Goal: Task Accomplishment & Management: Manage account settings

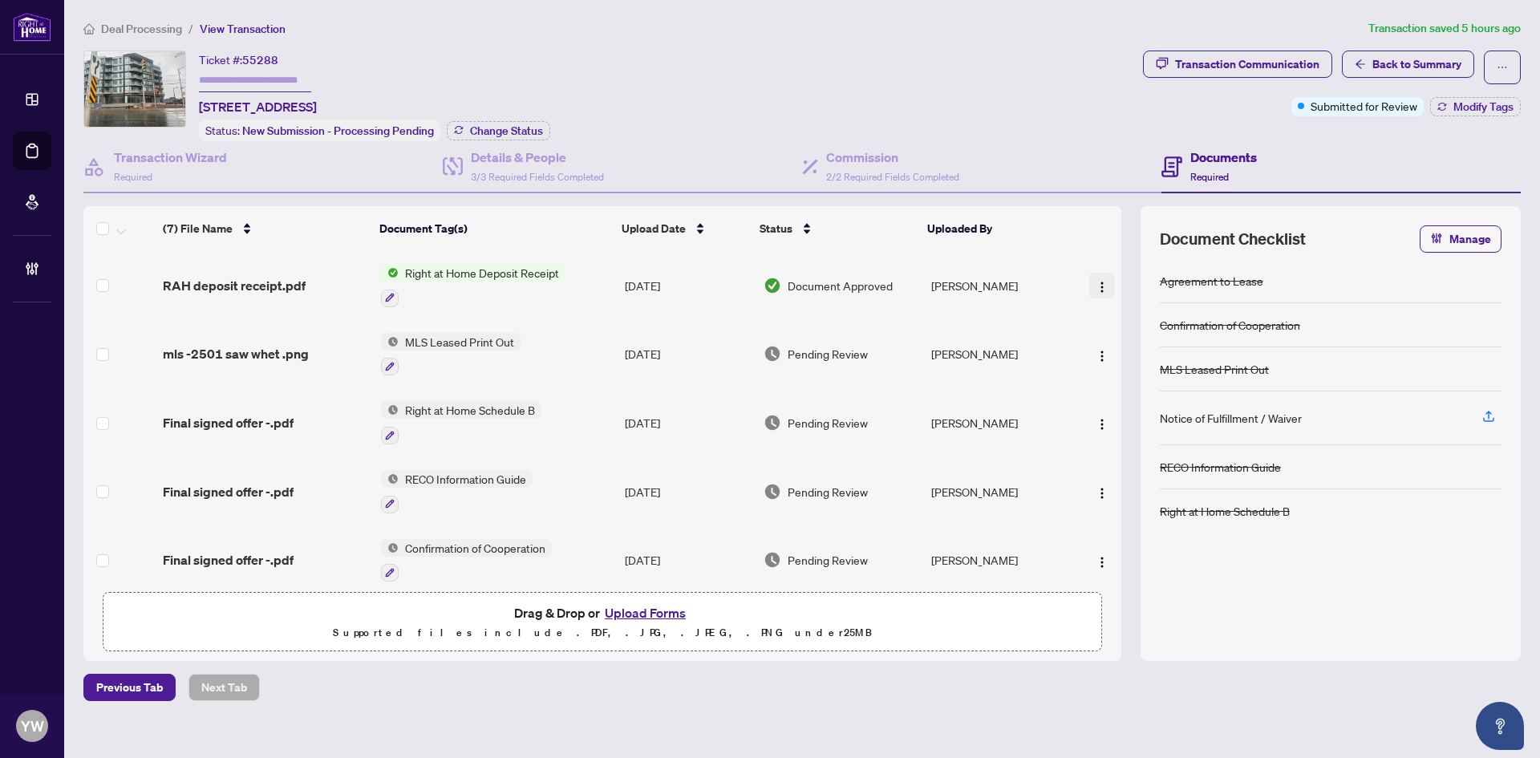
click at [1098, 277] on span "button" at bounding box center [1102, 286] width 13 height 18
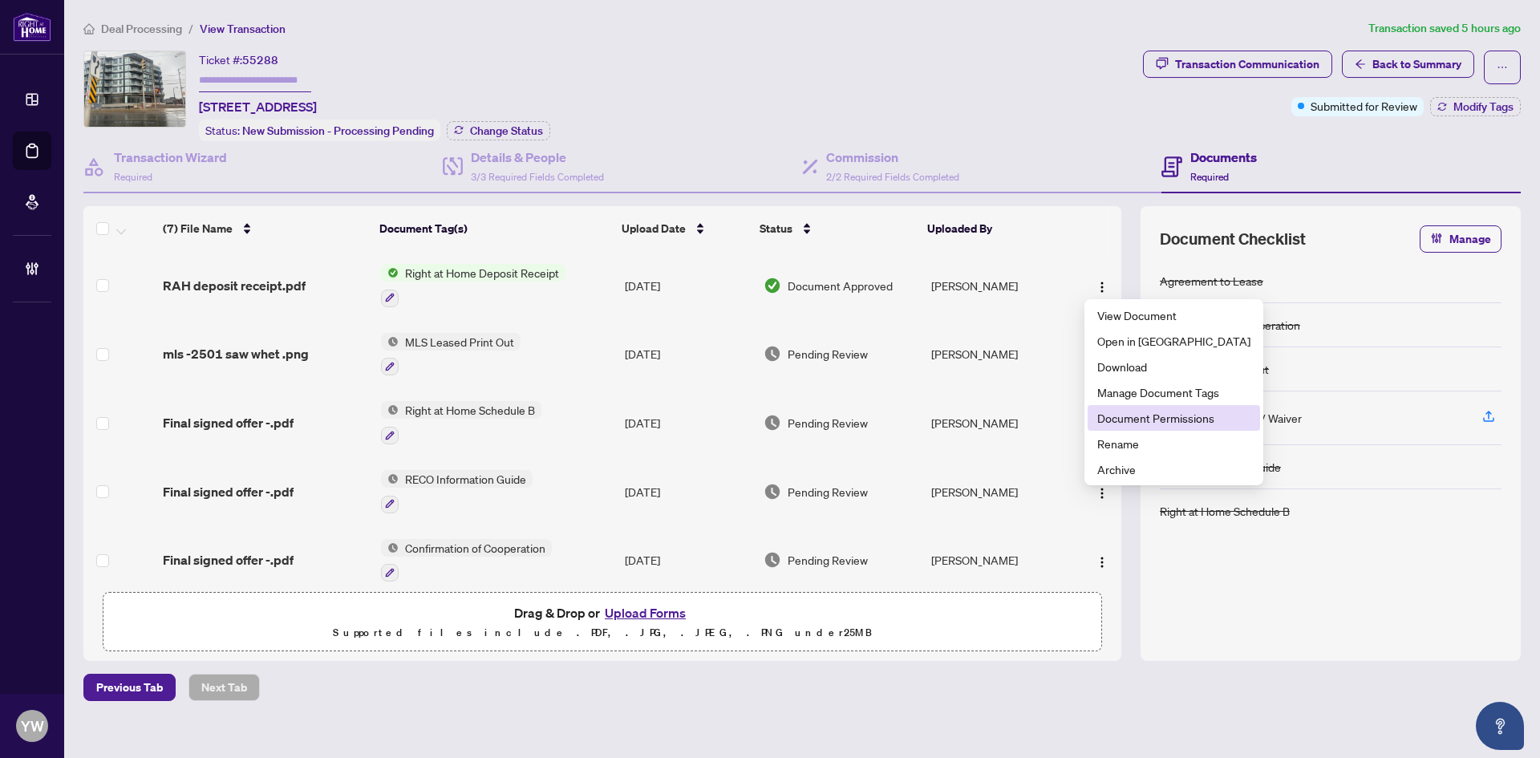
click at [1134, 416] on span "Document Permissions" at bounding box center [1174, 418] width 153 height 18
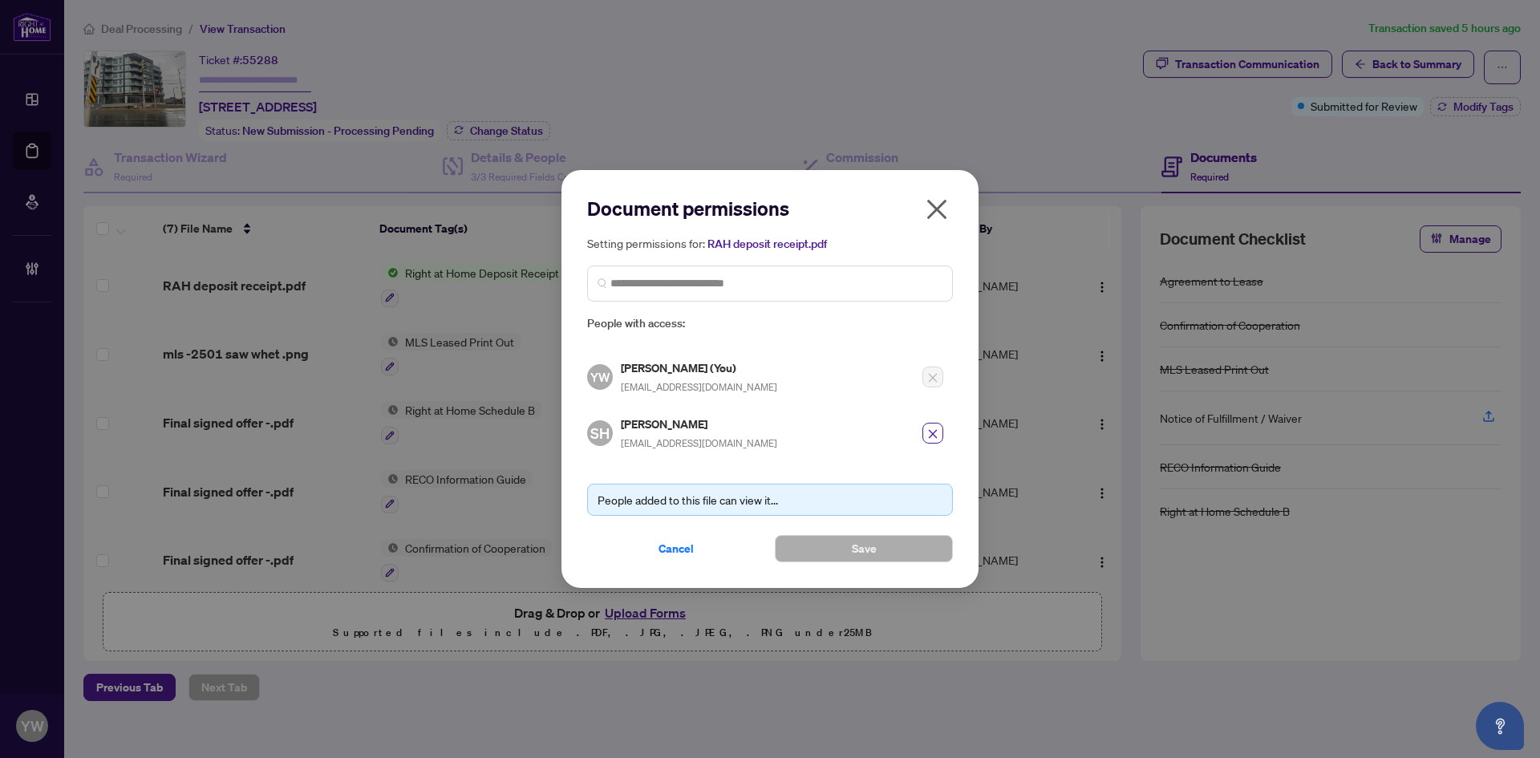
click at [655, 529] on div "People added to this file can view it... Cancel Save" at bounding box center [770, 514] width 366 height 98
click at [669, 551] on span "Cancel" at bounding box center [676, 549] width 35 height 26
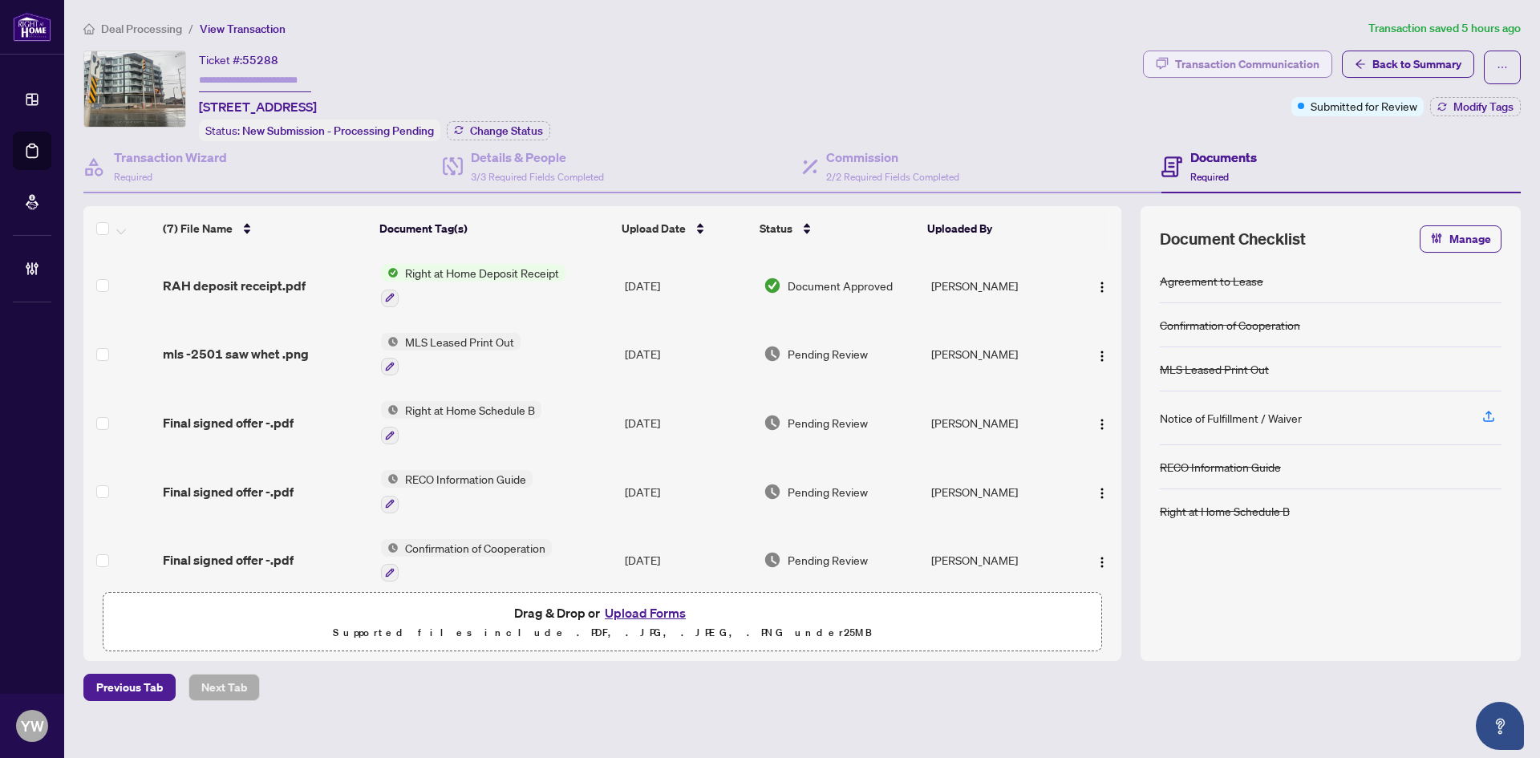
click at [1260, 59] on div "Transaction Communication" at bounding box center [1247, 64] width 144 height 26
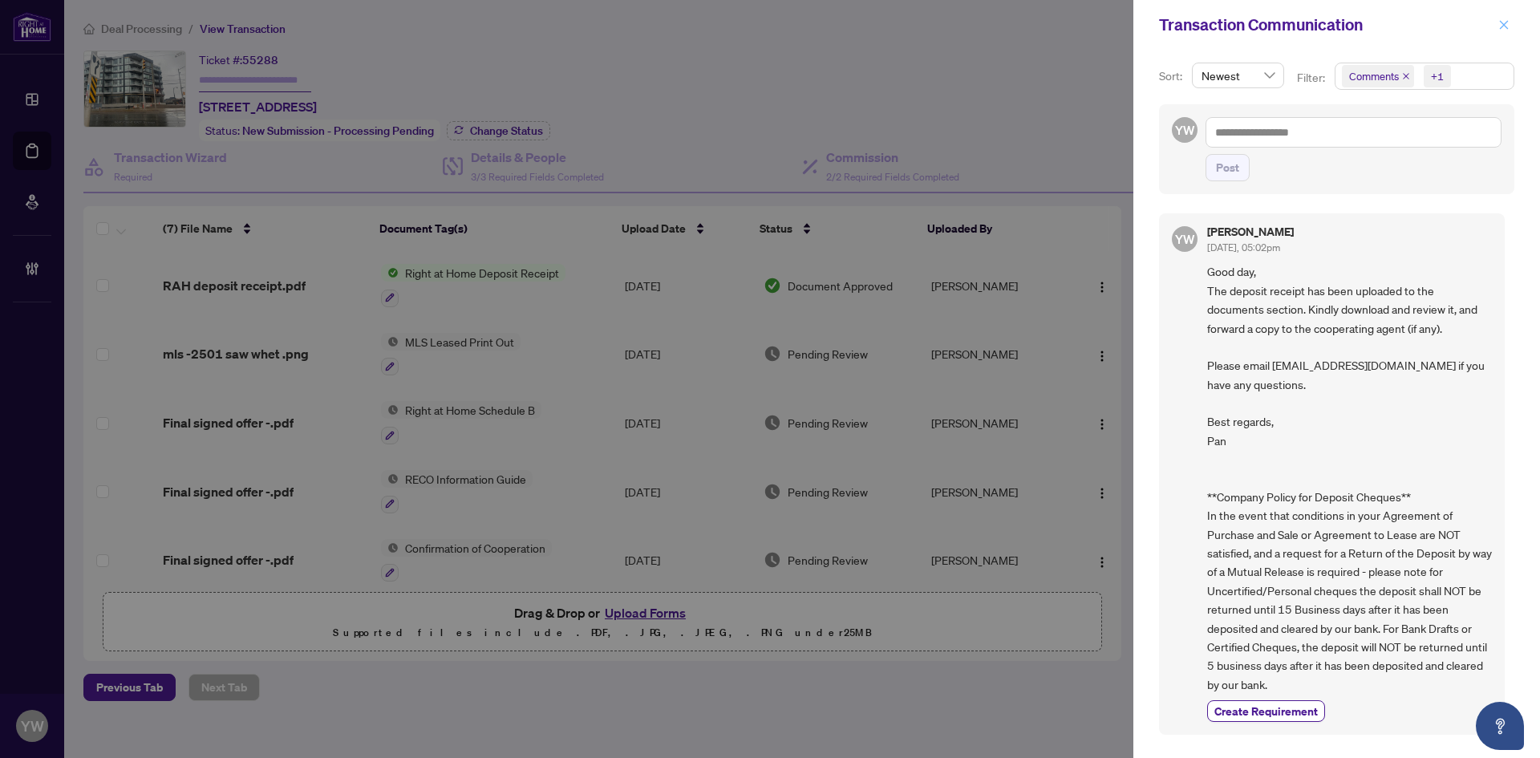
click at [1509, 18] on span "button" at bounding box center [1504, 25] width 11 height 26
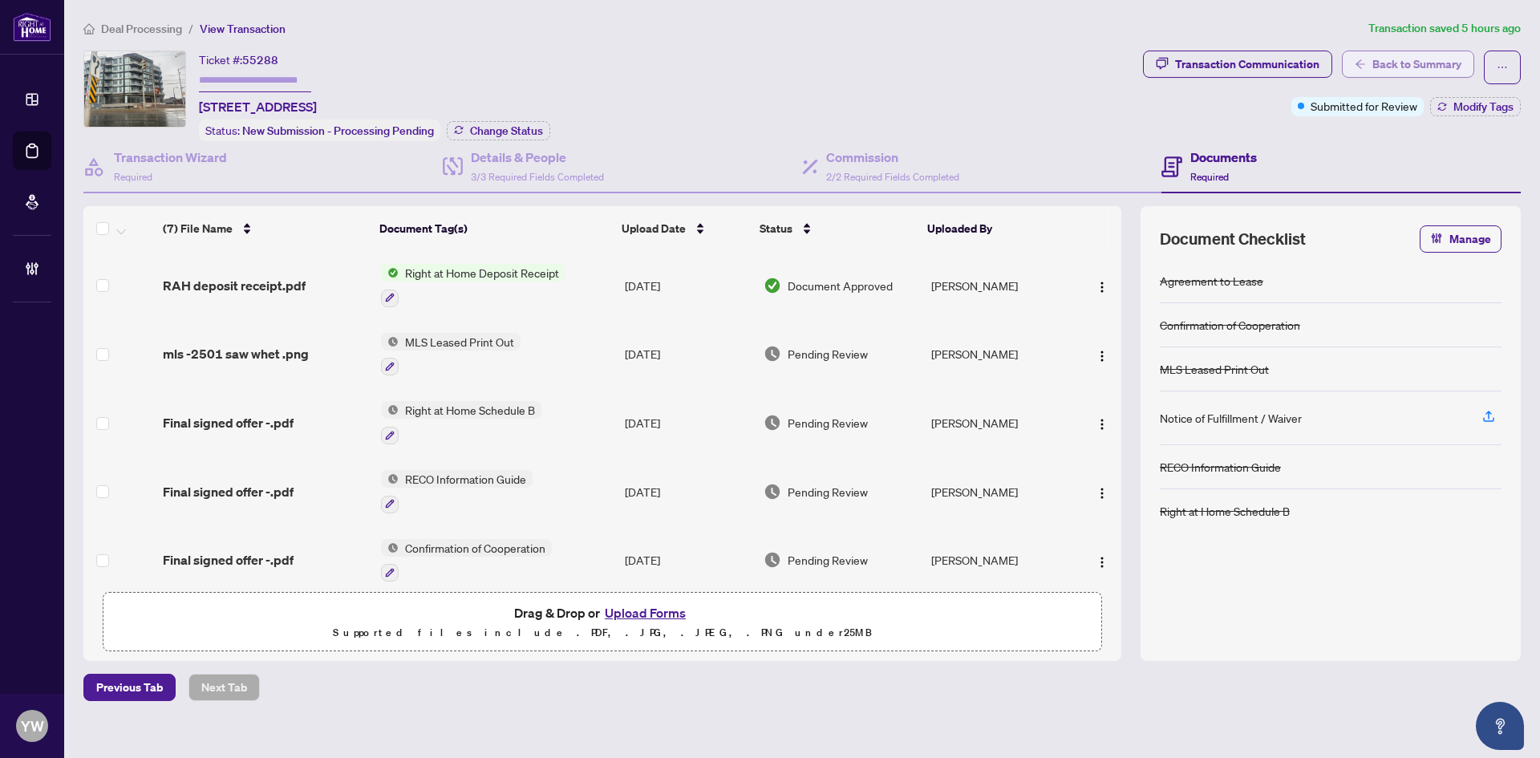
click at [1388, 54] on span "Back to Summary" at bounding box center [1417, 64] width 89 height 26
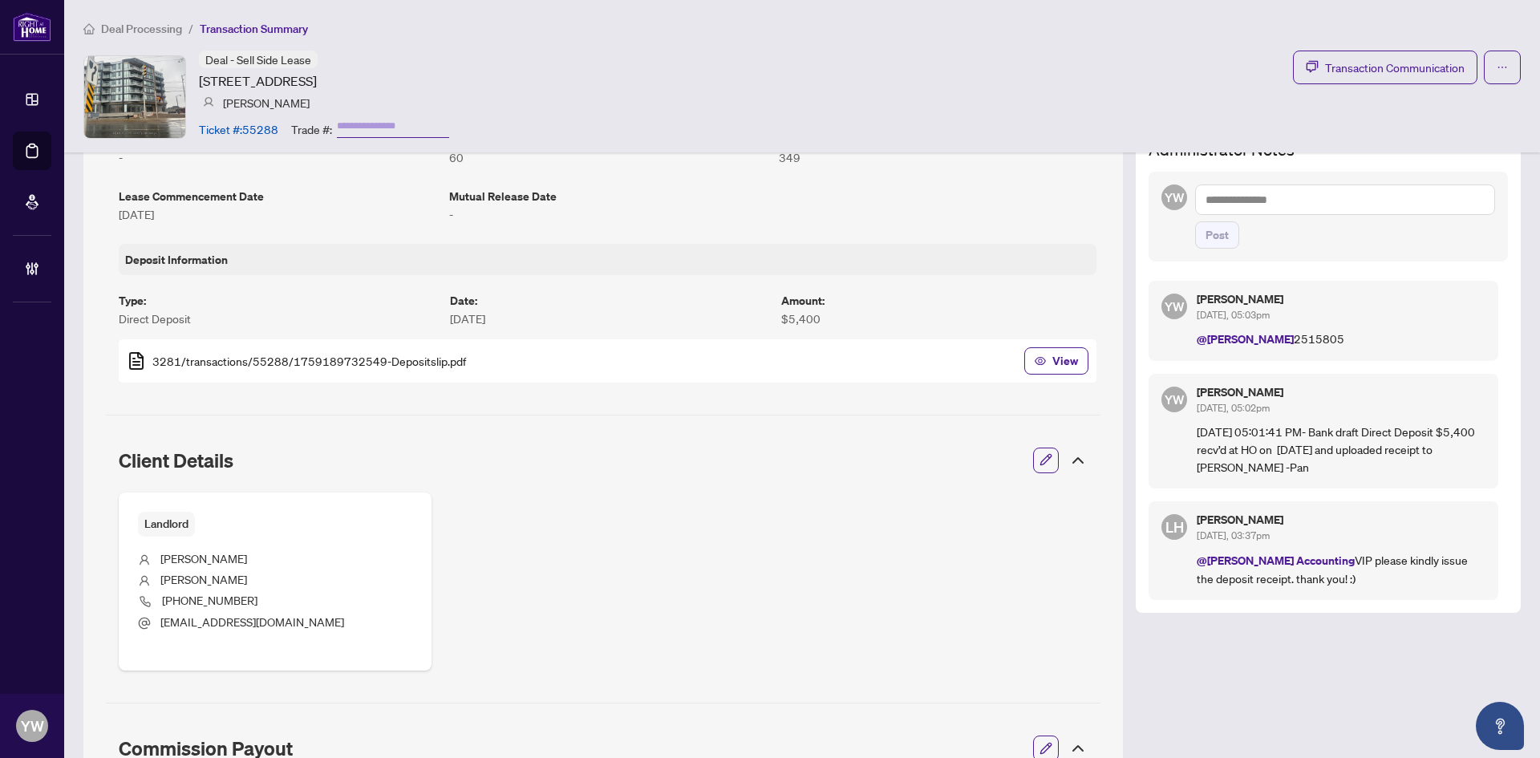
scroll to position [401, 0]
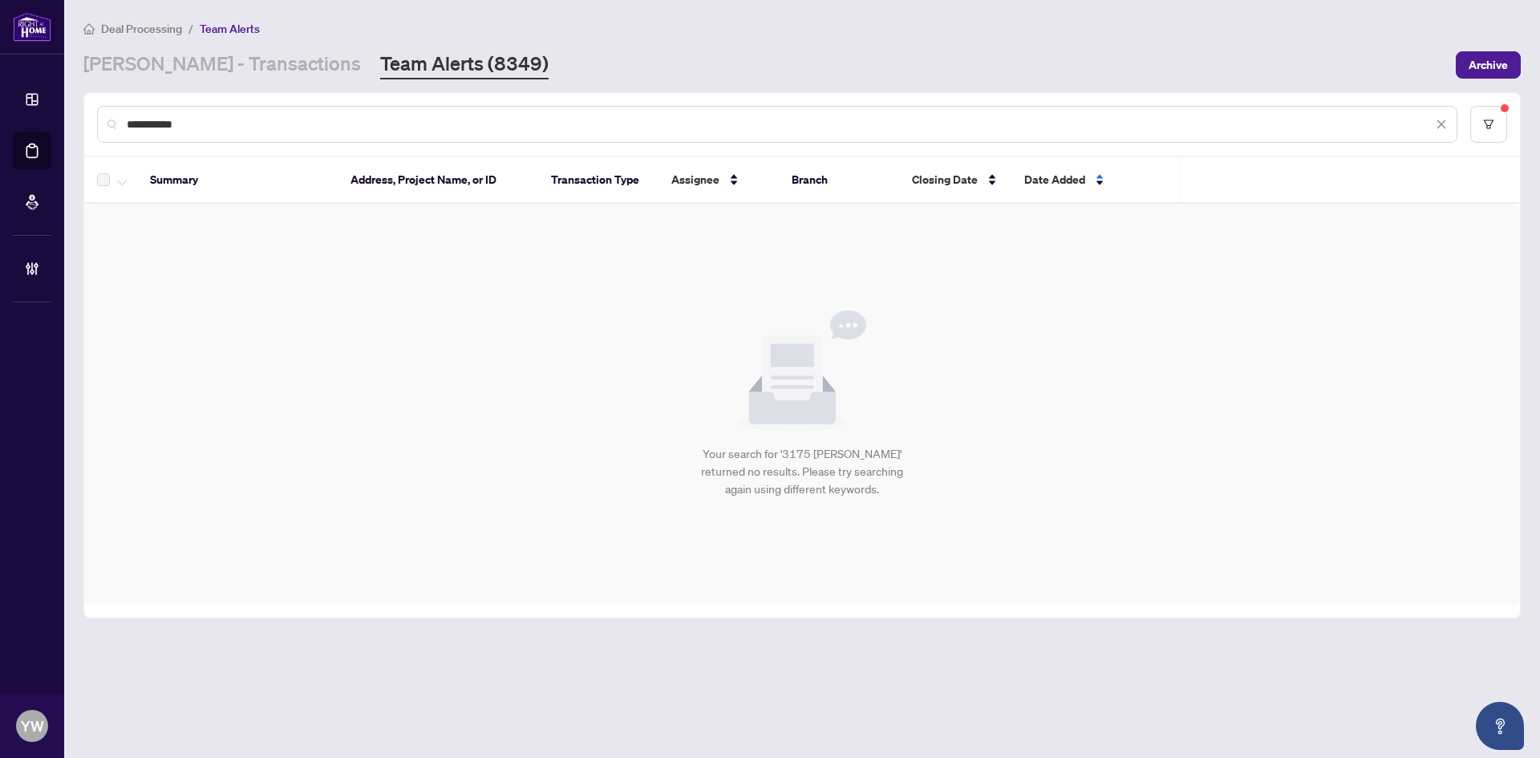
click at [248, 127] on input "**********" at bounding box center [780, 125] width 1306 height 18
drag, startPoint x: 286, startPoint y: 131, endPoint x: 70, endPoint y: 128, distance: 216.6
click at [70, 128] on main "**********" at bounding box center [802, 379] width 1476 height 758
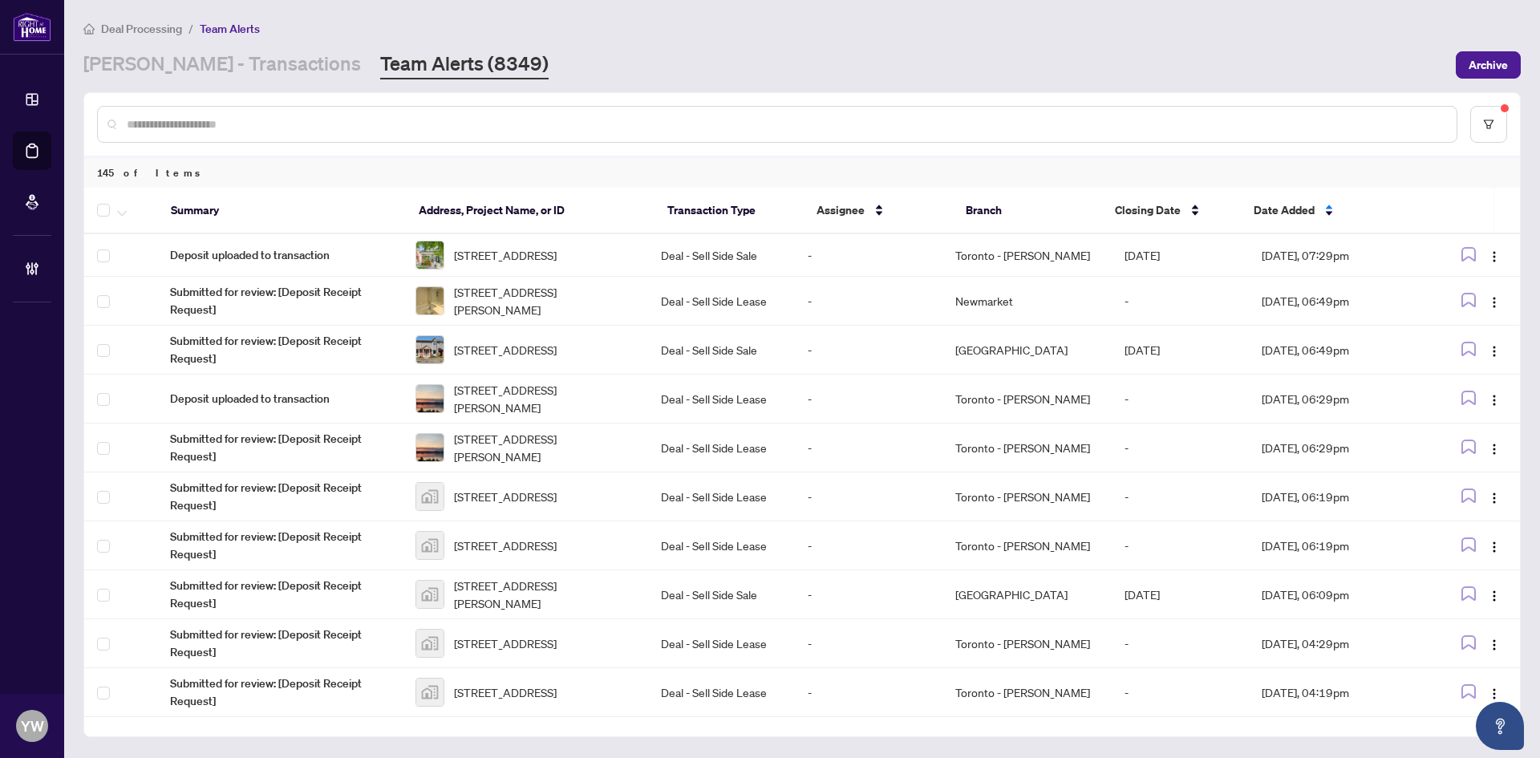
click at [328, 126] on input "text" at bounding box center [785, 125] width 1317 height 18
click at [178, 56] on link "RAHR - Transactions" at bounding box center [222, 65] width 278 height 29
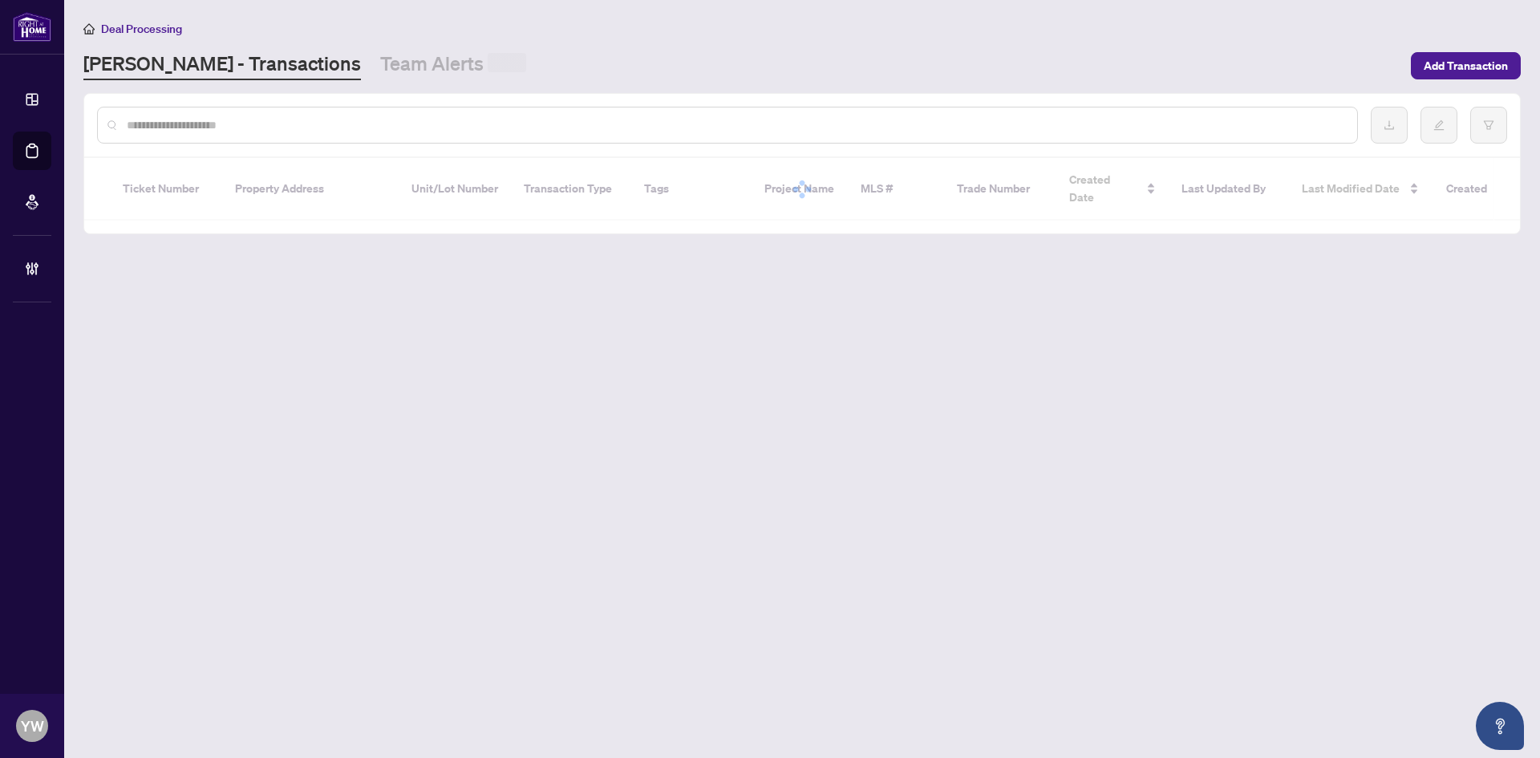
click at [156, 121] on input "text" at bounding box center [736, 125] width 1218 height 18
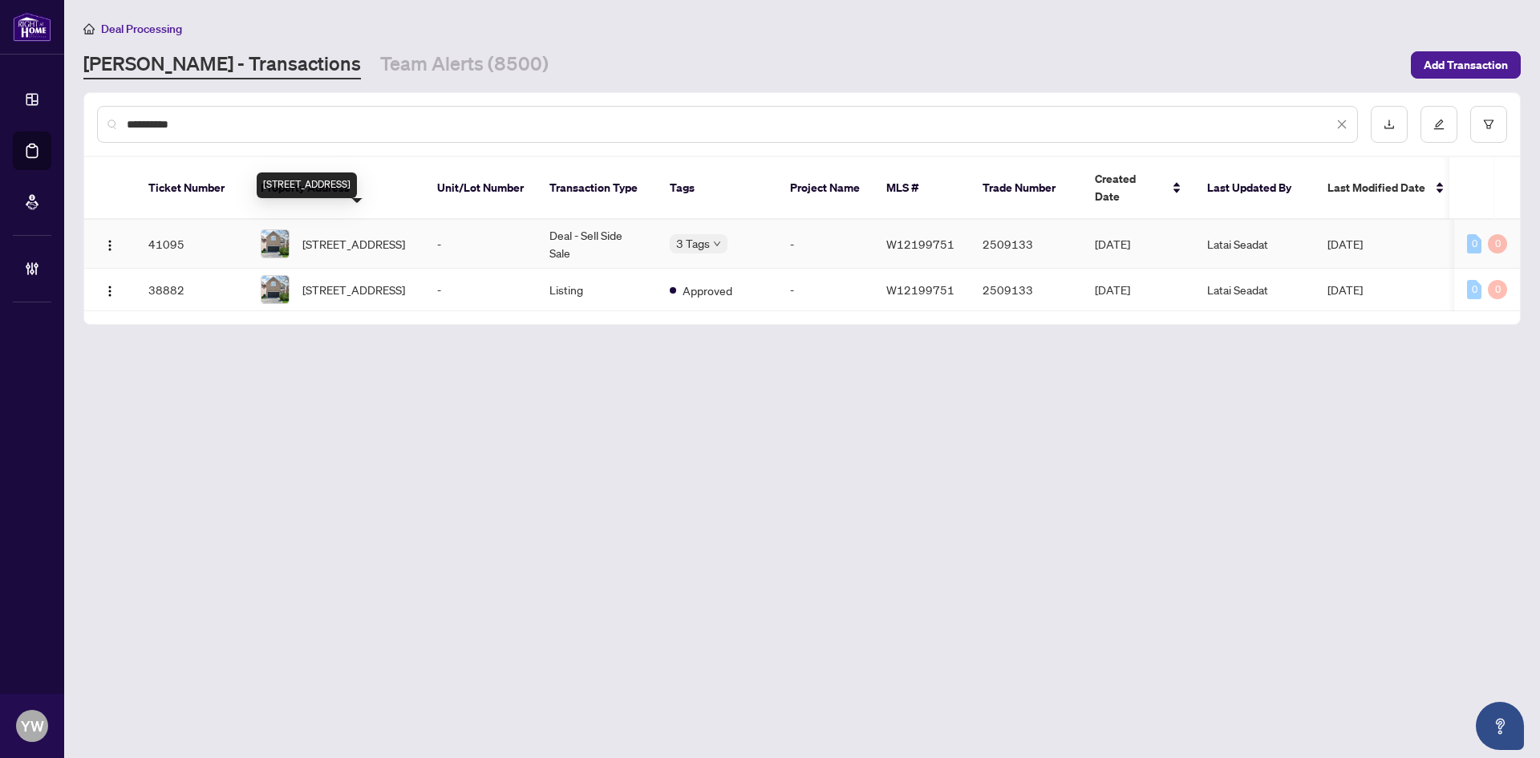
type input "**********"
click at [360, 235] on span "3960 Honey Locust Tr, Mississauga, Ontario L5N 7A5, Canada" at bounding box center [353, 244] width 103 height 18
drag, startPoint x: 207, startPoint y: 117, endPoint x: 224, endPoint y: 131, distance: 21.7
click at [207, 117] on input "**********" at bounding box center [730, 125] width 1207 height 18
drag, startPoint x: 224, startPoint y: 131, endPoint x: 103, endPoint y: 119, distance: 120.9
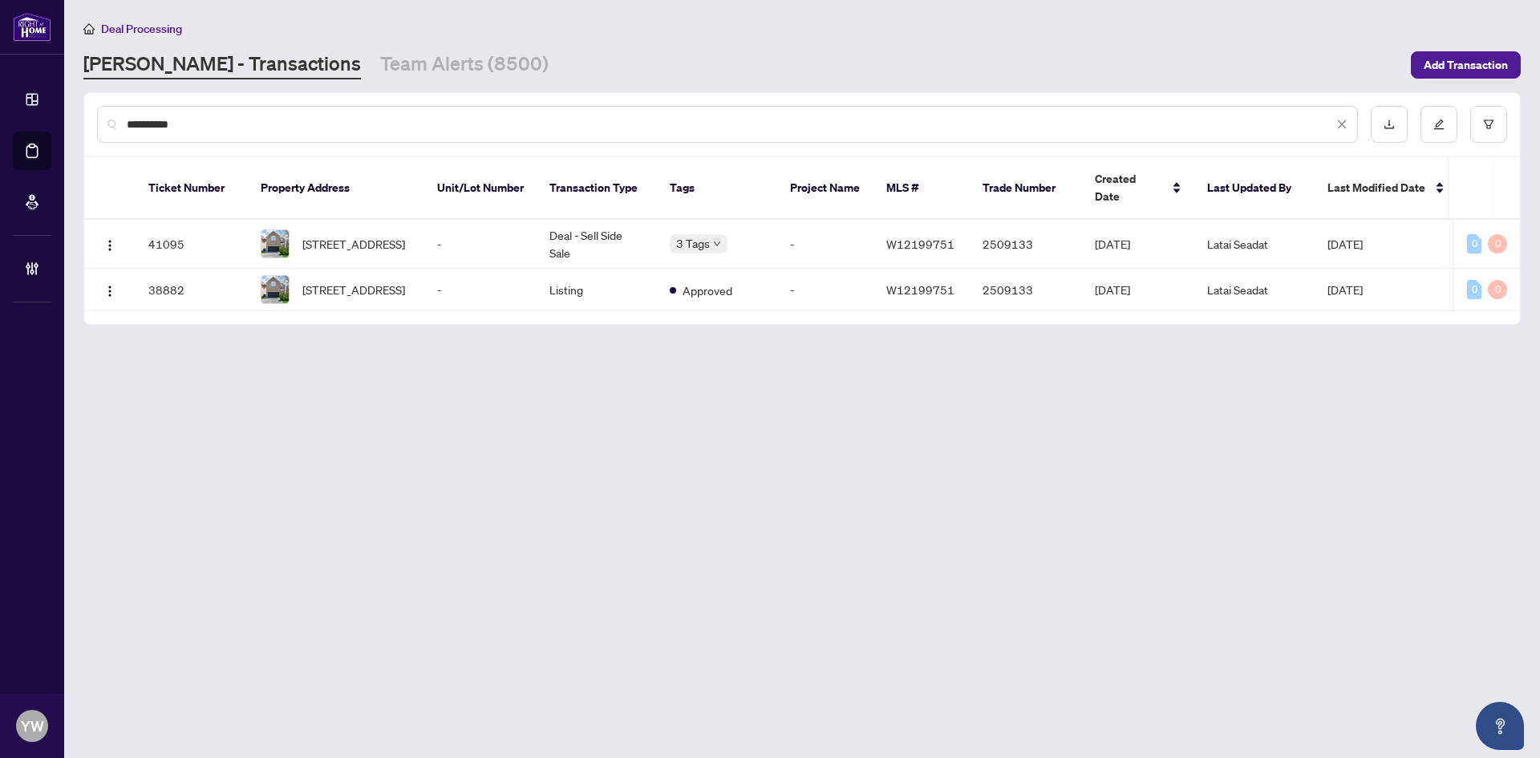
click at [103, 119] on div "**********" at bounding box center [727, 124] width 1261 height 37
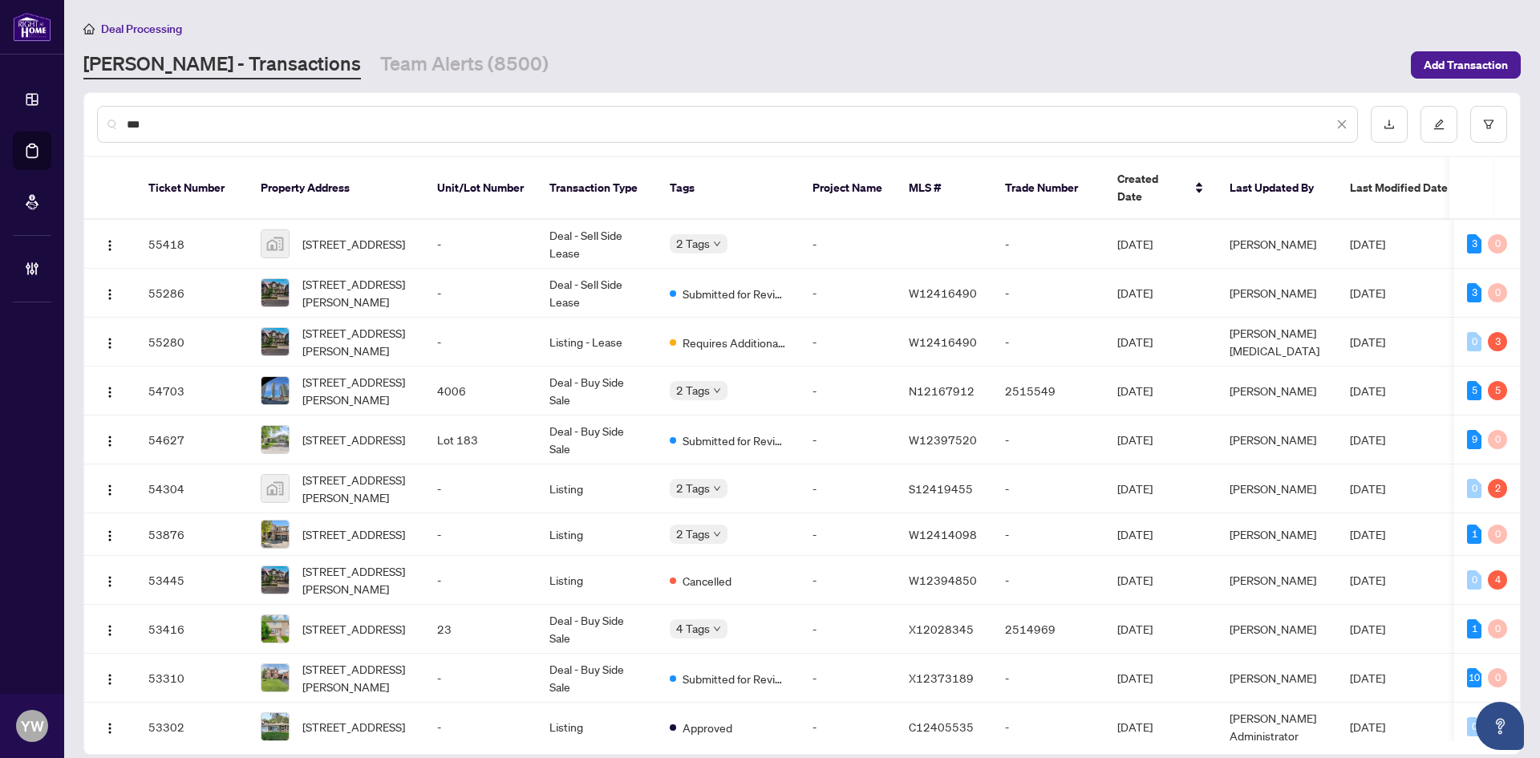
click at [165, 123] on input "***" at bounding box center [730, 125] width 1207 height 18
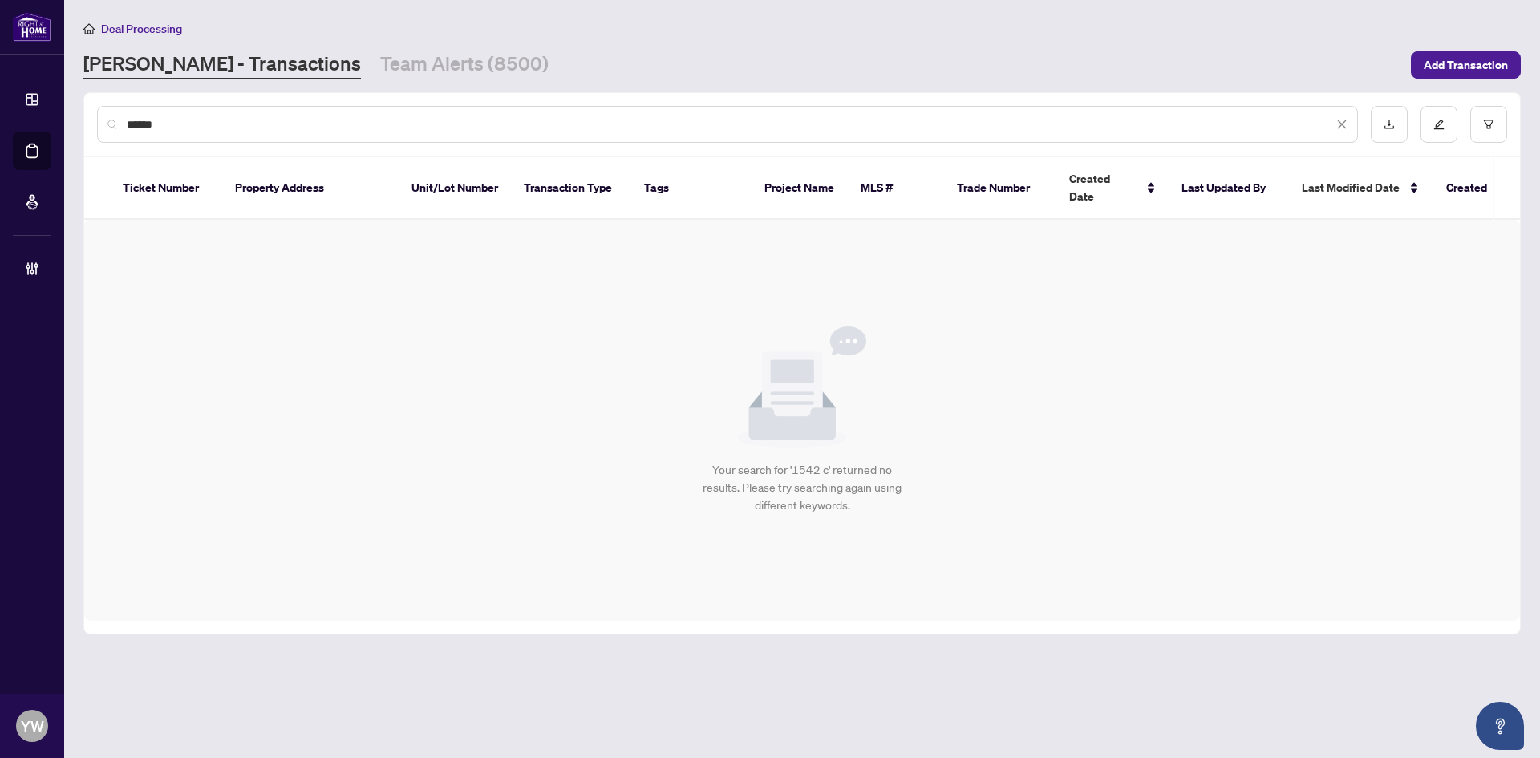
click at [240, 122] on input "******" at bounding box center [730, 125] width 1207 height 18
click at [160, 113] on div "******" at bounding box center [727, 124] width 1261 height 37
click at [172, 120] on input "******" at bounding box center [730, 125] width 1207 height 18
click at [262, 116] on div "*********" at bounding box center [727, 124] width 1261 height 37
click at [209, 125] on input "*********" at bounding box center [730, 125] width 1207 height 18
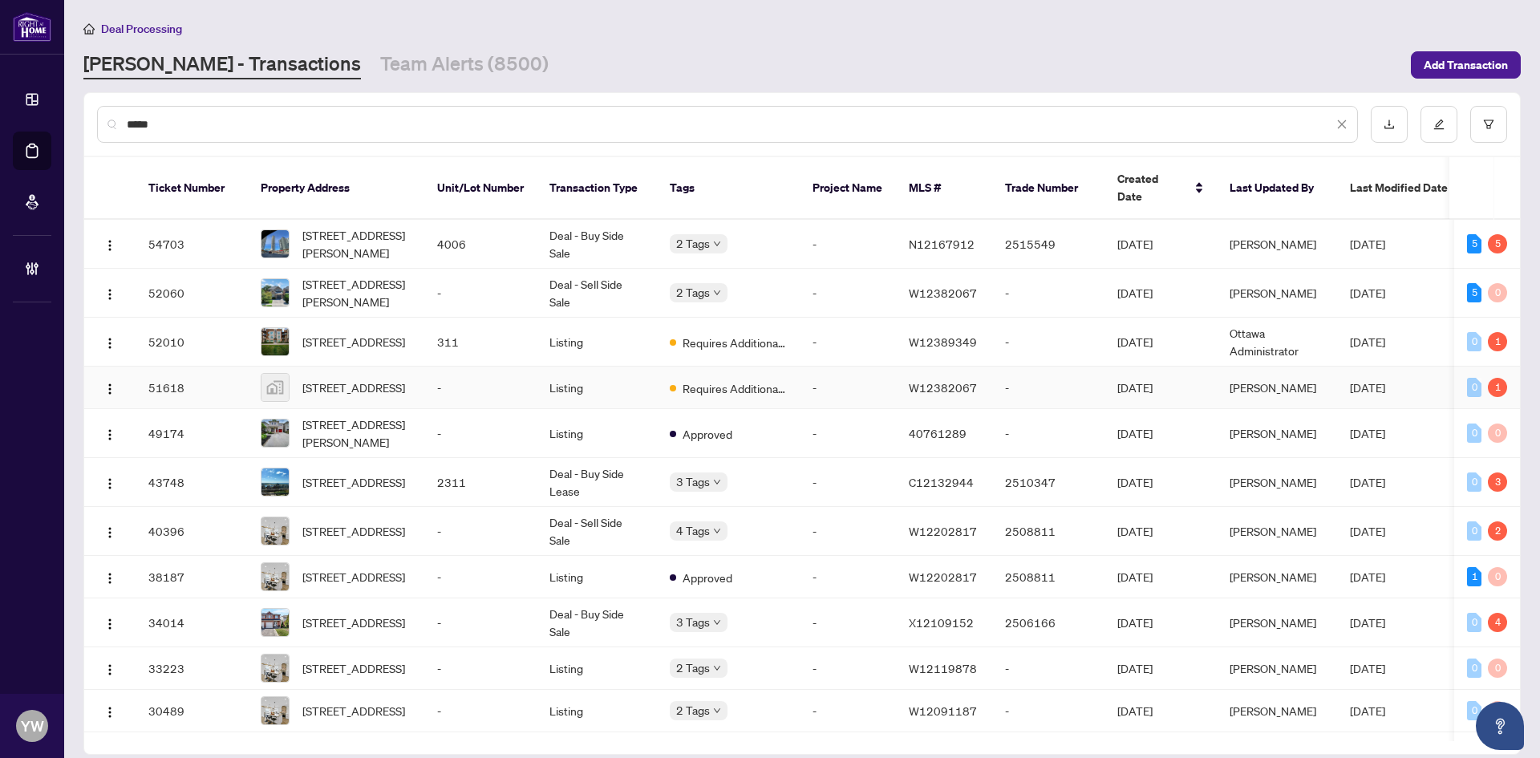
type input "****"
click at [405, 379] on span "1542 Croft Avenue, Milton, ON, Canada" at bounding box center [353, 388] width 103 height 18
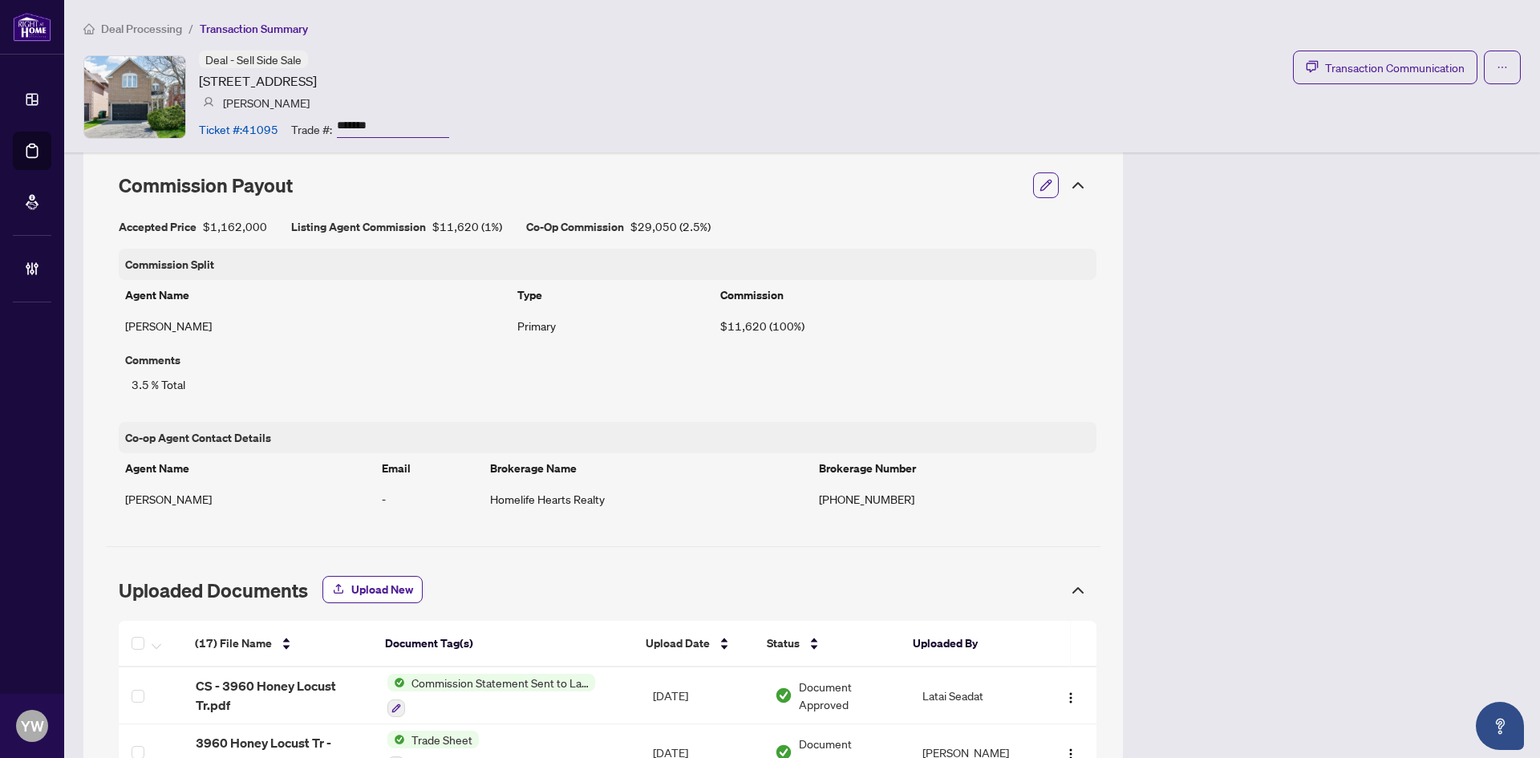
scroll to position [1364, 0]
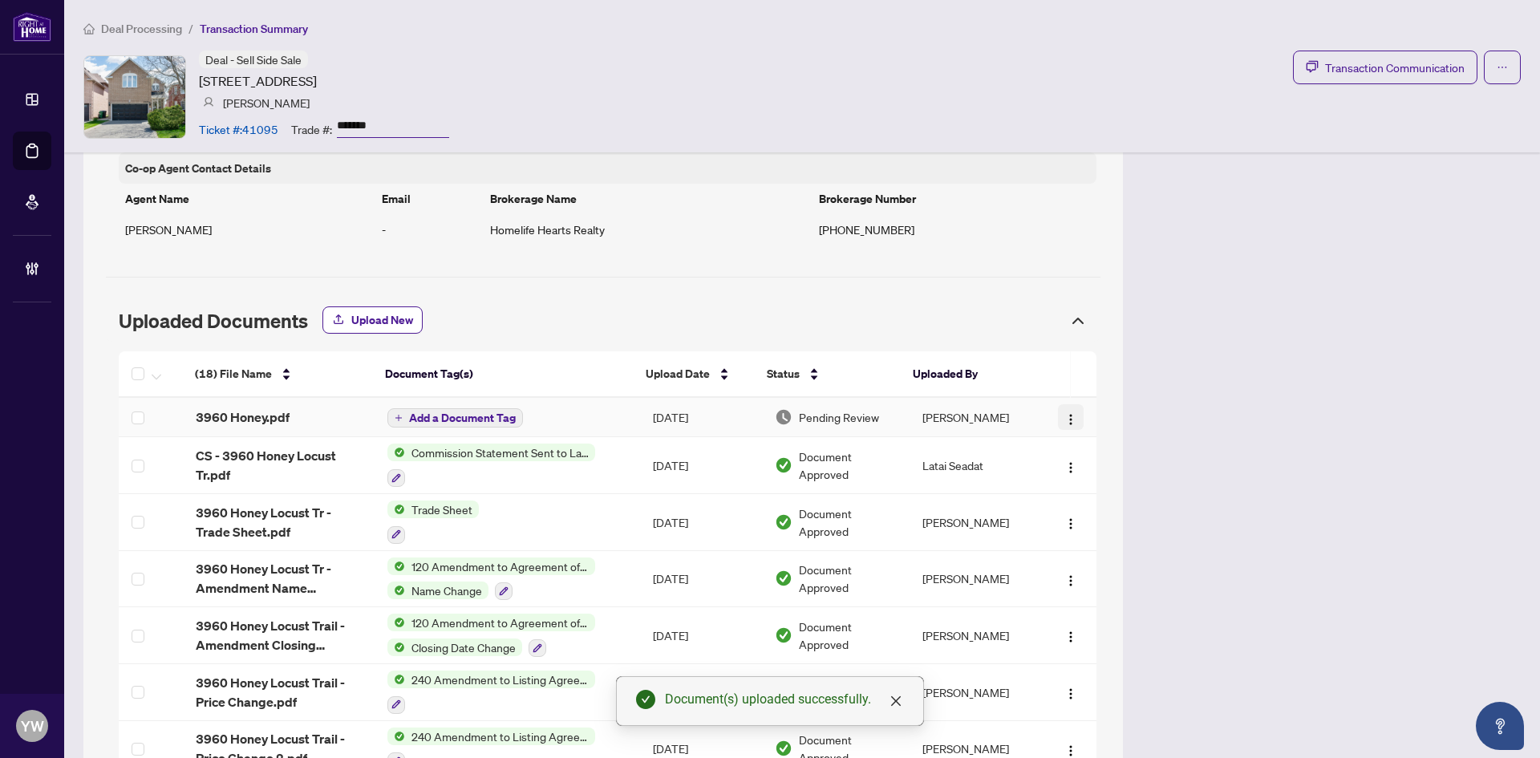
click at [1058, 417] on button "button" at bounding box center [1071, 417] width 26 height 26
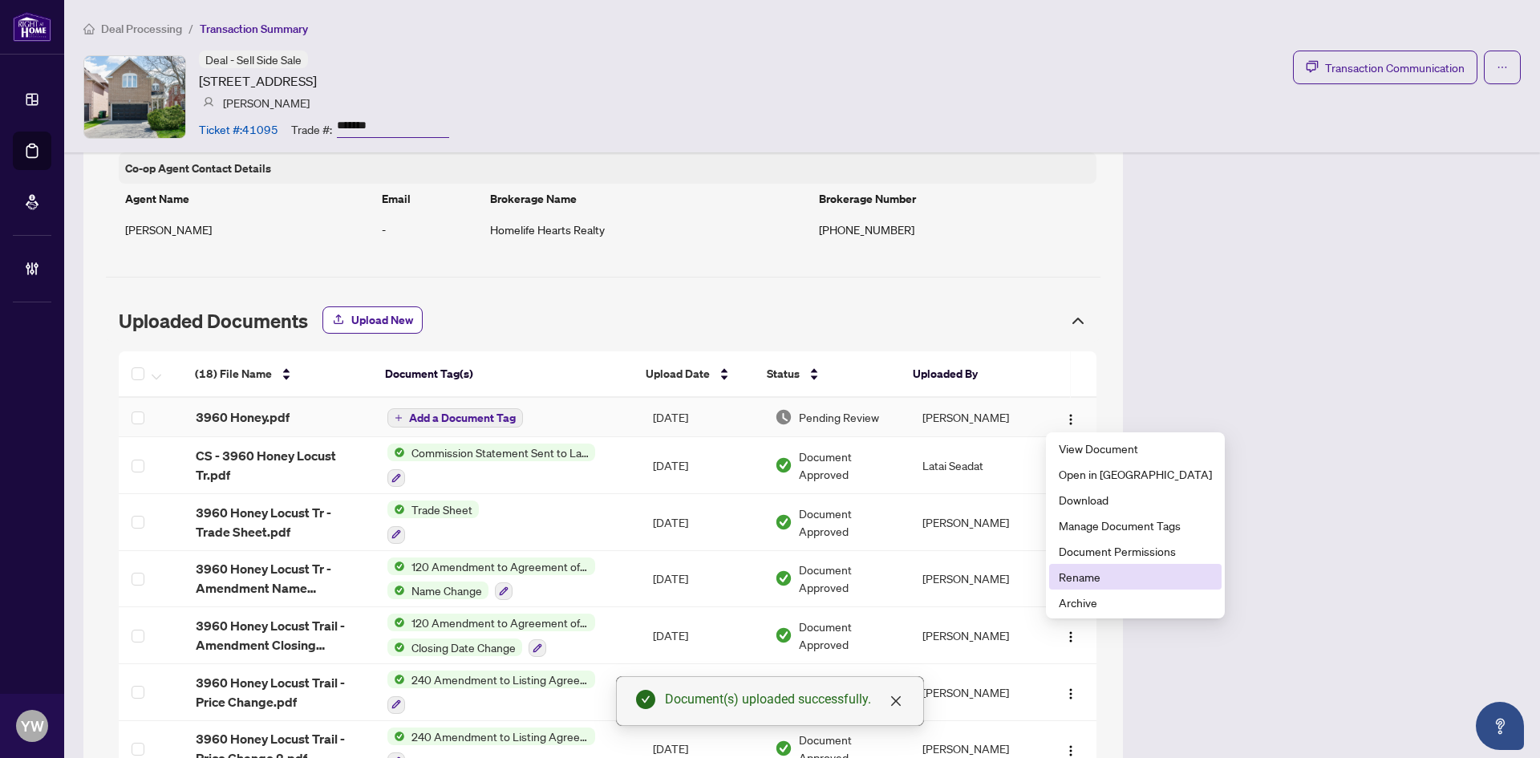
click at [1072, 581] on span "Rename" at bounding box center [1135, 577] width 153 height 18
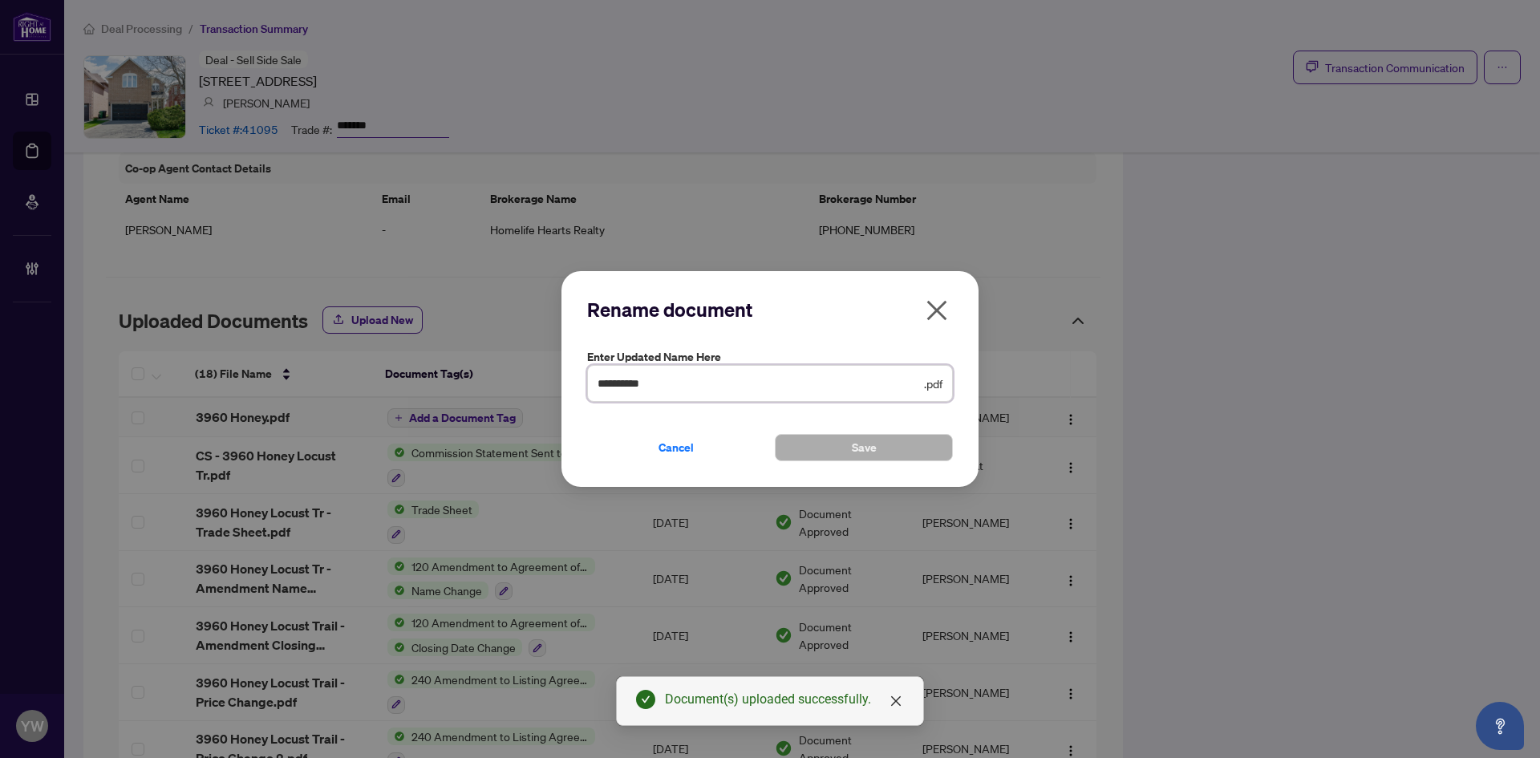
drag, startPoint x: 637, startPoint y: 382, endPoint x: 522, endPoint y: 377, distance: 114.8
click at [534, 379] on div "**********" at bounding box center [770, 379] width 1540 height 758
type input "**********"
click at [840, 453] on button "Save" at bounding box center [864, 447] width 178 height 27
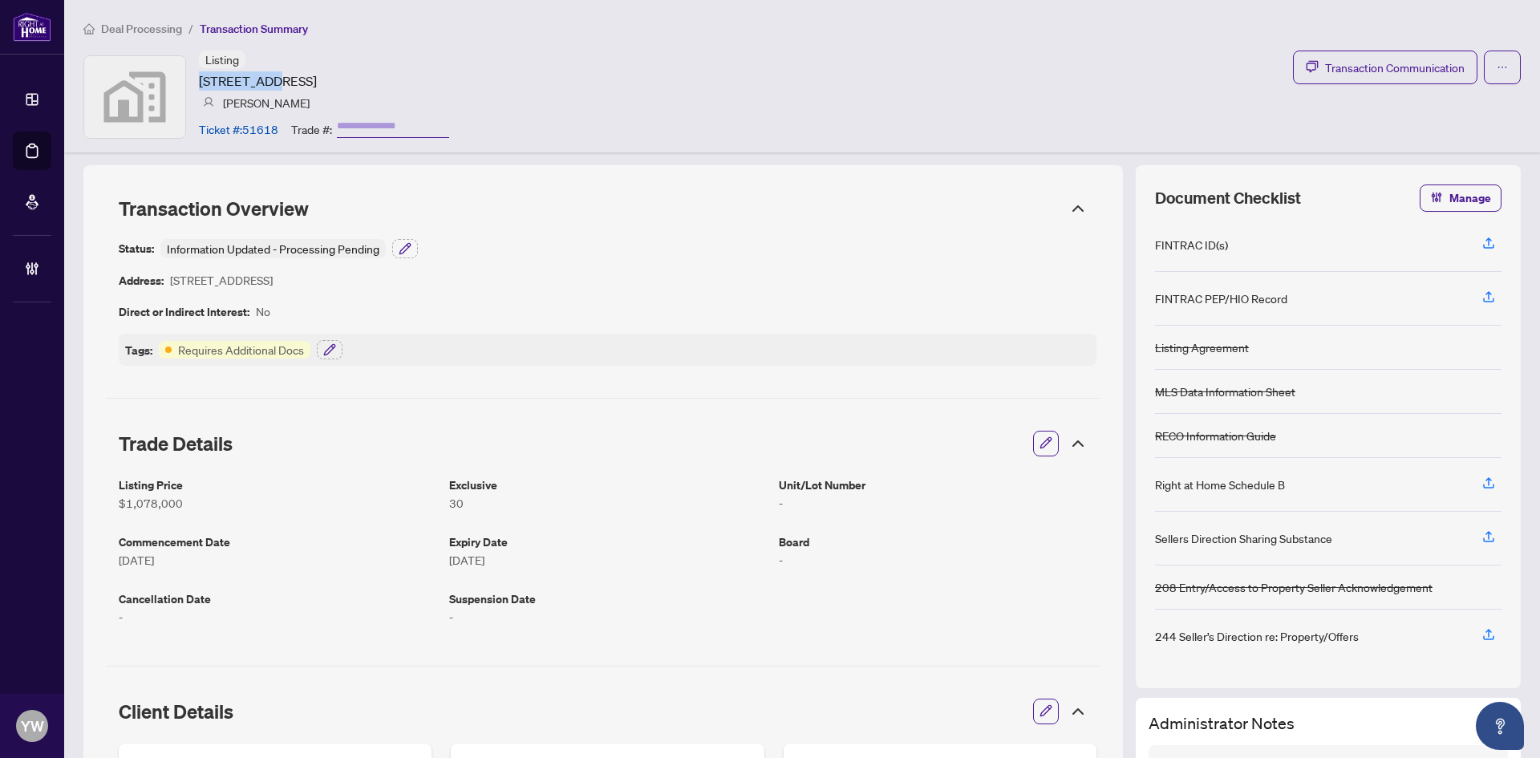
drag, startPoint x: 200, startPoint y: 74, endPoint x: 263, endPoint y: 78, distance: 63.5
click at [263, 78] on article "[STREET_ADDRESS]" at bounding box center [258, 80] width 118 height 19
copy article "1542 Croft"
click at [128, 31] on span "Deal Processing" at bounding box center [141, 29] width 81 height 14
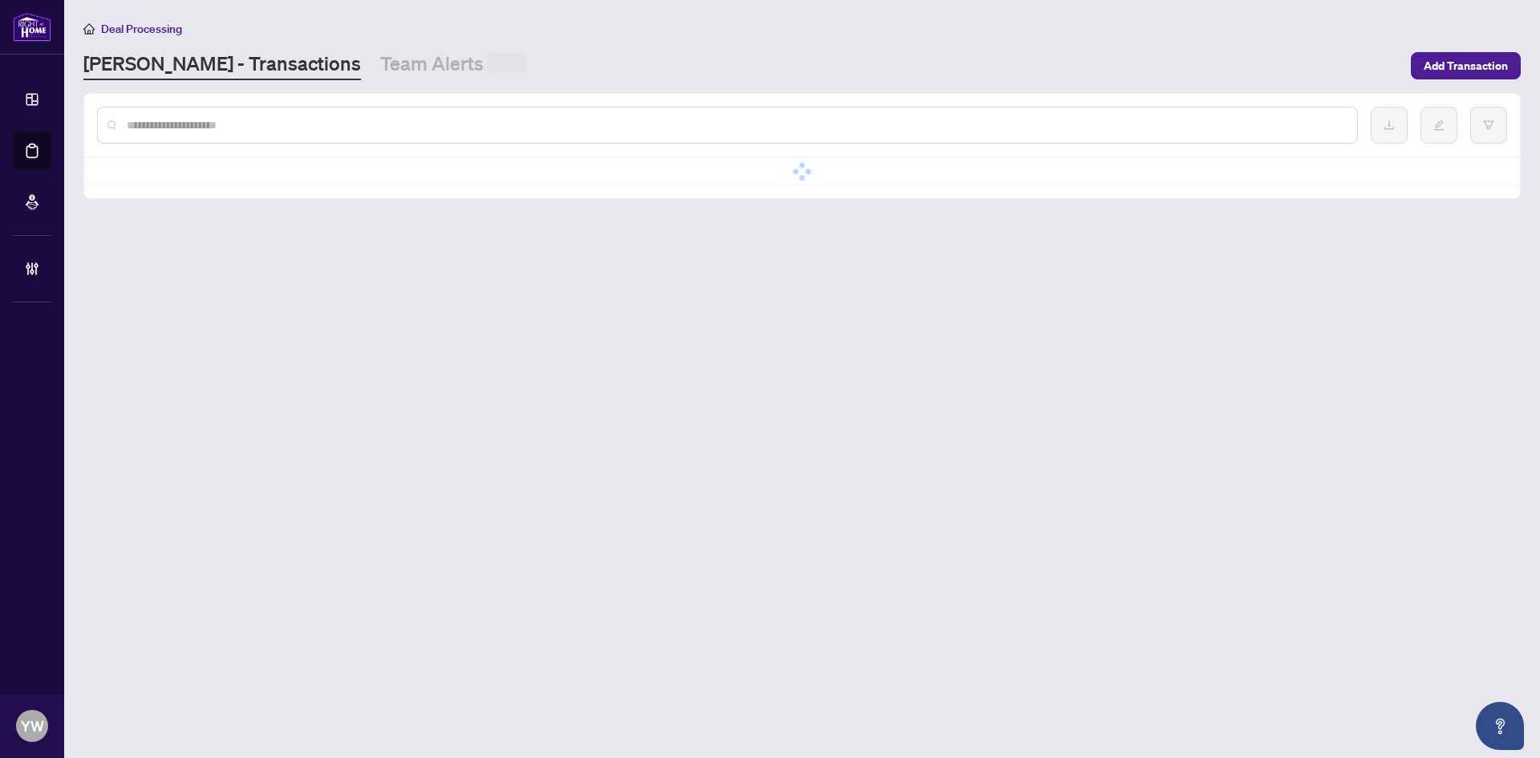
click at [196, 131] on input "text" at bounding box center [736, 125] width 1218 height 18
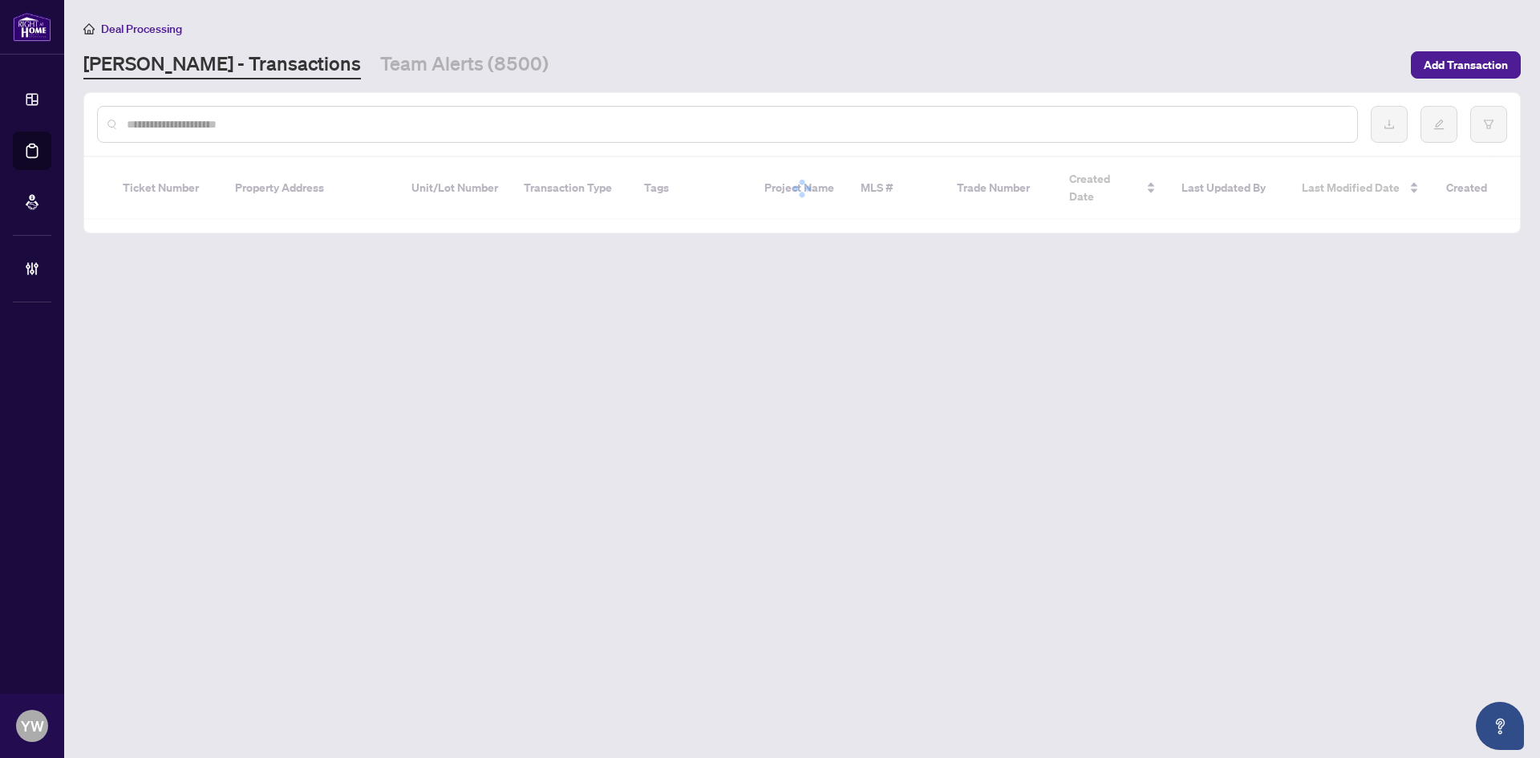
paste input "**********"
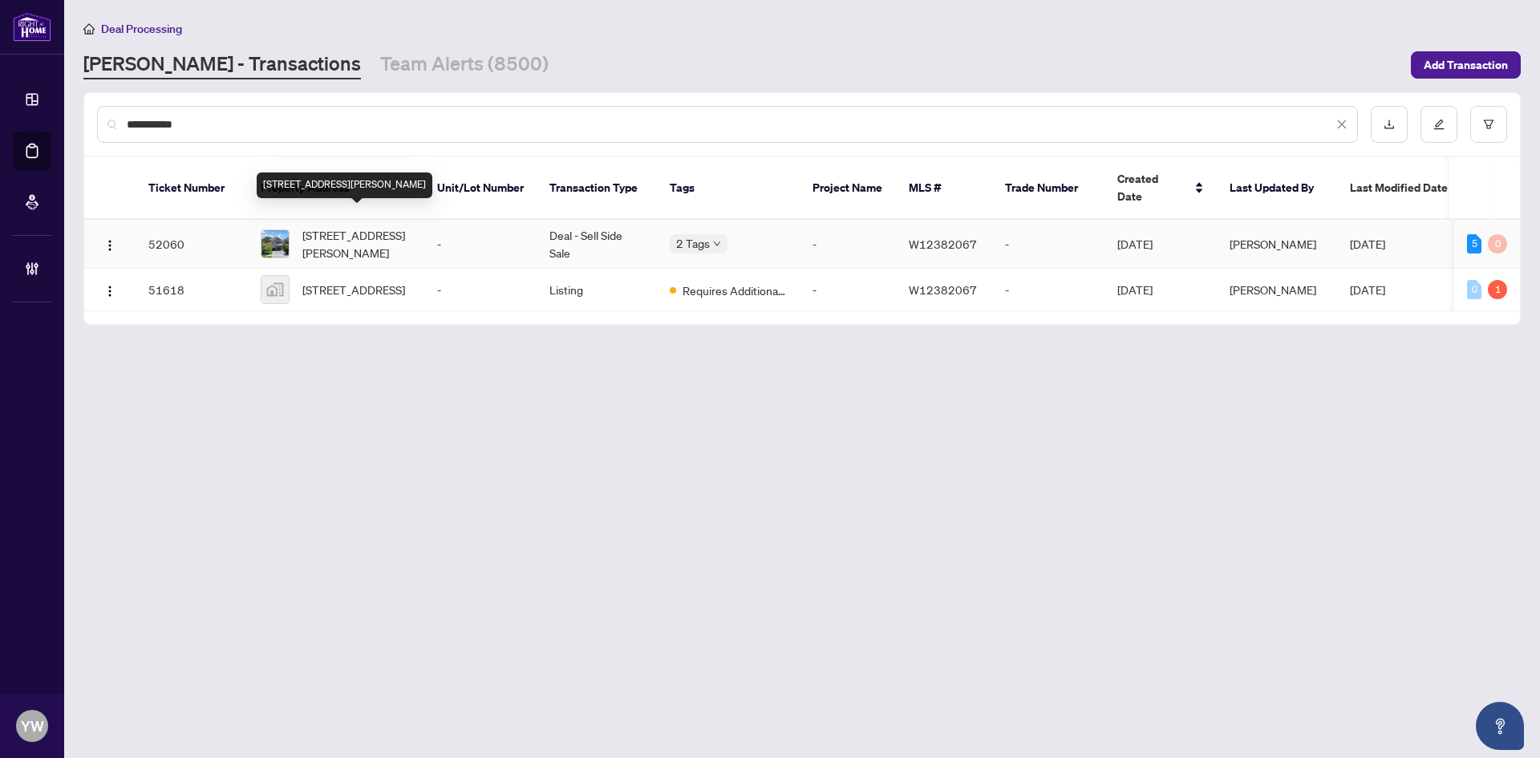
type input "**********"
click at [316, 226] on span "[STREET_ADDRESS][PERSON_NAME]" at bounding box center [356, 243] width 109 height 35
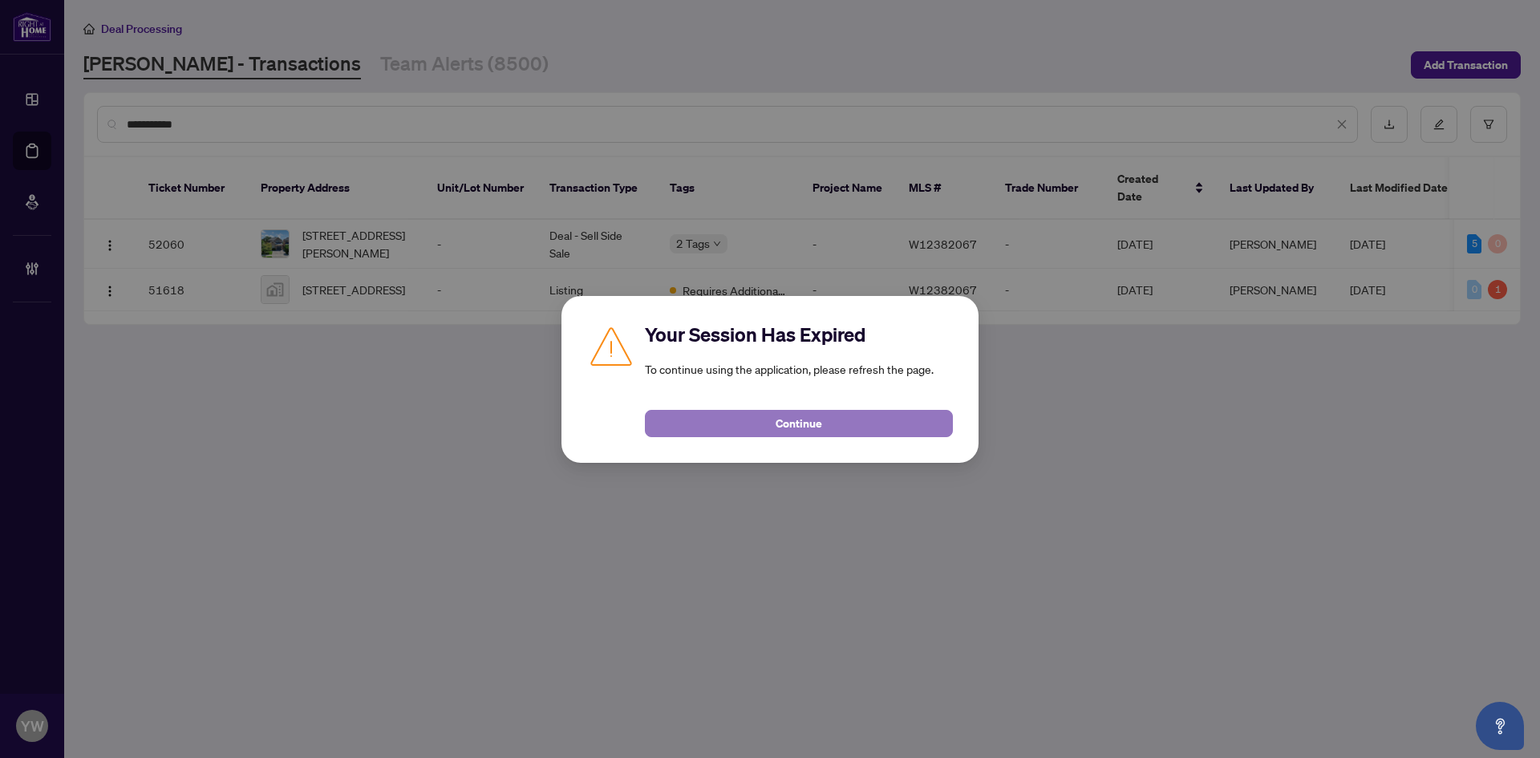
click at [759, 429] on button "Continue" at bounding box center [799, 423] width 308 height 27
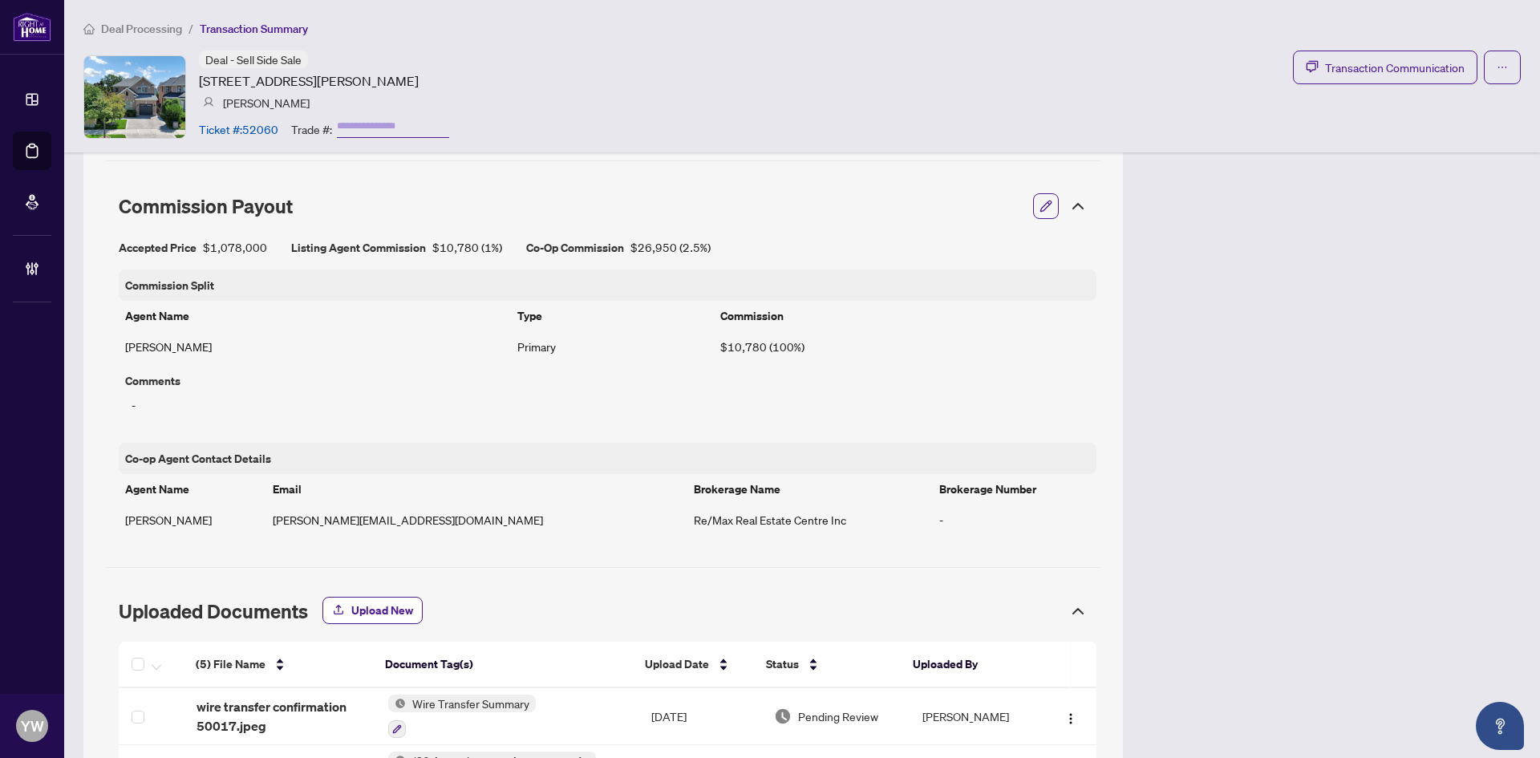
scroll to position [1203, 0]
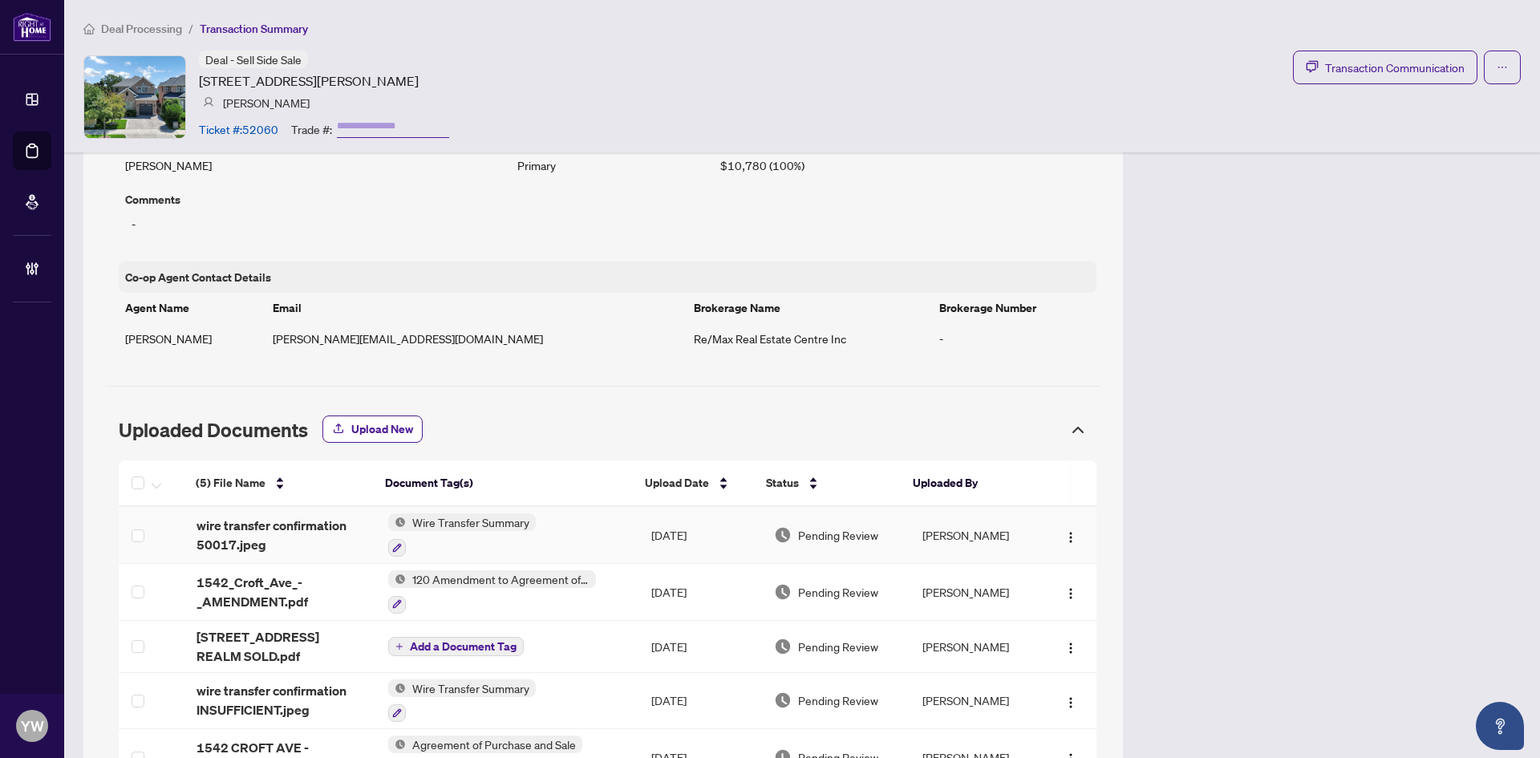
click at [283, 530] on span "wire transfer confirmation 50017.jpeg" at bounding box center [280, 535] width 167 height 39
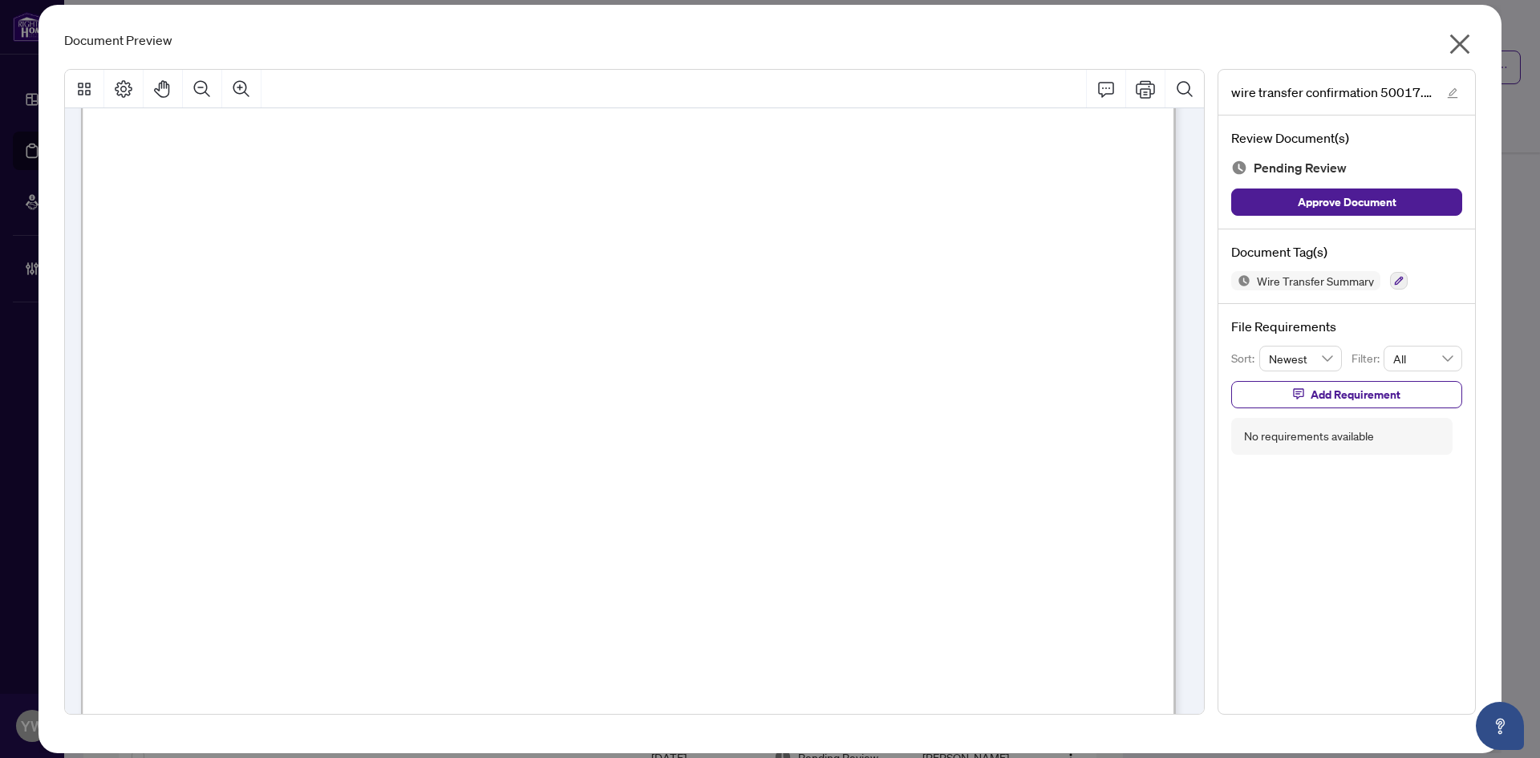
scroll to position [401, 0]
click at [1465, 44] on icon "close" at bounding box center [1460, 44] width 26 height 26
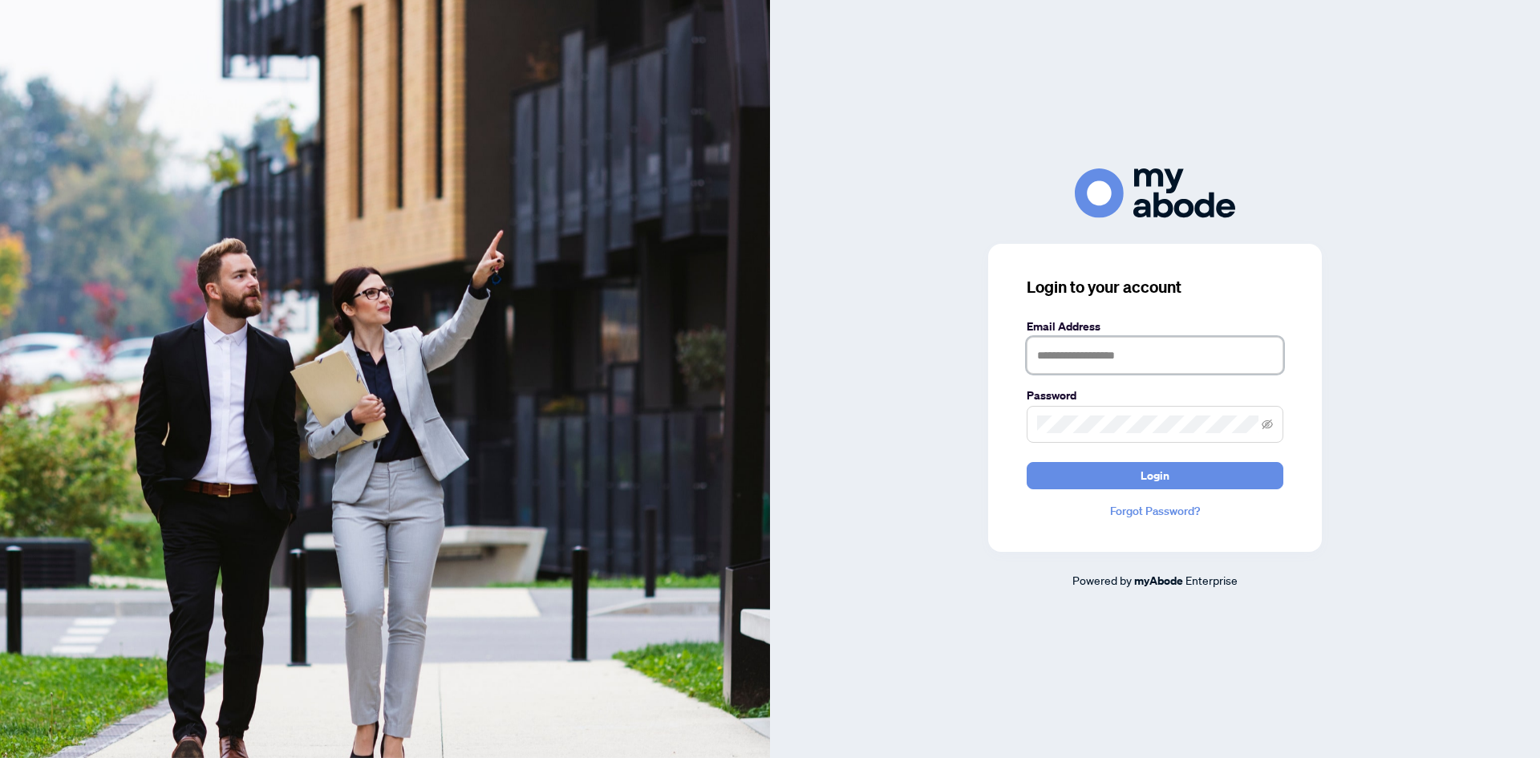
type input "**********"
click at [1120, 475] on button "Login" at bounding box center [1155, 475] width 257 height 27
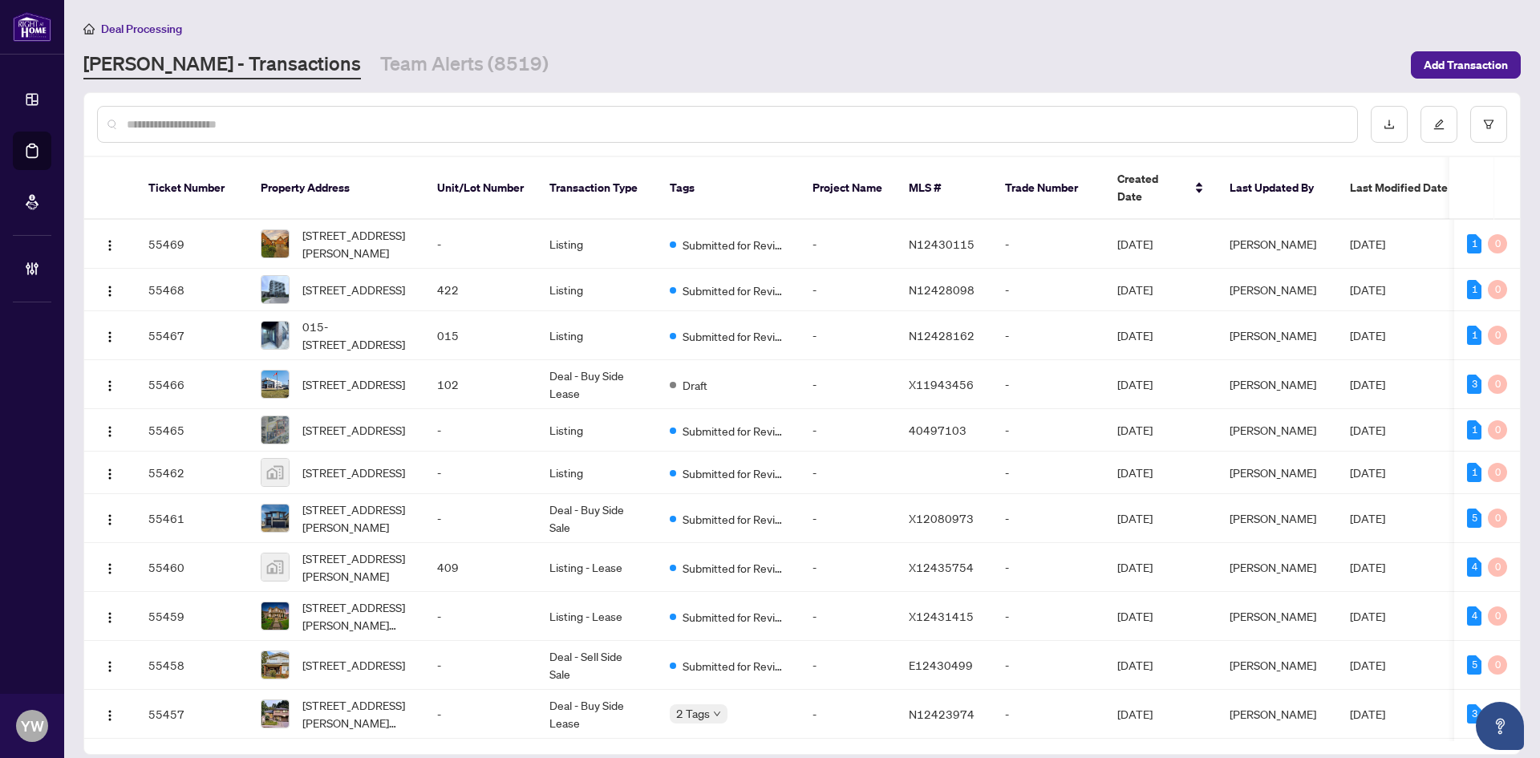
click at [154, 114] on div at bounding box center [727, 124] width 1261 height 37
click at [380, 63] on link "Team Alerts (8519)" at bounding box center [464, 65] width 168 height 29
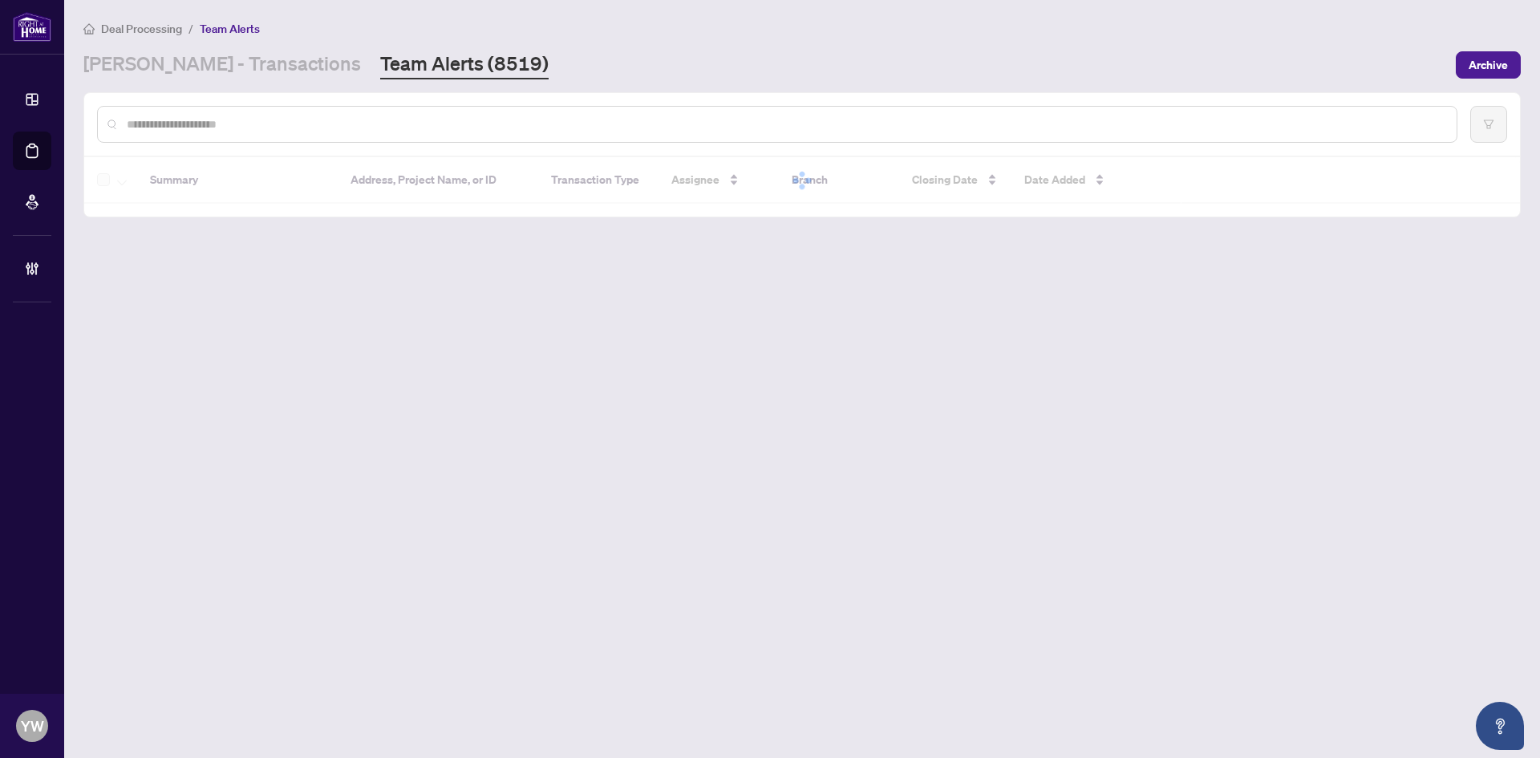
click at [201, 124] on input "text" at bounding box center [785, 125] width 1317 height 18
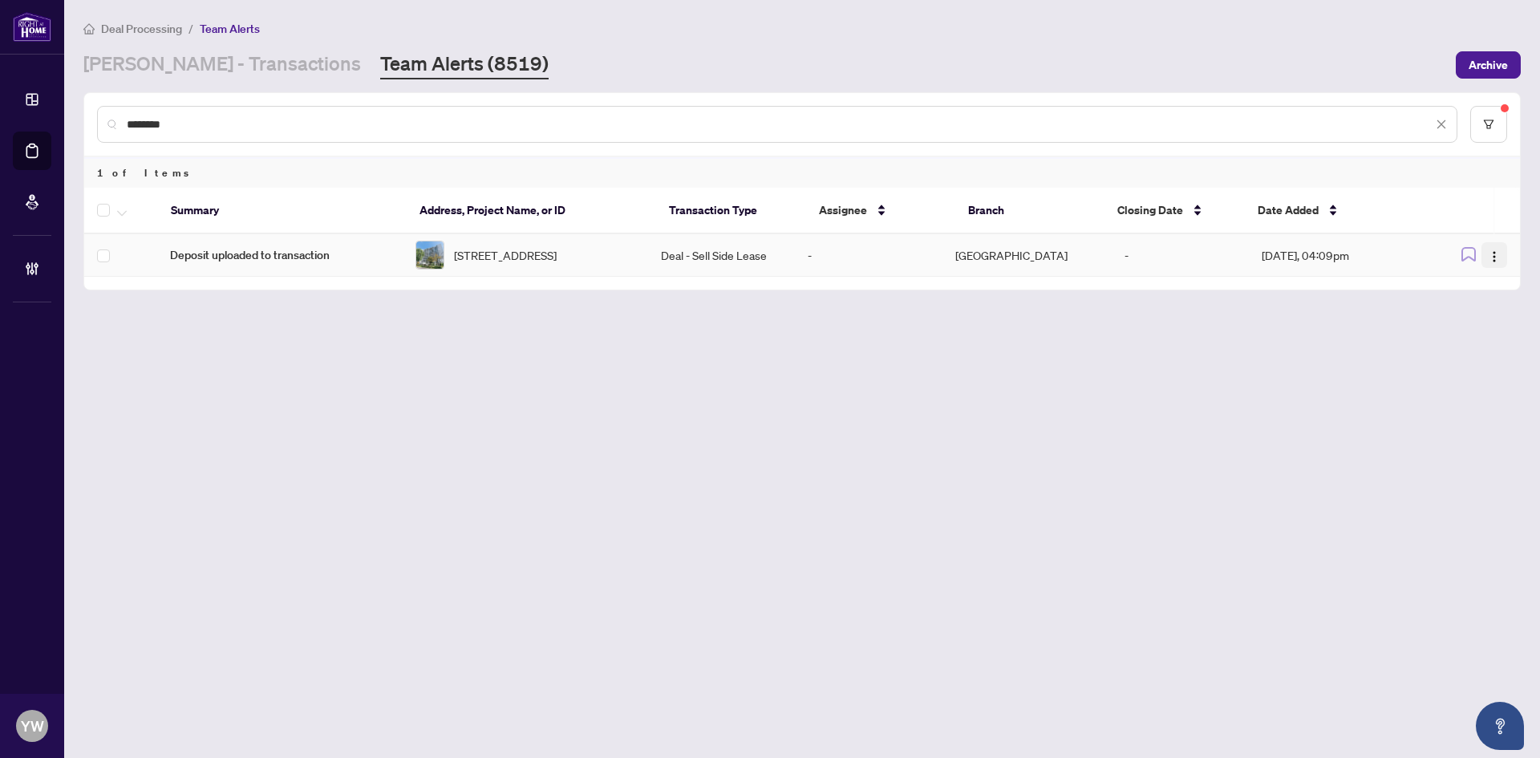
type input "********"
click at [1491, 255] on img "button" at bounding box center [1494, 256] width 13 height 13
click at [1476, 342] on span "Complete Item" at bounding box center [1457, 341] width 75 height 18
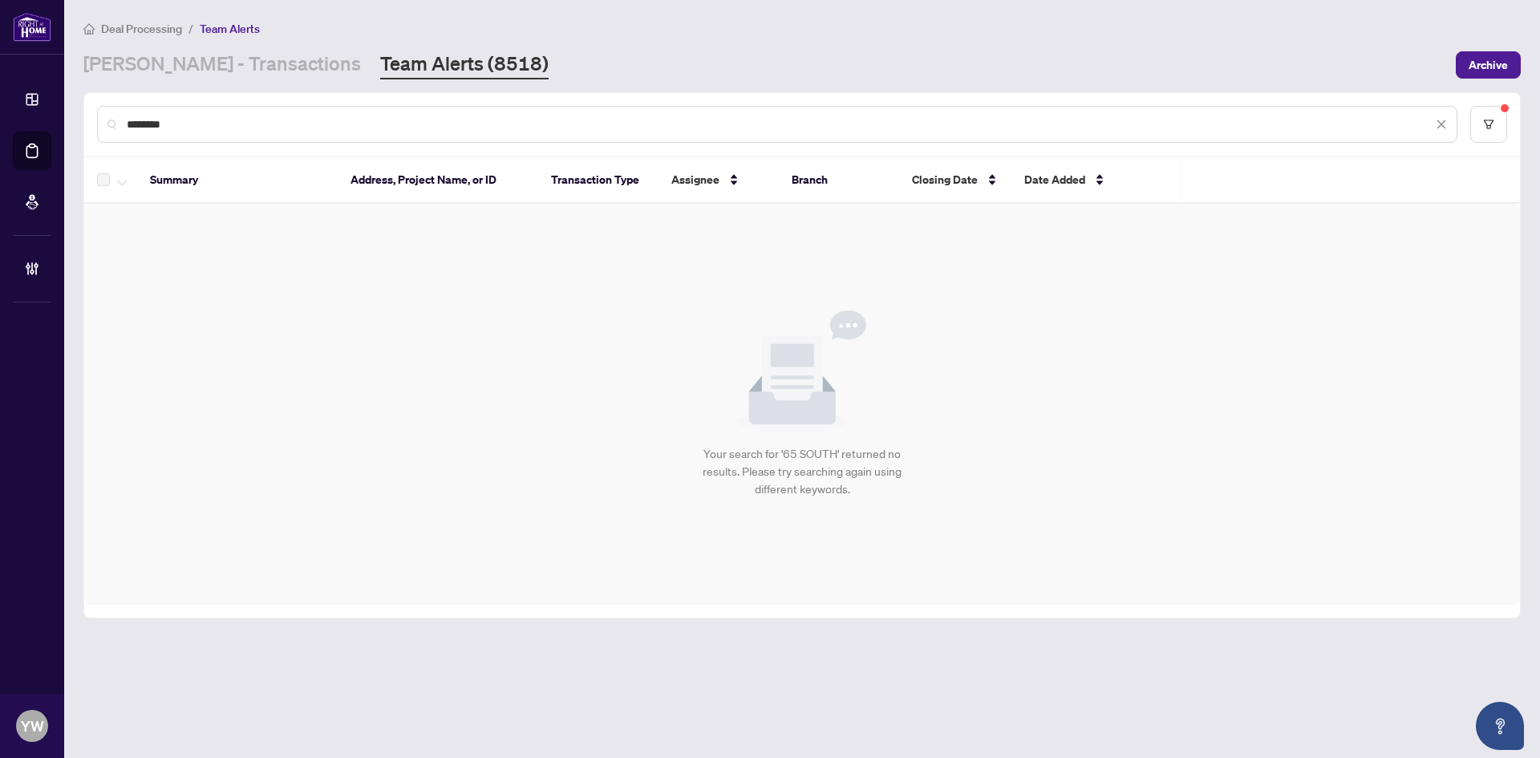
drag, startPoint x: 215, startPoint y: 124, endPoint x: 90, endPoint y: 118, distance: 125.3
click at [90, 118] on div "********" at bounding box center [802, 124] width 1436 height 63
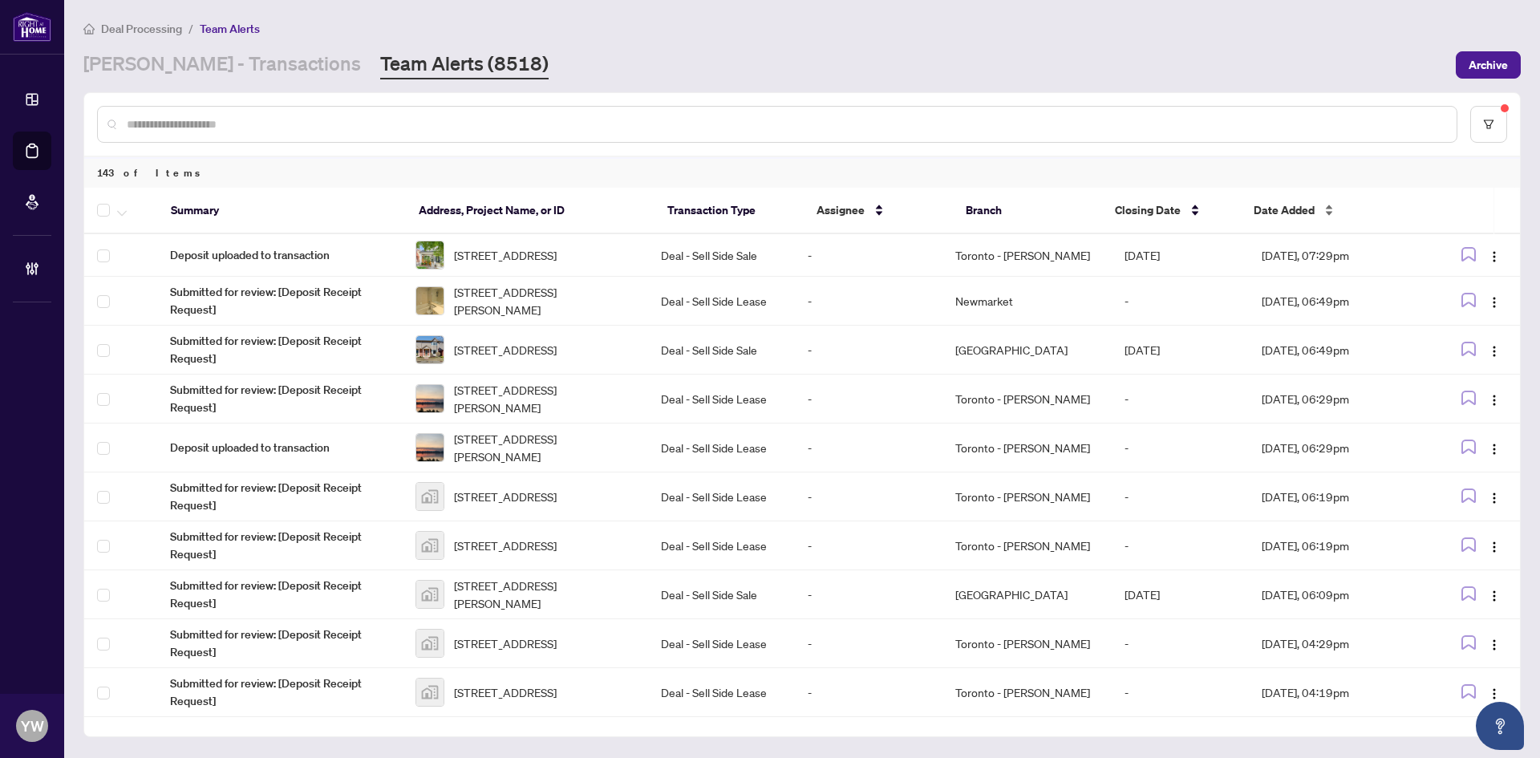
click at [1267, 209] on span "Date Added" at bounding box center [1284, 210] width 61 height 18
click at [1290, 211] on span "Date Added" at bounding box center [1284, 210] width 61 height 18
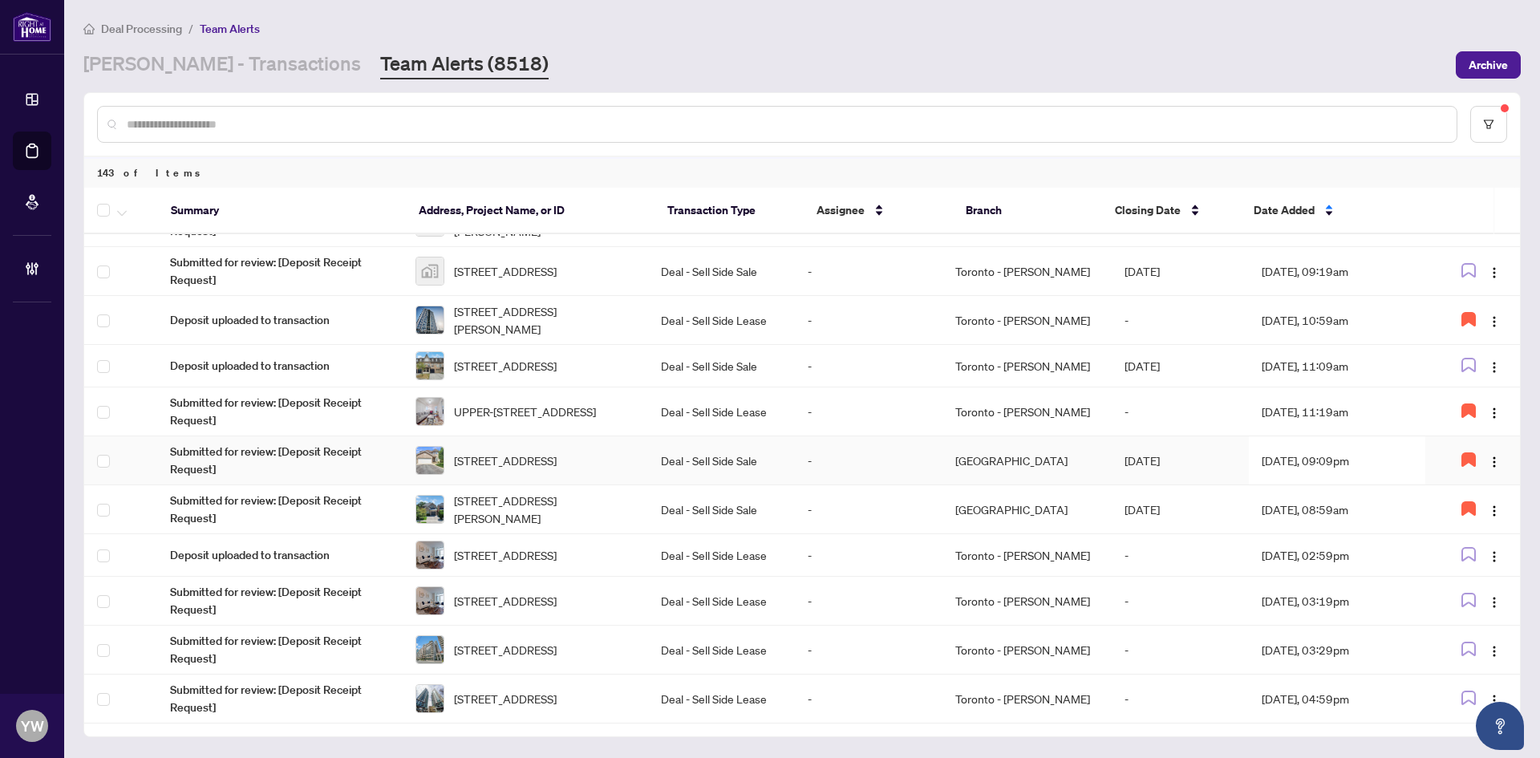
scroll to position [489, 0]
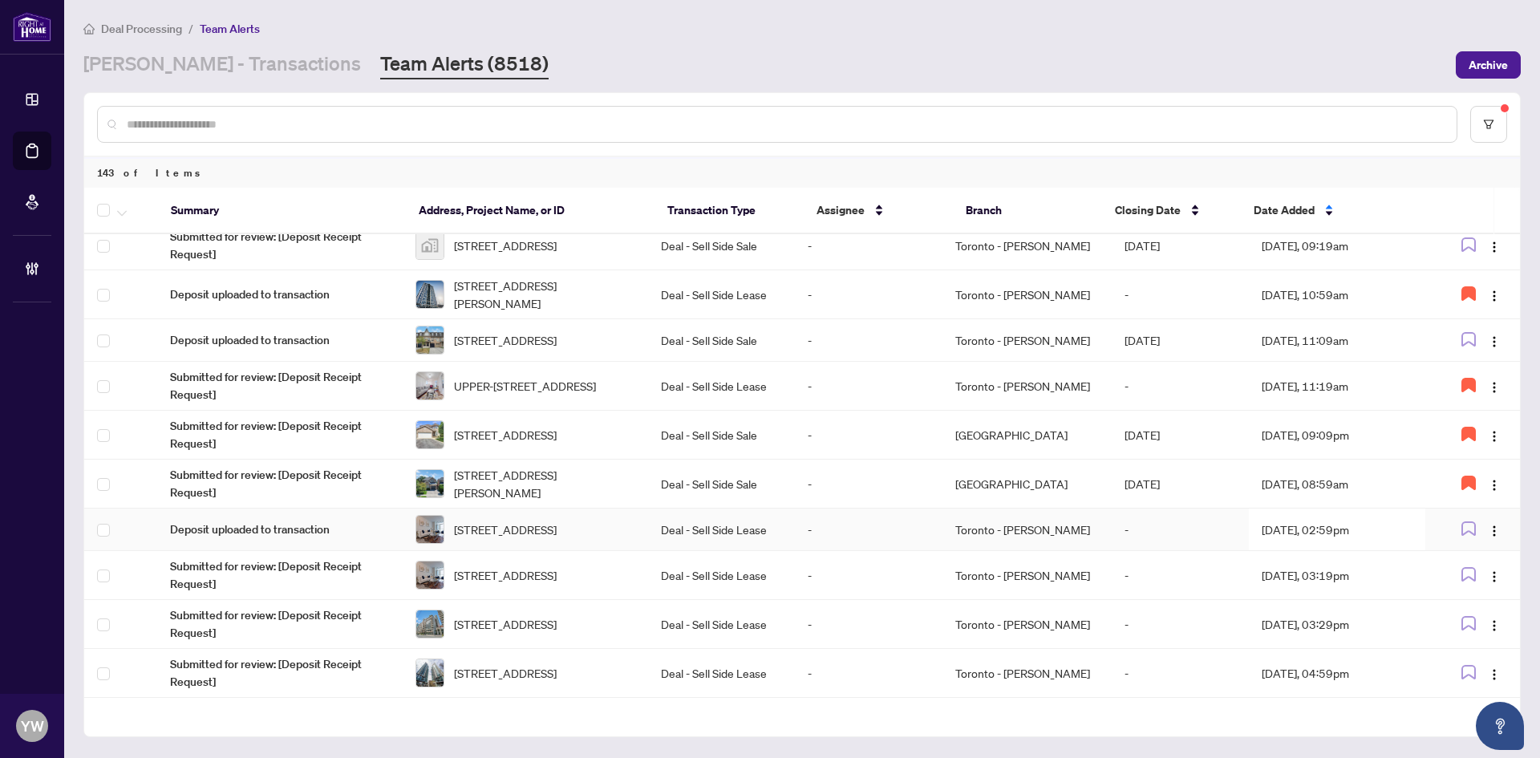
click at [555, 538] on span "404-62 Forest Manor Rd, Toronto, Ontario M2J 0B6, Canada" at bounding box center [505, 530] width 103 height 18
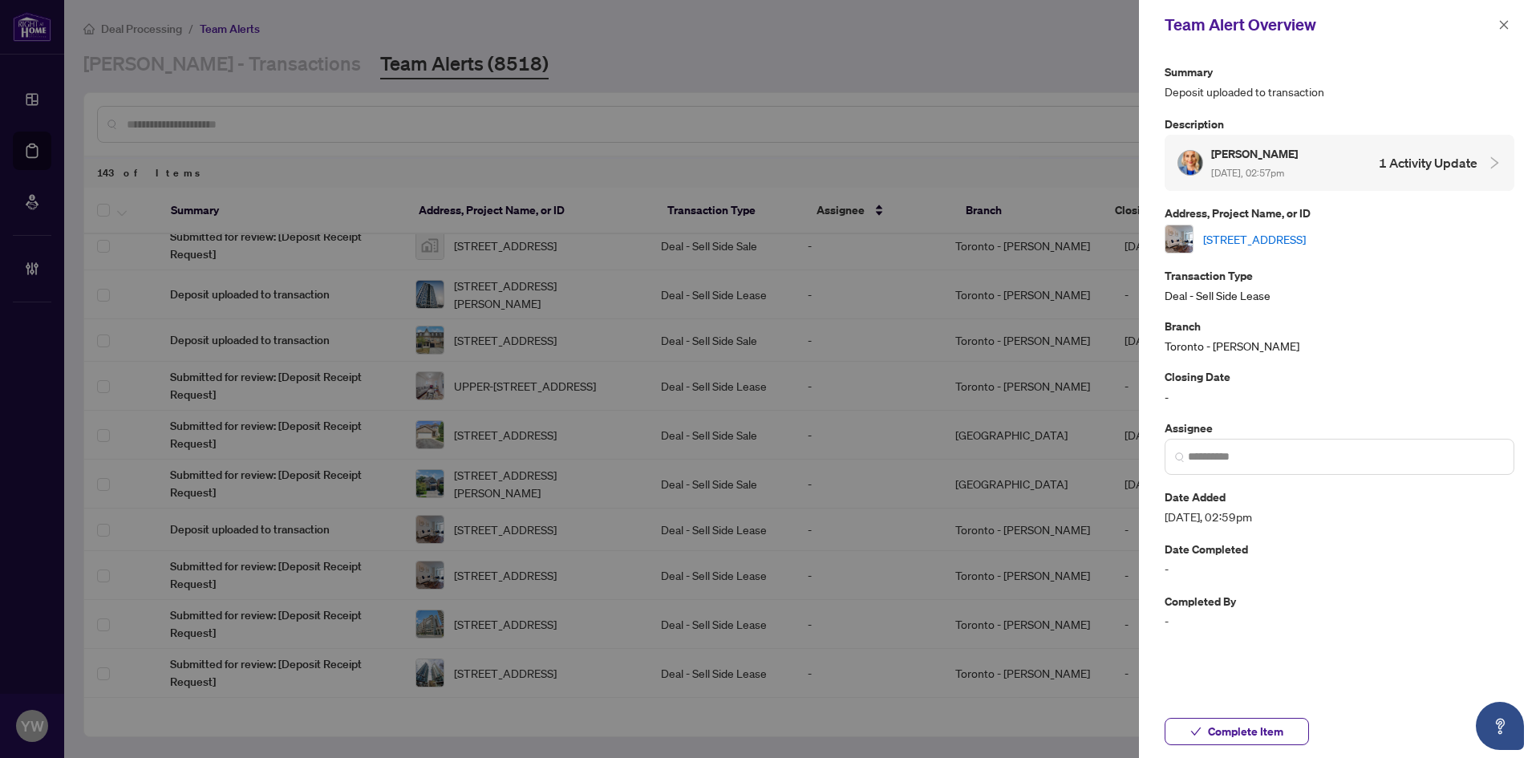
click at [1233, 240] on link "404-62 Forest Manor Rd, Toronto, Ontario M2J 0B6, Canada" at bounding box center [1254, 239] width 103 height 18
click at [1237, 736] on span "Complete Item" at bounding box center [1245, 732] width 75 height 26
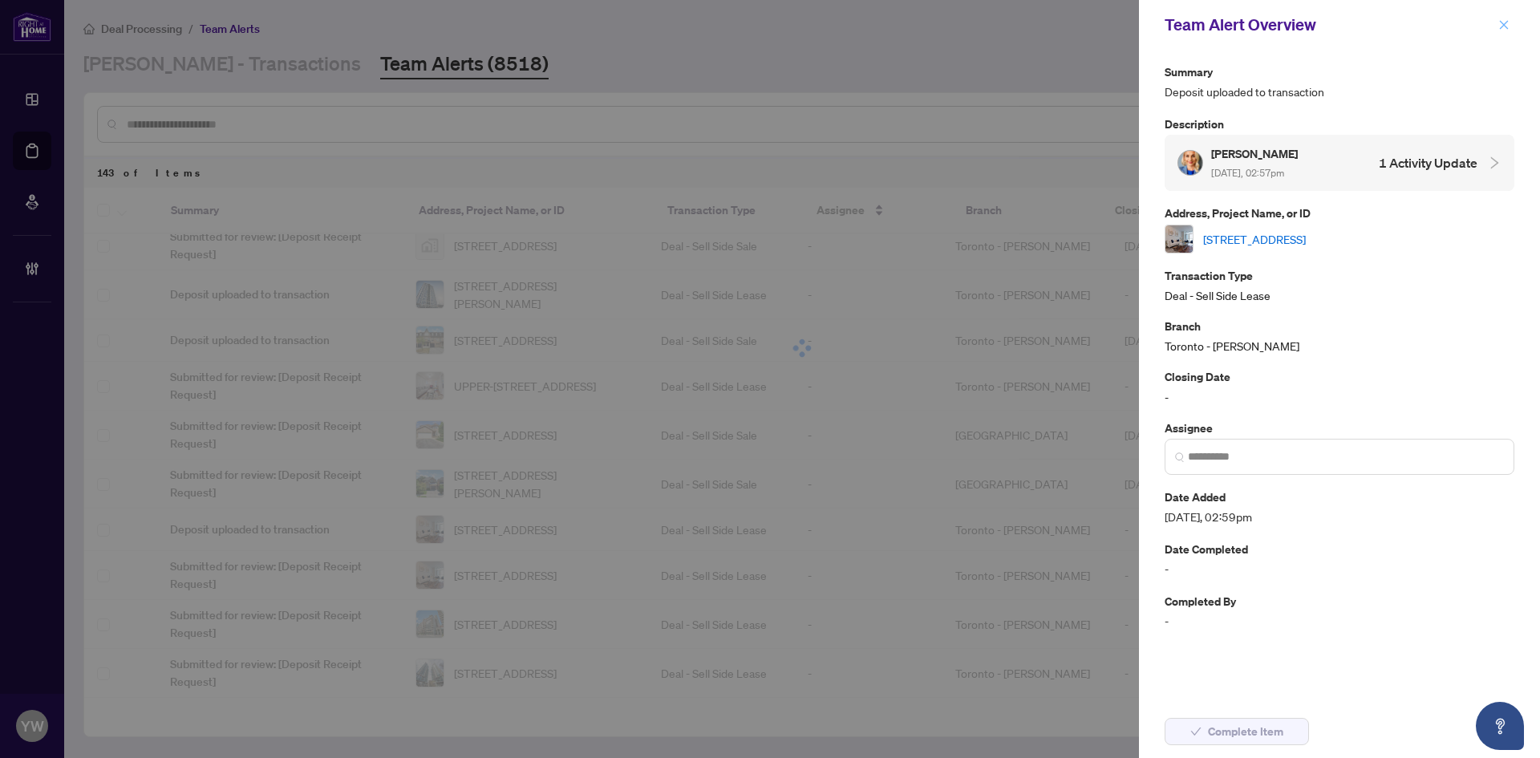
click at [1500, 17] on span "button" at bounding box center [1504, 25] width 11 height 26
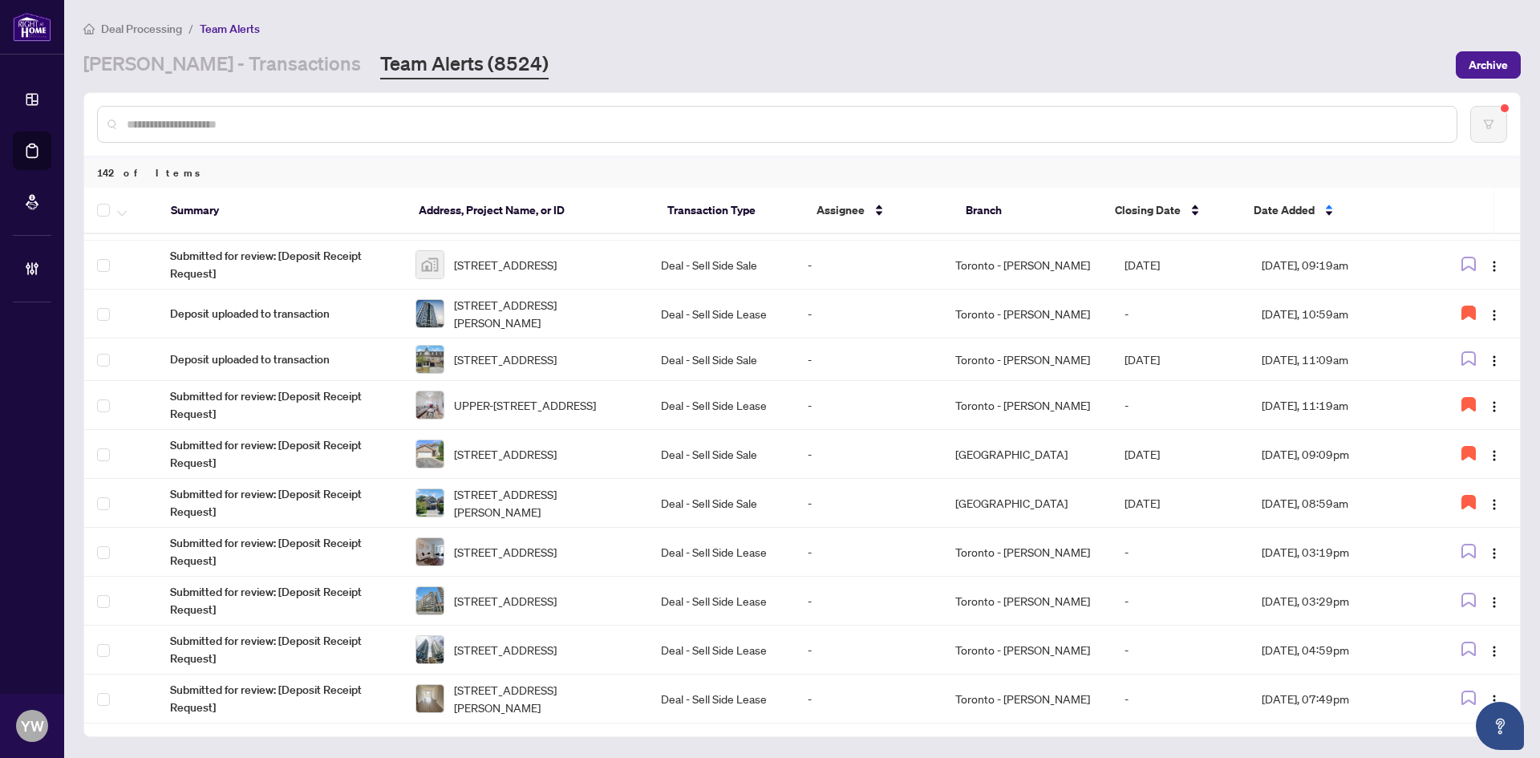
scroll to position [481, 0]
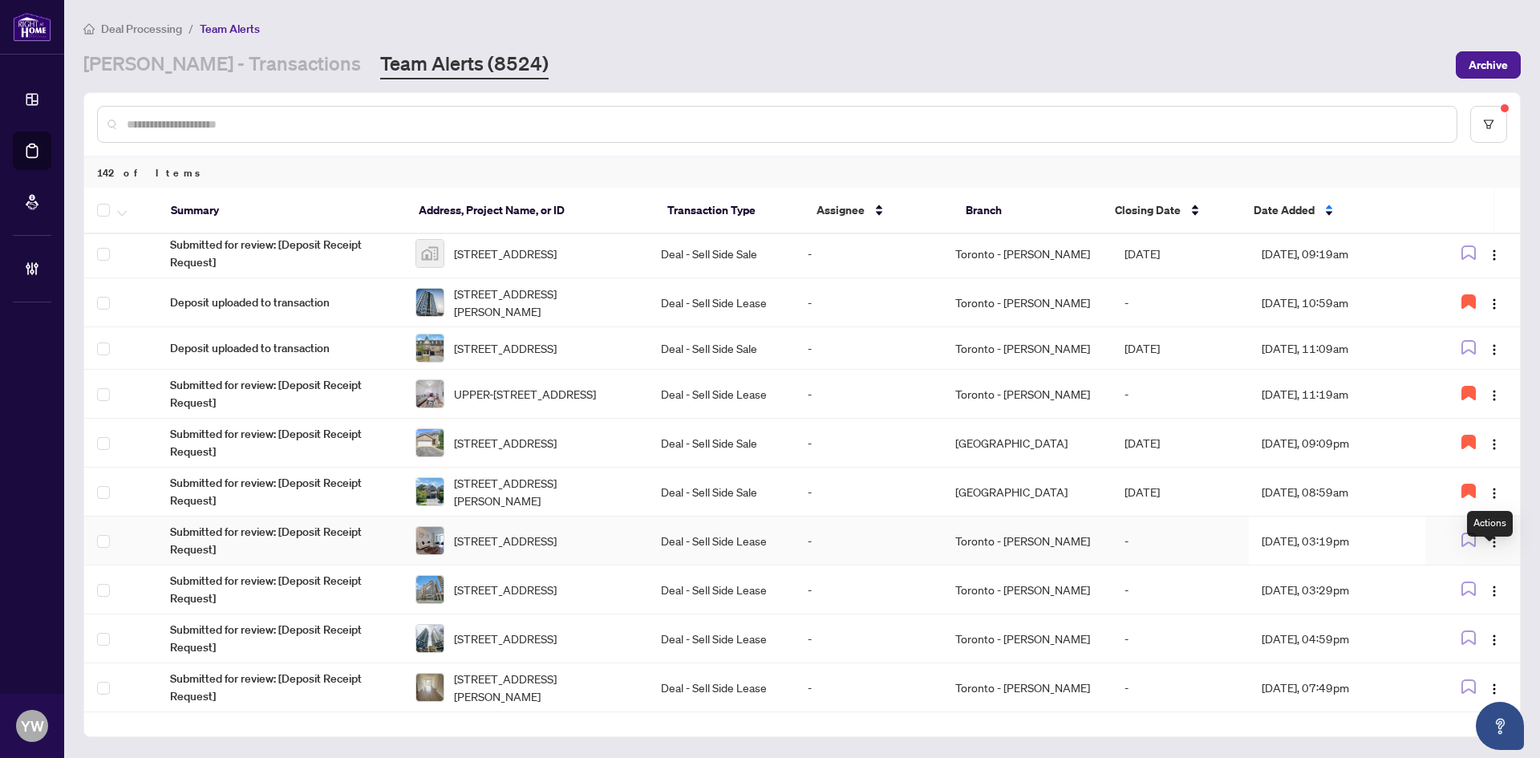
click at [1491, 549] on img "button" at bounding box center [1494, 542] width 13 height 13
click at [1463, 647] on span "Complete Item" at bounding box center [1452, 643] width 75 height 18
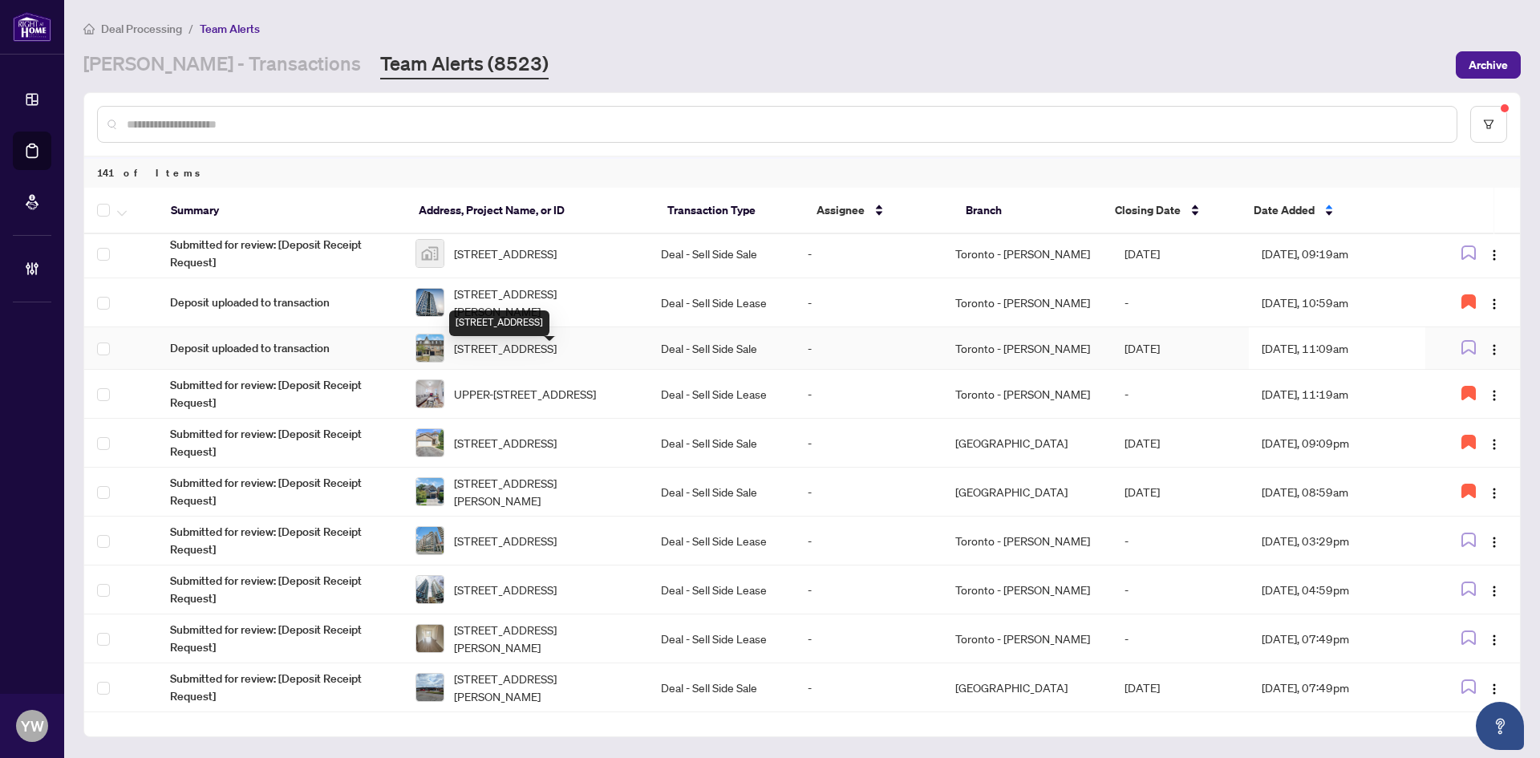
scroll to position [538, 0]
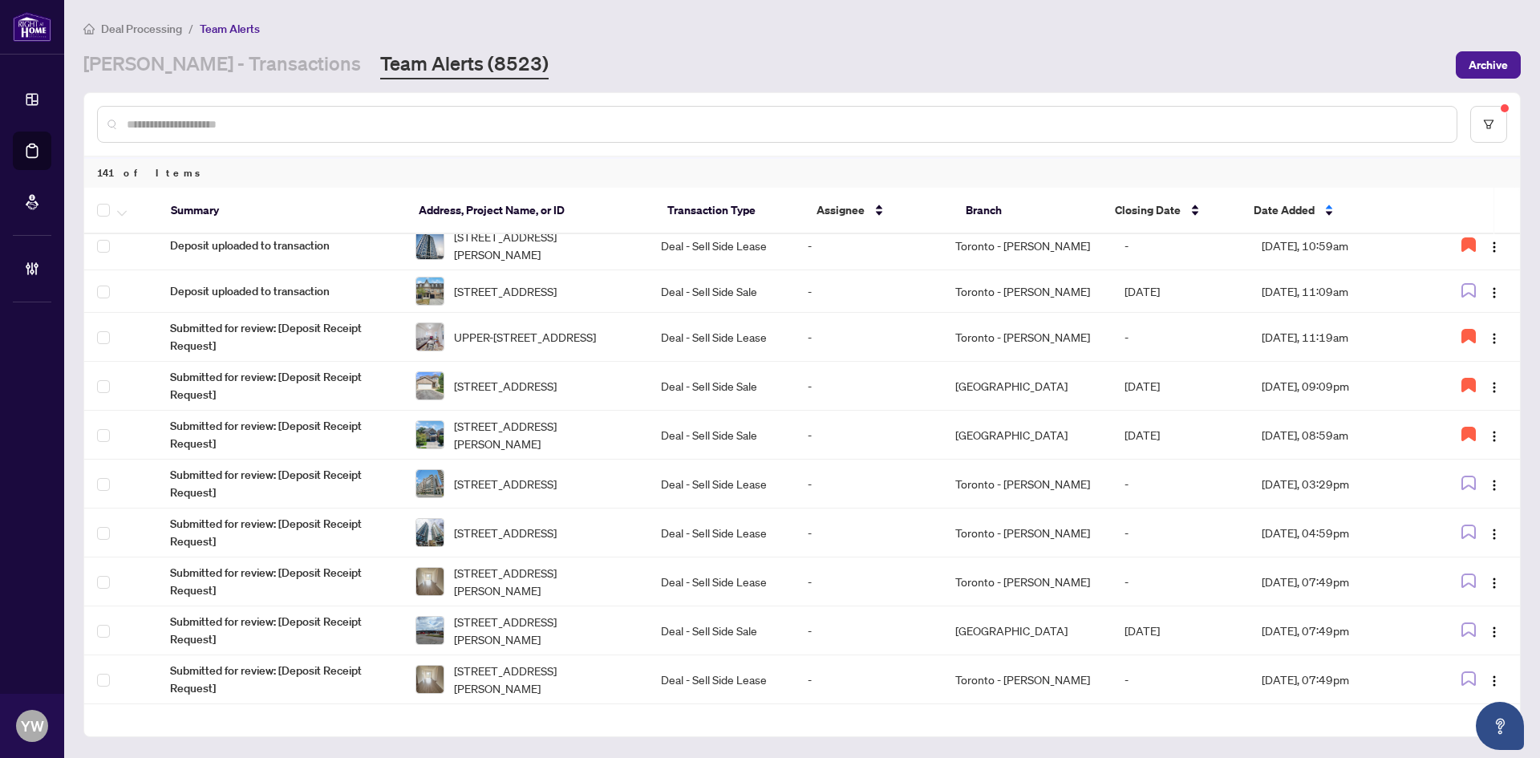
click at [533, 493] on span "608-270 Wellington St, Toronto, Ontario M5V 3P5, Canada" at bounding box center [505, 484] width 103 height 18
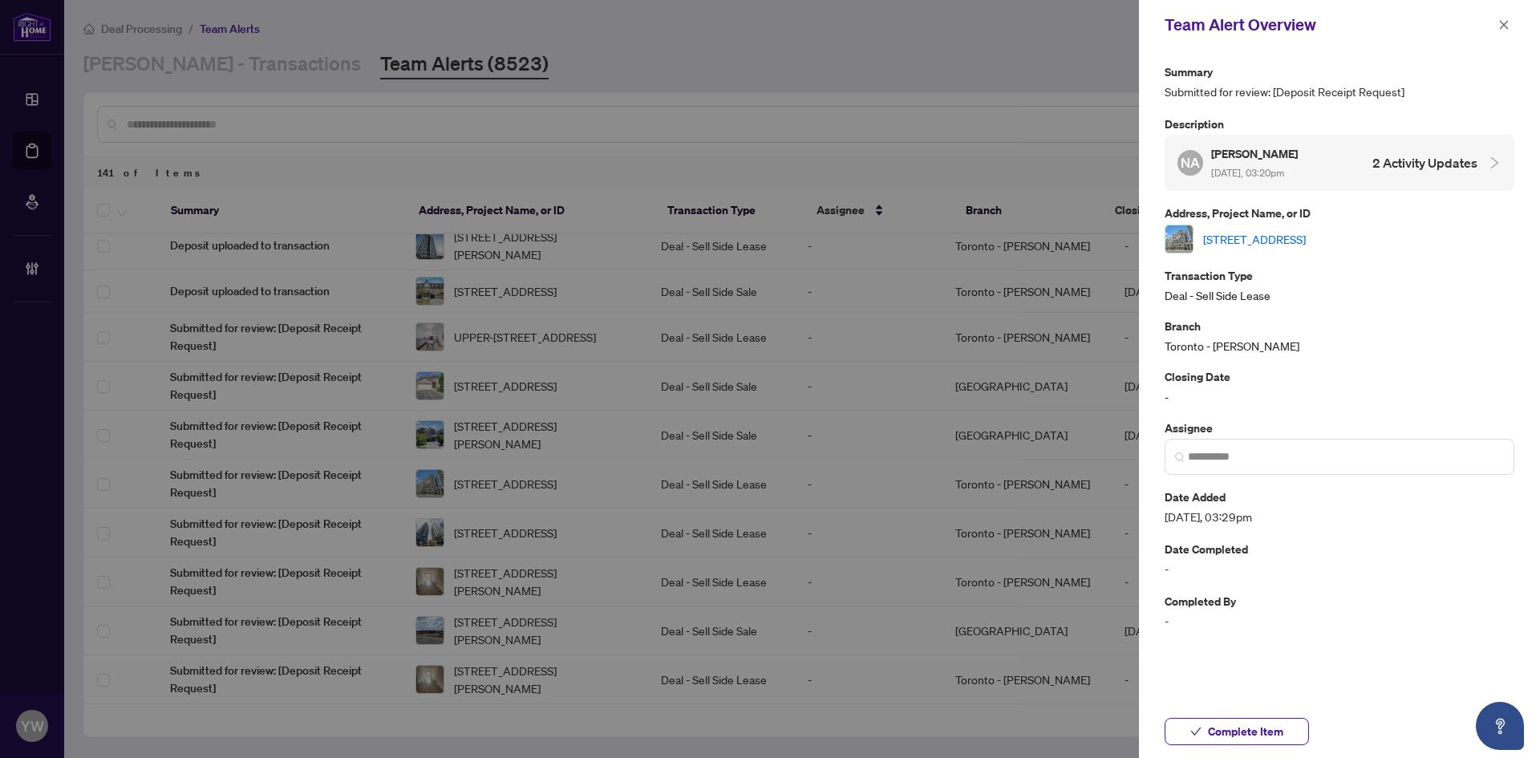
click at [1232, 240] on link "608-270 Wellington St, Toronto, Ontario M5V 3P5, Canada" at bounding box center [1254, 239] width 103 height 18
click at [1244, 725] on span "Complete Item" at bounding box center [1245, 732] width 75 height 26
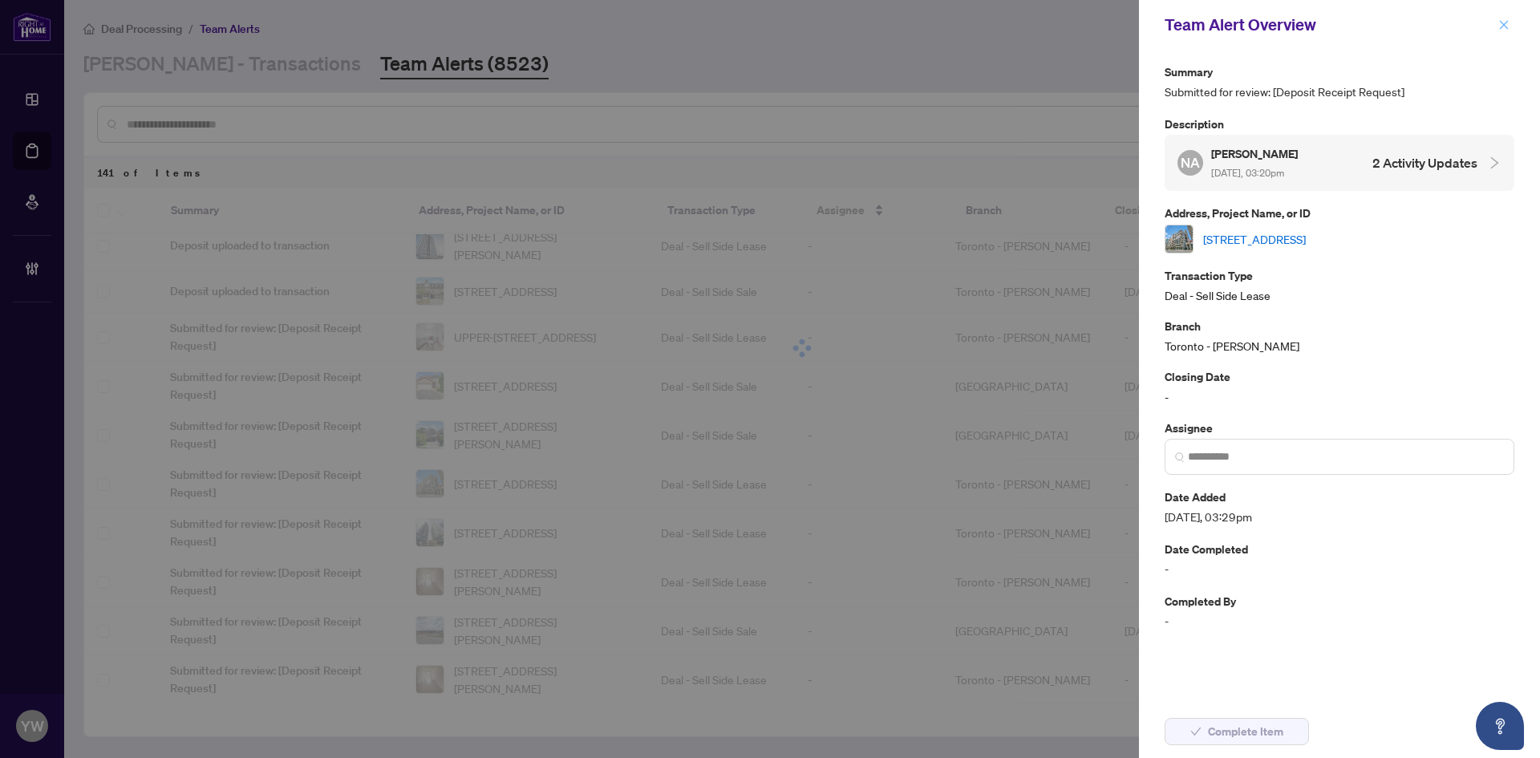
click at [1505, 24] on icon "close" at bounding box center [1504, 24] width 9 height 9
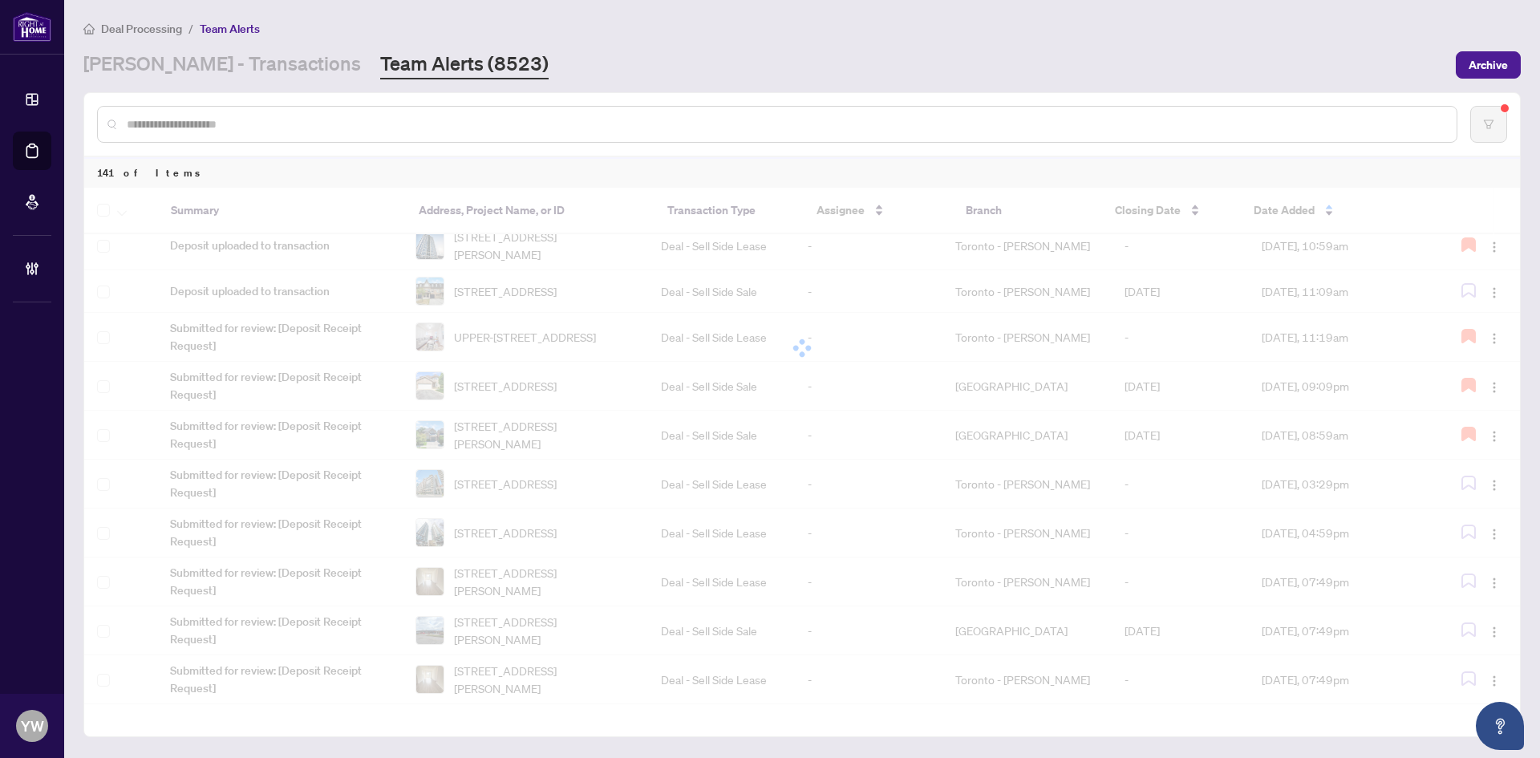
click at [194, 120] on input "text" at bounding box center [785, 125] width 1317 height 18
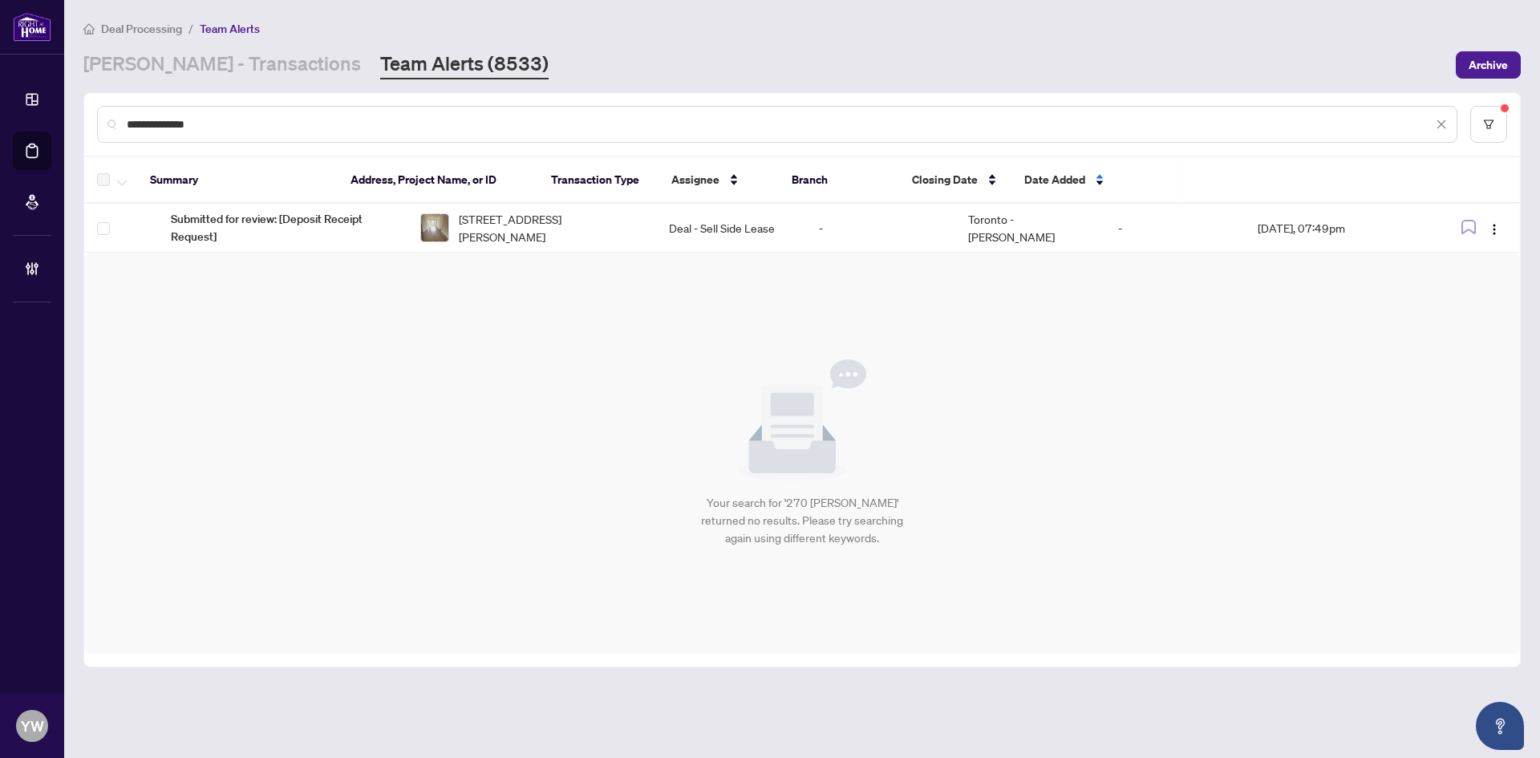
type input "**********"
drag, startPoint x: 270, startPoint y: 124, endPoint x: 34, endPoint y: 122, distance: 235.1
click at [34, 122] on div "**********" at bounding box center [770, 379] width 1540 height 758
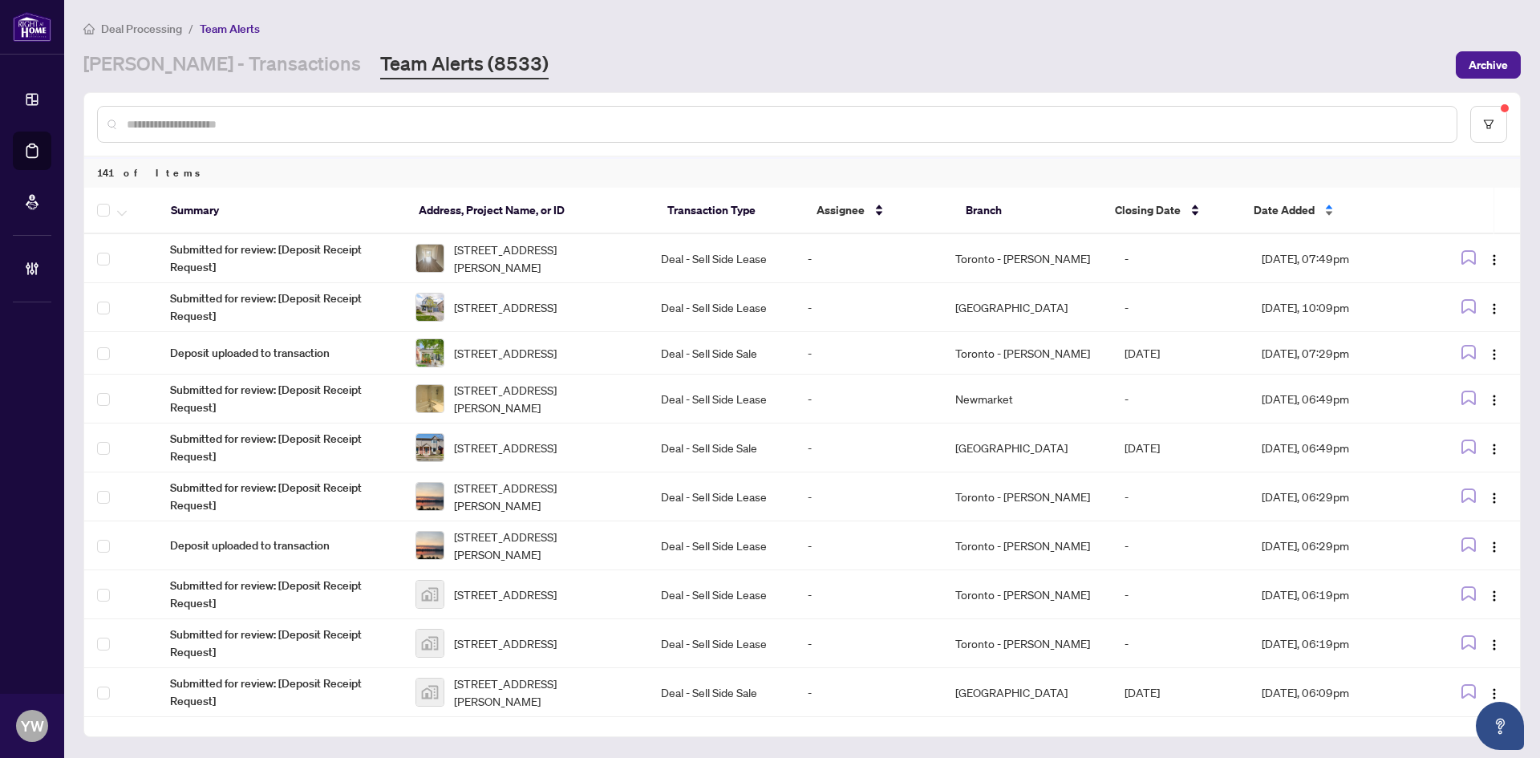
click at [1302, 204] on span "Date Added" at bounding box center [1284, 210] width 61 height 18
click at [1284, 201] on span "Date Added" at bounding box center [1284, 210] width 61 height 18
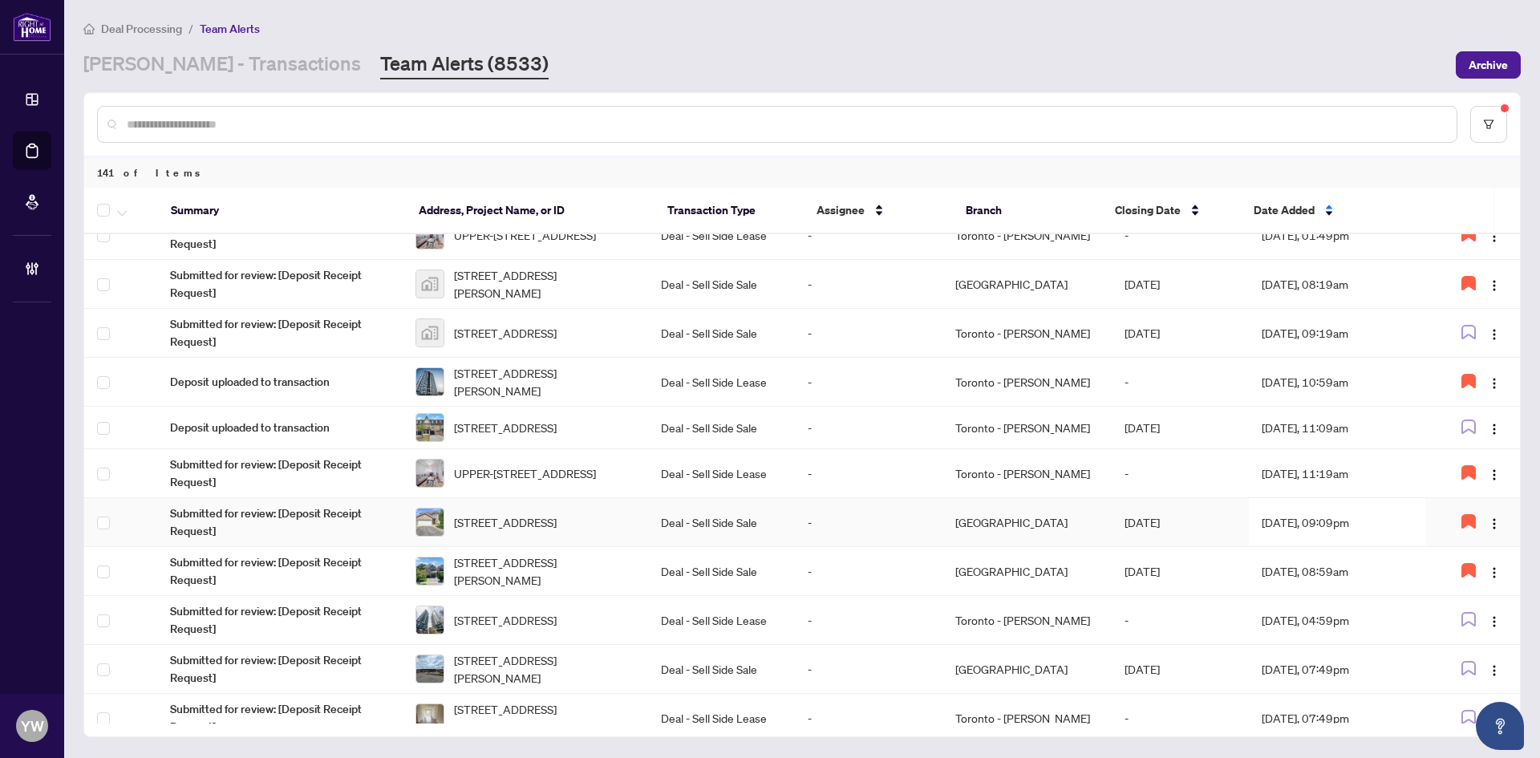
scroll to position [538, 0]
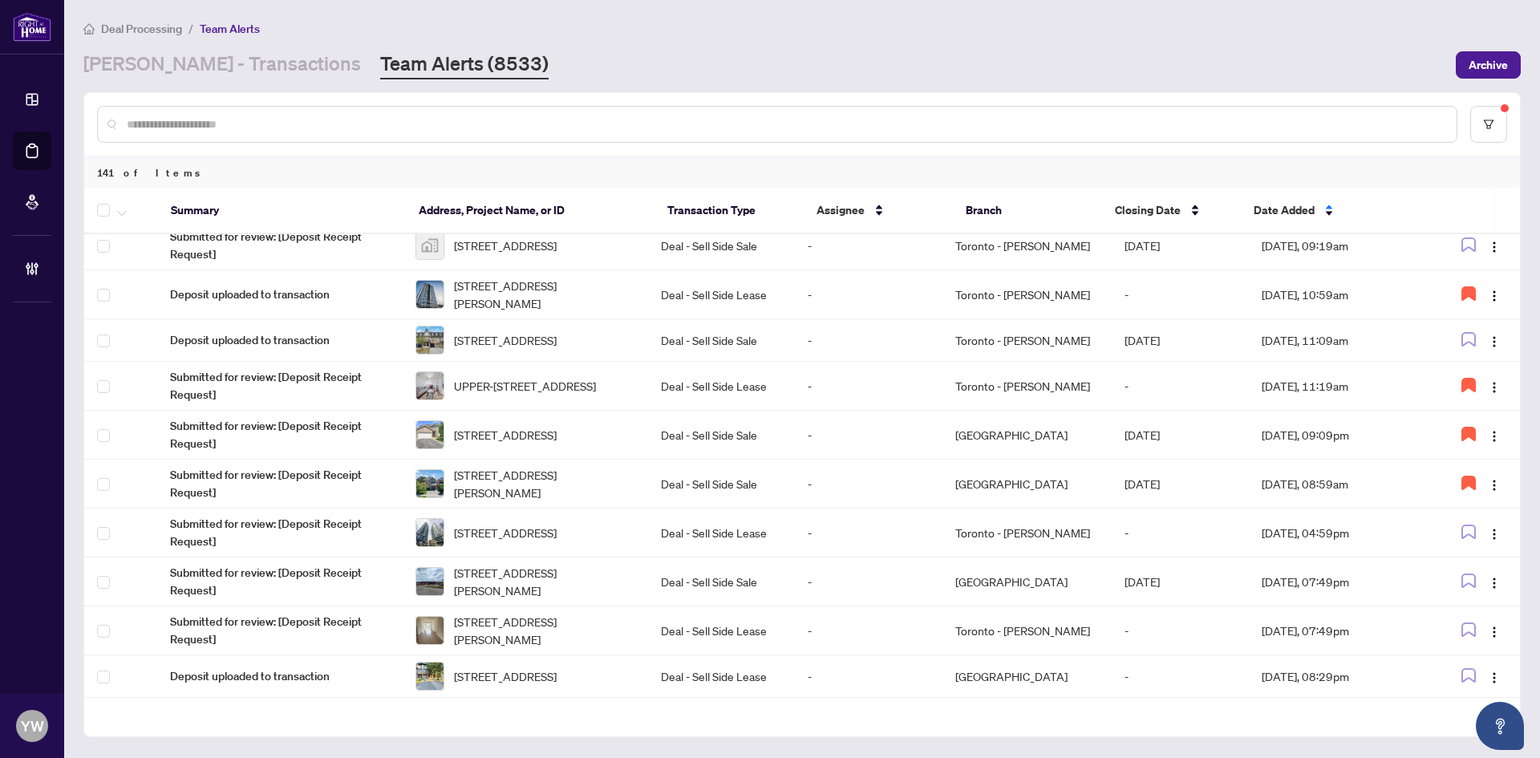
click at [805, 51] on div "RAHR - Transactions Team Alerts (8533)" at bounding box center [764, 65] width 1363 height 29
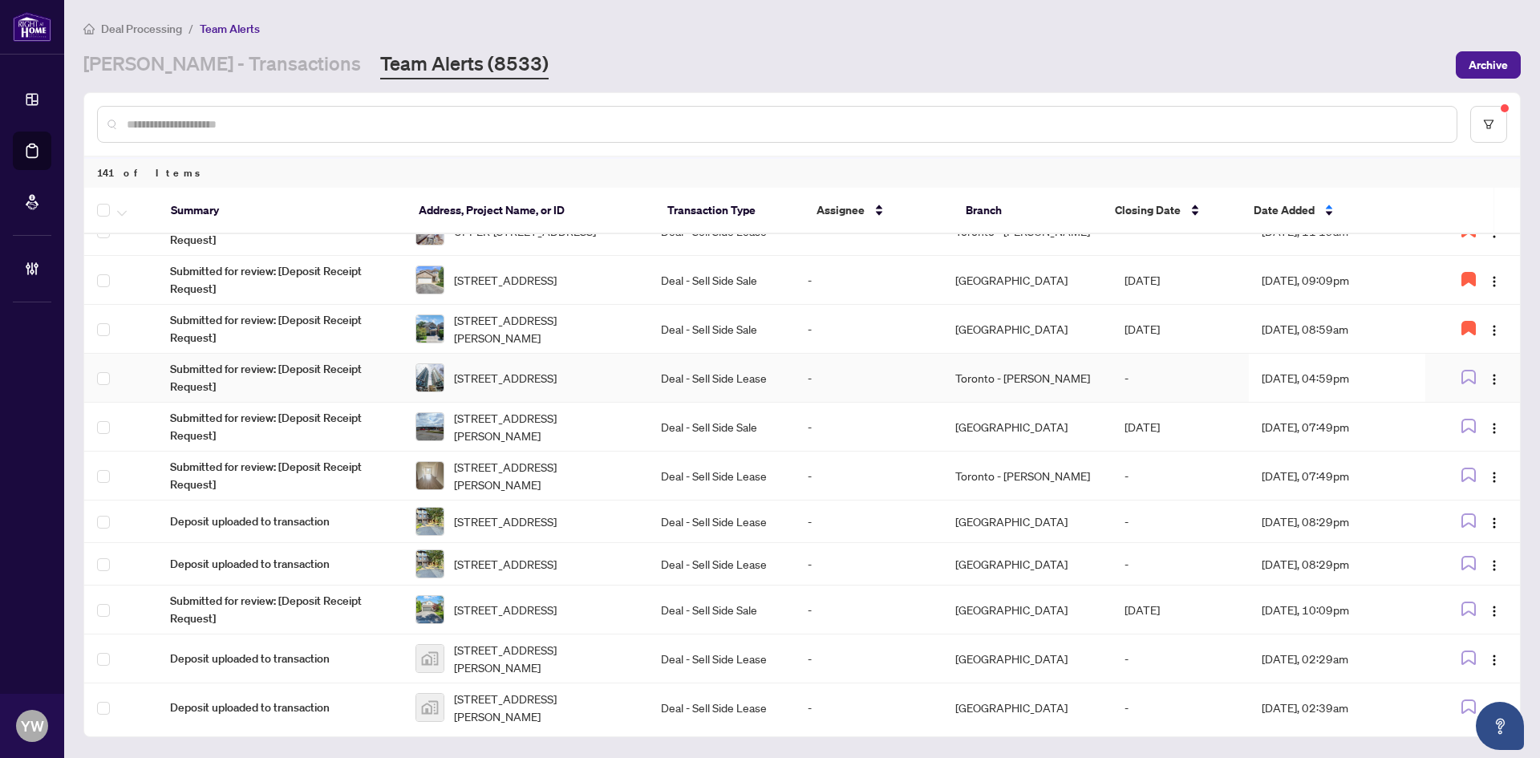
scroll to position [699, 0]
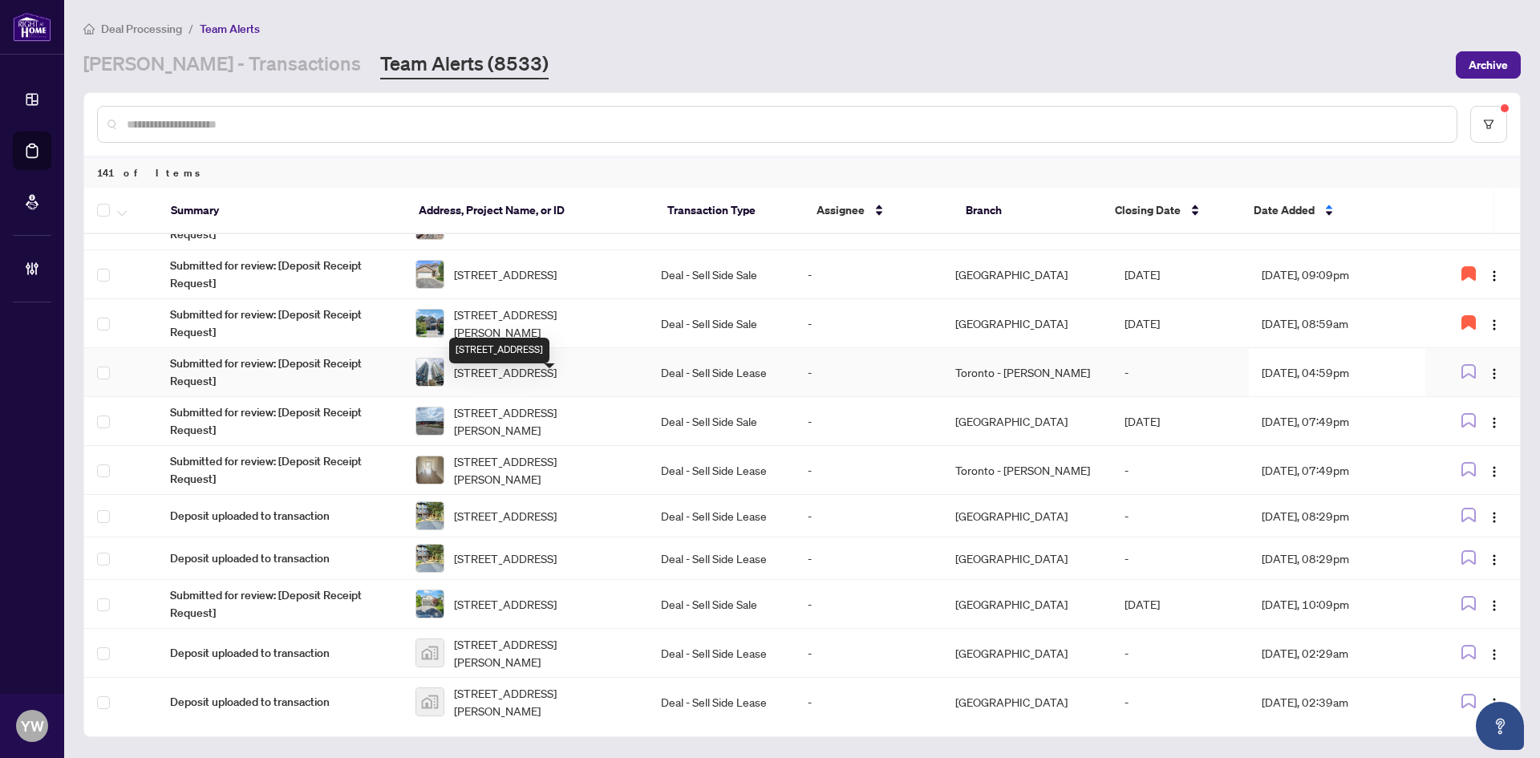
click at [535, 381] on span "509-5162 Yonge St, Toronto, Ontario M2N 5P6, Canada" at bounding box center [505, 372] width 103 height 18
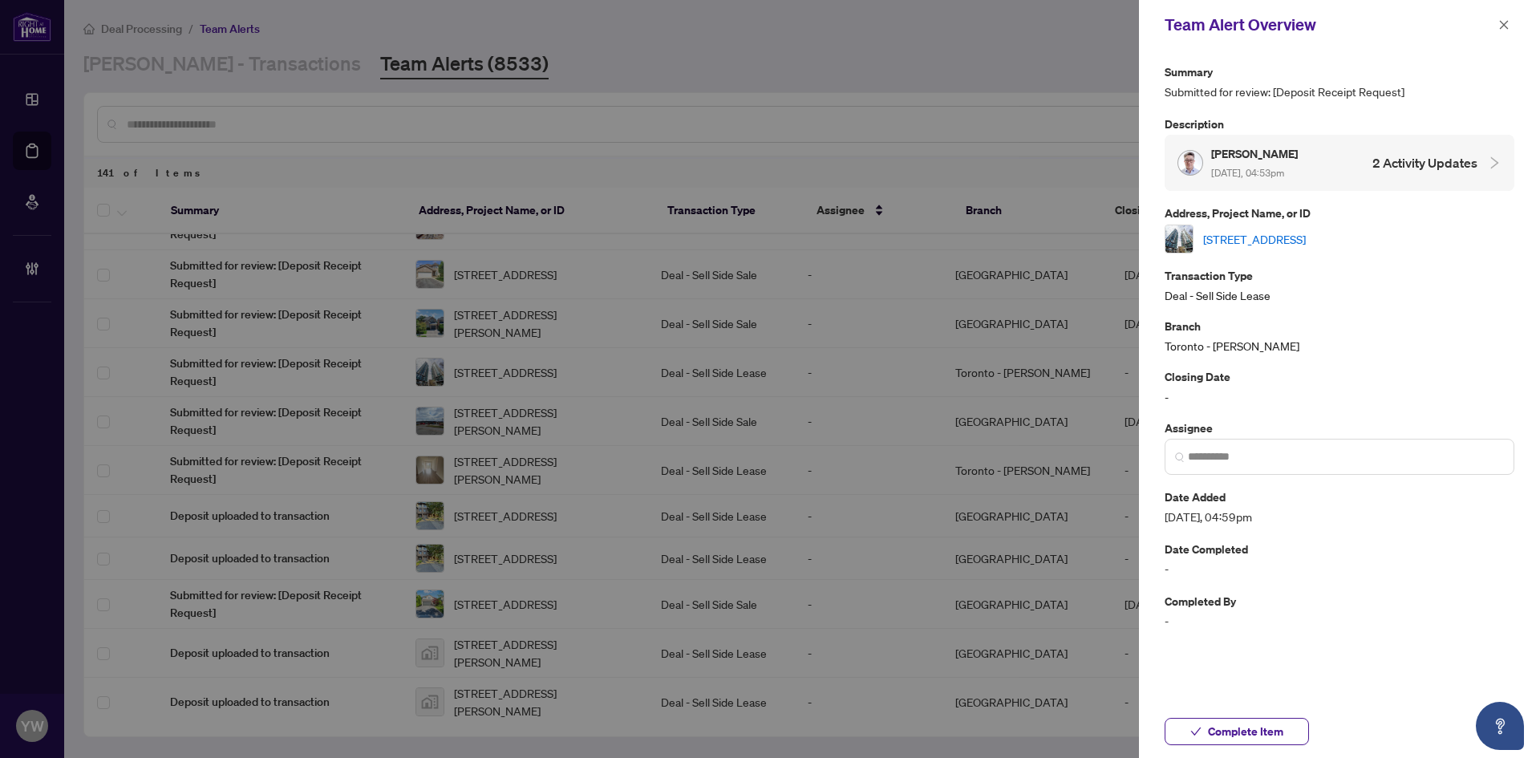
click at [1243, 230] on link "509-5162 Yonge St, Toronto, Ontario M2N 5P6, Canada" at bounding box center [1254, 239] width 103 height 18
click at [1501, 26] on icon "close" at bounding box center [1504, 24] width 11 height 11
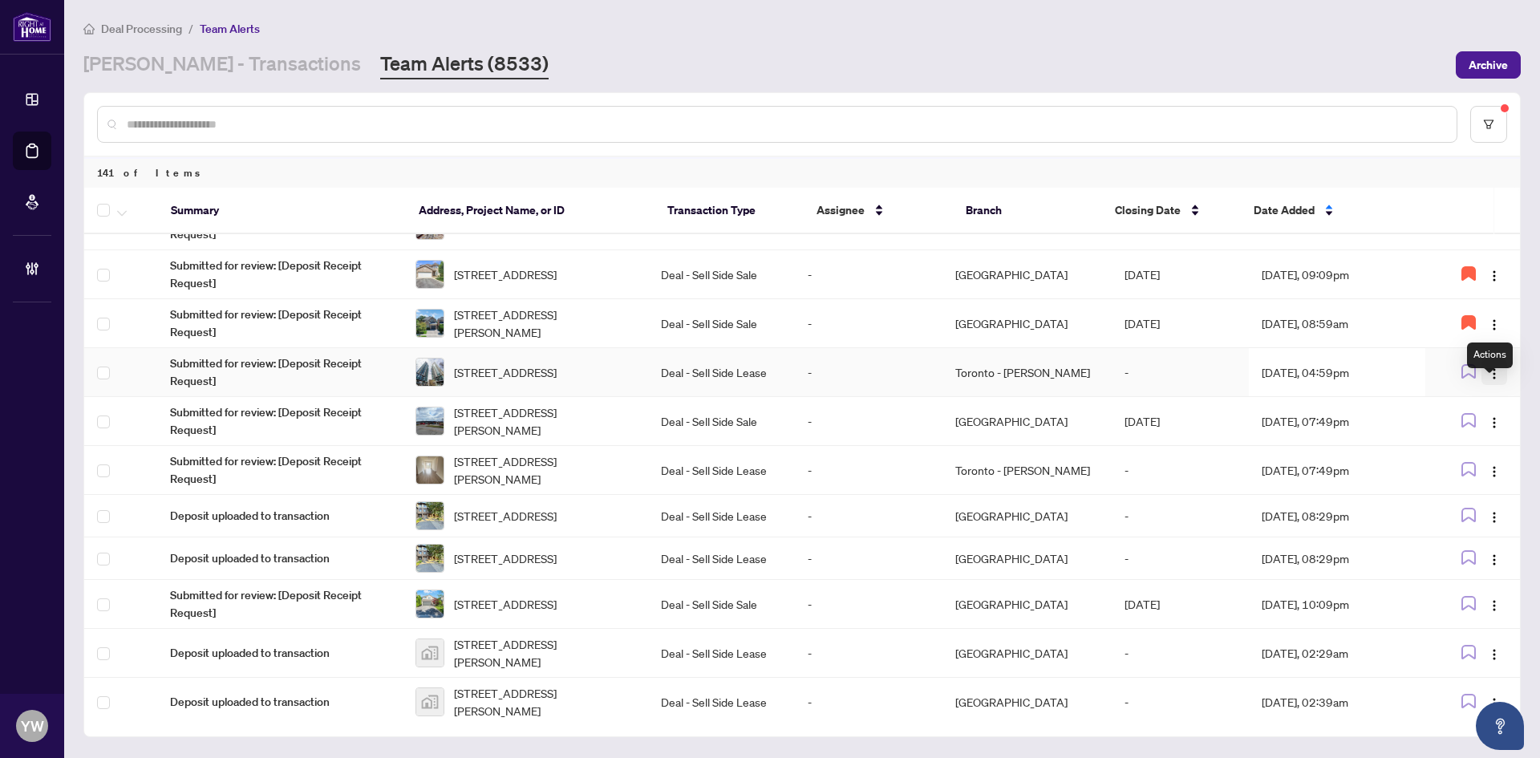
click at [1491, 380] on img "button" at bounding box center [1494, 373] width 13 height 13
click at [1476, 472] on span "Complete Item" at bounding box center [1452, 474] width 75 height 18
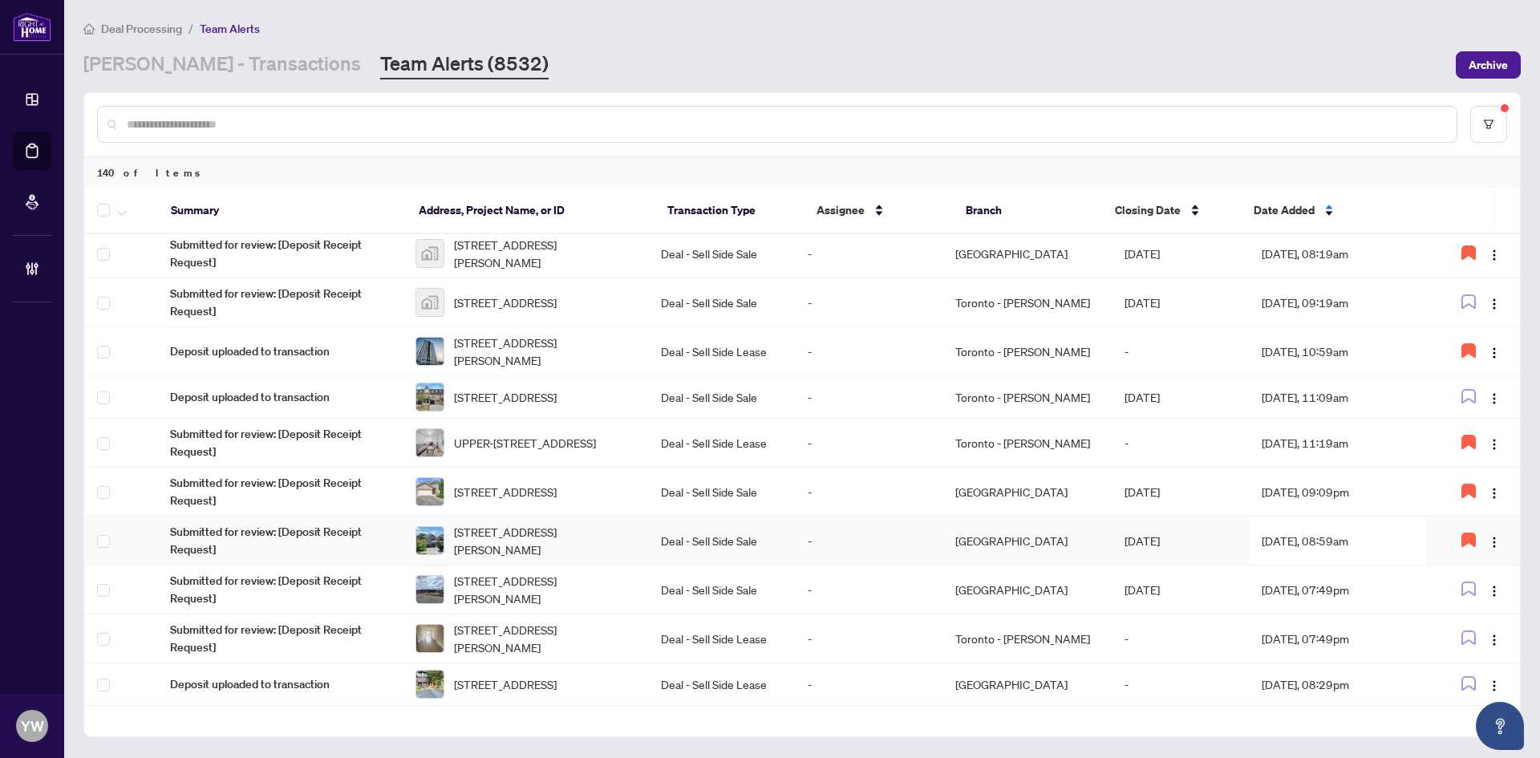
scroll to position [587, 0]
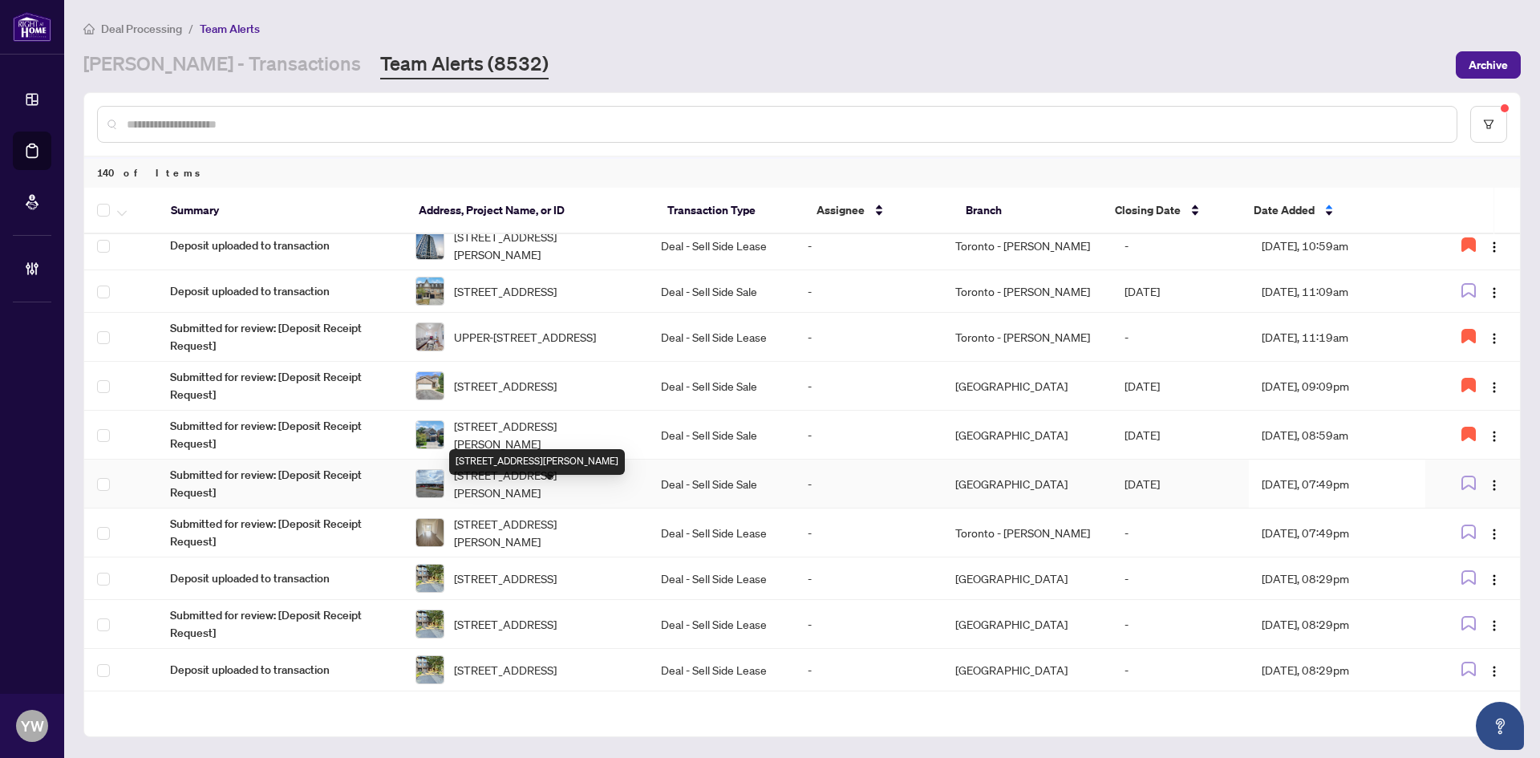
click at [525, 488] on span "3464 Cattell Dr, Niagara Falls, Ontario L2G 7K7, Canada" at bounding box center [544, 483] width 181 height 35
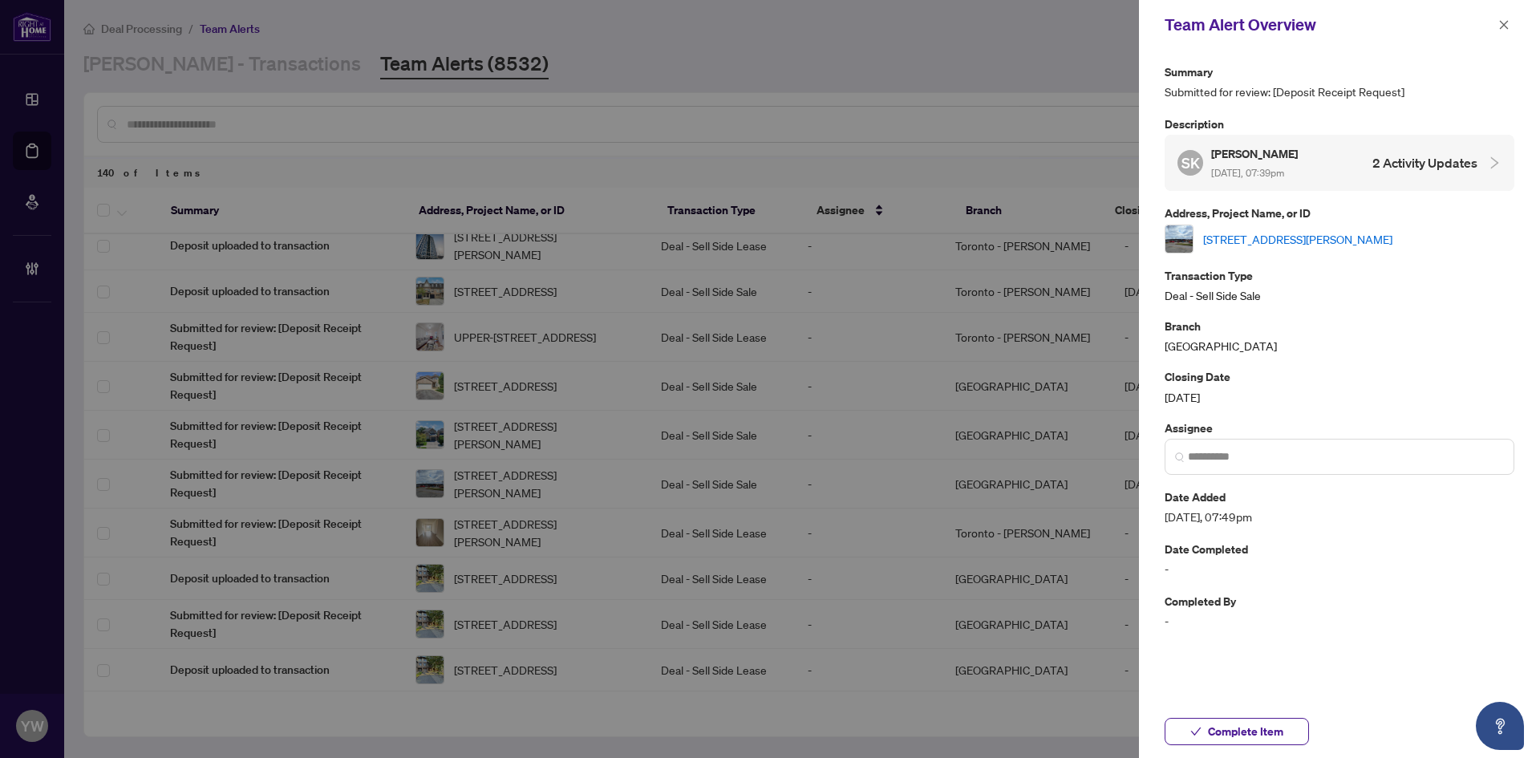
click at [1219, 245] on link "3464 Cattell Dr, Niagara Falls, Ontario L2G 7K7, Canada" at bounding box center [1297, 239] width 189 height 18
click at [1267, 728] on span "Complete Item" at bounding box center [1245, 732] width 75 height 26
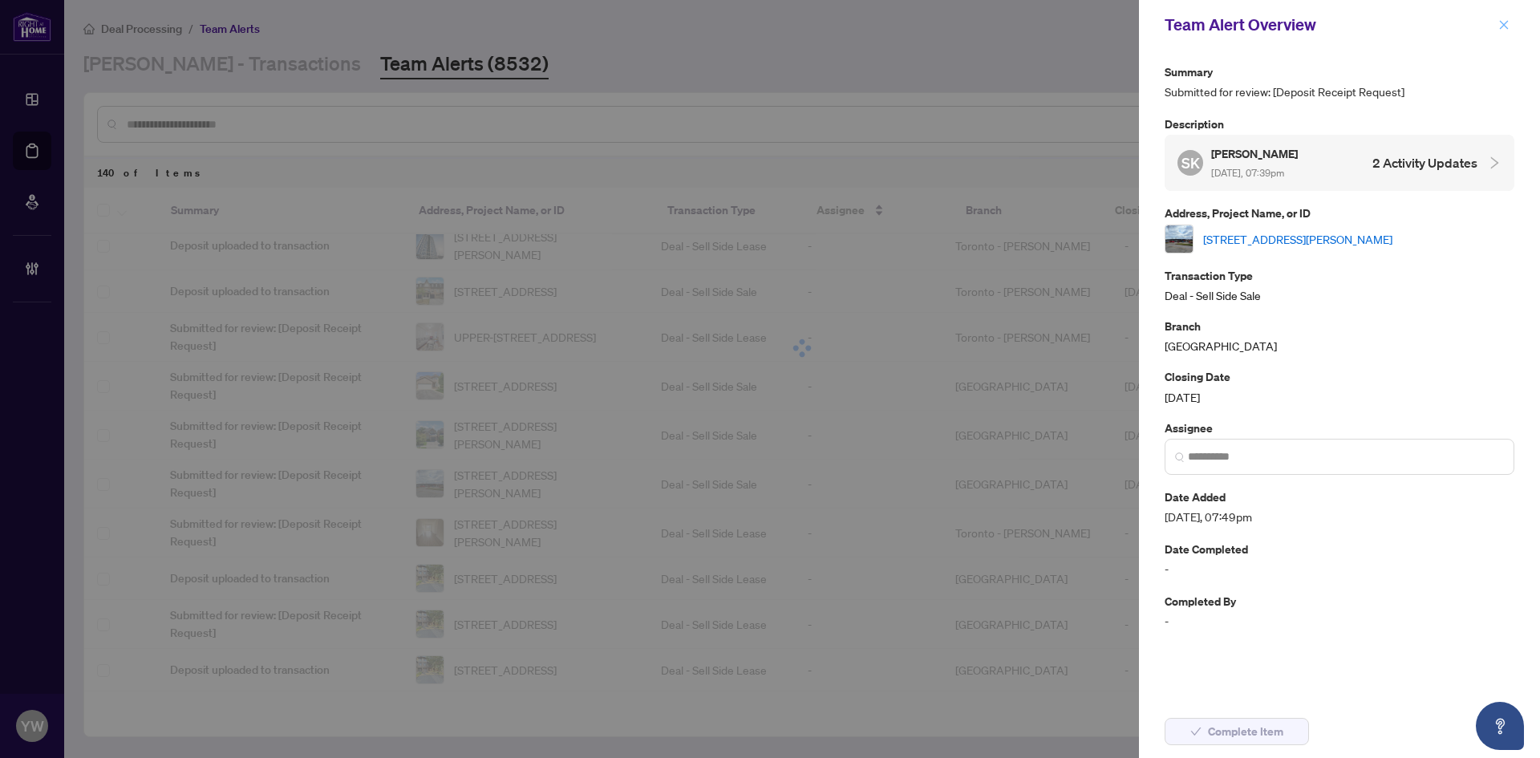
click at [1505, 25] on icon "close" at bounding box center [1504, 24] width 9 height 9
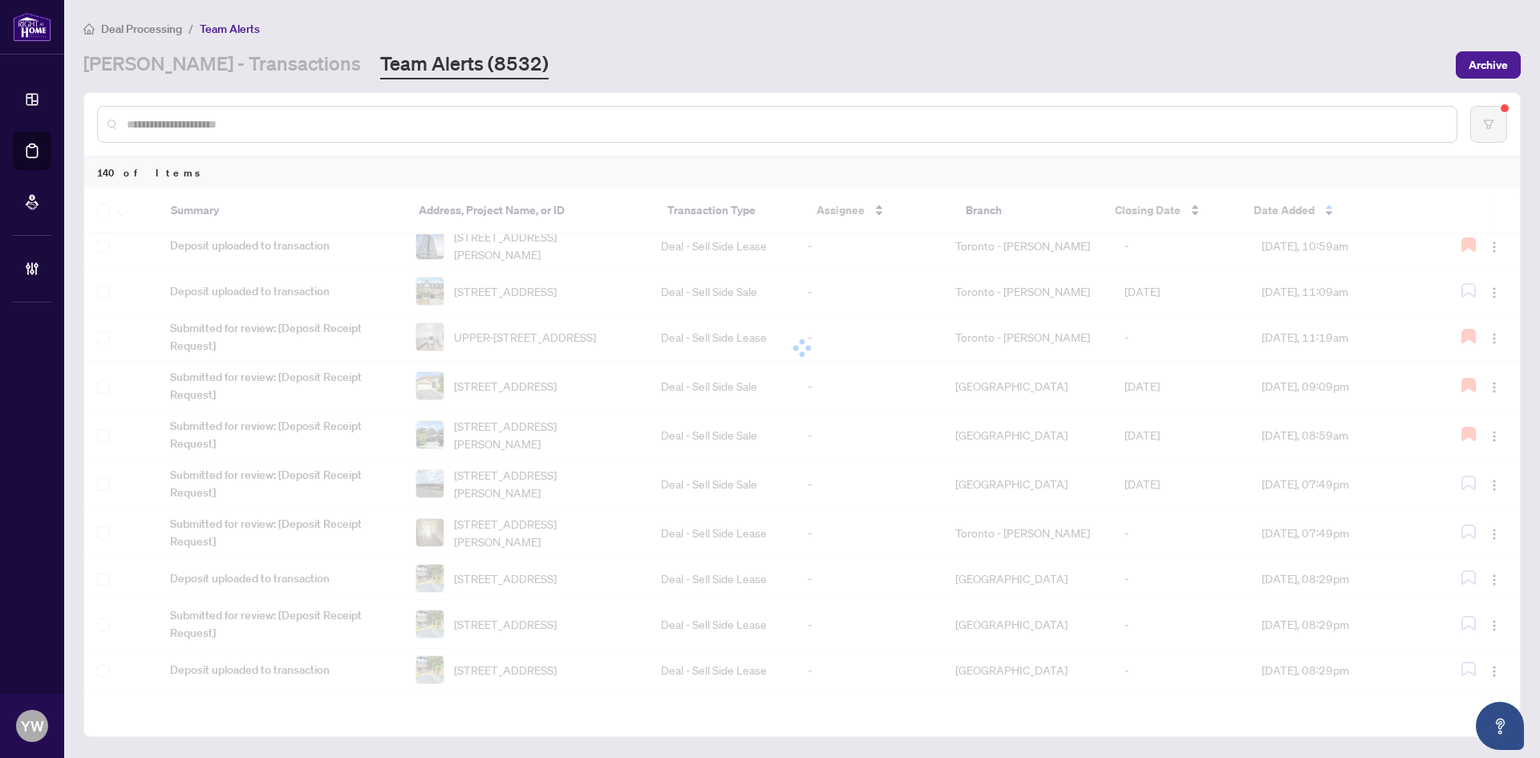
click at [160, 123] on input "text" at bounding box center [785, 125] width 1317 height 18
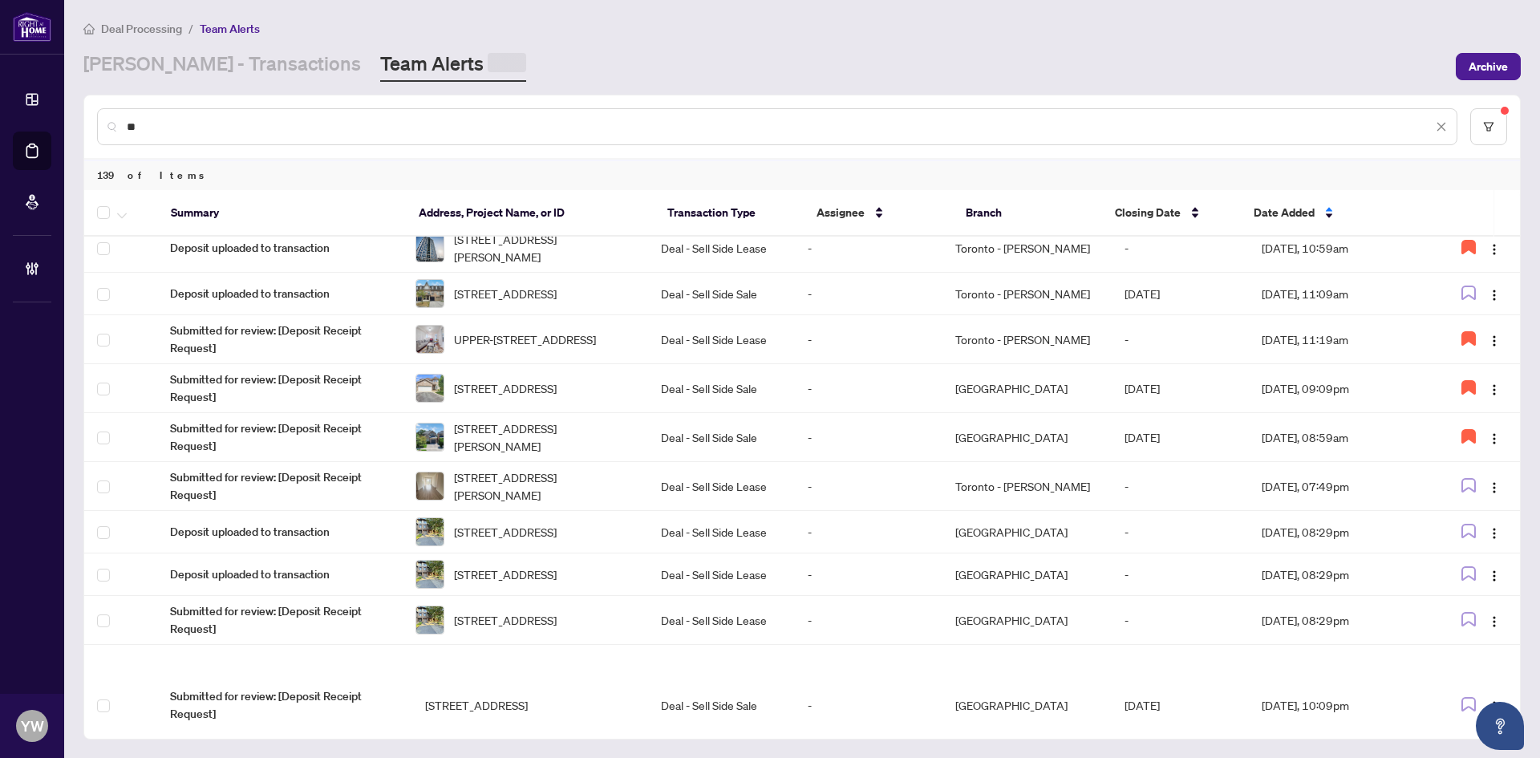
scroll to position [0, 0]
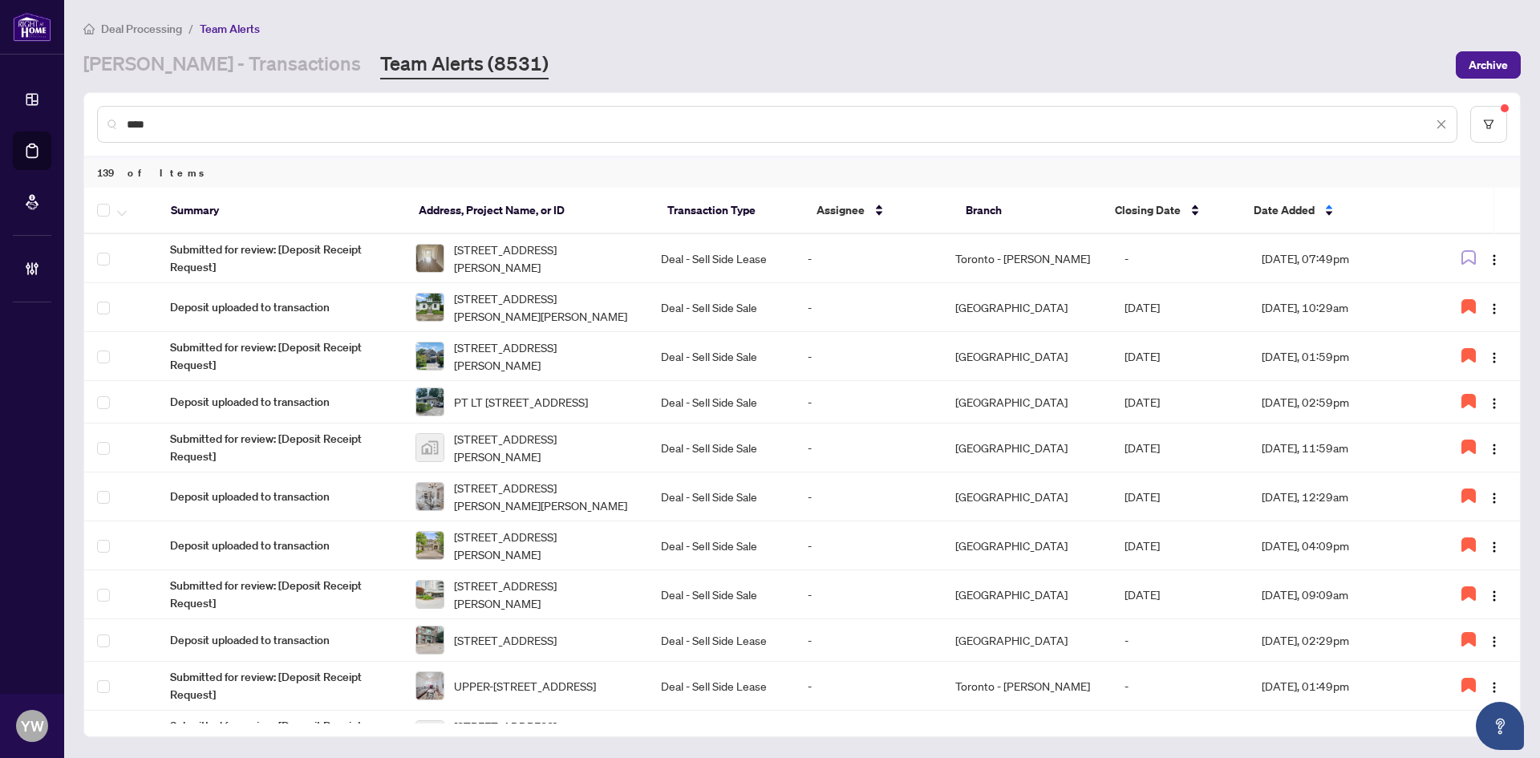
type input "****"
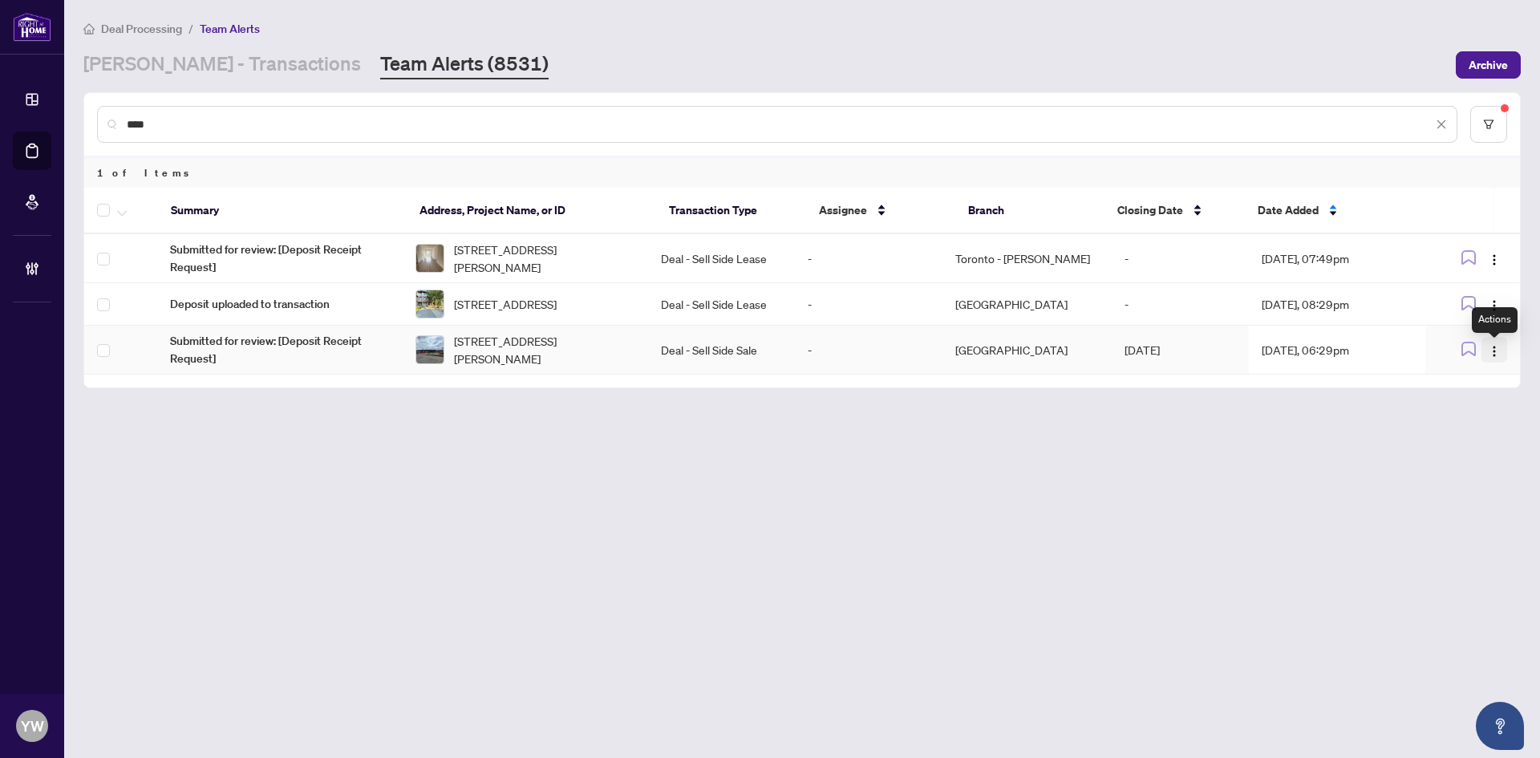
click at [1489, 358] on img "button" at bounding box center [1494, 351] width 13 height 13
click at [1475, 434] on span "Complete Item" at bounding box center [1457, 439] width 75 height 18
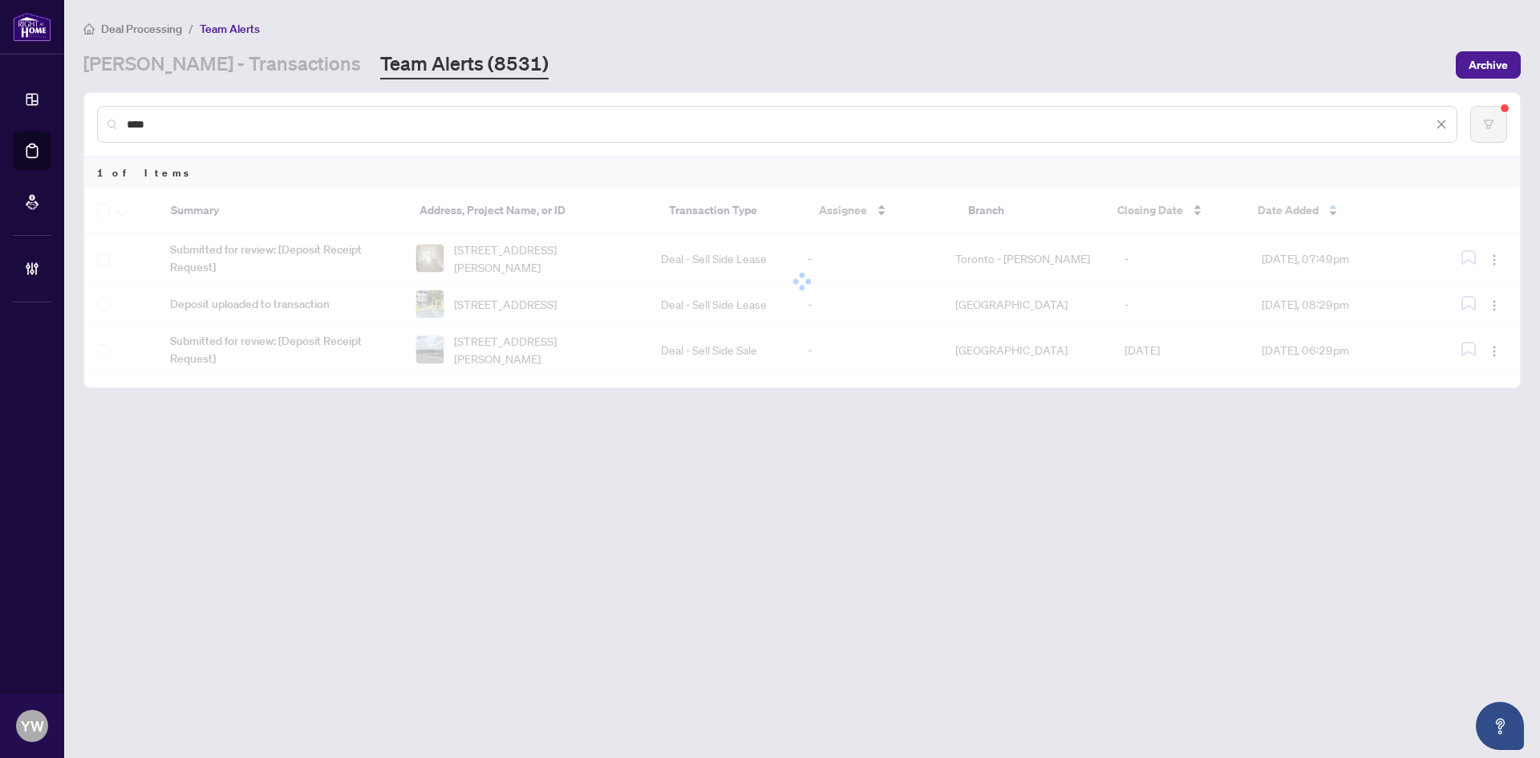
click at [446, 544] on main "Deal Processing / Team Alerts RAHR - Transactions Team Alerts (8531) Archive **…" at bounding box center [802, 379] width 1476 height 758
drag, startPoint x: 164, startPoint y: 125, endPoint x: 91, endPoint y: 121, distance: 73.1
click at [91, 121] on div "****" at bounding box center [802, 124] width 1436 height 63
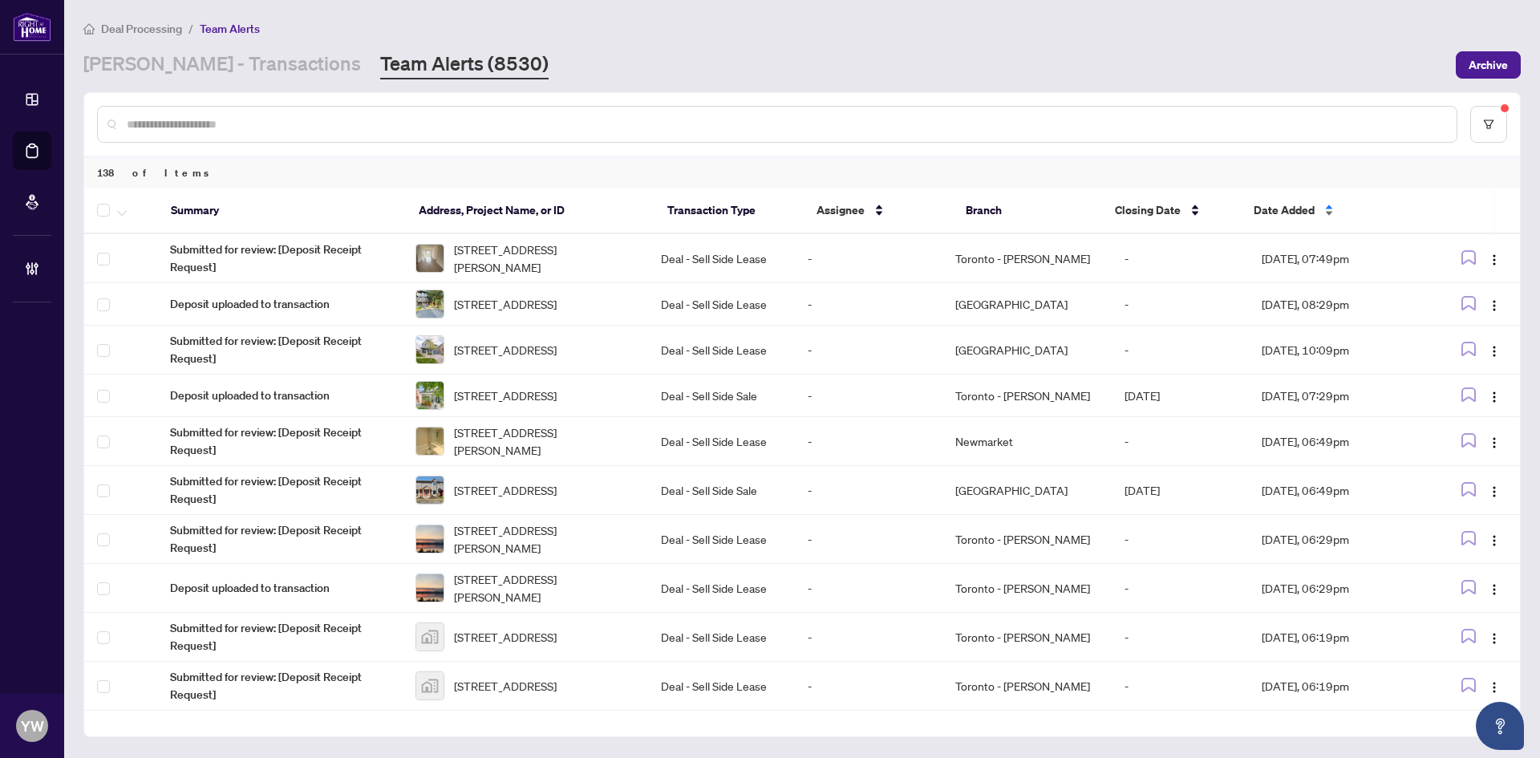
click at [1278, 209] on span "Date Added" at bounding box center [1284, 210] width 61 height 18
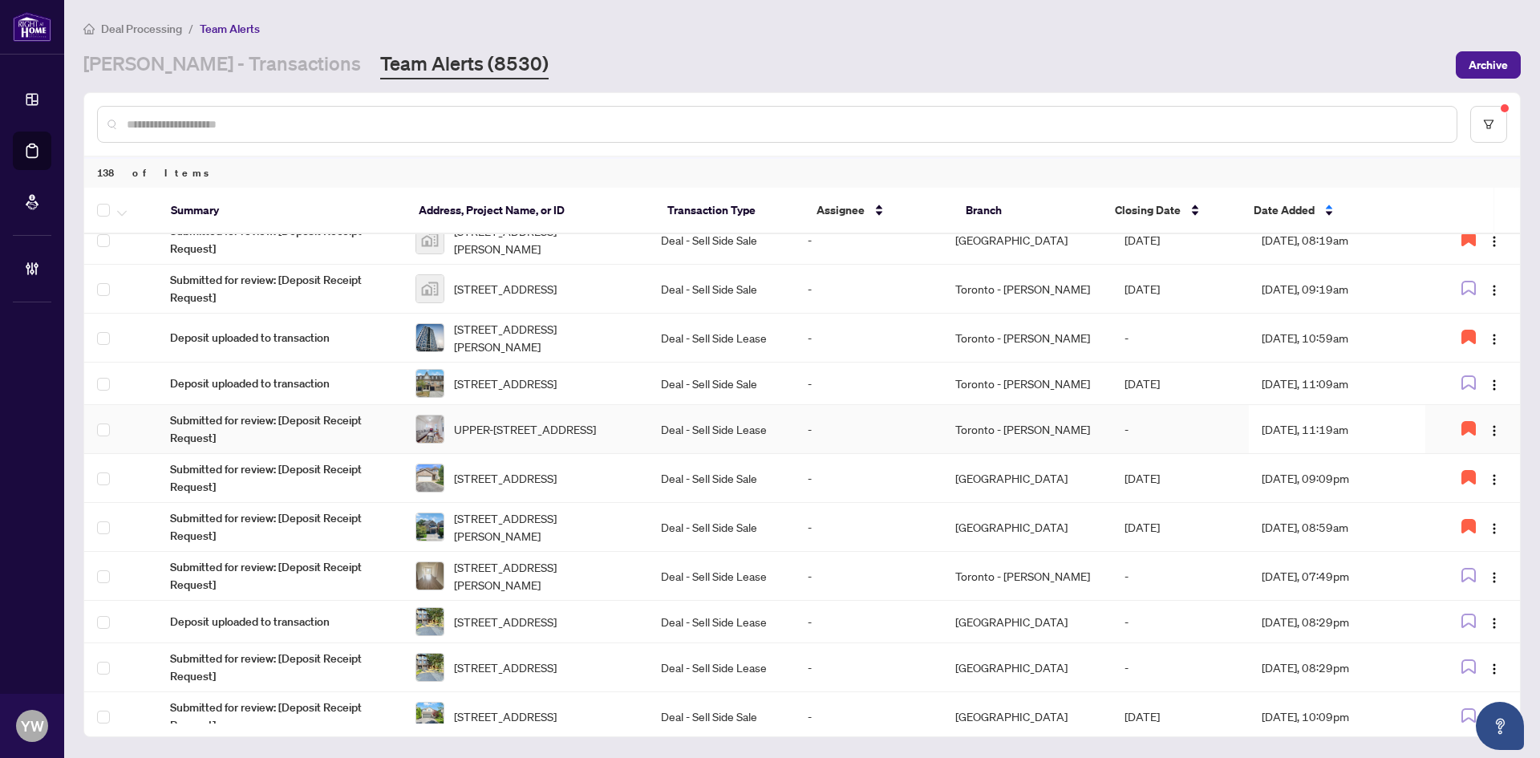
scroll to position [587, 0]
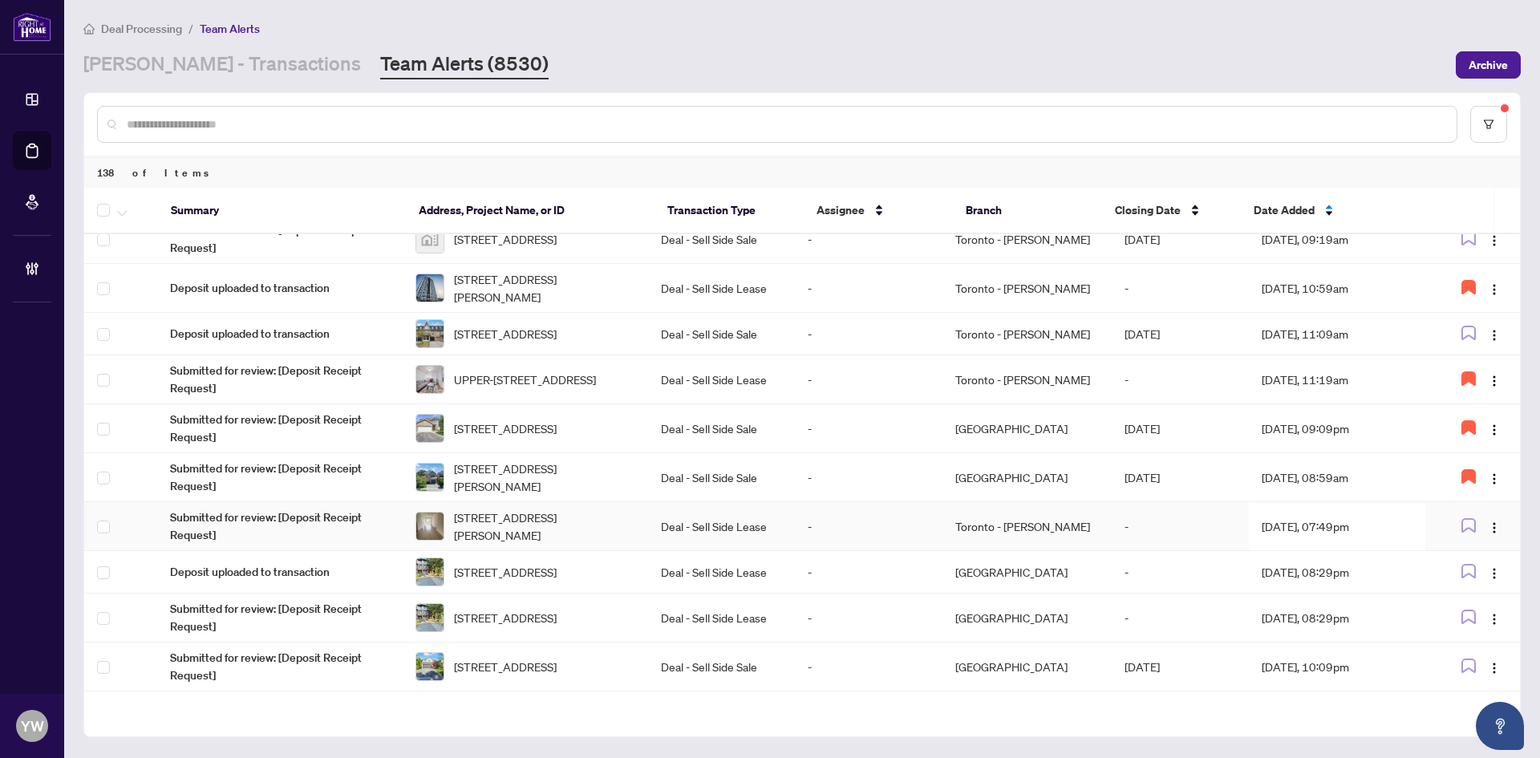
click at [526, 544] on span "533-25 Adra Grado Way, Toronto, Ontario M2J 4L2, Canada" at bounding box center [544, 526] width 181 height 35
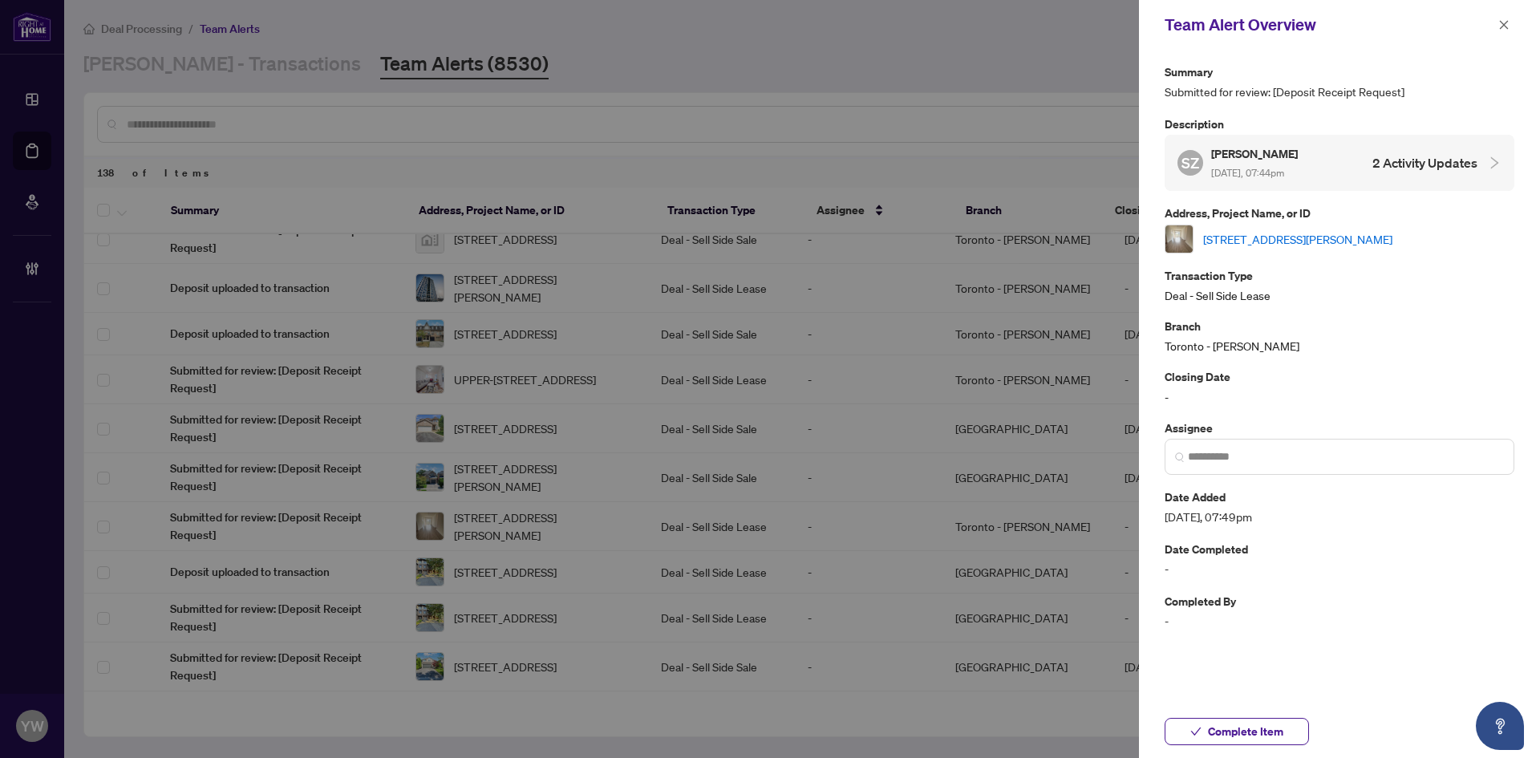
click at [1222, 241] on link "533-25 Adra Grado Way, Toronto, Ontario M2J 4L2, Canada" at bounding box center [1297, 239] width 189 height 18
click at [1252, 725] on span "Complete Item" at bounding box center [1245, 732] width 75 height 26
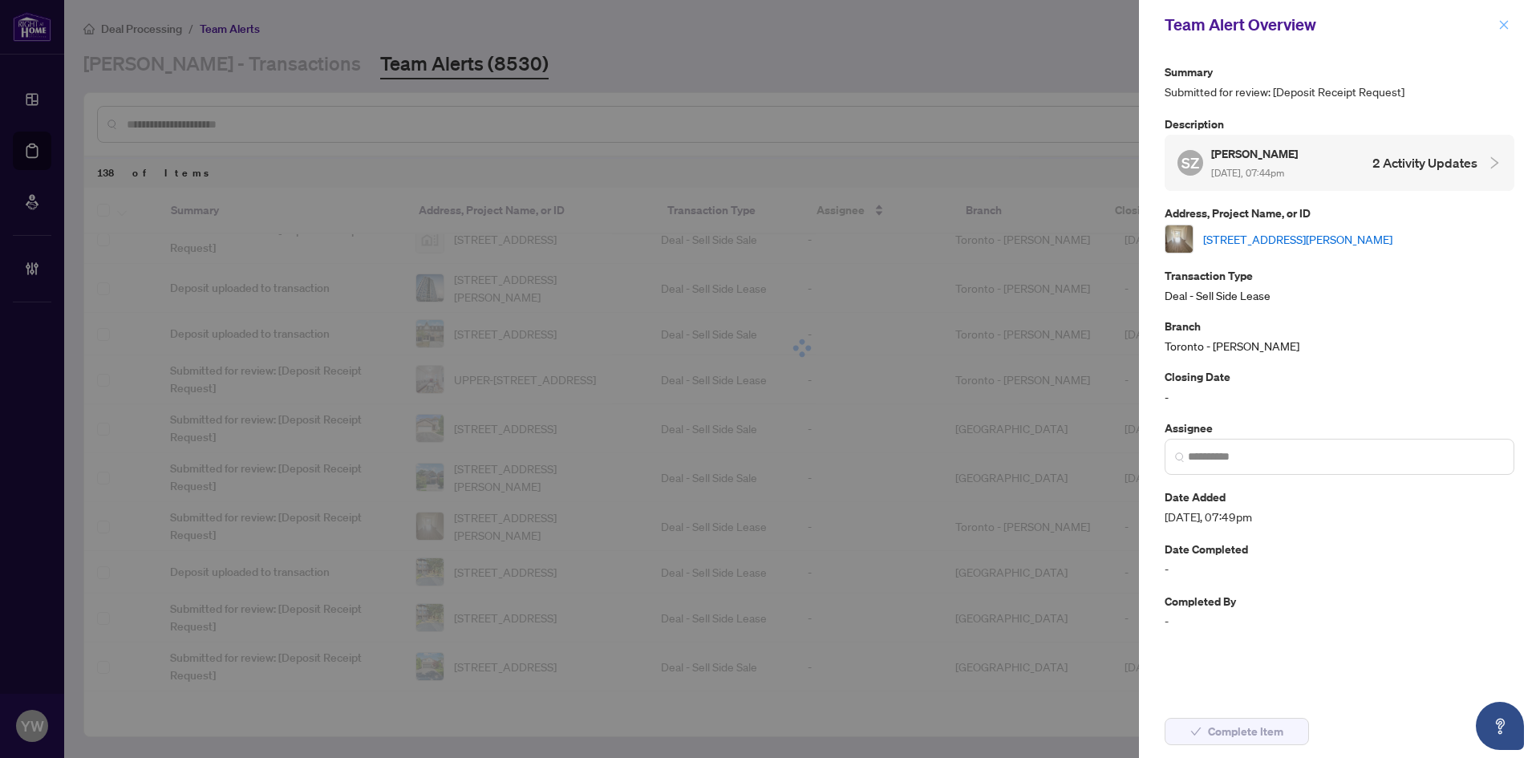
click at [1503, 27] on icon "close" at bounding box center [1504, 24] width 9 height 9
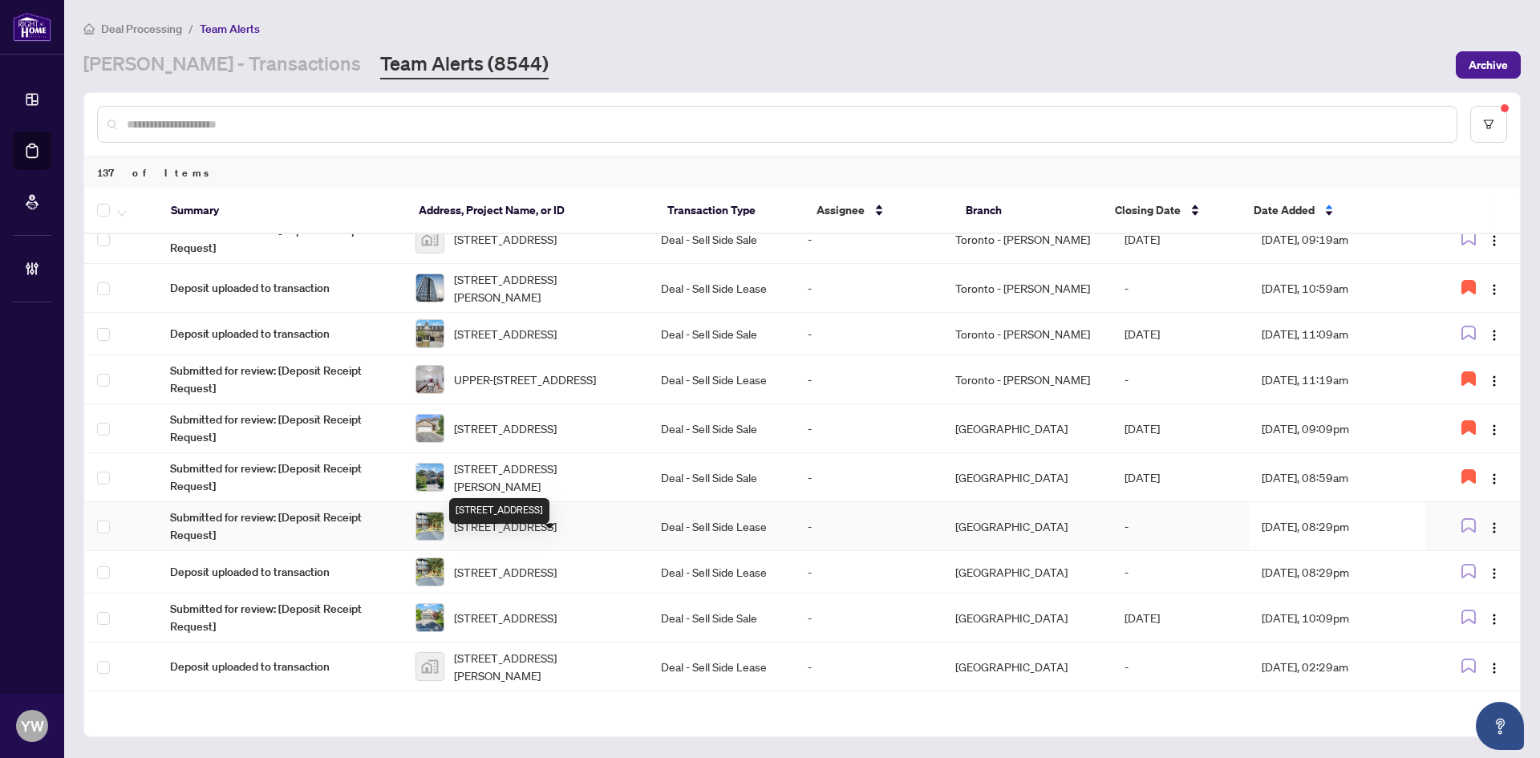
click at [501, 535] on span "163 Wild Senna Way, Ottawa, Ontario K2J 5B2, Canada" at bounding box center [505, 526] width 103 height 18
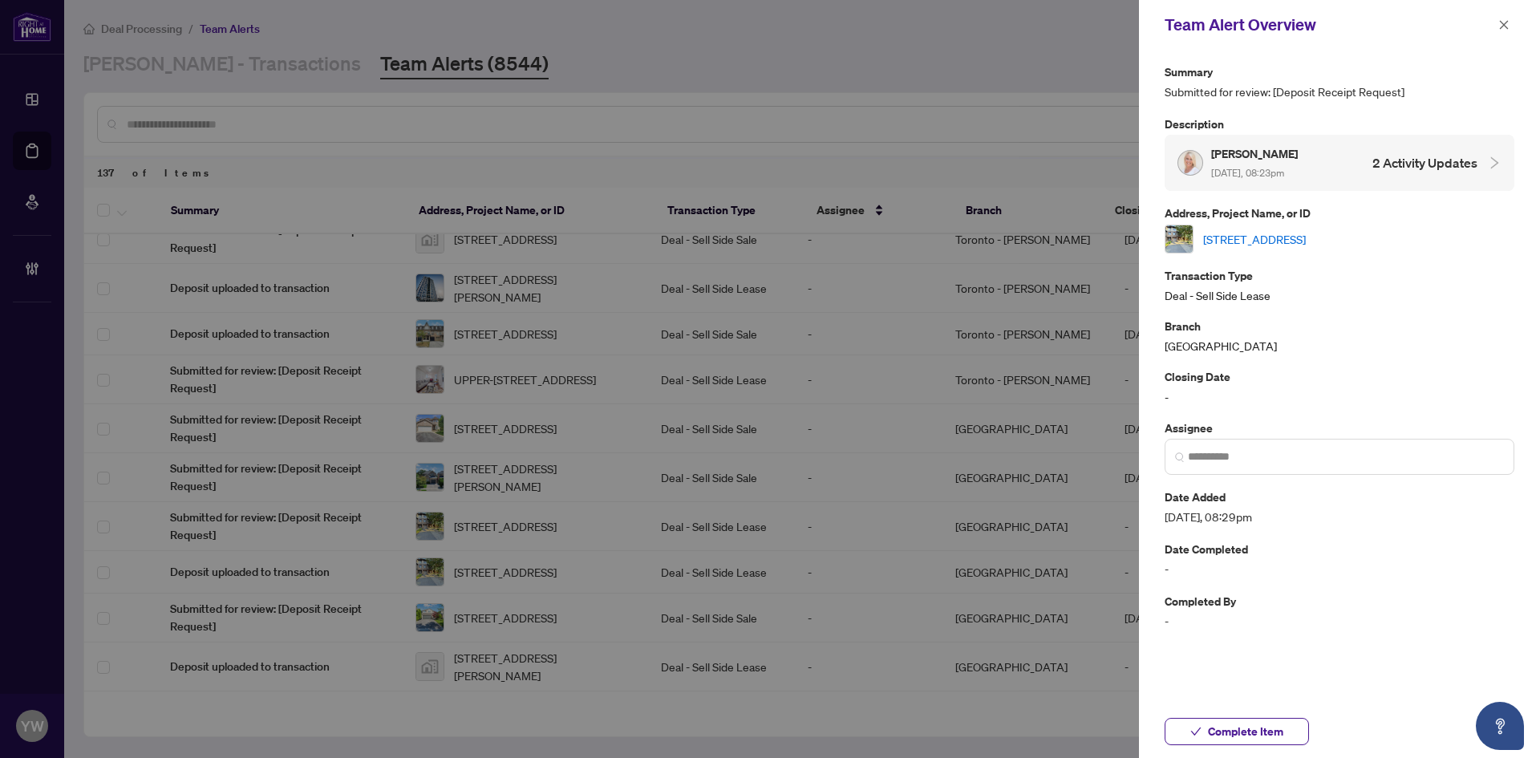
click at [1226, 234] on link "163 Wild Senna Way, Ottawa, Ontario K2J 5B2, Canada" at bounding box center [1254, 239] width 103 height 18
click at [1219, 722] on span "Complete Item" at bounding box center [1245, 732] width 75 height 26
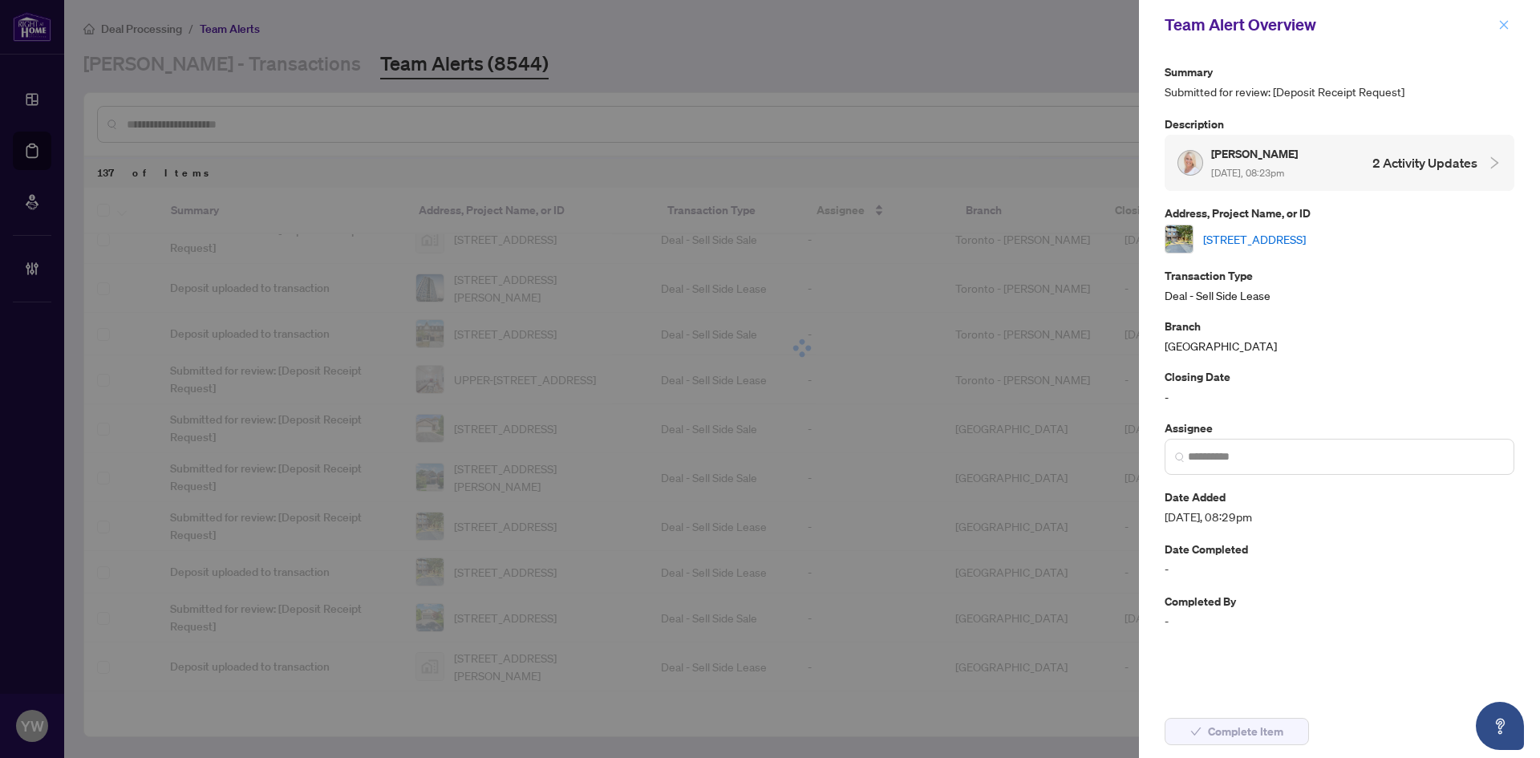
click at [1501, 31] on span "button" at bounding box center [1504, 25] width 11 height 26
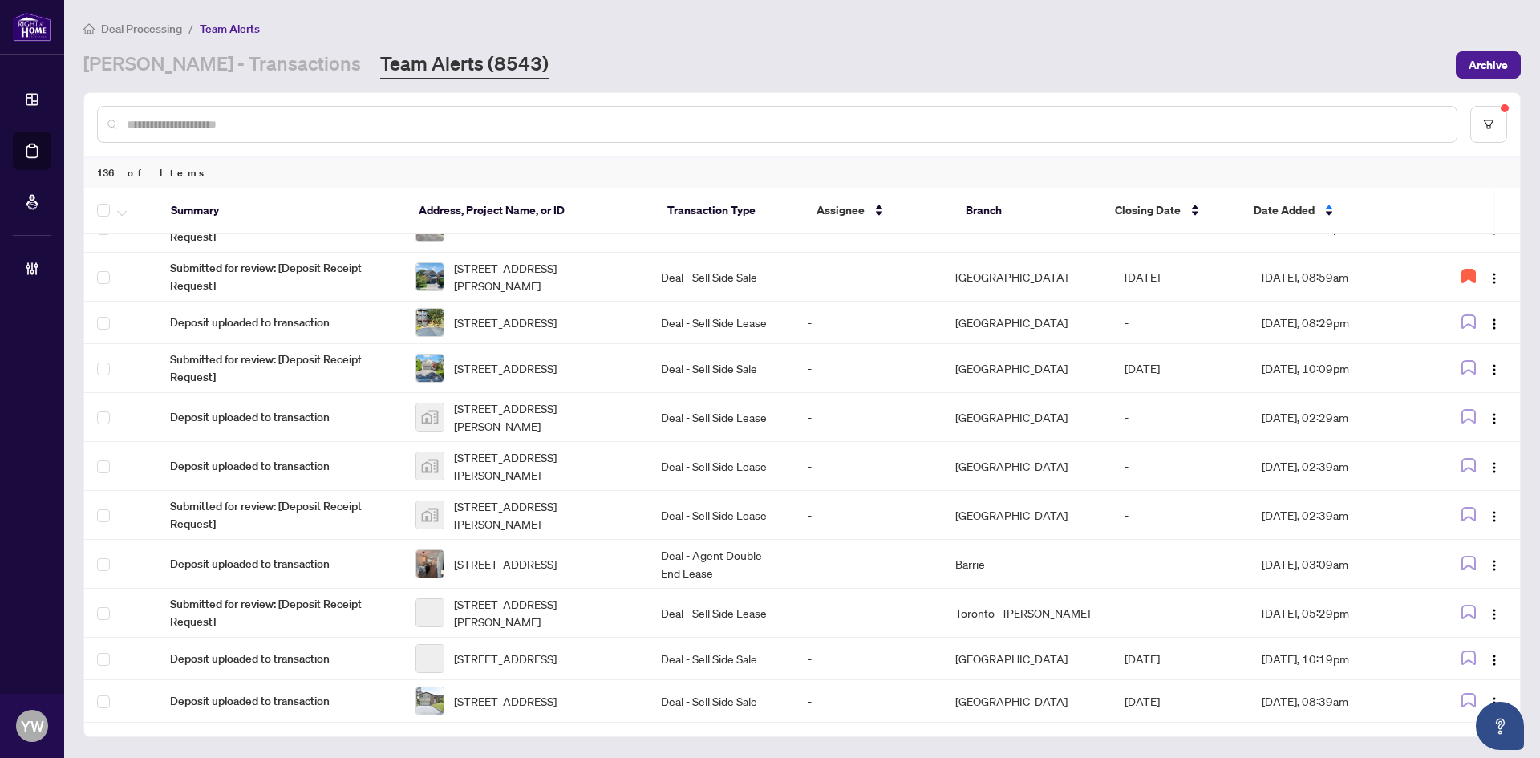
scroll to position [828, 0]
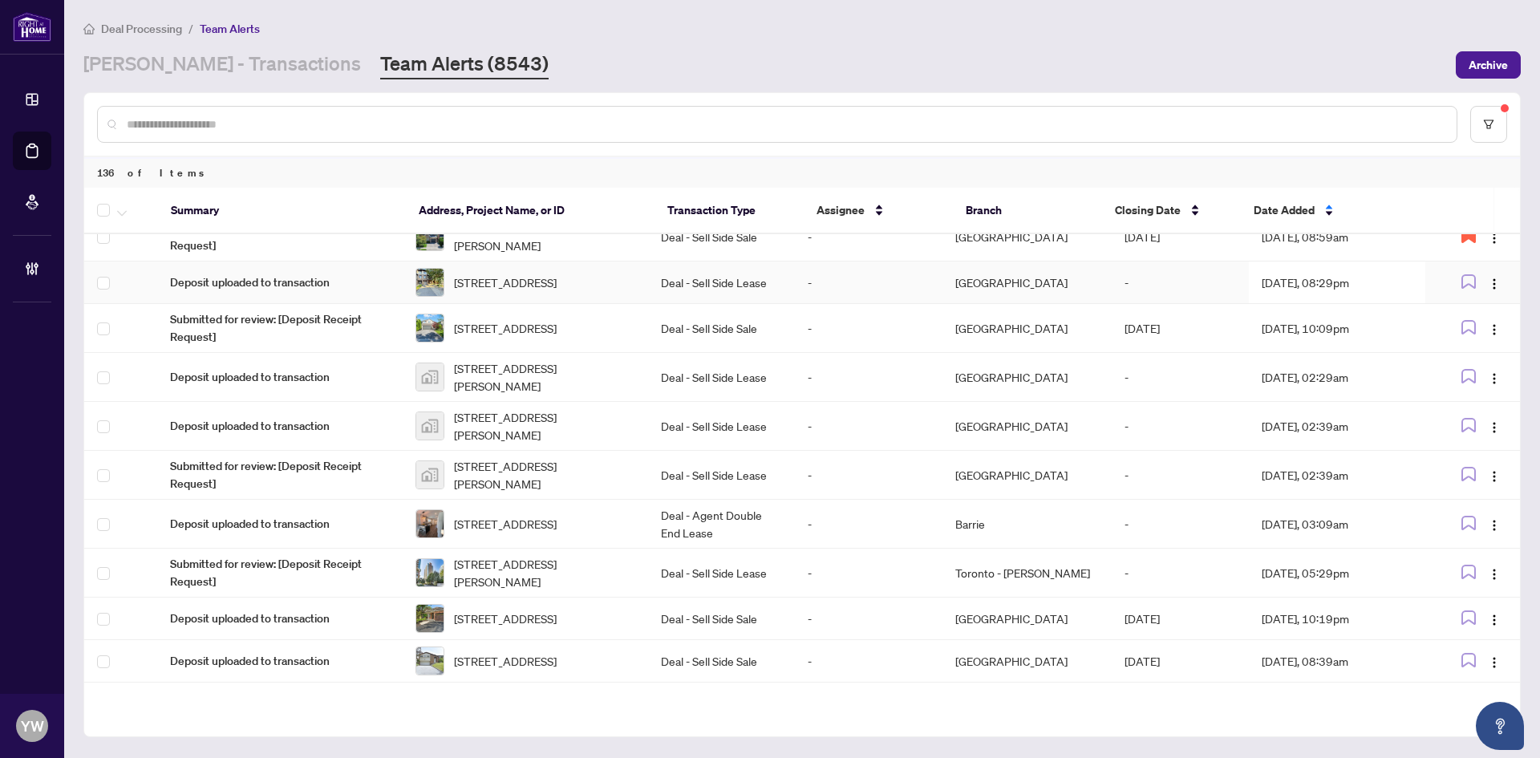
click at [531, 291] on span "163 Wild Senna Way, Ottawa, Ontario K2J 5B2, Canada" at bounding box center [505, 283] width 103 height 18
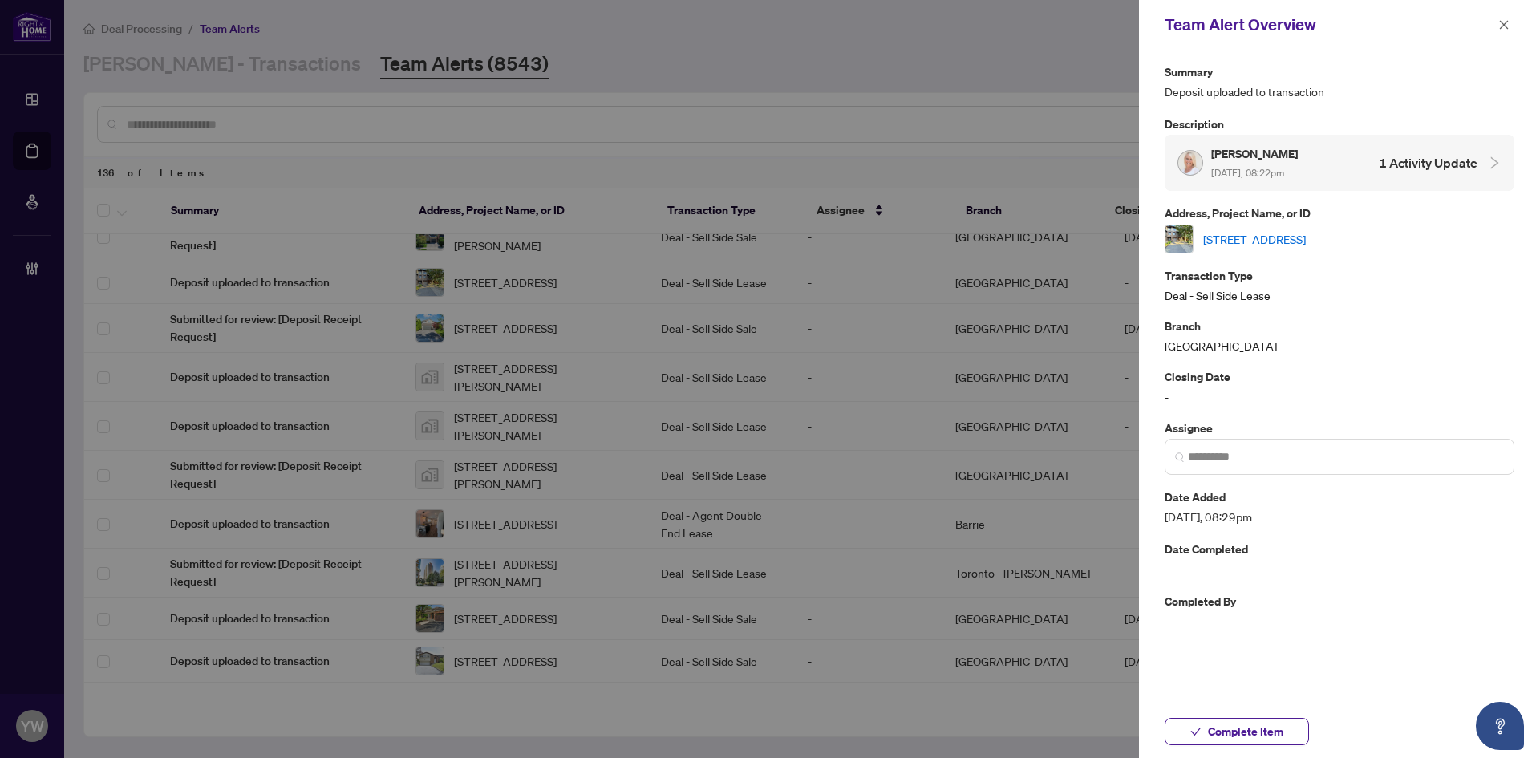
click at [1226, 245] on link "163 Wild Senna Way, Ottawa, Ontario K2J 5B2, Canada" at bounding box center [1254, 239] width 103 height 18
click at [1253, 733] on span "Complete Item" at bounding box center [1245, 732] width 75 height 26
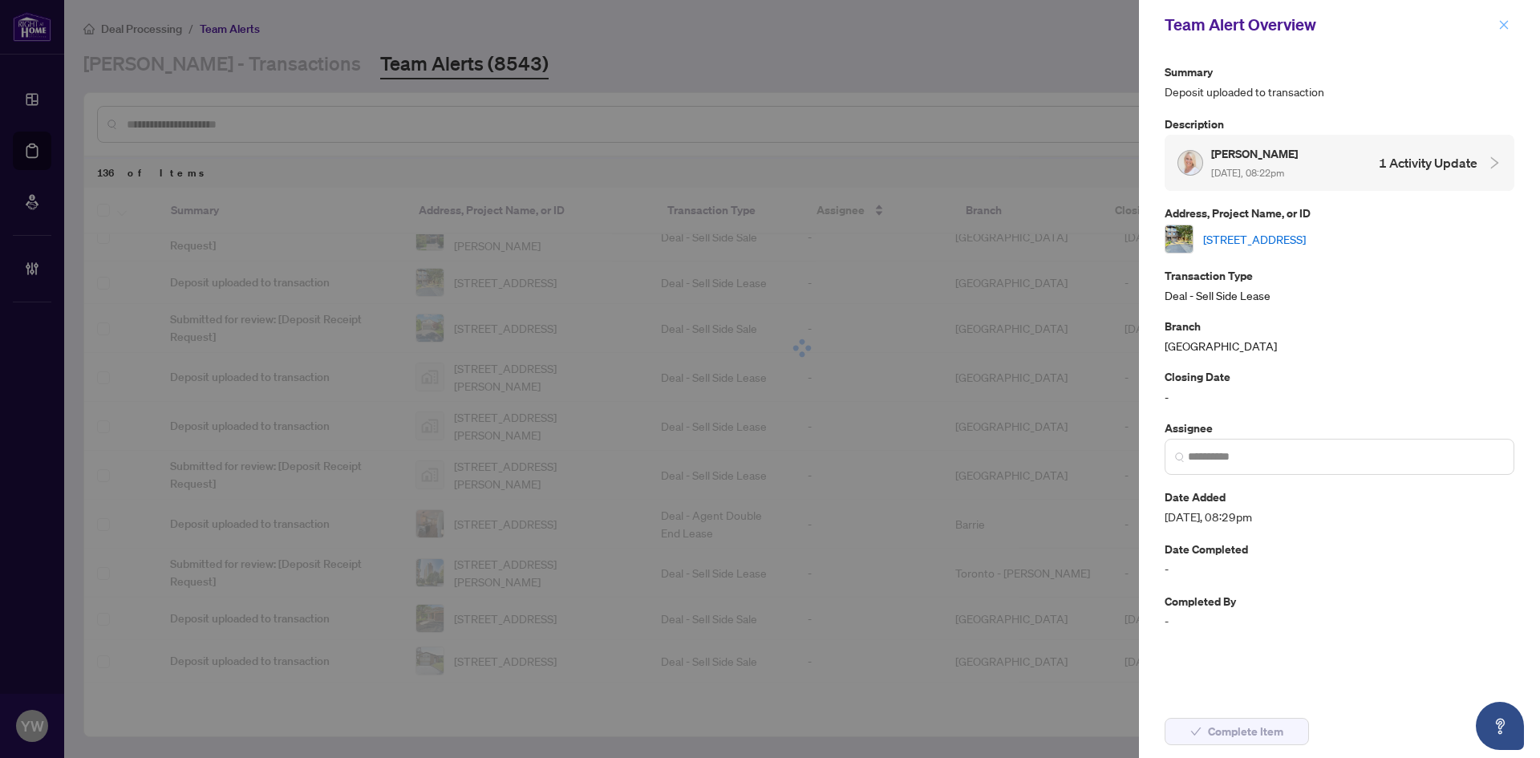
click at [1503, 27] on icon "close" at bounding box center [1504, 24] width 11 height 11
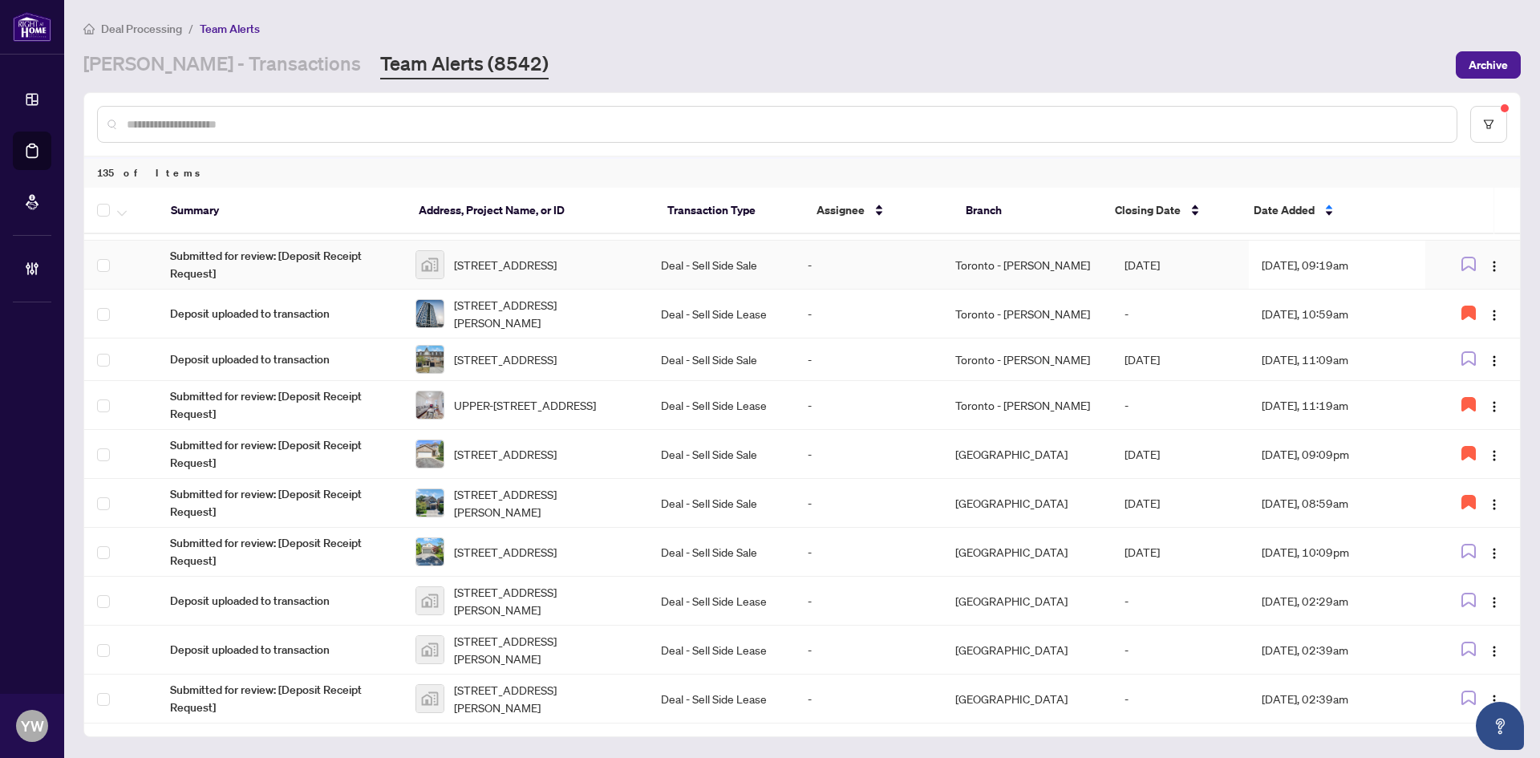
scroll to position [587, 0]
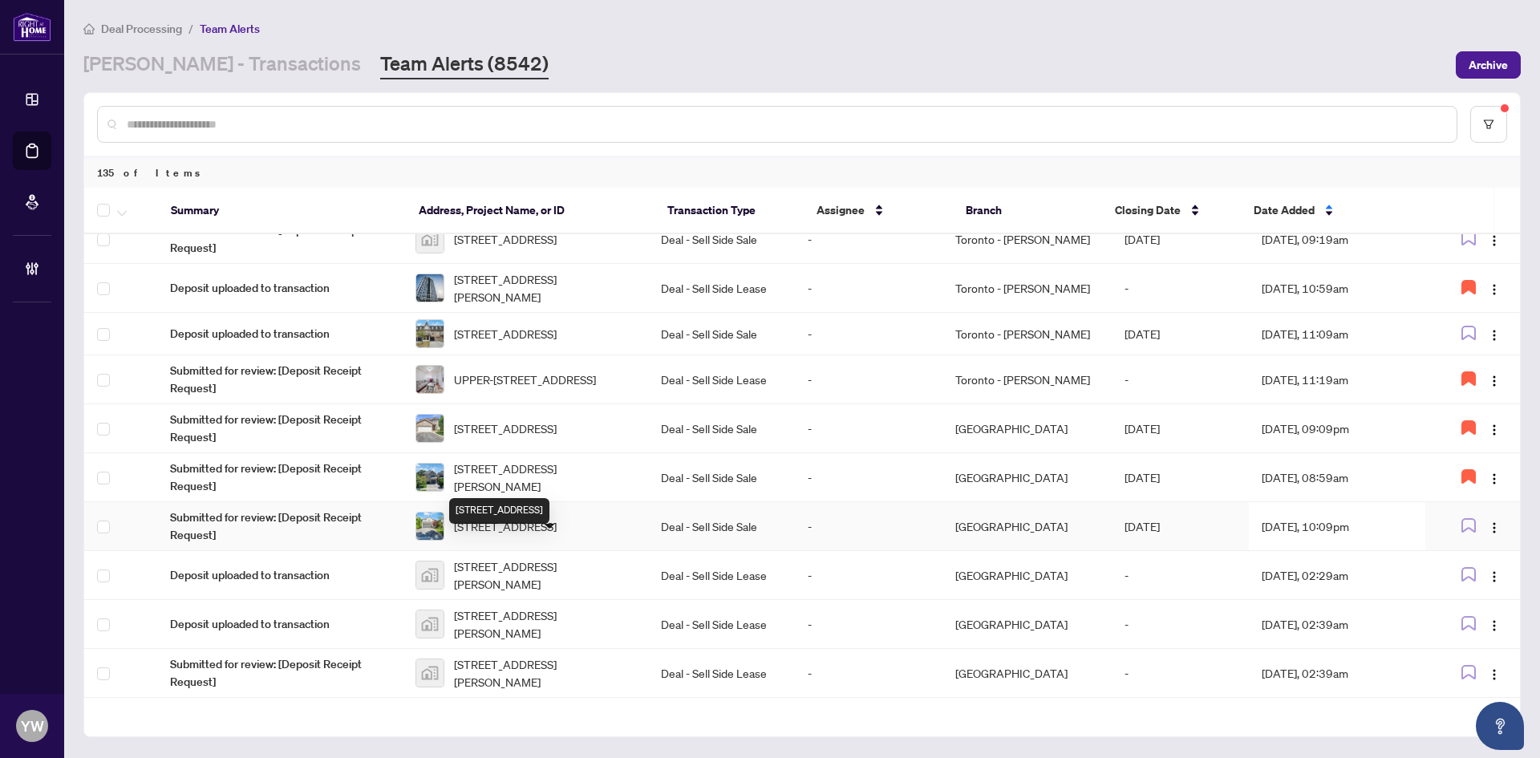
click at [553, 535] on span "48 Cabriolet Crescent, Ancaster, ON L9K 1K6, Canada" at bounding box center [505, 526] width 103 height 18
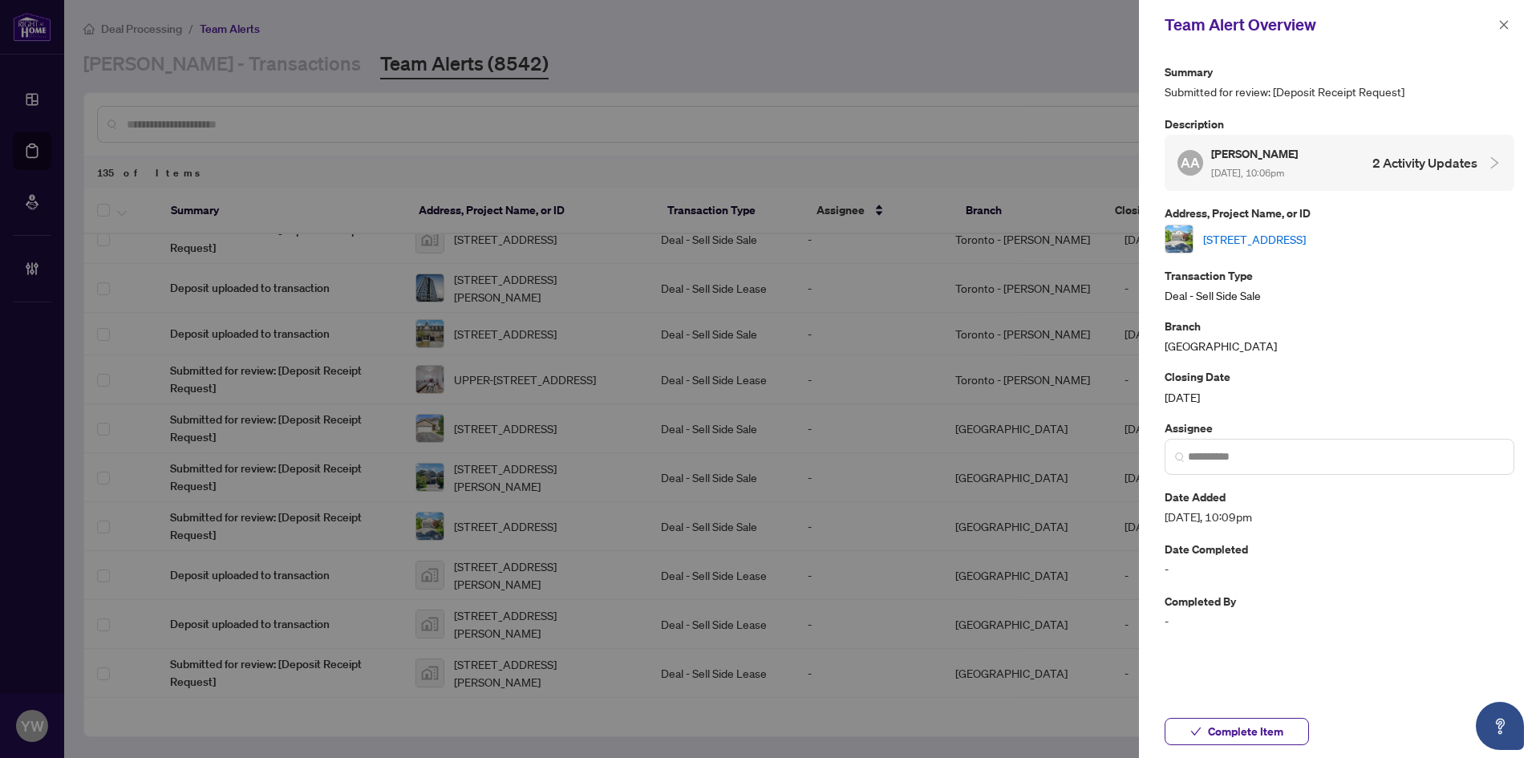
click at [1215, 243] on link "48 Cabriolet Crescent, Ancaster, ON L9K 1K6, Canada" at bounding box center [1254, 239] width 103 height 18
click at [1200, 728] on icon "check" at bounding box center [1196, 731] width 11 height 11
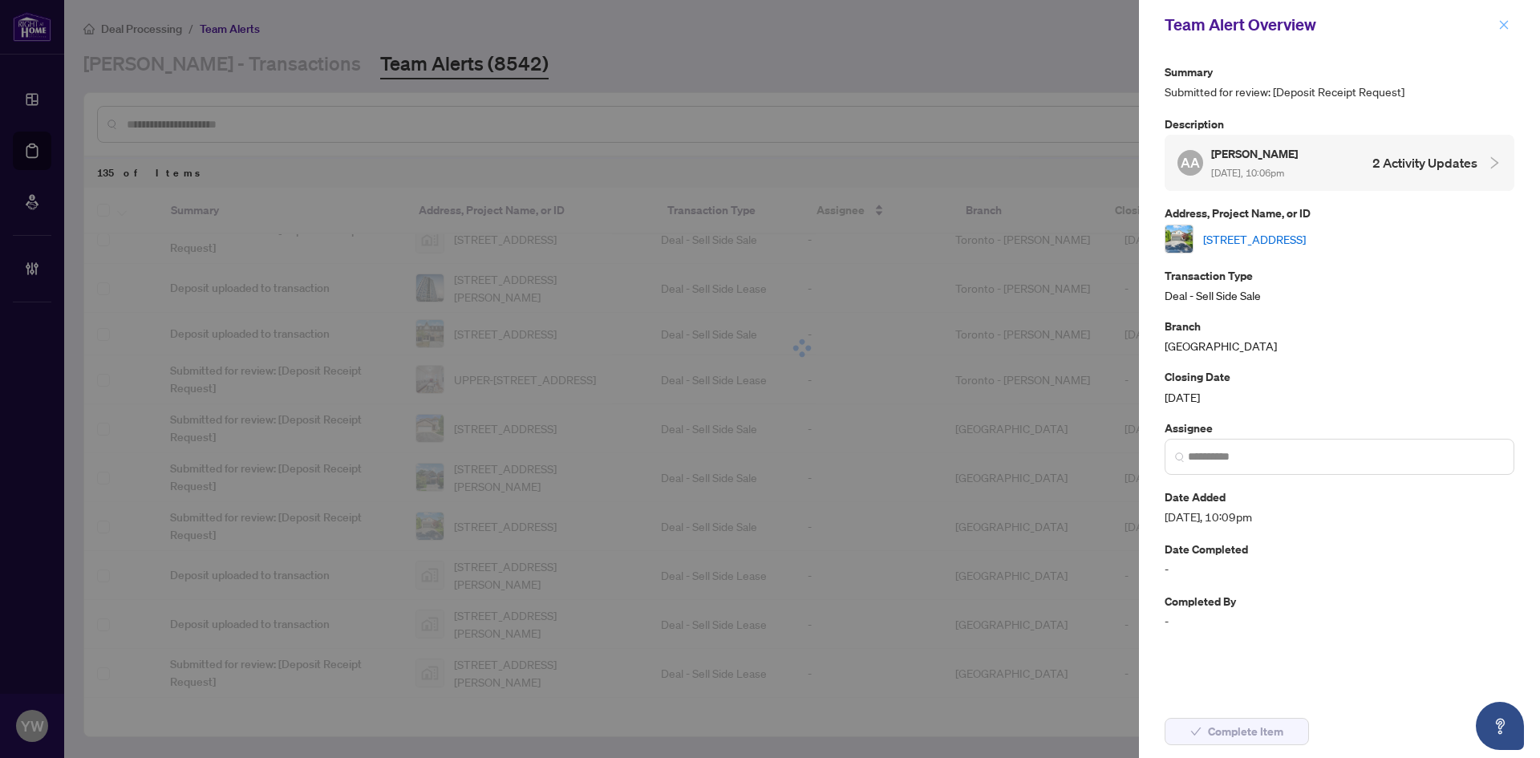
click at [1504, 23] on icon "close" at bounding box center [1504, 24] width 11 height 11
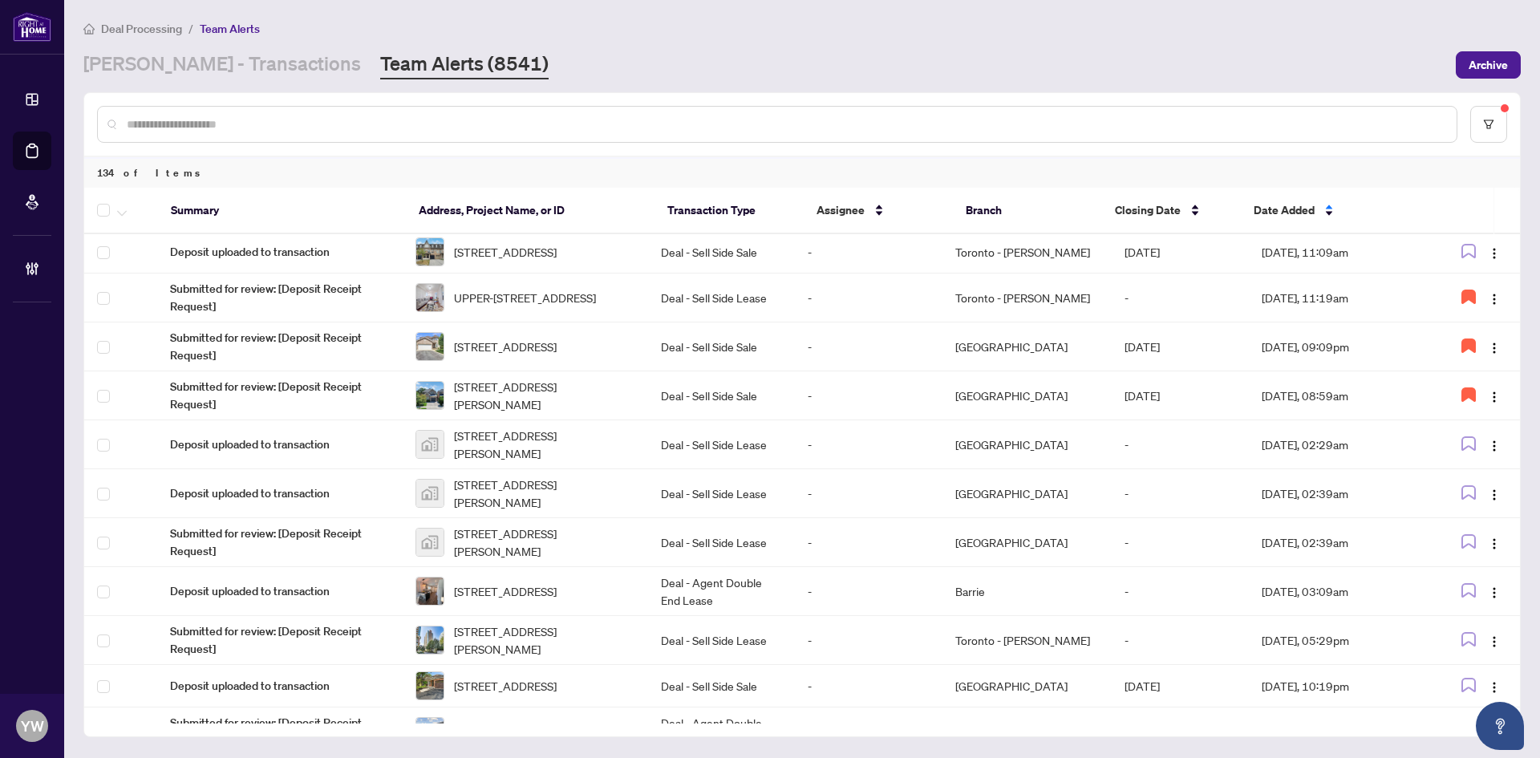
scroll to position [667, 0]
click at [513, 448] on td "20 Edward Street #408, Toronto, ON, Canada" at bounding box center [525, 446] width 245 height 49
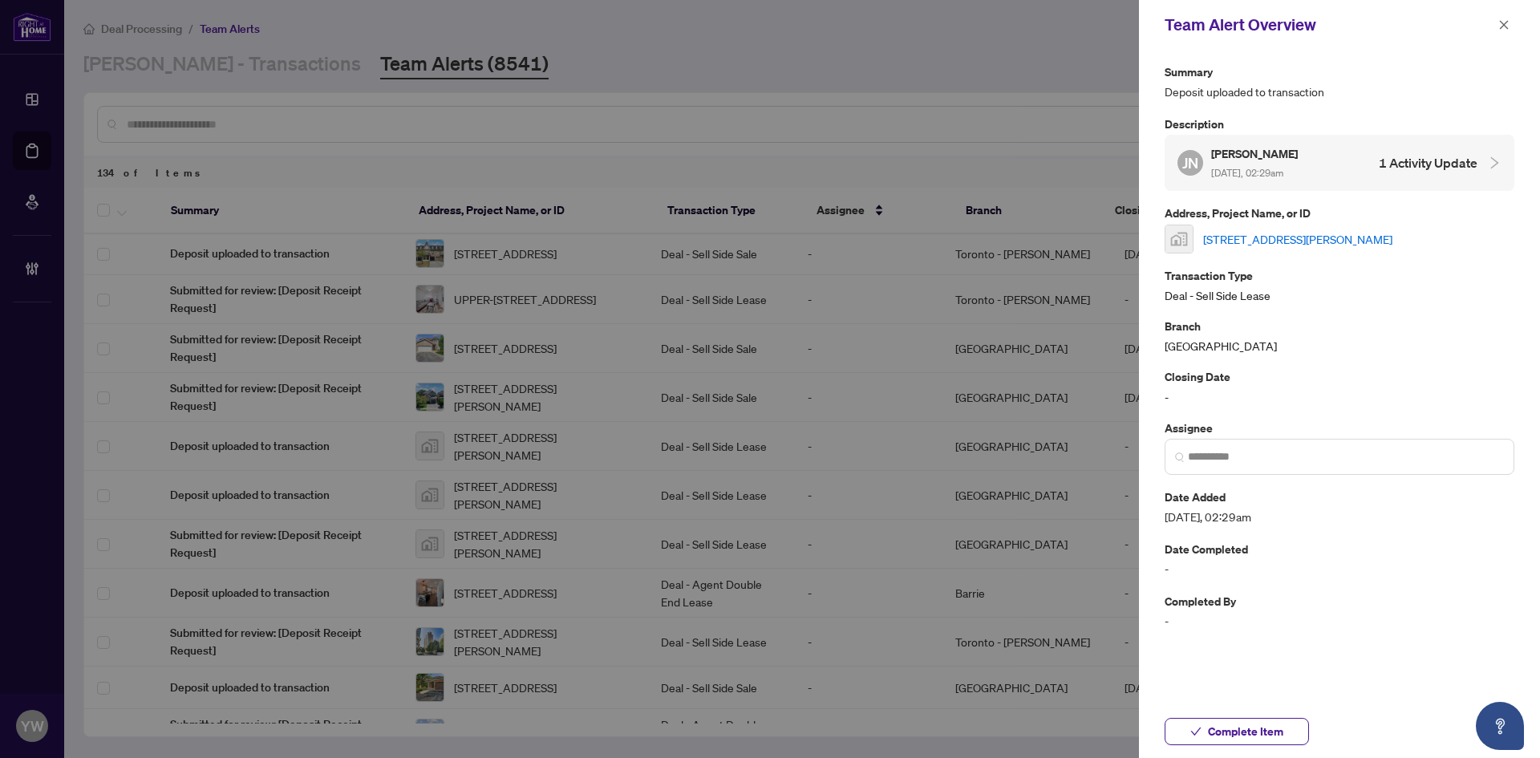
click at [1270, 240] on link "20 Edward Street #408, Toronto, ON, Canada" at bounding box center [1297, 239] width 189 height 18
click at [1230, 730] on span "Complete Item" at bounding box center [1245, 732] width 75 height 26
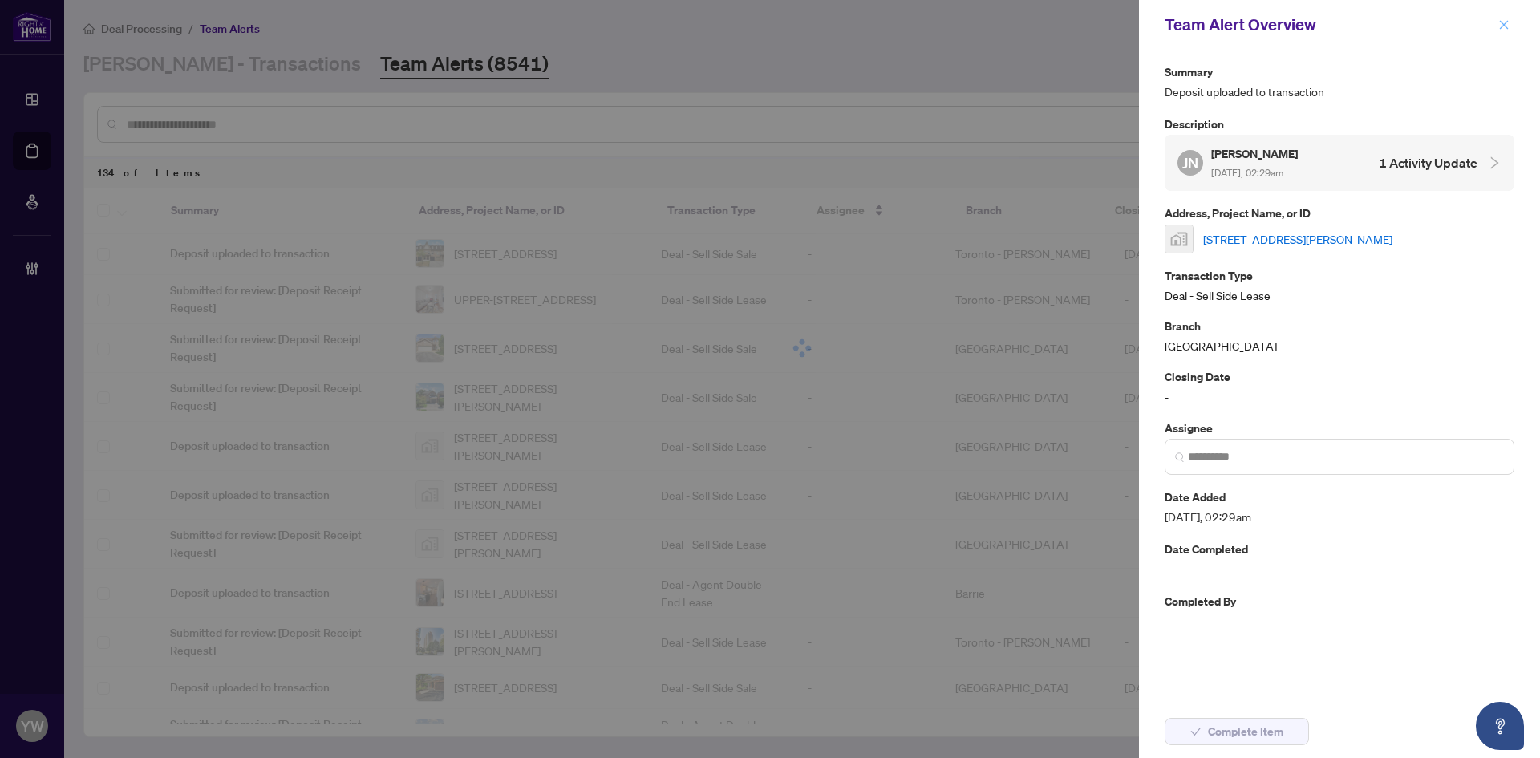
click at [1505, 30] on icon "close" at bounding box center [1504, 24] width 11 height 11
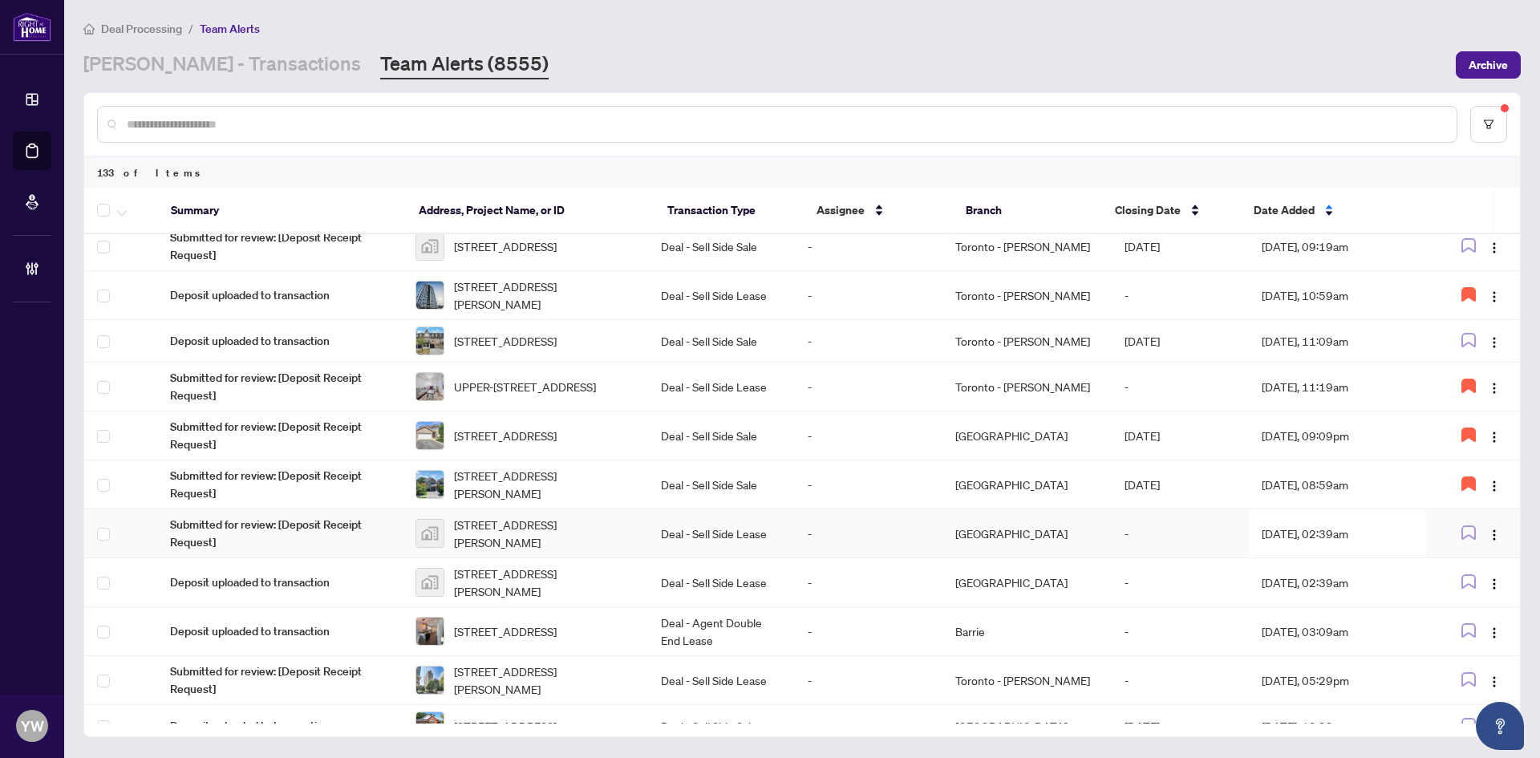
scroll to position [642, 0]
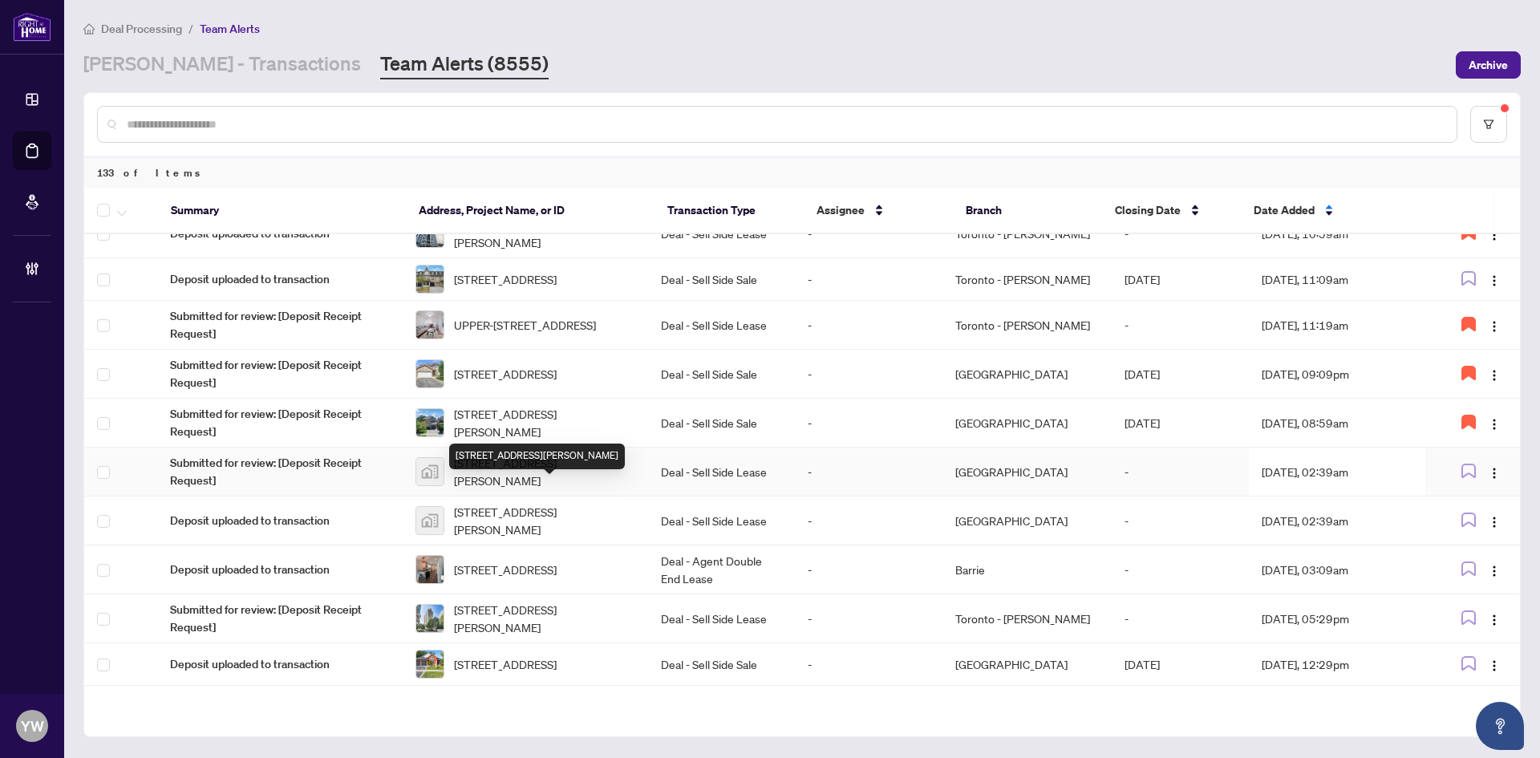
click at [530, 489] on span "20 Edward Street #408, Toronto, ON, Canada" at bounding box center [544, 471] width 181 height 35
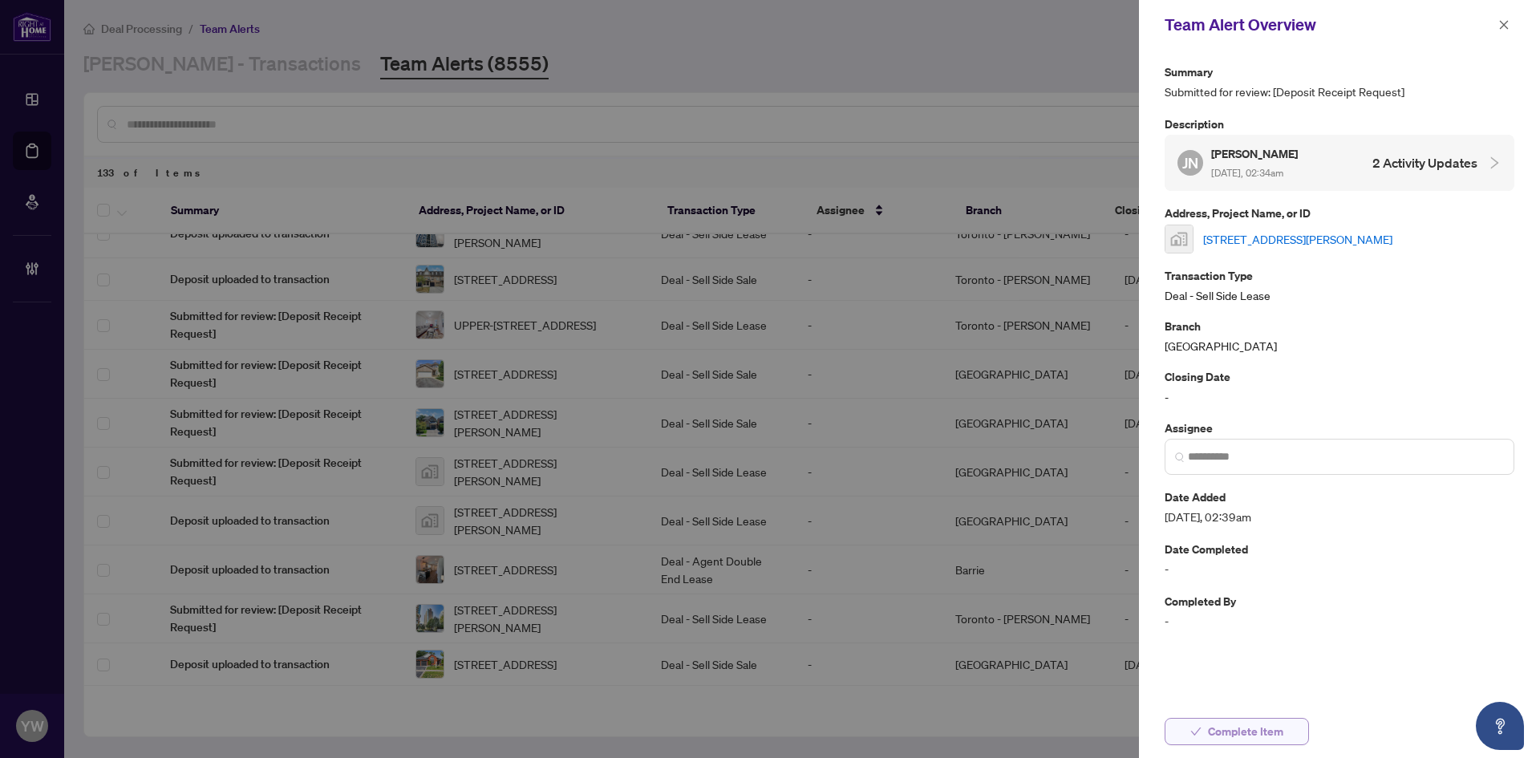
click at [1243, 729] on span "Complete Item" at bounding box center [1245, 732] width 75 height 26
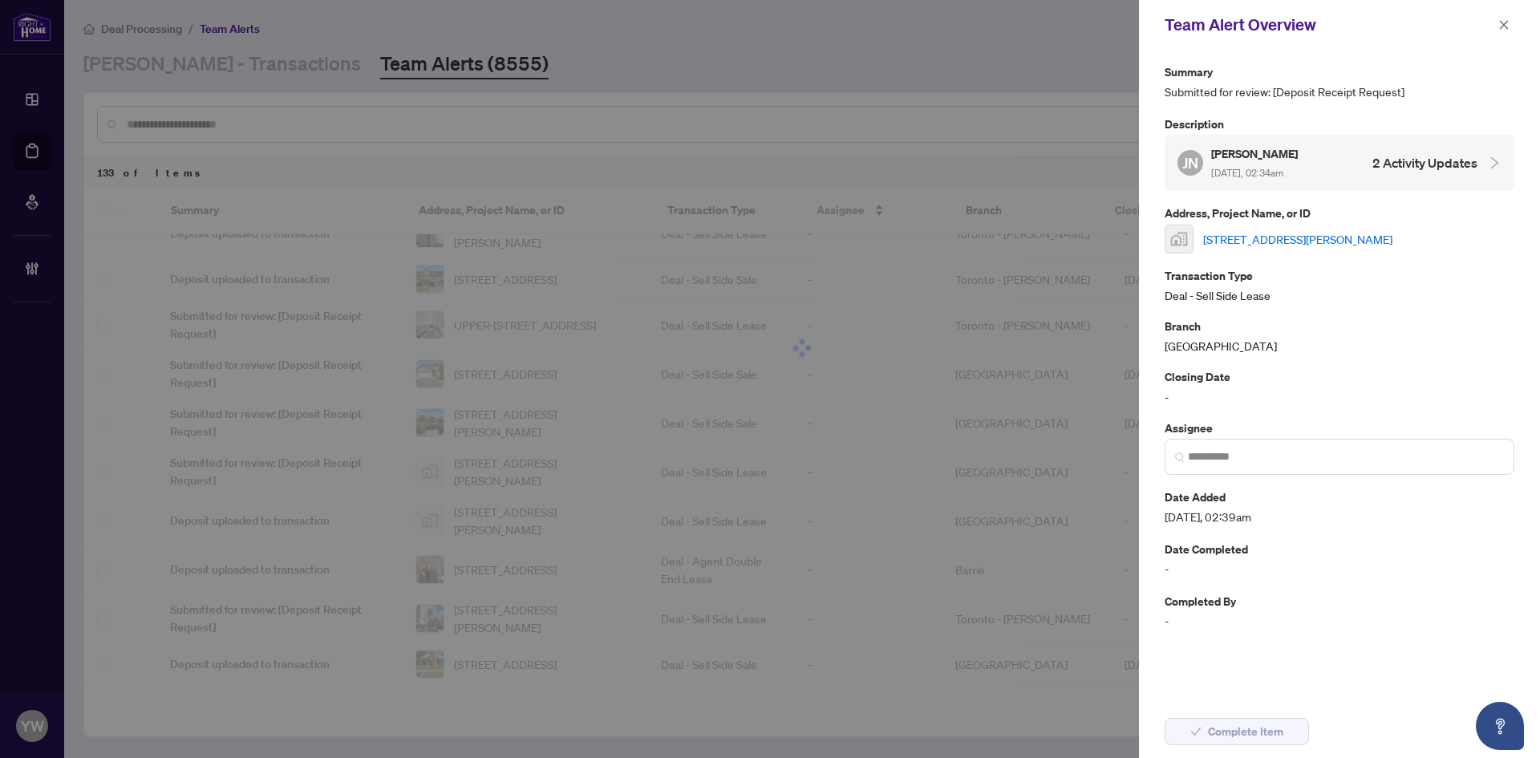
click at [1503, 28] on icon "close" at bounding box center [1504, 24] width 11 height 11
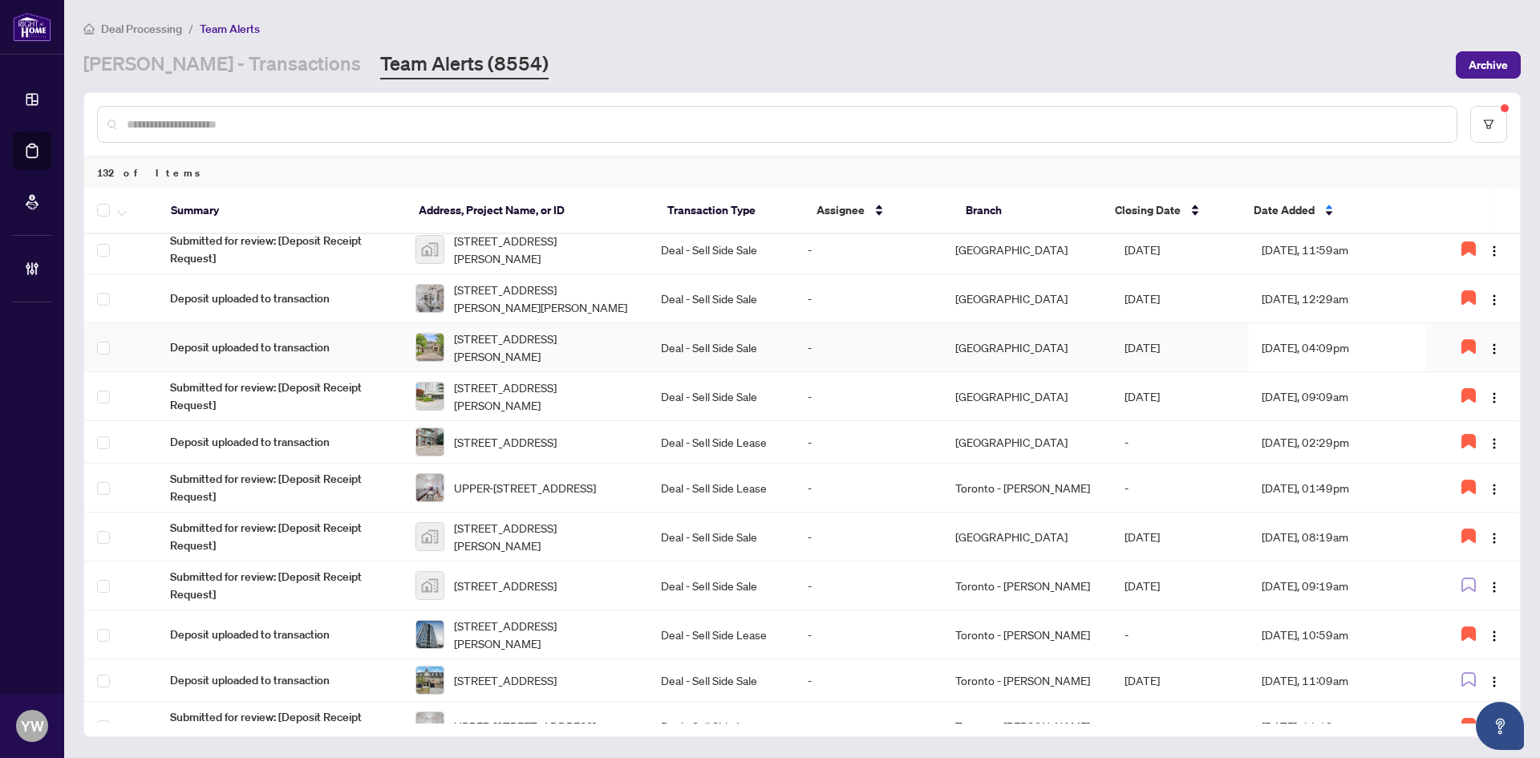
scroll to position [562, 0]
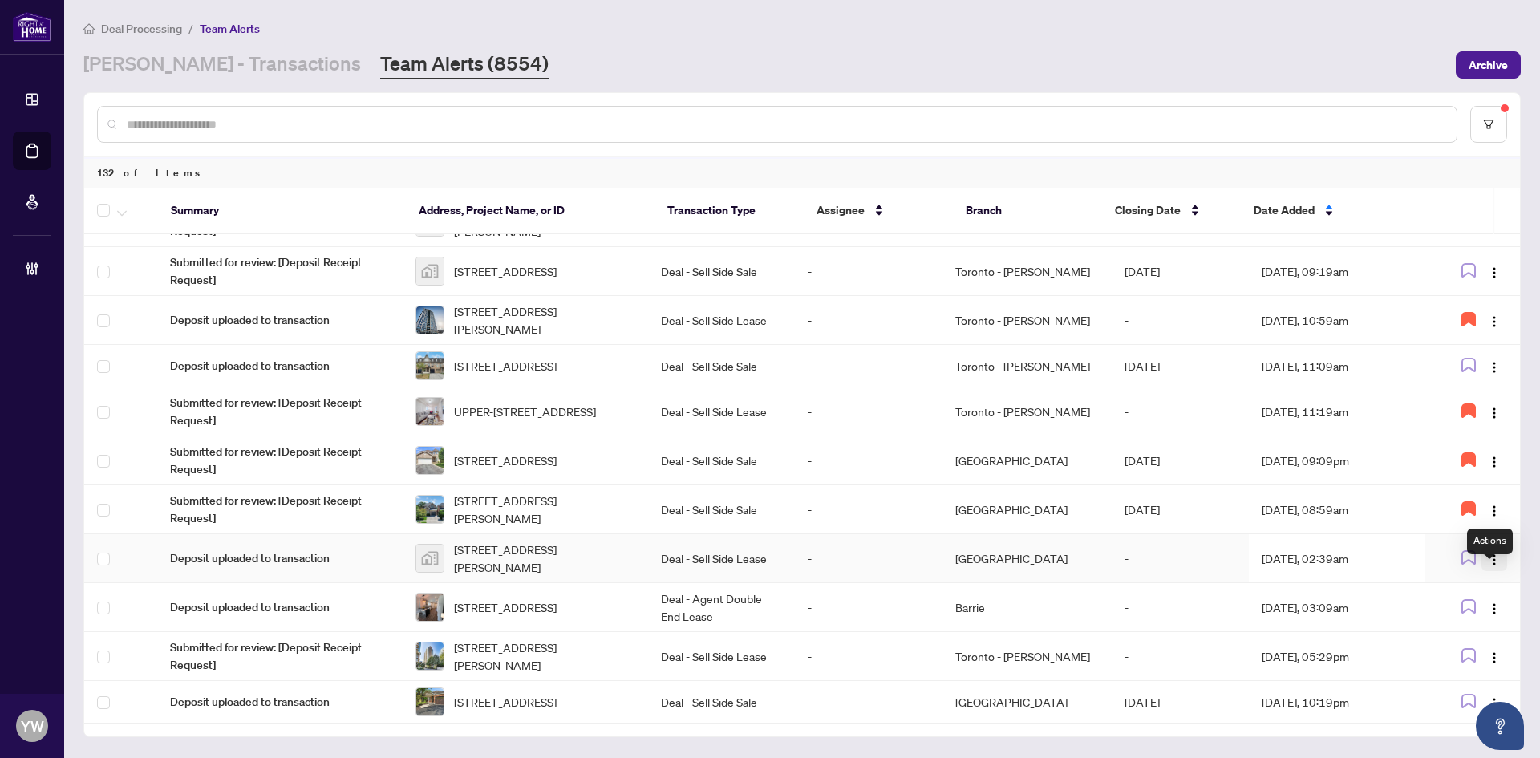
click at [1490, 566] on img "button" at bounding box center [1494, 560] width 13 height 13
click at [1455, 656] on span "Complete Item" at bounding box center [1452, 660] width 75 height 18
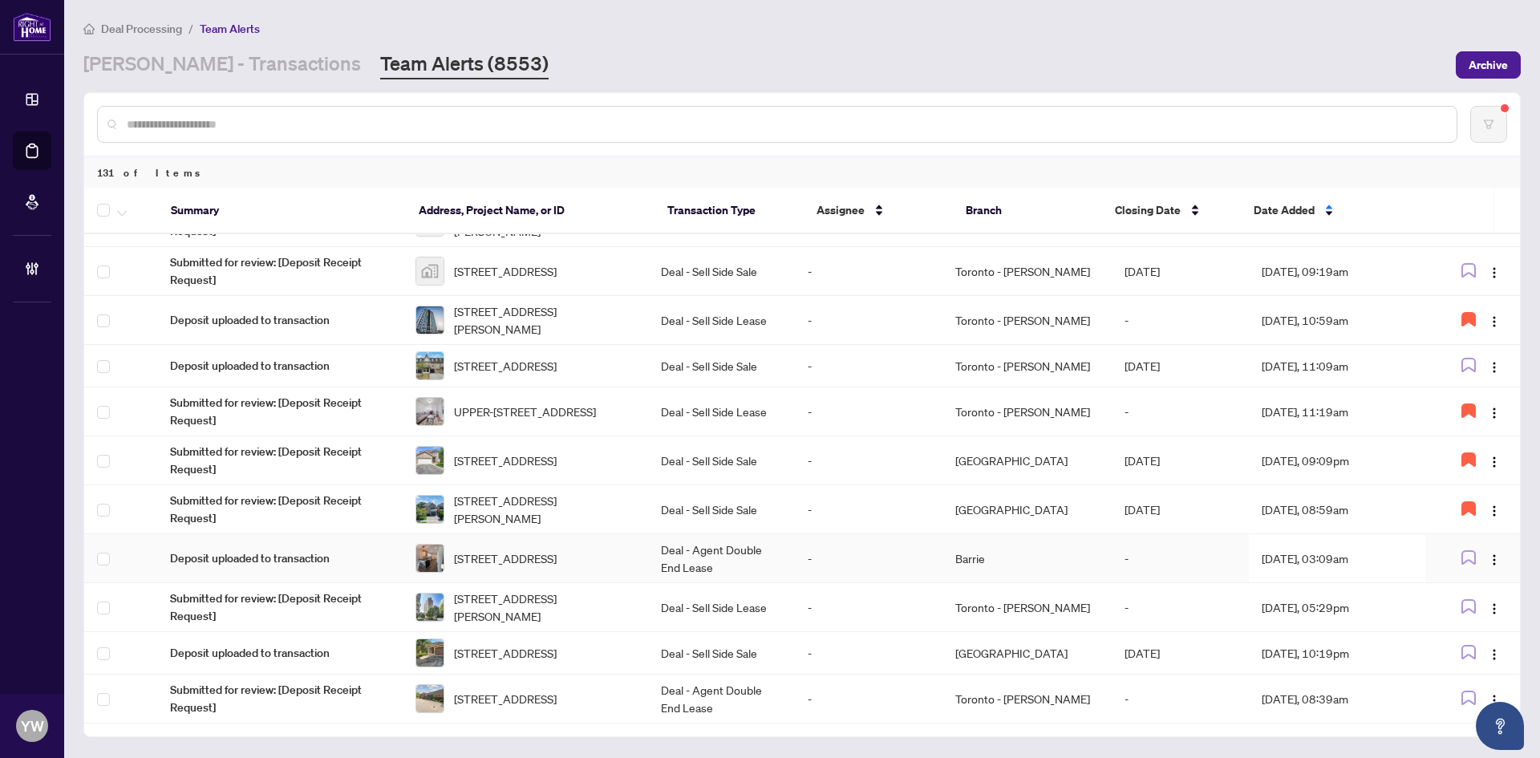
scroll to position [587, 0]
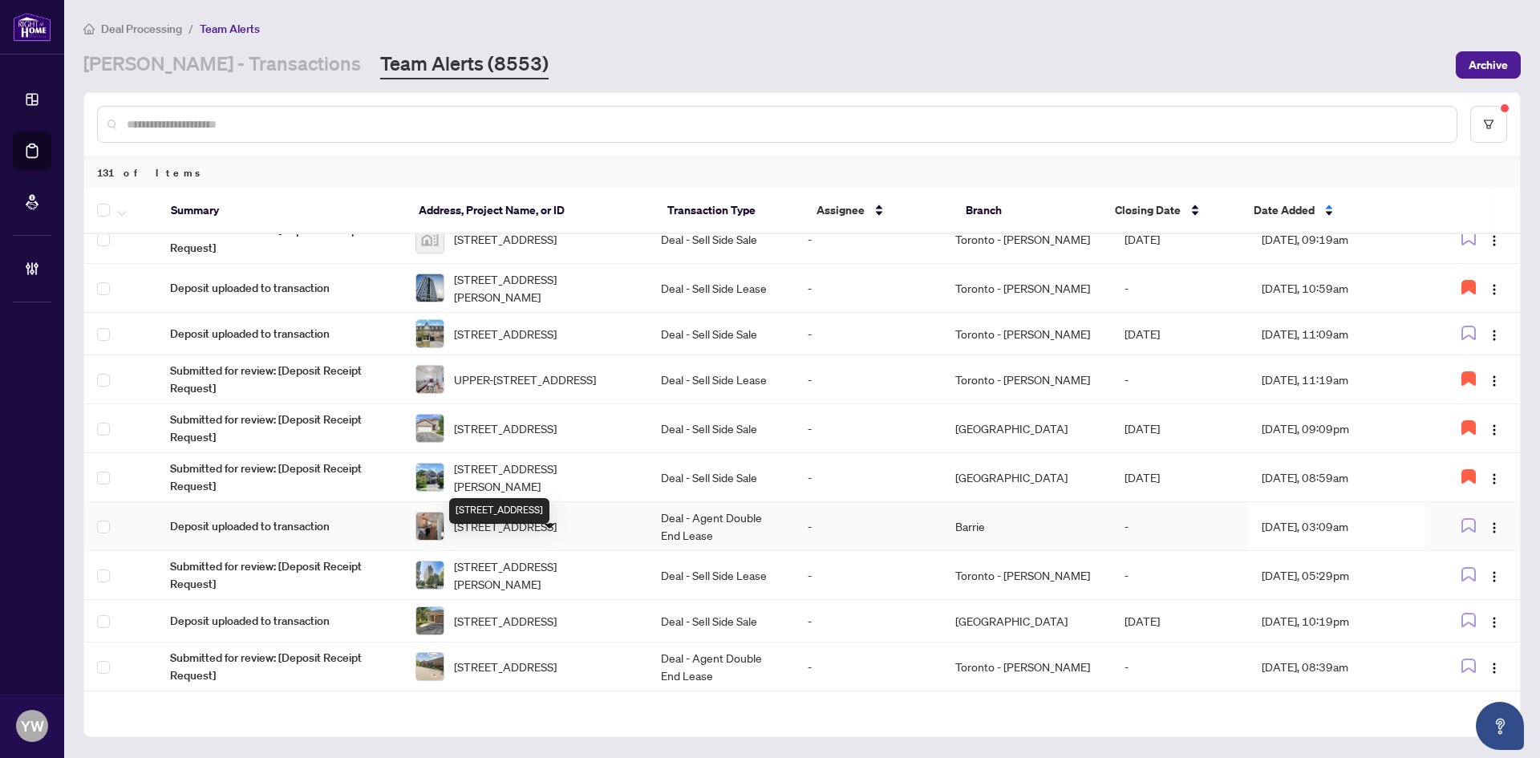
click at [557, 535] on span "116 Maplewood Dr, Essa, Ontario L0M 1B4, Canada" at bounding box center [505, 526] width 103 height 18
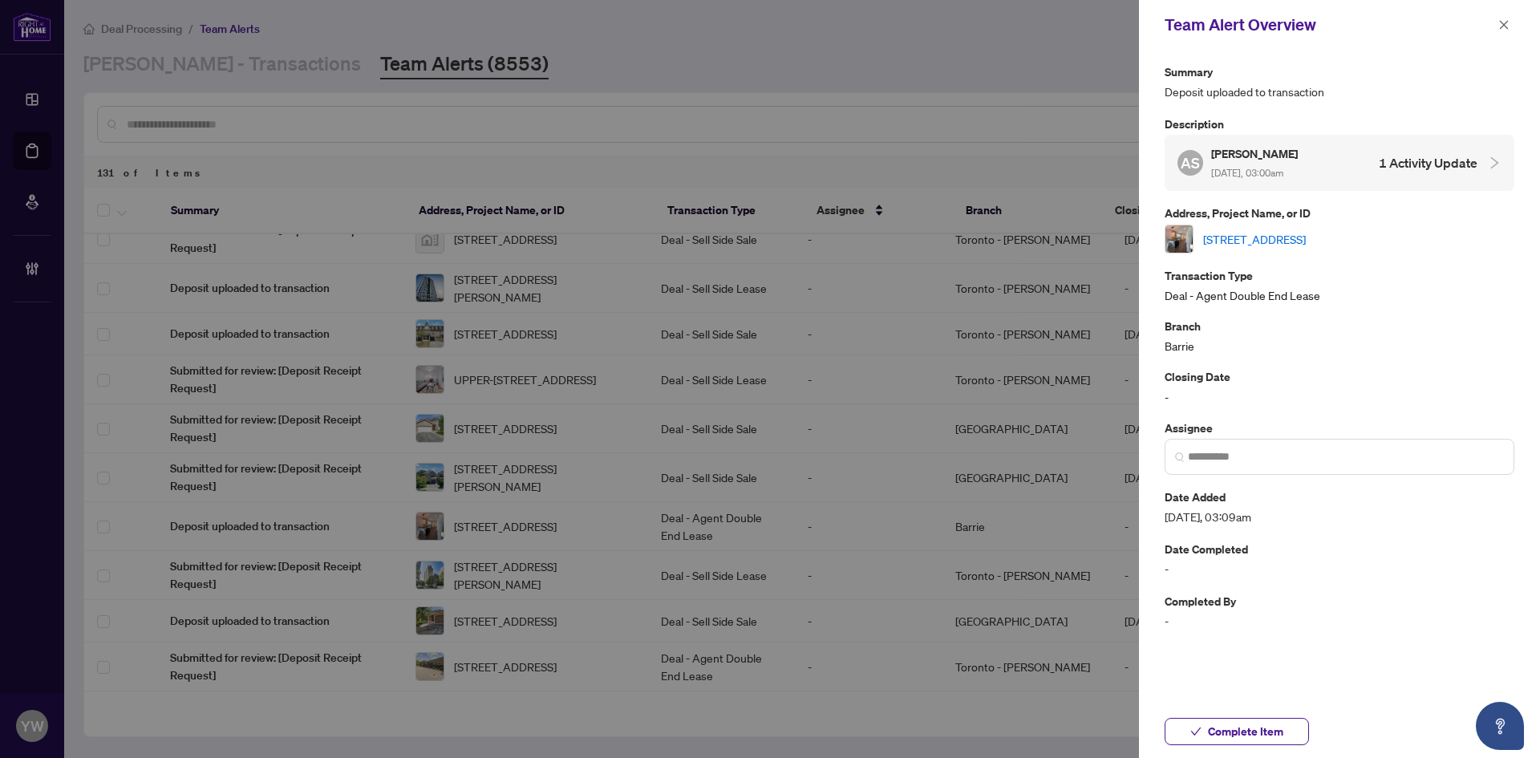
click at [1221, 240] on link "116 Maplewood Dr, Essa, Ontario L0M 1B4, Canada" at bounding box center [1254, 239] width 103 height 18
click at [1254, 728] on span "Complete Item" at bounding box center [1245, 732] width 75 height 26
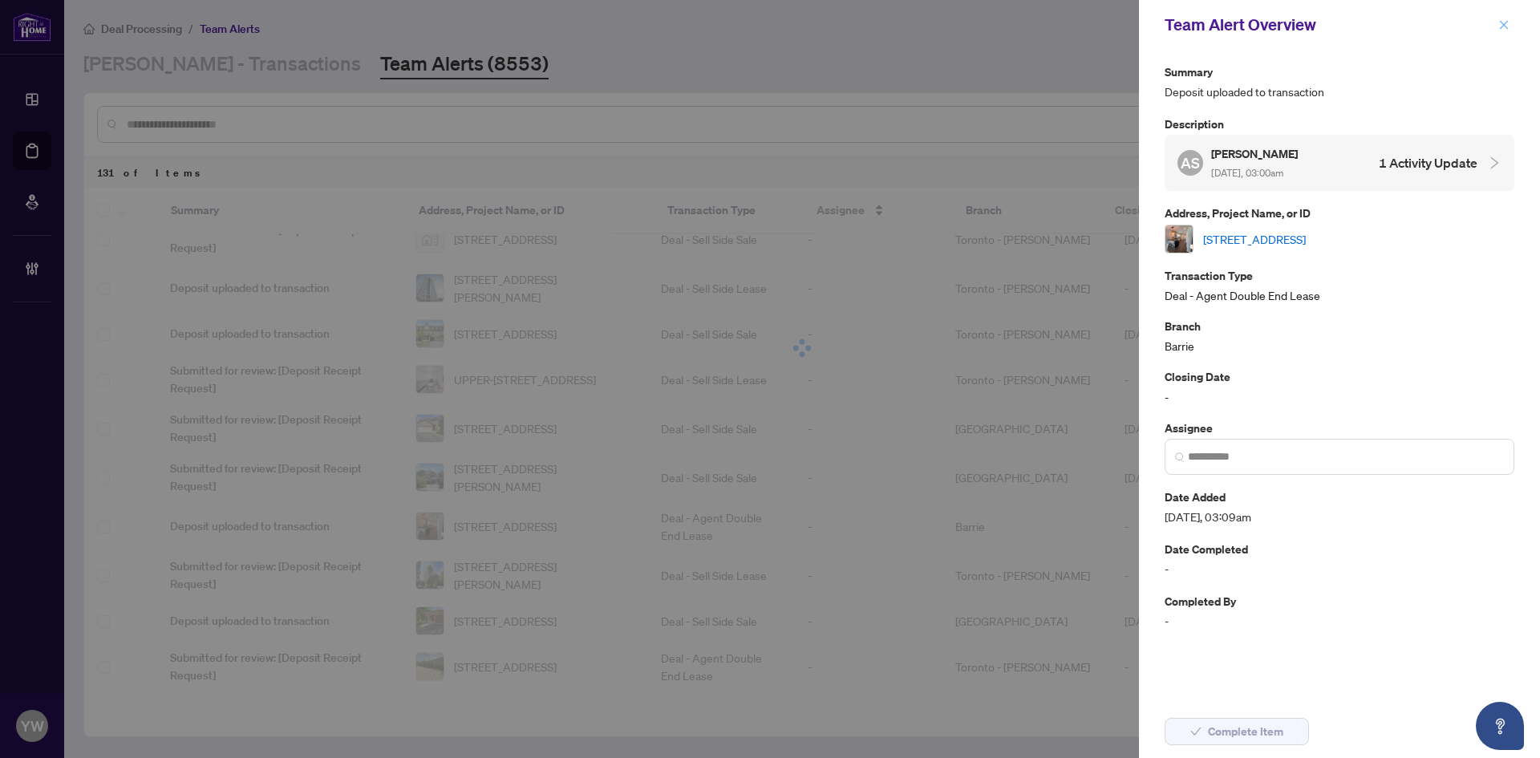
click at [1498, 28] on button "button" at bounding box center [1504, 24] width 21 height 19
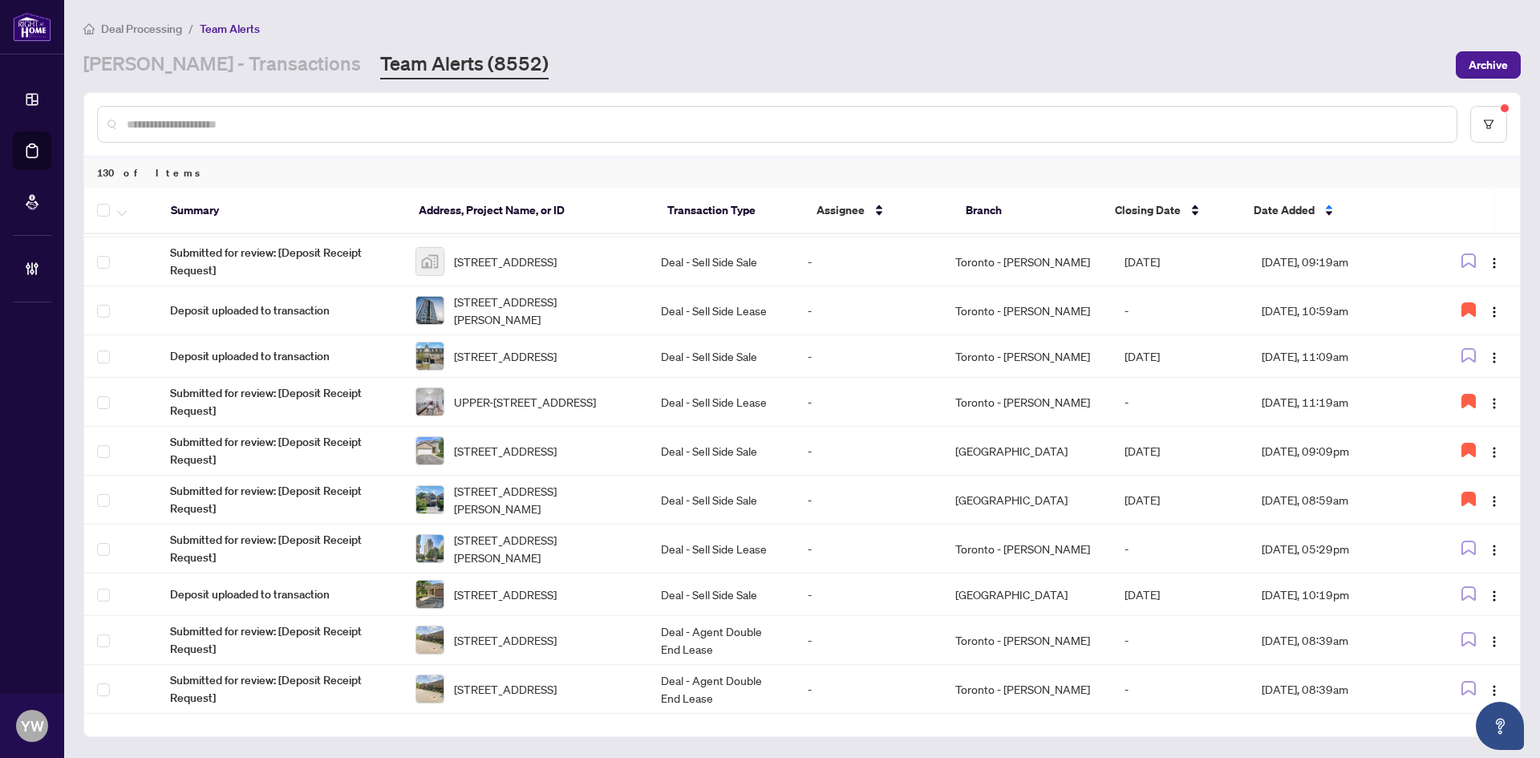
scroll to position [636, 0]
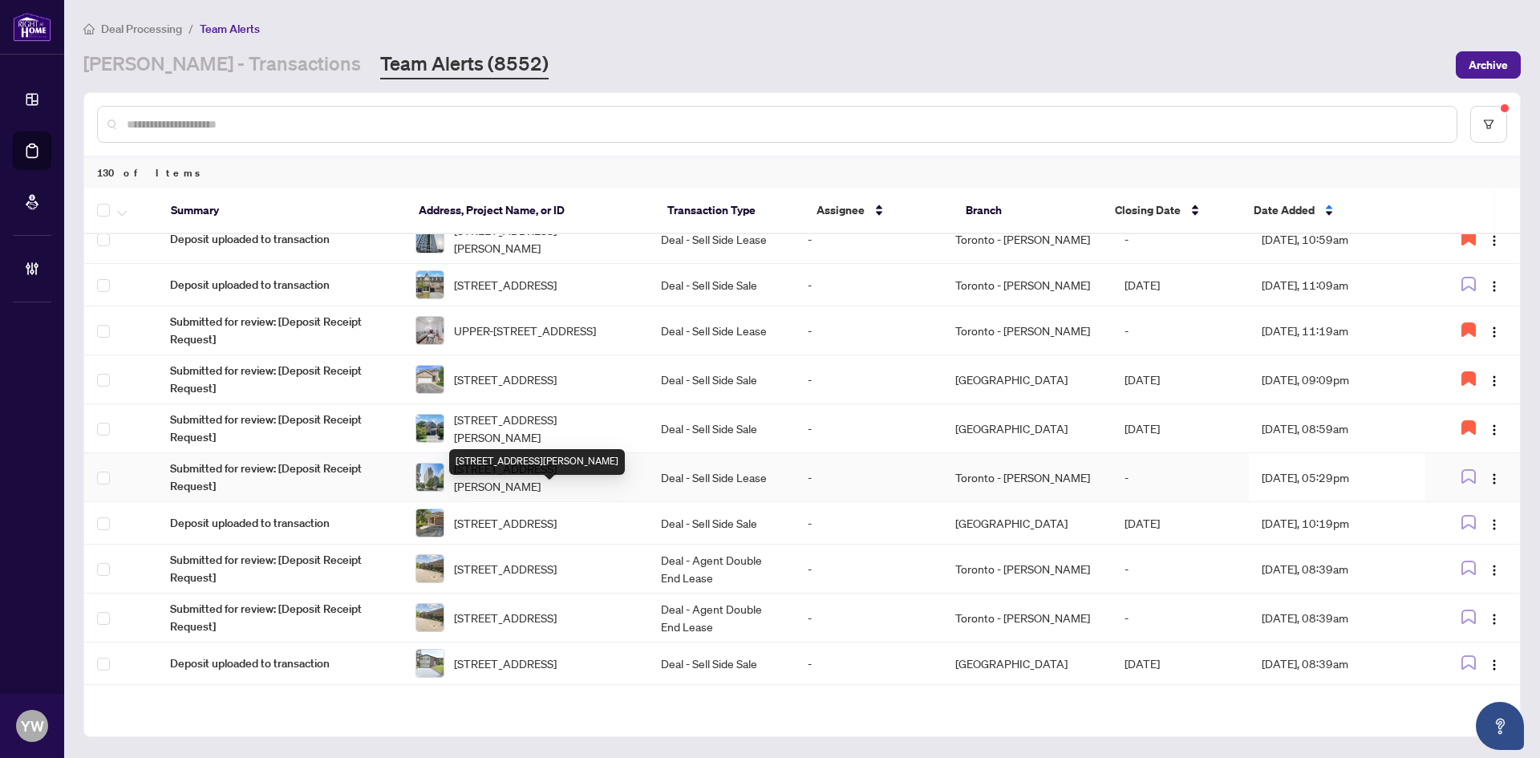
click at [538, 495] on span "1508-50 Lynn Williams St, Toronto, Ontario M6K 3R9, Canada" at bounding box center [544, 477] width 181 height 35
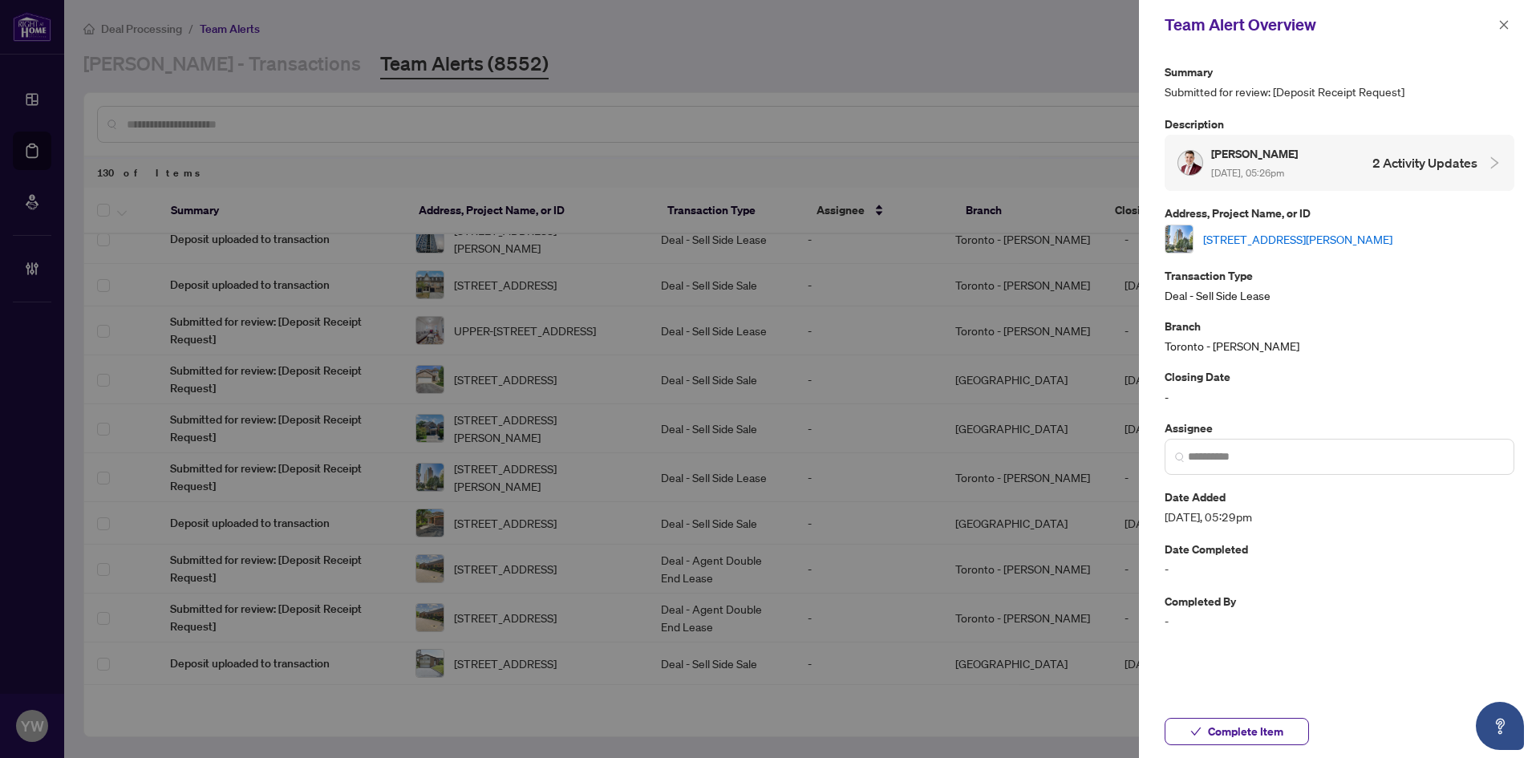
click at [1229, 243] on link "1508-50 Lynn Williams St, Toronto, Ontario M6K 3R9, Canada" at bounding box center [1297, 239] width 189 height 18
click at [1217, 728] on span "Complete Item" at bounding box center [1245, 732] width 75 height 26
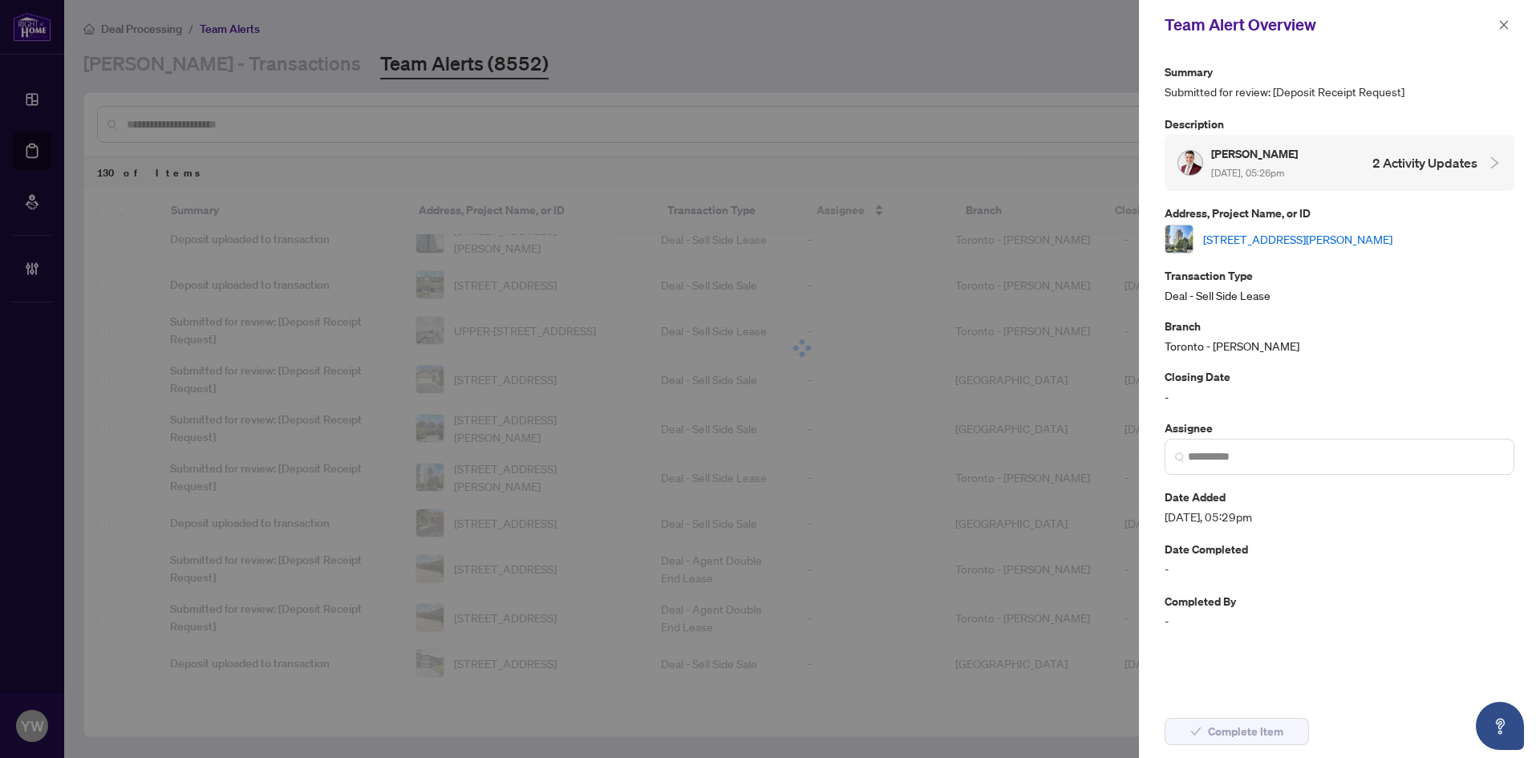
click at [1492, 27] on div "Team Alert Overview" at bounding box center [1329, 25] width 329 height 24
click at [1495, 21] on button "button" at bounding box center [1504, 24] width 21 height 19
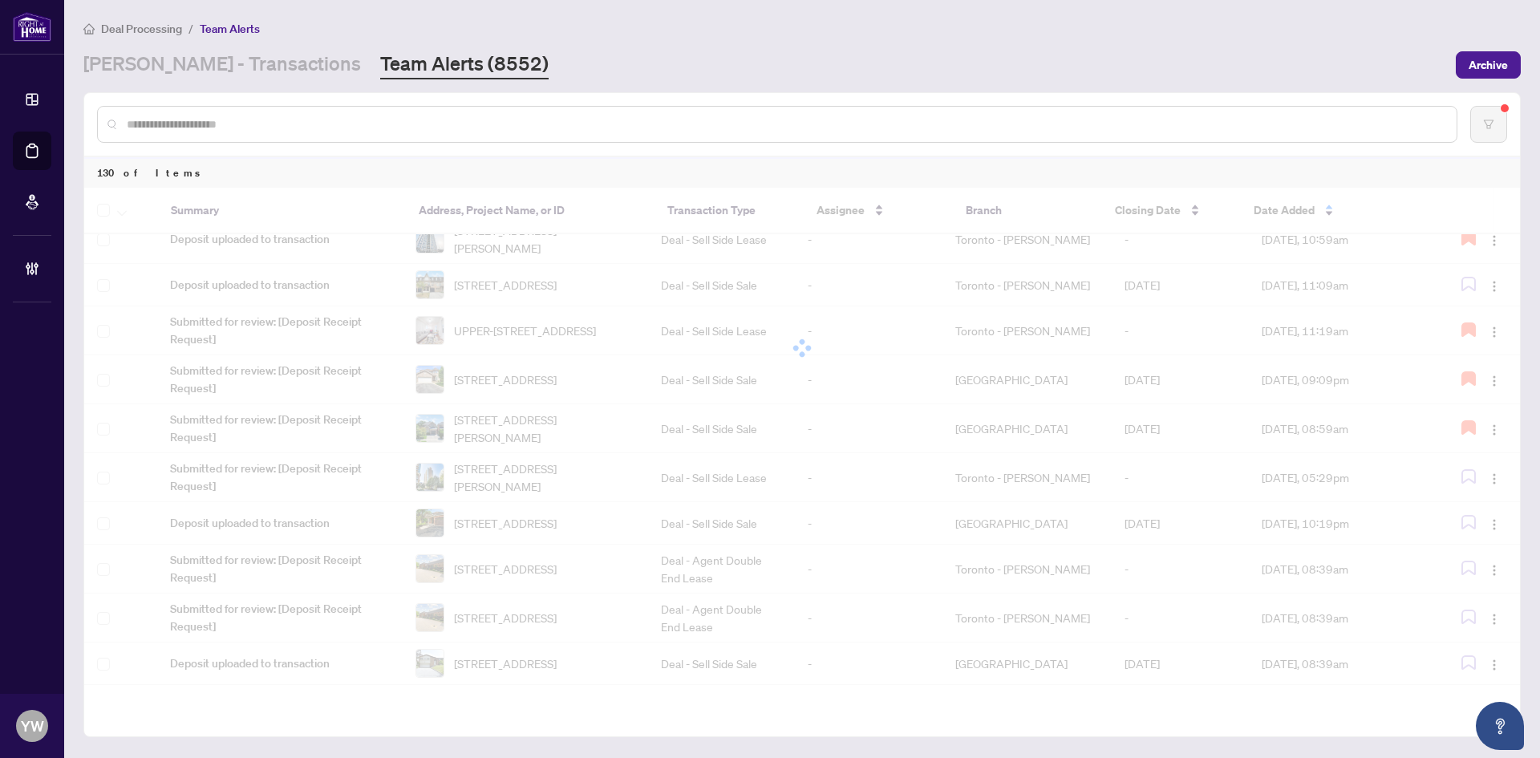
click at [266, 130] on input "text" at bounding box center [785, 125] width 1317 height 18
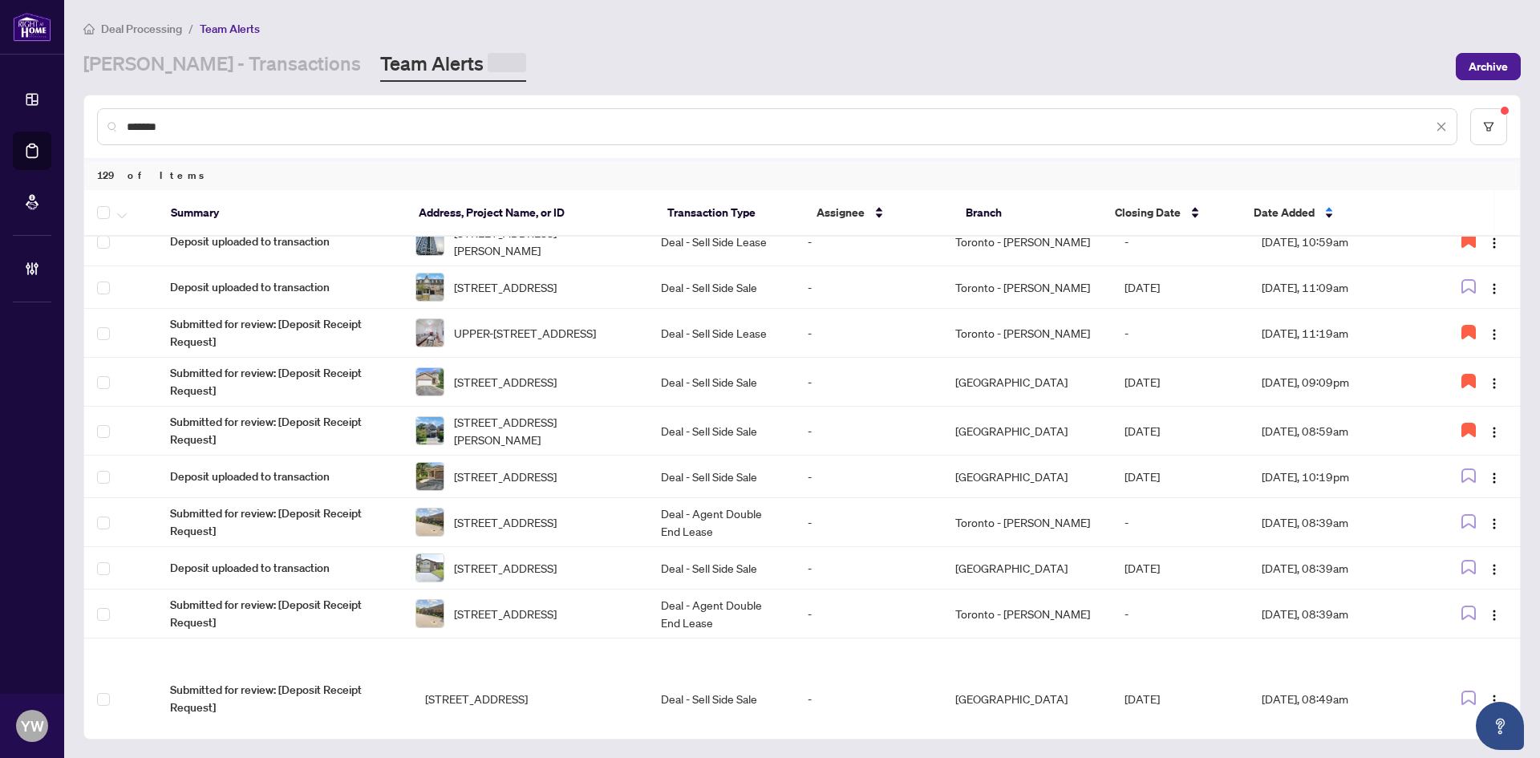
scroll to position [0, 0]
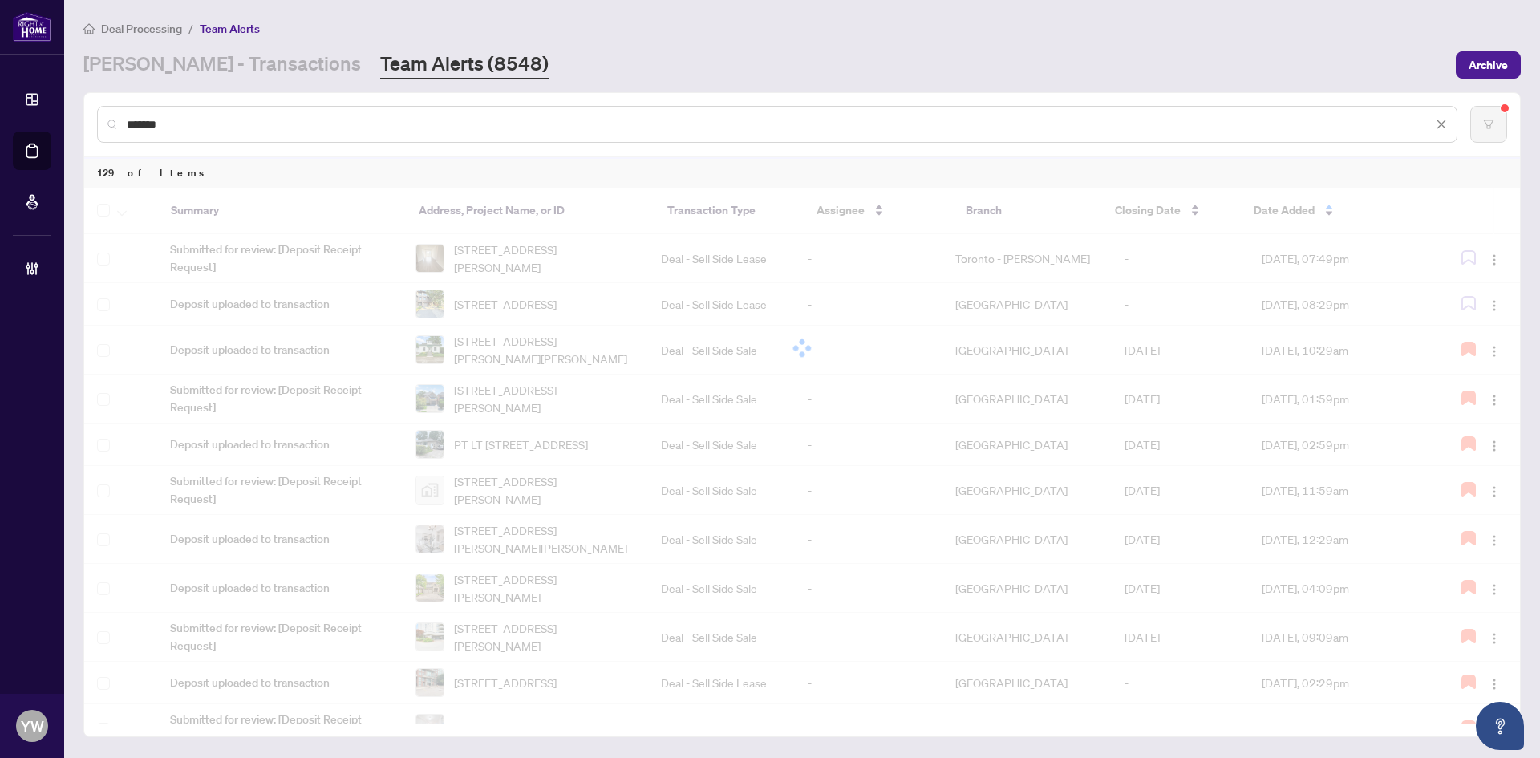
type input "*******"
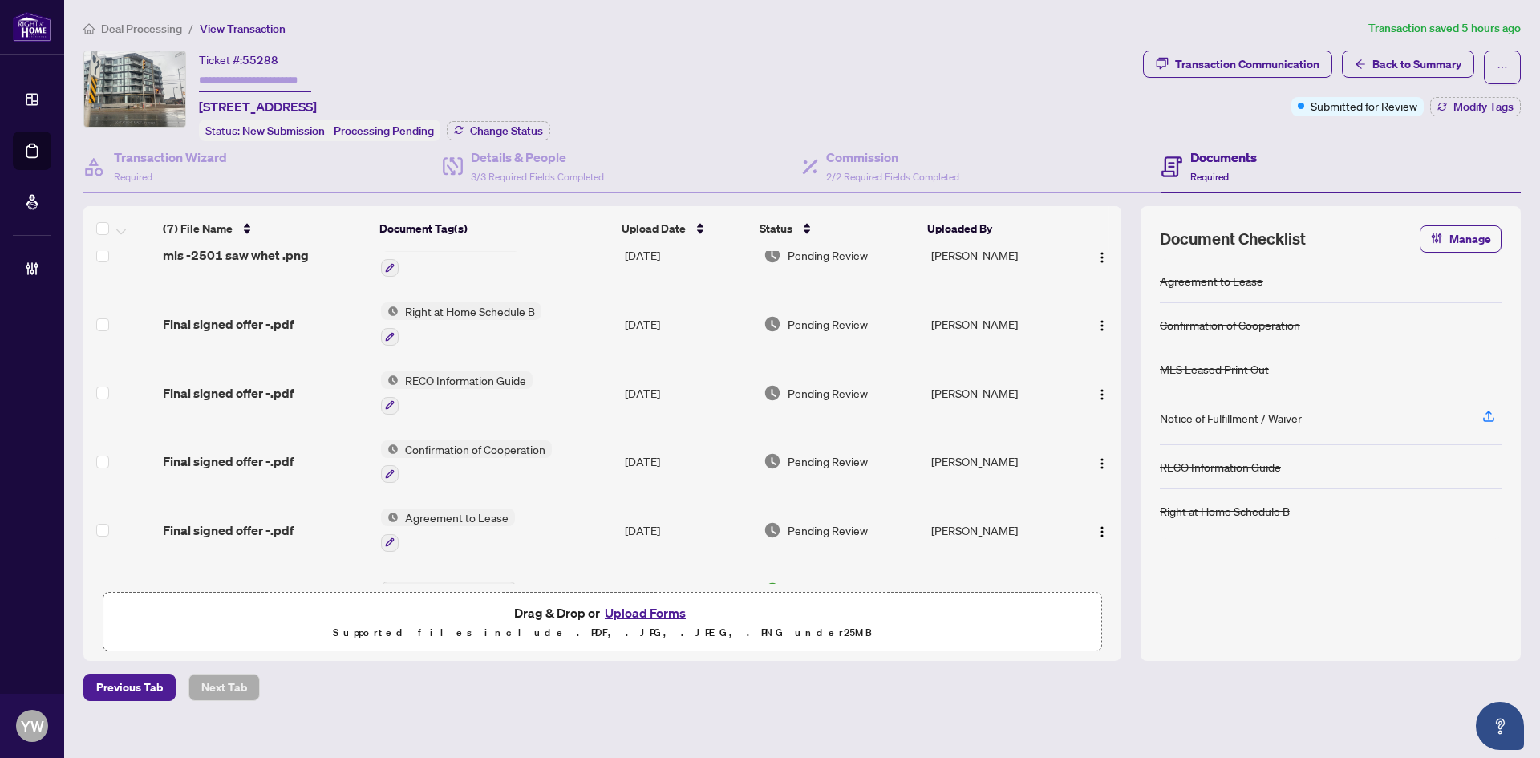
scroll to position [135, 0]
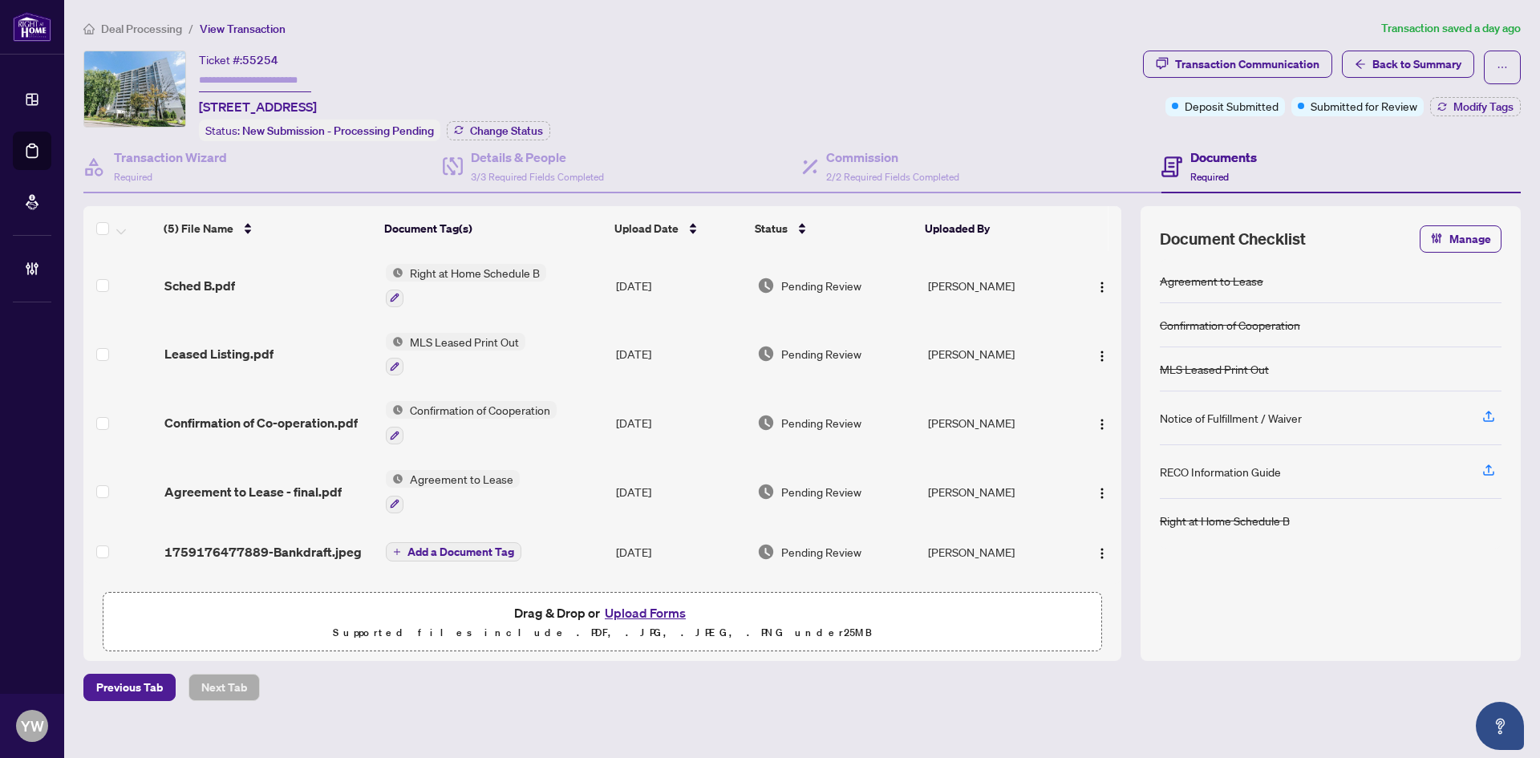
click at [262, 547] on span "1759176477889-Bankdraft.jpeg" at bounding box center [262, 551] width 197 height 19
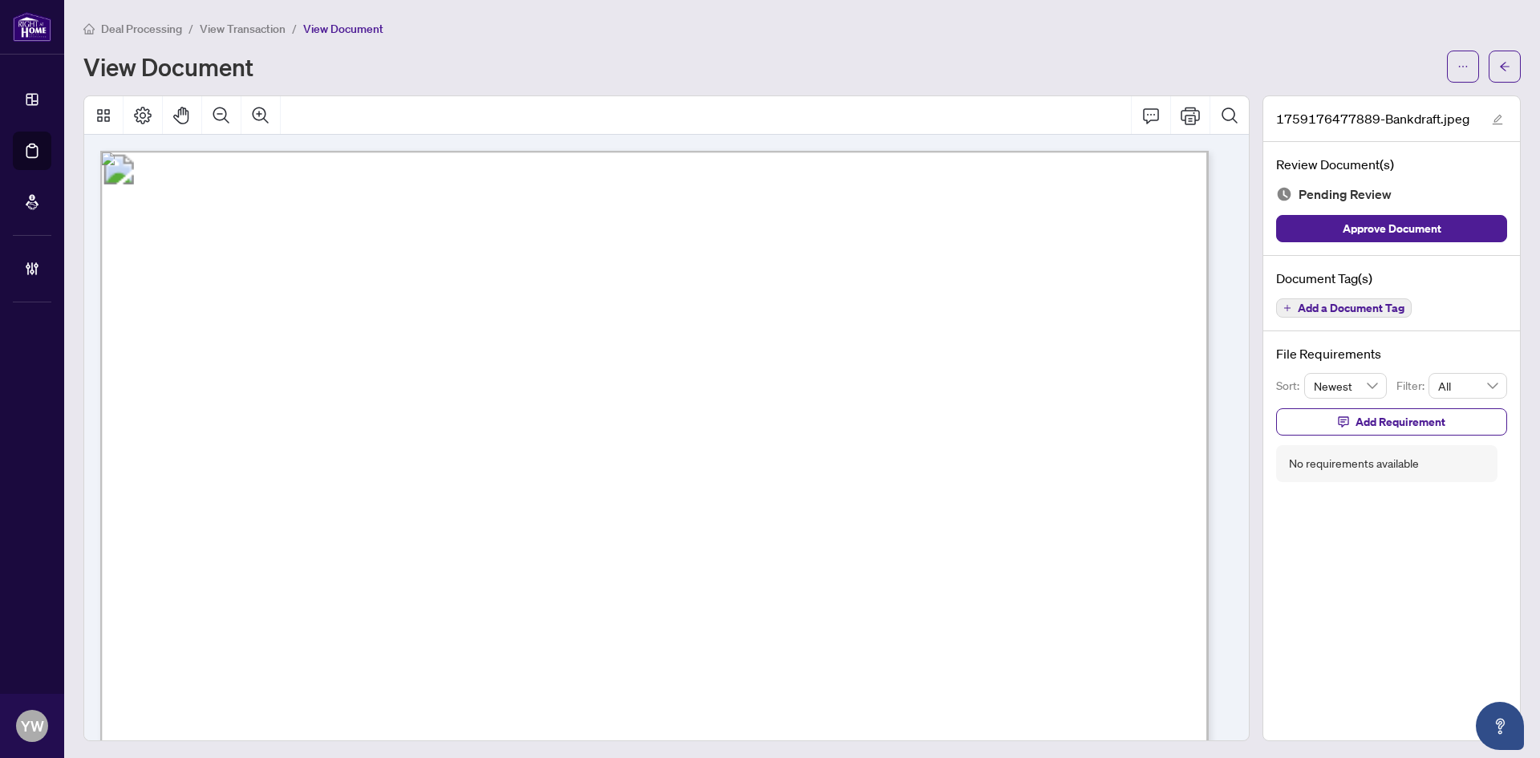
drag, startPoint x: 1414, startPoint y: 230, endPoint x: 1426, endPoint y: 201, distance: 31.7
click at [1414, 230] on span "Approve Document" at bounding box center [1392, 229] width 99 height 26
click at [1492, 114] on icon "edit" at bounding box center [1497, 119] width 11 height 11
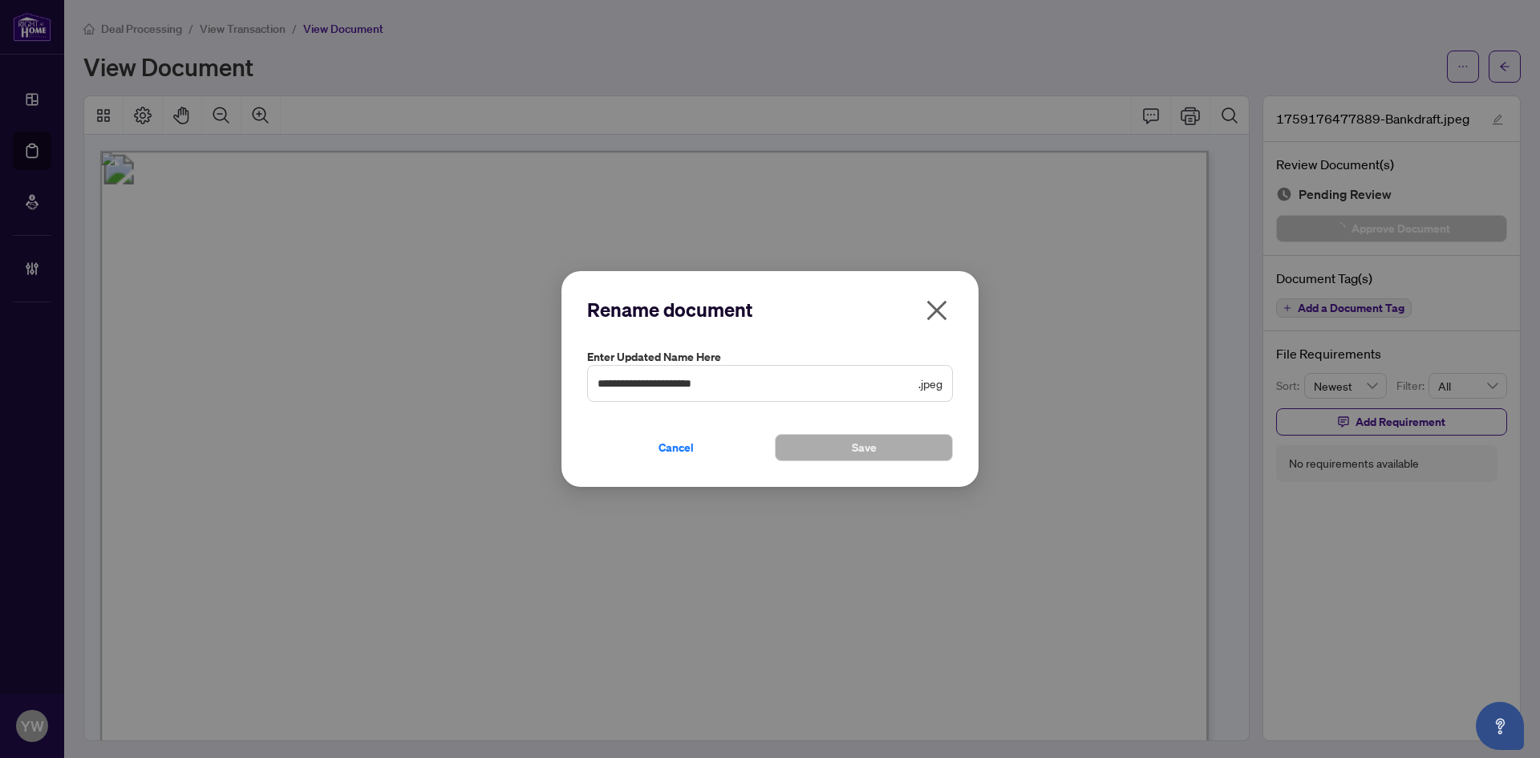
drag, startPoint x: 779, startPoint y: 395, endPoint x: 555, endPoint y: 386, distance: 224.0
click at [555, 386] on div "**********" at bounding box center [770, 379] width 1540 height 758
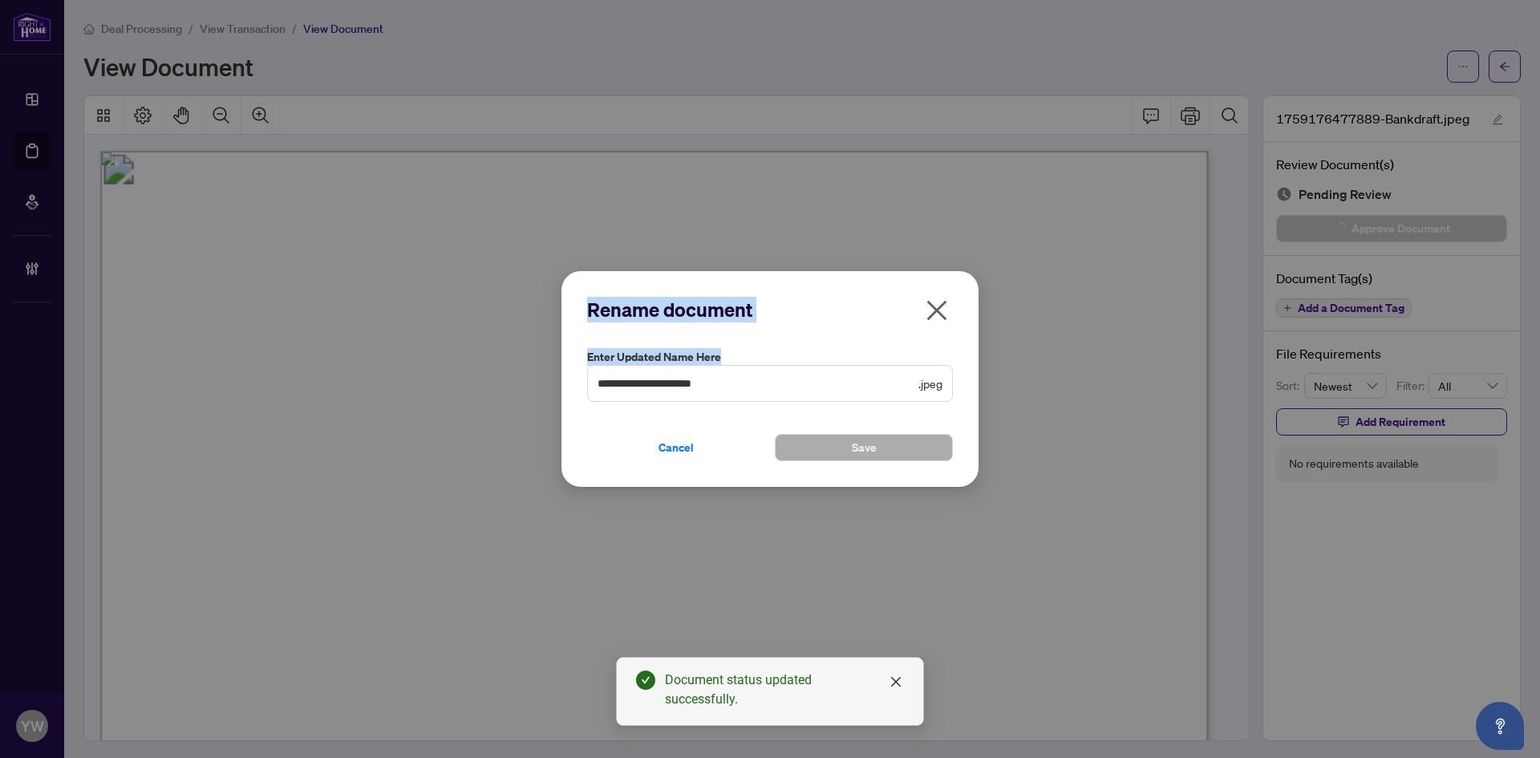
click at [749, 382] on input "**********" at bounding box center [757, 384] width 318 height 18
drag, startPoint x: 780, startPoint y: 384, endPoint x: 644, endPoint y: 457, distance: 154.0
click at [470, 384] on div "**********" at bounding box center [770, 379] width 1540 height 758
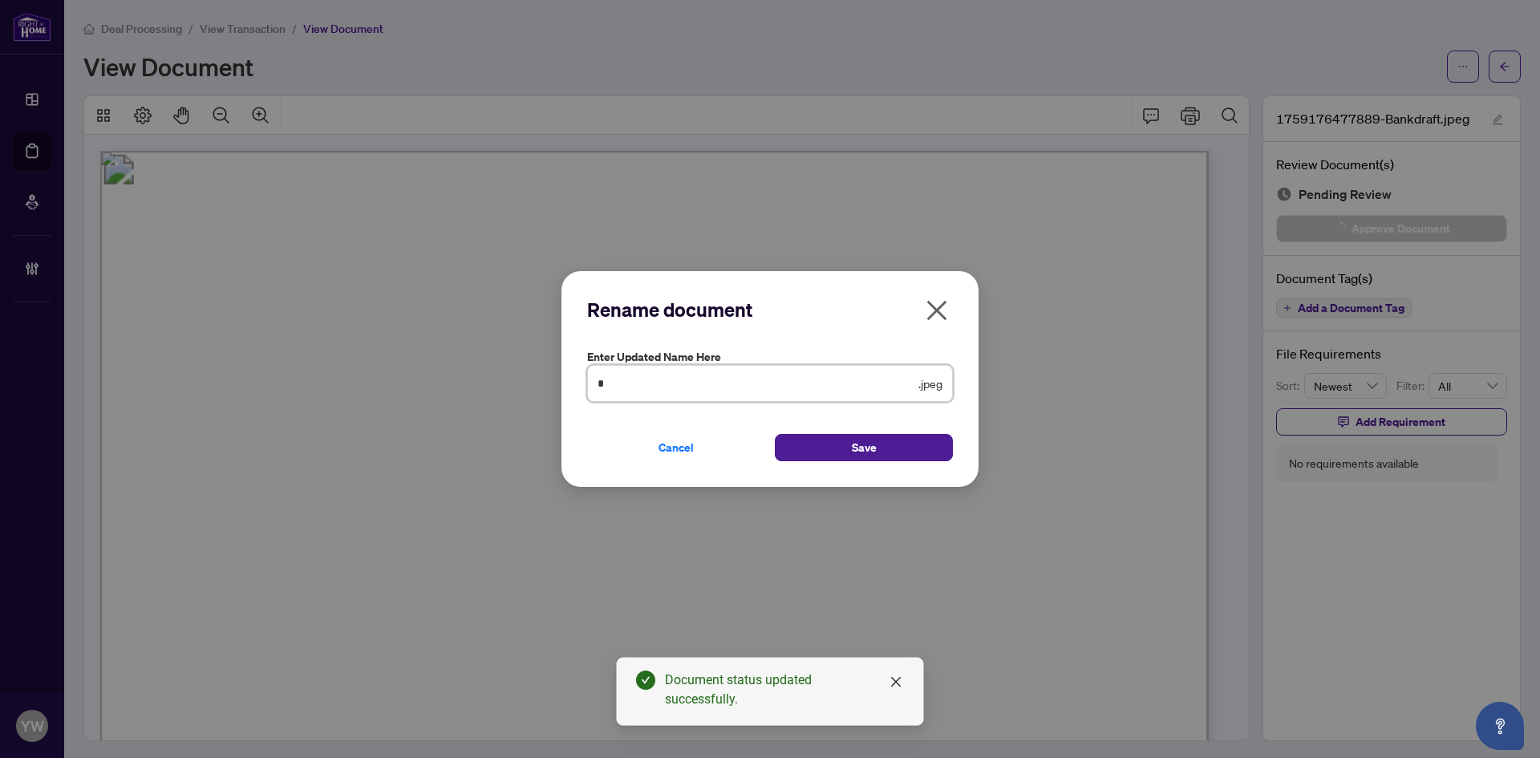
type input "**********"
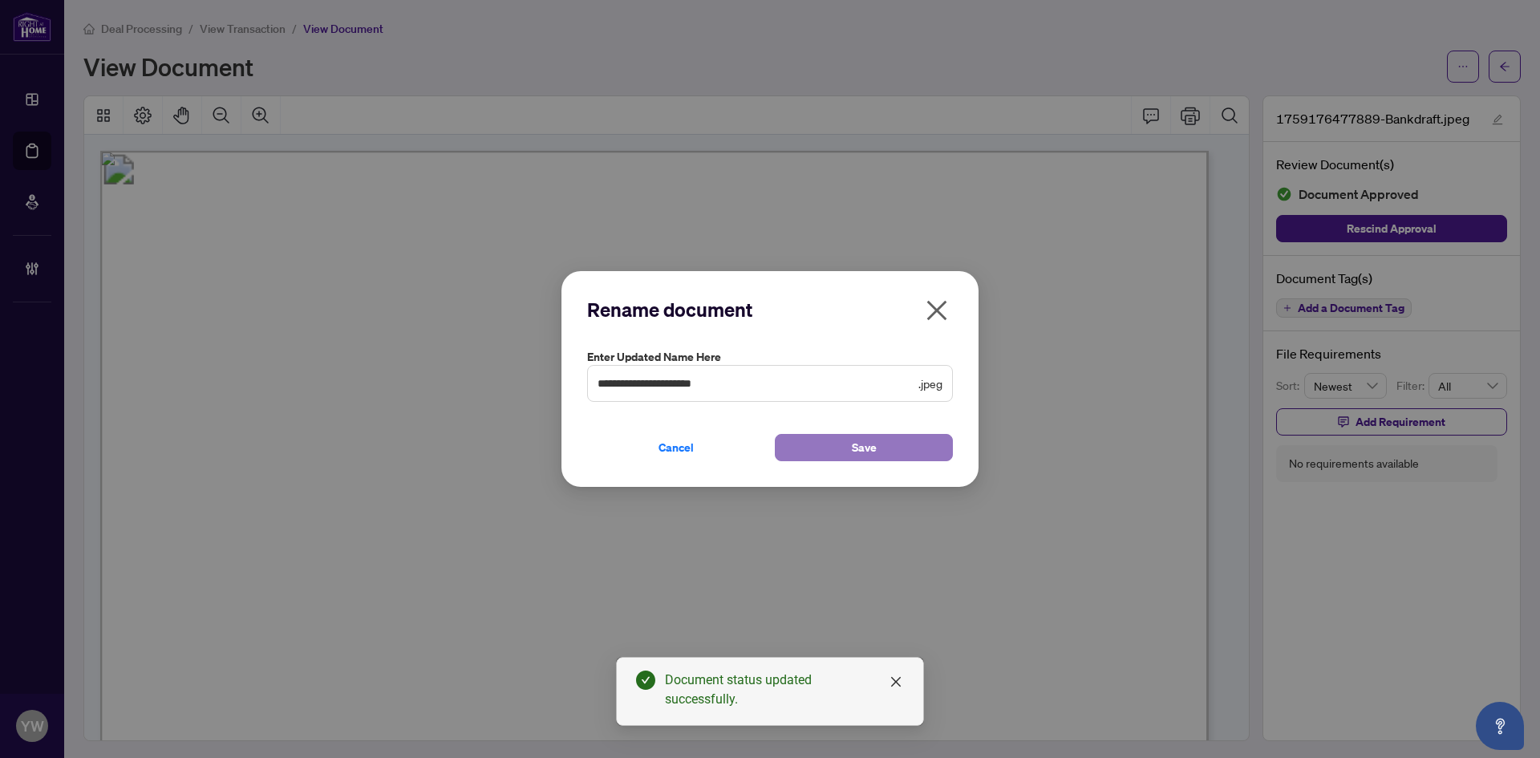
click at [809, 450] on button "Save" at bounding box center [864, 447] width 178 height 27
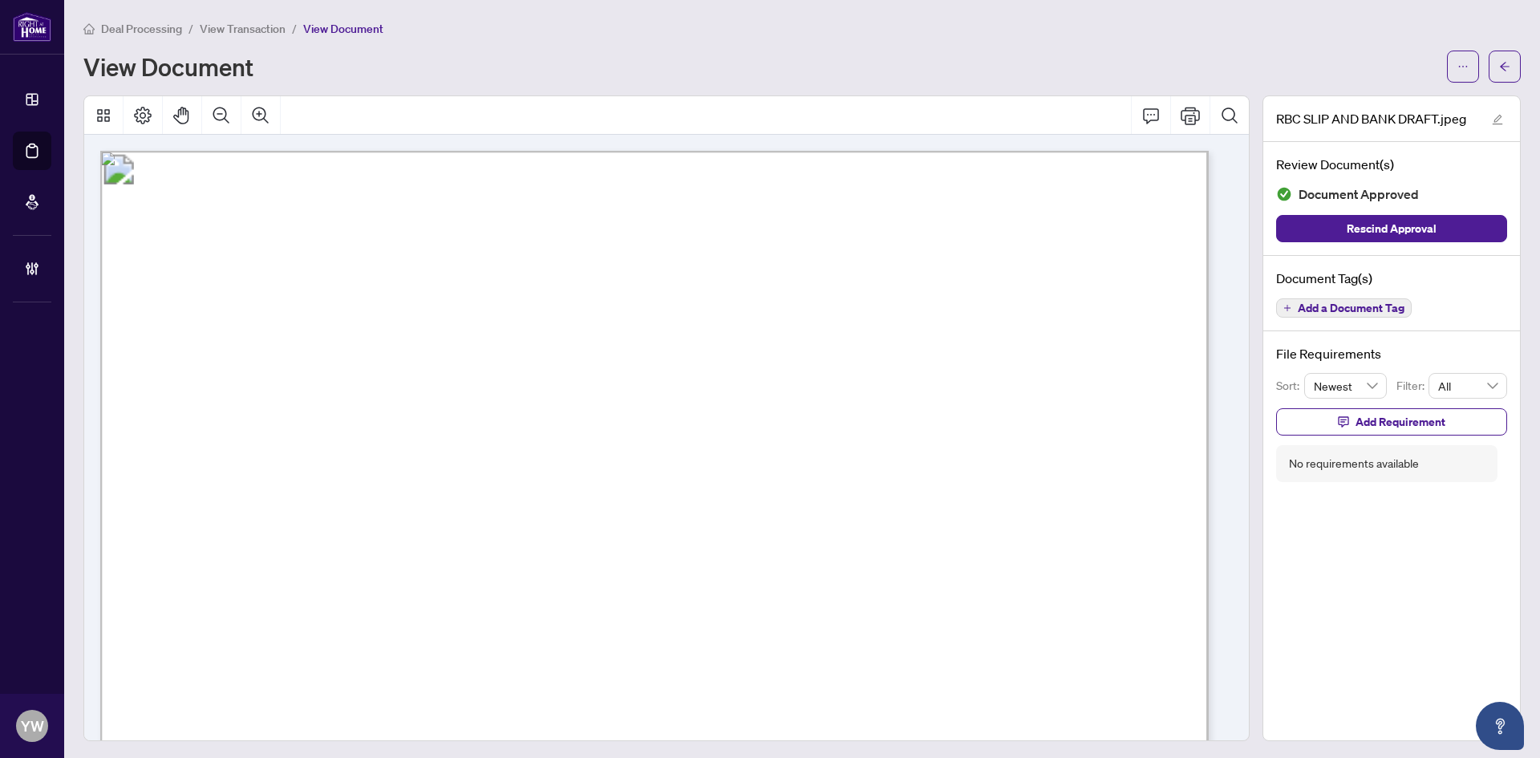
drag, startPoint x: 1495, startPoint y: 72, endPoint x: 14, endPoint y: 142, distance: 1483.5
click at [1499, 72] on span "button" at bounding box center [1504, 67] width 11 height 26
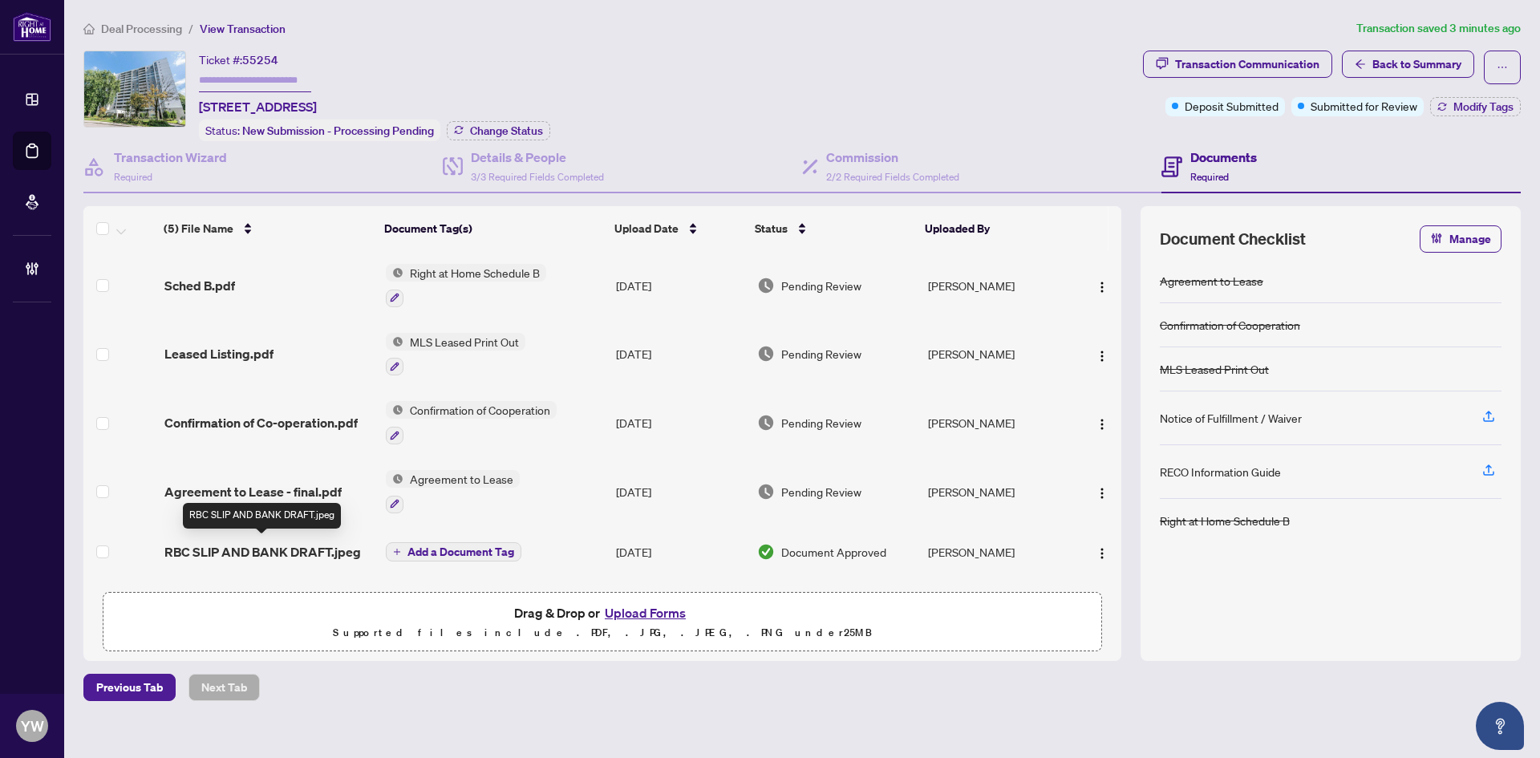
click at [335, 542] on span "RBC SLIP AND BANK DRAFT.jpeg" at bounding box center [262, 551] width 197 height 19
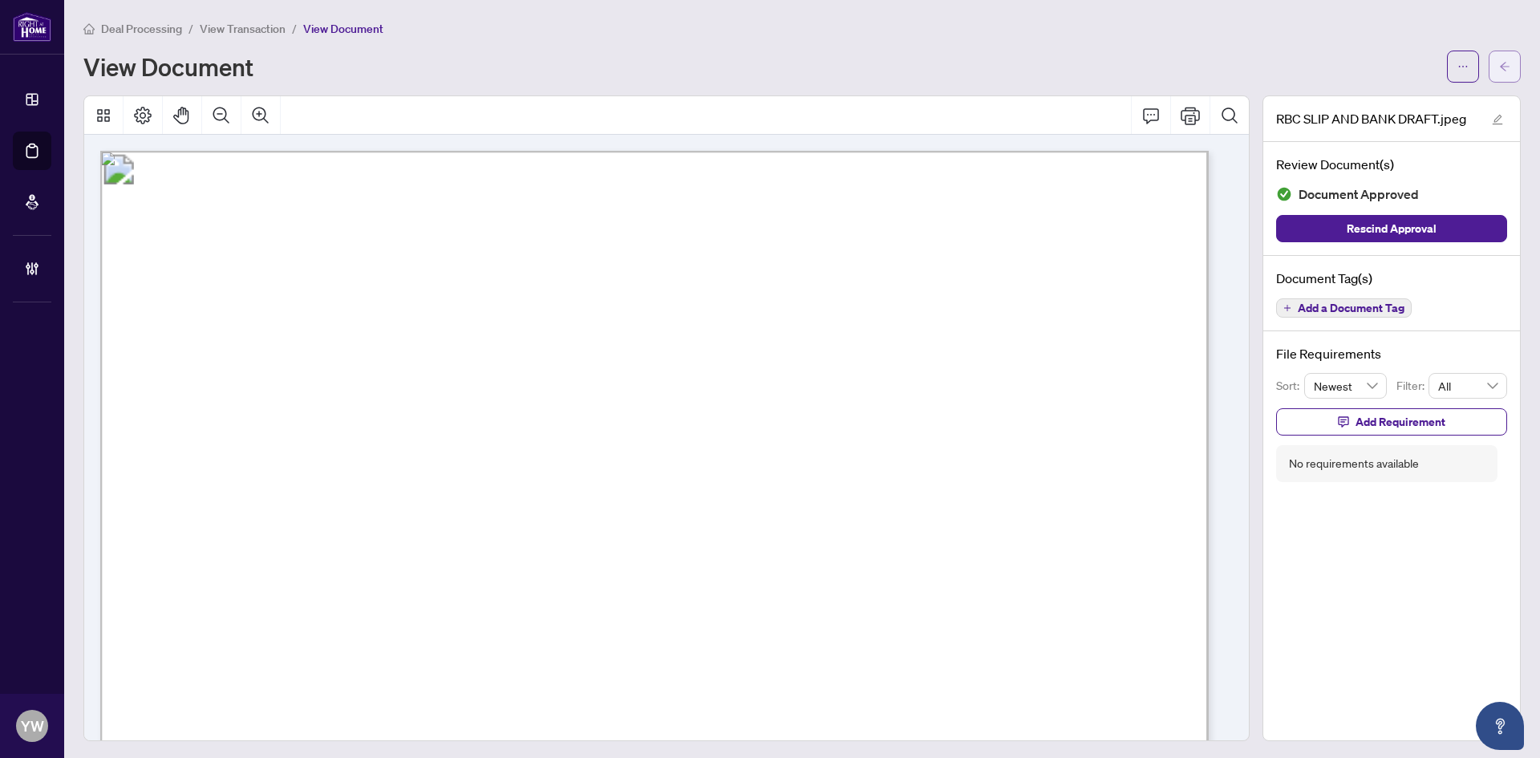
click at [1499, 68] on icon "arrow-left" at bounding box center [1504, 66] width 11 height 11
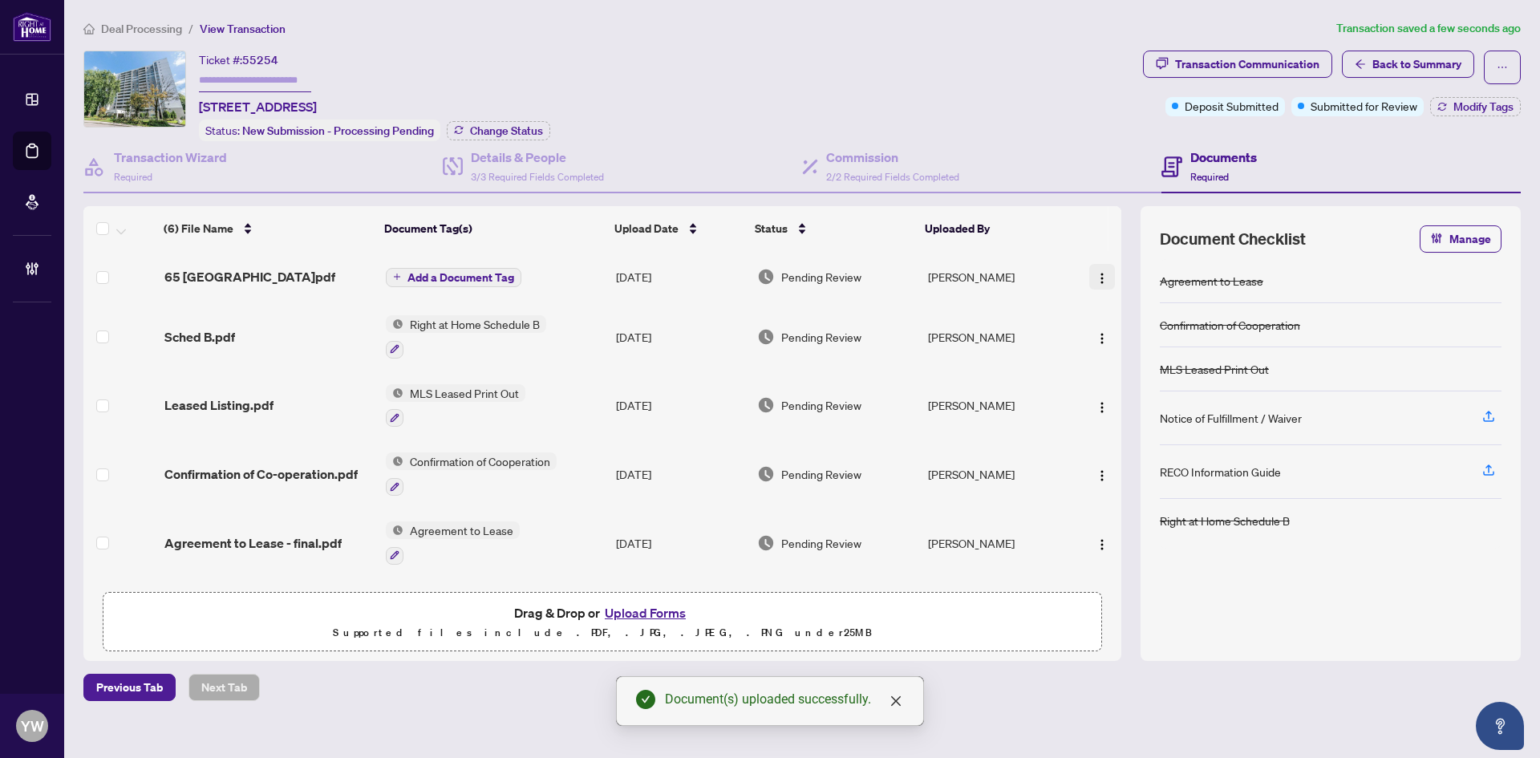
click at [1099, 268] on span "button" at bounding box center [1102, 277] width 13 height 18
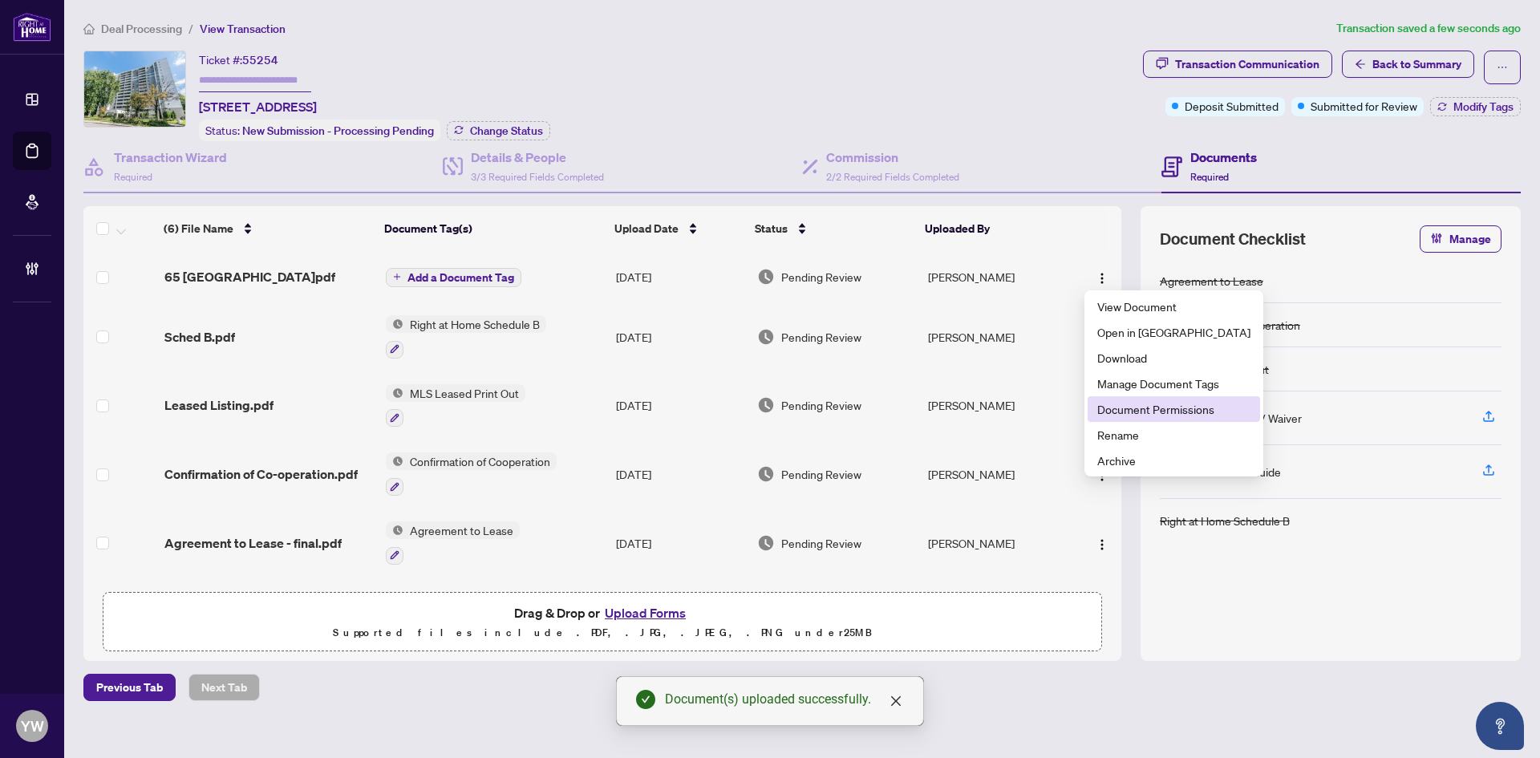
click at [1161, 403] on span "Document Permissions" at bounding box center [1174, 409] width 153 height 18
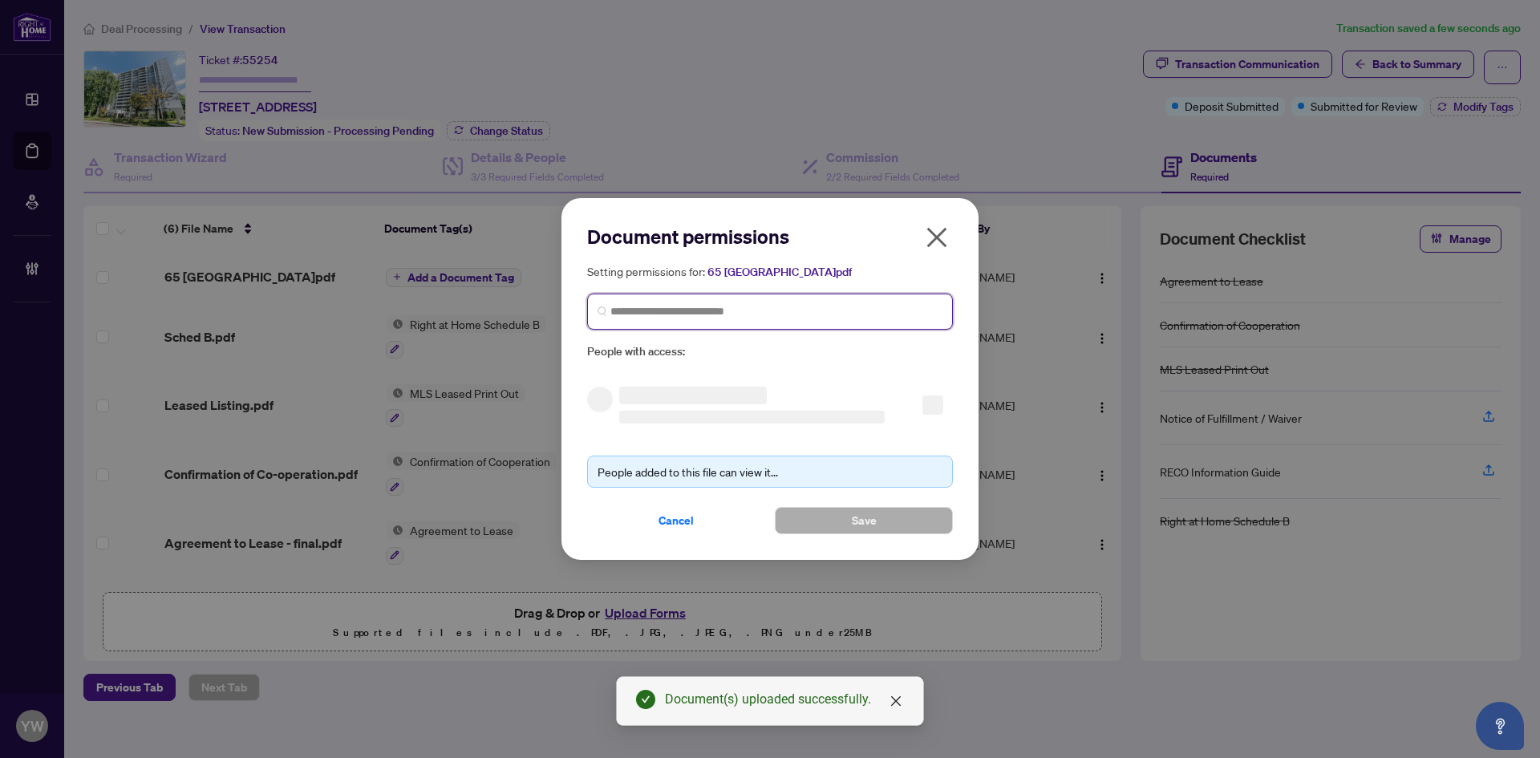
click at [837, 316] on input "search" at bounding box center [777, 311] width 332 height 17
type input "*******"
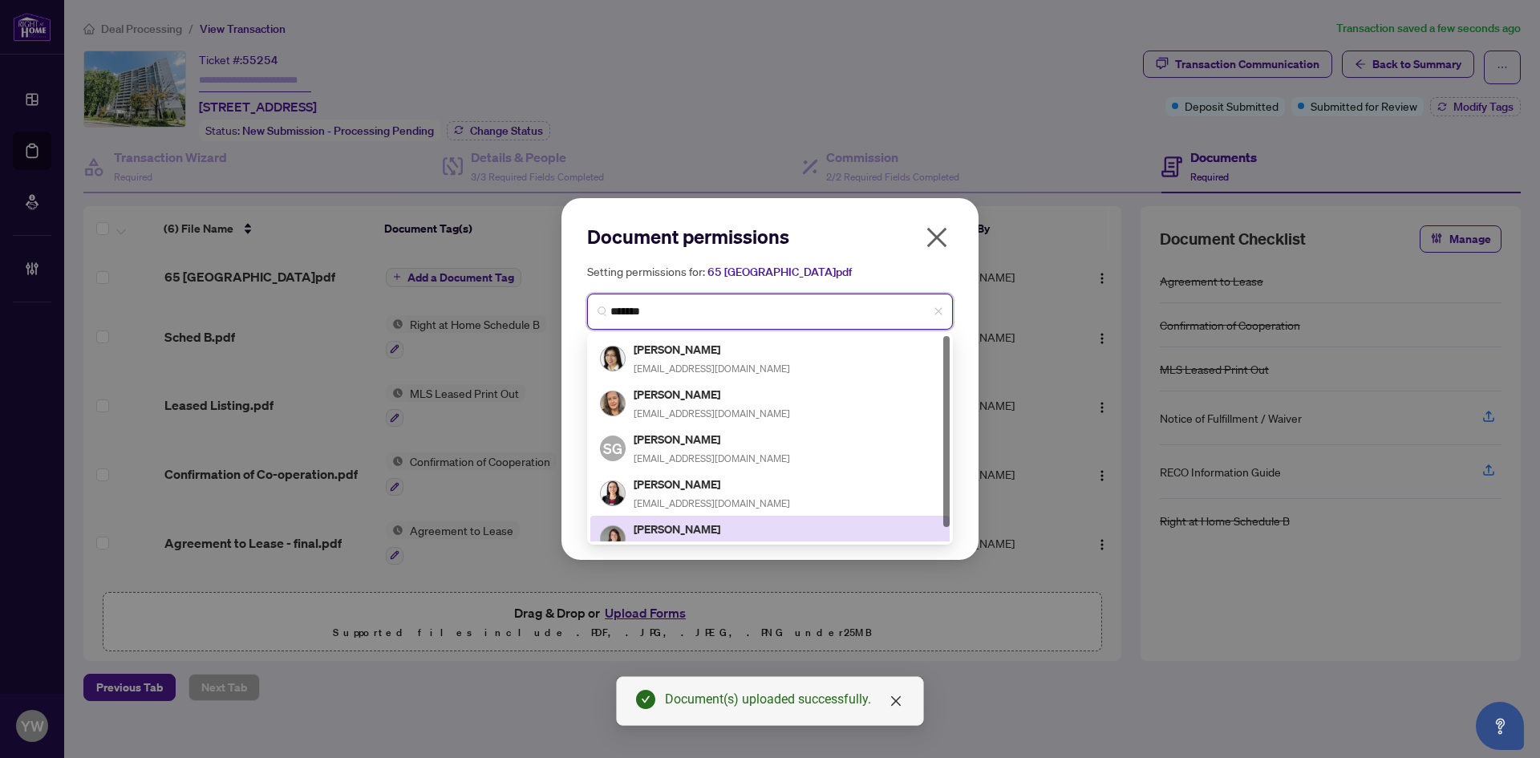
click at [751, 520] on h5 "Shirley Pascarielle" at bounding box center [750, 529] width 232 height 18
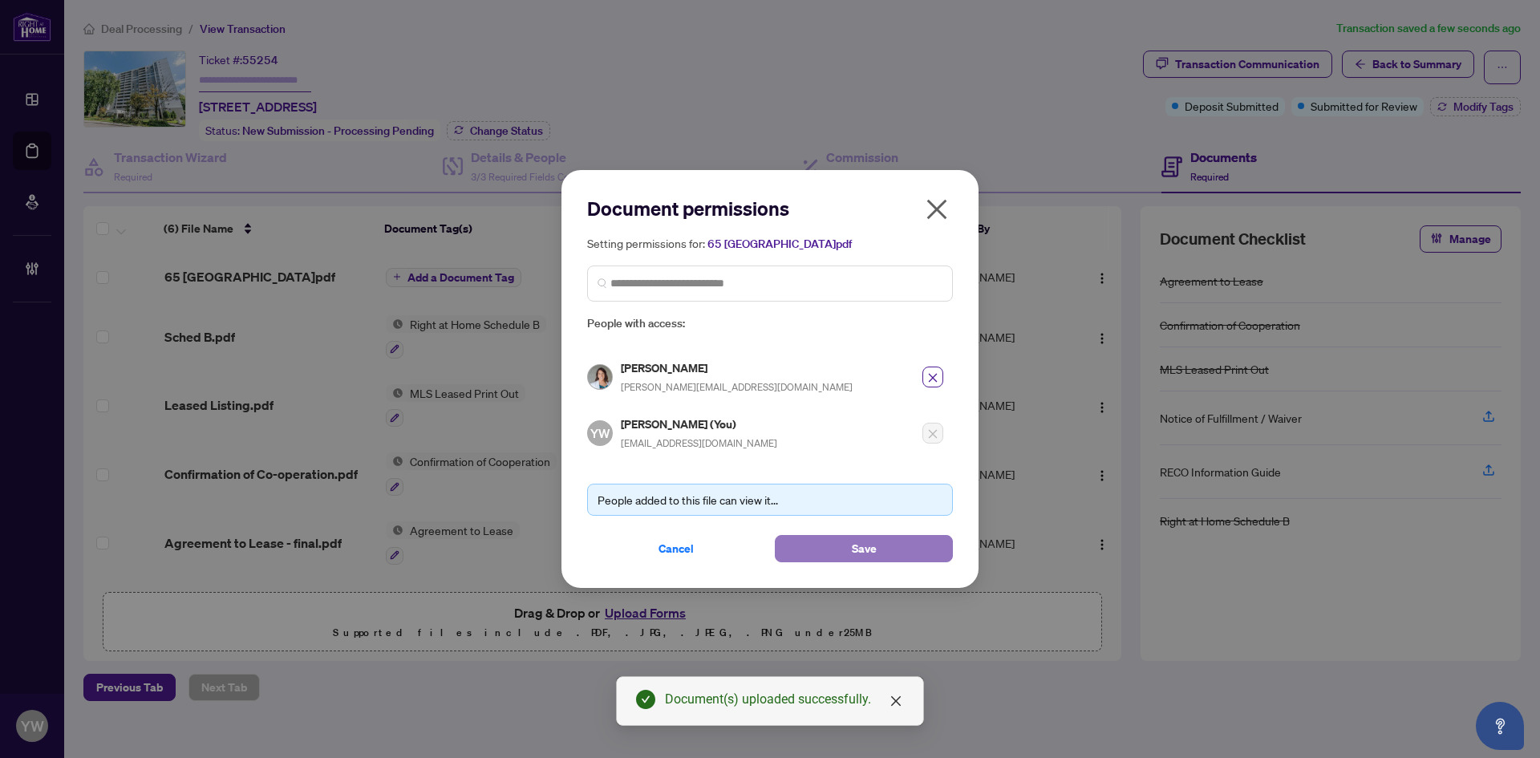
click at [846, 557] on button "Save" at bounding box center [864, 548] width 178 height 27
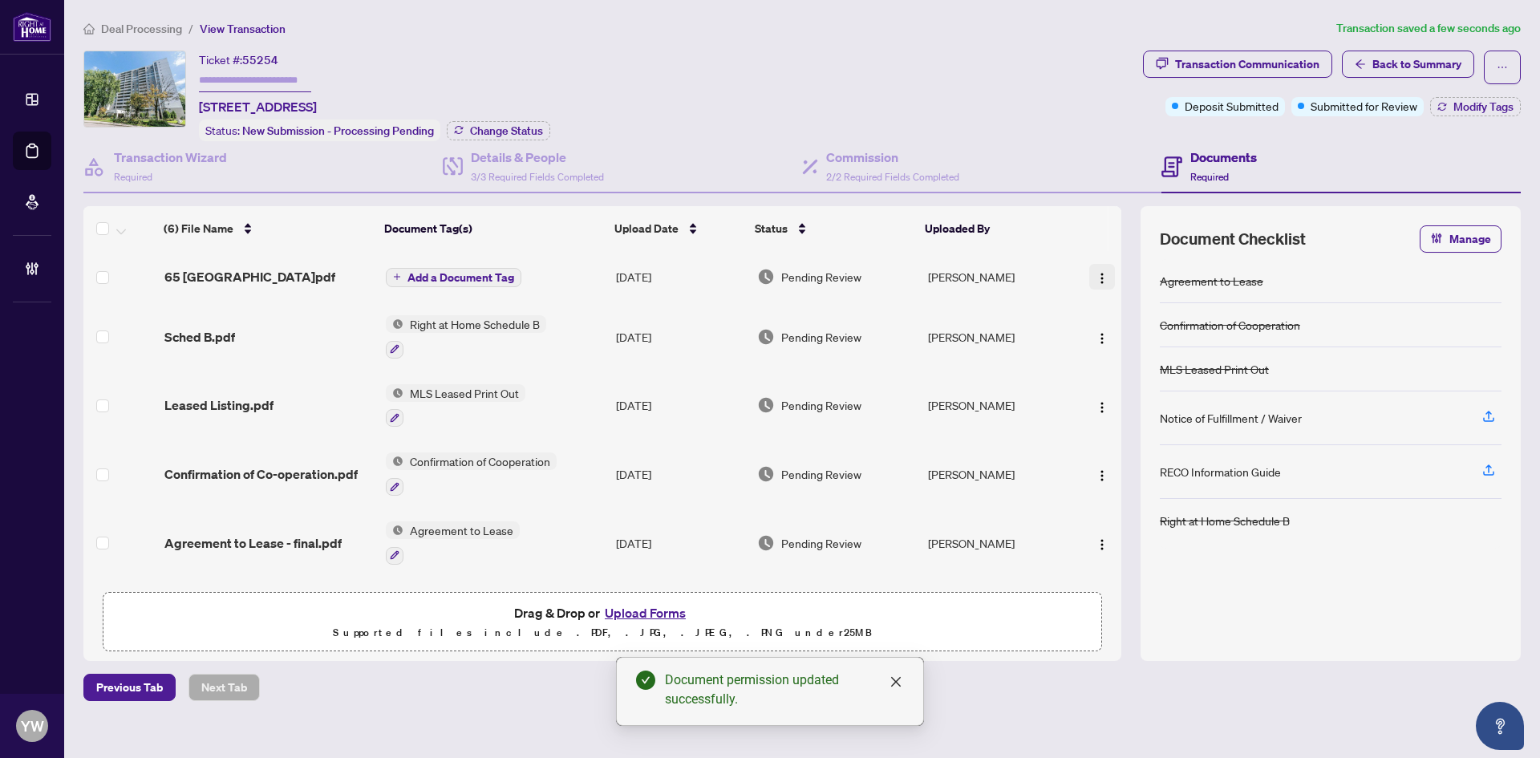
click at [1096, 272] on img "button" at bounding box center [1102, 278] width 13 height 13
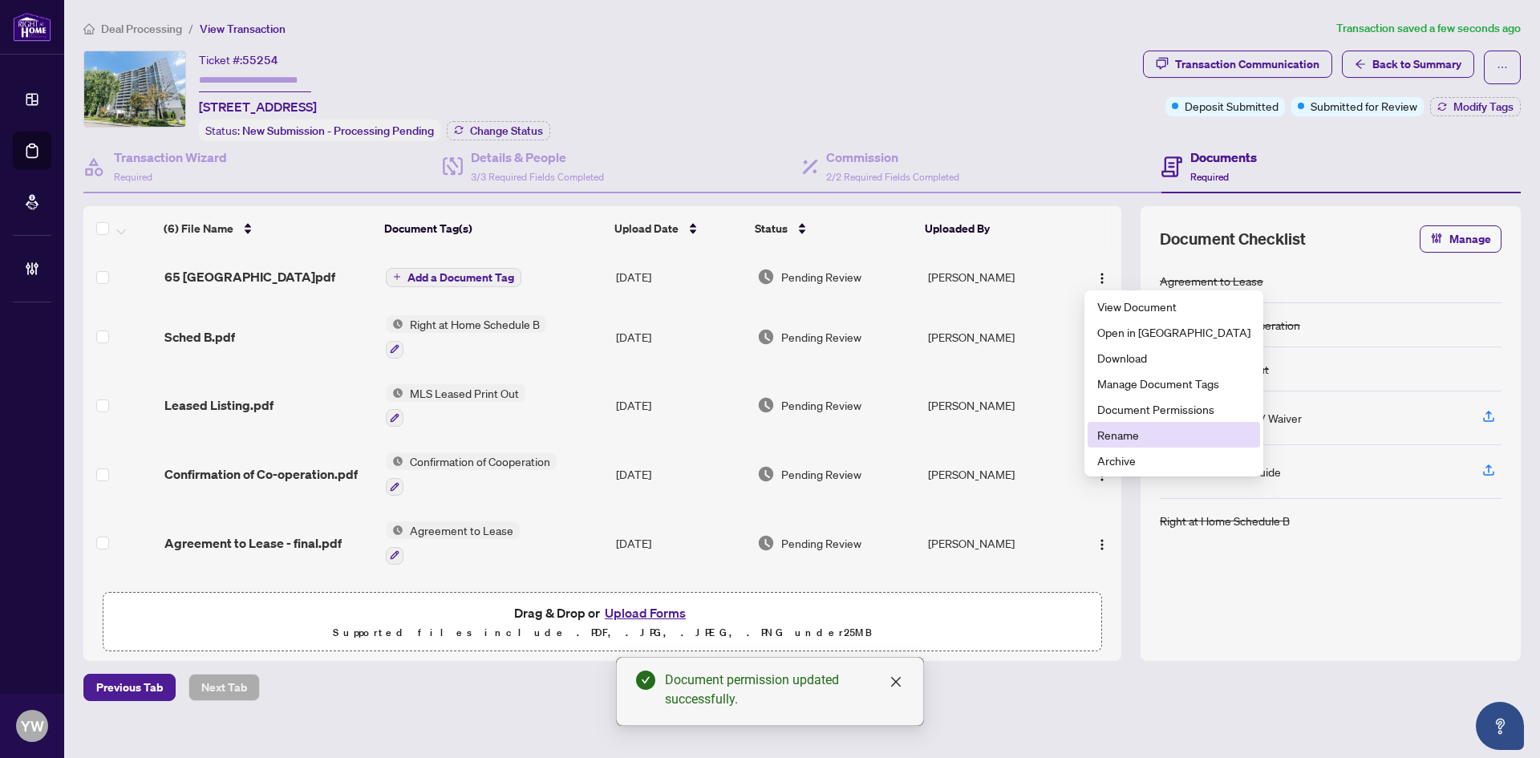
click at [1146, 431] on span "Rename" at bounding box center [1174, 435] width 153 height 18
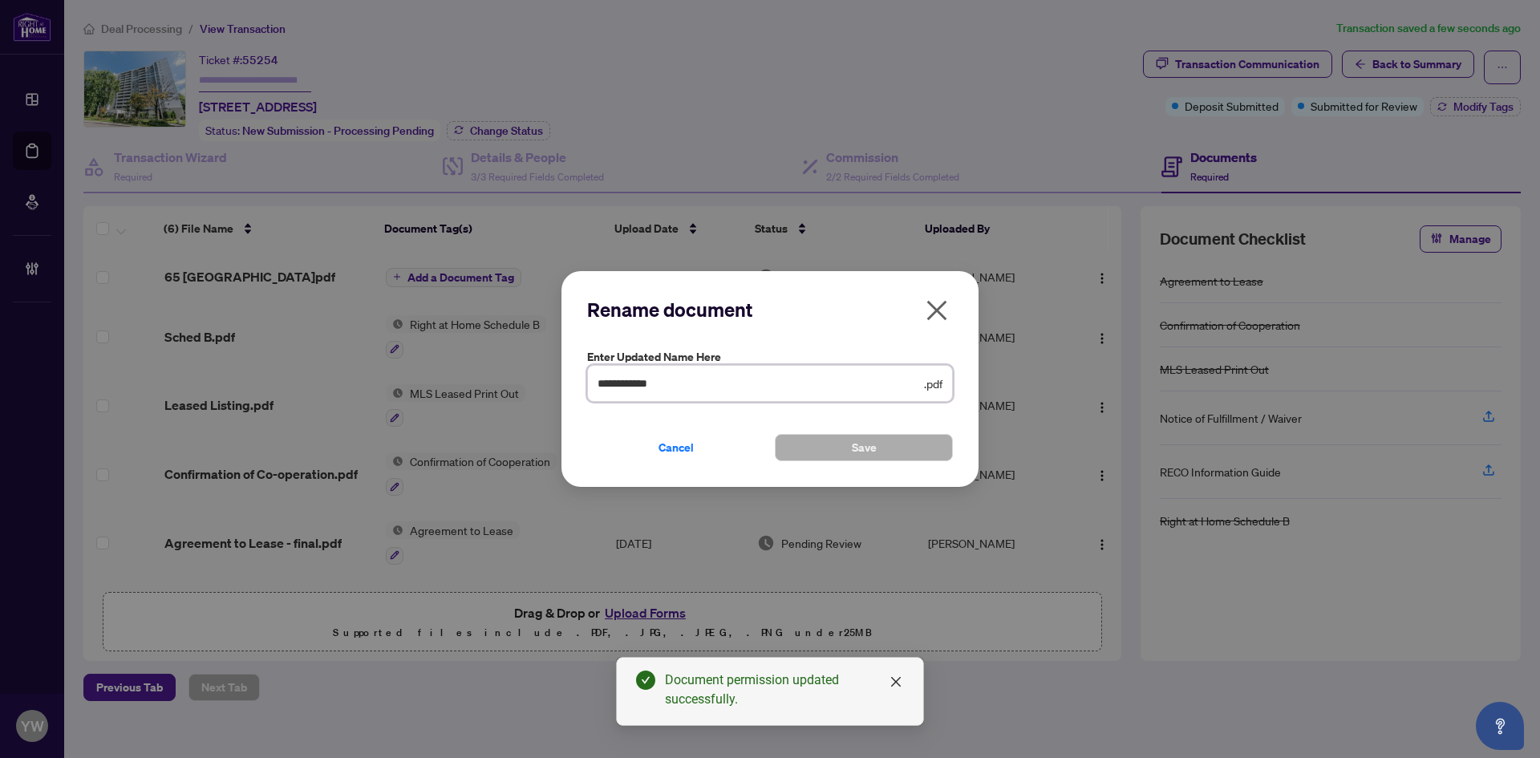
click at [530, 388] on div "**********" at bounding box center [770, 379] width 1540 height 758
type input "**********"
click at [865, 455] on span "Save" at bounding box center [864, 448] width 25 height 26
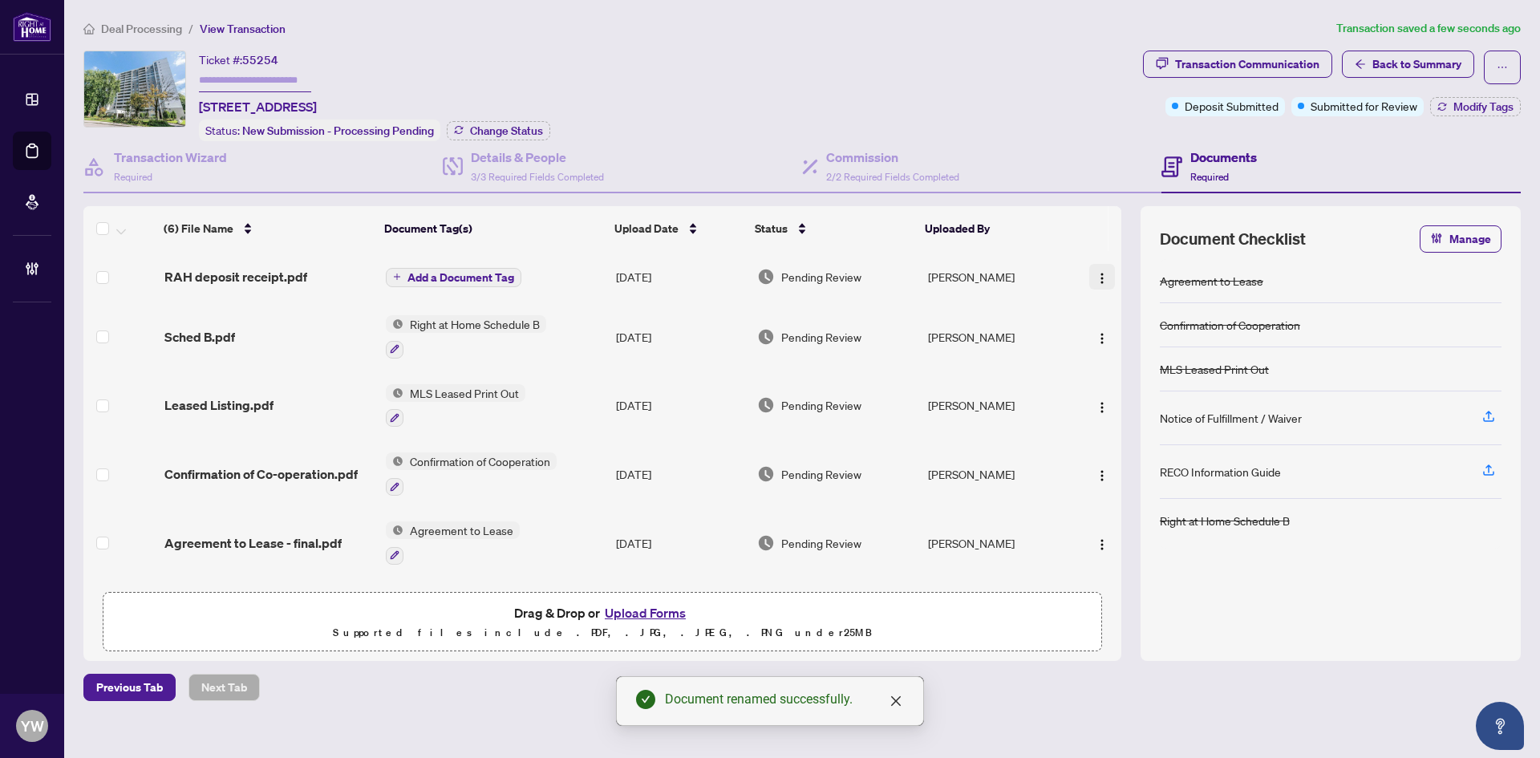
click at [1097, 268] on span "button" at bounding box center [1102, 277] width 13 height 18
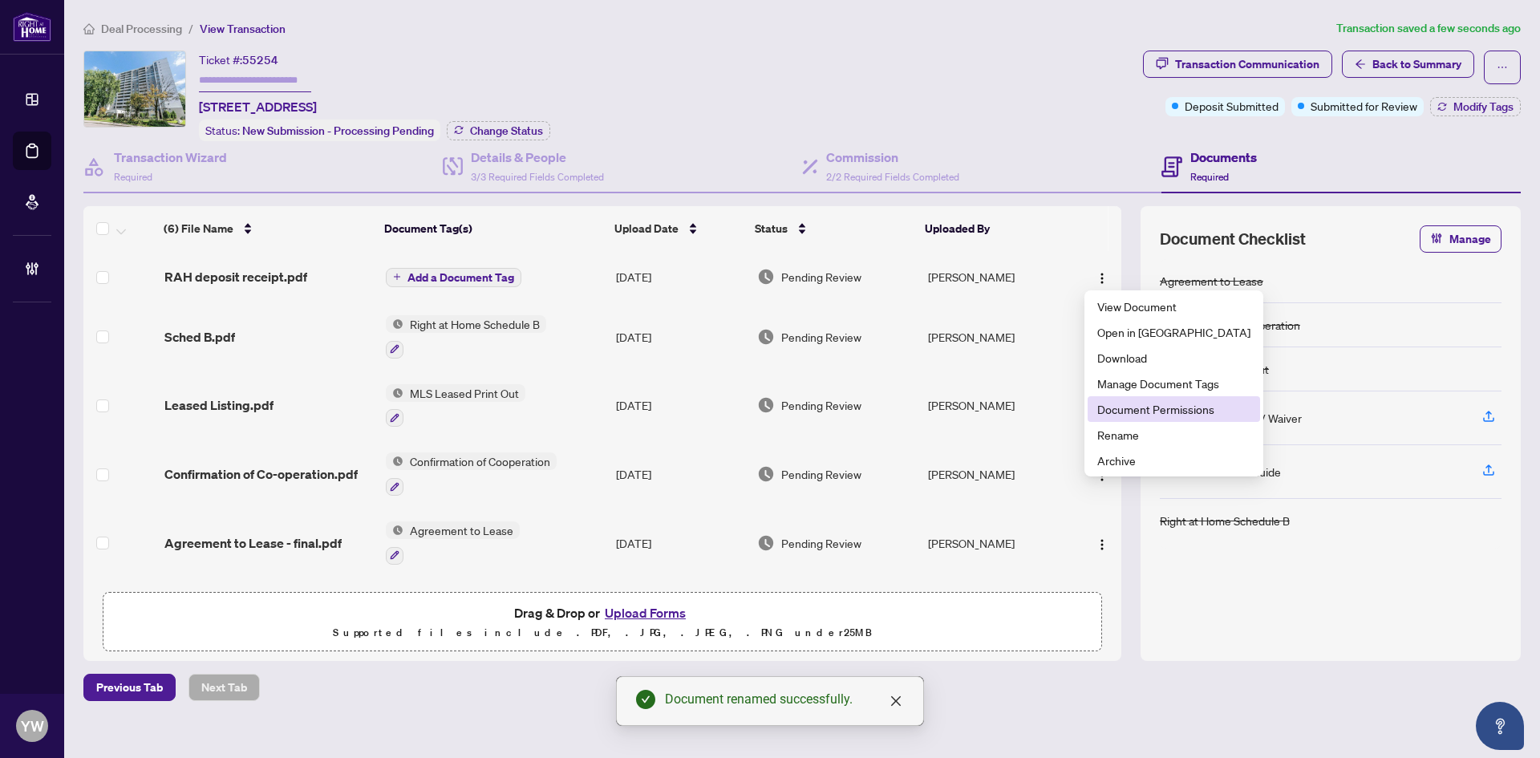
click at [1161, 398] on li "Document Permissions" at bounding box center [1174, 409] width 172 height 26
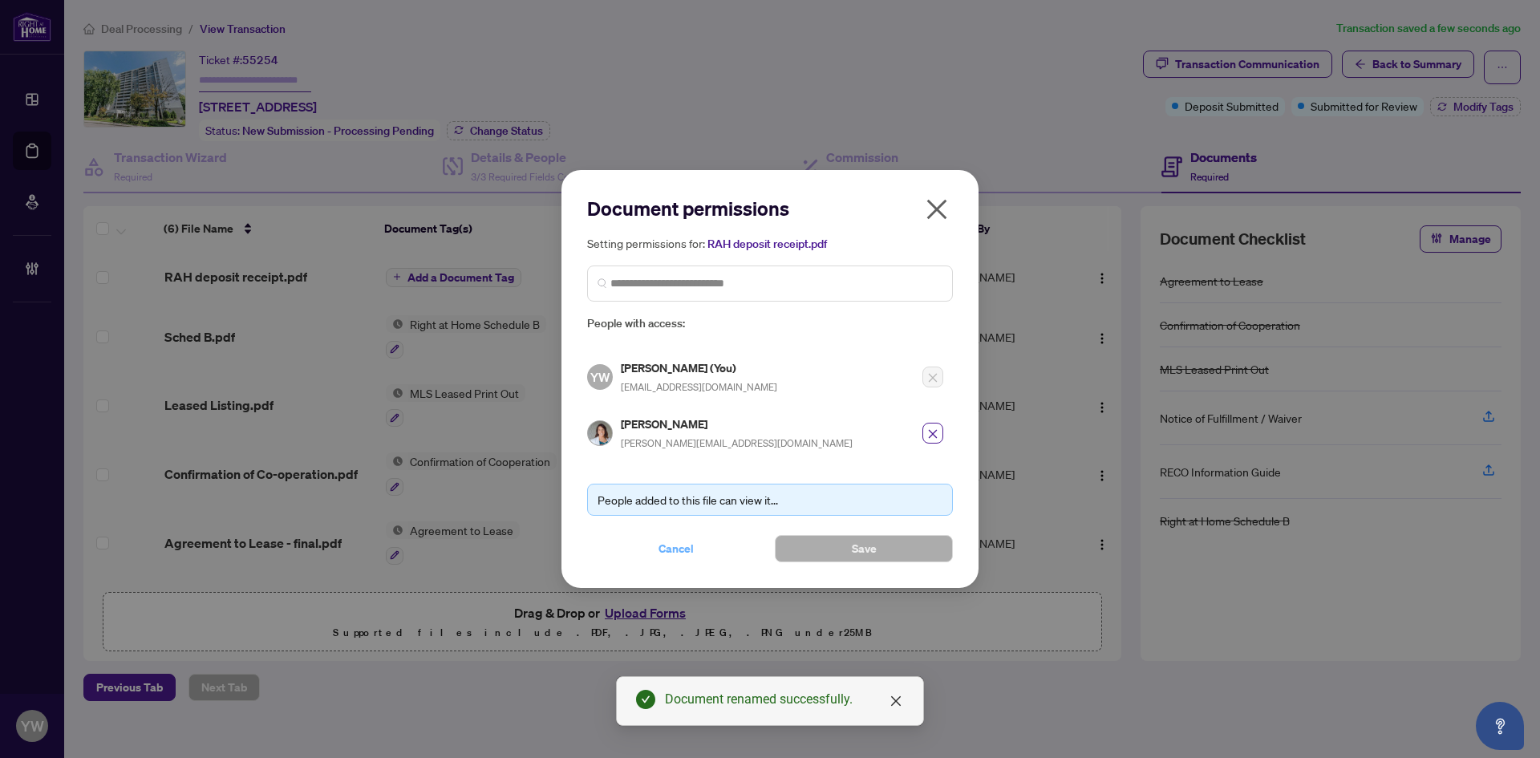
click at [674, 545] on span "Cancel" at bounding box center [676, 549] width 35 height 26
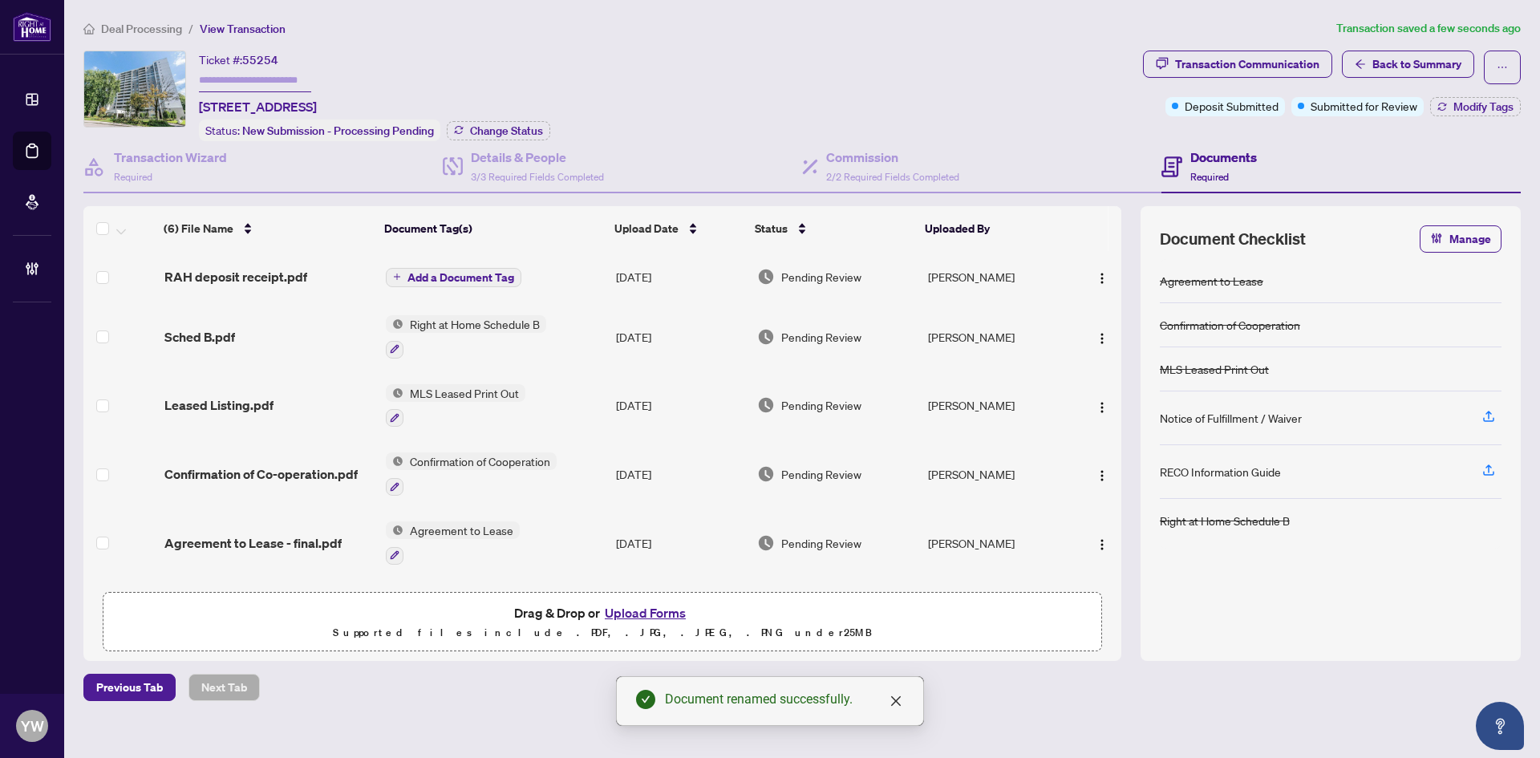
click at [484, 272] on span "Add a Document Tag" at bounding box center [461, 277] width 107 height 11
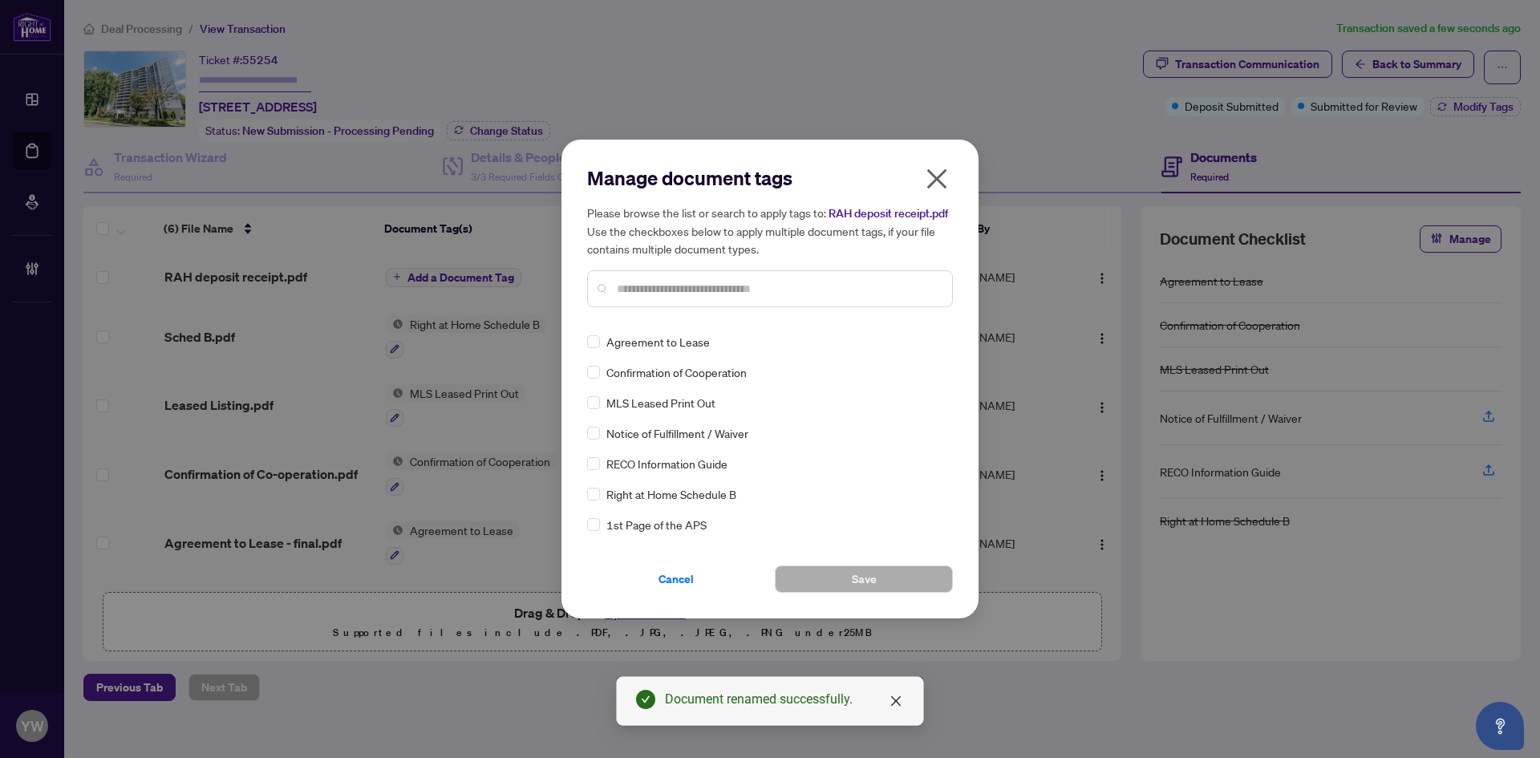
click at [641, 293] on input "text" at bounding box center [778, 289] width 323 height 18
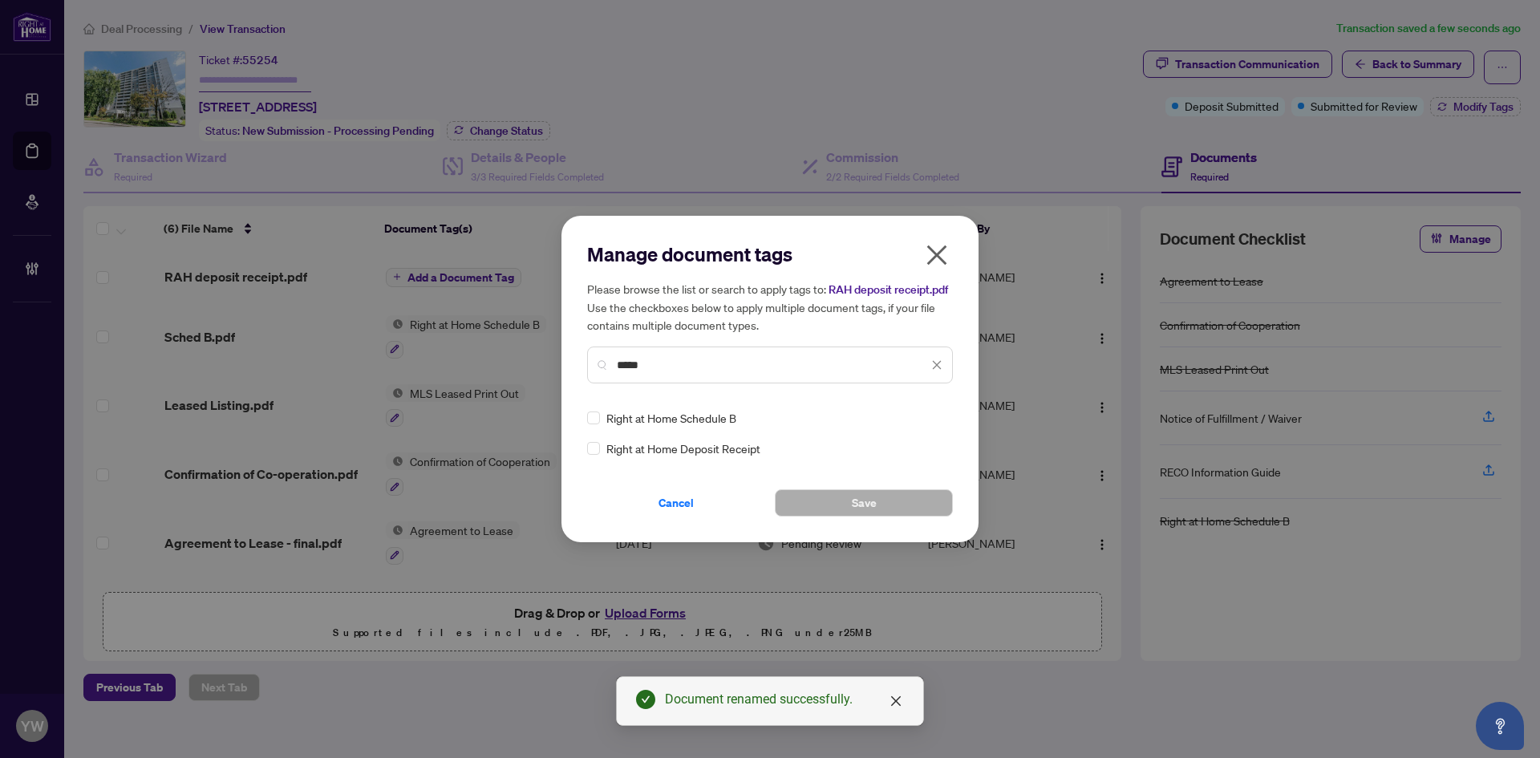
type input "*****"
click at [600, 448] on div "Right at Home Deposit Receipt" at bounding box center [765, 449] width 356 height 18
click at [584, 454] on div "Manage document tags Please browse the list or search to apply tags to: RAH dep…" at bounding box center [770, 379] width 417 height 327
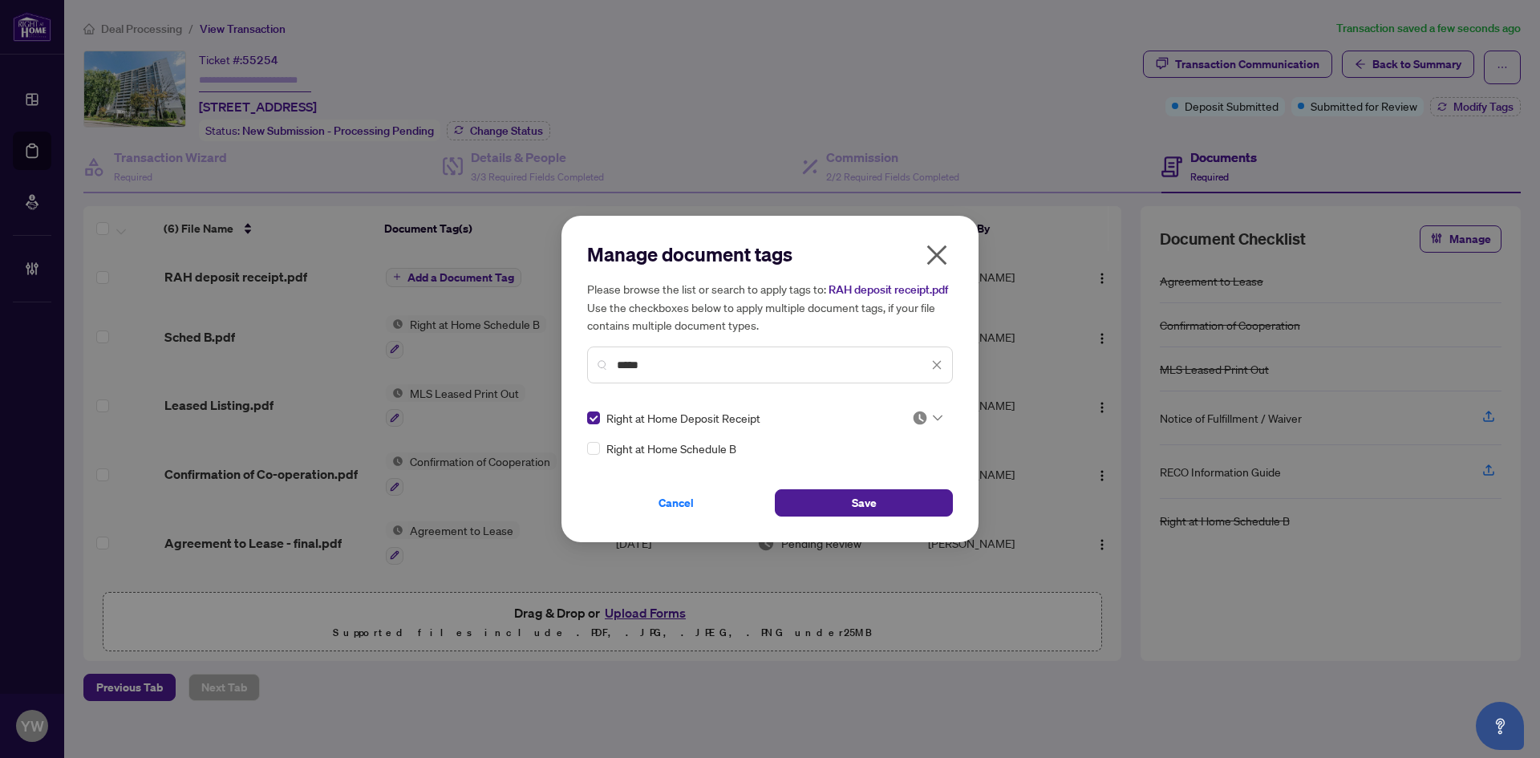
click at [922, 415] on img at bounding box center [920, 418] width 16 height 16
click at [874, 496] on div "Approved" at bounding box center [879, 497] width 103 height 18
click at [866, 502] on span "Save" at bounding box center [864, 503] width 25 height 26
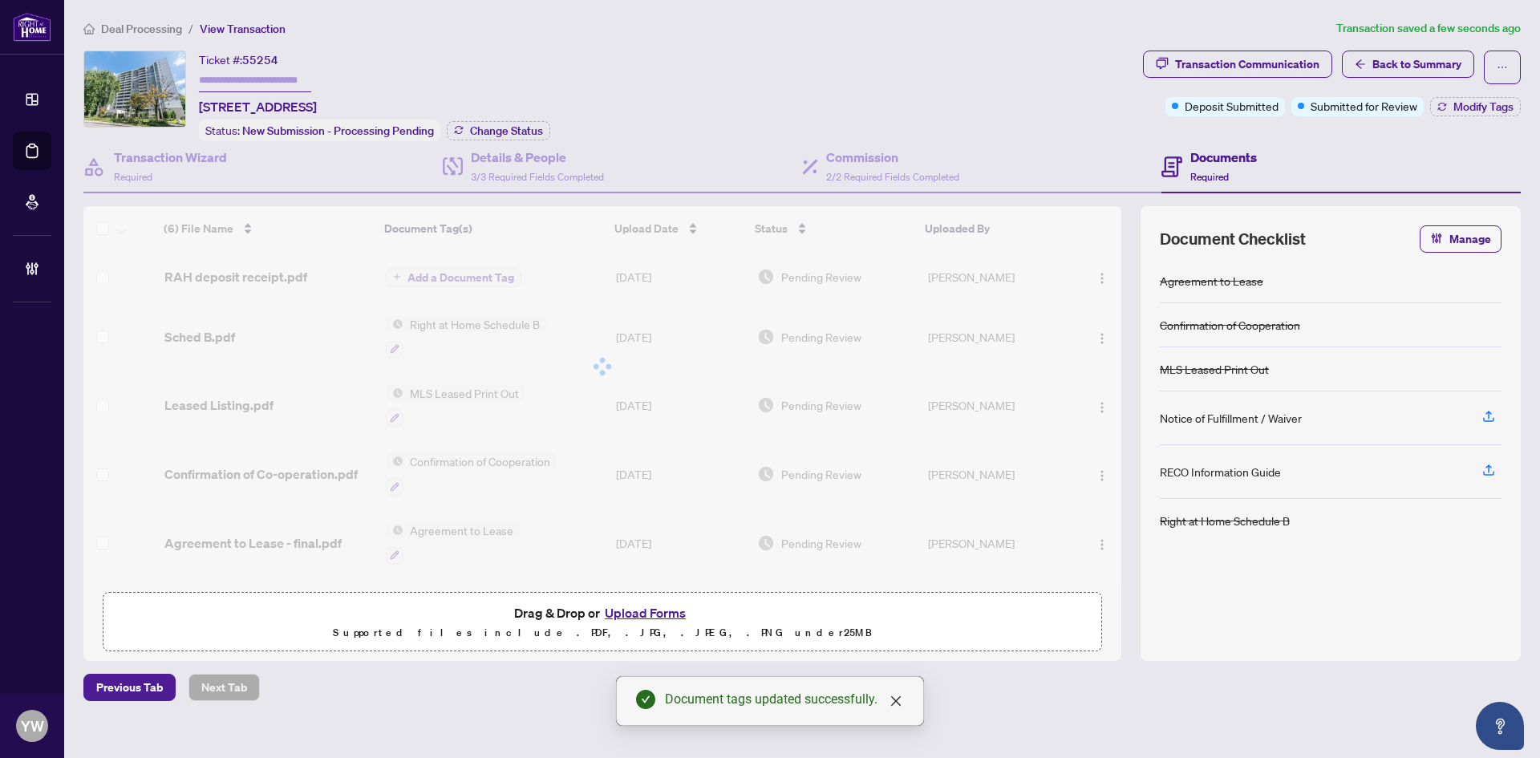
click at [1473, 108] on span "Modify Tags" at bounding box center [1484, 106] width 60 height 11
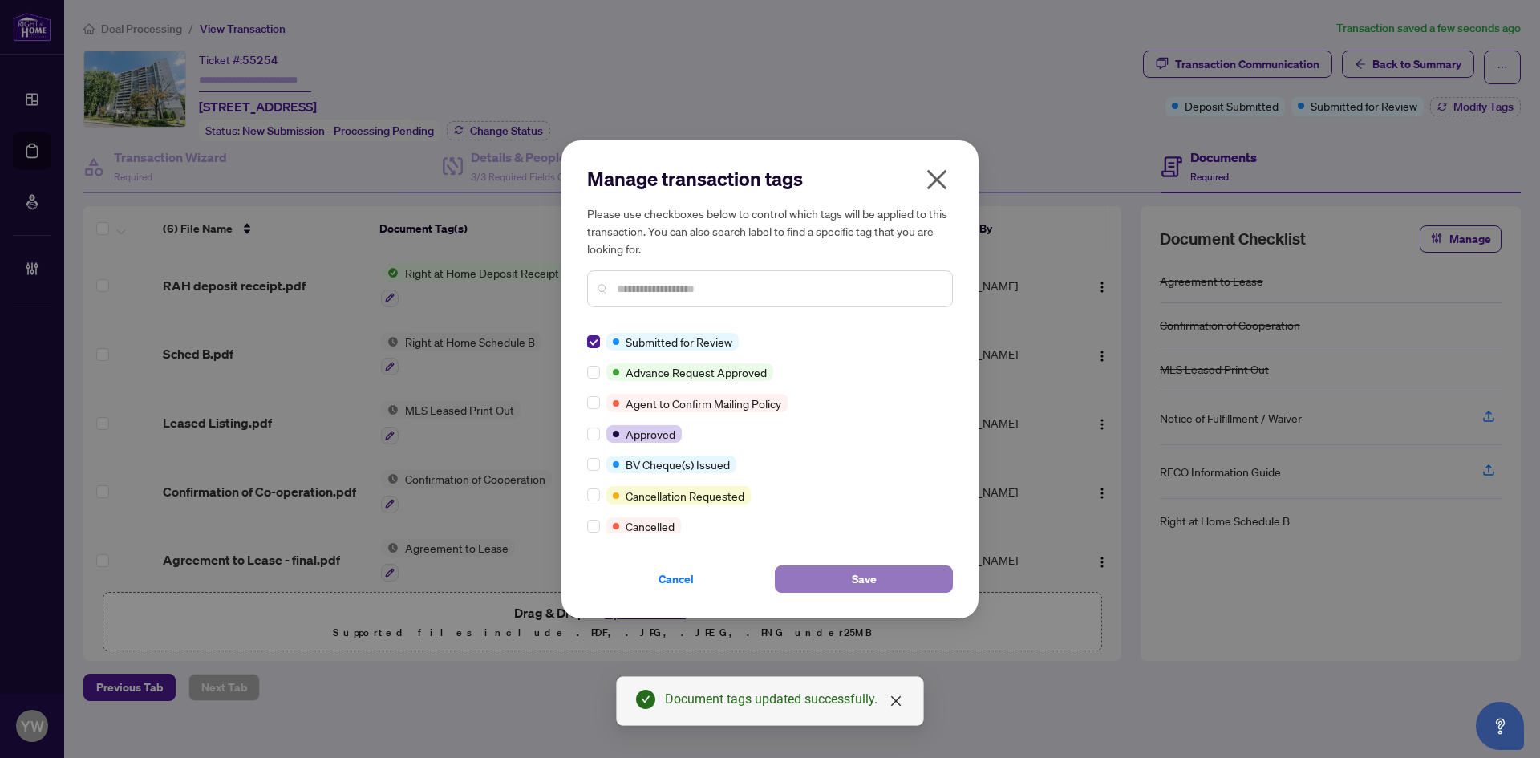
click at [825, 566] on button "Save" at bounding box center [864, 579] width 178 height 27
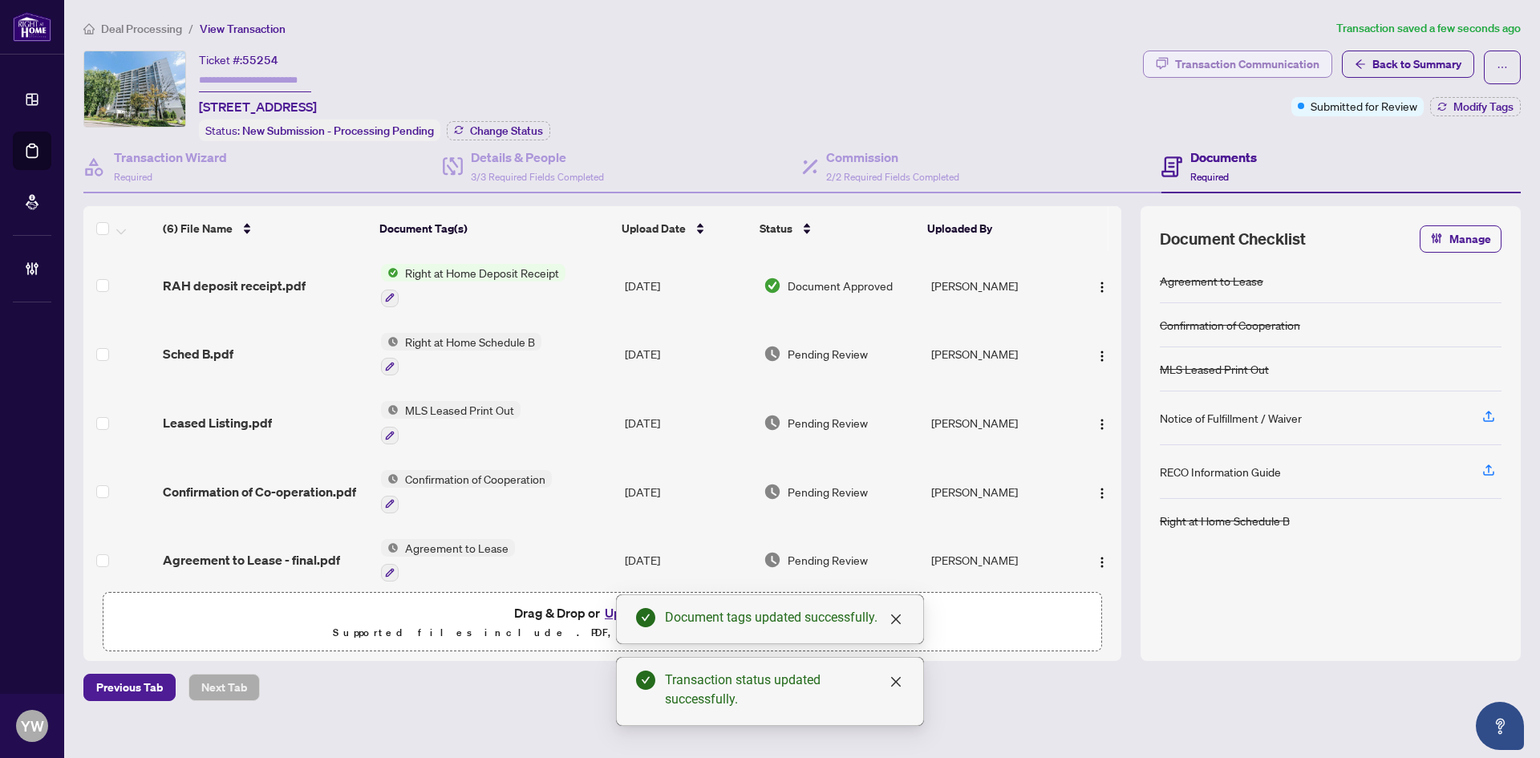
click at [1219, 56] on div "Transaction Communication" at bounding box center [1247, 64] width 144 height 26
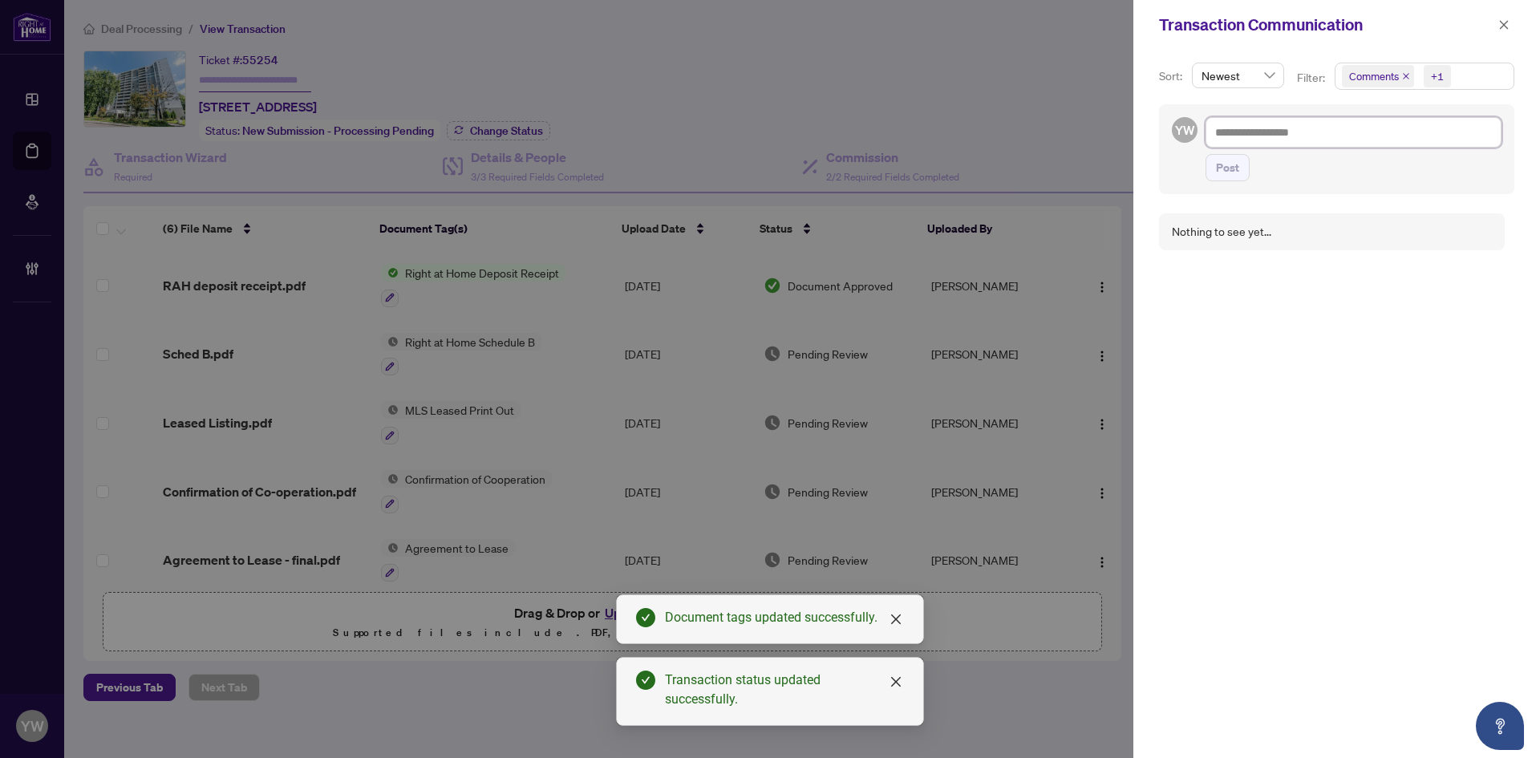
click at [1301, 138] on textarea at bounding box center [1354, 132] width 296 height 30
paste textarea "**********"
type textarea "**********"
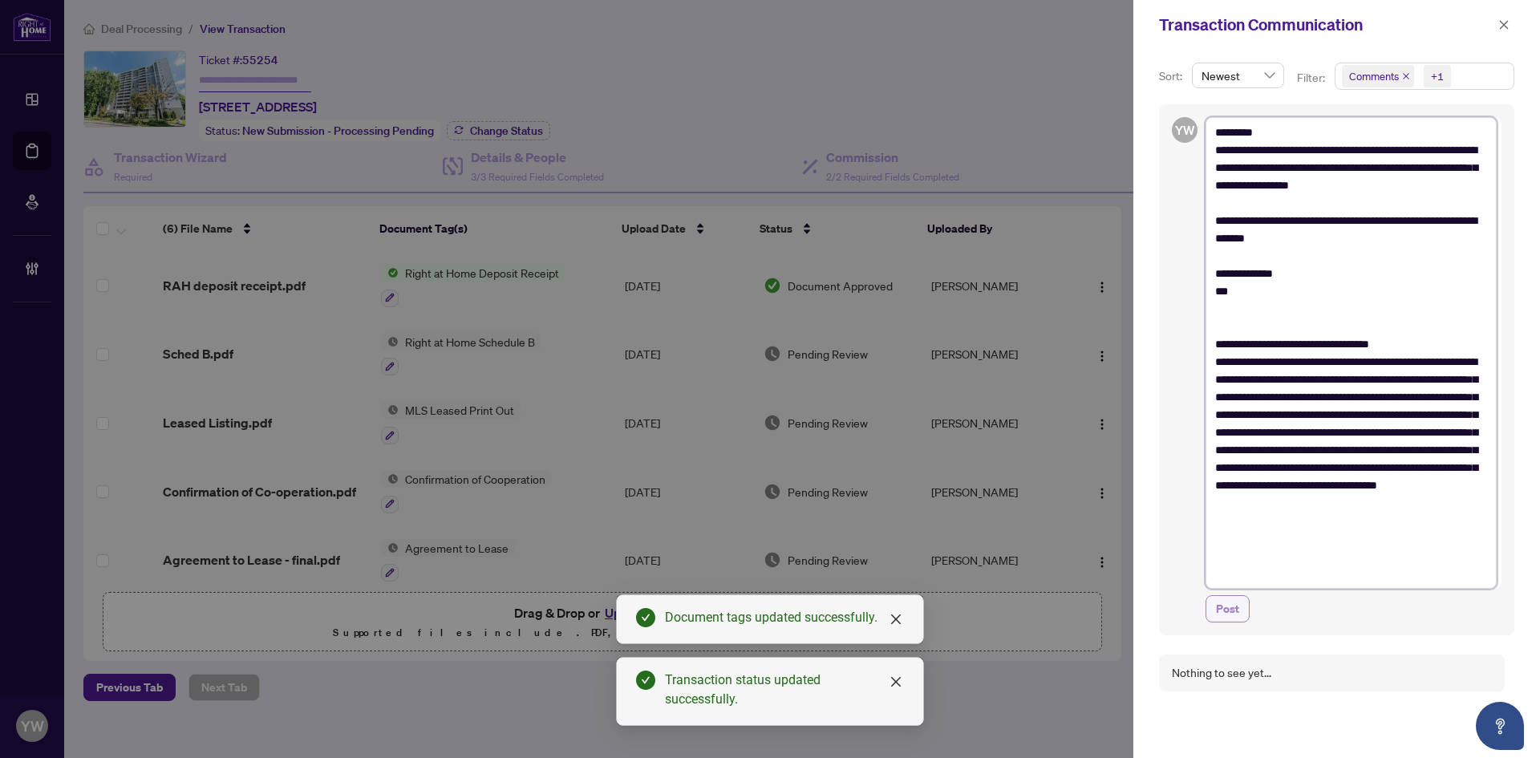
type textarea "**********"
click at [1229, 611] on span "Post" at bounding box center [1227, 609] width 23 height 26
type textarea "**********"
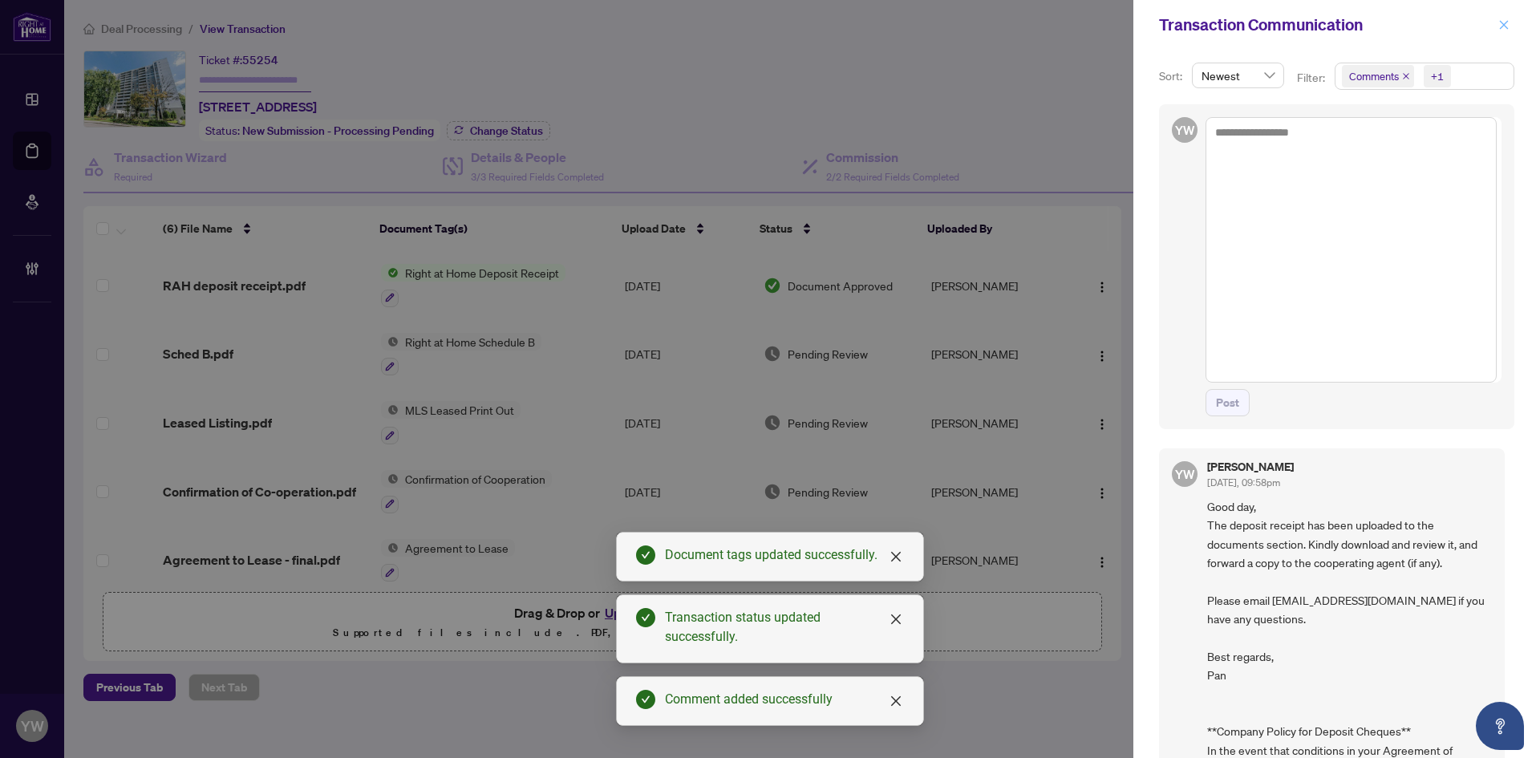
click at [1500, 23] on icon "close" at bounding box center [1504, 24] width 11 height 11
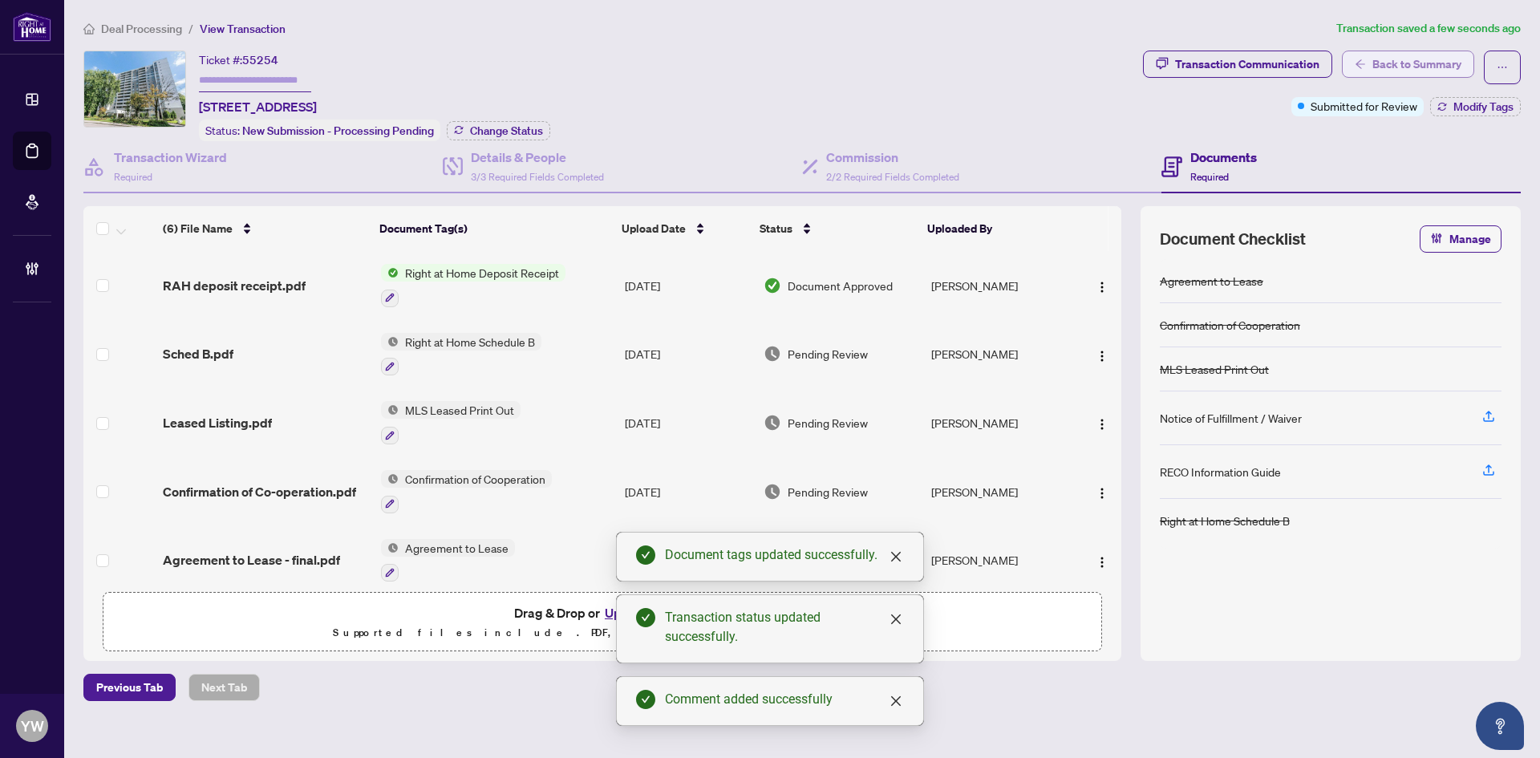
click at [1420, 64] on span "Back to Summary" at bounding box center [1417, 64] width 89 height 26
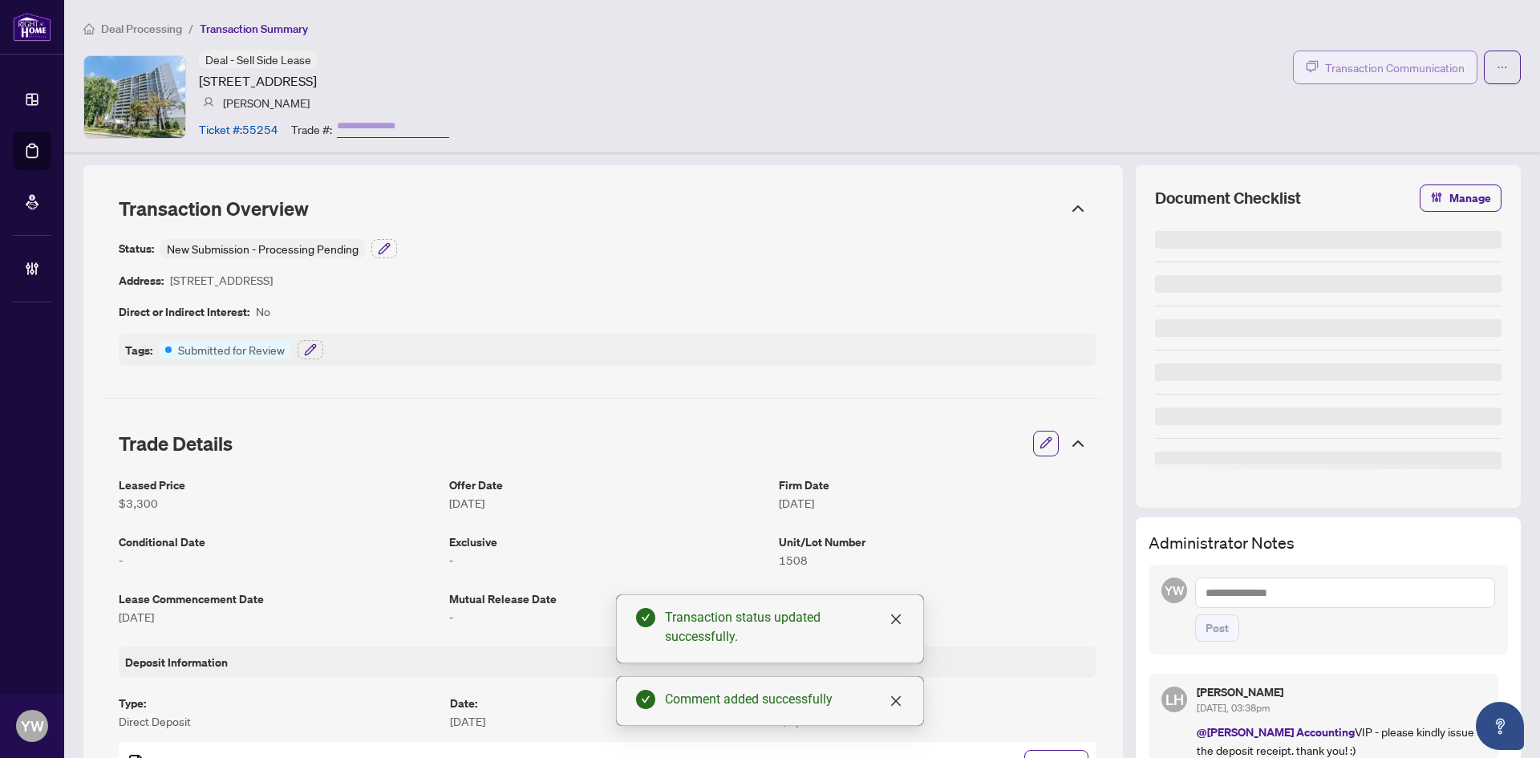
click at [1398, 77] on button "Transaction Communication" at bounding box center [1385, 68] width 185 height 34
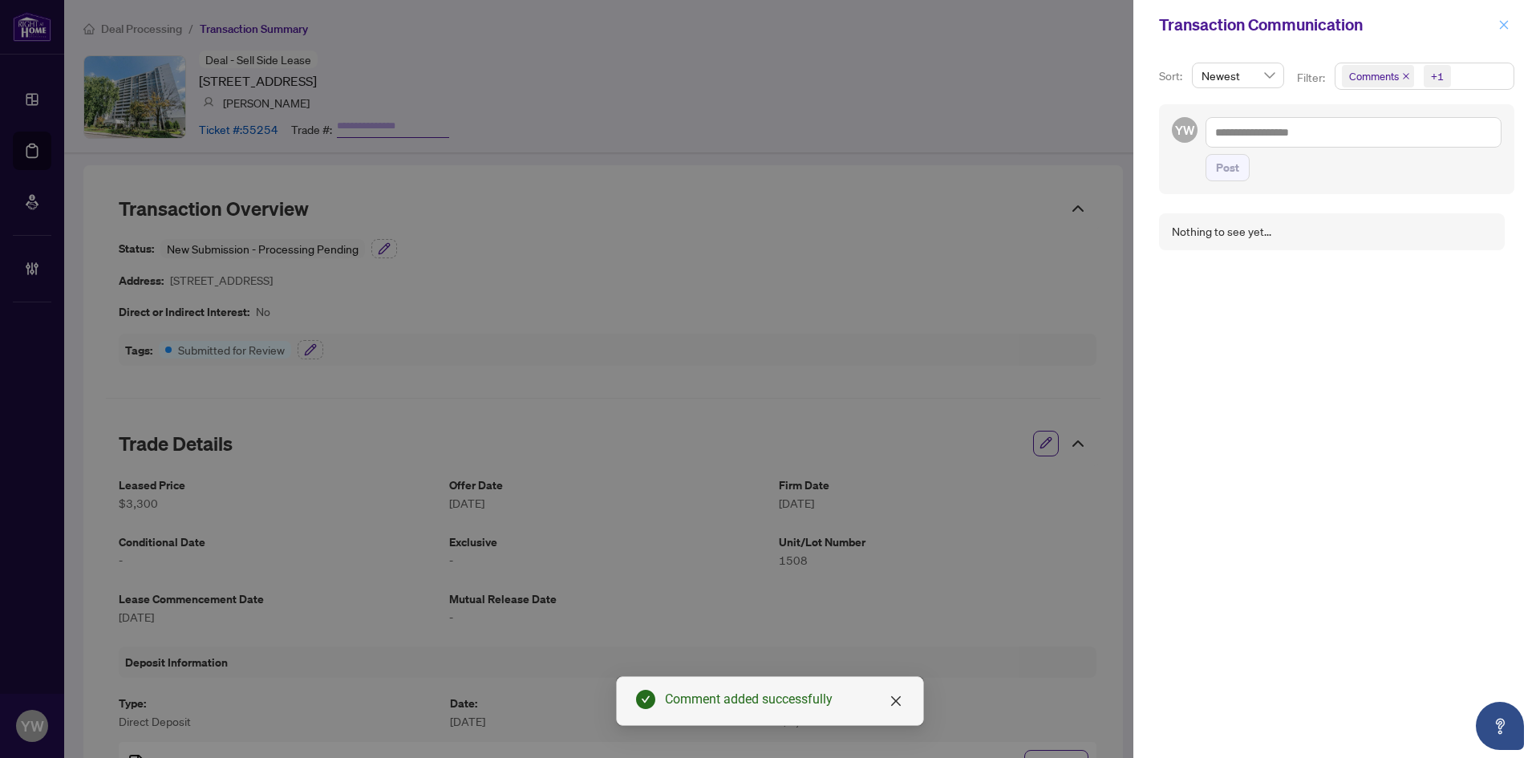
click at [1503, 20] on icon "close" at bounding box center [1504, 24] width 11 height 11
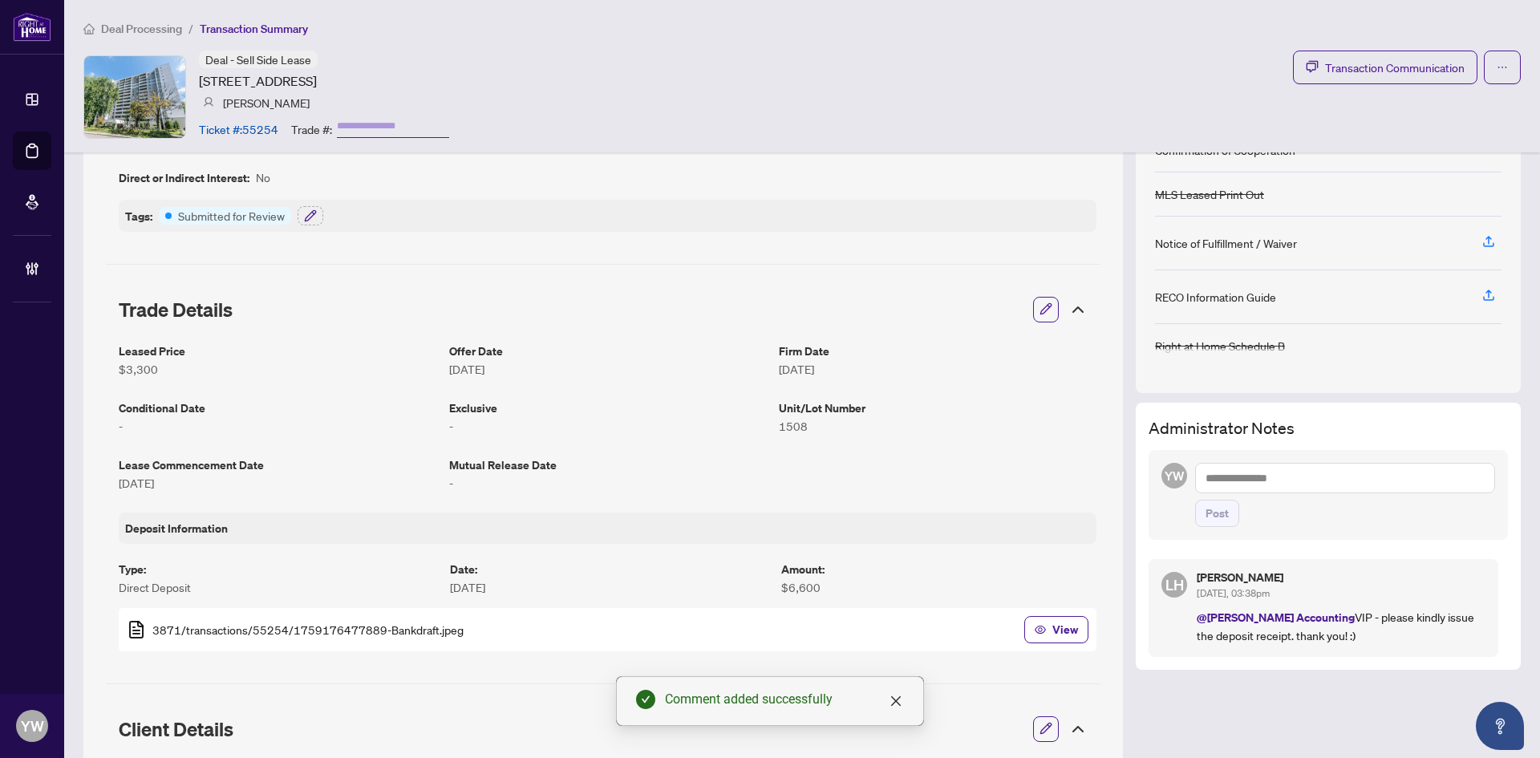
scroll to position [241, 0]
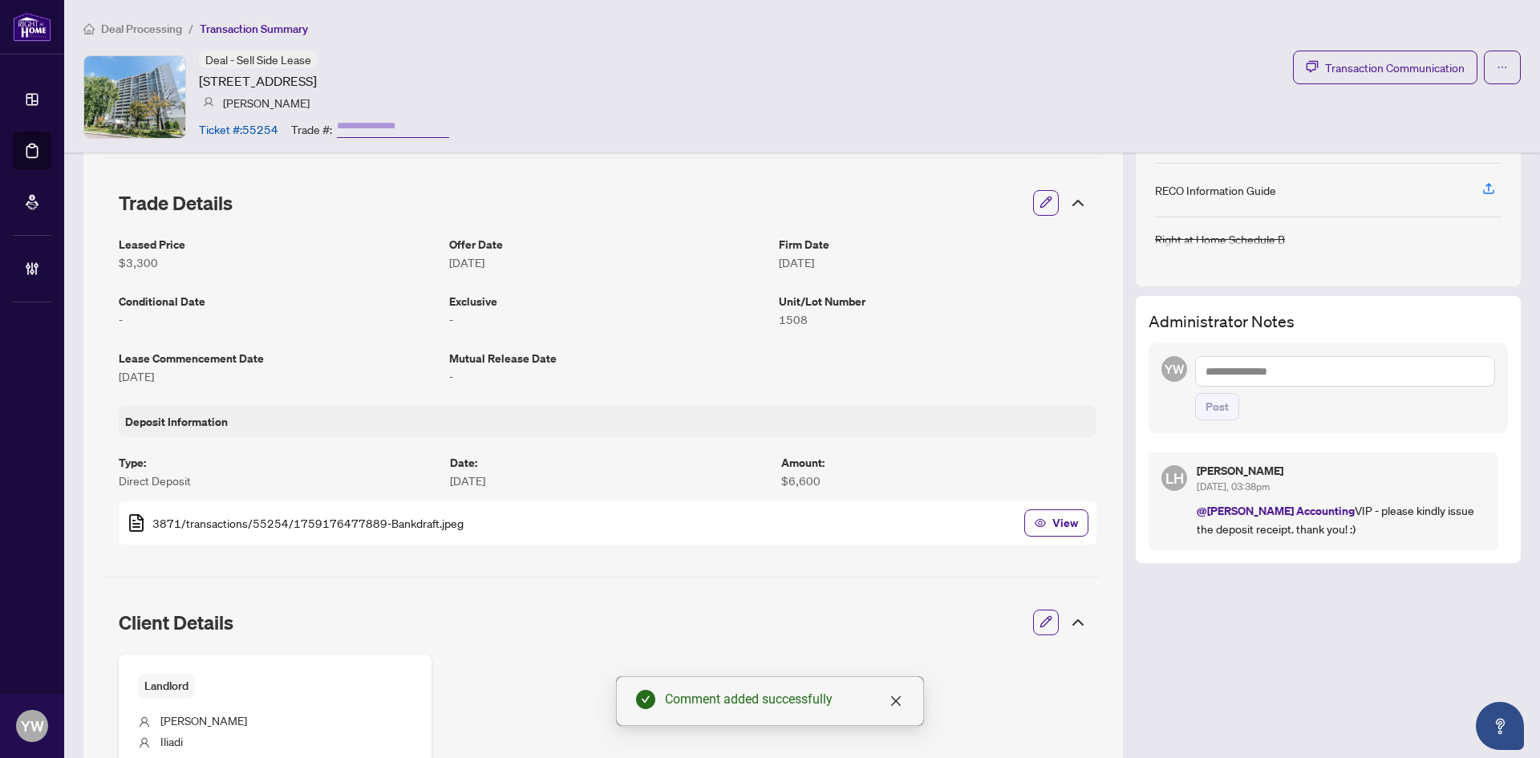
click at [1218, 369] on textarea at bounding box center [1345, 371] width 300 height 30
paste textarea "**********"
type textarea "**********"
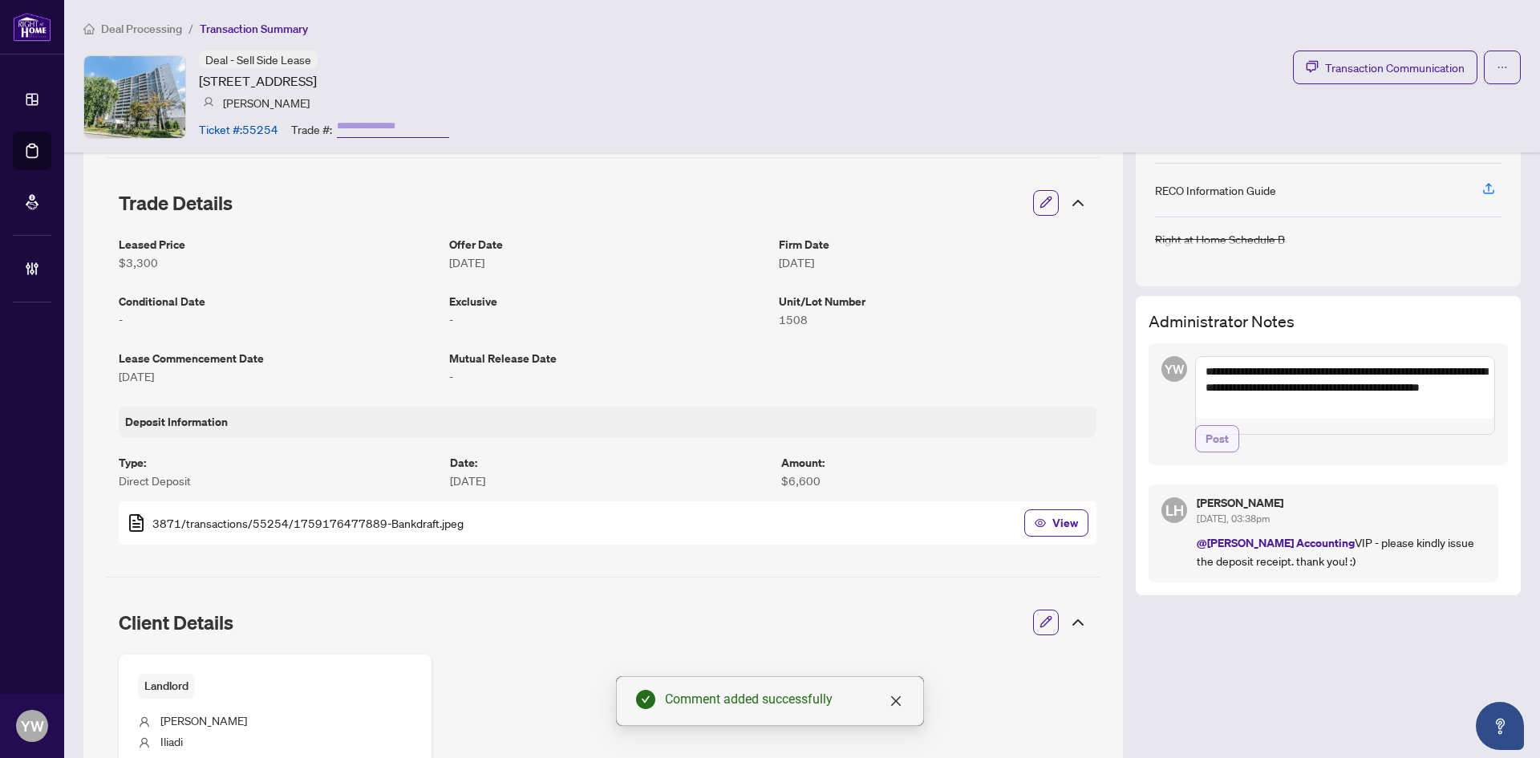
click at [1211, 452] on span "Post" at bounding box center [1217, 439] width 23 height 26
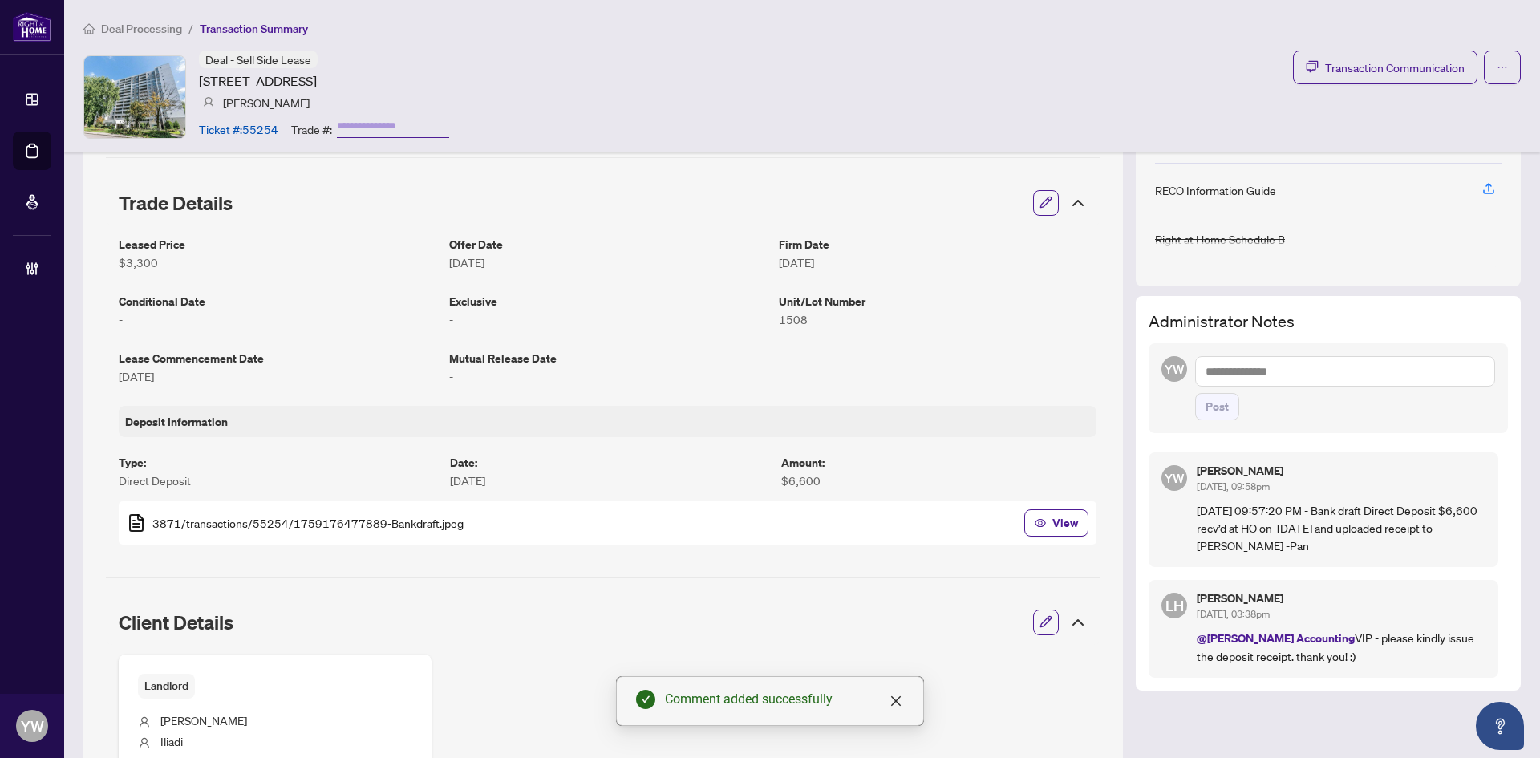
click at [1224, 370] on textarea at bounding box center [1345, 371] width 300 height 30
click at [1272, 381] on span "Lulu Hao" at bounding box center [1264, 382] width 42 height 14
type textarea "**********"
click at [1211, 399] on span "Post" at bounding box center [1217, 407] width 23 height 26
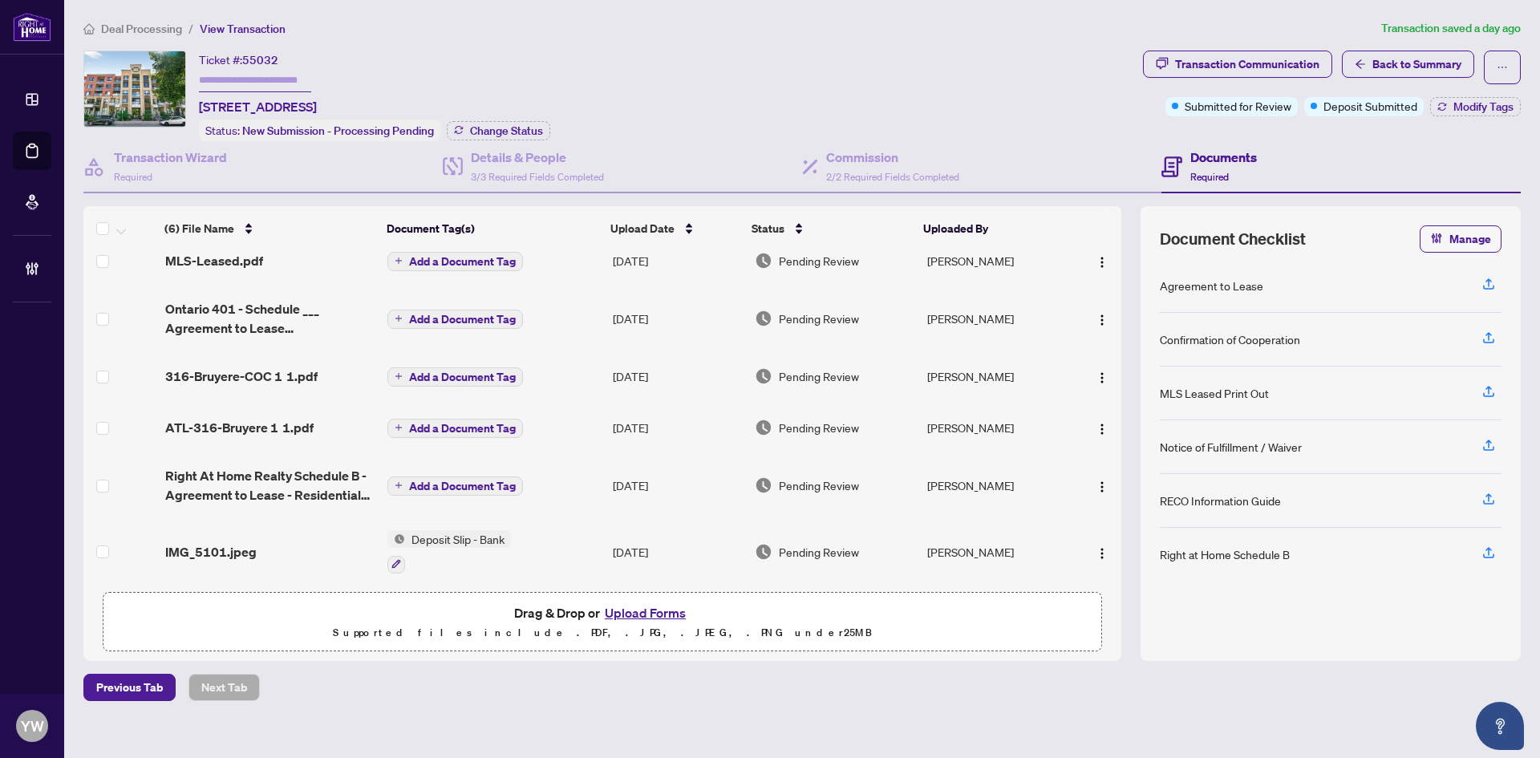
scroll to position [23, 0]
click at [255, 539] on div "IMG_5101.jpeg" at bounding box center [270, 548] width 210 height 19
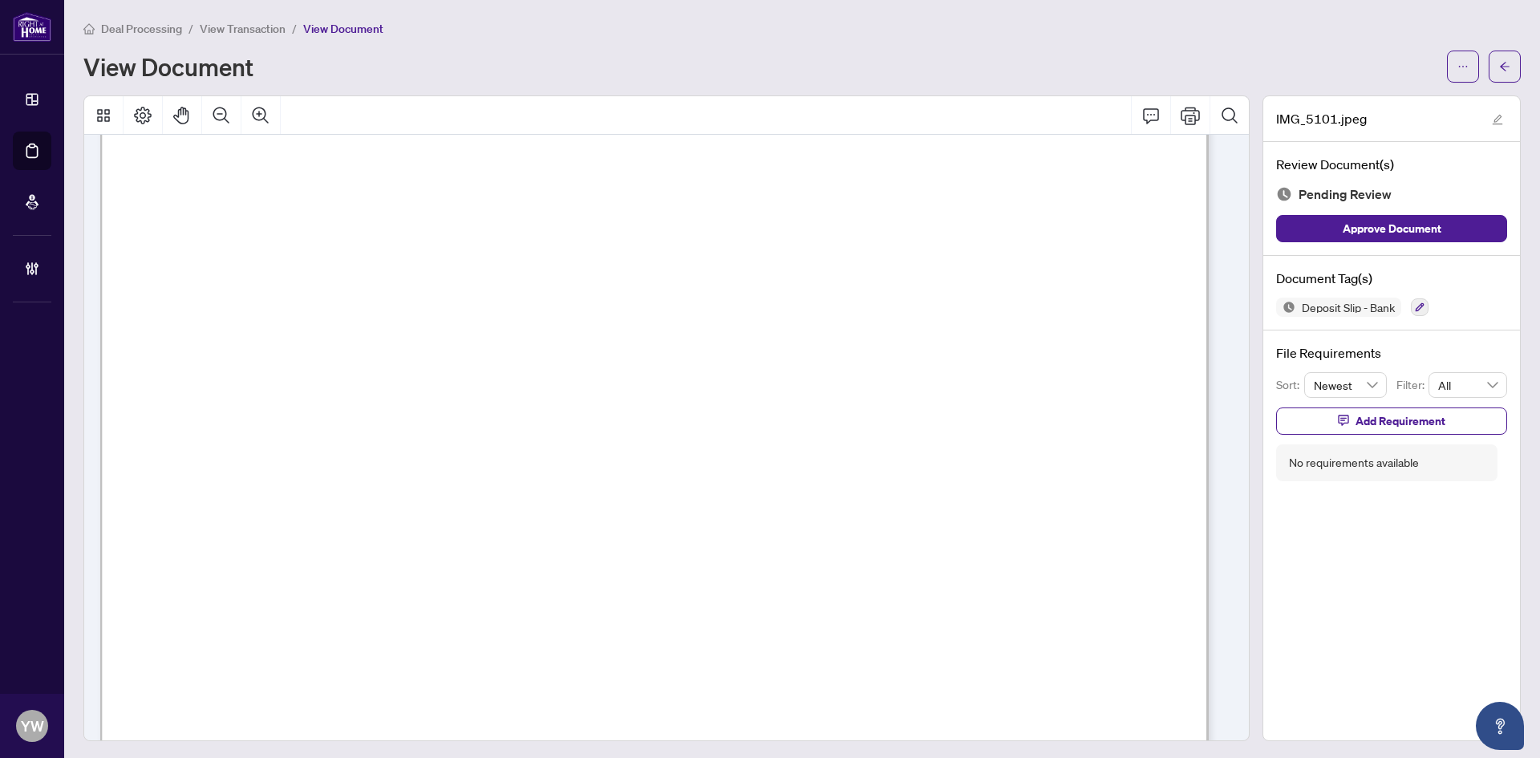
scroll to position [241, 0]
click at [1373, 225] on span "Approve Document" at bounding box center [1392, 229] width 99 height 26
click at [1492, 122] on icon "edit" at bounding box center [1497, 119] width 11 height 11
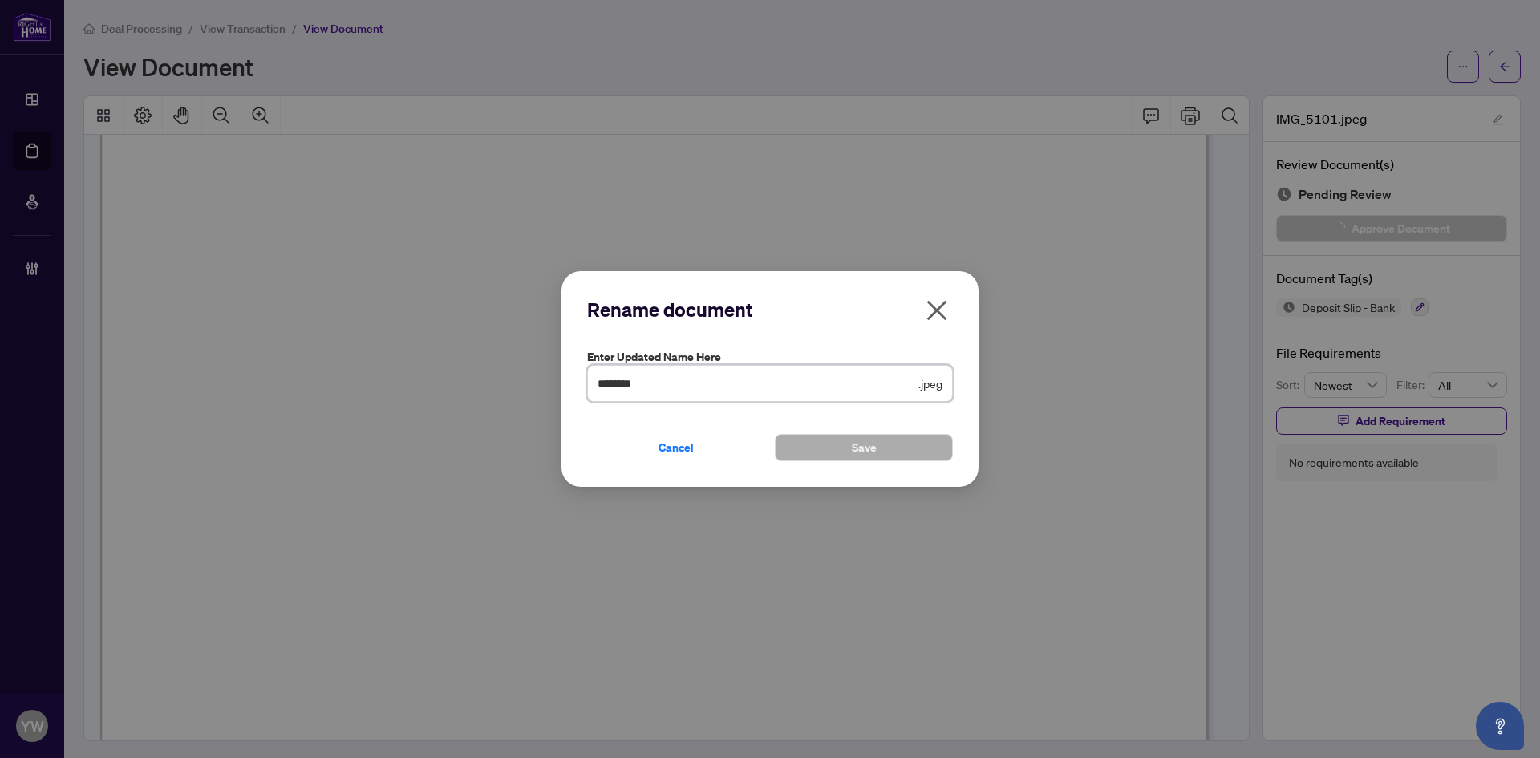
drag, startPoint x: 686, startPoint y: 384, endPoint x: 465, endPoint y: 392, distance: 221.6
click at [465, 392] on div "Rename document Enter updated name here ******** .jpeg Cancel Save Cancel OK" at bounding box center [770, 379] width 1540 height 758
type input "**********"
click at [852, 450] on span "Save" at bounding box center [864, 448] width 25 height 26
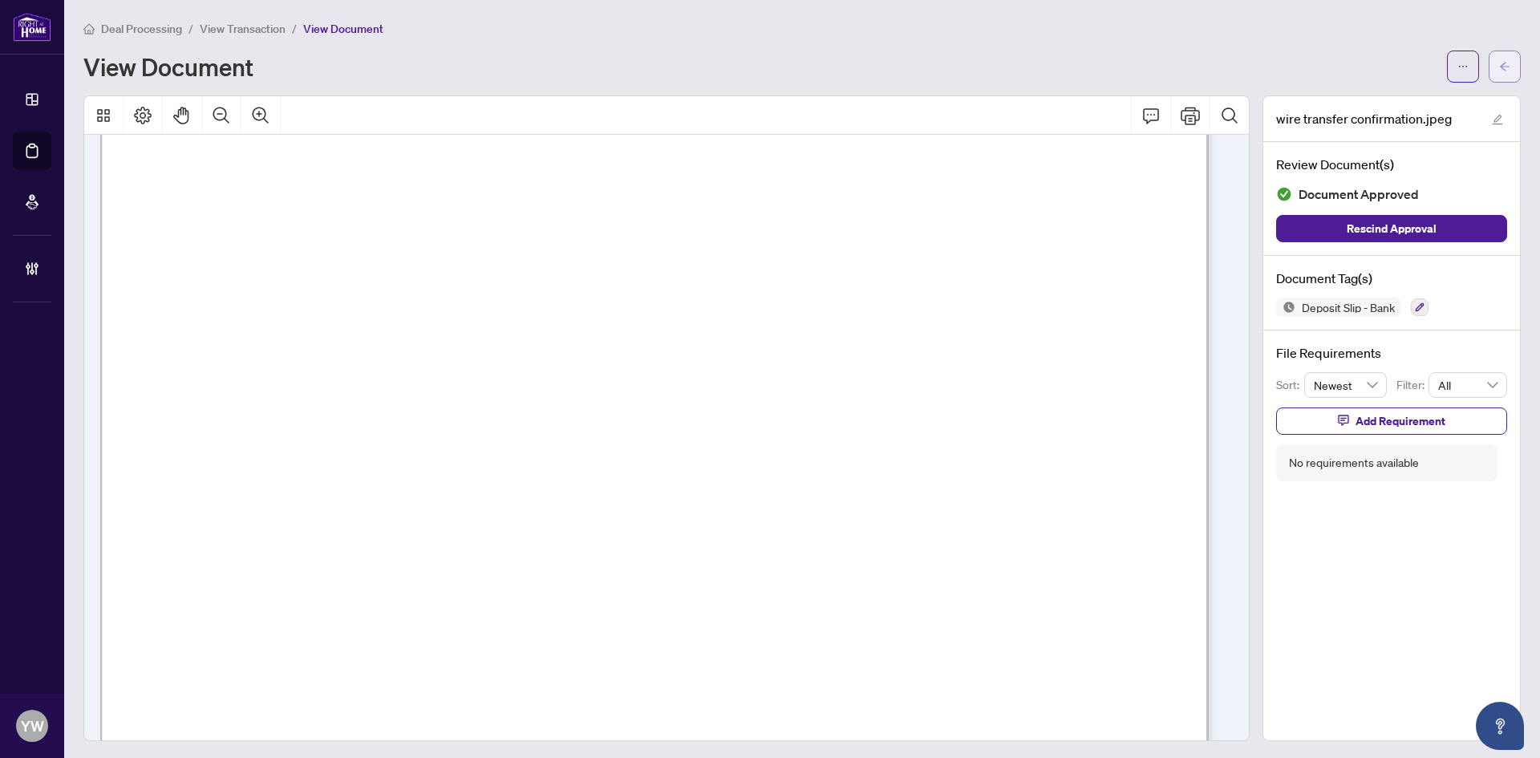
click at [1500, 67] on icon "arrow-left" at bounding box center [1505, 66] width 10 height 9
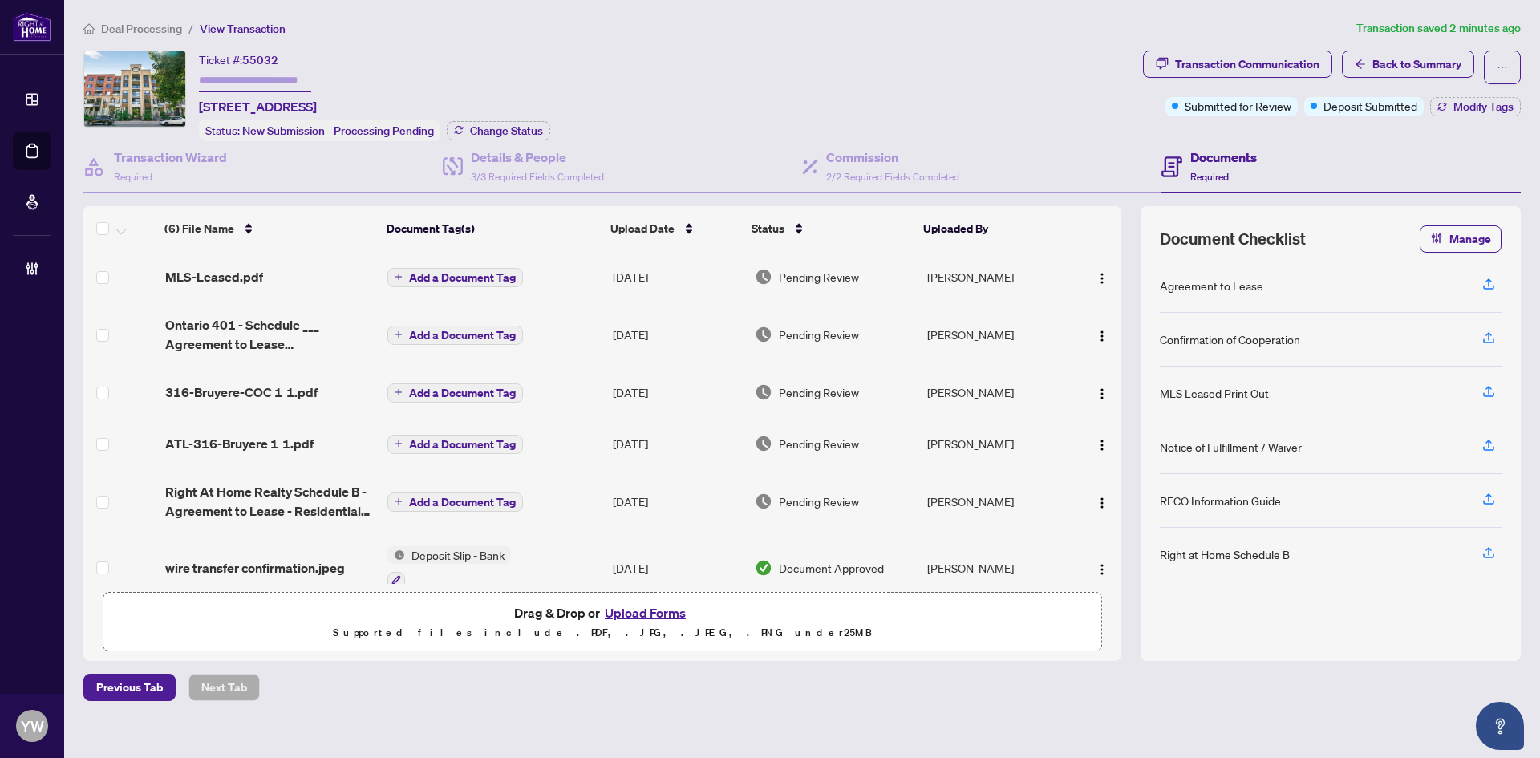
click at [277, 569] on span "wire transfer confirmation.jpeg" at bounding box center [255, 567] width 180 height 19
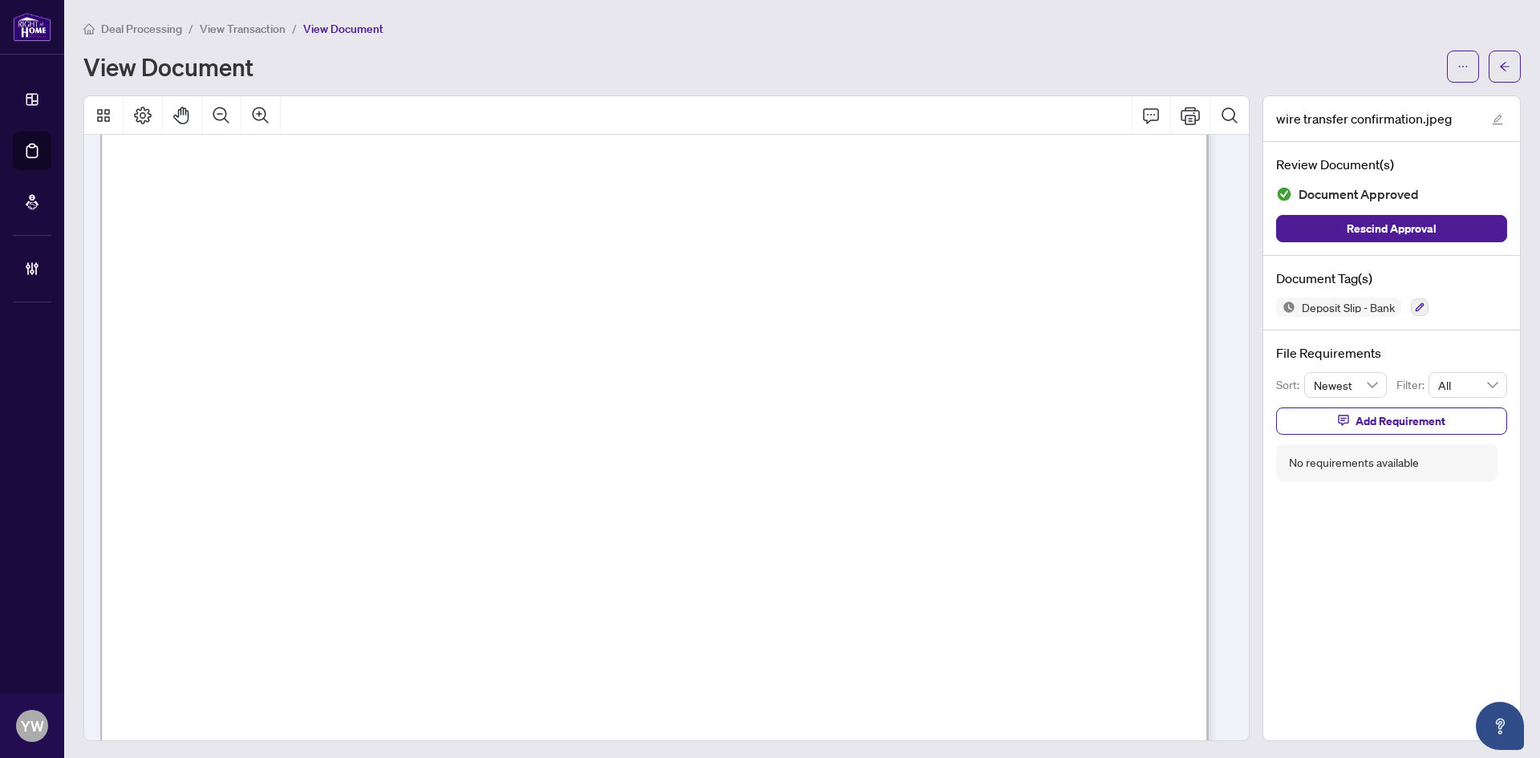
scroll to position [401, 0]
click at [1499, 67] on button "button" at bounding box center [1505, 67] width 32 height 32
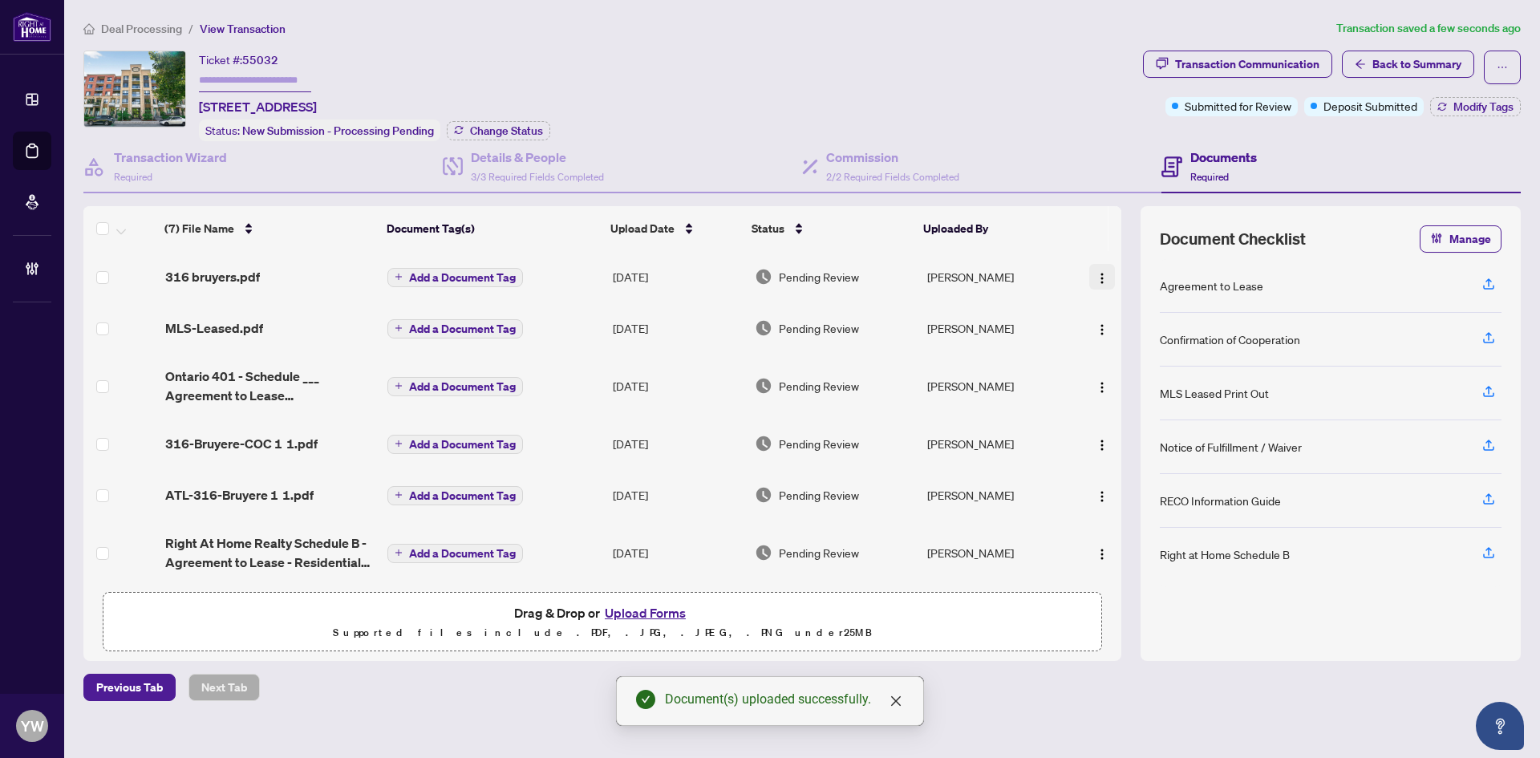
click at [1098, 272] on img "button" at bounding box center [1102, 278] width 13 height 13
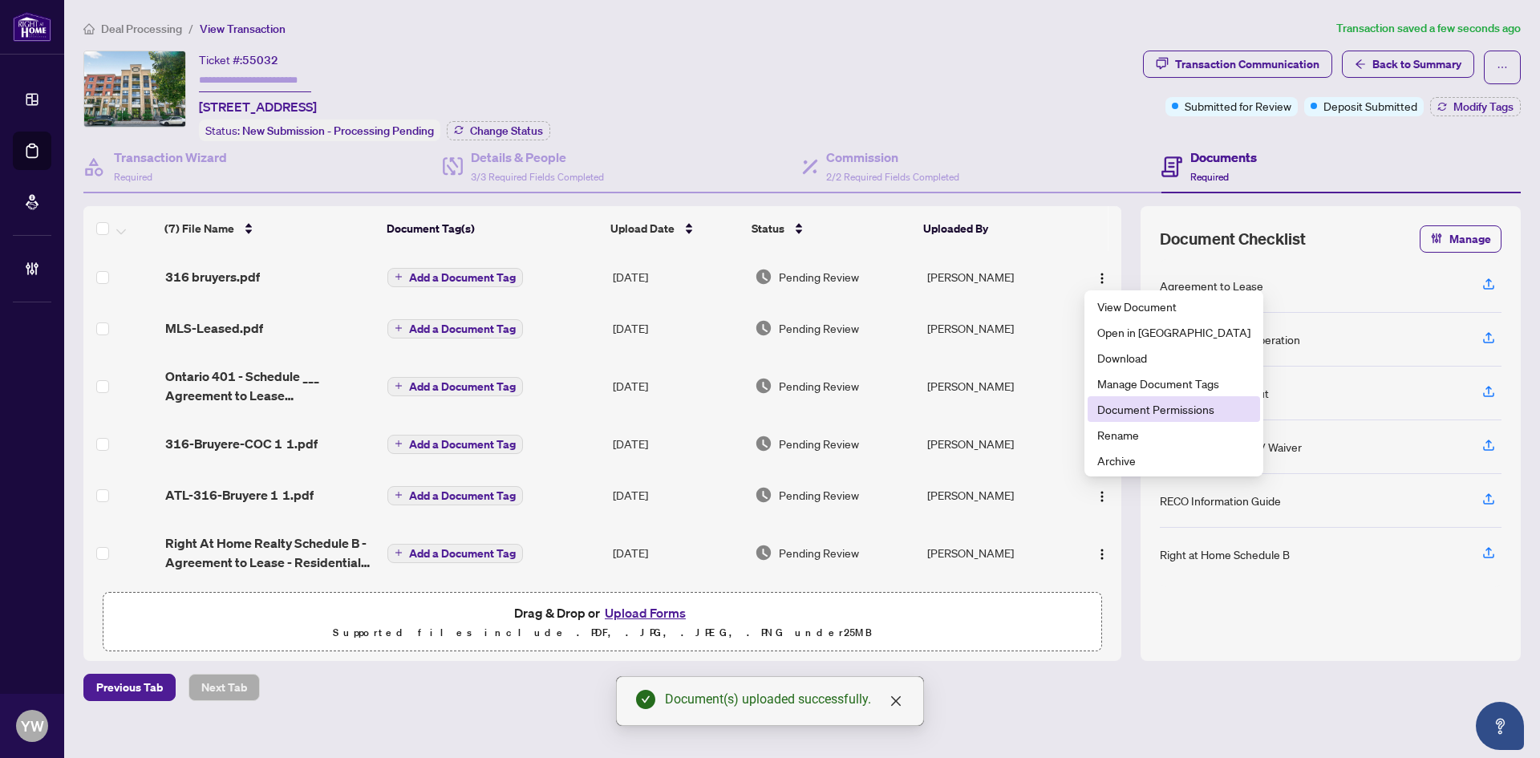
click at [1157, 406] on span "Document Permissions" at bounding box center [1174, 409] width 153 height 18
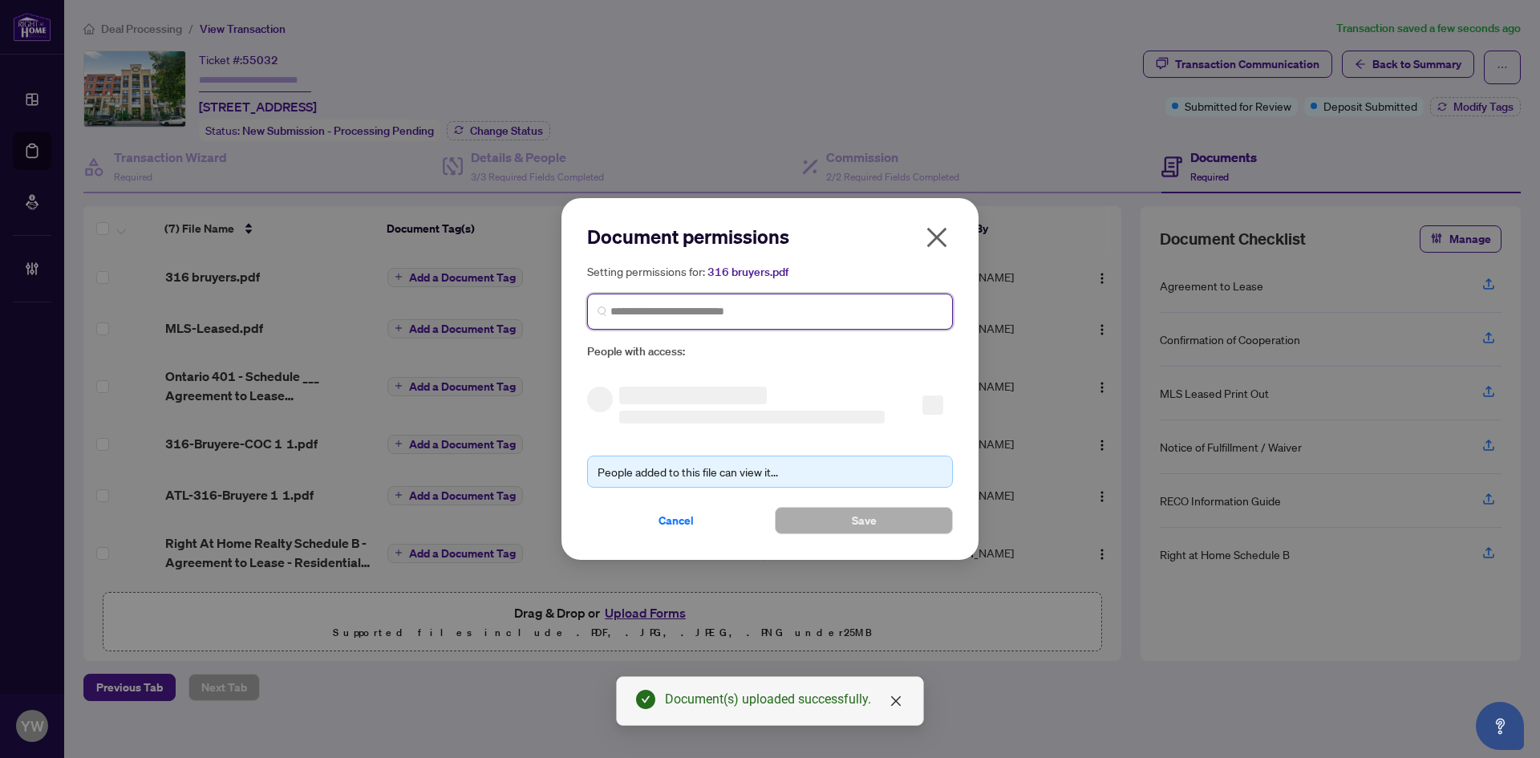
click at [765, 316] on input "search" at bounding box center [777, 311] width 332 height 17
click at [699, 303] on input "********" at bounding box center [777, 311] width 332 height 17
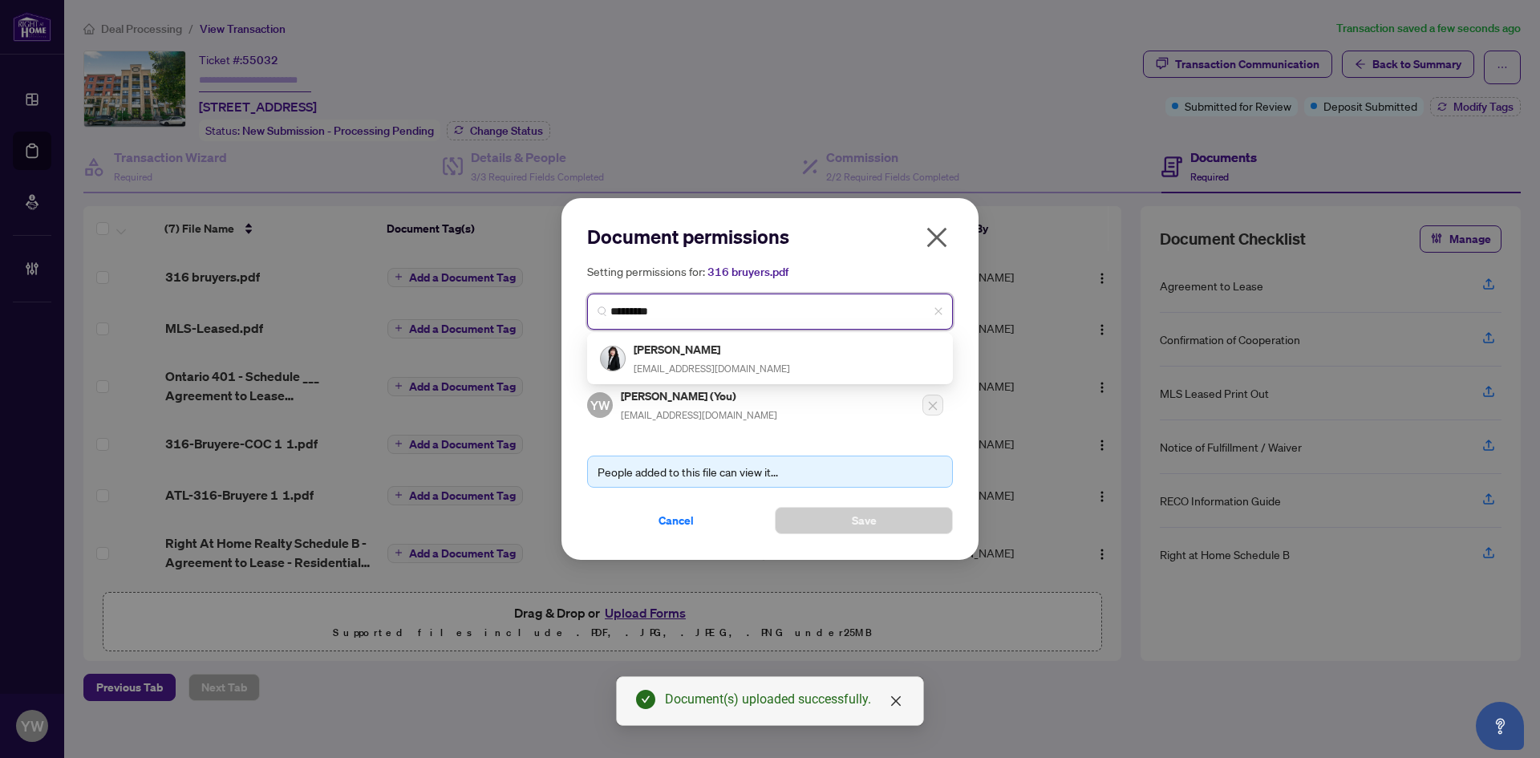
type input "********"
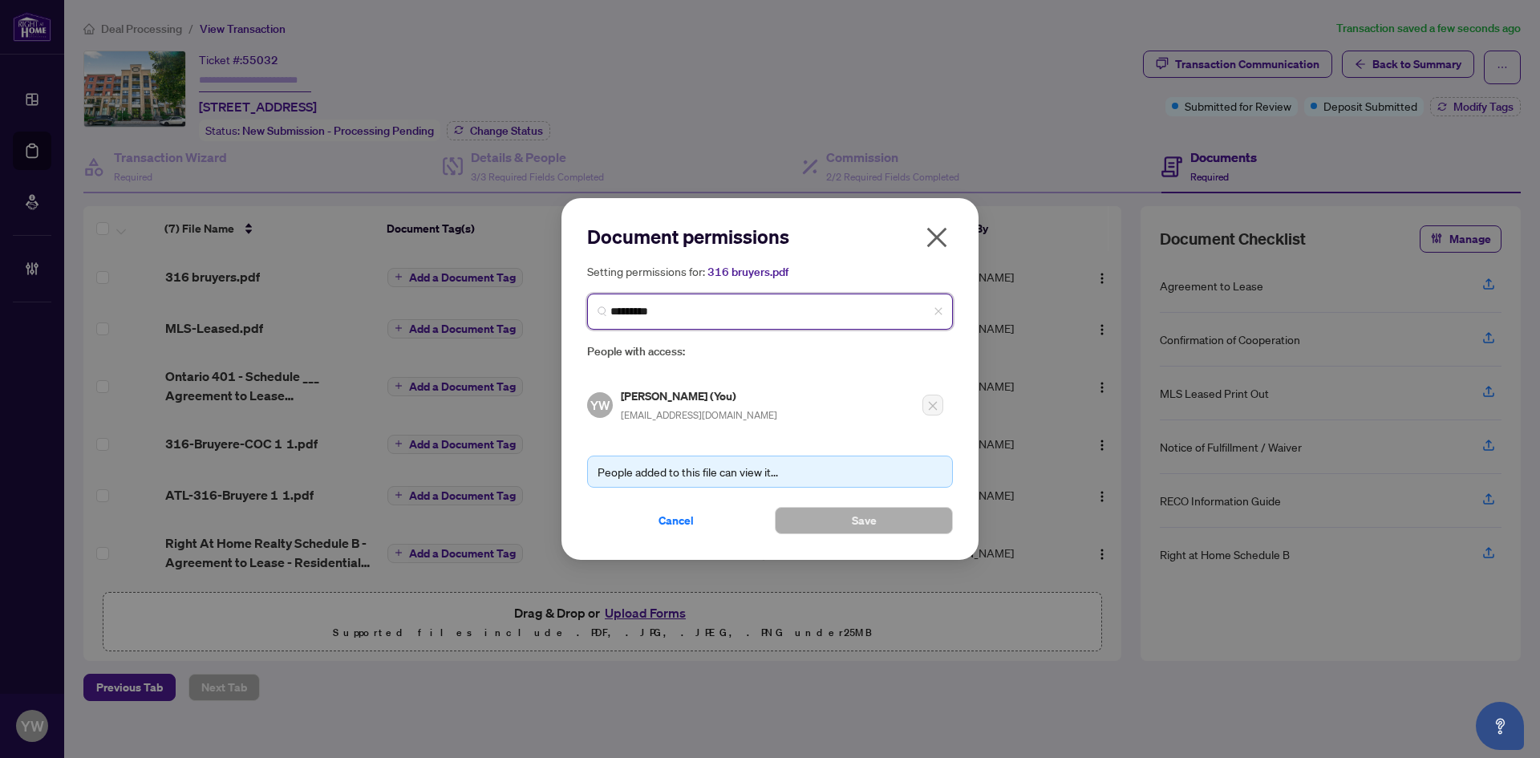
click at [676, 306] on input "********" at bounding box center [777, 311] width 332 height 17
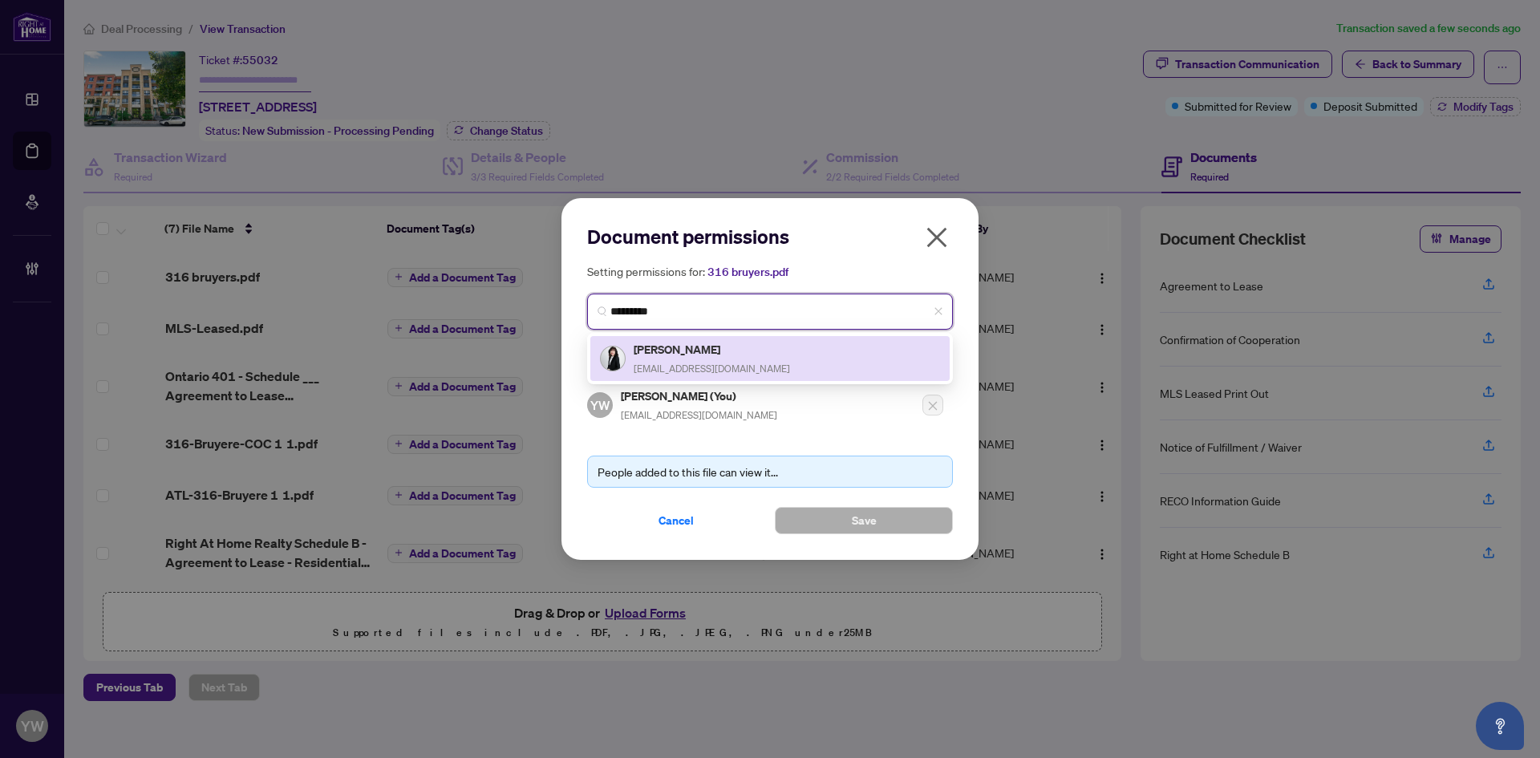
click at [732, 363] on span "isabellezhaohomes@gmail.com" at bounding box center [712, 369] width 156 height 12
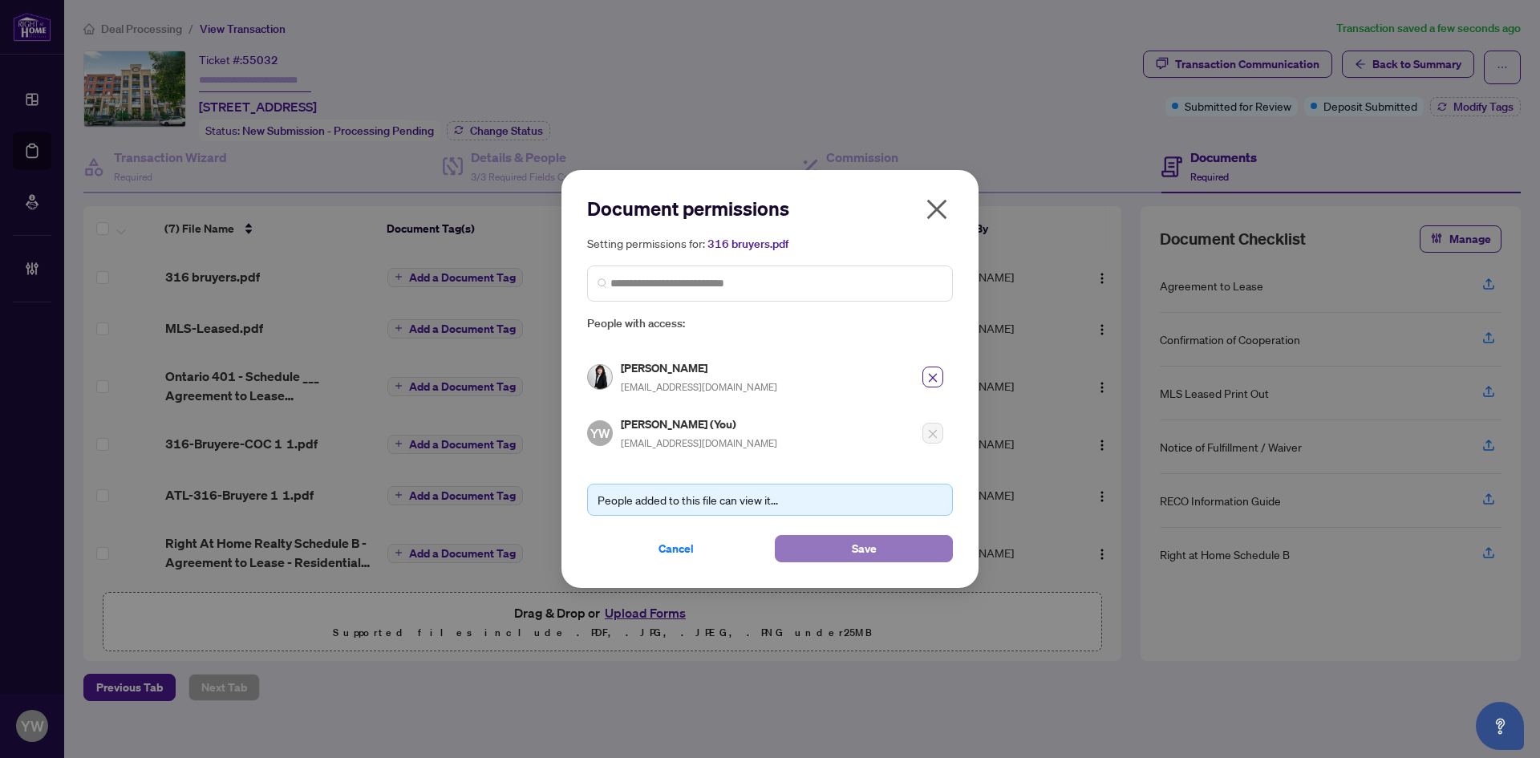
click at [871, 544] on span "Save" at bounding box center [864, 549] width 25 height 26
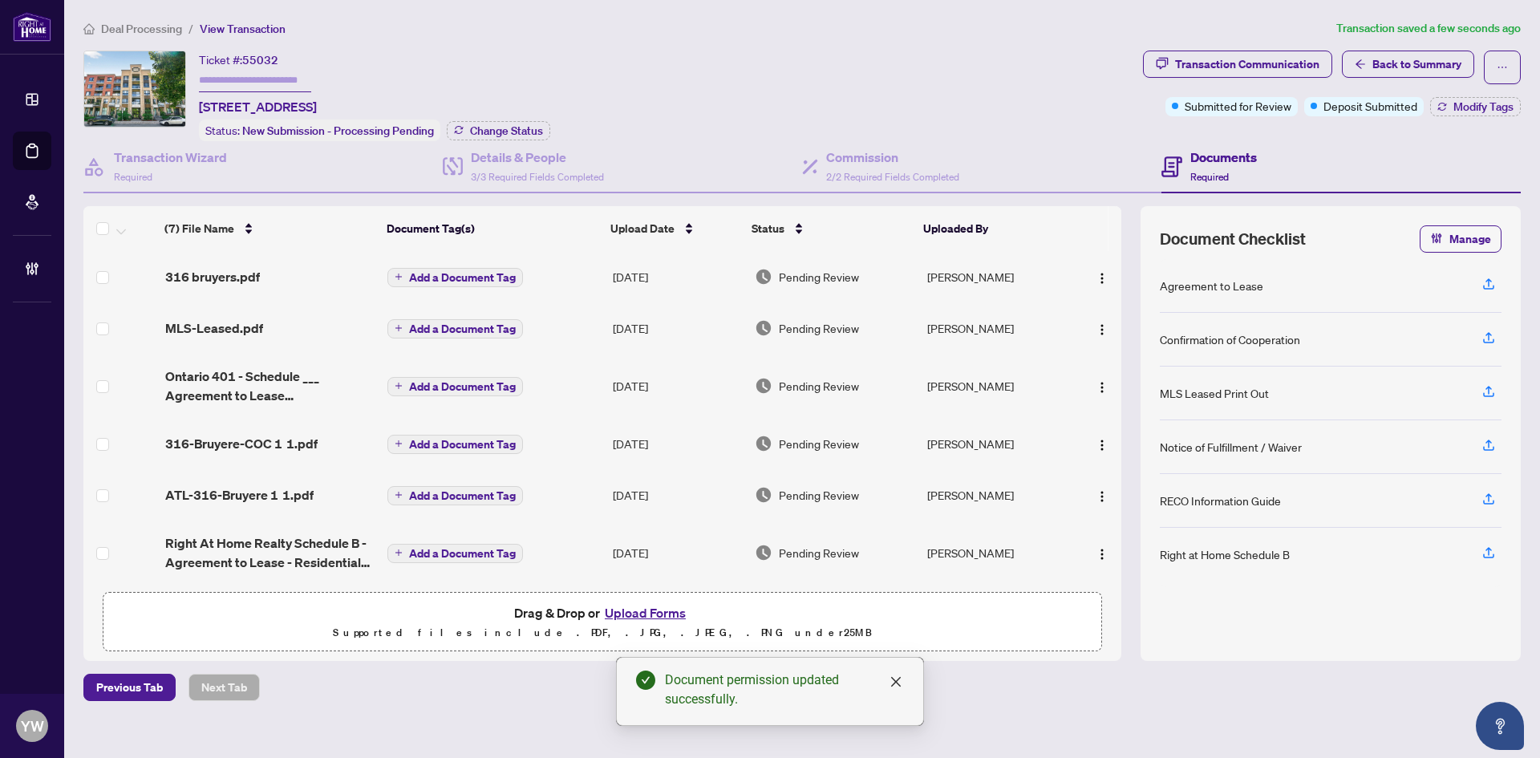
click at [506, 276] on span "Add a Document Tag" at bounding box center [462, 277] width 107 height 11
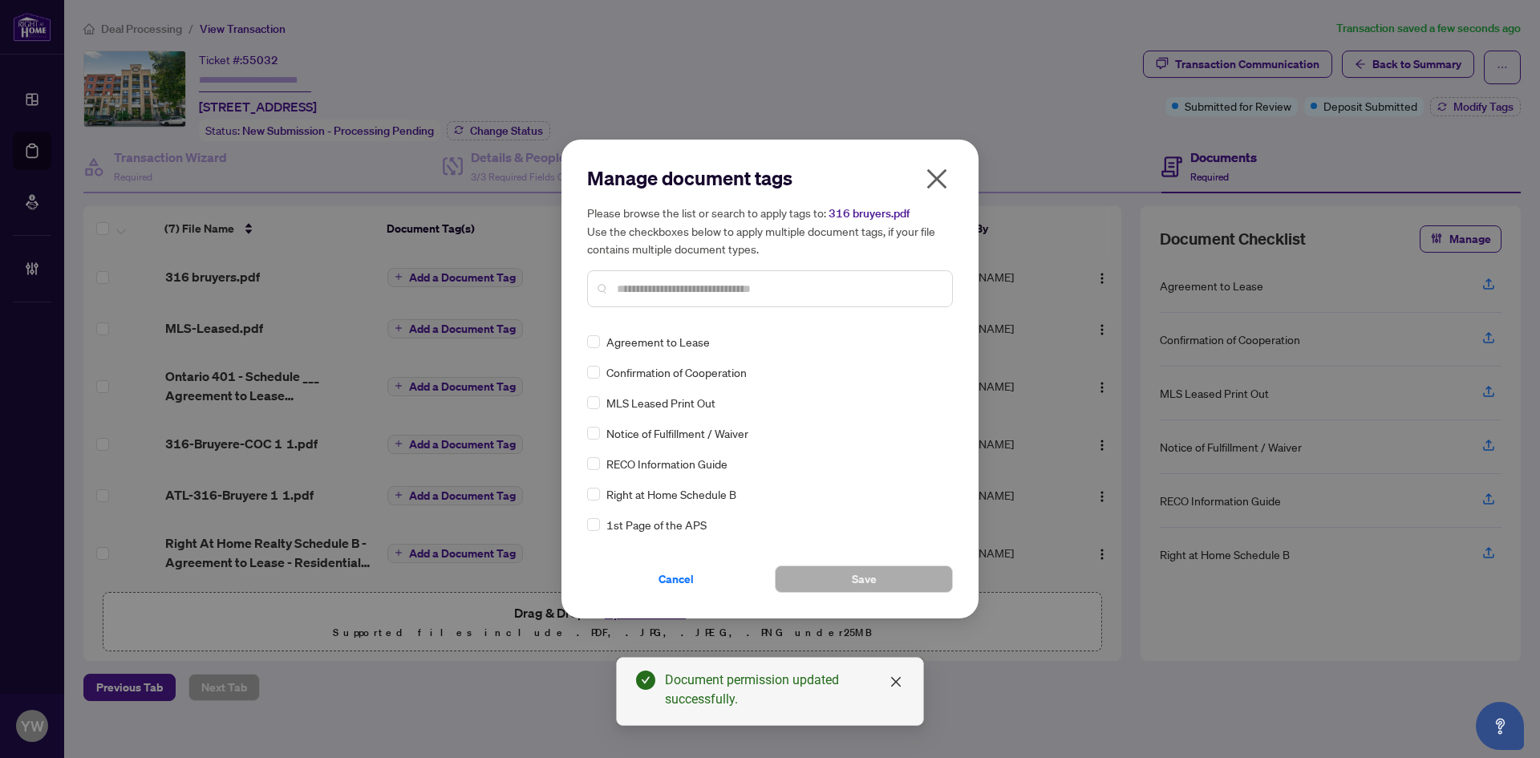
click at [700, 280] on input "text" at bounding box center [778, 289] width 323 height 18
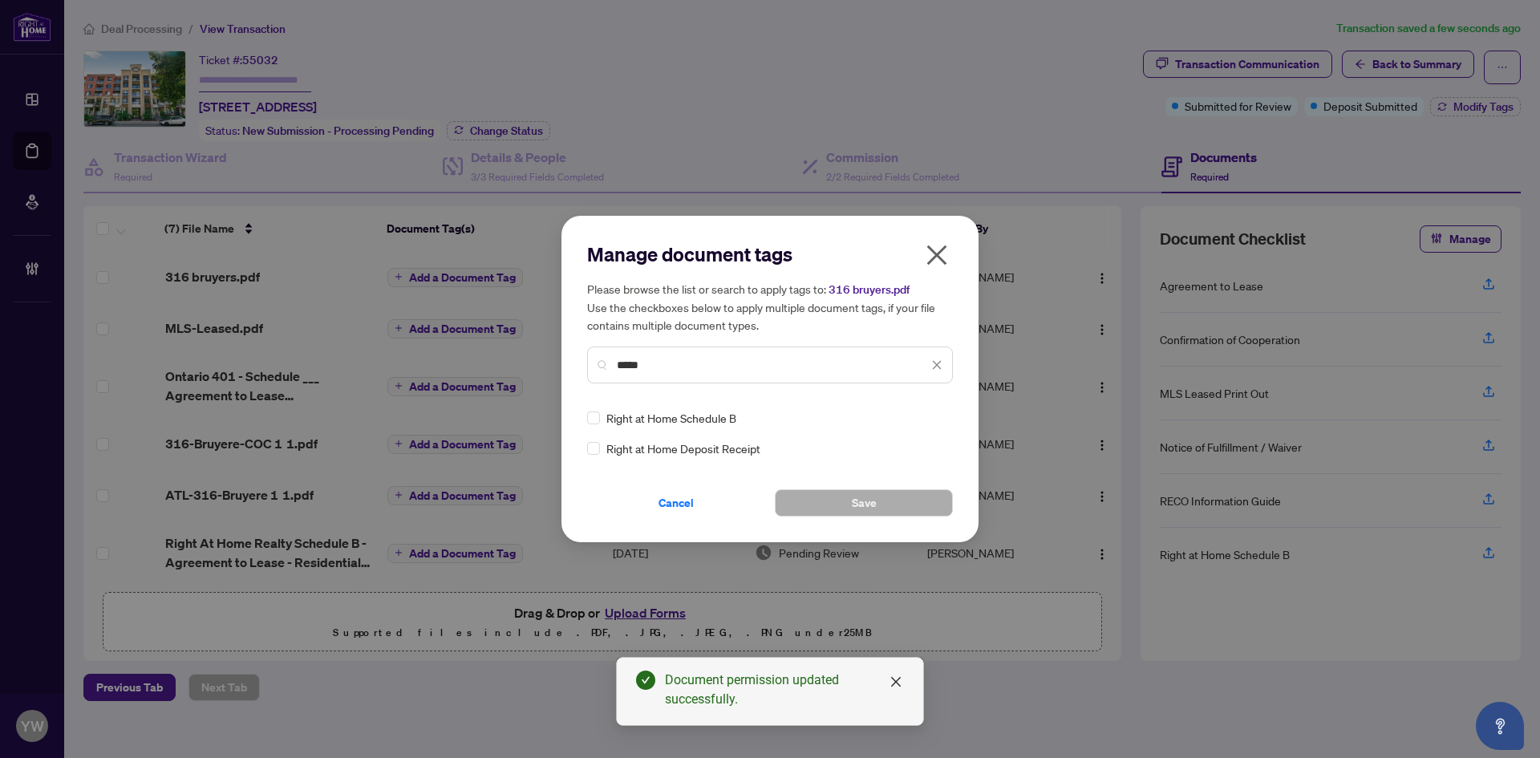
type input "*****"
click at [600, 450] on div "Right at Home Deposit Receipt" at bounding box center [765, 449] width 356 height 18
click at [924, 416] on img at bounding box center [920, 418] width 16 height 16
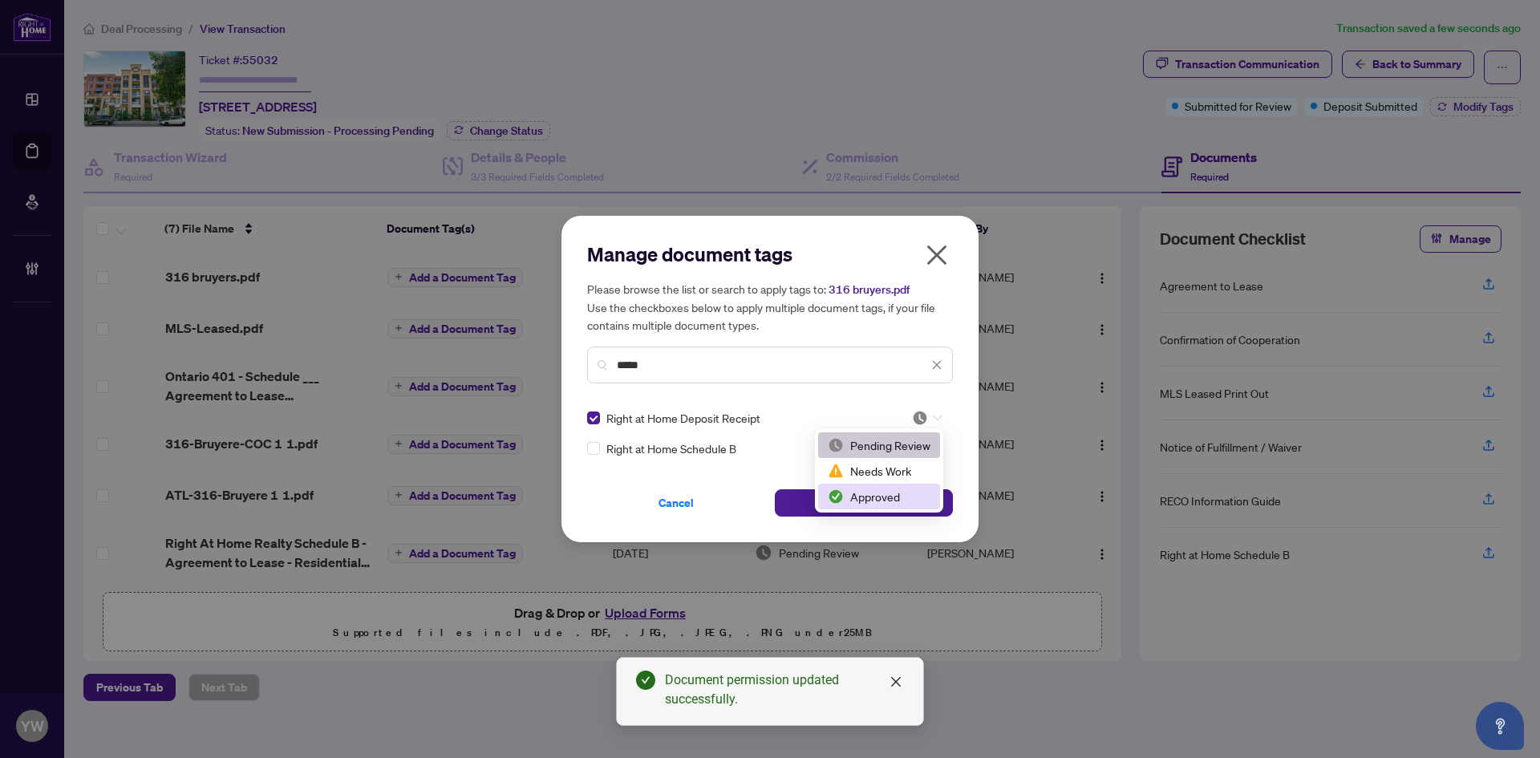
click at [901, 491] on div "Approved" at bounding box center [879, 497] width 103 height 18
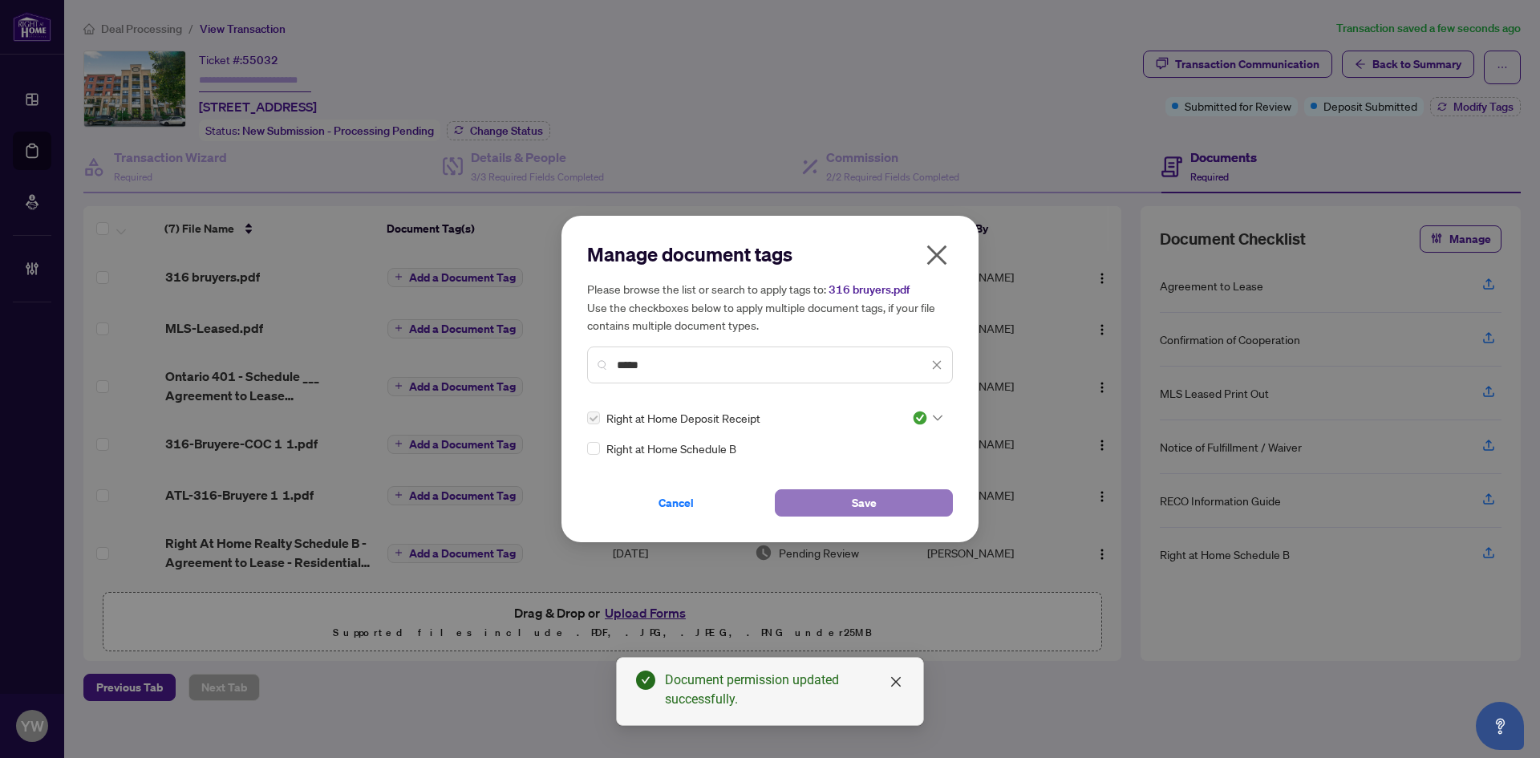
click at [814, 493] on button "Save" at bounding box center [864, 502] width 178 height 27
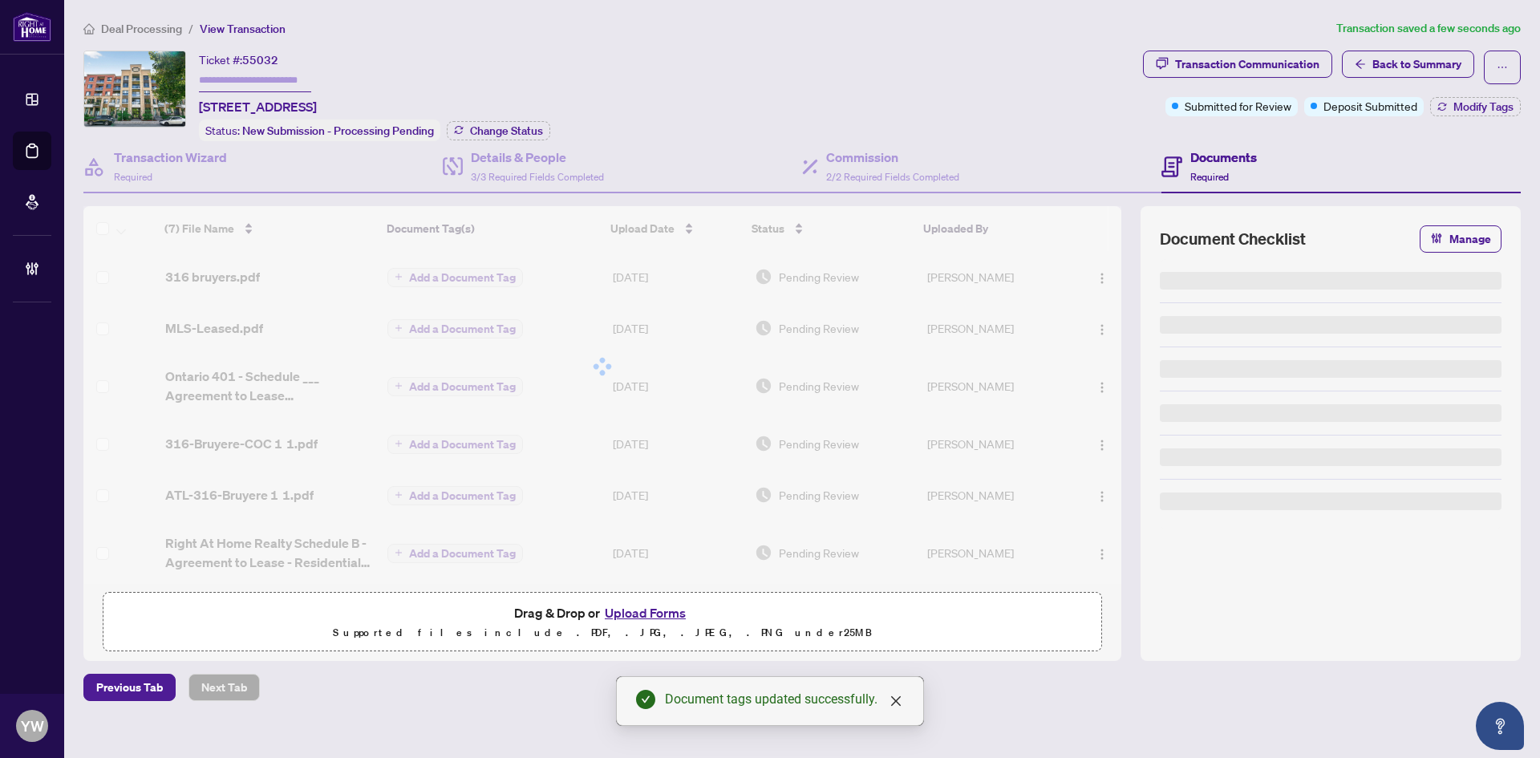
click at [1472, 112] on span "Modify Tags" at bounding box center [1484, 106] width 60 height 11
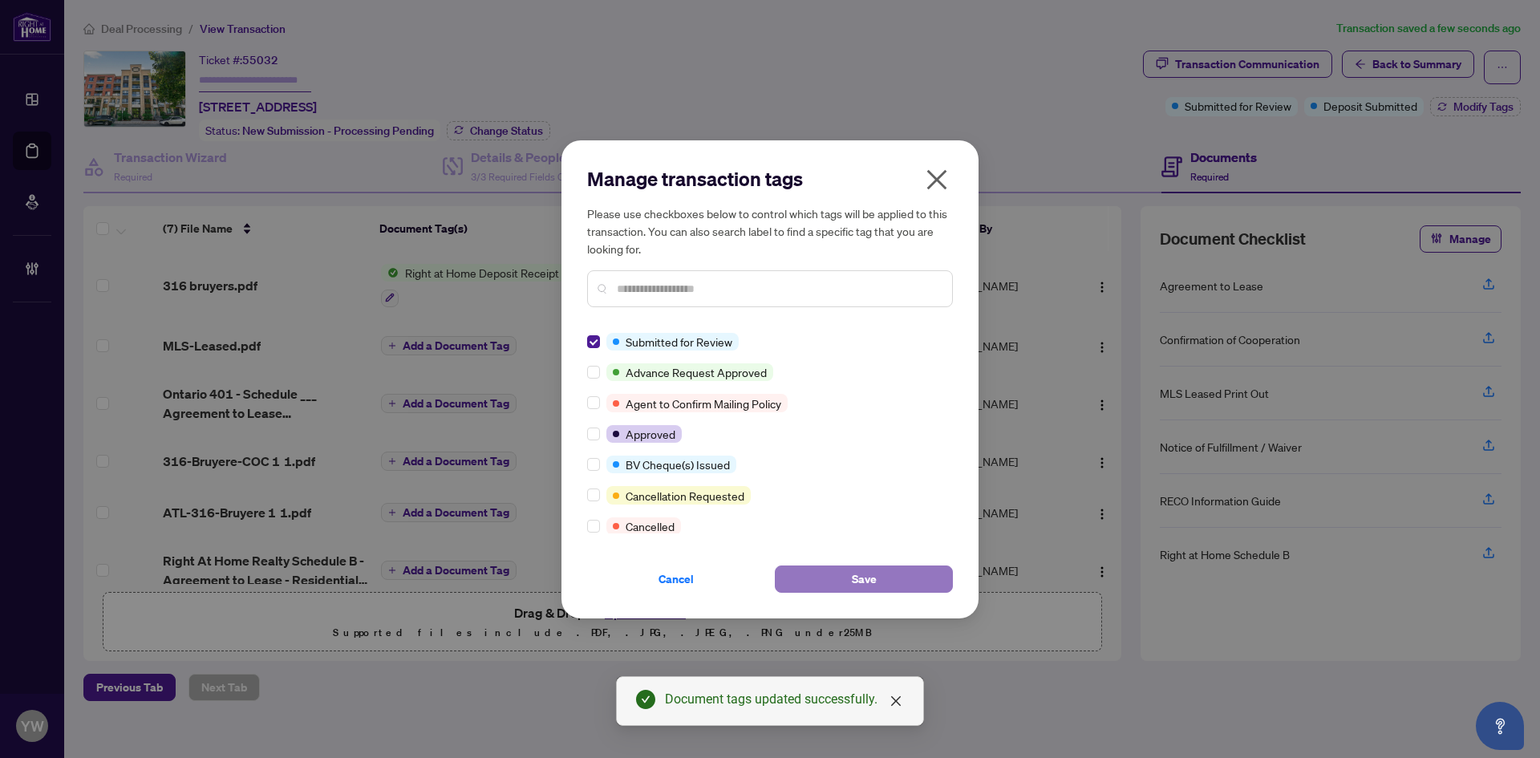
click at [837, 591] on button "Save" at bounding box center [864, 579] width 178 height 27
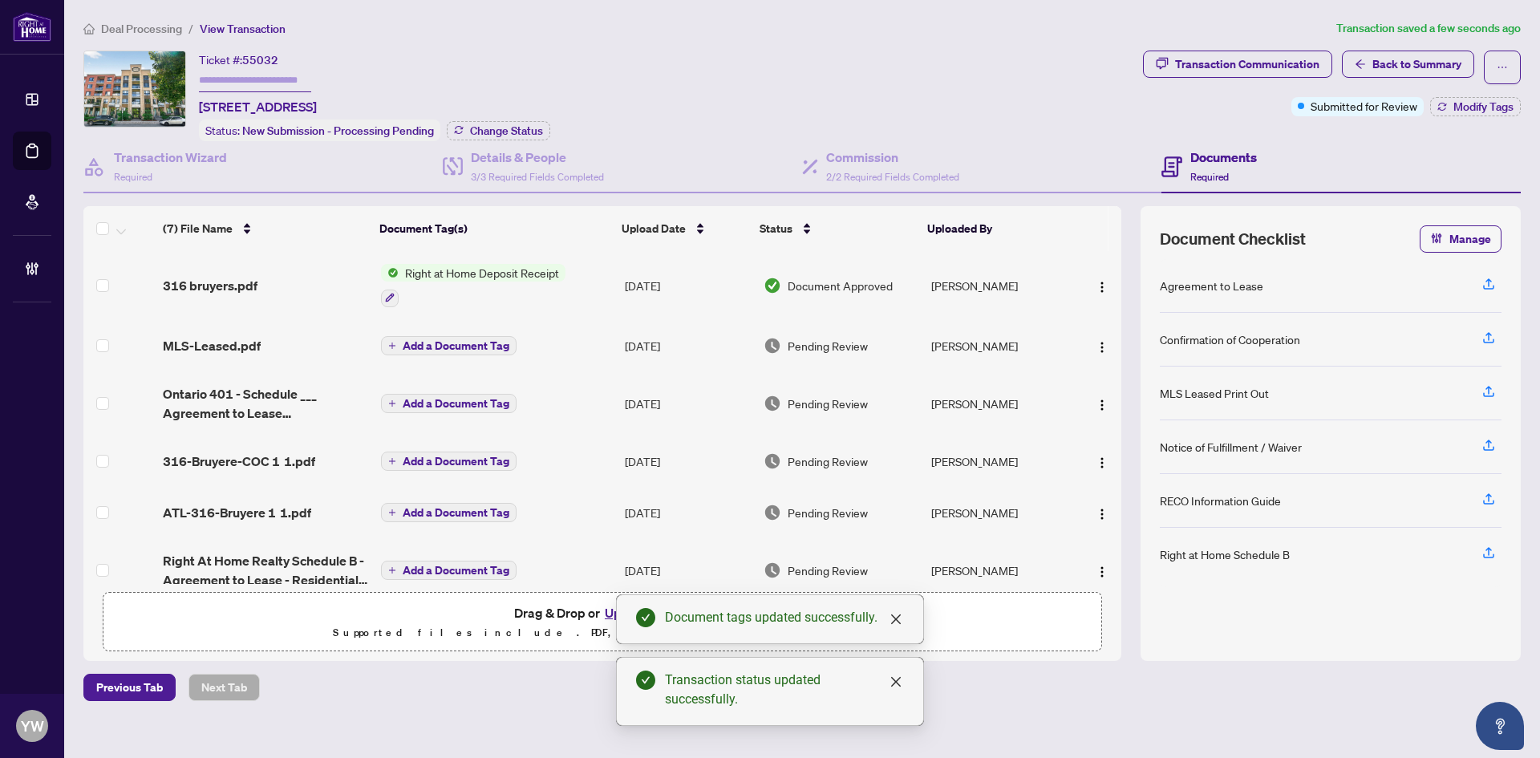
click at [834, 95] on div "Ticket #: 55032 517-316 Bruyere St, Ottawa, Ontario K1N 0C3, Canada Status: New…" at bounding box center [609, 96] width 1053 height 91
click at [1097, 284] on img "button" at bounding box center [1102, 287] width 13 height 13
click at [1112, 443] on span "Rename" at bounding box center [1174, 444] width 153 height 18
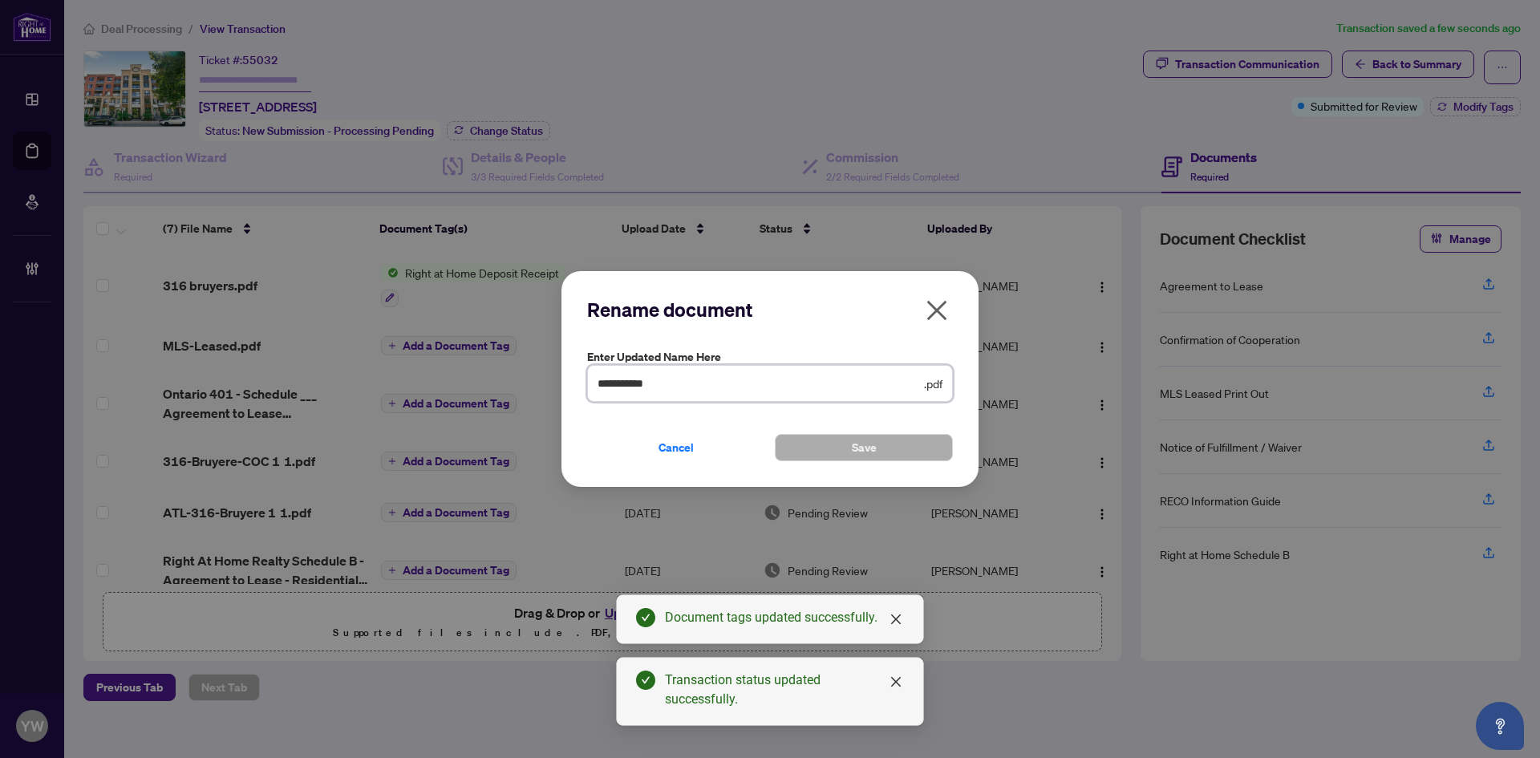
click at [500, 383] on div "**********" at bounding box center [770, 379] width 1540 height 758
type input "**********"
click at [835, 451] on button "Save" at bounding box center [864, 447] width 178 height 27
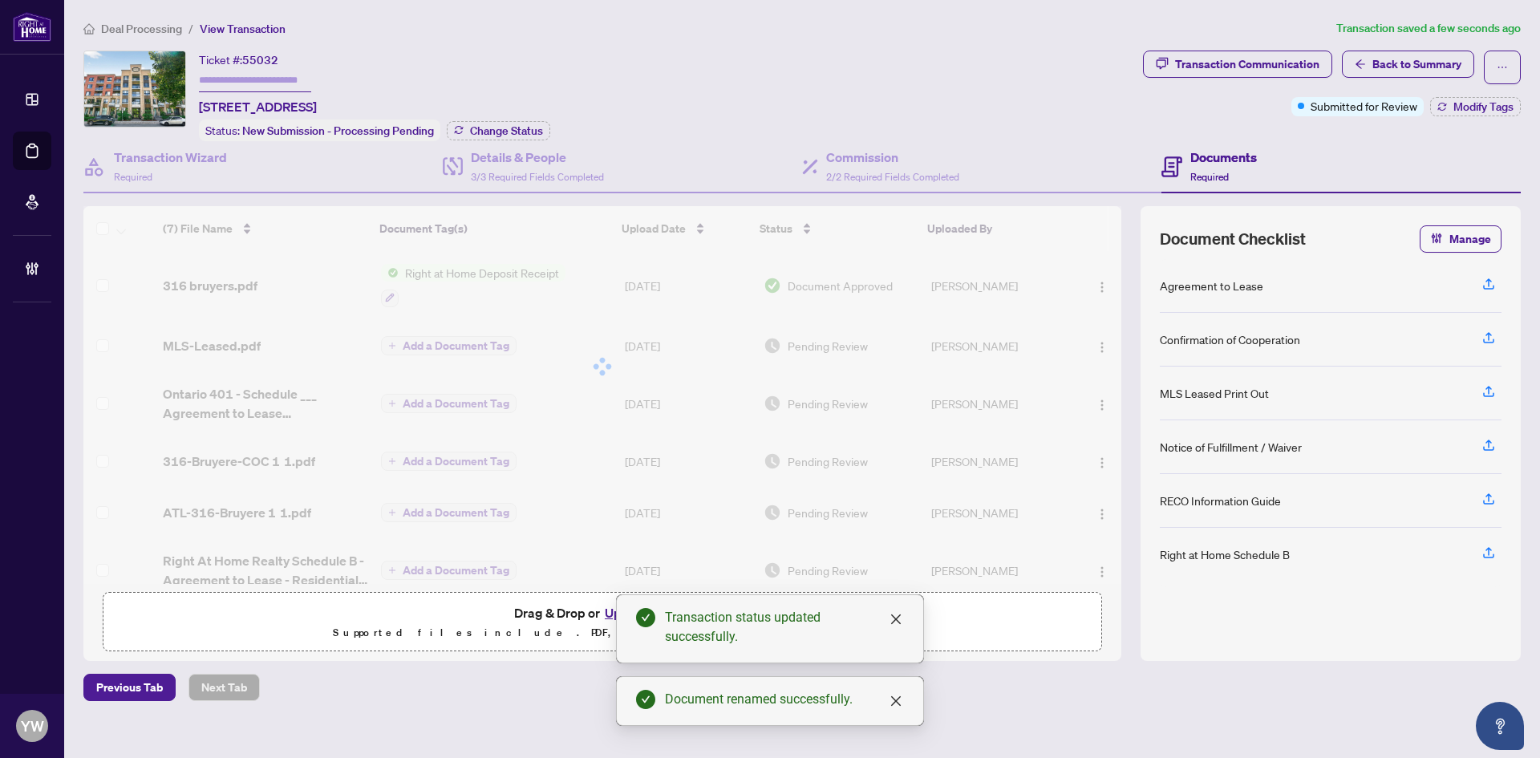
click at [1223, 69] on div "Transaction Communication" at bounding box center [1247, 64] width 144 height 26
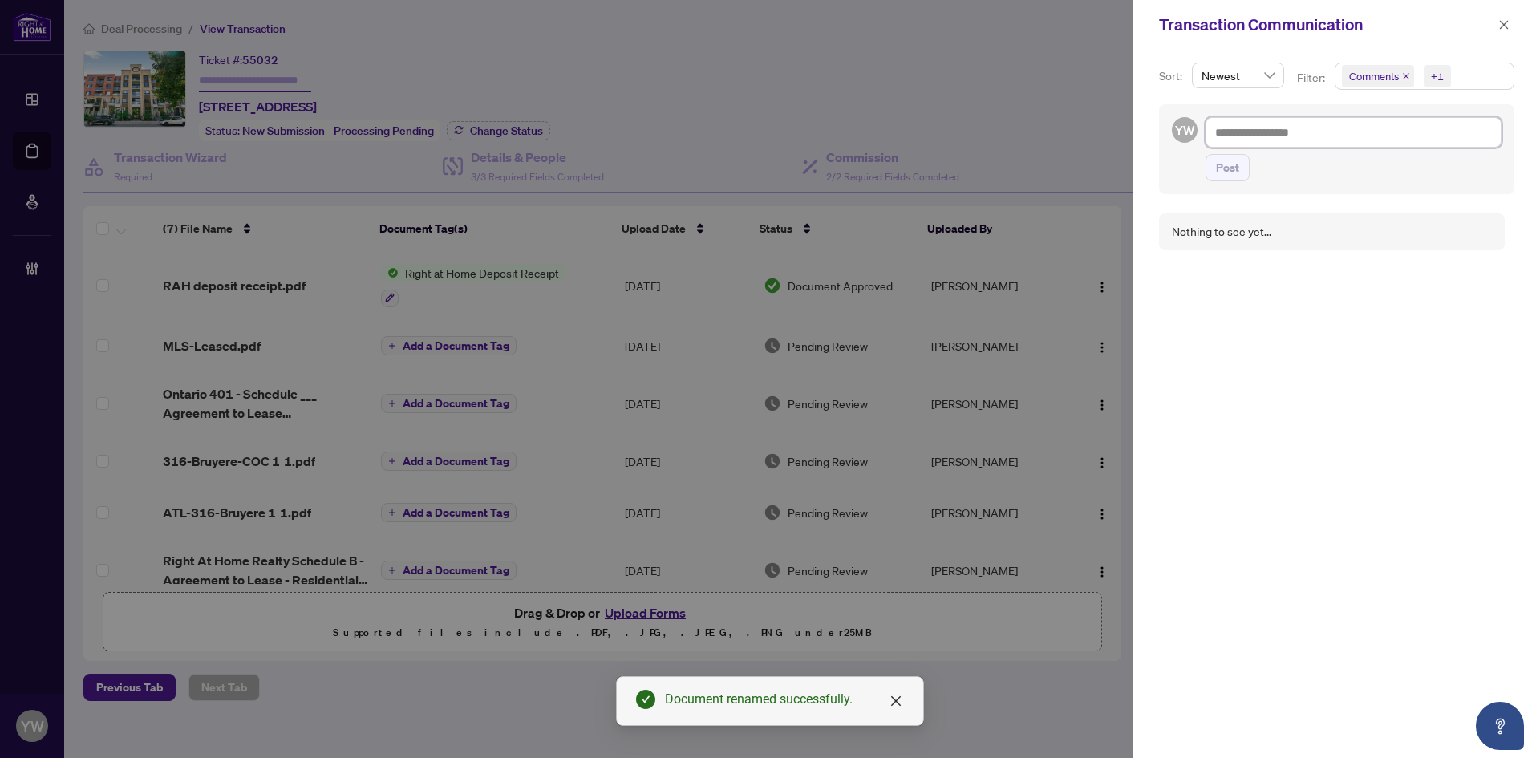
click at [1256, 134] on textarea at bounding box center [1354, 132] width 296 height 30
paste textarea "**********"
type textarea "**********"
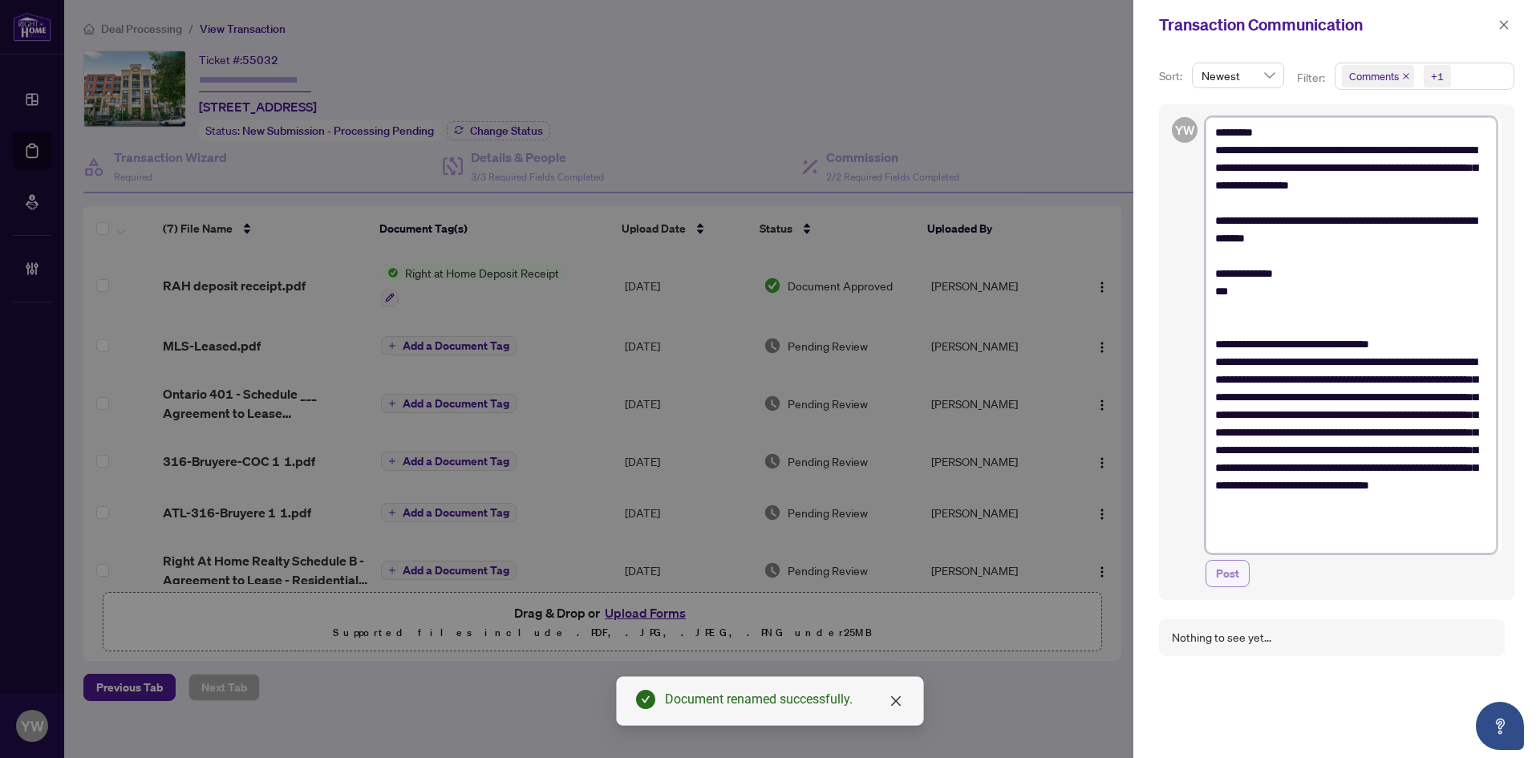
type textarea "**********"
click at [1227, 575] on span "Post" at bounding box center [1227, 574] width 23 height 26
type textarea "**********"
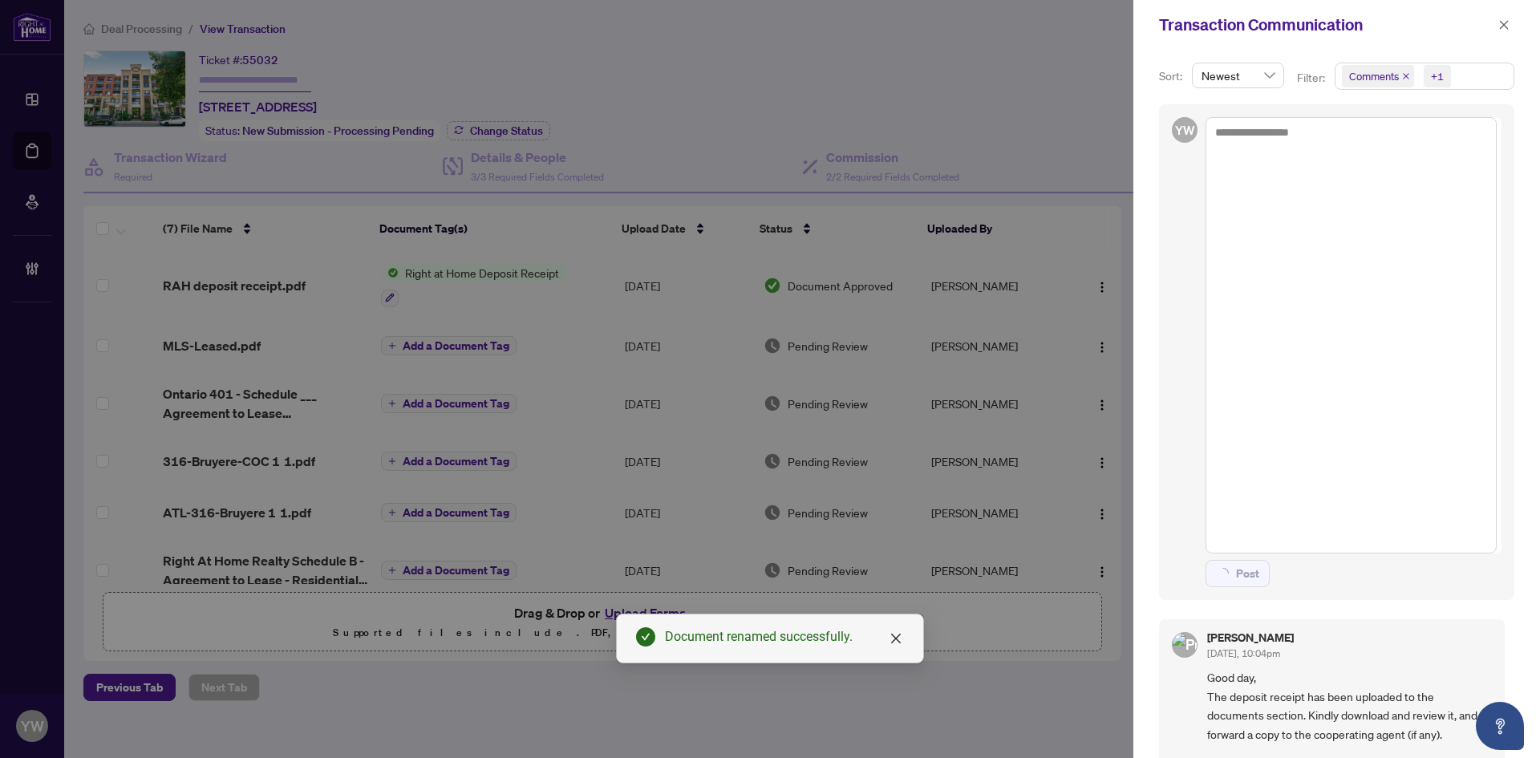
click at [1491, 23] on div "Transaction Communication" at bounding box center [1326, 25] width 335 height 24
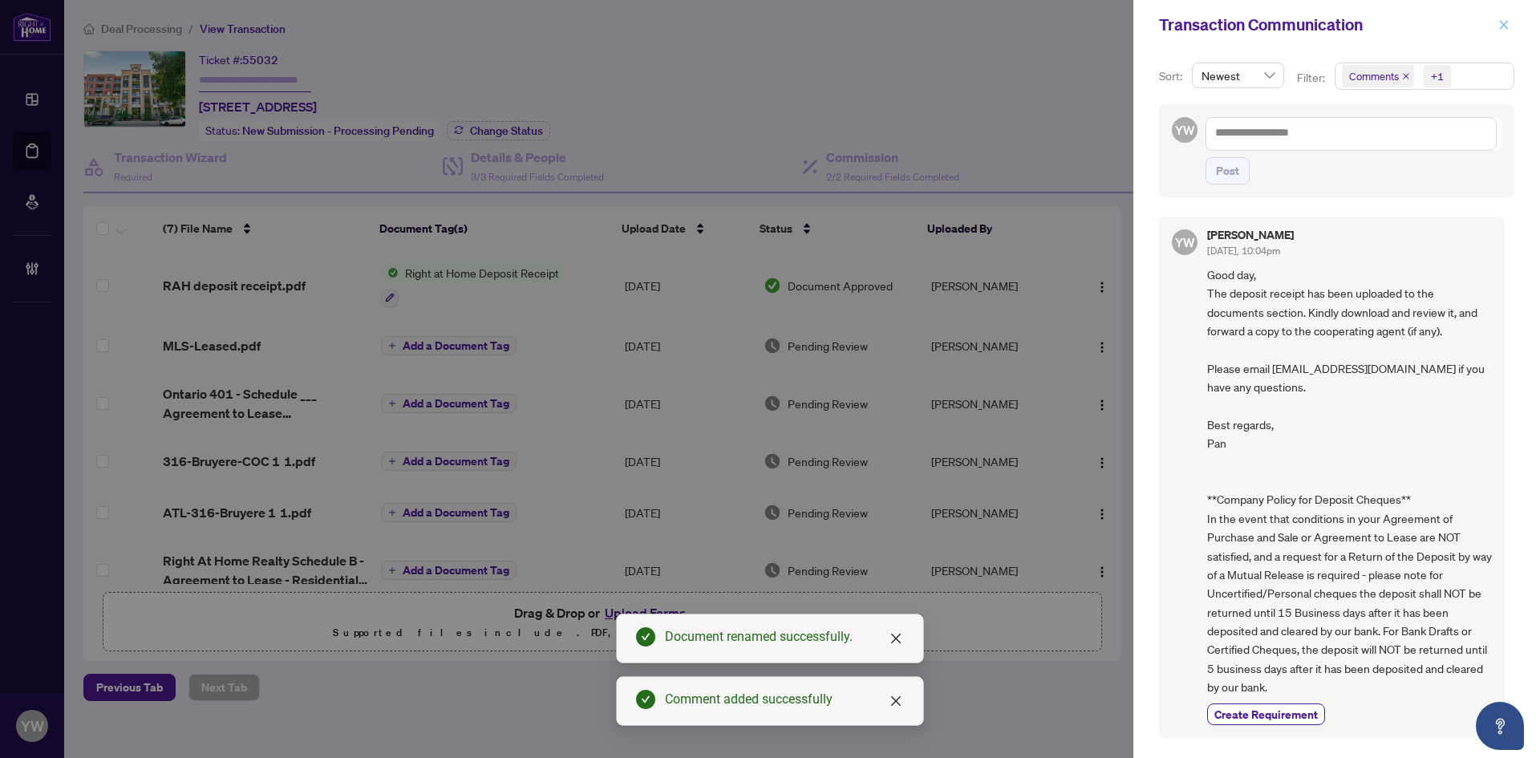
click at [1503, 23] on icon "close" at bounding box center [1504, 24] width 9 height 9
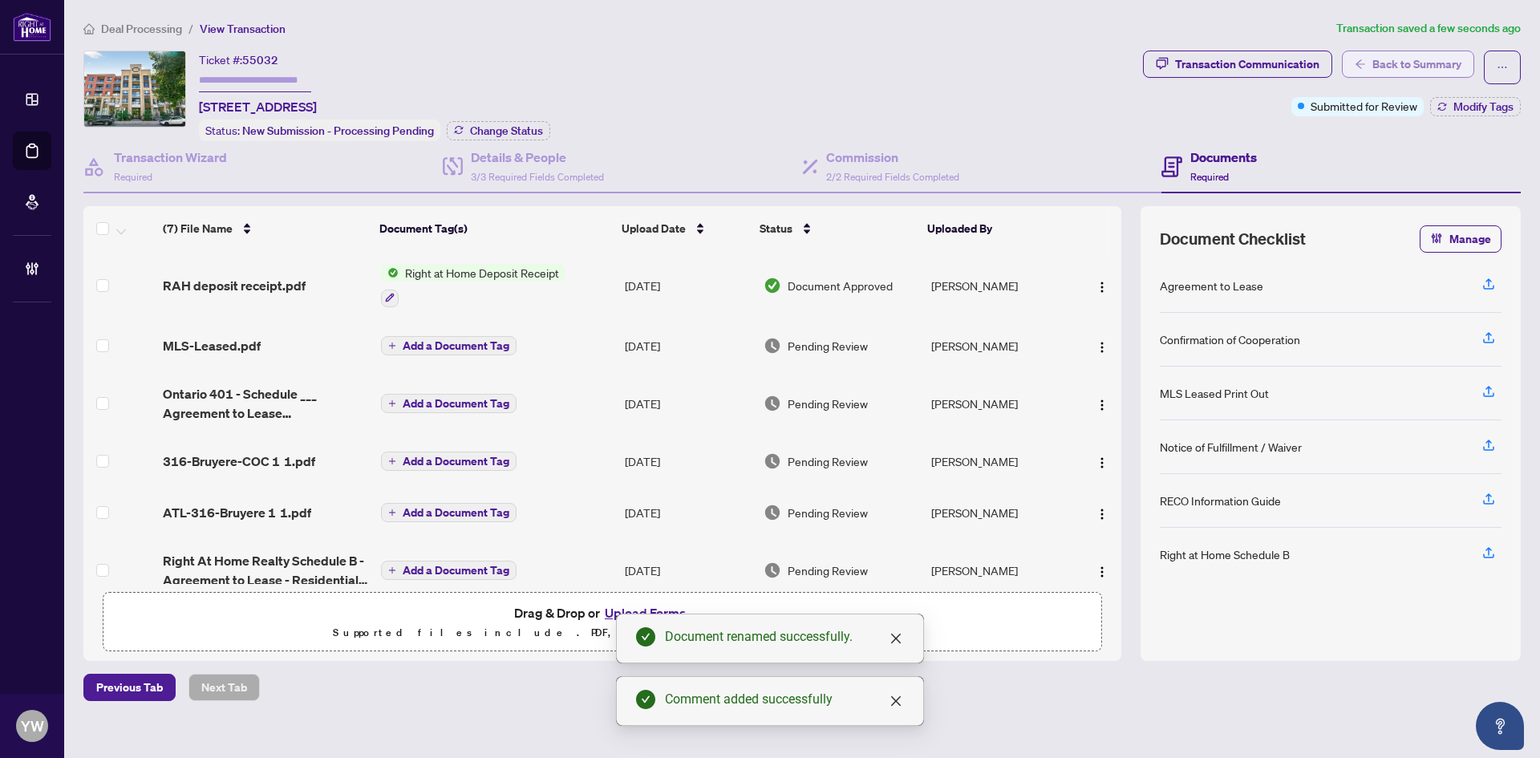
click at [1357, 73] on span "button" at bounding box center [1360, 64] width 11 height 26
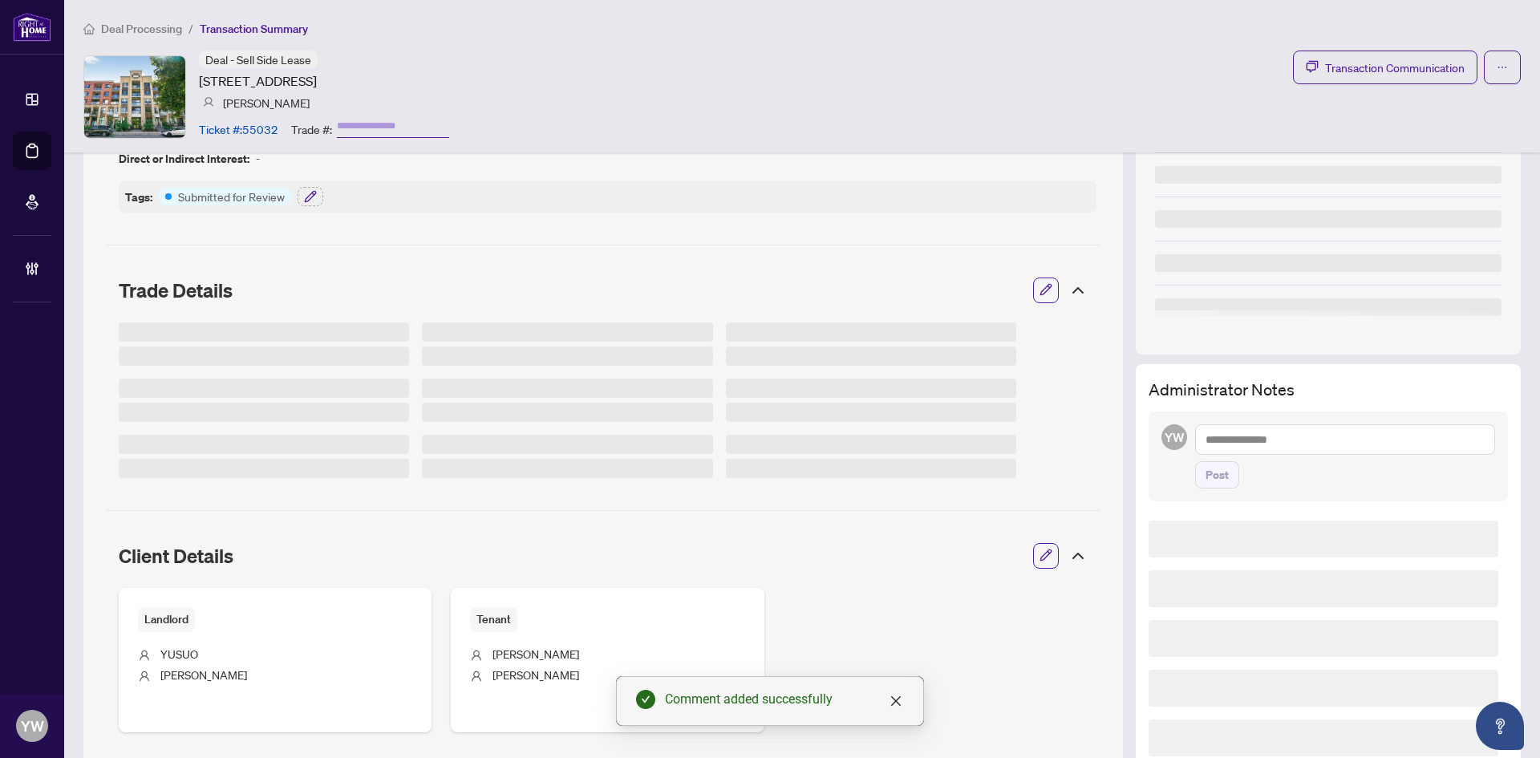
scroll to position [241, 0]
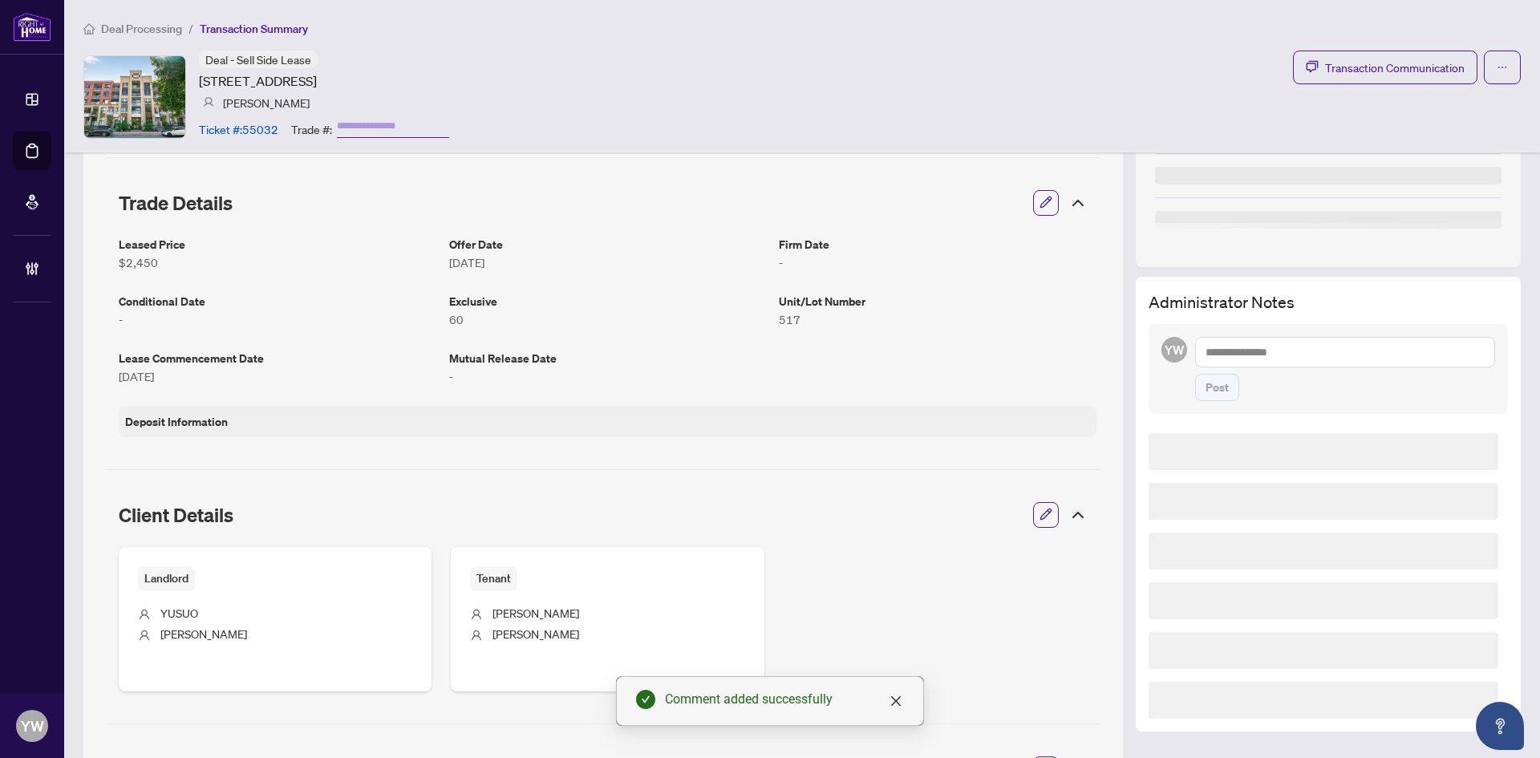
drag, startPoint x: 1240, startPoint y: 344, endPoint x: 1252, endPoint y: 347, distance: 12.5
click at [1240, 344] on textarea at bounding box center [1345, 352] width 300 height 30
paste textarea "**********"
type textarea "**********"
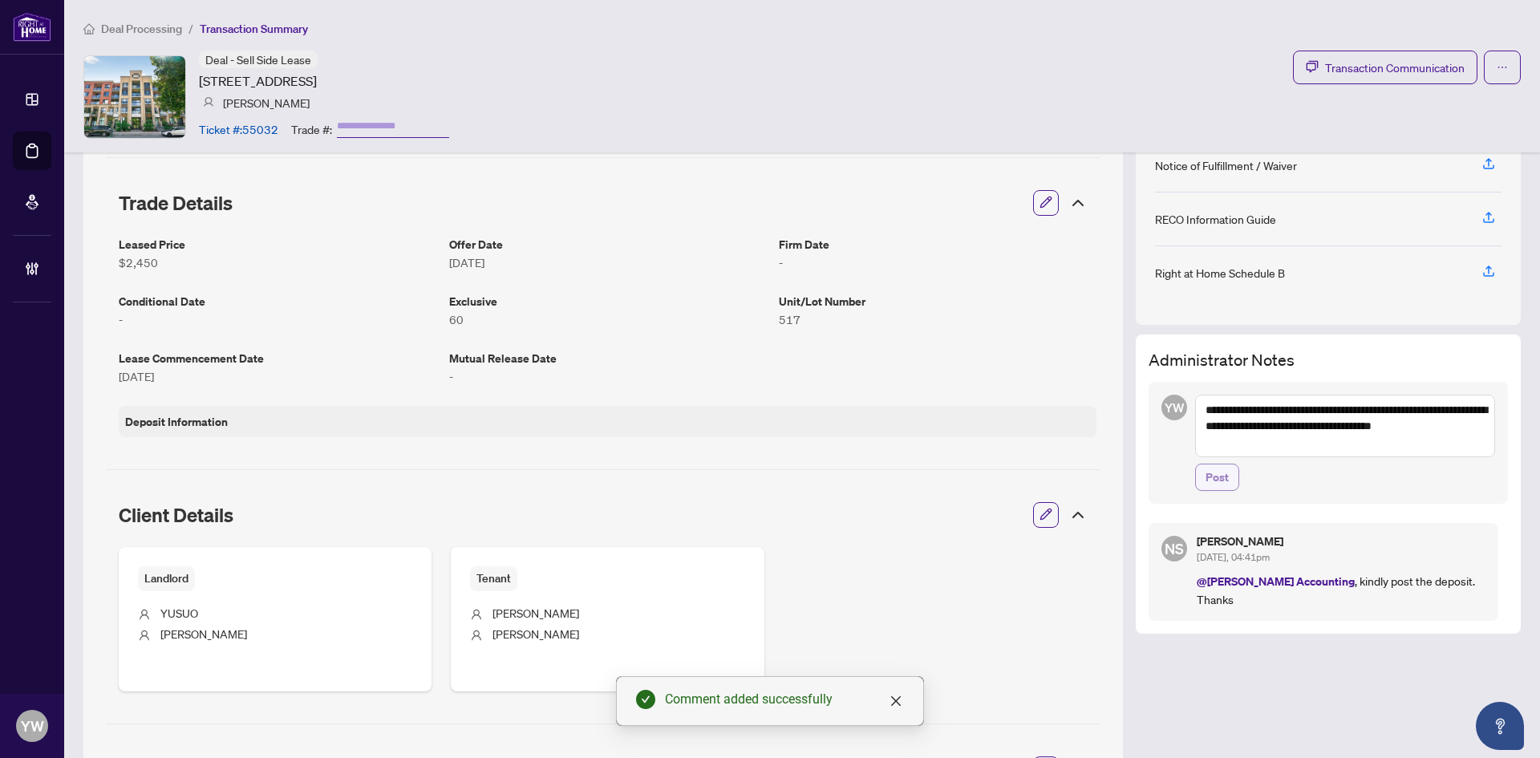
click at [1212, 484] on span "Post" at bounding box center [1217, 478] width 23 height 26
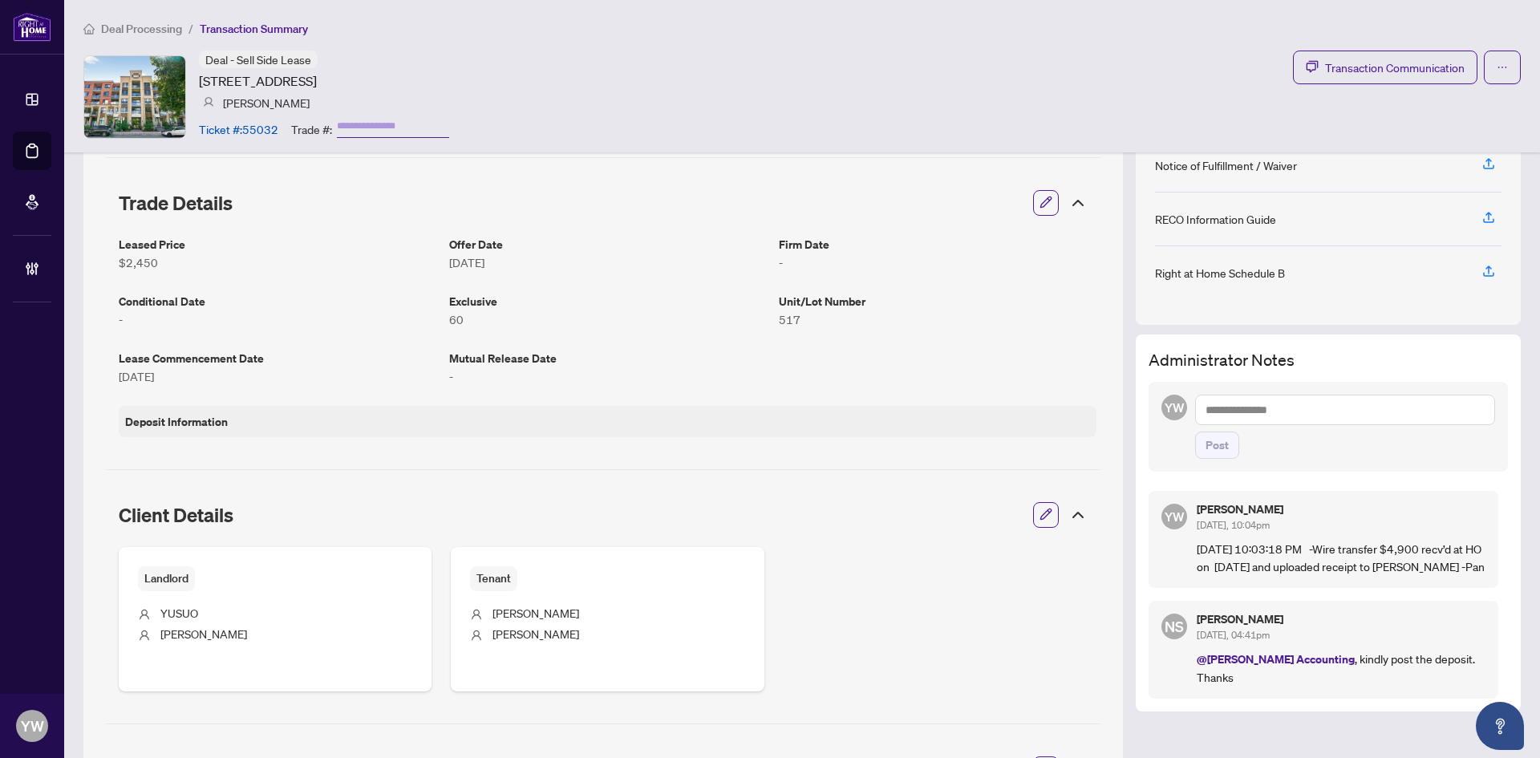
click at [132, 28] on span "Deal Processing" at bounding box center [141, 29] width 81 height 14
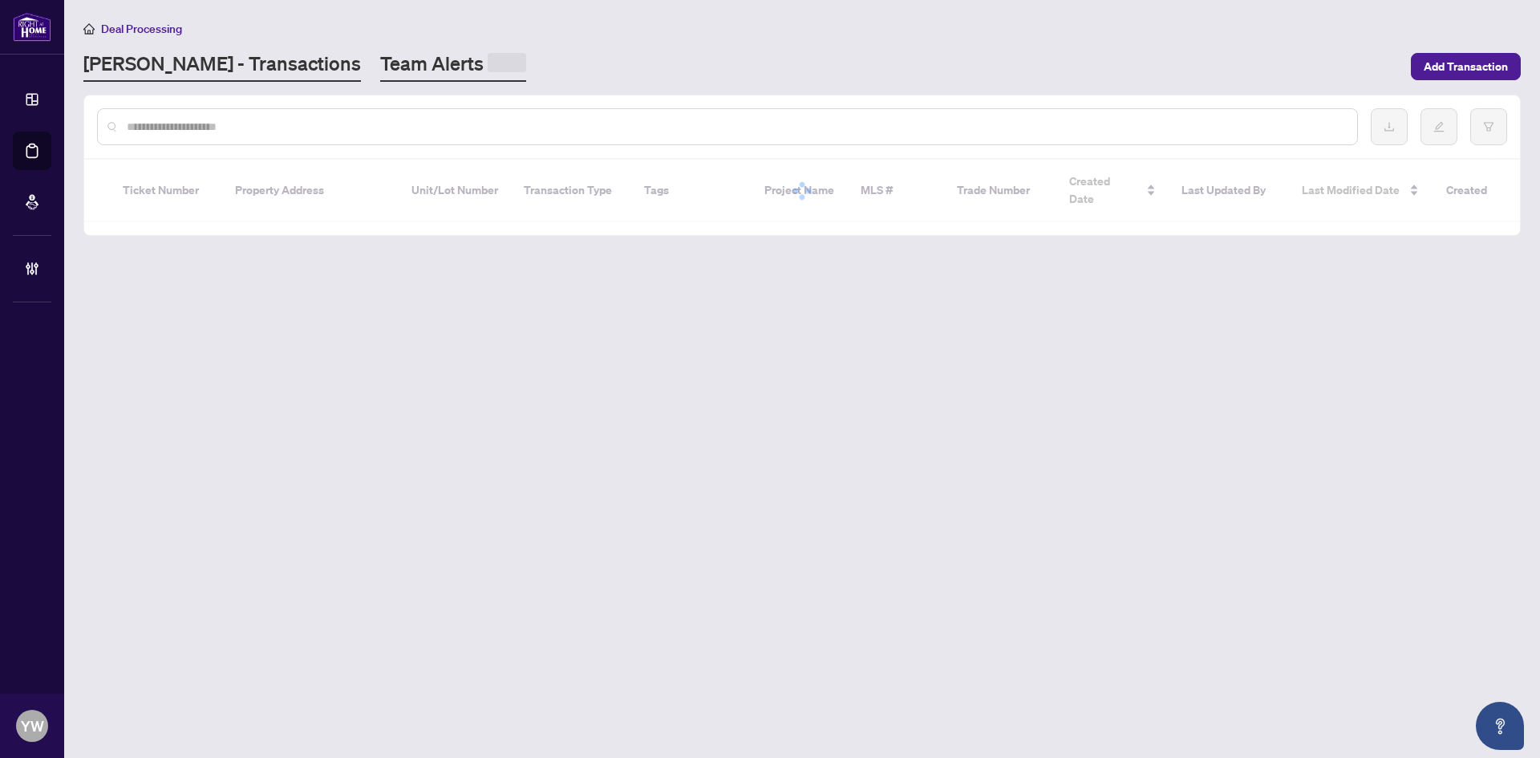
click at [380, 69] on link "Team Alerts" at bounding box center [453, 66] width 146 height 31
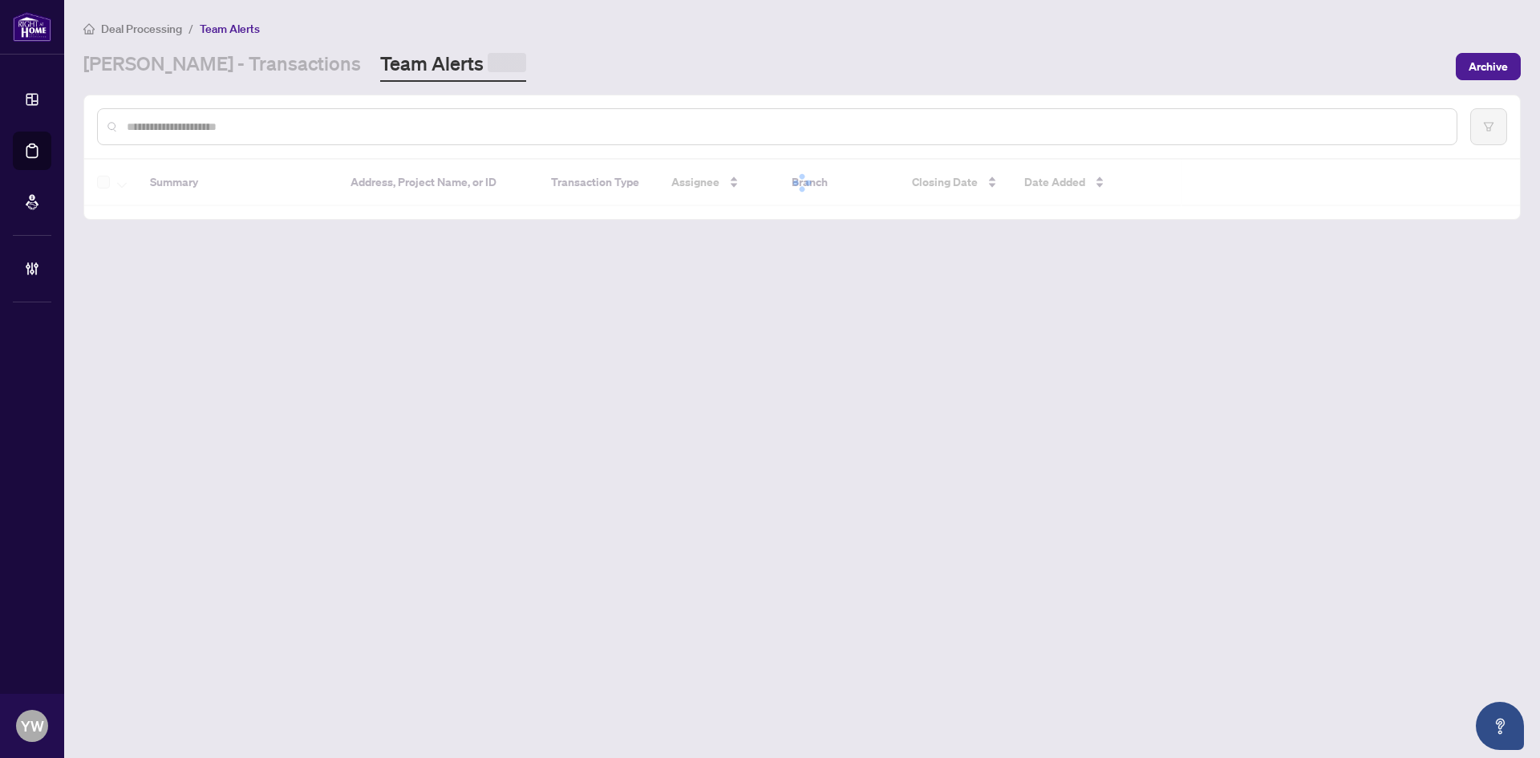
click at [208, 129] on input "text" at bounding box center [785, 127] width 1317 height 18
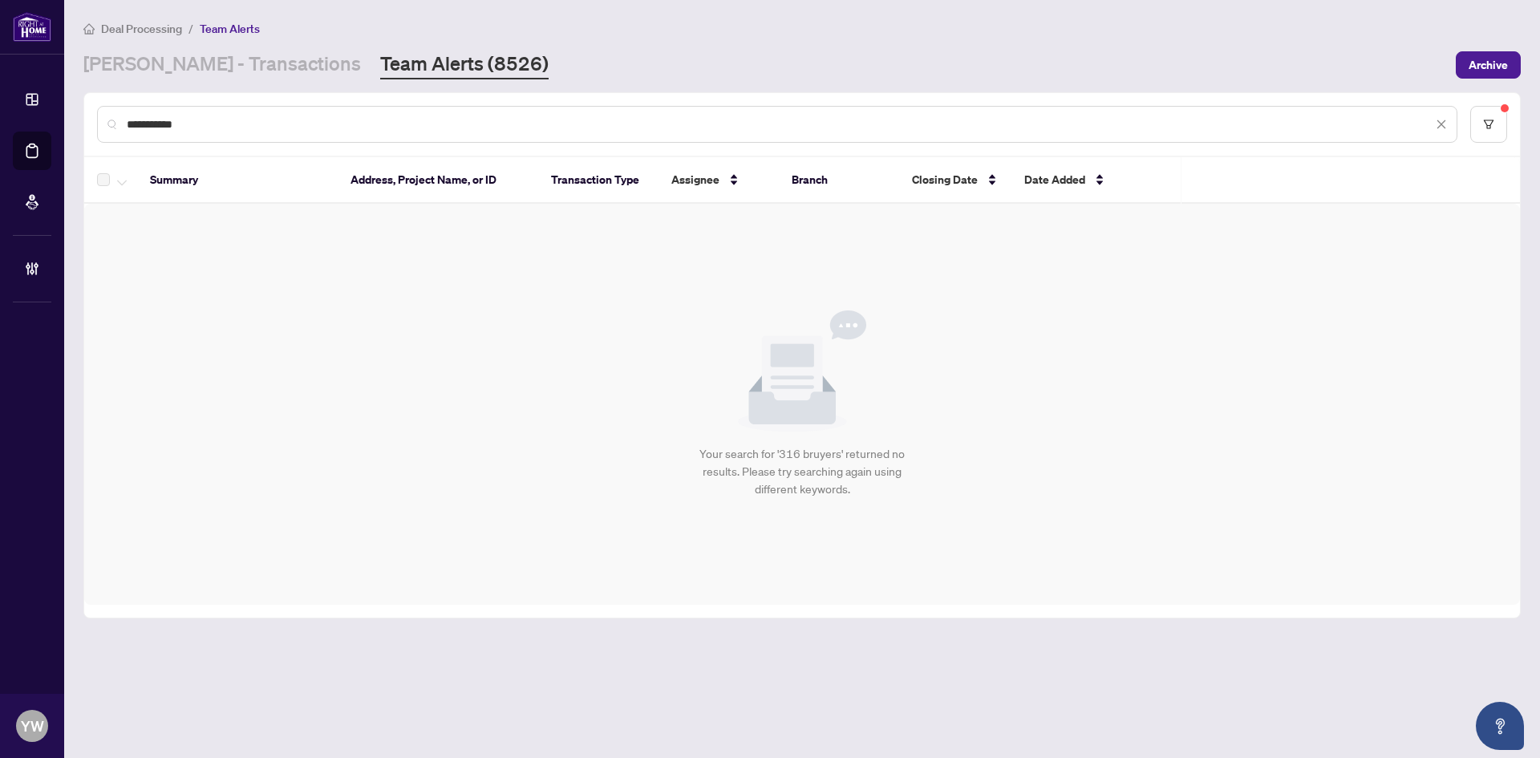
click at [300, 117] on input "**********" at bounding box center [780, 125] width 1306 height 18
drag, startPoint x: 280, startPoint y: 121, endPoint x: 51, endPoint y: 123, distance: 228.7
click at [51, 123] on div "**********" at bounding box center [770, 379] width 1540 height 758
click at [231, 123] on input "**********" at bounding box center [780, 125] width 1306 height 18
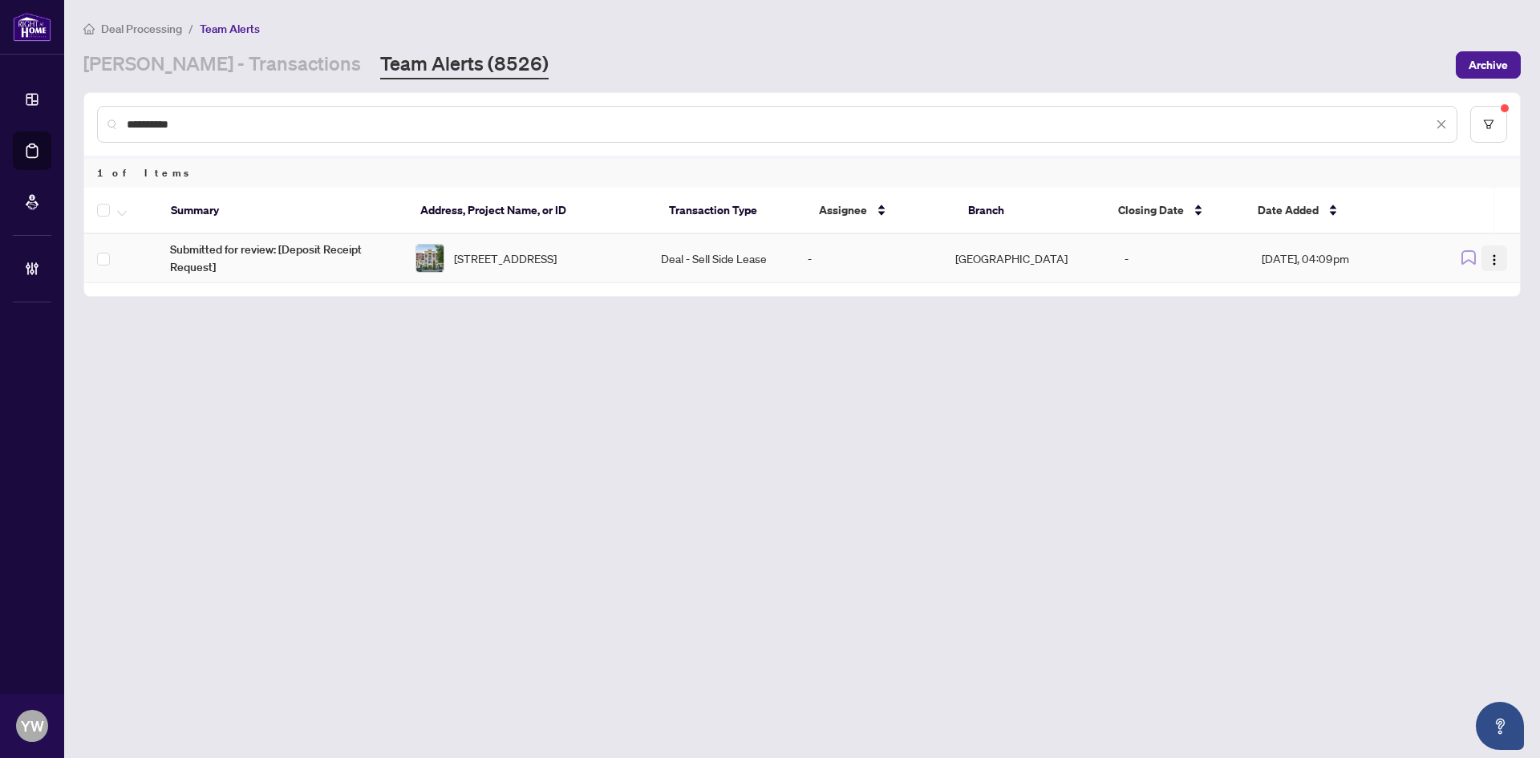
type input "**********"
click at [1494, 261] on img "button" at bounding box center [1494, 260] width 13 height 13
click at [1477, 337] on span "Complete Item" at bounding box center [1457, 341] width 75 height 18
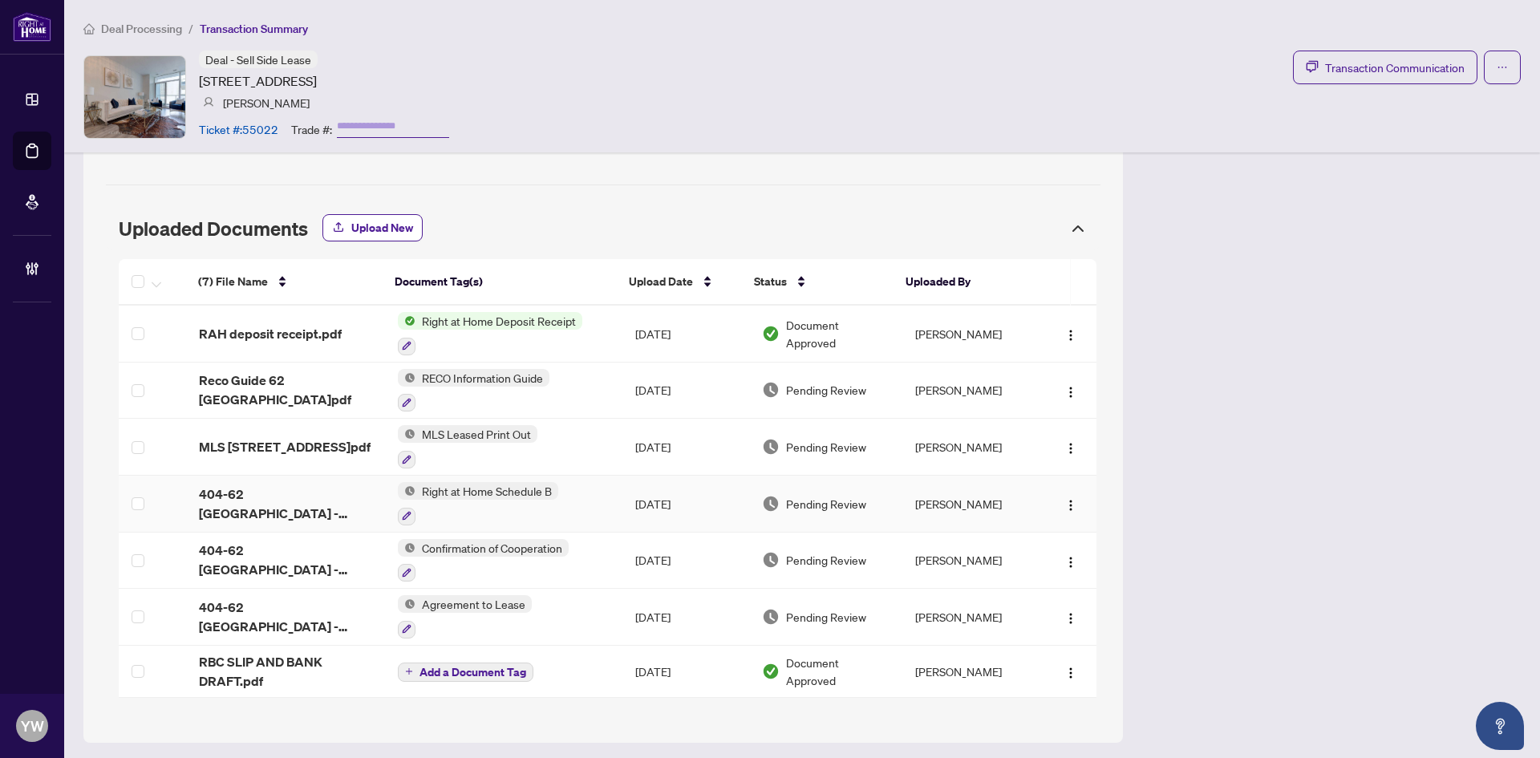
scroll to position [1296, 0]
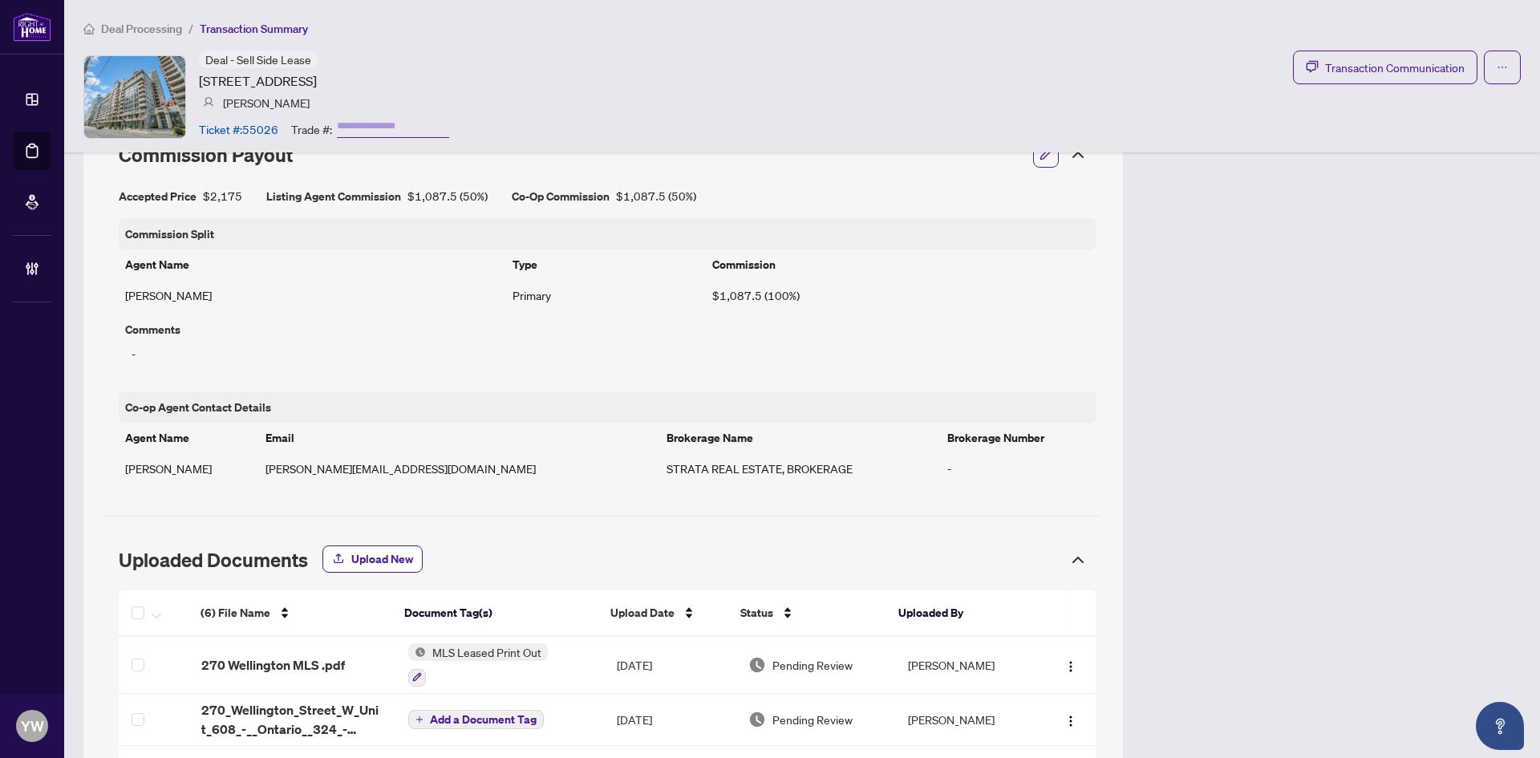
scroll to position [1203, 0]
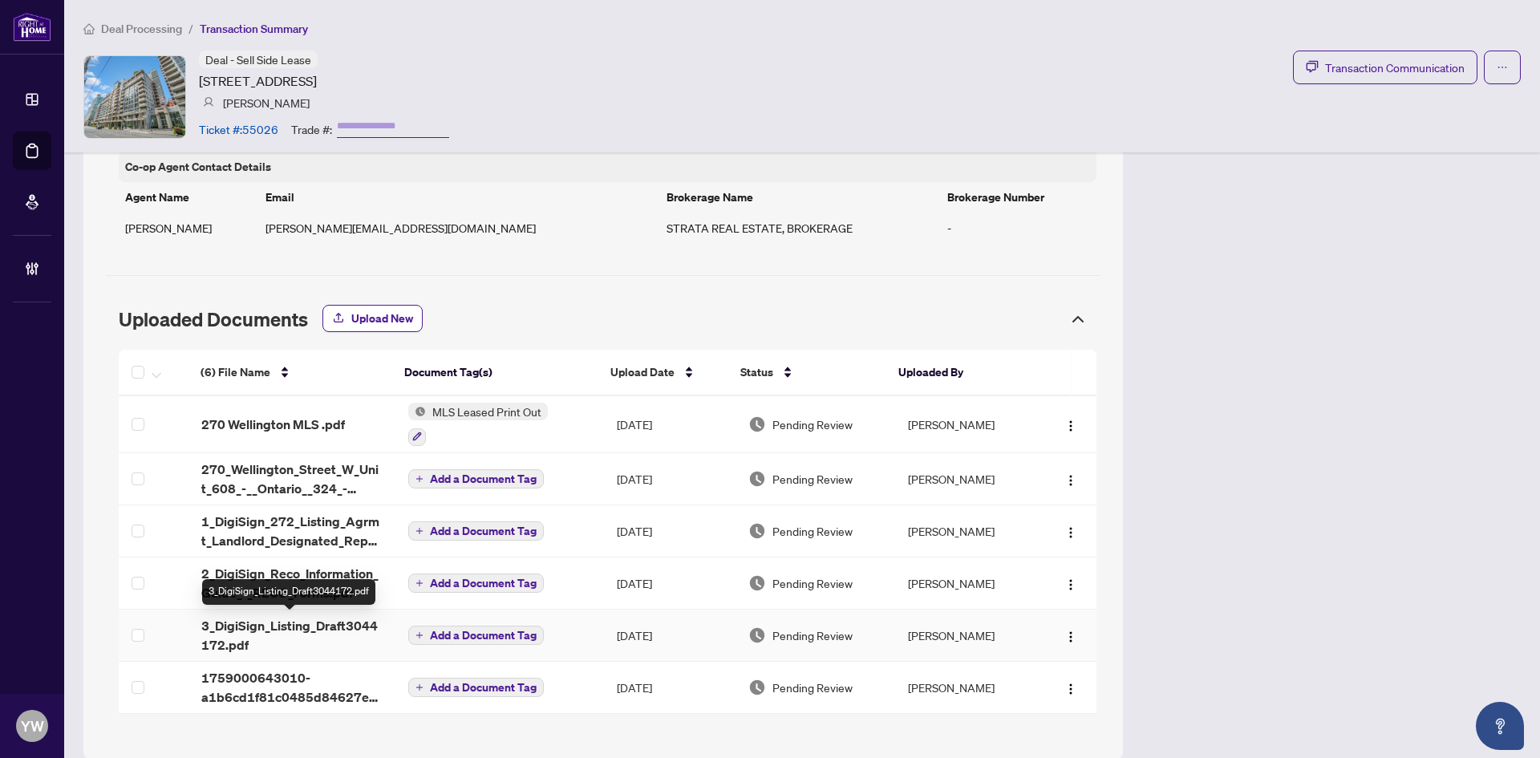
click at [351, 627] on div "(6) File Name Document Tag(s) Upload Date Status Uploaded By (6) File Name Docu…" at bounding box center [608, 532] width 978 height 364
click at [263, 677] on div "(6) File Name Document Tag(s) Upload Date Status Uploaded By (6) File Name Docu…" at bounding box center [608, 532] width 978 height 364
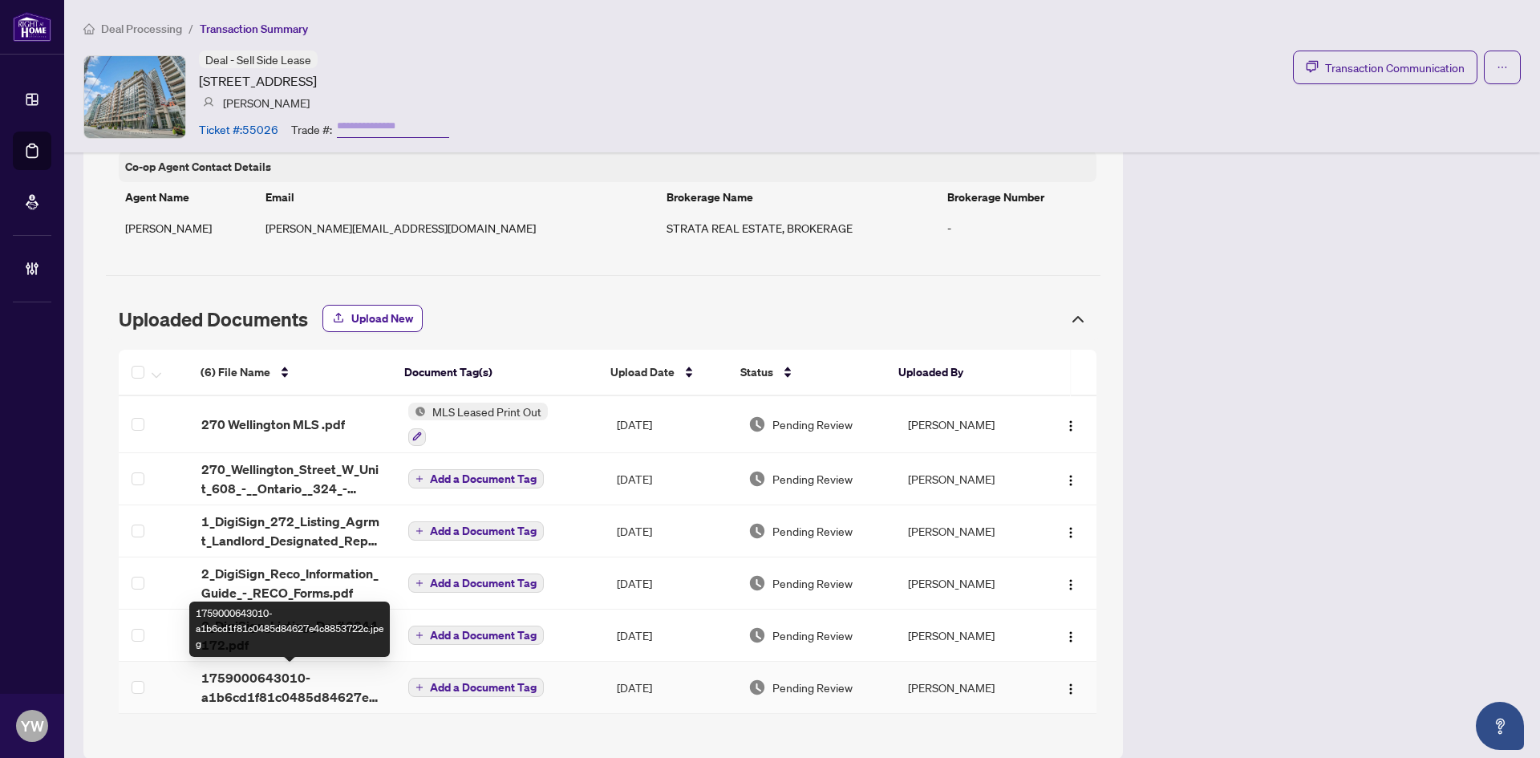
click at [263, 677] on span "1759000643010-a1b6cd1f81c0485d84627e4c8853722c.jpeg" at bounding box center [291, 687] width 181 height 39
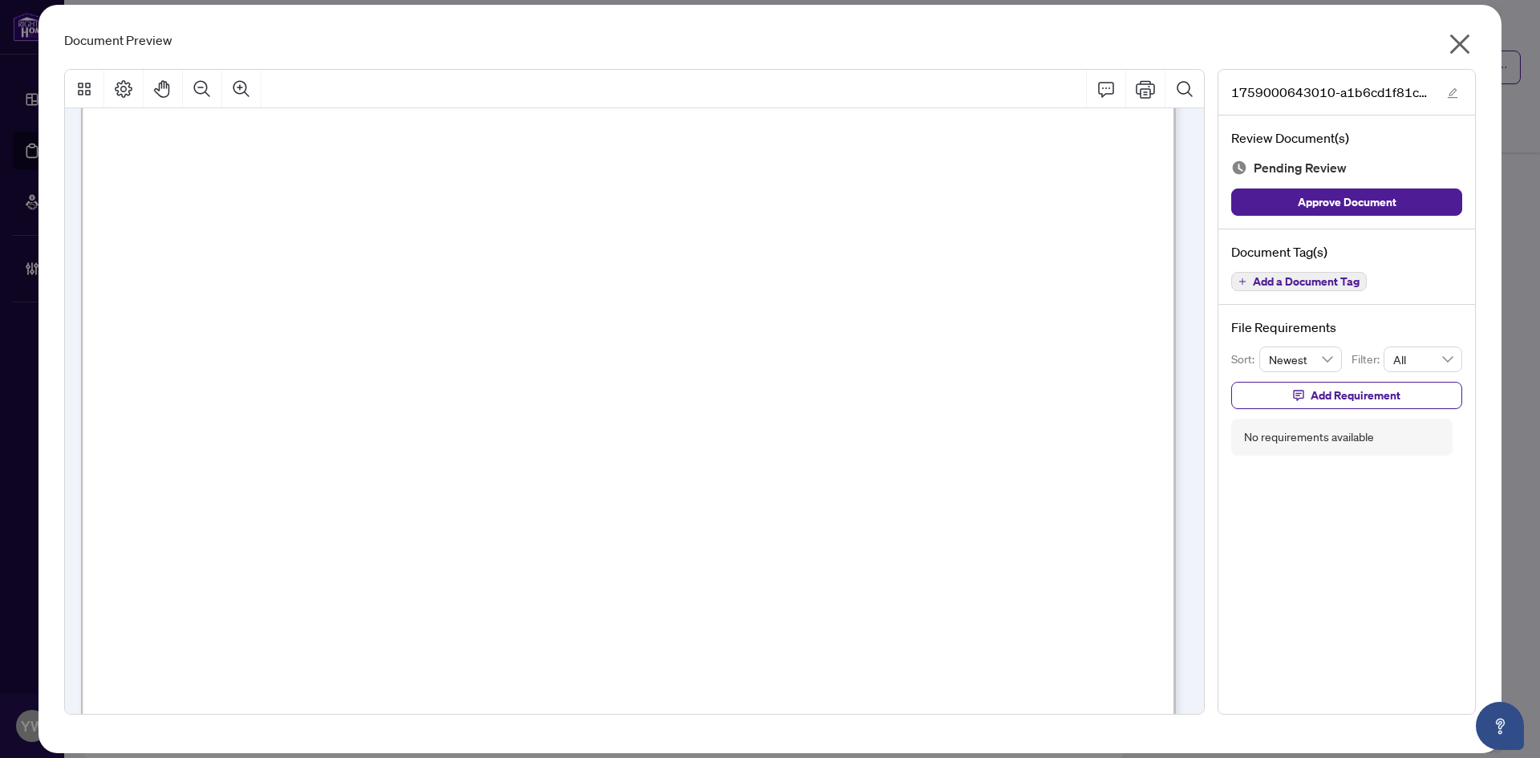
scroll to position [401, 0]
click at [1398, 204] on button "Approve Document" at bounding box center [1346, 202] width 231 height 27
click at [1448, 99] on span "button" at bounding box center [1452, 92] width 11 height 18
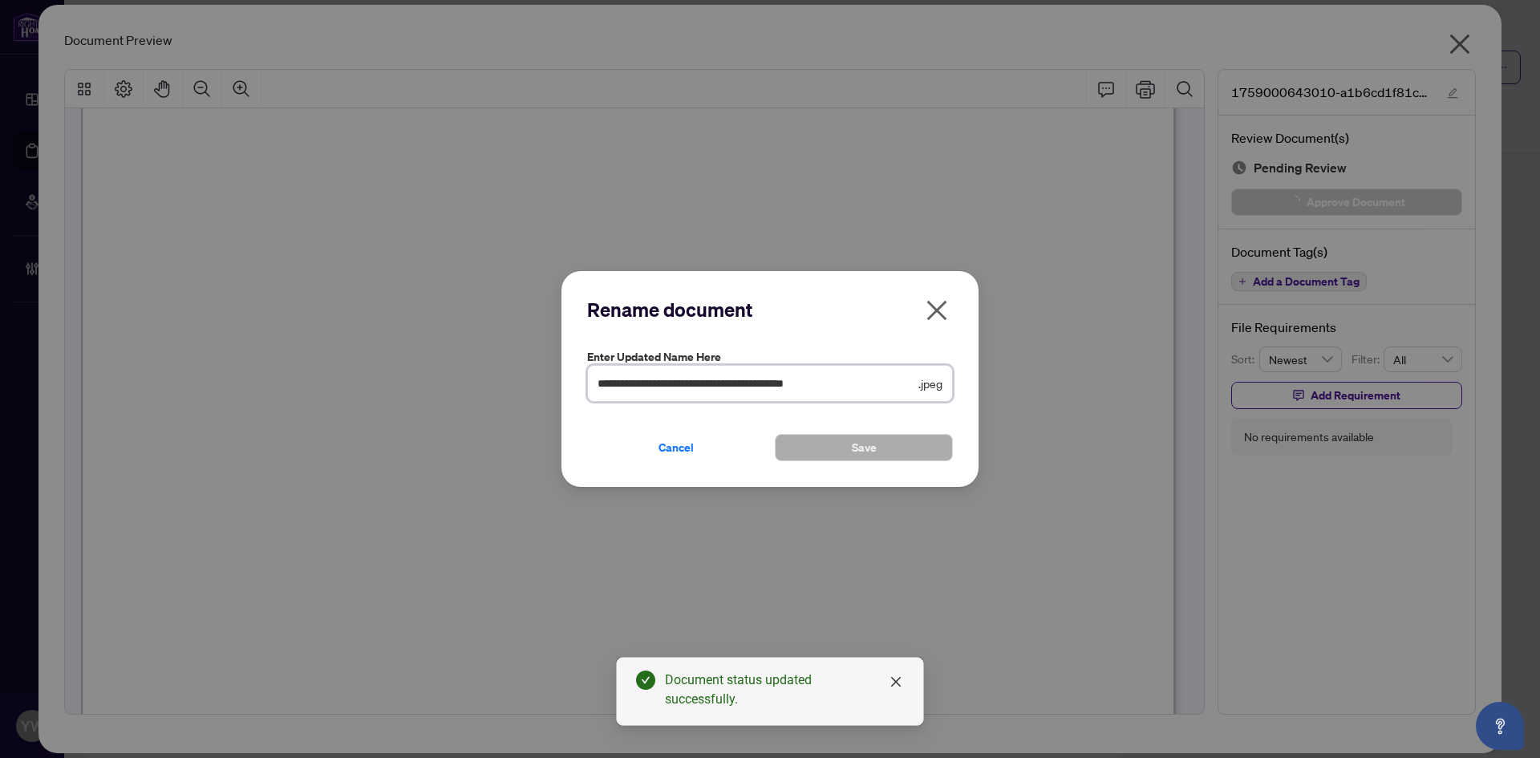
drag, startPoint x: 895, startPoint y: 384, endPoint x: 555, endPoint y: 383, distance: 339.4
click at [555, 383] on div "**********" at bounding box center [770, 379] width 1540 height 758
type input "********"
click at [856, 441] on span "Save" at bounding box center [864, 448] width 25 height 26
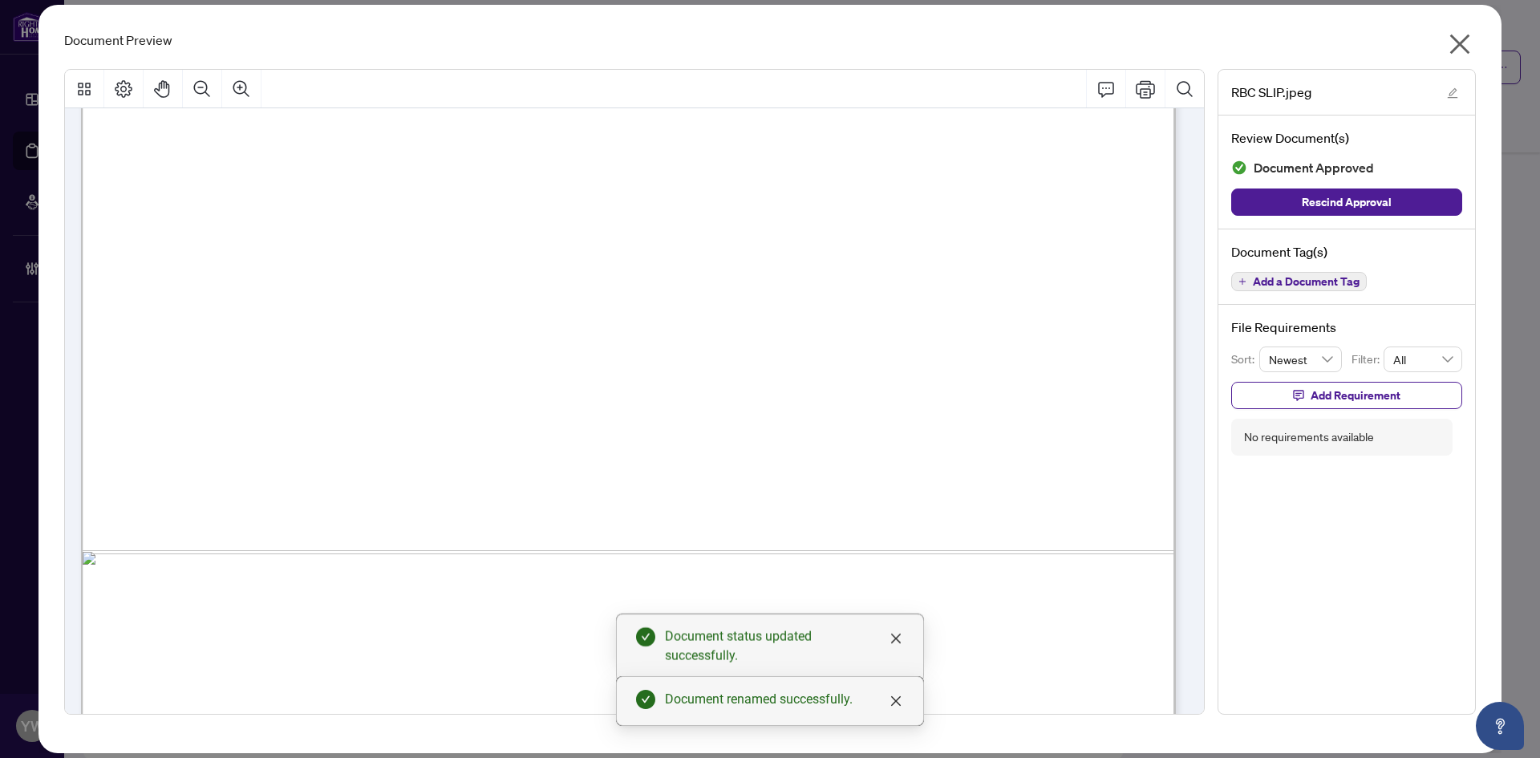
scroll to position [963, 0]
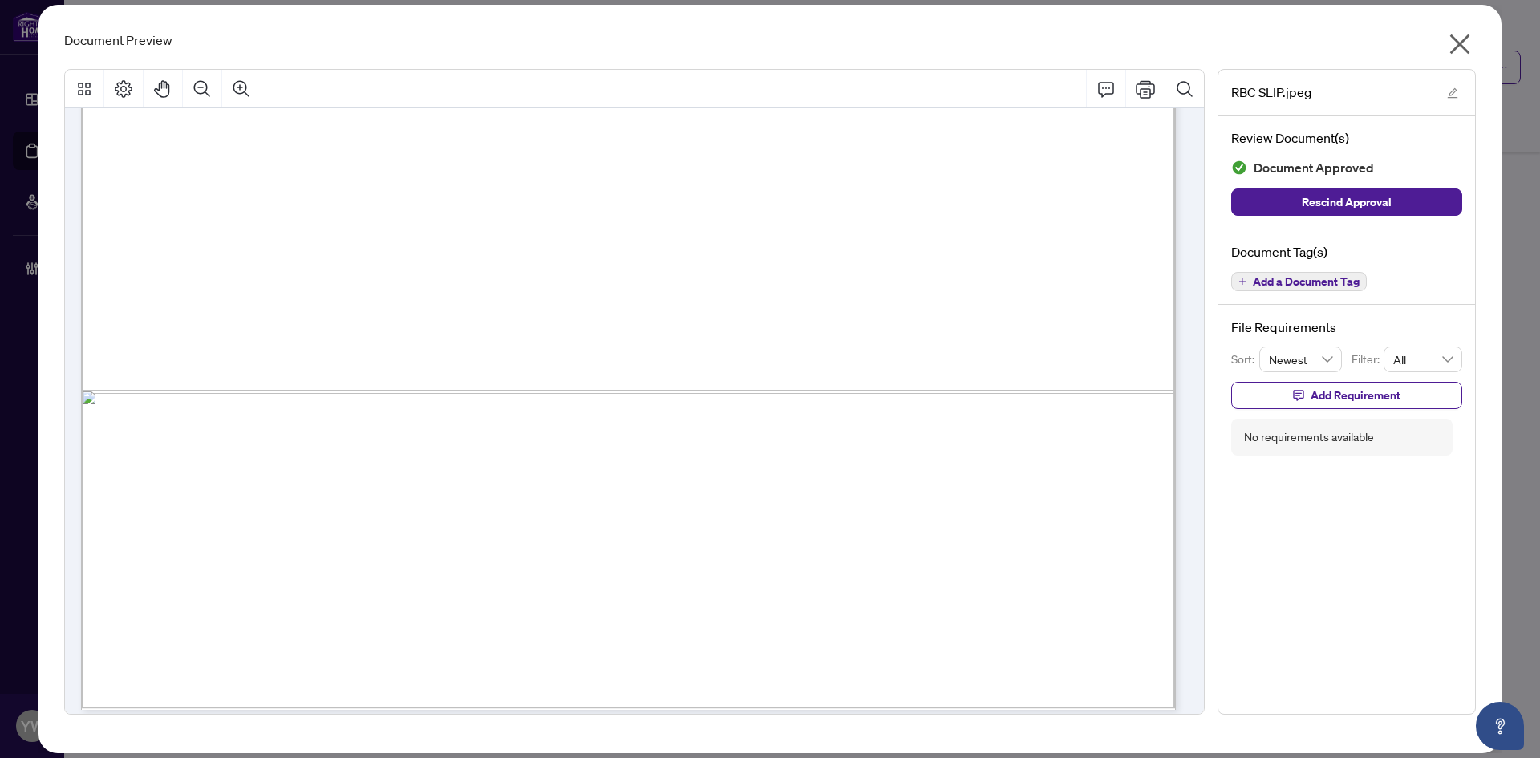
click at [1467, 45] on icon "close" at bounding box center [1460, 44] width 26 height 26
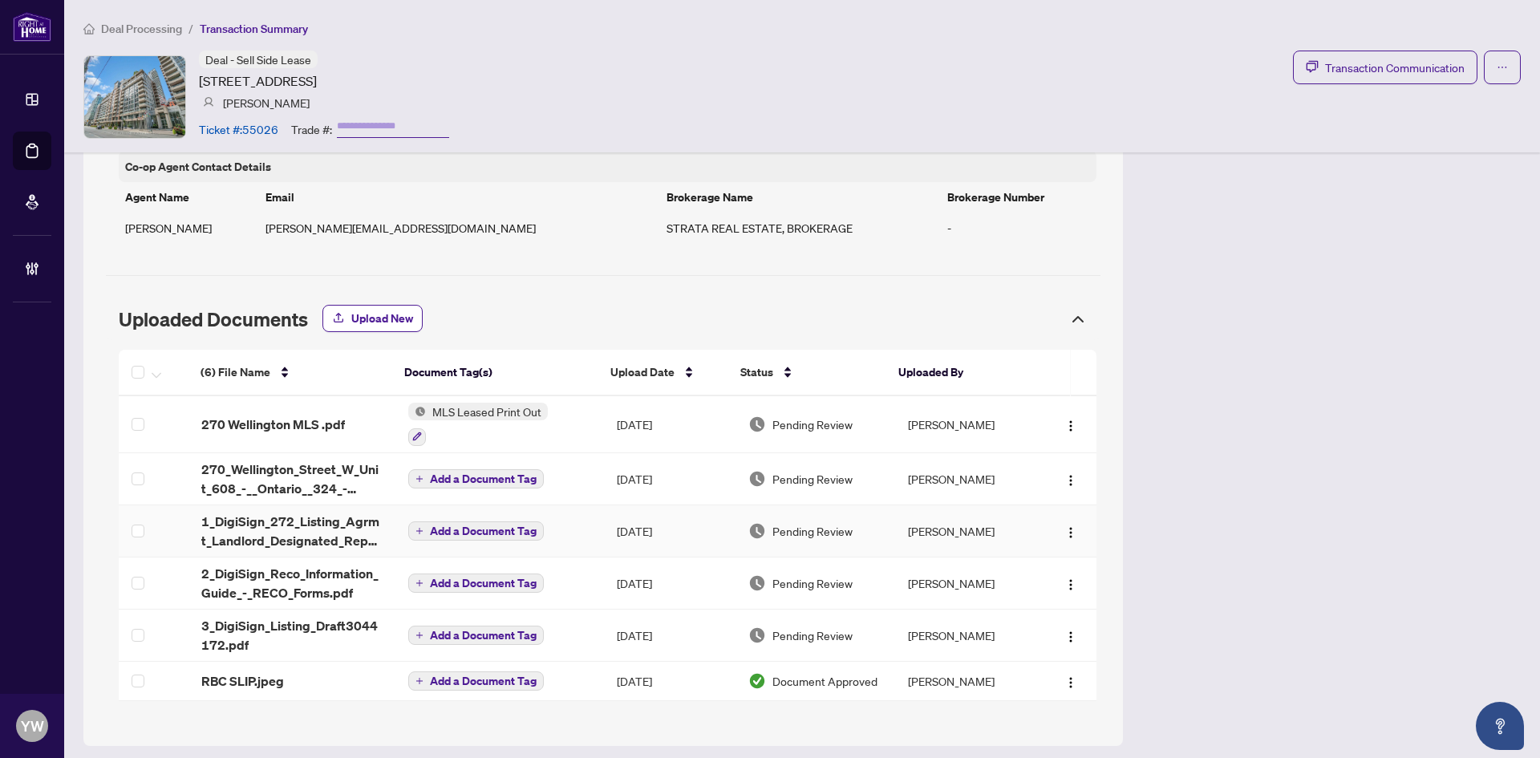
scroll to position [1209, 0]
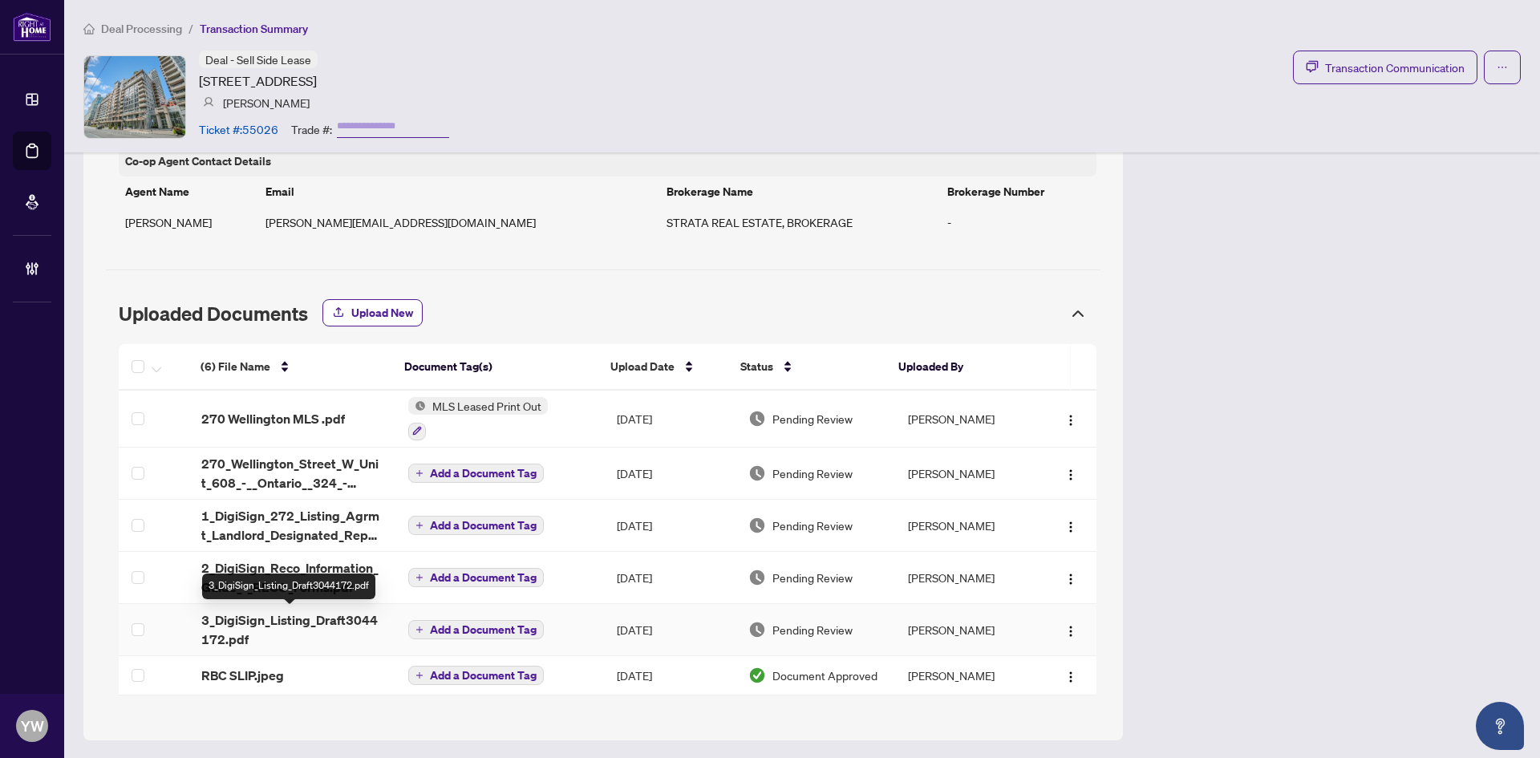
click at [287, 615] on span "3_DigiSign_Listing_Draft3044172.pdf" at bounding box center [291, 630] width 181 height 39
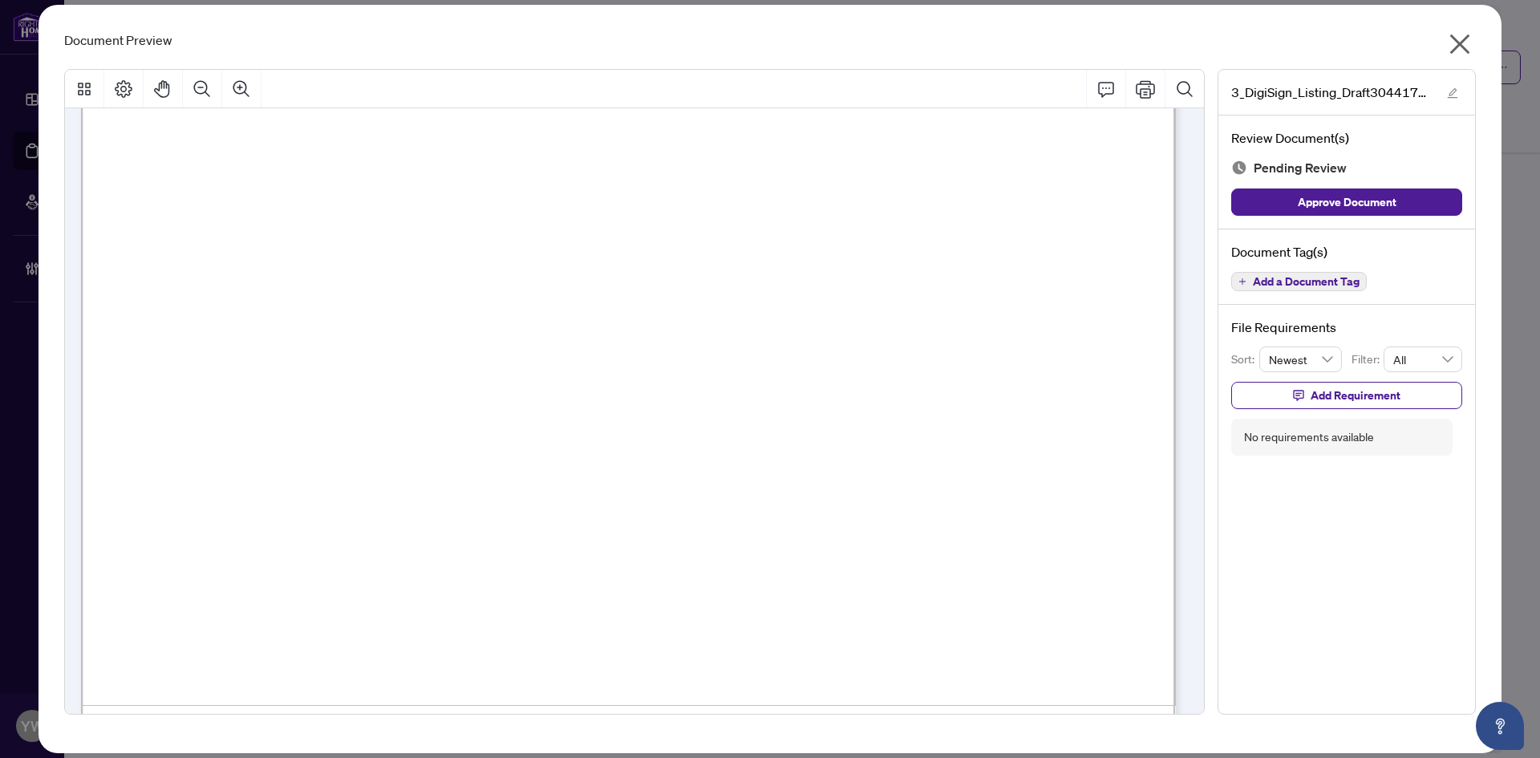
scroll to position [722, 0]
click at [1464, 39] on icon "close" at bounding box center [1461, 44] width 20 height 20
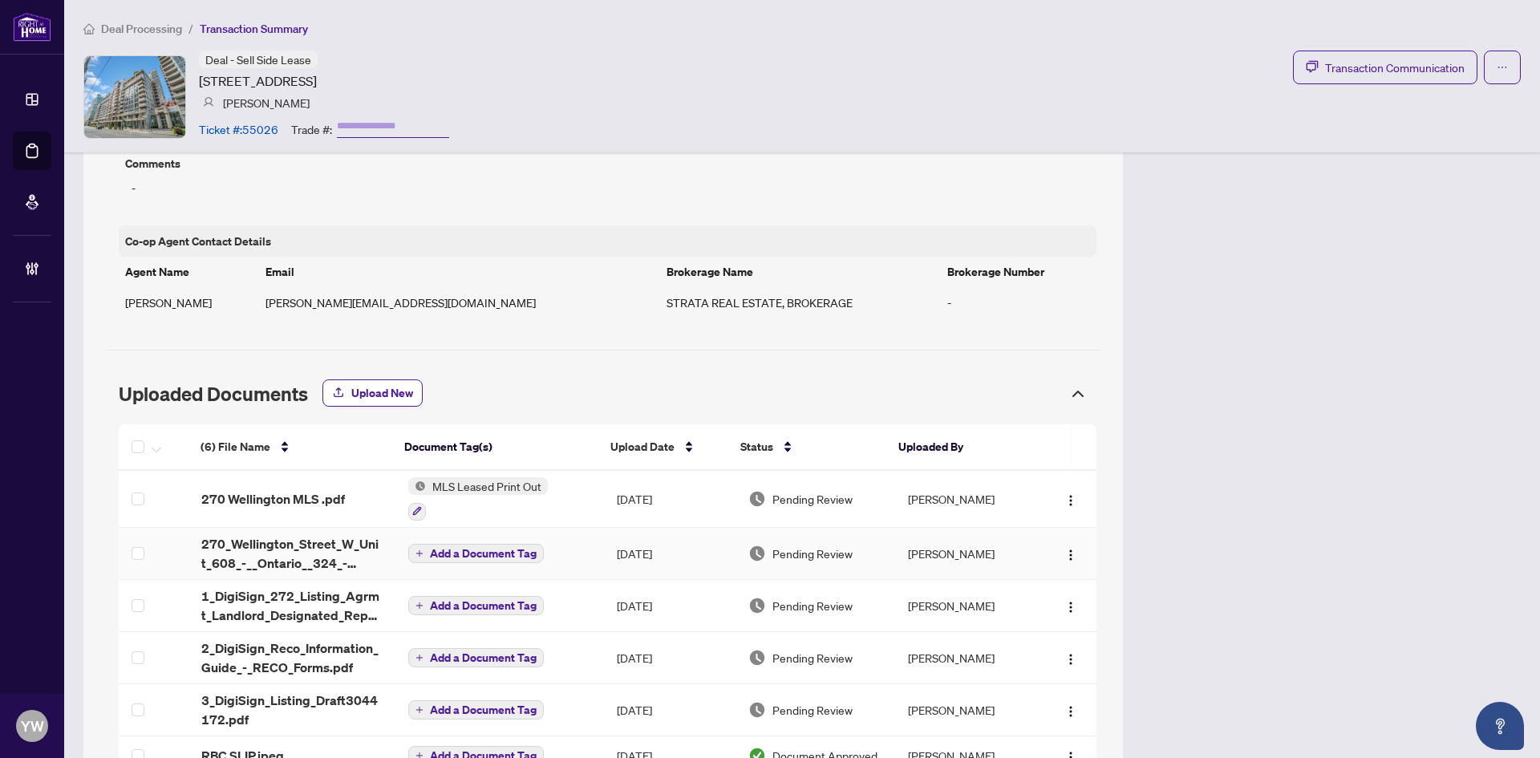
scroll to position [1209, 0]
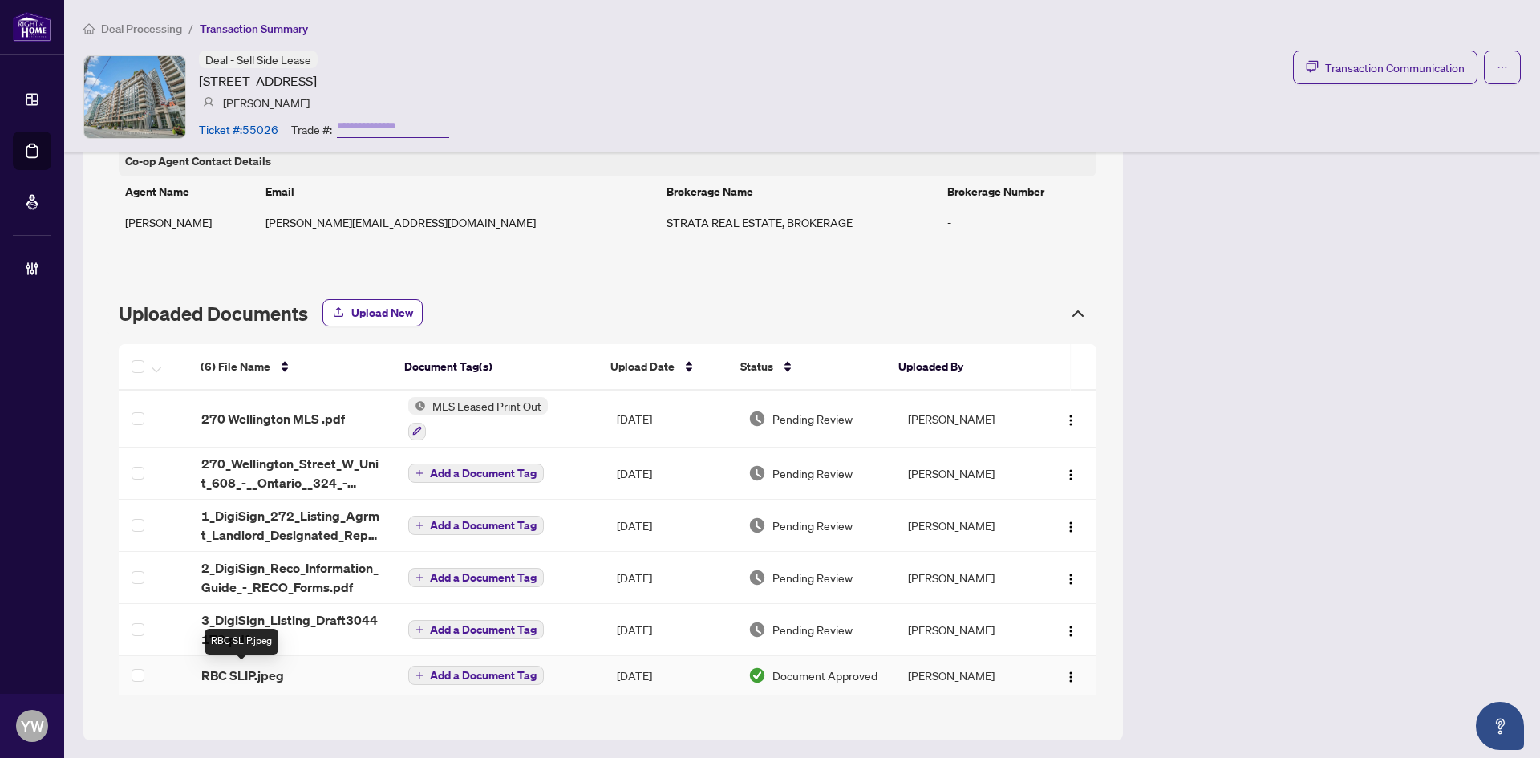
click at [258, 672] on span "RBC SLIP.jpeg" at bounding box center [242, 675] width 83 height 19
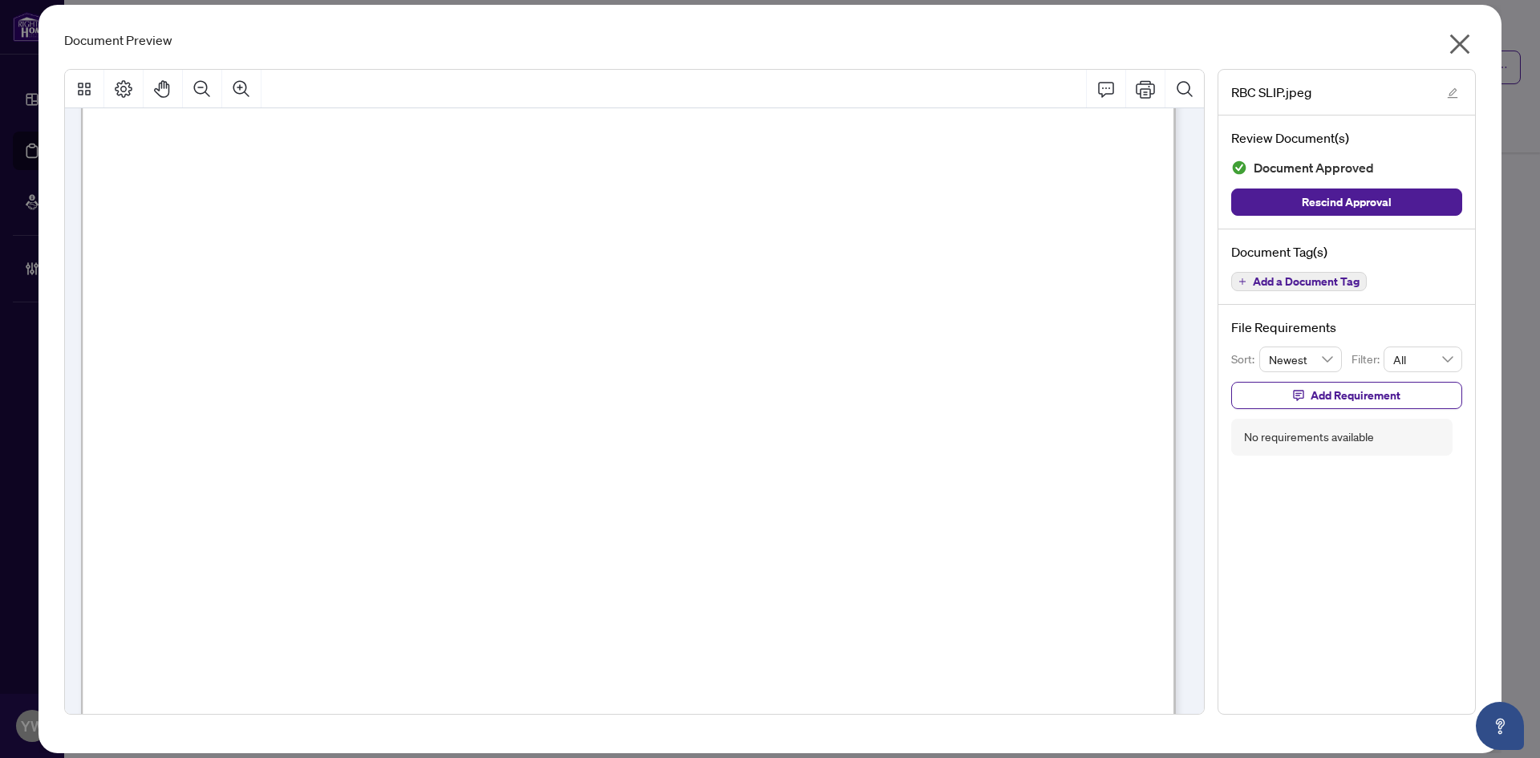
scroll to position [975, 0]
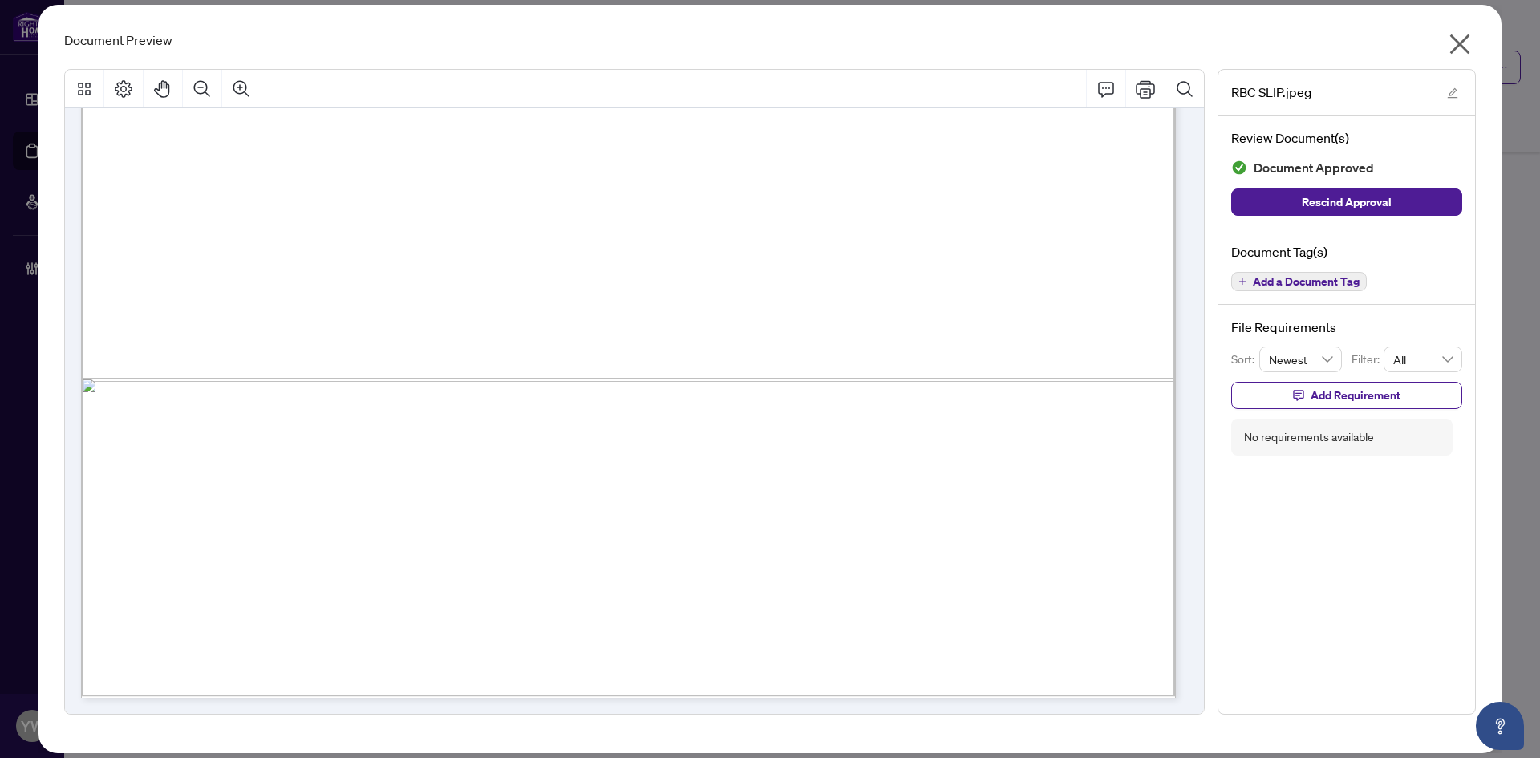
click at [1458, 43] on icon "close" at bounding box center [1461, 44] width 20 height 20
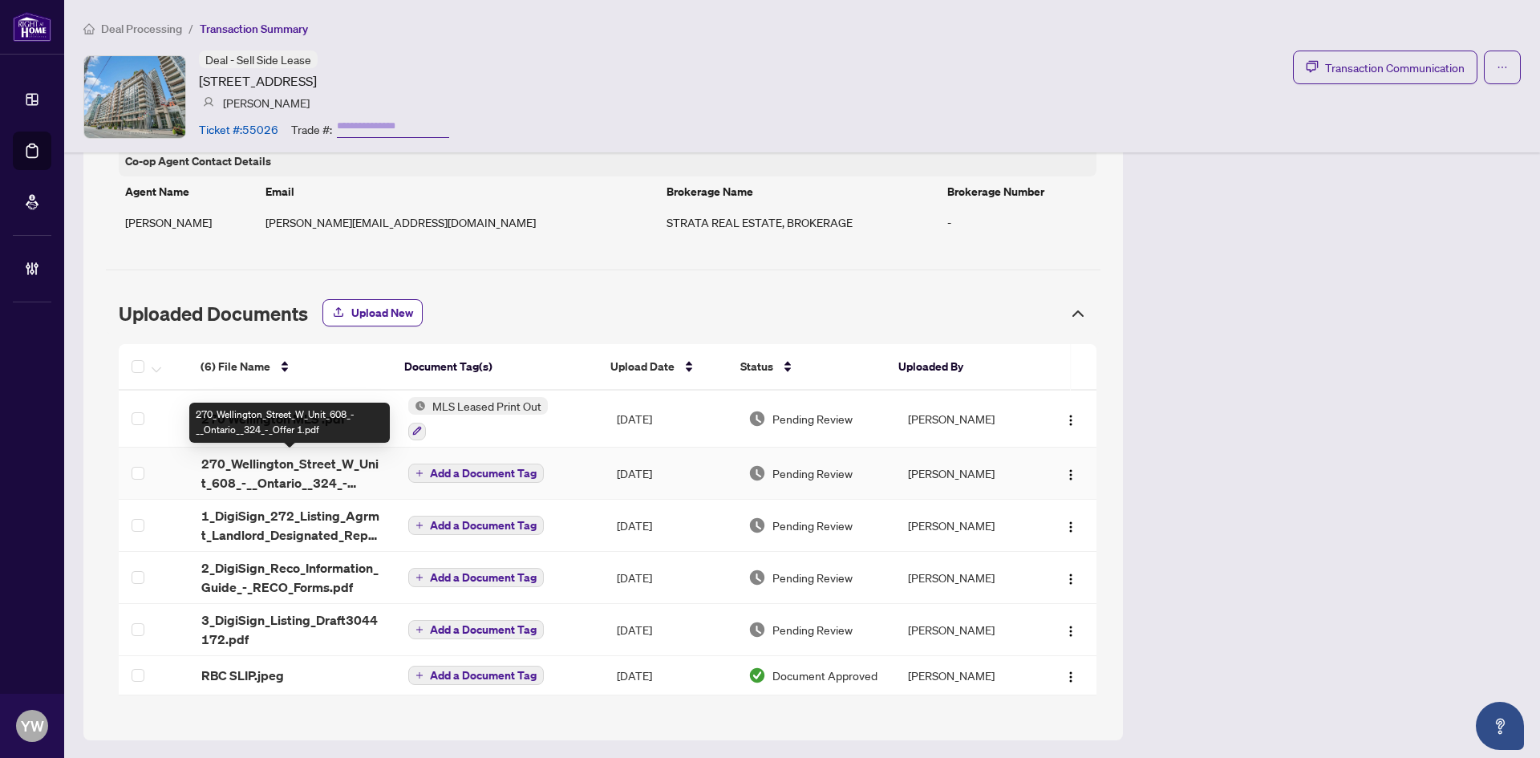
click at [339, 470] on span "270_Wellington_Street_W_Unit_608_-__Ontario__324_-_Offer 1.pdf" at bounding box center [291, 473] width 181 height 39
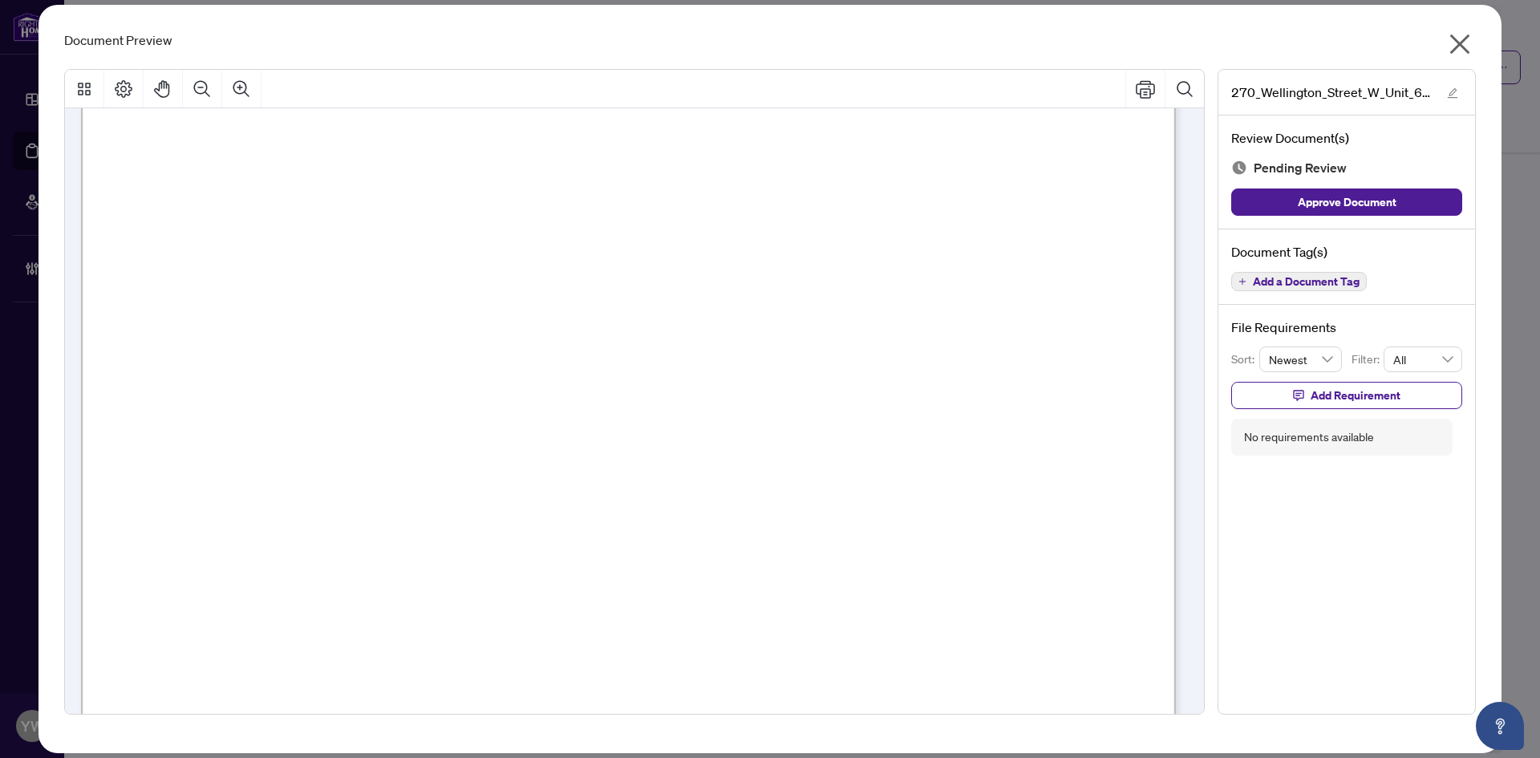
scroll to position [160, 0]
click at [1458, 42] on icon "close" at bounding box center [1461, 44] width 20 height 20
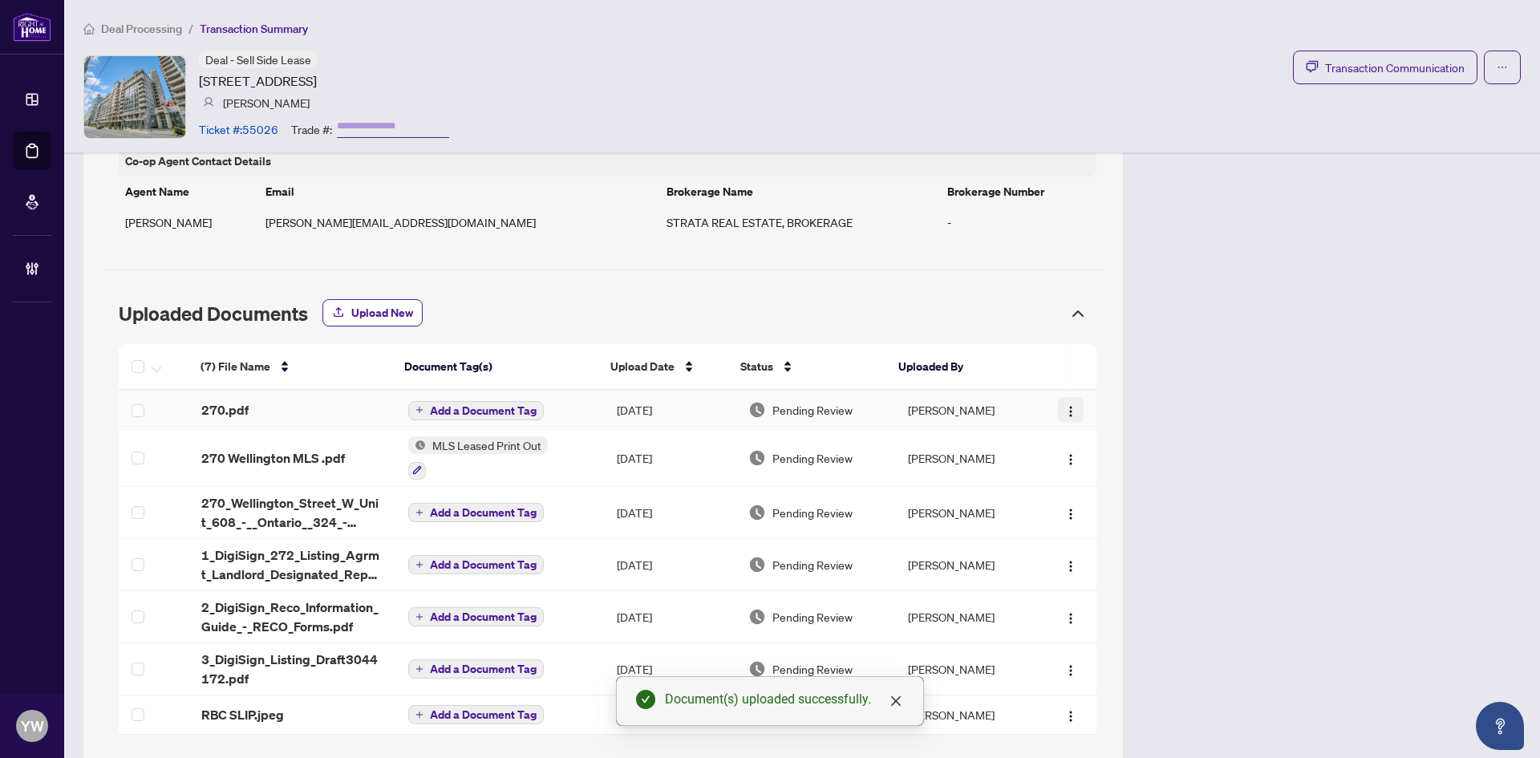
click at [1065, 407] on img "button" at bounding box center [1071, 411] width 13 height 13
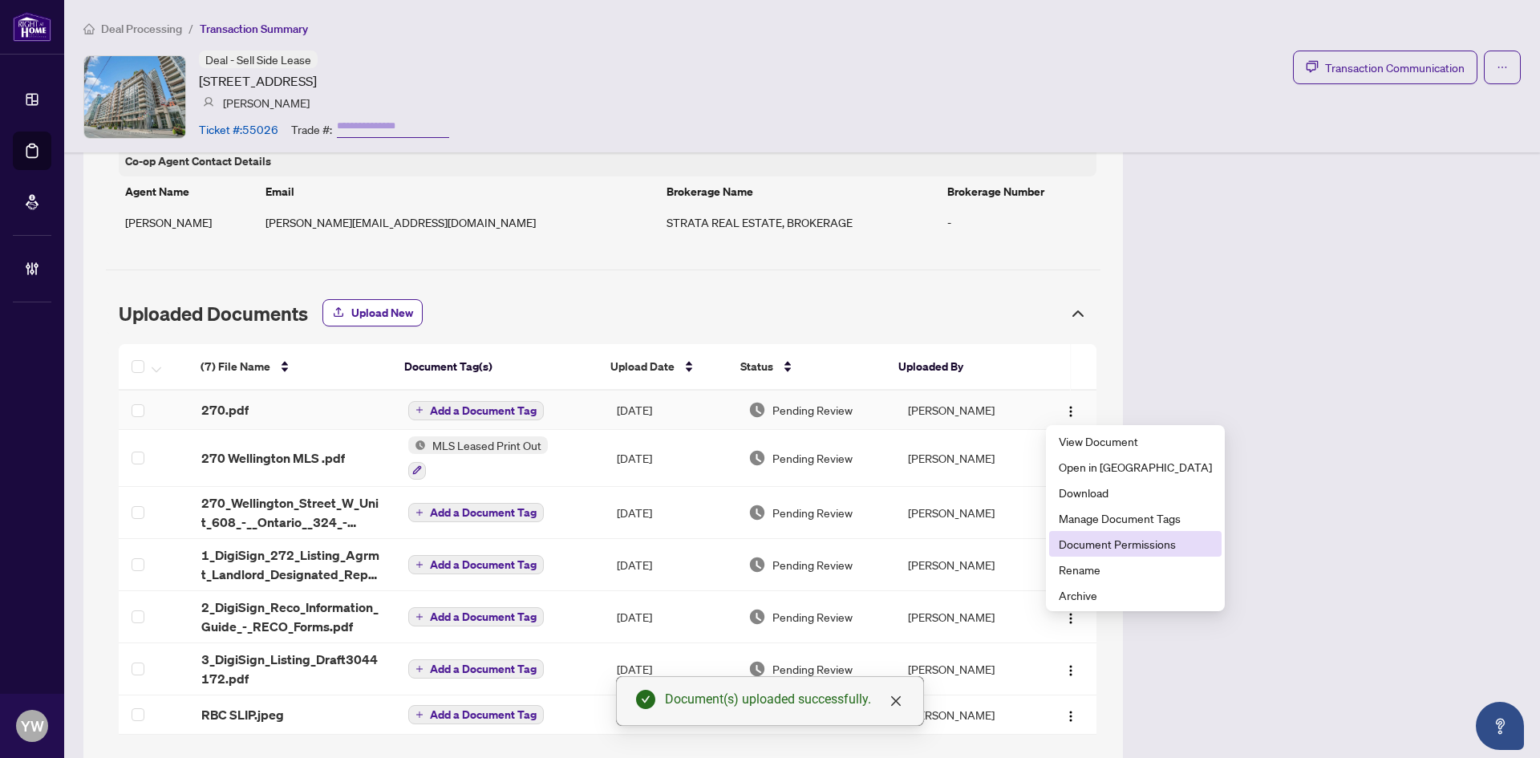
click at [1116, 545] on span "Document Permissions" at bounding box center [1135, 544] width 153 height 18
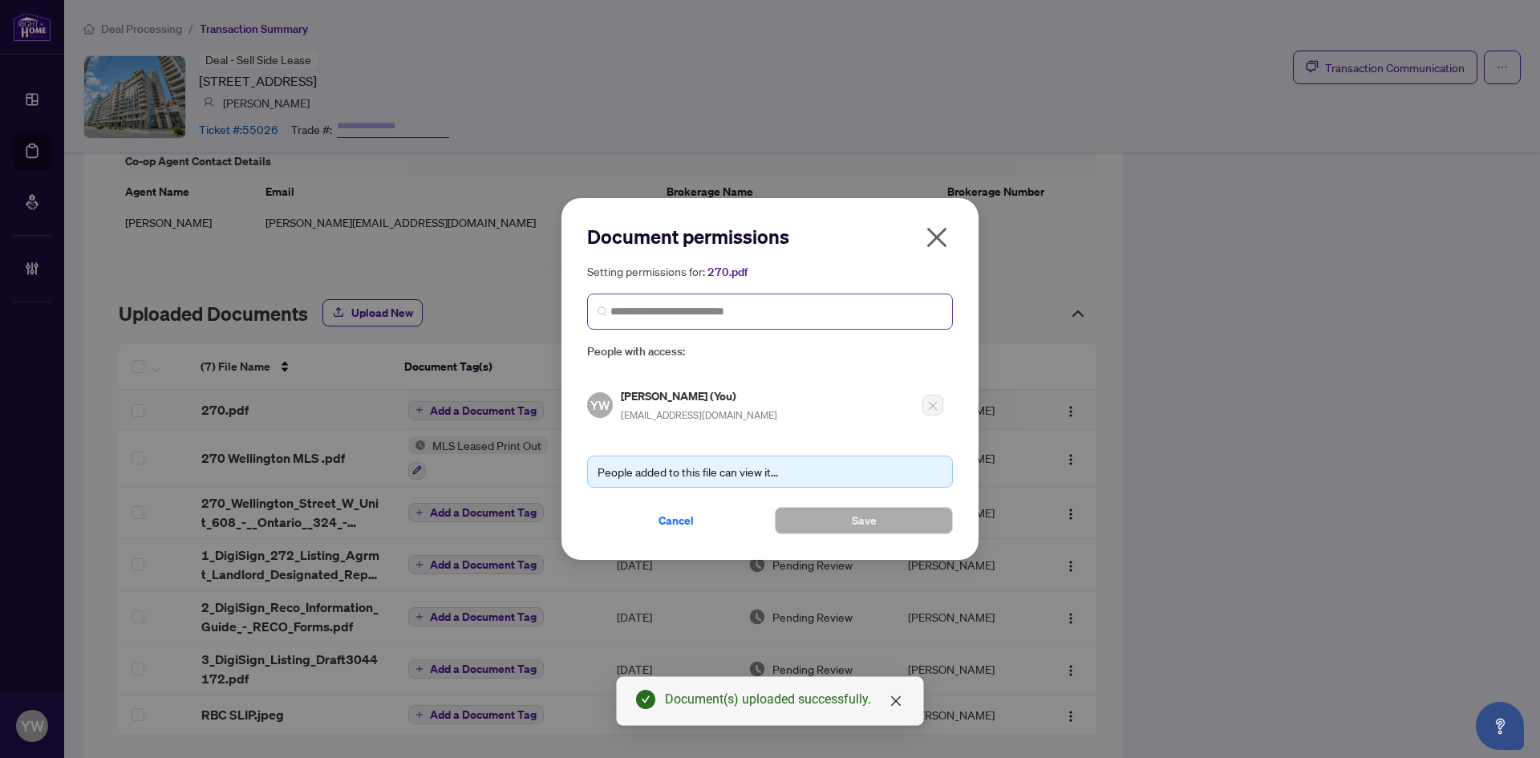
click at [660, 322] on span at bounding box center [770, 312] width 366 height 36
type input "****"
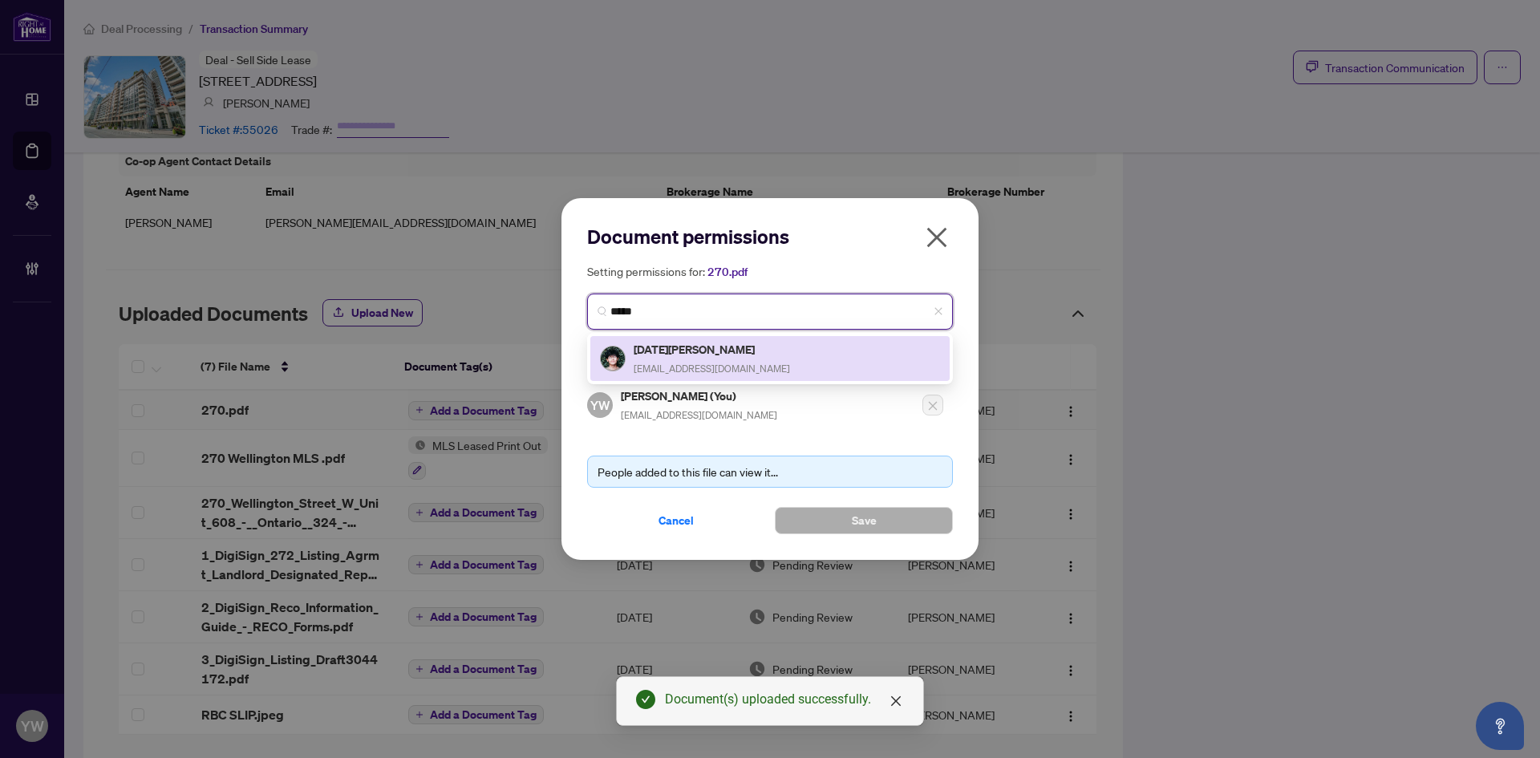
click at [685, 356] on h5 "[DATE][PERSON_NAME]" at bounding box center [712, 349] width 156 height 18
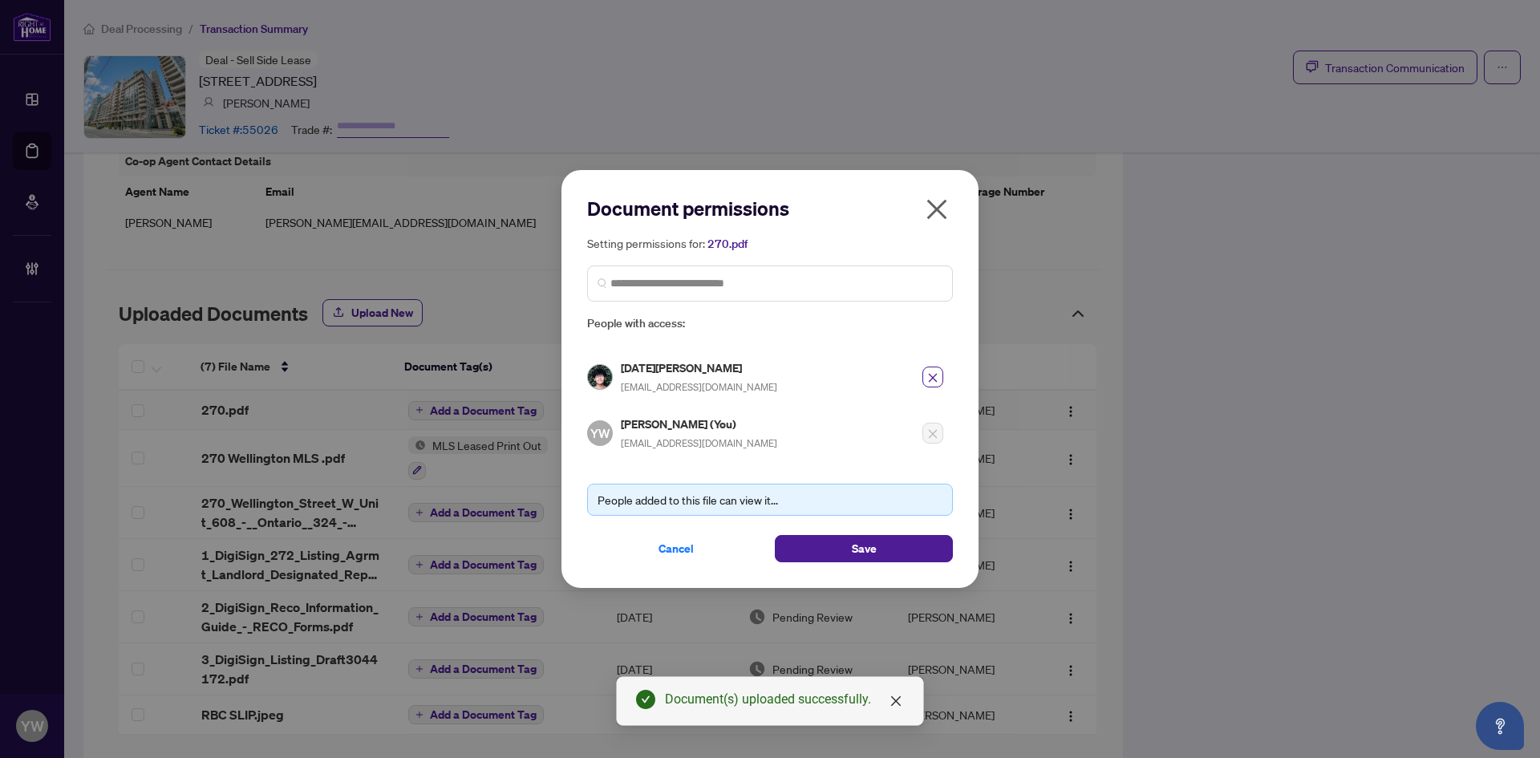
click at [933, 376] on icon "close" at bounding box center [932, 377] width 11 height 11
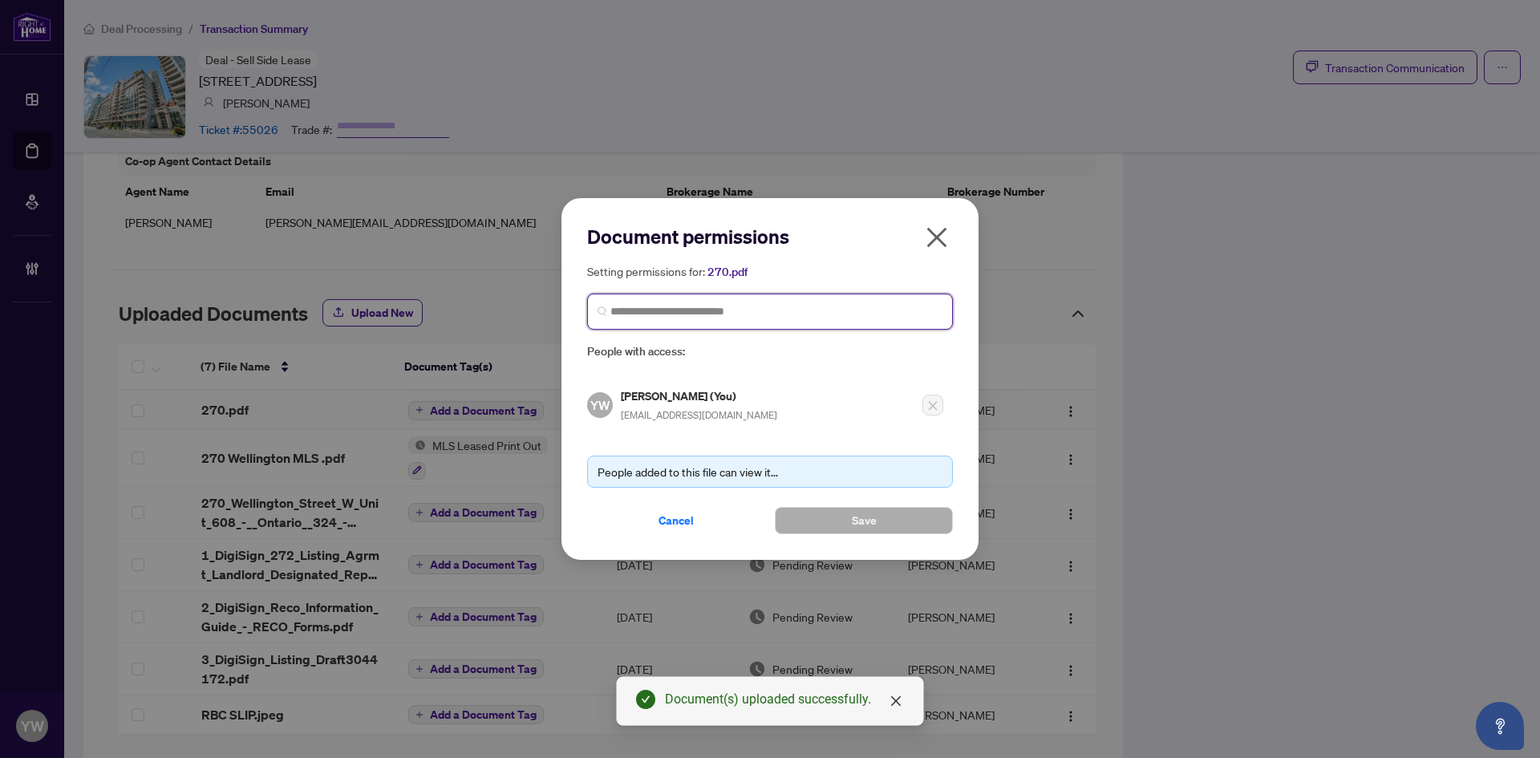
click at [729, 306] on input "search" at bounding box center [777, 311] width 332 height 17
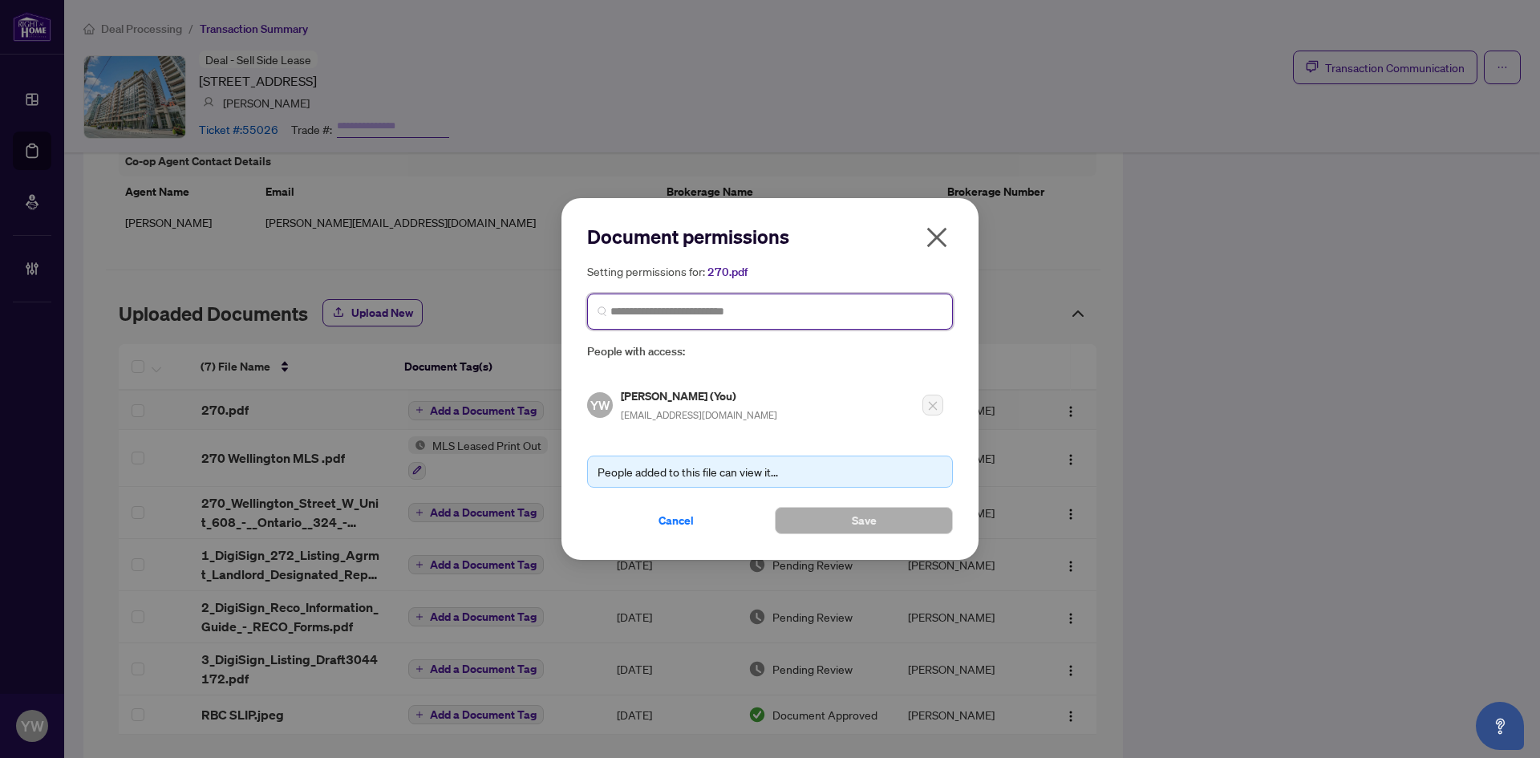
click at [671, 316] on input "search" at bounding box center [777, 311] width 332 height 17
click at [641, 303] on input "search" at bounding box center [777, 311] width 332 height 17
type input "*****"
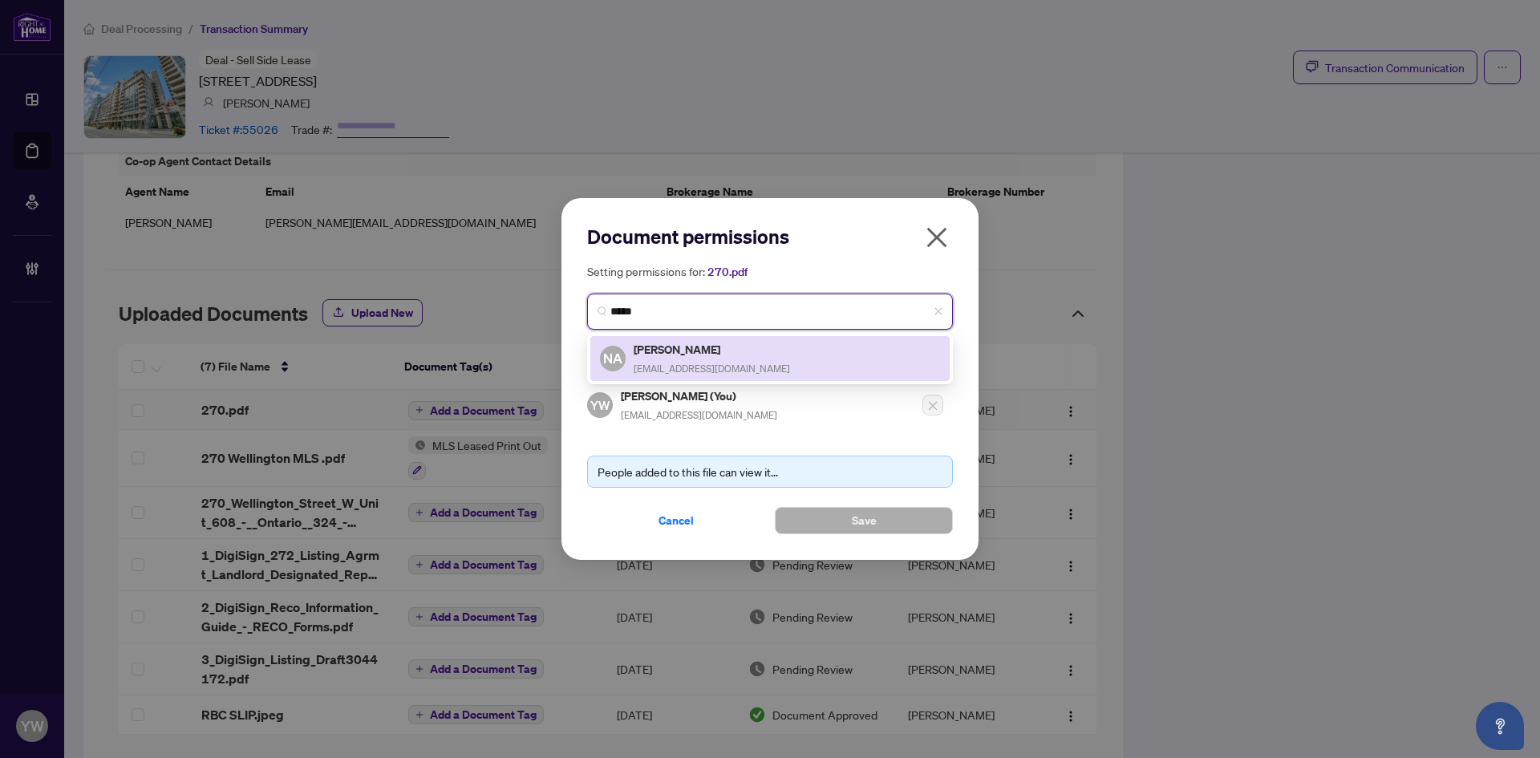
click at [738, 366] on div "NA Nofel Alam nofel.alam@gmail.com" at bounding box center [770, 358] width 340 height 37
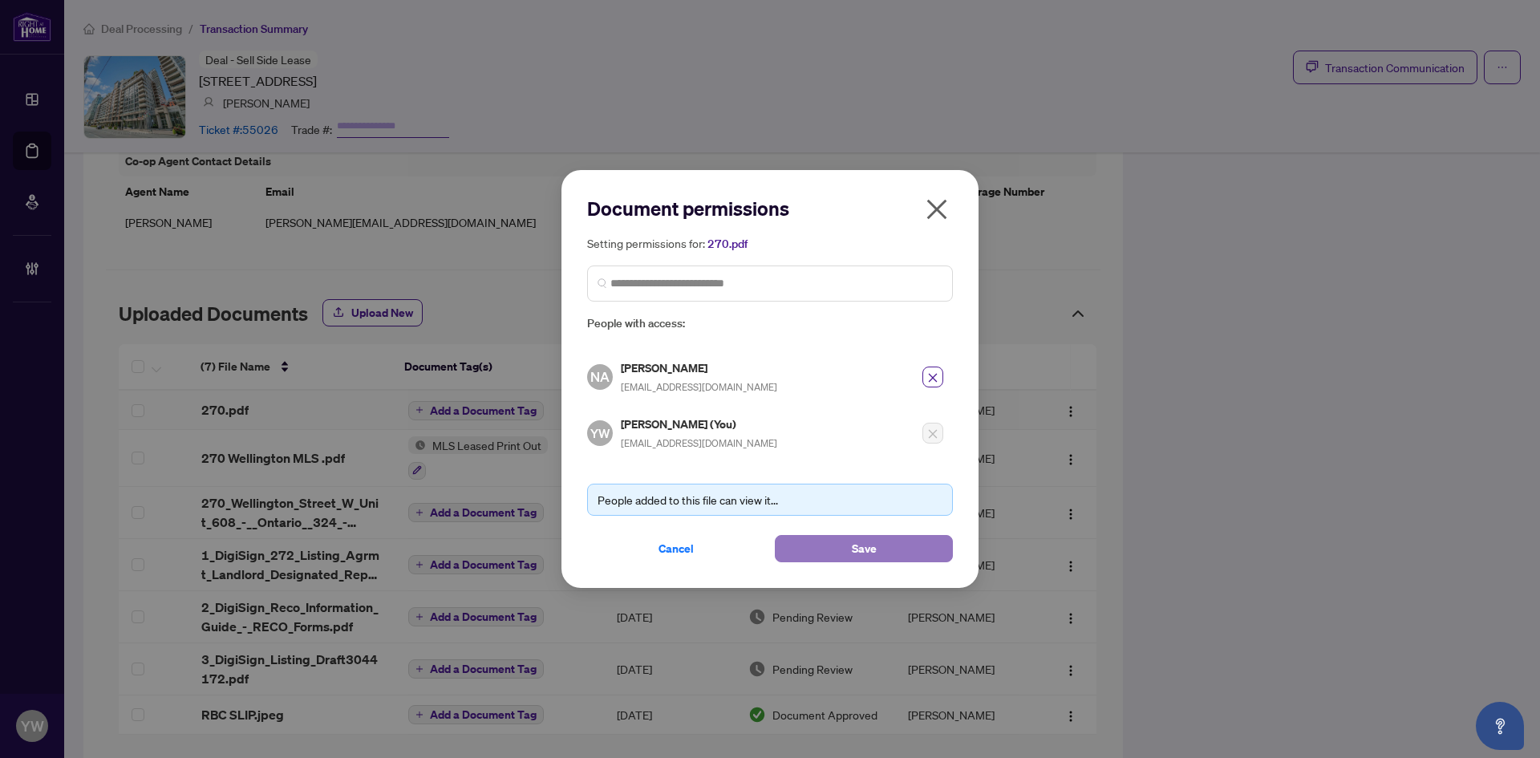
click at [827, 561] on button "Save" at bounding box center [864, 548] width 178 height 27
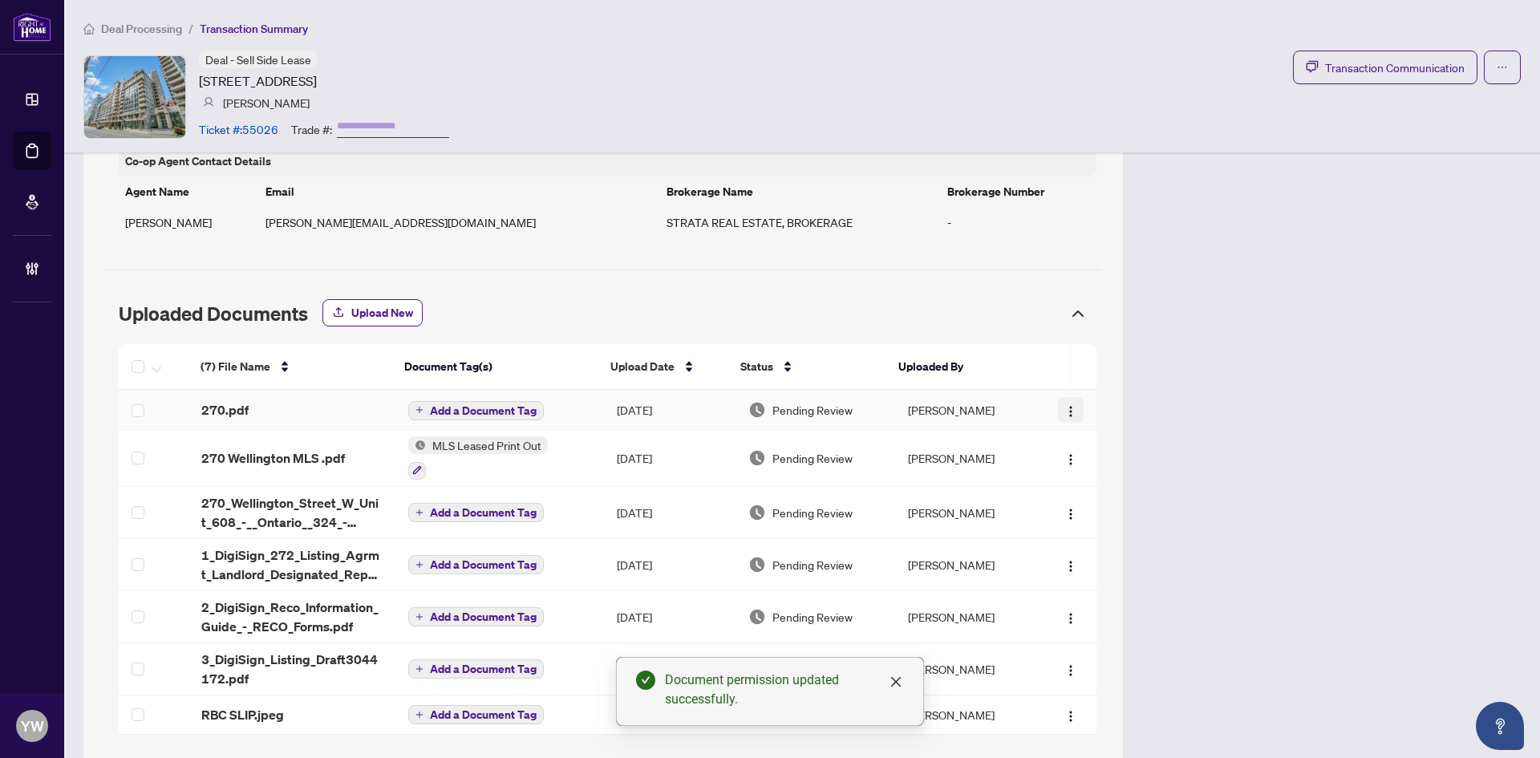
click at [1065, 408] on img "button" at bounding box center [1071, 411] width 13 height 13
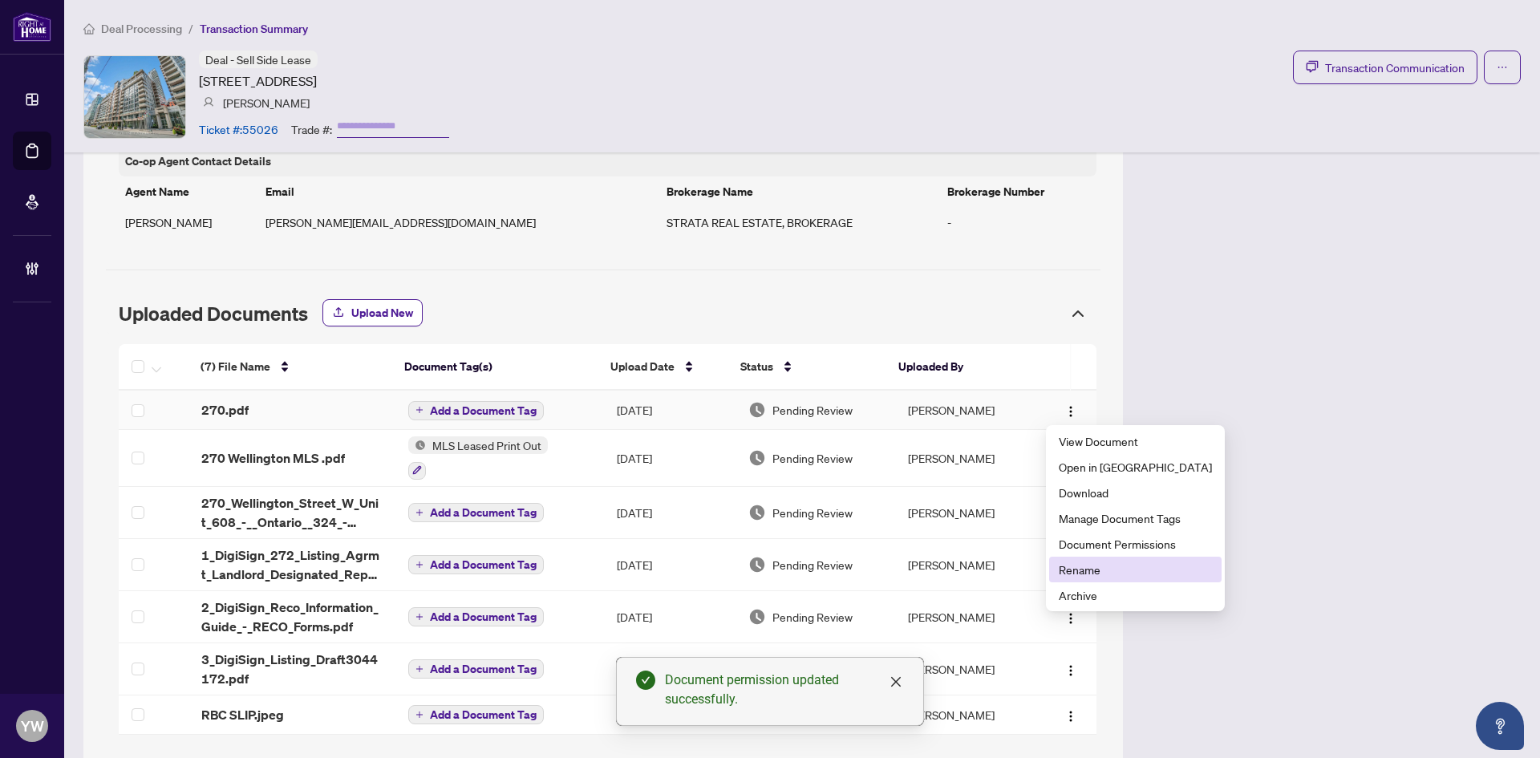
click at [1109, 570] on span "Rename" at bounding box center [1135, 570] width 153 height 18
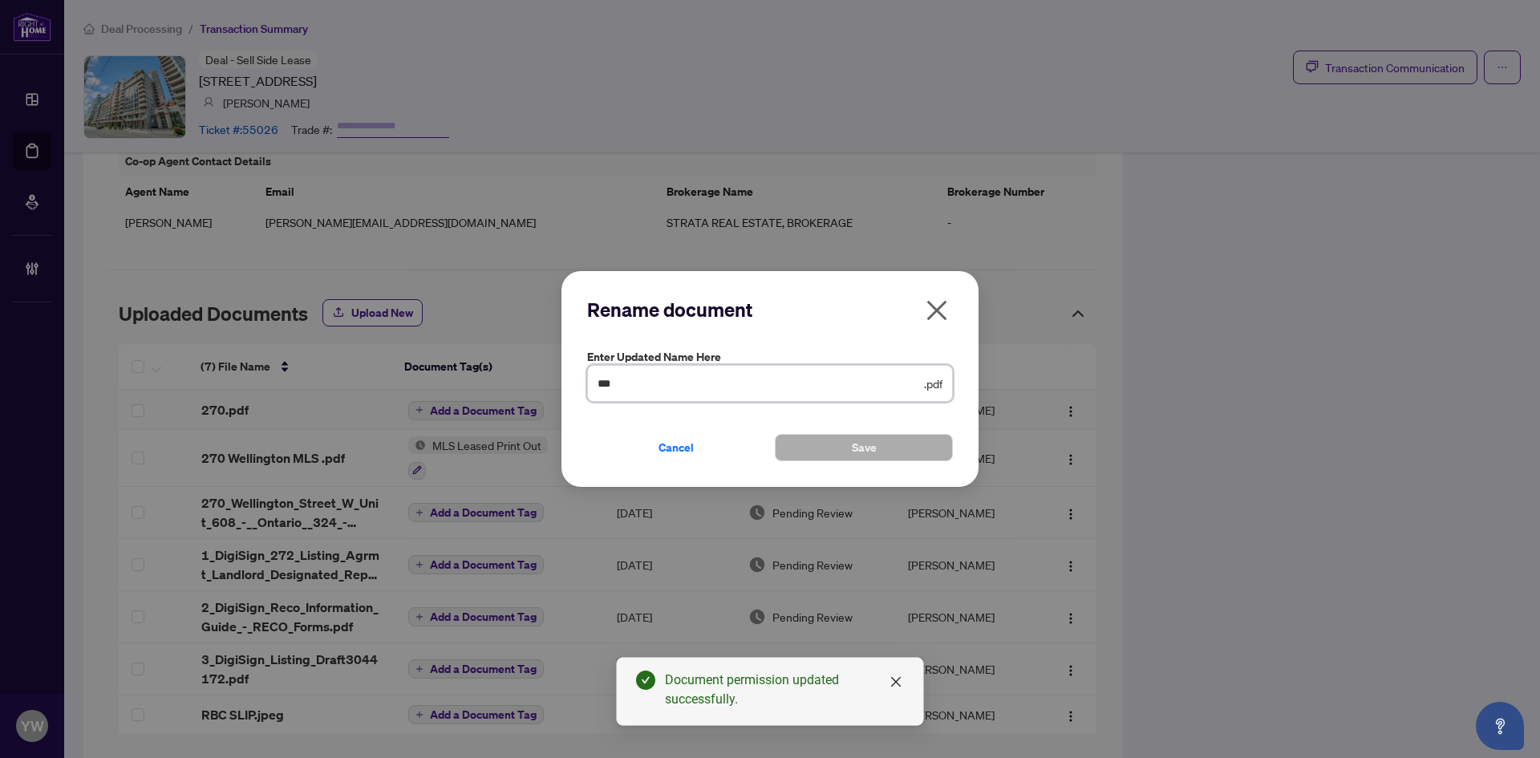
drag, startPoint x: 615, startPoint y: 381, endPoint x: 548, endPoint y: 380, distance: 67.4
click at [548, 380] on div "Rename document Enter updated name here *** .pdf Cancel Save Cancel OK" at bounding box center [770, 379] width 1540 height 758
type input "**********"
click at [872, 443] on span "Save" at bounding box center [864, 448] width 25 height 26
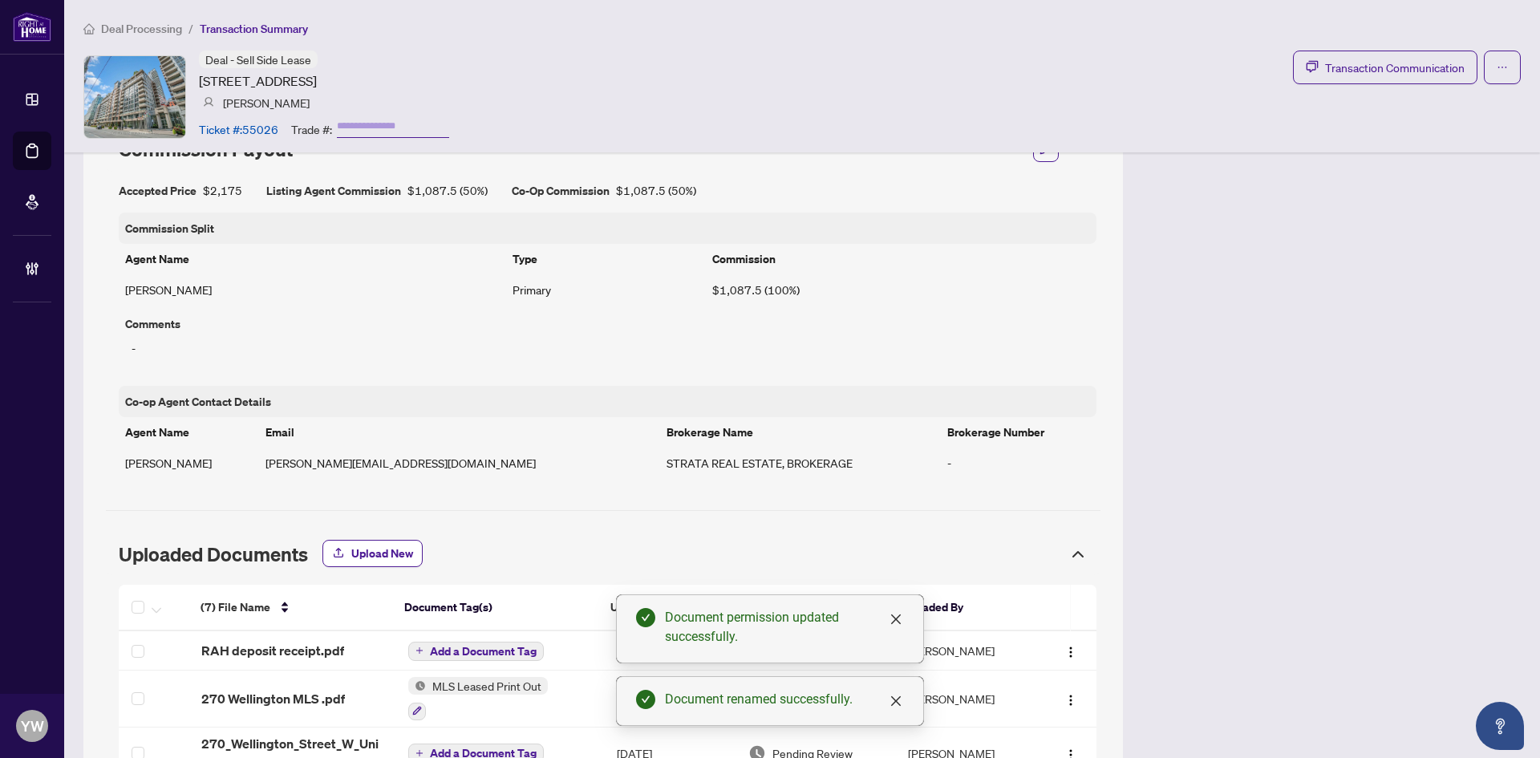
scroll to position [1129, 0]
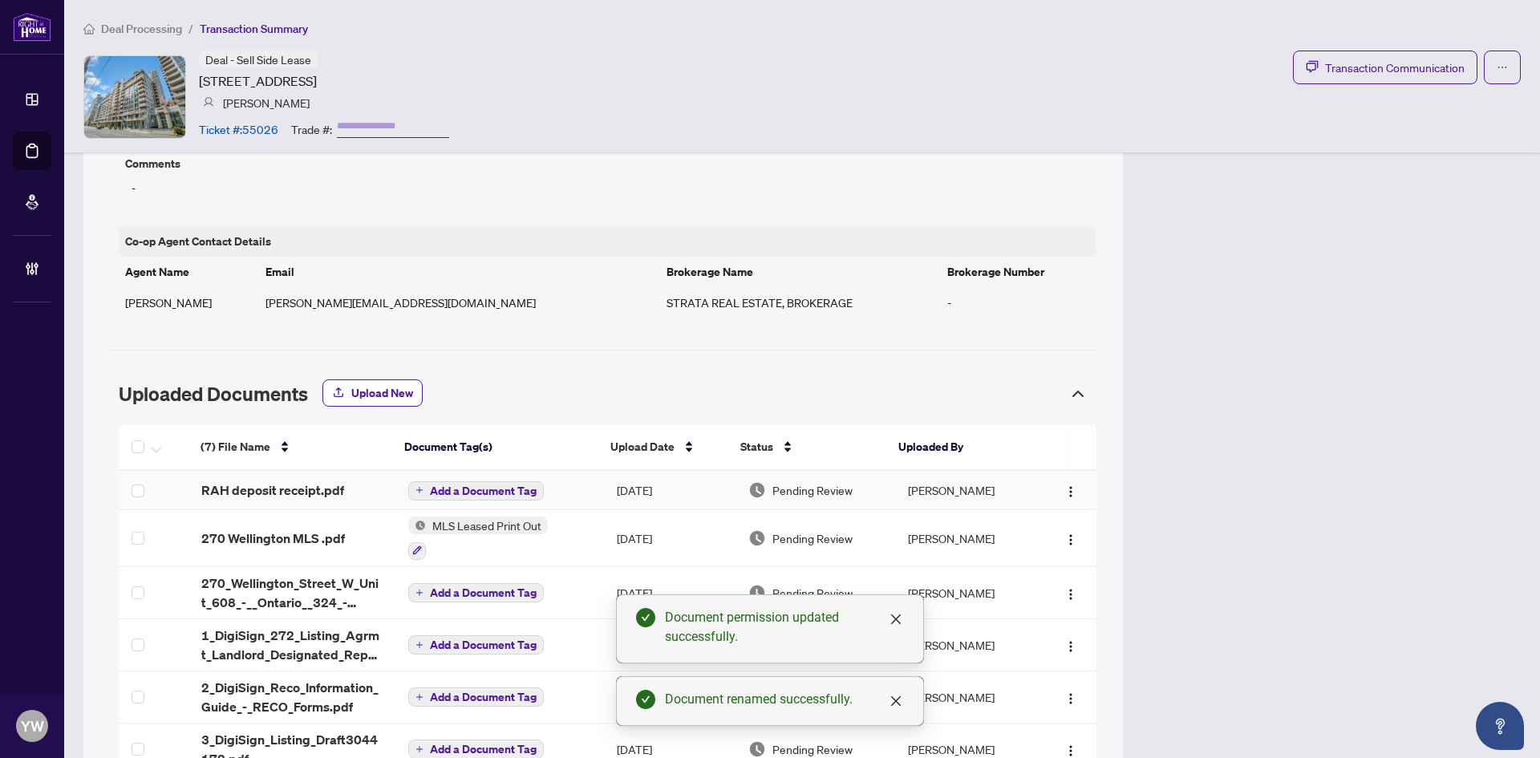
click at [495, 486] on span "Add a Document Tag" at bounding box center [483, 490] width 107 height 11
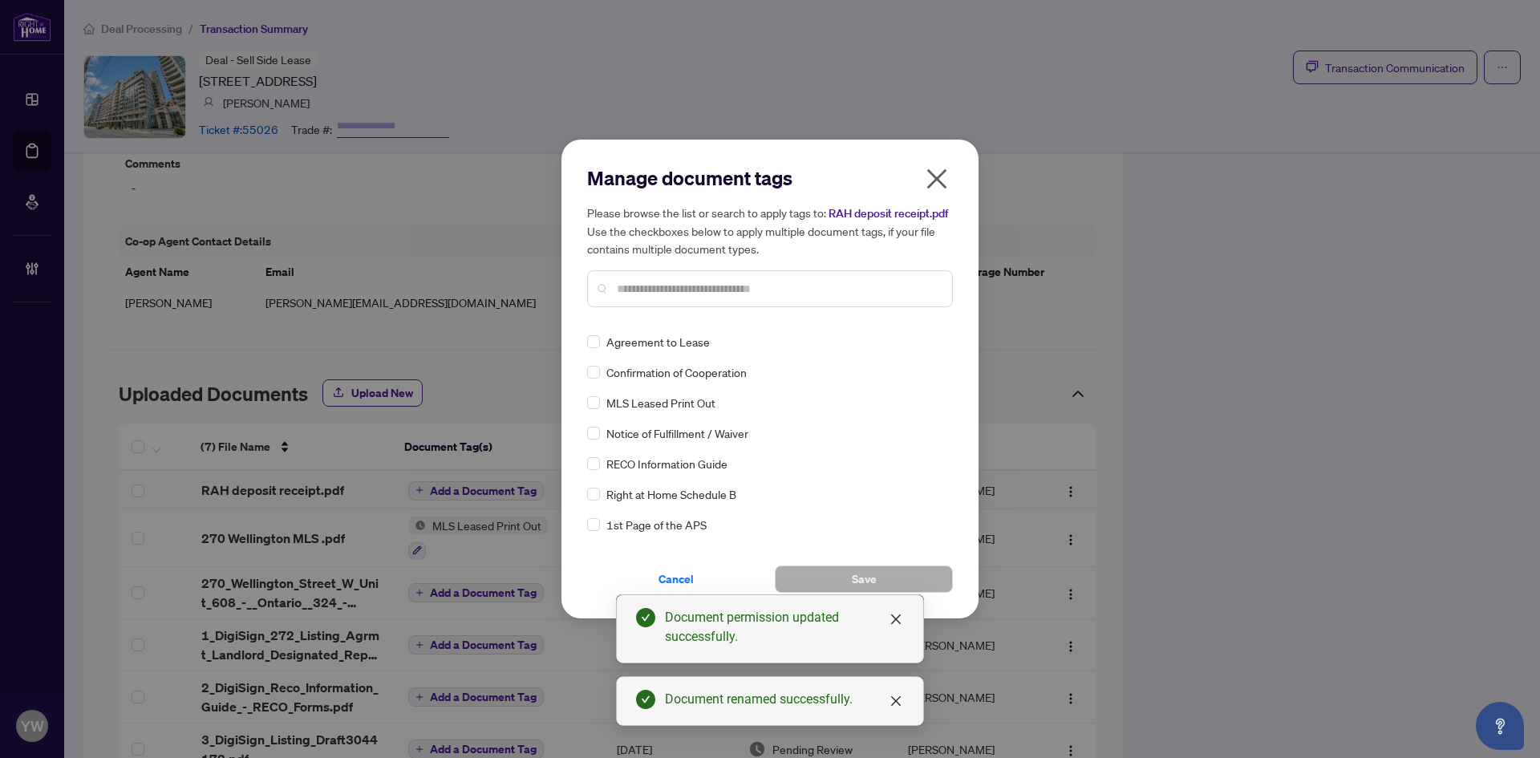
click at [650, 286] on input "text" at bounding box center [778, 289] width 323 height 18
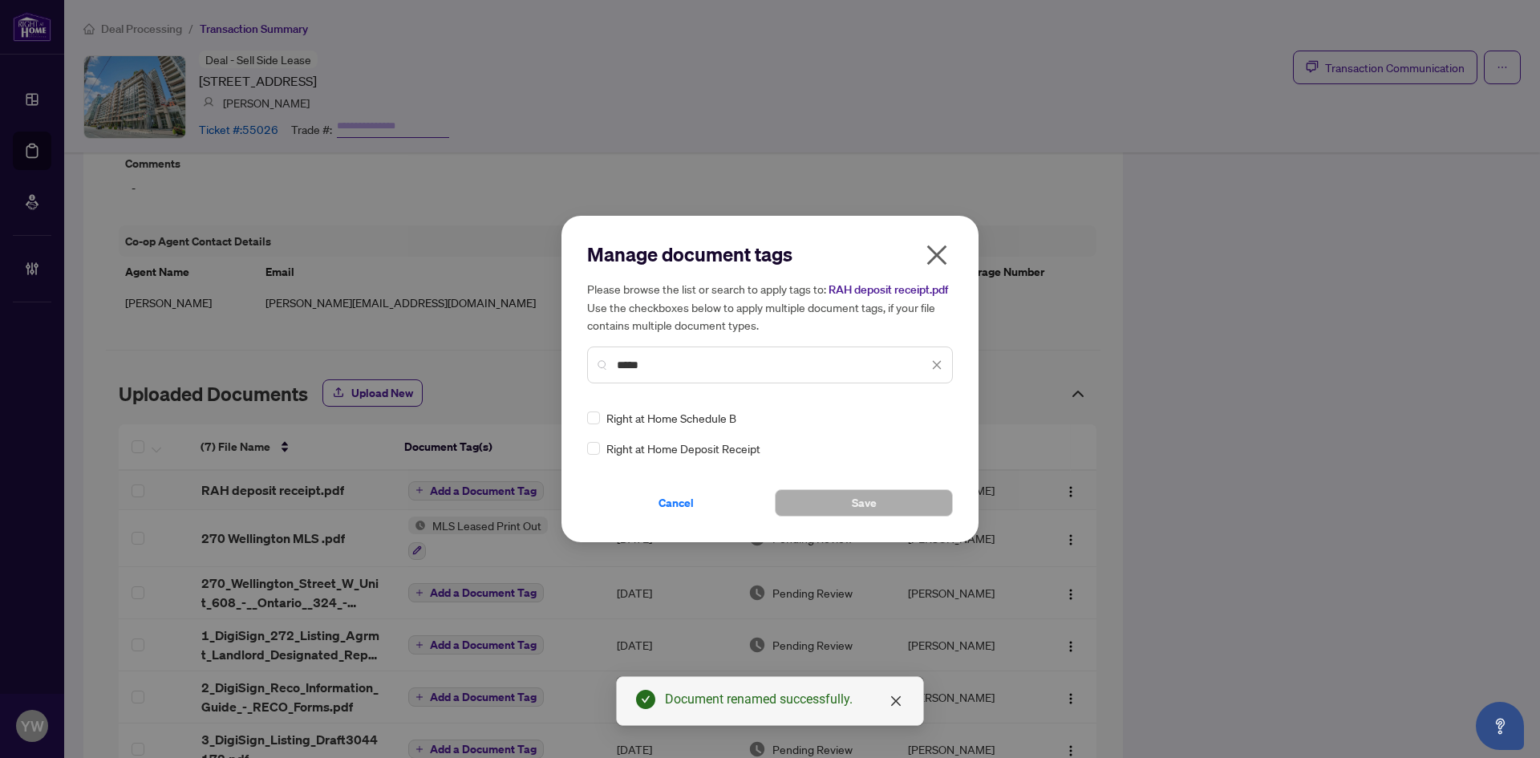
type input "*****"
click at [938, 416] on icon at bounding box center [938, 418] width 10 height 6
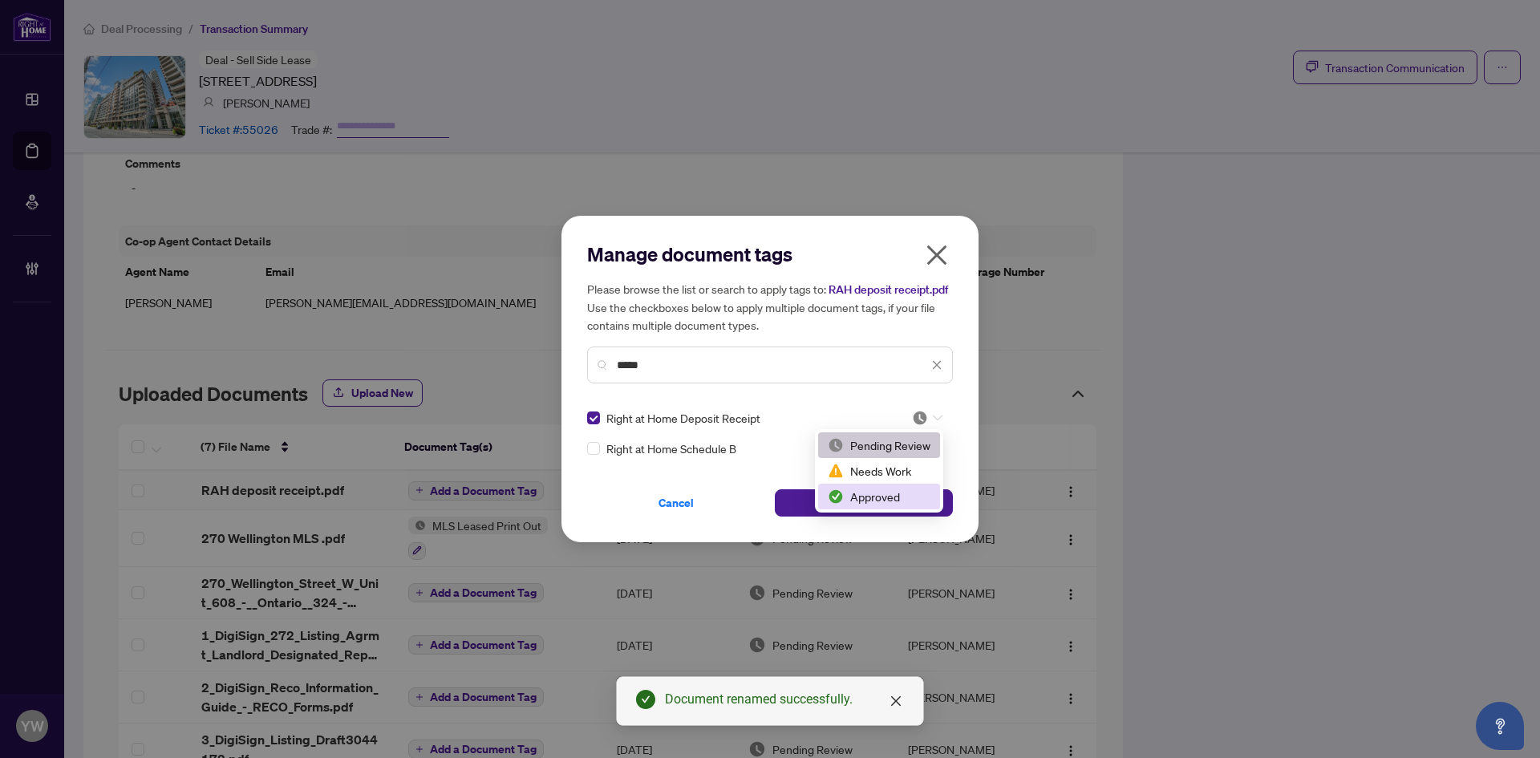
click at [891, 491] on div "Approved" at bounding box center [879, 497] width 103 height 18
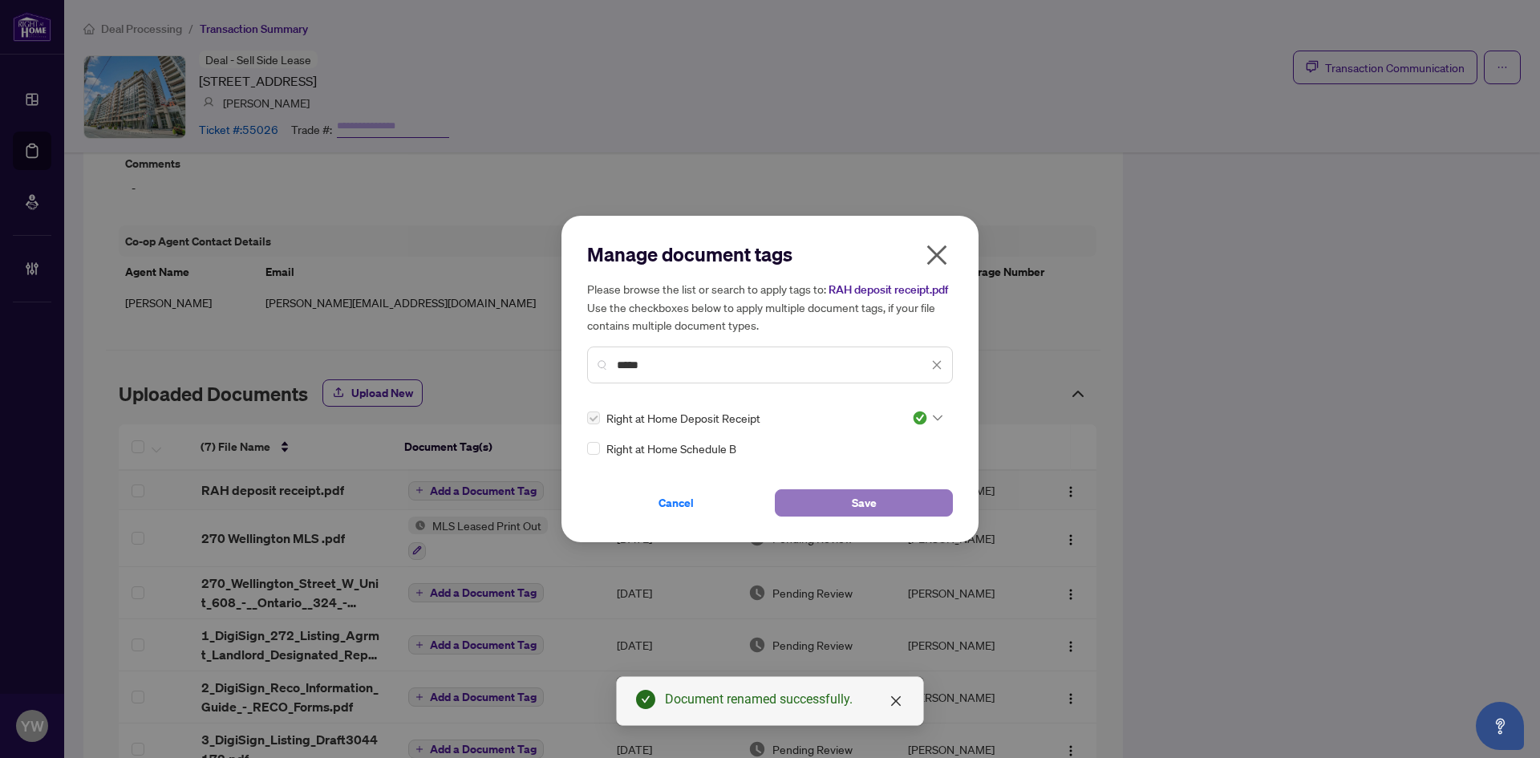
click at [811, 497] on button "Save" at bounding box center [864, 502] width 178 height 27
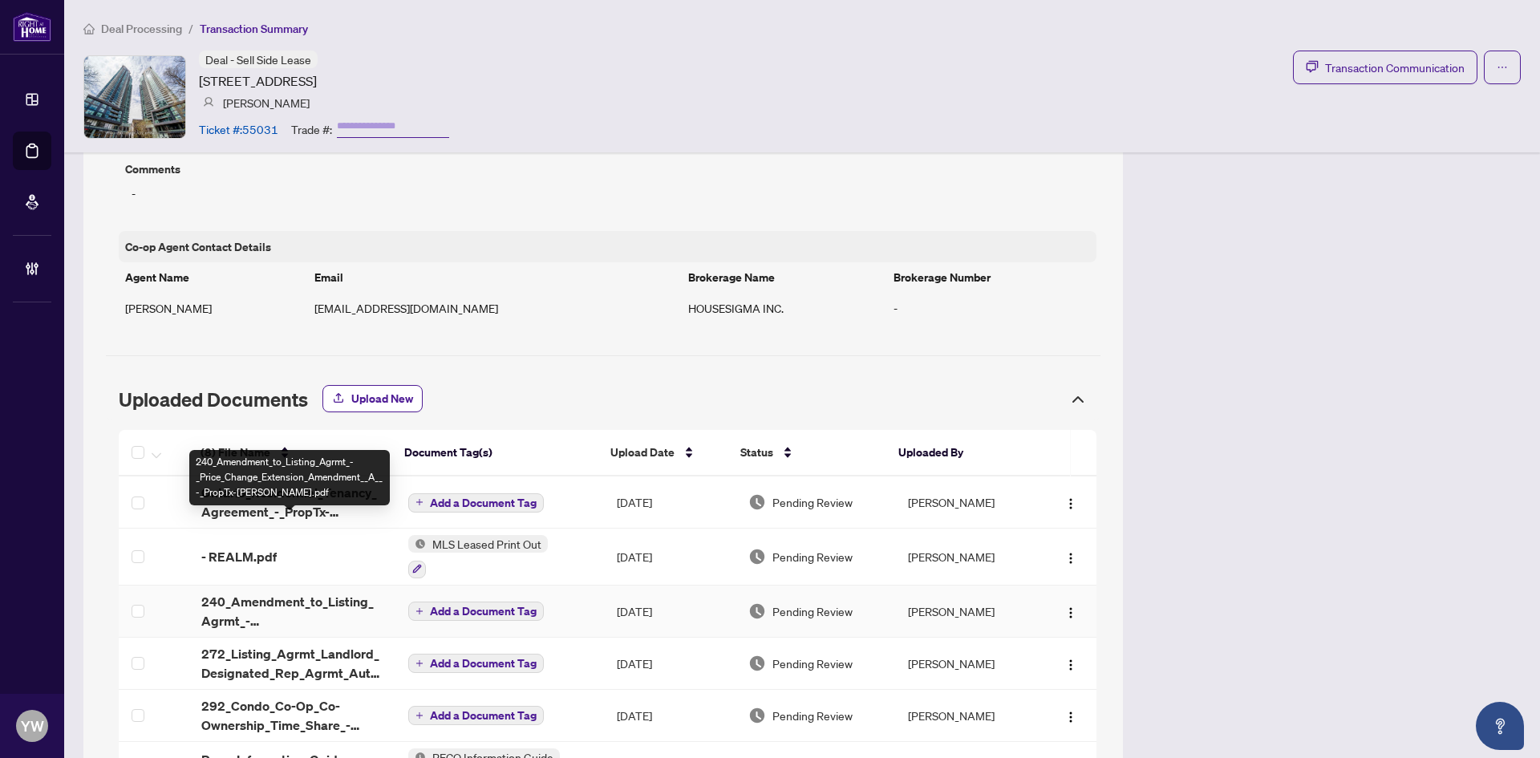
scroll to position [1335, 0]
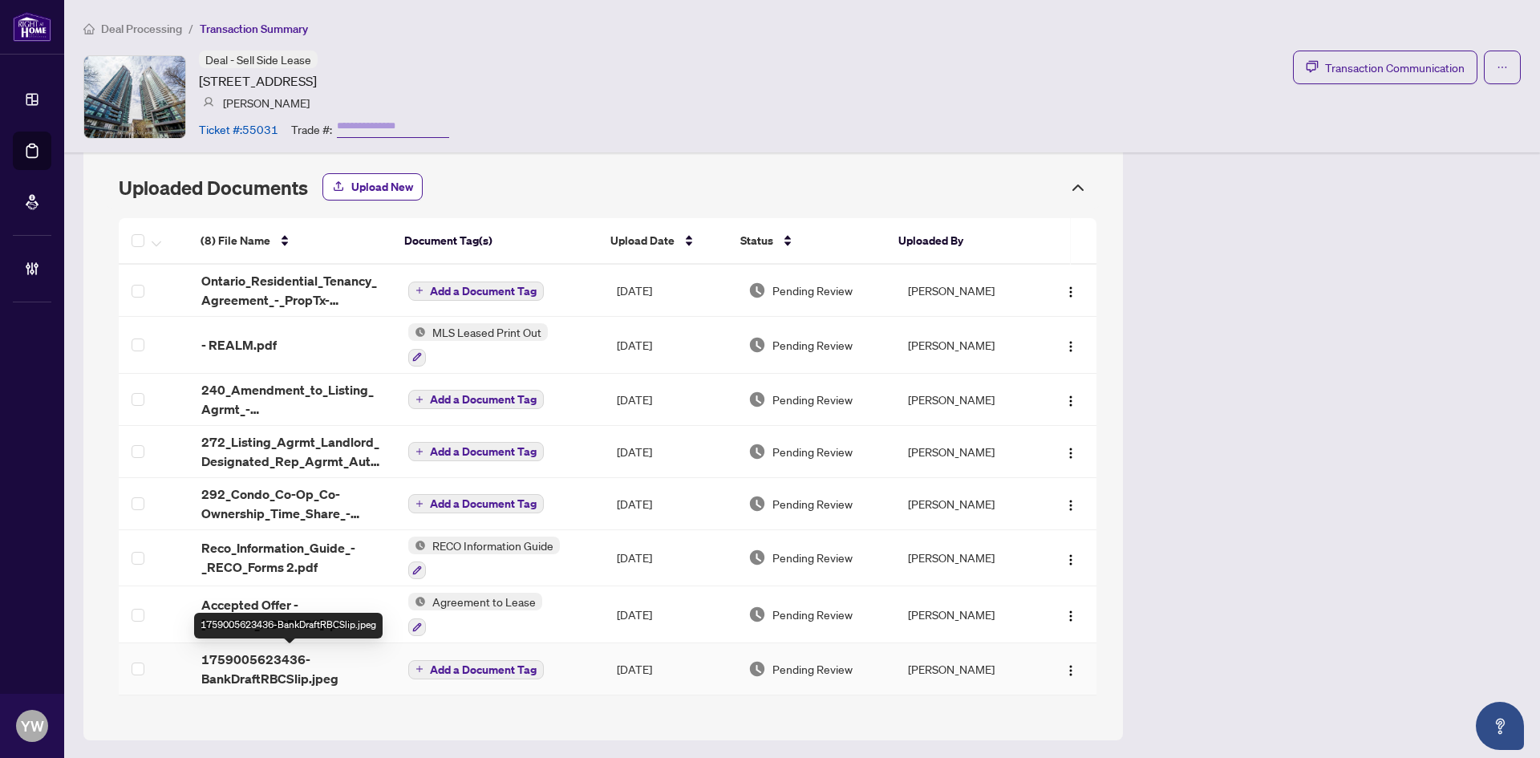
click at [288, 671] on span "1759005623436-BankDraftRBCSlip.jpeg" at bounding box center [291, 669] width 181 height 39
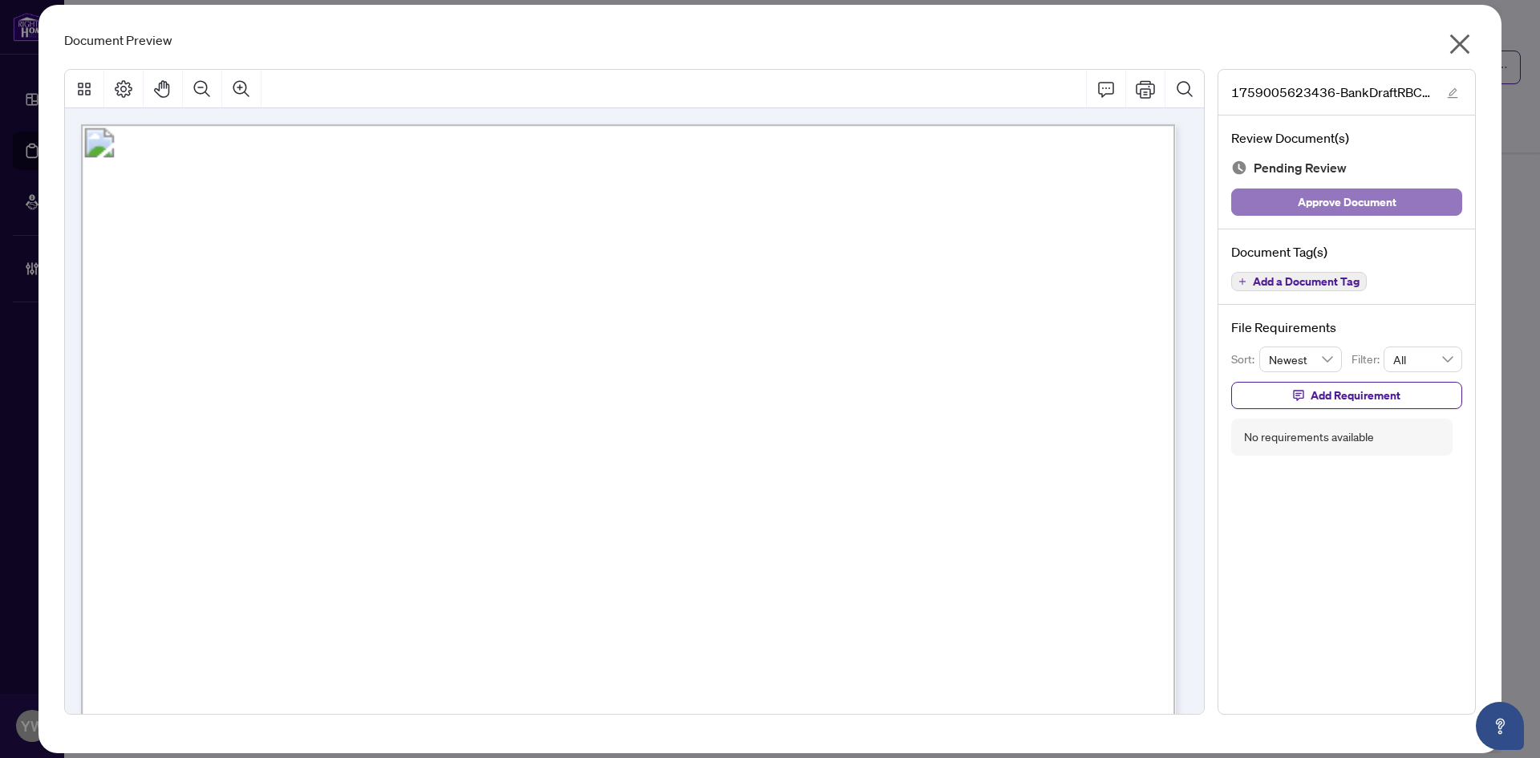
click at [1402, 198] on button "Approve Document" at bounding box center [1346, 202] width 231 height 27
click at [1452, 95] on icon "edit" at bounding box center [1453, 93] width 10 height 10
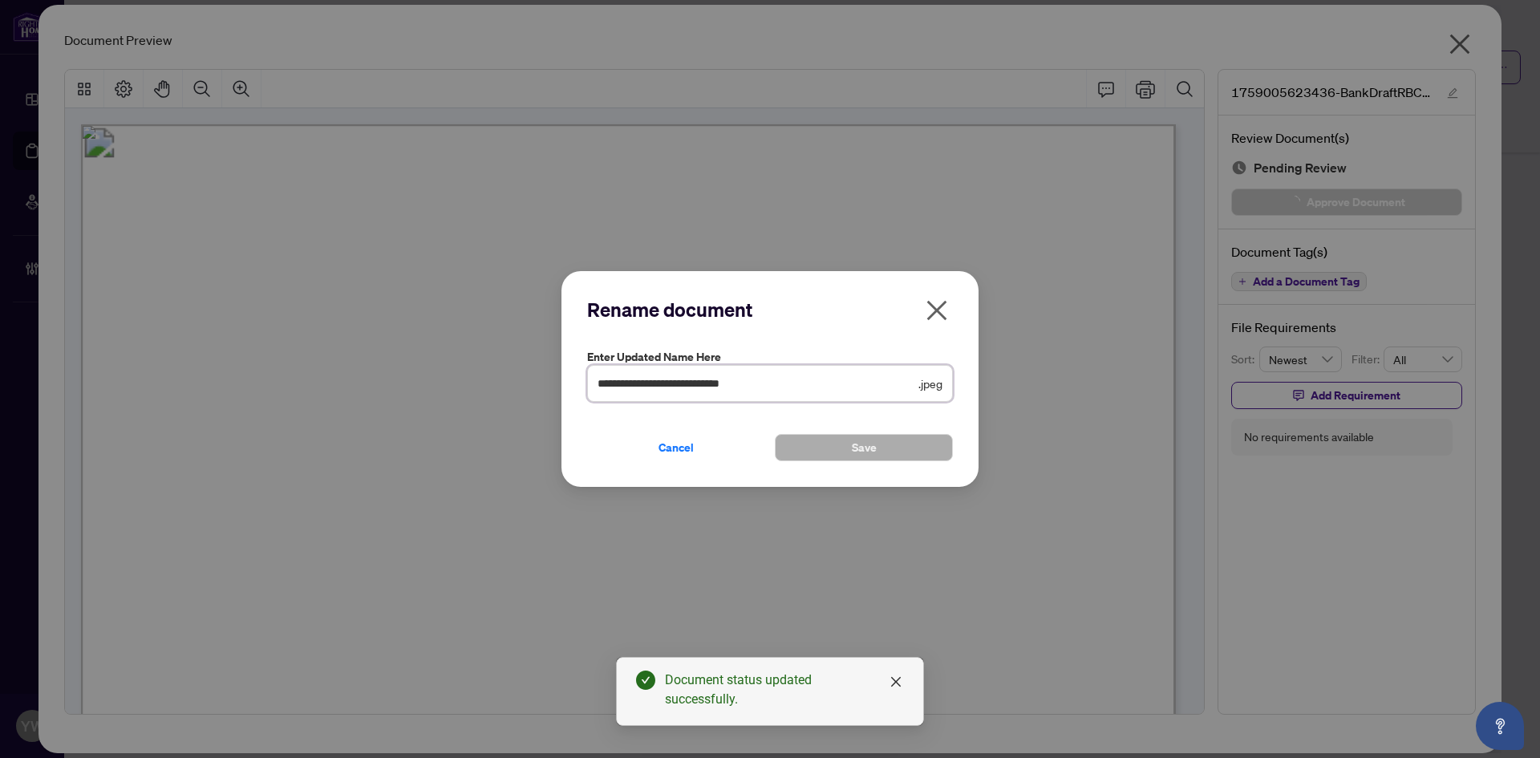
drag, startPoint x: 757, startPoint y: 380, endPoint x: 438, endPoint y: 380, distance: 318.5
click at [438, 380] on div "**********" at bounding box center [770, 379] width 1540 height 758
type input "**********"
click at [846, 449] on button "Save" at bounding box center [864, 447] width 178 height 27
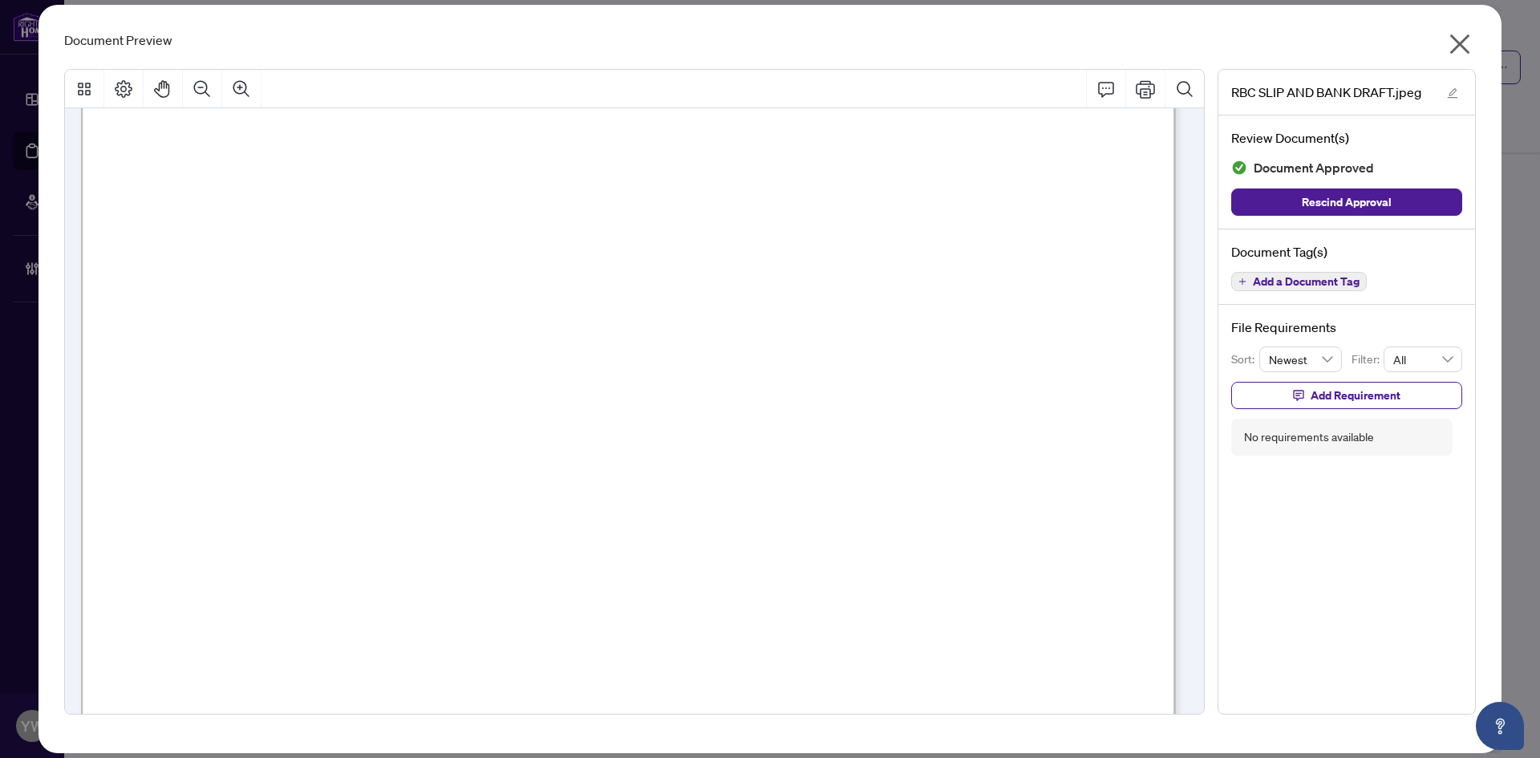
scroll to position [160, 0]
click at [1465, 42] on icon "close" at bounding box center [1460, 44] width 26 height 26
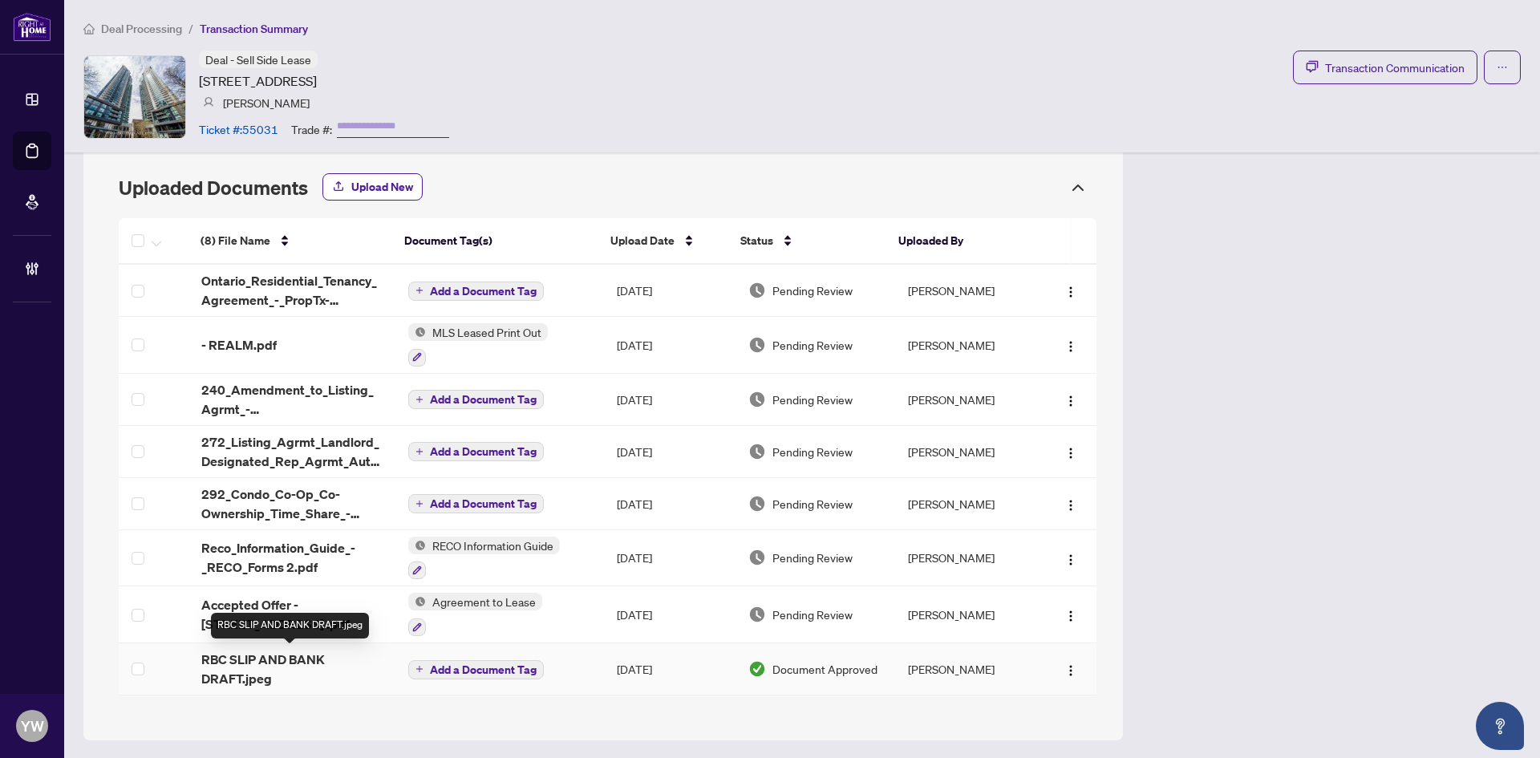
click at [294, 656] on span "RBC SLIP AND BANK DRAFT.jpeg" at bounding box center [291, 669] width 181 height 39
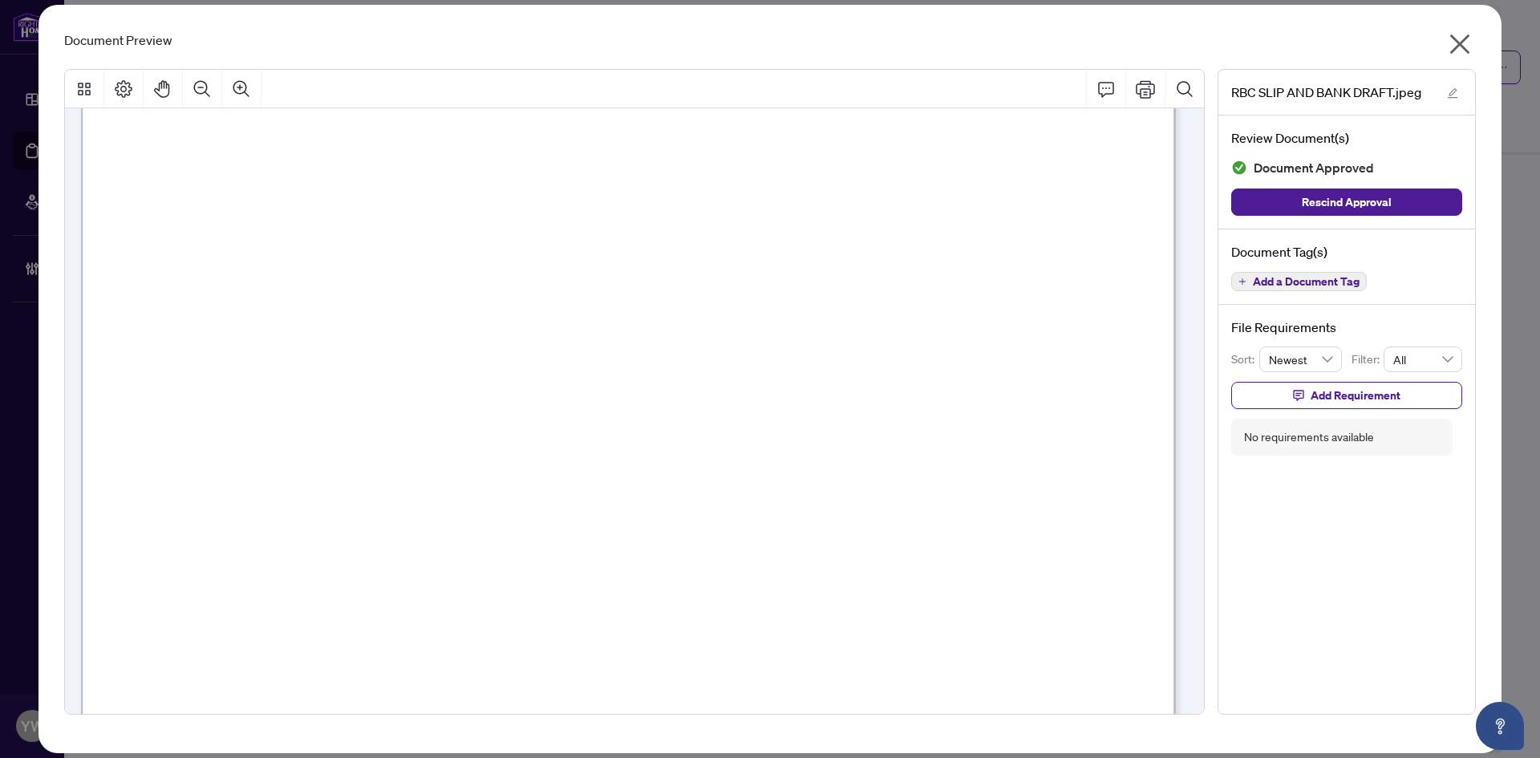
scroll to position [481, 0]
click at [1459, 43] on icon "close" at bounding box center [1461, 44] width 20 height 20
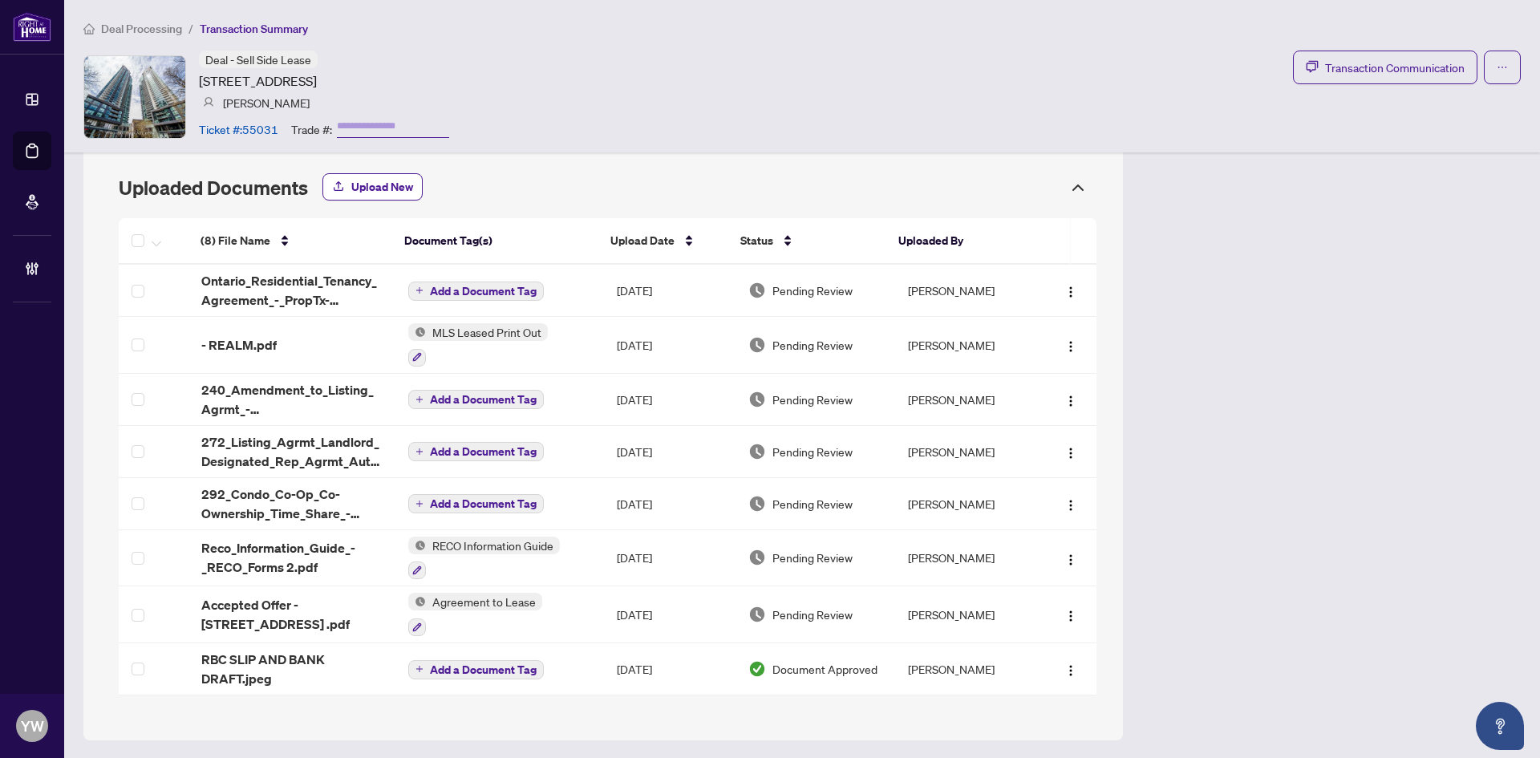
click at [777, 97] on div "Deal - Sell Side Lease [STREET_ADDRESS] Min [PERSON_NAME] Ticket #: 55031 Trade…" at bounding box center [802, 97] width 1438 height 92
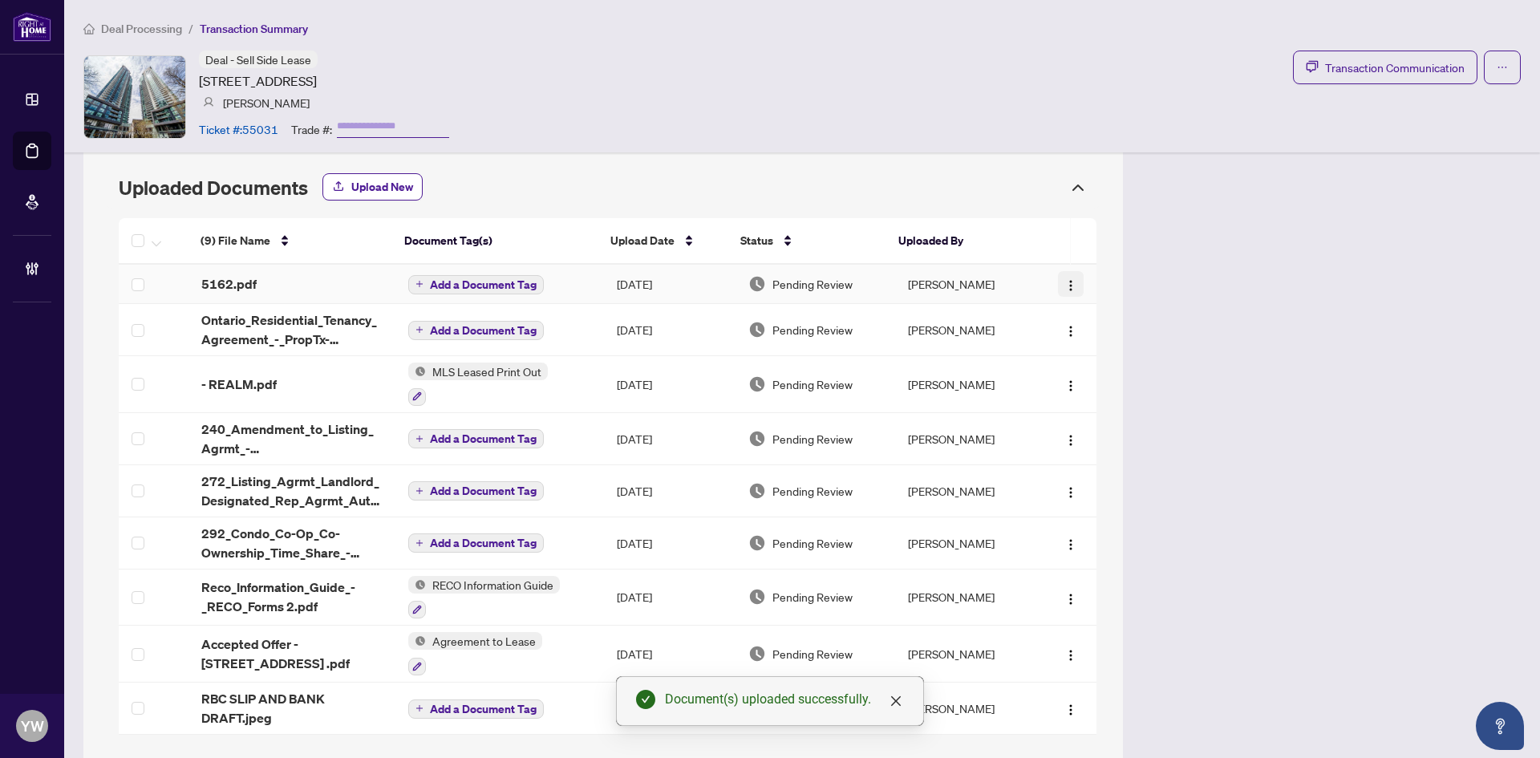
click at [1065, 286] on img "button" at bounding box center [1071, 285] width 13 height 13
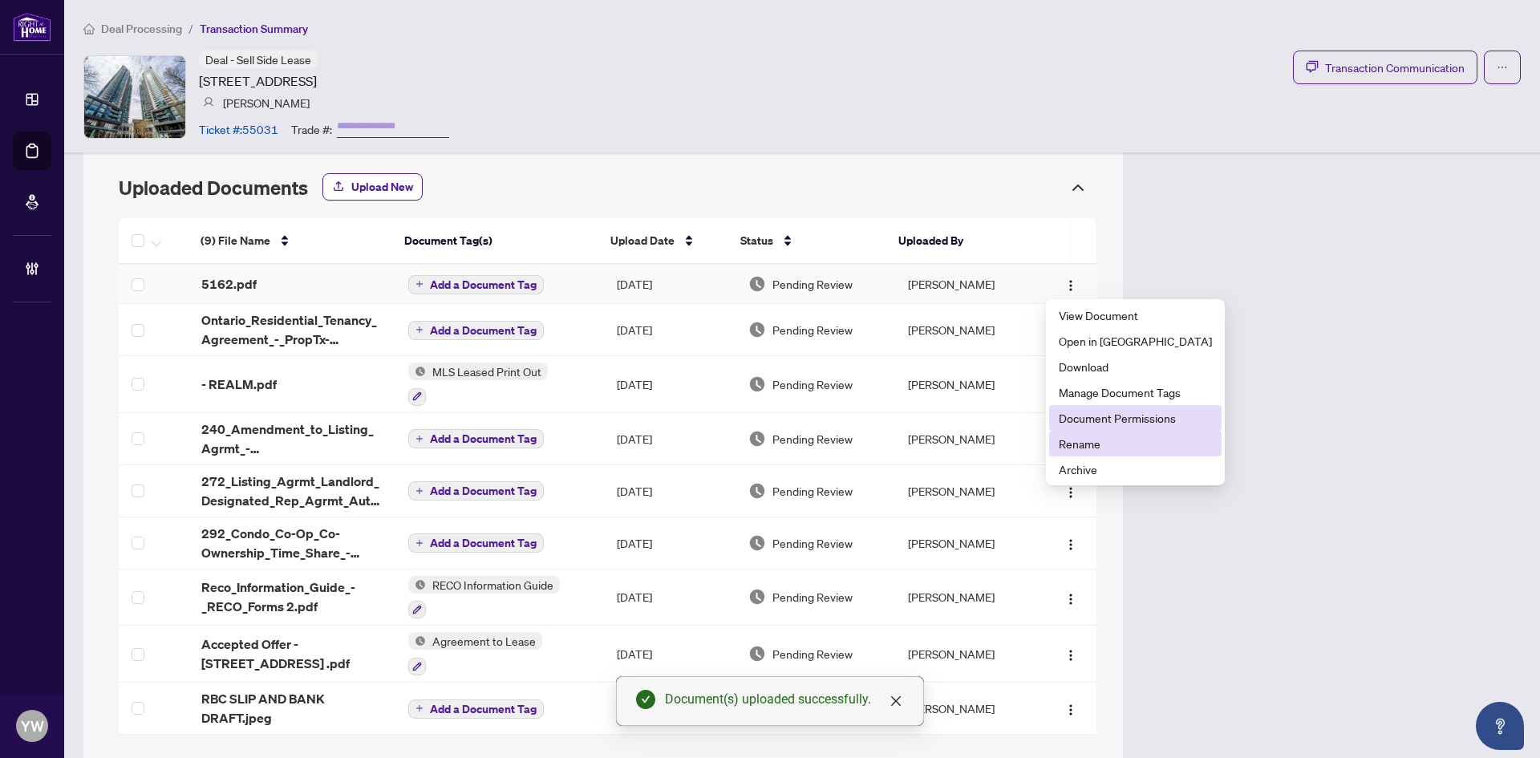
click at [1117, 424] on span "Document Permissions" at bounding box center [1135, 418] width 153 height 18
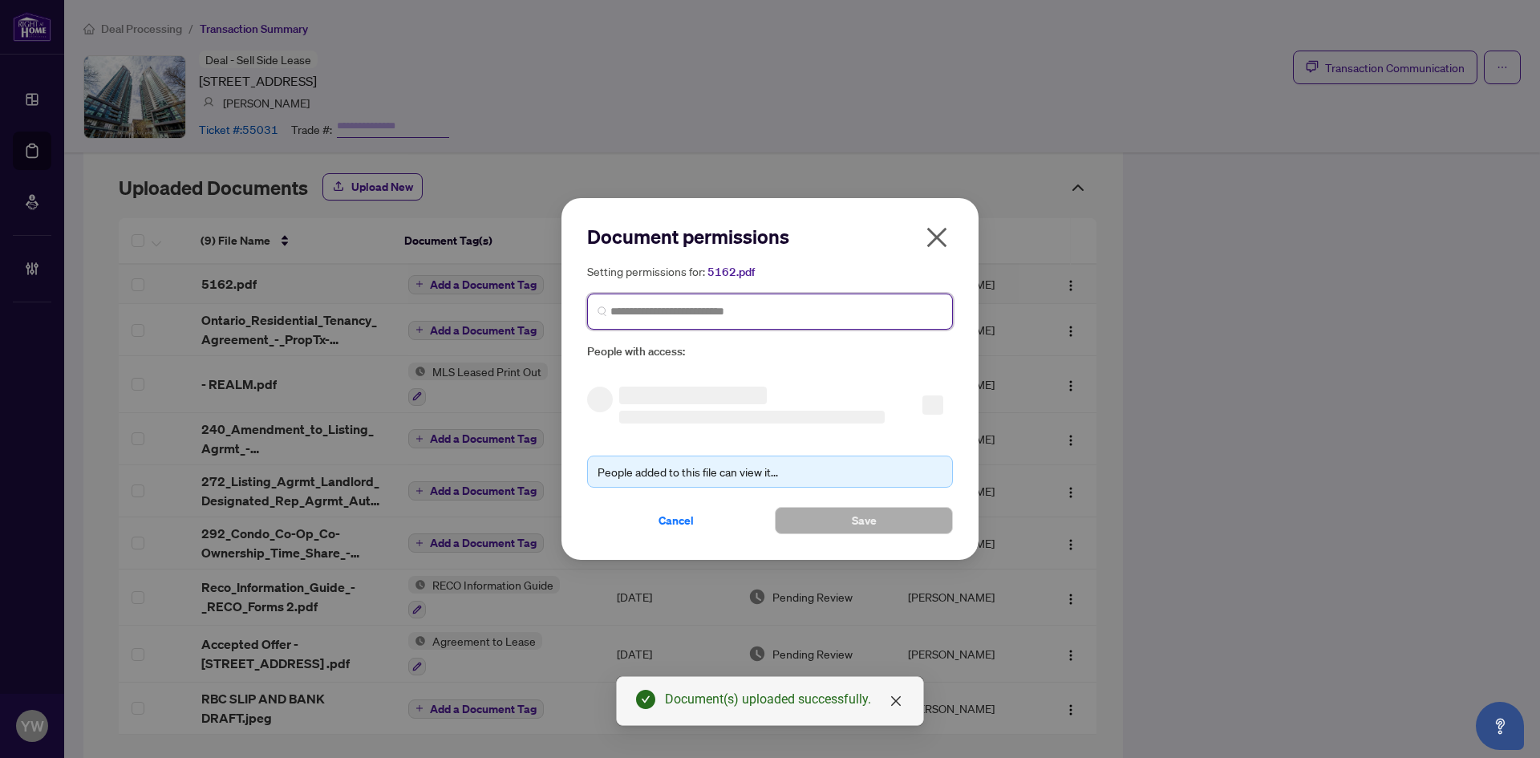
click at [724, 315] on input "search" at bounding box center [777, 311] width 332 height 17
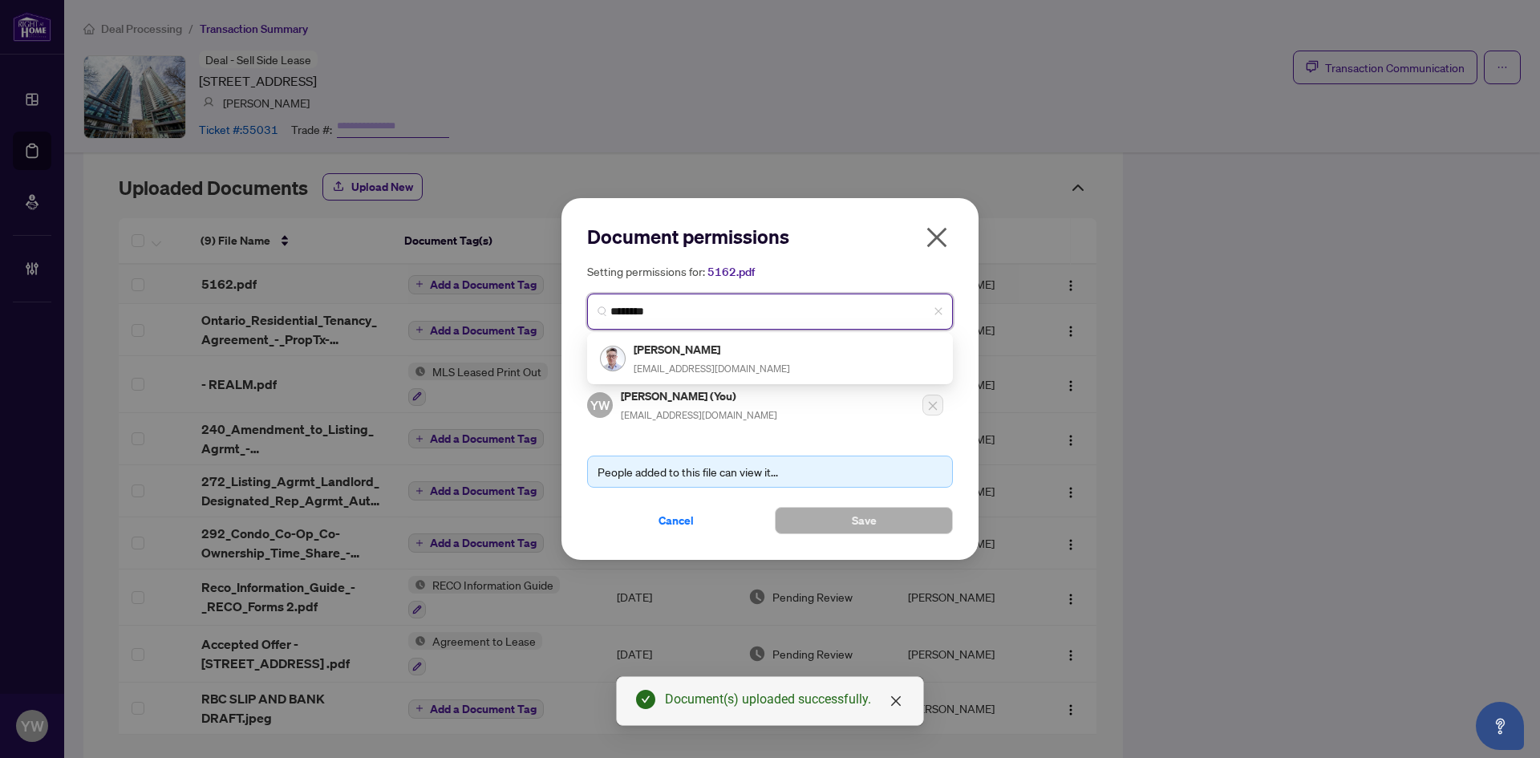
type input "*********"
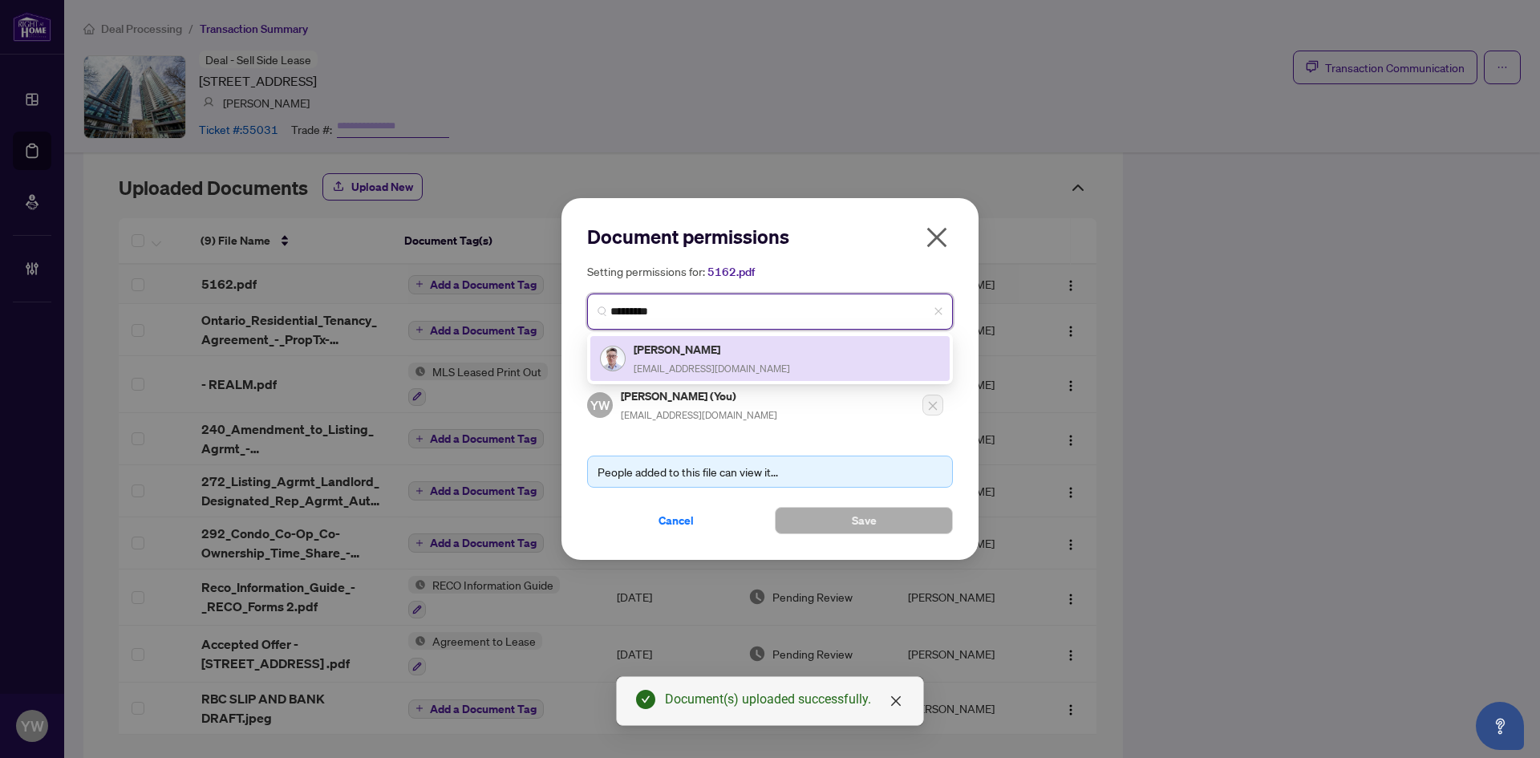
click at [738, 357] on div "[PERSON_NAME] [PERSON_NAME][EMAIL_ADDRESS][DOMAIN_NAME]" at bounding box center [770, 358] width 340 height 37
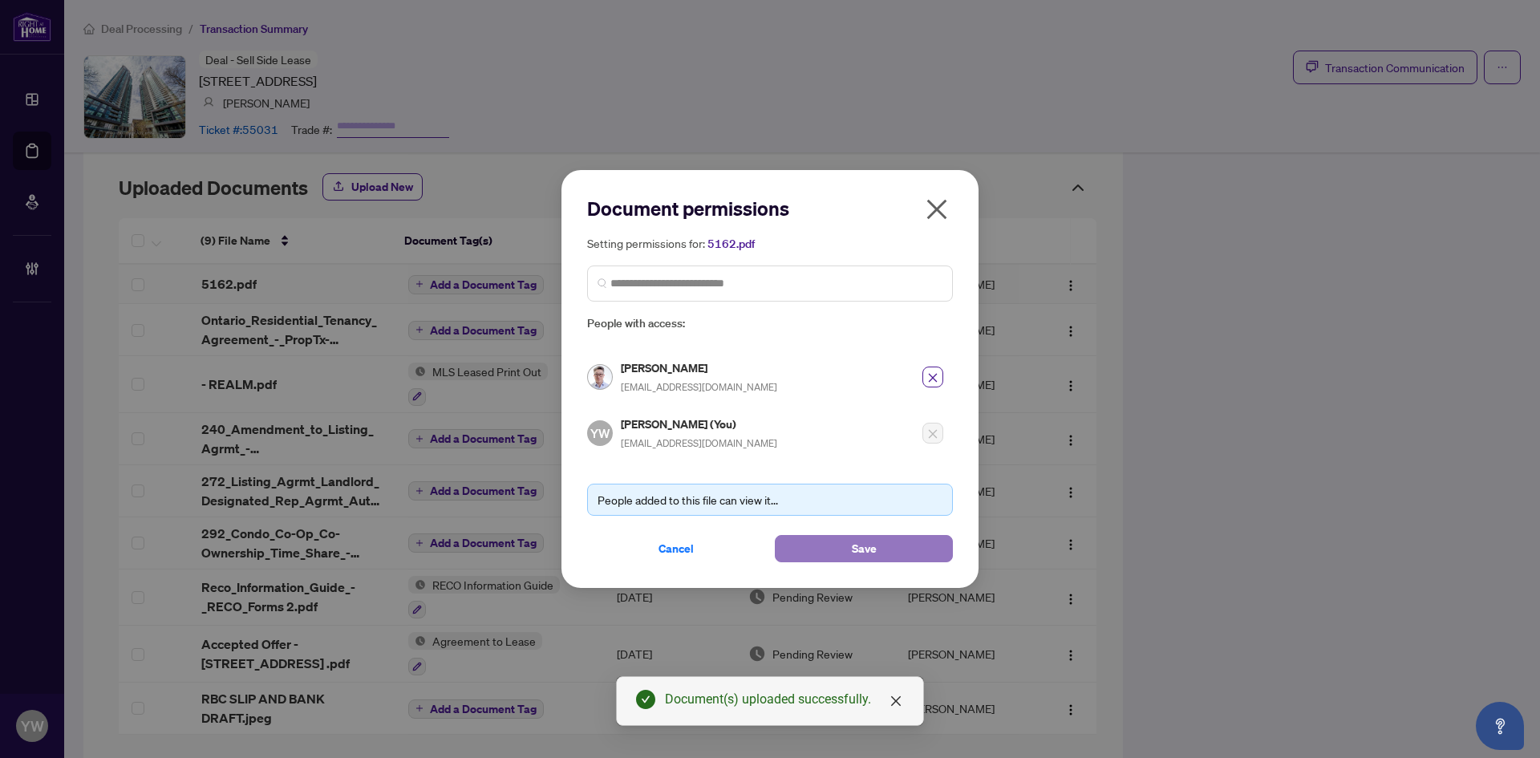
click at [819, 554] on button "Save" at bounding box center [864, 548] width 178 height 27
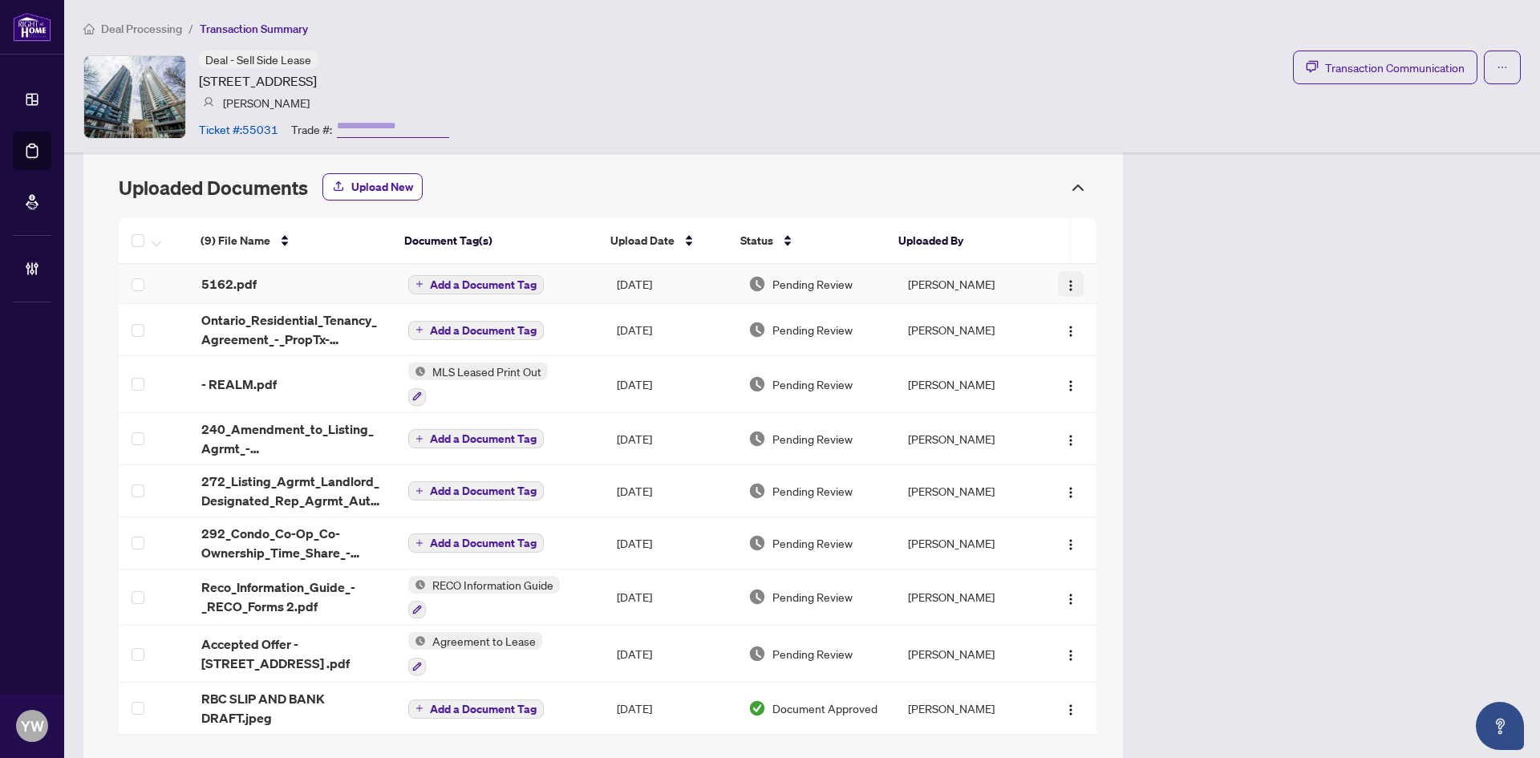
click at [1070, 283] on button "button" at bounding box center [1071, 284] width 26 height 26
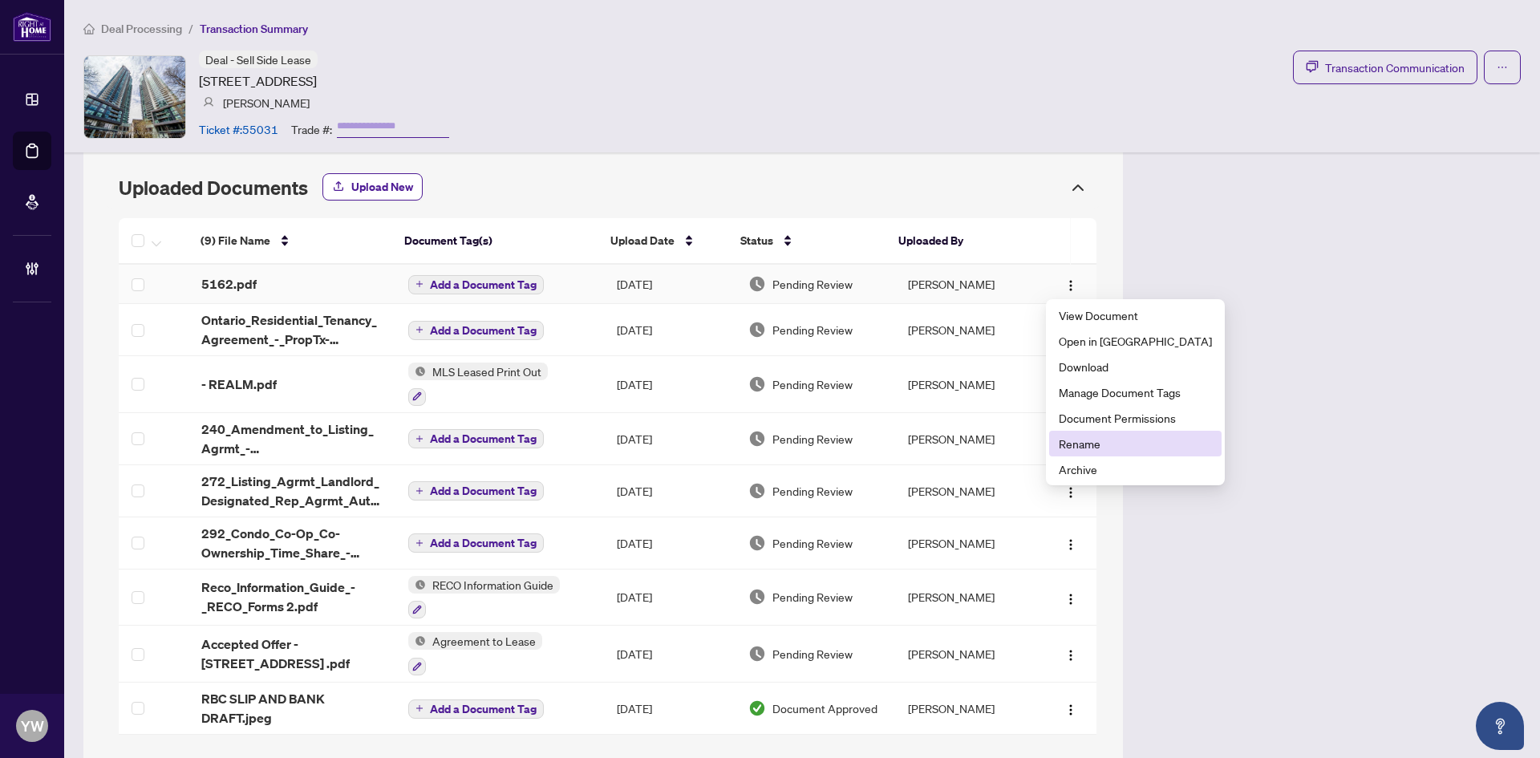
click at [1089, 444] on span "Rename" at bounding box center [1135, 444] width 153 height 18
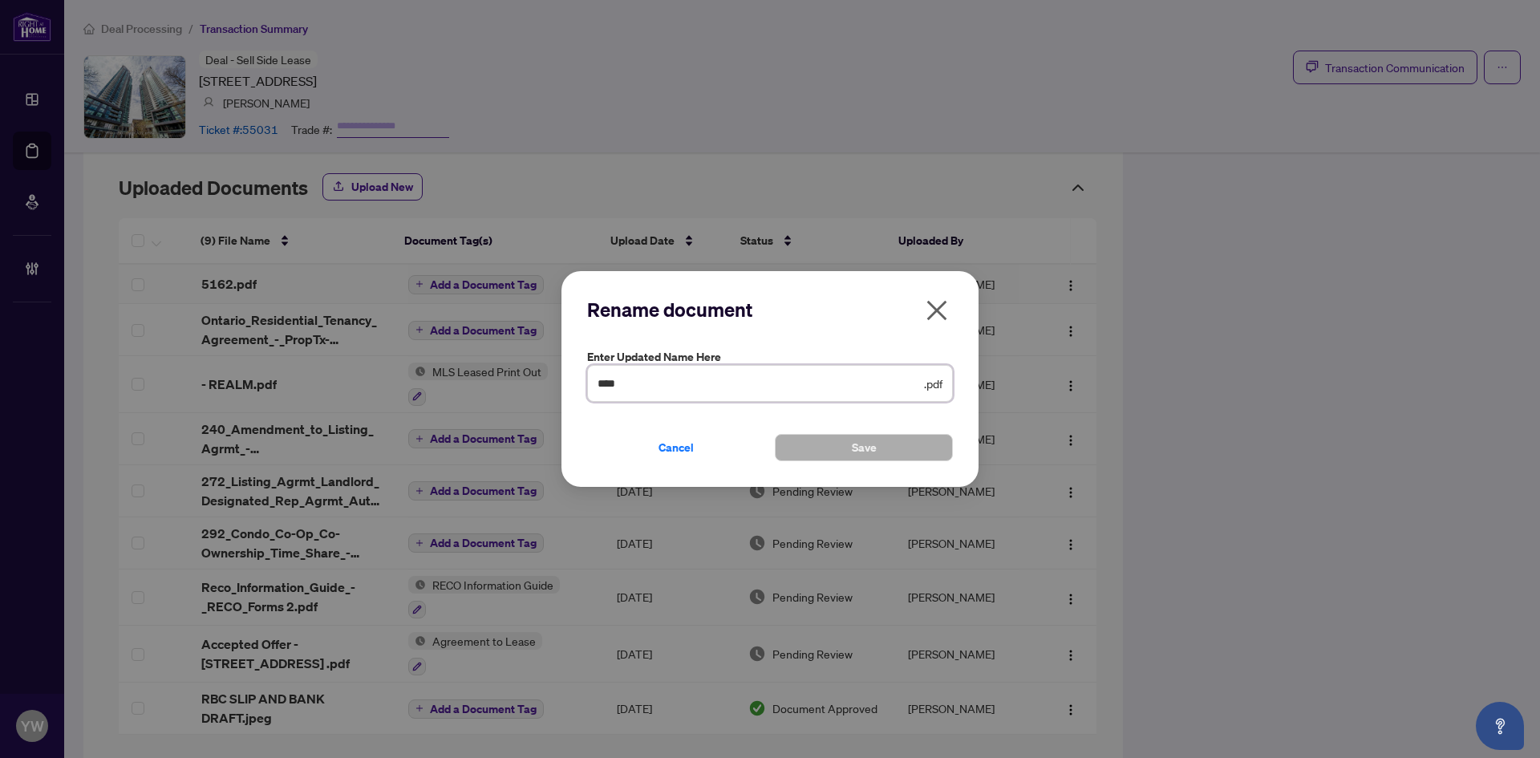
drag, startPoint x: 669, startPoint y: 386, endPoint x: 562, endPoint y: 378, distance: 107.8
click at [562, 378] on div "Rename document Enter updated name here **** .pdf Cancel Save Cancel OK" at bounding box center [770, 379] width 417 height 217
type input "**********"
click at [892, 447] on button "Save" at bounding box center [864, 447] width 178 height 27
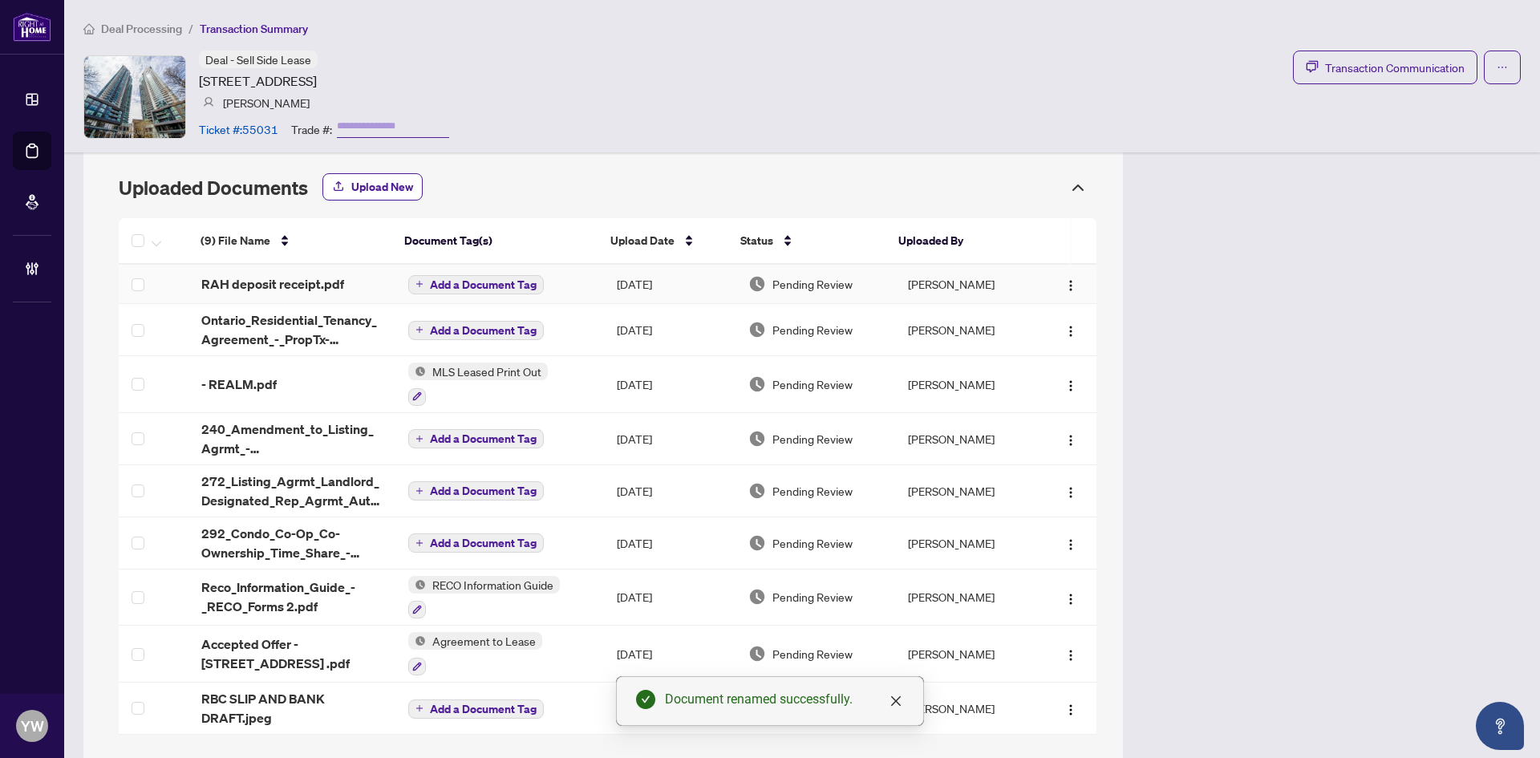
drag, startPoint x: 1063, startPoint y: 284, endPoint x: 1077, endPoint y: 306, distance: 26.0
click at [1065, 284] on img "button" at bounding box center [1071, 285] width 13 height 13
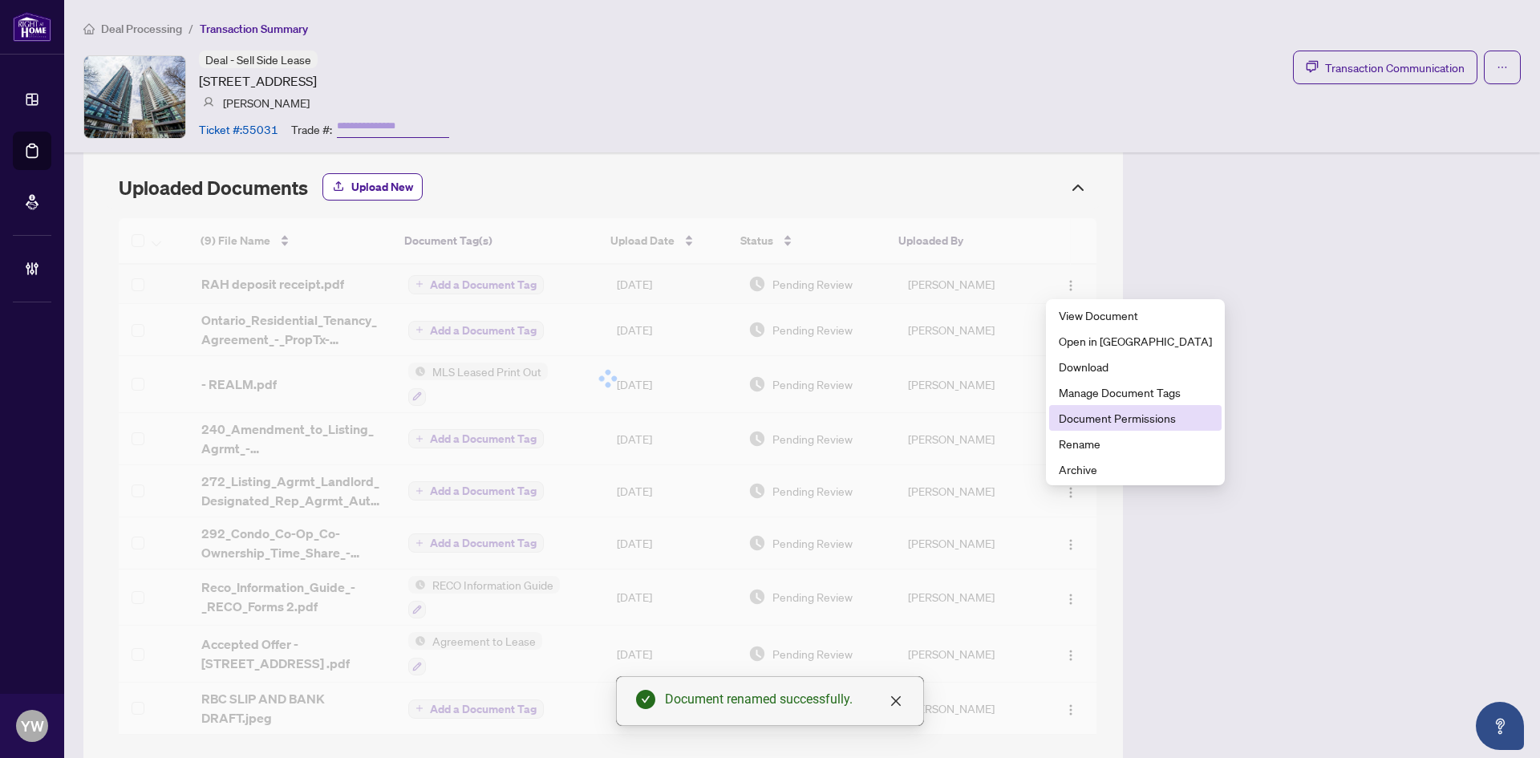
click at [1118, 417] on span "Document Permissions" at bounding box center [1135, 418] width 153 height 18
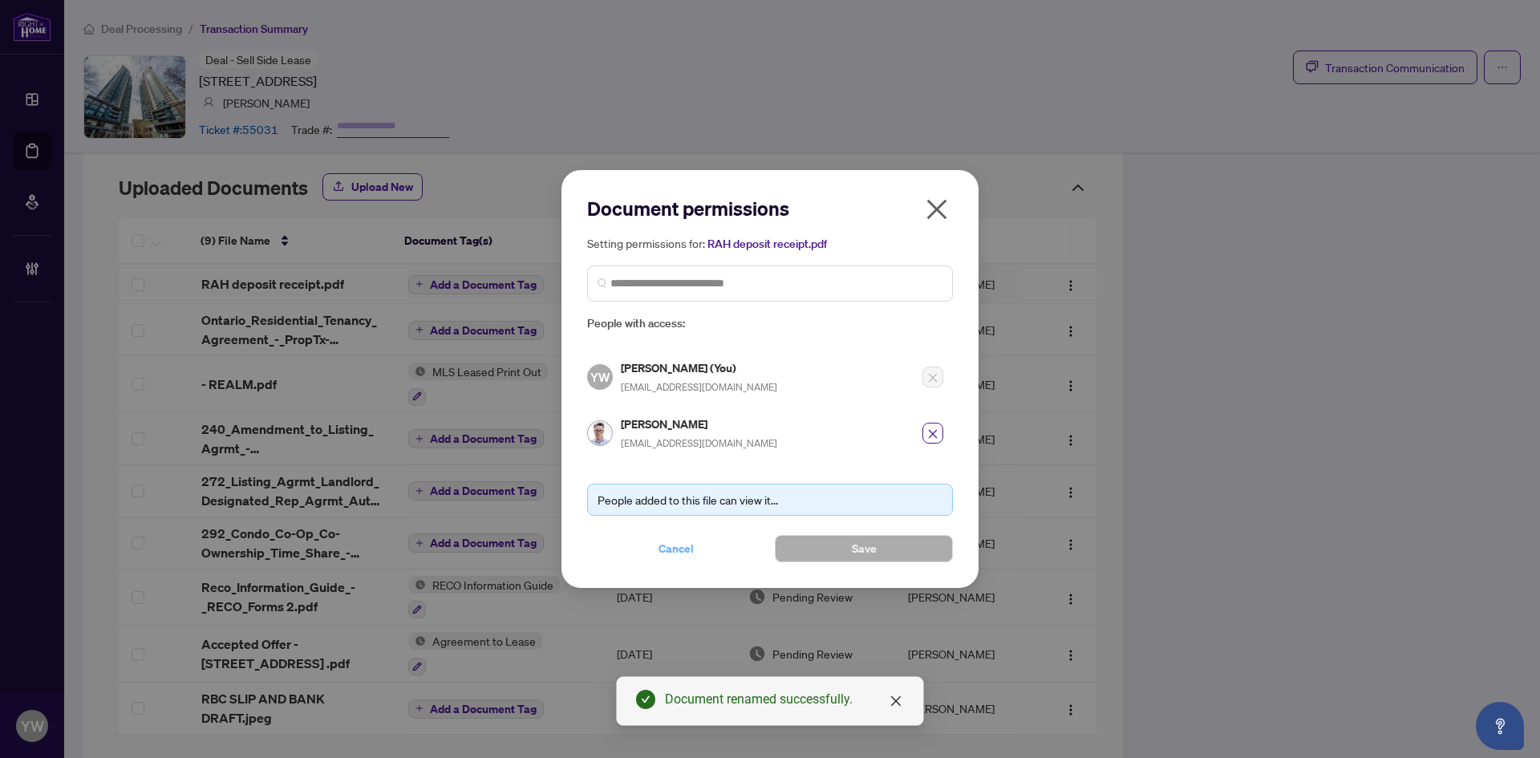
click at [681, 546] on span "Cancel" at bounding box center [676, 549] width 35 height 26
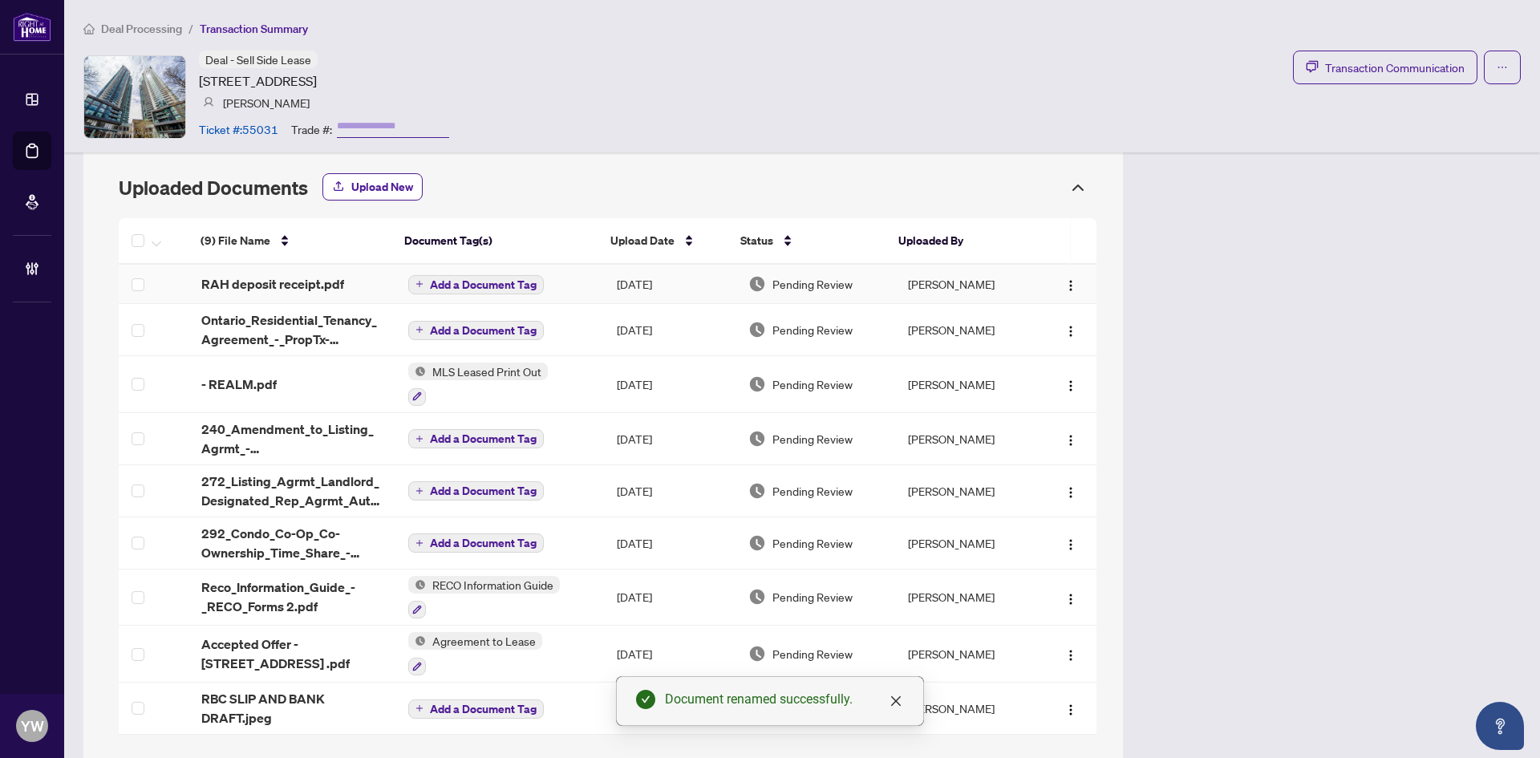
click at [501, 279] on span "Add a Document Tag" at bounding box center [483, 284] width 107 height 11
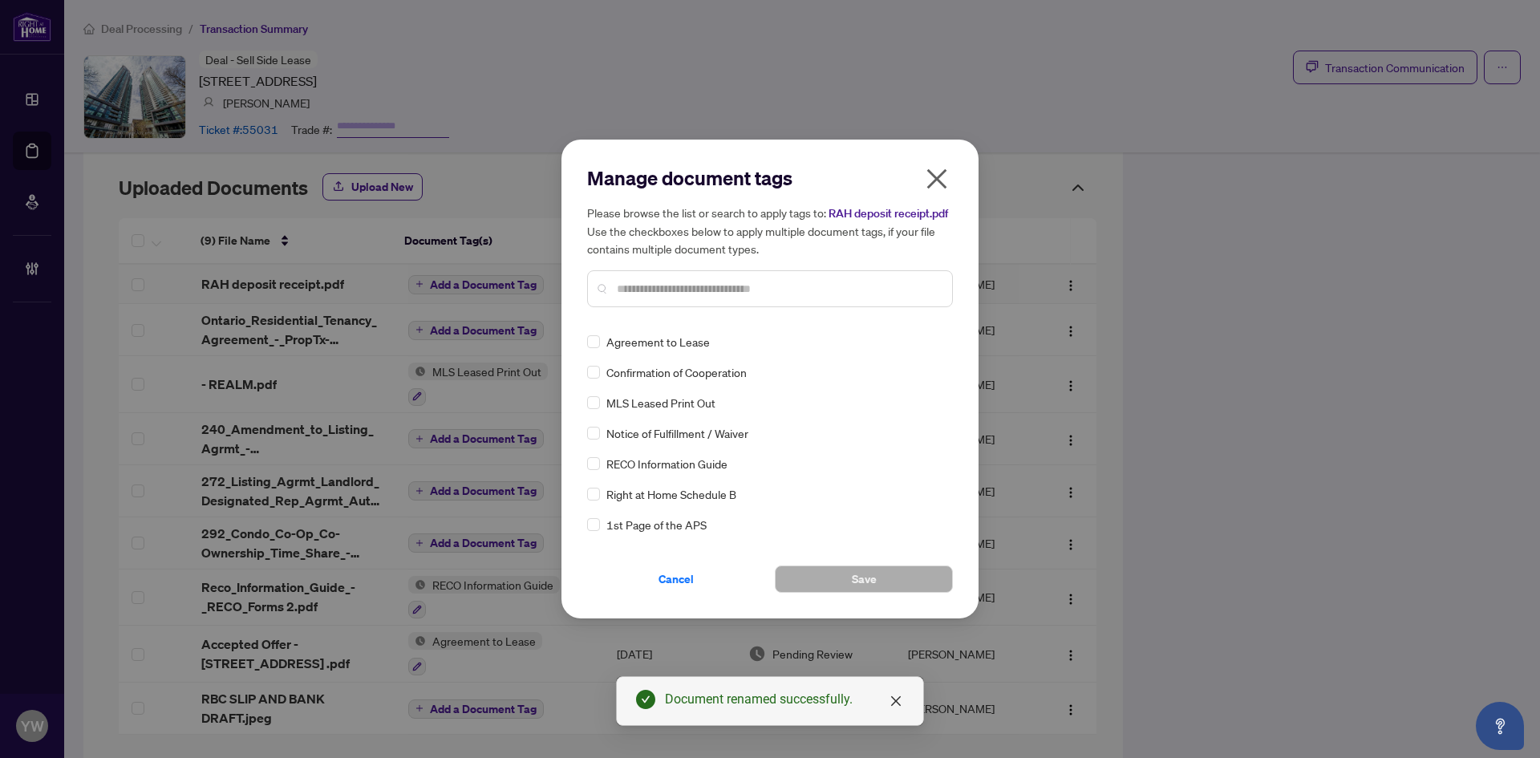
click at [684, 283] on input "text" at bounding box center [778, 289] width 323 height 18
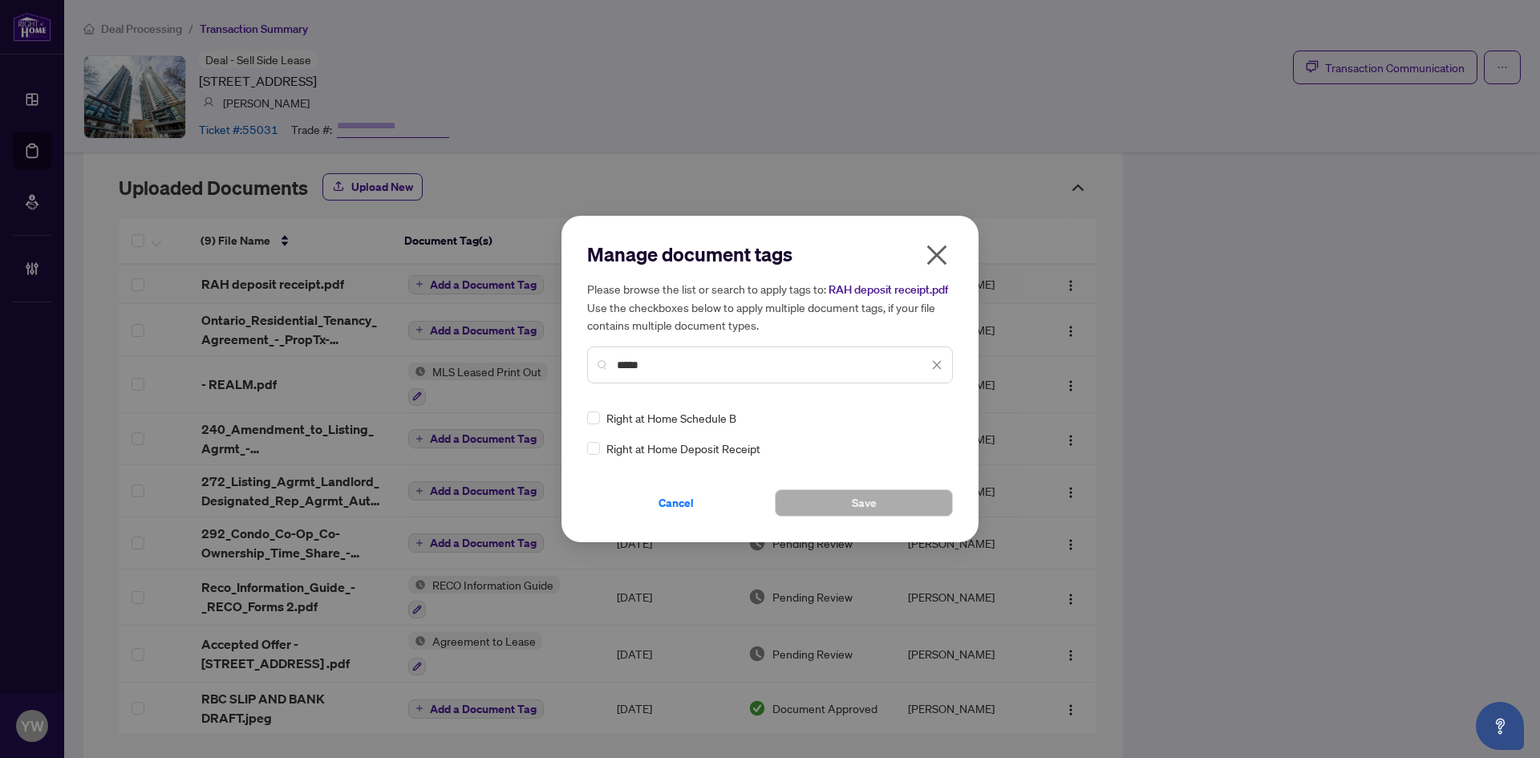
type input "*****"
click at [932, 418] on div at bounding box center [927, 418] width 30 height 16
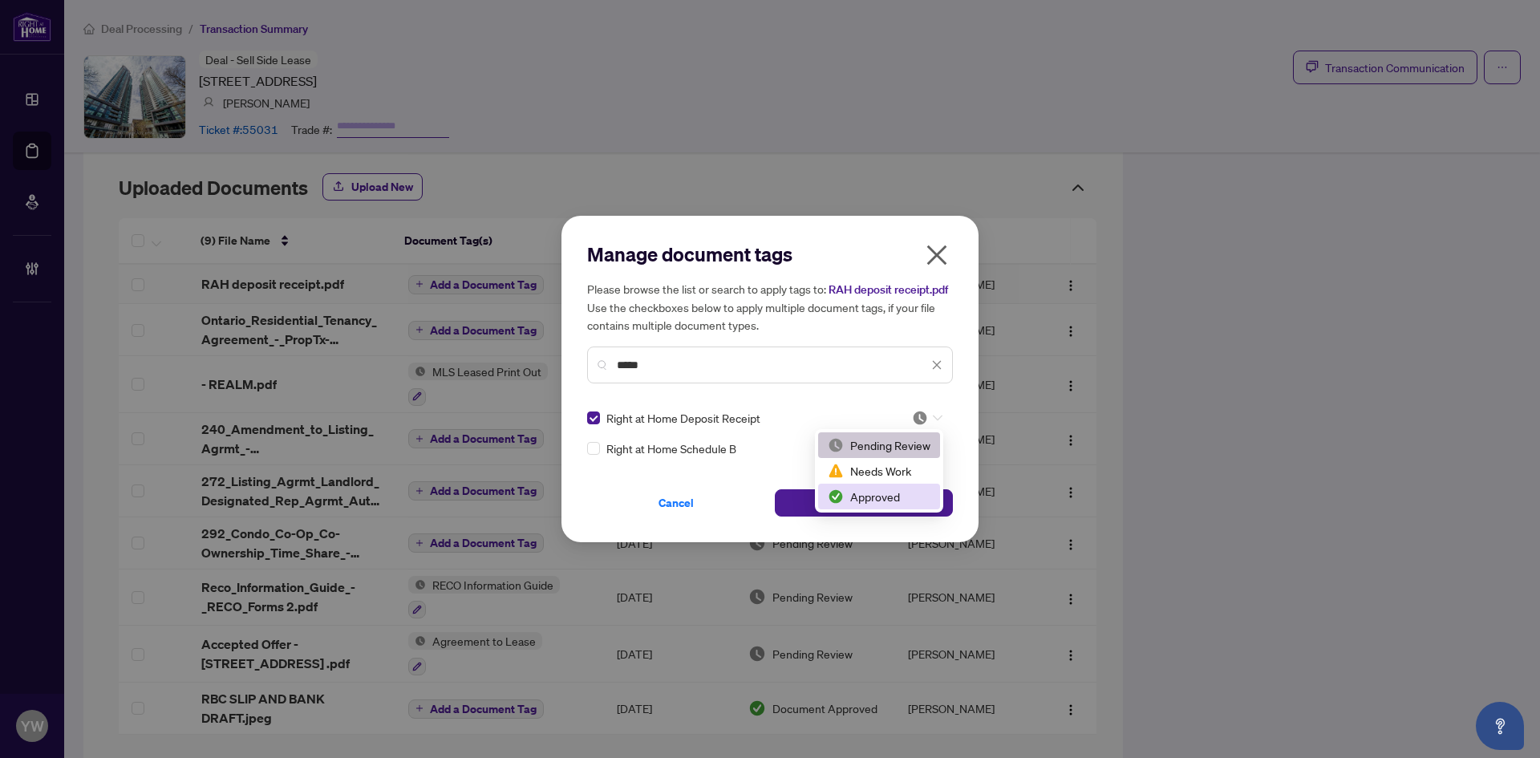
click at [899, 491] on div "Approved" at bounding box center [879, 497] width 103 height 18
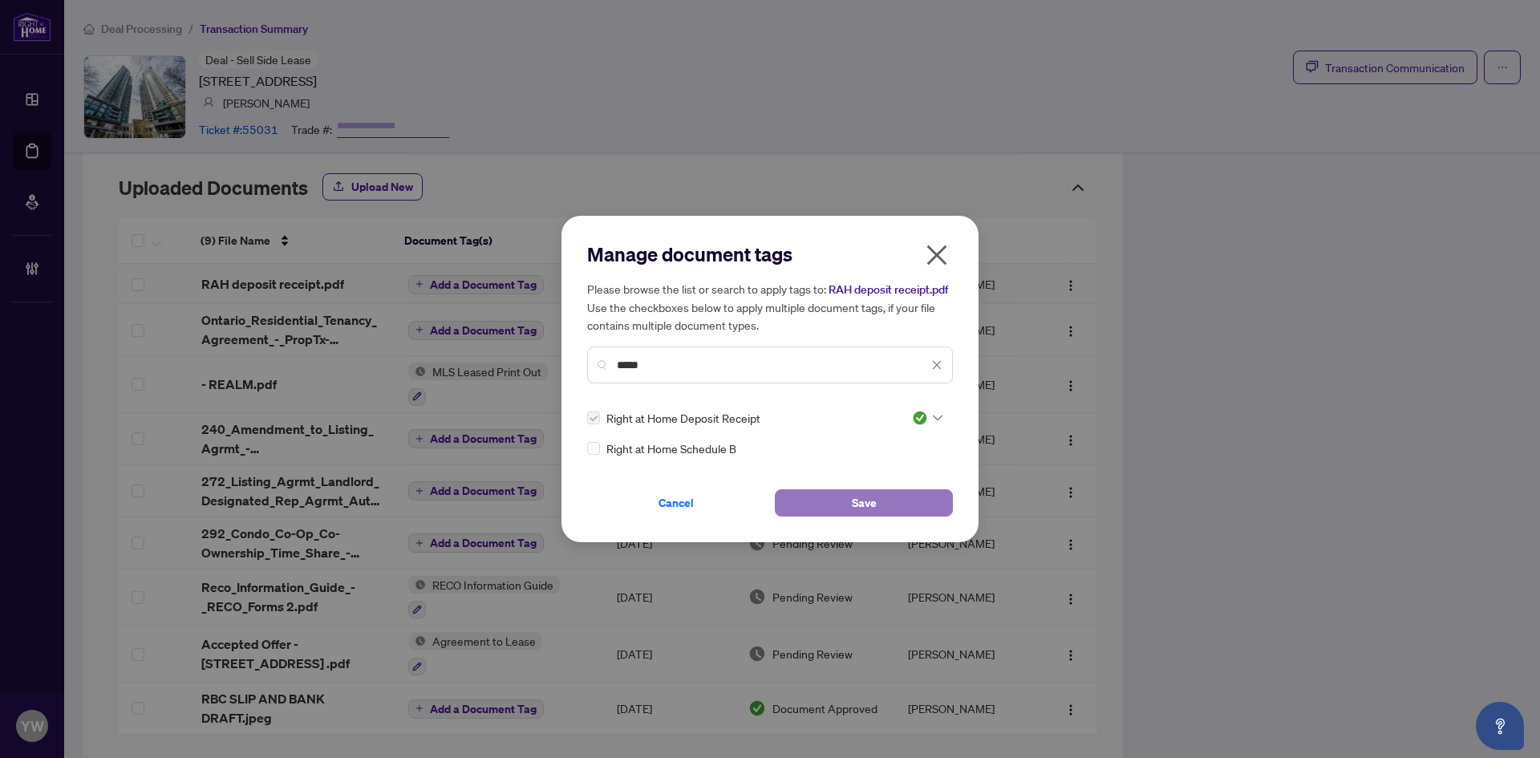
click at [894, 502] on button "Save" at bounding box center [864, 502] width 178 height 27
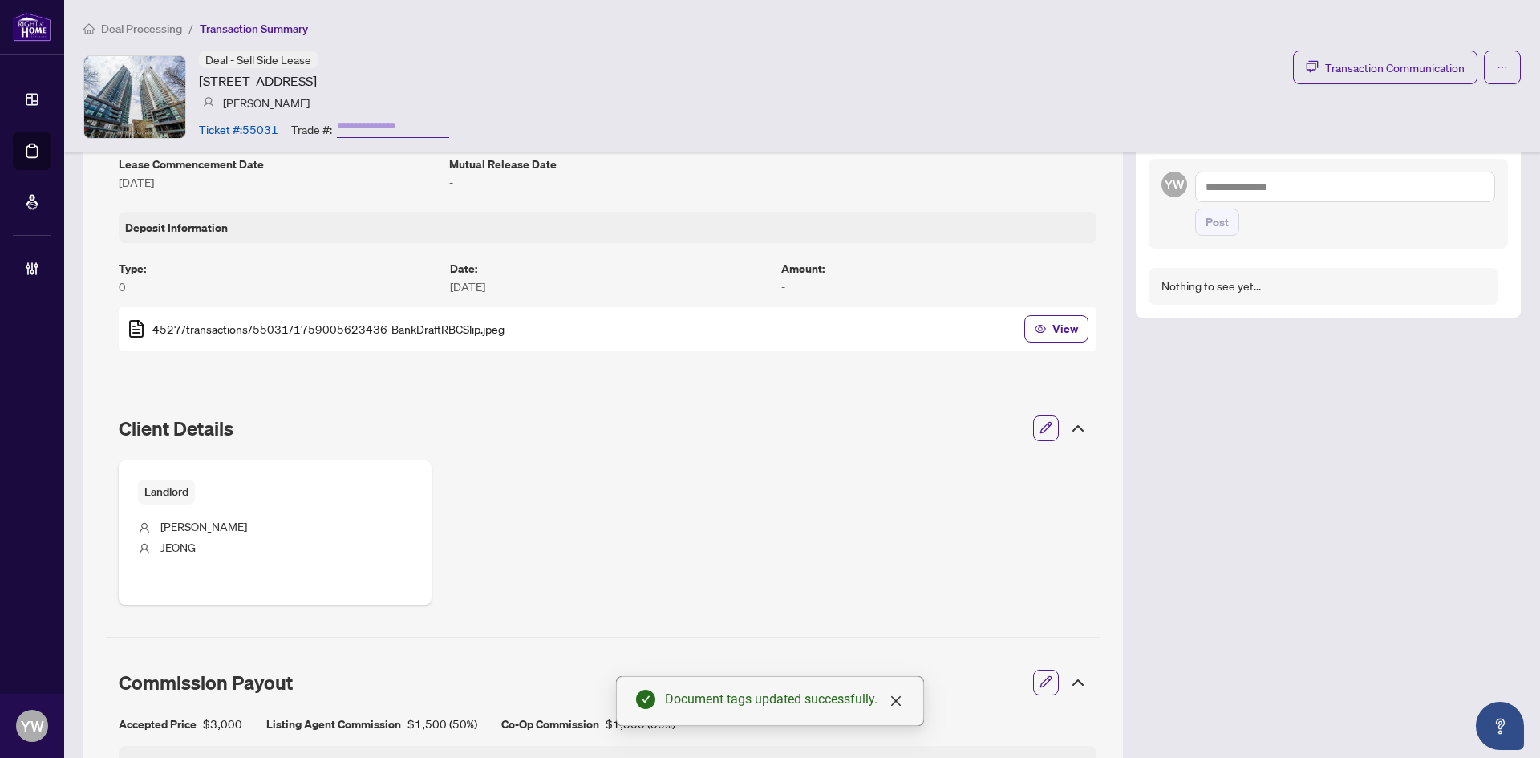
scroll to position [348, 0]
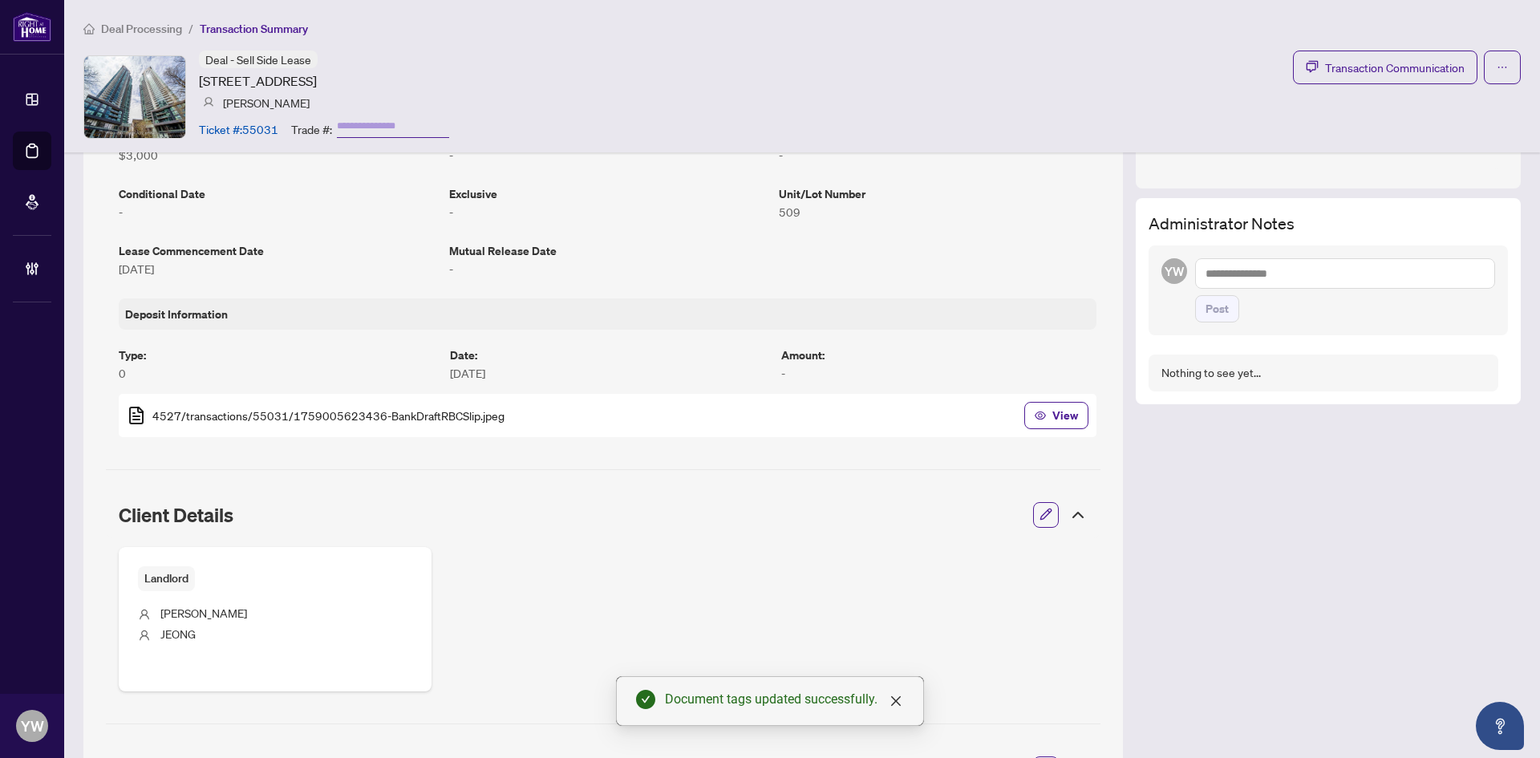
click at [1231, 270] on textarea at bounding box center [1345, 273] width 300 height 30
paste textarea "**********"
type textarea "**********"
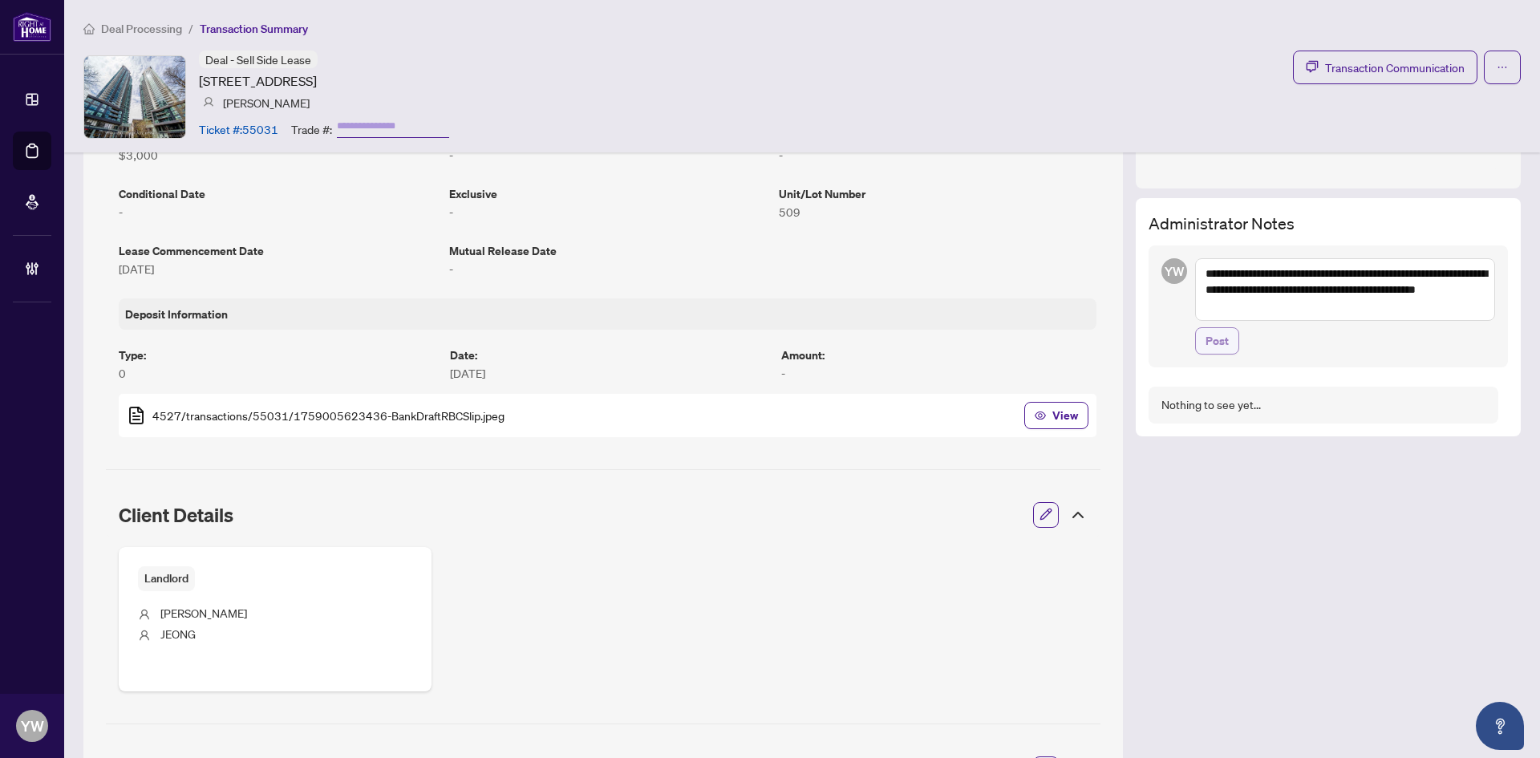
click at [1210, 341] on span "Post" at bounding box center [1217, 341] width 23 height 26
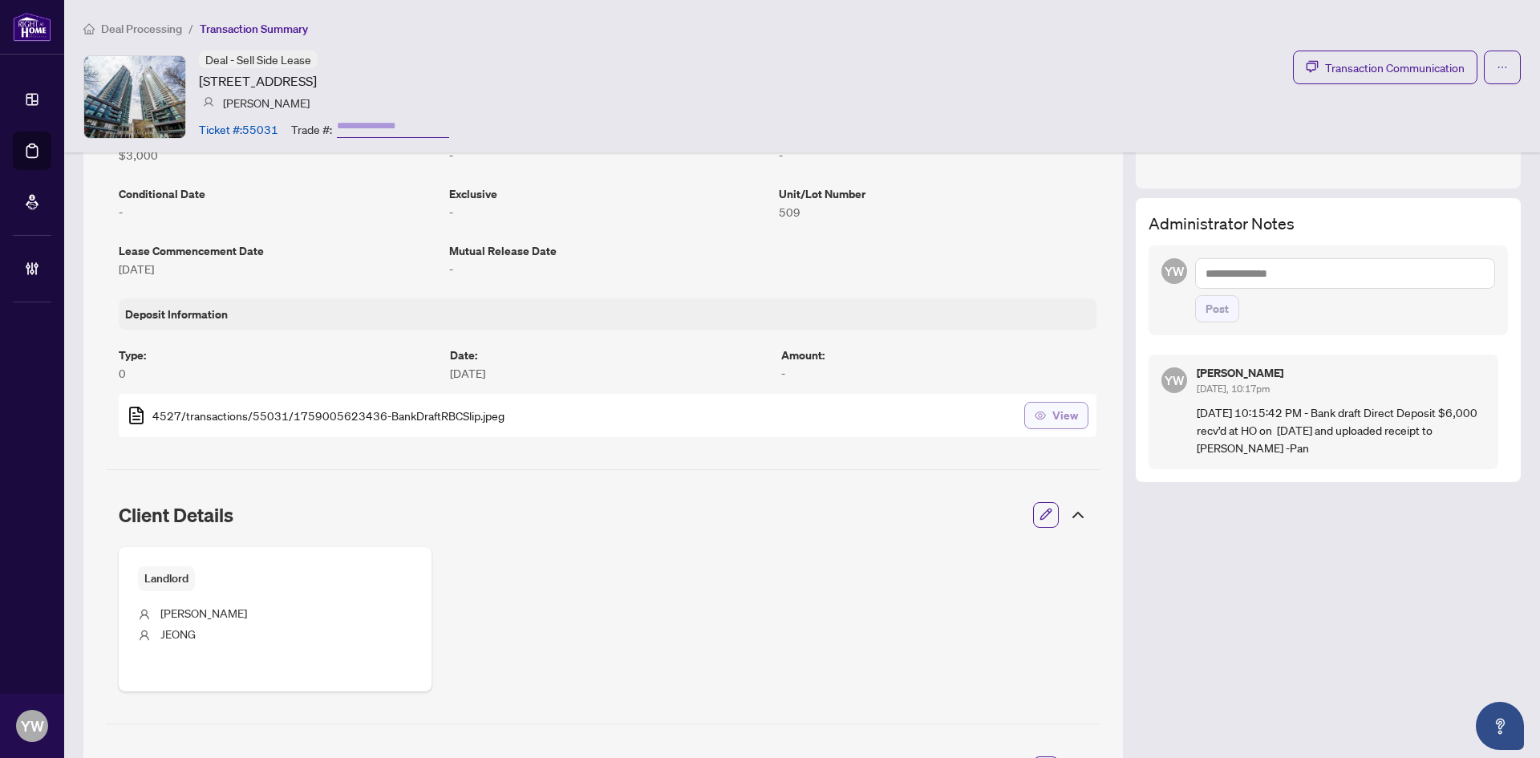
click at [1053, 417] on span "View" at bounding box center [1066, 416] width 26 height 26
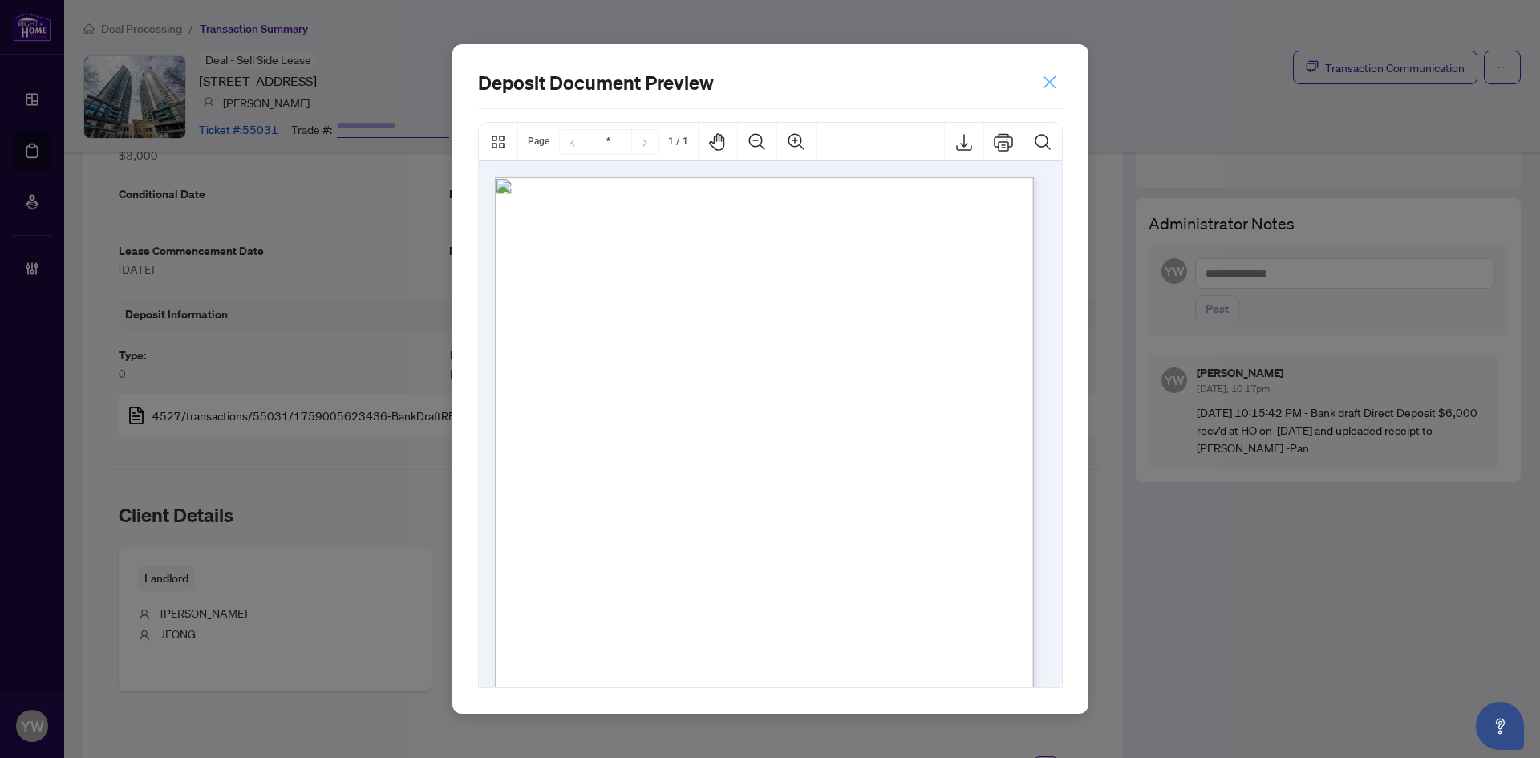
click at [1045, 86] on icon "close" at bounding box center [1049, 82] width 17 height 17
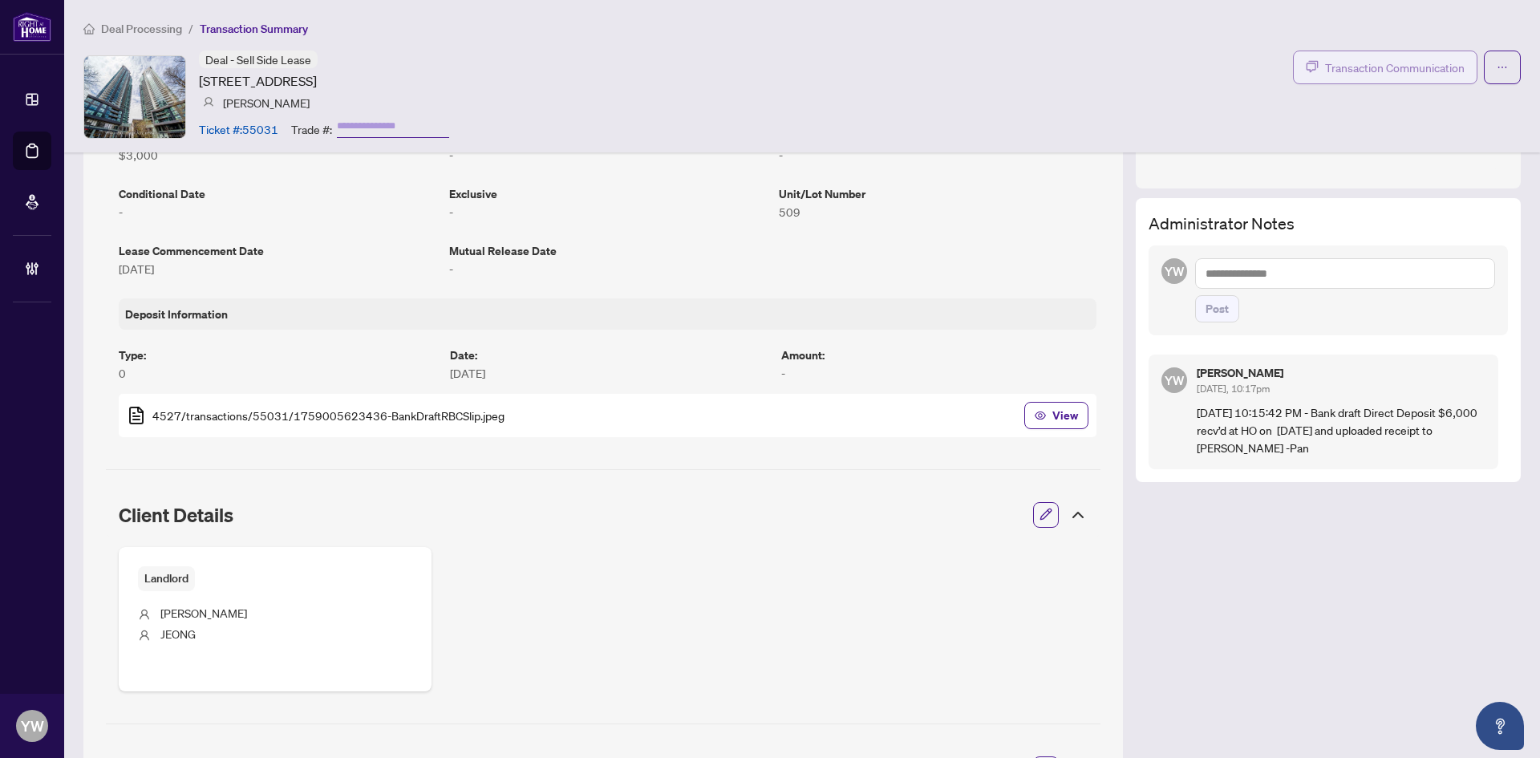
click at [1337, 61] on span "Transaction Communication" at bounding box center [1395, 68] width 140 height 18
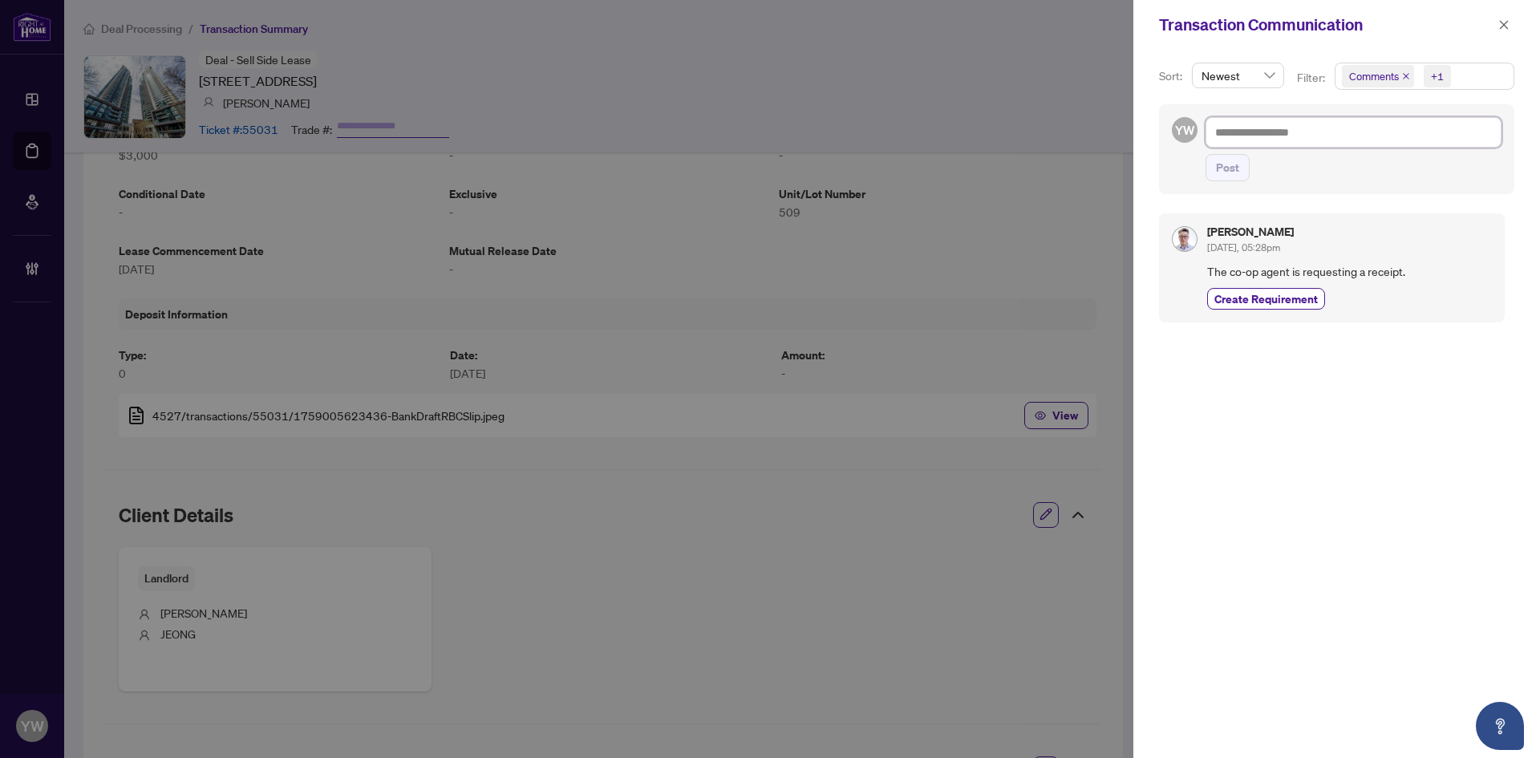
click at [1331, 136] on textarea at bounding box center [1354, 132] width 296 height 30
click at [1284, 148] on textarea at bounding box center [1354, 132] width 296 height 30
paste textarea "**********"
type textarea "**********"
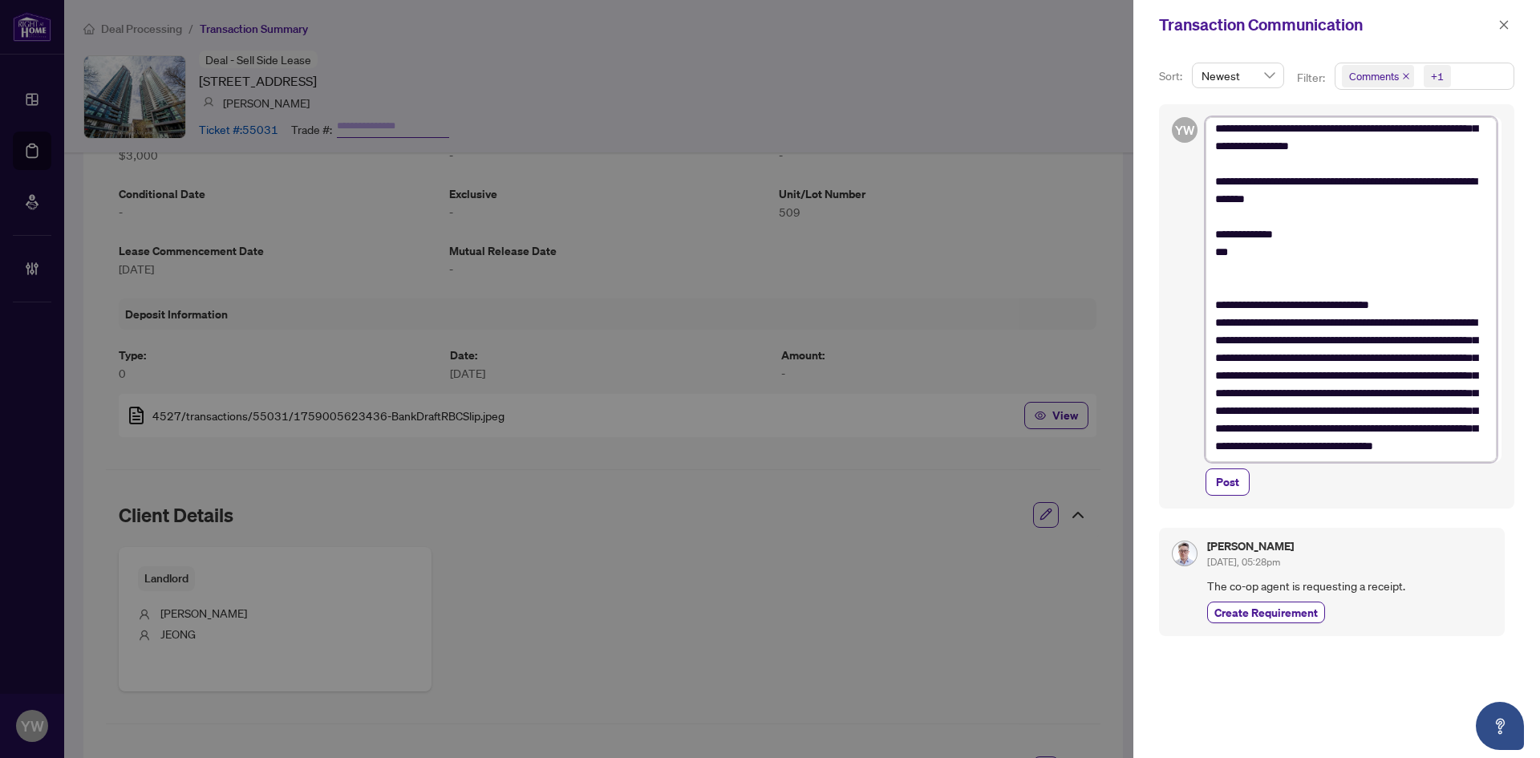
scroll to position [0, 0]
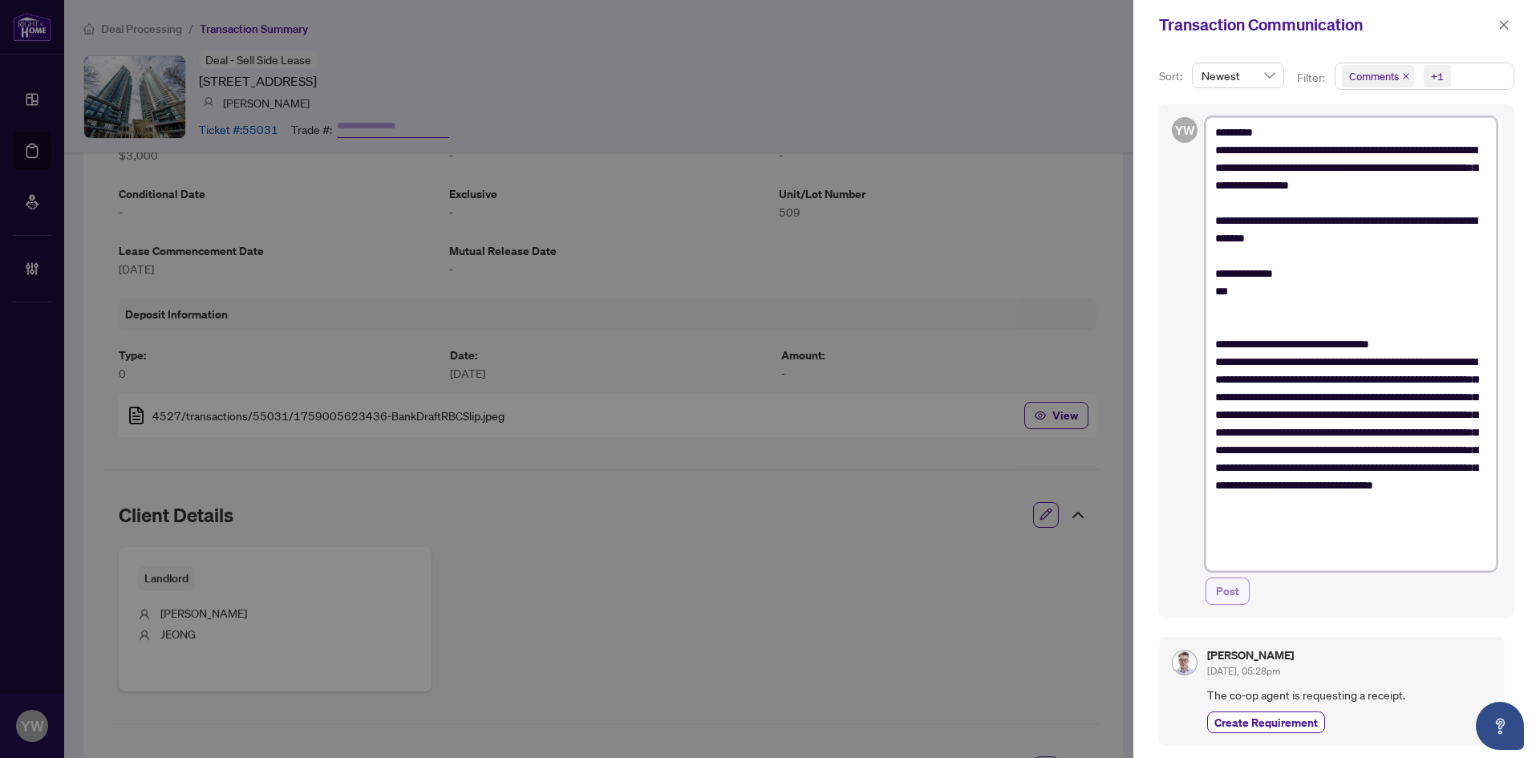
type textarea "**********"
click at [1236, 592] on span "Post" at bounding box center [1227, 591] width 23 height 26
type textarea "**********"
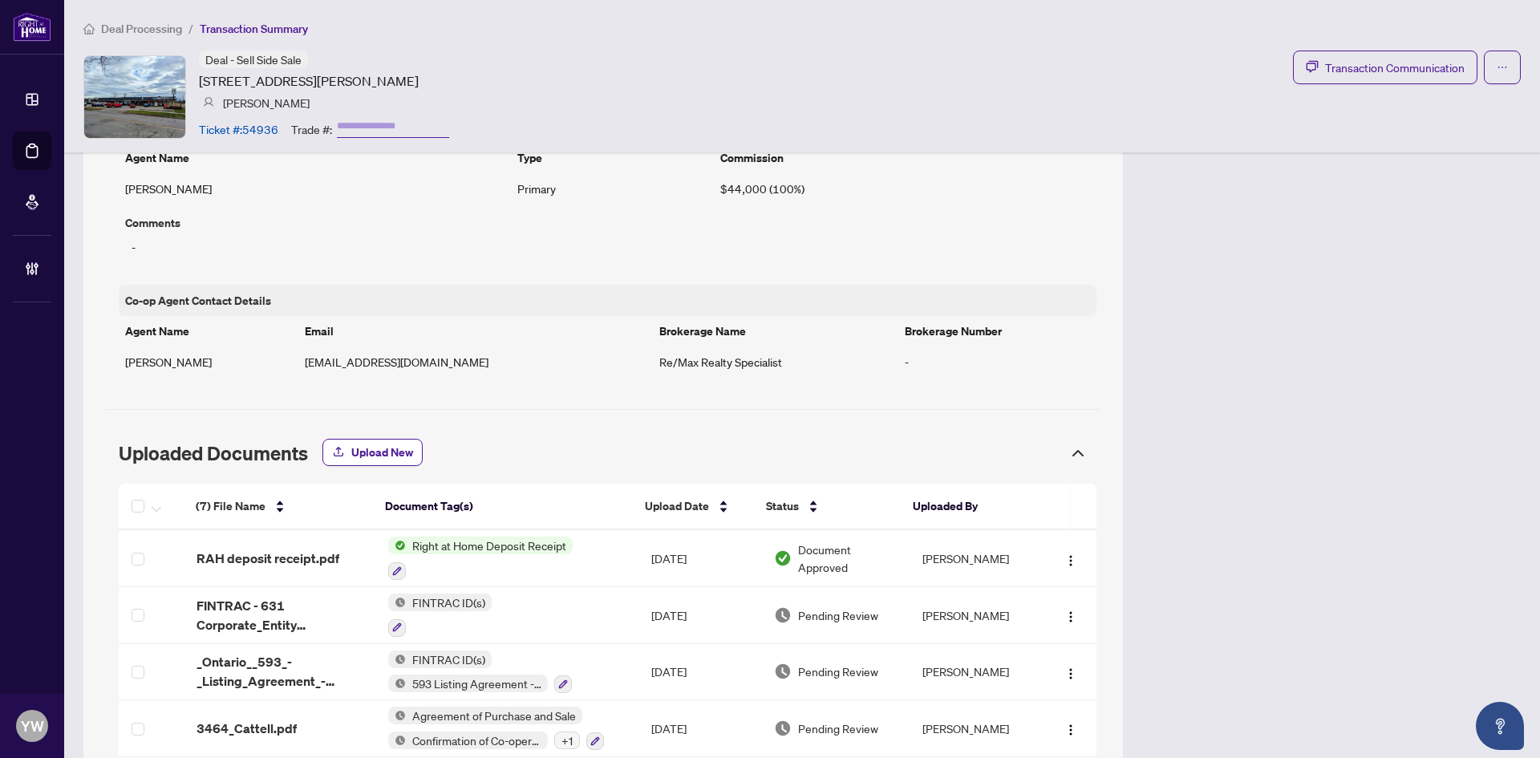
scroll to position [1203, 0]
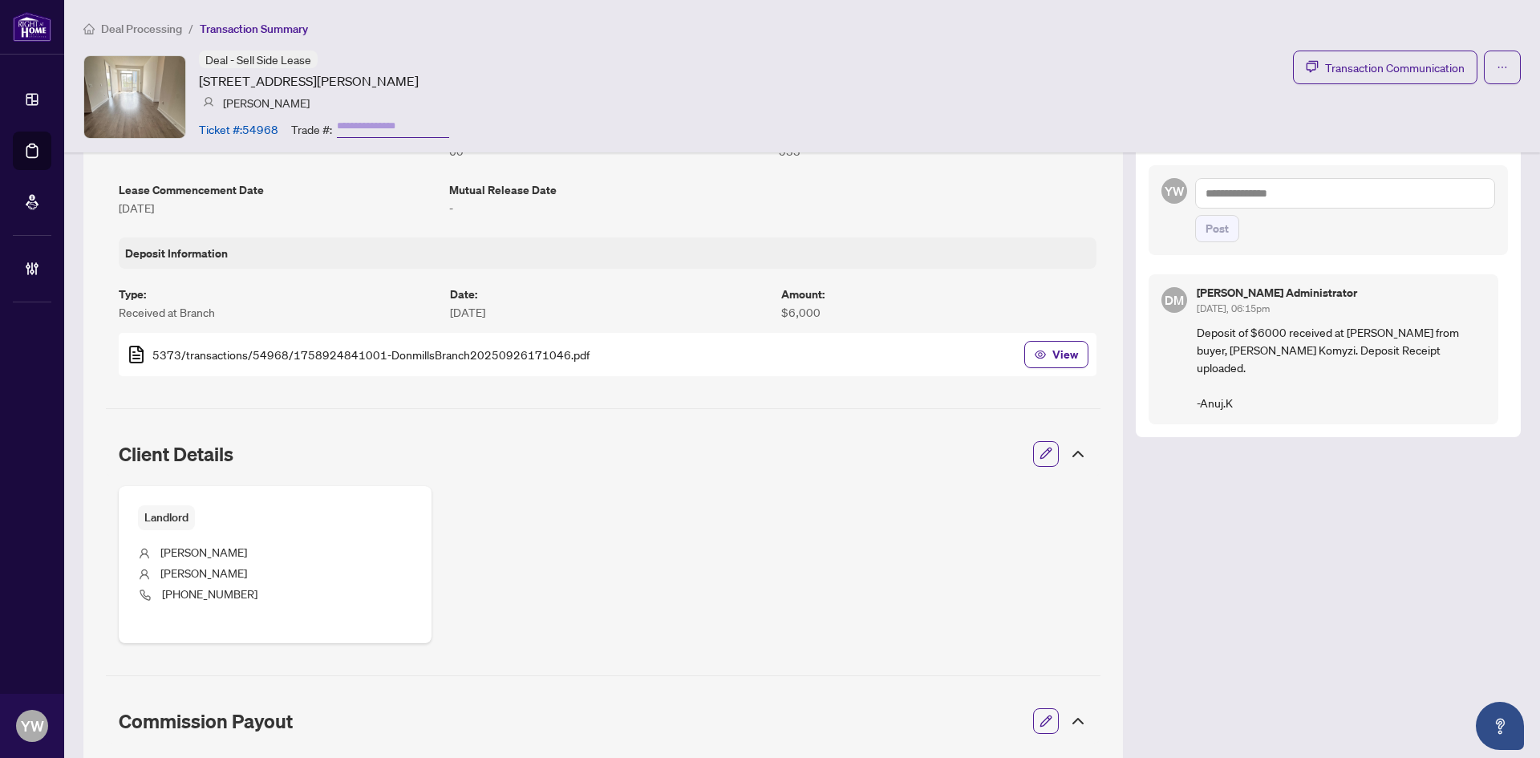
scroll to position [481, 0]
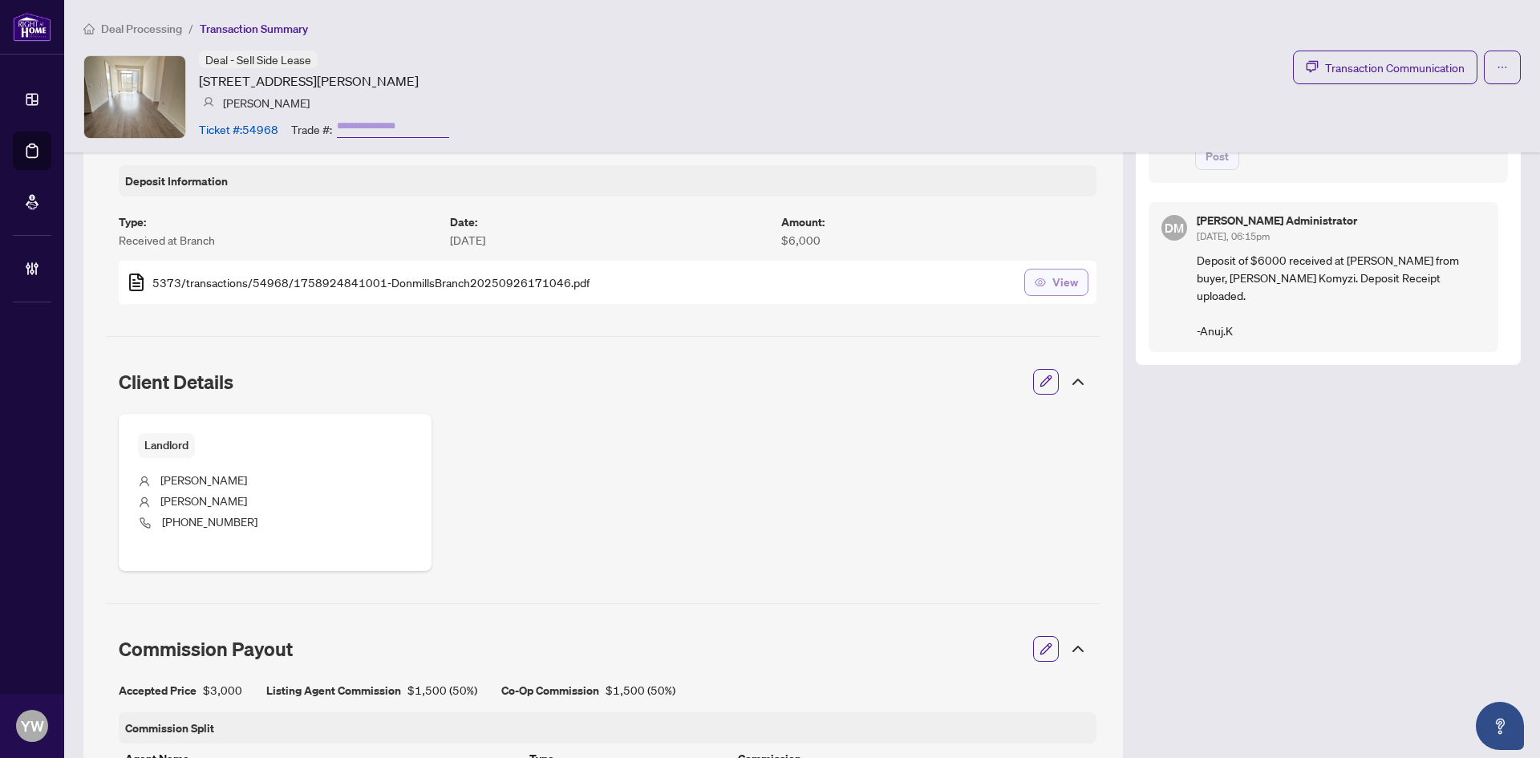
click at [1053, 285] on span "View" at bounding box center [1066, 283] width 26 height 26
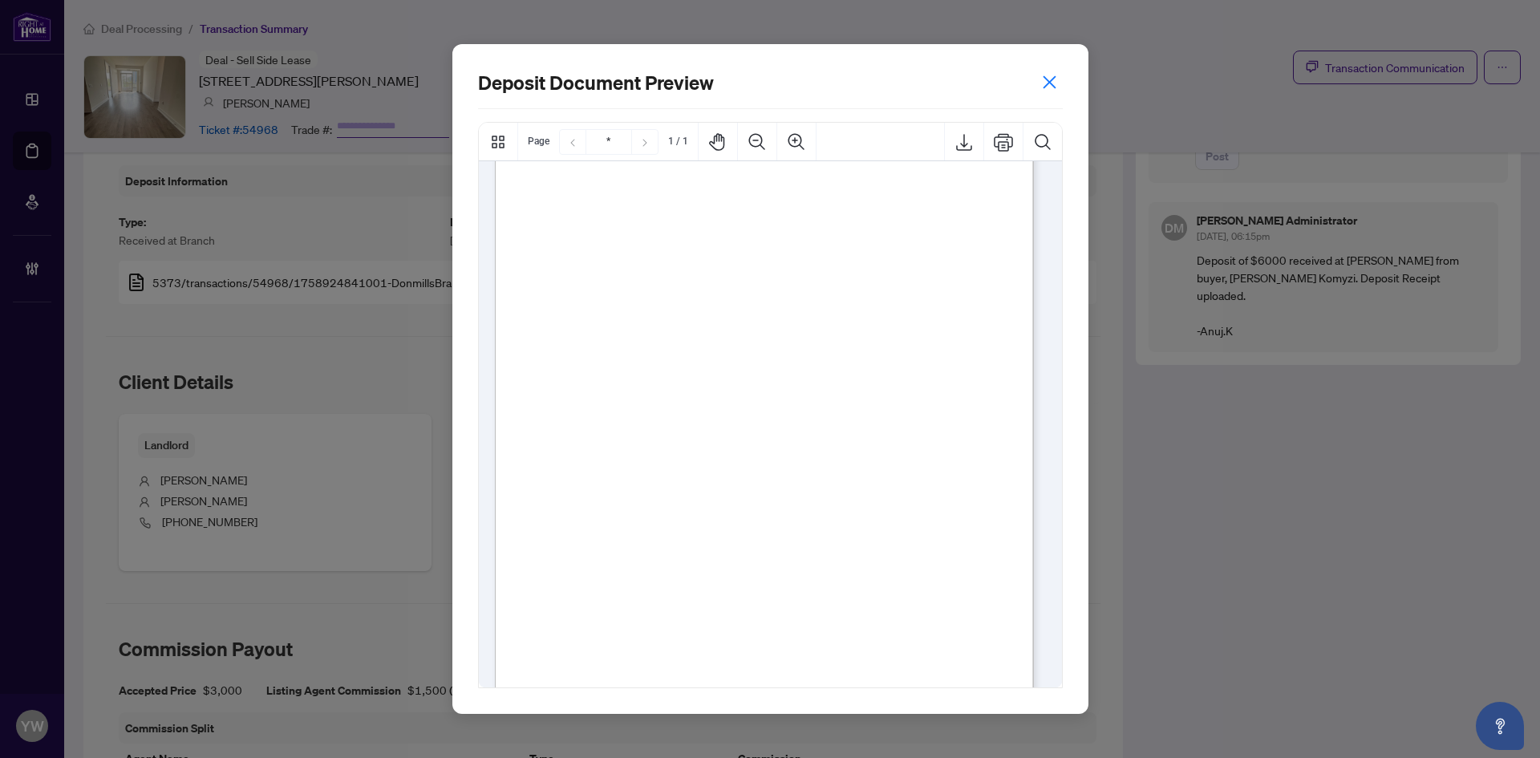
scroll to position [203, 0]
click at [1047, 82] on icon "close" at bounding box center [1049, 82] width 17 height 17
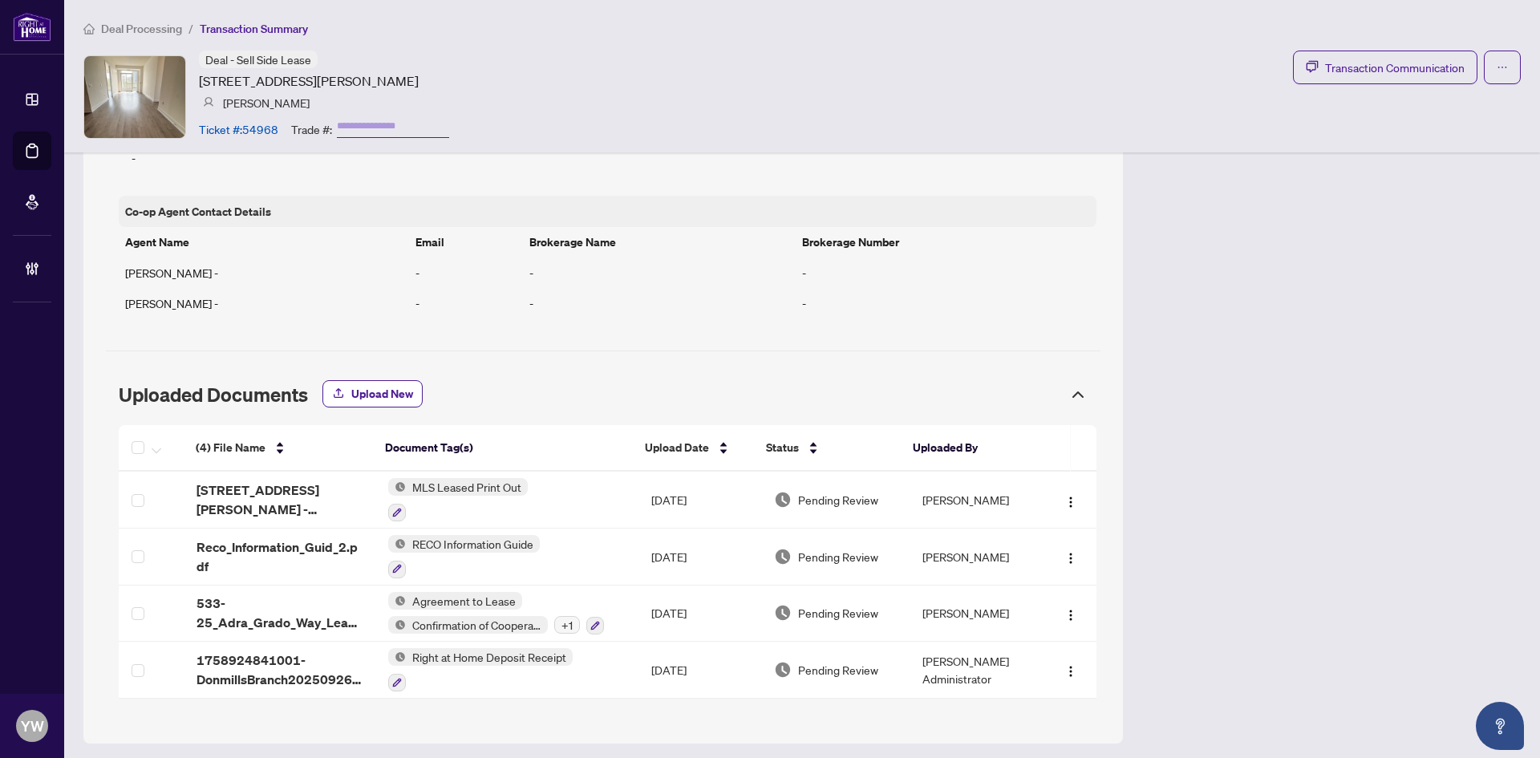
scroll to position [1174, 0]
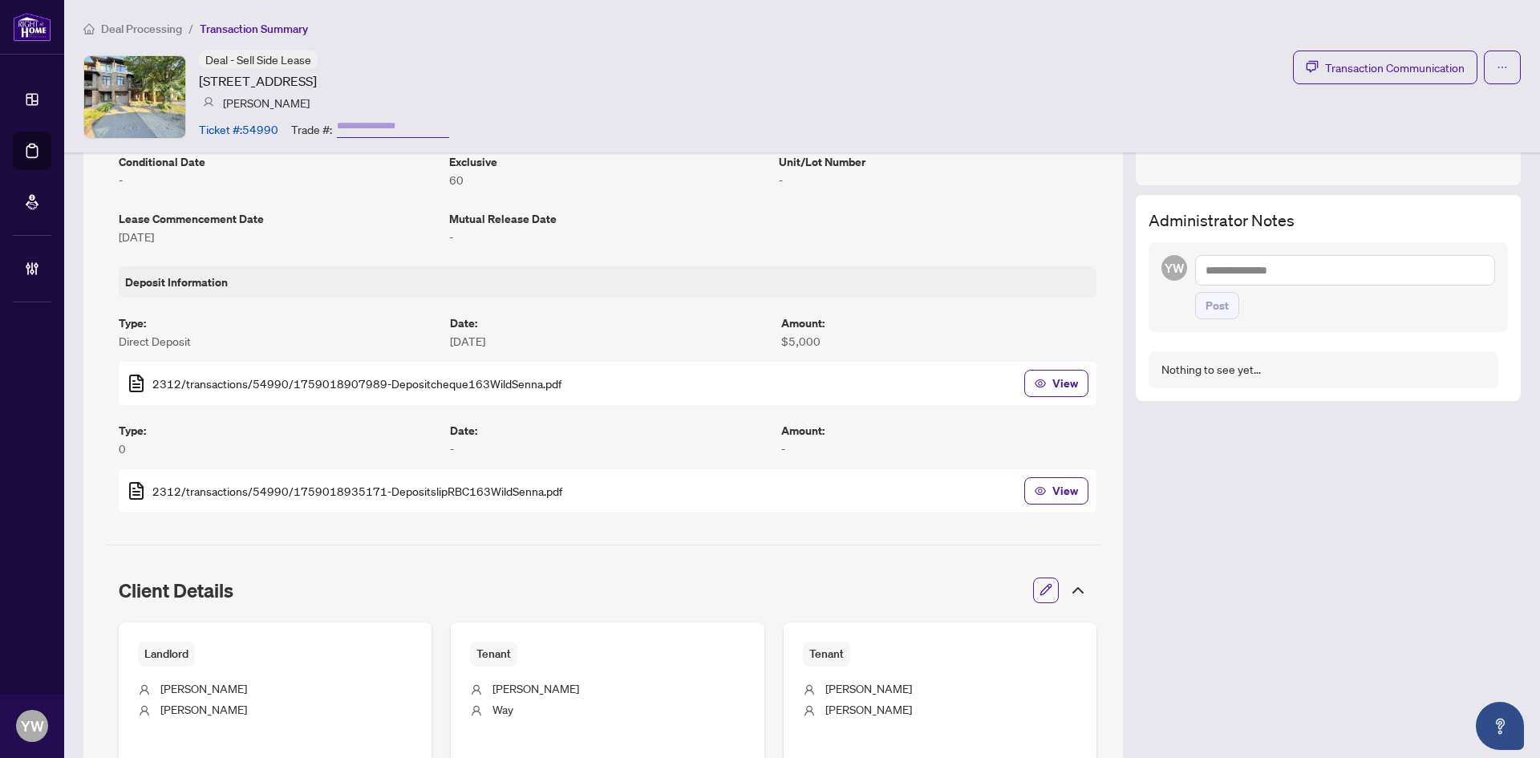
scroll to position [481, 0]
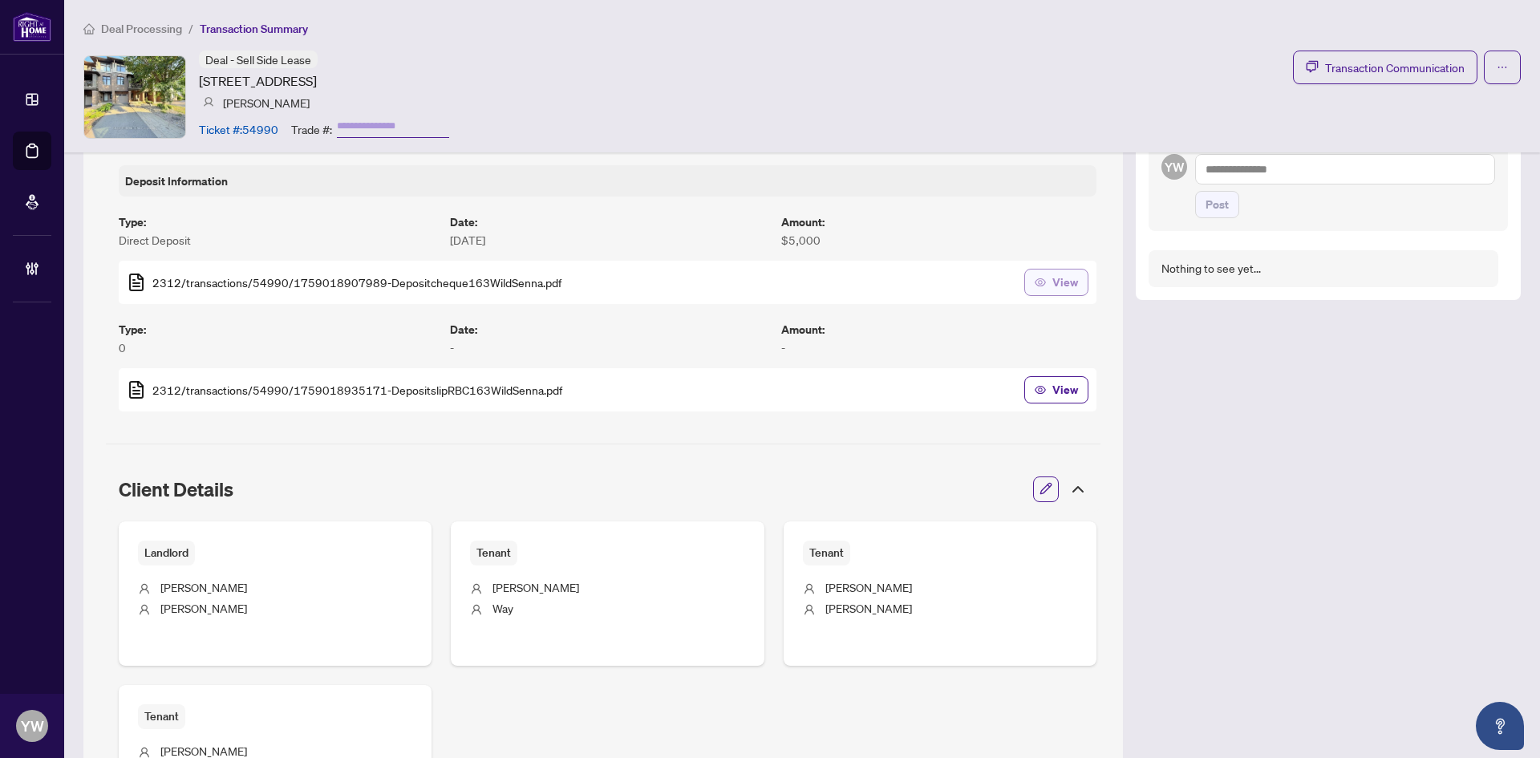
click at [1053, 285] on span "View" at bounding box center [1066, 283] width 26 height 26
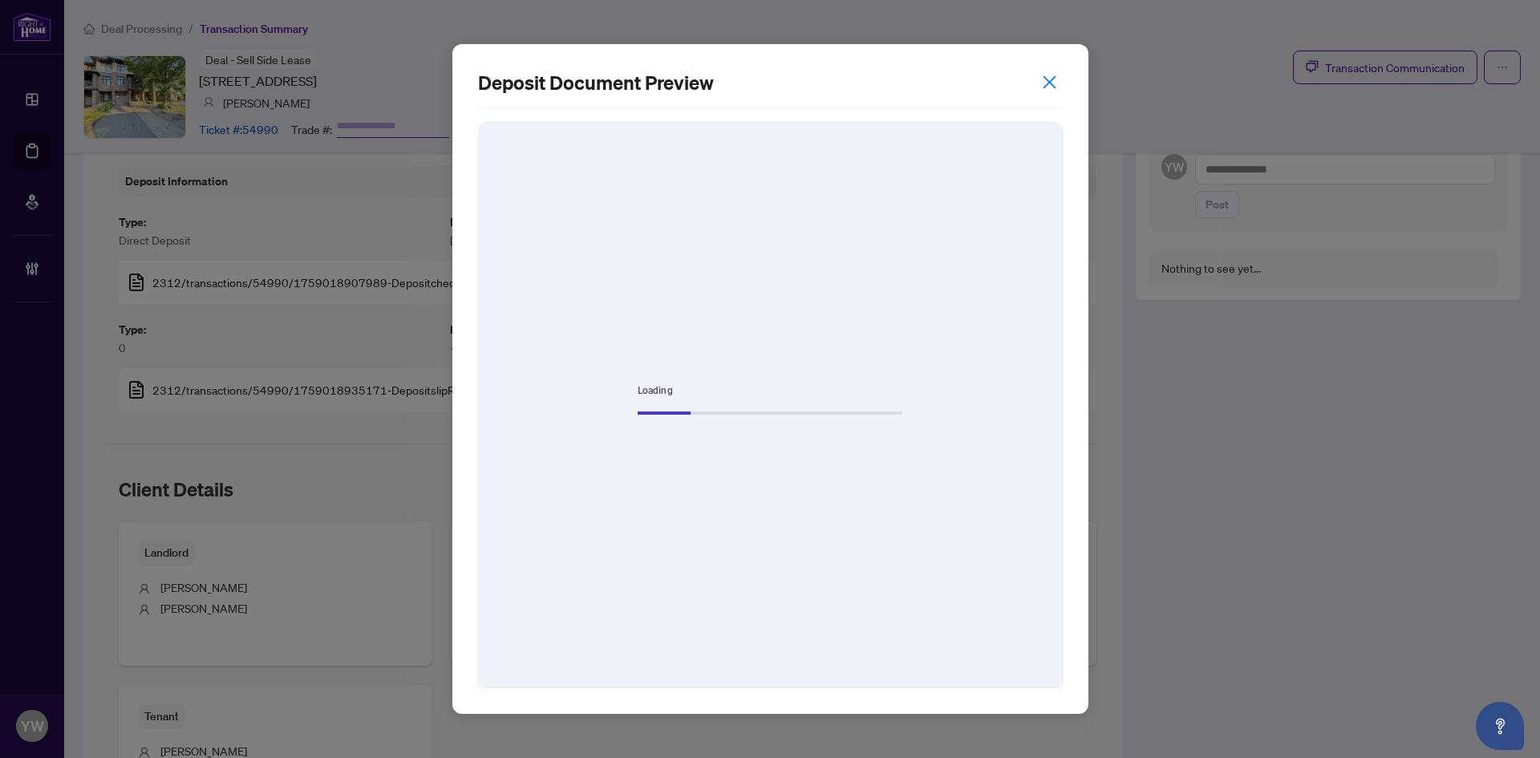
click at [1036, 282] on div "Loading" at bounding box center [770, 405] width 583 height 565
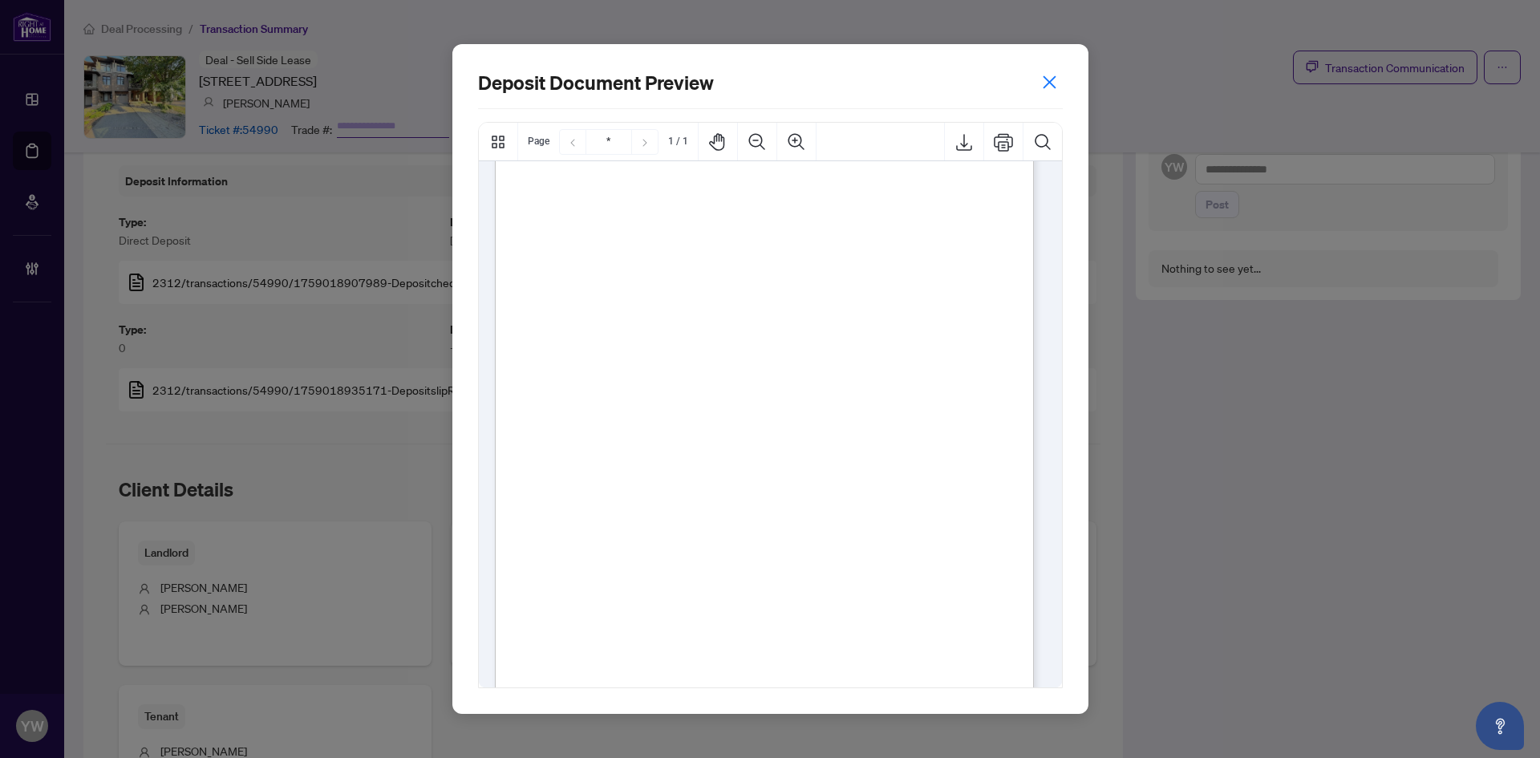
scroll to position [766, 0]
click at [1047, 76] on icon "close" at bounding box center [1049, 82] width 17 height 17
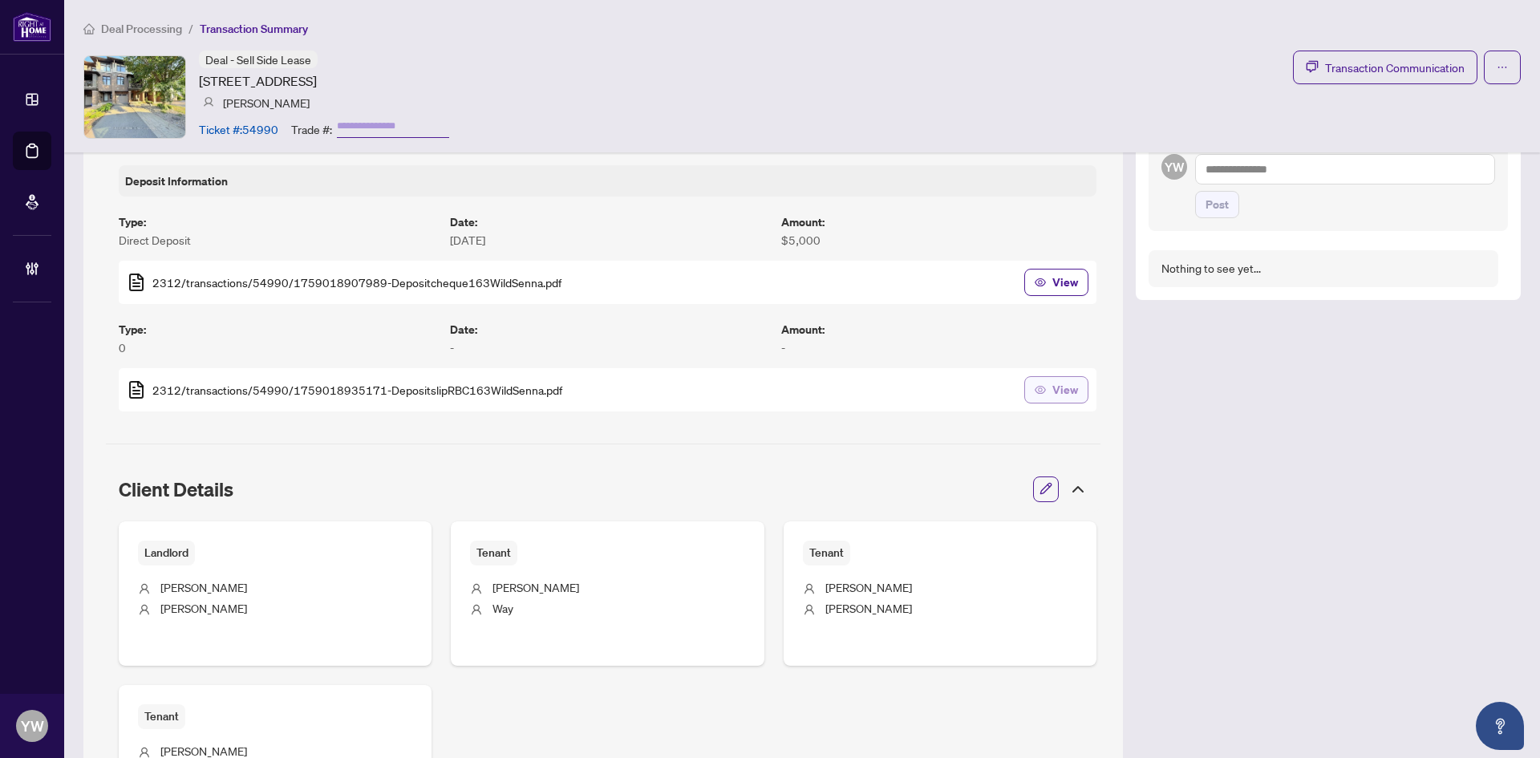
click at [1053, 388] on span "View" at bounding box center [1066, 390] width 26 height 26
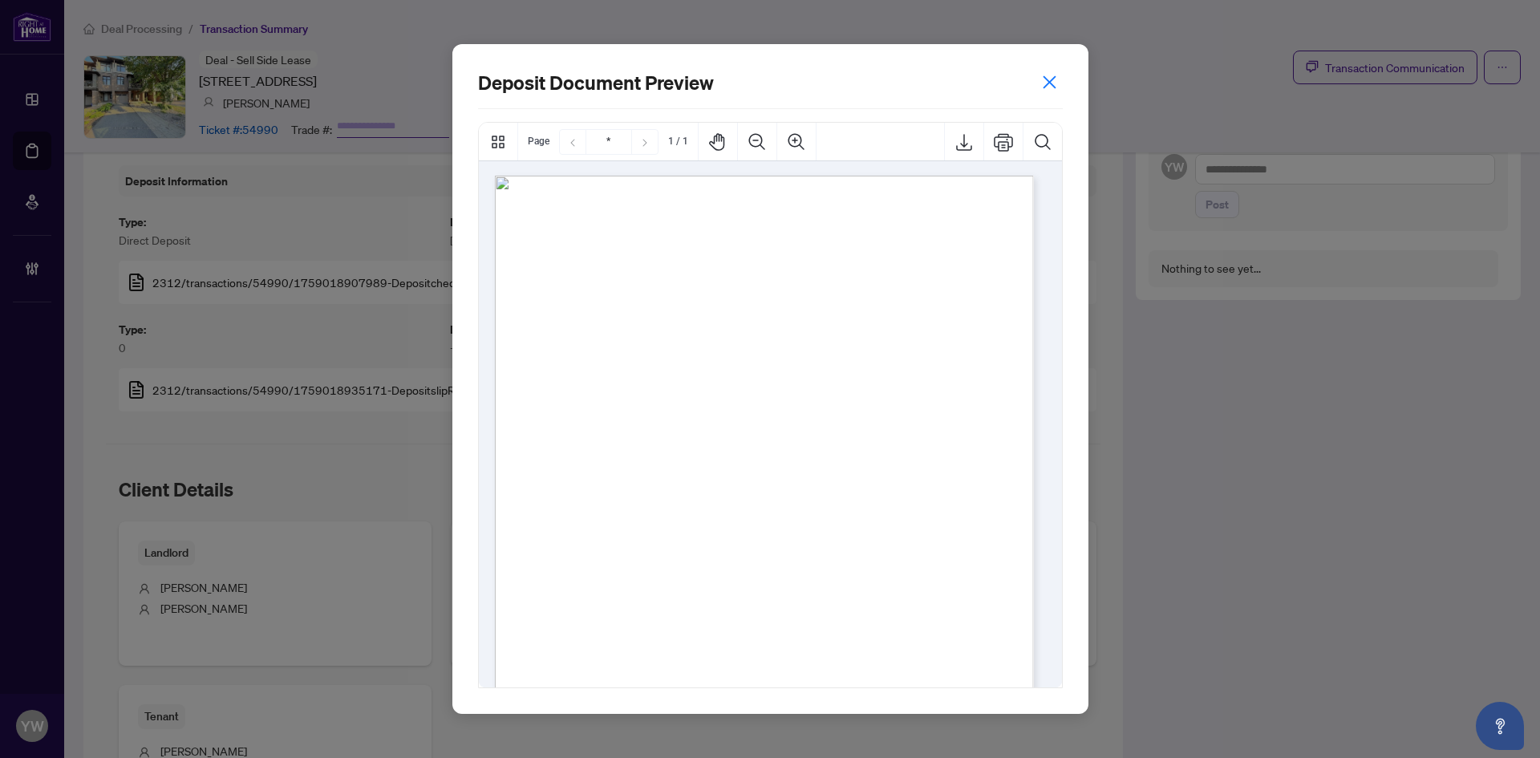
scroll to position [0, 0]
click at [1052, 76] on icon "close" at bounding box center [1049, 82] width 17 height 17
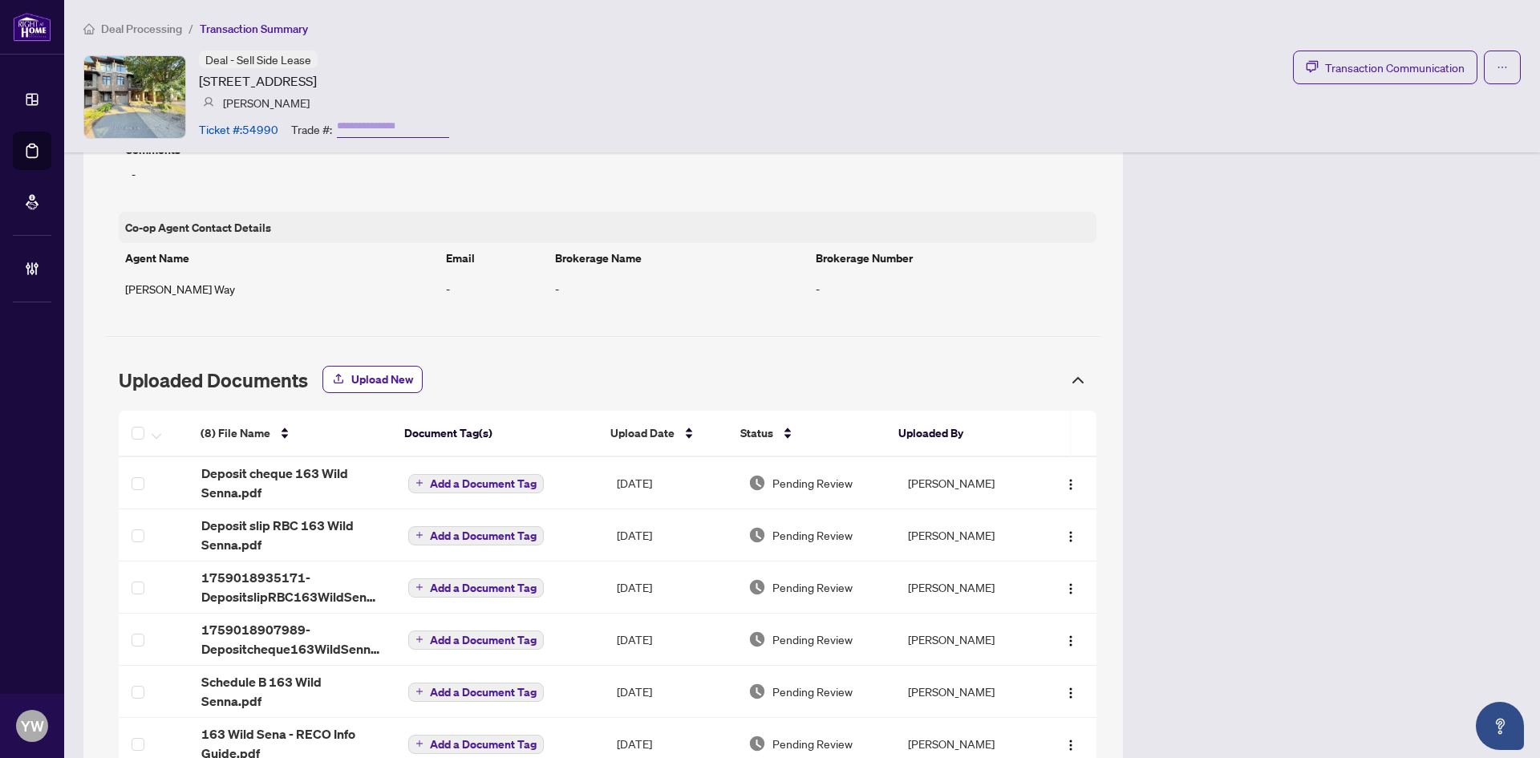
scroll to position [1624, 0]
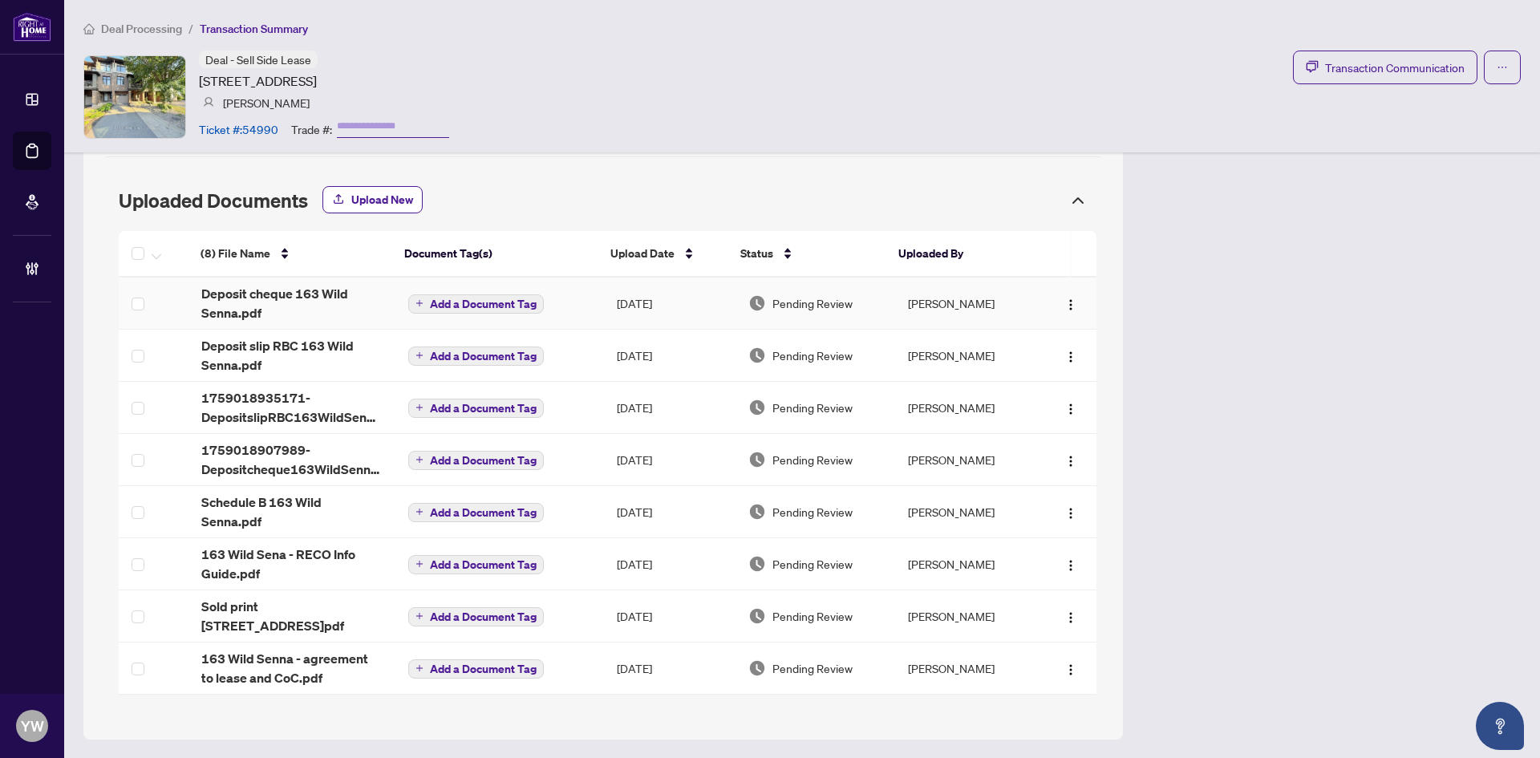
click at [311, 286] on span "Deposit cheque 163 Wild Senna.pdf" at bounding box center [291, 303] width 181 height 39
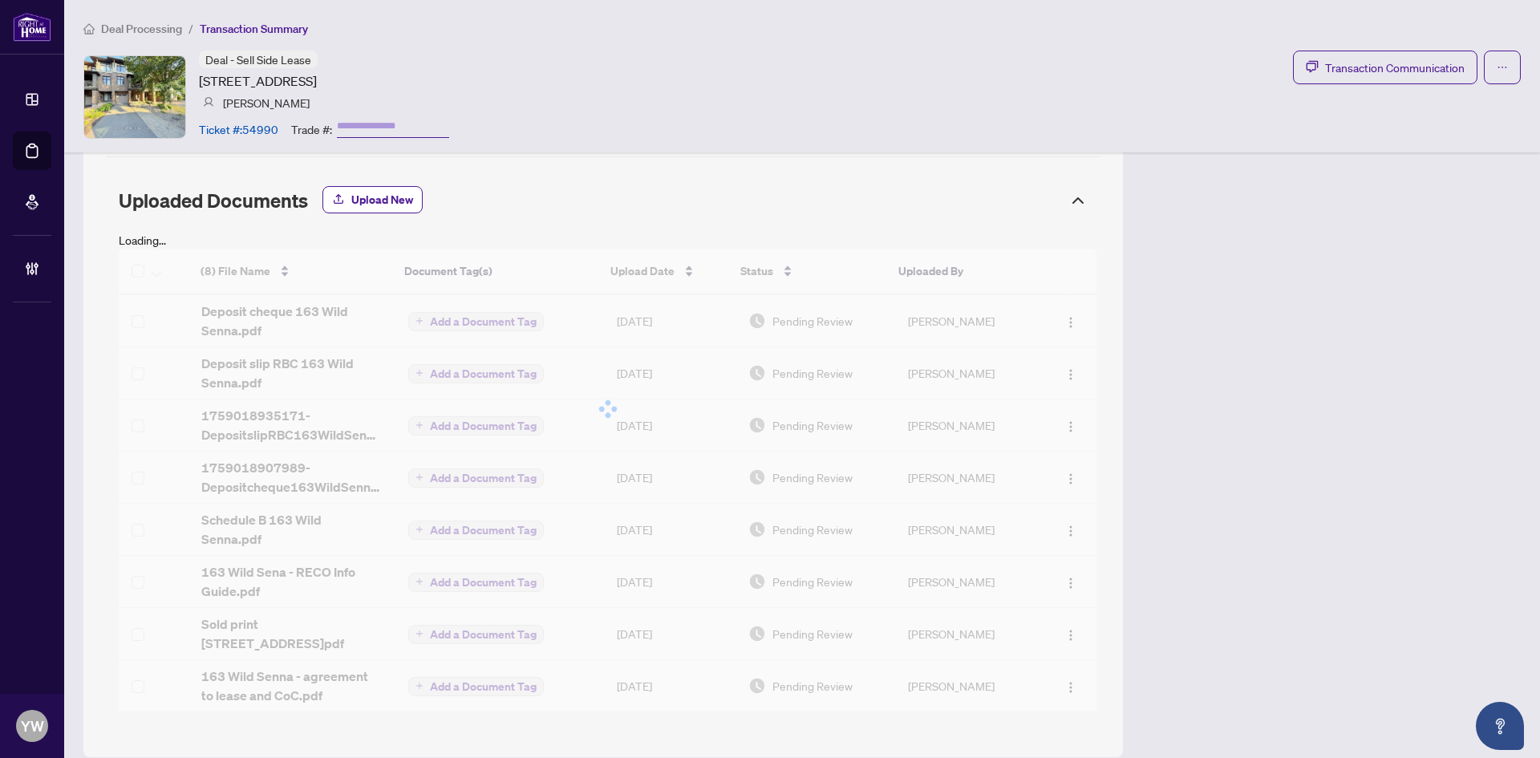
click at [319, 306] on div at bounding box center [608, 409] width 978 height 321
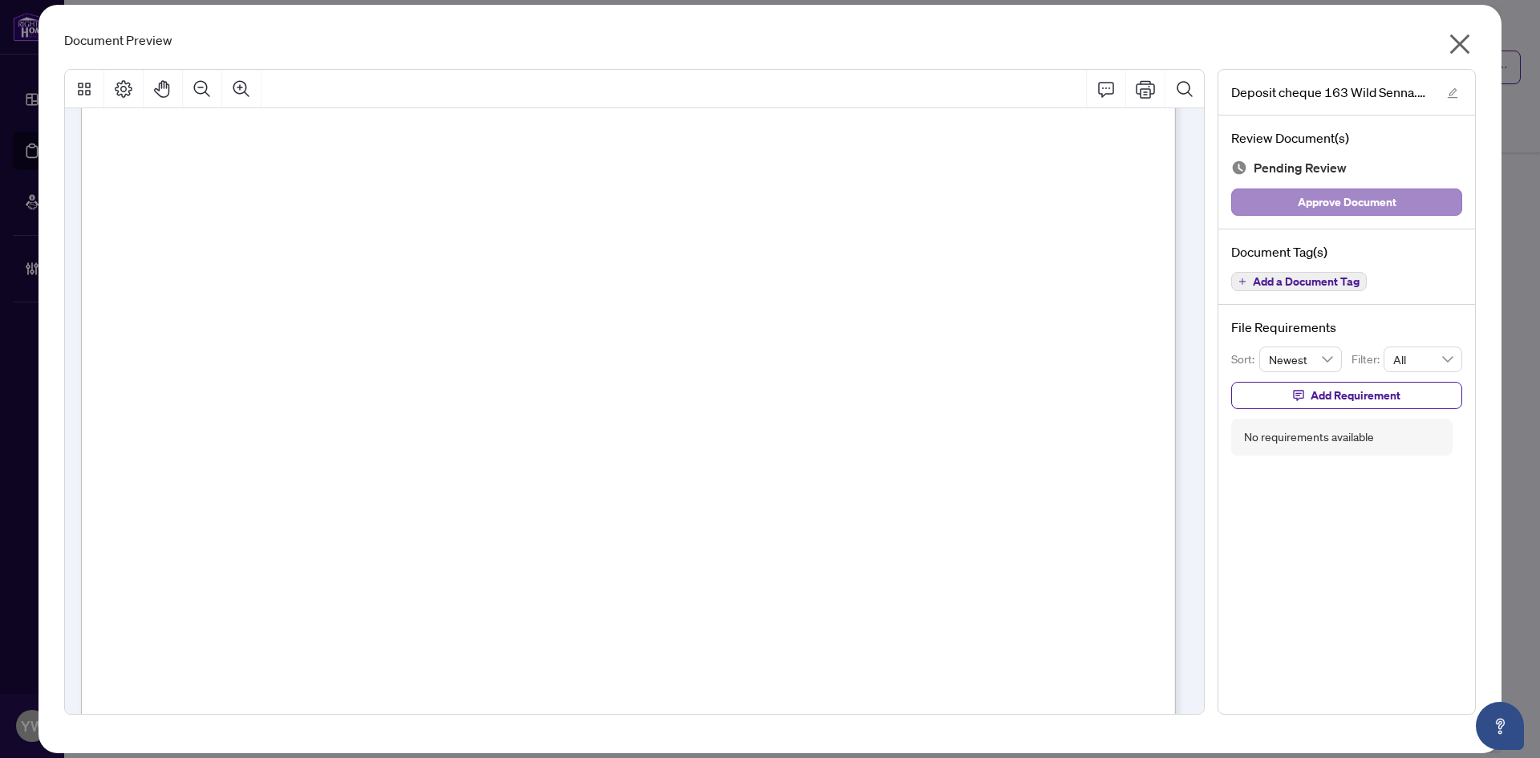
scroll to position [642, 0]
click at [1353, 204] on span "Approve Document" at bounding box center [1347, 202] width 99 height 26
click at [1453, 92] on icon "edit" at bounding box center [1452, 92] width 11 height 11
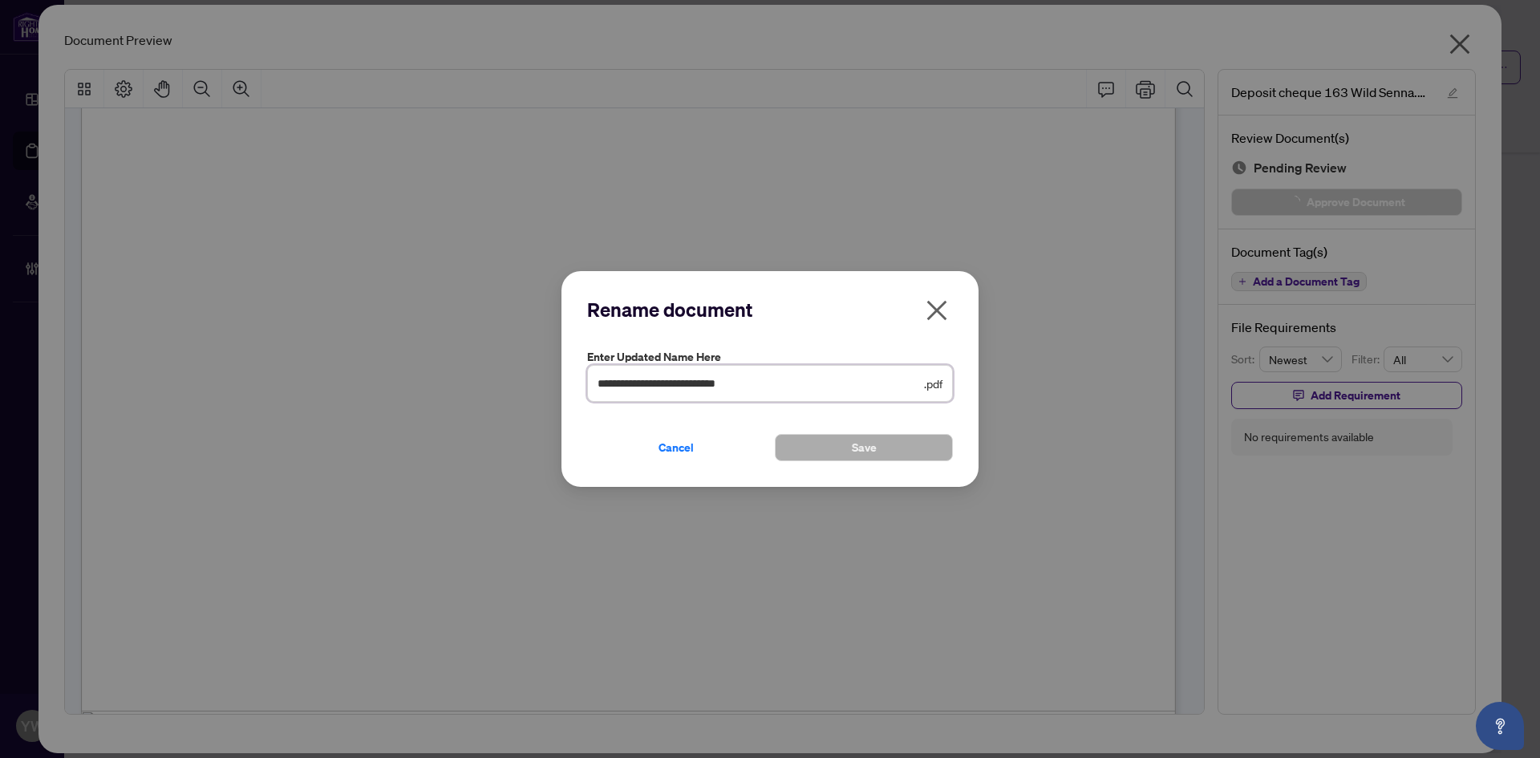
drag, startPoint x: 739, startPoint y: 380, endPoint x: 525, endPoint y: 371, distance: 214.4
click at [525, 371] on div "**********" at bounding box center [770, 379] width 1540 height 758
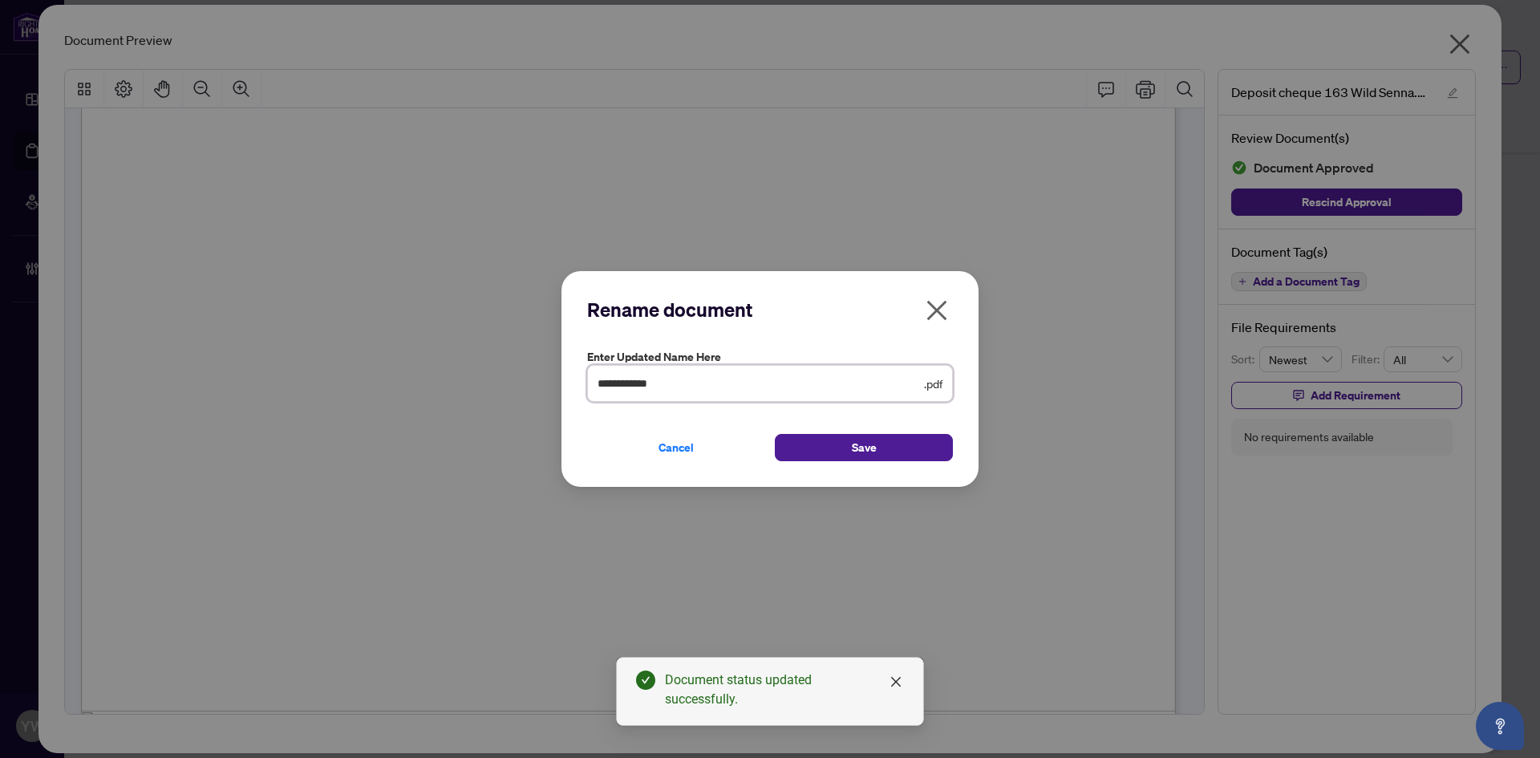
type input "**********"
click at [878, 449] on button "Save" at bounding box center [864, 447] width 178 height 27
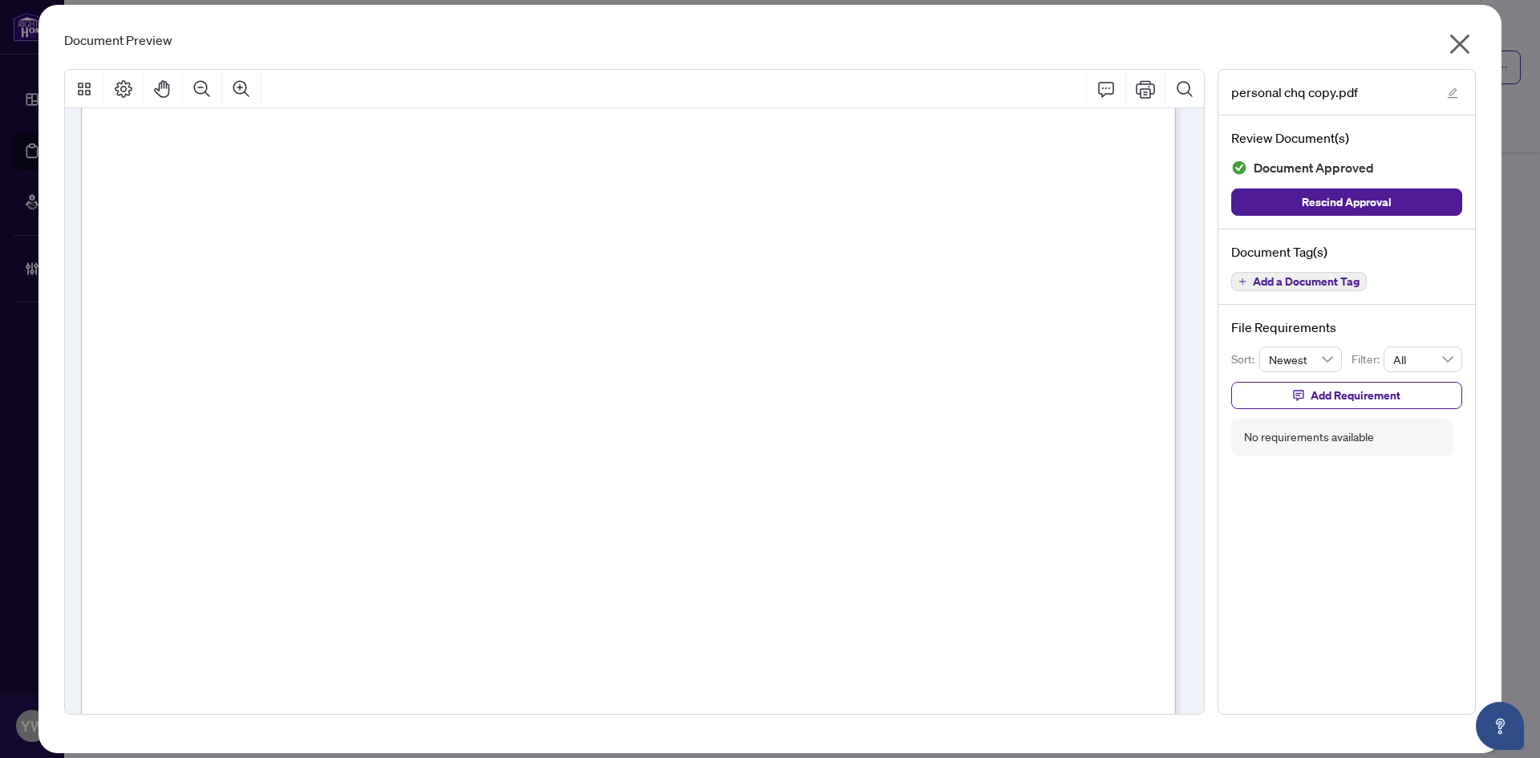
scroll to position [1611, 0]
click at [1464, 42] on icon "close" at bounding box center [1461, 44] width 20 height 20
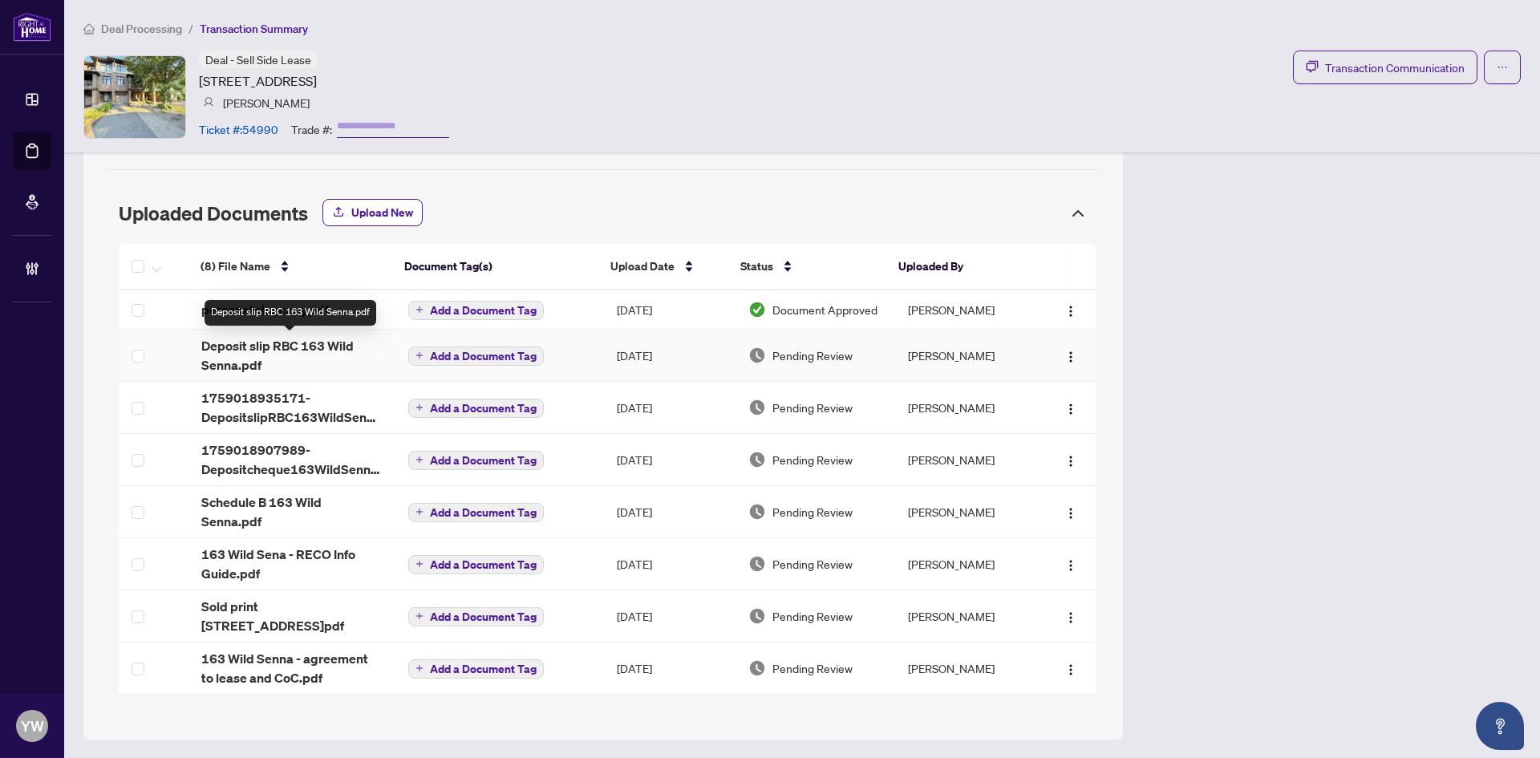
click at [315, 347] on span "Deposit slip RBC 163 Wild Senna.pdf" at bounding box center [291, 355] width 181 height 39
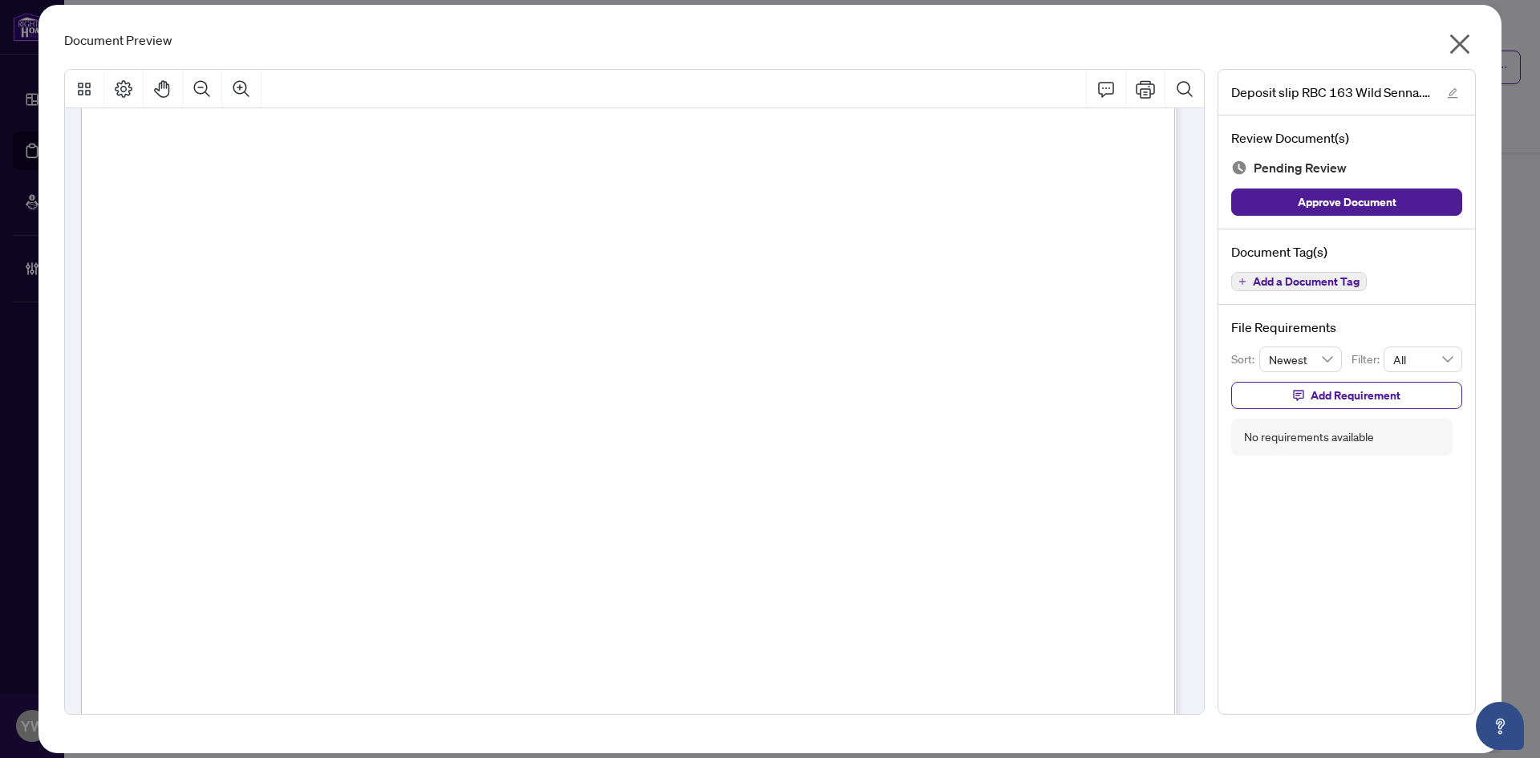
scroll to position [1123, 0]
click at [1451, 89] on icon "edit" at bounding box center [1452, 92] width 11 height 11
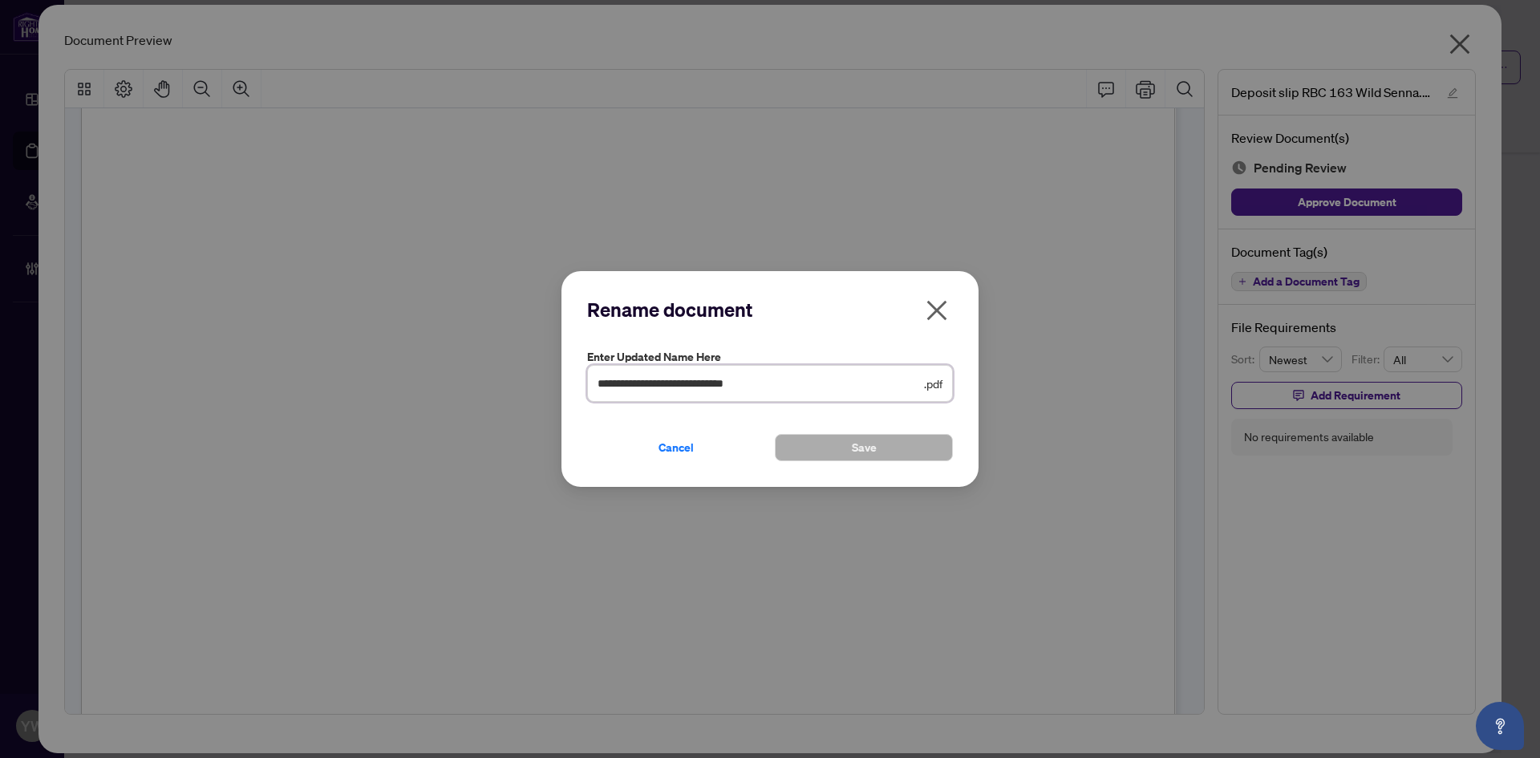
drag, startPoint x: 734, startPoint y: 389, endPoint x: 522, endPoint y: 419, distance: 213.9
click at [480, 398] on div "**********" at bounding box center [770, 379] width 1540 height 758
type input "********"
click at [840, 457] on button "Save" at bounding box center [864, 447] width 178 height 27
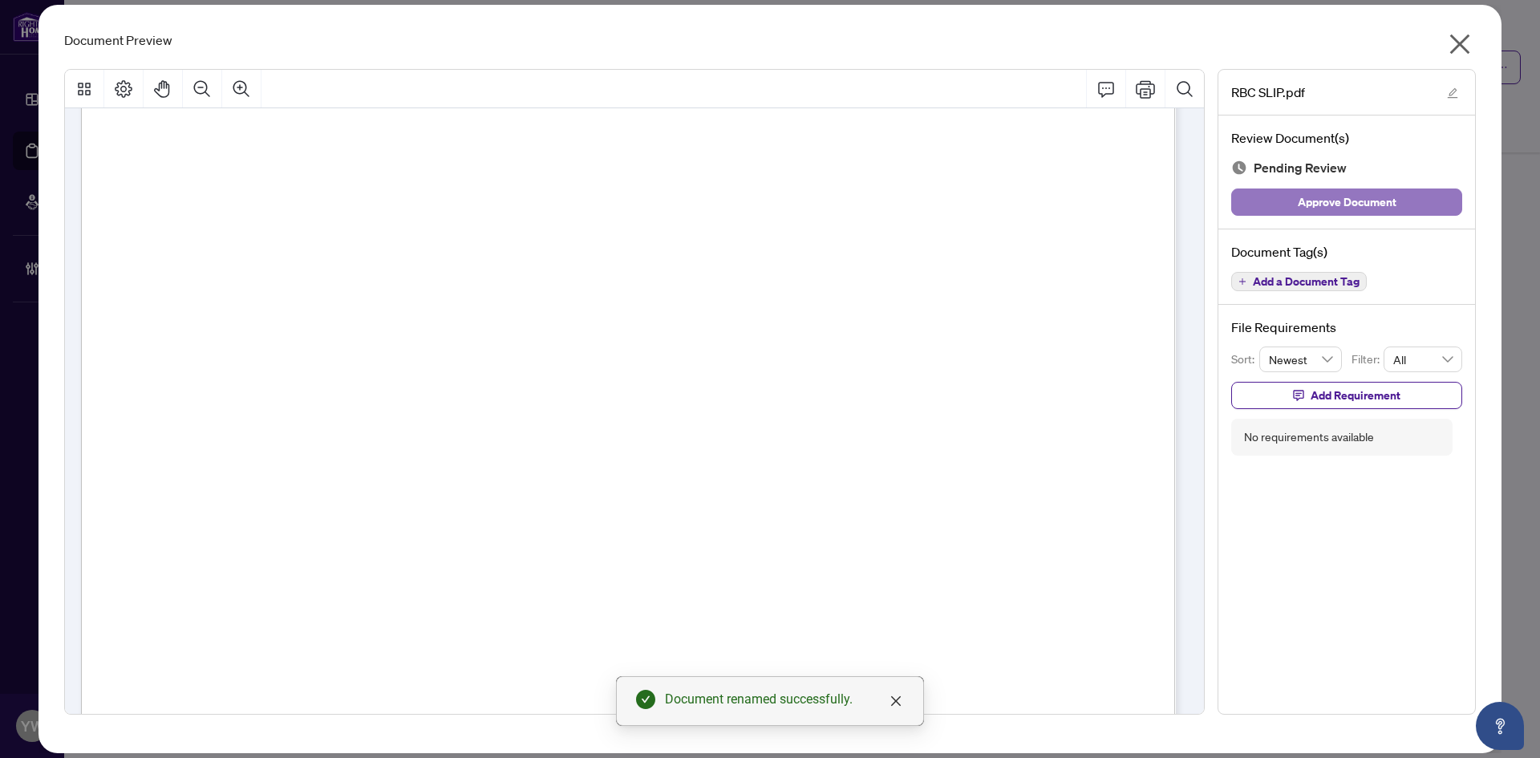
click at [1406, 199] on button "Approve Document" at bounding box center [1346, 202] width 231 height 27
click at [1467, 39] on icon "close" at bounding box center [1460, 44] width 26 height 26
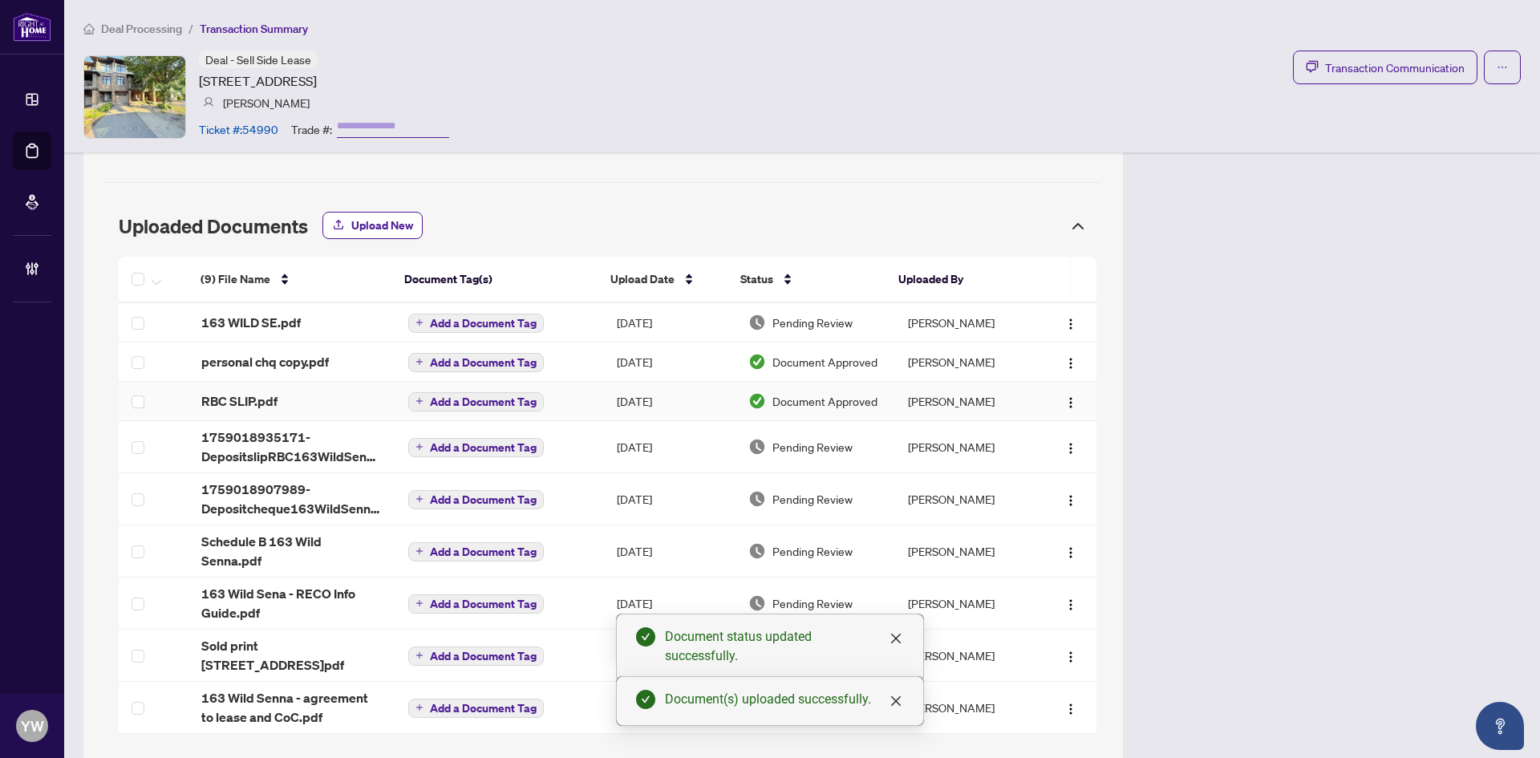
scroll to position [1624, 0]
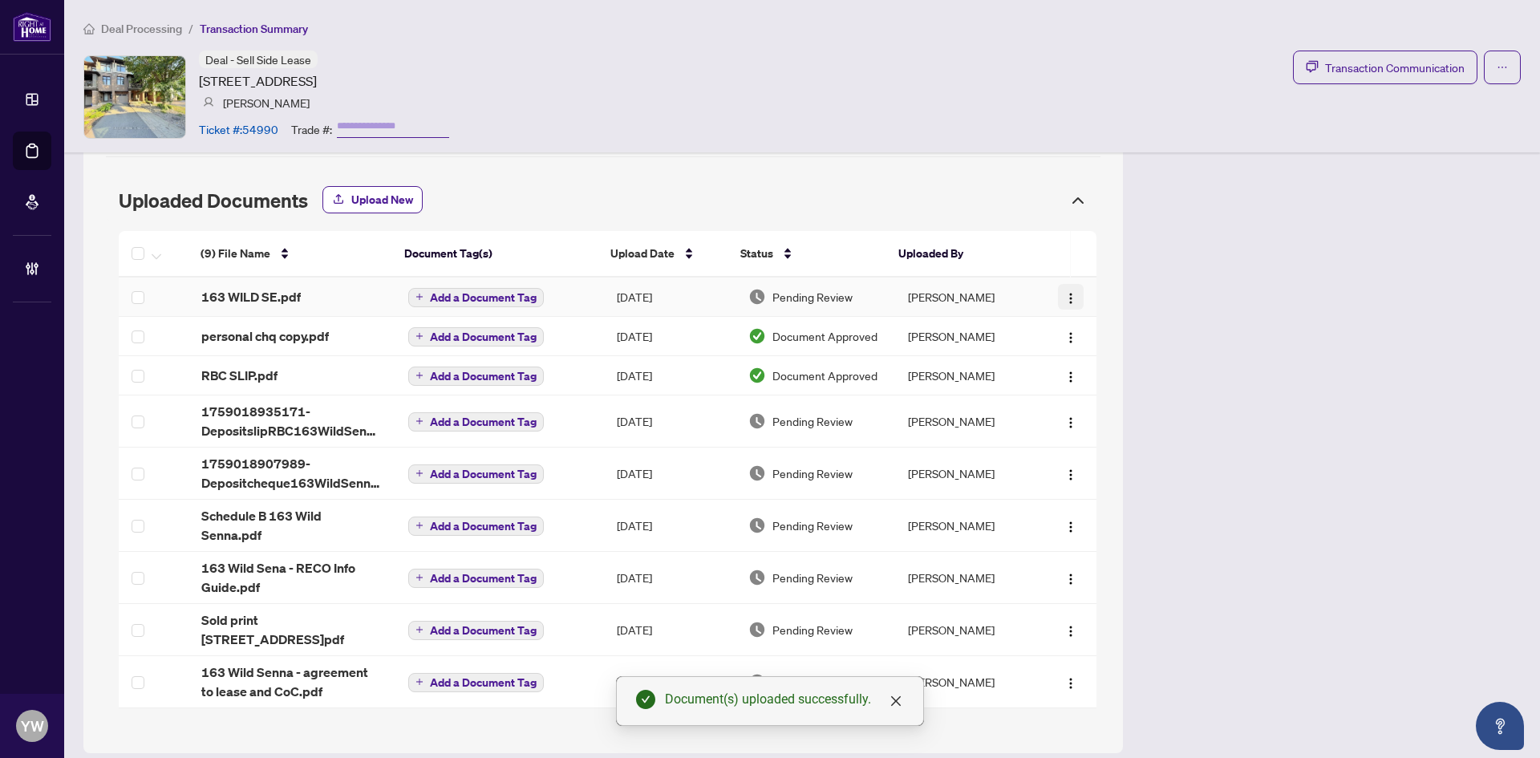
click at [1065, 296] on img "button" at bounding box center [1071, 298] width 13 height 13
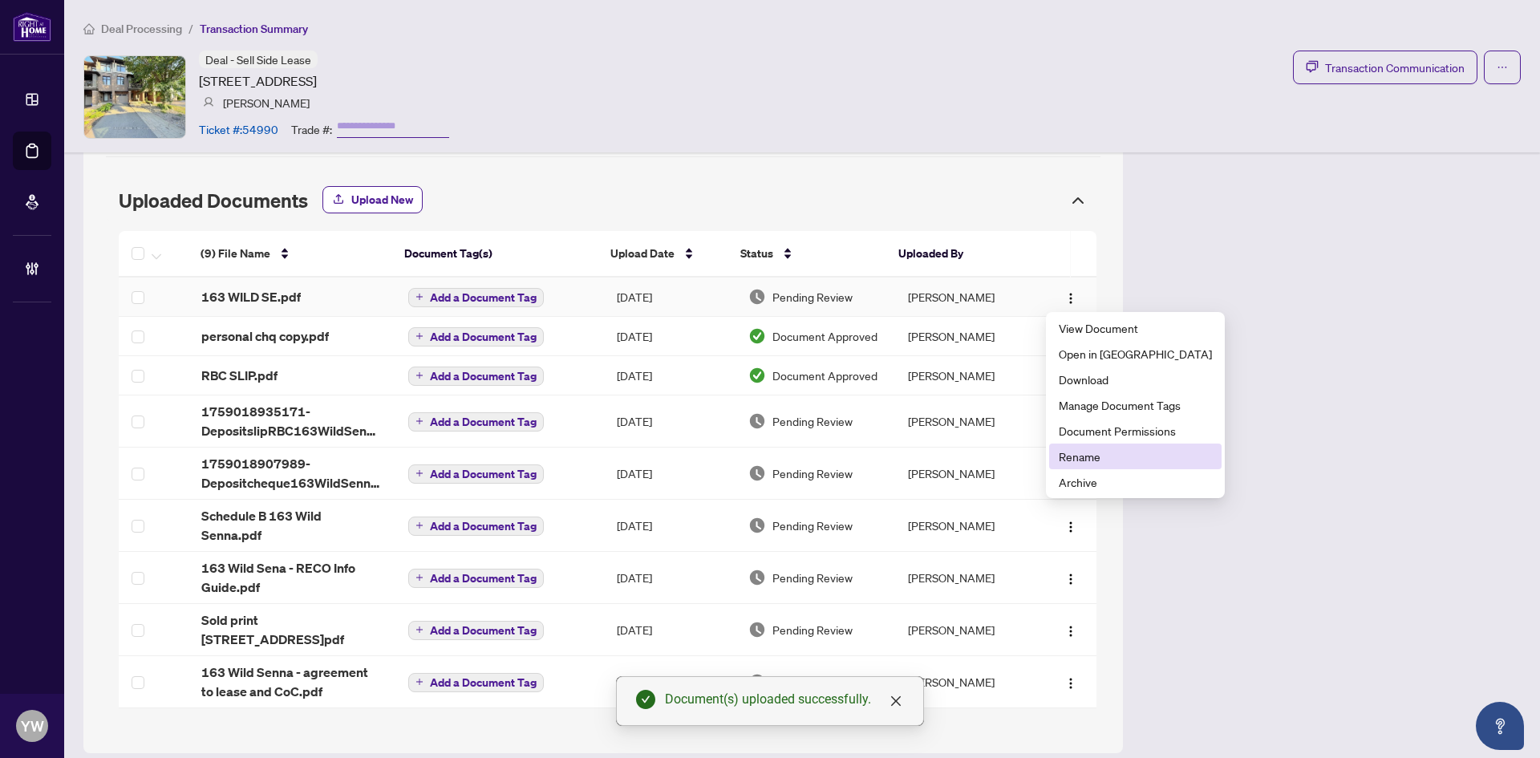
click at [1105, 459] on span "Rename" at bounding box center [1135, 457] width 153 height 18
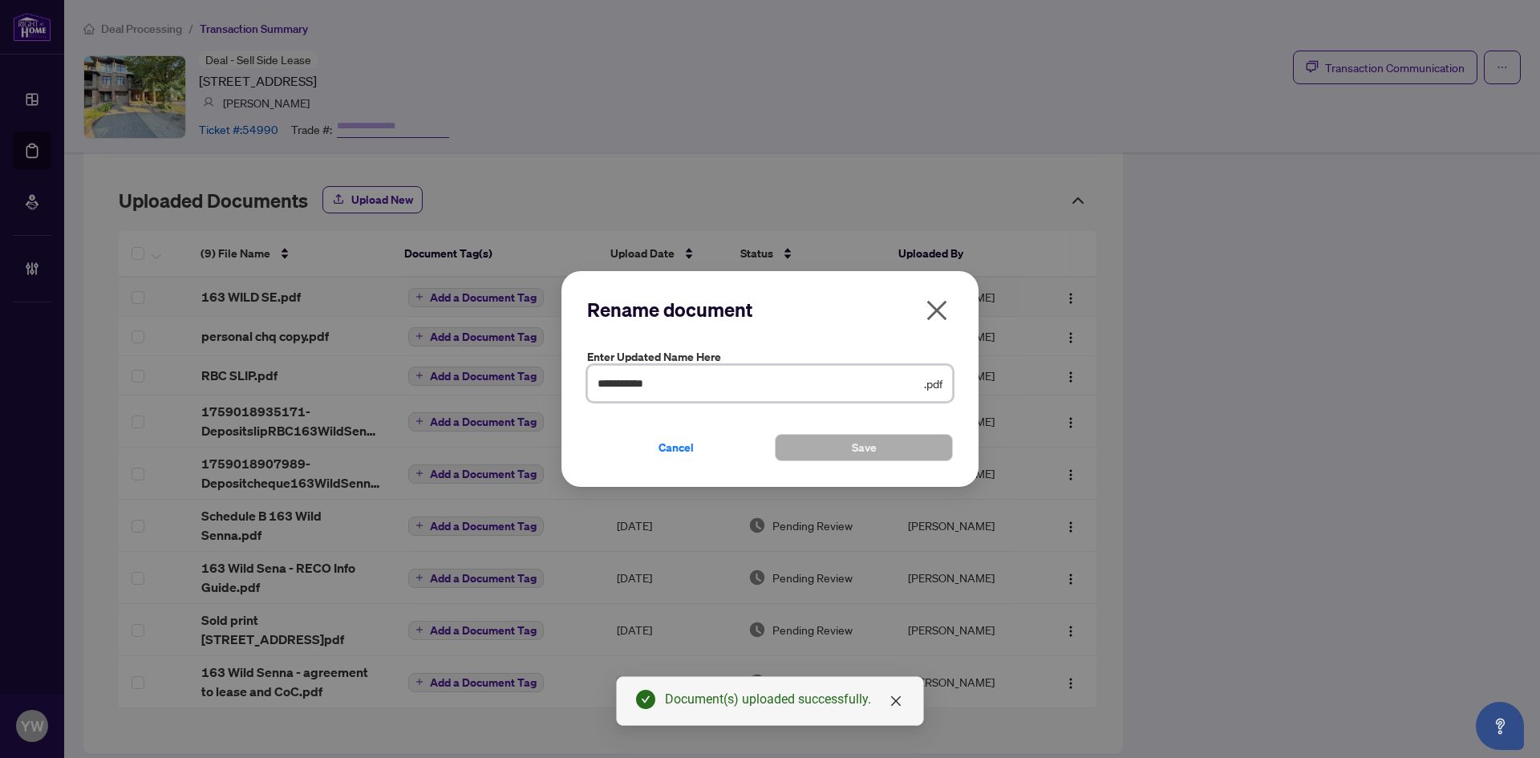
drag, startPoint x: 676, startPoint y: 385, endPoint x: 669, endPoint y: 427, distance: 42.2
click at [534, 387] on div "**********" at bounding box center [770, 379] width 1540 height 758
type input "**********"
click at [843, 449] on button "Save" at bounding box center [864, 447] width 178 height 27
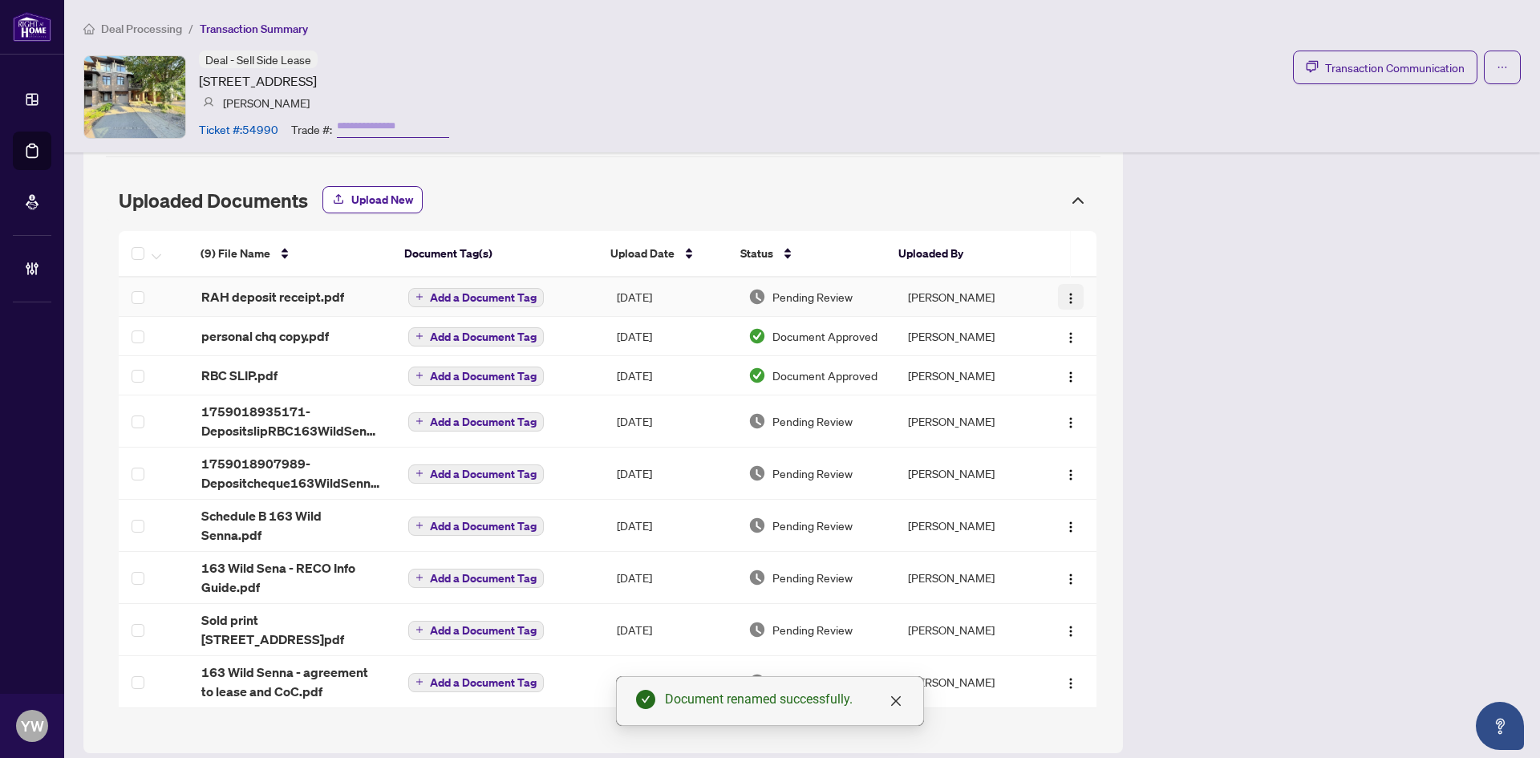
click at [1065, 302] on img "button" at bounding box center [1071, 298] width 13 height 13
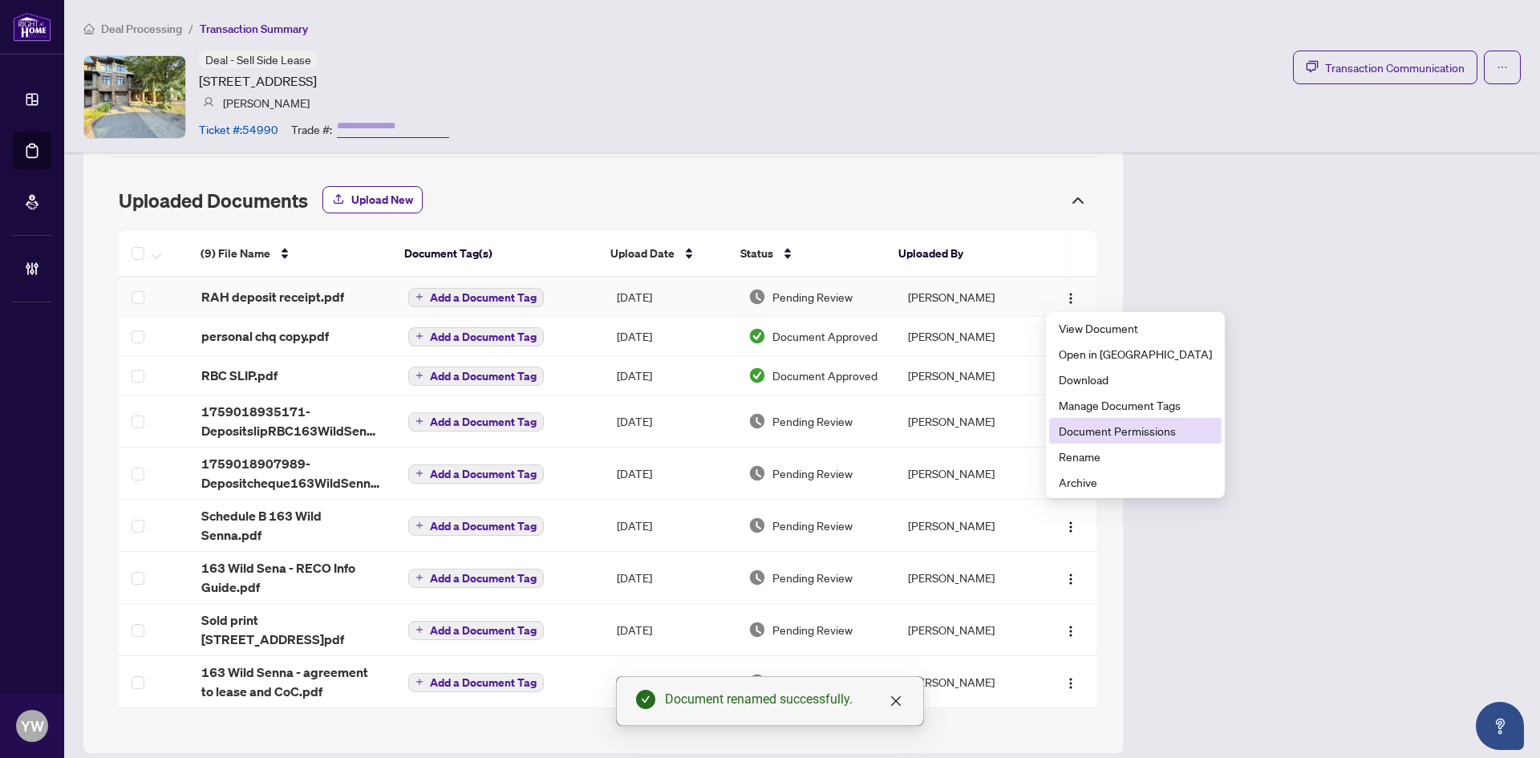
click at [1119, 424] on span "Document Permissions" at bounding box center [1135, 431] width 153 height 18
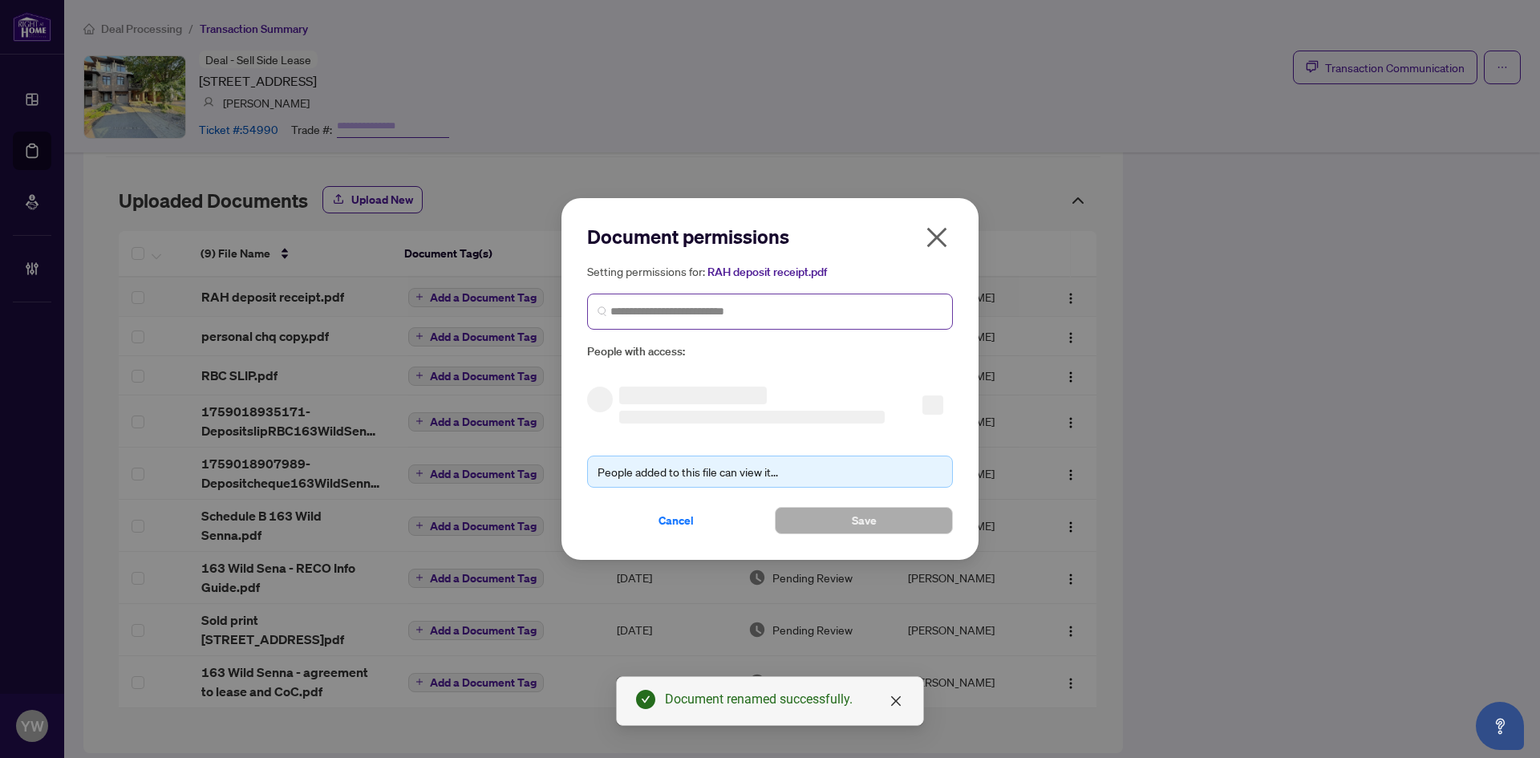
click at [788, 298] on span at bounding box center [770, 312] width 366 height 36
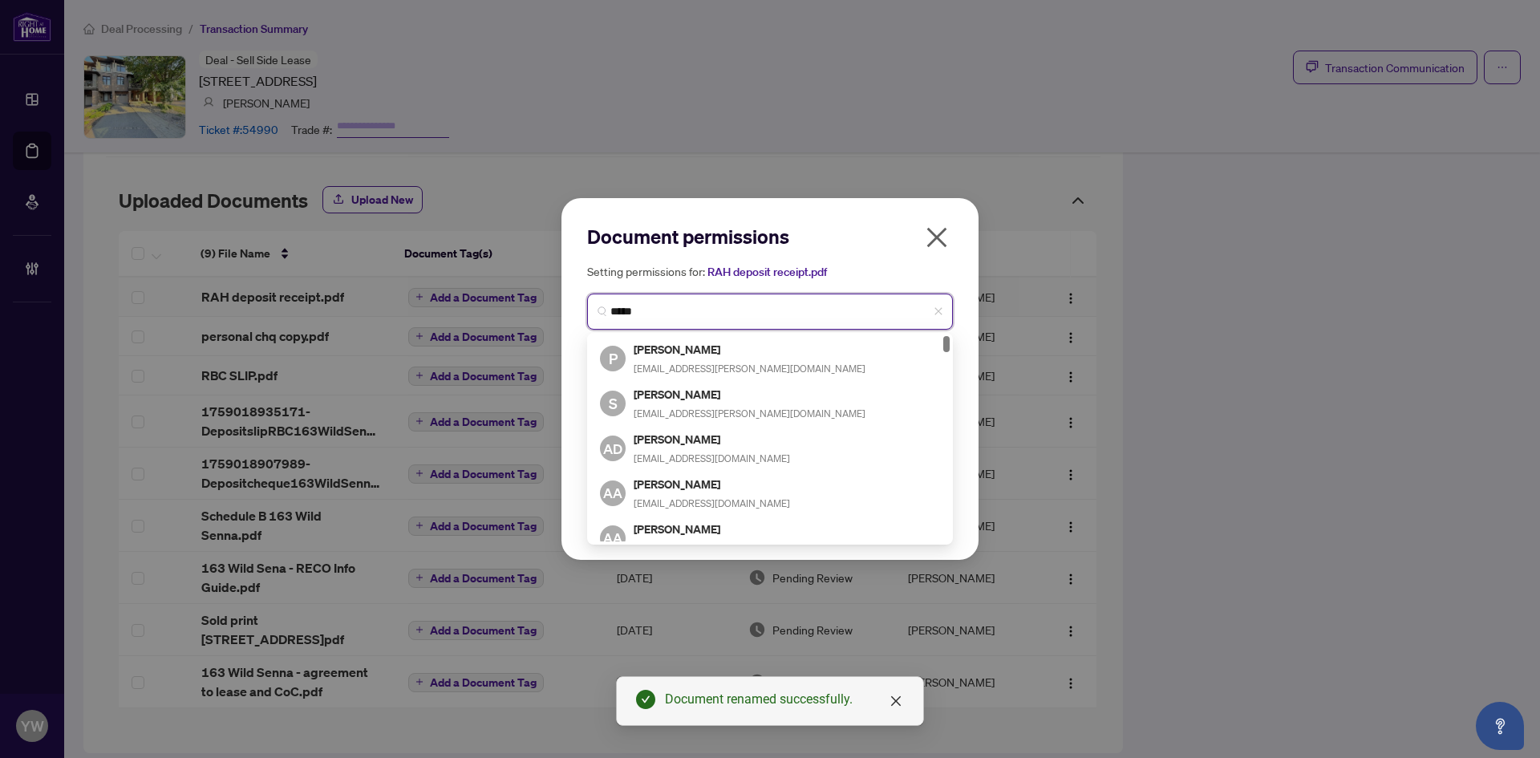
type input "******"
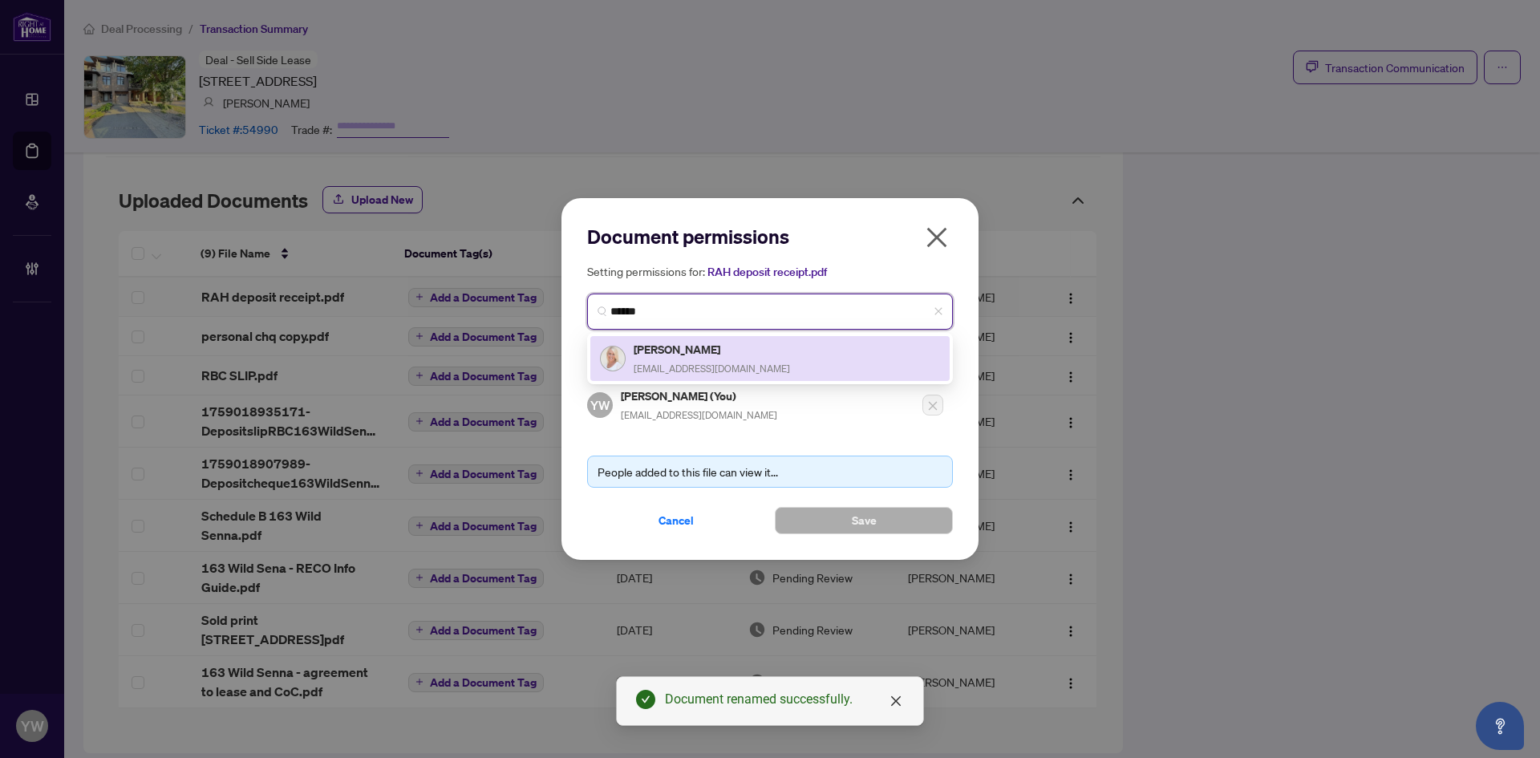
click at [749, 361] on div "Cori Kugler coricoert@gmail.com" at bounding box center [770, 358] width 340 height 37
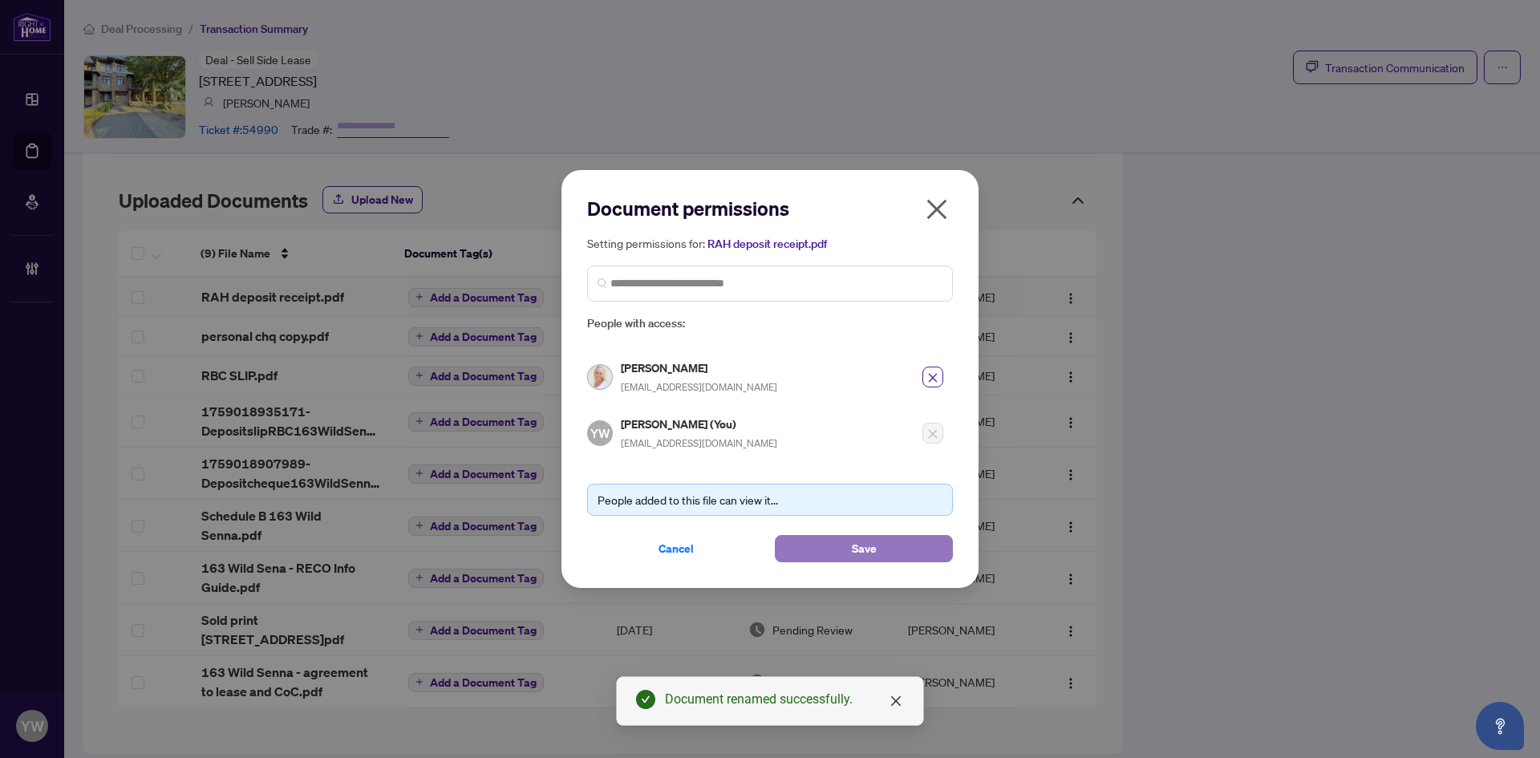
click at [837, 550] on button "Save" at bounding box center [864, 548] width 178 height 27
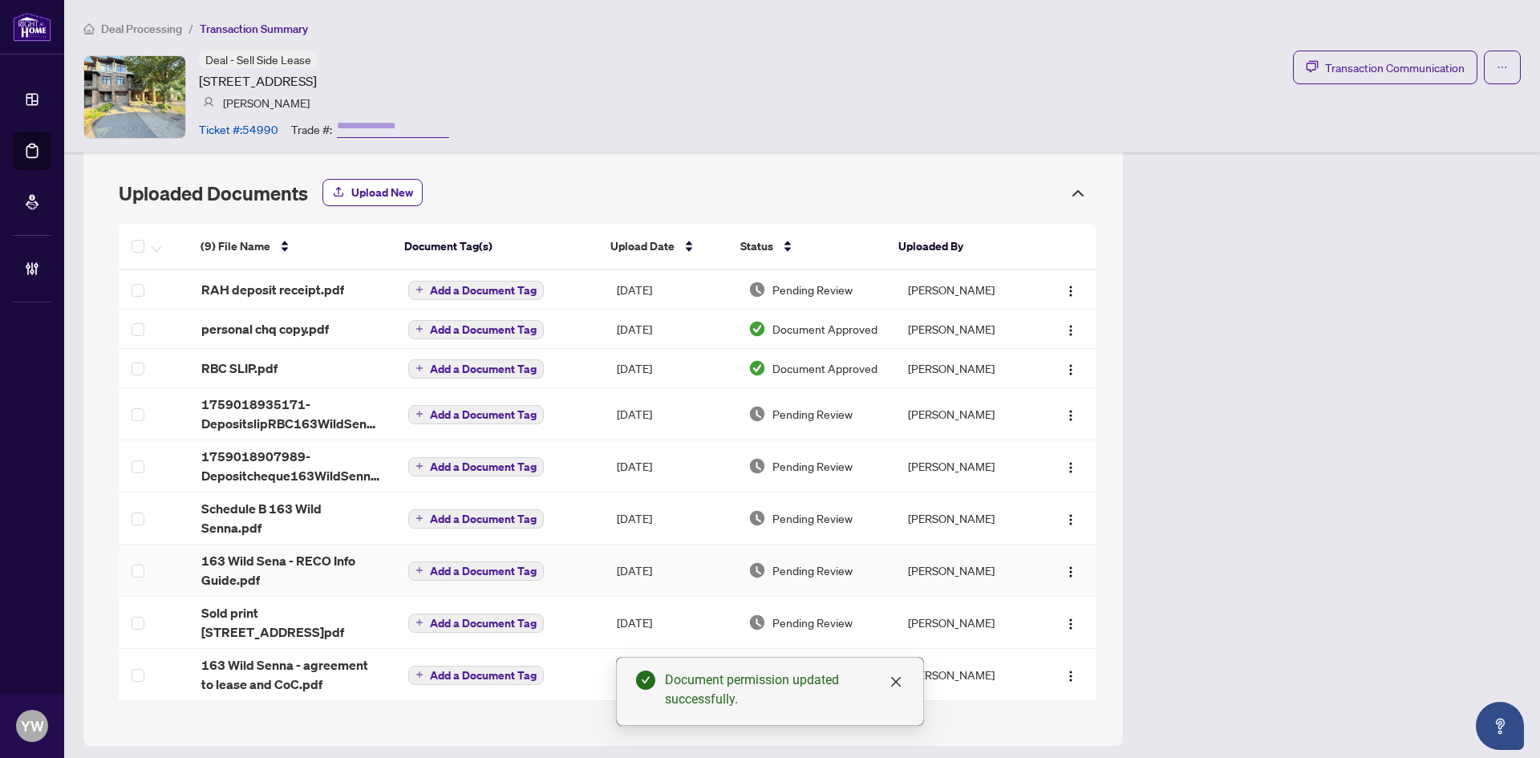
scroll to position [1637, 0]
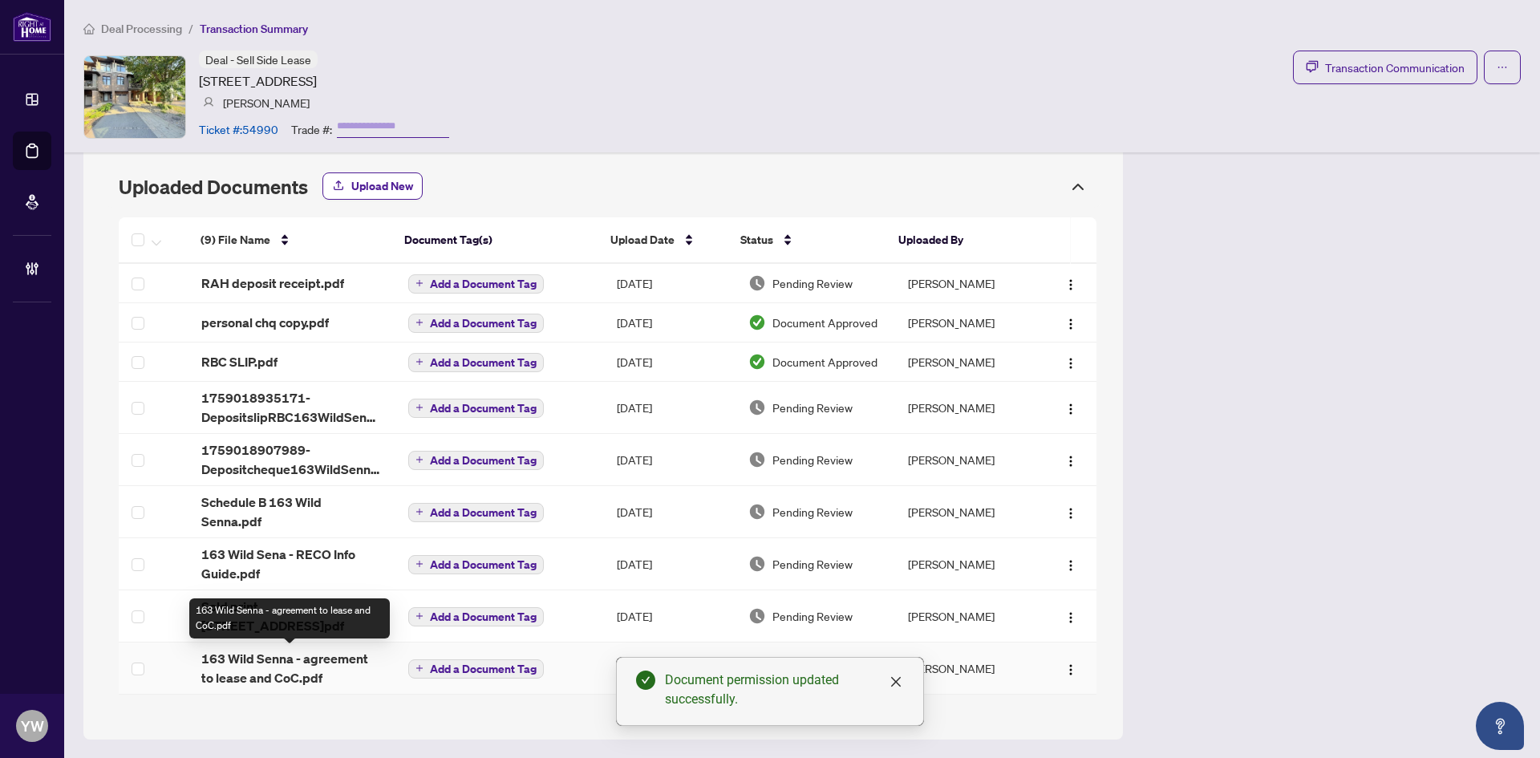
click at [347, 658] on span "163 Wild Senna - agreement to lease and CoC.pdf" at bounding box center [291, 668] width 181 height 39
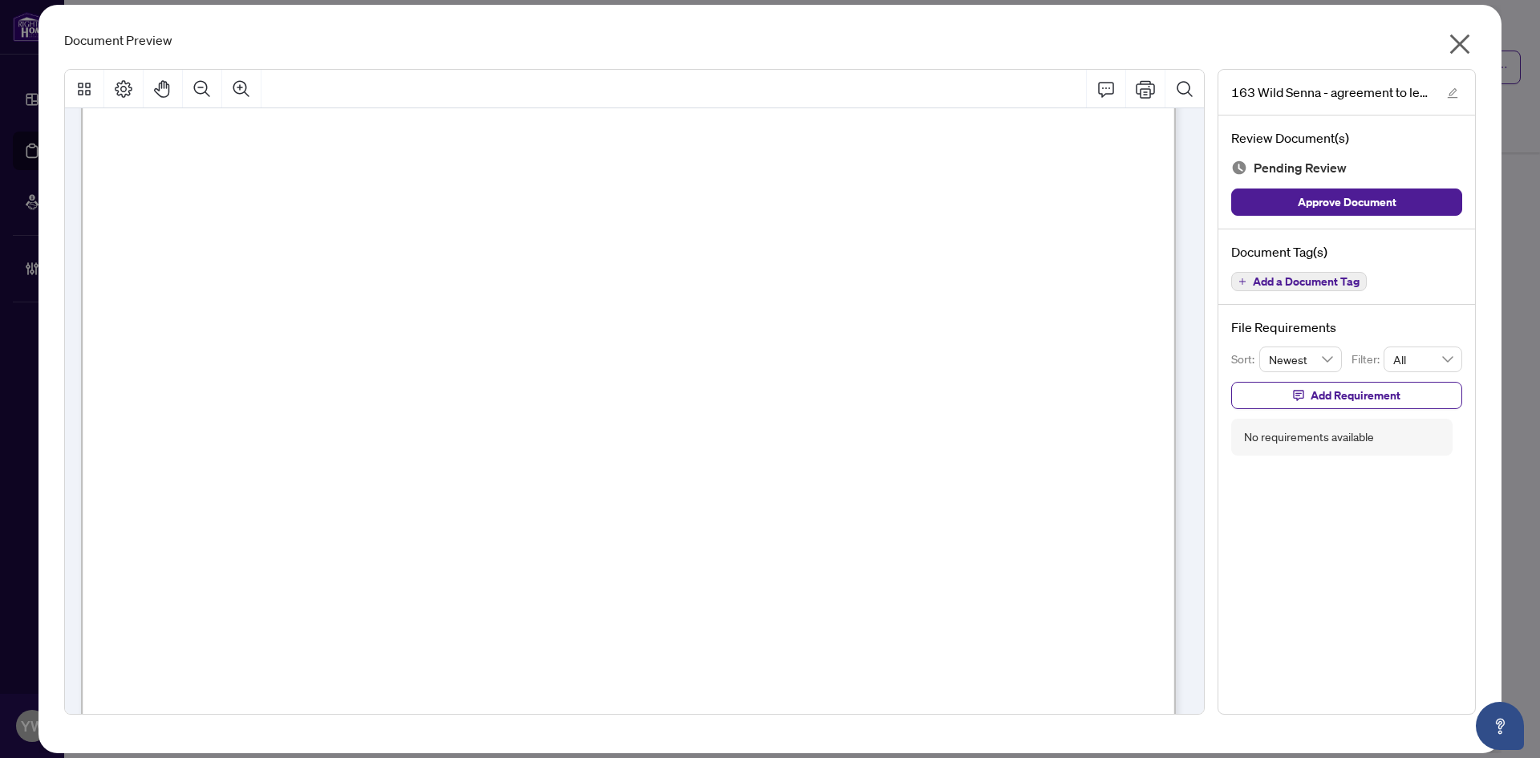
scroll to position [321, 0]
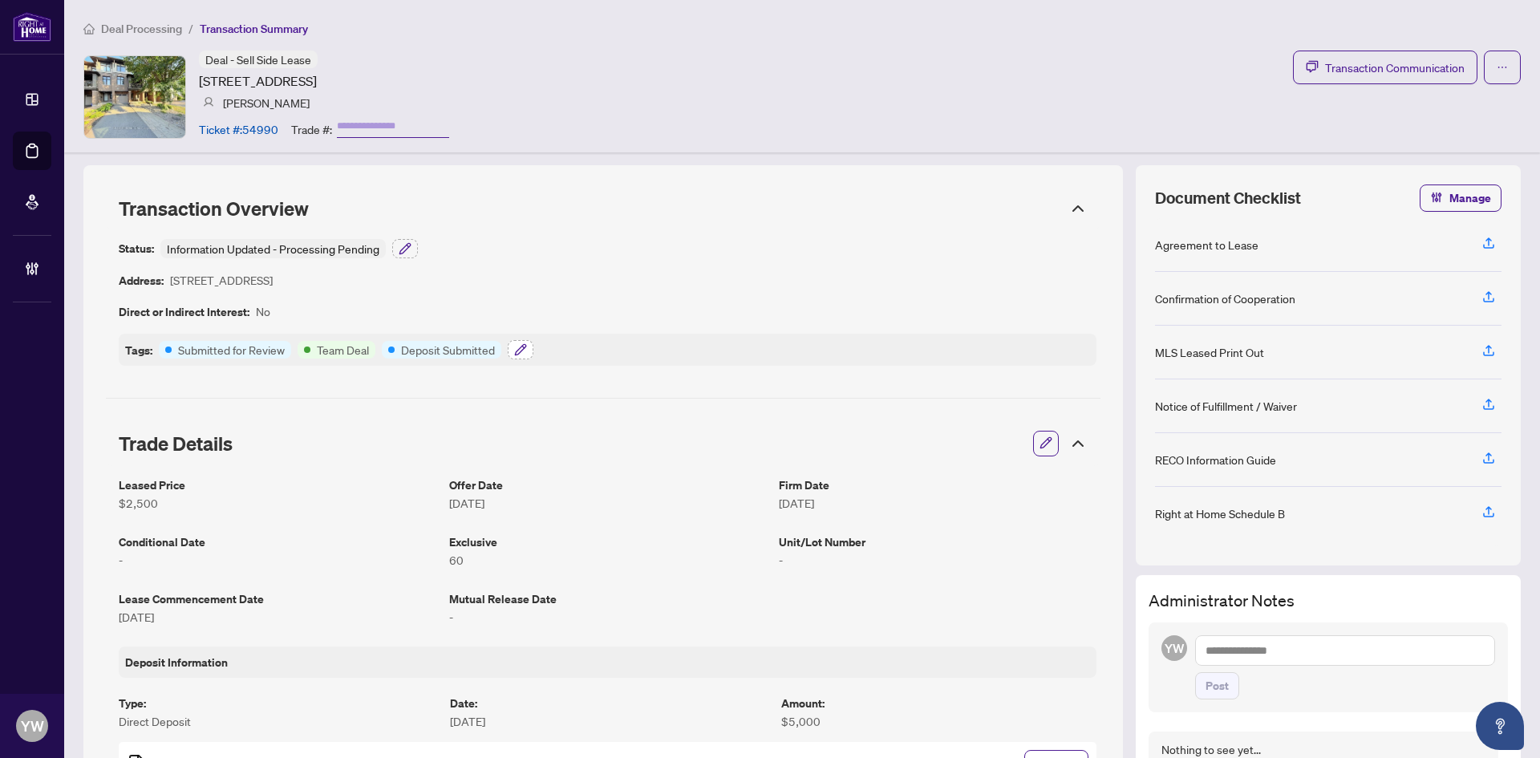
click at [524, 350] on icon "button" at bounding box center [520, 349] width 13 height 13
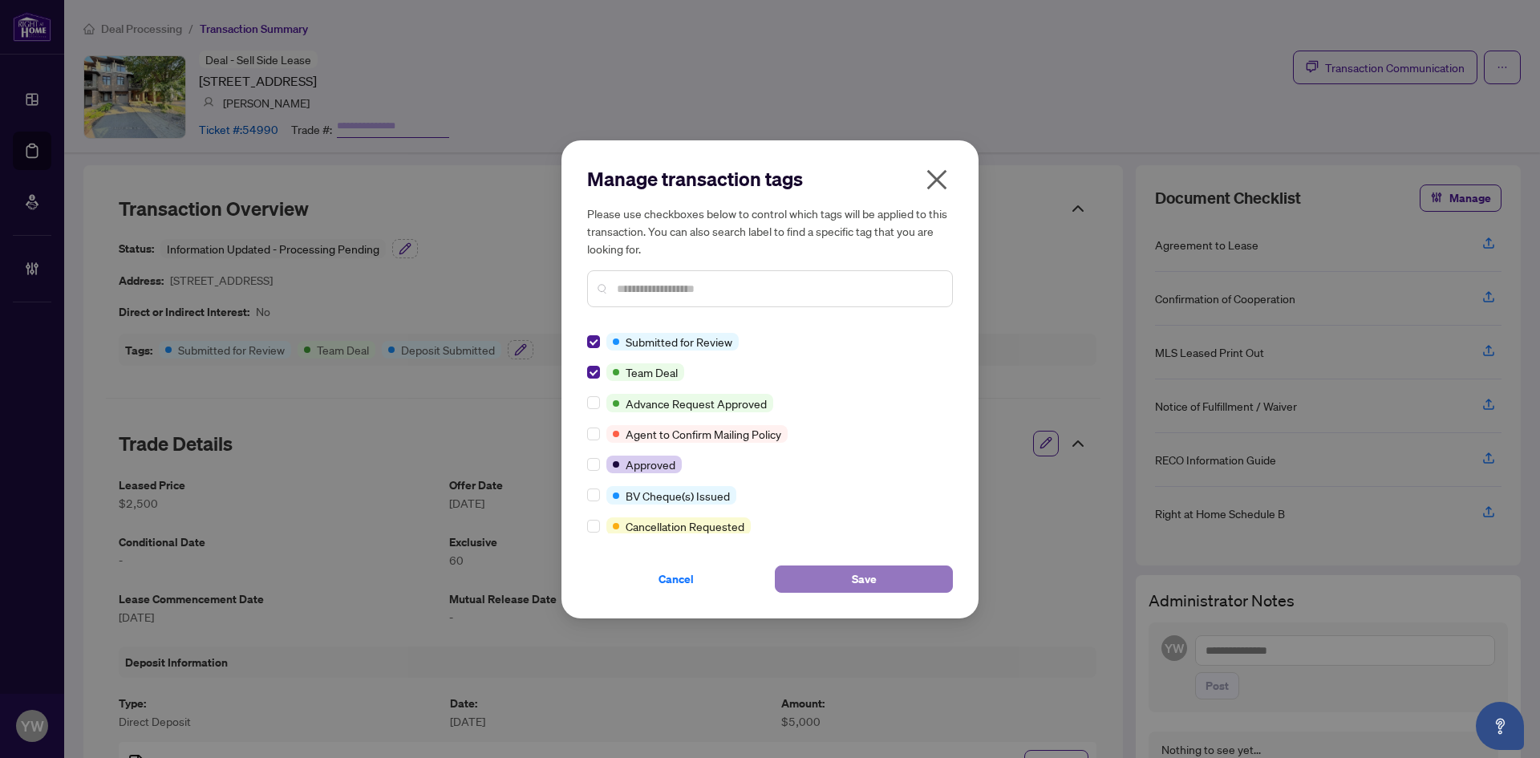
click at [852, 578] on span "Save" at bounding box center [864, 579] width 25 height 26
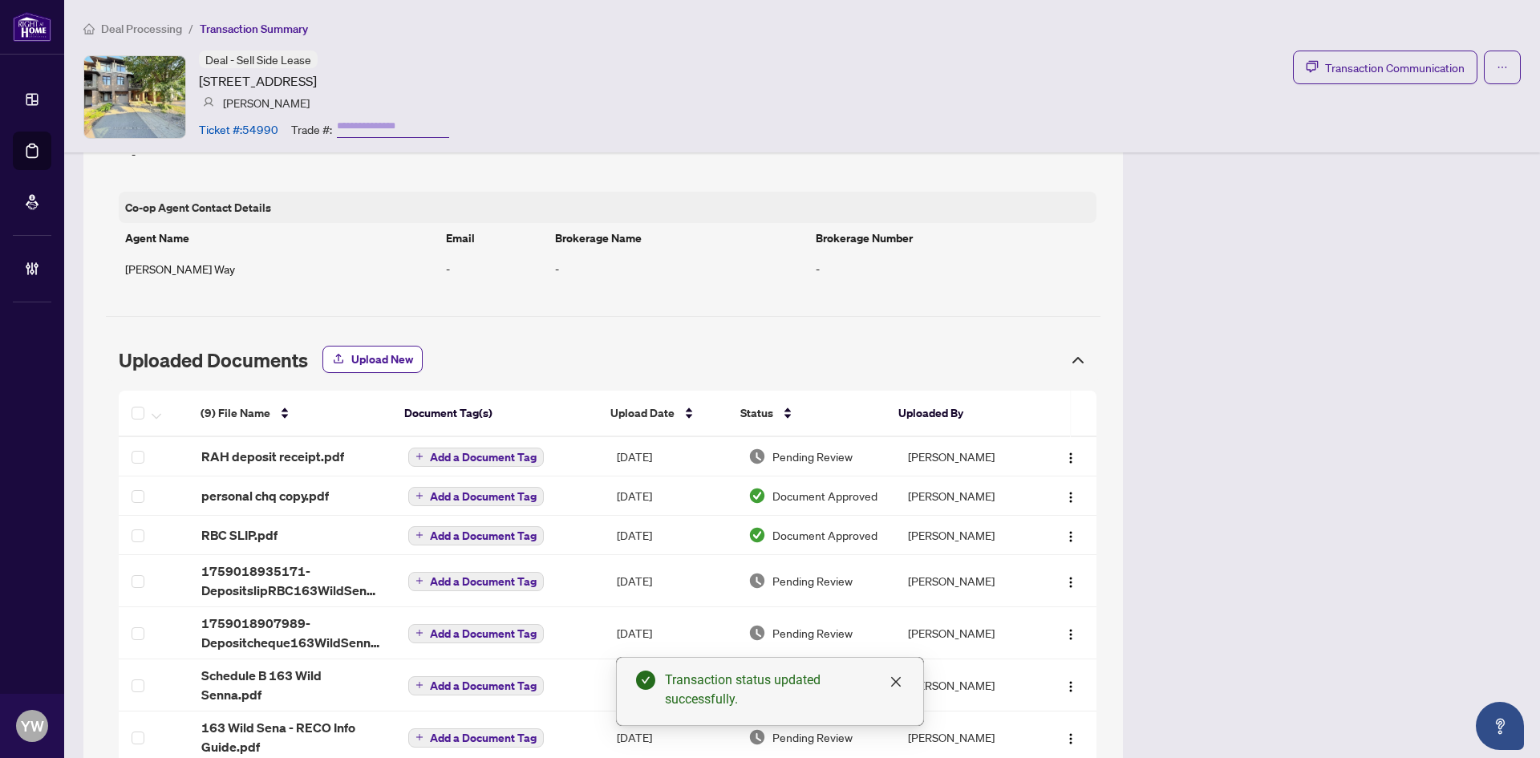
scroll to position [1524, 0]
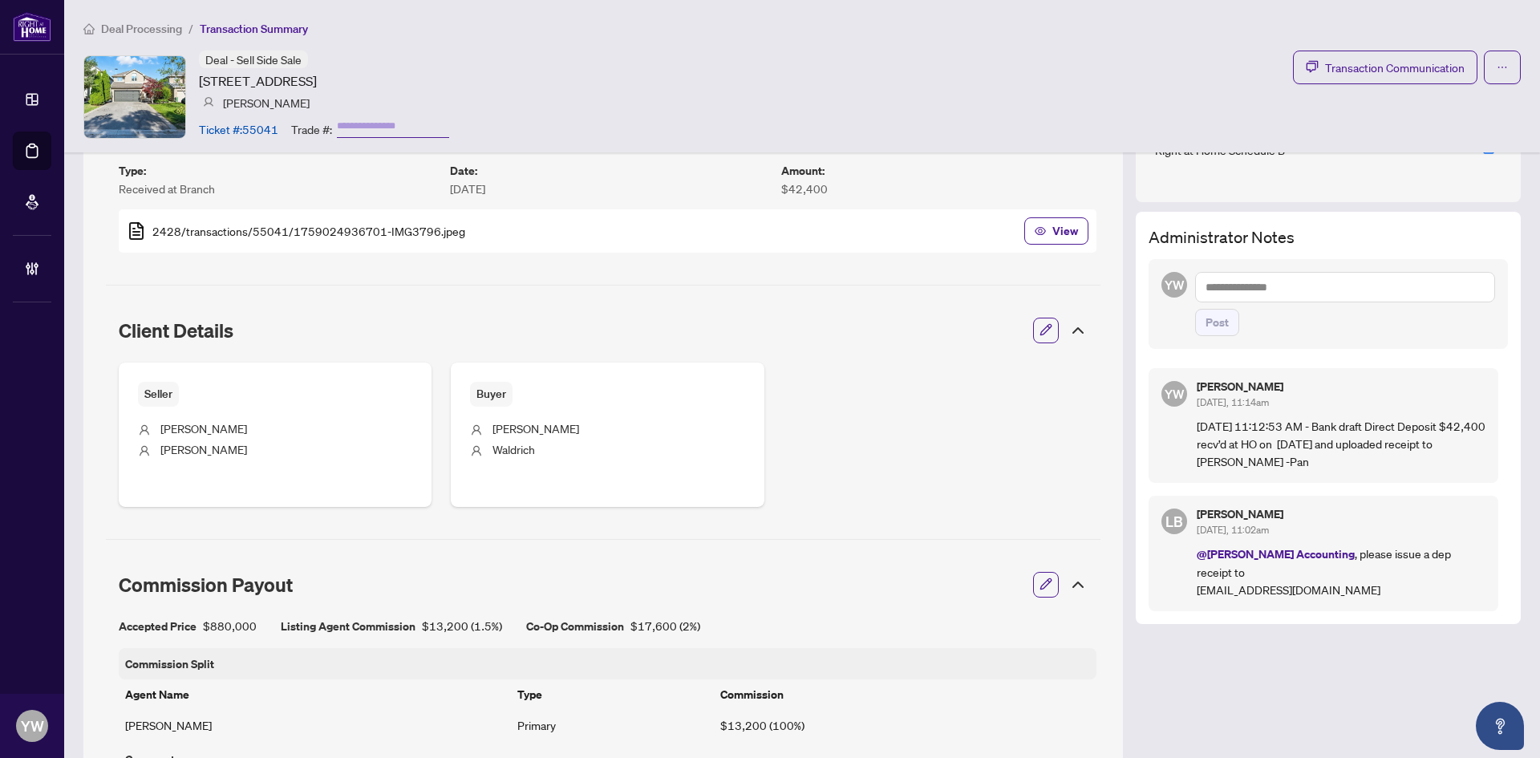
scroll to position [504, 0]
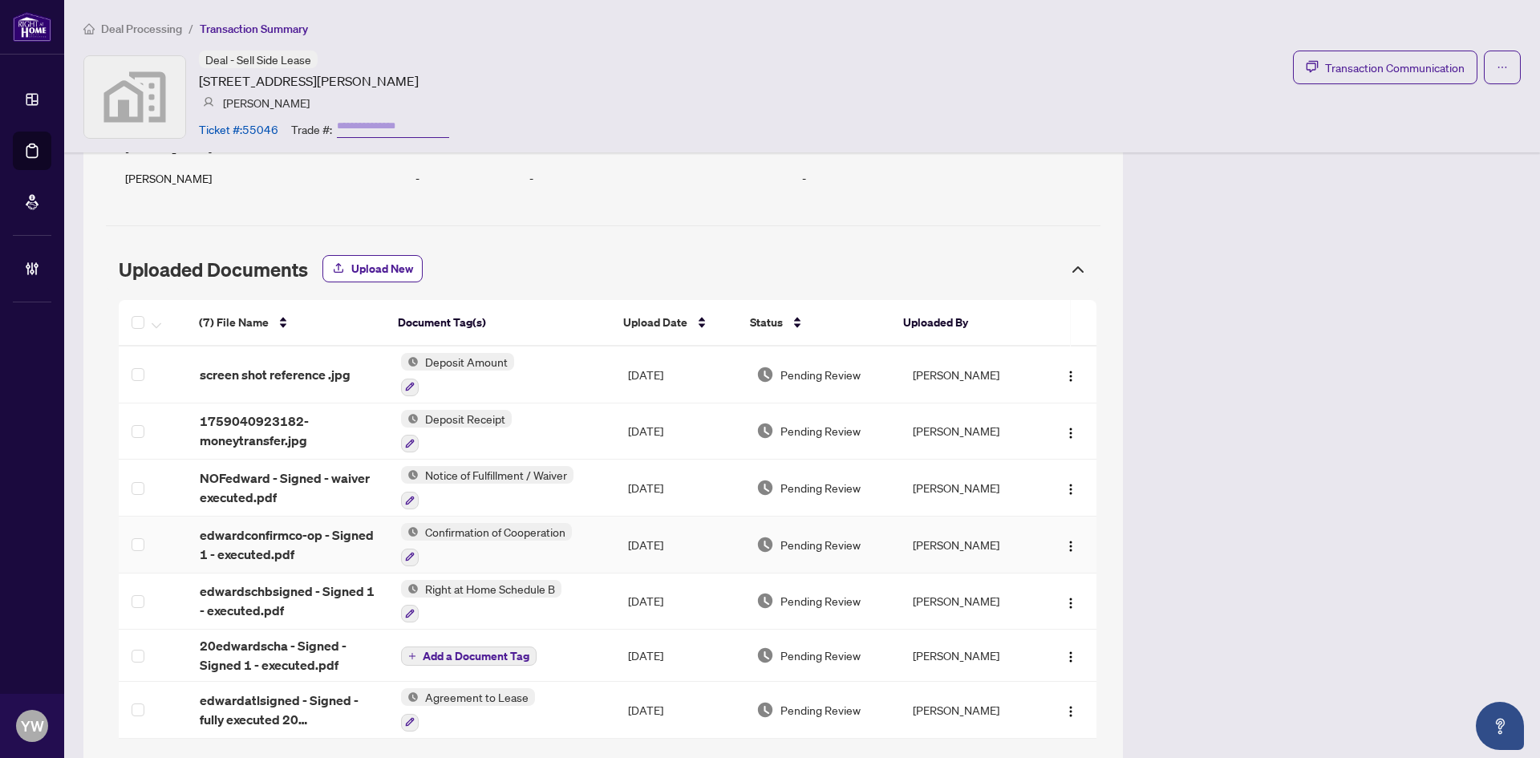
scroll to position [1326, 0]
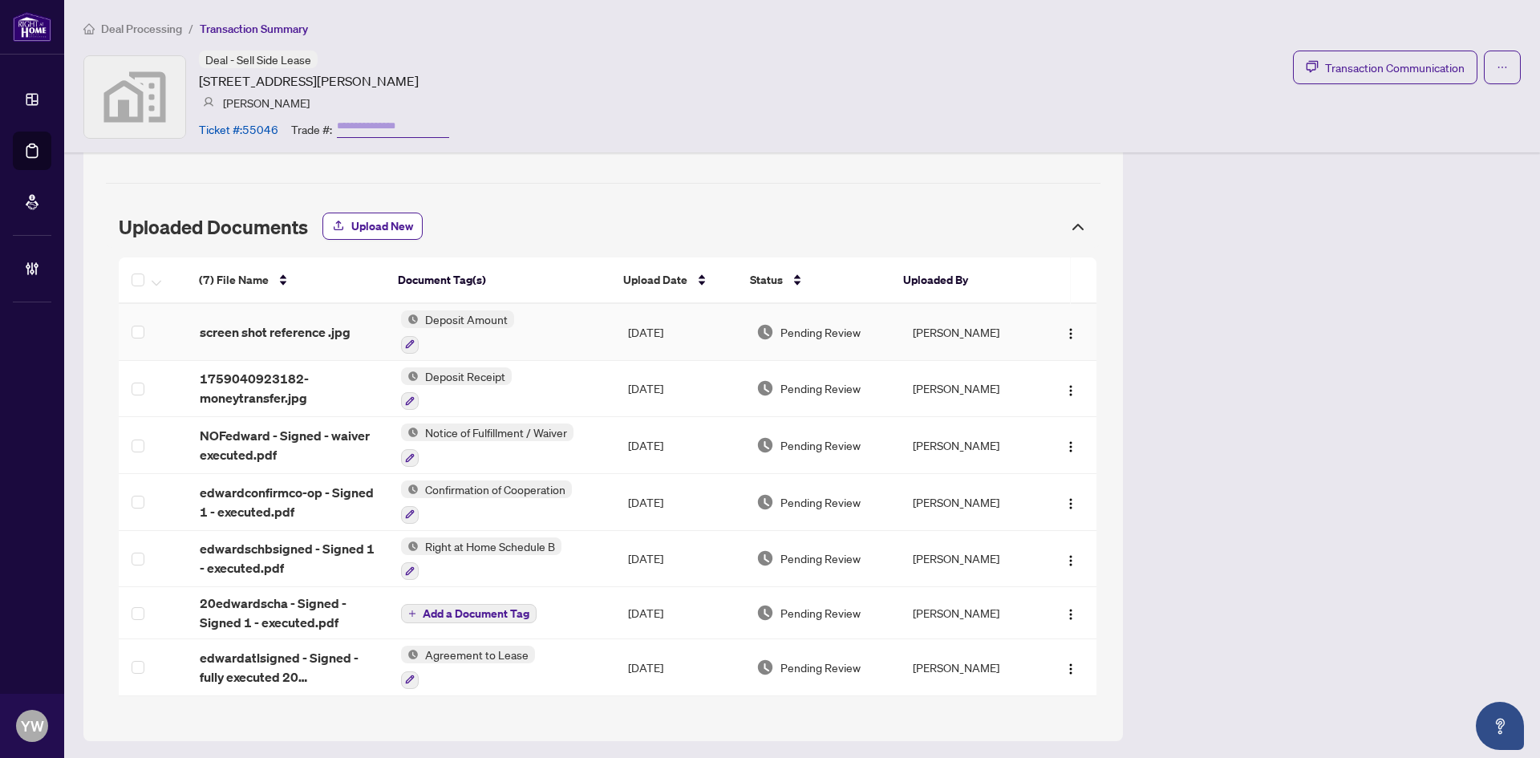
click at [288, 335] on span "screen shot reference .jpg" at bounding box center [275, 332] width 151 height 19
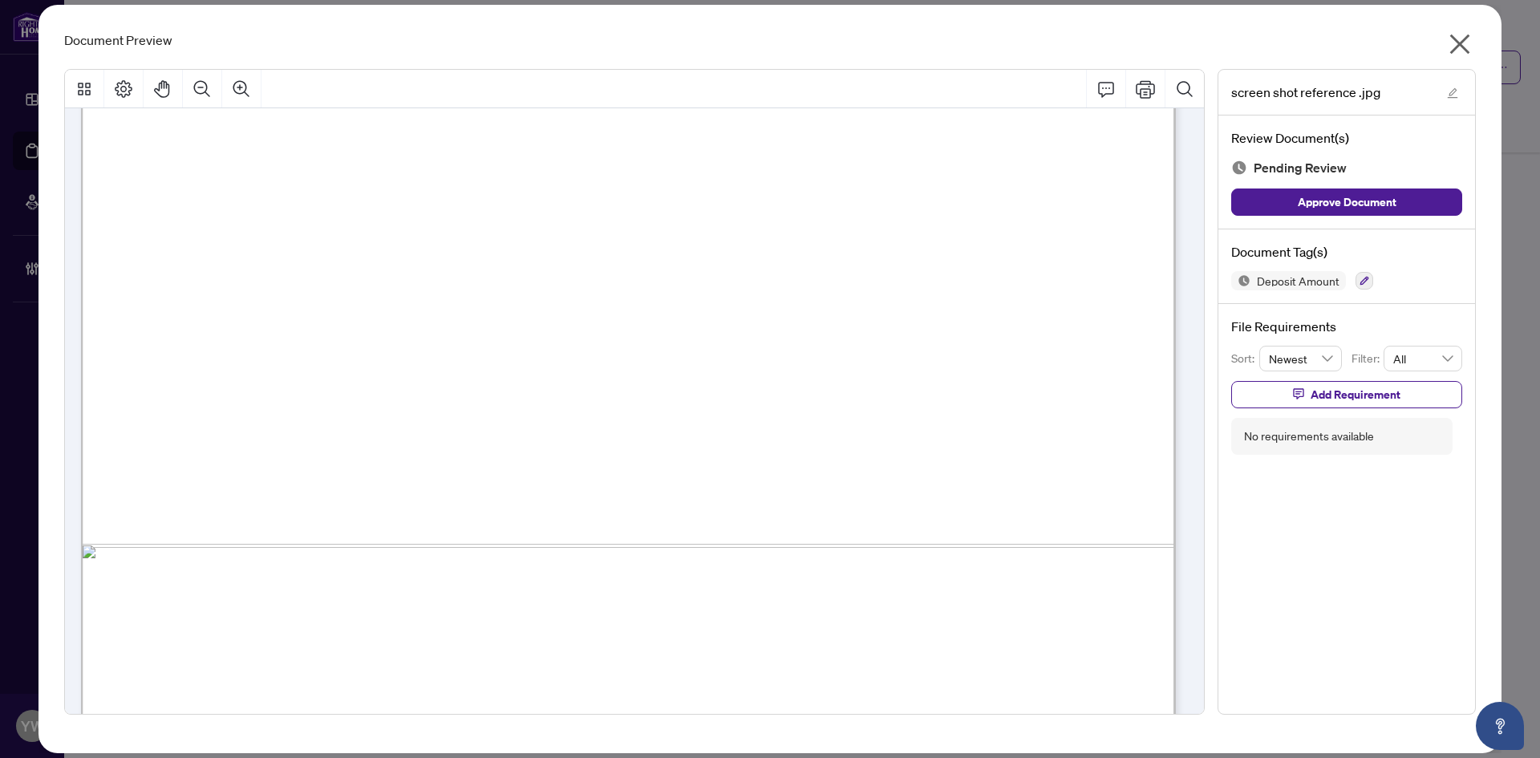
scroll to position [963, 0]
click at [1461, 46] on icon "close" at bounding box center [1461, 44] width 20 height 20
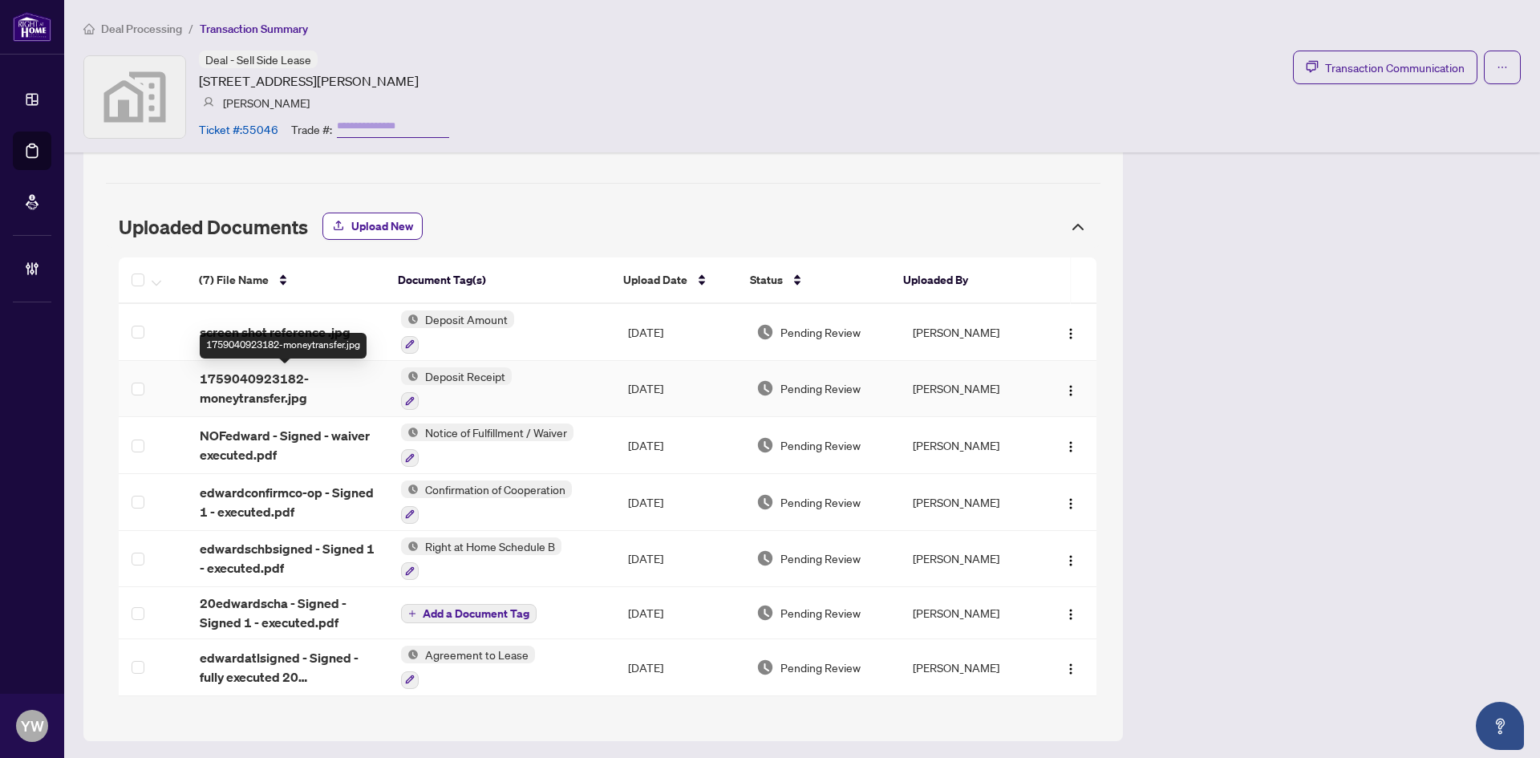
click at [268, 387] on span "1759040923182-moneytransfer.jpg" at bounding box center [288, 388] width 177 height 39
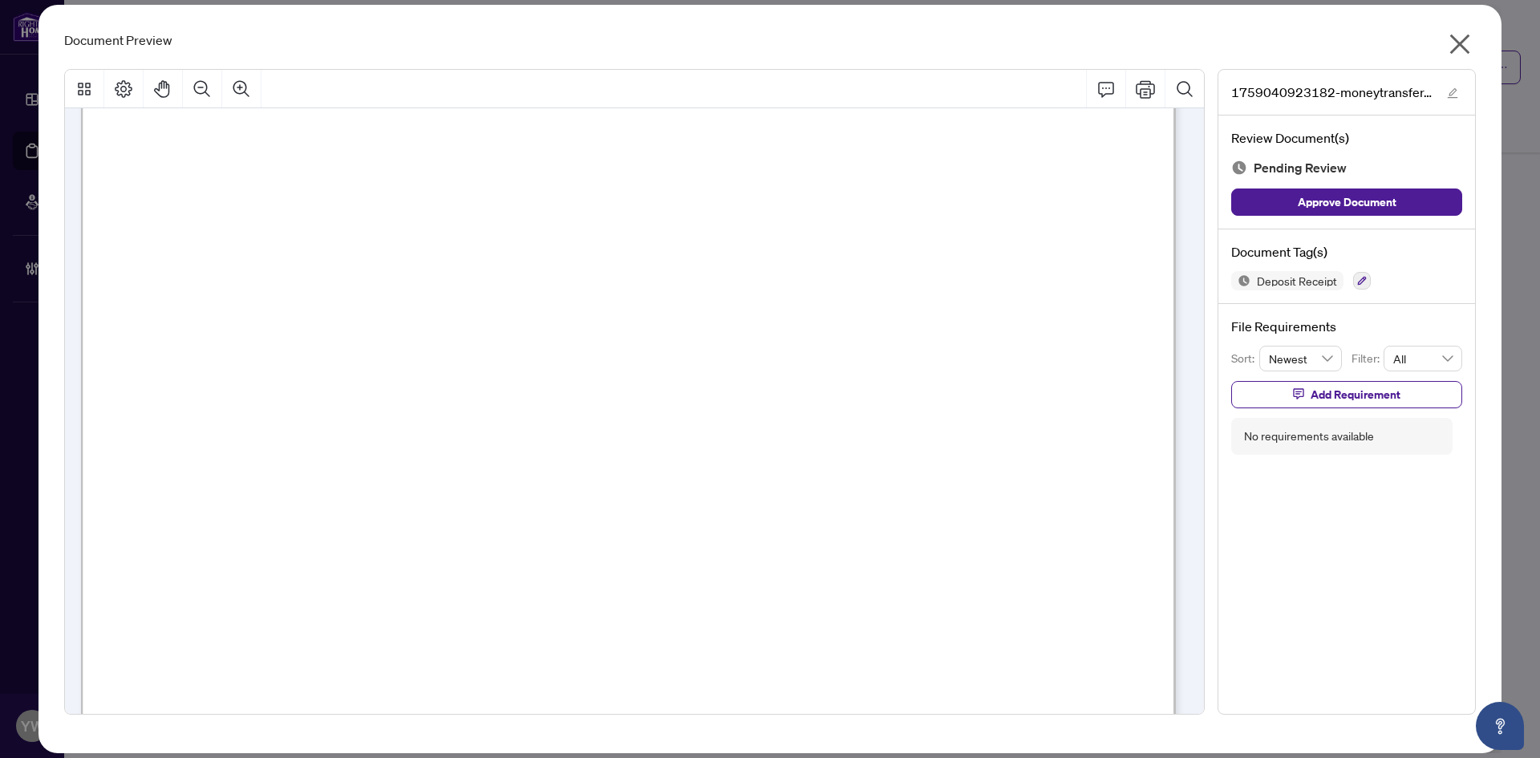
scroll to position [401, 0]
click at [1391, 194] on span "Approve Document" at bounding box center [1347, 202] width 99 height 26
click at [1457, 83] on span "button" at bounding box center [1452, 92] width 11 height 18
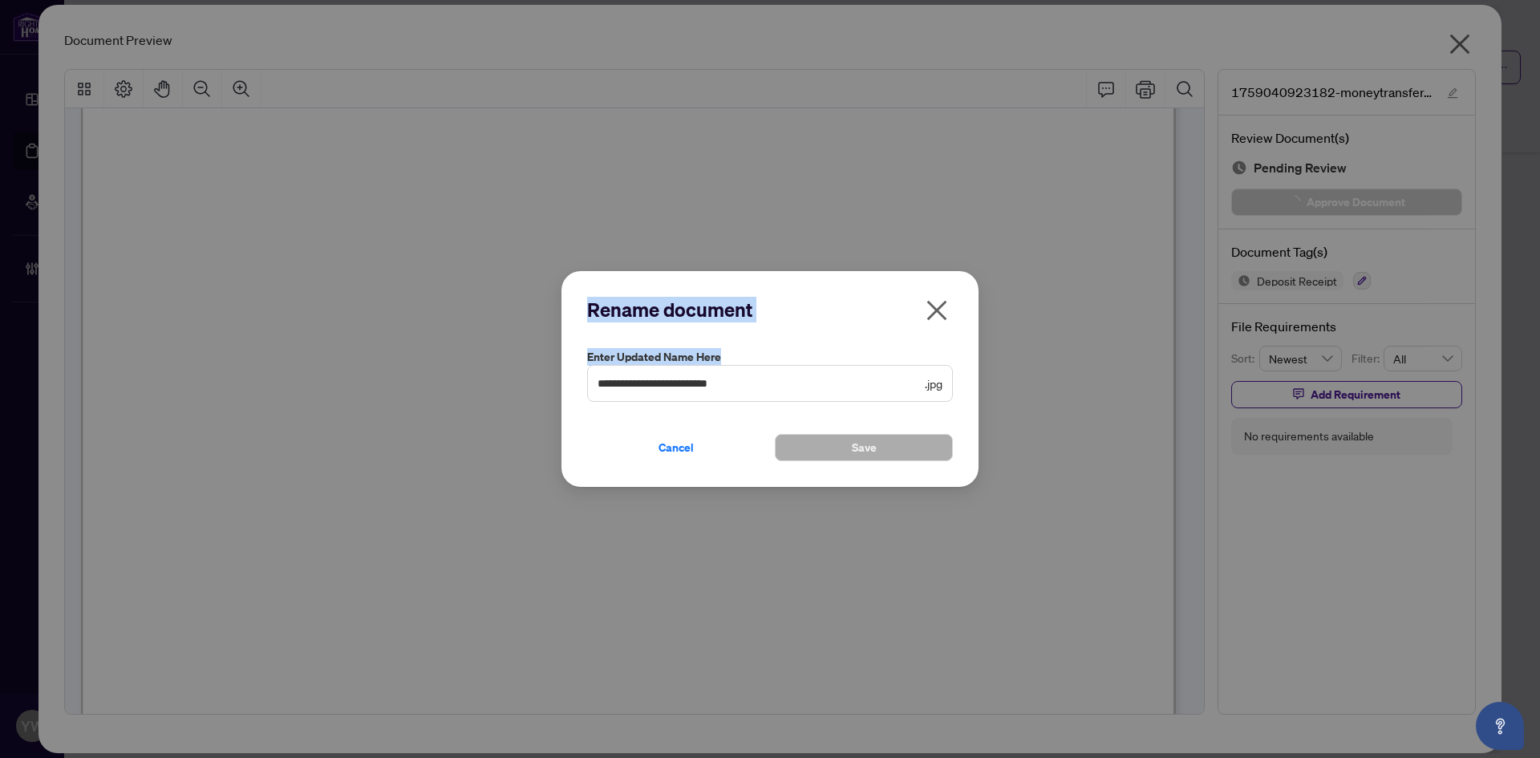
drag, startPoint x: 795, startPoint y: 370, endPoint x: 517, endPoint y: 382, distance: 278.7
click at [509, 379] on div "**********" at bounding box center [770, 379] width 1540 height 758
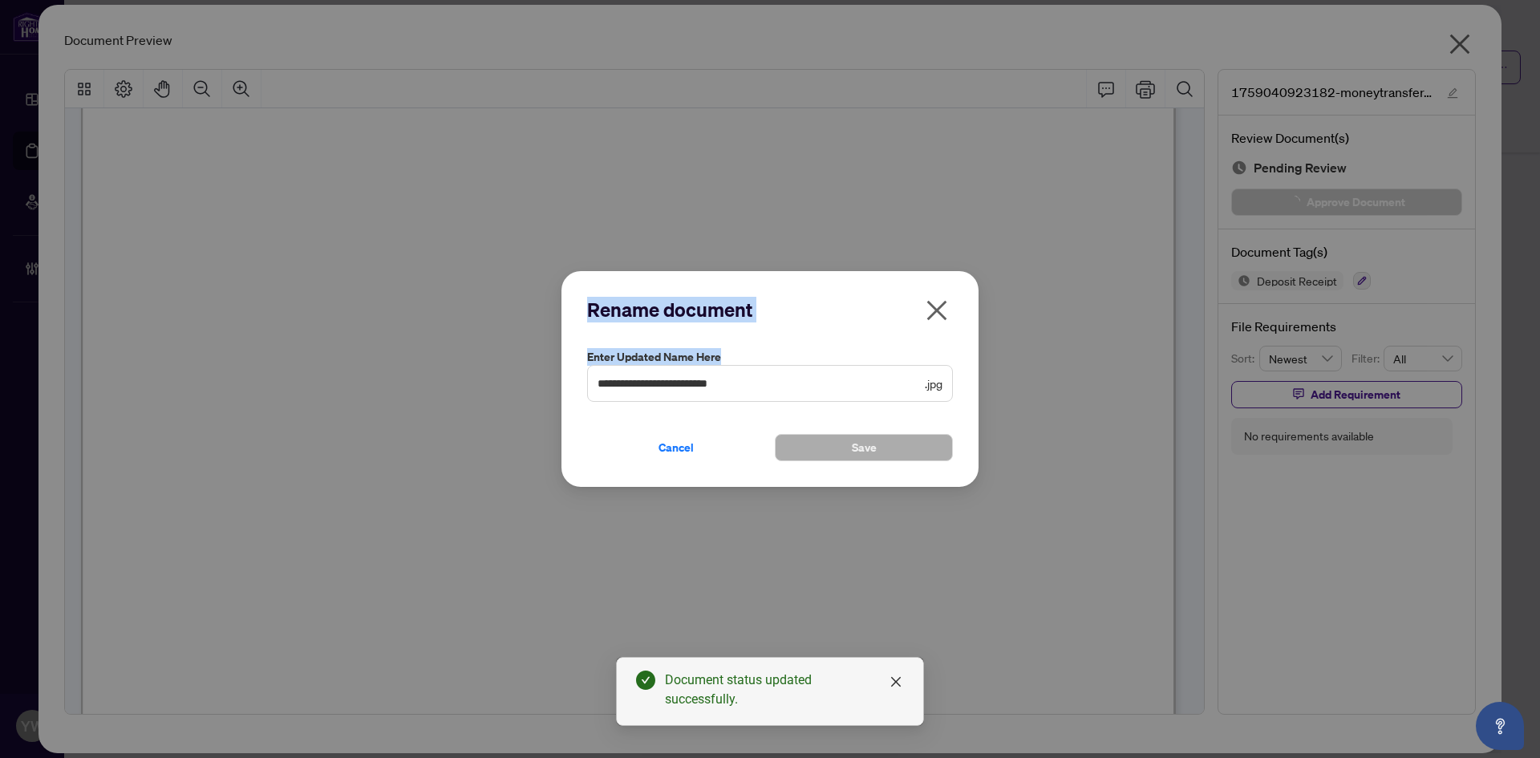
click at [793, 393] on span "**********" at bounding box center [770, 383] width 366 height 37
drag, startPoint x: 829, startPoint y: 382, endPoint x: 525, endPoint y: 392, distance: 303.4
click at [525, 392] on div "**********" at bounding box center [770, 379] width 1540 height 758
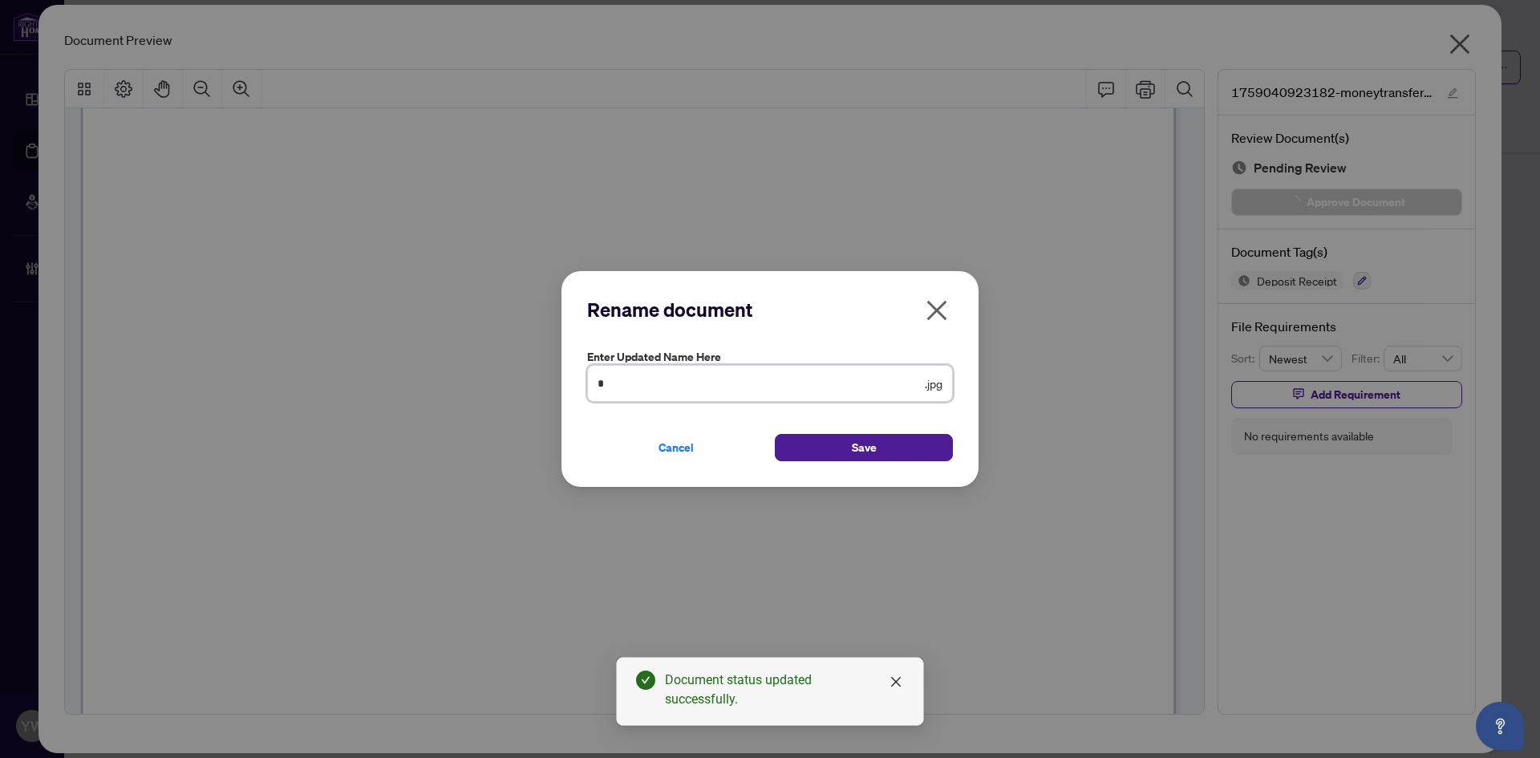
type input "**********"
click at [864, 449] on span "Save" at bounding box center [864, 448] width 25 height 26
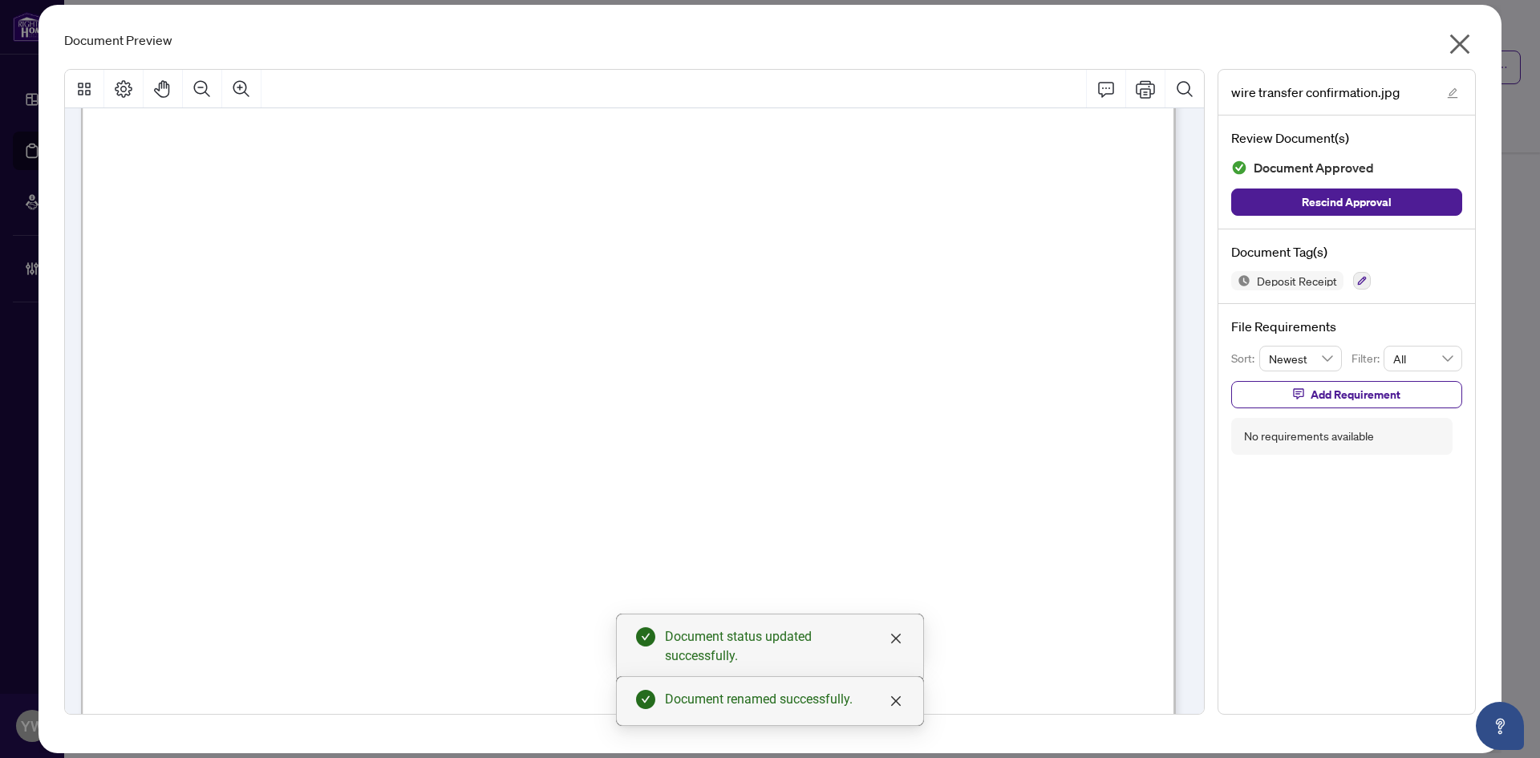
click at [1466, 48] on icon "close" at bounding box center [1461, 44] width 20 height 20
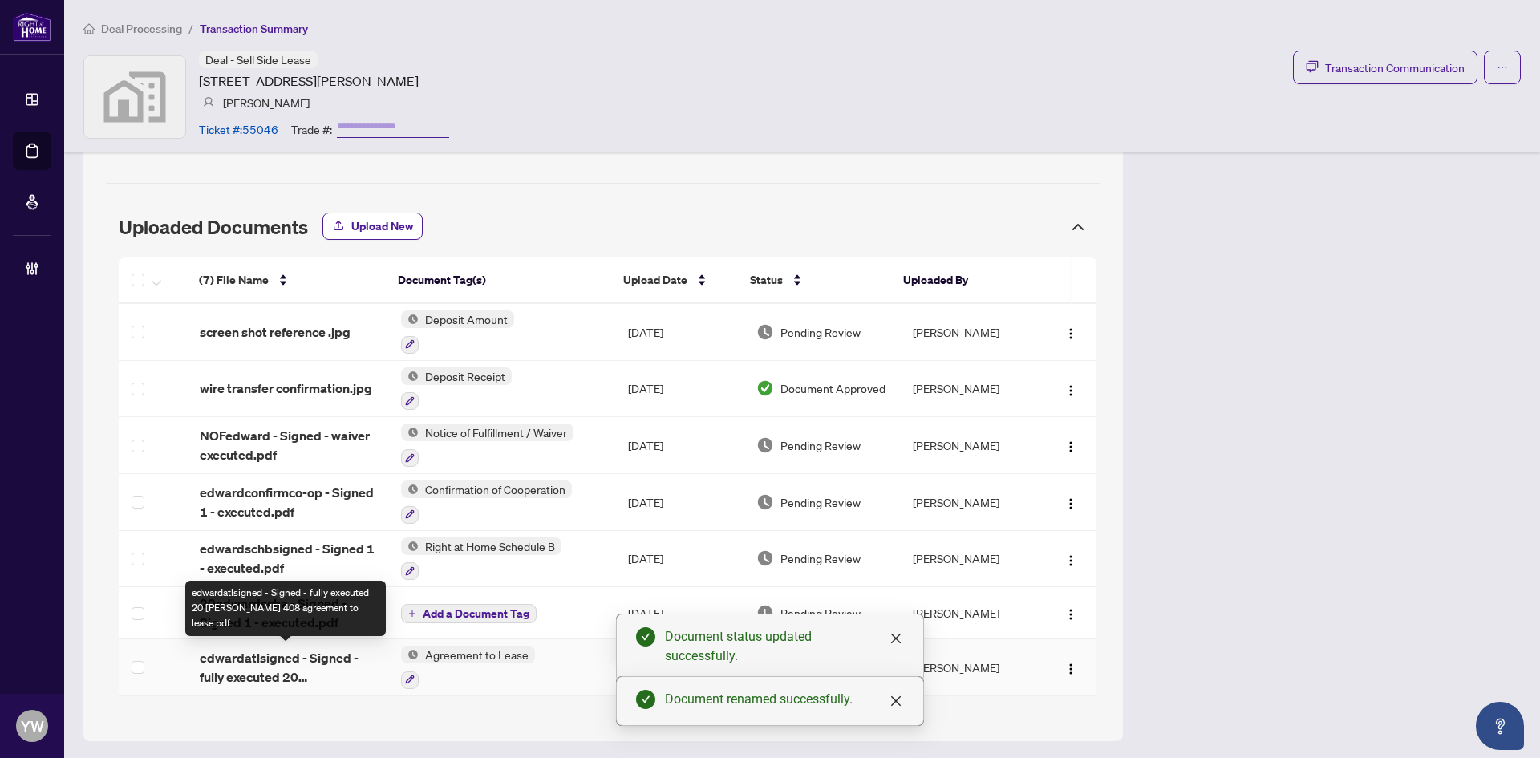
click at [281, 659] on span "edwardatlsigned - Signed - fully executed 20 edward 408 agreement to lease.pdf" at bounding box center [288, 667] width 177 height 39
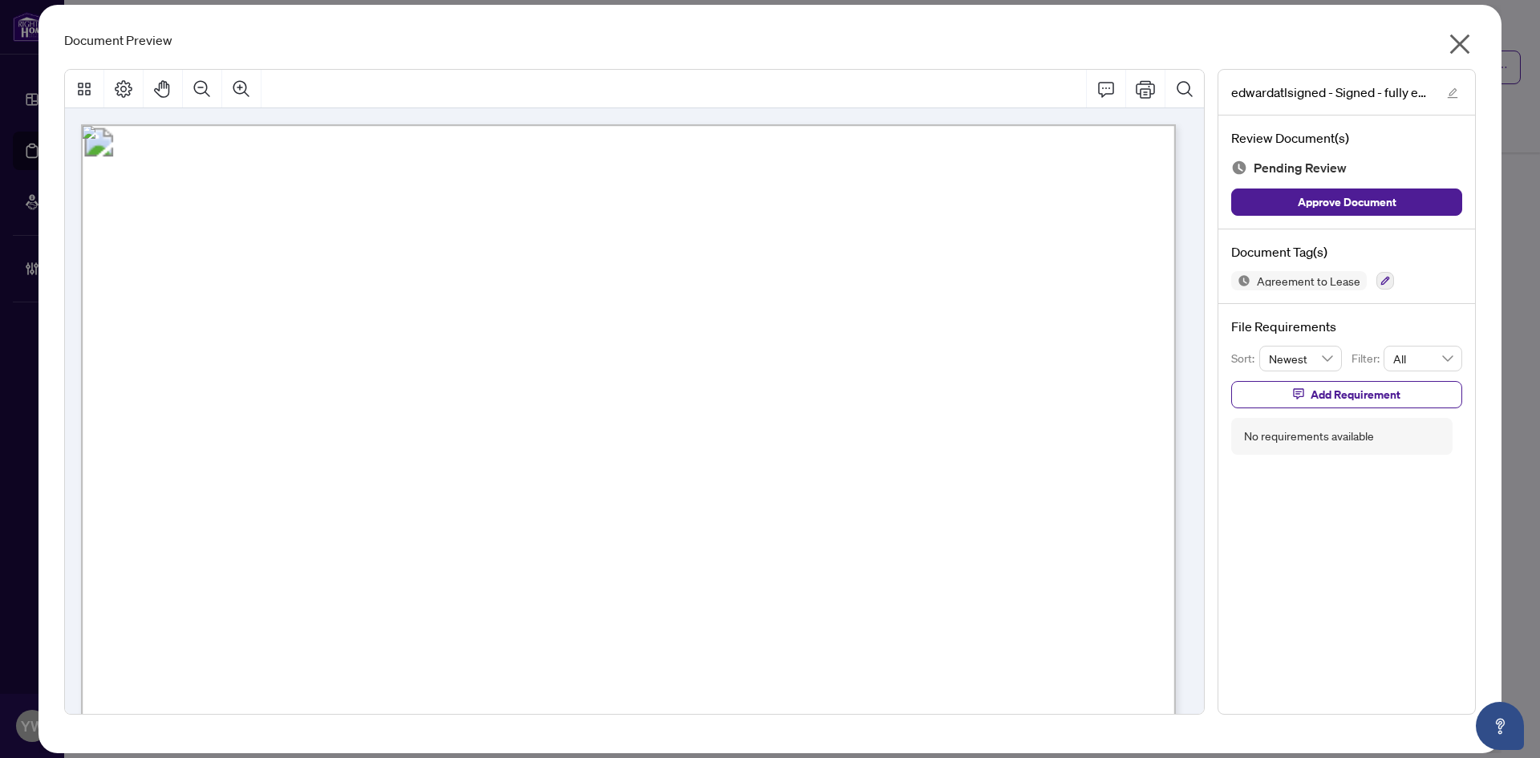
click at [570, 464] on span "The Tenant hereby offers to lease from the Landlord the premises as described h…" at bounding box center [628, 468] width 951 height 16
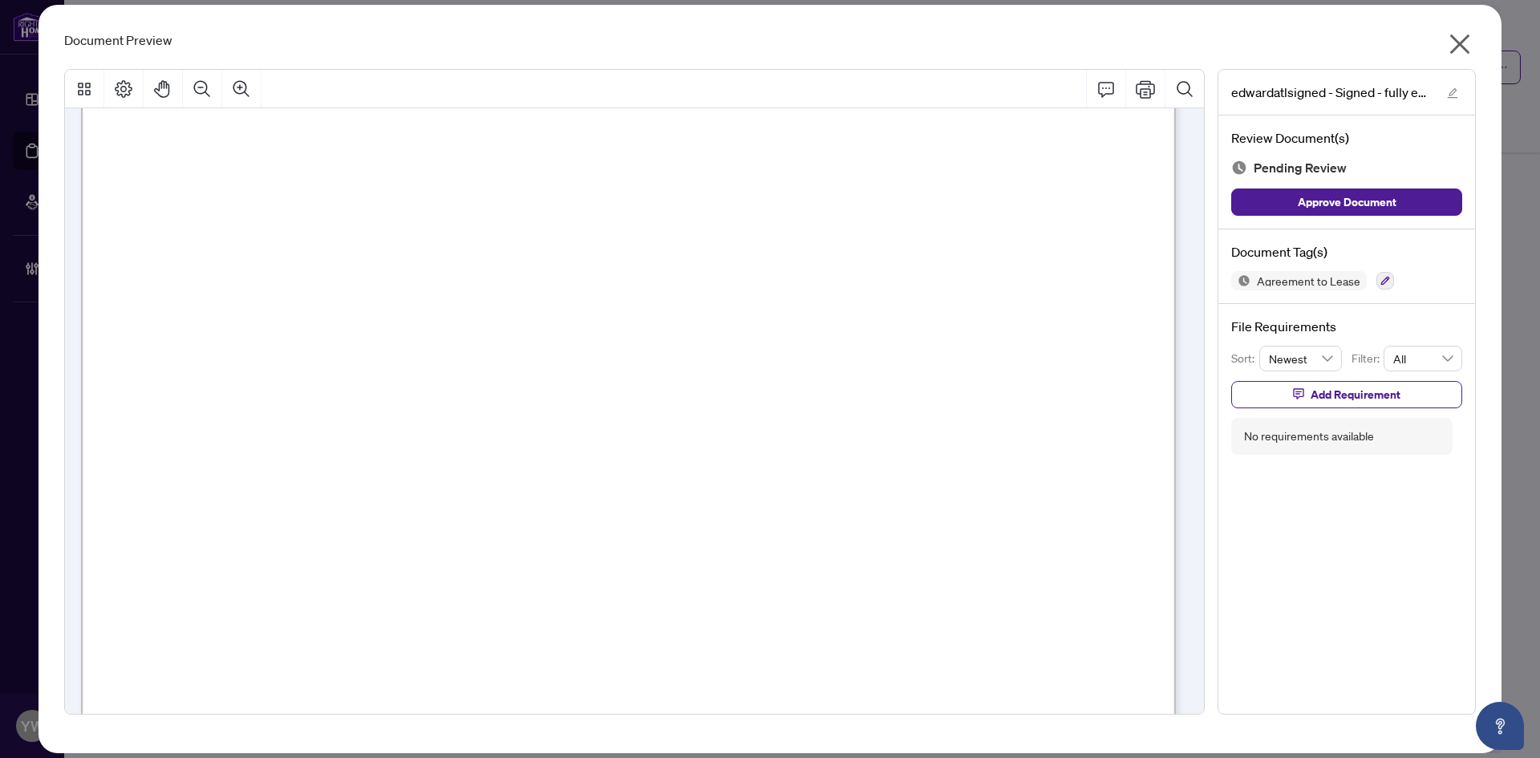
click at [1459, 49] on icon "close" at bounding box center [1460, 44] width 26 height 26
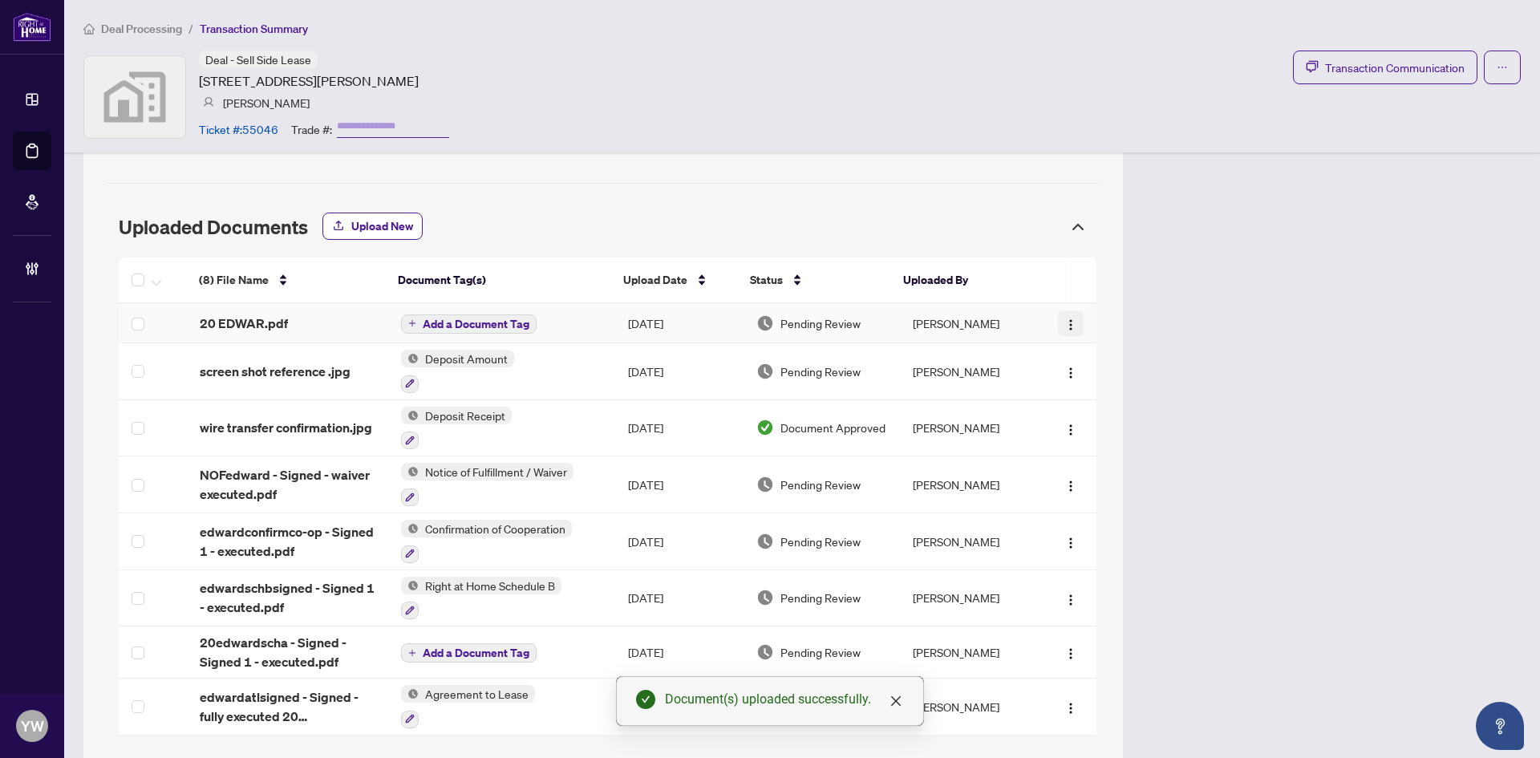
click at [1065, 317] on span "button" at bounding box center [1071, 323] width 13 height 18
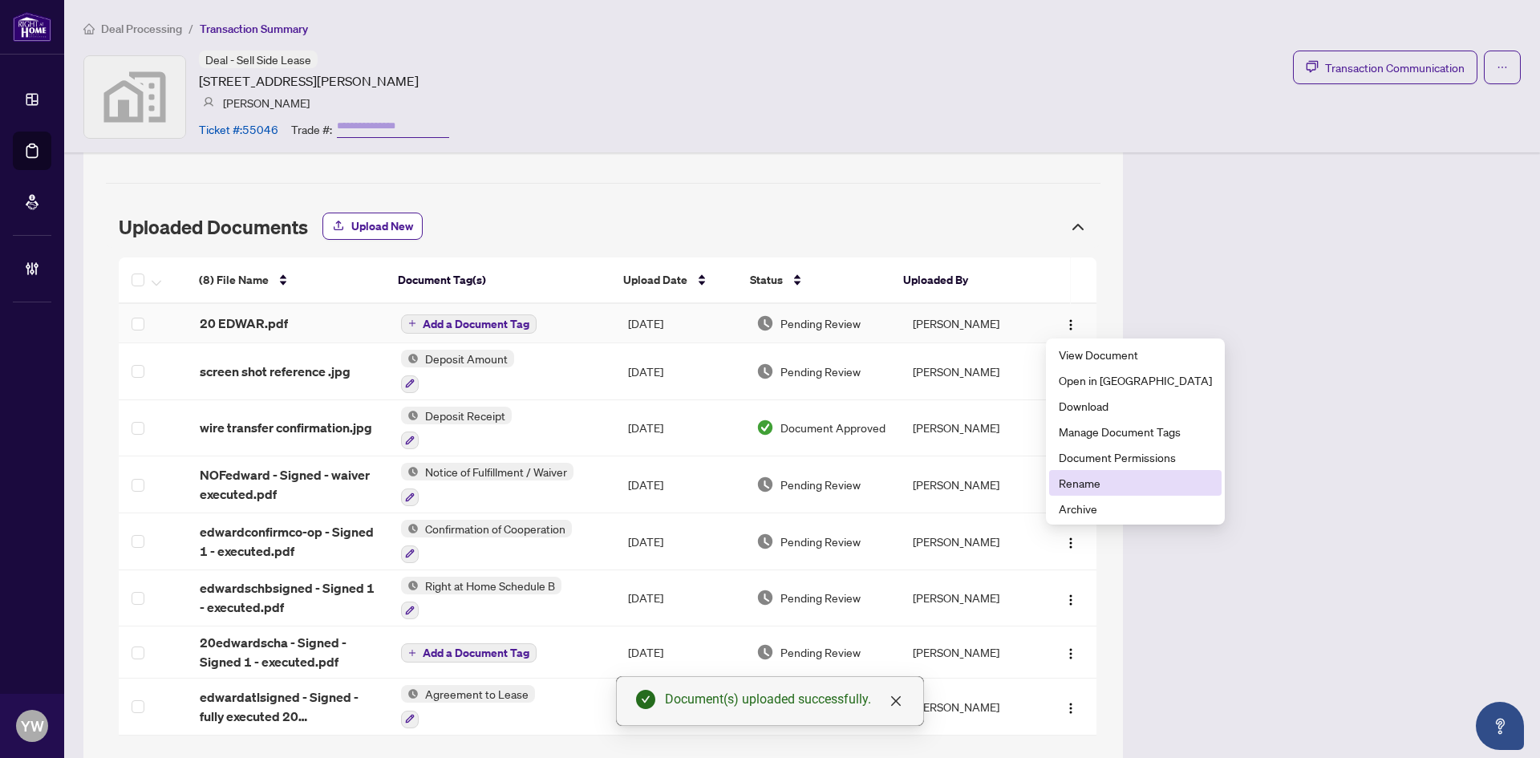
click at [1087, 477] on span "Rename" at bounding box center [1135, 483] width 153 height 18
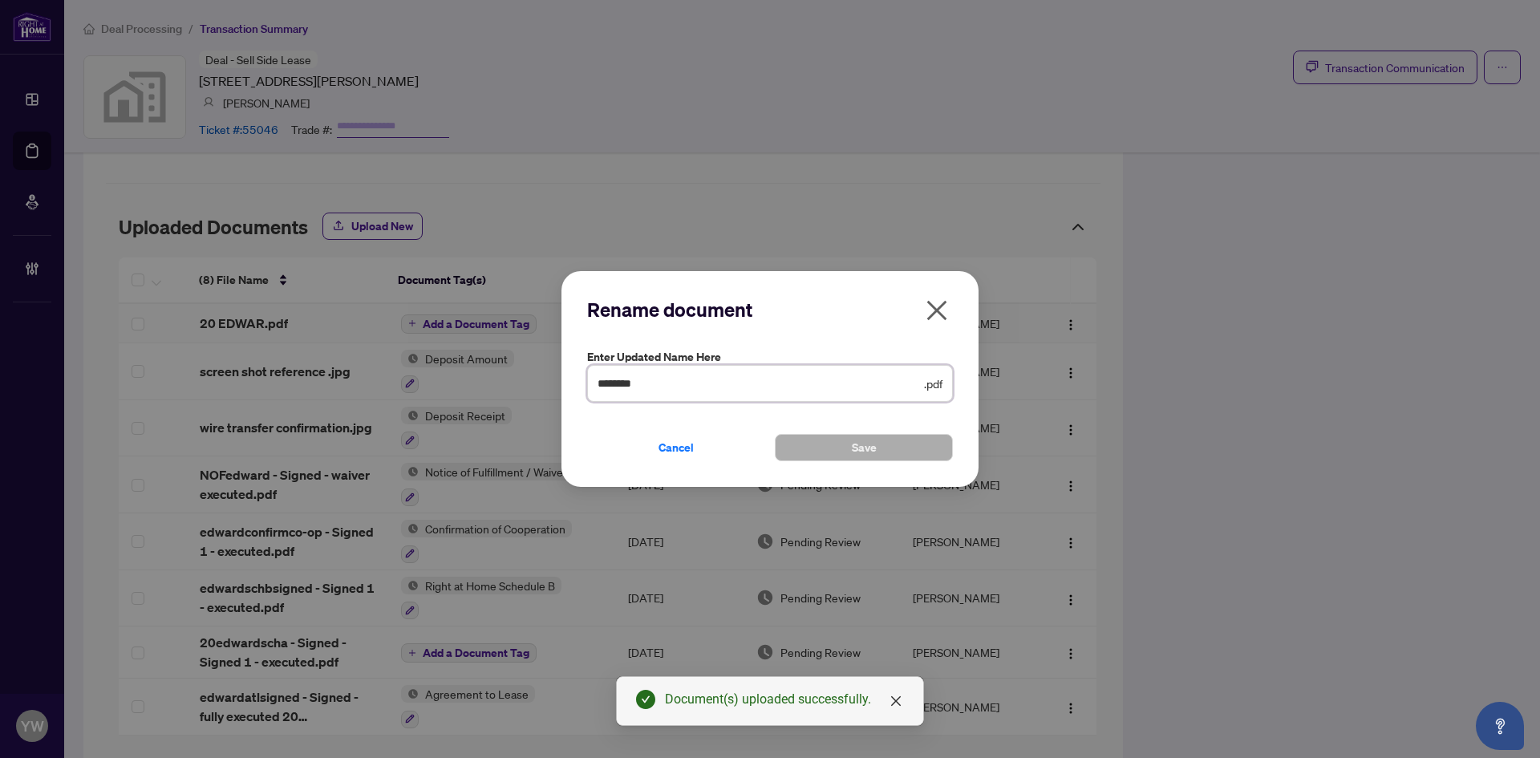
drag, startPoint x: 617, startPoint y: 382, endPoint x: 543, endPoint y: 382, distance: 73.8
click at [543, 382] on div "Rename document Enter updated name here ******** .pdf Cancel Save Cancel OK" at bounding box center [770, 379] width 1540 height 758
type input "**********"
click at [854, 450] on span "Save" at bounding box center [864, 448] width 25 height 26
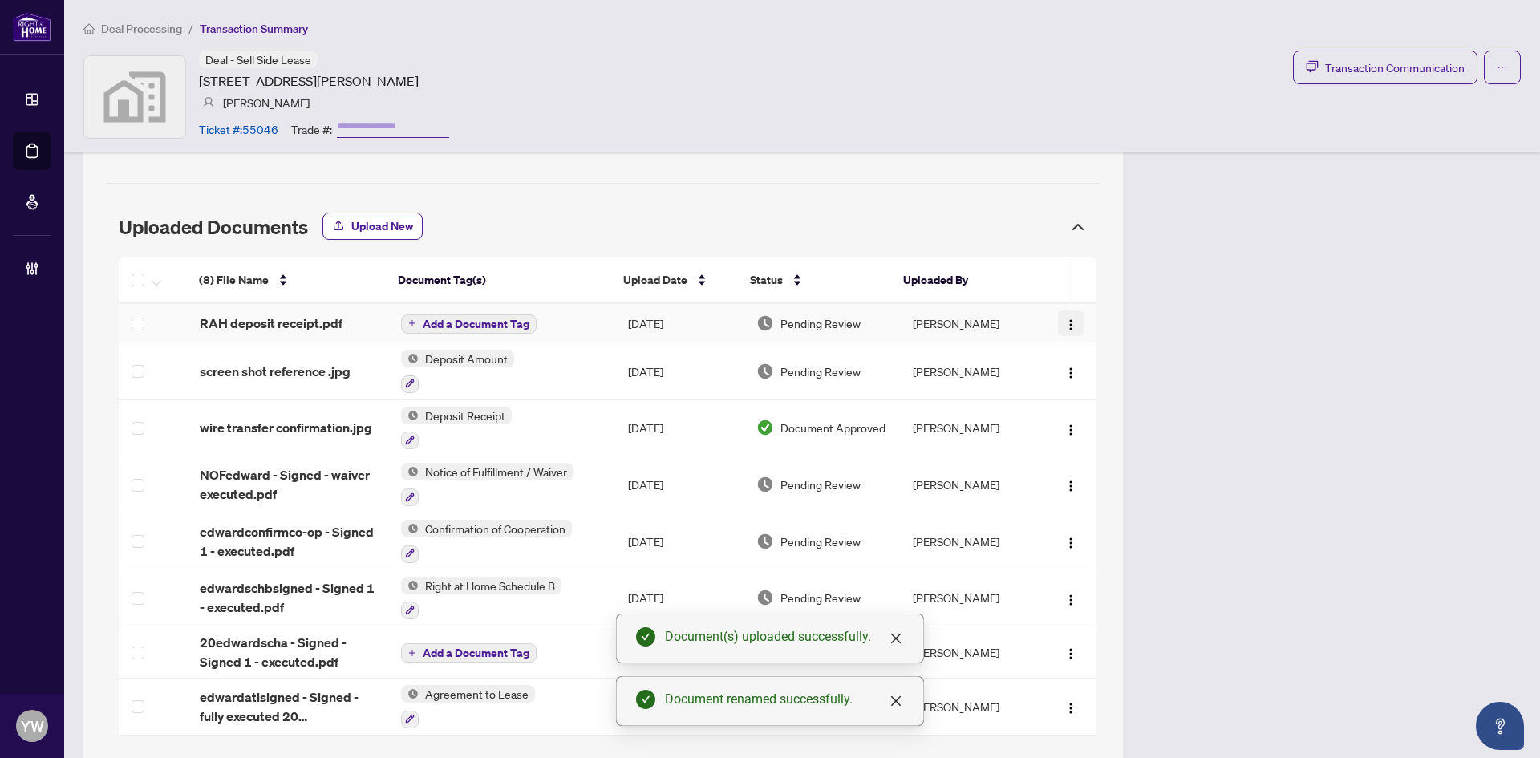
click at [1069, 323] on button "button" at bounding box center [1071, 323] width 26 height 26
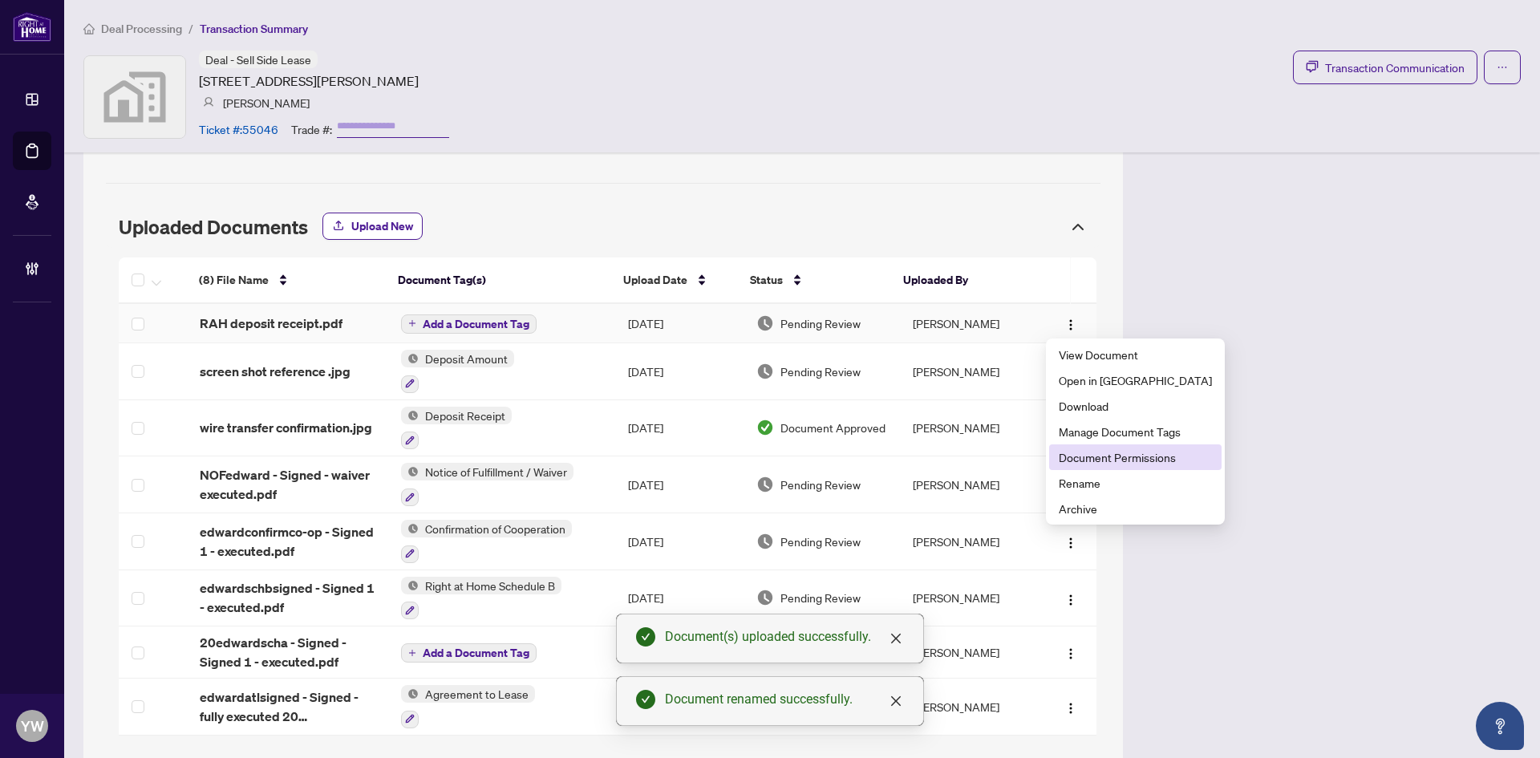
click at [1118, 458] on span "Document Permissions" at bounding box center [1135, 457] width 153 height 18
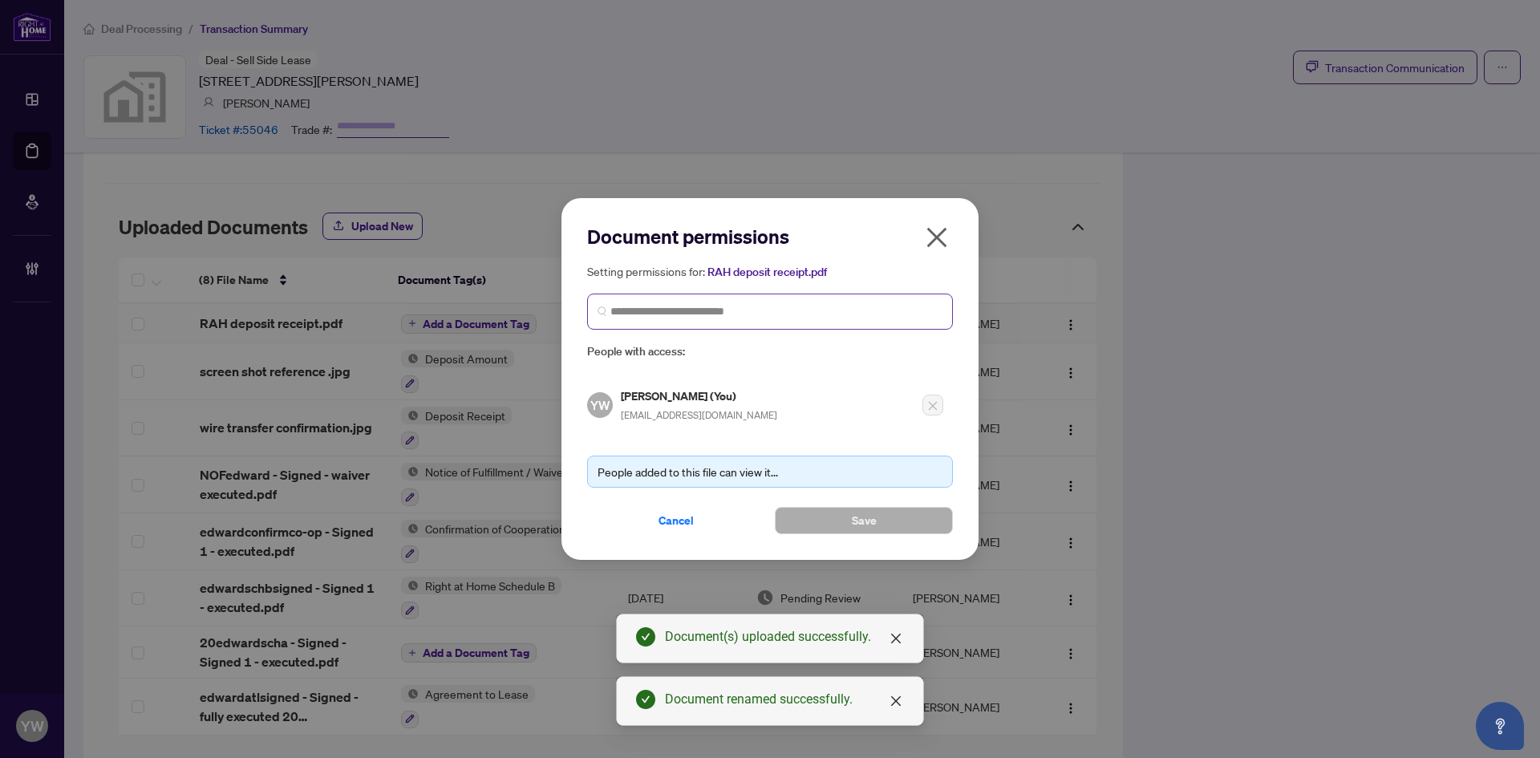
click at [681, 323] on span at bounding box center [770, 312] width 366 height 36
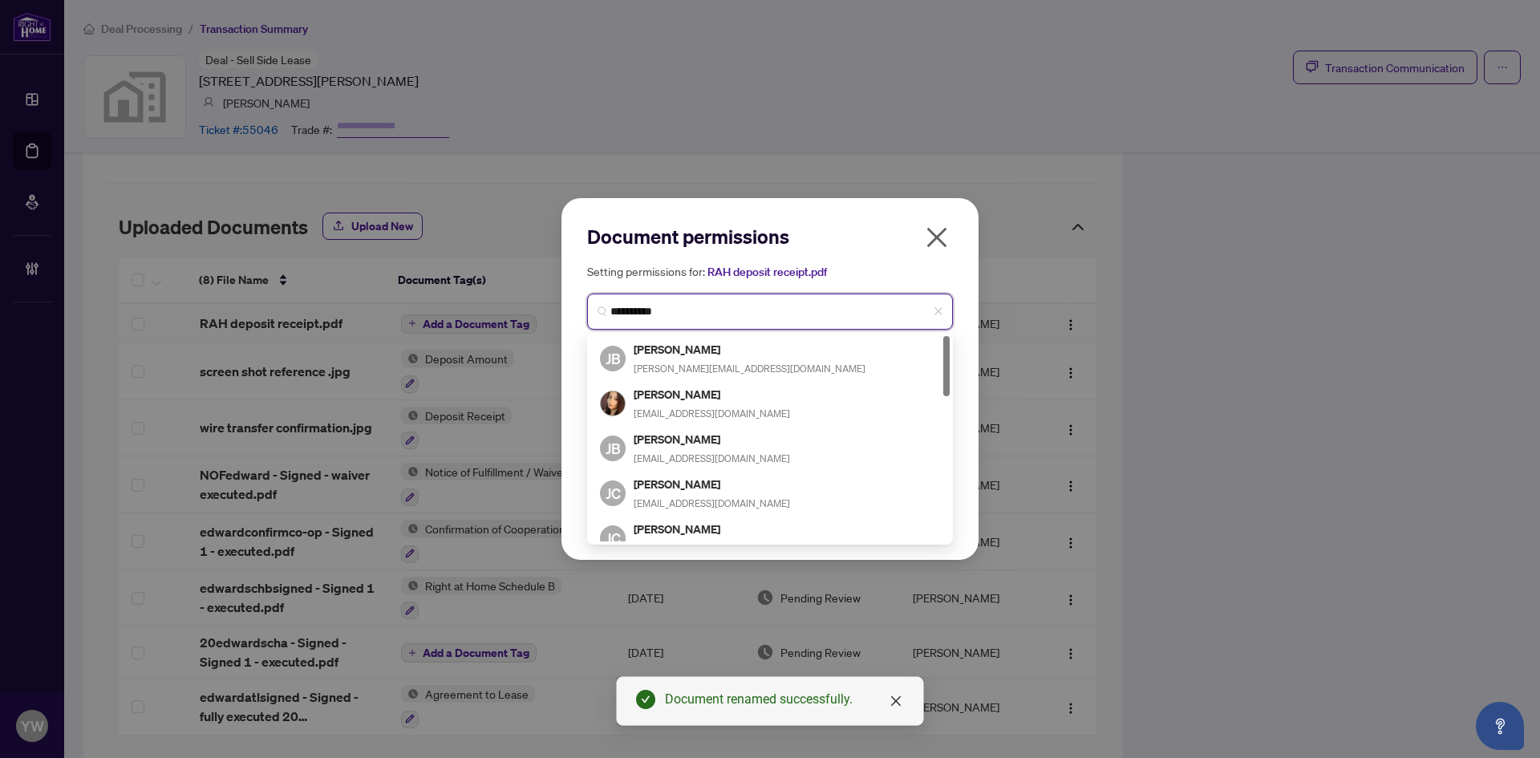
type input "**********"
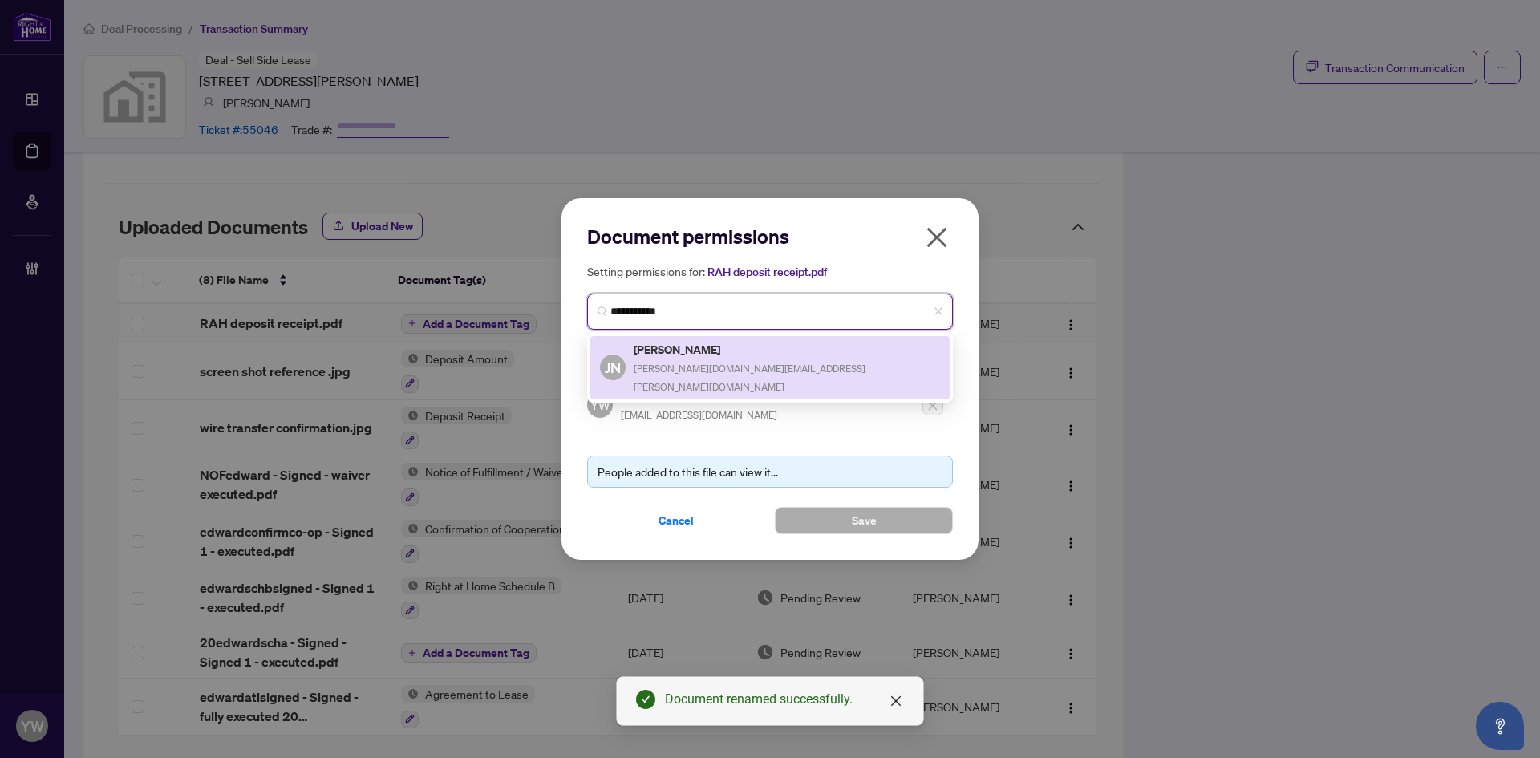
click at [716, 357] on div "Jennifer Ng jennifer.mabel.ng@gmail.com" at bounding box center [787, 367] width 306 height 55
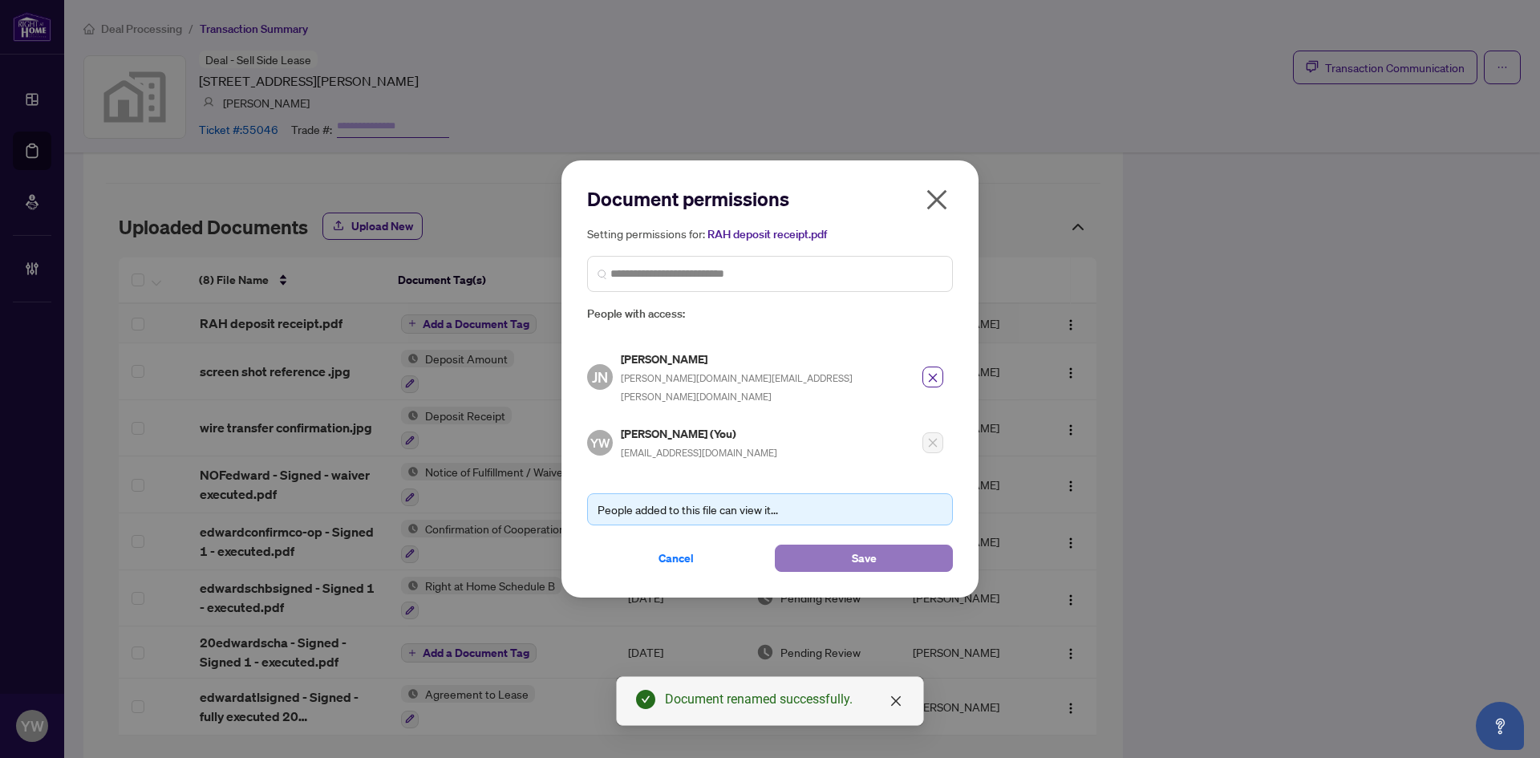
click at [845, 549] on button "Save" at bounding box center [864, 558] width 178 height 27
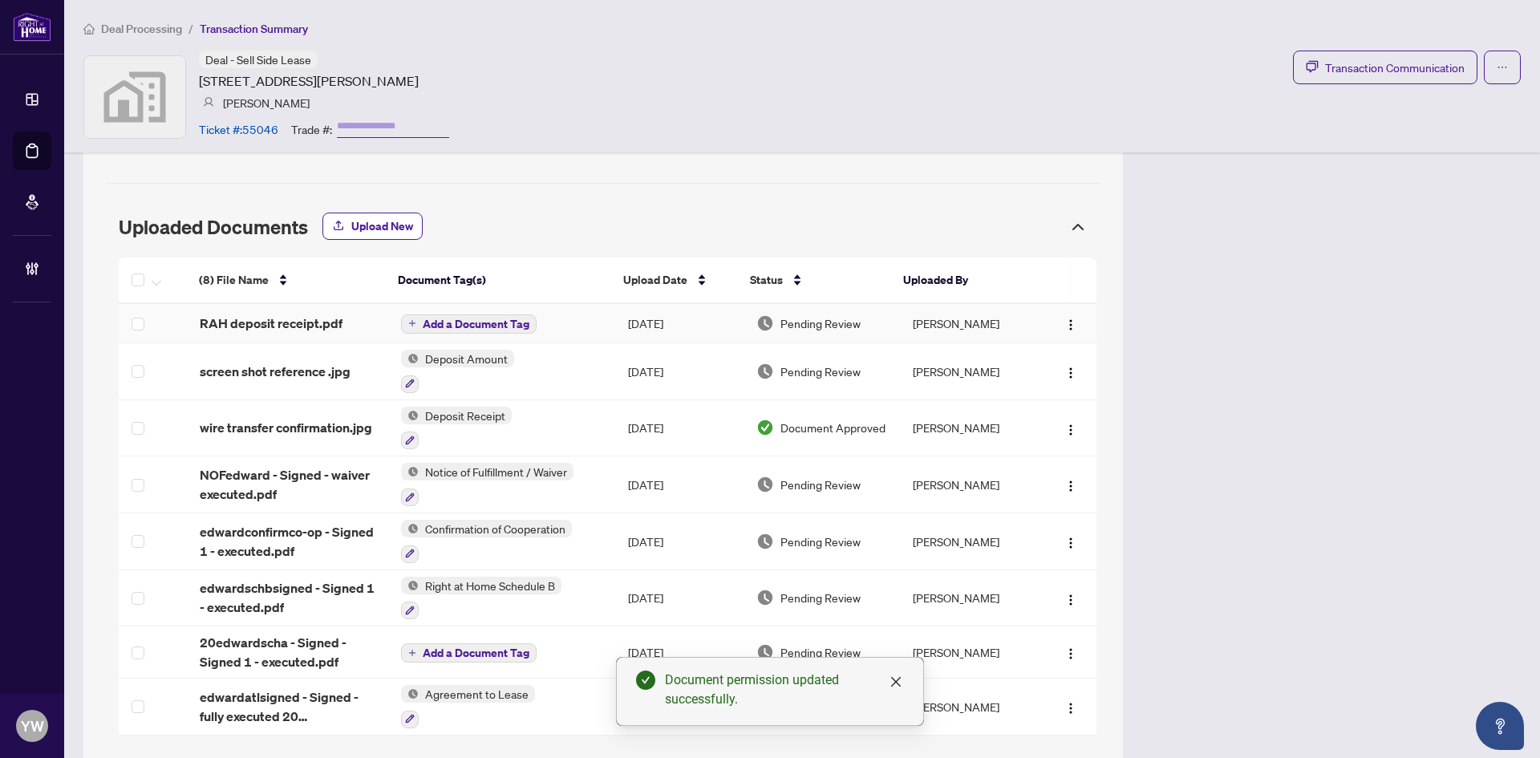
click at [519, 323] on span "Add a Document Tag" at bounding box center [476, 324] width 107 height 11
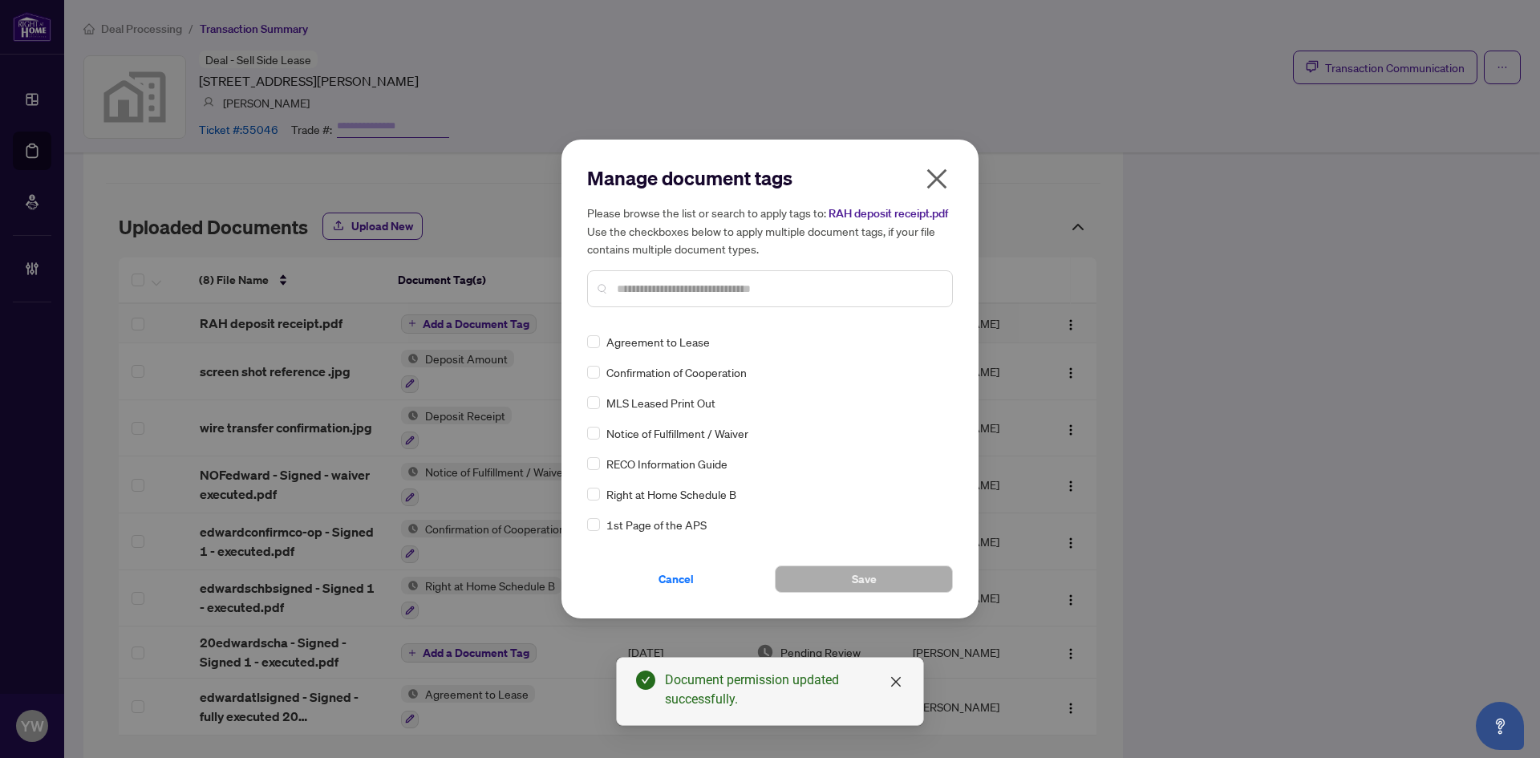
click at [646, 285] on input "text" at bounding box center [778, 289] width 323 height 18
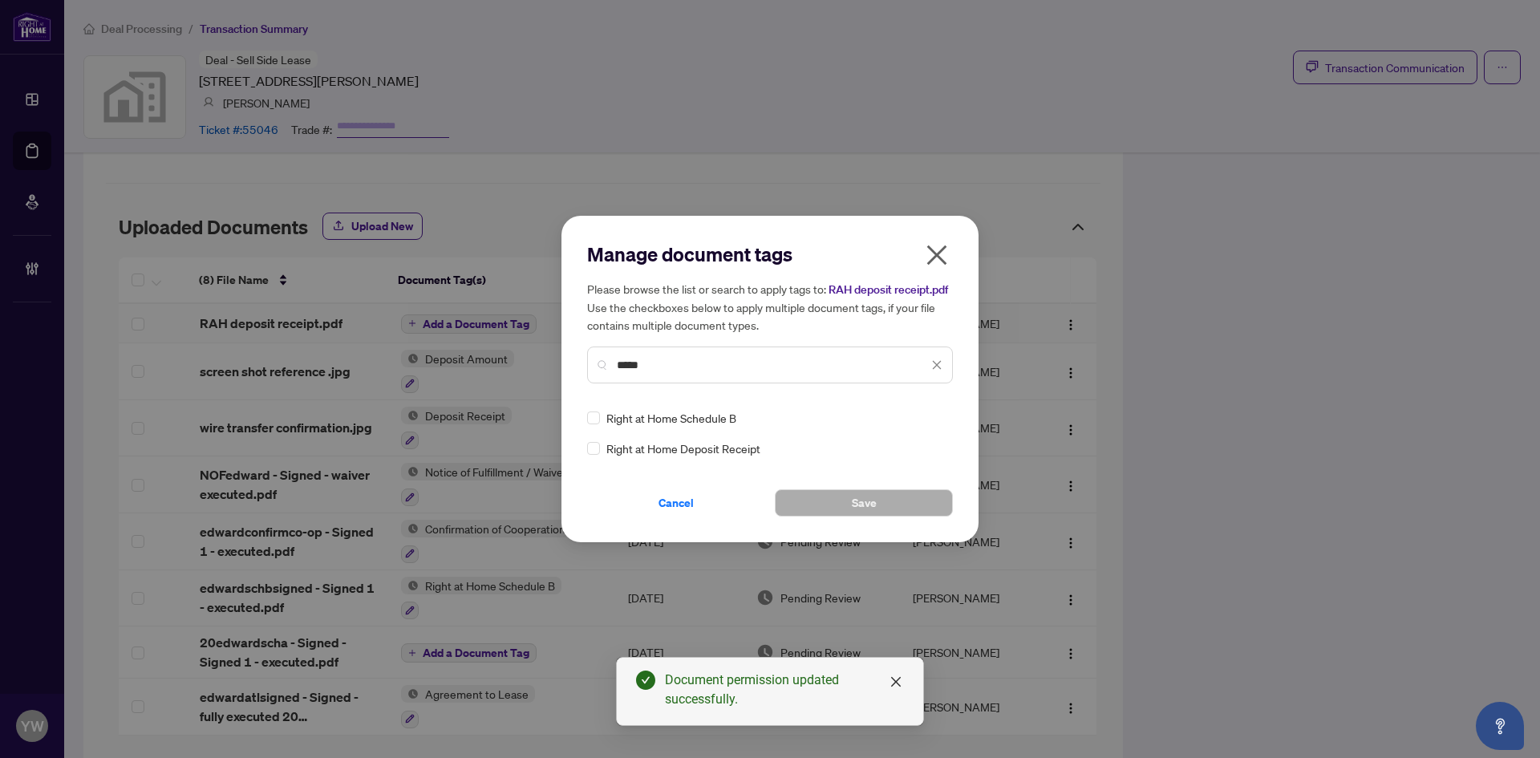
type input "*****"
click at [917, 412] on img at bounding box center [920, 418] width 16 height 16
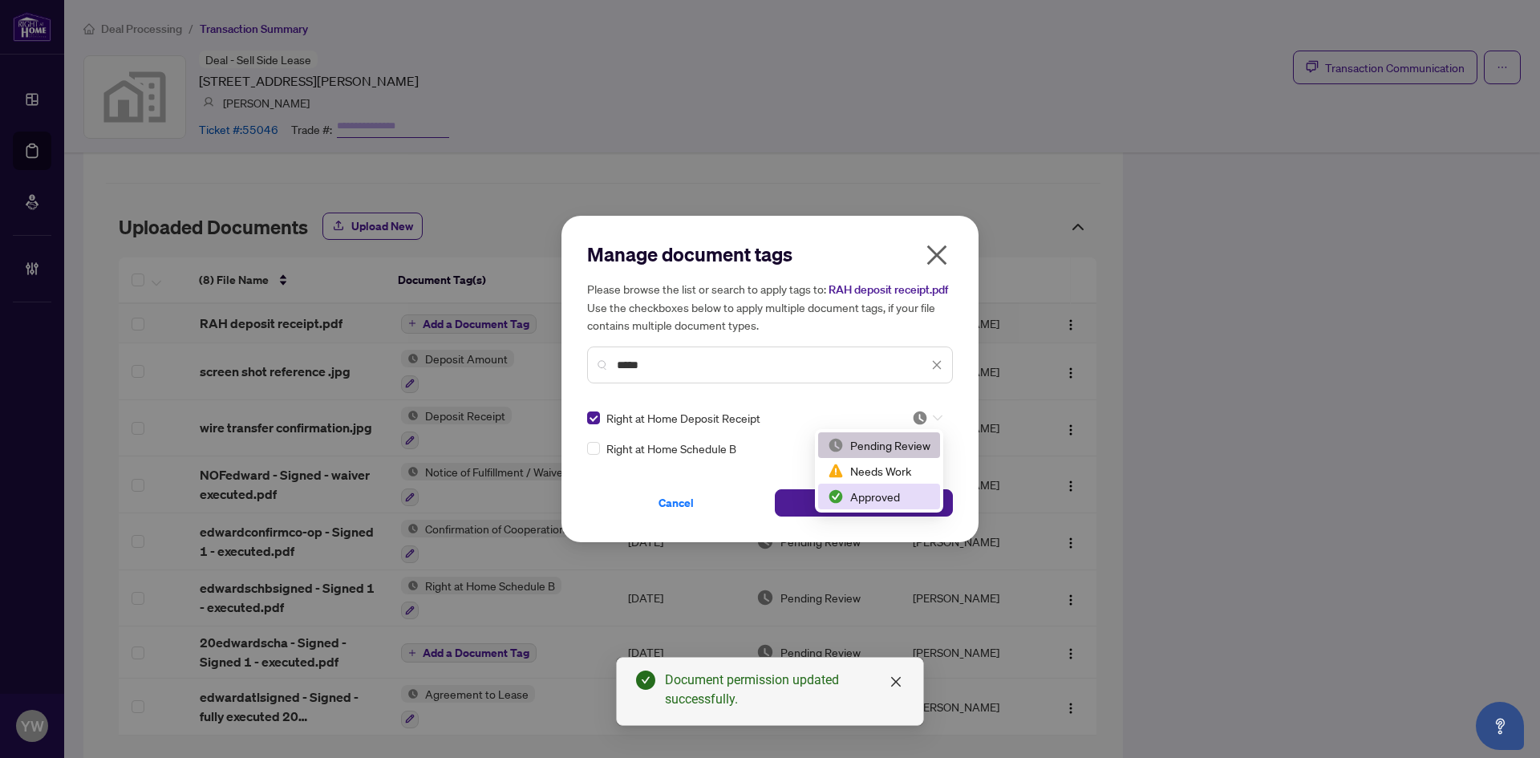
click at [881, 497] on div "Approved" at bounding box center [879, 497] width 103 height 18
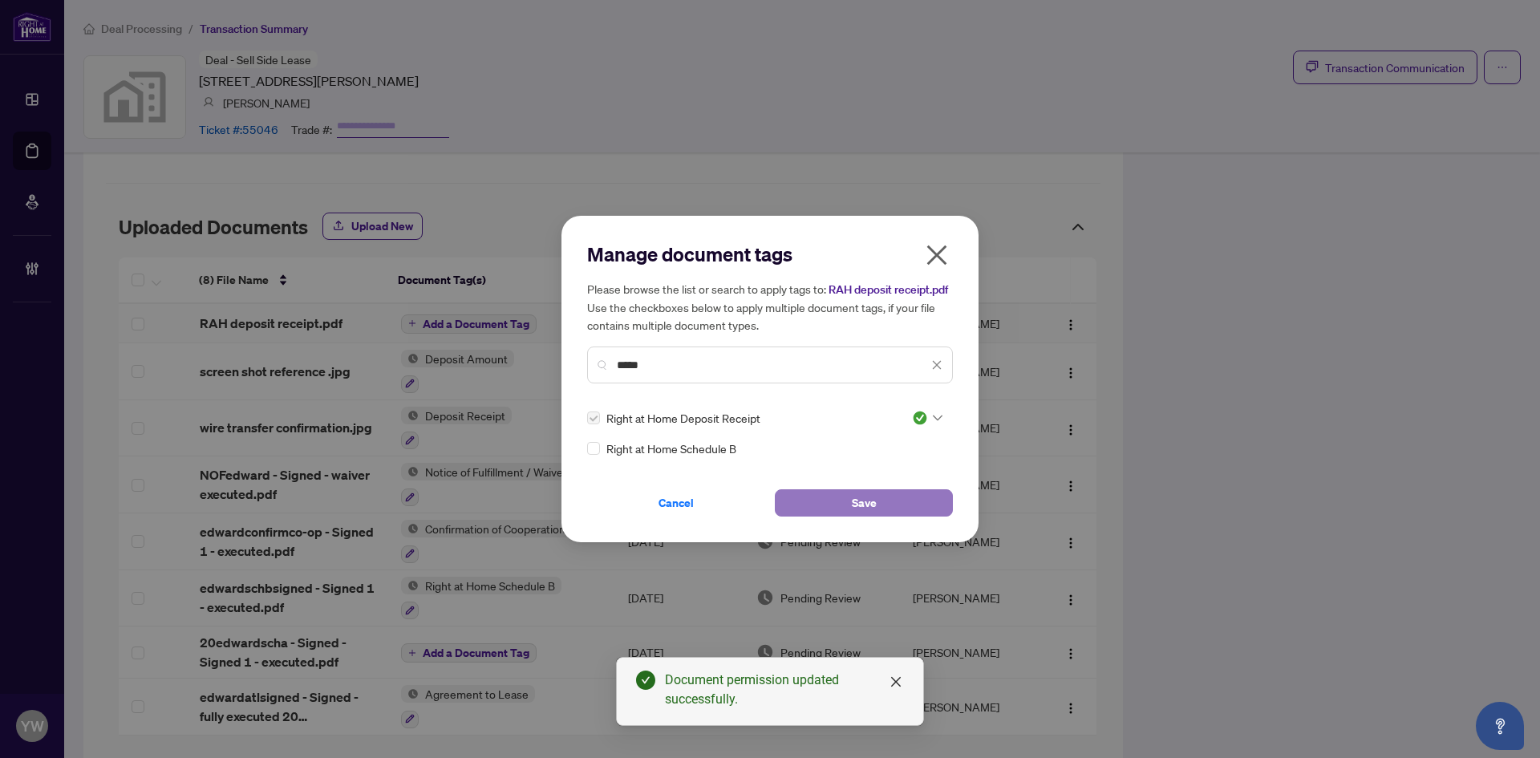
click at [870, 495] on span "Save" at bounding box center [864, 503] width 25 height 26
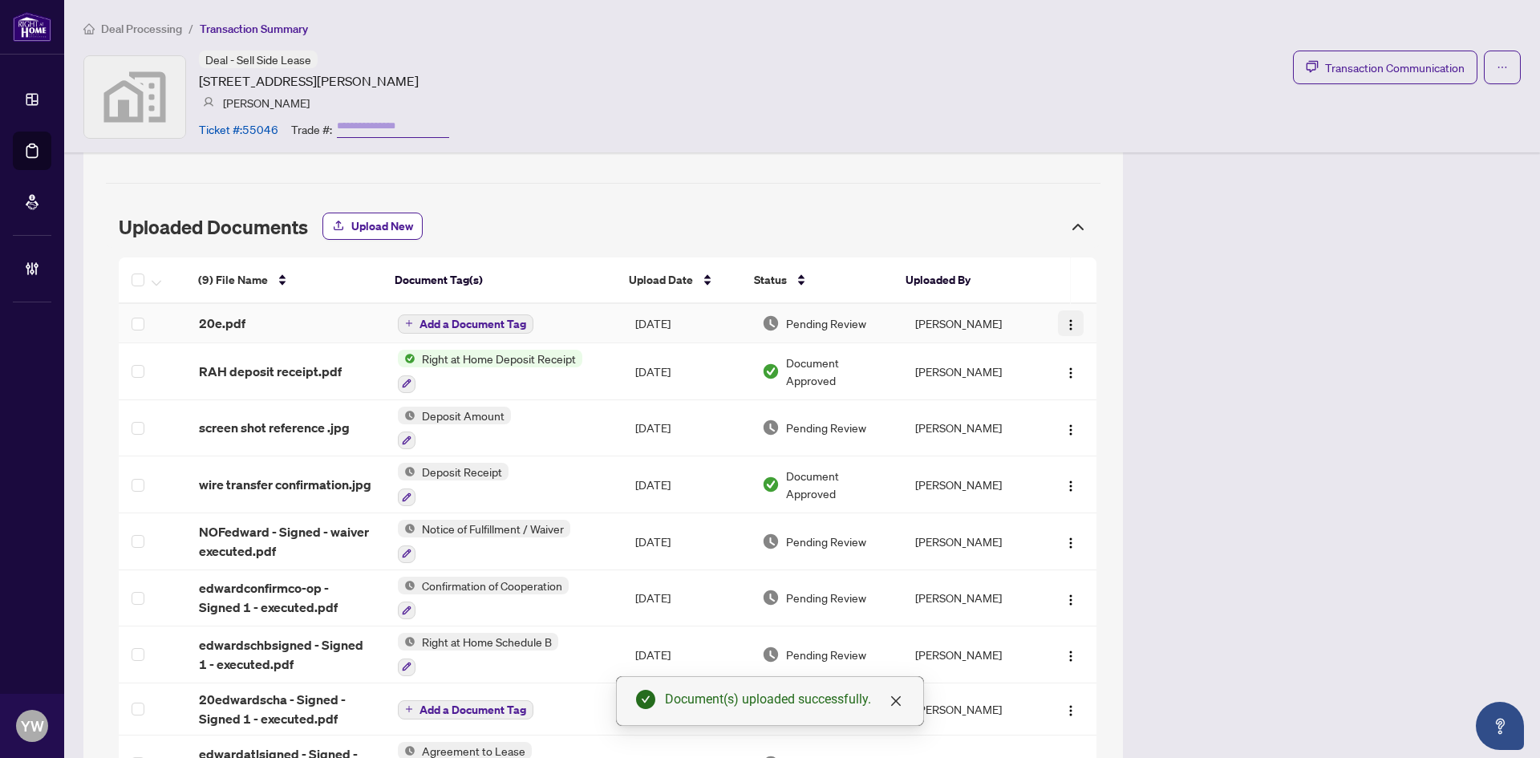
click at [1065, 320] on img "button" at bounding box center [1071, 325] width 13 height 13
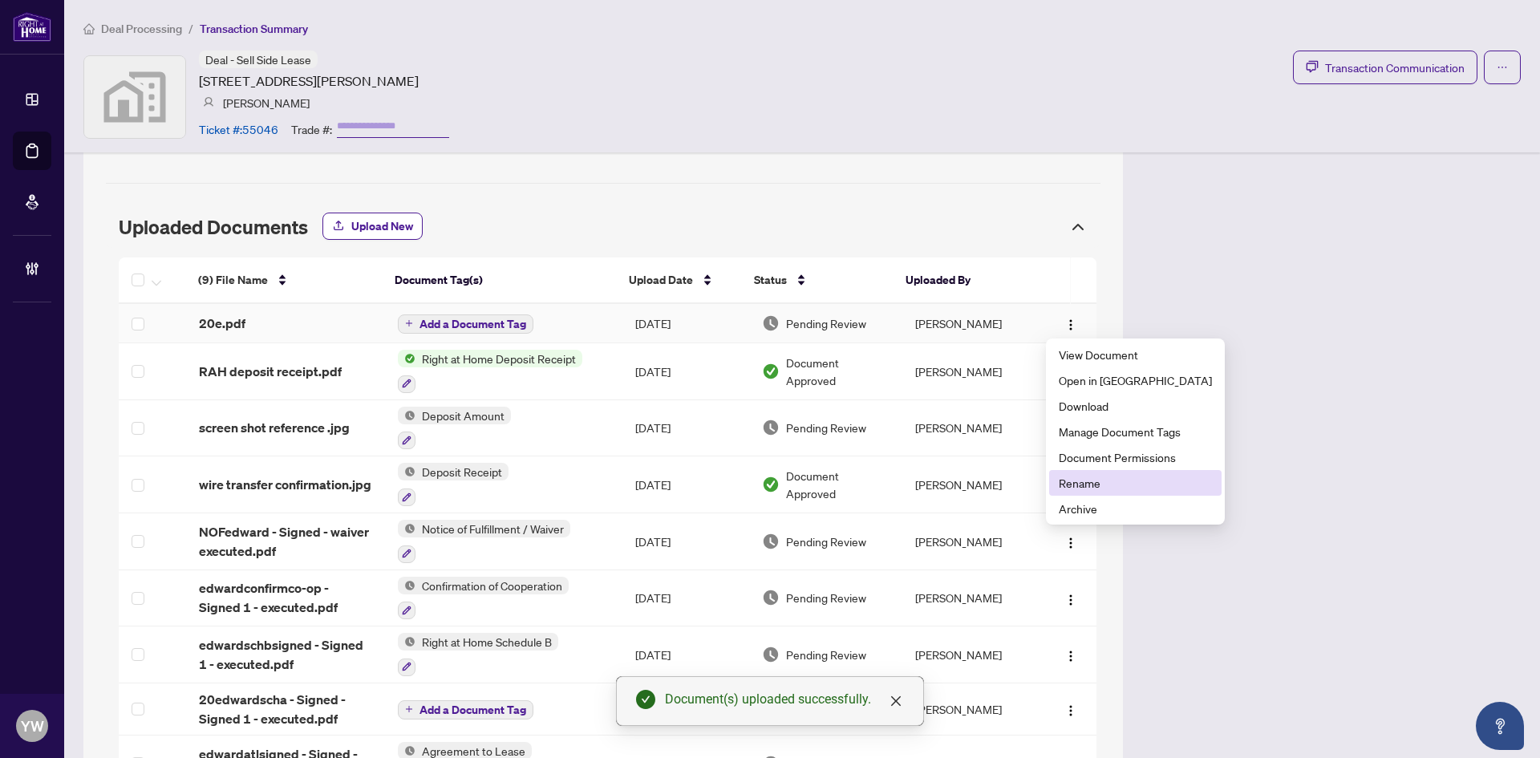
click at [1083, 487] on span "Rename" at bounding box center [1135, 483] width 153 height 18
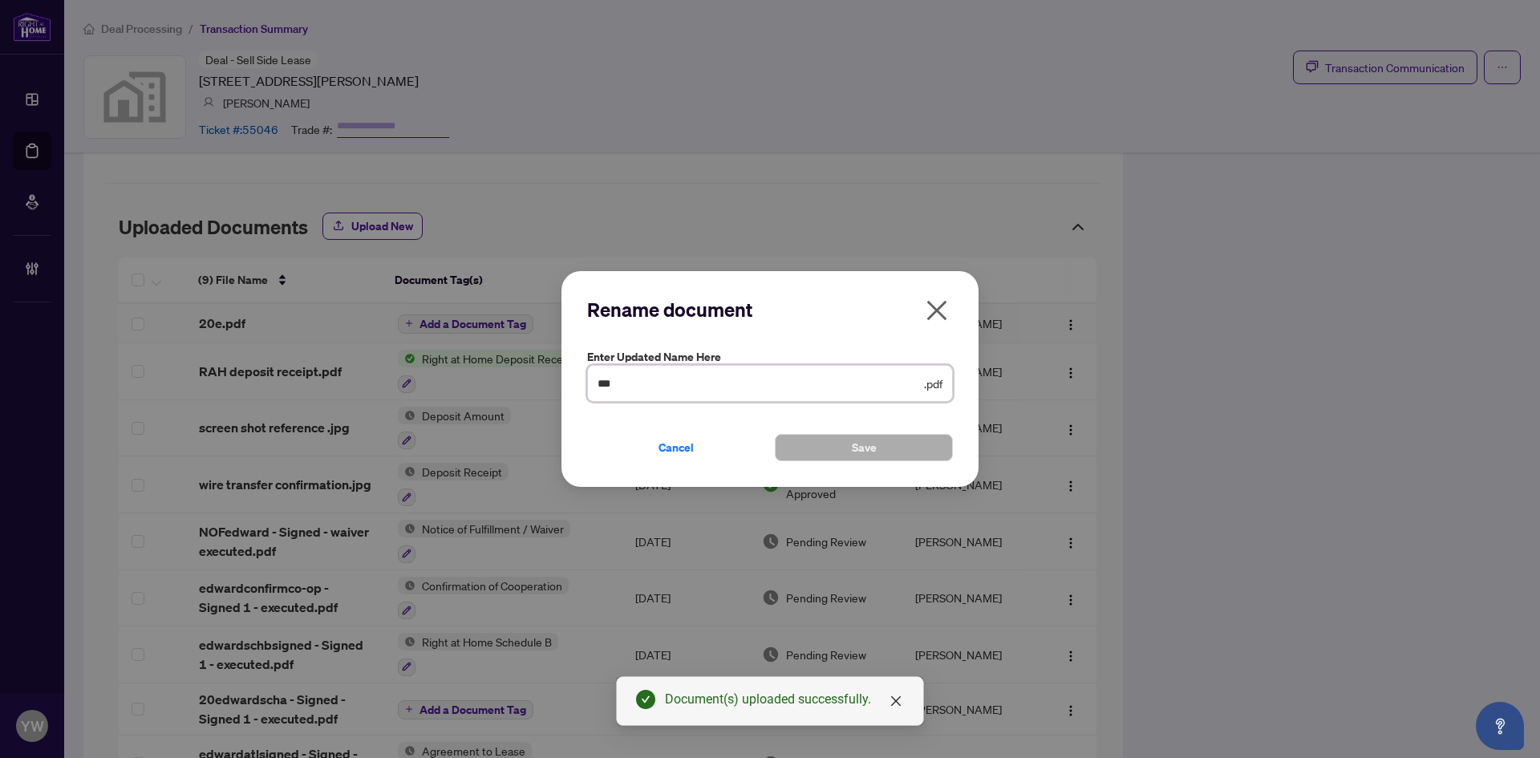
drag, startPoint x: 639, startPoint y: 387, endPoint x: 532, endPoint y: 382, distance: 106.8
click at [532, 382] on div "Rename document Enter updated name here *** .pdf Cancel Save Cancel OK" at bounding box center [770, 379] width 1540 height 758
type input "**********"
click at [847, 448] on button "Save" at bounding box center [864, 447] width 178 height 27
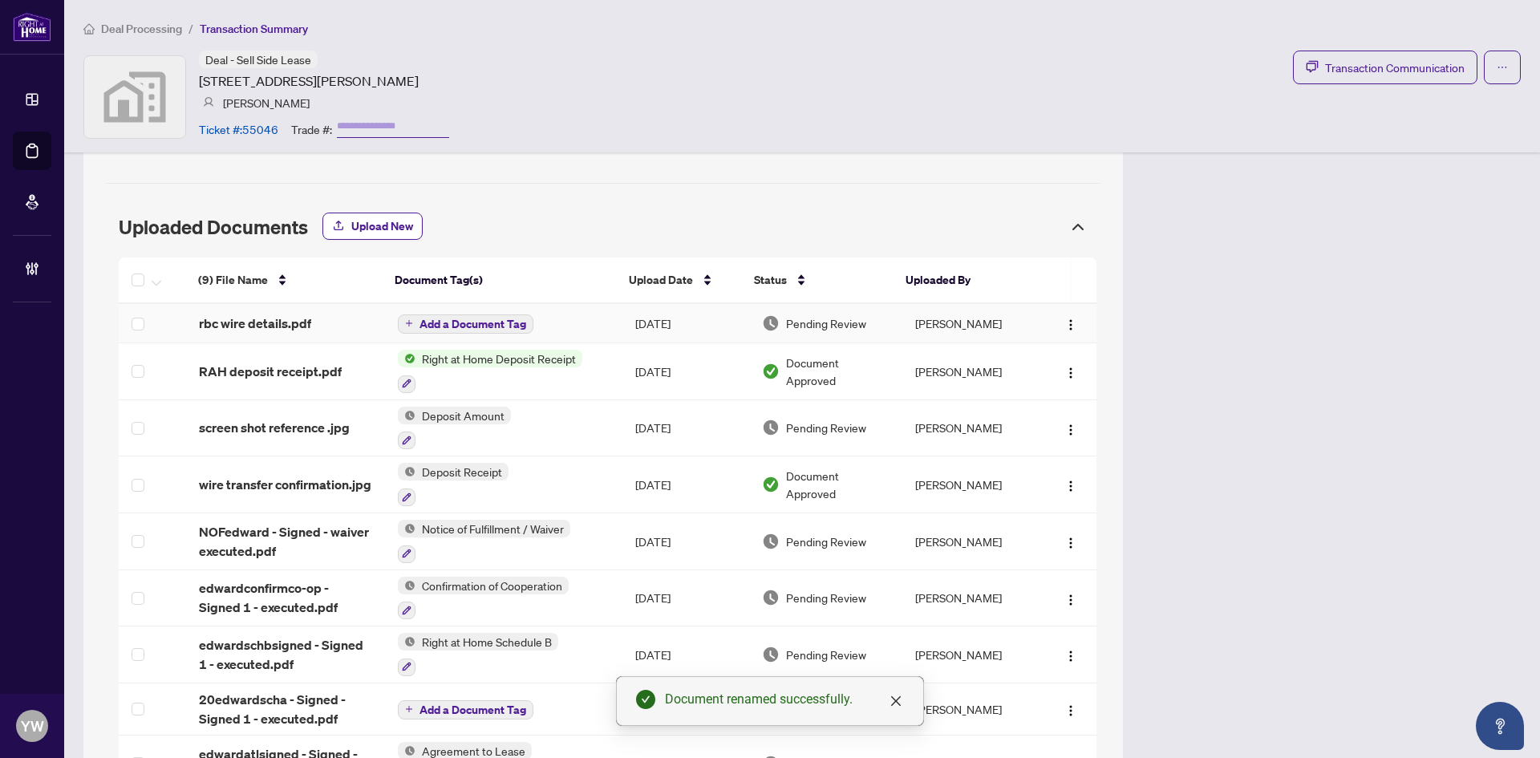
click at [270, 319] on span "rbc wire details.pdf" at bounding box center [255, 323] width 112 height 19
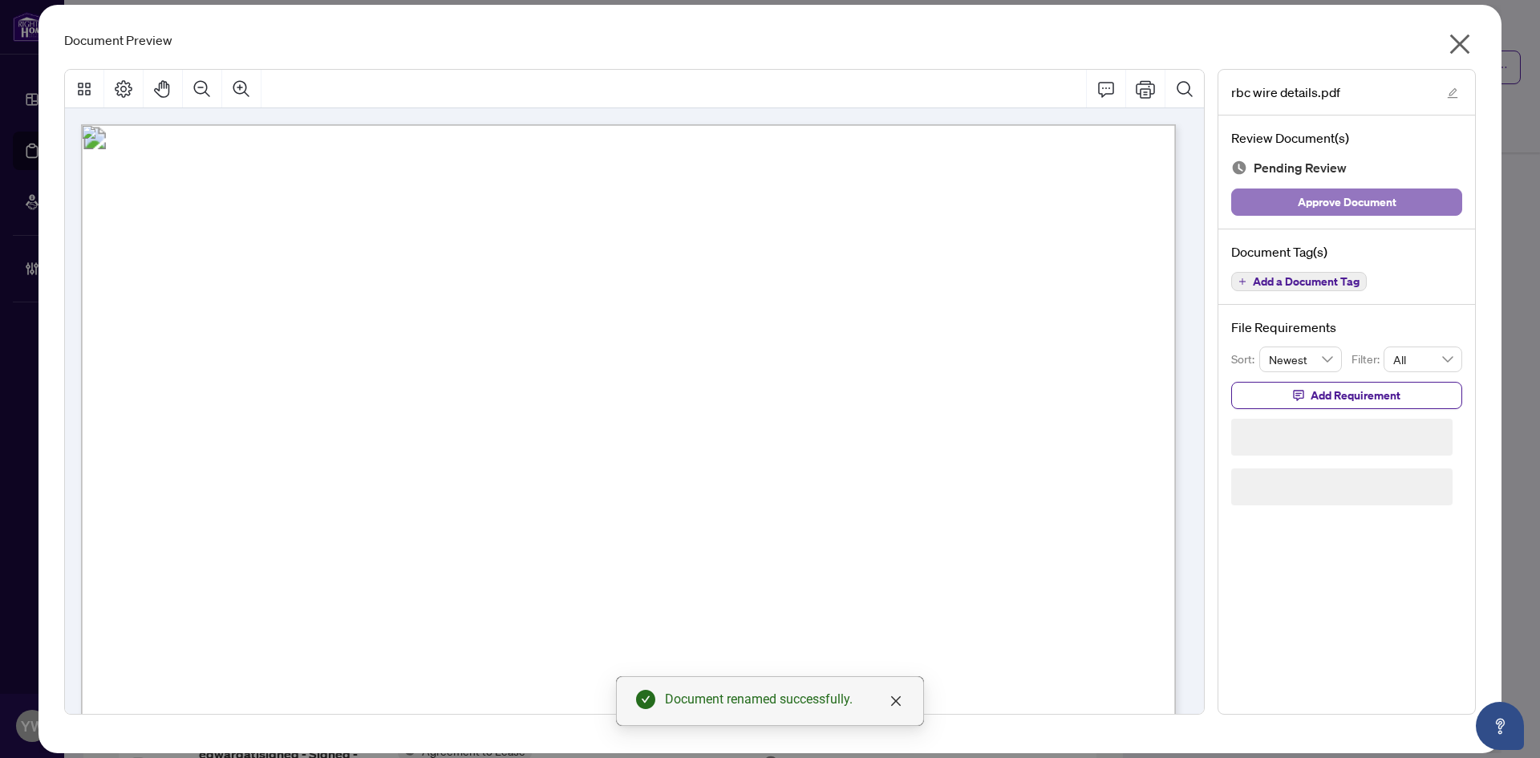
click at [1270, 208] on button "Approve Document" at bounding box center [1346, 202] width 231 height 27
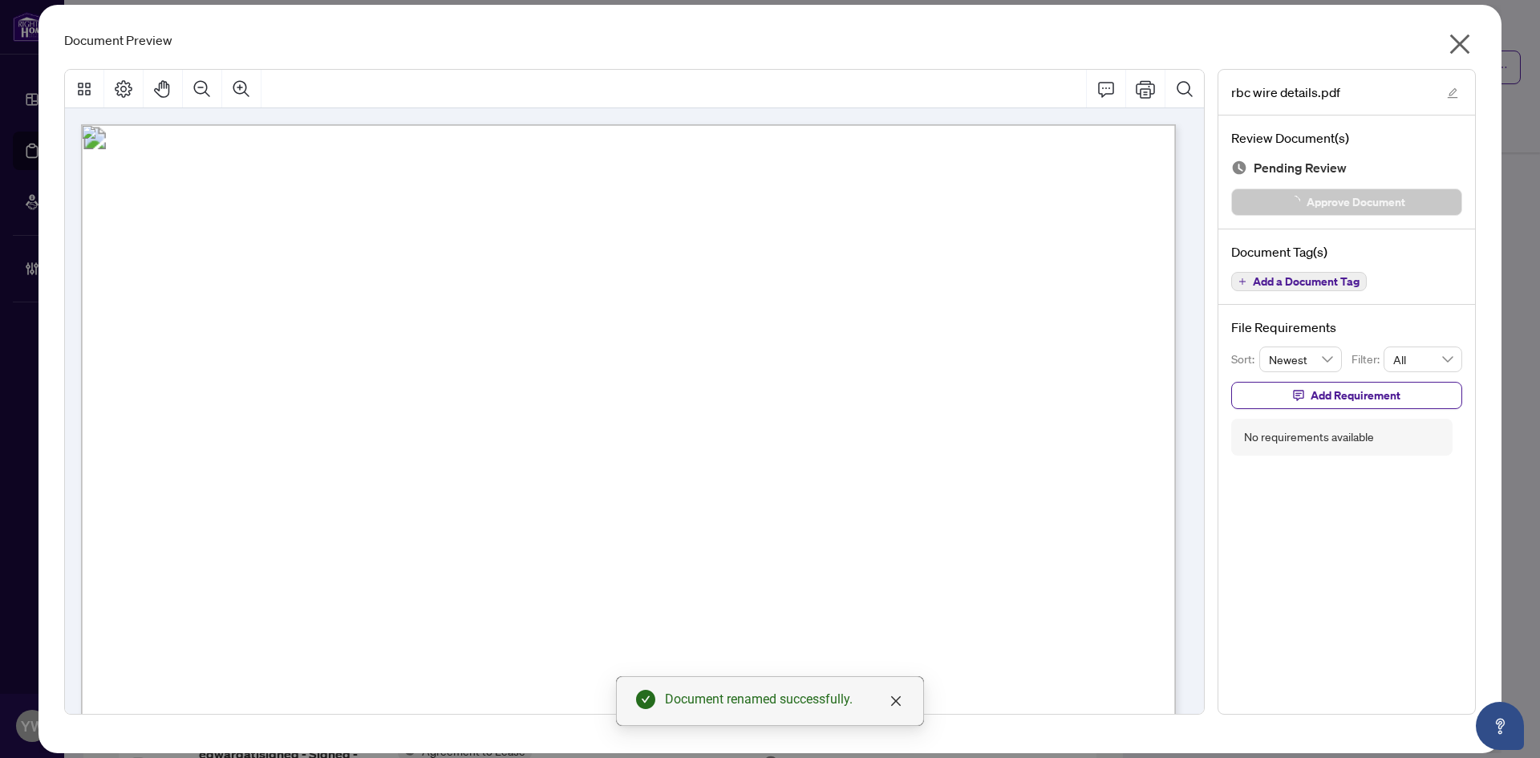
click at [1467, 42] on icon "close" at bounding box center [1460, 44] width 26 height 26
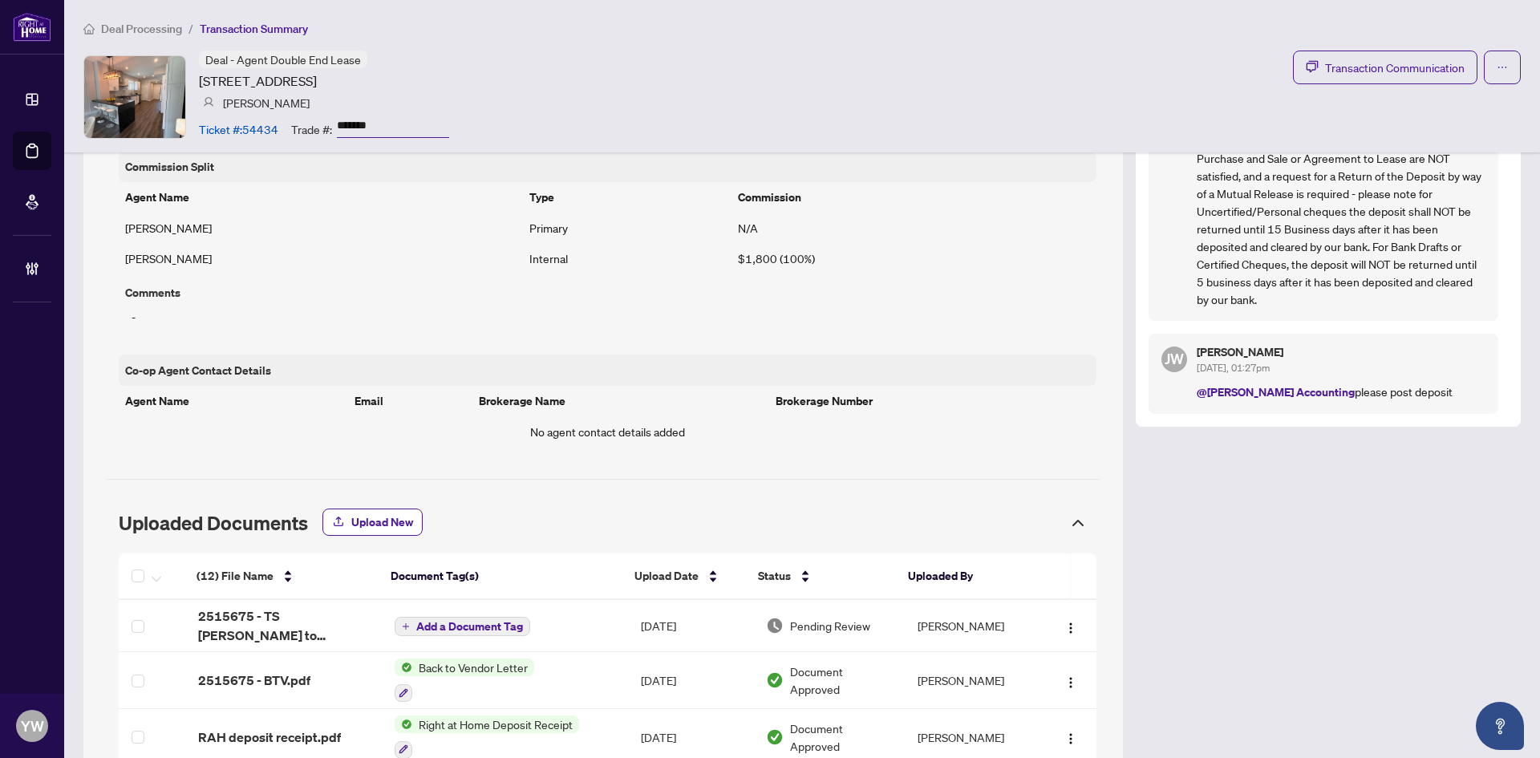
scroll to position [1284, 0]
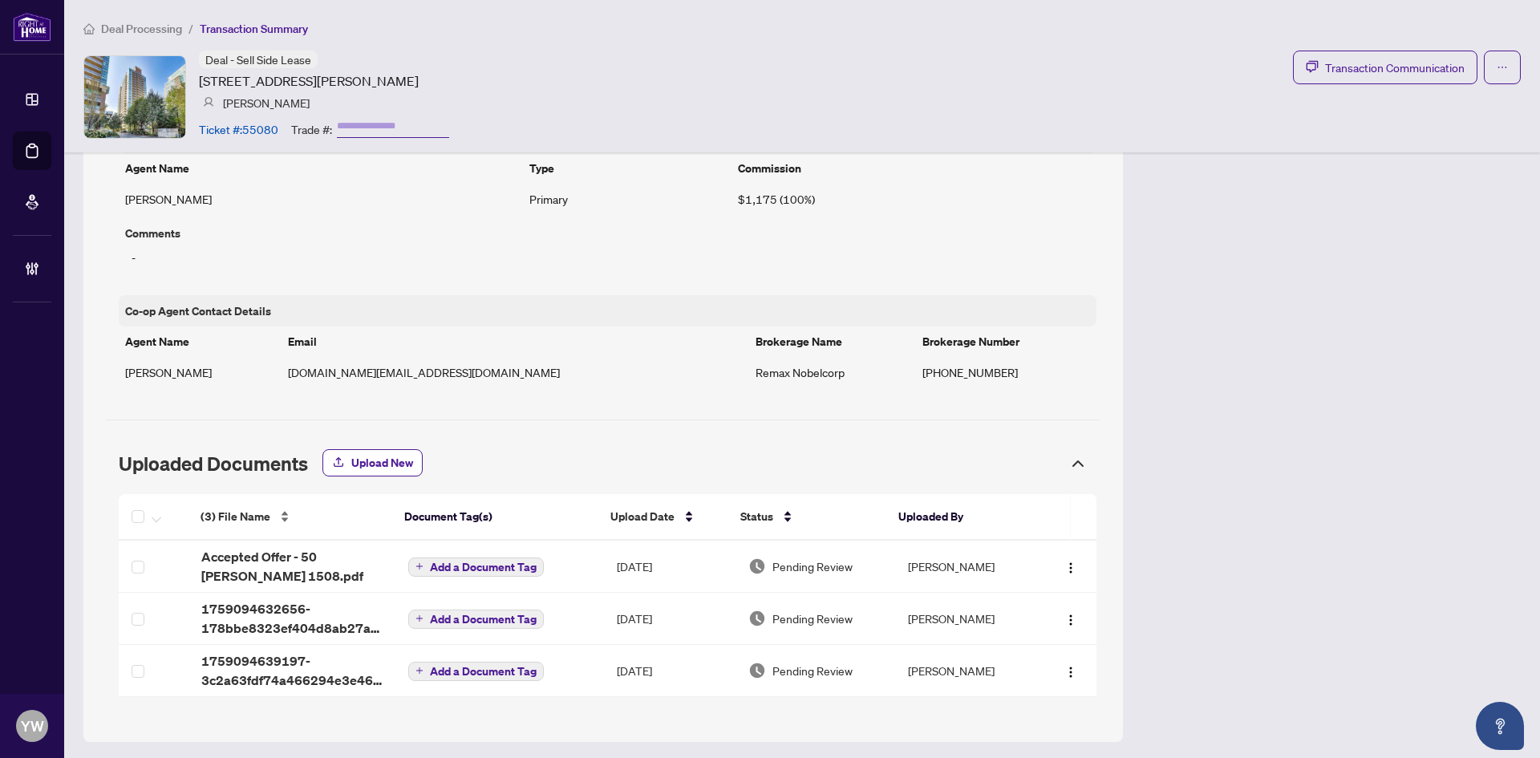
scroll to position [1169, 0]
click at [310, 620] on div "(3) File Name Document Tag(s) Upload Date Status Uploaded By (3) File Name Docu…" at bounding box center [608, 593] width 978 height 203
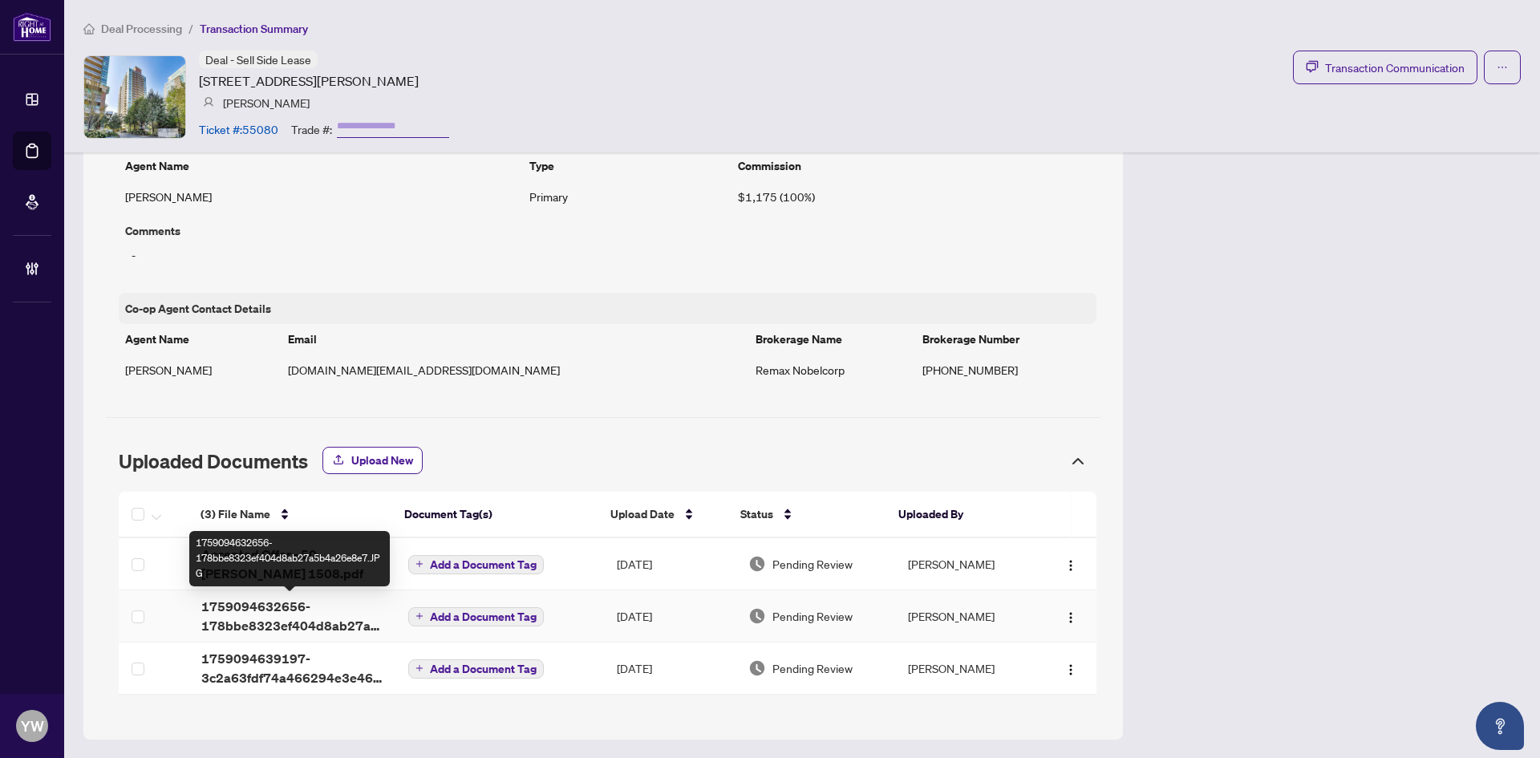
click at [250, 603] on span "1759094632656-178bbe8323ef404d8ab27a5b4a26e8e7.JPG" at bounding box center [291, 616] width 181 height 39
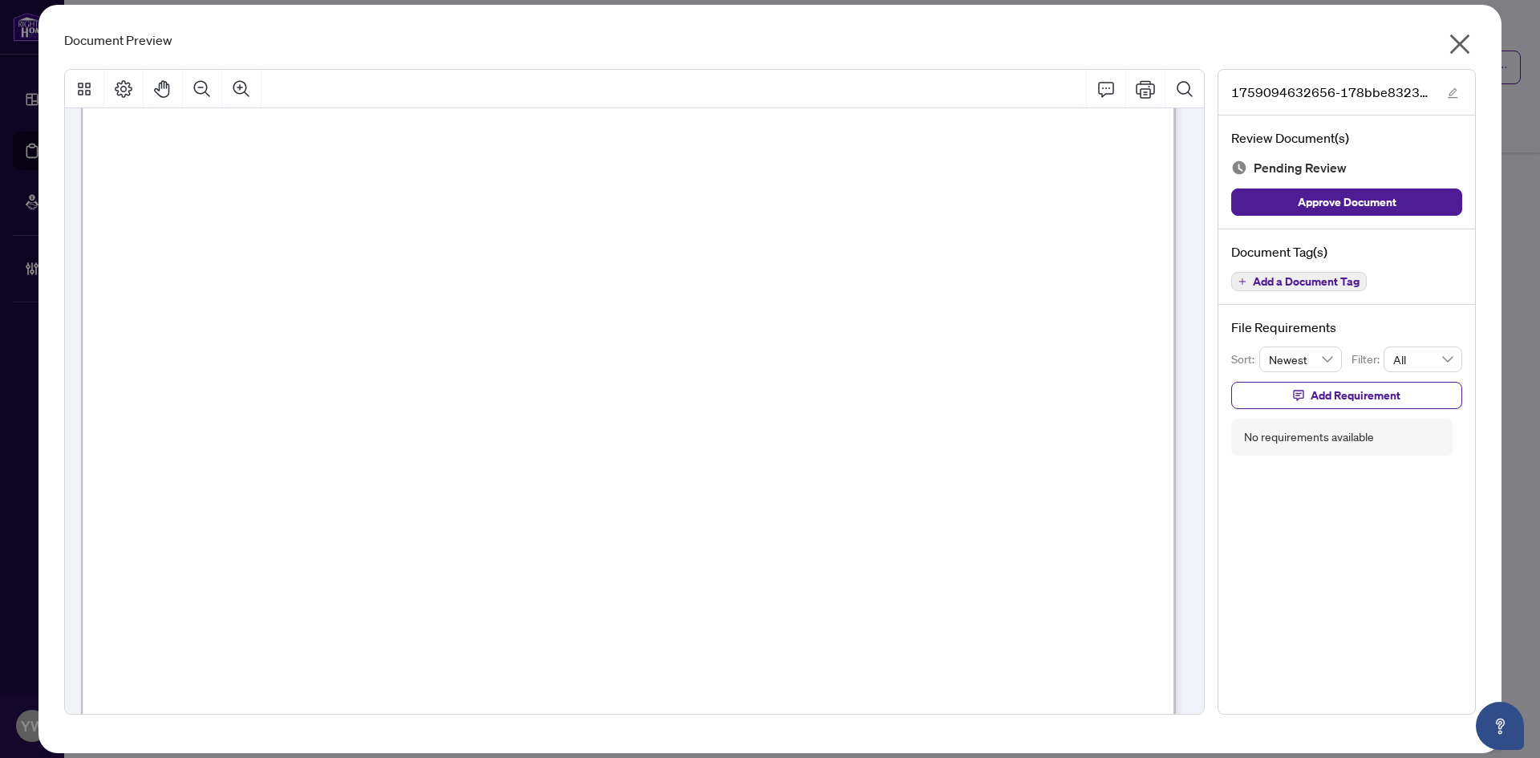
scroll to position [80, 0]
drag, startPoint x: 1366, startPoint y: 190, endPoint x: 1382, endPoint y: 173, distance: 23.3
click at [1366, 190] on span "Approve Document" at bounding box center [1347, 202] width 99 height 26
click at [1453, 90] on icon "edit" at bounding box center [1452, 92] width 11 height 11
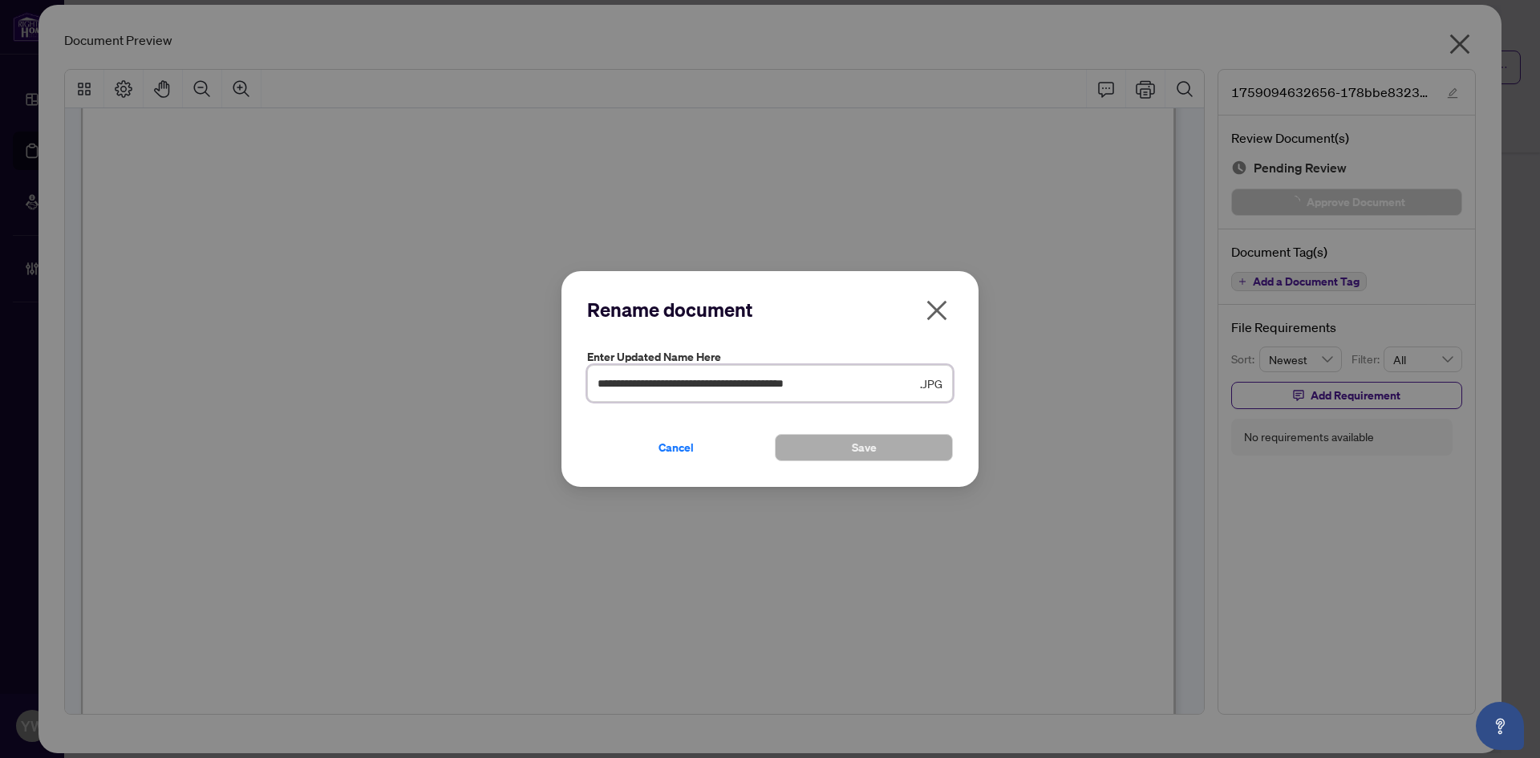
drag, startPoint x: 884, startPoint y: 381, endPoint x: 445, endPoint y: 380, distance: 438.8
click at [418, 373] on div "**********" at bounding box center [770, 379] width 1540 height 758
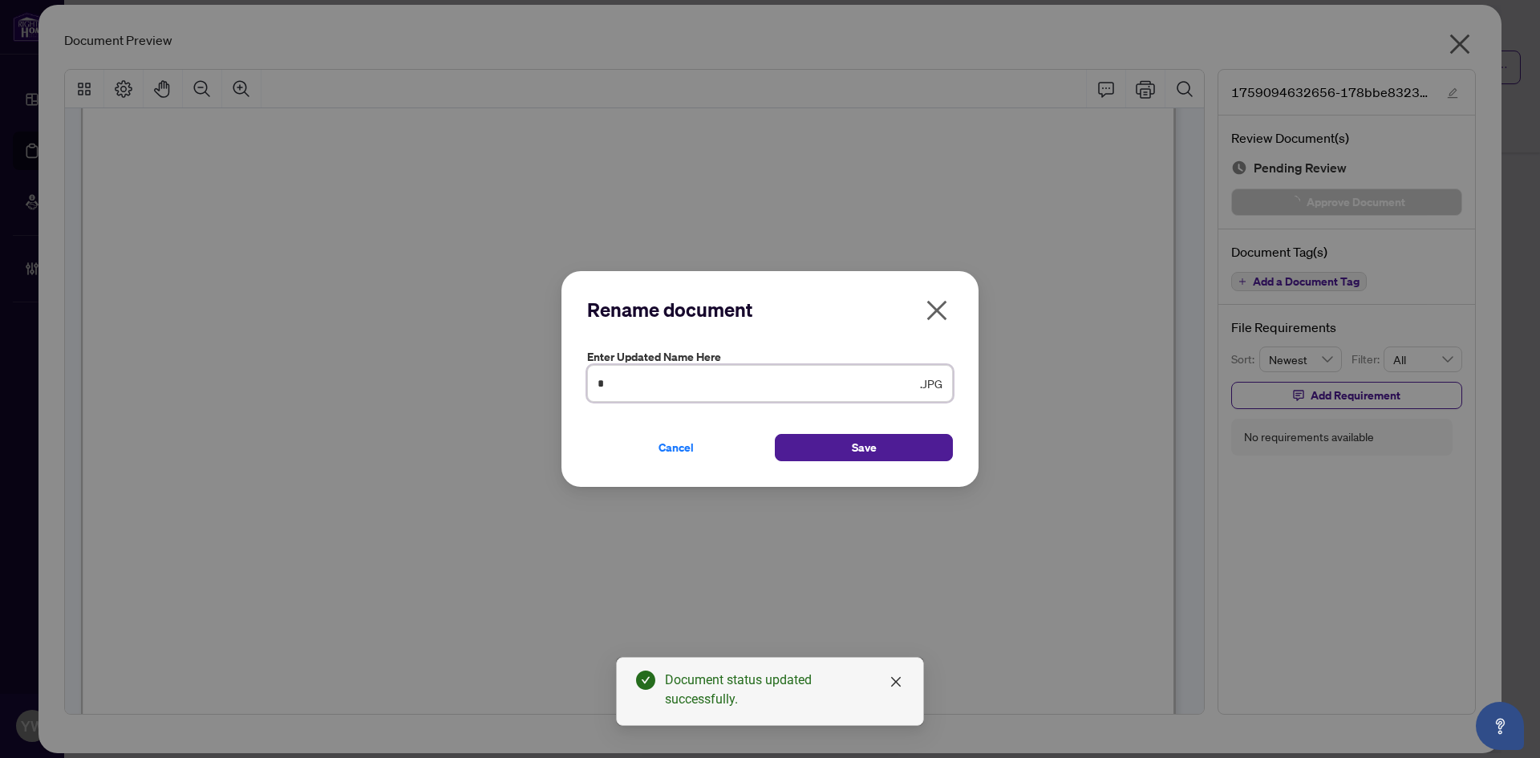
type input "**********"
click at [863, 449] on span "Save" at bounding box center [864, 448] width 25 height 26
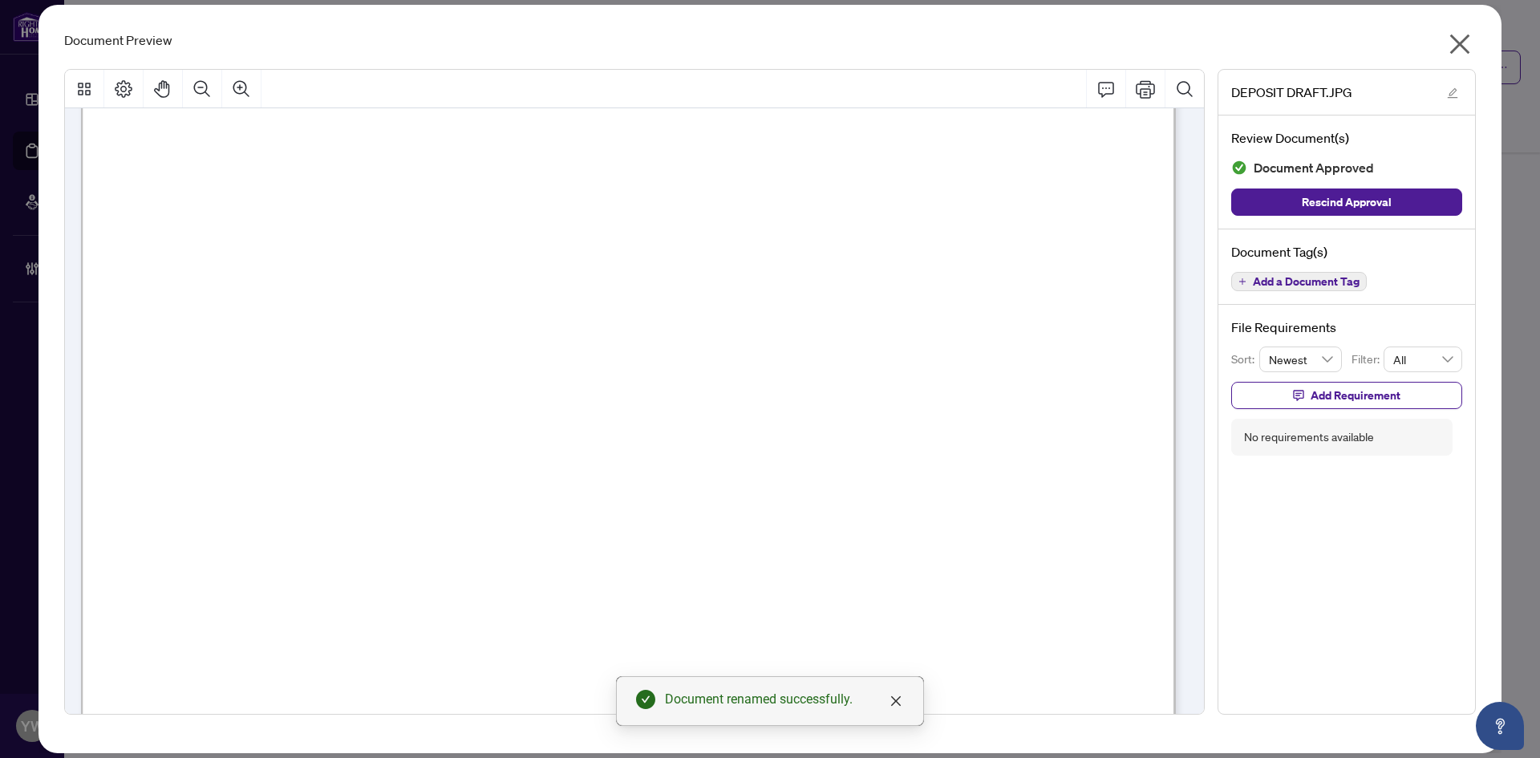
scroll to position [401, 0]
click at [1465, 45] on icon "close" at bounding box center [1460, 44] width 26 height 26
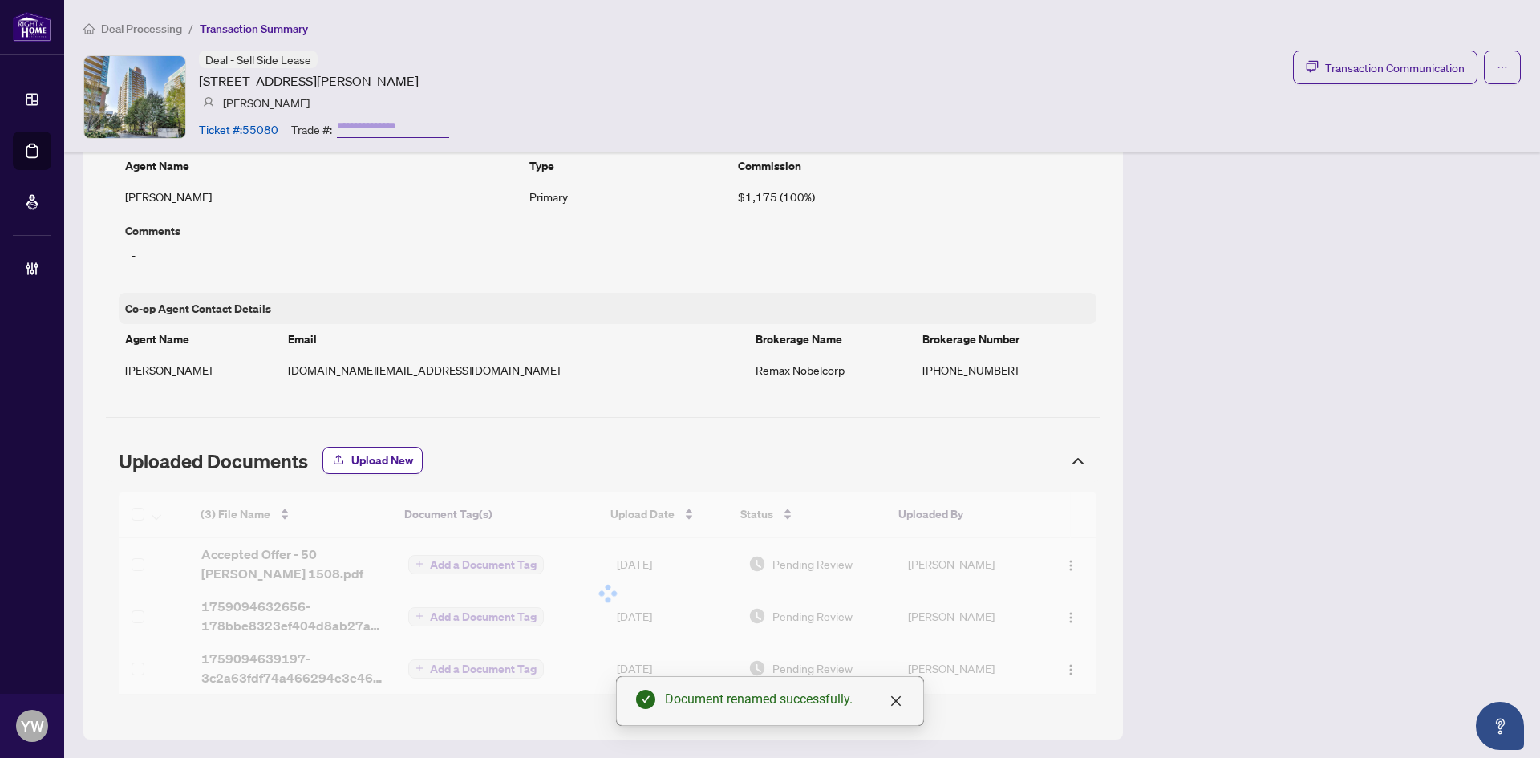
scroll to position [1156, 0]
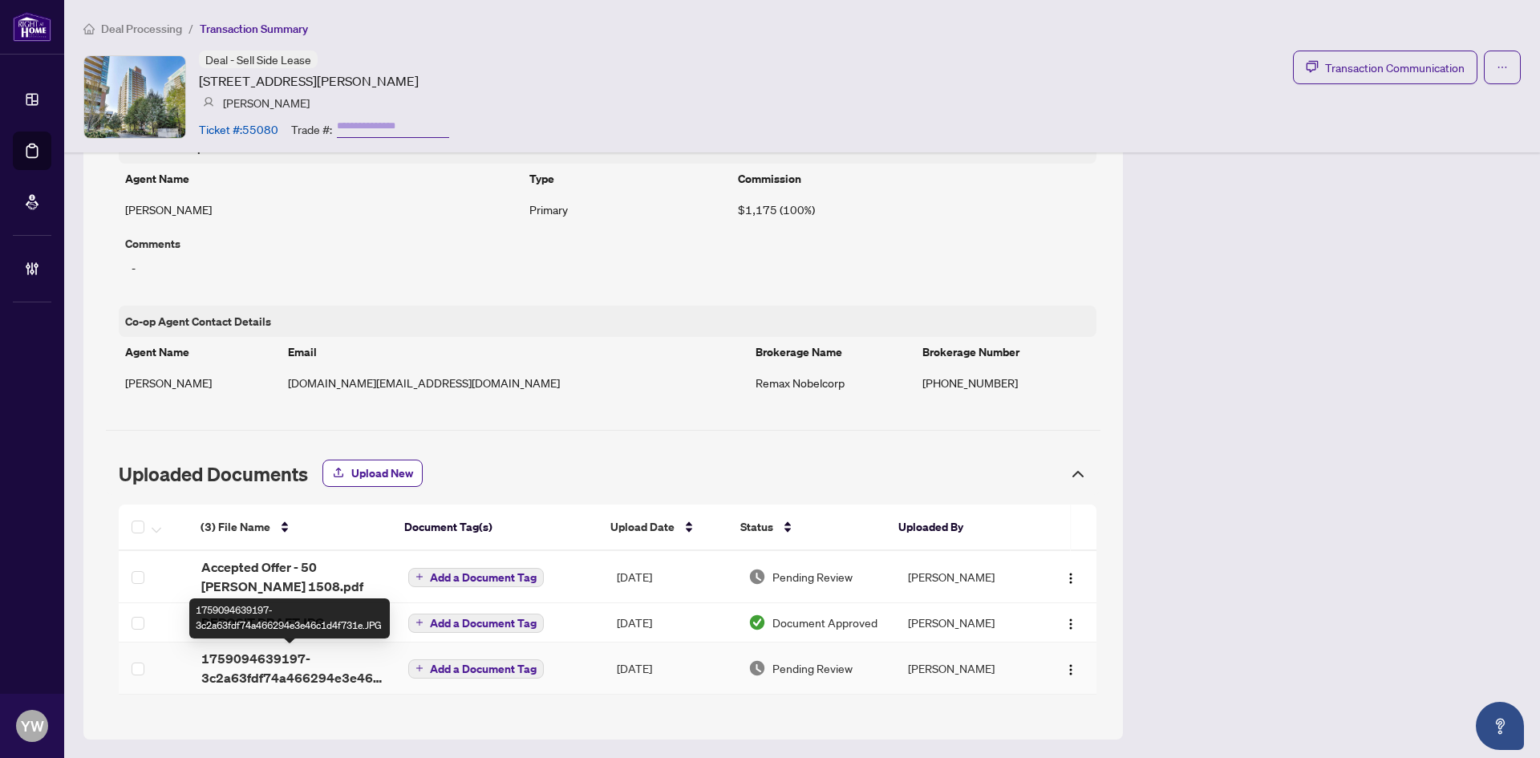
click at [292, 664] on span "1759094639197-3c2a63fdf74a466294e3e46c1d4f731e.JPG" at bounding box center [291, 668] width 181 height 39
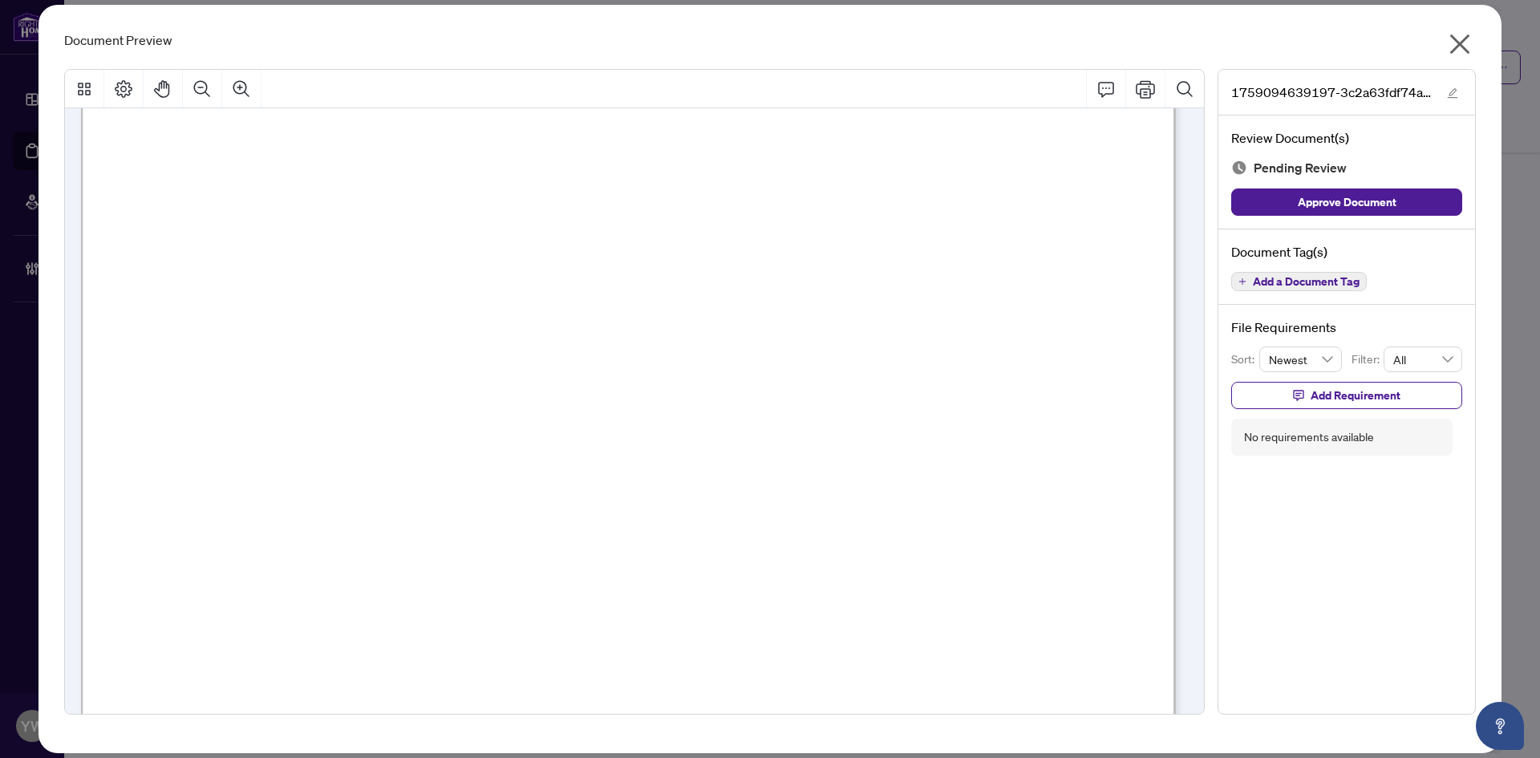
scroll to position [0, 0]
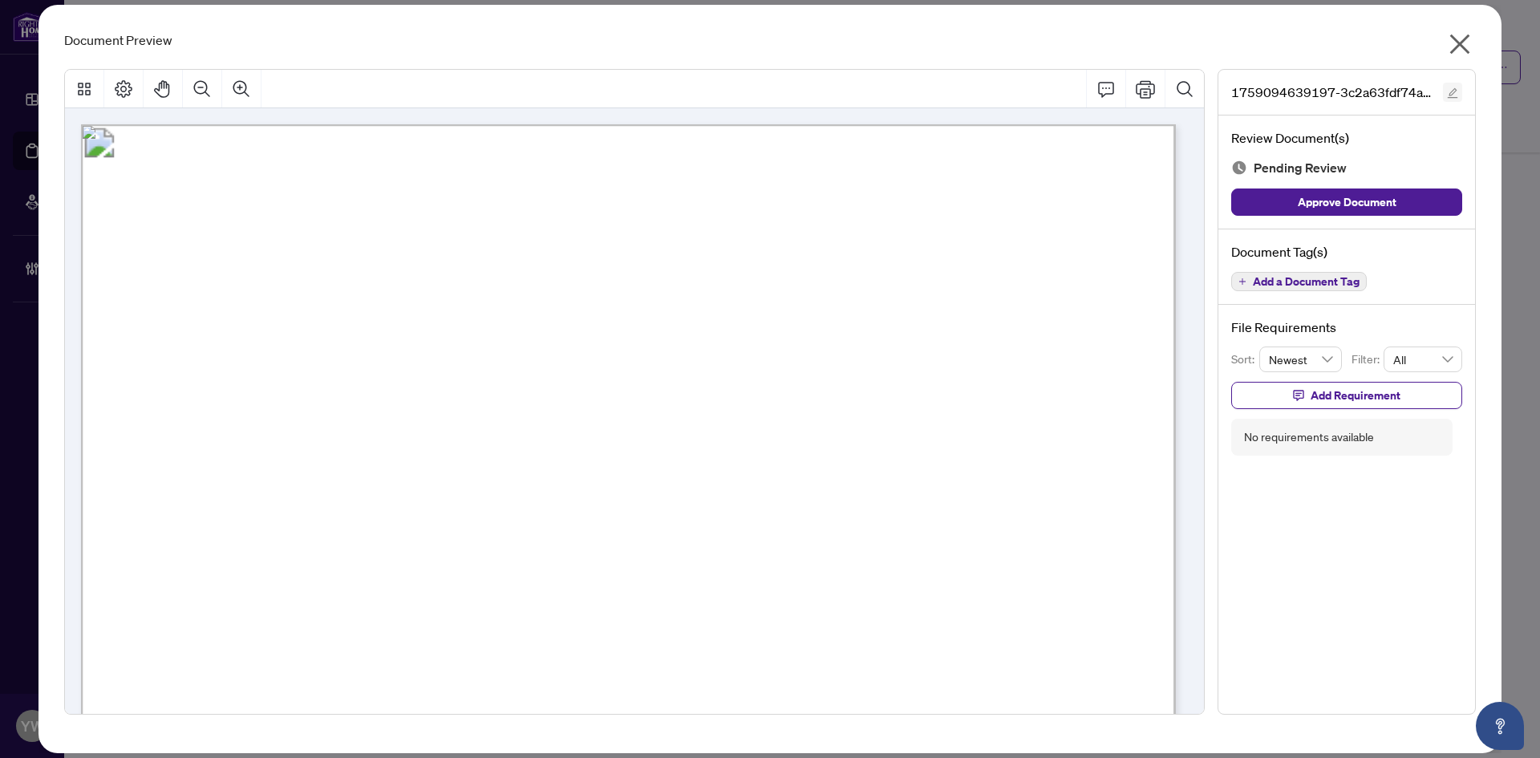
click at [1457, 95] on icon "edit" at bounding box center [1452, 92] width 11 height 11
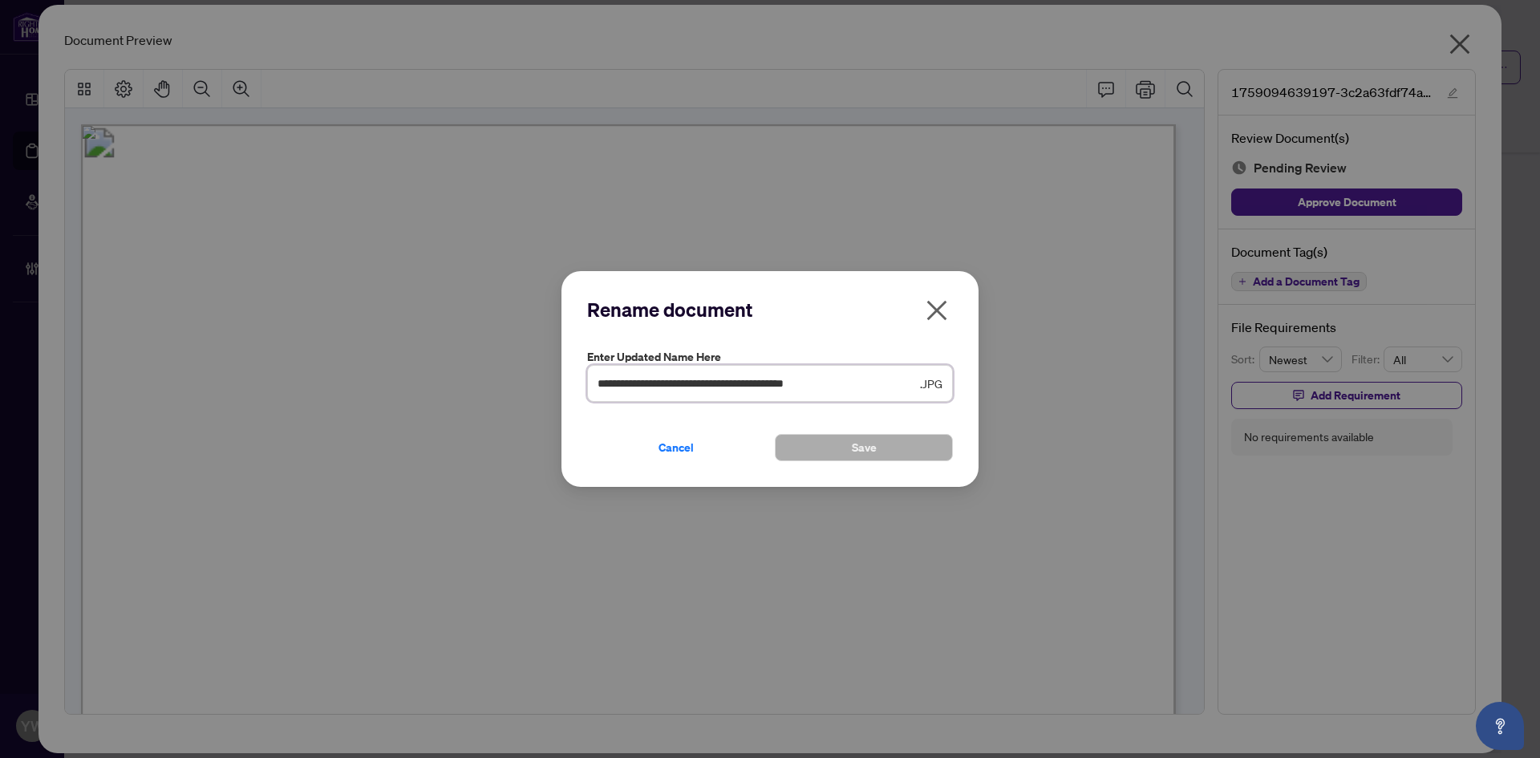
drag, startPoint x: 792, startPoint y: 394, endPoint x: 466, endPoint y: 404, distance: 325.9
click at [455, 398] on div "**********" at bounding box center [770, 379] width 1540 height 758
type input "********"
click at [871, 450] on span "Save" at bounding box center [864, 448] width 25 height 26
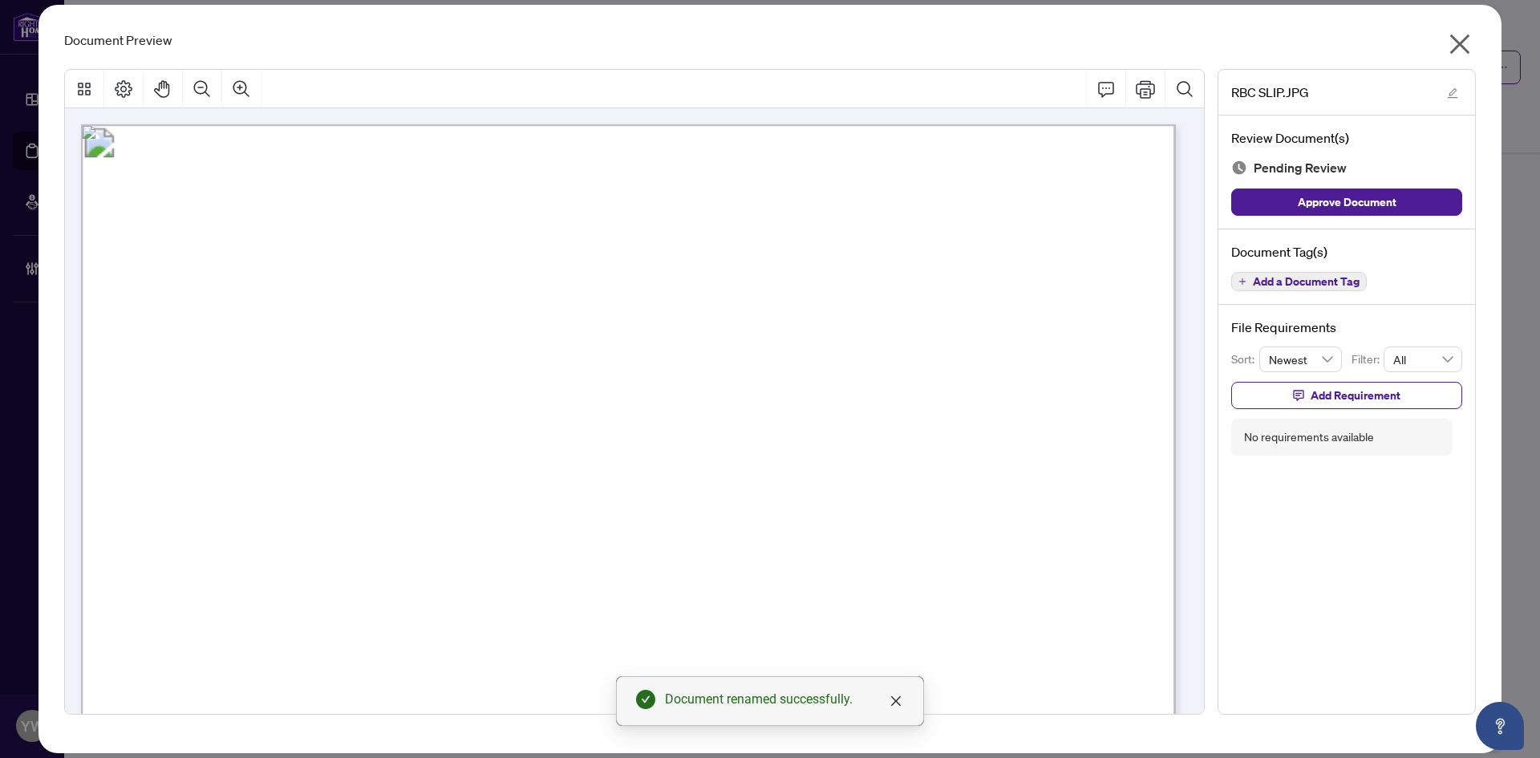
click at [1459, 45] on icon "close" at bounding box center [1461, 44] width 20 height 20
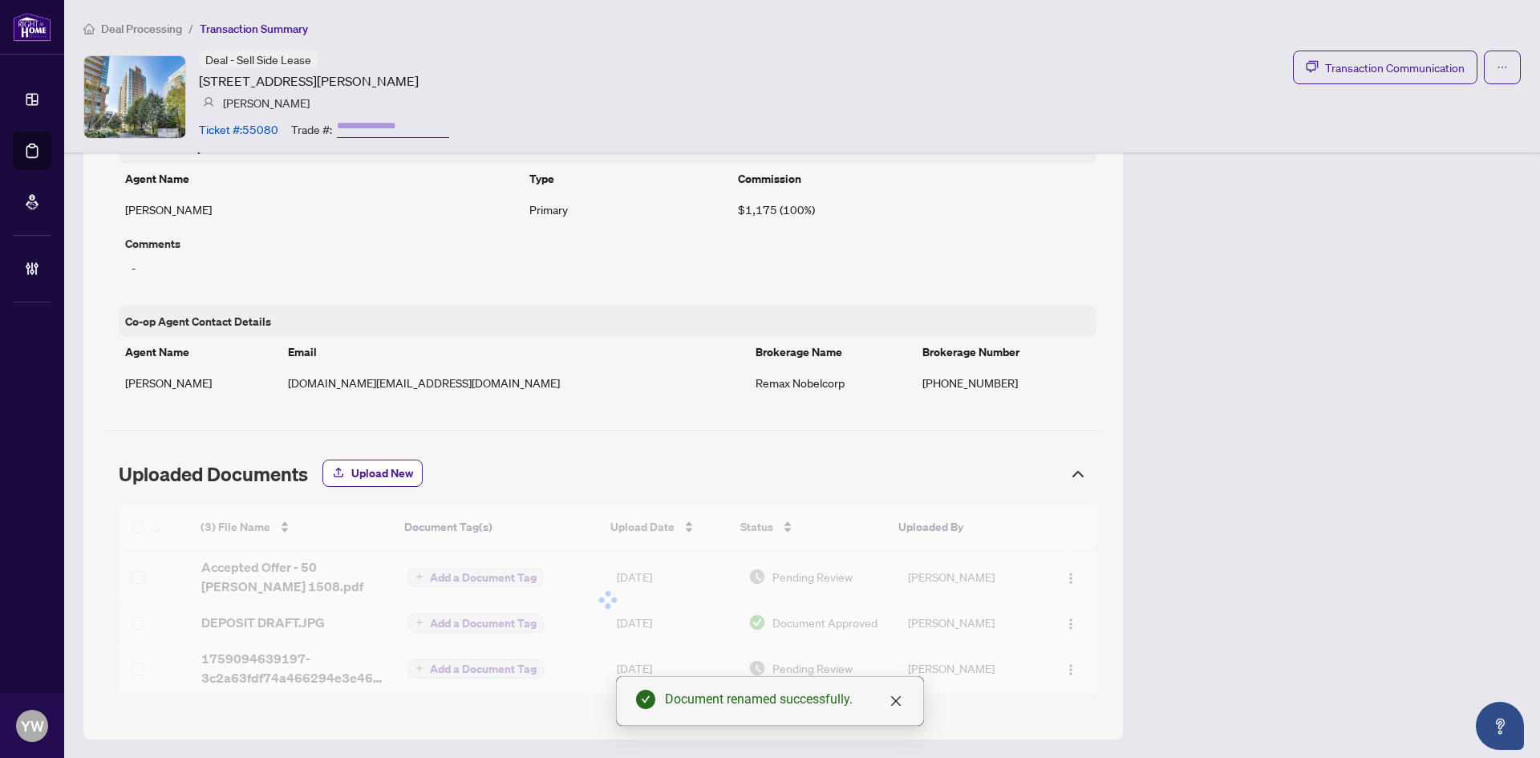
scroll to position [1143, 0]
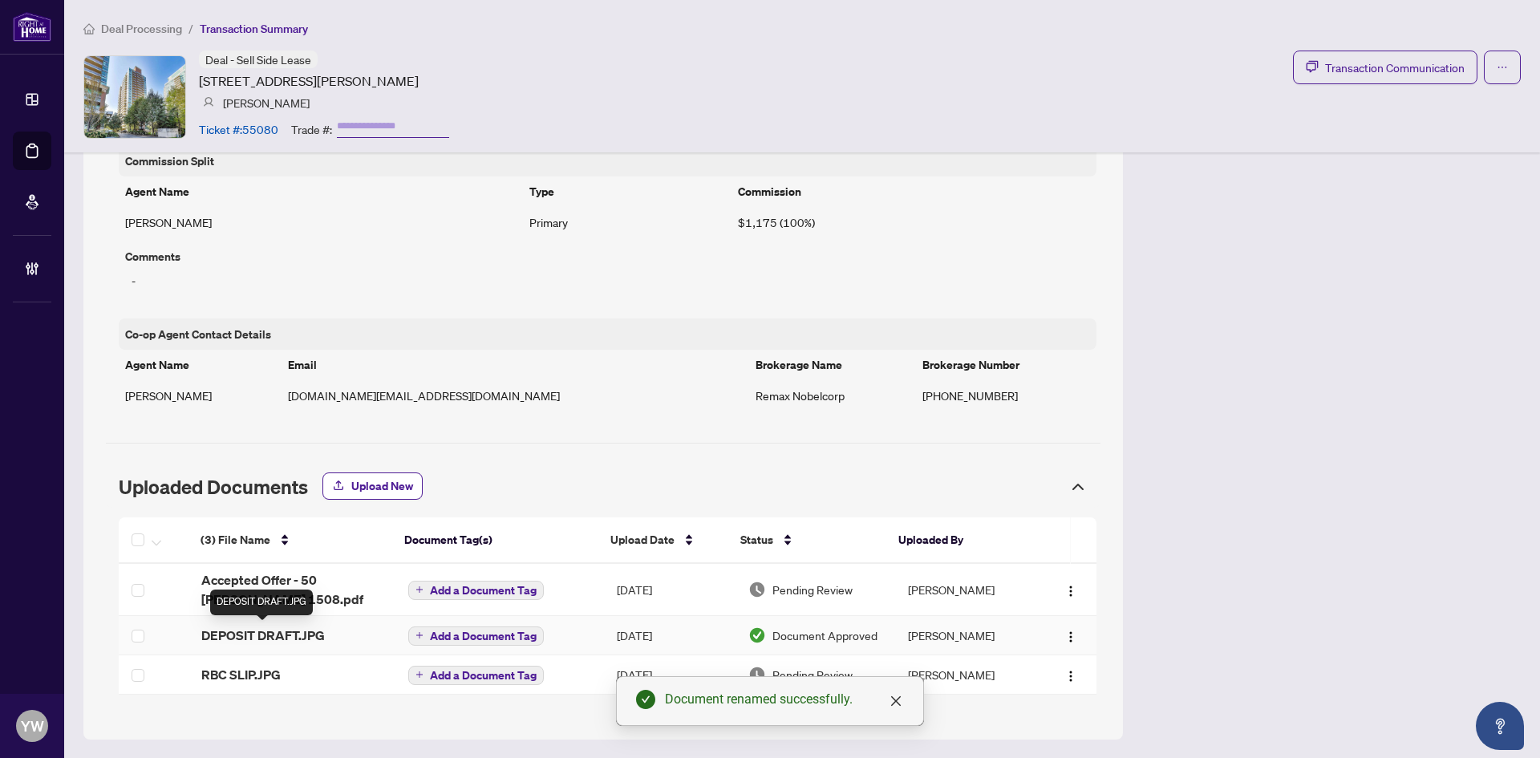
click at [306, 637] on span "DEPOSIT DRAFT.JPG" at bounding box center [263, 635] width 124 height 19
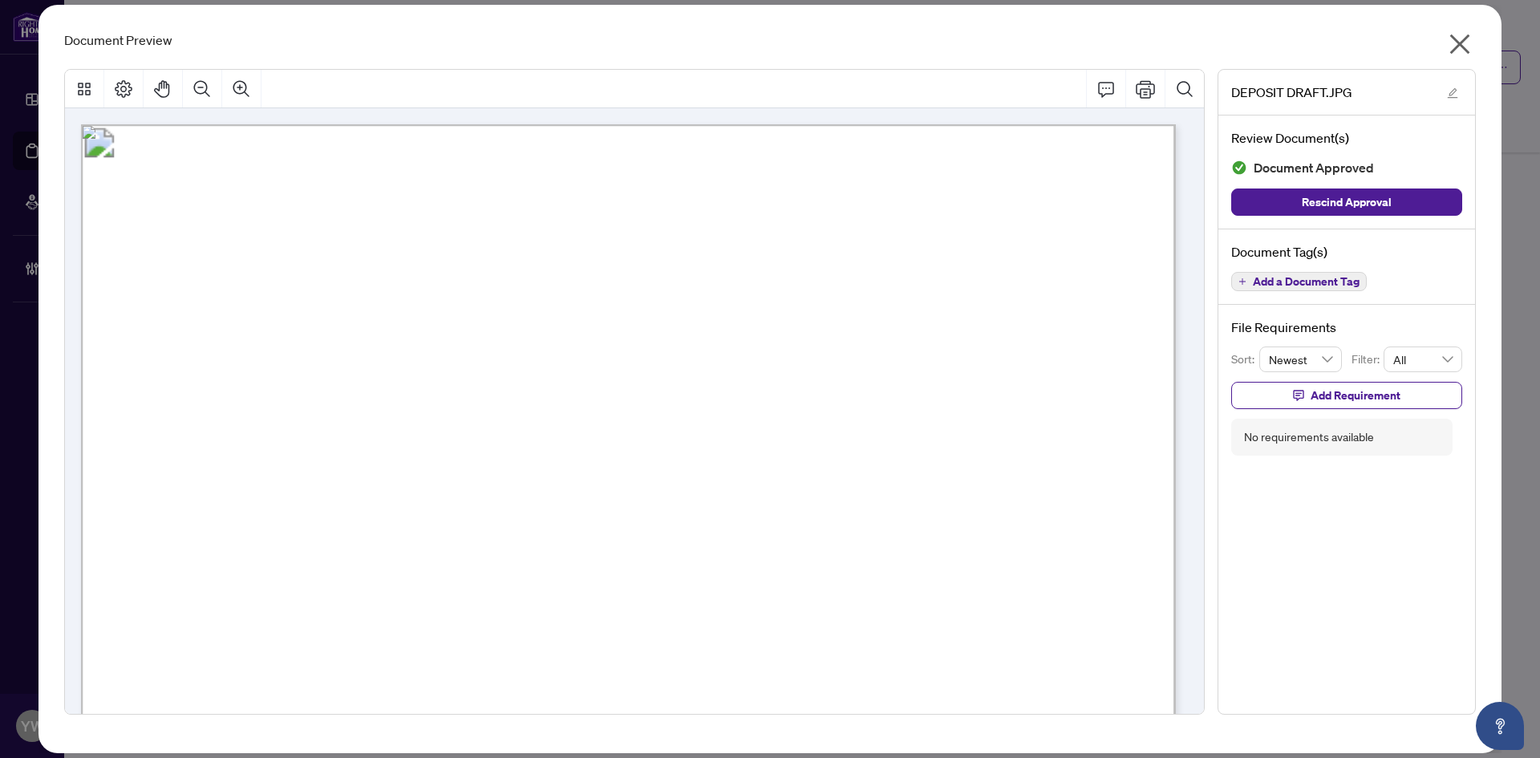
drag, startPoint x: 1460, startPoint y: 46, endPoint x: 1418, endPoint y: 47, distance: 42.5
click at [1460, 46] on icon "close" at bounding box center [1461, 44] width 20 height 20
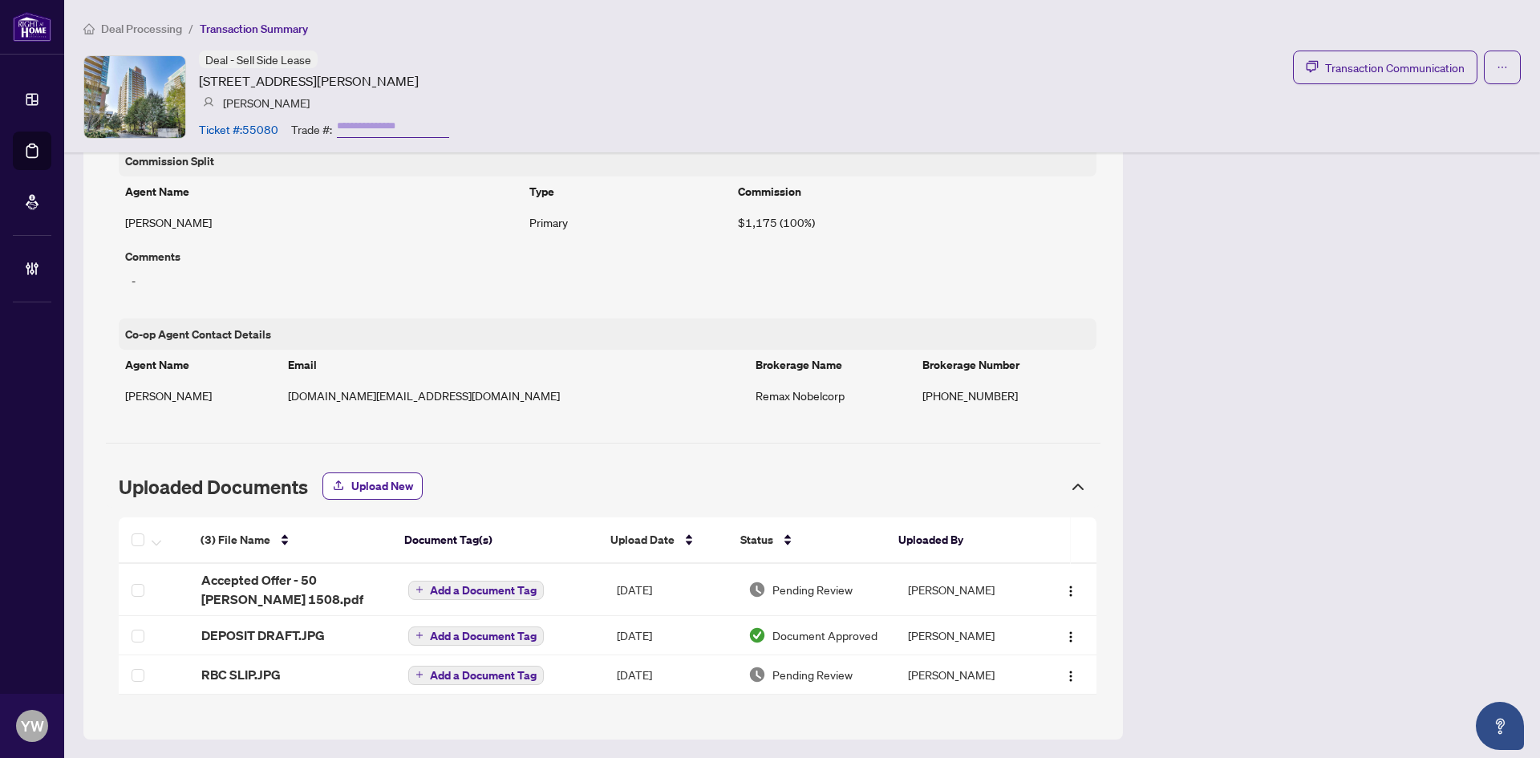
click at [842, 59] on div "Deal - Sell Side Lease [STREET_ADDRESS][PERSON_NAME] [PERSON_NAME] Ticket #: 55…" at bounding box center [802, 97] width 1438 height 92
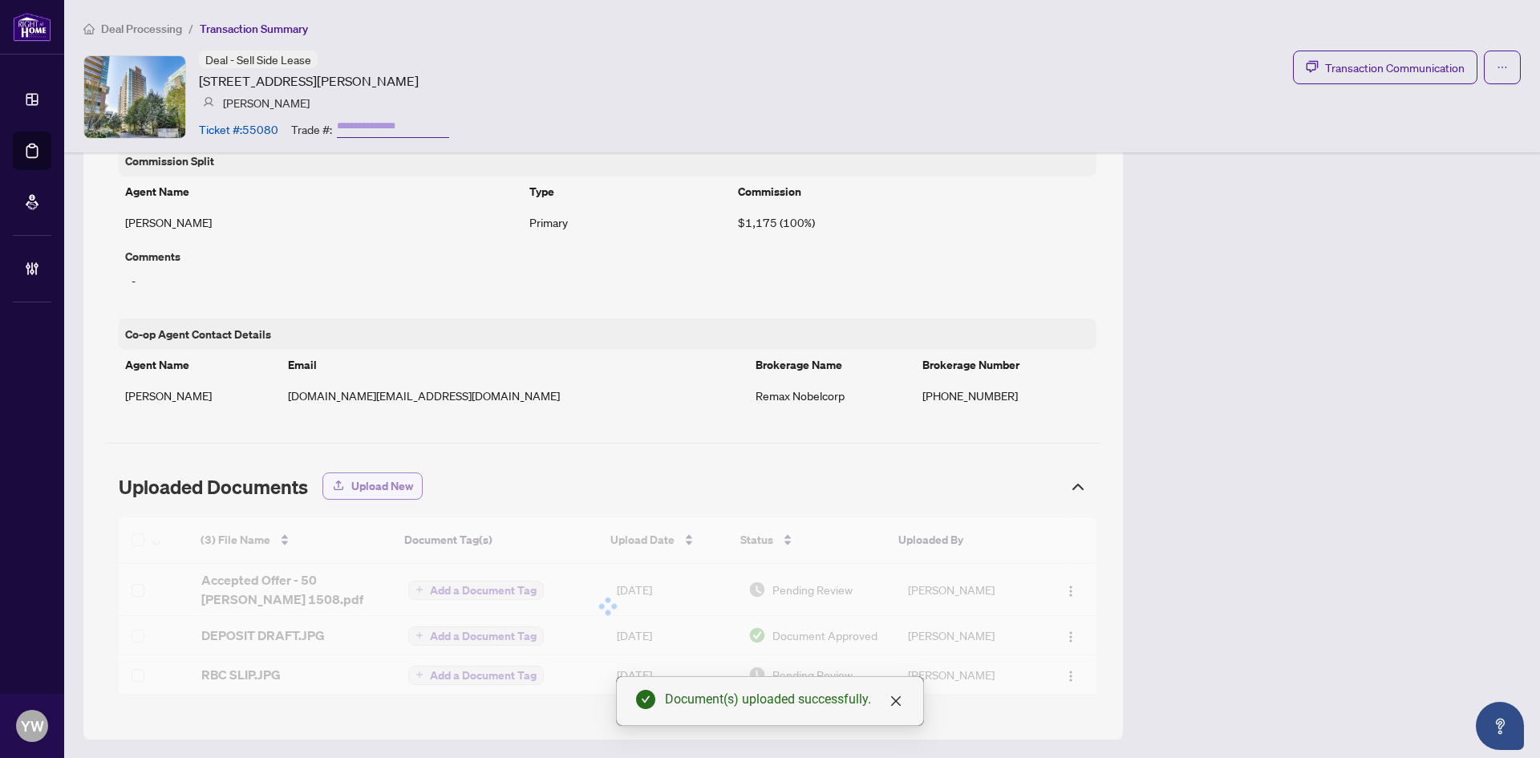
scroll to position [1169, 0]
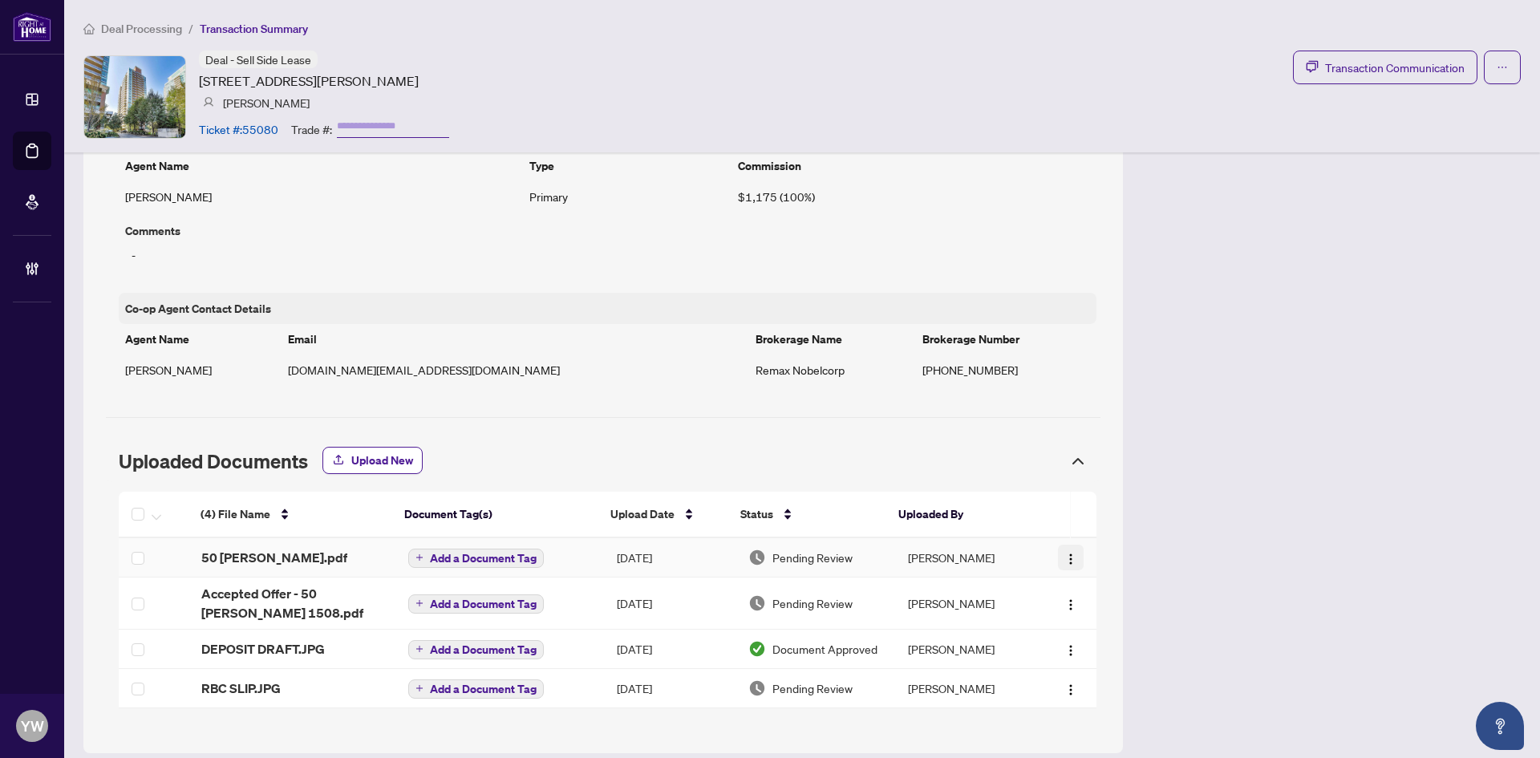
click at [1065, 559] on img "button" at bounding box center [1071, 559] width 13 height 13
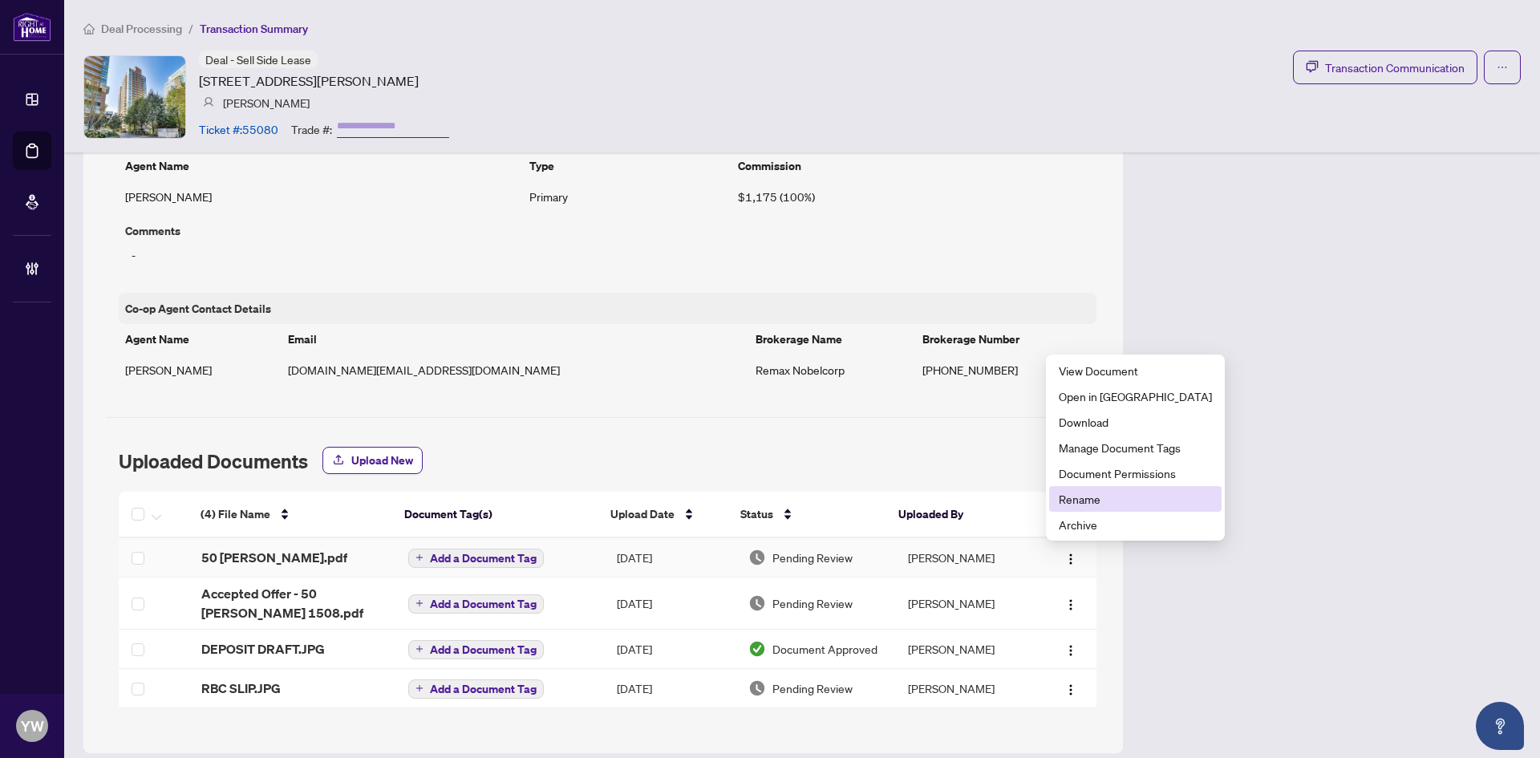
click at [1077, 501] on span "Rename" at bounding box center [1135, 499] width 153 height 18
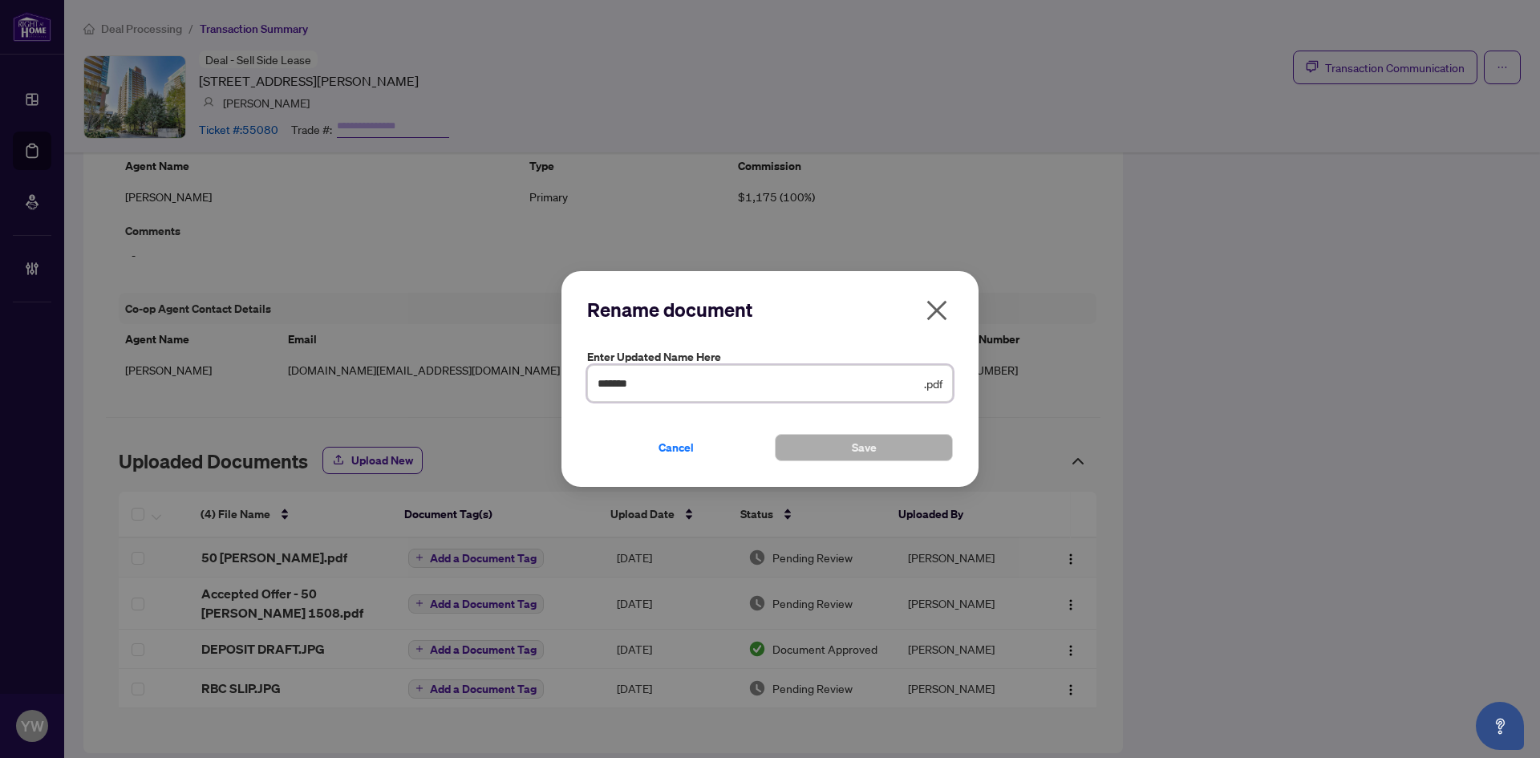
drag, startPoint x: 644, startPoint y: 381, endPoint x: 526, endPoint y: 375, distance: 118.1
click at [526, 375] on div "Rename document Enter updated name here ******* .pdf Cancel Save Cancel OK" at bounding box center [770, 379] width 1540 height 758
type input "**********"
click at [894, 452] on button "Save" at bounding box center [864, 447] width 178 height 27
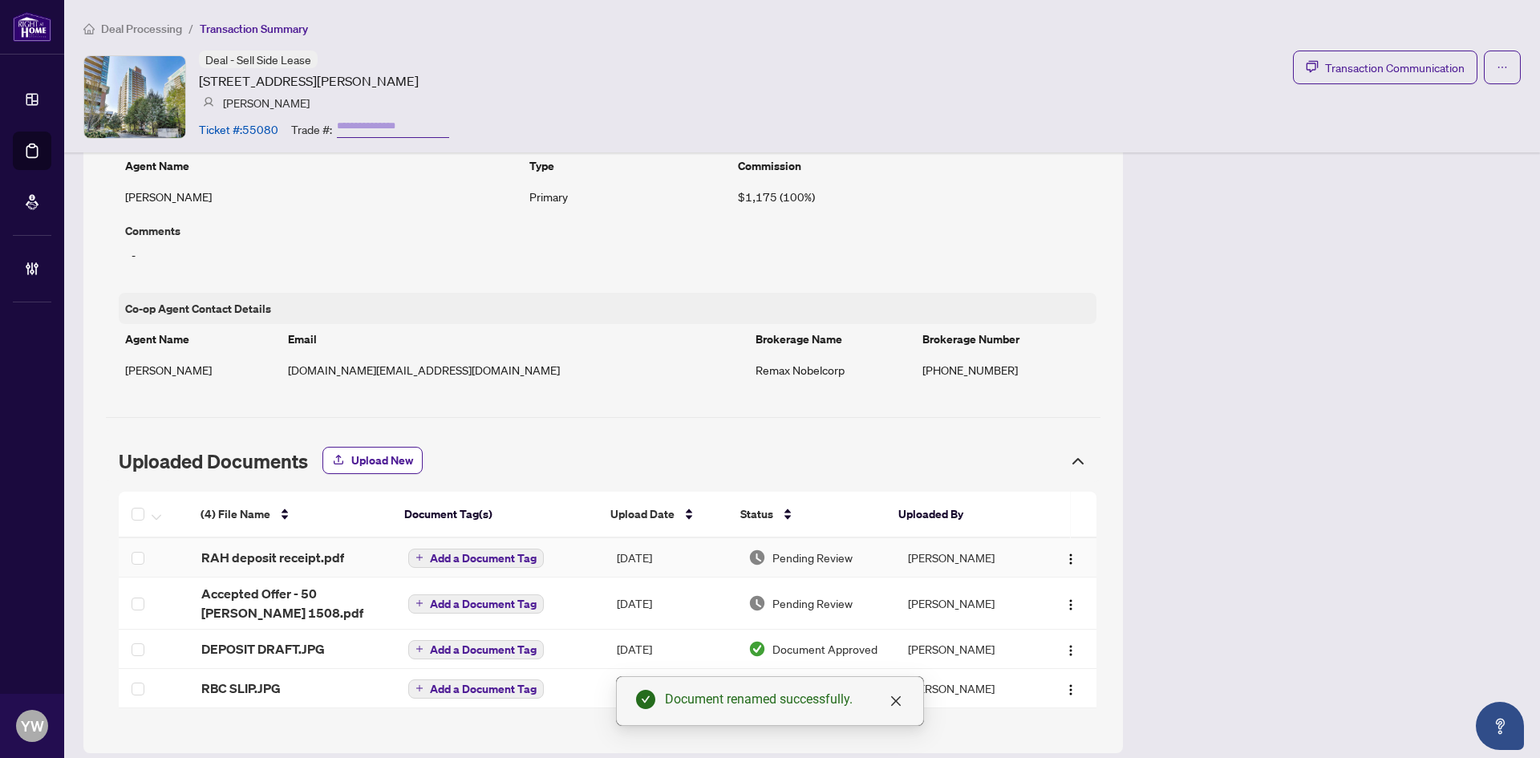
drag, startPoint x: 1065, startPoint y: 554, endPoint x: 1080, endPoint y: 577, distance: 27.1
click at [1065, 554] on img "button" at bounding box center [1071, 559] width 13 height 13
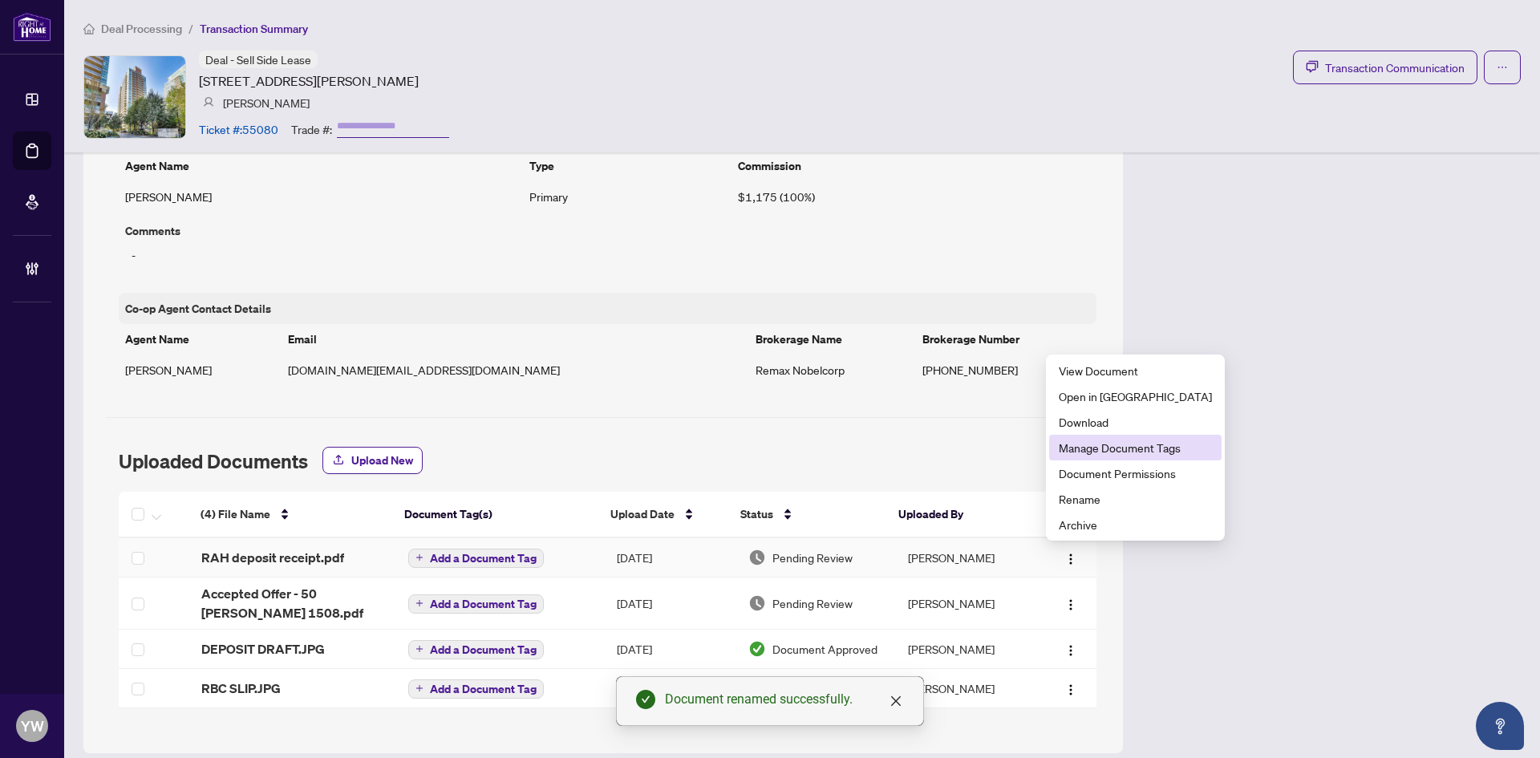
click at [1106, 456] on span "Manage Document Tags" at bounding box center [1135, 448] width 153 height 18
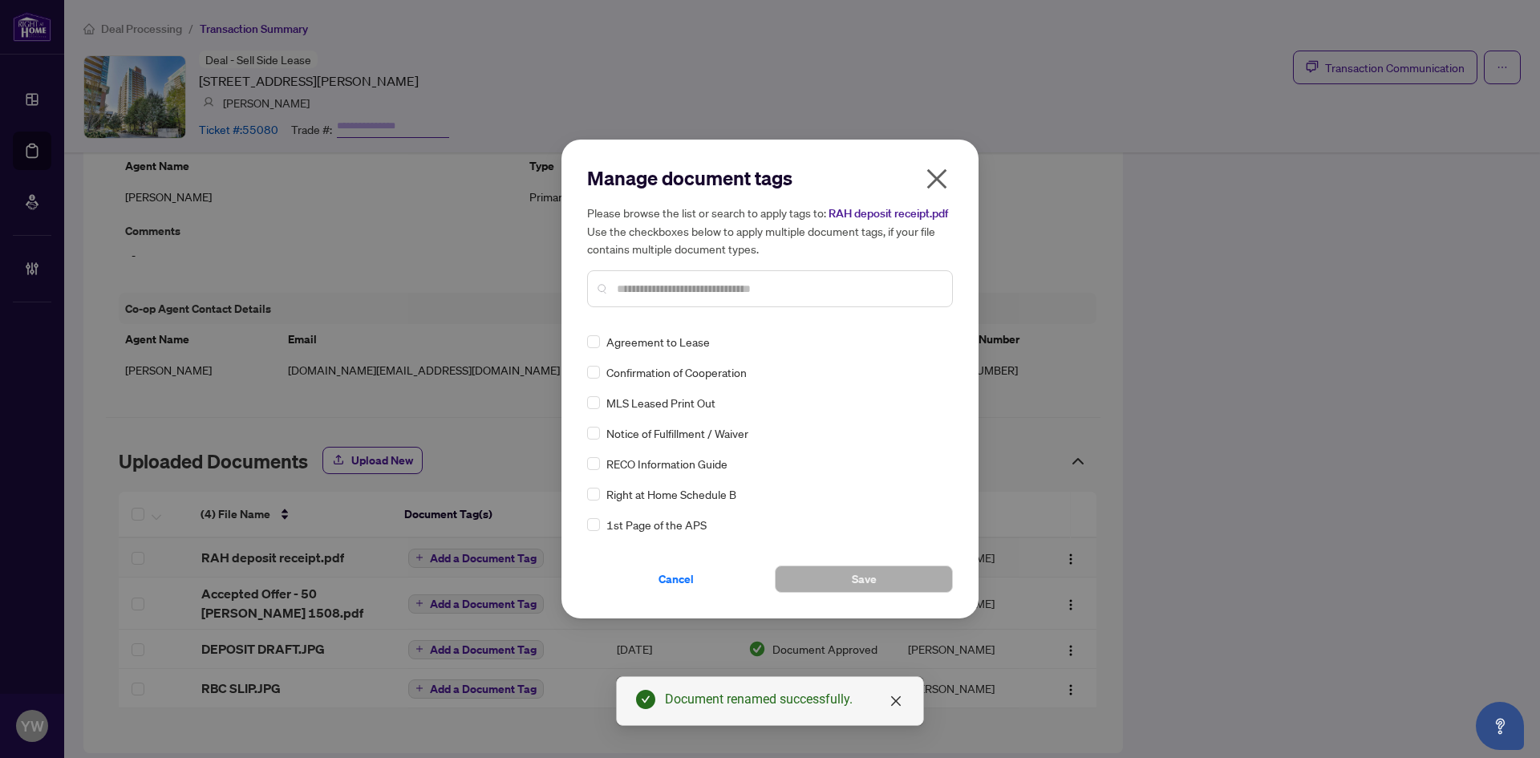
click at [684, 314] on div "Manage document tags Please browse the list or search to apply tags to: RAH dep…" at bounding box center [770, 242] width 366 height 155
click at [680, 289] on input "text" at bounding box center [778, 289] width 323 height 18
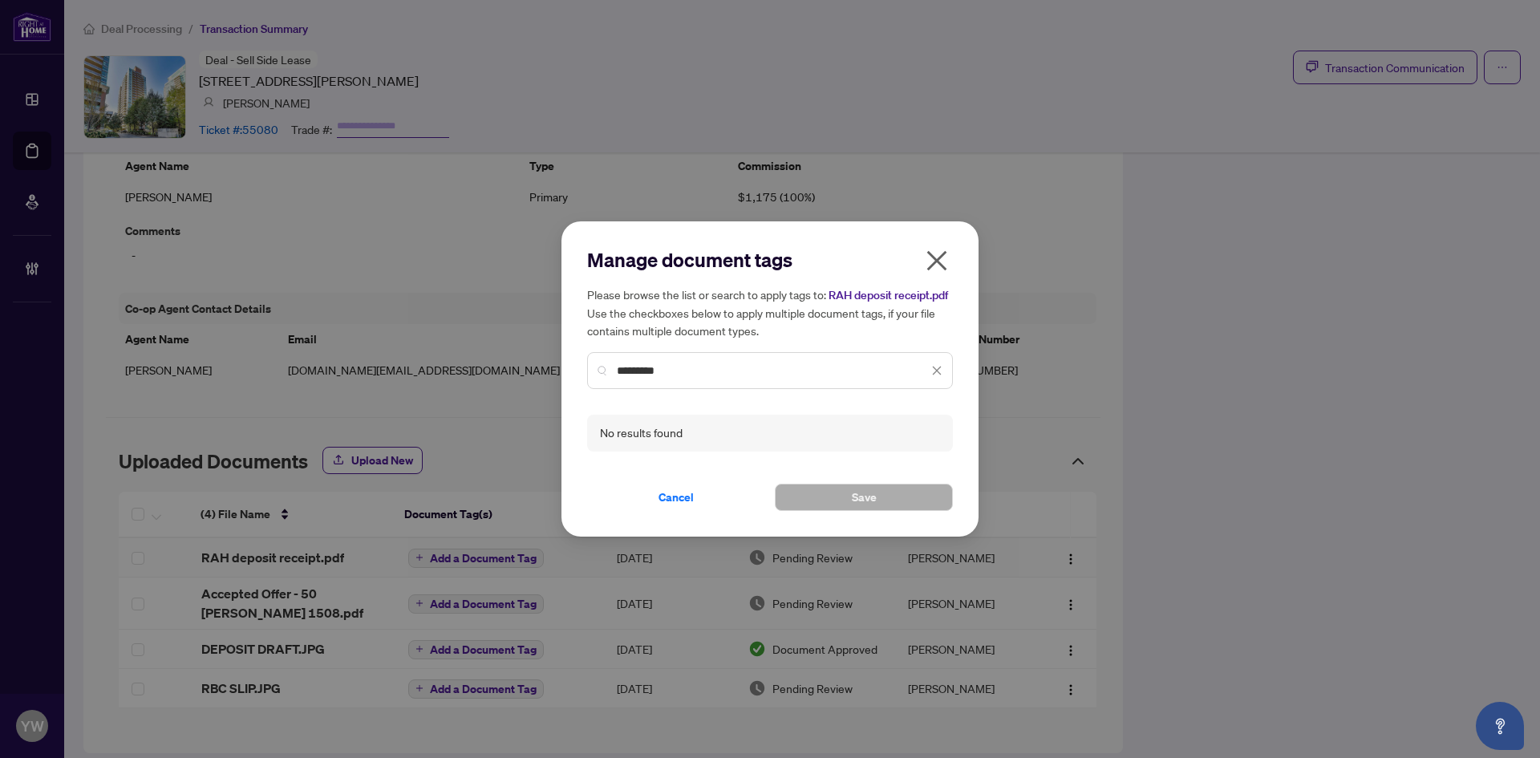
click at [680, 375] on input "*********" at bounding box center [772, 371] width 311 height 18
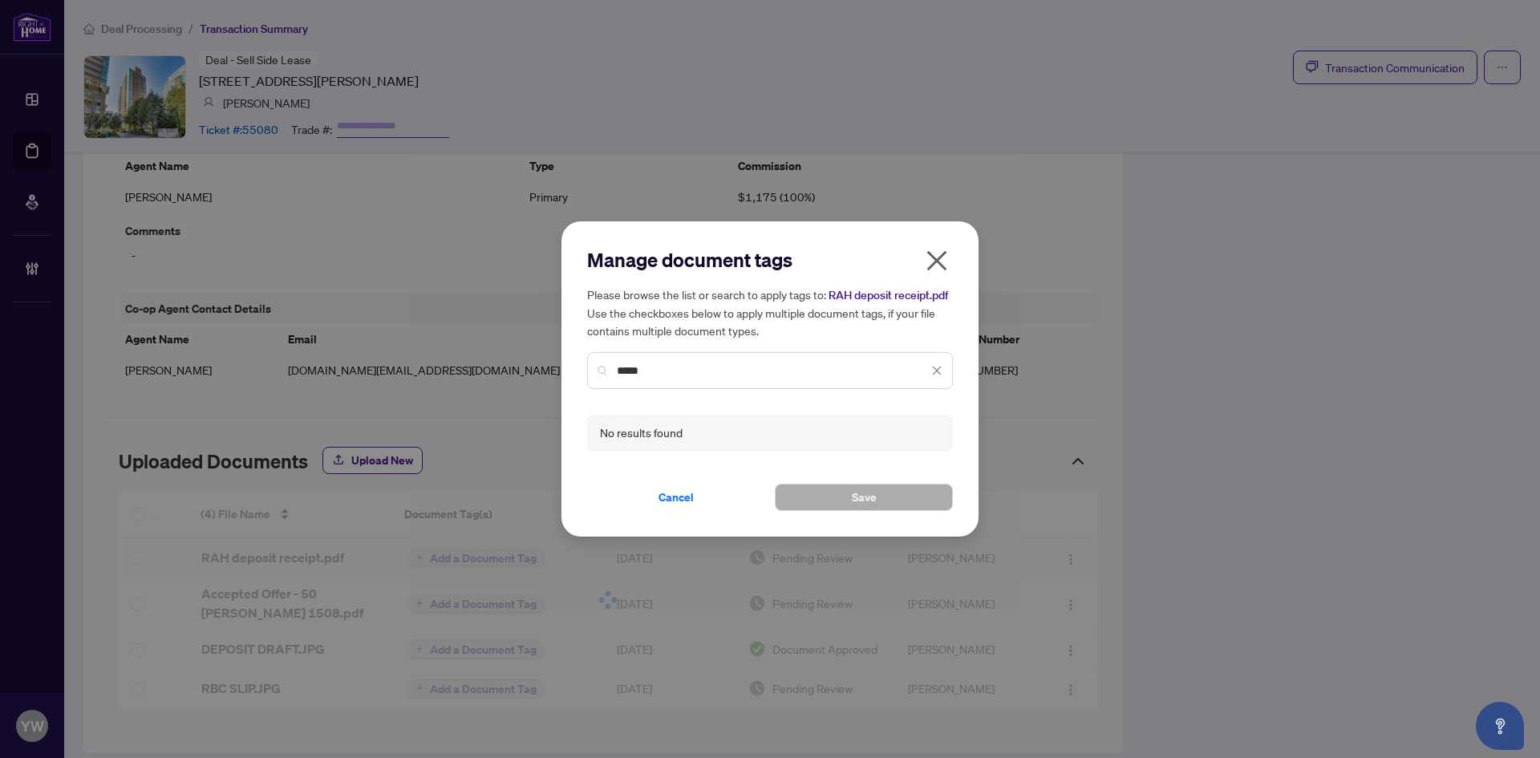
click at [670, 363] on input "****" at bounding box center [772, 371] width 311 height 18
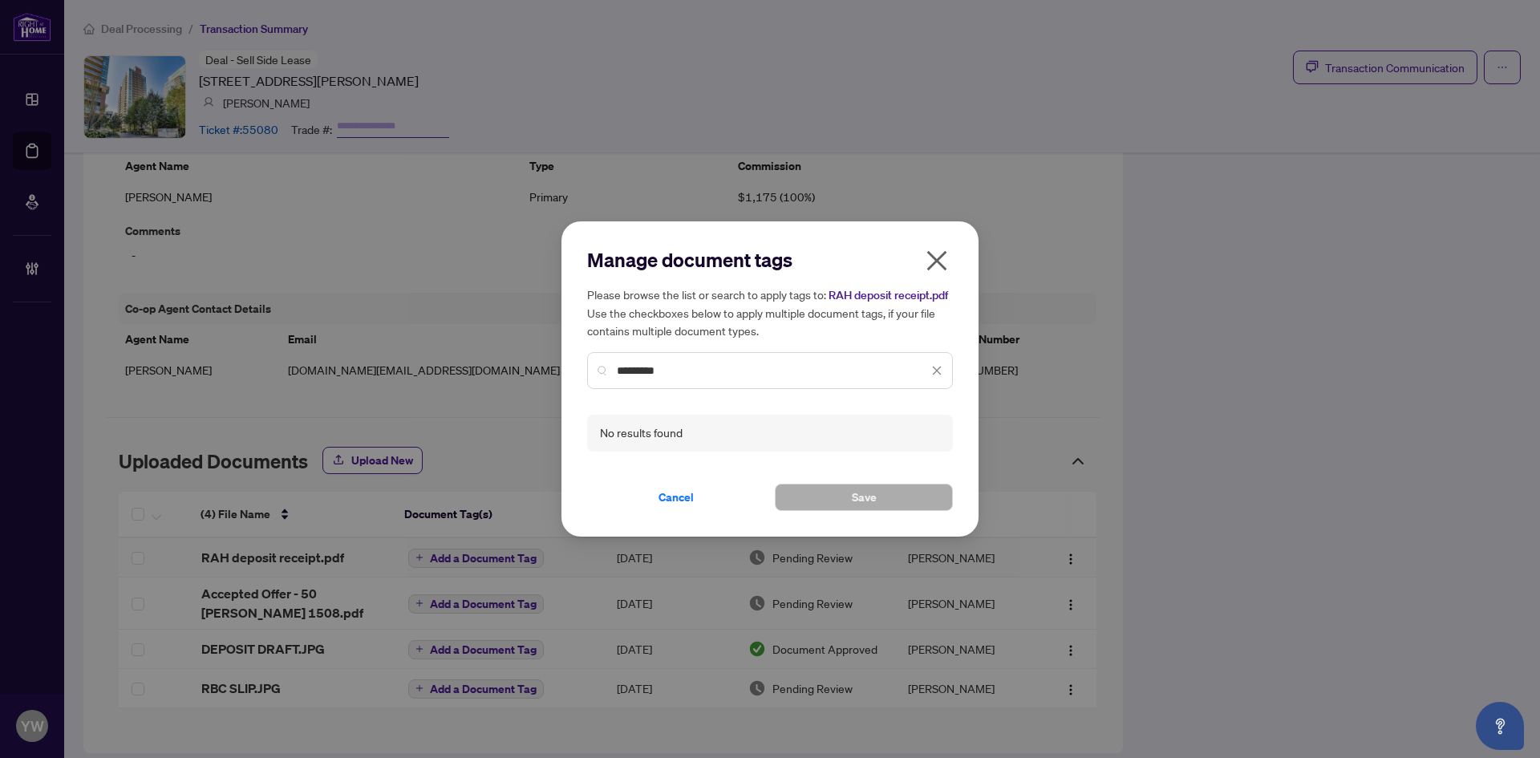
type input "*********"
click at [935, 213] on div "Manage document tags Please browse the list or search to apply tags to: RAH dep…" at bounding box center [770, 379] width 1540 height 758
click at [939, 262] on icon "close" at bounding box center [937, 261] width 26 height 26
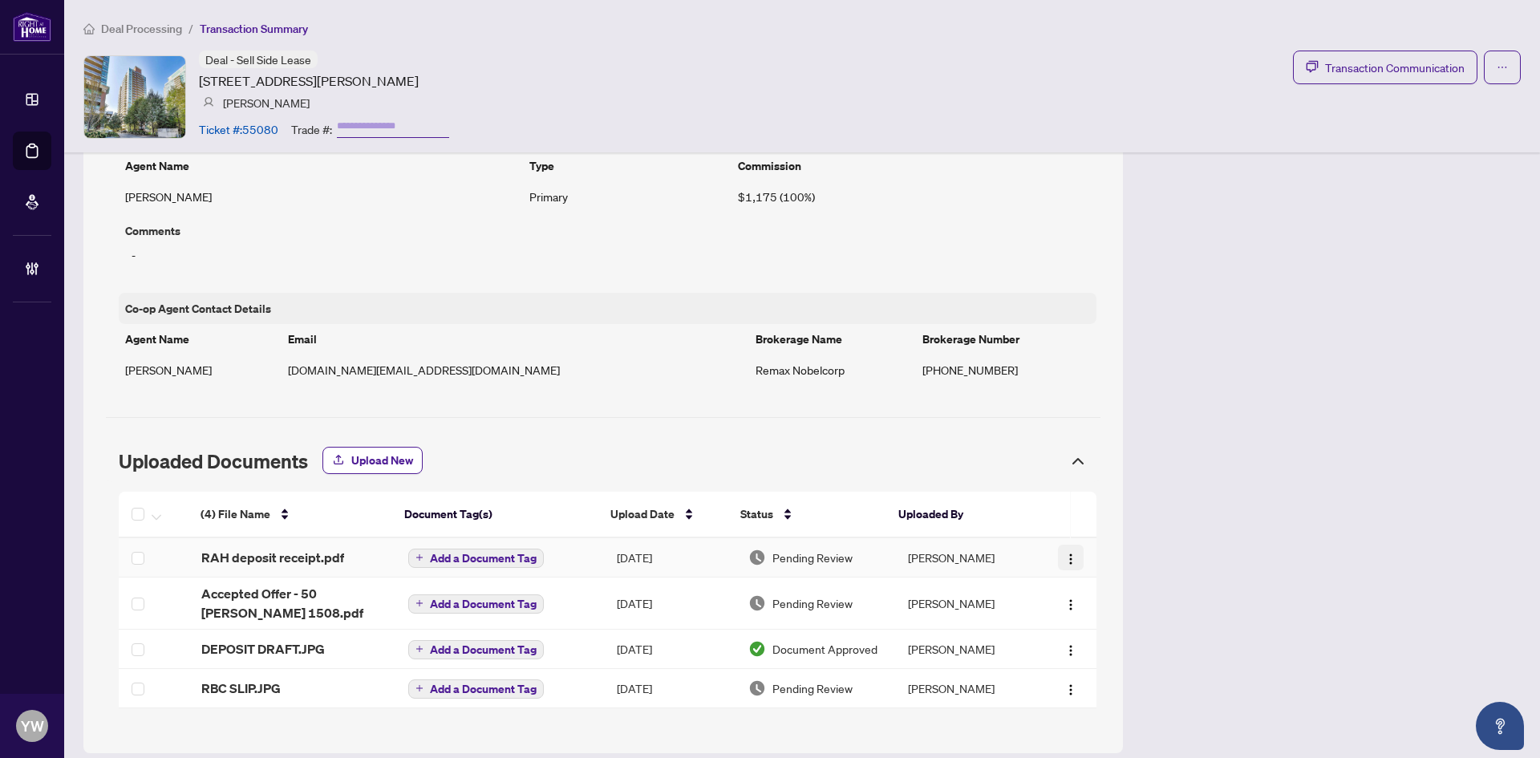
click at [1065, 550] on span "button" at bounding box center [1071, 558] width 13 height 18
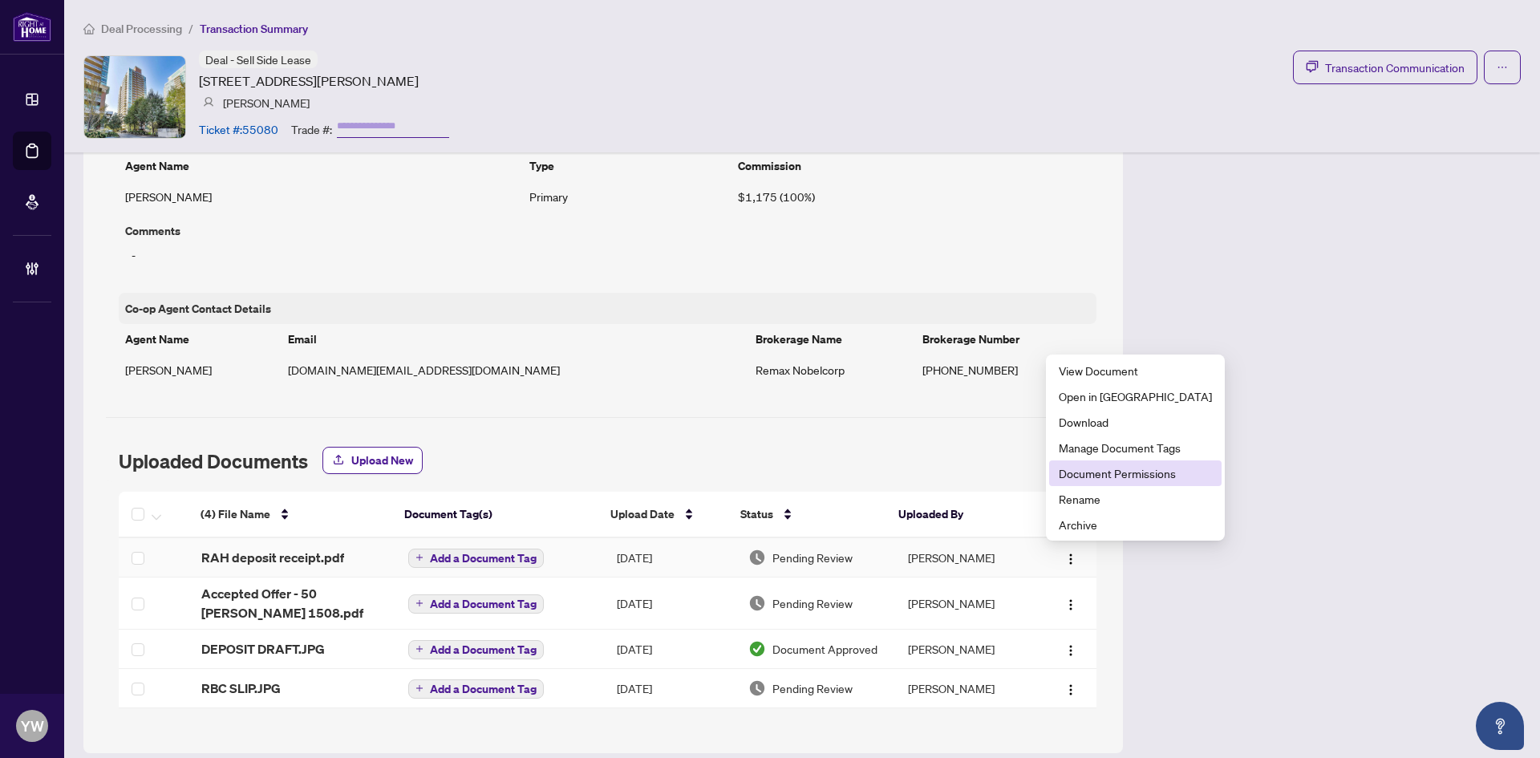
click at [1108, 471] on span "Document Permissions" at bounding box center [1135, 474] width 153 height 18
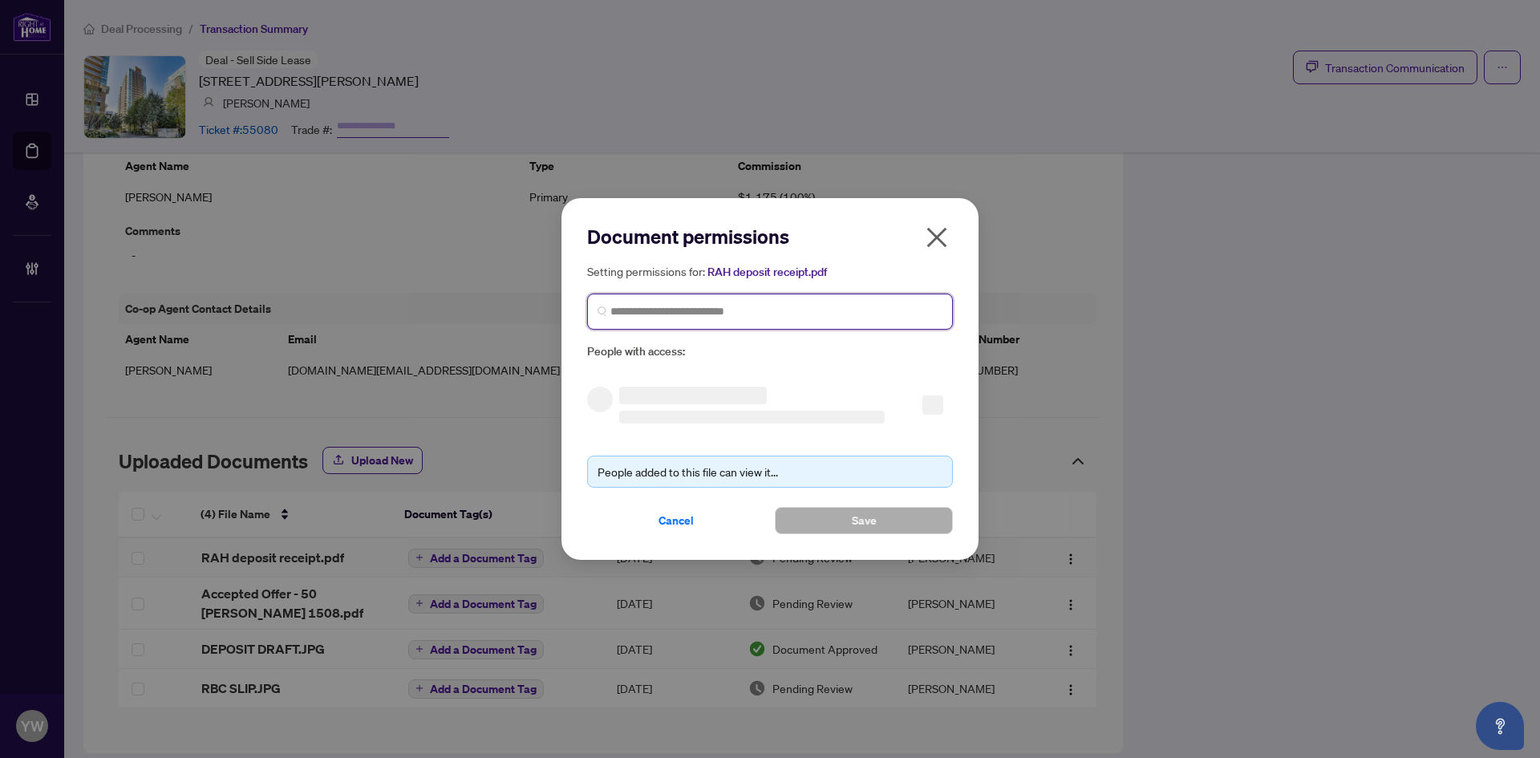
click at [643, 310] on input "search" at bounding box center [777, 311] width 332 height 17
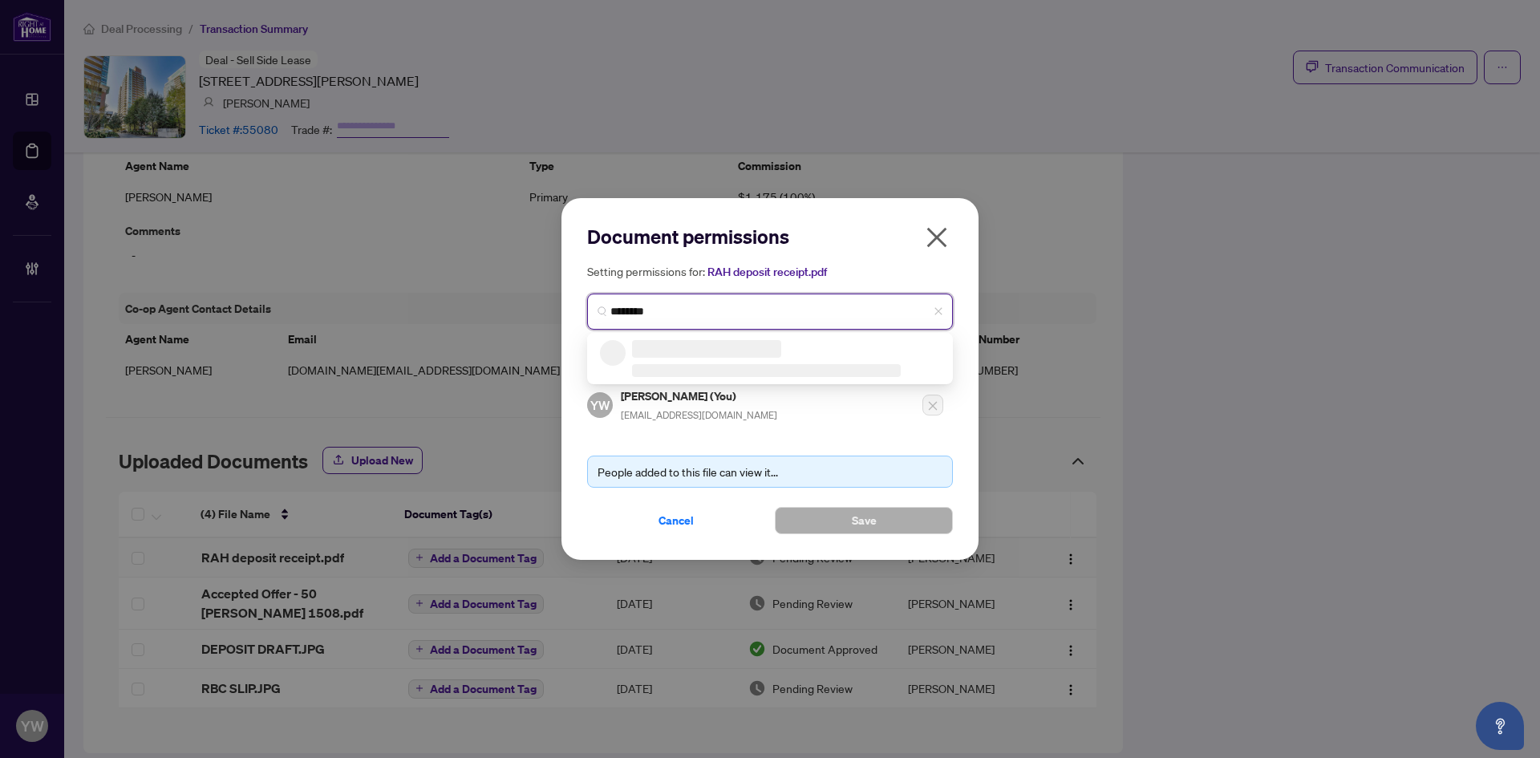
type input "*********"
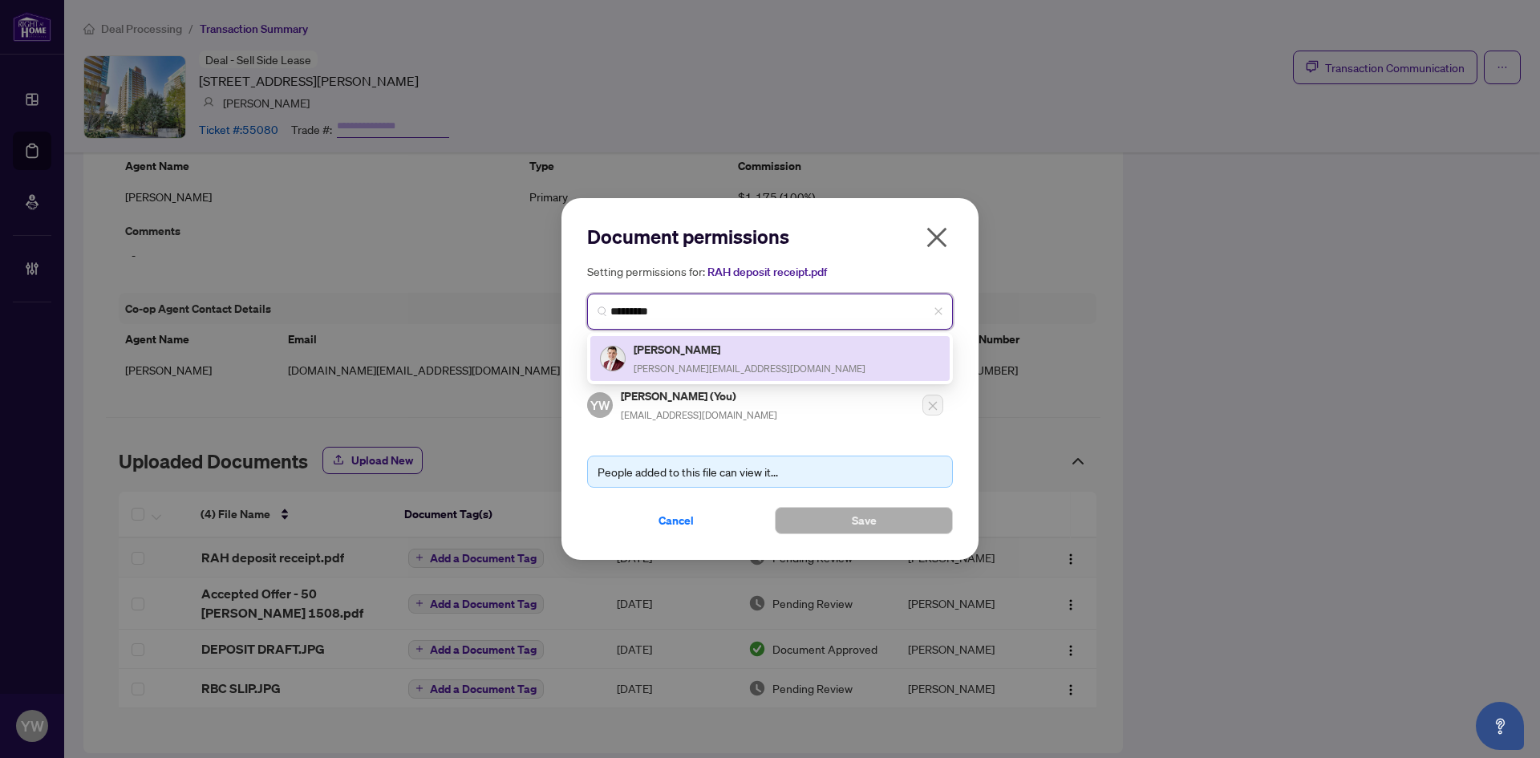
click at [715, 375] on div "Alex Balikoti alex@balikoti.com" at bounding box center [770, 358] width 340 height 37
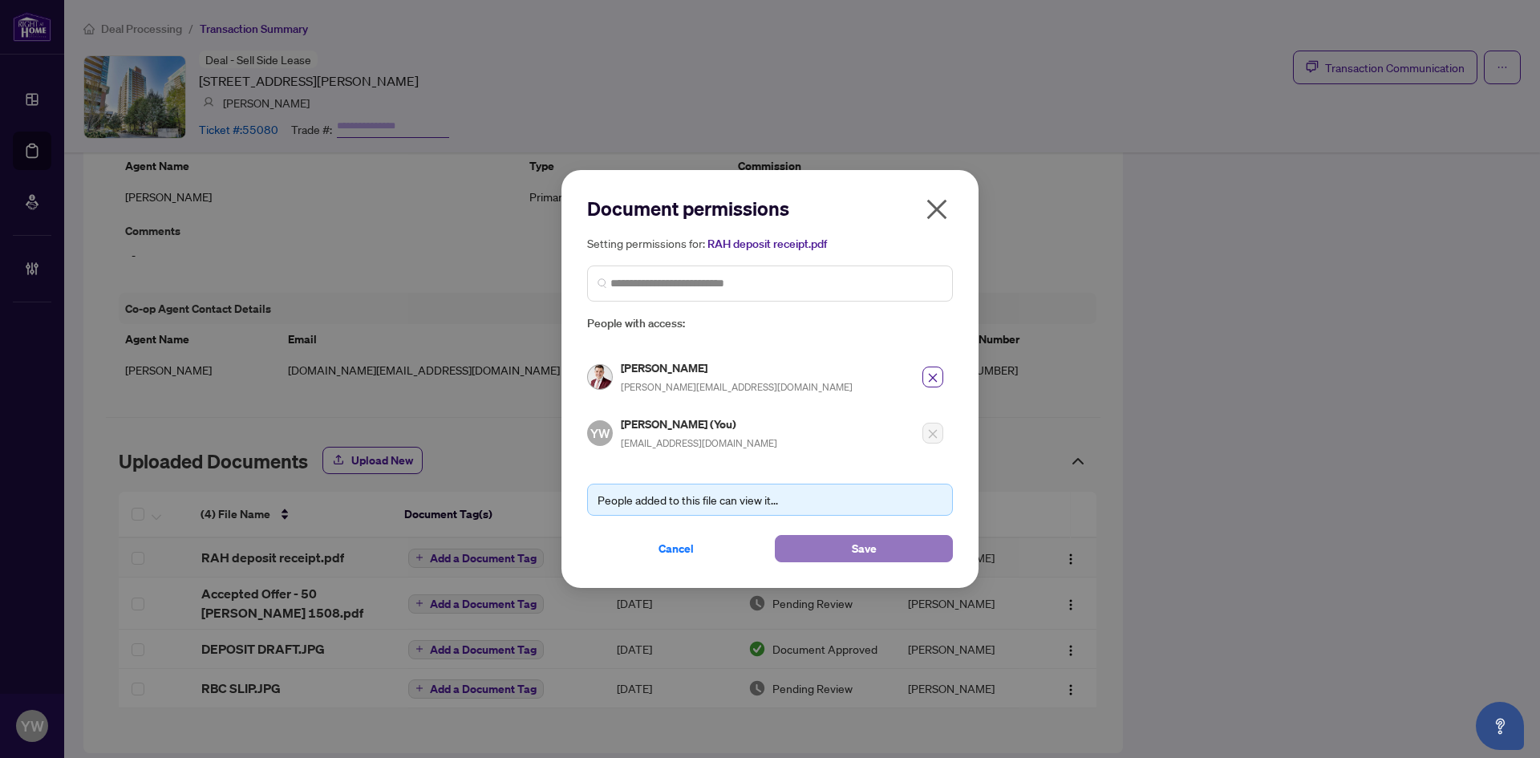
click at [856, 547] on span "Save" at bounding box center [864, 549] width 25 height 26
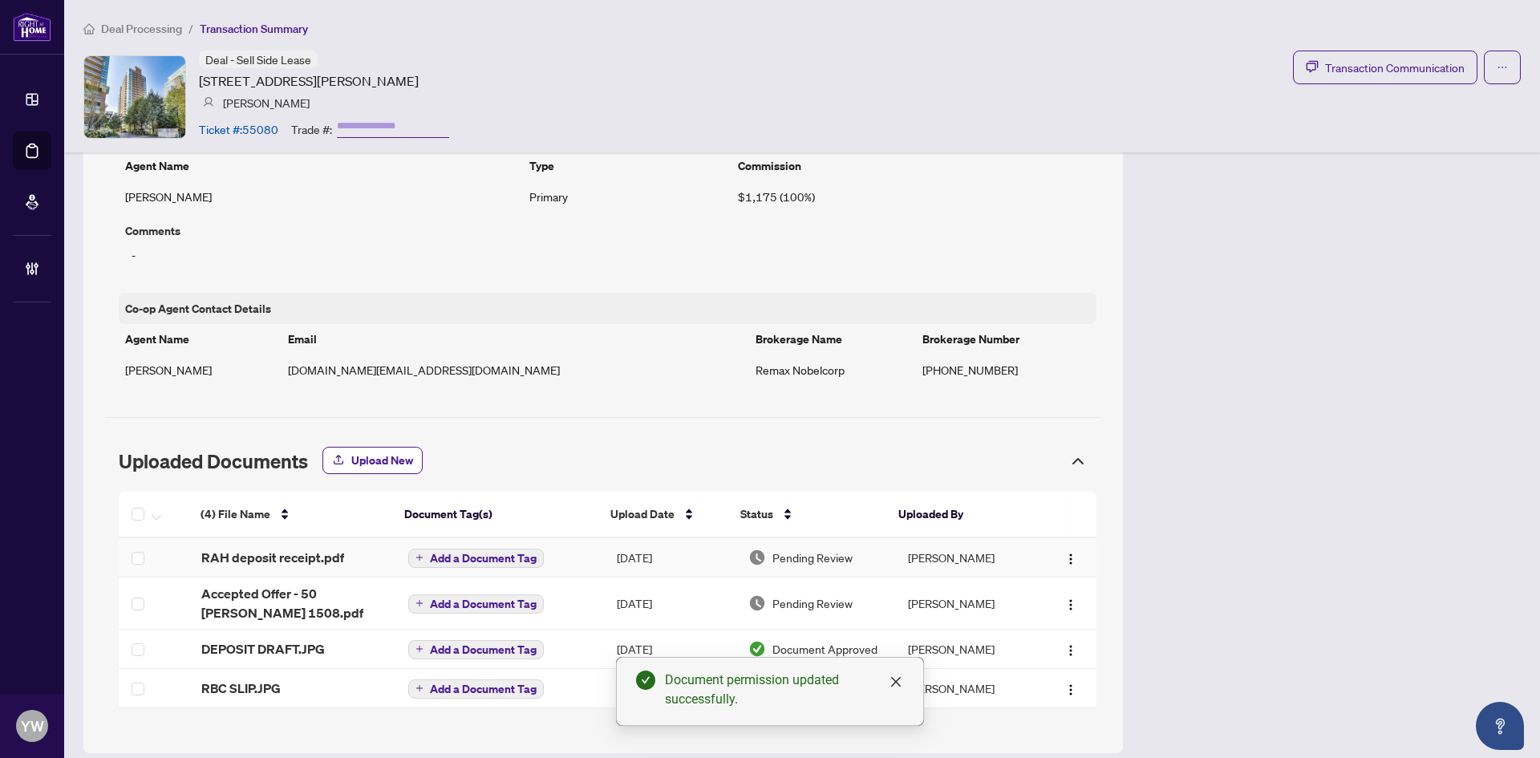
click at [504, 554] on span "Add a Document Tag" at bounding box center [483, 558] width 107 height 11
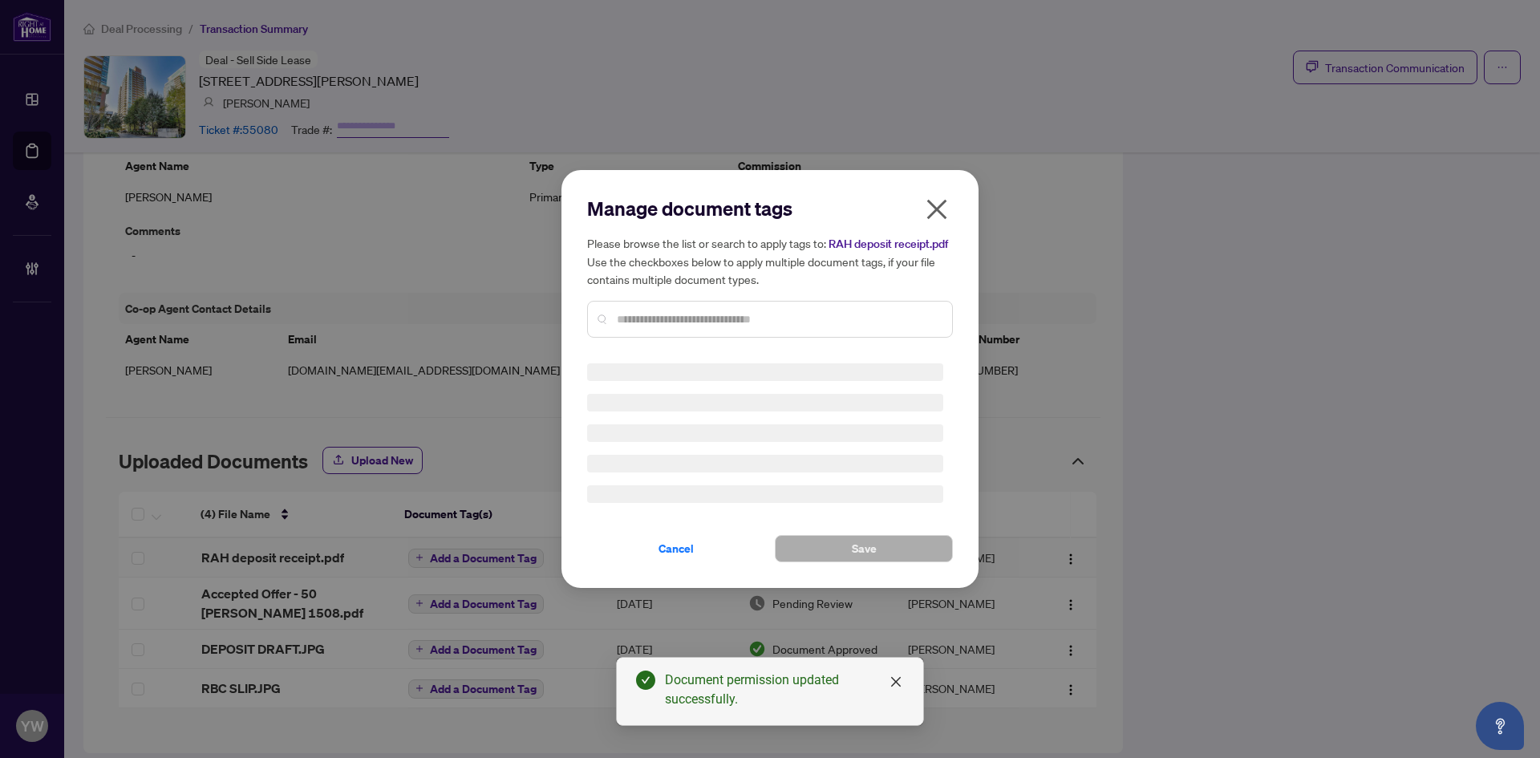
click at [696, 320] on input "text" at bounding box center [778, 319] width 323 height 18
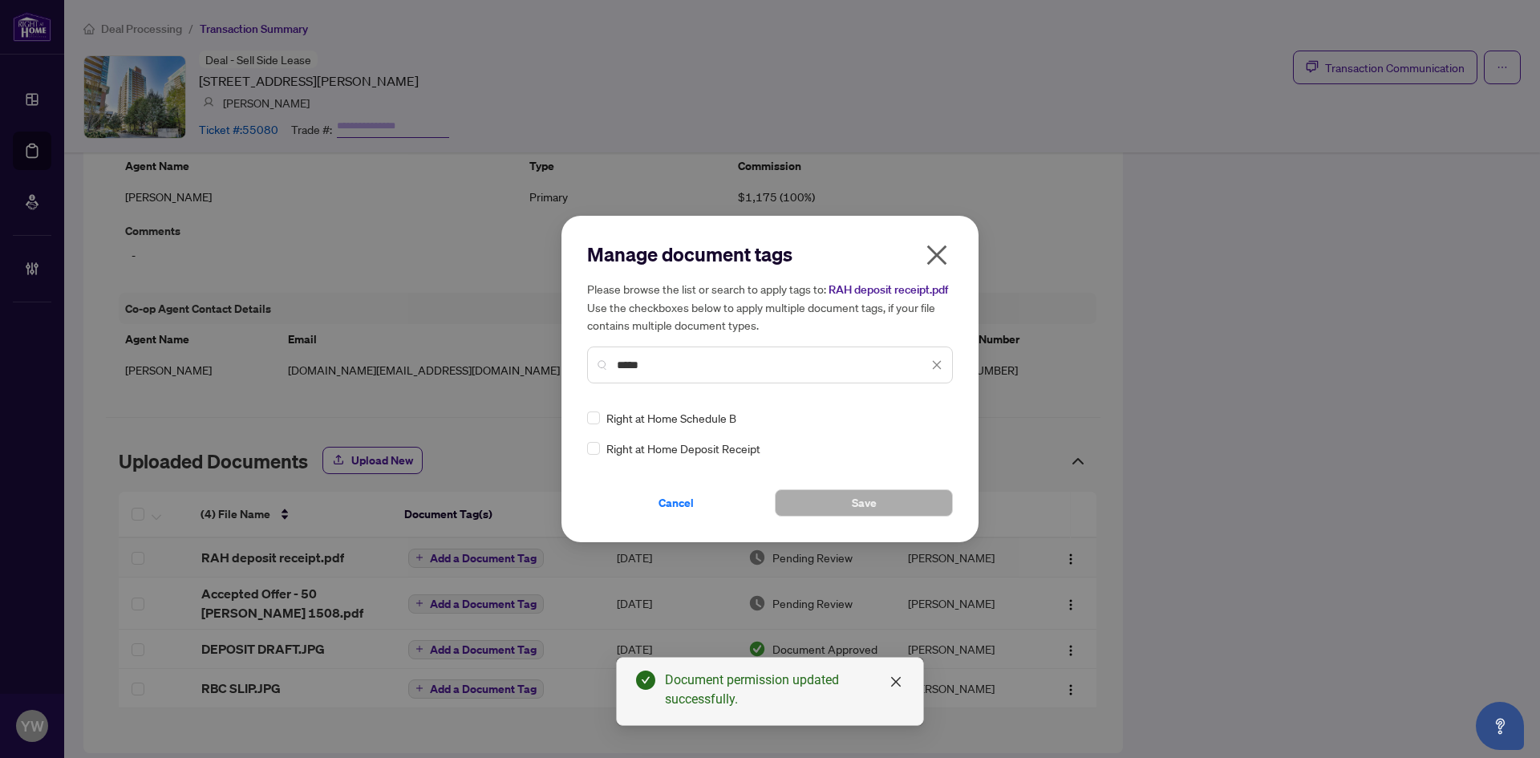
type input "*****"
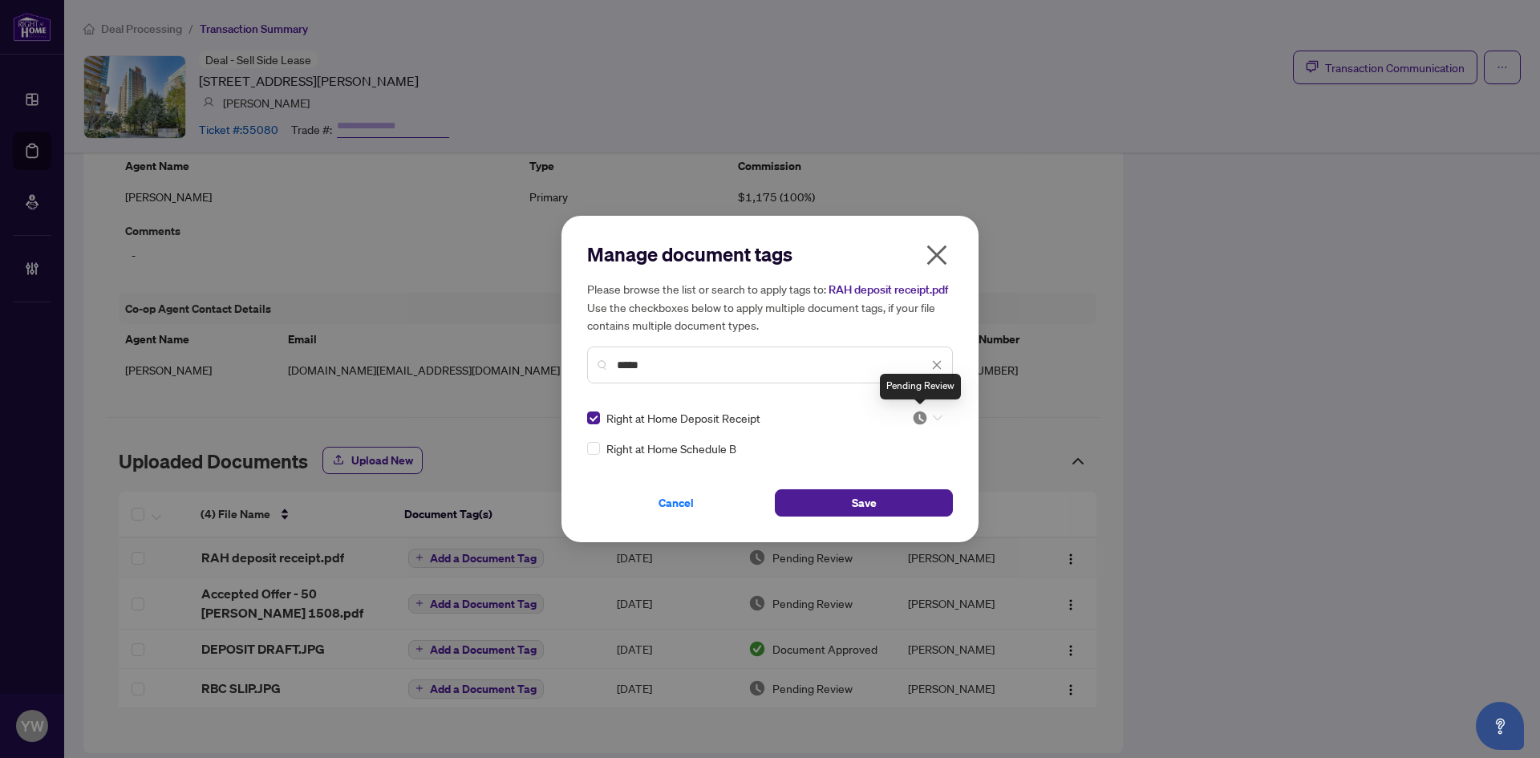
click at [927, 416] on img at bounding box center [920, 418] width 16 height 16
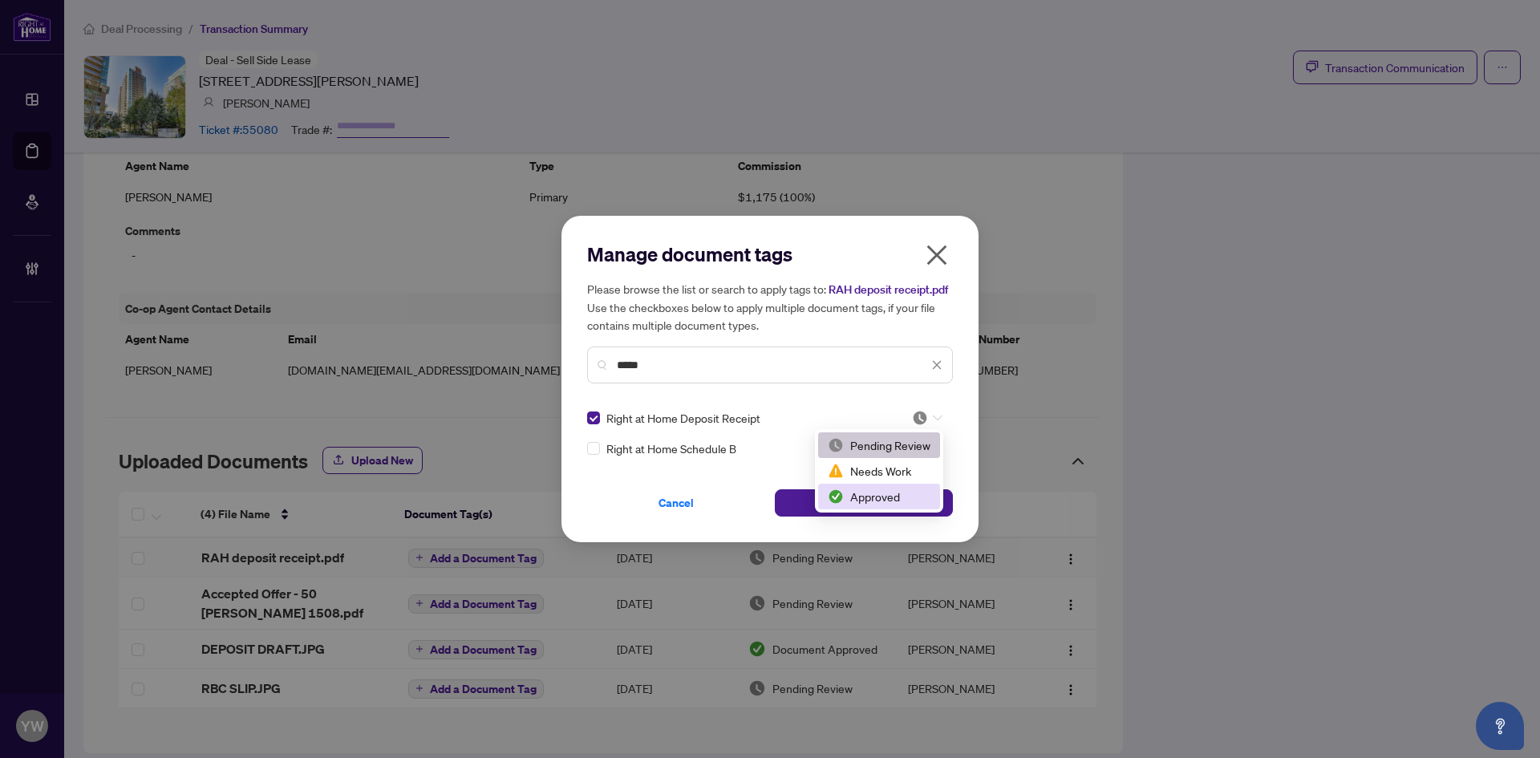
click at [883, 496] on div "Approved" at bounding box center [879, 497] width 103 height 18
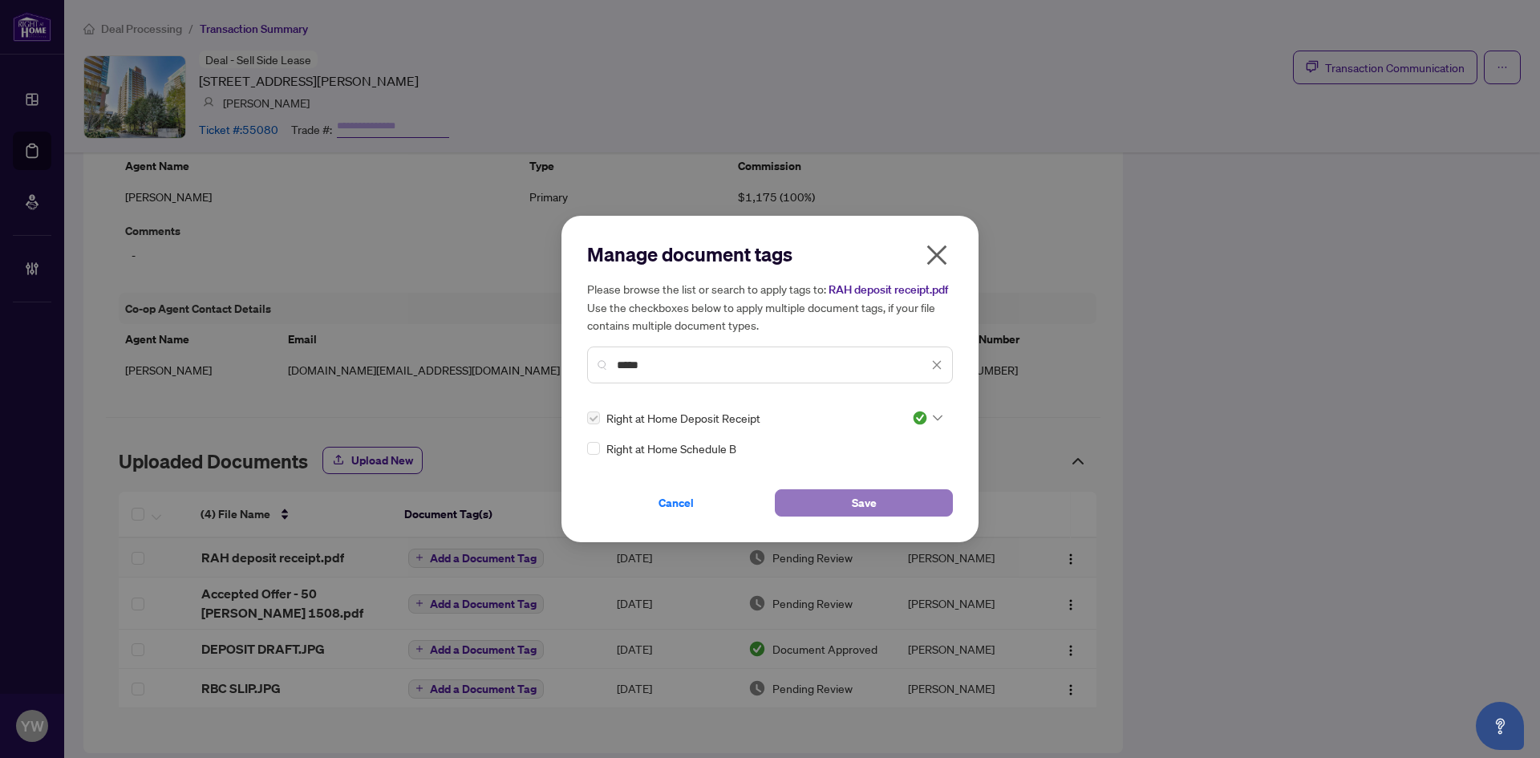
click at [915, 497] on button "Save" at bounding box center [864, 502] width 178 height 27
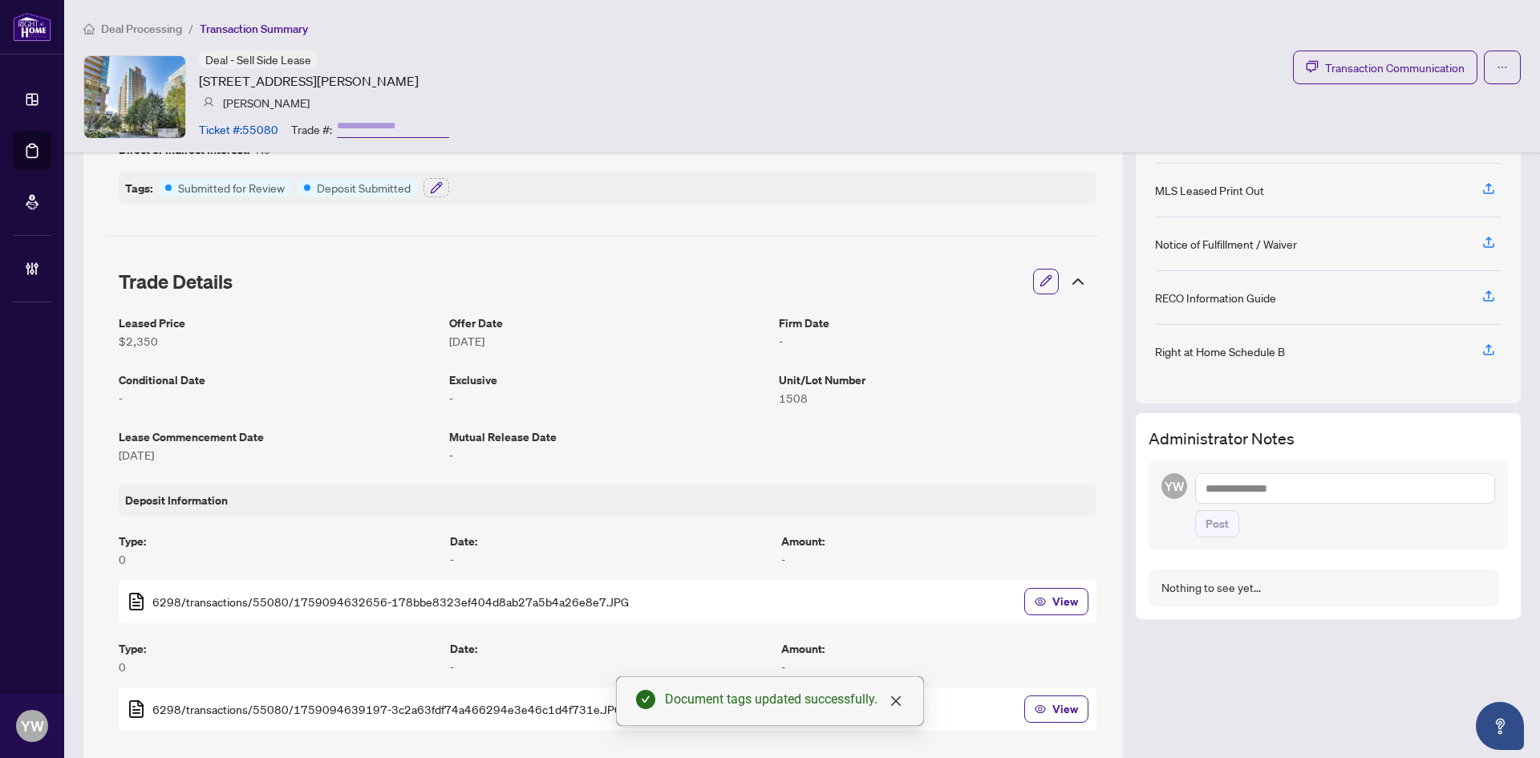
scroll to position [241, 0]
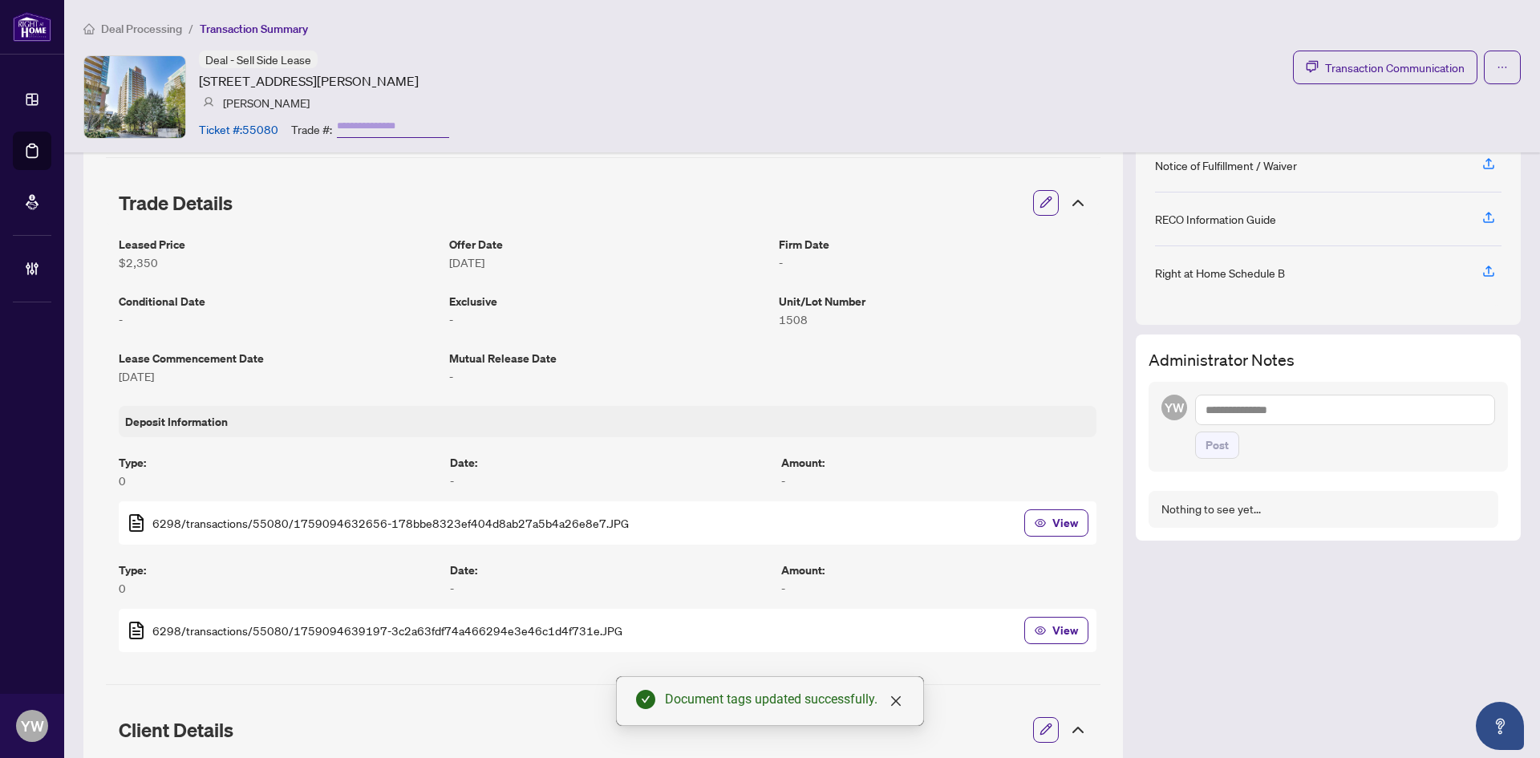
click at [1227, 406] on textarea at bounding box center [1345, 410] width 300 height 30
click at [1244, 417] on textarea at bounding box center [1345, 410] width 300 height 30
paste textarea "**********"
type textarea "**********"
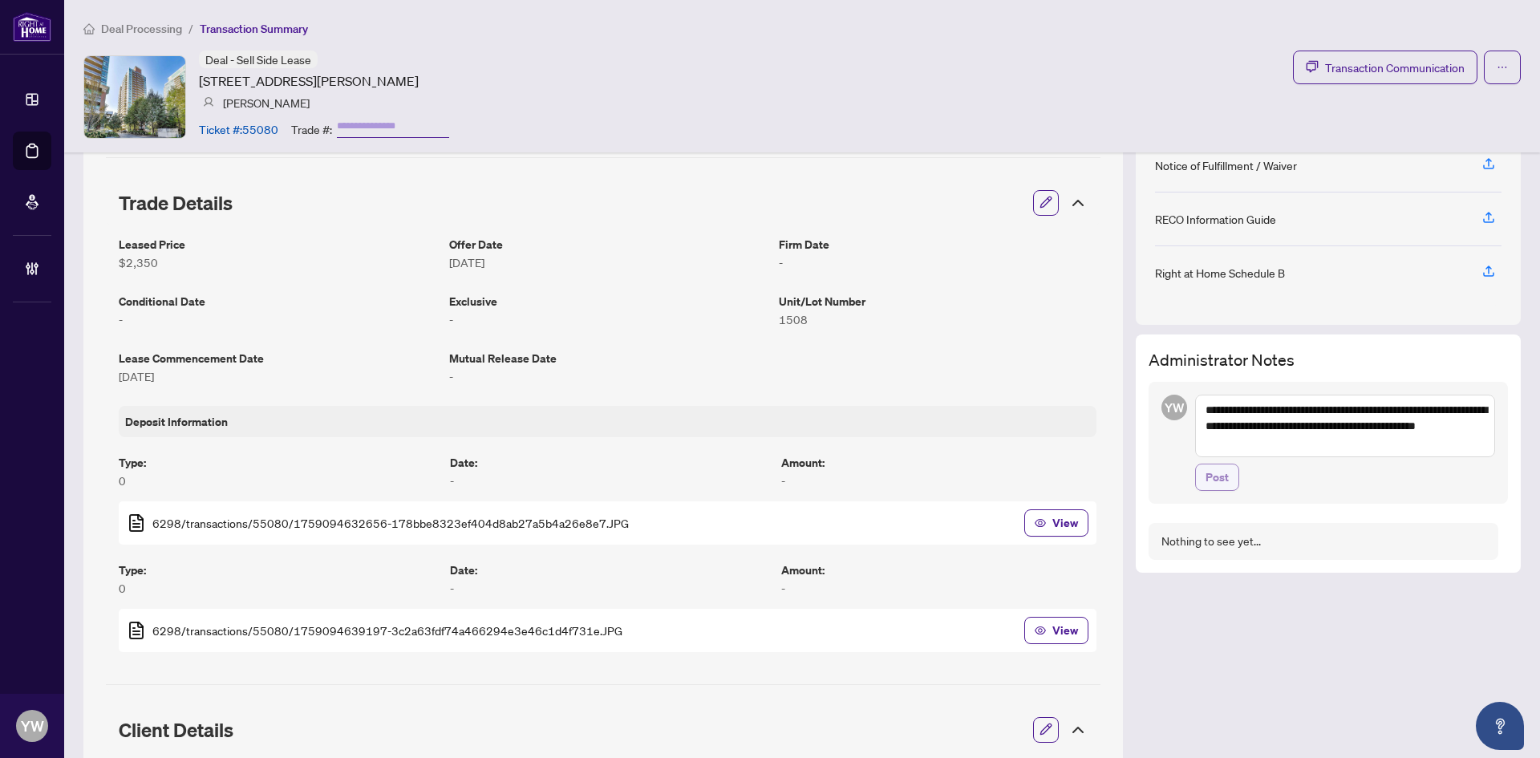
click at [1215, 481] on span "Post" at bounding box center [1217, 478] width 23 height 26
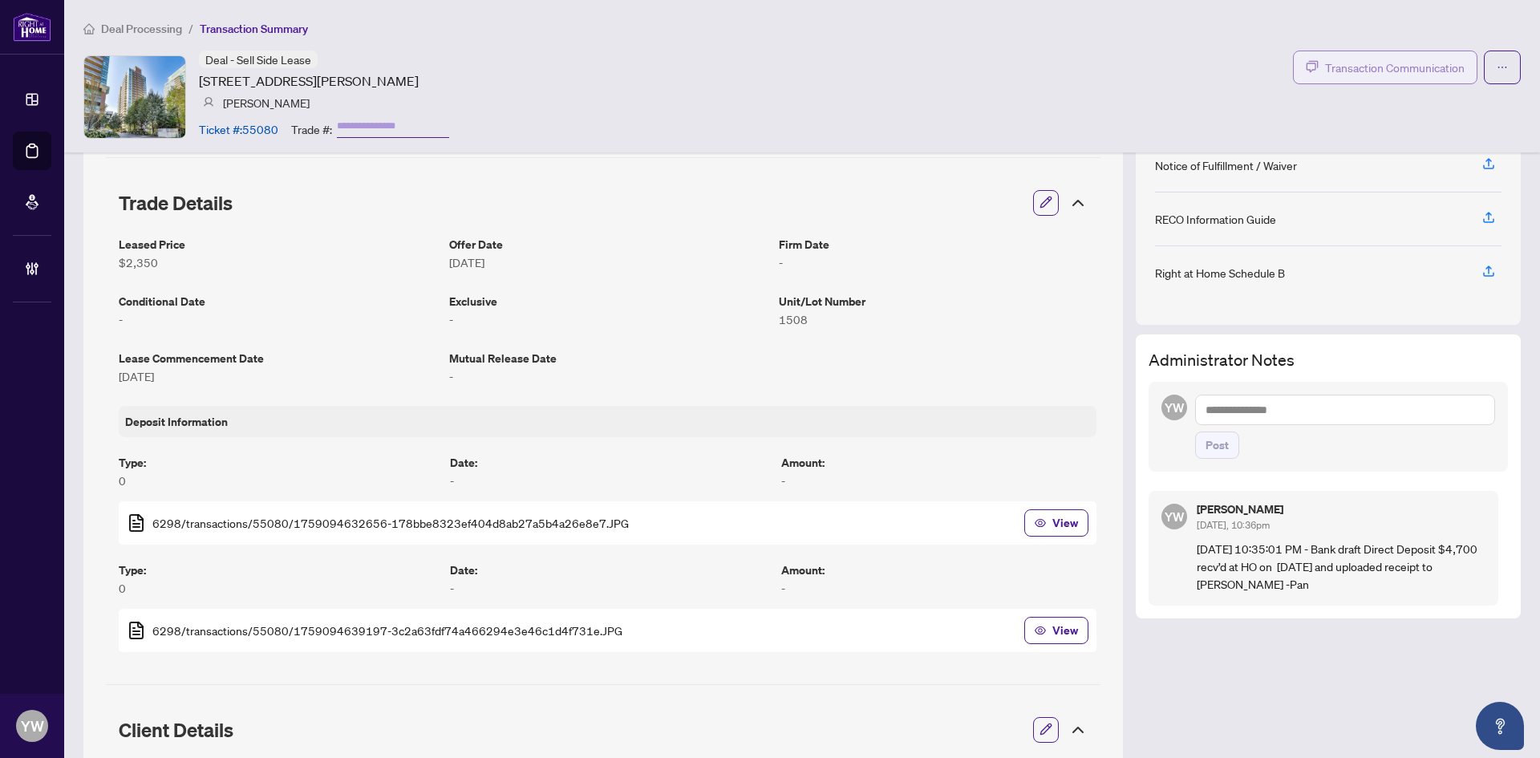
click at [1378, 65] on span "Transaction Communication" at bounding box center [1395, 68] width 140 height 18
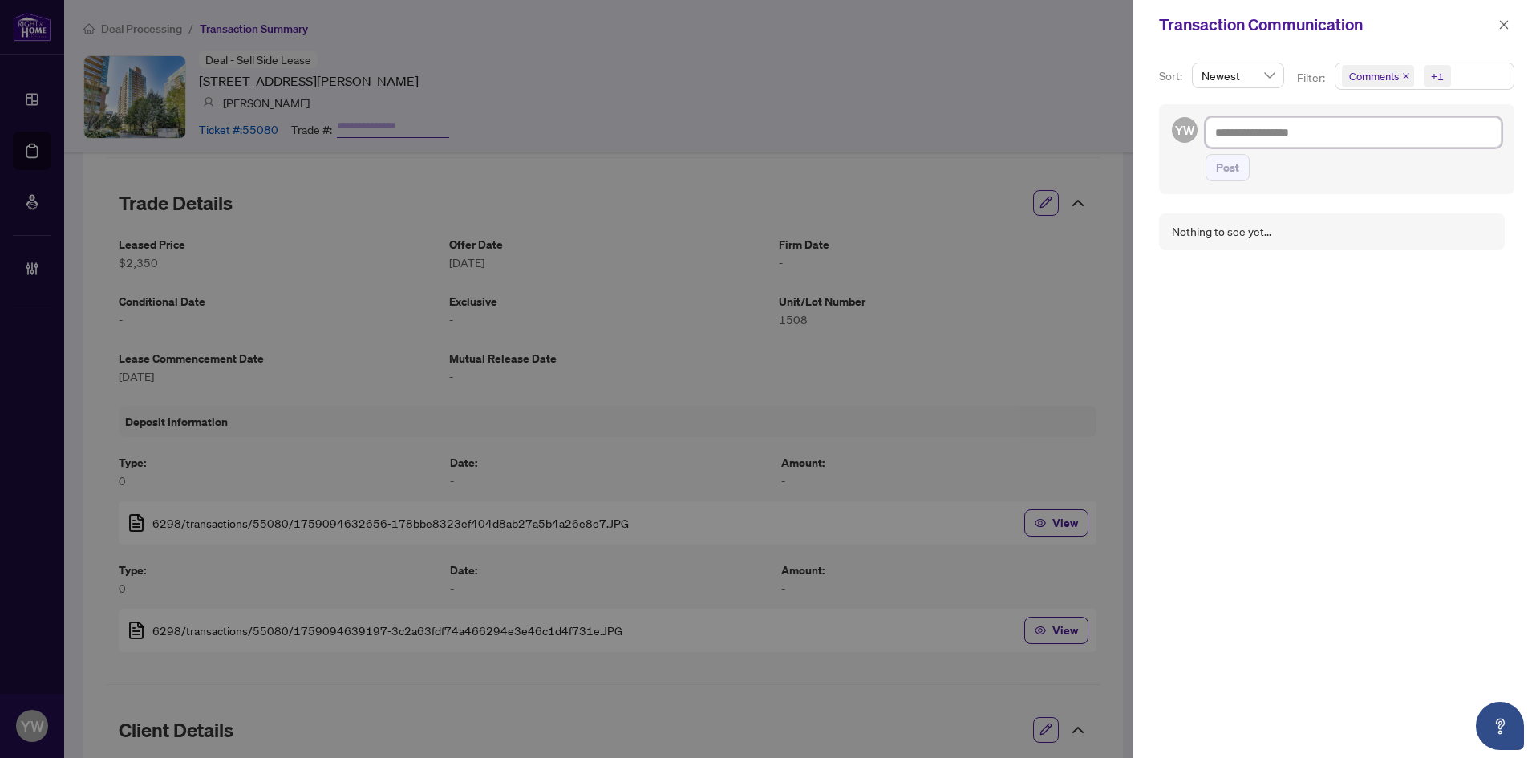
drag, startPoint x: 1264, startPoint y: 128, endPoint x: 1293, endPoint y: 146, distance: 34.3
click at [1264, 128] on textarea at bounding box center [1354, 132] width 296 height 30
paste textarea "**********"
type textarea "**********"
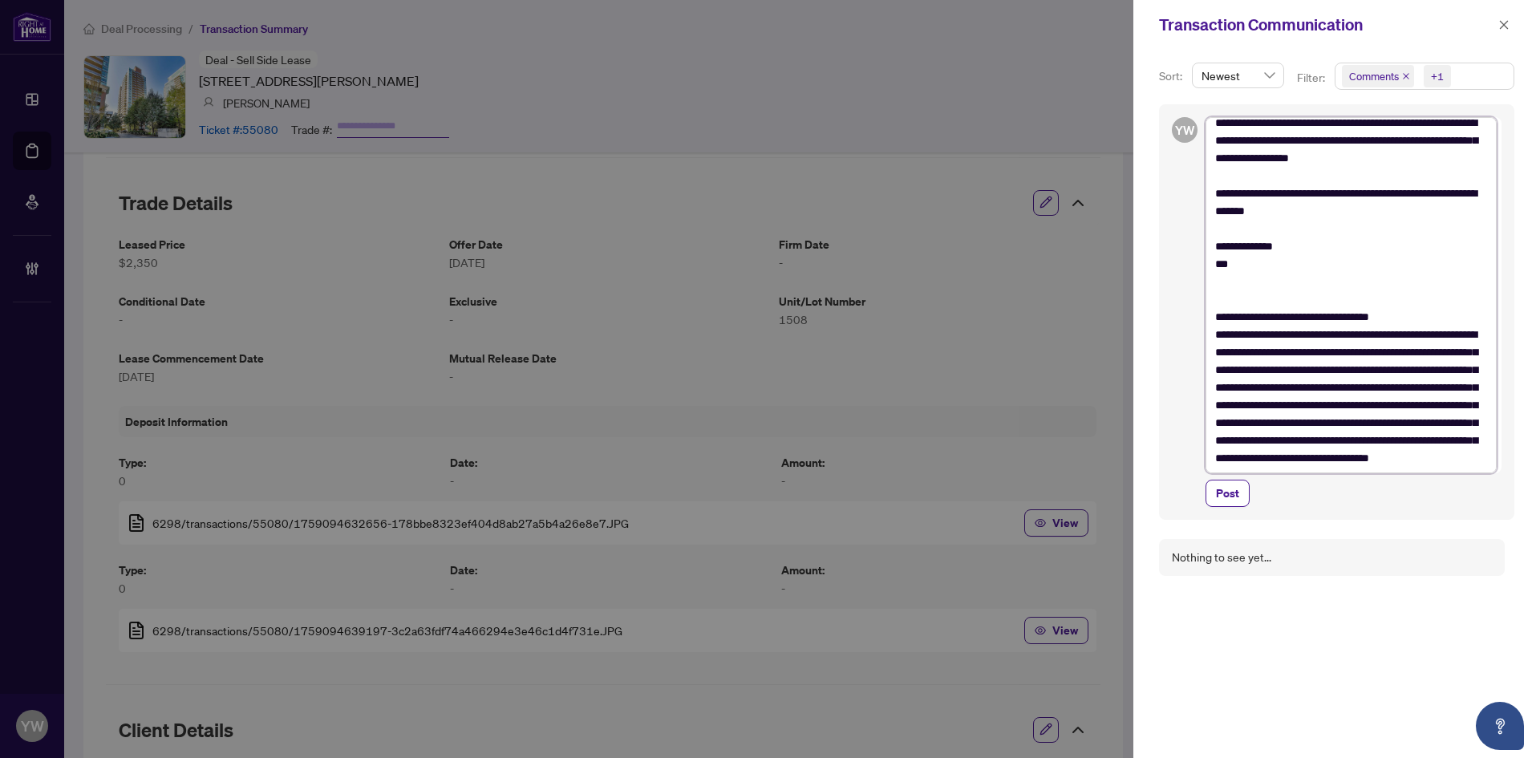
scroll to position [0, 0]
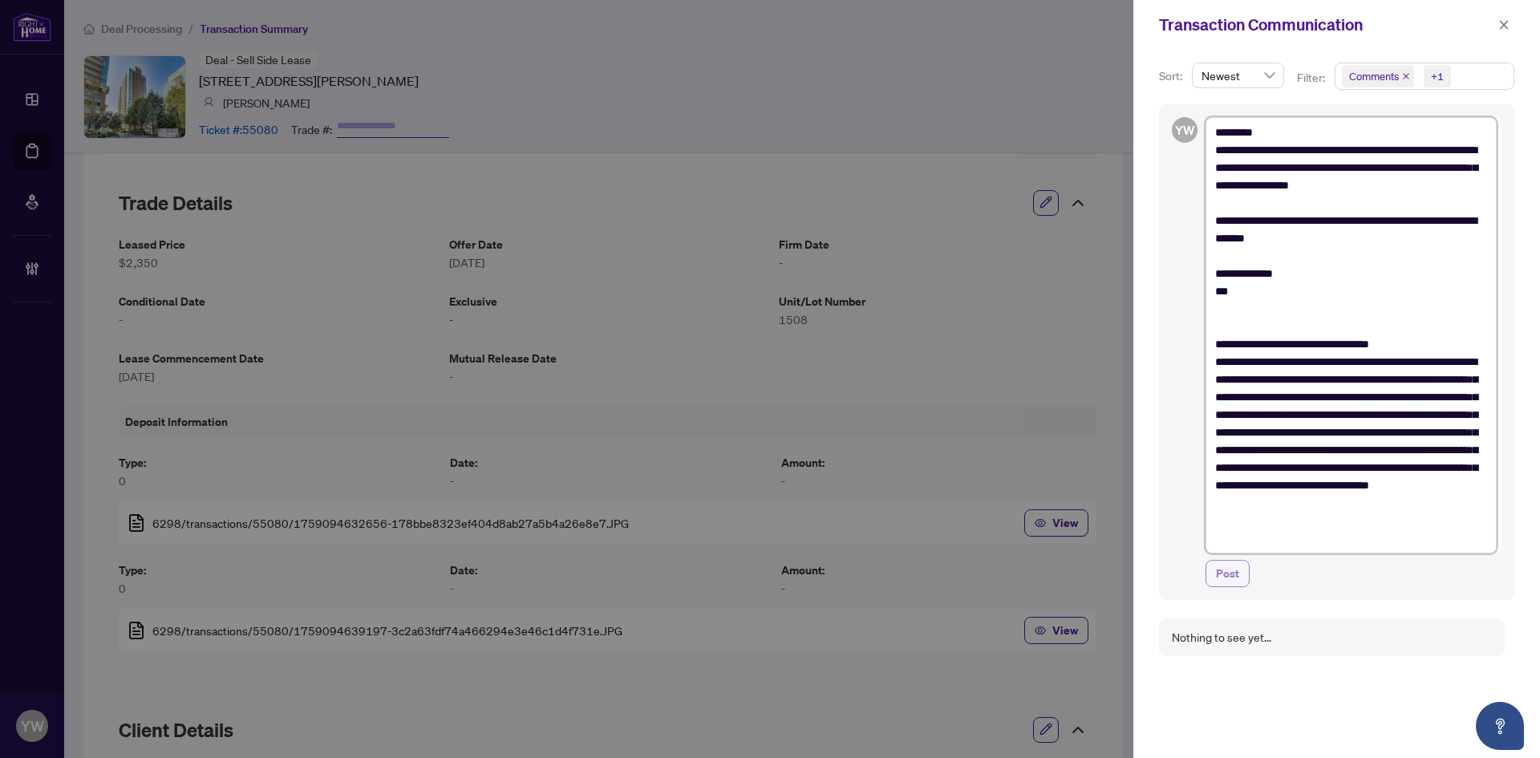
type textarea "**********"
click at [1225, 572] on span "Post" at bounding box center [1227, 574] width 23 height 26
type textarea "**********"
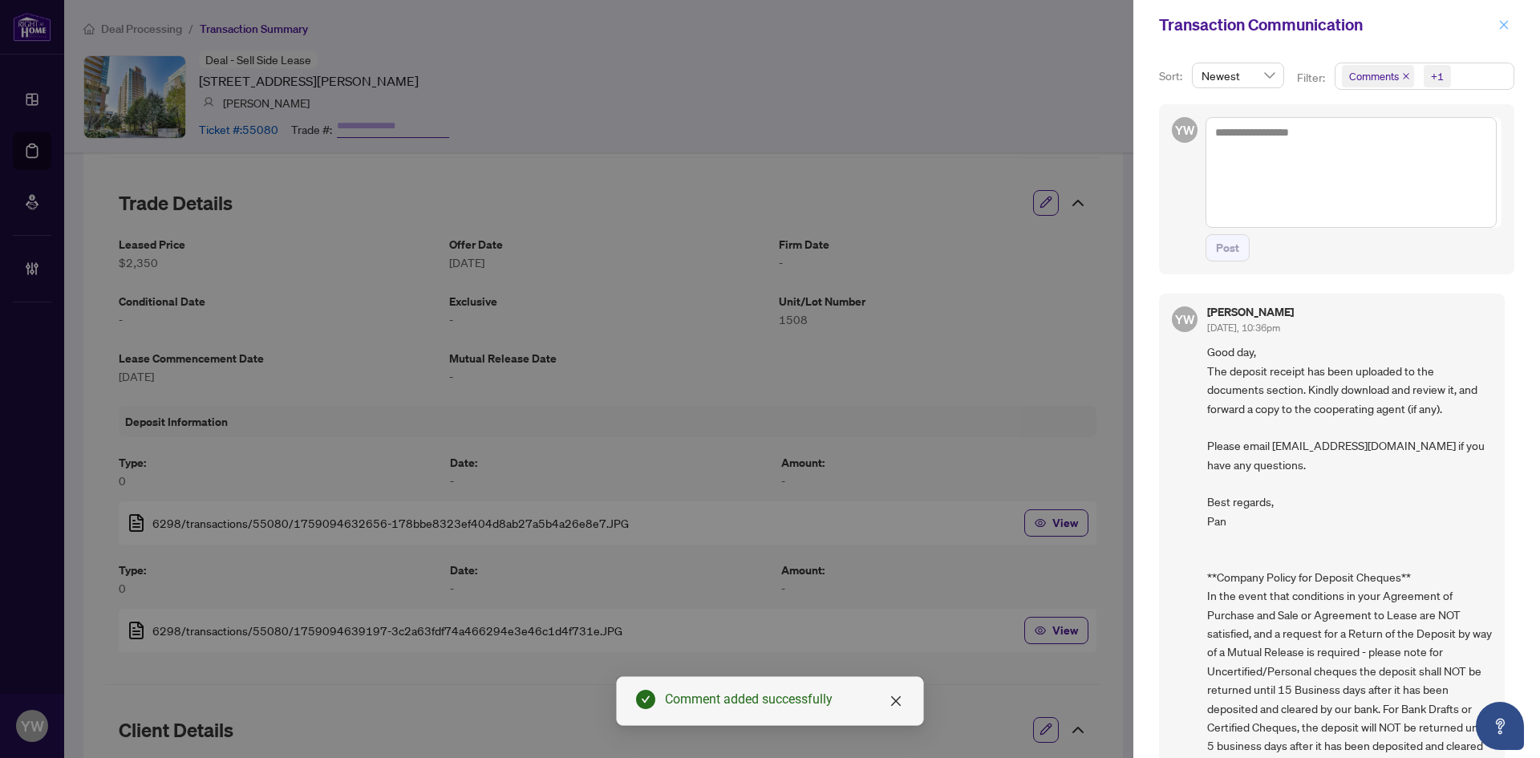
click at [1504, 26] on icon "close" at bounding box center [1504, 24] width 9 height 9
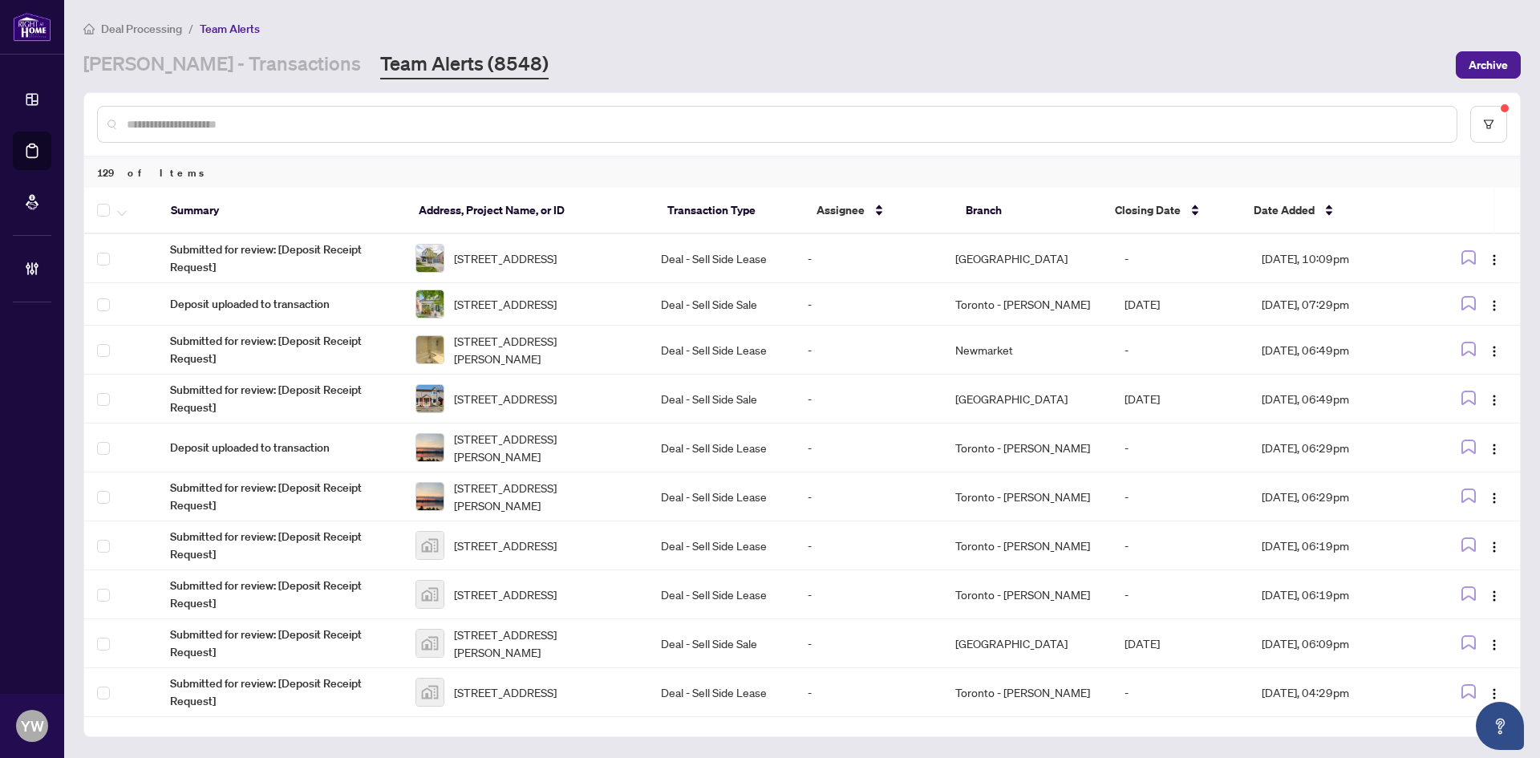
click at [226, 129] on input "text" at bounding box center [785, 125] width 1317 height 18
click at [1296, 206] on span "Date Added" at bounding box center [1284, 210] width 61 height 18
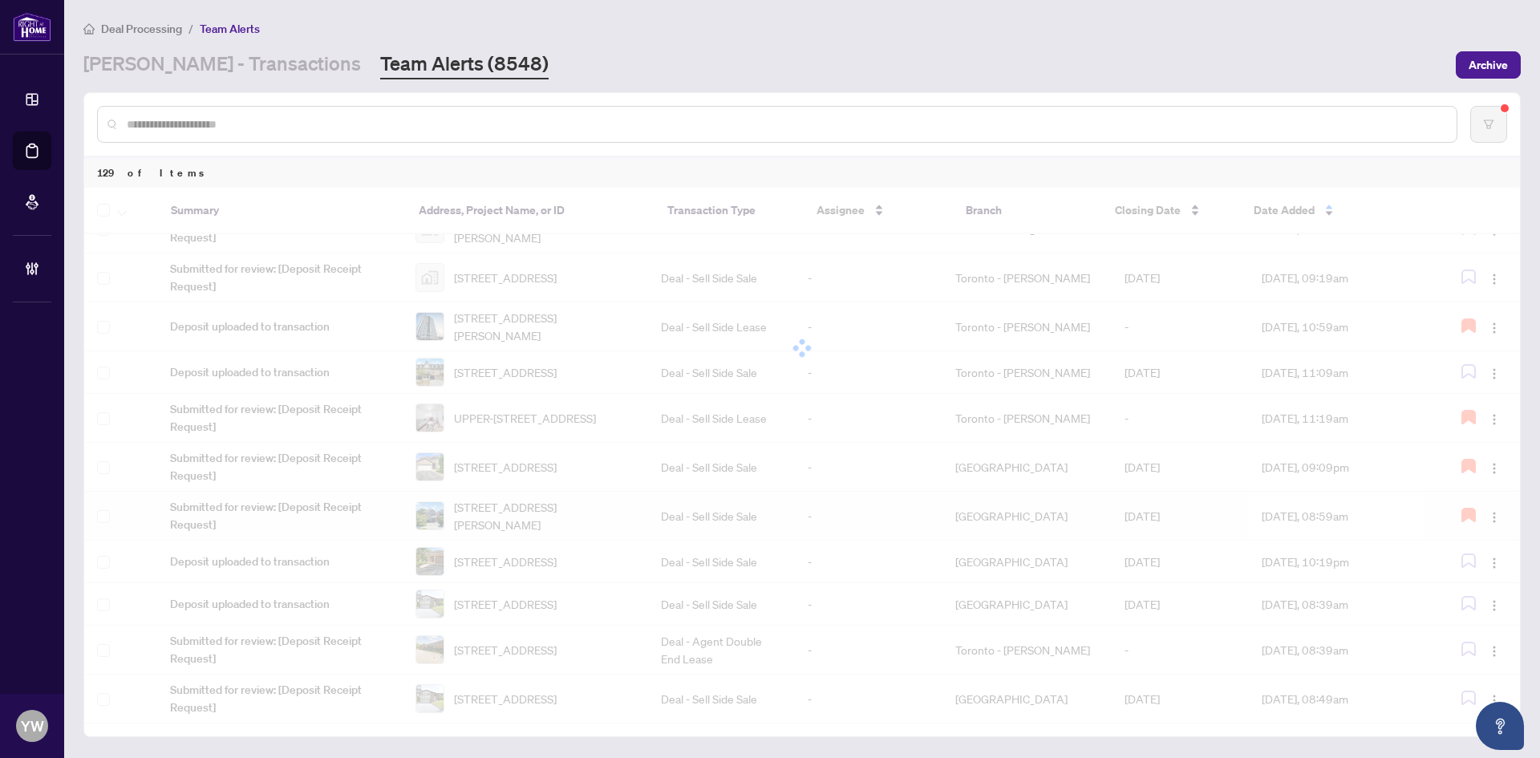
scroll to position [489, 0]
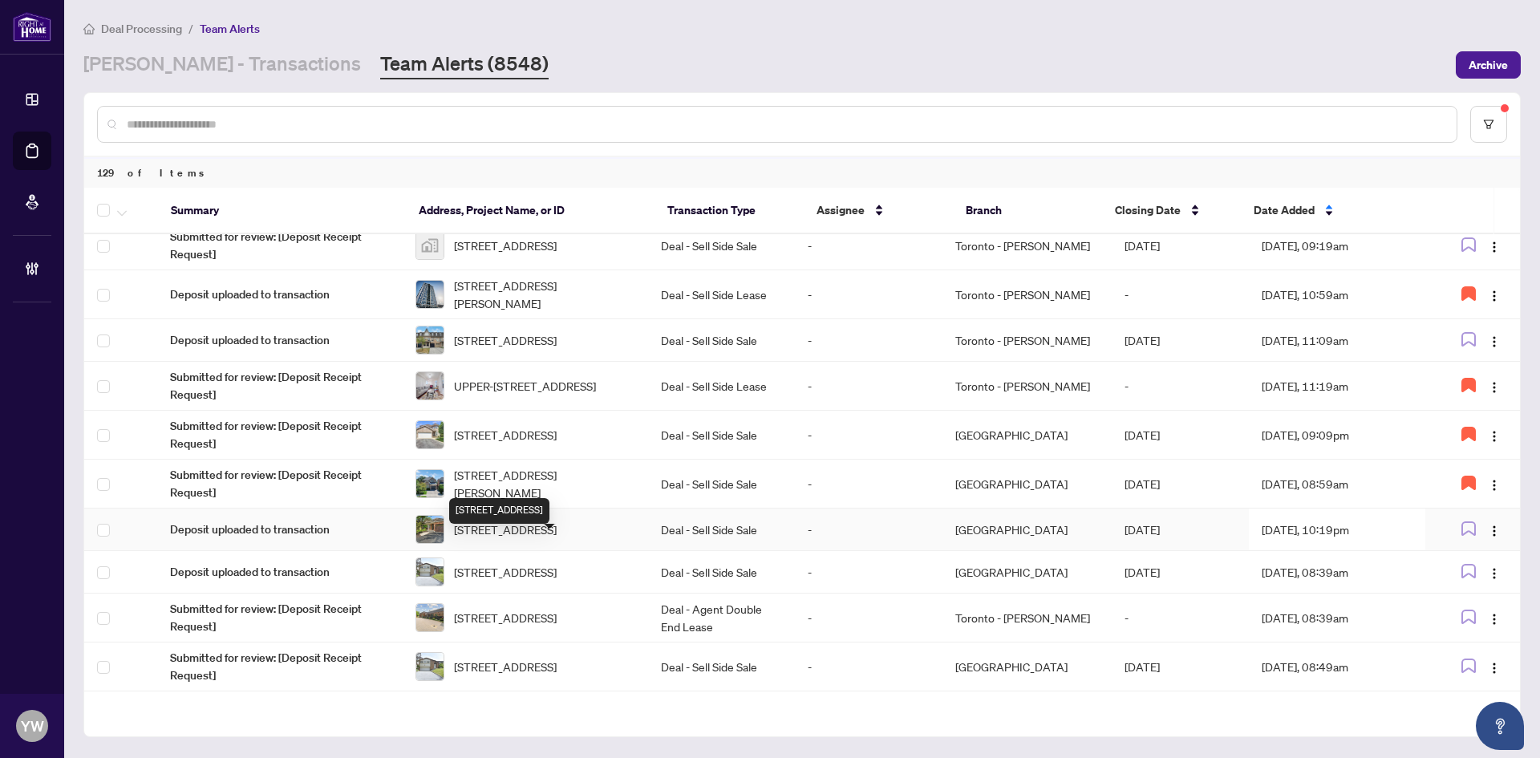
click at [557, 538] on span "[STREET_ADDRESS]" at bounding box center [505, 530] width 103 height 18
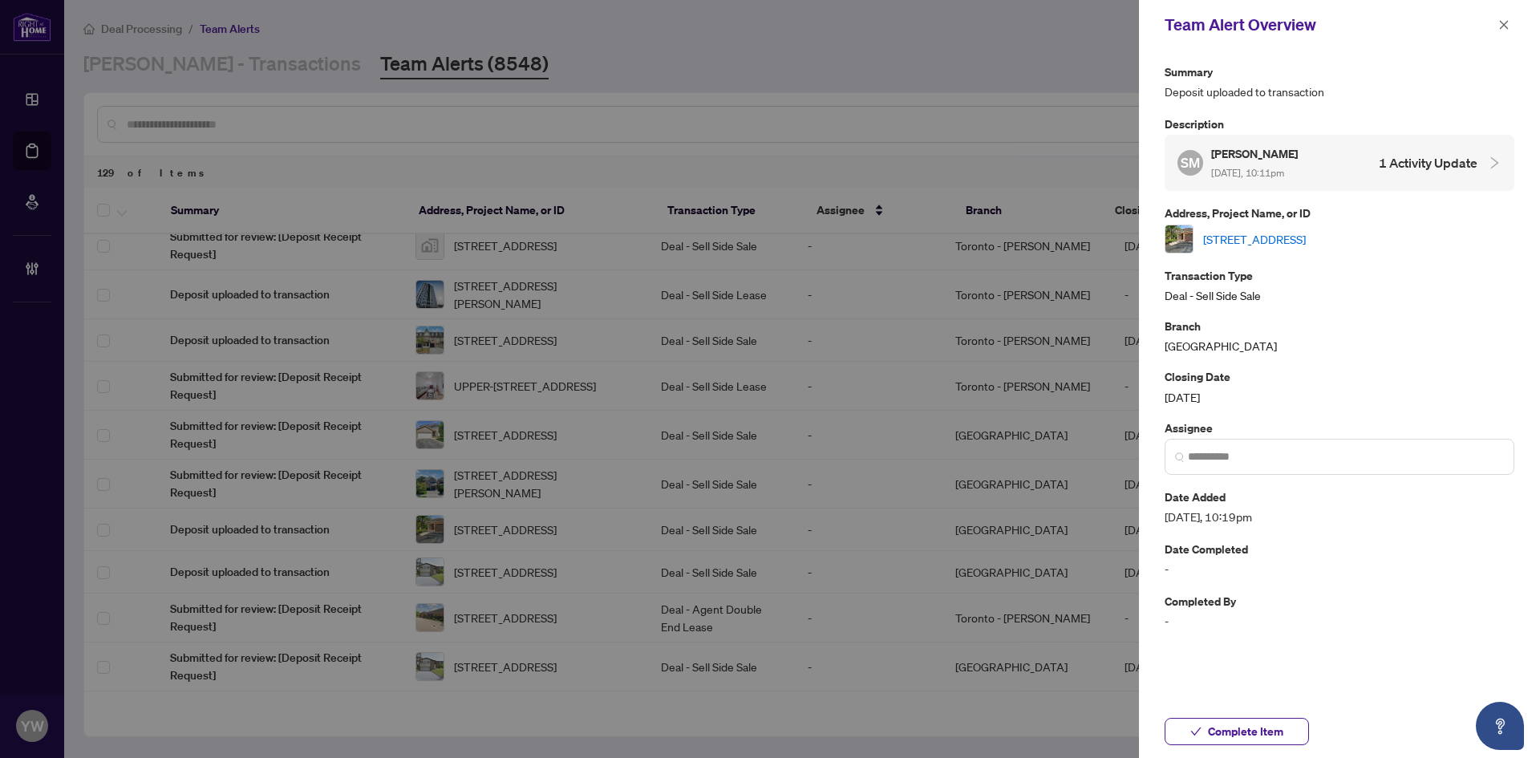
click at [1271, 238] on link "[STREET_ADDRESS]" at bounding box center [1254, 239] width 103 height 18
click at [1239, 742] on span "Complete Item" at bounding box center [1245, 732] width 75 height 26
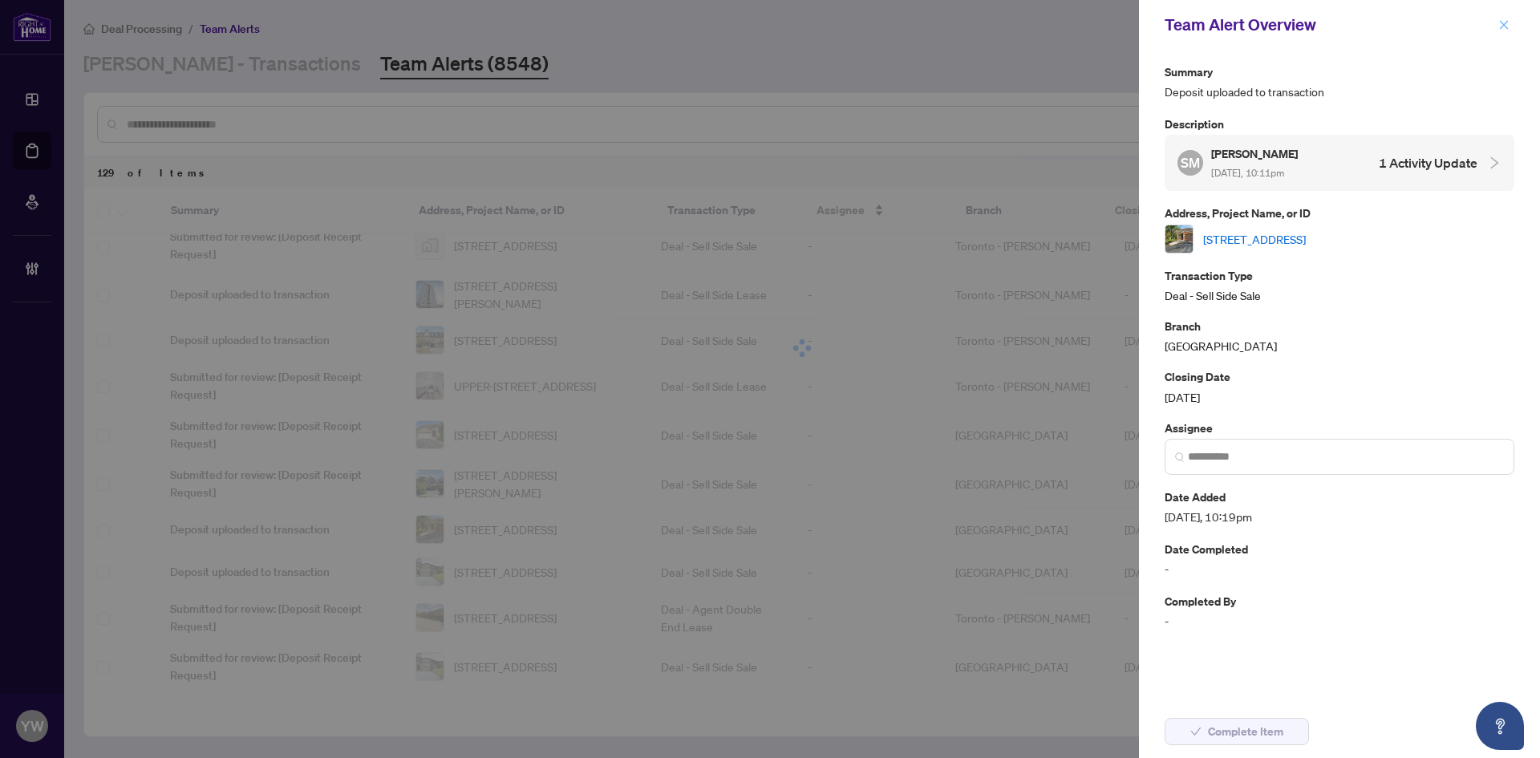
click at [1503, 22] on icon "close" at bounding box center [1504, 24] width 11 height 11
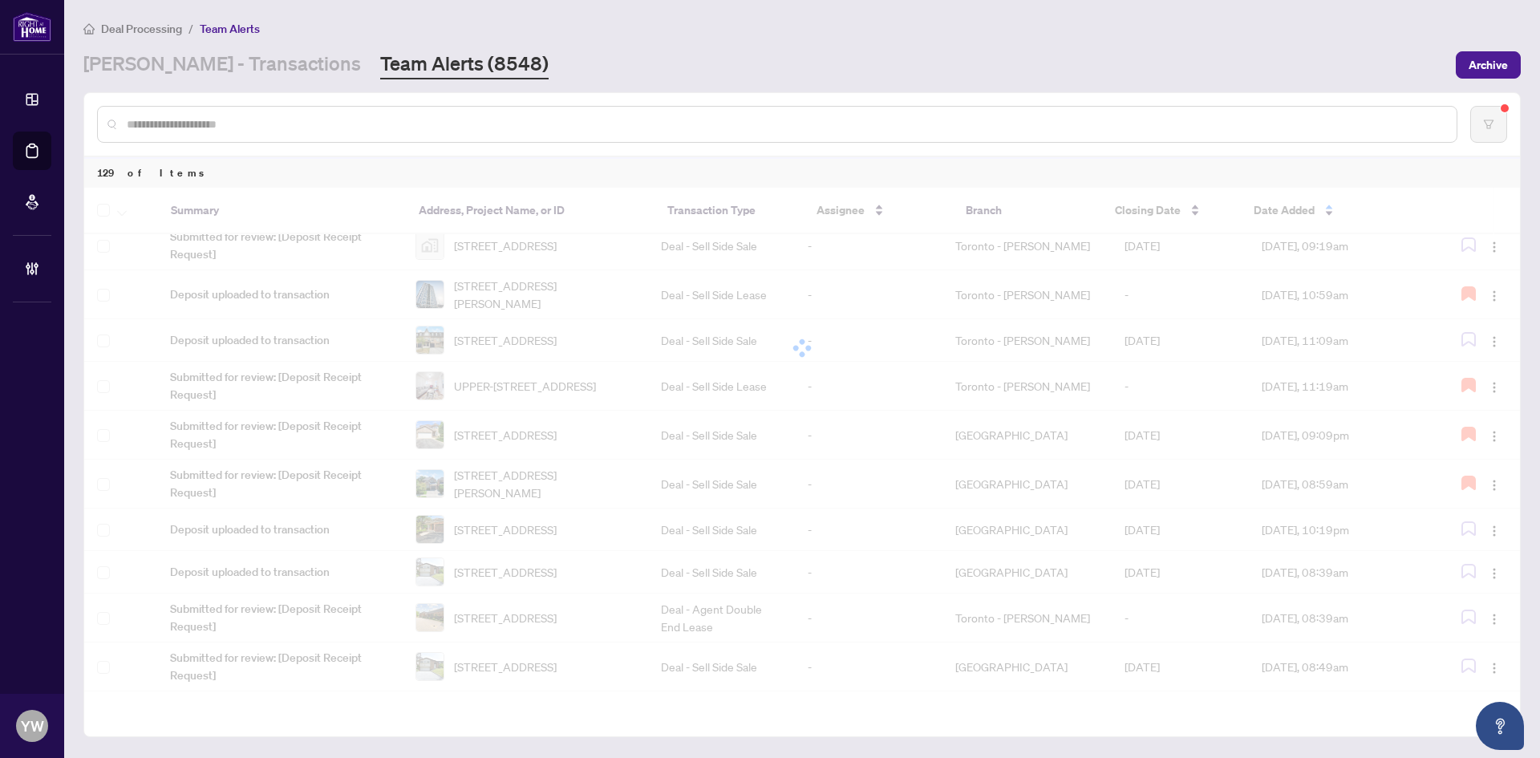
click at [184, 128] on input "text" at bounding box center [785, 125] width 1317 height 18
type input "****"
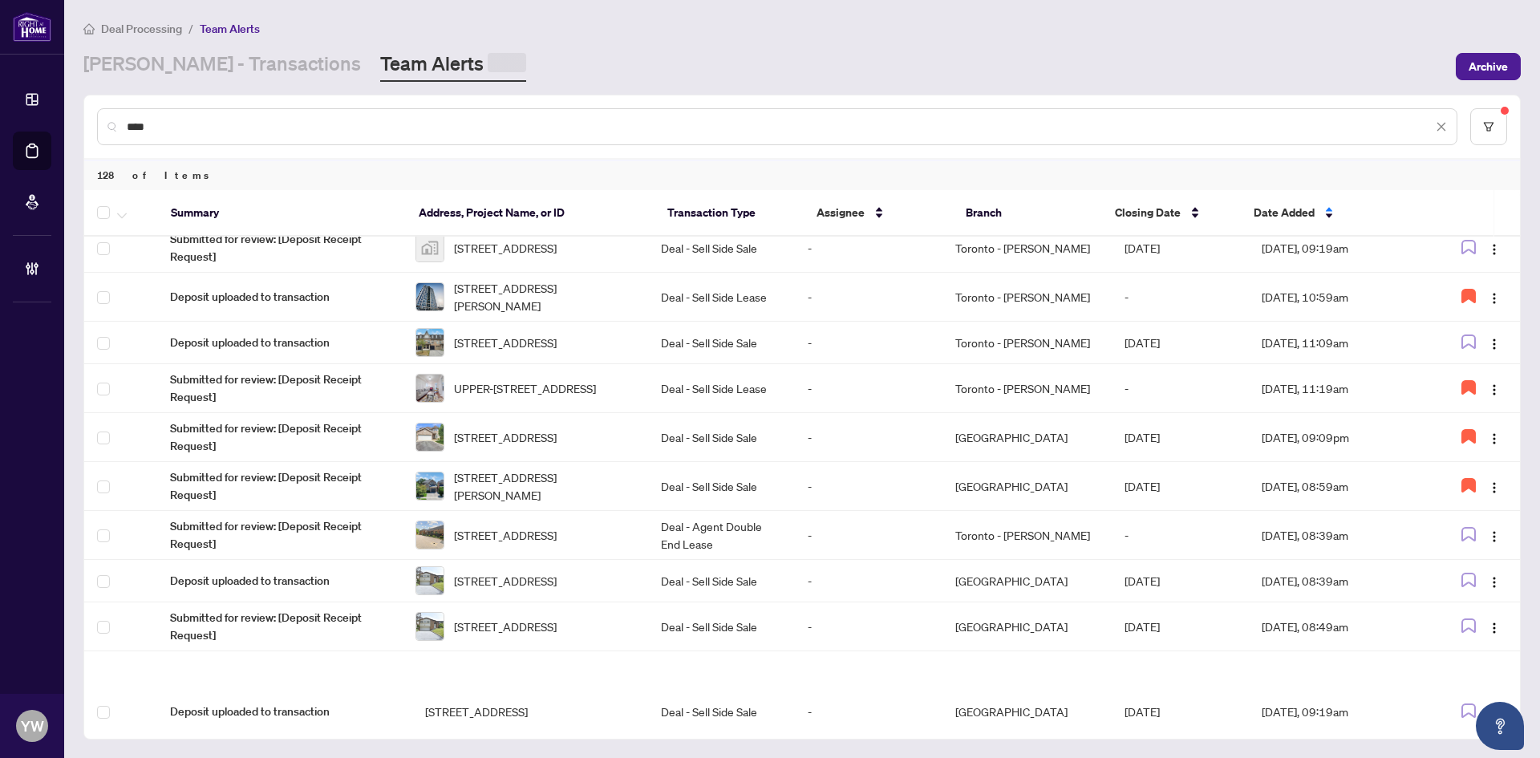
scroll to position [0, 0]
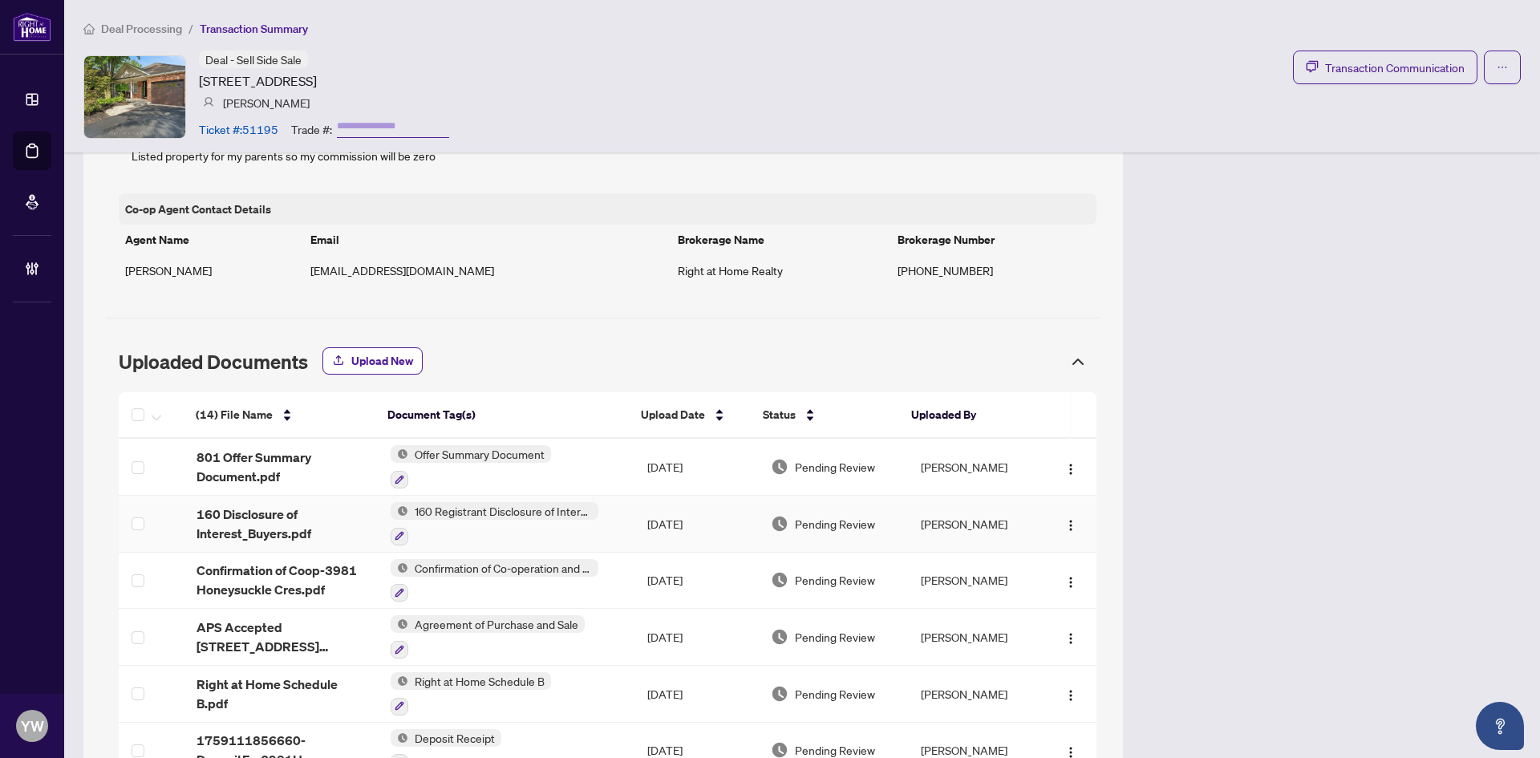
scroll to position [1444, 0]
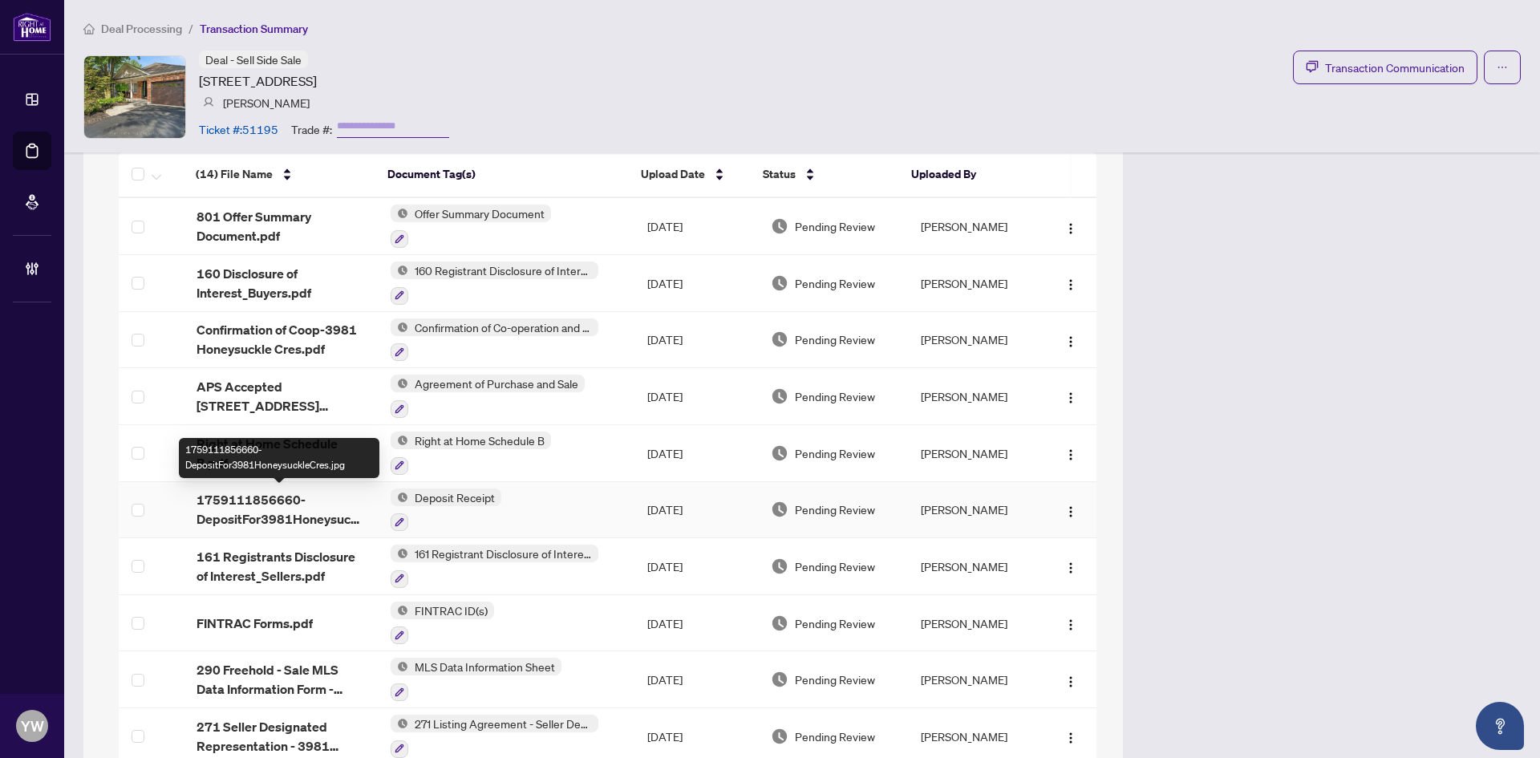
click at [279, 513] on span "1759111856660-DepositFor3981HoneysuckleCres.jpg" at bounding box center [281, 509] width 168 height 39
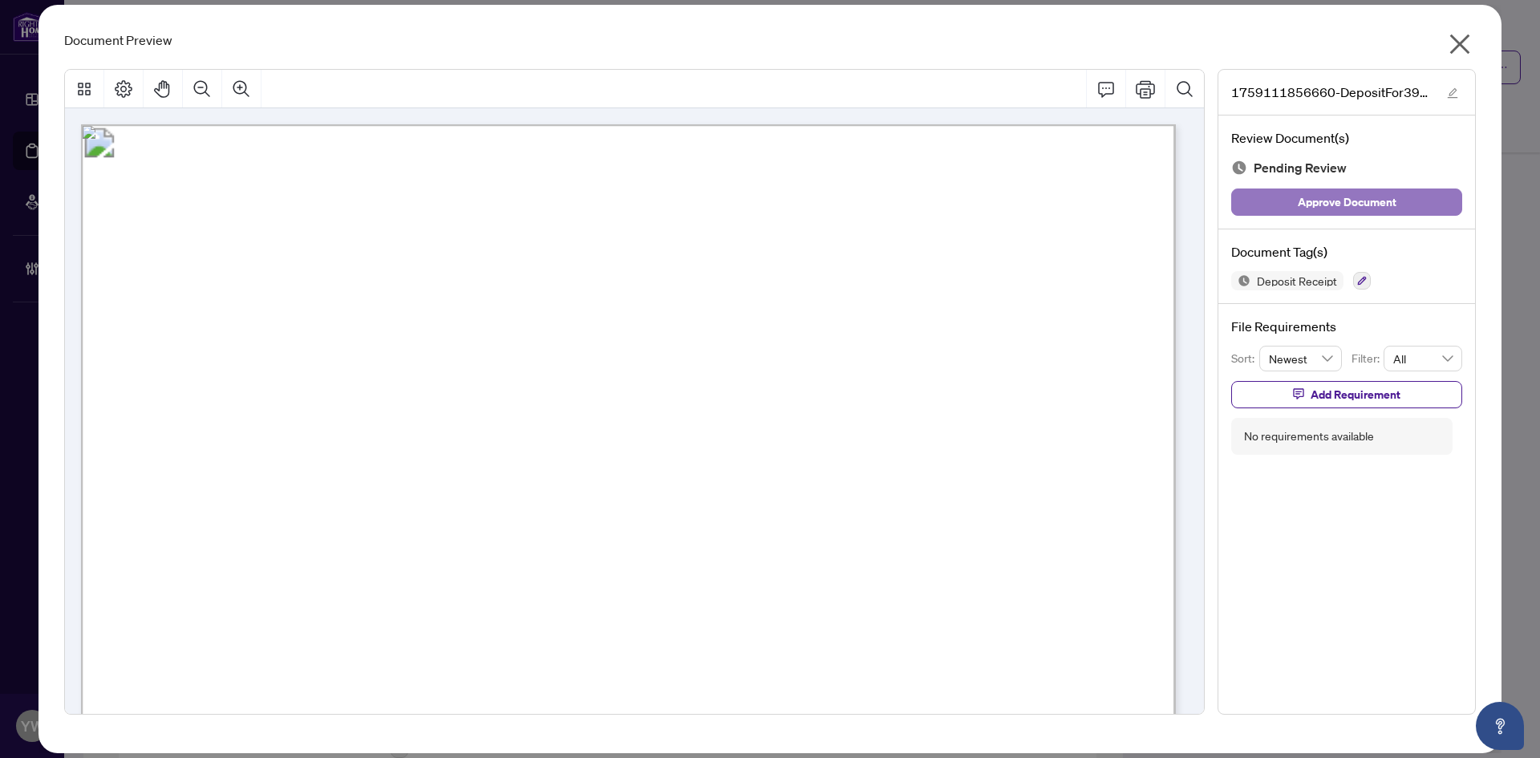
click at [1298, 209] on span "Approve Document" at bounding box center [1347, 202] width 99 height 26
click at [1441, 91] on div "1759111856660-DepositFor3981HoneysuckleCres.jpg" at bounding box center [1347, 93] width 257 height 46
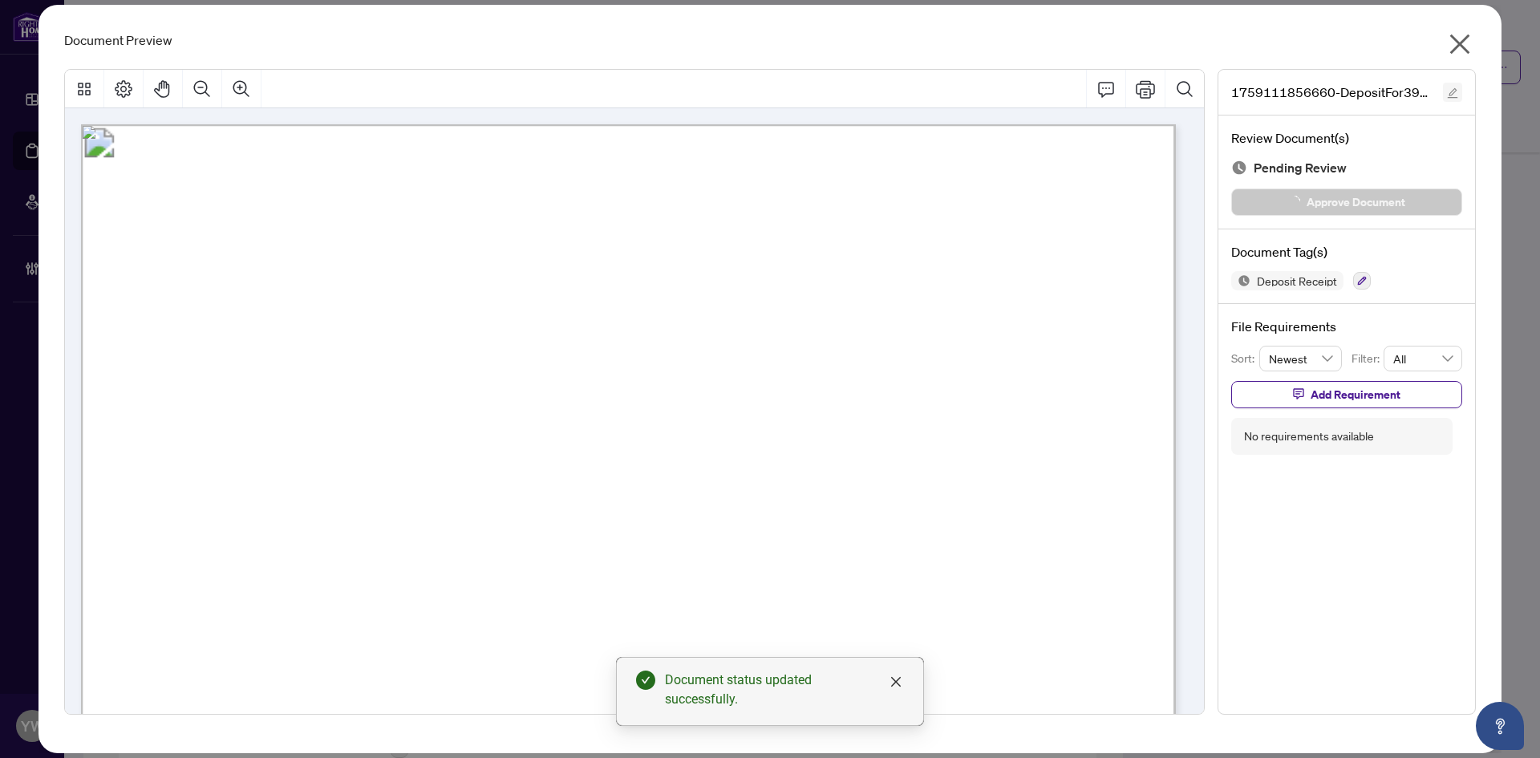
click at [1444, 95] on button "button" at bounding box center [1452, 92] width 19 height 19
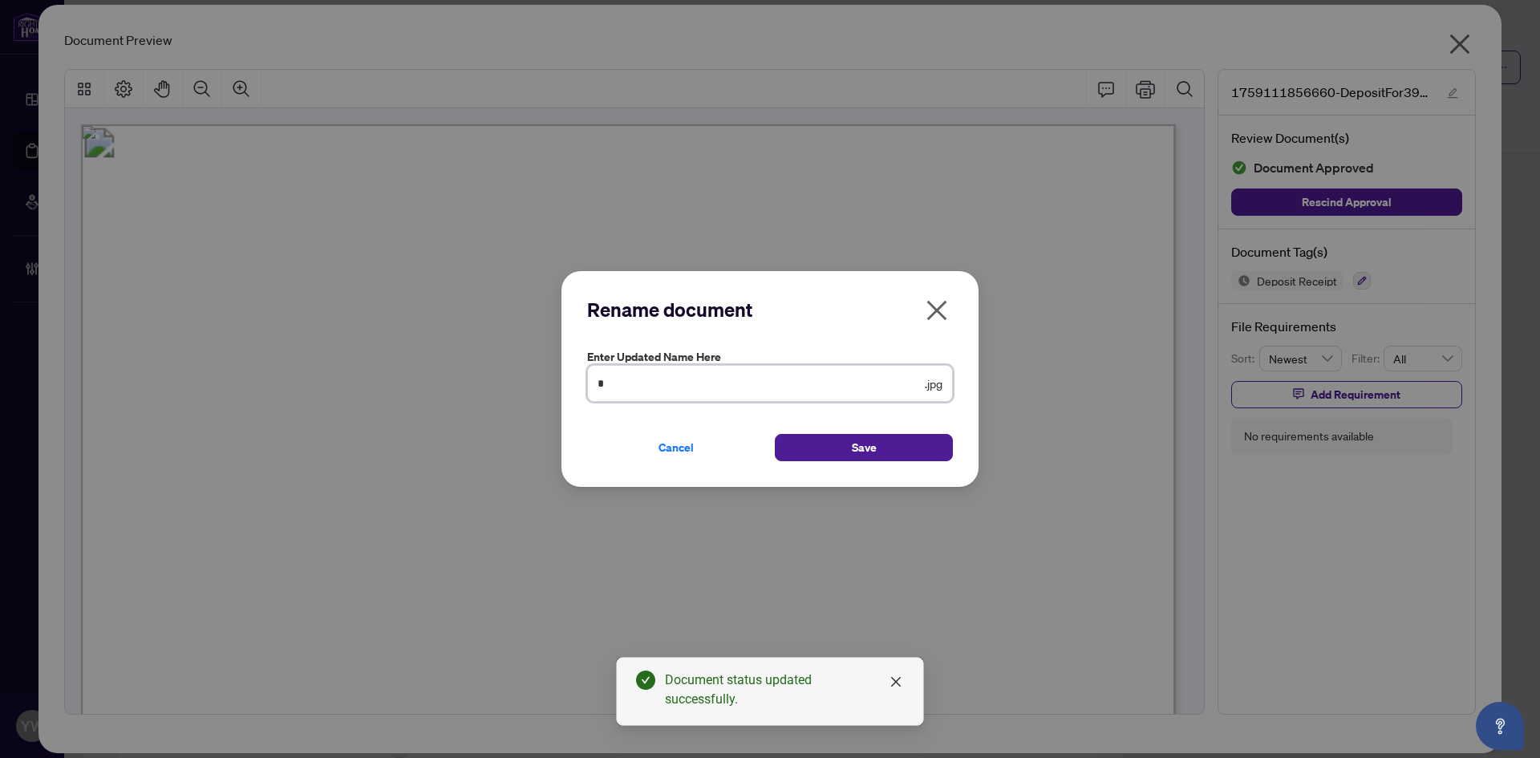
drag, startPoint x: 846, startPoint y: 384, endPoint x: 506, endPoint y: 382, distance: 340.2
click at [506, 382] on div "Rename document Enter updated name here * .jpg Cancel Save Cancel OK" at bounding box center [770, 379] width 1540 height 758
click at [629, 384] on input "*" at bounding box center [760, 384] width 324 height 18
drag, startPoint x: 666, startPoint y: 378, endPoint x: 538, endPoint y: 371, distance: 128.5
click at [538, 371] on div "Rename document Enter updated name here * .jpg Cancel Save Cancel OK" at bounding box center [770, 379] width 1540 height 758
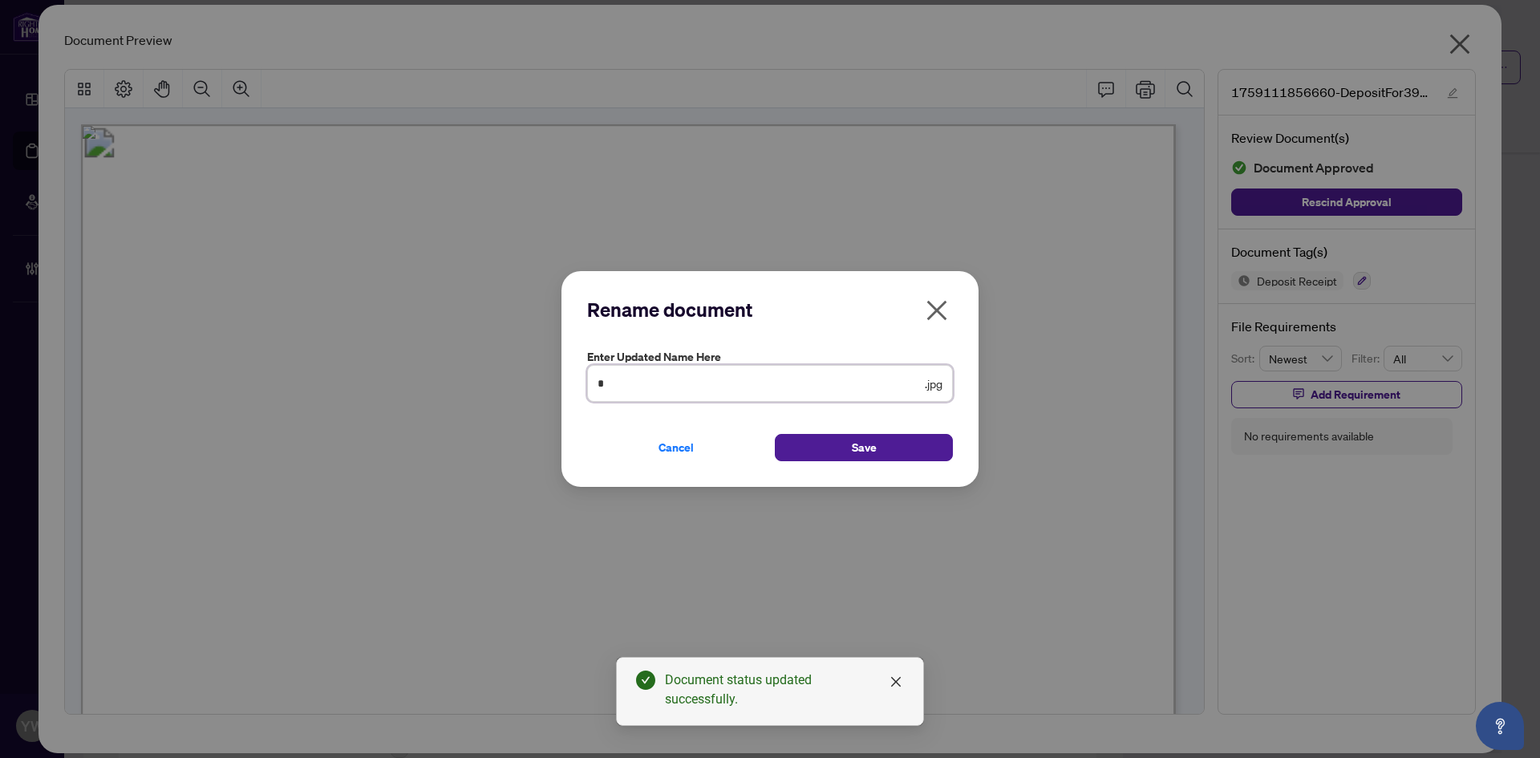
type input "**********"
click at [887, 434] on button "Save" at bounding box center [864, 447] width 178 height 27
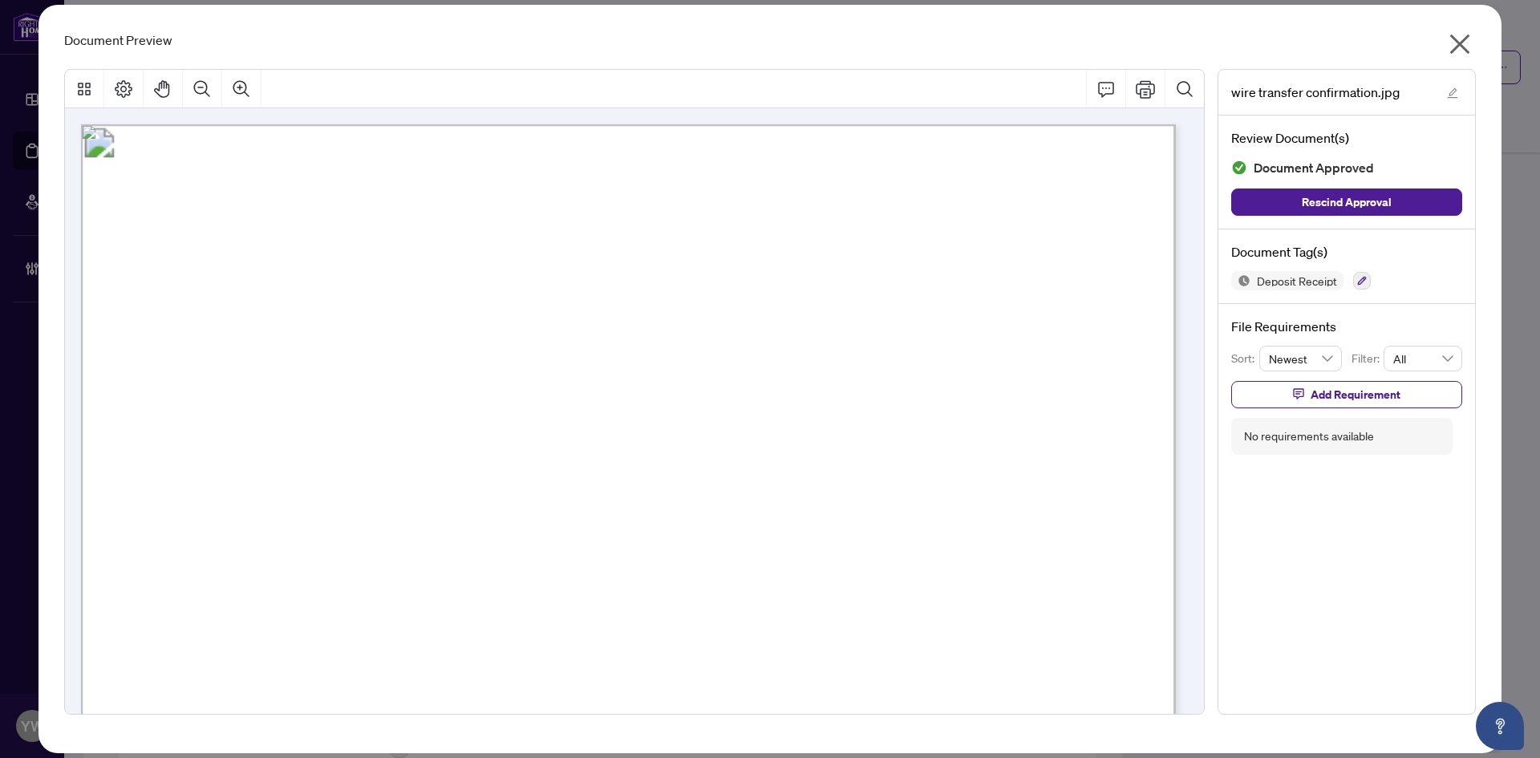
click at [1457, 46] on icon "close" at bounding box center [1461, 44] width 20 height 20
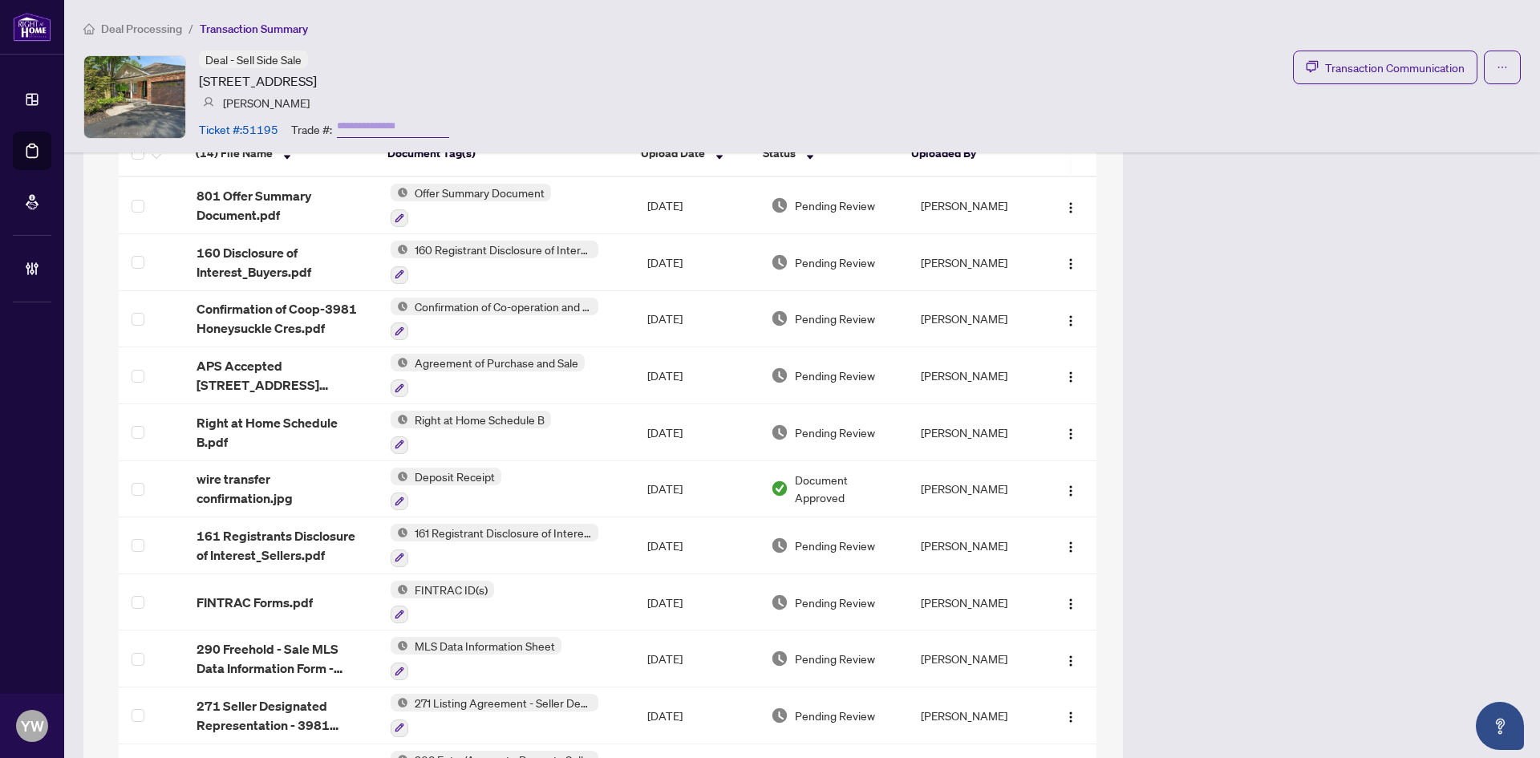
scroll to position [1416, 0]
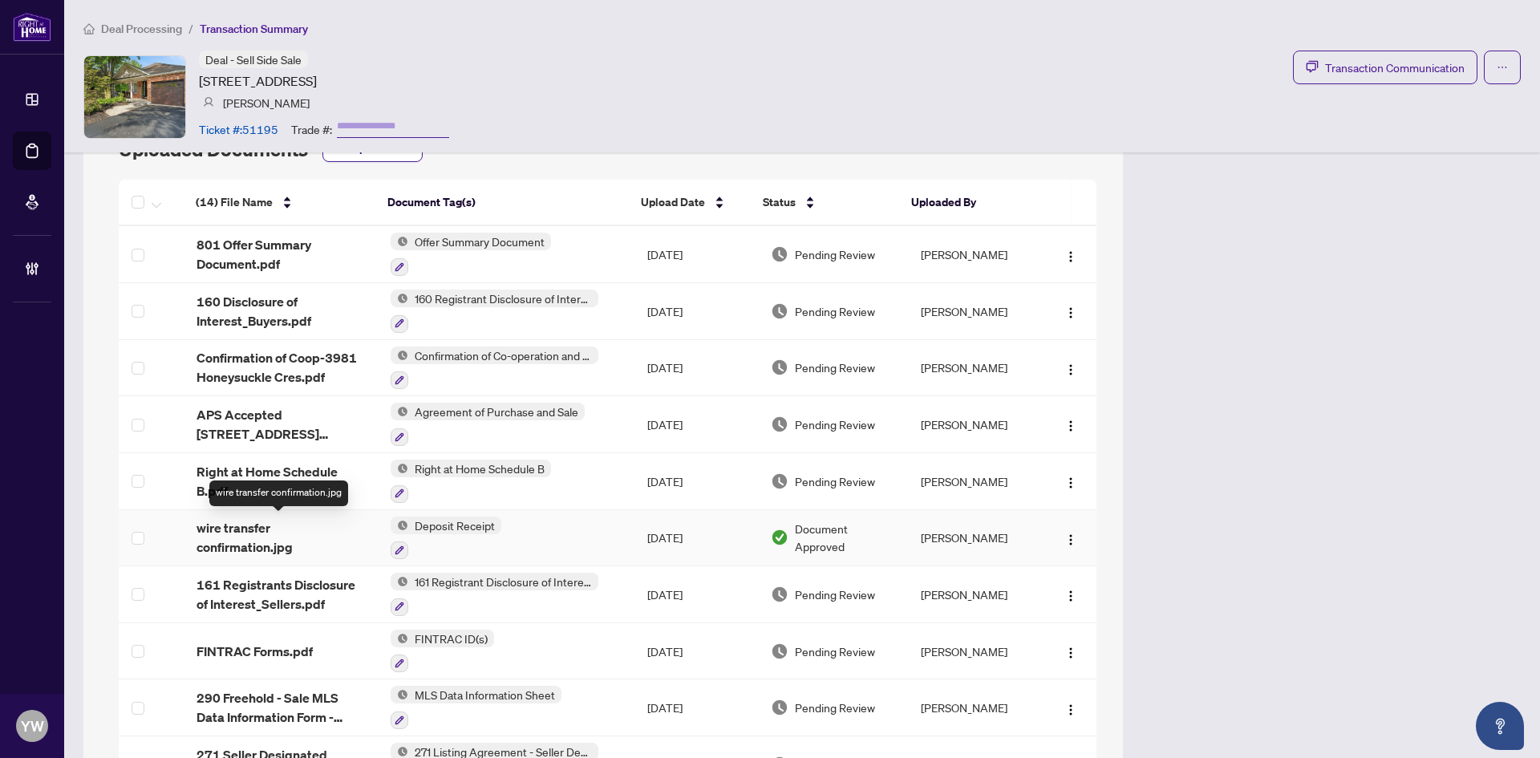
click at [258, 539] on span "wire transfer confirmation.jpg" at bounding box center [281, 537] width 168 height 39
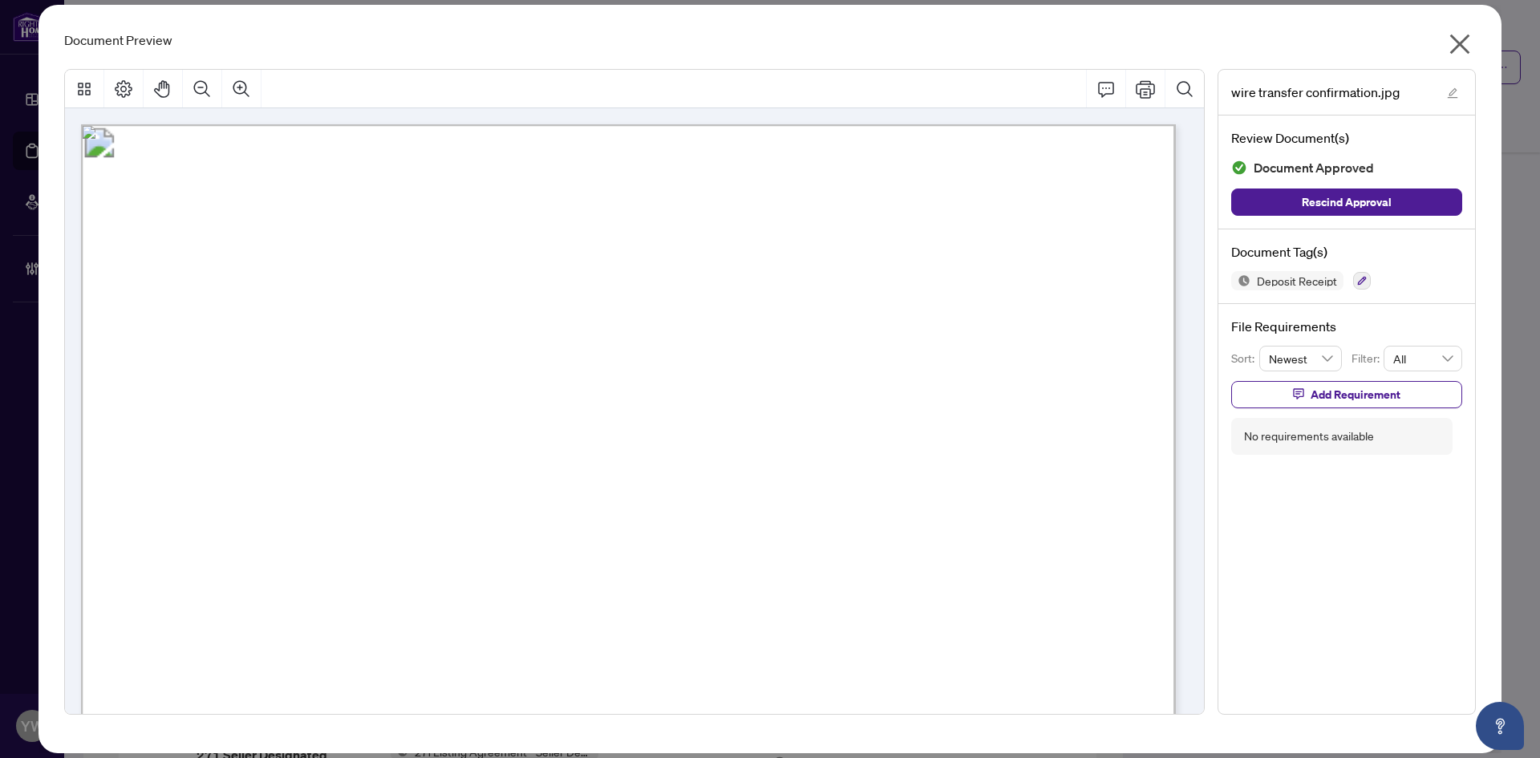
click at [1456, 46] on icon "close" at bounding box center [1460, 44] width 26 height 26
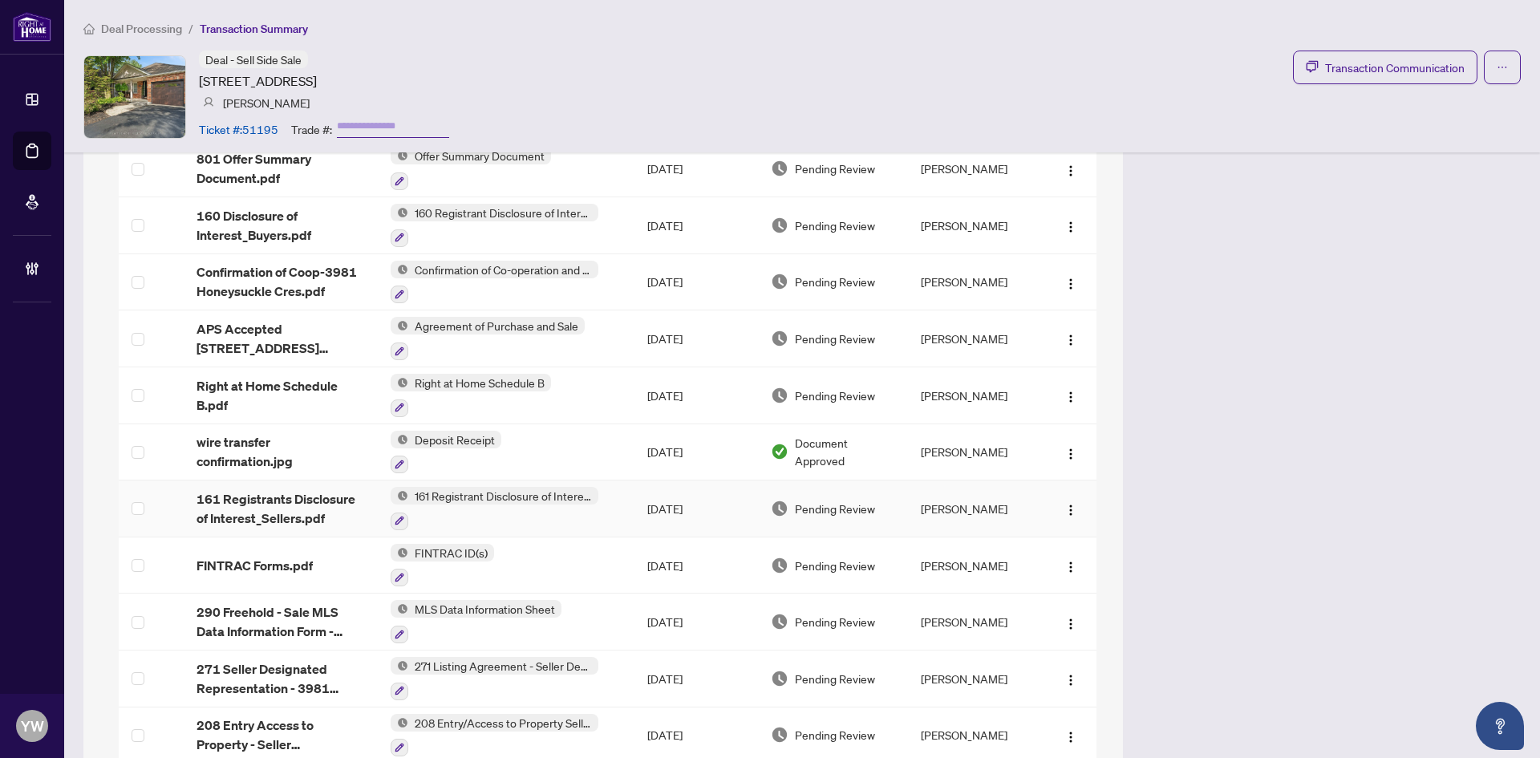
scroll to position [1576, 0]
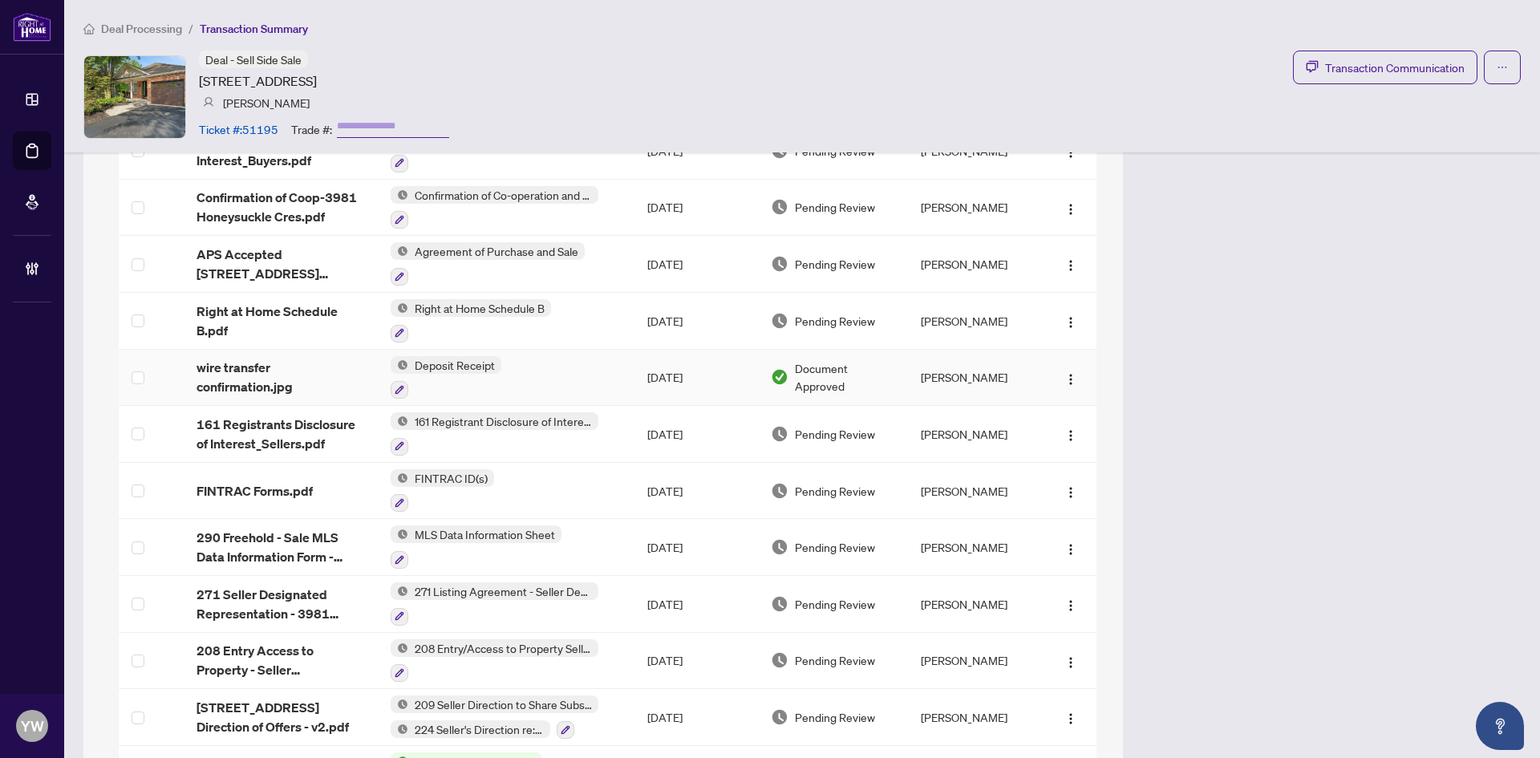
click at [253, 371] on span "wire transfer confirmation.jpg" at bounding box center [281, 377] width 168 height 39
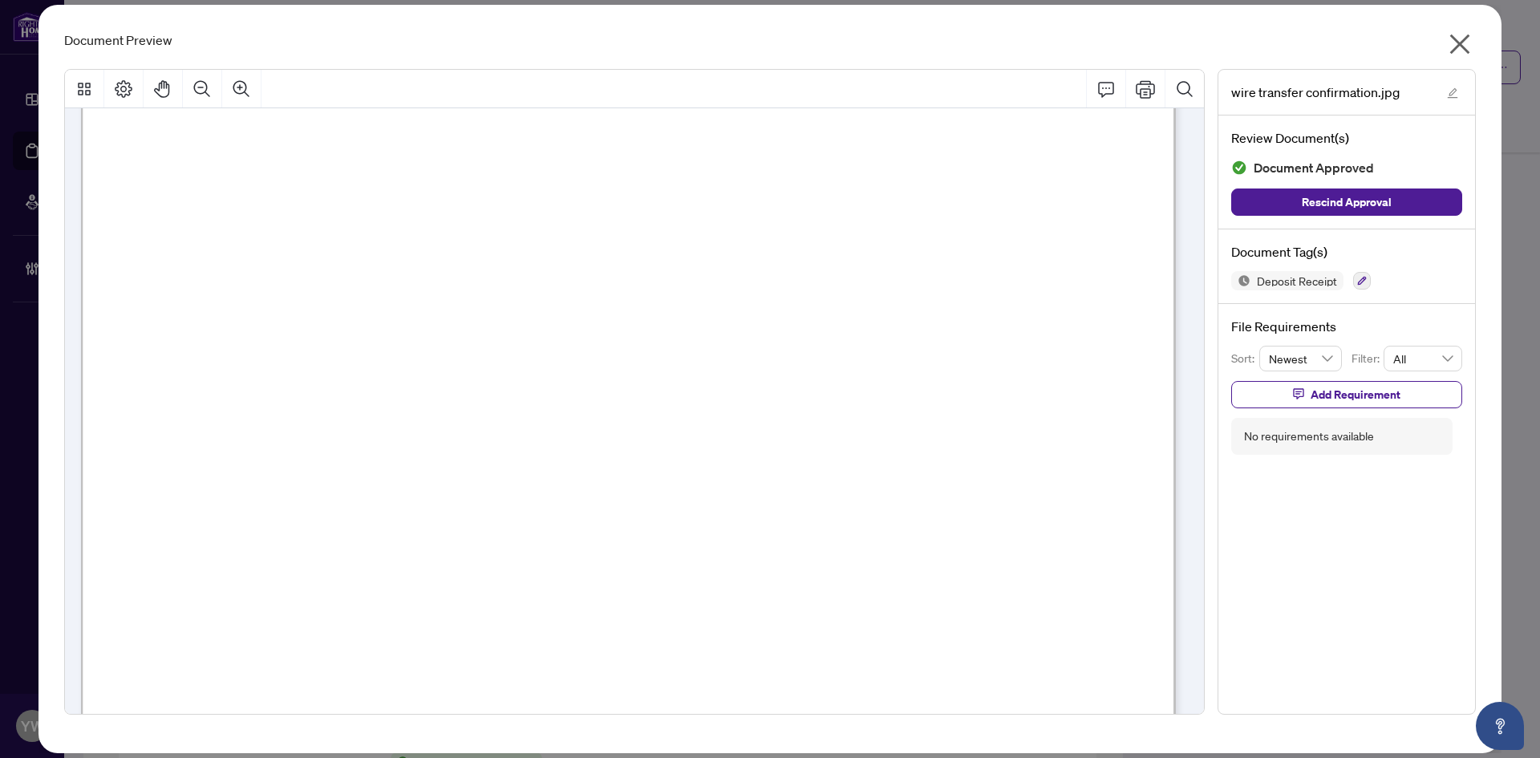
scroll to position [321, 0]
click at [1468, 43] on icon "close" at bounding box center [1460, 44] width 26 height 26
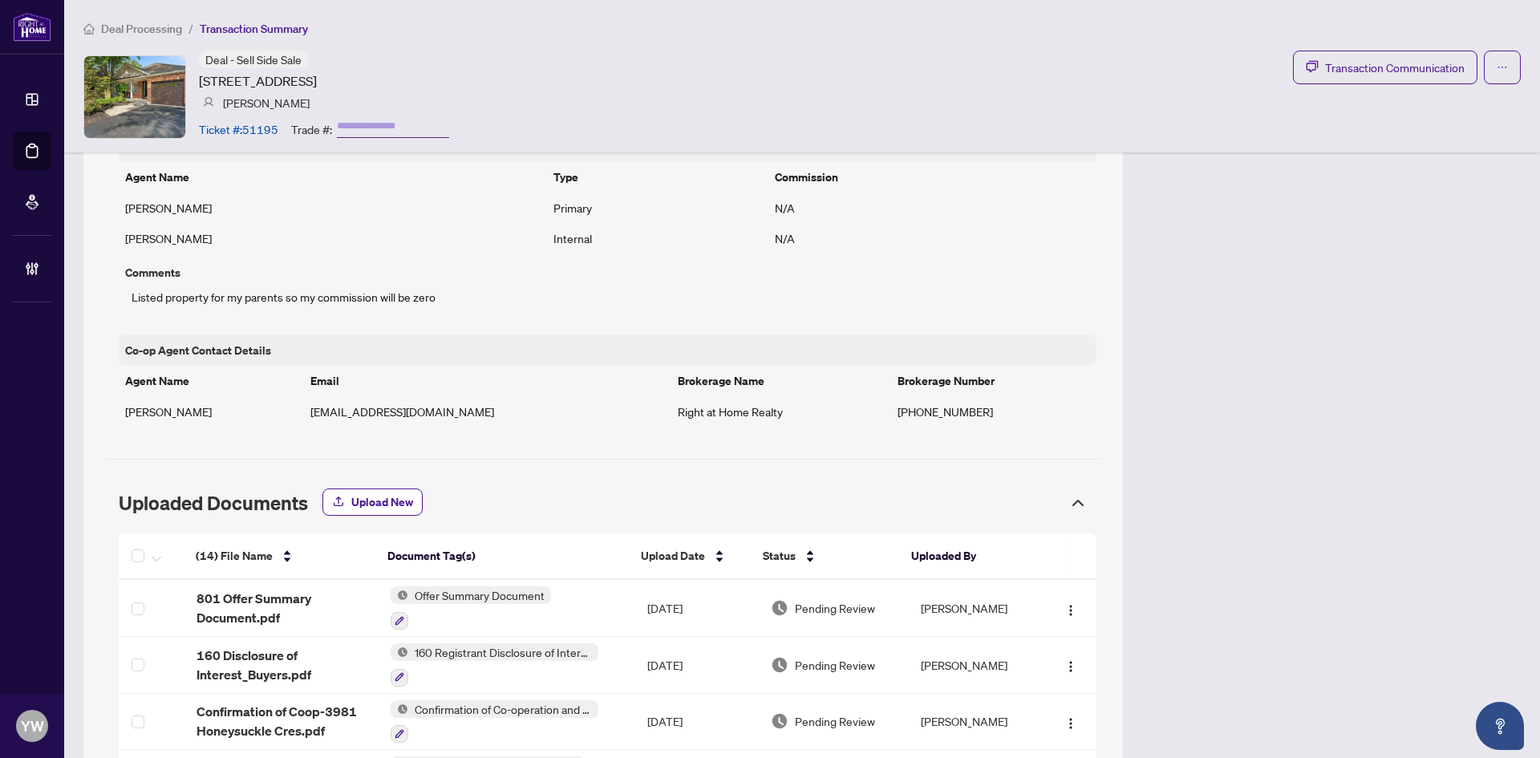
scroll to position [1175, 0]
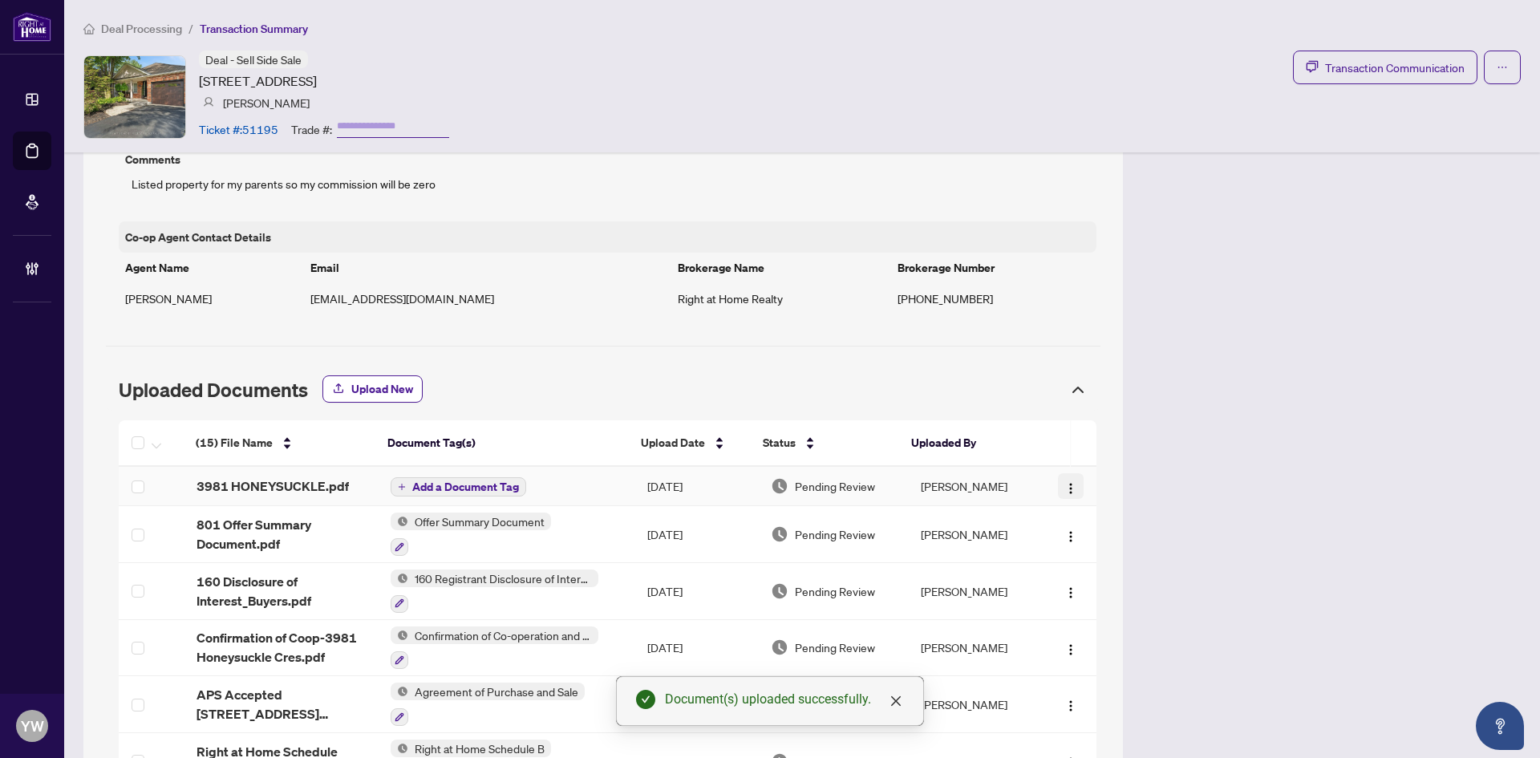
click at [1065, 486] on img "button" at bounding box center [1071, 488] width 13 height 13
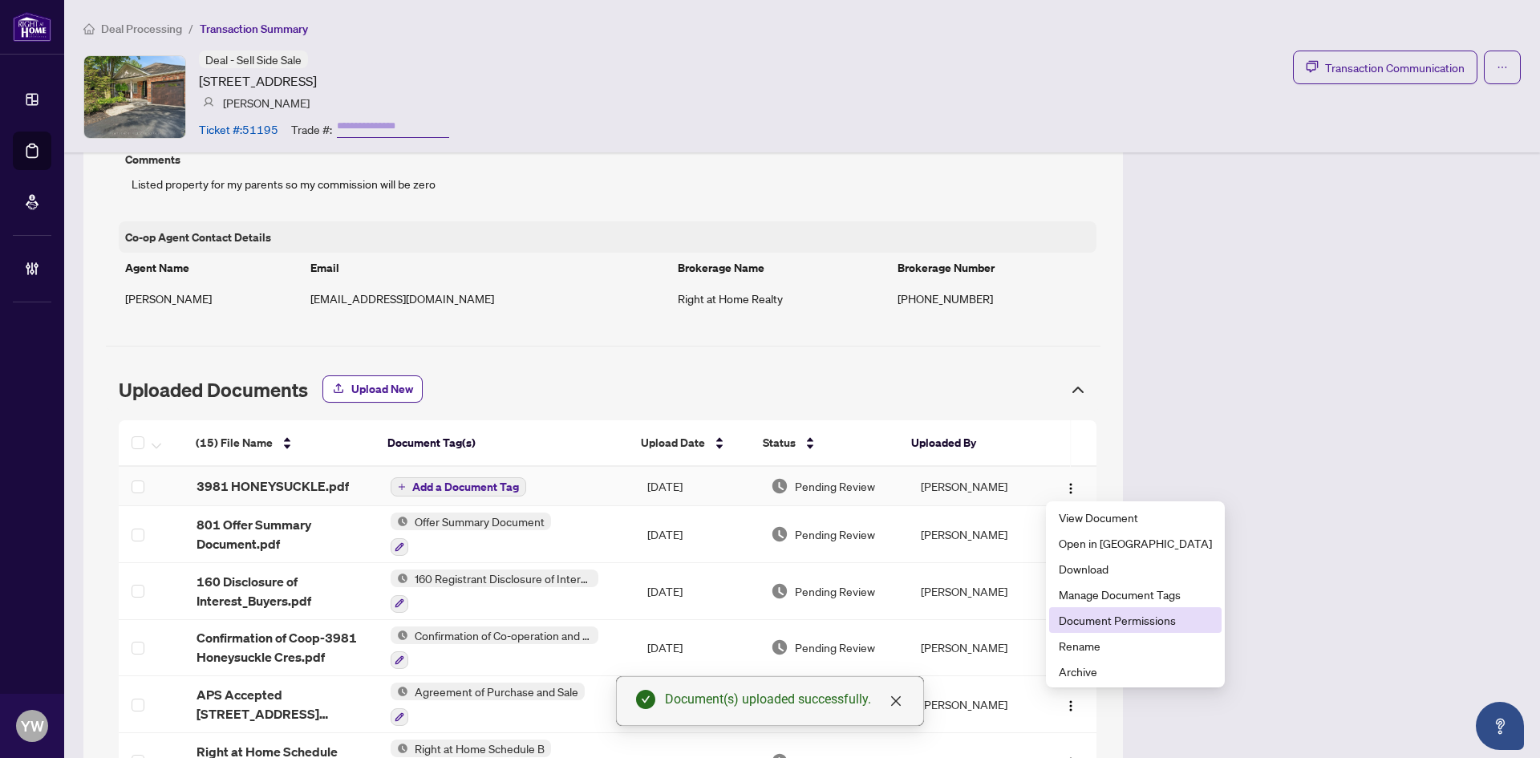
click at [1124, 621] on span "Document Permissions" at bounding box center [1135, 620] width 153 height 18
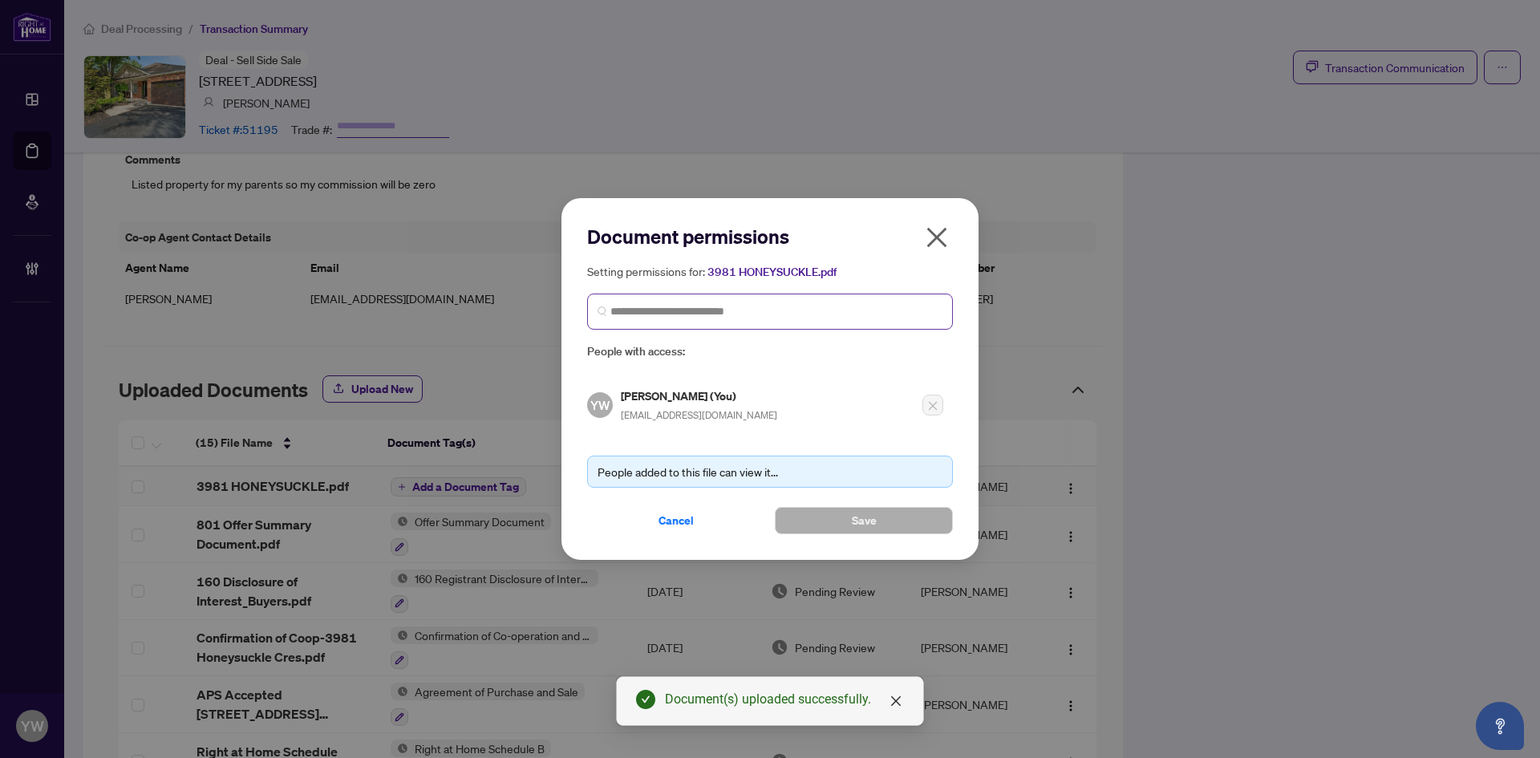
click at [716, 322] on span at bounding box center [770, 312] width 366 height 36
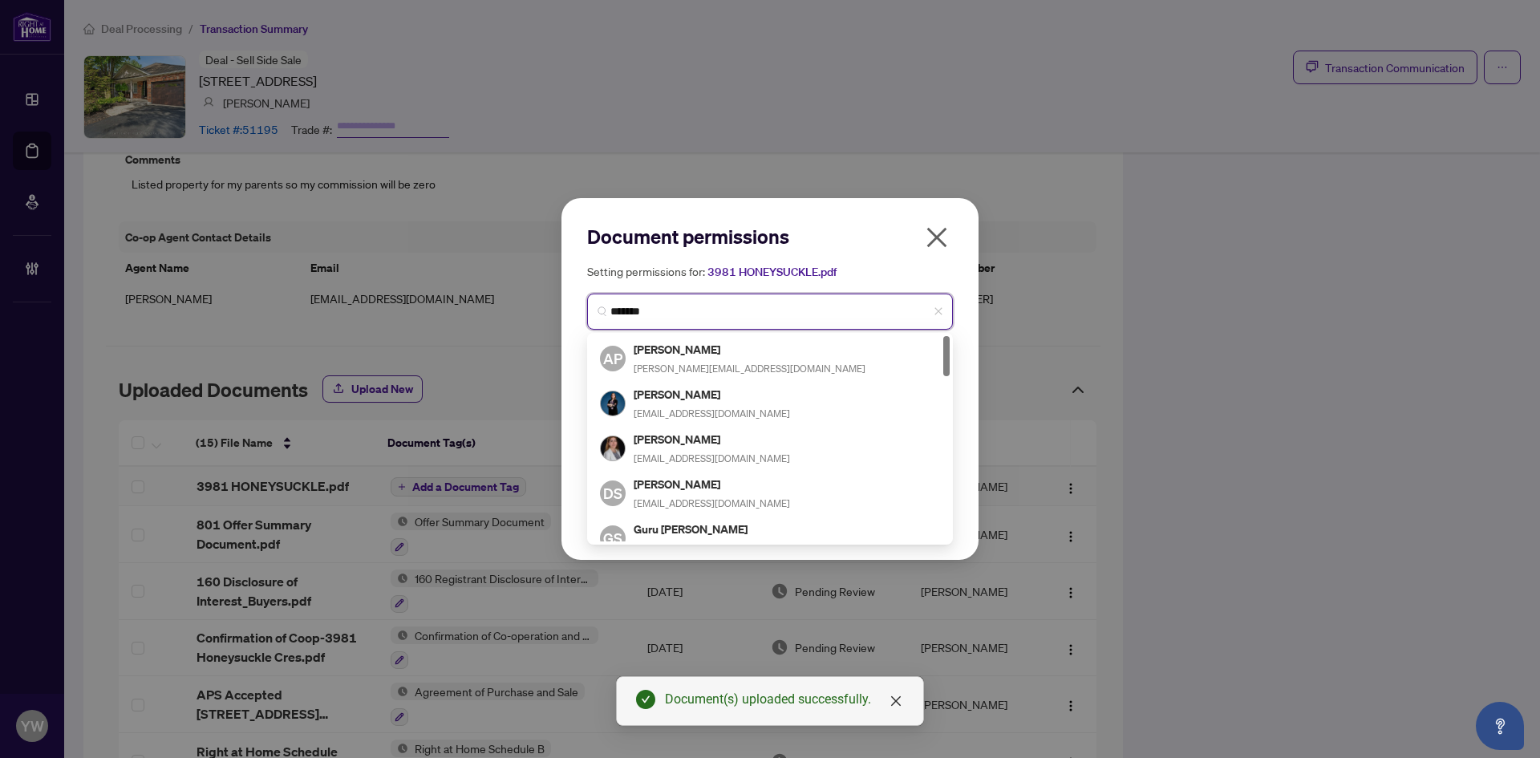
type input "********"
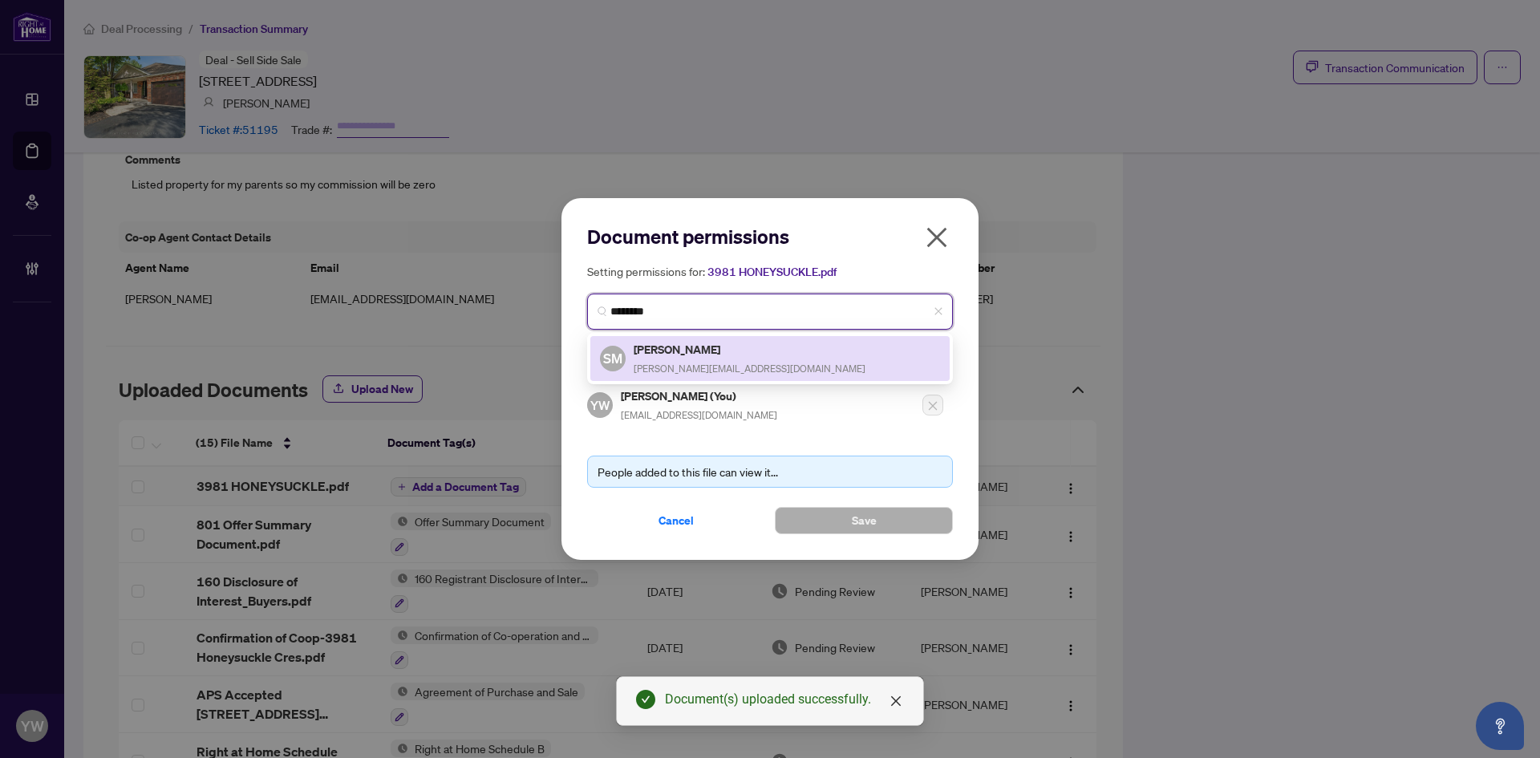
click at [708, 357] on div "Sarah Miller miller.sarah36@gmail.com" at bounding box center [750, 358] width 232 height 37
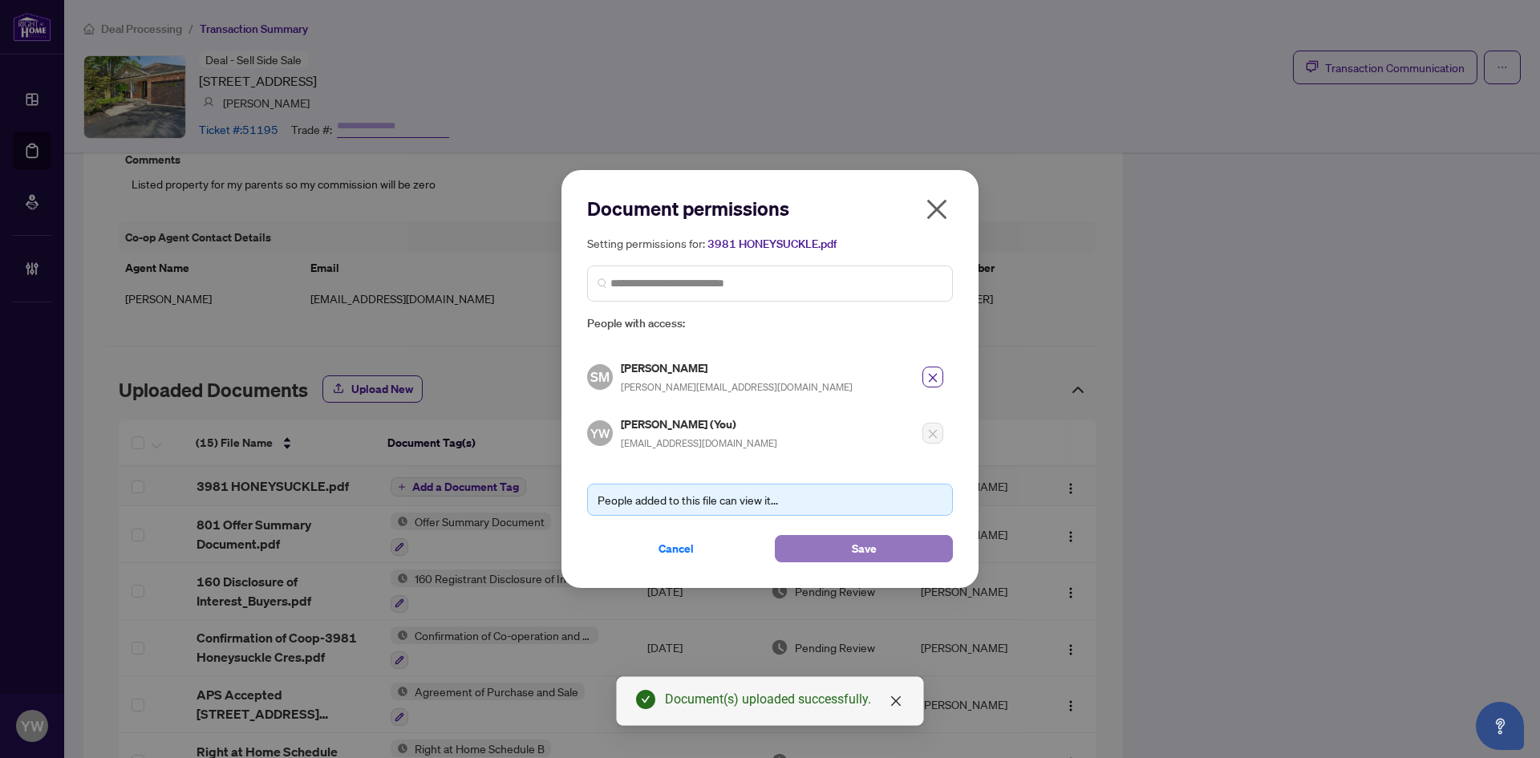
click at [812, 544] on button "Save" at bounding box center [864, 548] width 178 height 27
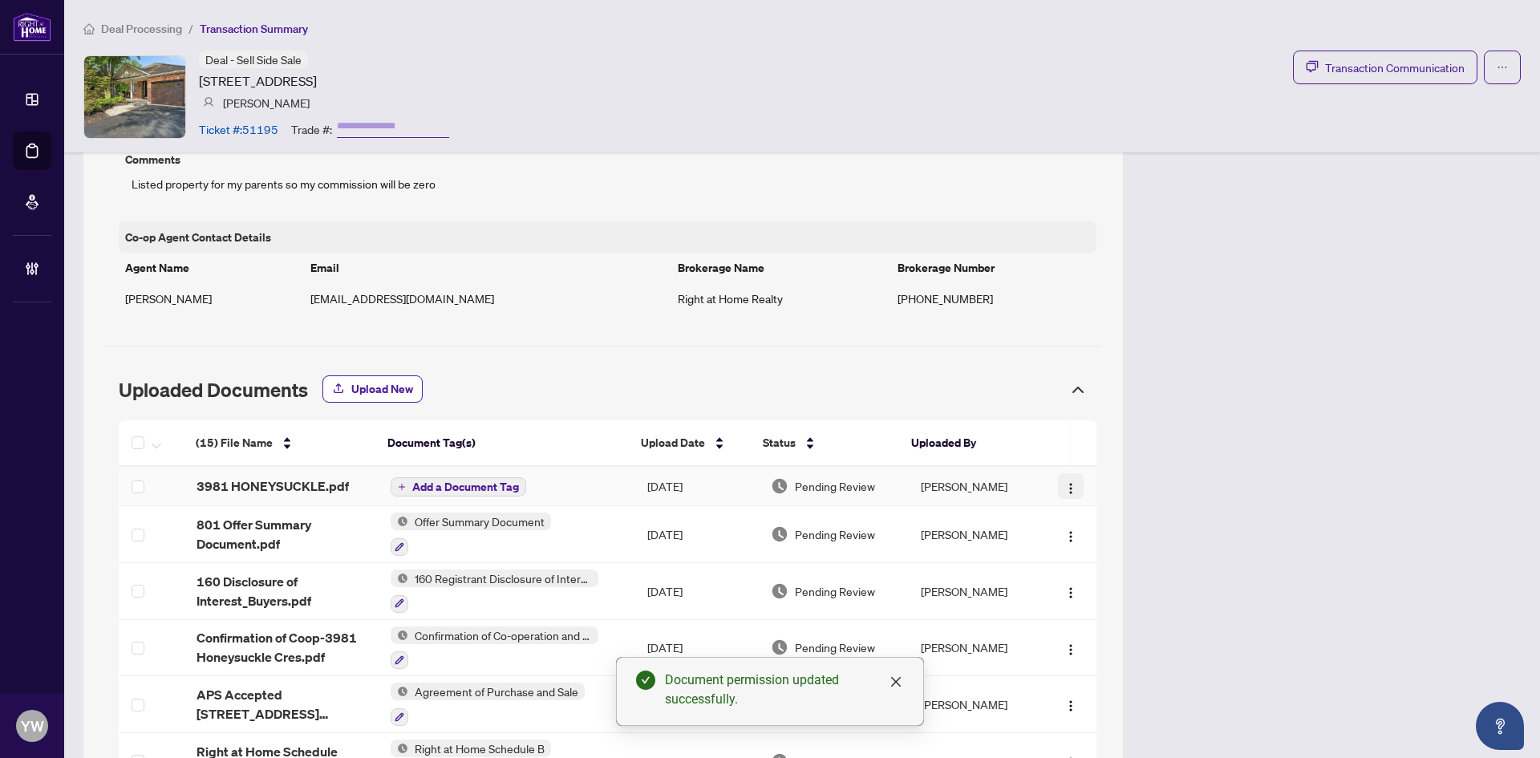
click at [1065, 488] on img "button" at bounding box center [1071, 488] width 13 height 13
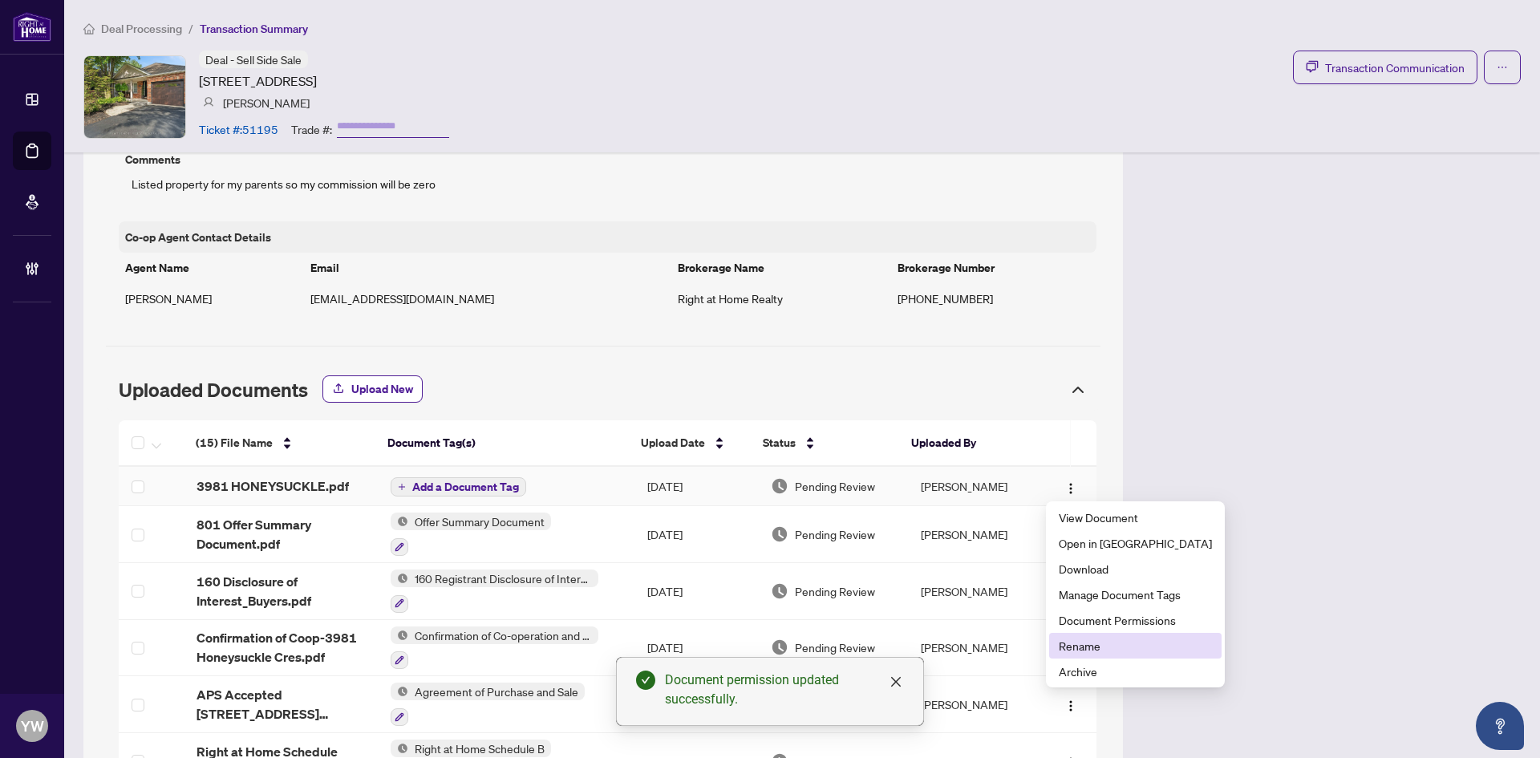
click at [1069, 648] on span "Rename" at bounding box center [1135, 646] width 153 height 18
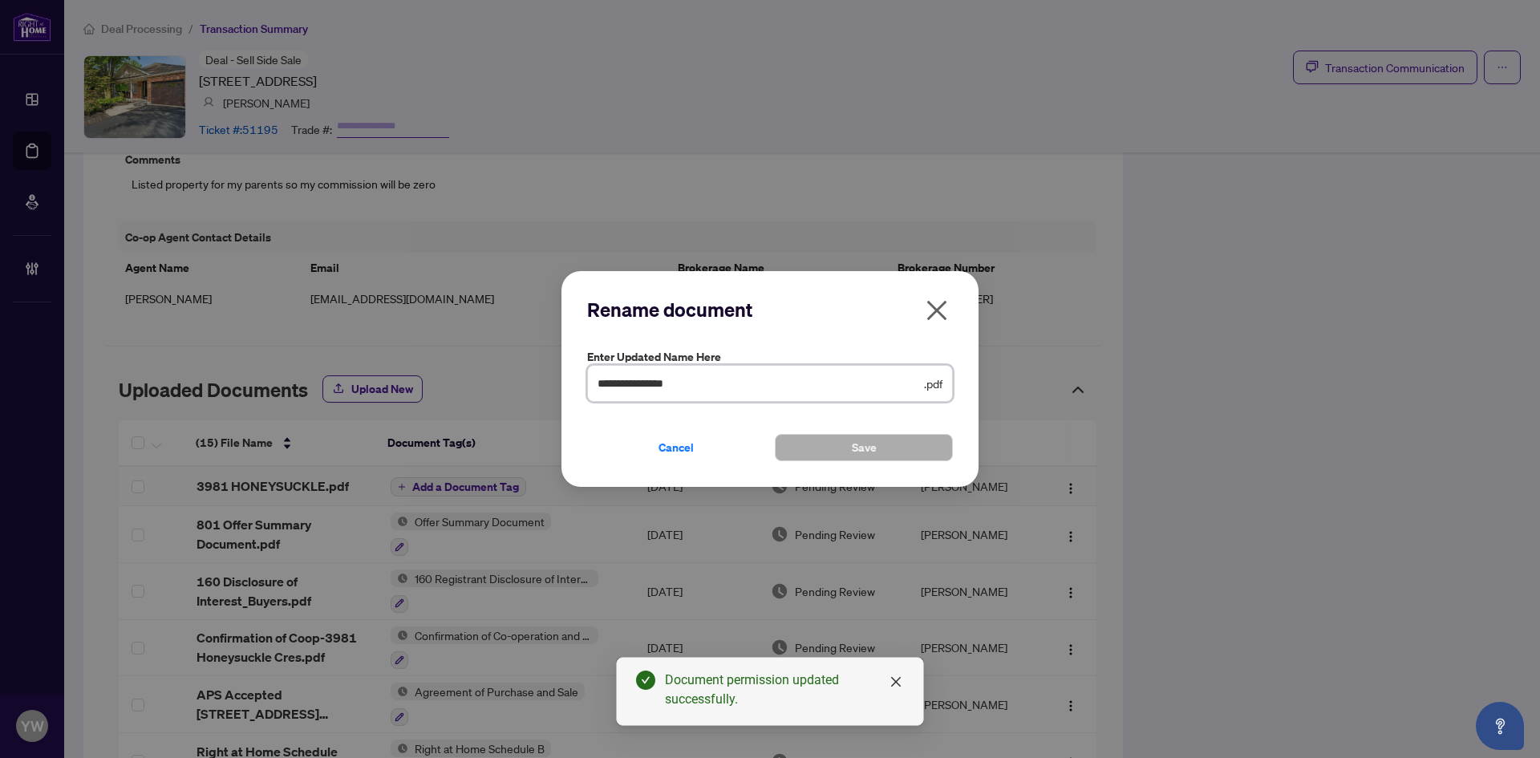
drag, startPoint x: 704, startPoint y: 379, endPoint x: 480, endPoint y: 378, distance: 224.6
click at [480, 378] on div "**********" at bounding box center [770, 379] width 1540 height 758
type input "**********"
click at [838, 450] on button "Save" at bounding box center [864, 447] width 178 height 27
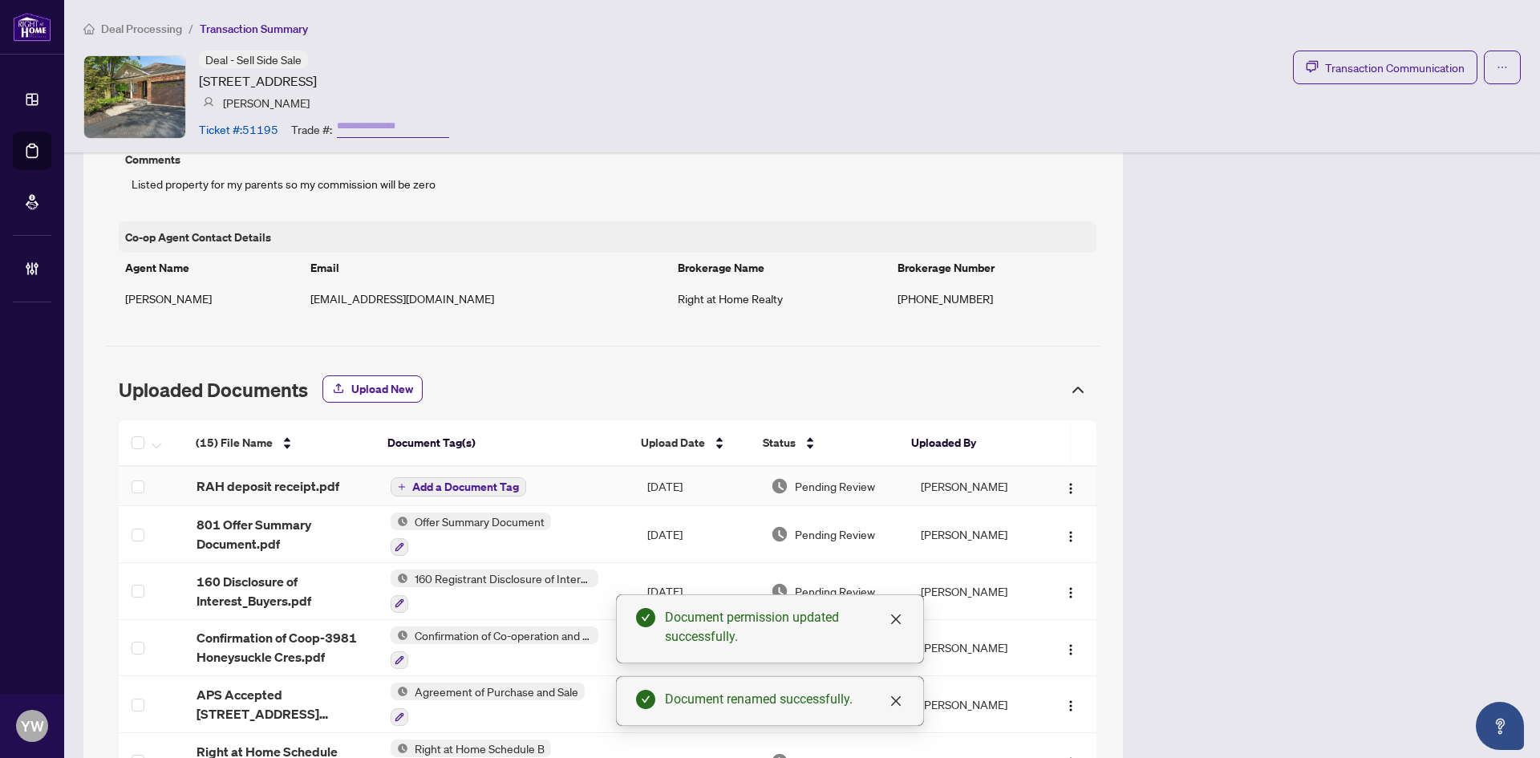
click at [479, 489] on span "Add a Document Tag" at bounding box center [465, 486] width 107 height 11
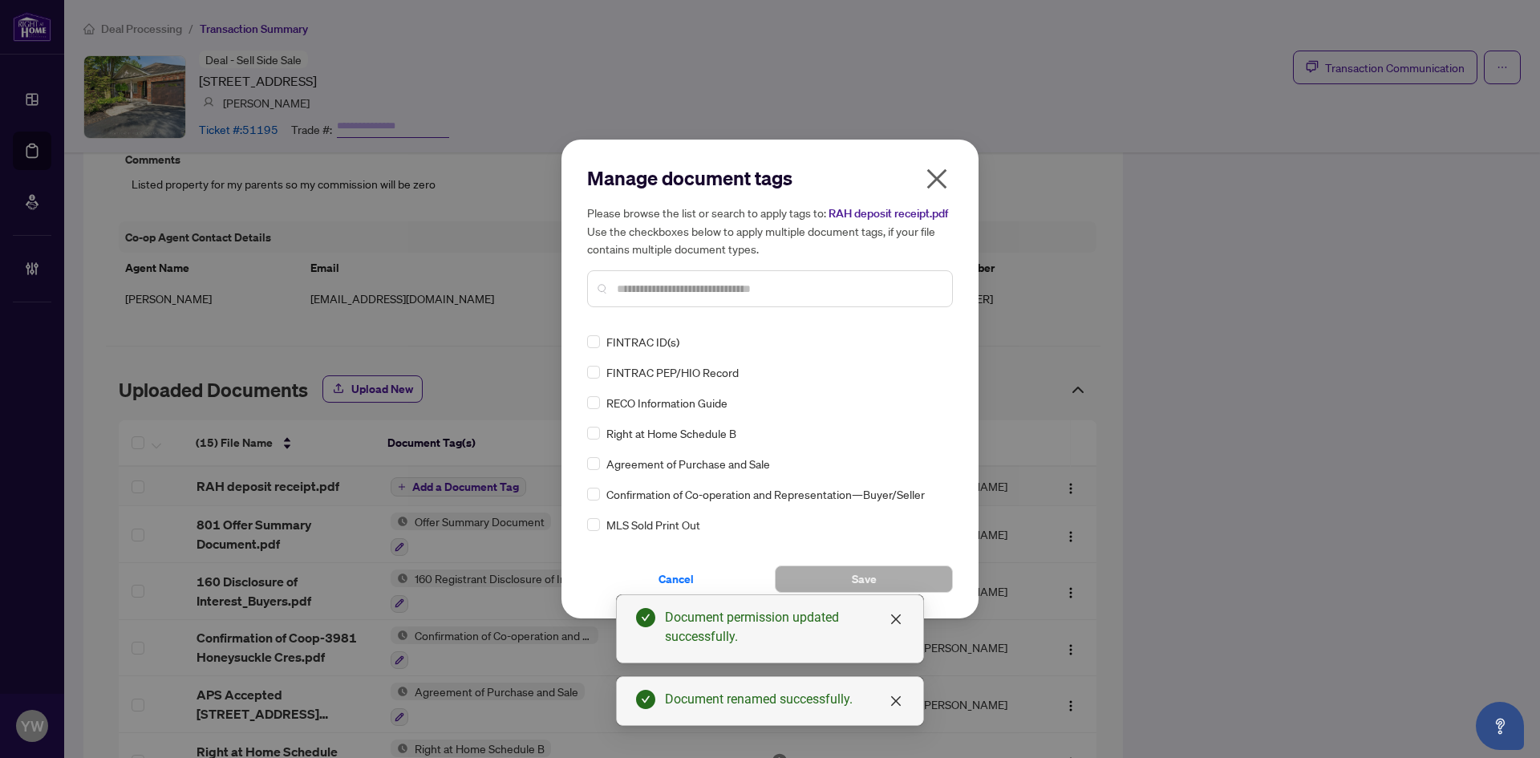
click at [667, 290] on input "text" at bounding box center [778, 289] width 323 height 18
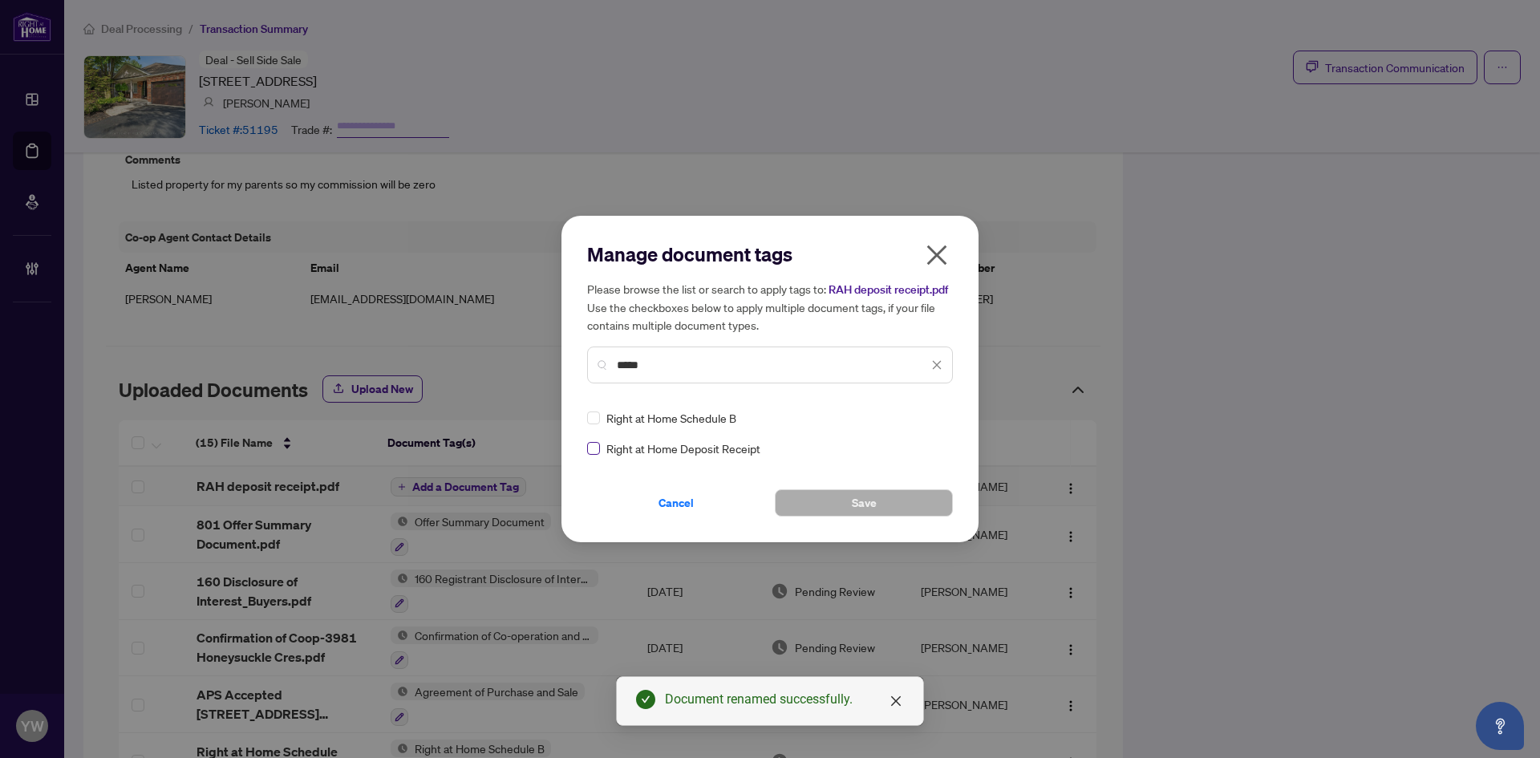
type input "*****"
click at [931, 416] on div at bounding box center [927, 418] width 30 height 16
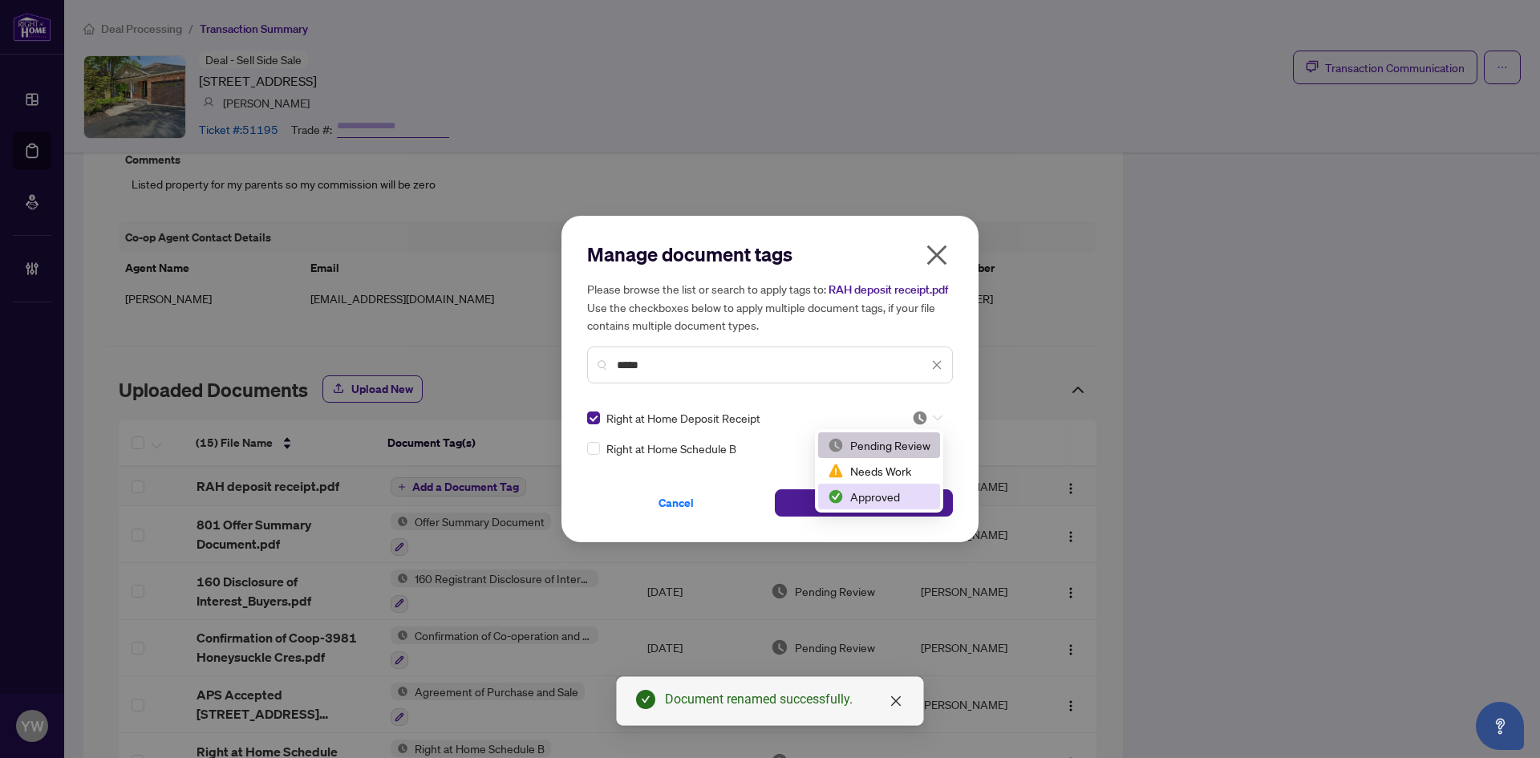
click at [893, 494] on div "Approved" at bounding box center [879, 497] width 103 height 18
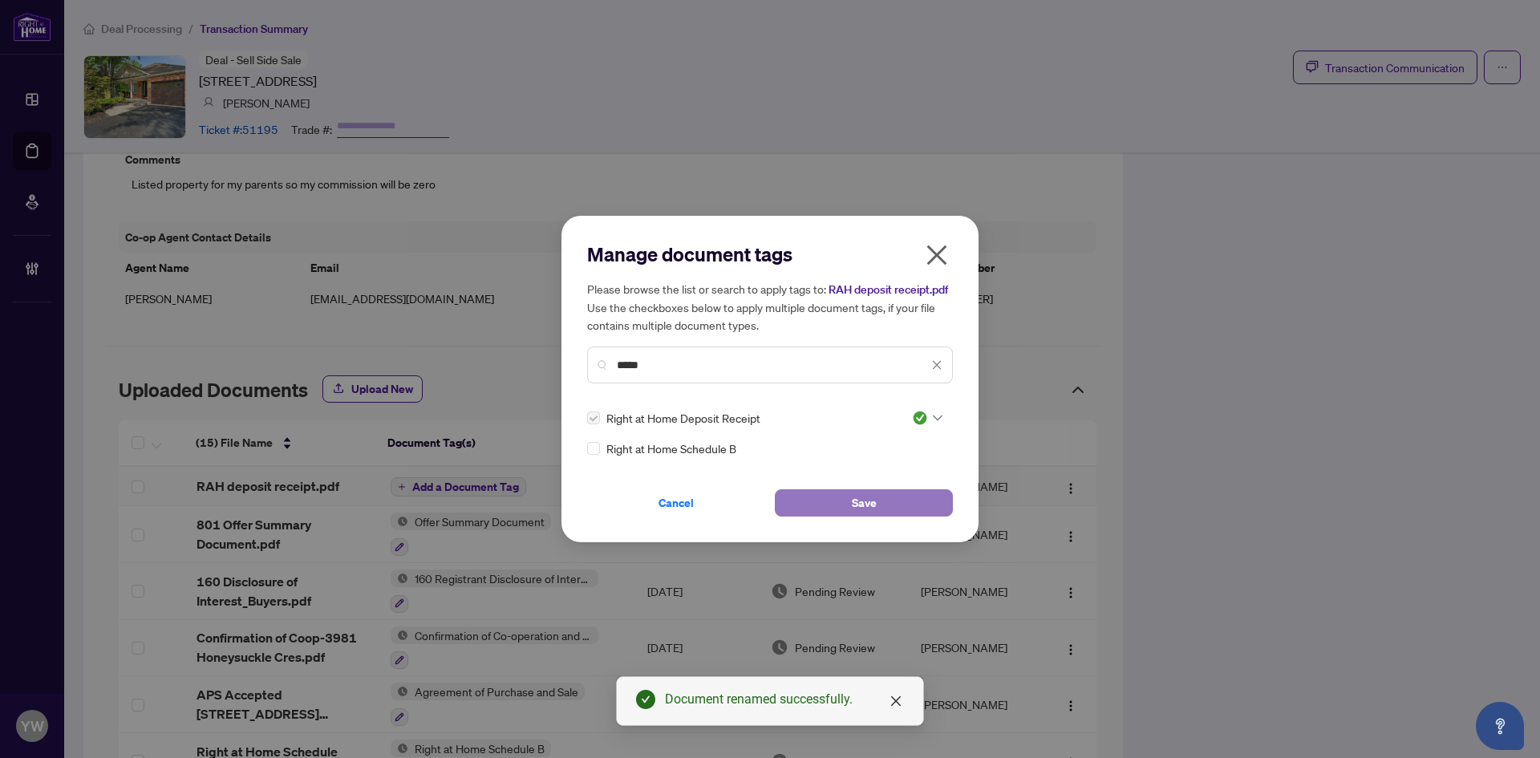
click at [843, 501] on button "Save" at bounding box center [864, 502] width 178 height 27
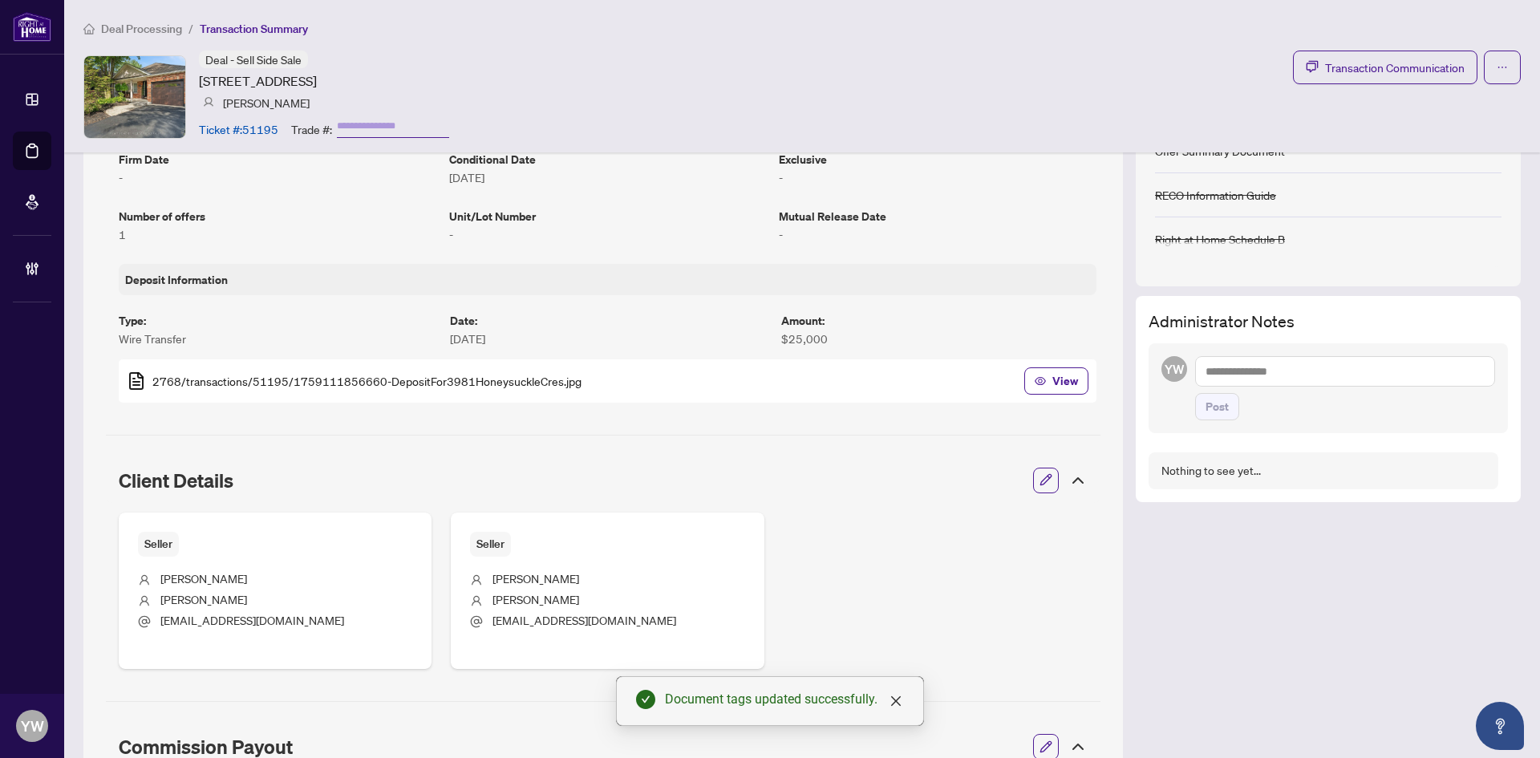
scroll to position [481, 0]
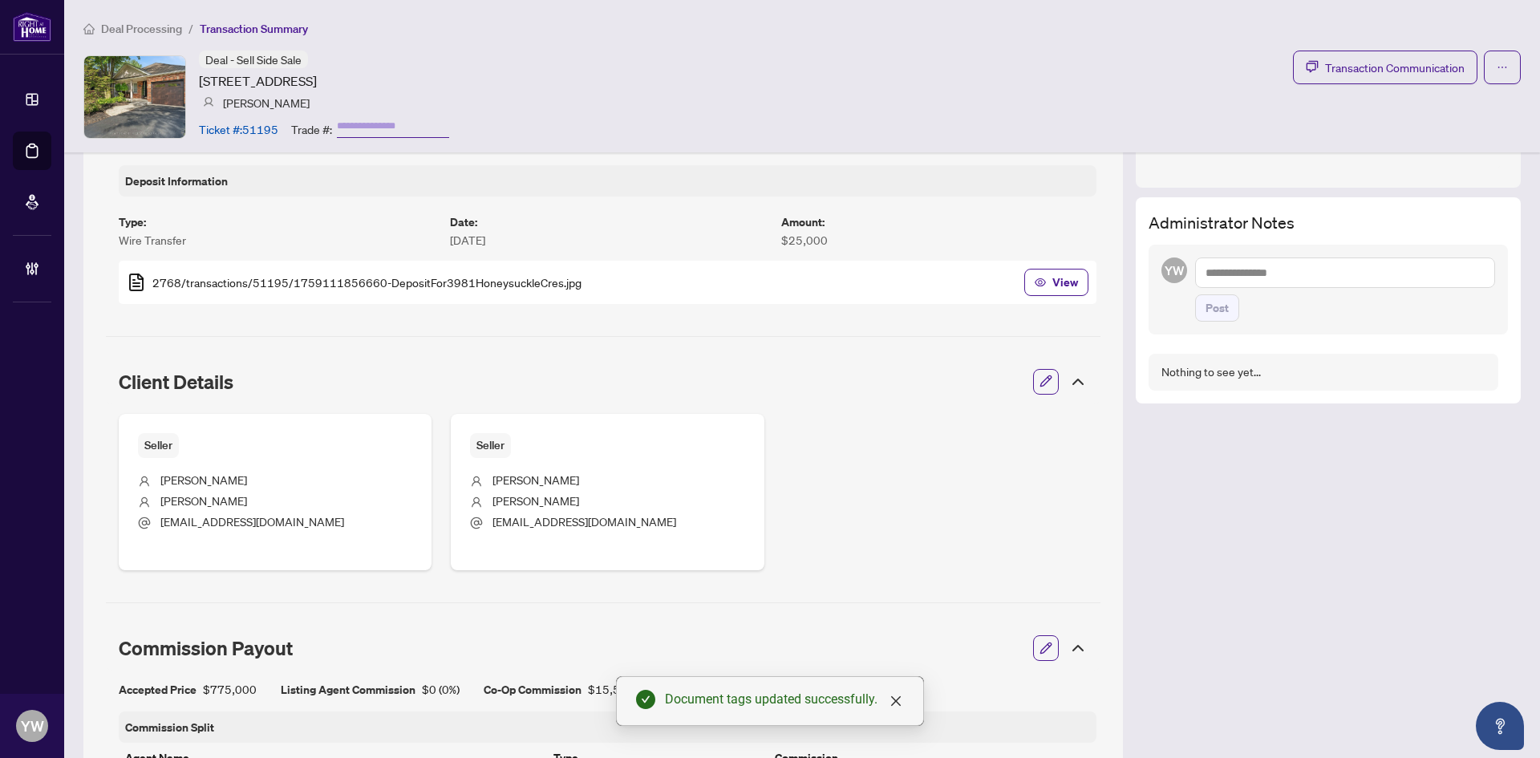
click at [1223, 273] on textarea at bounding box center [1345, 273] width 300 height 30
click at [1255, 283] on textarea at bounding box center [1345, 273] width 300 height 30
paste textarea "**********"
type textarea "**********"
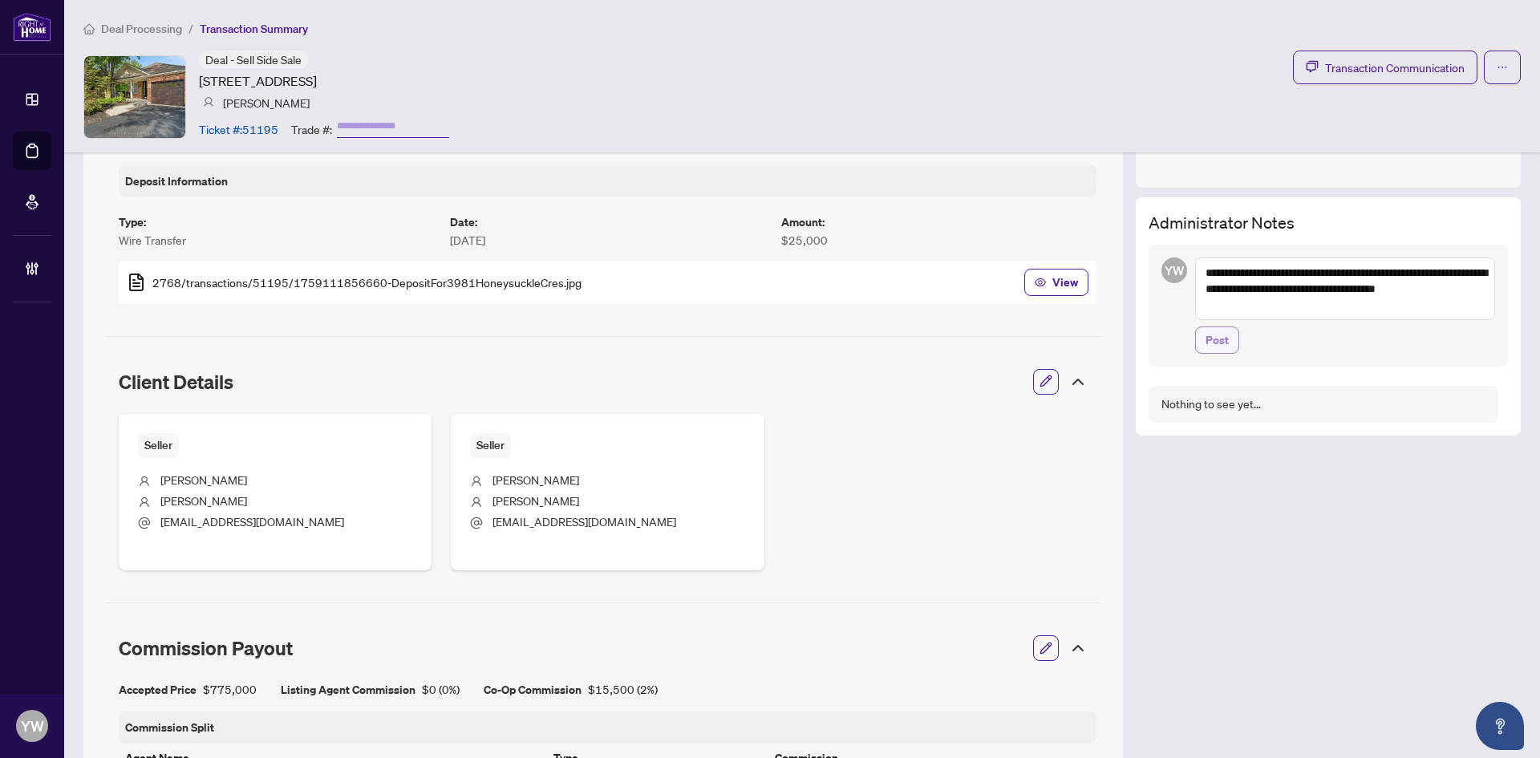
click at [1206, 330] on span "Post" at bounding box center [1217, 340] width 23 height 26
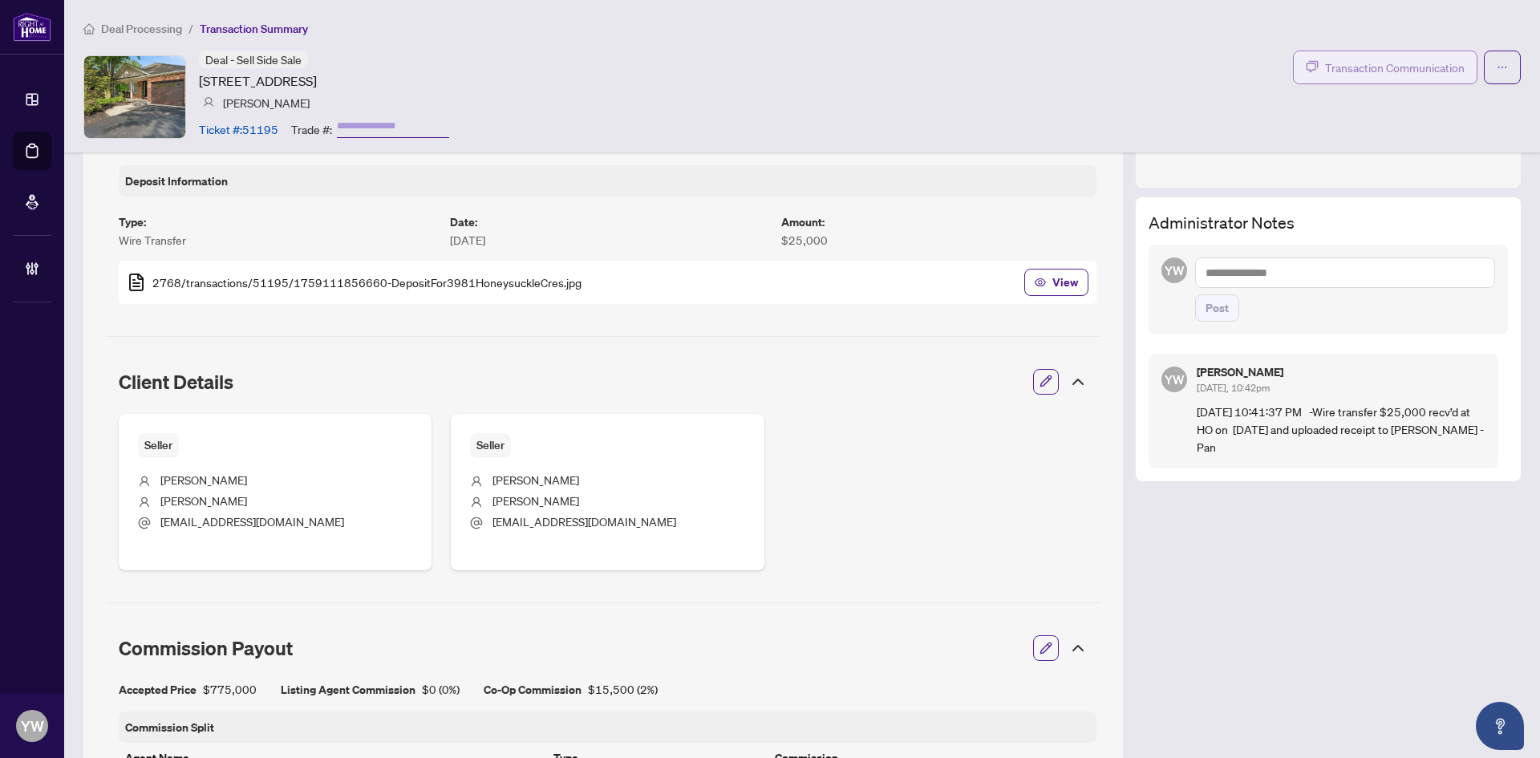
click at [1431, 61] on span "Transaction Communication" at bounding box center [1395, 68] width 140 height 18
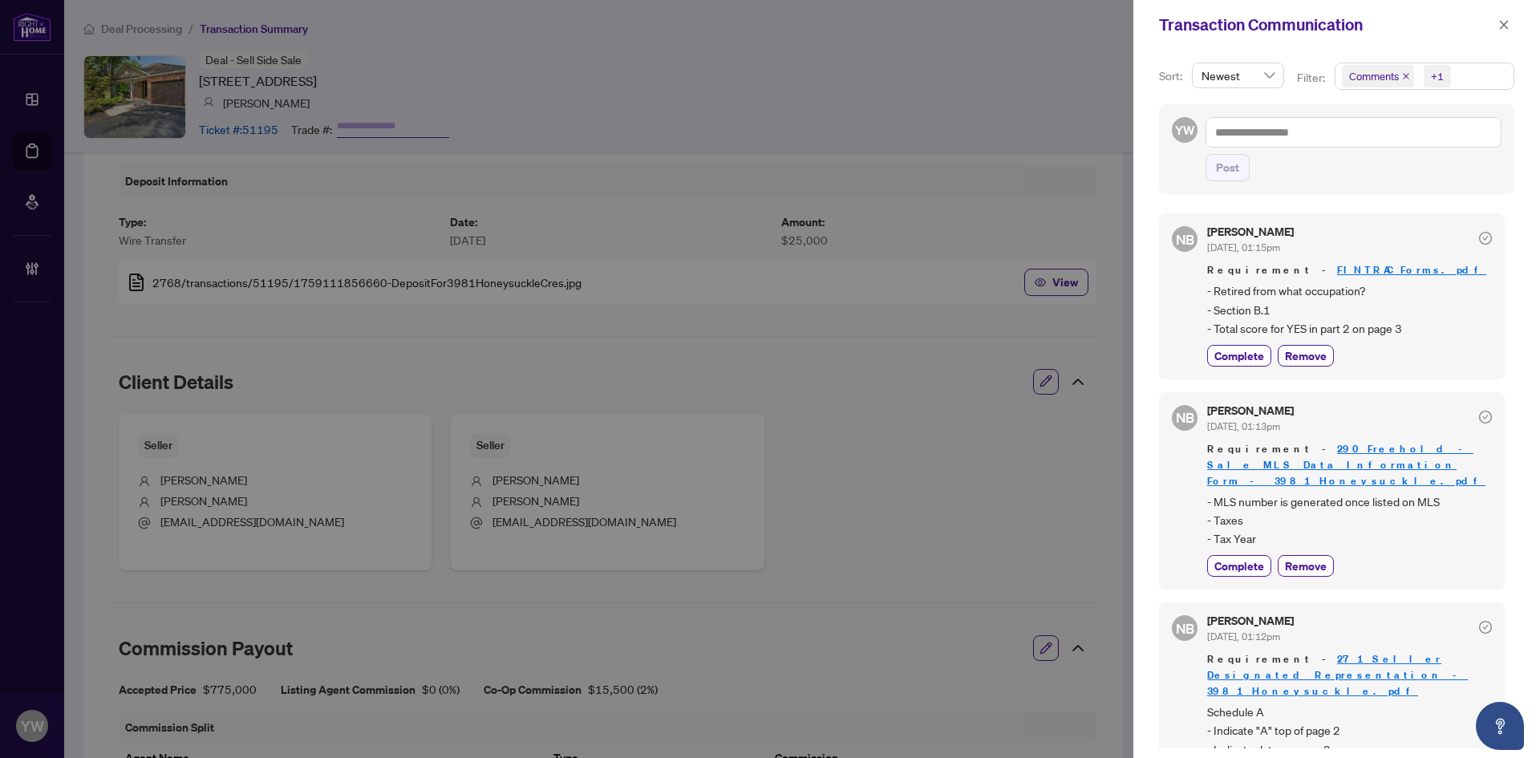
drag, startPoint x: 1261, startPoint y: 149, endPoint x: 1264, endPoint y: 140, distance: 9.4
click at [1261, 149] on div "Post" at bounding box center [1354, 149] width 296 height 64
click at [1264, 136] on textarea at bounding box center [1354, 132] width 296 height 30
paste textarea "**********"
type textarea "**********"
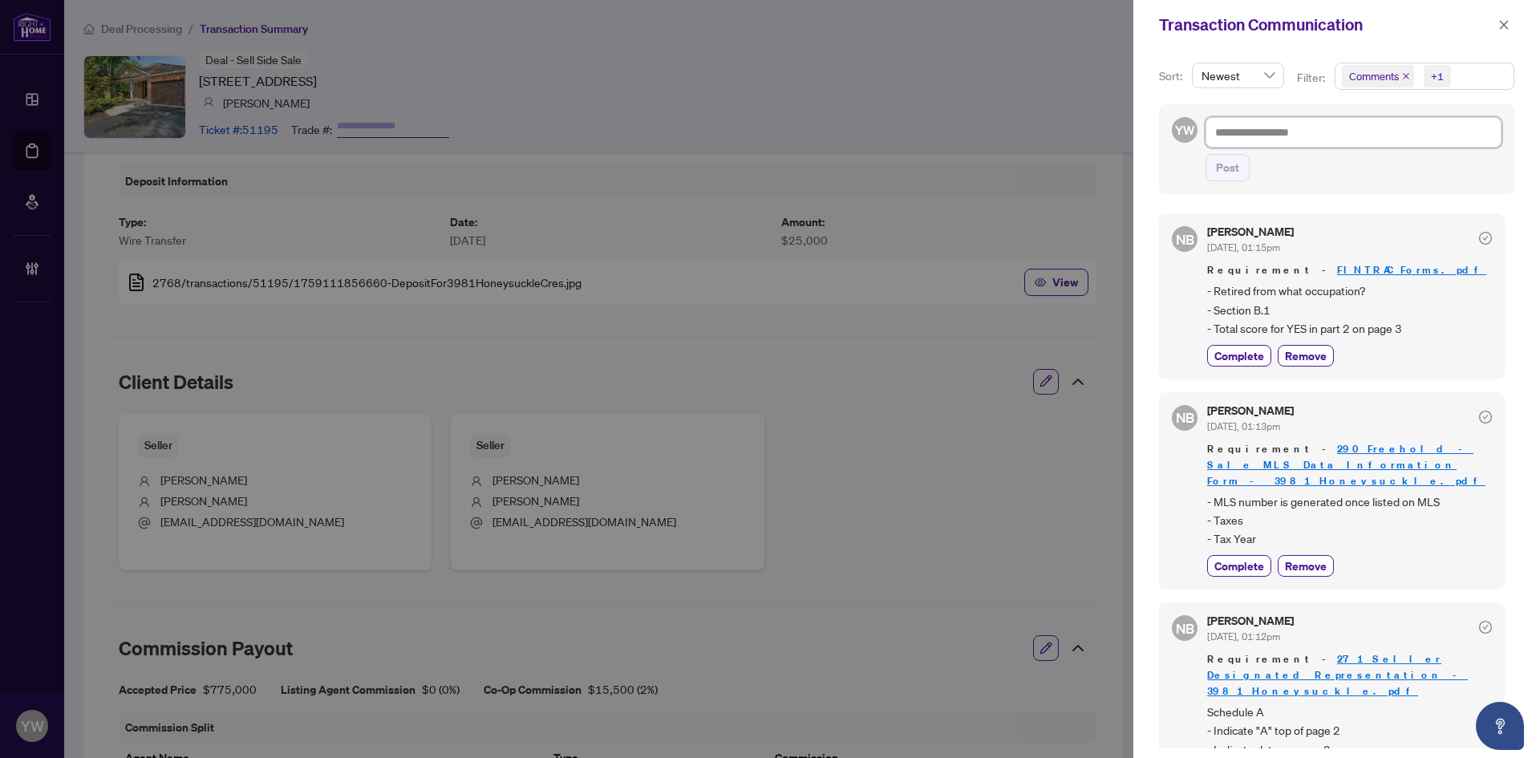
type textarea "**********"
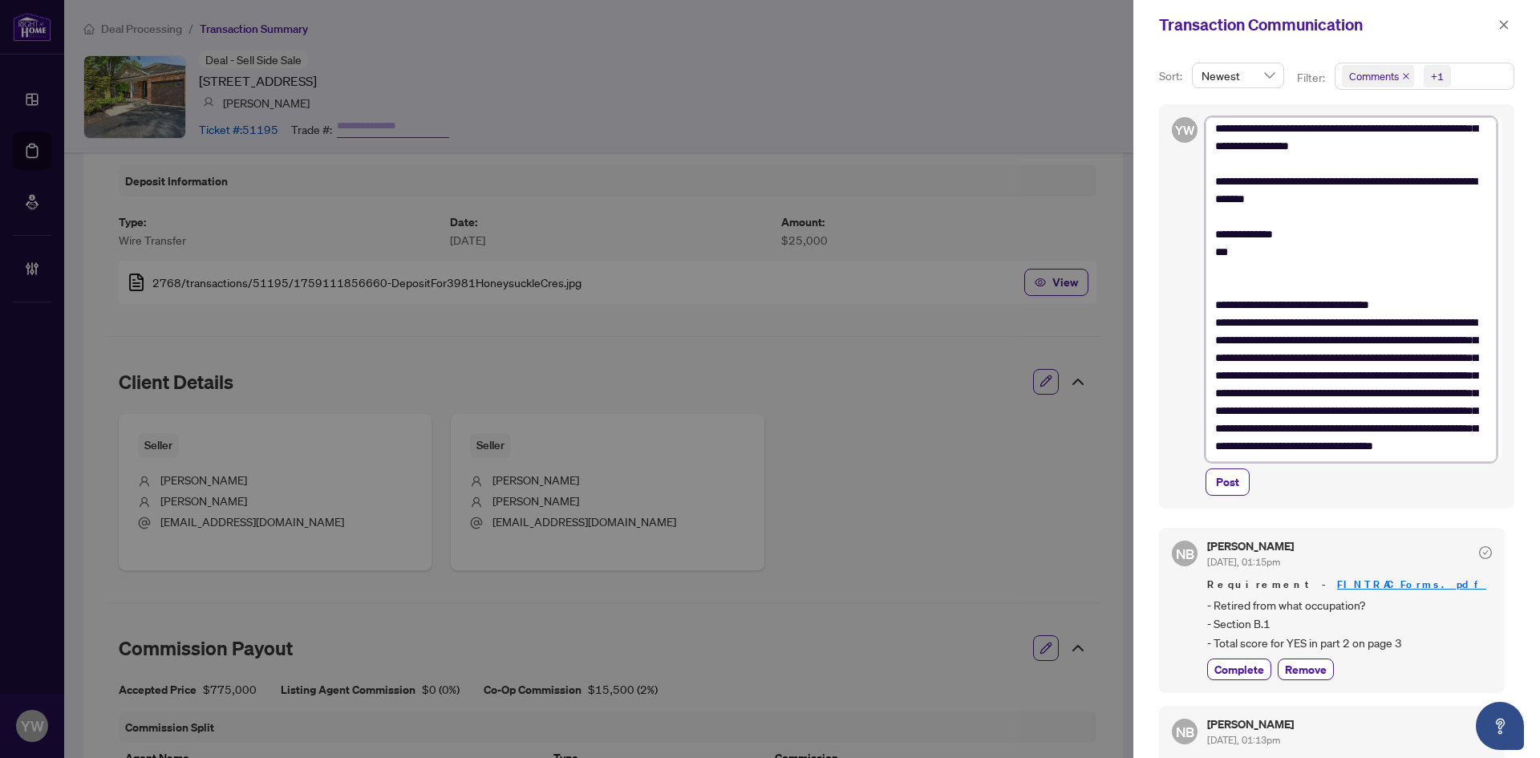
scroll to position [0, 0]
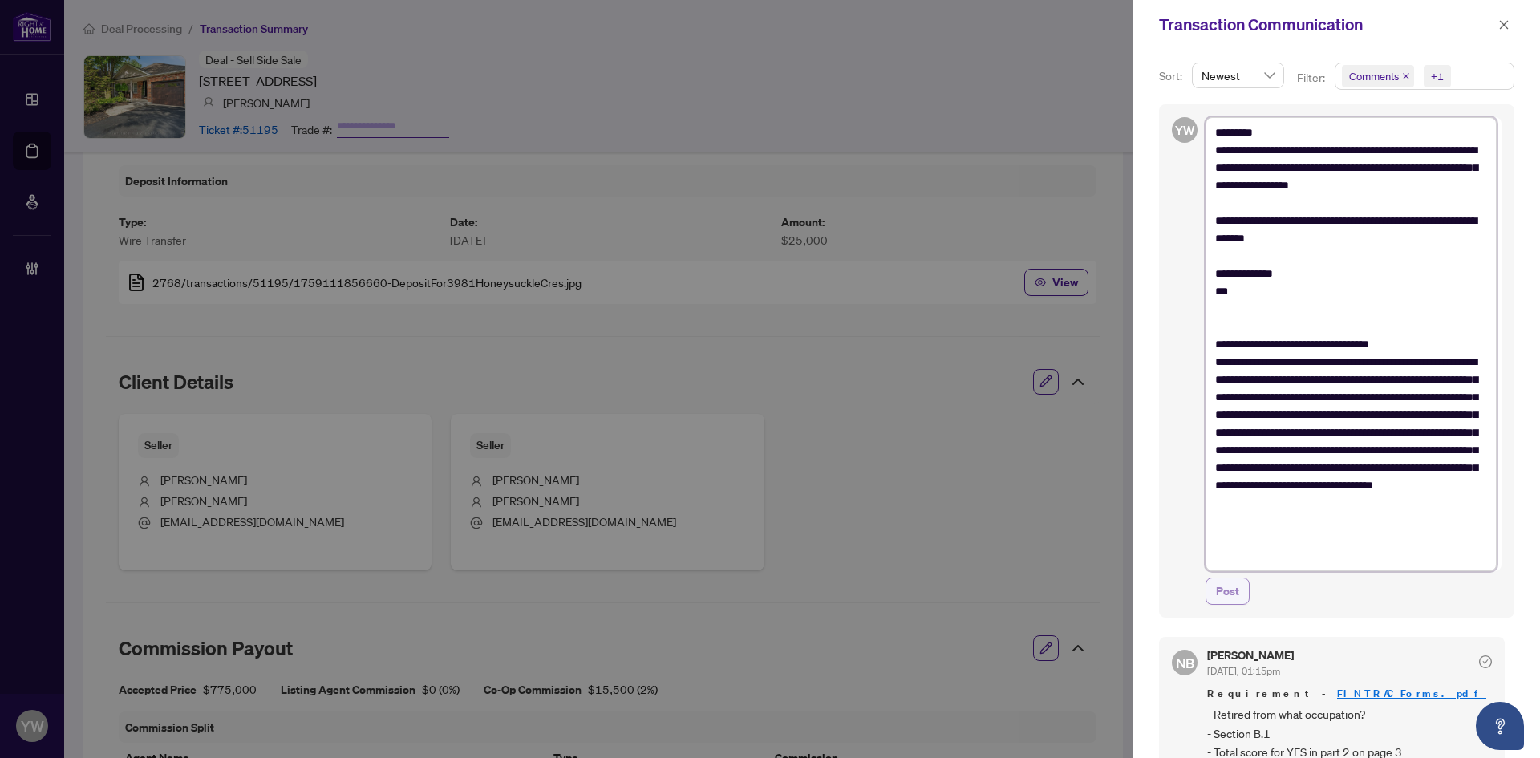
type textarea "**********"
click at [1231, 591] on span "Post" at bounding box center [1227, 591] width 23 height 26
type textarea "**********"
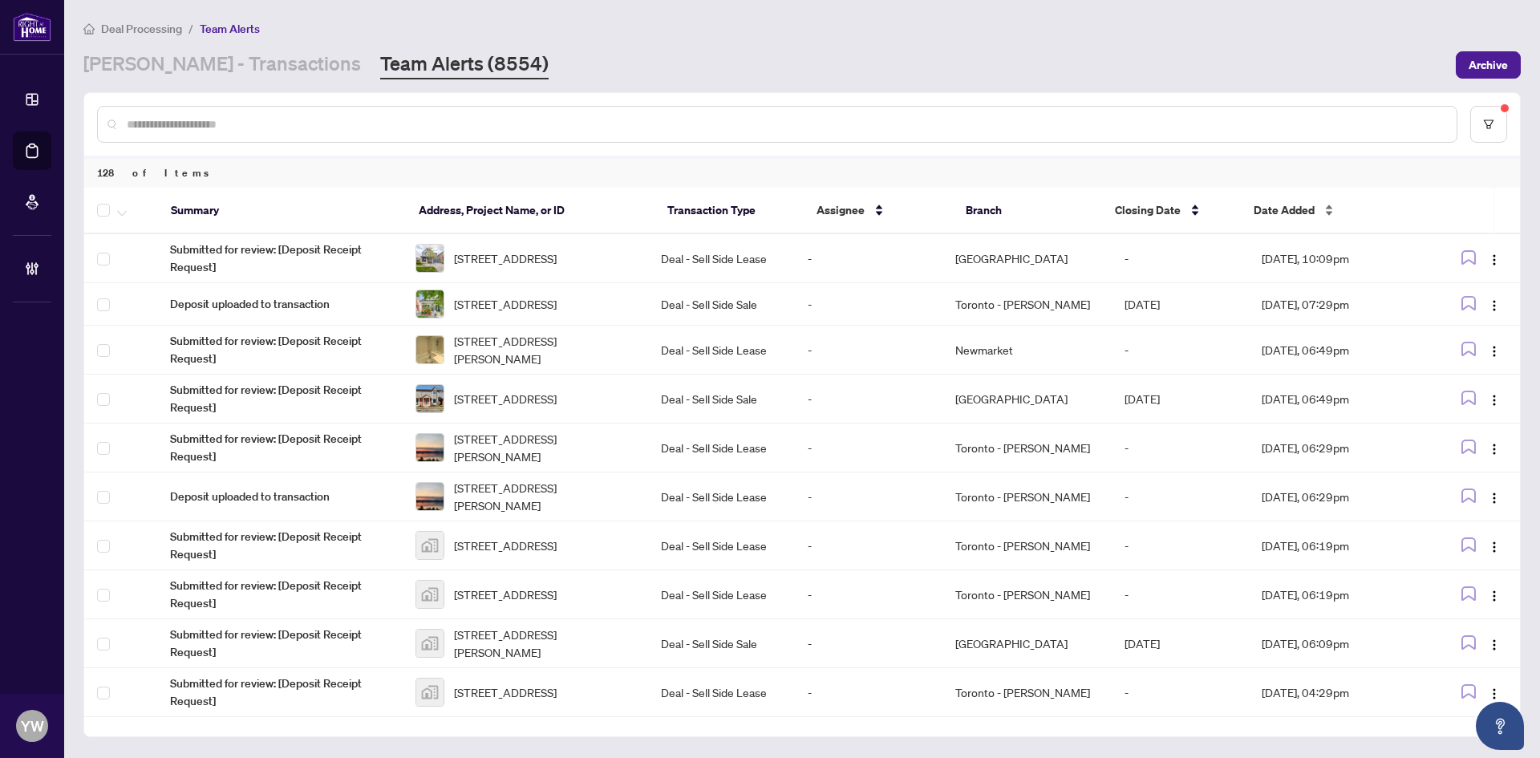
click at [1296, 209] on span "Date Added" at bounding box center [1284, 210] width 61 height 18
click at [1276, 211] on span "Date Added" at bounding box center [1284, 210] width 61 height 18
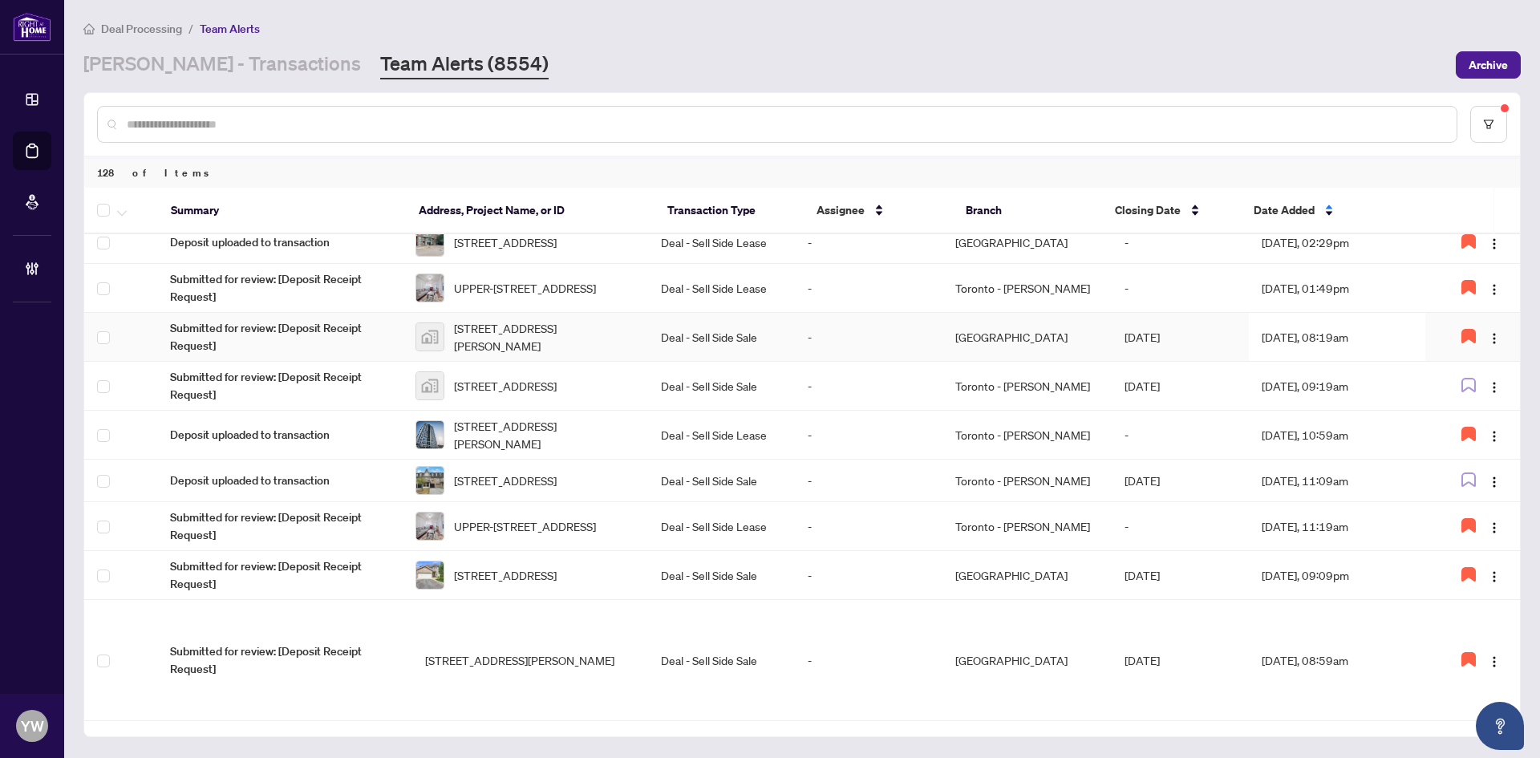
scroll to position [481, 0]
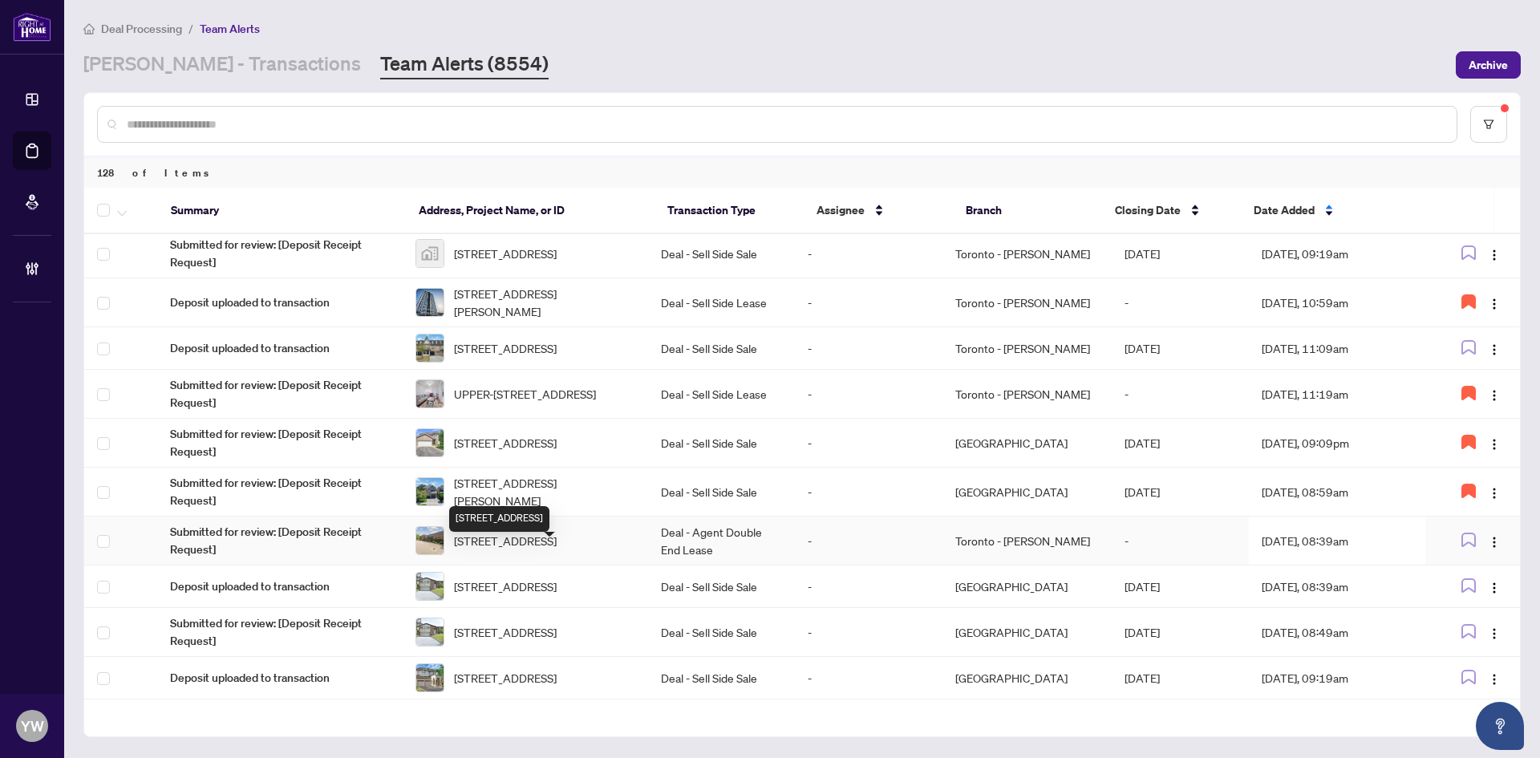
click at [496, 550] on span "345 king St, Midland, Ontario L4R 3M7, Canada" at bounding box center [505, 541] width 103 height 18
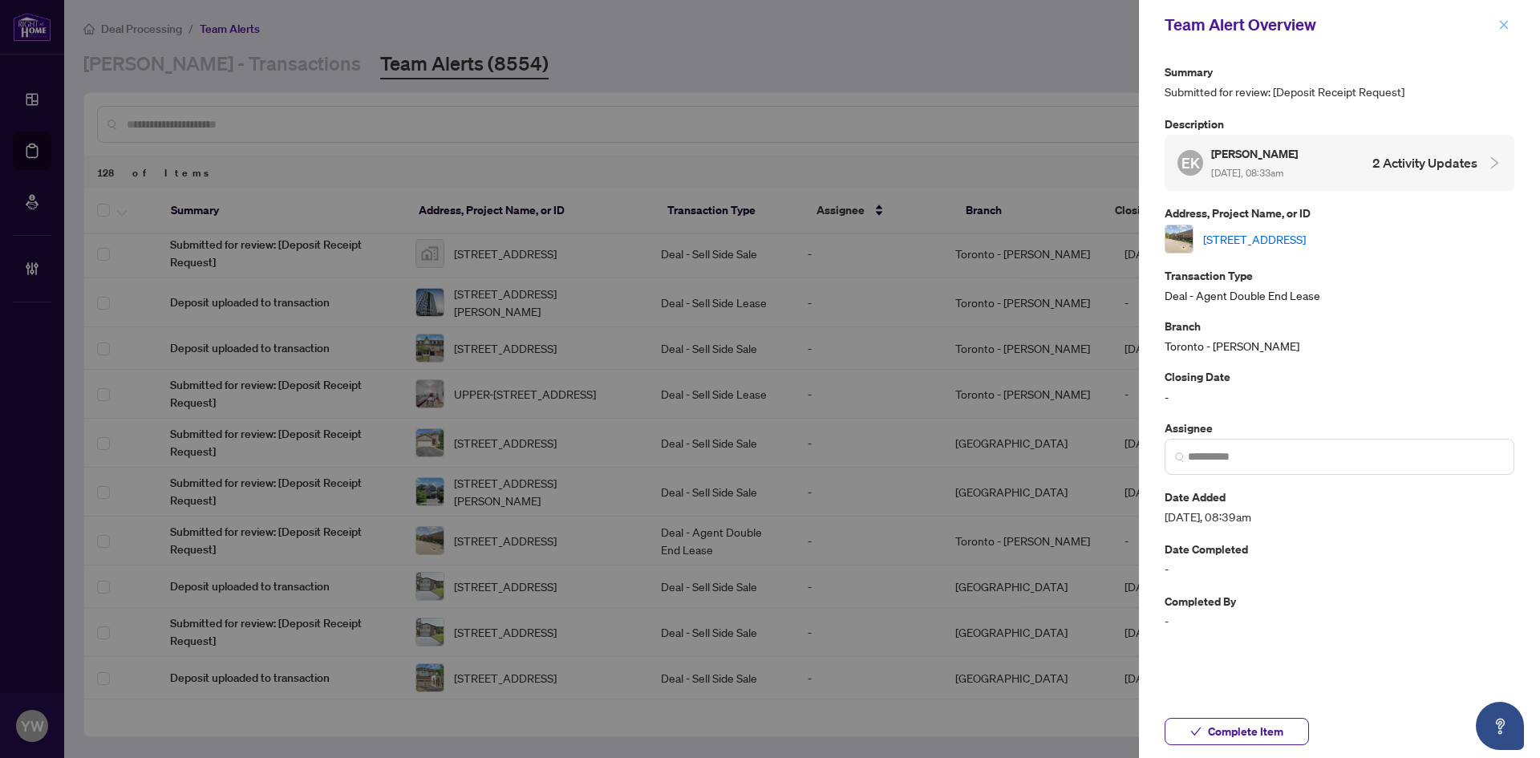
click at [1499, 18] on span "button" at bounding box center [1504, 25] width 11 height 26
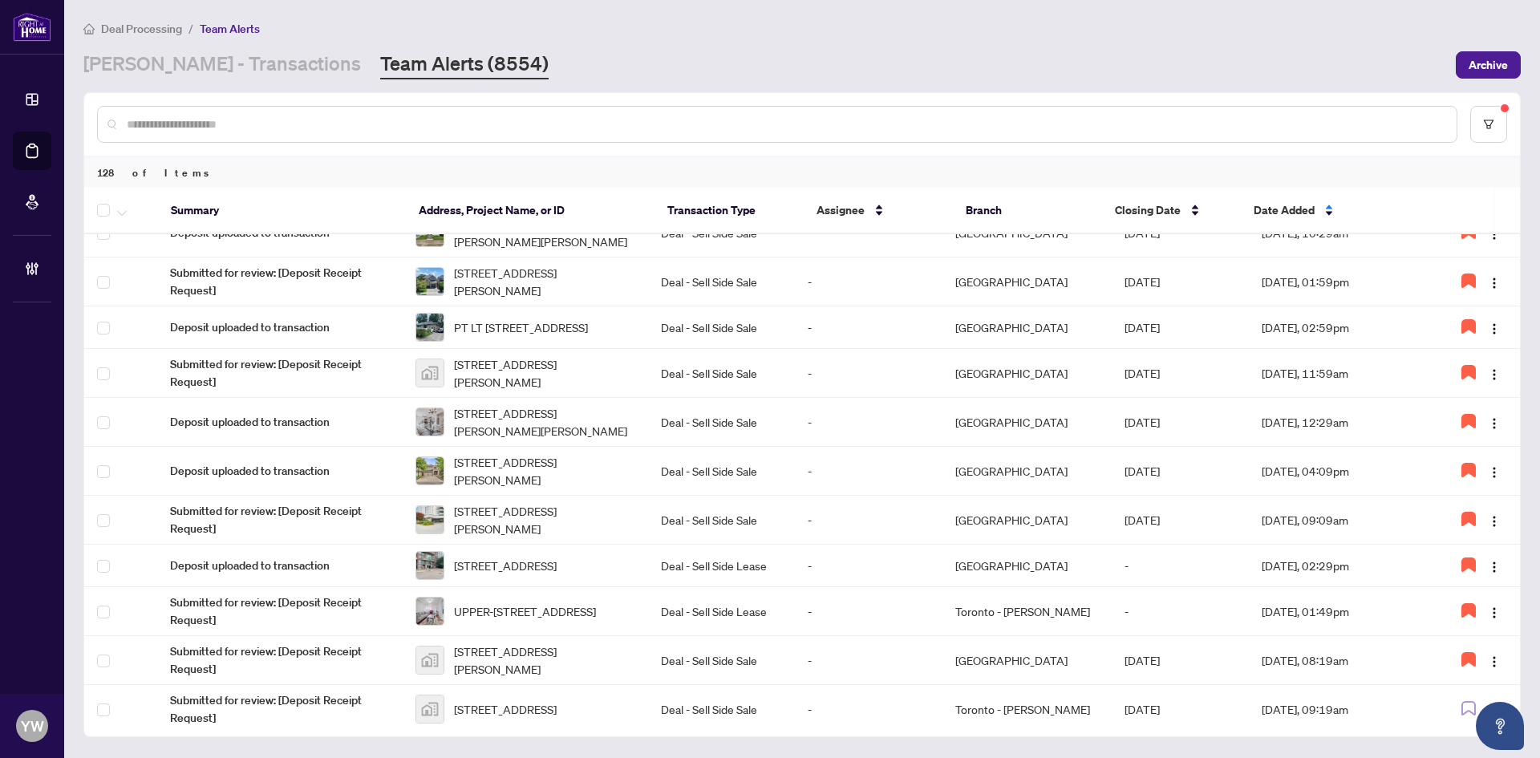
scroll to position [0, 0]
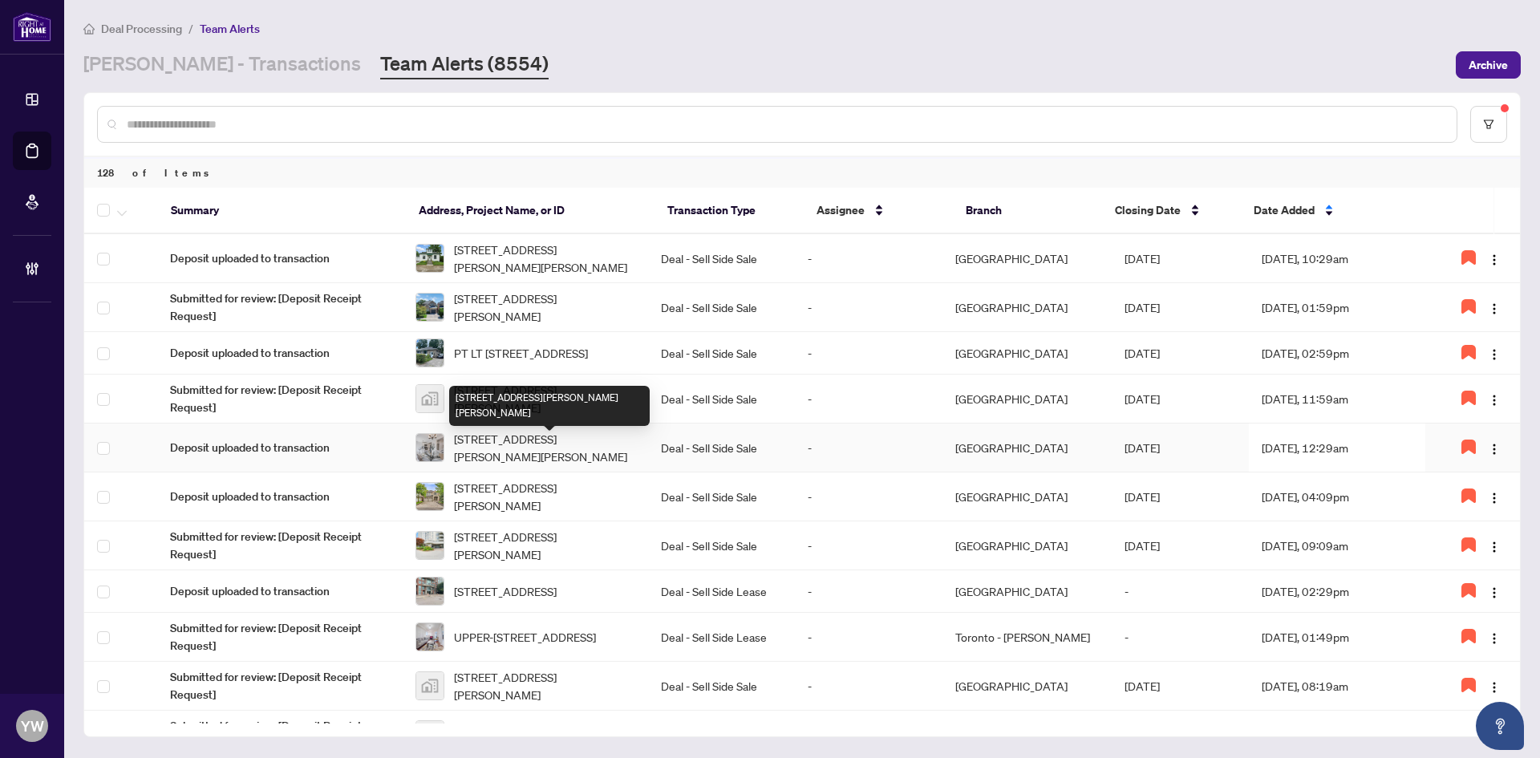
click at [546, 447] on span "39-30 Heslop Rd, Milton, Ontario L9T 1B3, Canada" at bounding box center [544, 447] width 181 height 35
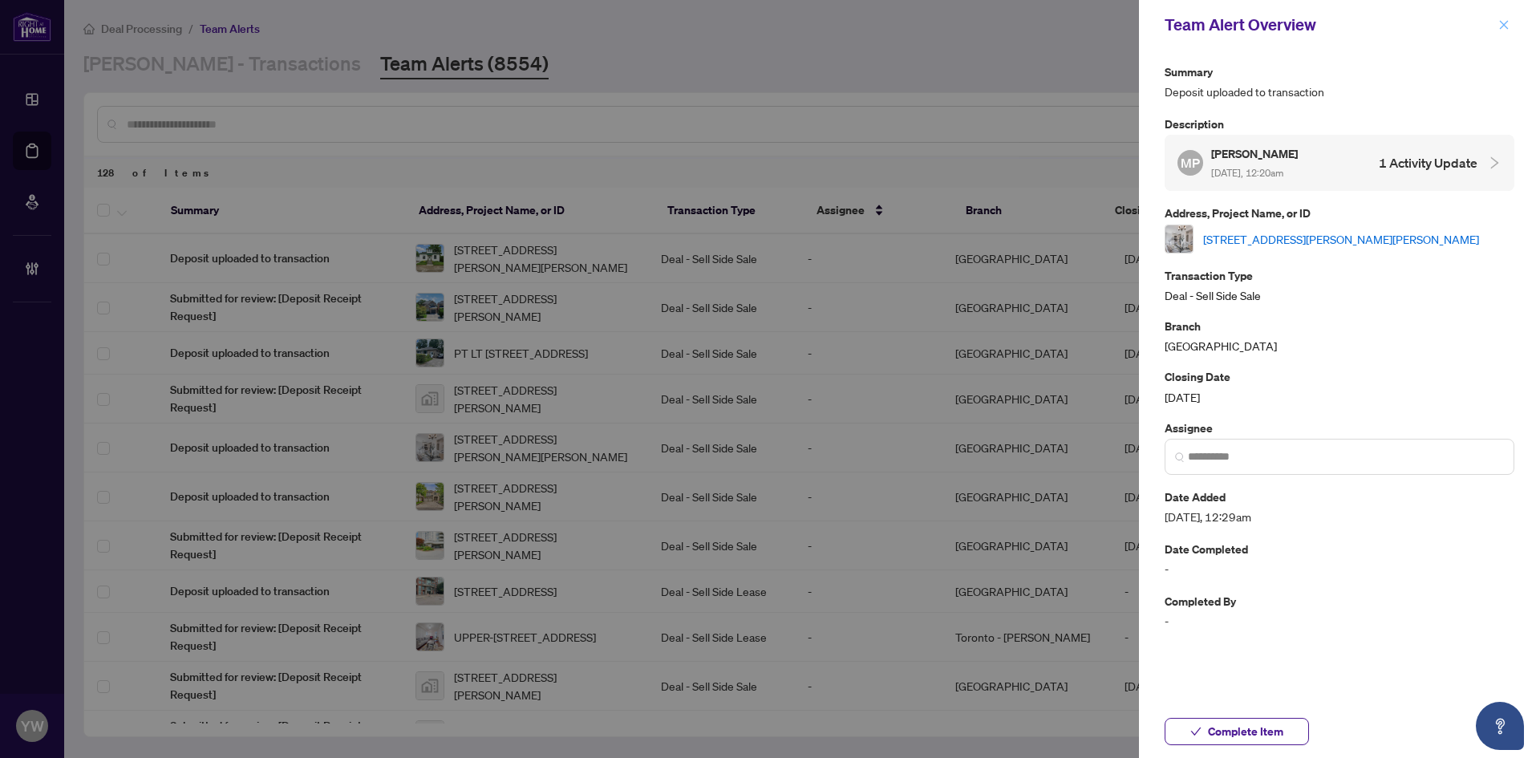
click at [1503, 23] on icon "close" at bounding box center [1504, 24] width 11 height 11
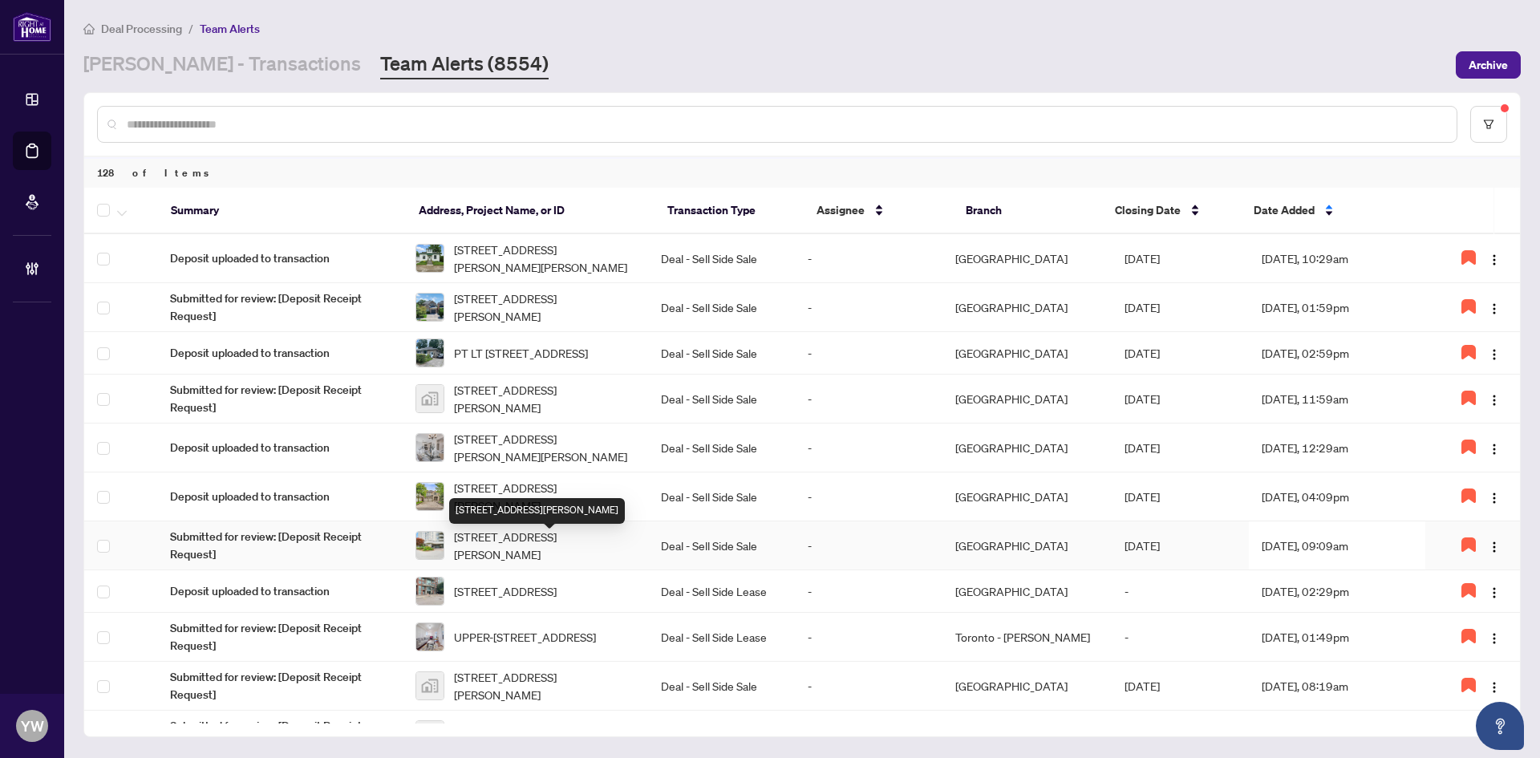
click at [550, 554] on span "806-81 Scott St, St. Catharines, Ontario L2N 7L5, Canada" at bounding box center [544, 545] width 181 height 35
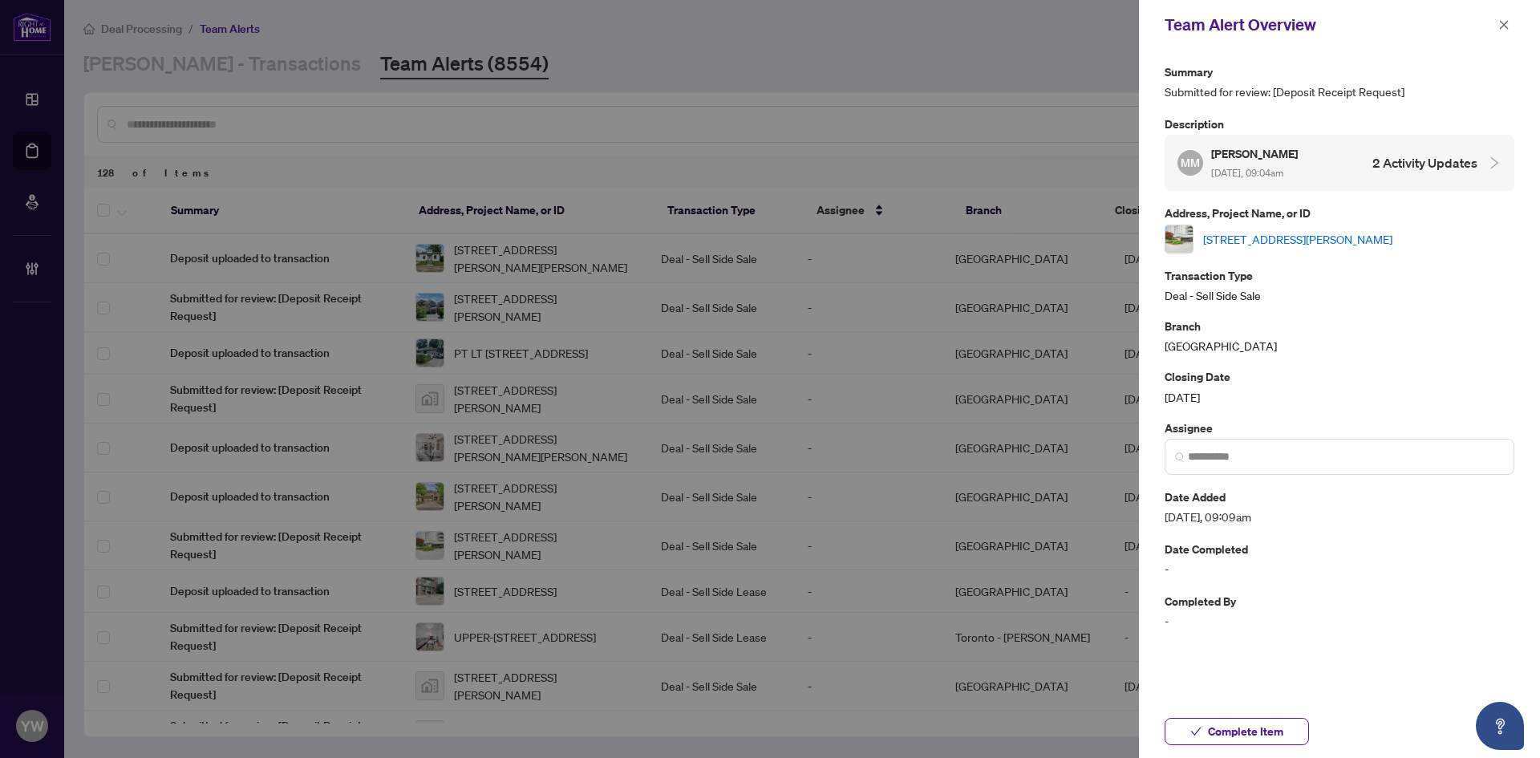
click at [1241, 241] on link "806-81 Scott St, St. Catharines, Ontario L2N 7L5, Canada" at bounding box center [1297, 239] width 189 height 18
click at [1500, 28] on icon "close" at bounding box center [1504, 24] width 11 height 11
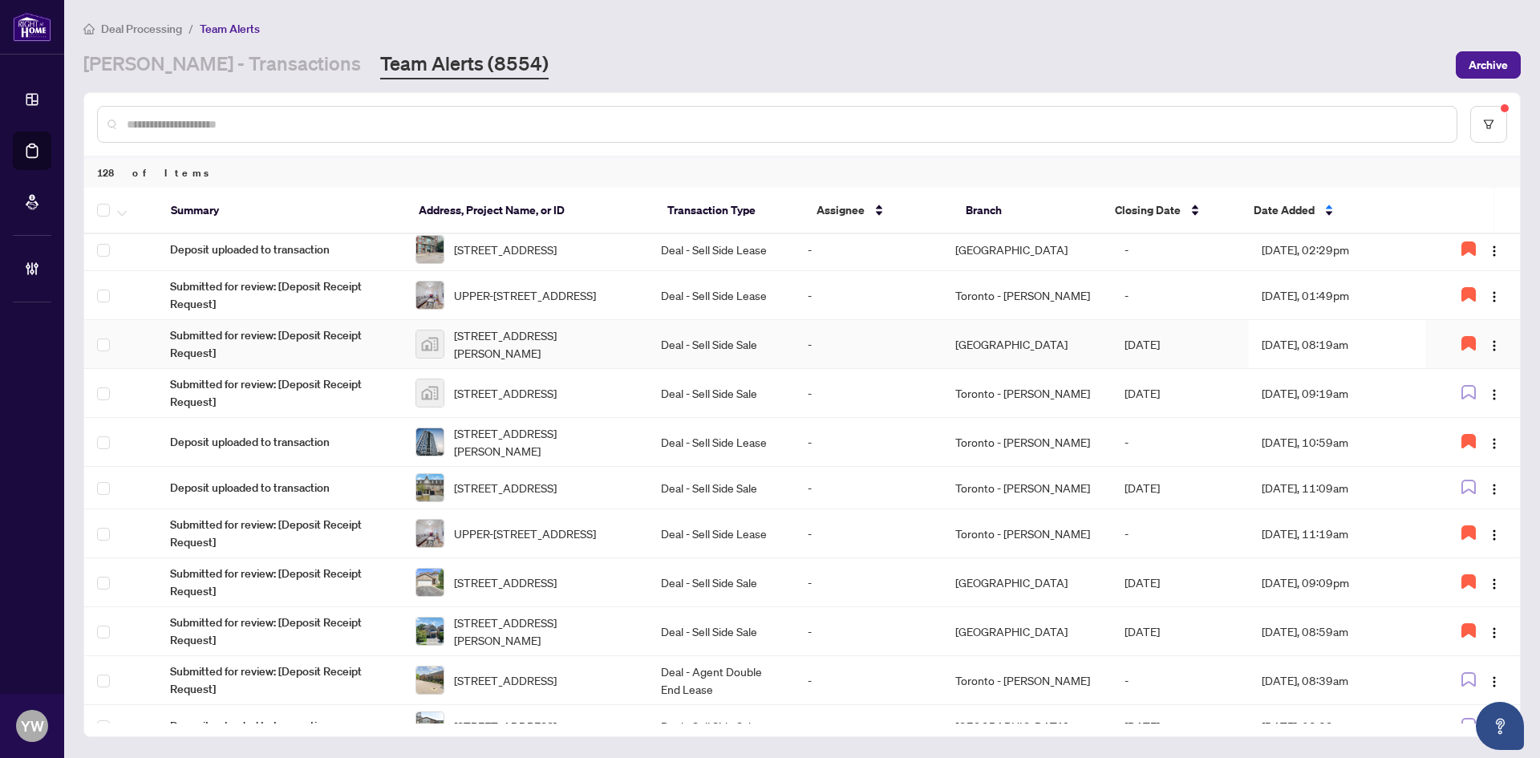
scroll to position [401, 0]
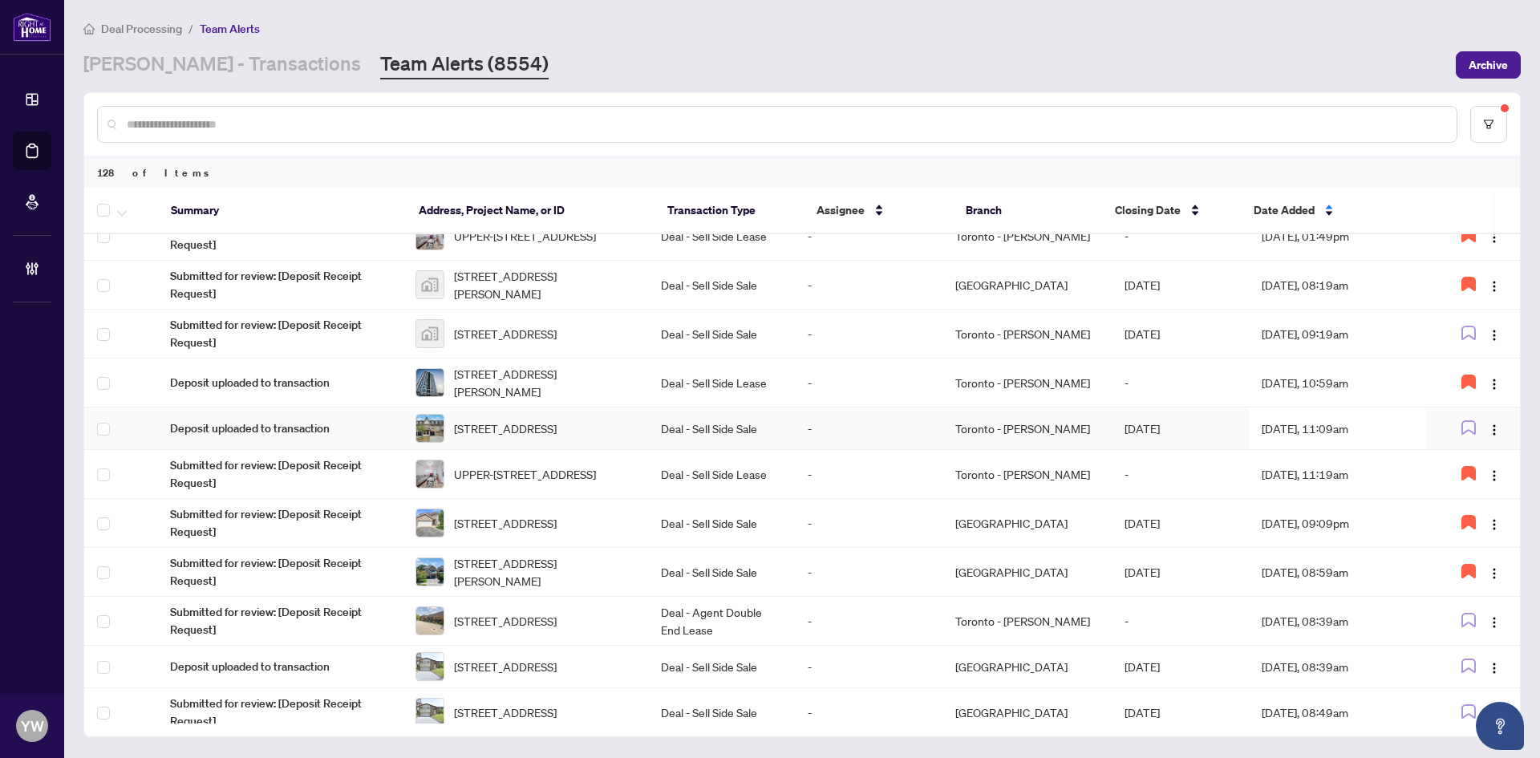
click at [559, 425] on td "11 Smithy Crt, Toronto, Ontario M1C 0C3, Canada" at bounding box center [525, 429] width 245 height 43
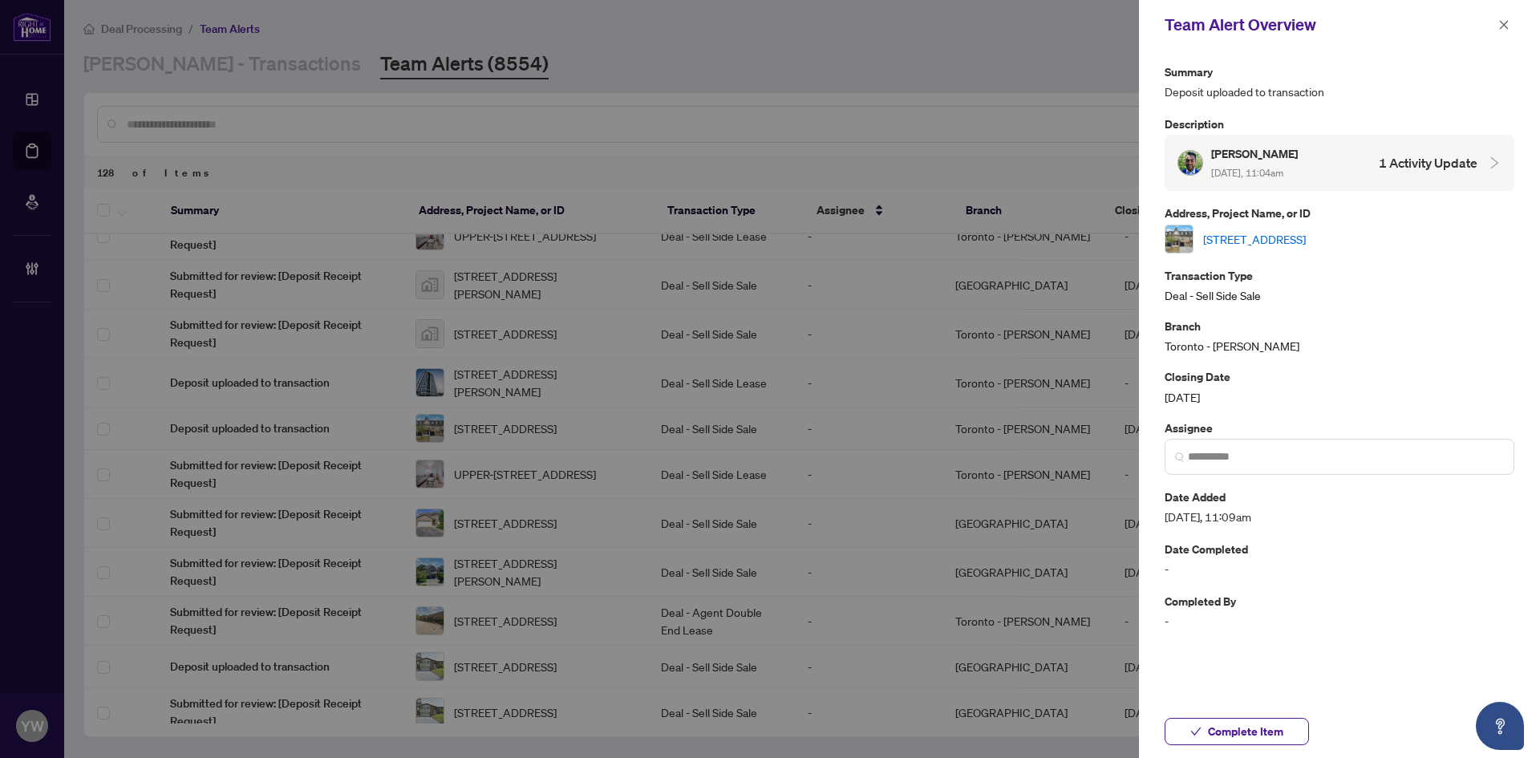
click at [1252, 235] on link "11 Smithy Crt, Toronto, Ontario M1C 0C3, Canada" at bounding box center [1254, 239] width 103 height 18
click at [1201, 730] on icon "check" at bounding box center [1196, 731] width 11 height 11
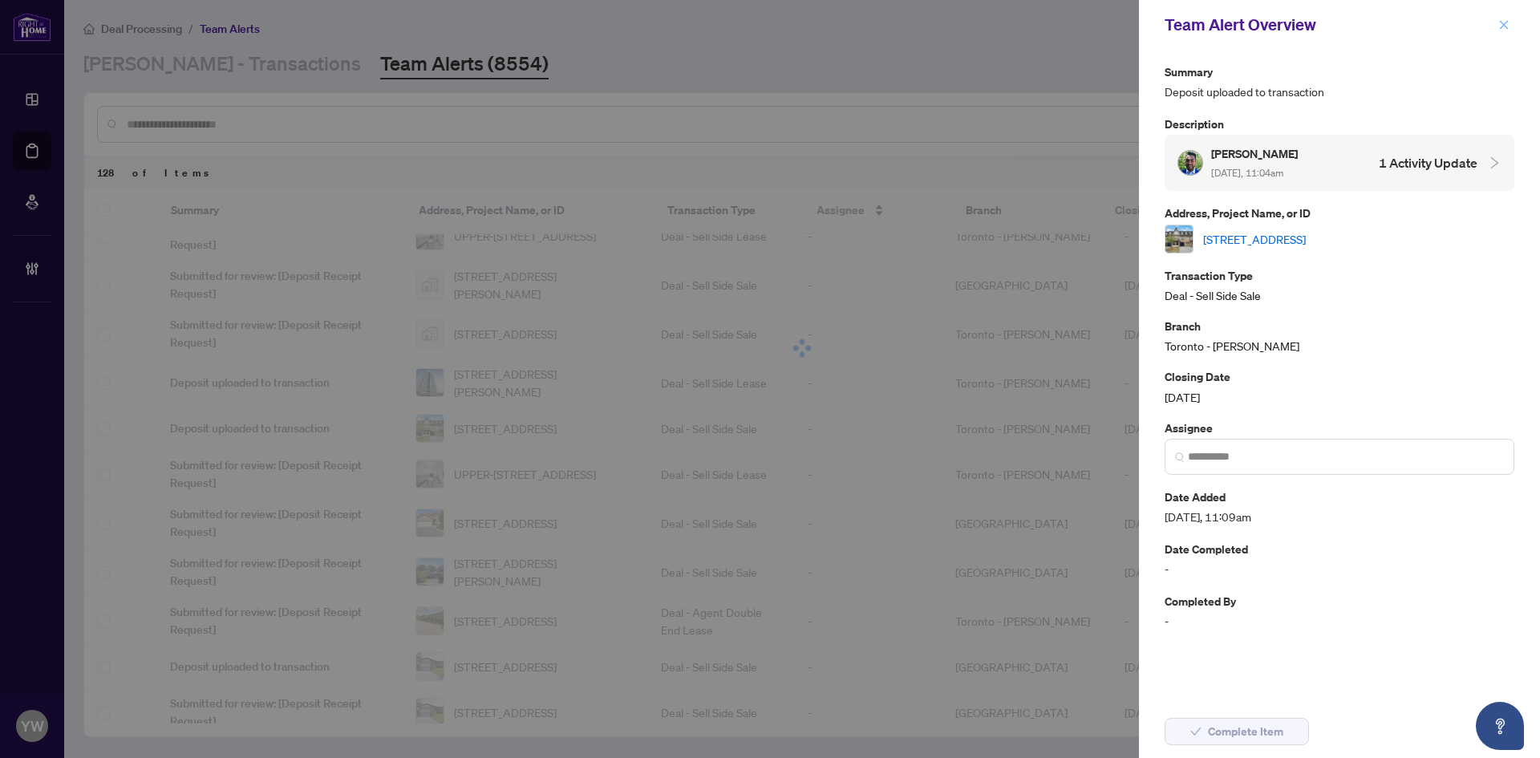
click at [1504, 28] on icon "close" at bounding box center [1504, 24] width 11 height 11
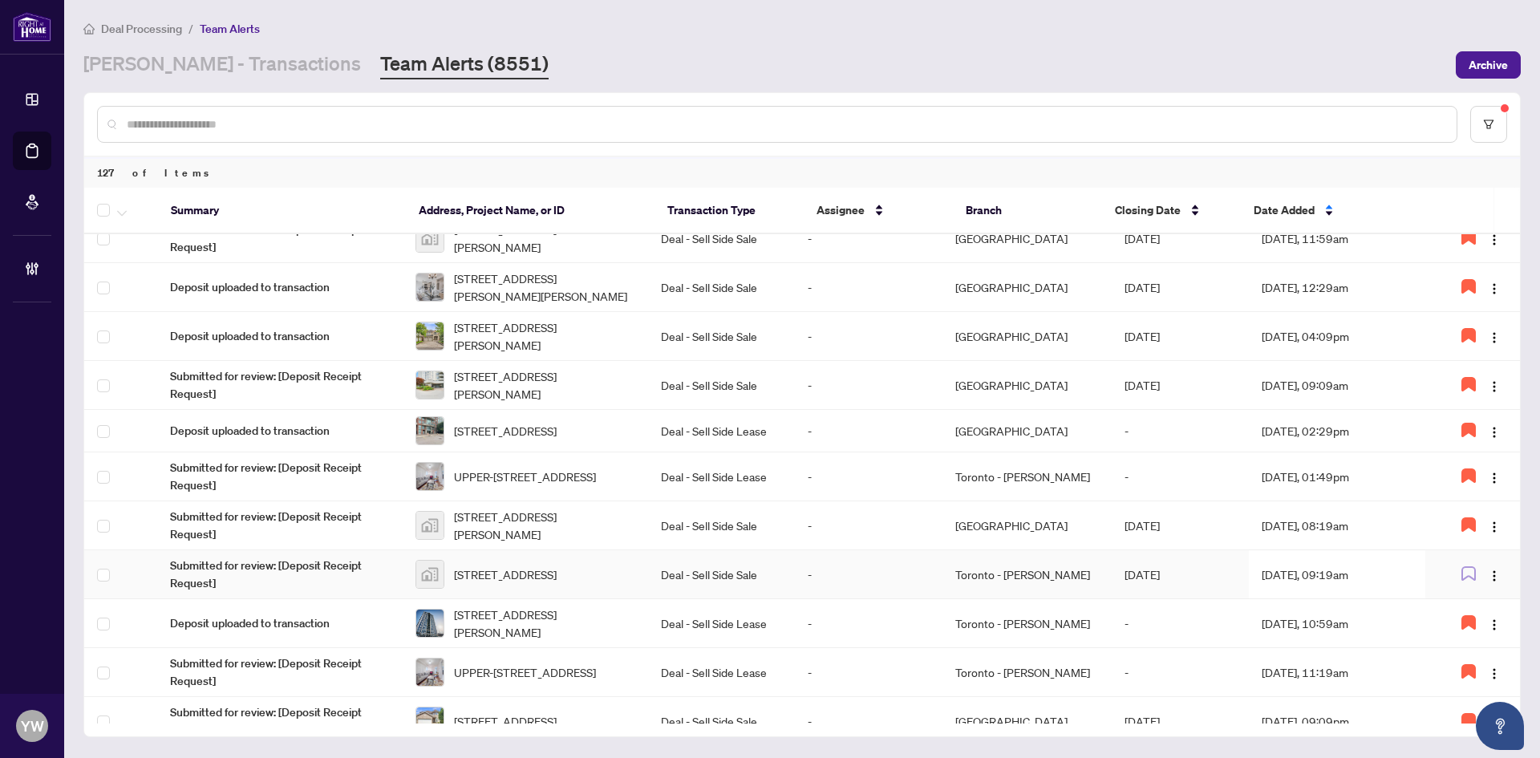
scroll to position [321, 0]
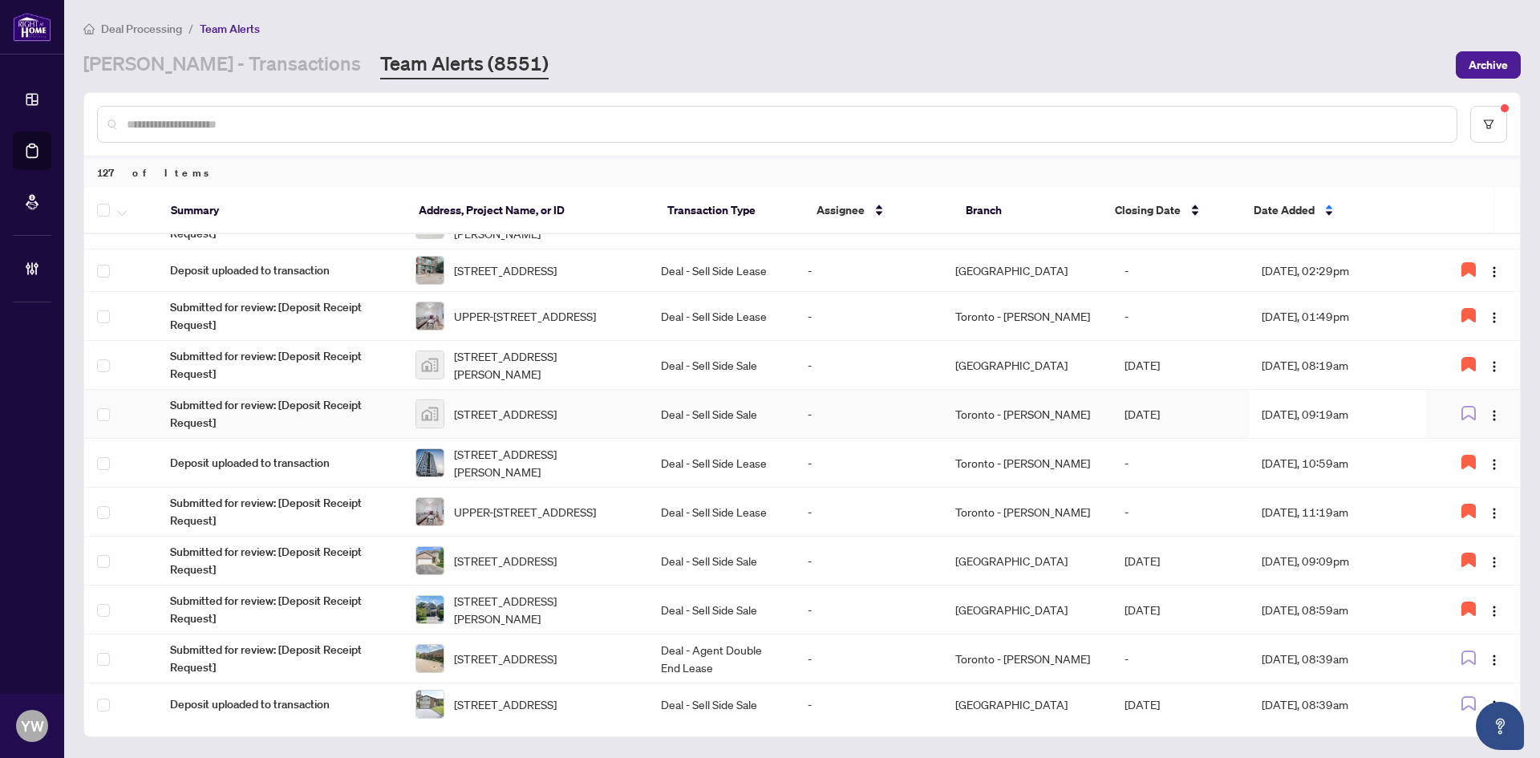
click at [515, 417] on span "688 Bayview Drive, Midland, ON, Canada" at bounding box center [505, 414] width 103 height 18
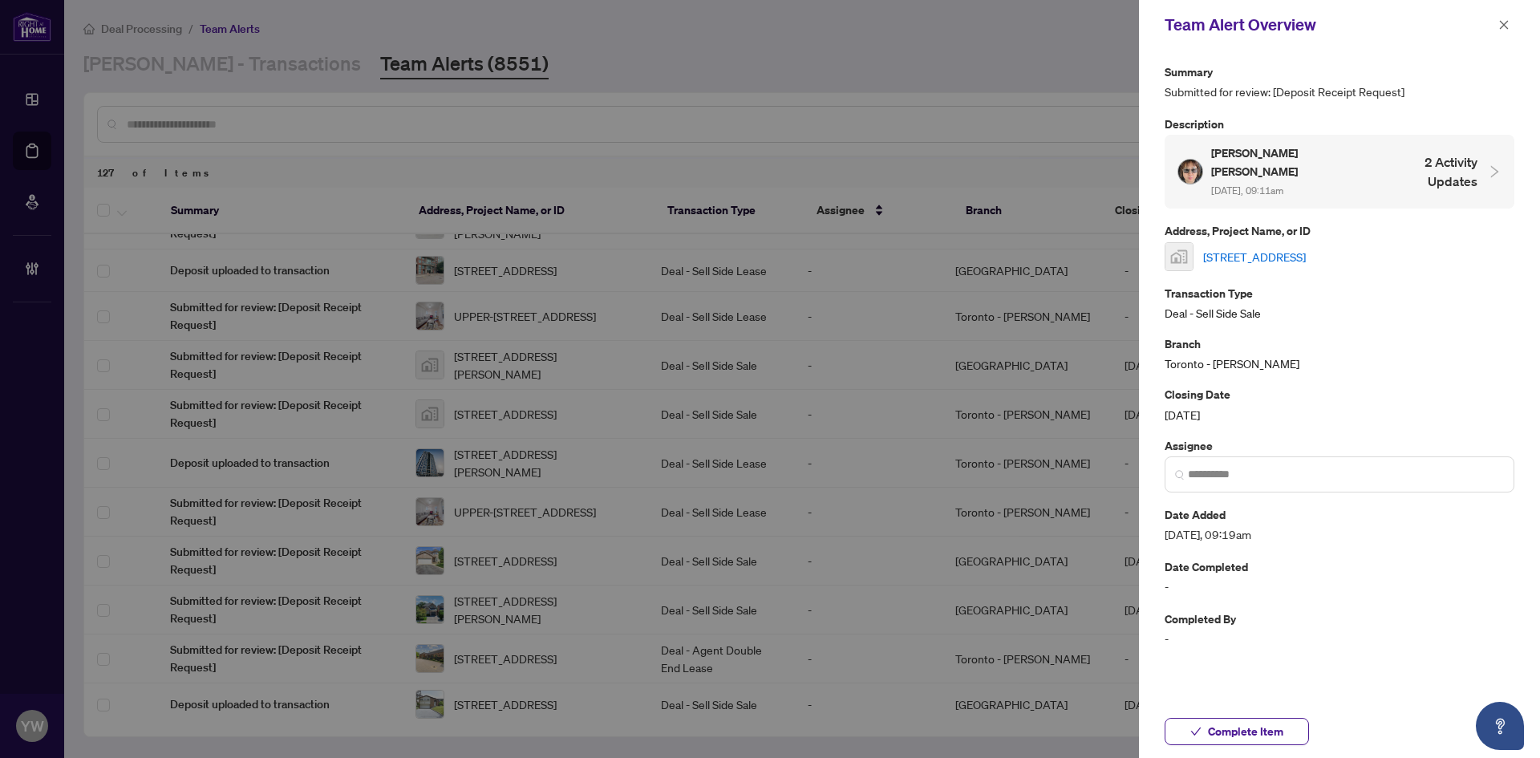
click at [1219, 248] on link "688 Bayview Drive, Midland, ON, Canada" at bounding box center [1254, 257] width 103 height 18
click at [1256, 733] on span "Complete Item" at bounding box center [1245, 732] width 75 height 26
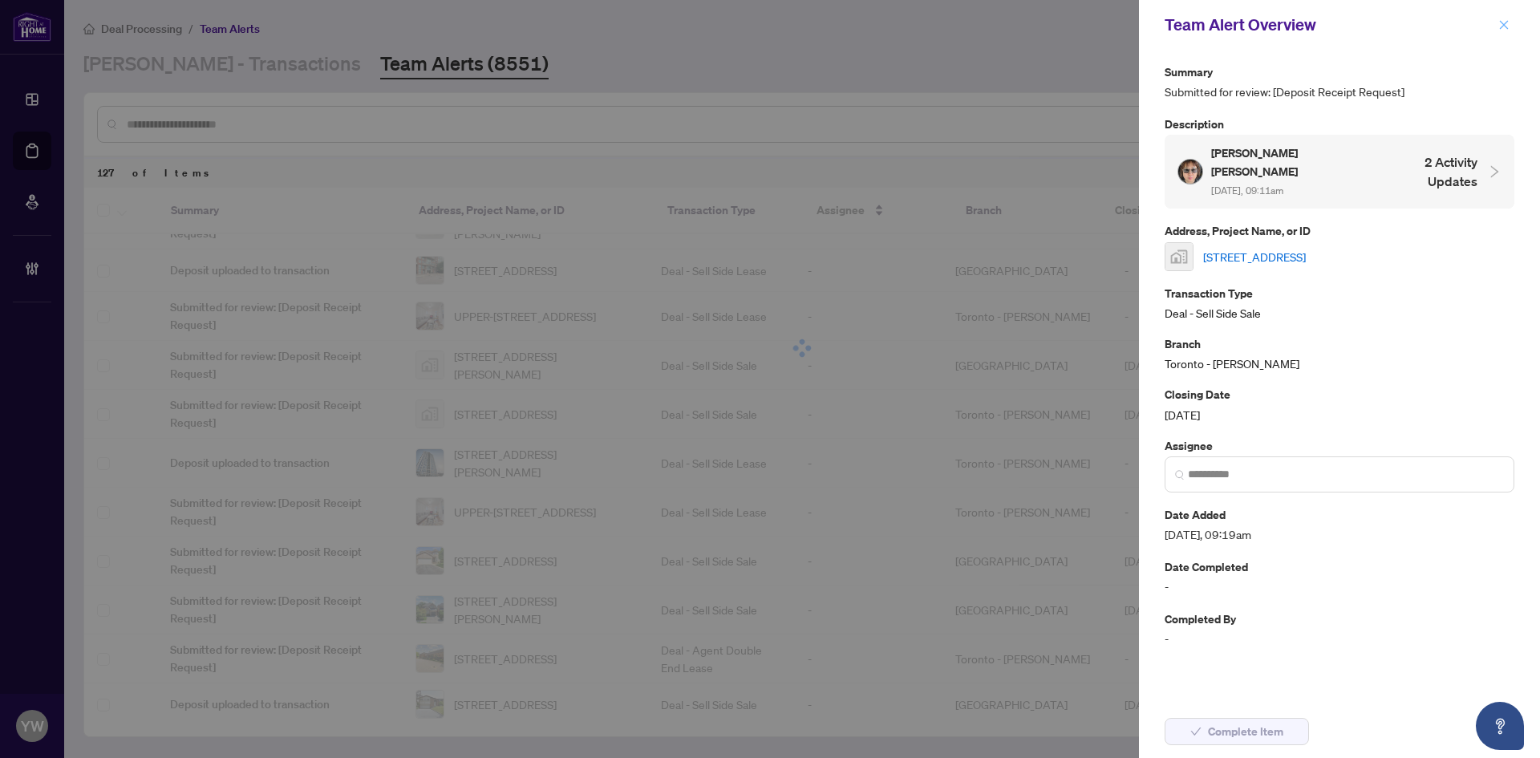
click at [1501, 27] on icon "close" at bounding box center [1504, 24] width 11 height 11
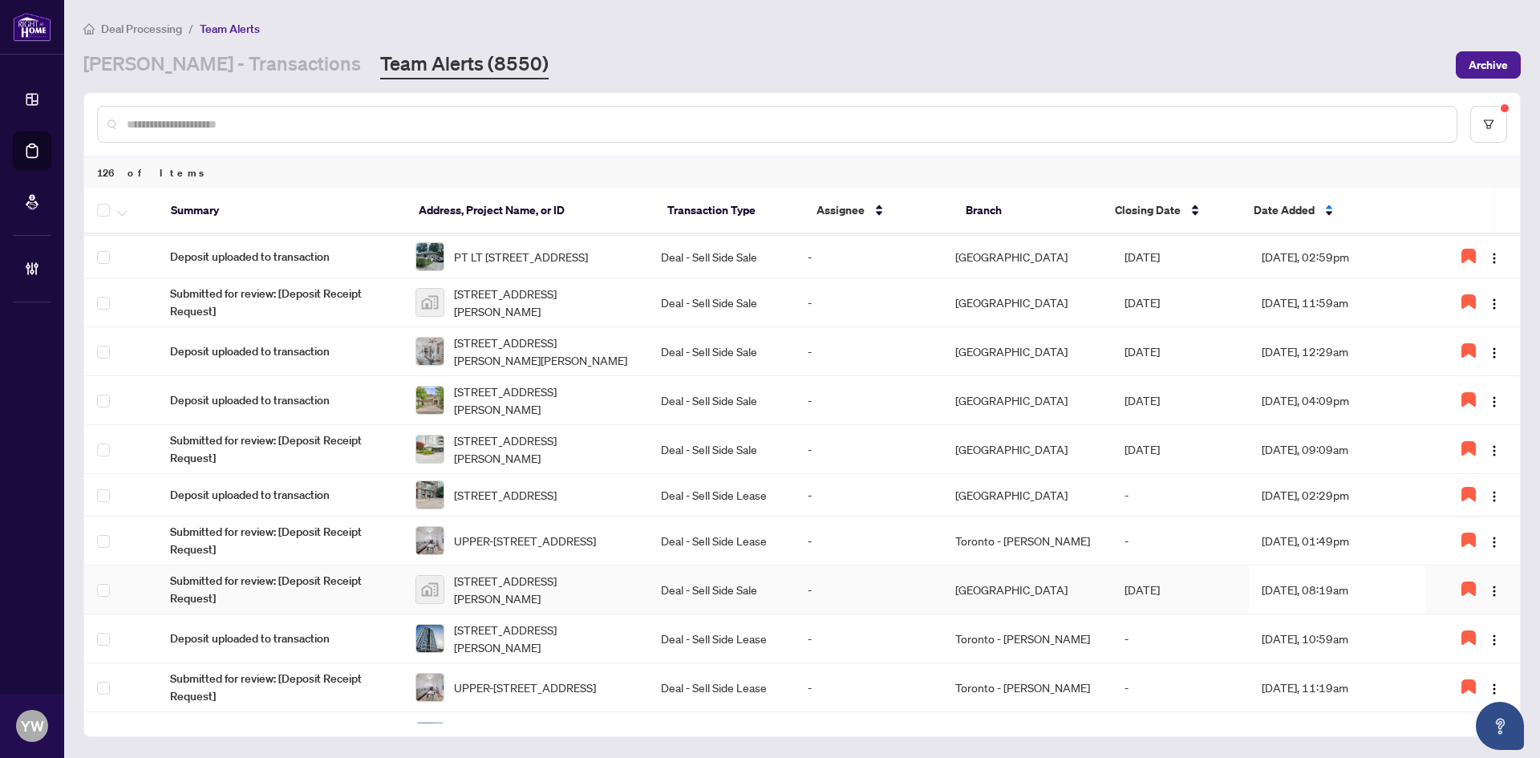
scroll to position [0, 0]
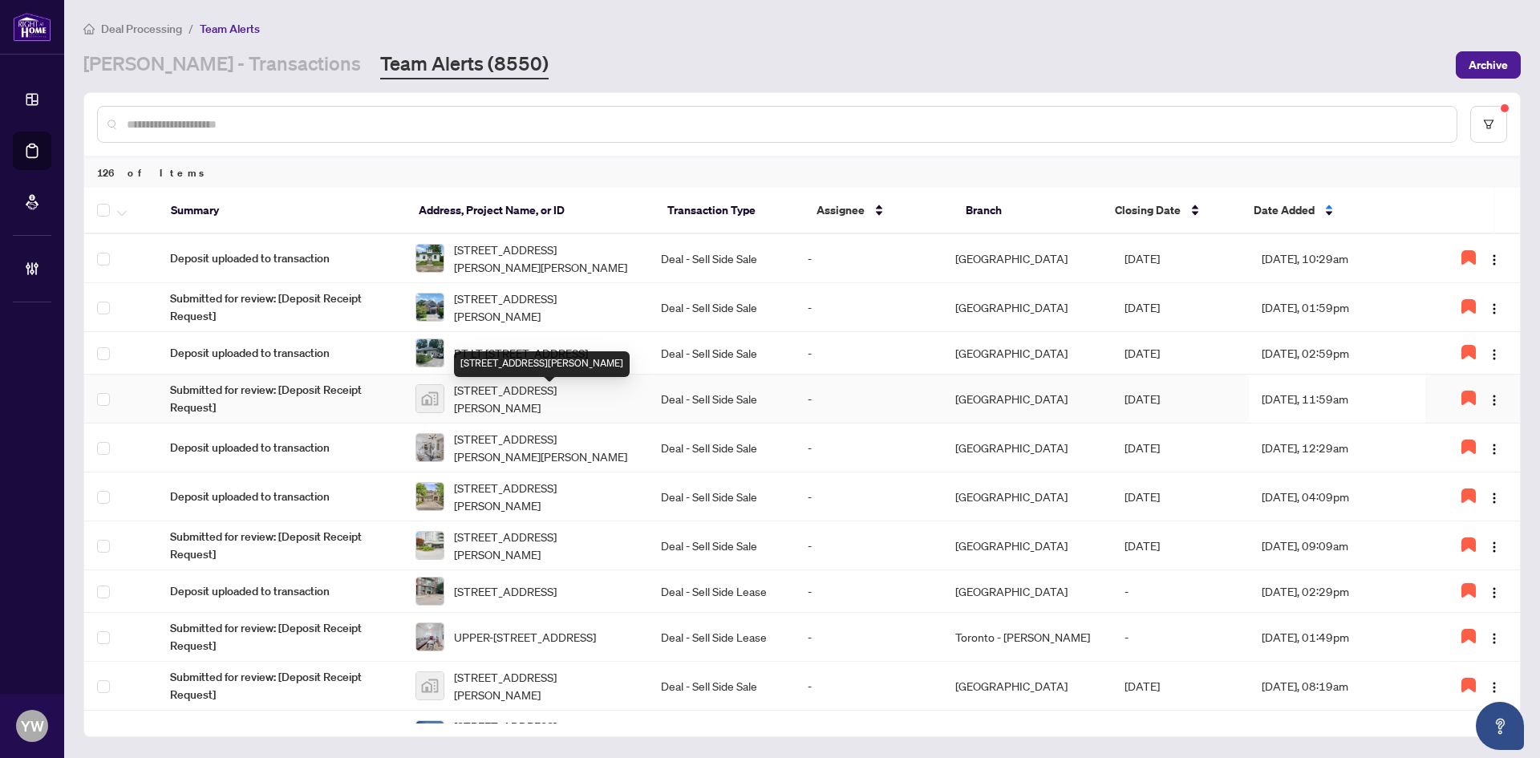
click at [601, 393] on span "1241 Collins Avenue, Ottawa, ON, Canada" at bounding box center [544, 398] width 181 height 35
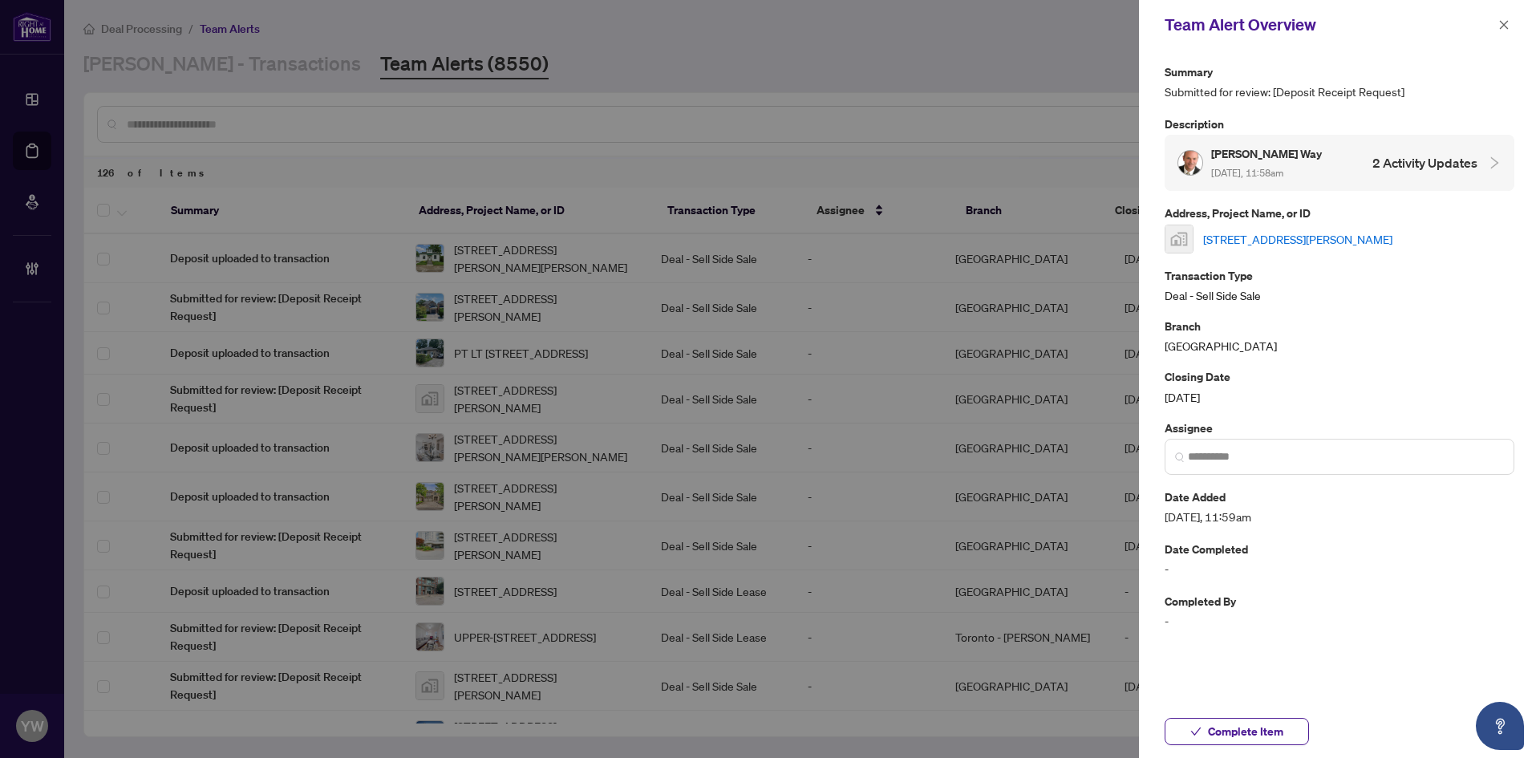
click at [1250, 235] on link "1241 Collins Avenue, Ottawa, ON, Canada" at bounding box center [1297, 239] width 189 height 18
click at [1232, 736] on span "Complete Item" at bounding box center [1245, 732] width 75 height 26
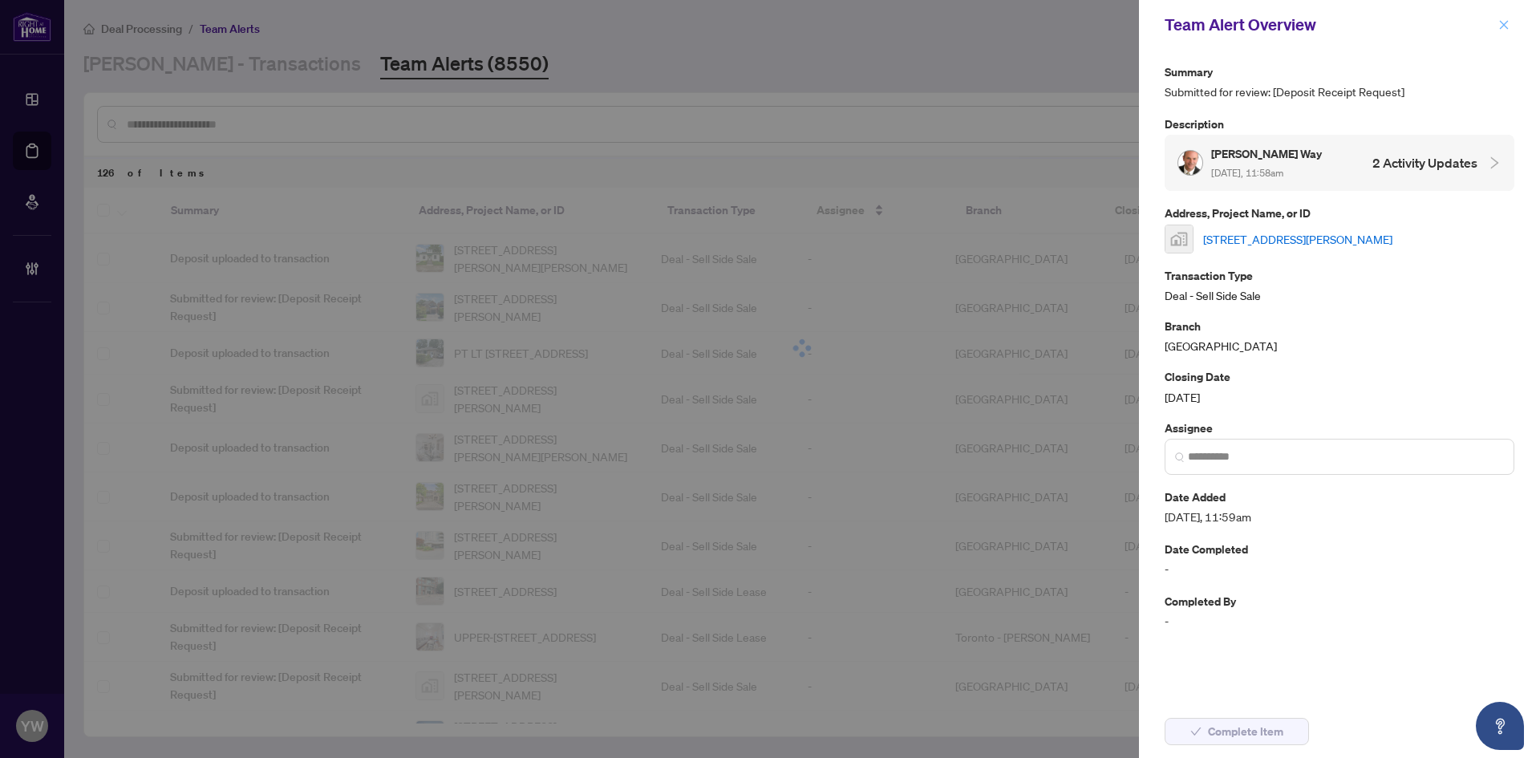
click at [1499, 33] on span "button" at bounding box center [1504, 25] width 11 height 26
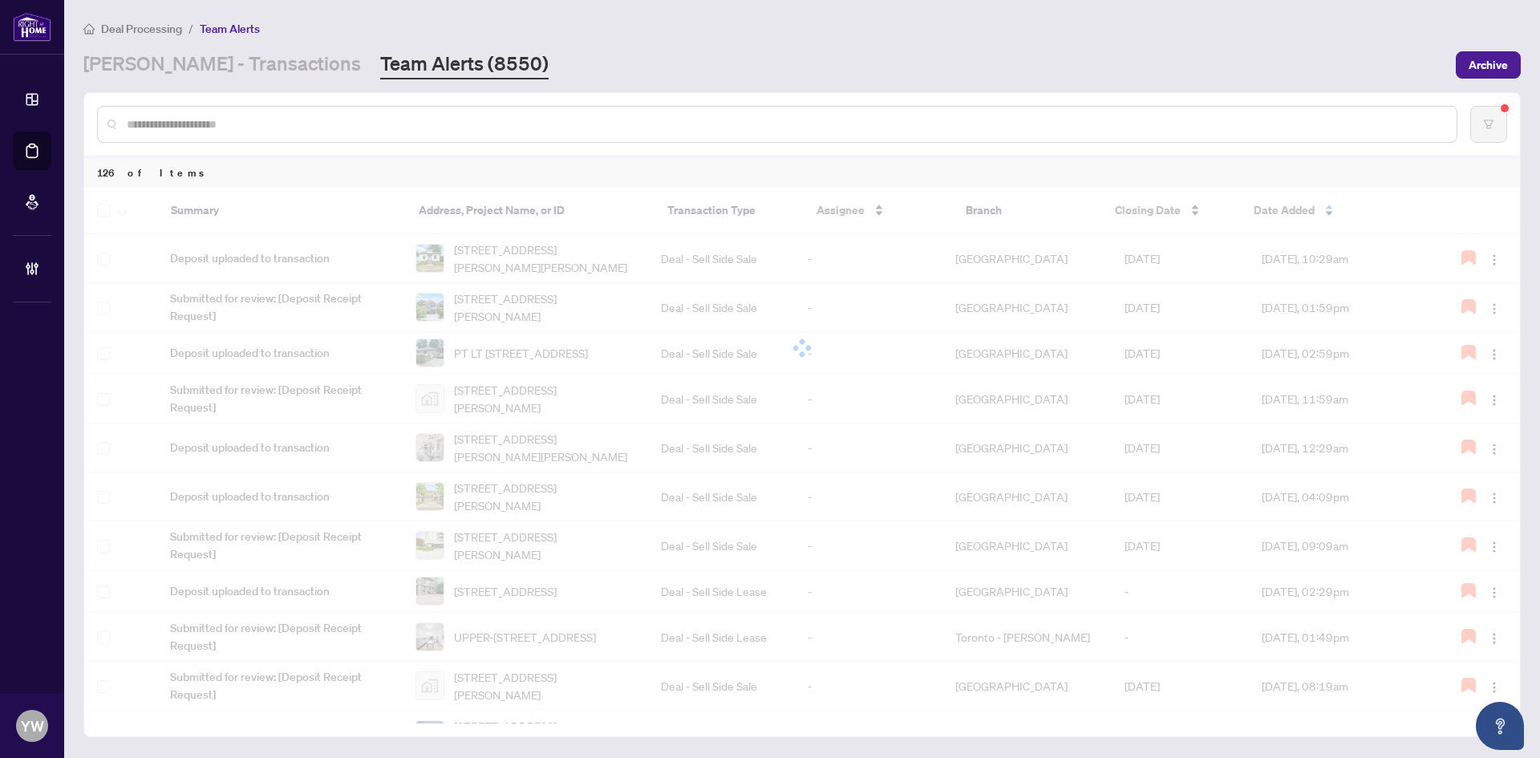
click at [318, 114] on div at bounding box center [777, 124] width 1361 height 37
drag, startPoint x: 318, startPoint y: 123, endPoint x: 330, endPoint y: 120, distance: 12.5
click at [319, 123] on input "text" at bounding box center [785, 125] width 1317 height 18
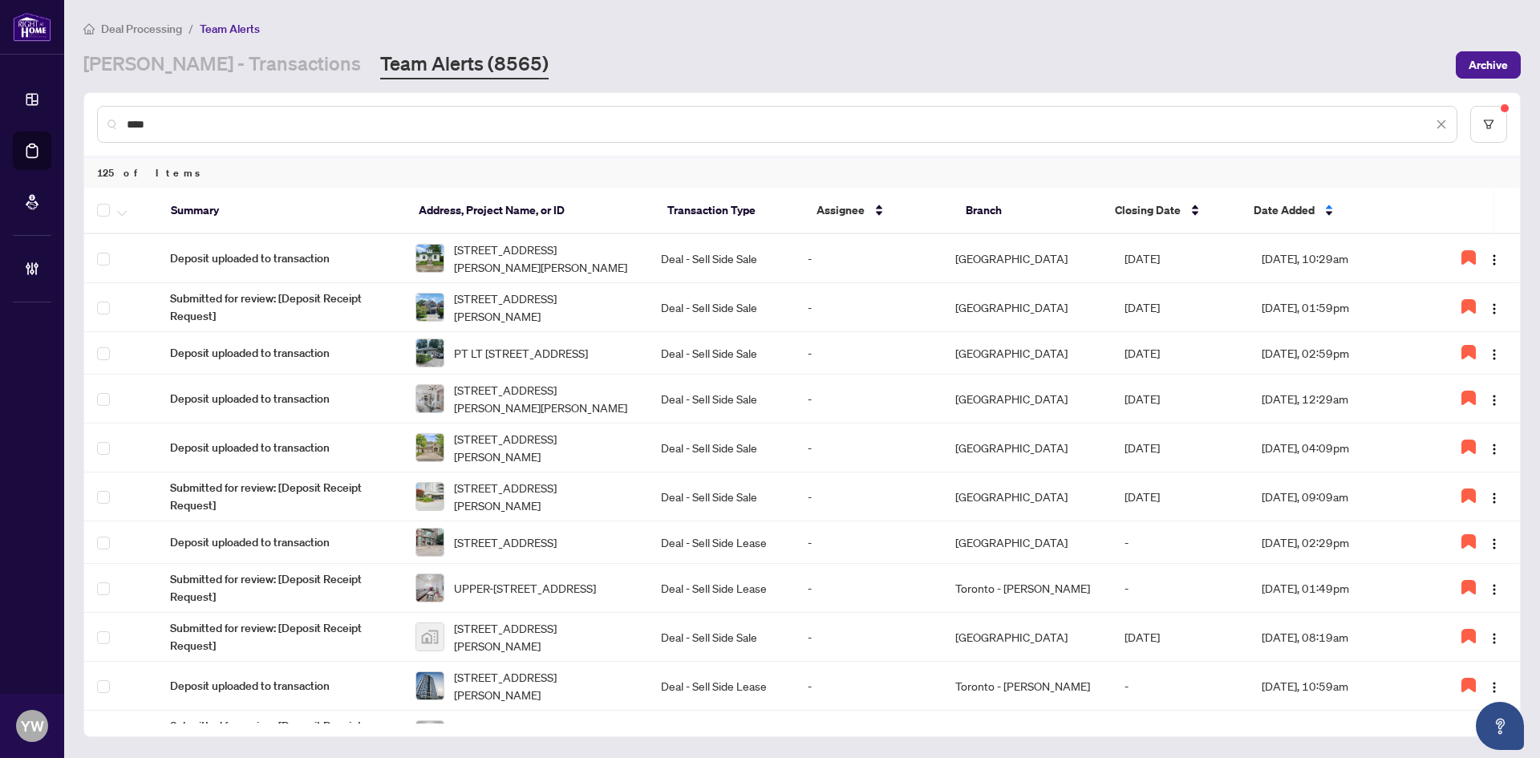
type input "****"
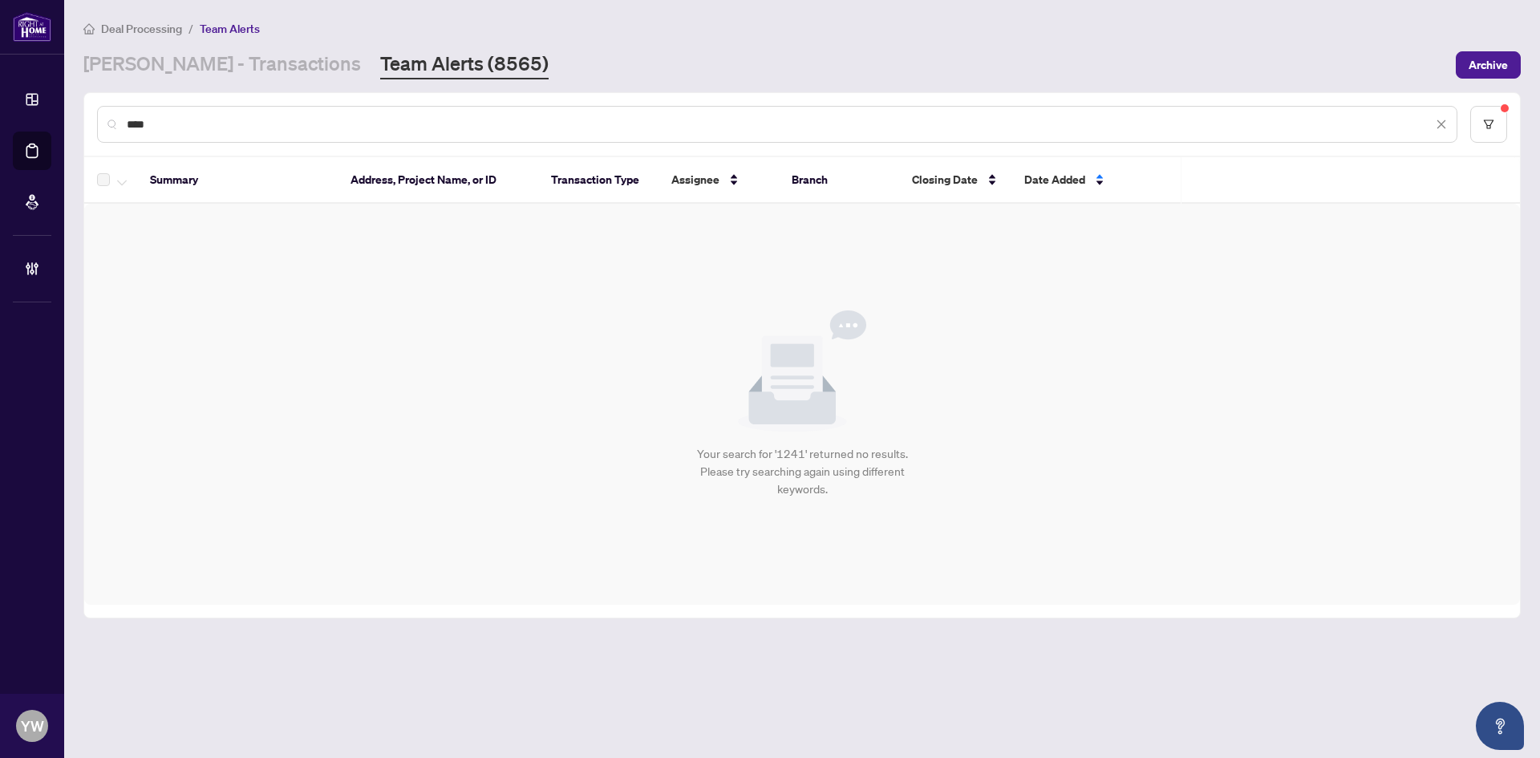
drag, startPoint x: 168, startPoint y: 119, endPoint x: 91, endPoint y: 113, distance: 77.2
click at [91, 113] on div "****" at bounding box center [802, 124] width 1436 height 63
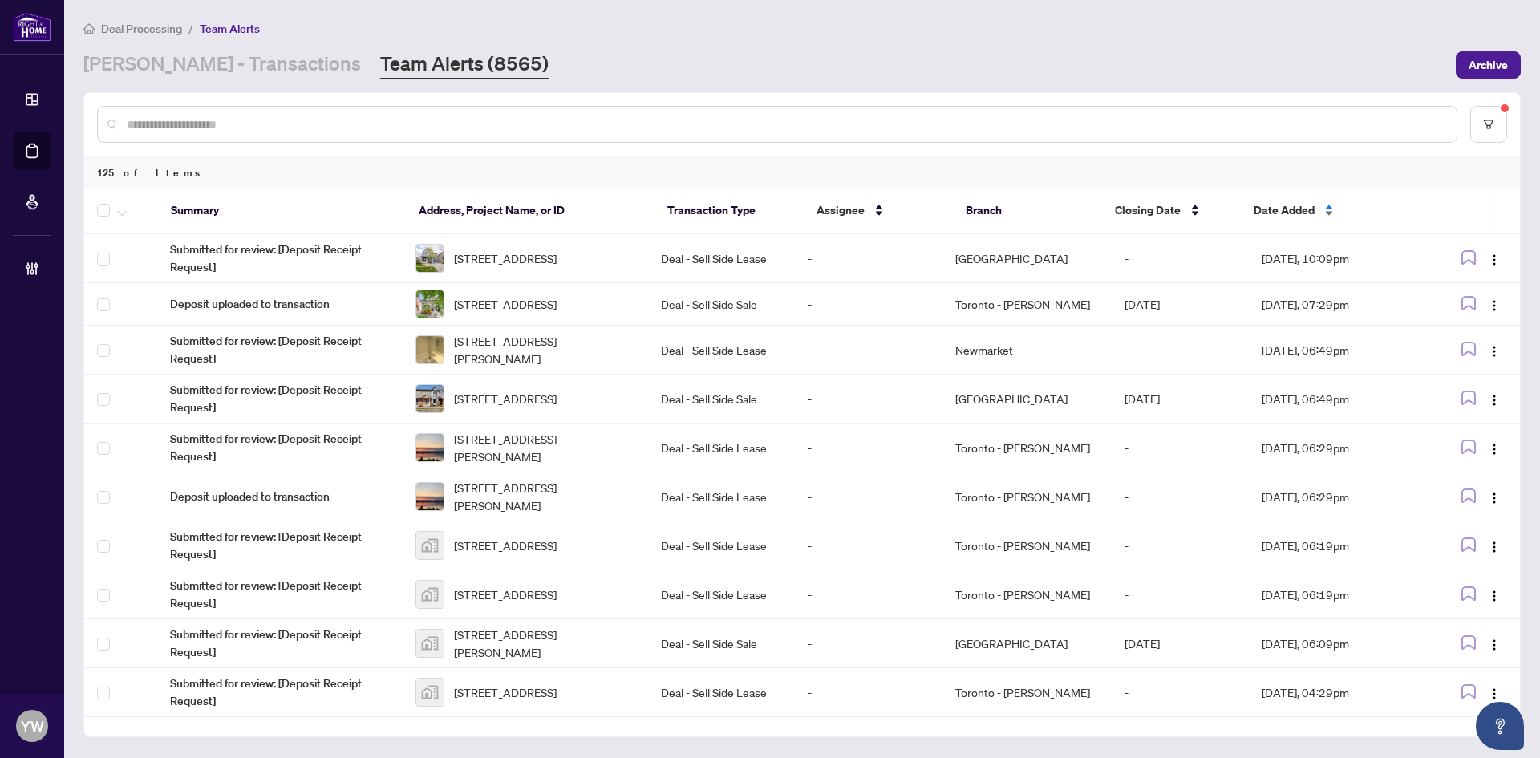
click at [1282, 216] on span "Date Added" at bounding box center [1284, 210] width 61 height 18
click at [1280, 215] on span "Date Added" at bounding box center [1284, 210] width 61 height 18
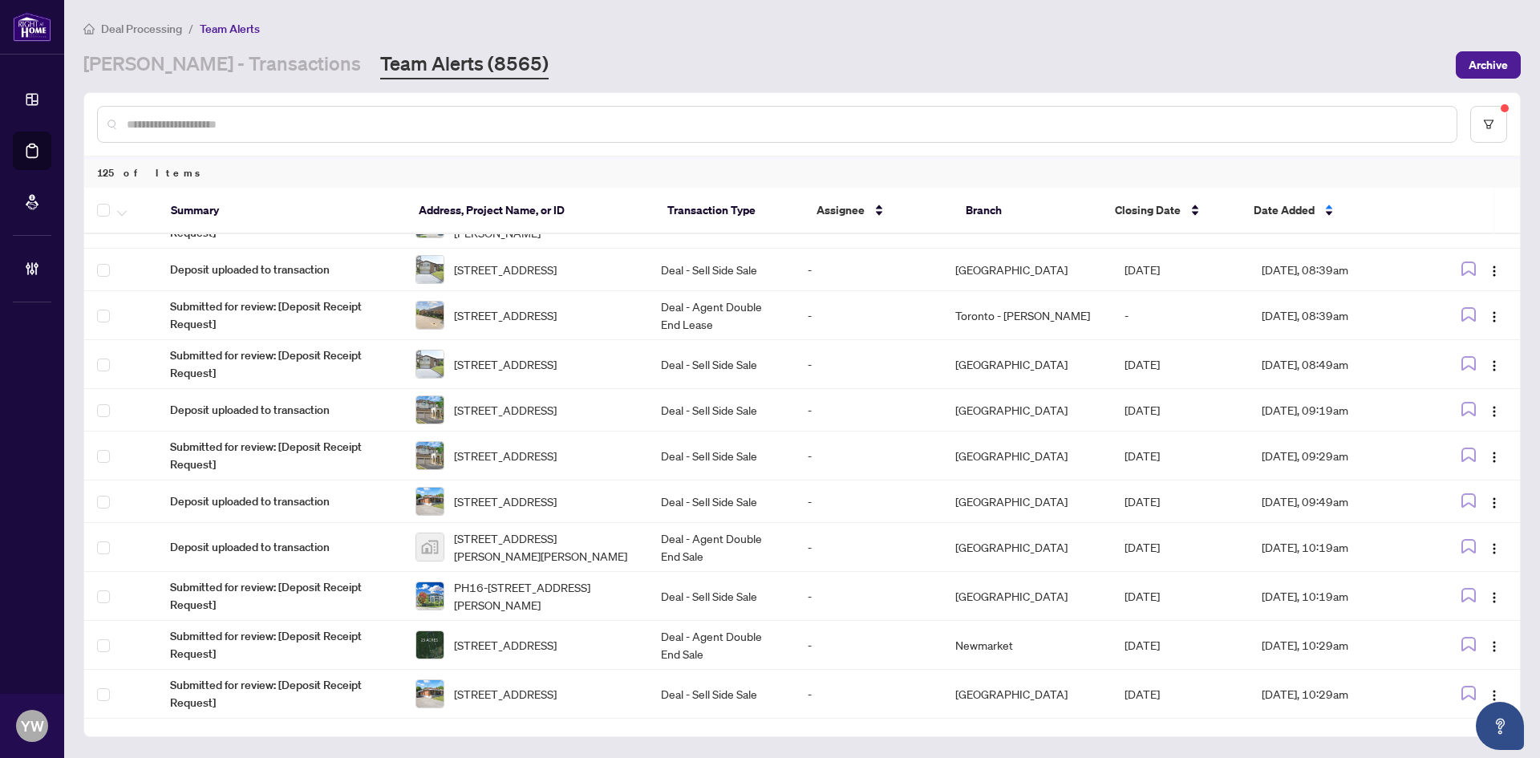
scroll to position [457, 0]
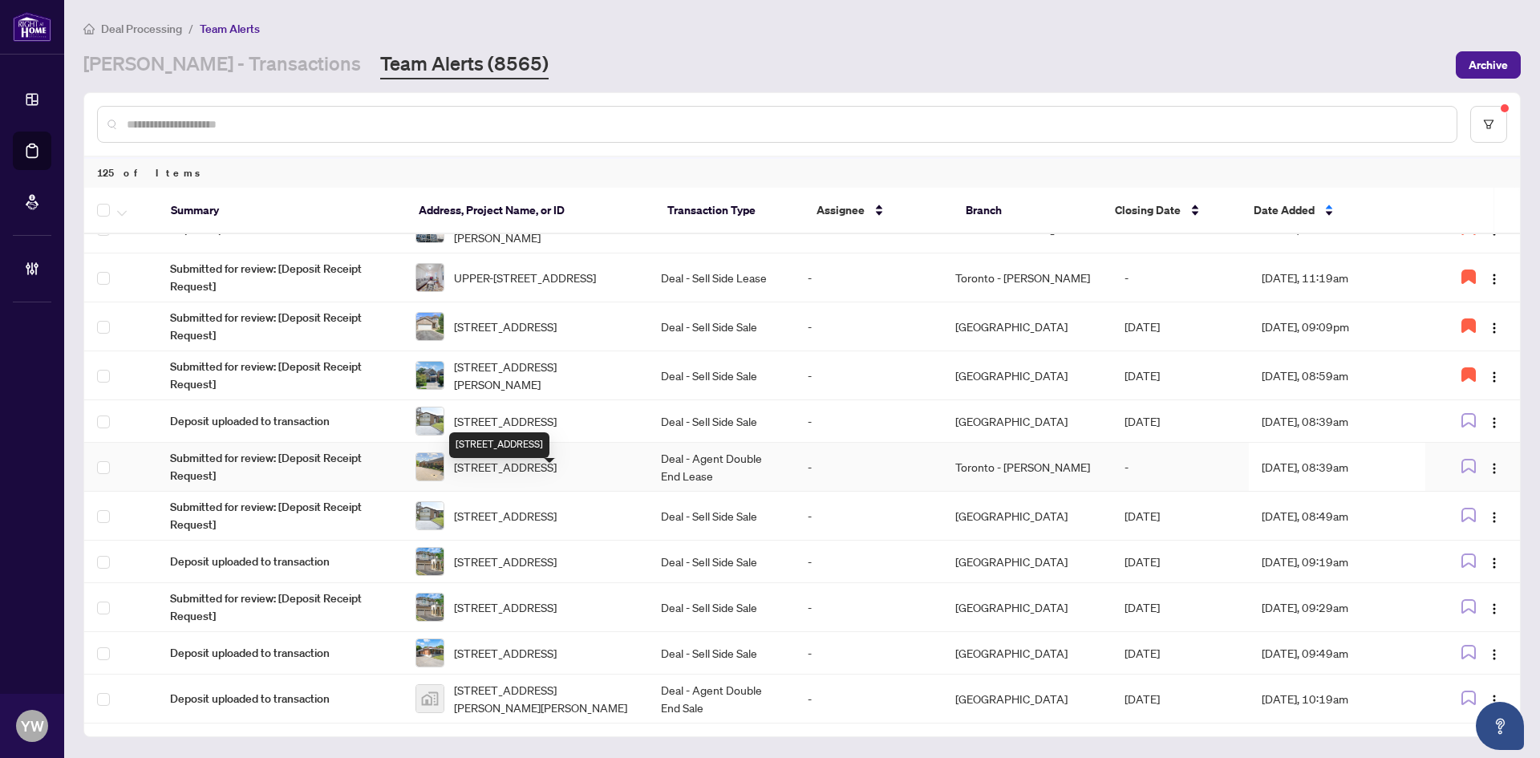
click at [506, 440] on div "345 king St, Midland, Ontario L4R 3M7, Canada" at bounding box center [499, 445] width 100 height 26
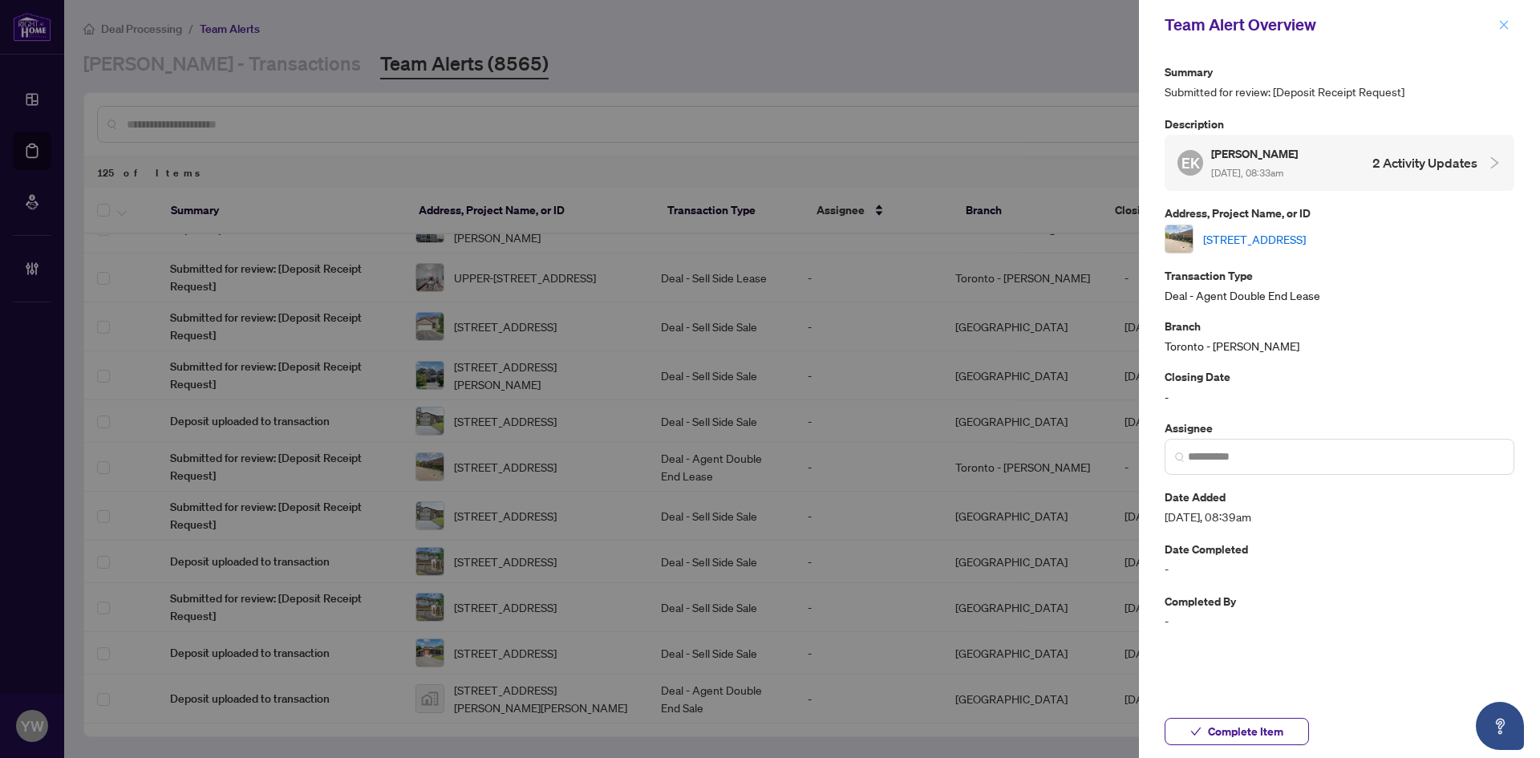
click at [1498, 25] on button "button" at bounding box center [1504, 24] width 21 height 19
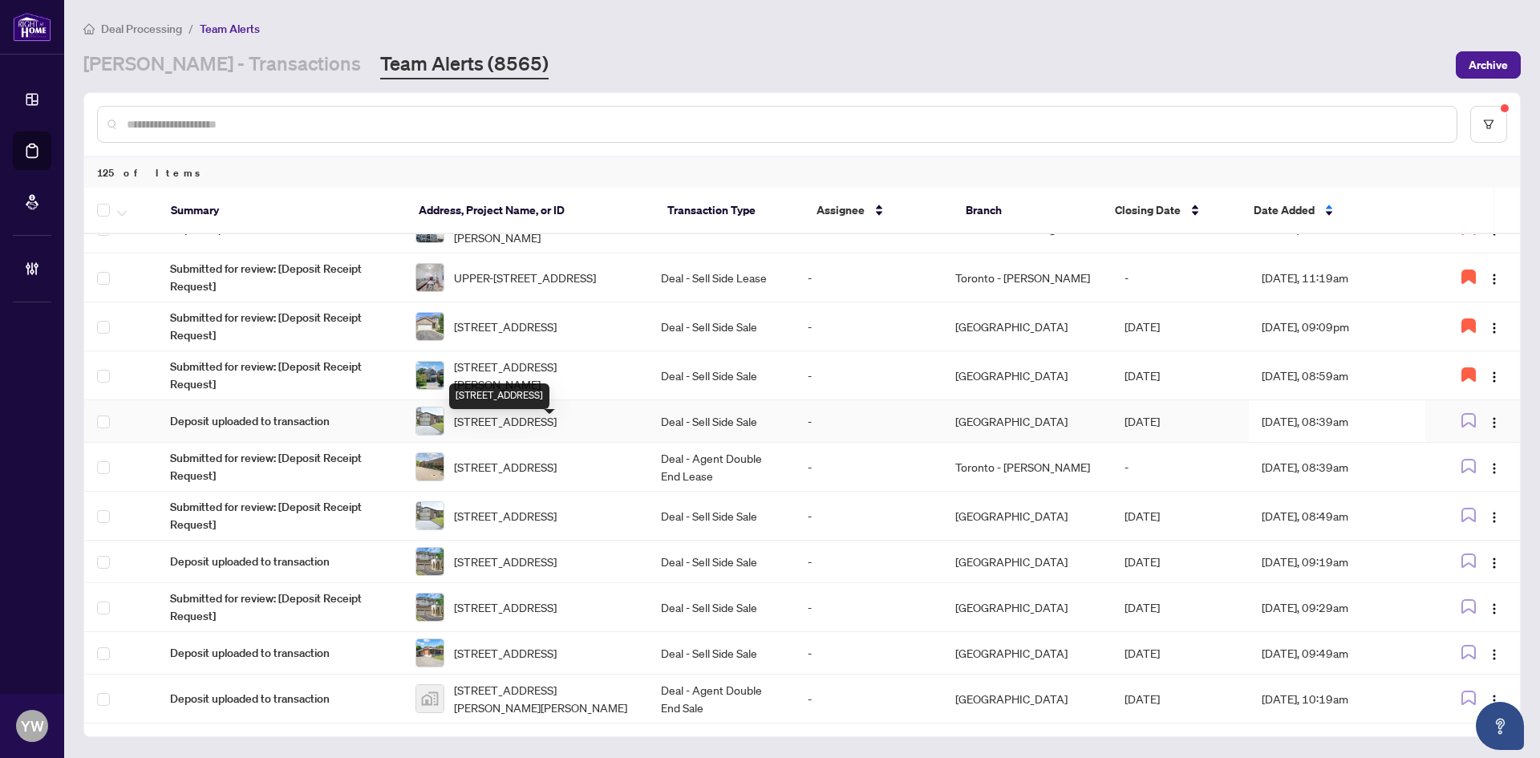
click at [516, 430] on span "102 Romfield Crct, Markham, Ontario L3T 3H6, Canada" at bounding box center [505, 421] width 103 height 18
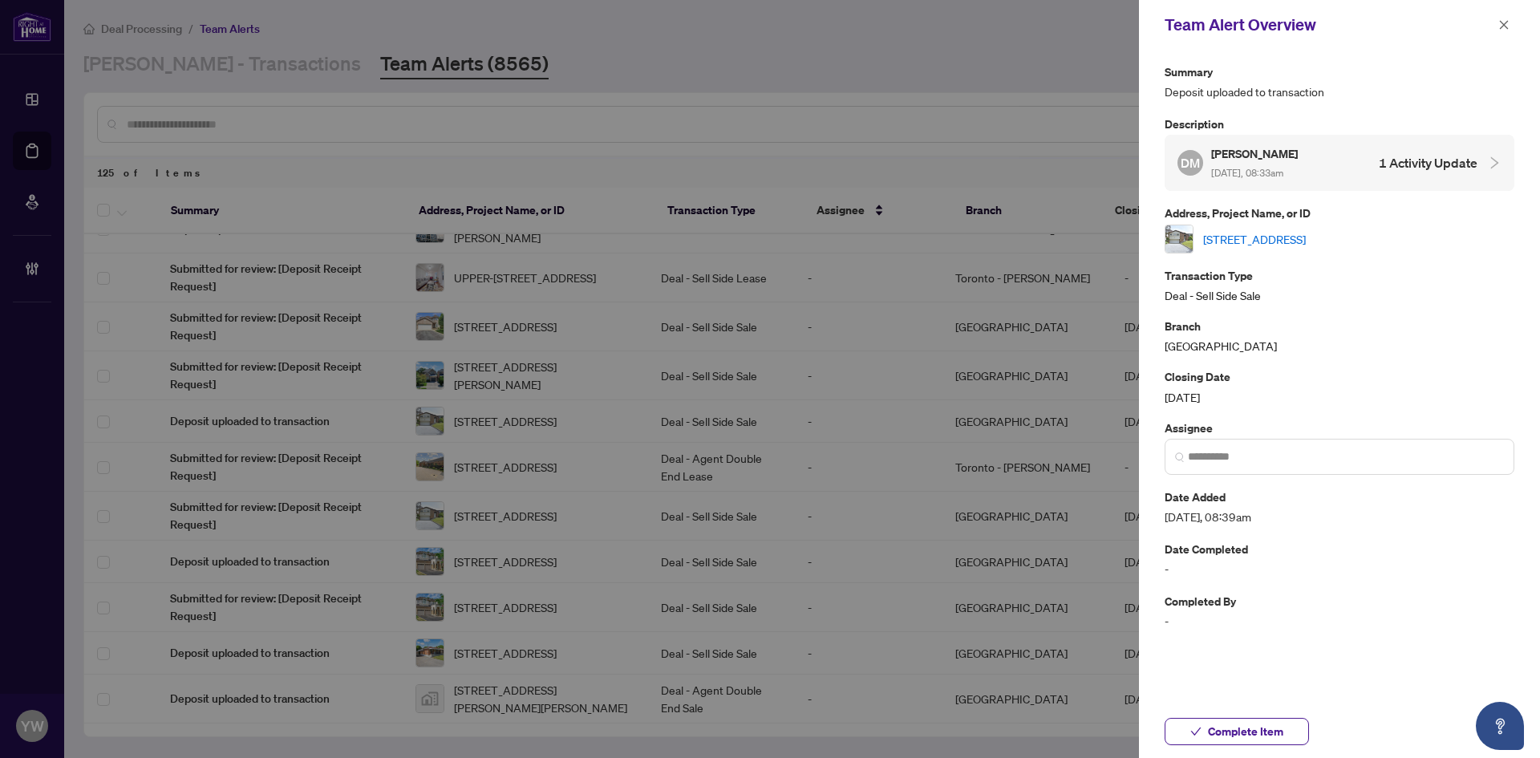
click at [1257, 239] on link "102 Romfield Crct, Markham, Ontario L3T 3H6, Canada" at bounding box center [1254, 239] width 103 height 18
click at [1503, 26] on icon "close" at bounding box center [1504, 24] width 11 height 11
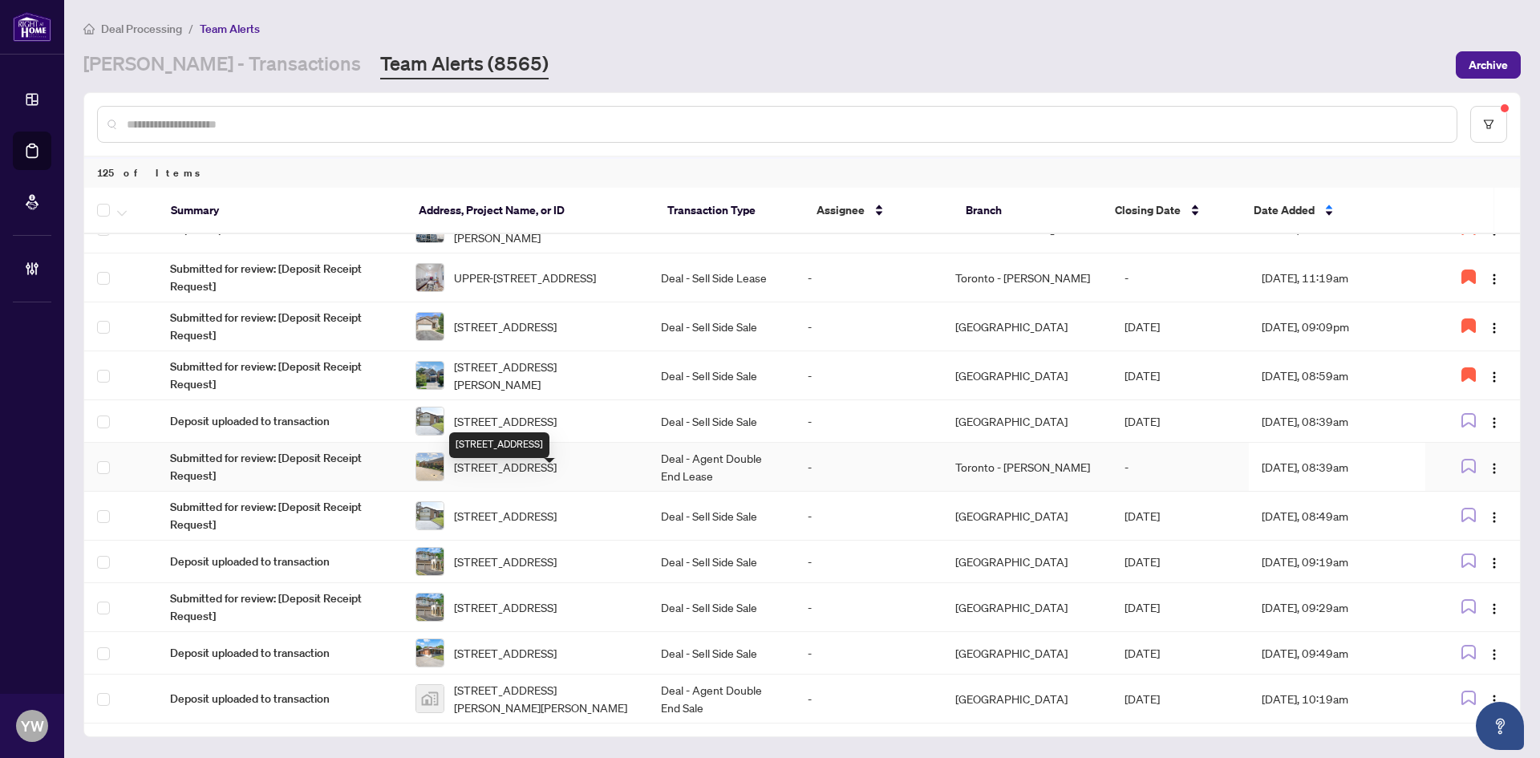
click at [546, 476] on span "345 king St, Midland, Ontario L4R 3M7, Canada" at bounding box center [505, 467] width 103 height 18
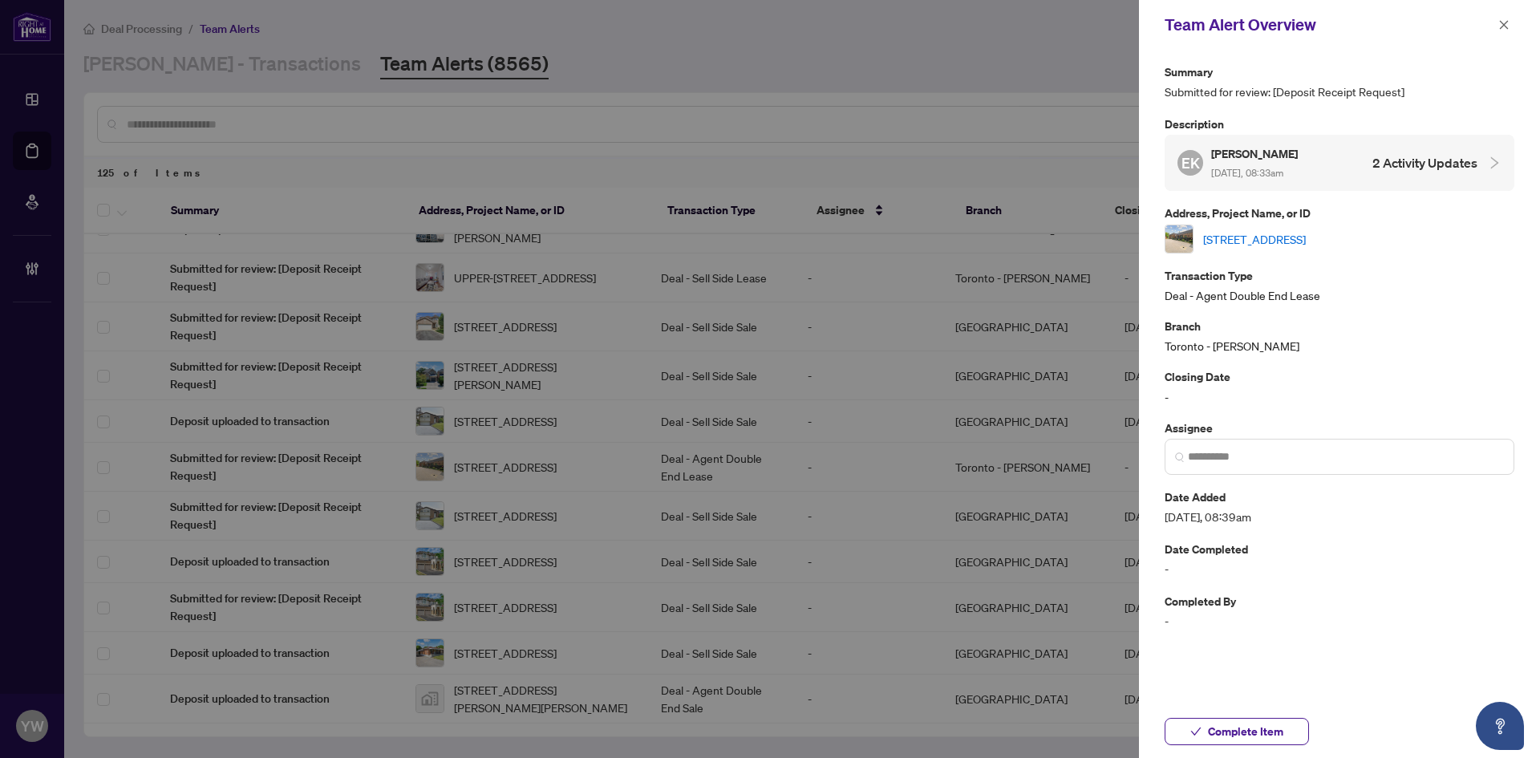
click at [1261, 245] on link "345 king St, Midland, Ontario L4R 3M7, Canada" at bounding box center [1254, 239] width 103 height 18
drag, startPoint x: 1231, startPoint y: 727, endPoint x: 1471, endPoint y: 6, distance: 760.1
click at [1230, 728] on span "Complete Item" at bounding box center [1245, 732] width 75 height 26
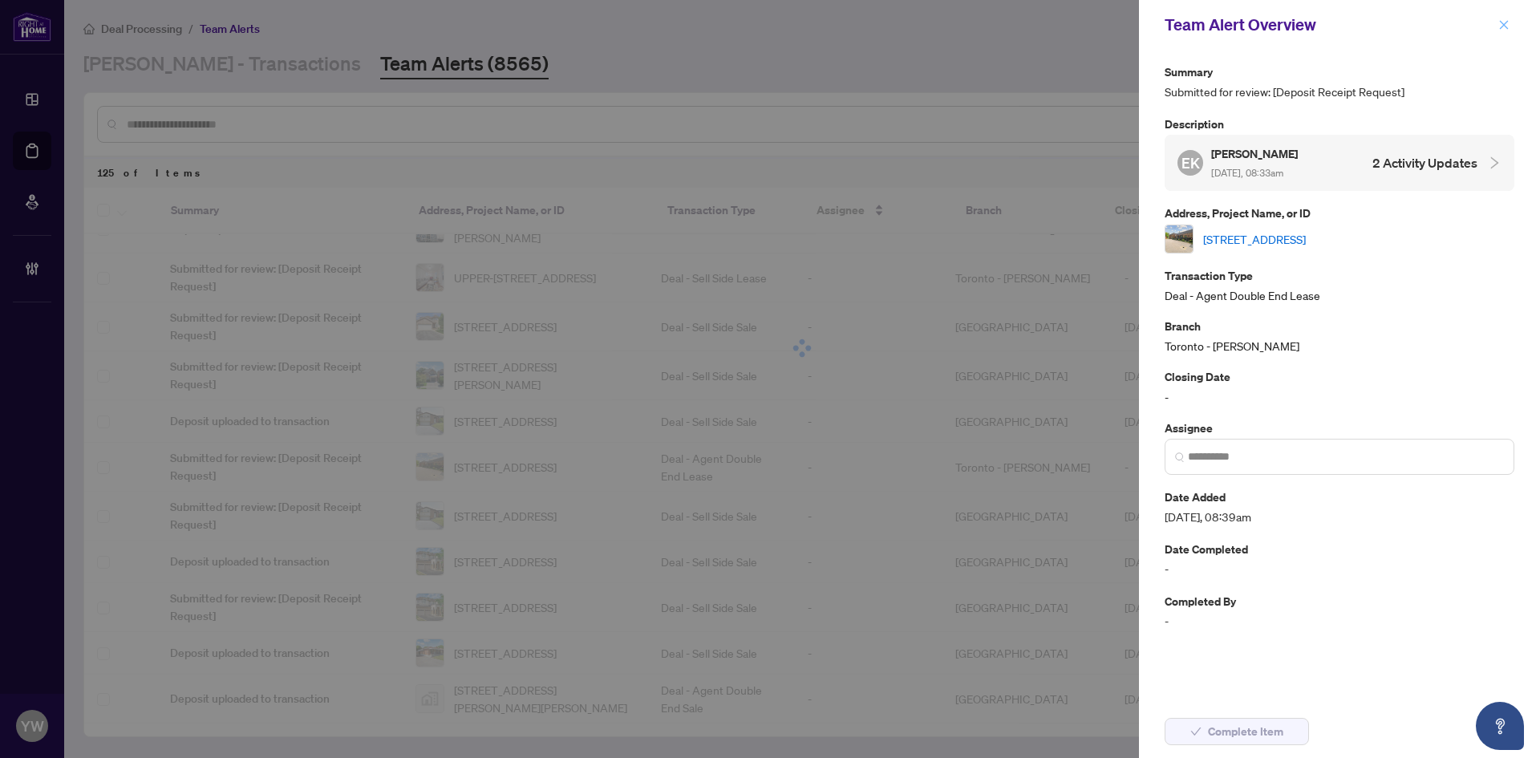
click at [1495, 24] on button "button" at bounding box center [1504, 24] width 21 height 19
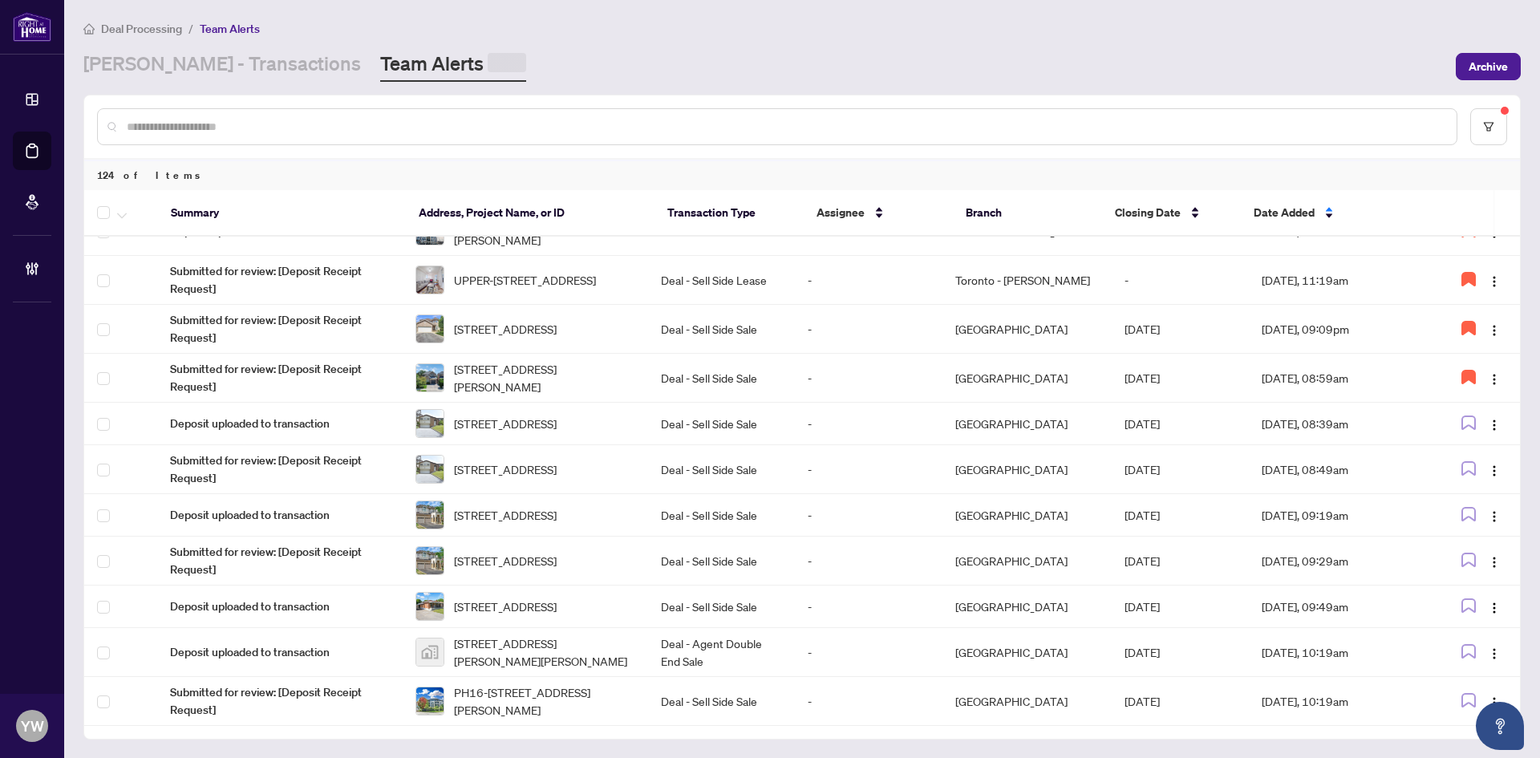
scroll to position [0, 0]
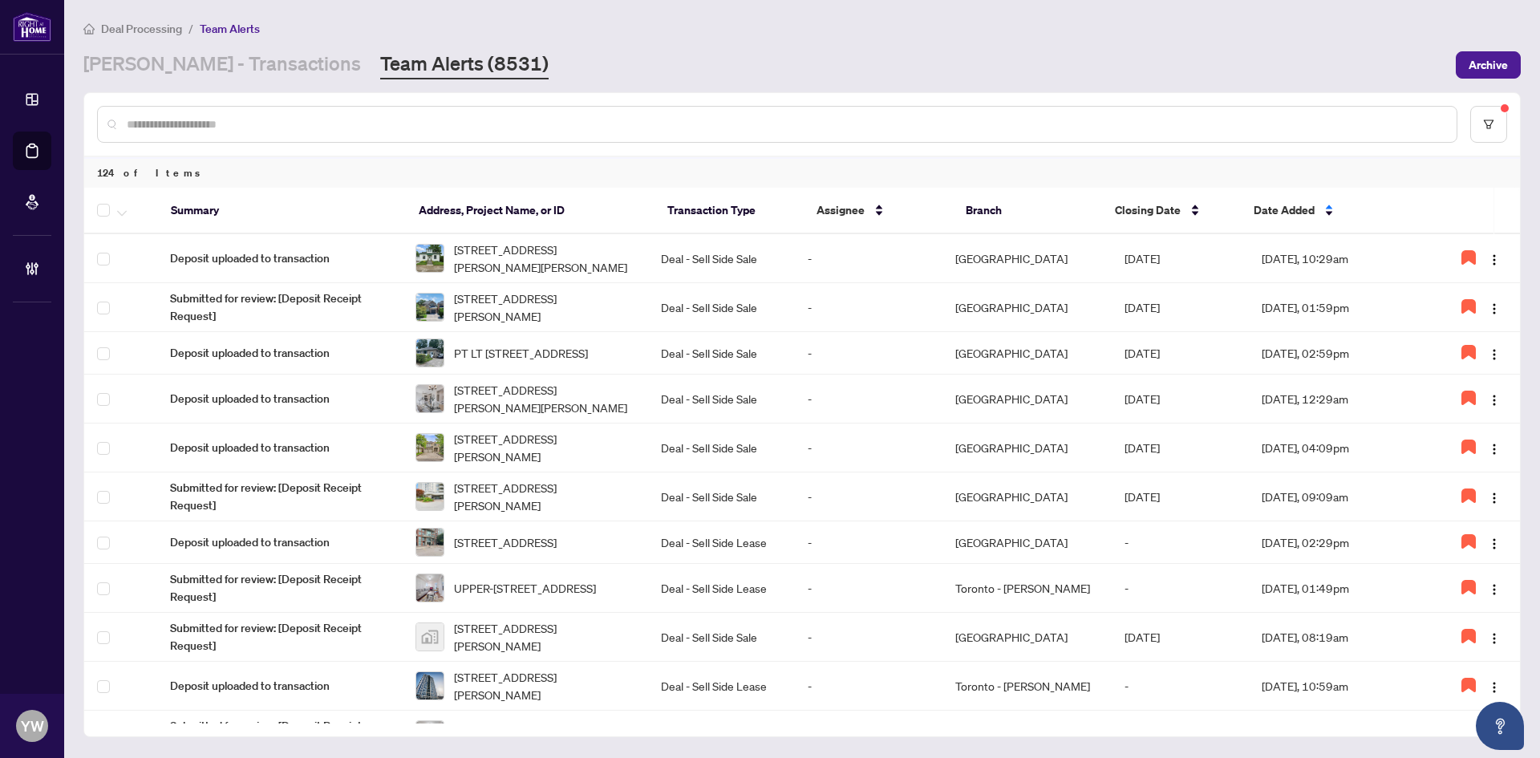
click at [197, 121] on input "text" at bounding box center [785, 125] width 1317 height 18
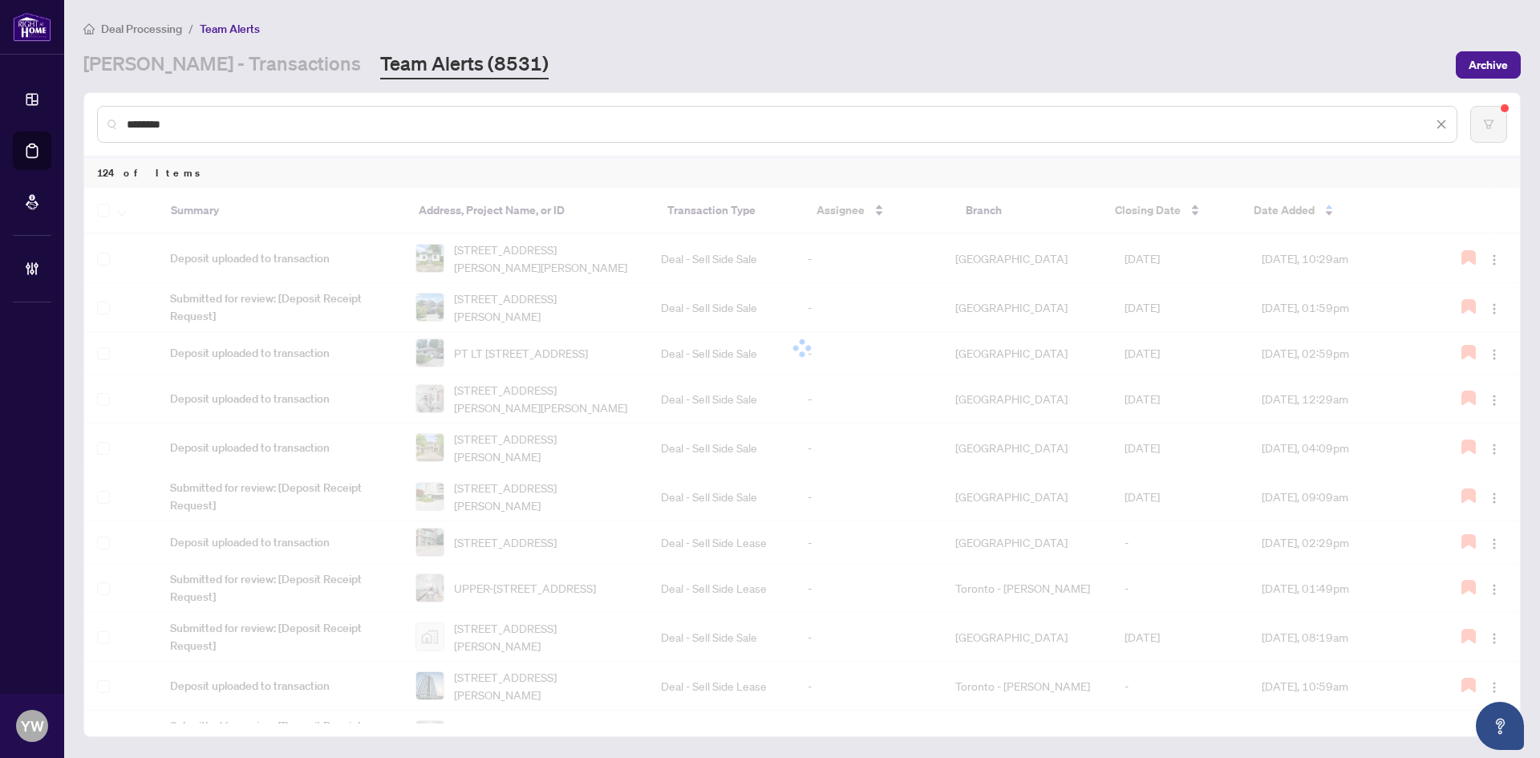
type input "********"
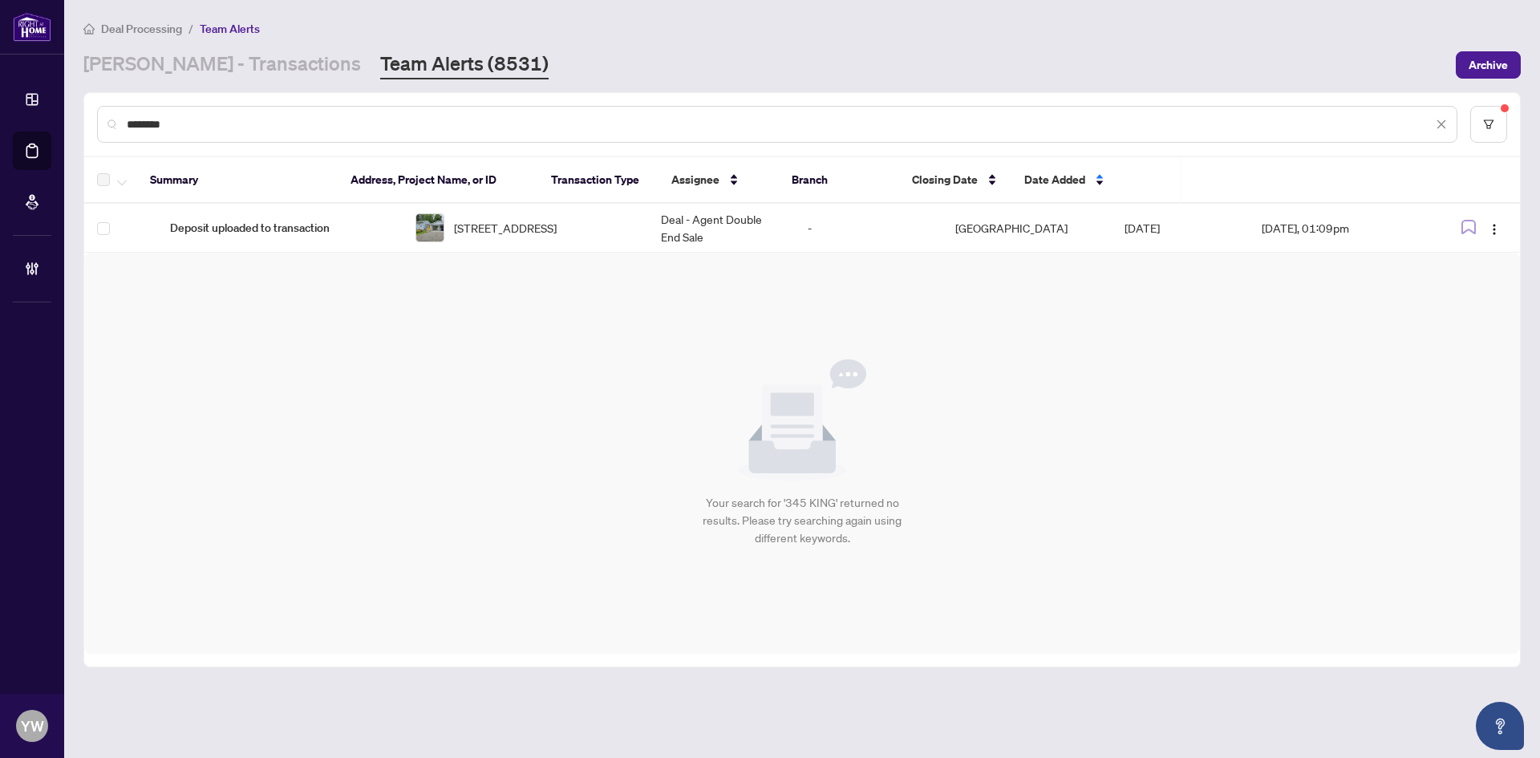
click at [209, 127] on input "********" at bounding box center [780, 125] width 1306 height 18
drag, startPoint x: 219, startPoint y: 126, endPoint x: 97, endPoint y: 118, distance: 122.2
click at [98, 118] on div "********" at bounding box center [777, 124] width 1361 height 37
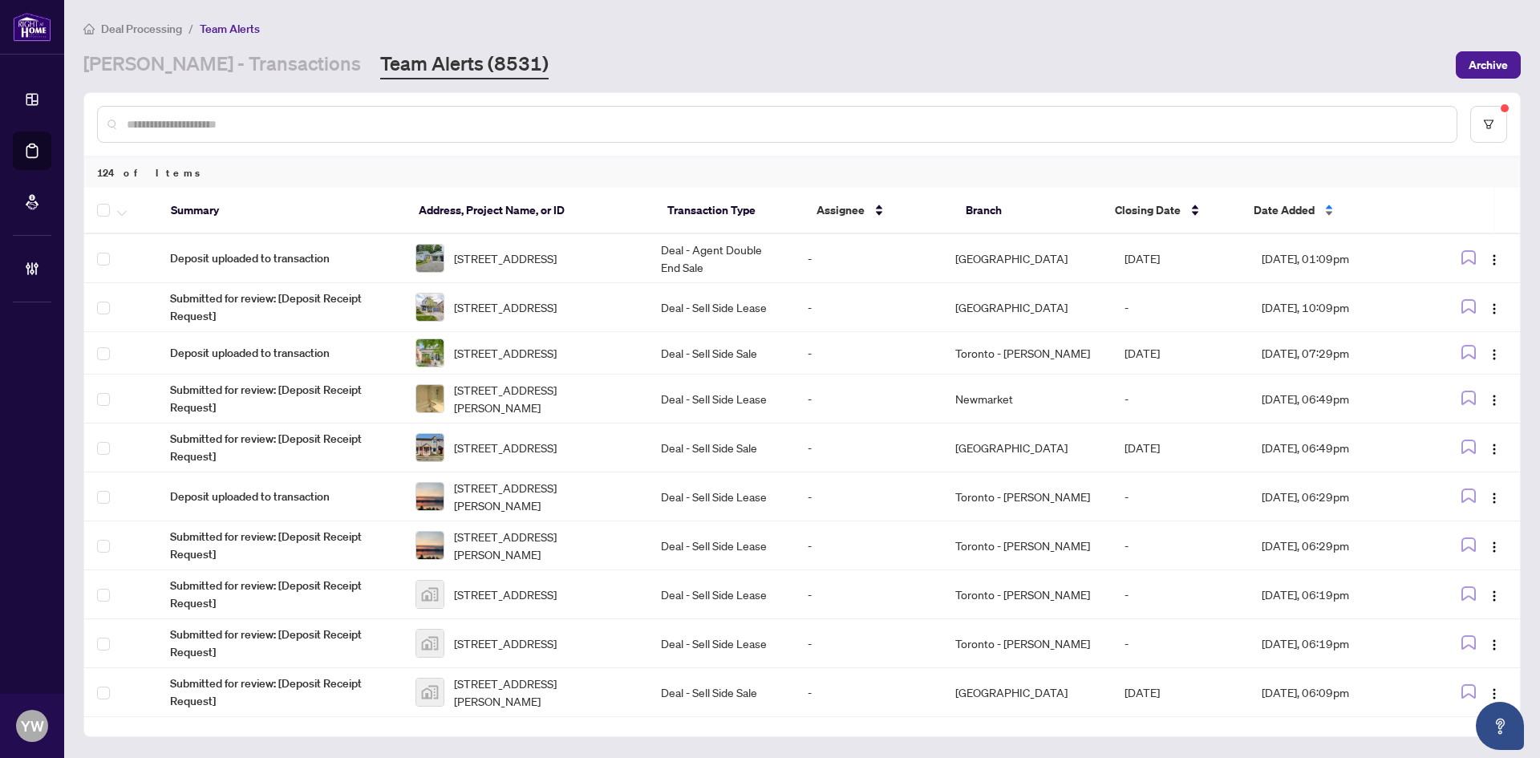
click at [1254, 206] on span "Date Added" at bounding box center [1284, 210] width 61 height 18
click at [1262, 202] on span "Date Added" at bounding box center [1284, 210] width 61 height 18
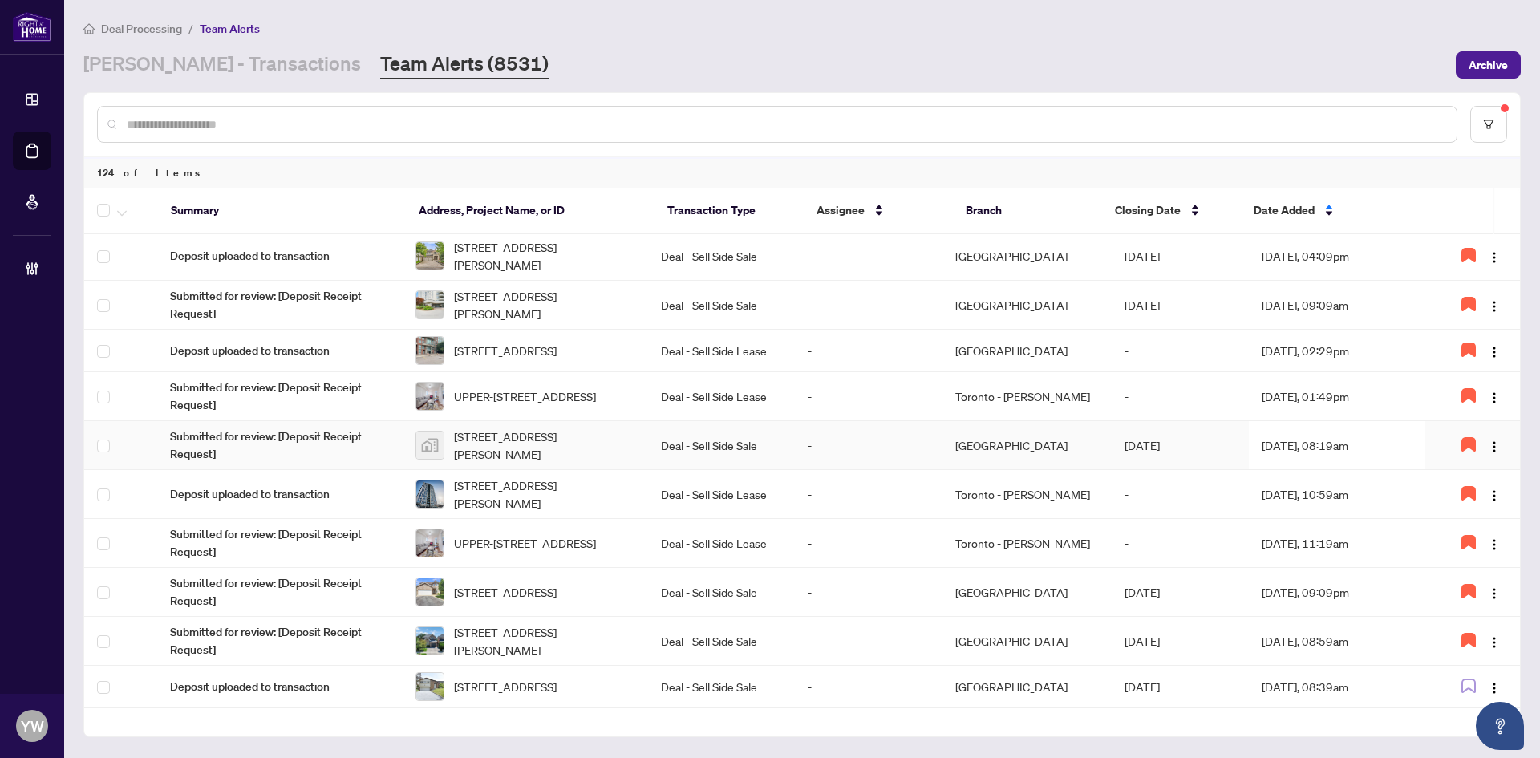
scroll to position [481, 0]
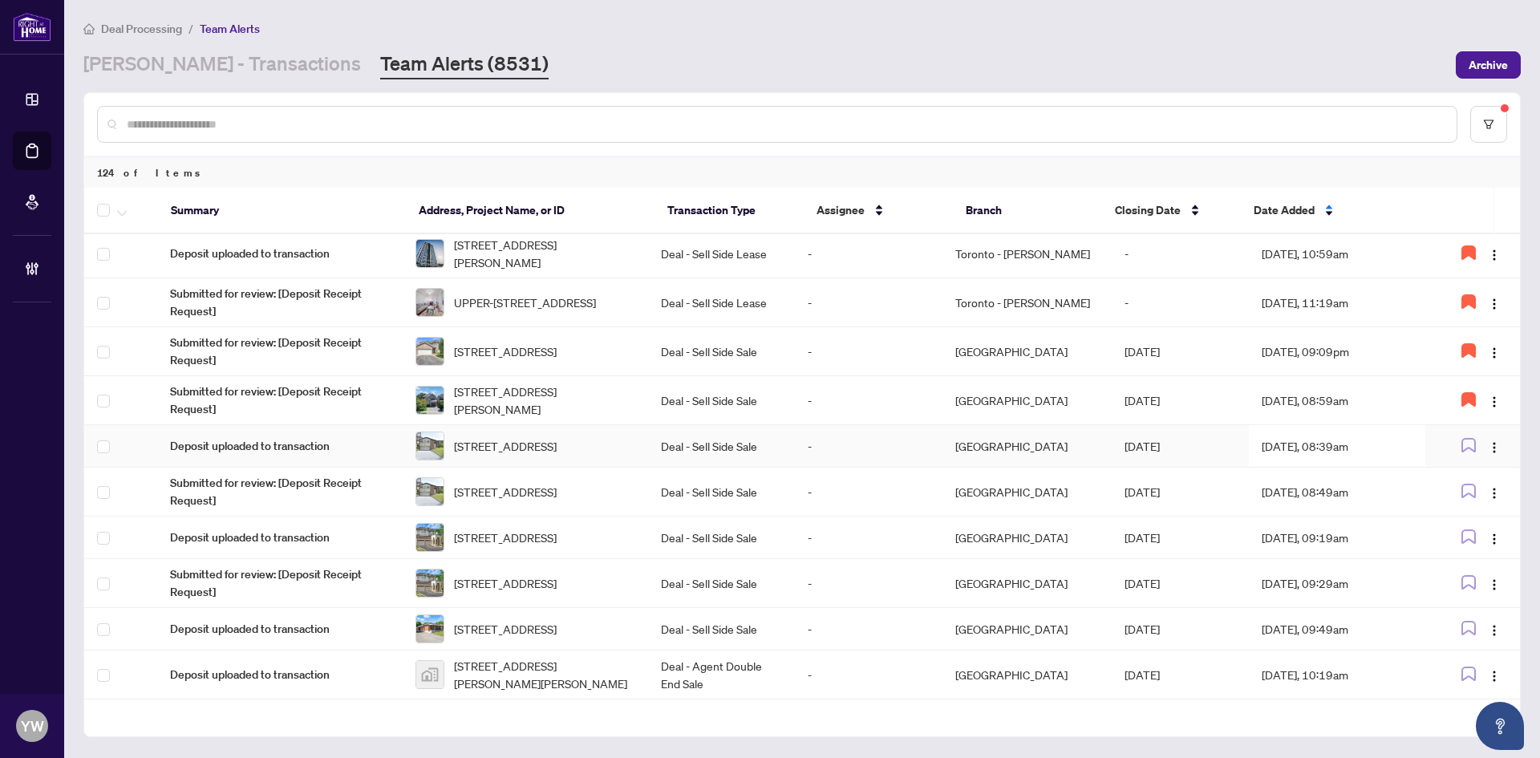
click at [481, 455] on span "102 Romfield Crct, Markham, Ontario L3T 3H6, Canada" at bounding box center [505, 446] width 103 height 18
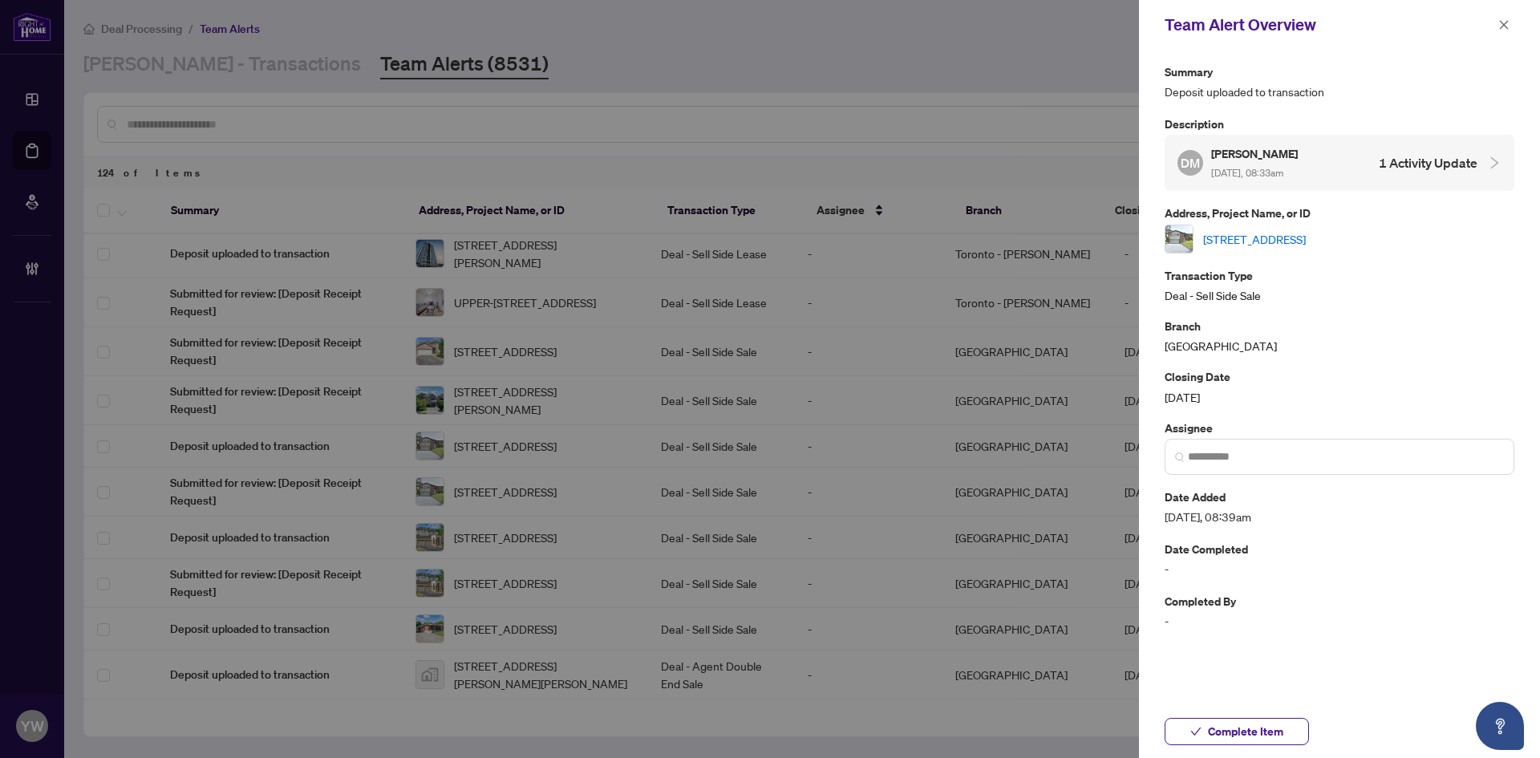
click at [1245, 240] on link "102 Romfield Crct, Markham, Ontario L3T 3H6, Canada" at bounding box center [1254, 239] width 103 height 18
click at [1500, 29] on icon "close" at bounding box center [1504, 24] width 9 height 9
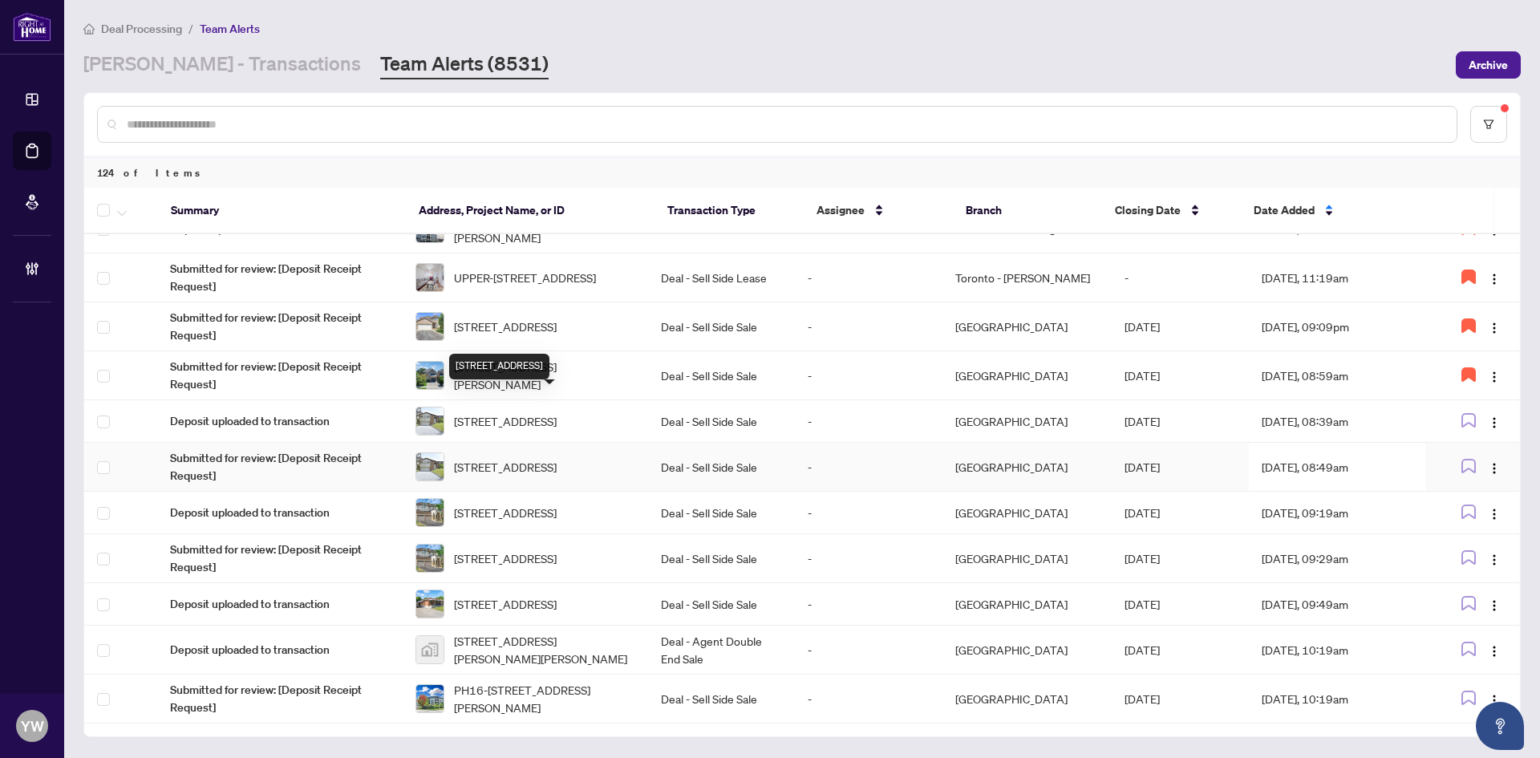
scroll to position [538, 0]
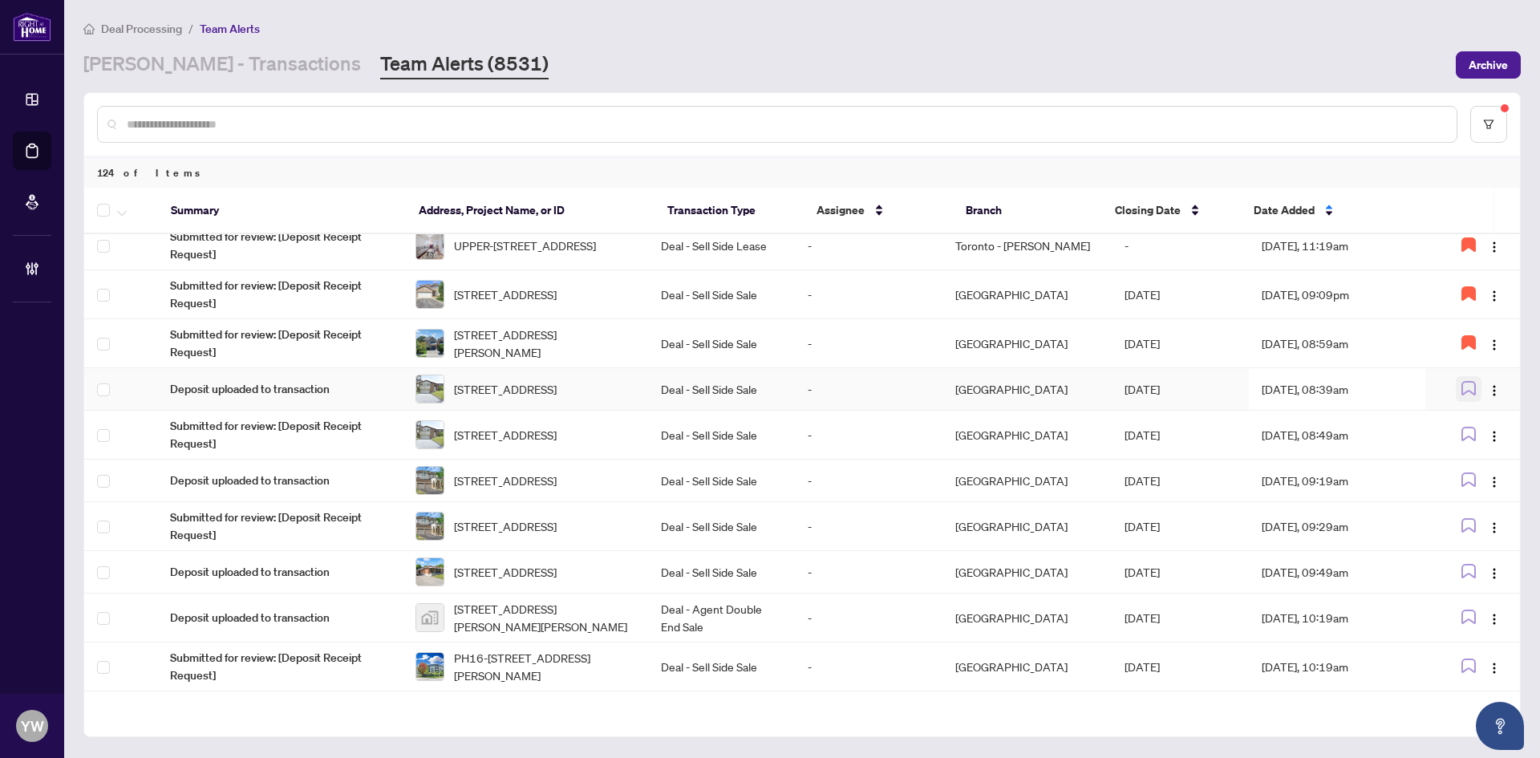
click at [1463, 395] on icon "button" at bounding box center [1469, 388] width 13 height 13
click at [1488, 443] on img "button" at bounding box center [1494, 436] width 13 height 13
click at [1478, 541] on span "Complete Item" at bounding box center [1452, 537] width 75 height 18
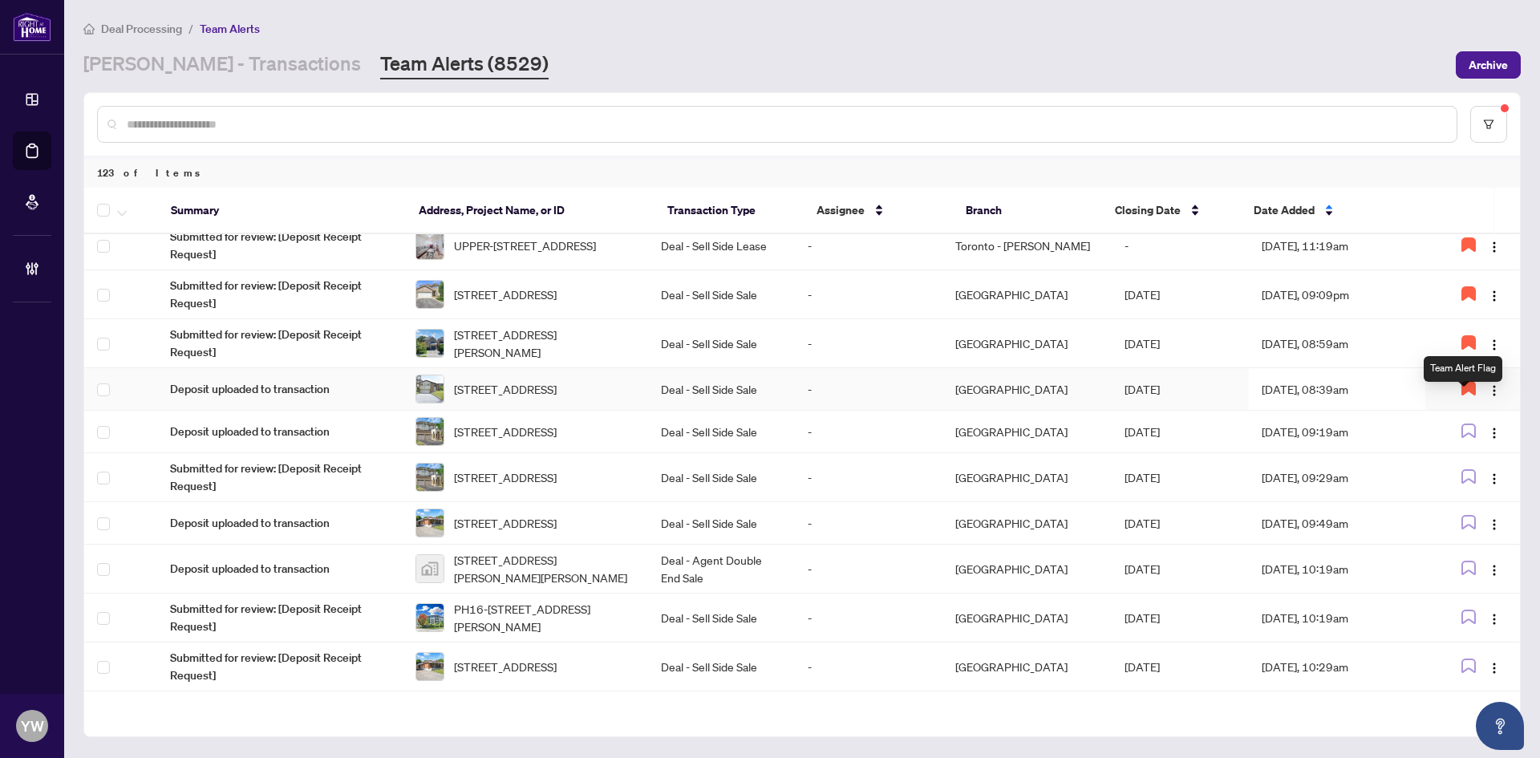
click at [1463, 395] on icon "button" at bounding box center [1469, 388] width 13 height 13
click at [557, 440] on span "2469 Whistling Springs Cres, Oakville, Ontario L6M 5G3, Canada" at bounding box center [505, 432] width 103 height 18
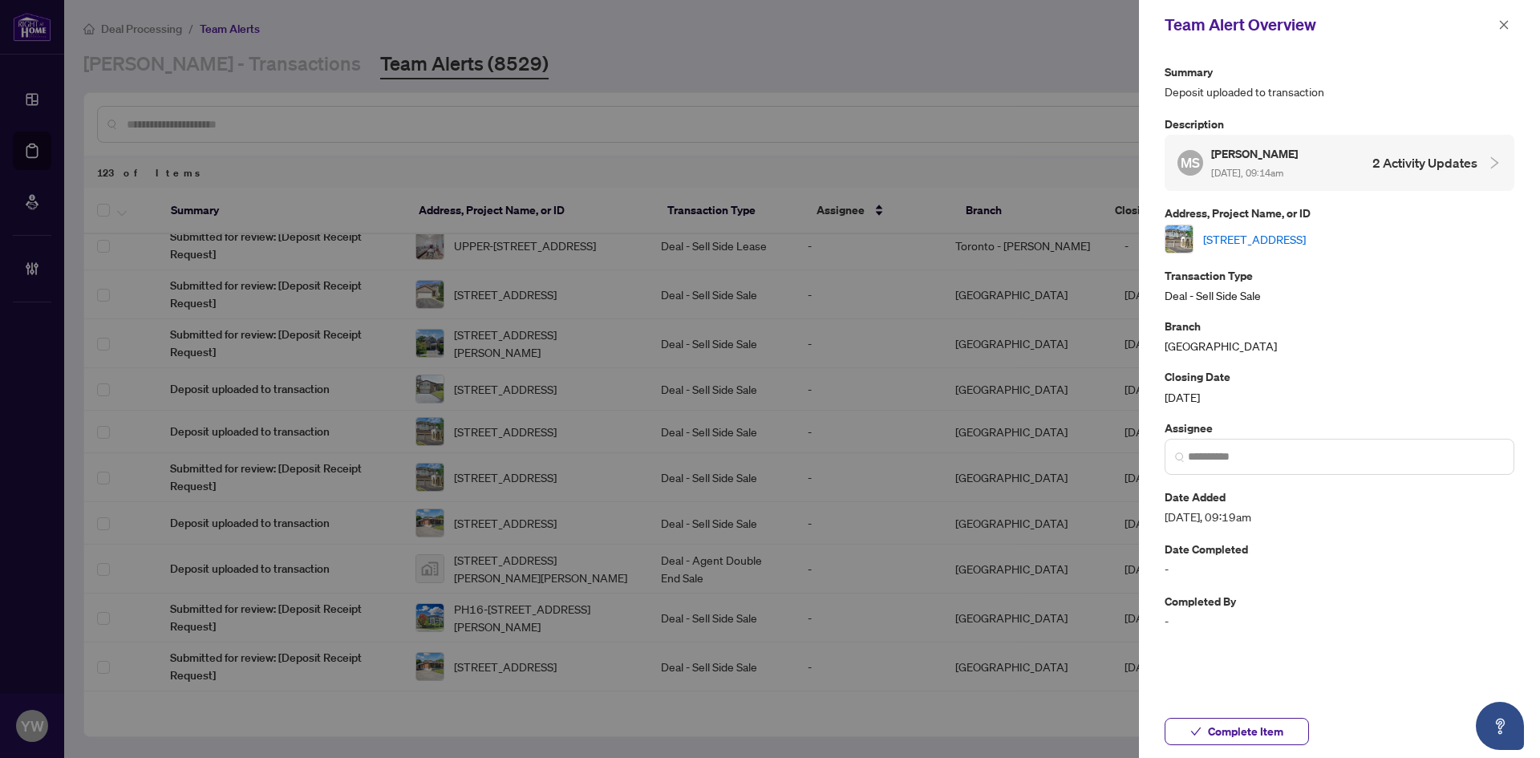
click at [1236, 237] on link "2469 Whistling Springs Cres, Oakville, Ontario L6M 5G3, Canada" at bounding box center [1254, 239] width 103 height 18
click at [1218, 733] on span "Complete Item" at bounding box center [1245, 732] width 75 height 26
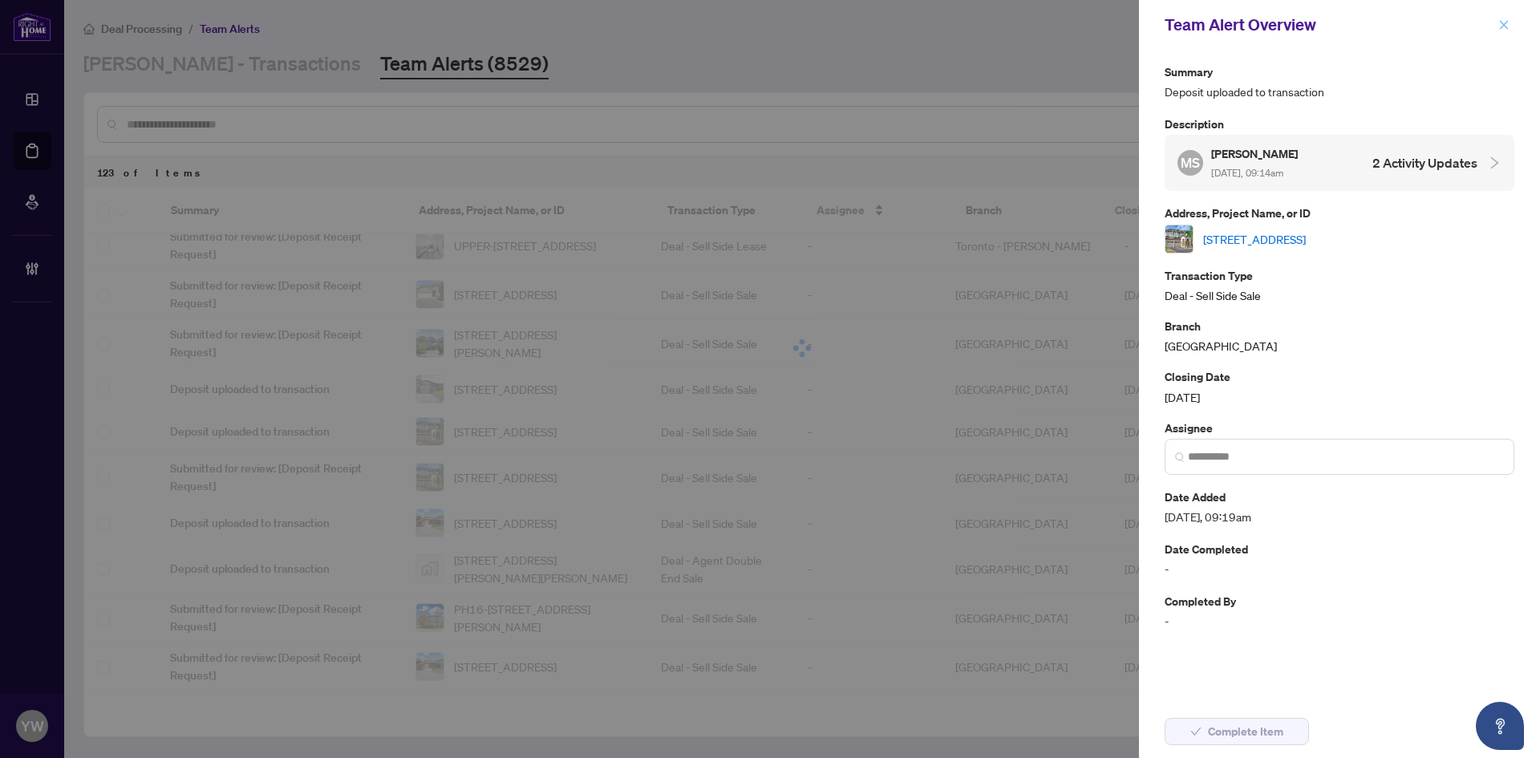
click at [1502, 25] on icon "close" at bounding box center [1504, 24] width 11 height 11
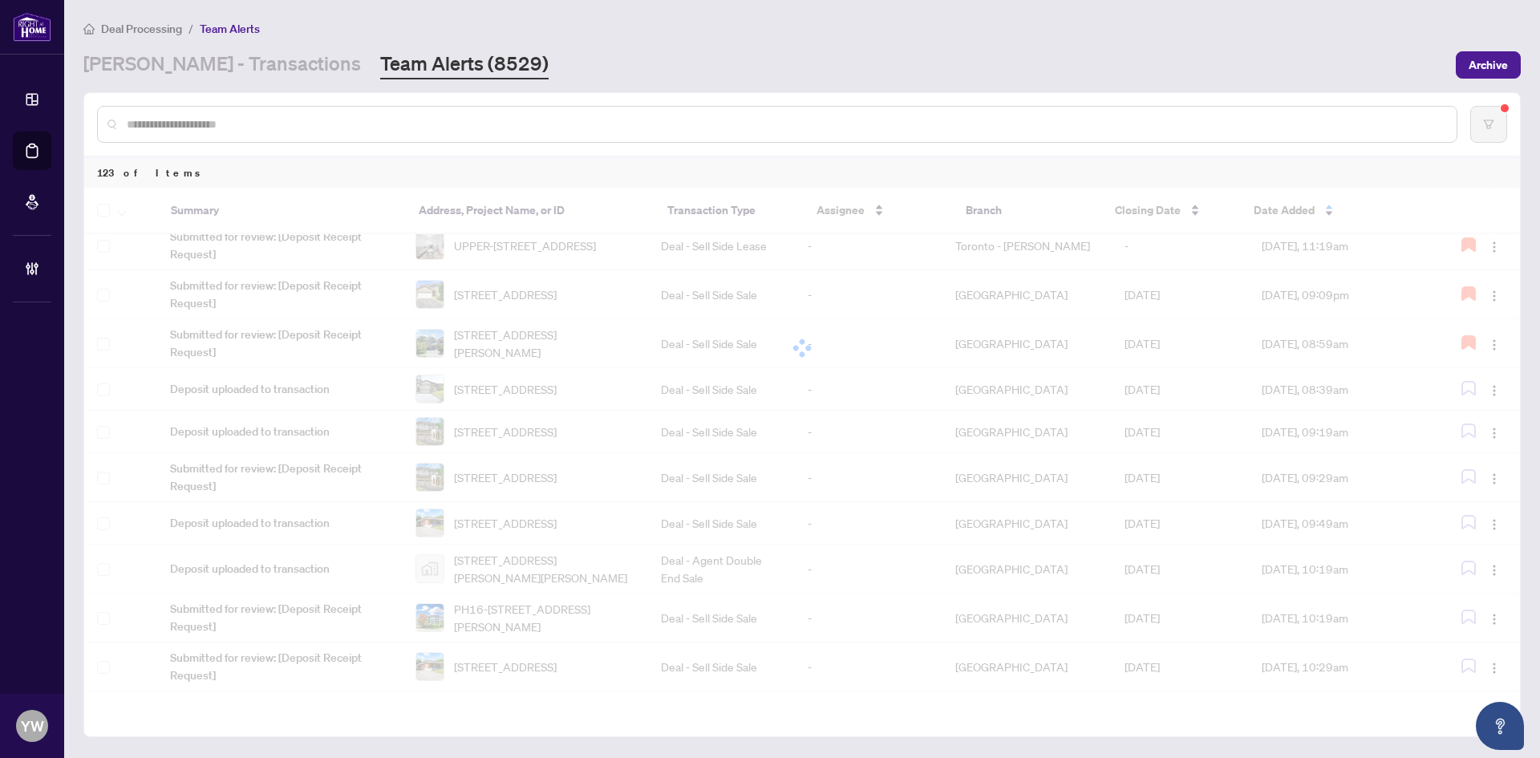
click at [262, 121] on input "text" at bounding box center [785, 125] width 1317 height 18
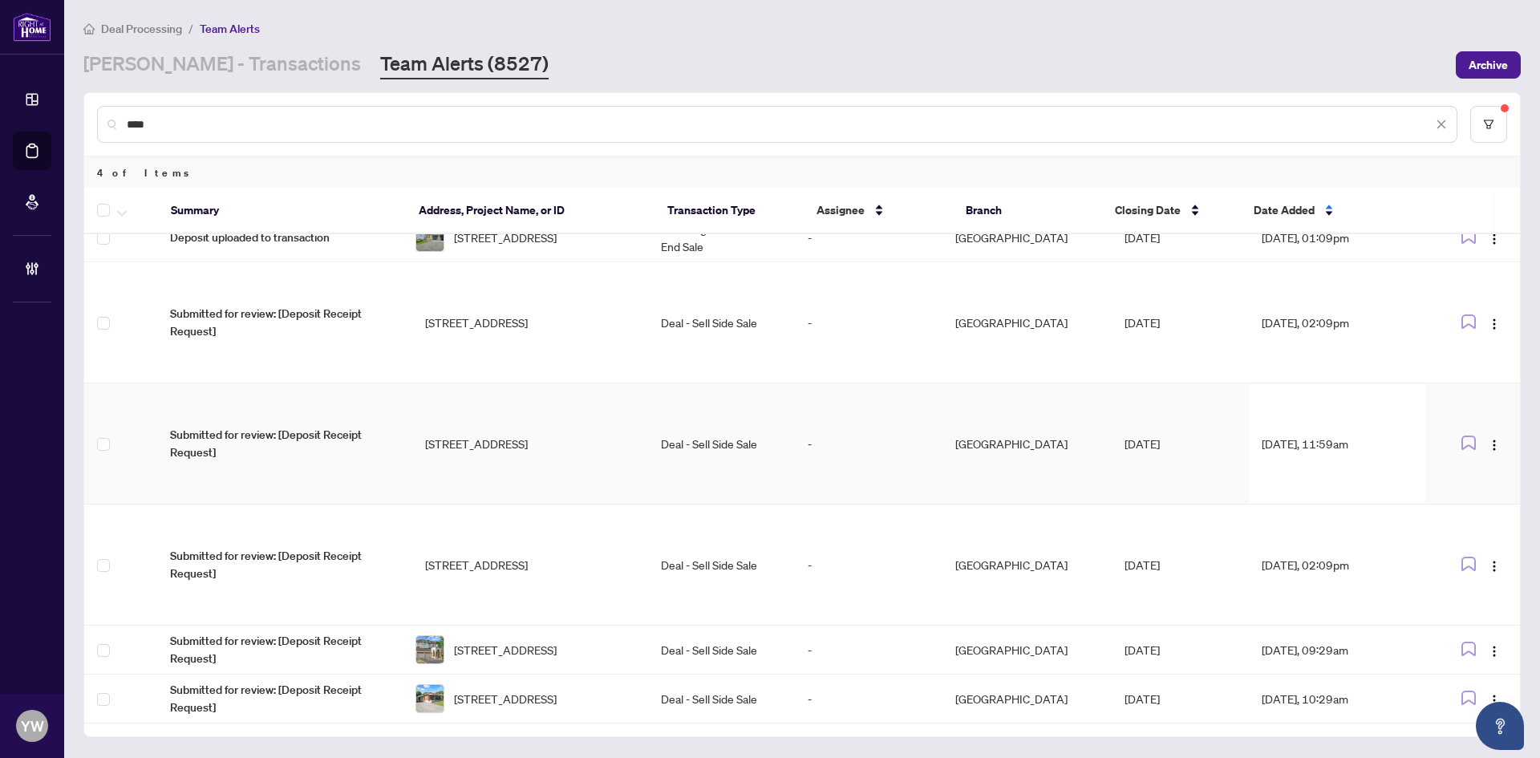
scroll to position [0, 0]
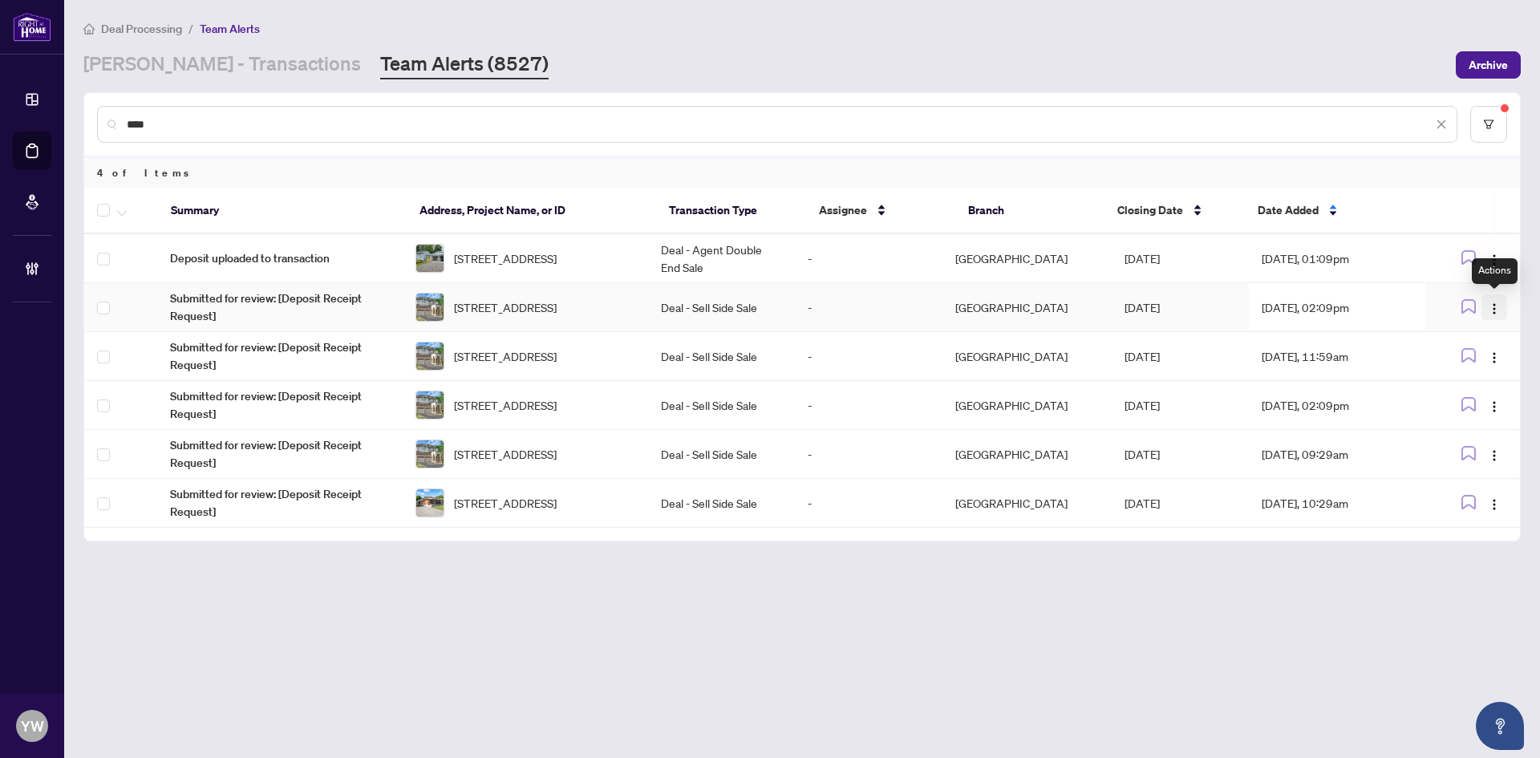
click at [1496, 312] on img "button" at bounding box center [1494, 308] width 13 height 13
click at [1475, 392] on span "Complete Item" at bounding box center [1457, 390] width 75 height 18
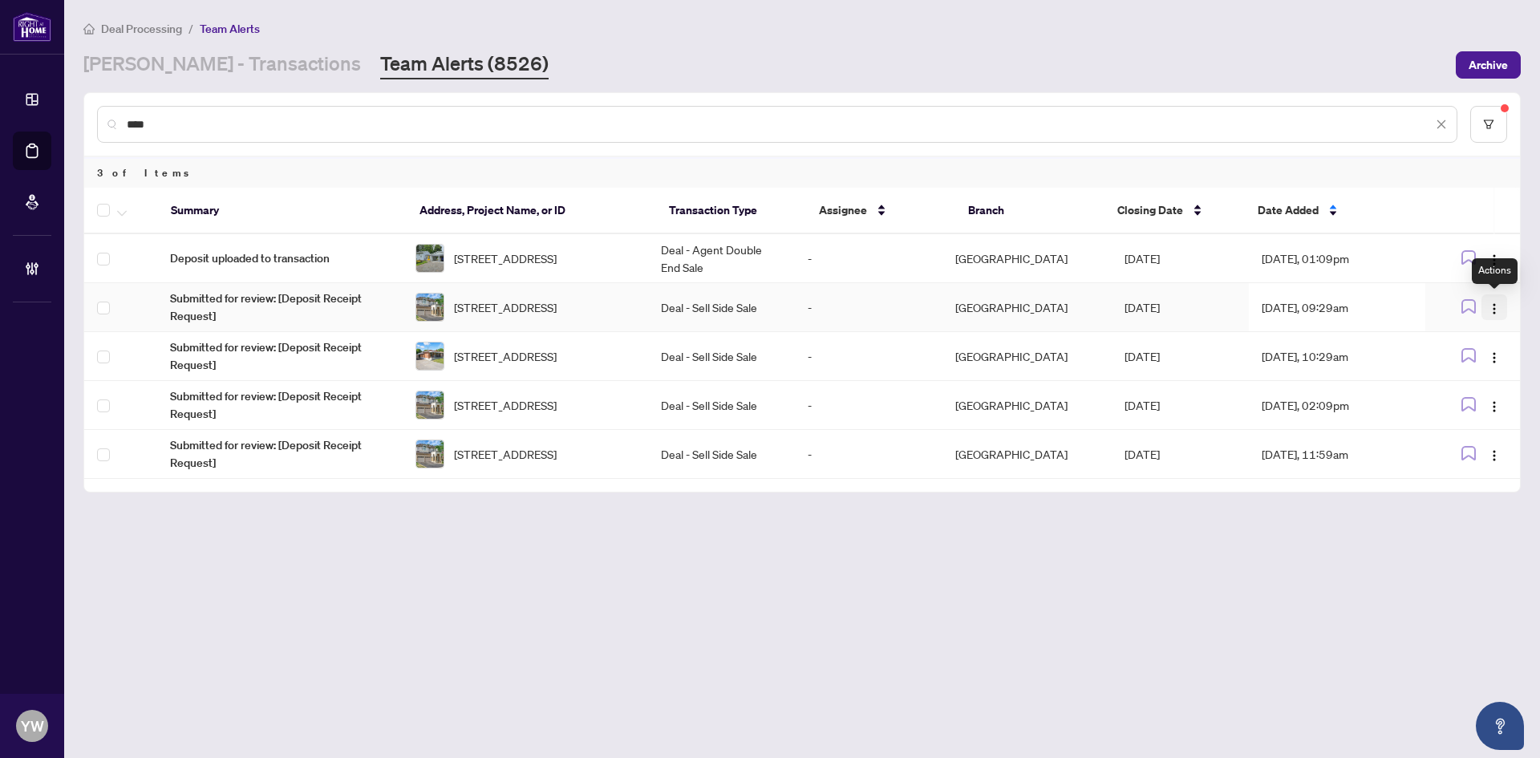
click at [1488, 306] on img "button" at bounding box center [1494, 308] width 13 height 13
click at [1477, 383] on span "Complete Item" at bounding box center [1457, 390] width 75 height 18
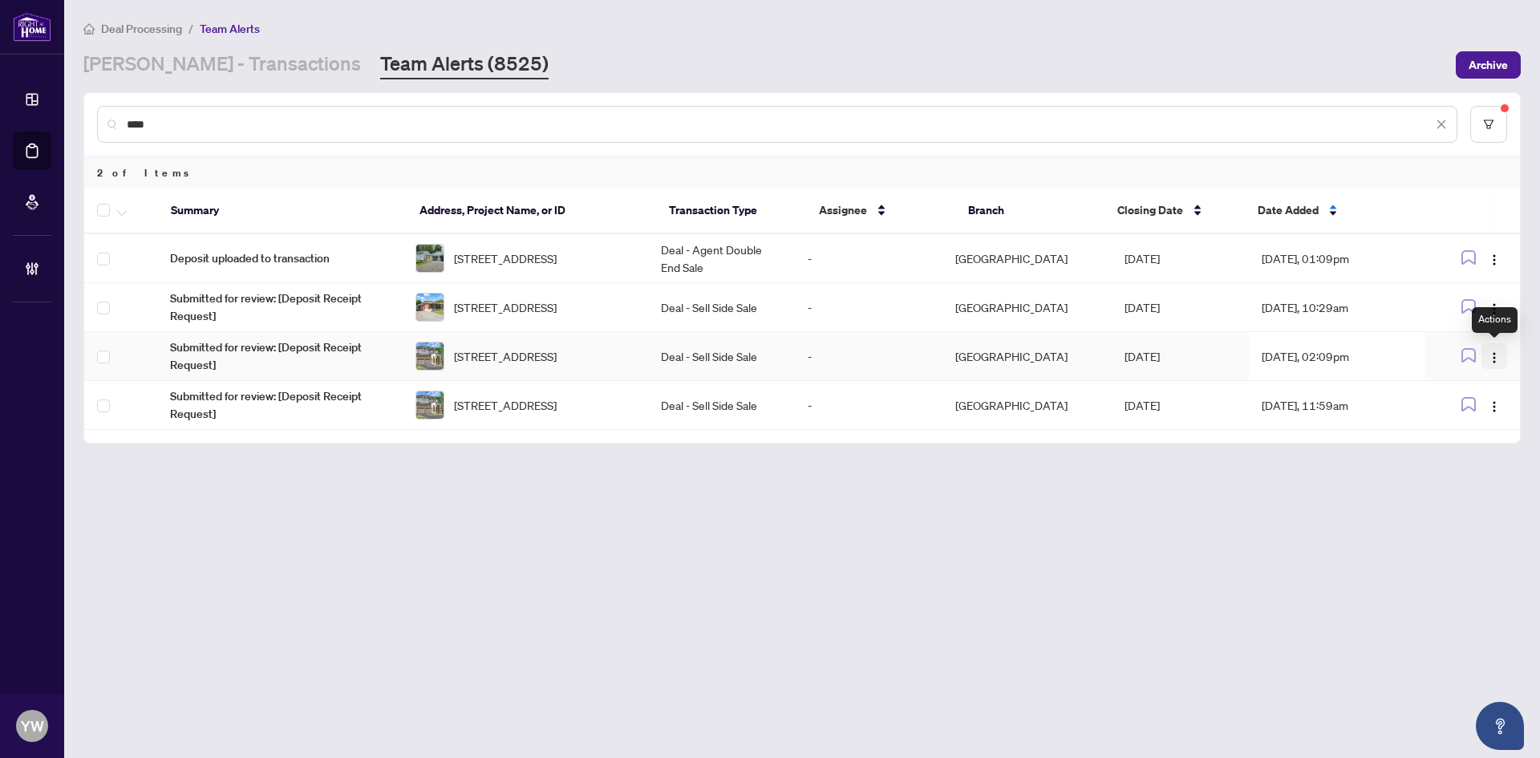
drag, startPoint x: 1491, startPoint y: 352, endPoint x: 1504, endPoint y: 362, distance: 16.7
click at [1491, 352] on img "button" at bounding box center [1494, 357] width 13 height 13
click at [1474, 444] on span "Complete Item" at bounding box center [1457, 439] width 75 height 18
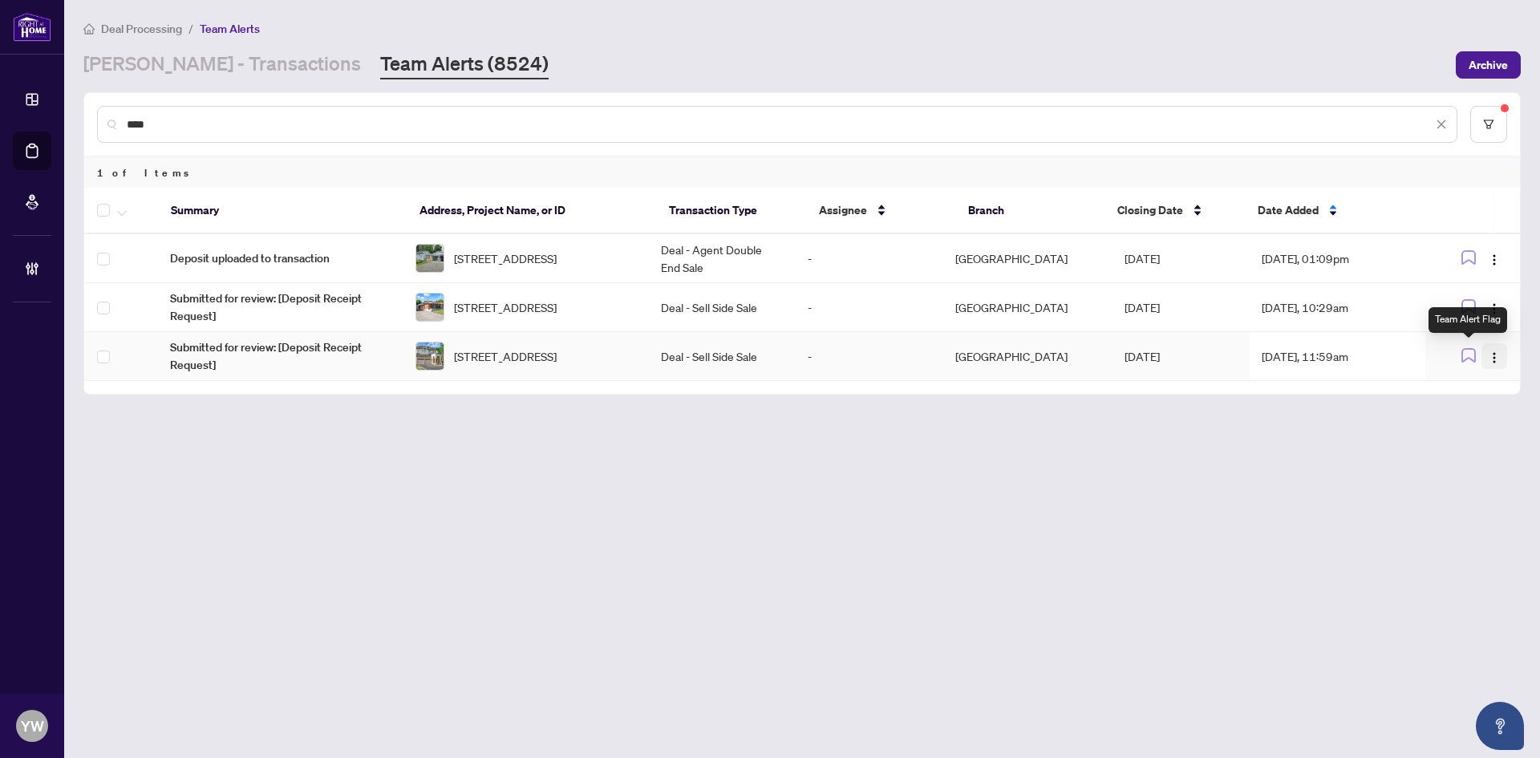
click at [1490, 354] on img "button" at bounding box center [1494, 357] width 13 height 13
click at [1480, 445] on span "Complete Item" at bounding box center [1457, 439] width 75 height 18
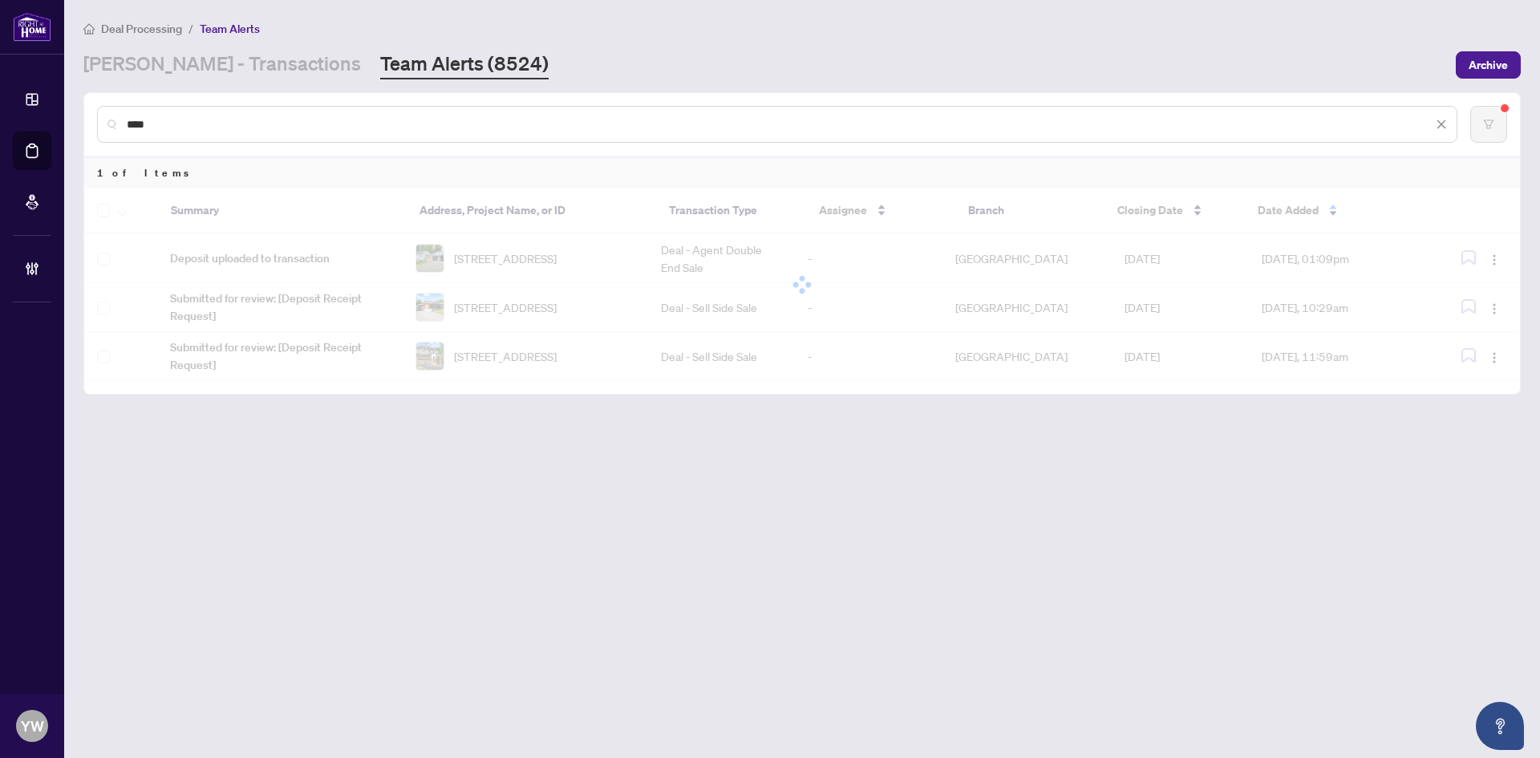
click at [732, 585] on main "Deal Processing / Team Alerts RAHR - Transactions Team Alerts (8524) Archive **…" at bounding box center [802, 379] width 1476 height 758
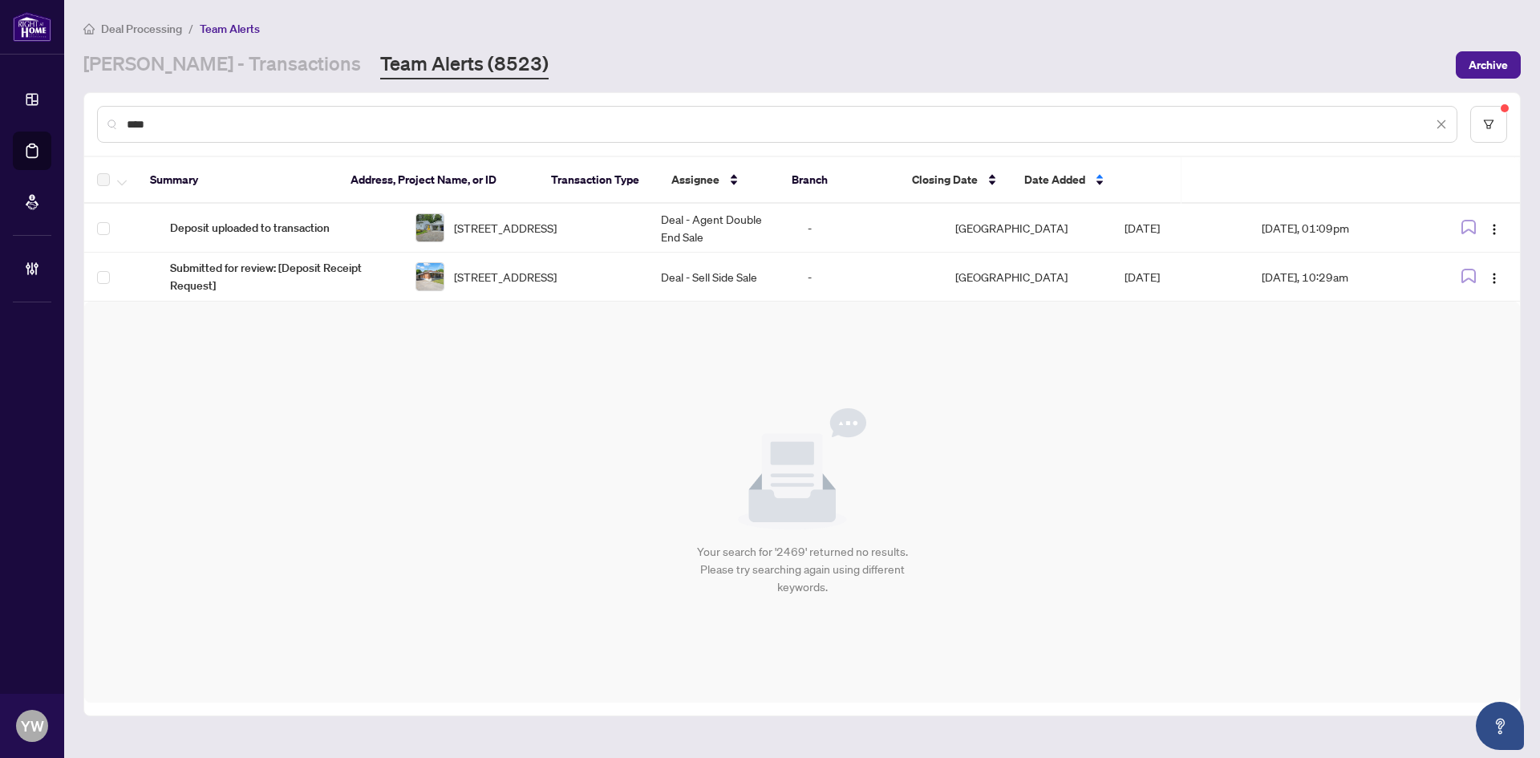
drag, startPoint x: 185, startPoint y: 124, endPoint x: 203, endPoint y: 126, distance: 17.8
click at [185, 124] on input "****" at bounding box center [780, 125] width 1306 height 18
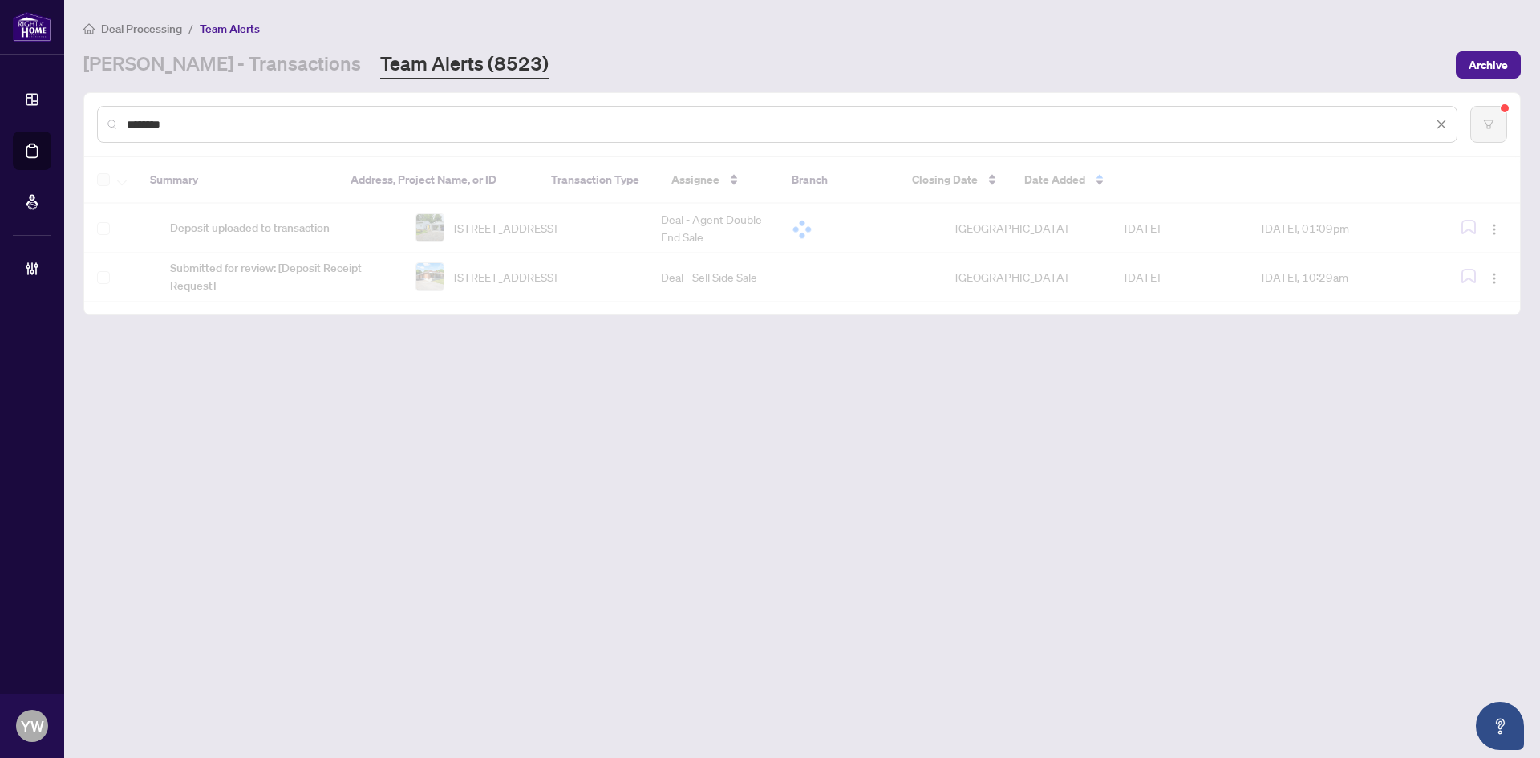
type input "*********"
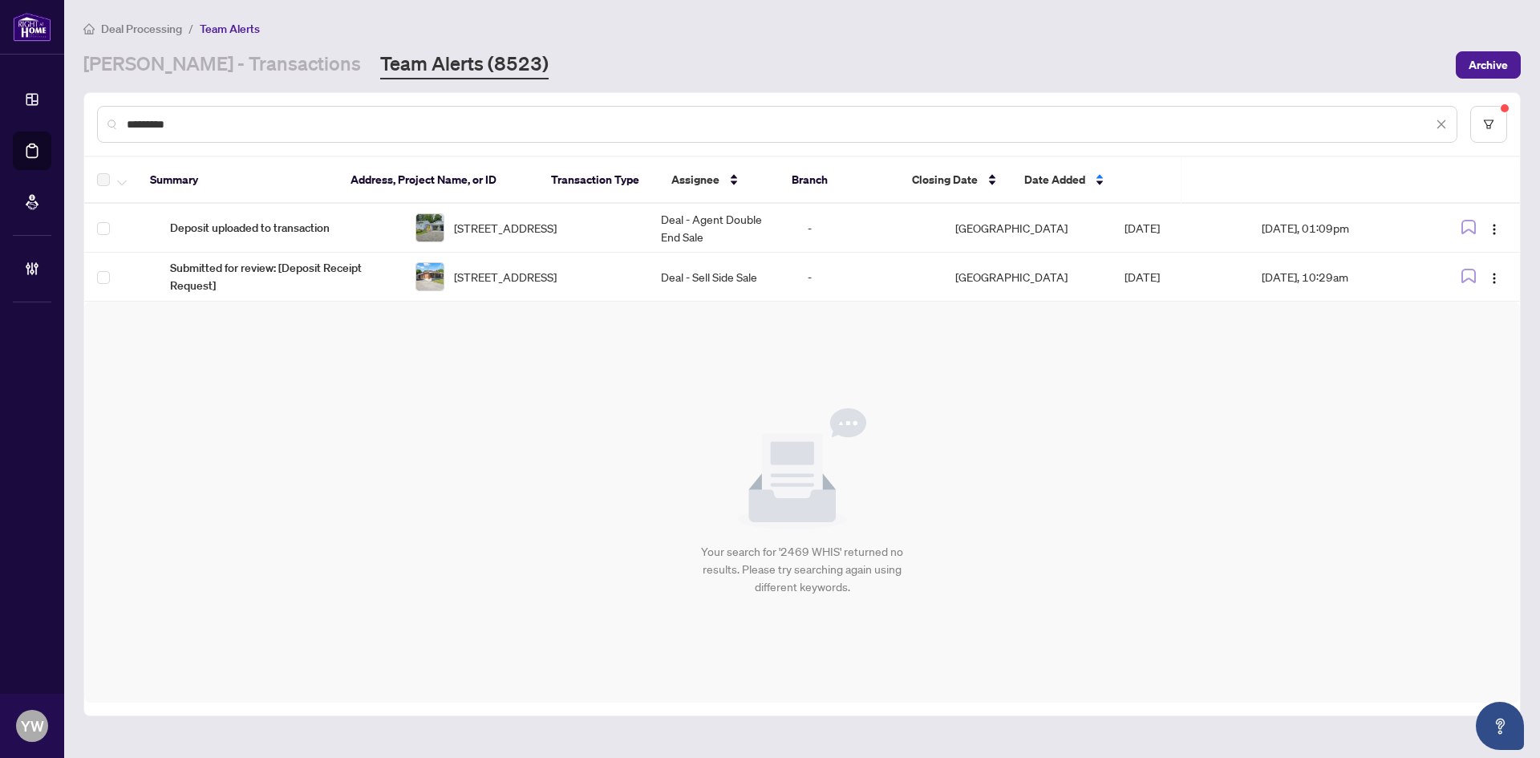
drag, startPoint x: 216, startPoint y: 125, endPoint x: 59, endPoint y: 128, distance: 157.3
click at [59, 128] on div "Dashboard Deal Processing Mortgage Referrals Brokerage Management YW YuPan Wang…" at bounding box center [770, 379] width 1540 height 758
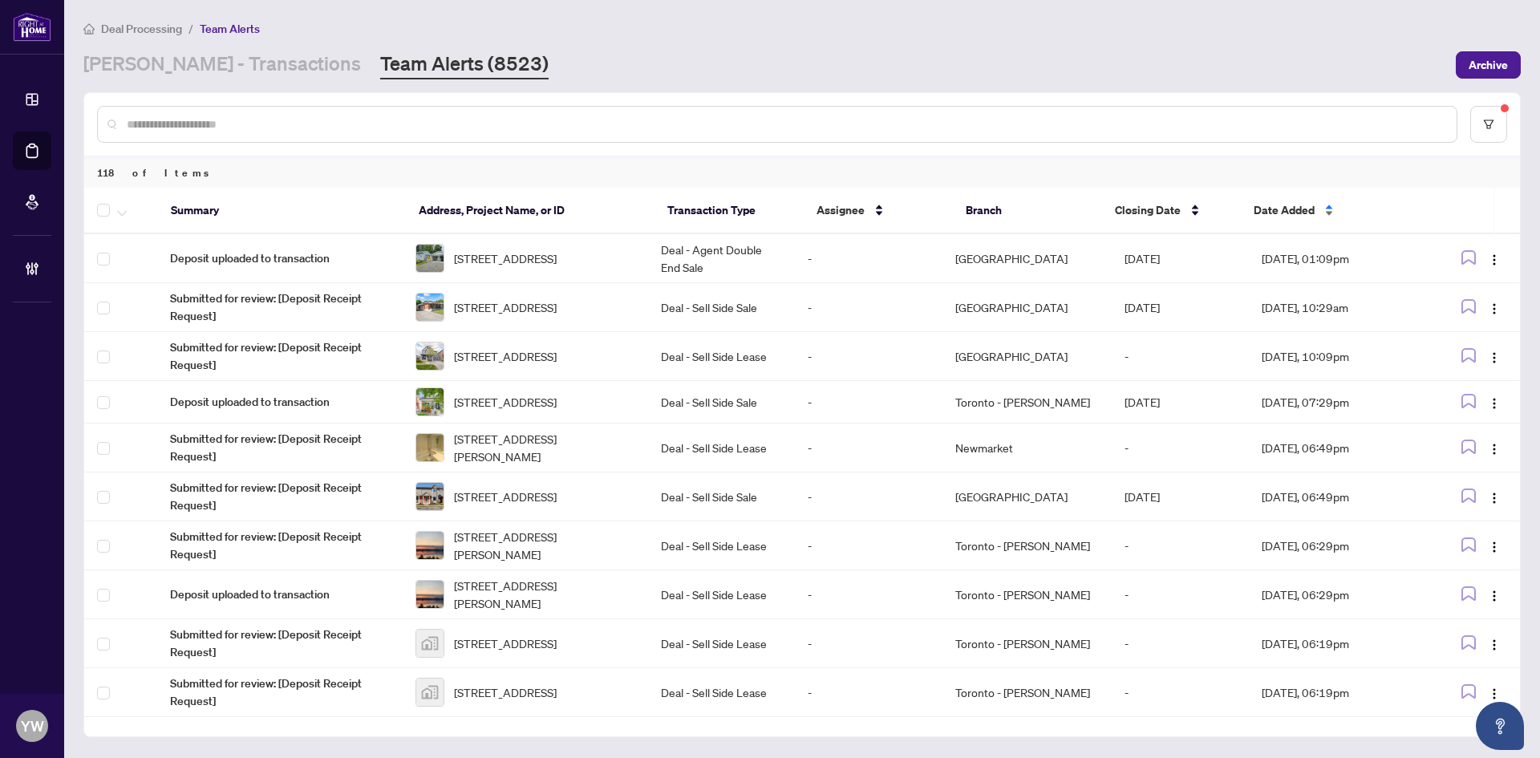
click at [1317, 209] on div "Date Added" at bounding box center [1330, 210] width 153 height 18
click at [1277, 212] on span "Date Added" at bounding box center [1284, 210] width 61 height 18
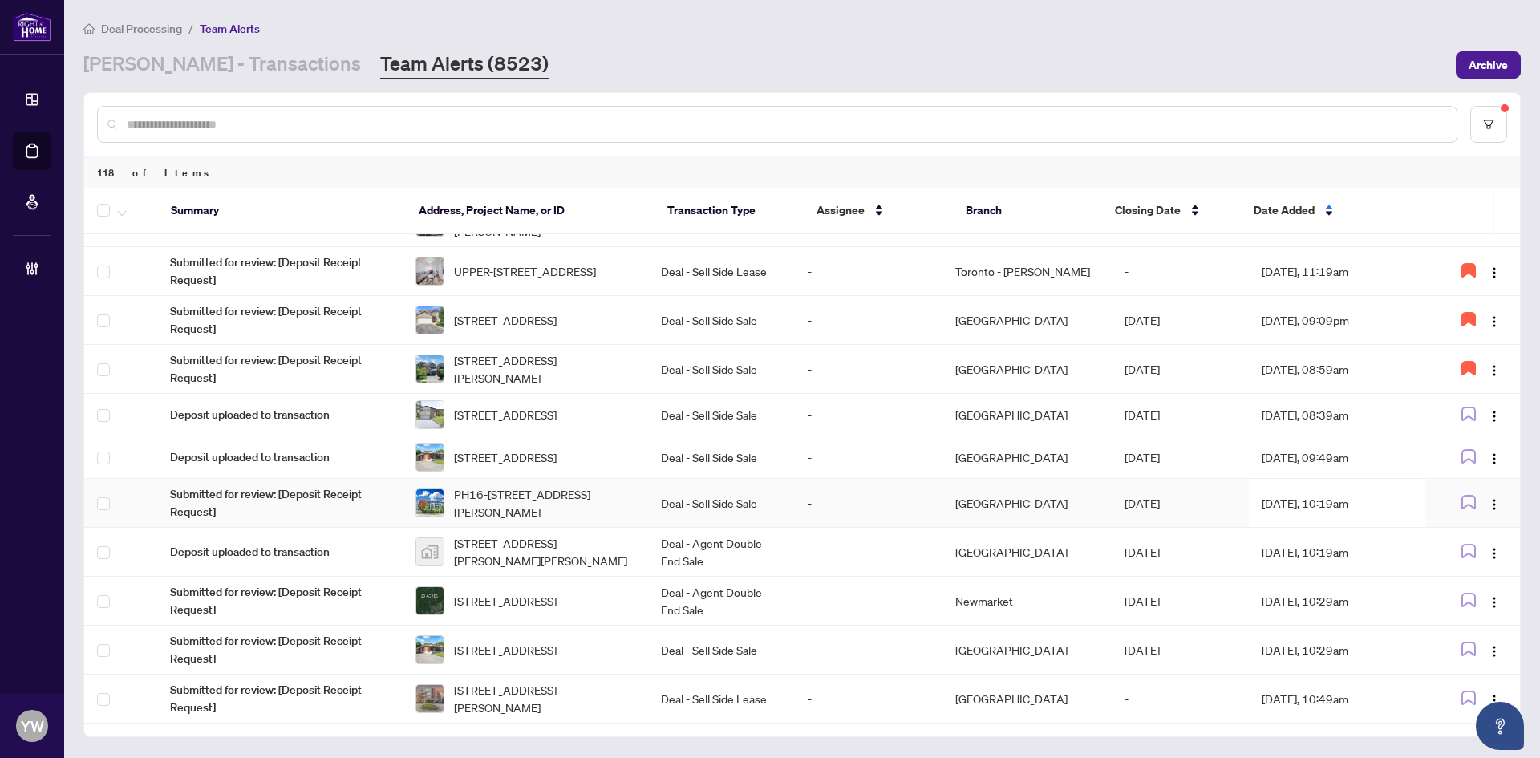
scroll to position [587, 0]
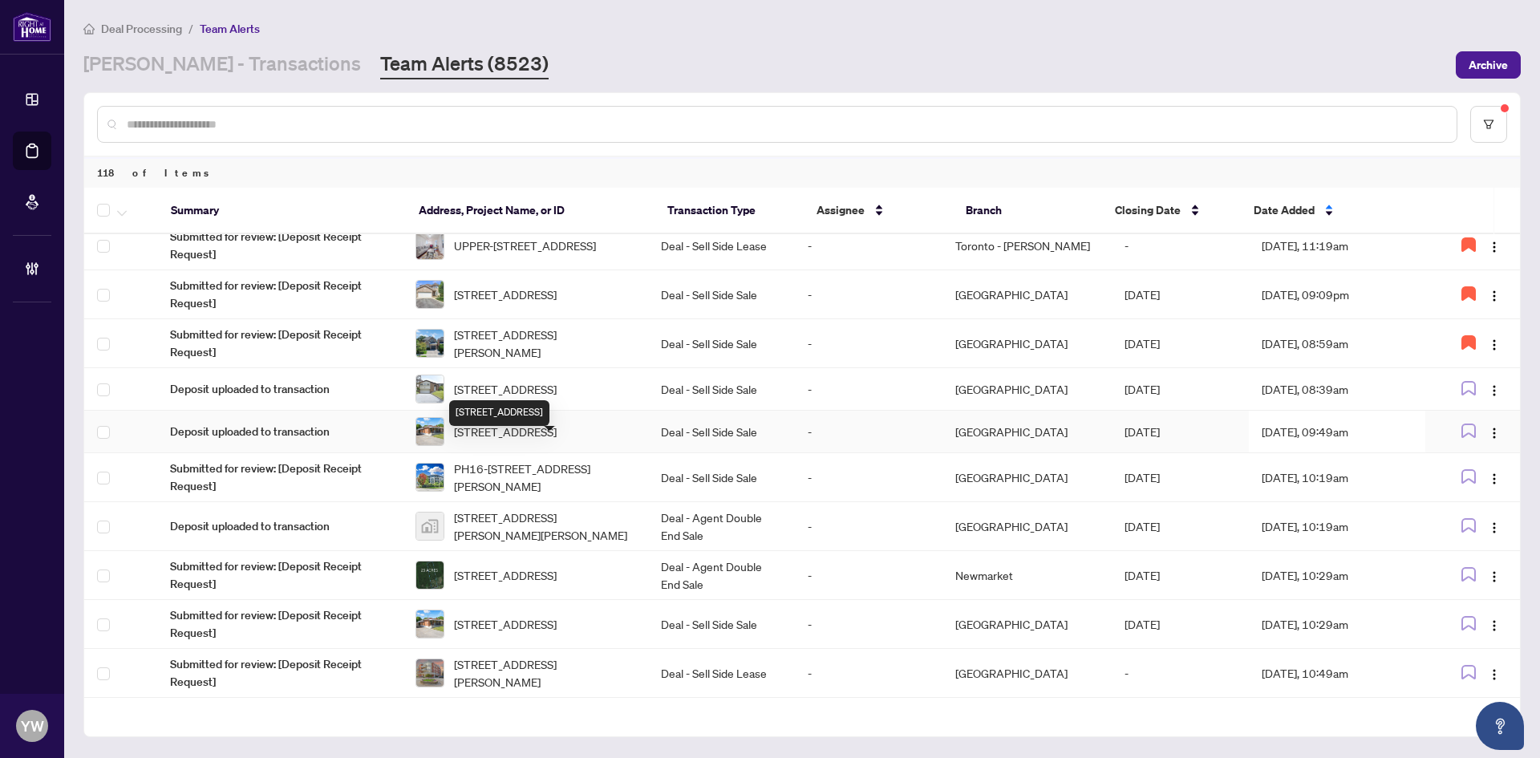
click at [521, 440] on span "340 Grandview St, Oshawa, Ontario L1H 7C7, Canada" at bounding box center [505, 432] width 103 height 18
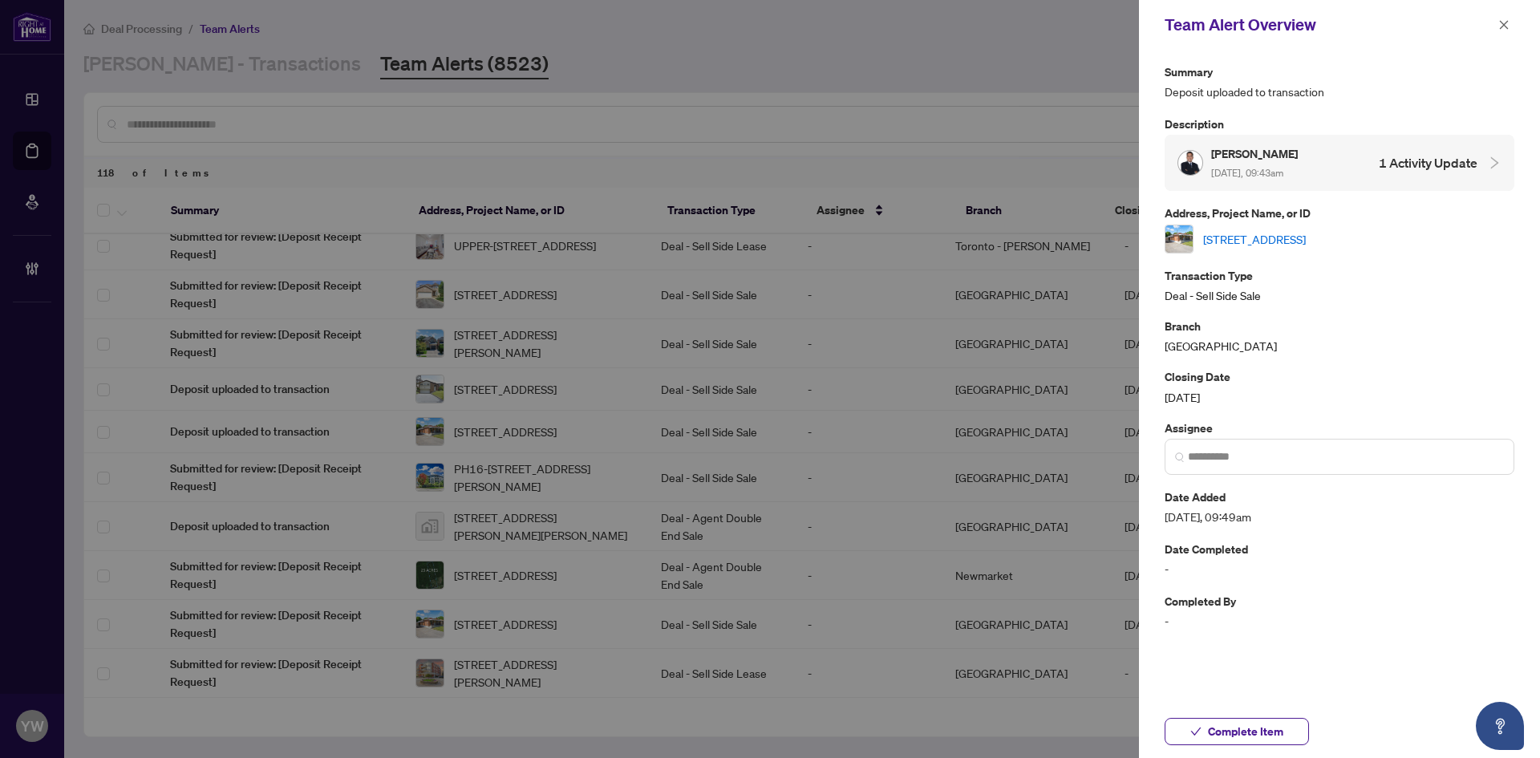
click at [1220, 234] on link "340 Grandview St, Oshawa, Ontario L1H 7C7, Canada" at bounding box center [1254, 239] width 103 height 18
click at [1498, 25] on button "button" at bounding box center [1504, 24] width 21 height 19
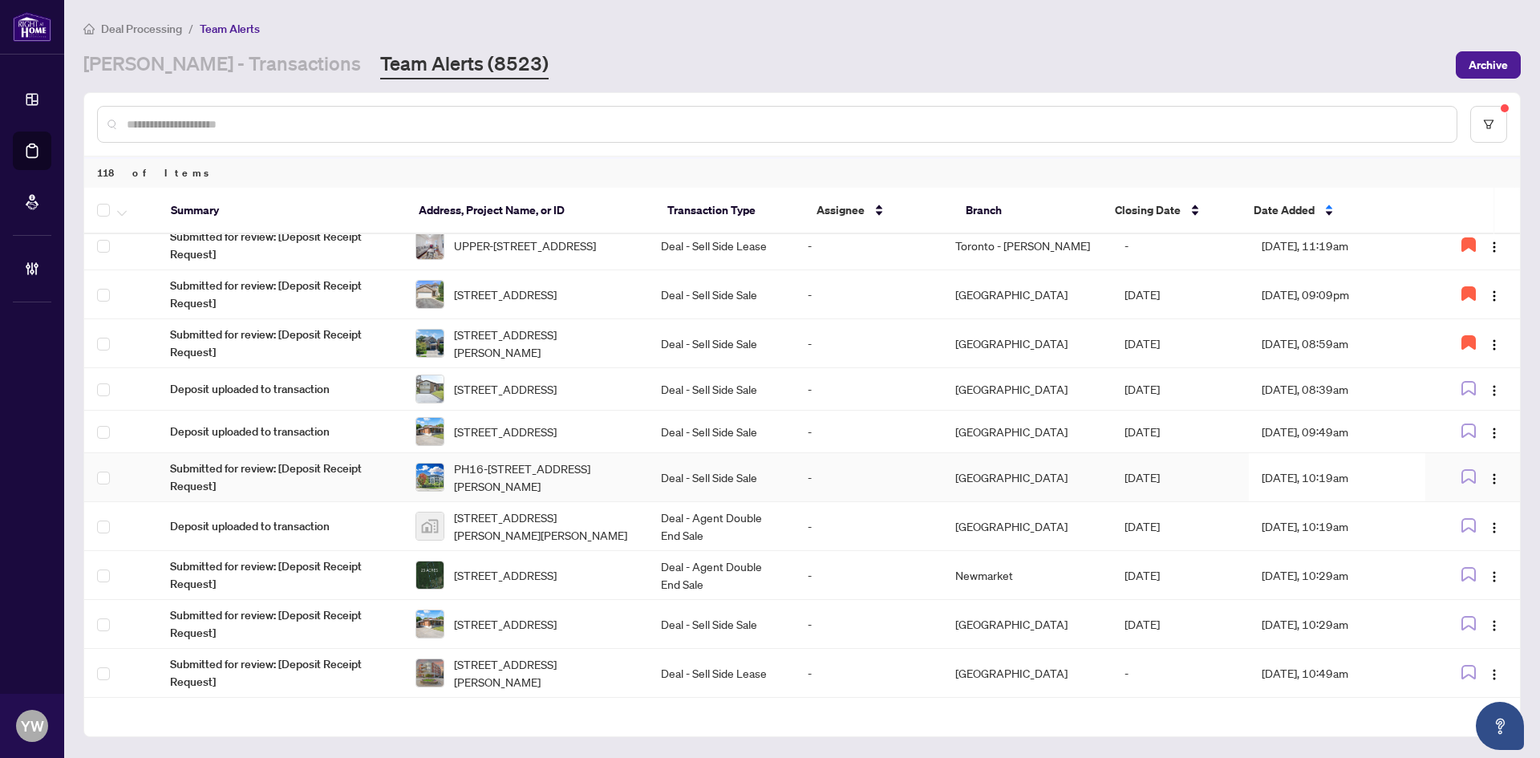
click at [573, 495] on span "PH16-95 North Park Rd, Vaughan, Ontario L4J 0J1, Canada" at bounding box center [544, 477] width 181 height 35
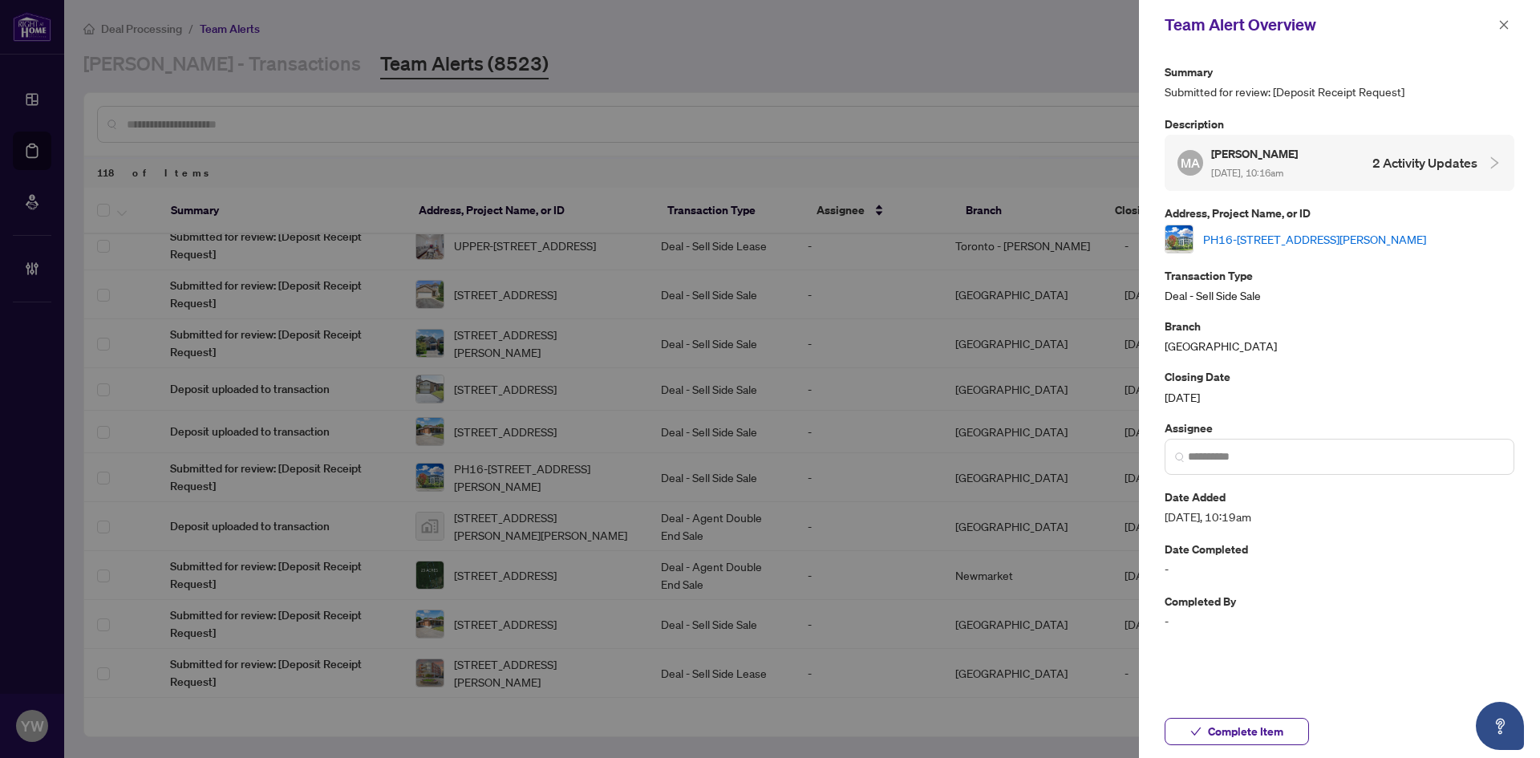
click at [1241, 233] on link "PH16-95 North Park Rd, Vaughan, Ontario L4J 0J1, Canada" at bounding box center [1314, 239] width 223 height 18
click at [1501, 26] on icon "close" at bounding box center [1504, 24] width 11 height 11
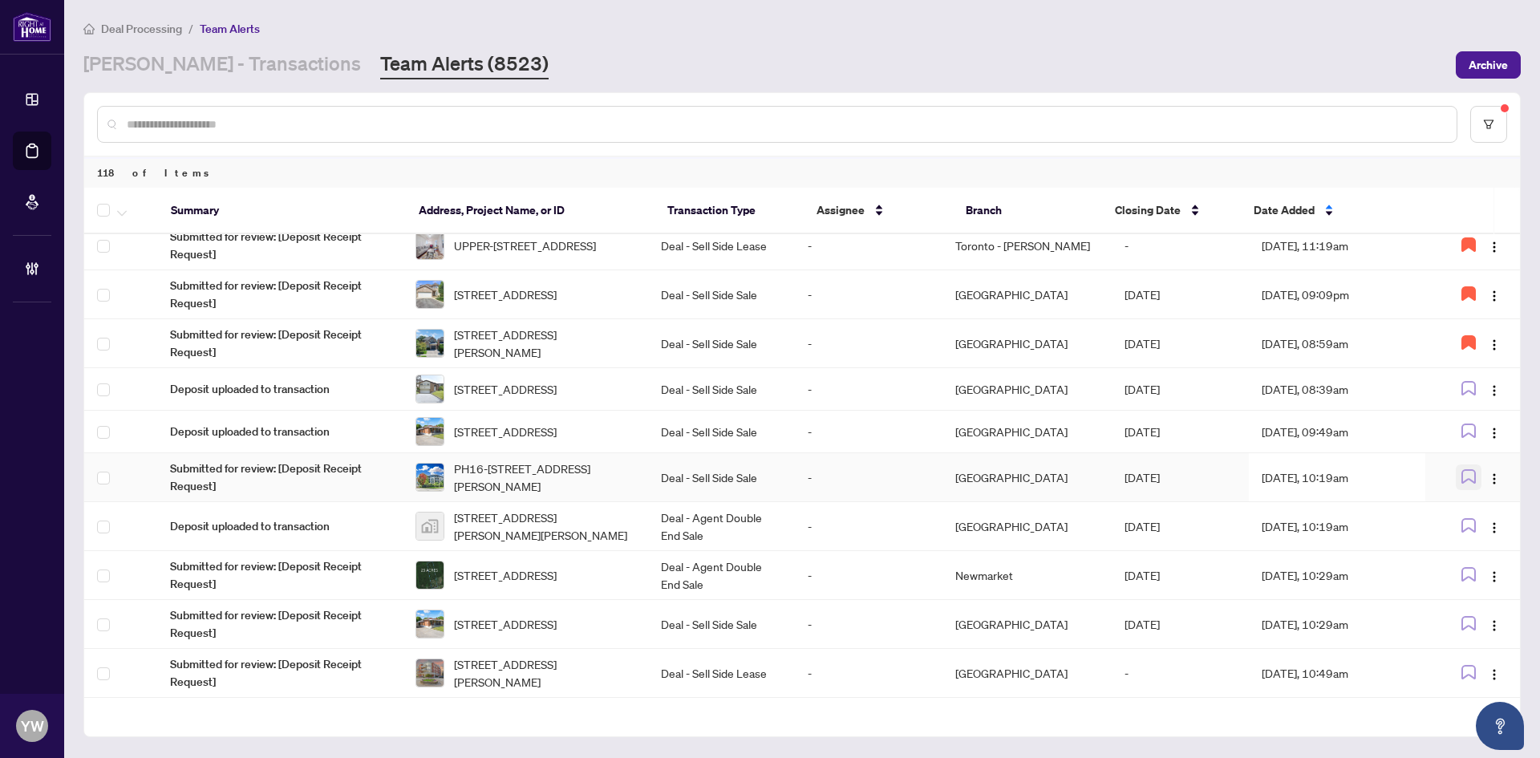
click at [1462, 484] on icon "button" at bounding box center [1469, 476] width 14 height 14
click at [689, 551] on td "Deal - Agent Double End Sale" at bounding box center [722, 526] width 148 height 49
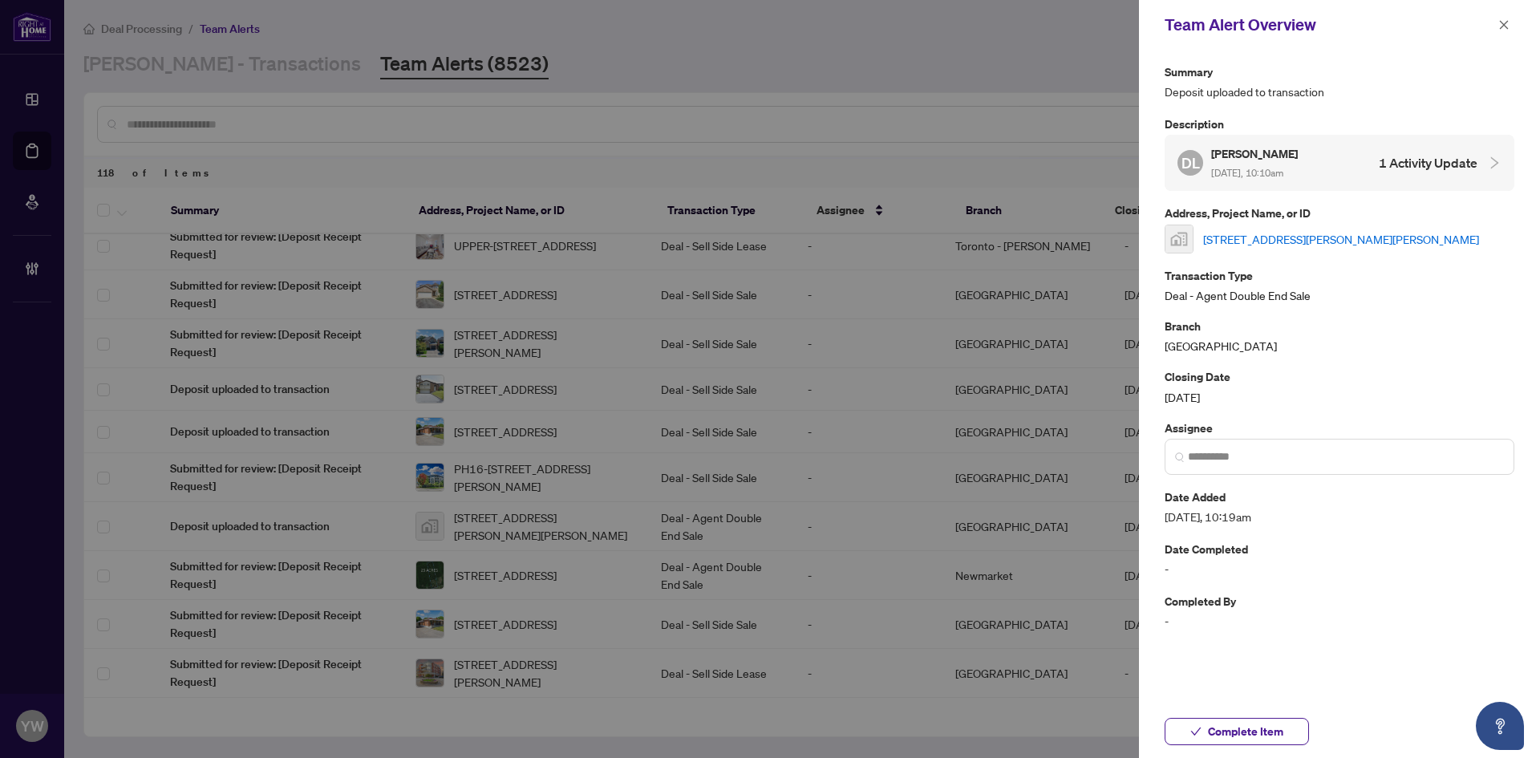
click at [1249, 233] on link "137 Martin St #403, Milton, Ontario L9T 5H4, Canada" at bounding box center [1341, 239] width 276 height 18
click at [1212, 732] on span "Complete Item" at bounding box center [1245, 732] width 75 height 26
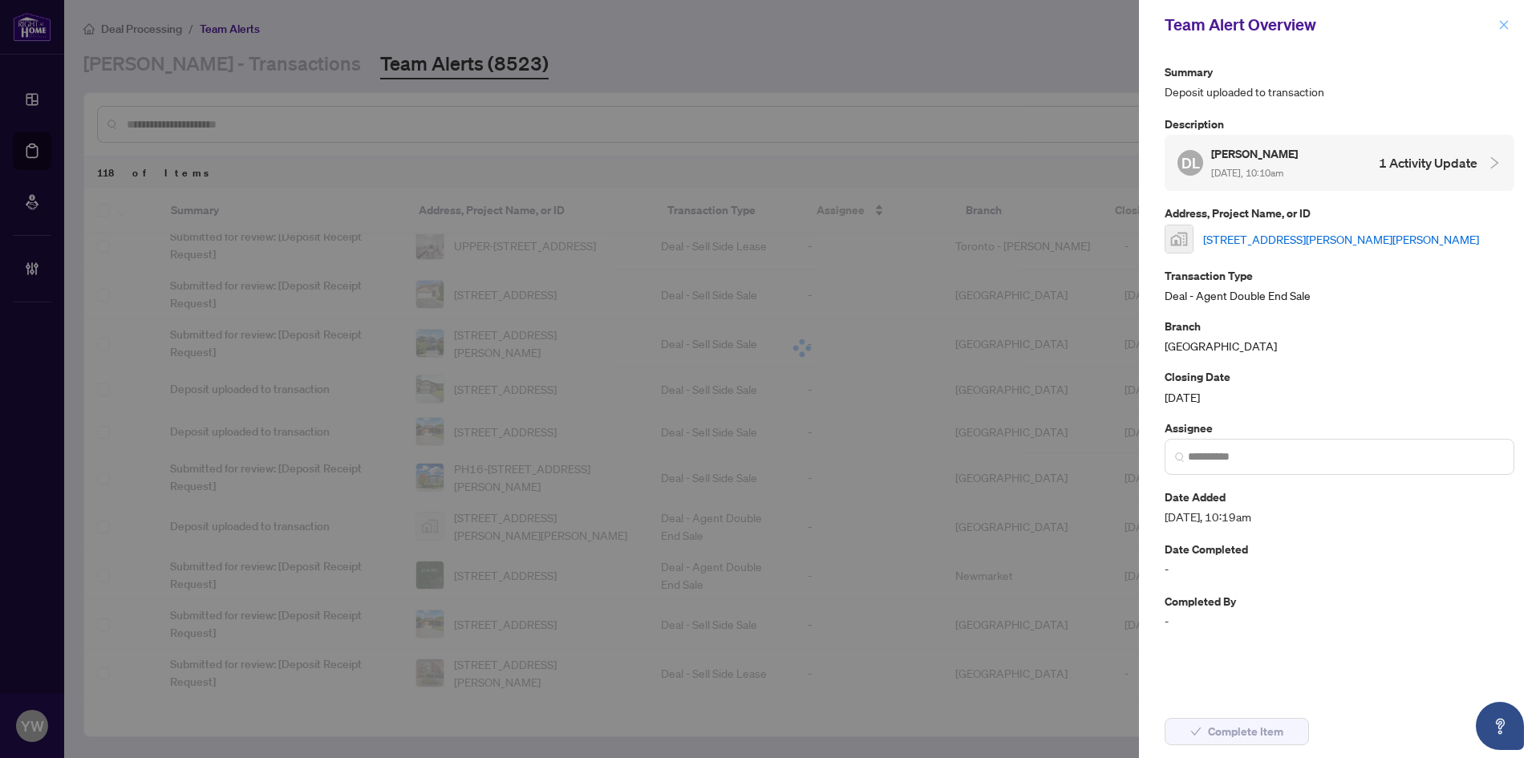
click at [1507, 18] on span "button" at bounding box center [1504, 25] width 11 height 26
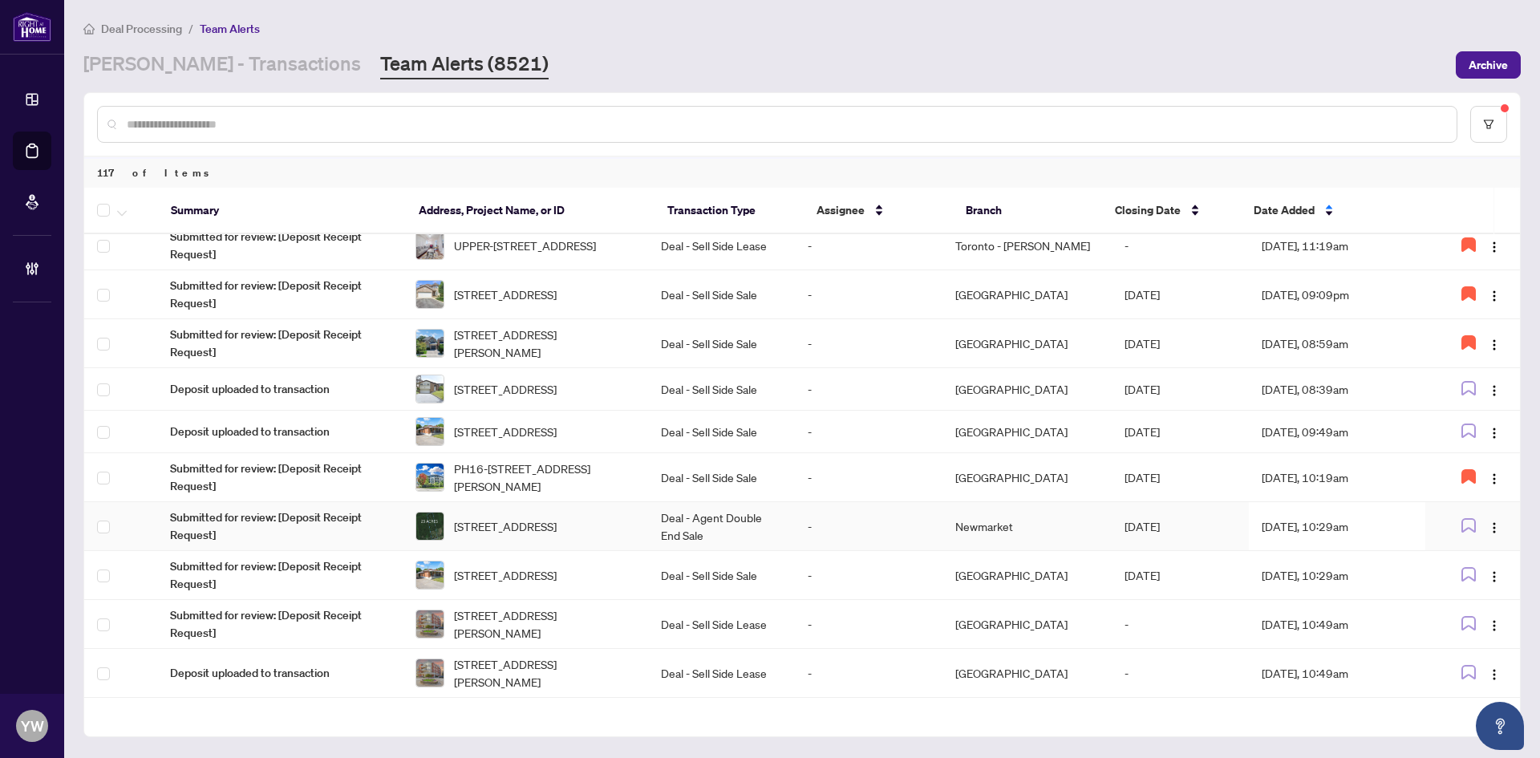
click at [557, 535] on span "6920 9th Line, New Tecumseth, Ontario L0G 1A0, Canada" at bounding box center [505, 526] width 103 height 18
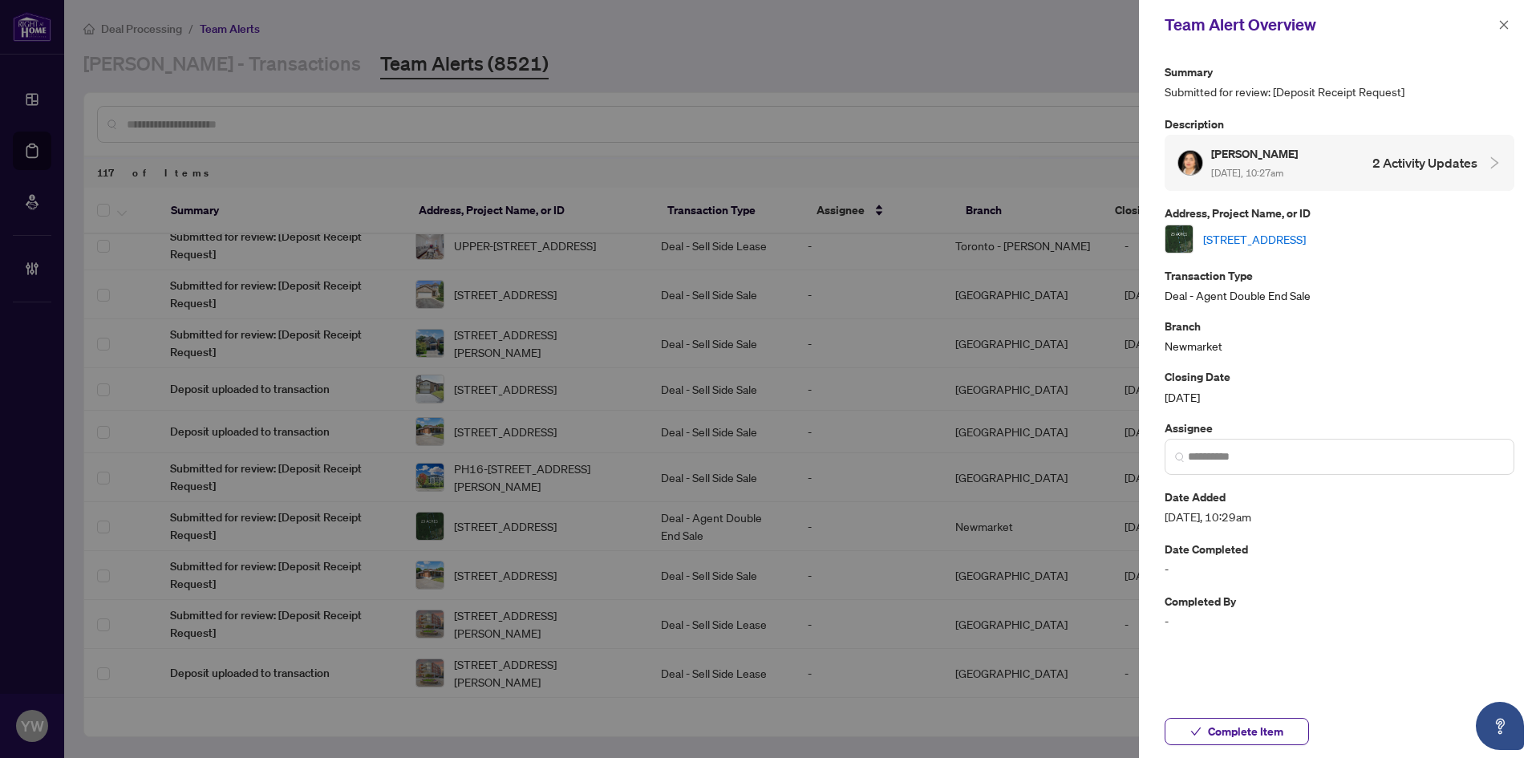
click at [1226, 238] on link "6920 9th Line, New Tecumseth, Ontario L0G 1A0, Canada" at bounding box center [1254, 239] width 103 height 18
click at [1221, 732] on span "Complete Item" at bounding box center [1245, 732] width 75 height 26
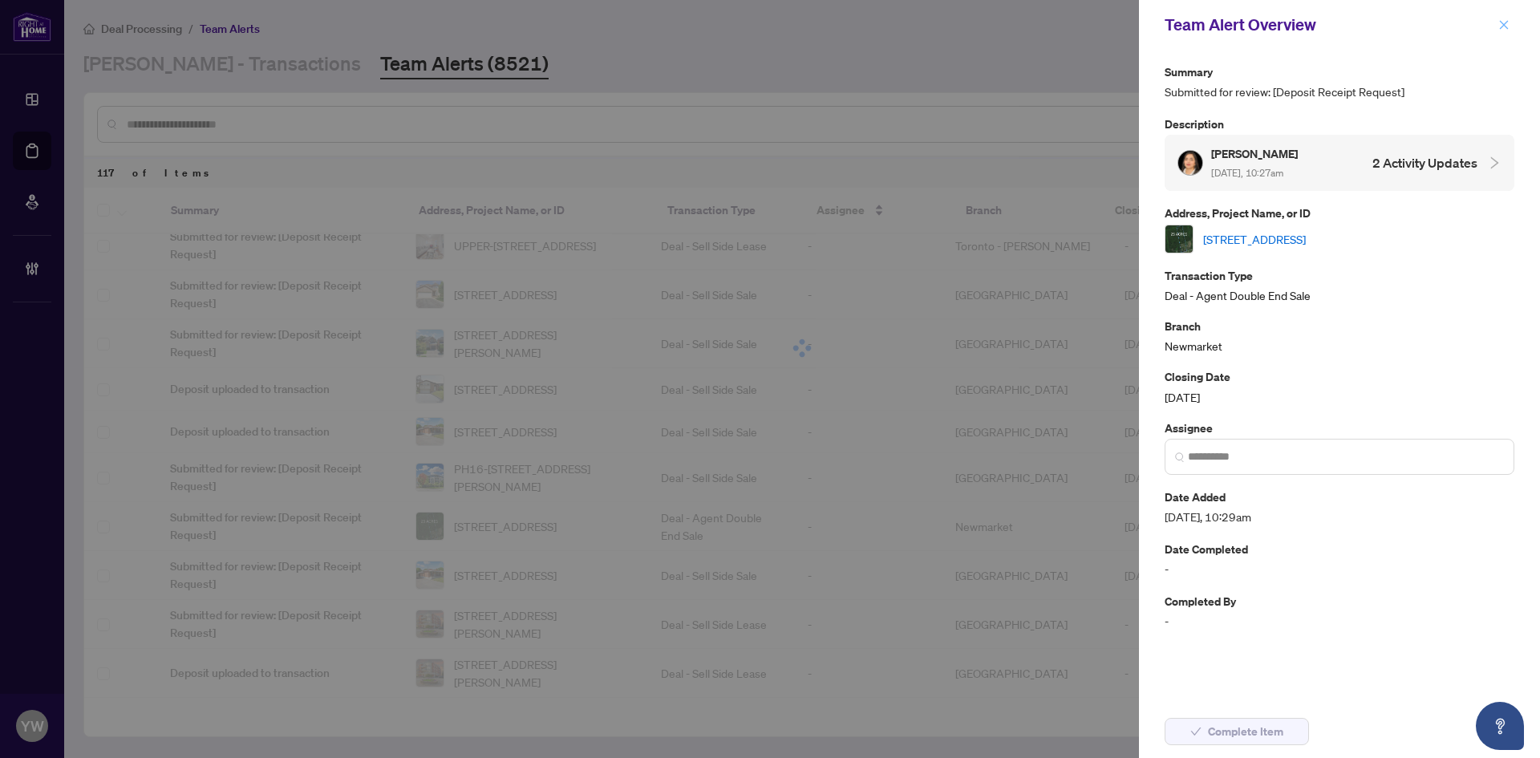
click at [1511, 26] on button "button" at bounding box center [1504, 24] width 21 height 19
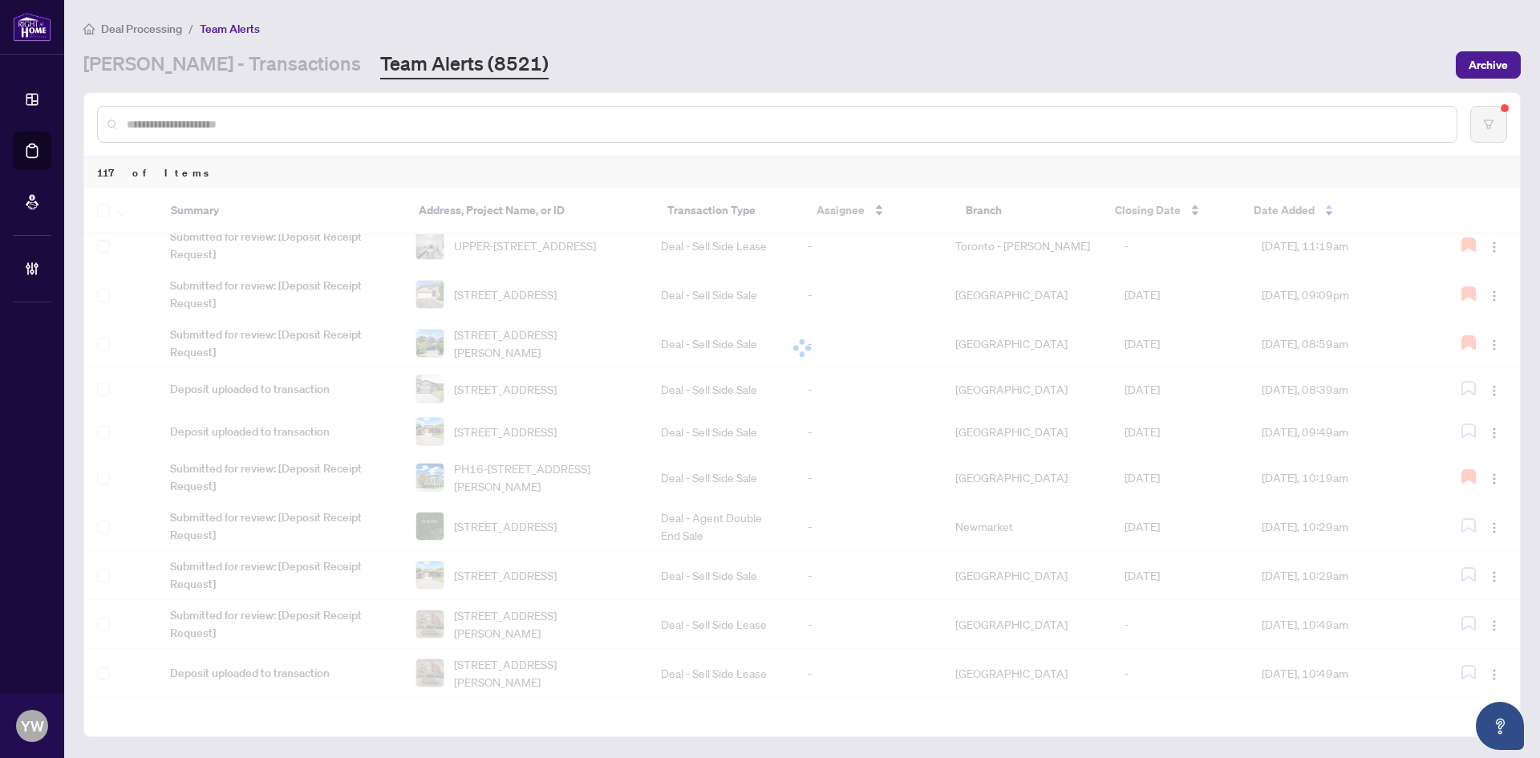
click at [265, 124] on input "text" at bounding box center [785, 125] width 1317 height 18
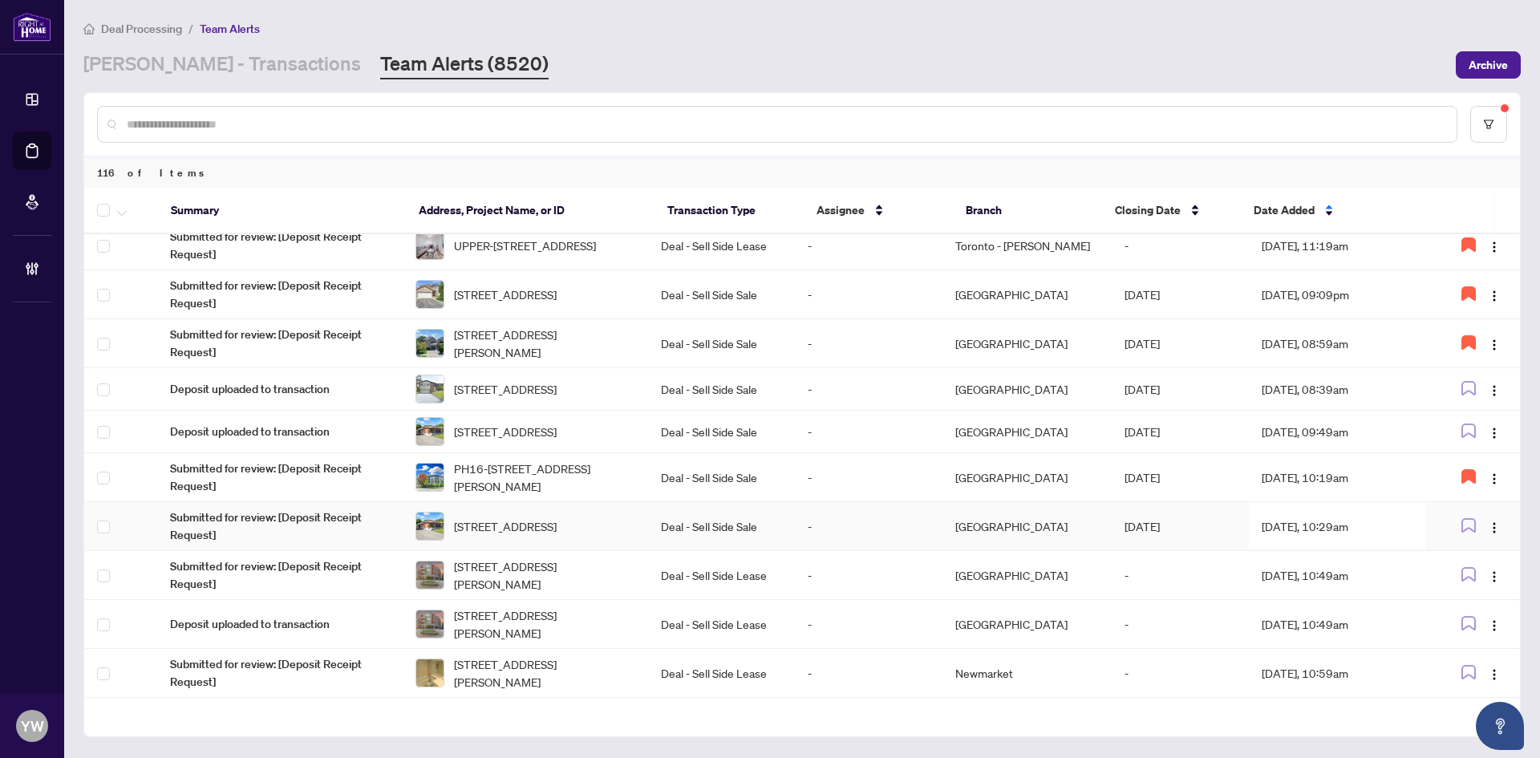
click at [513, 535] on span "340 Grandview St, Oshawa, Ontario L1H 7C7, Canada" at bounding box center [505, 526] width 103 height 18
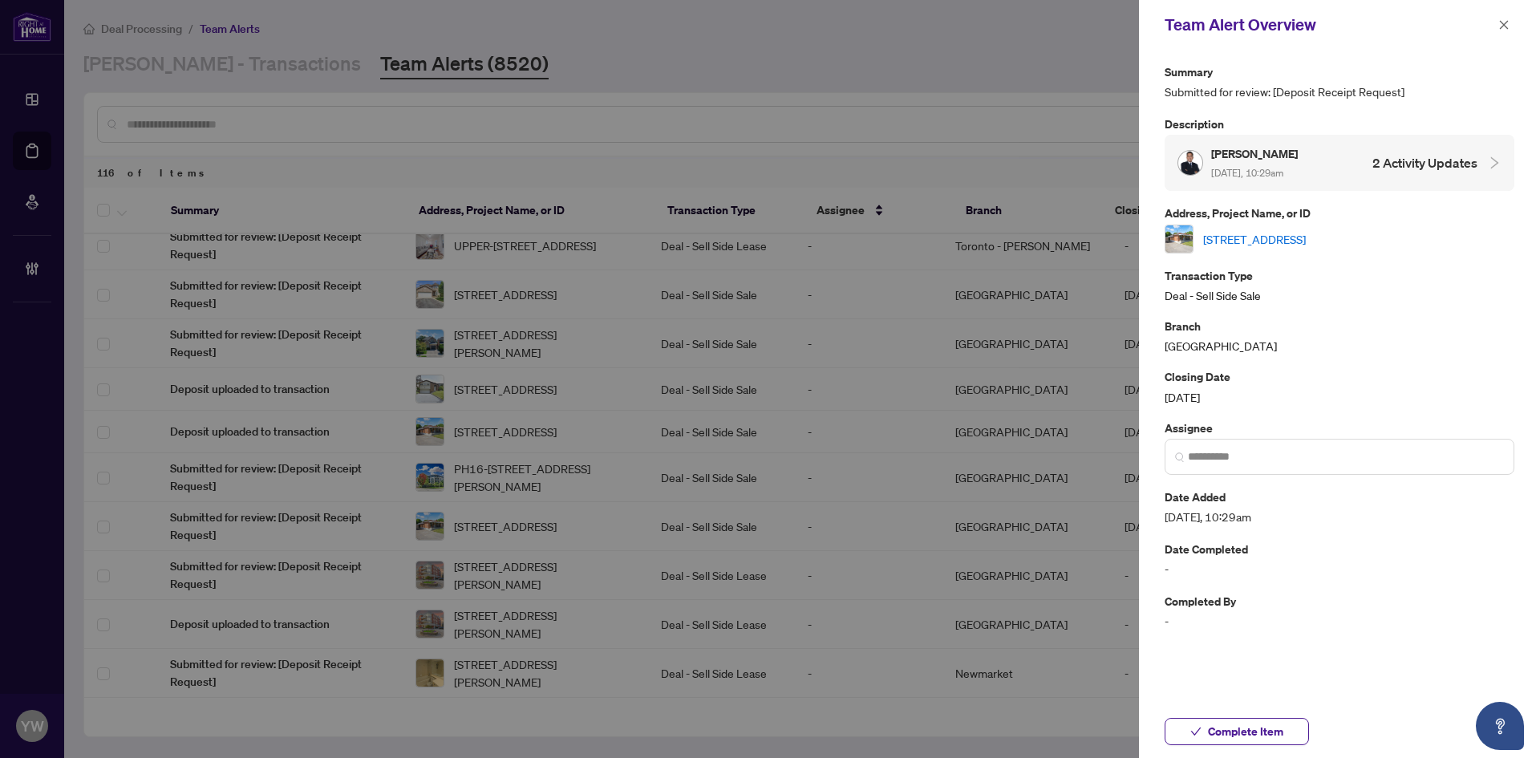
click at [1248, 241] on link "340 Grandview St, Oshawa, Ontario L1H 7C7, Canada" at bounding box center [1254, 239] width 103 height 18
click at [1501, 25] on icon "close" at bounding box center [1504, 24] width 11 height 11
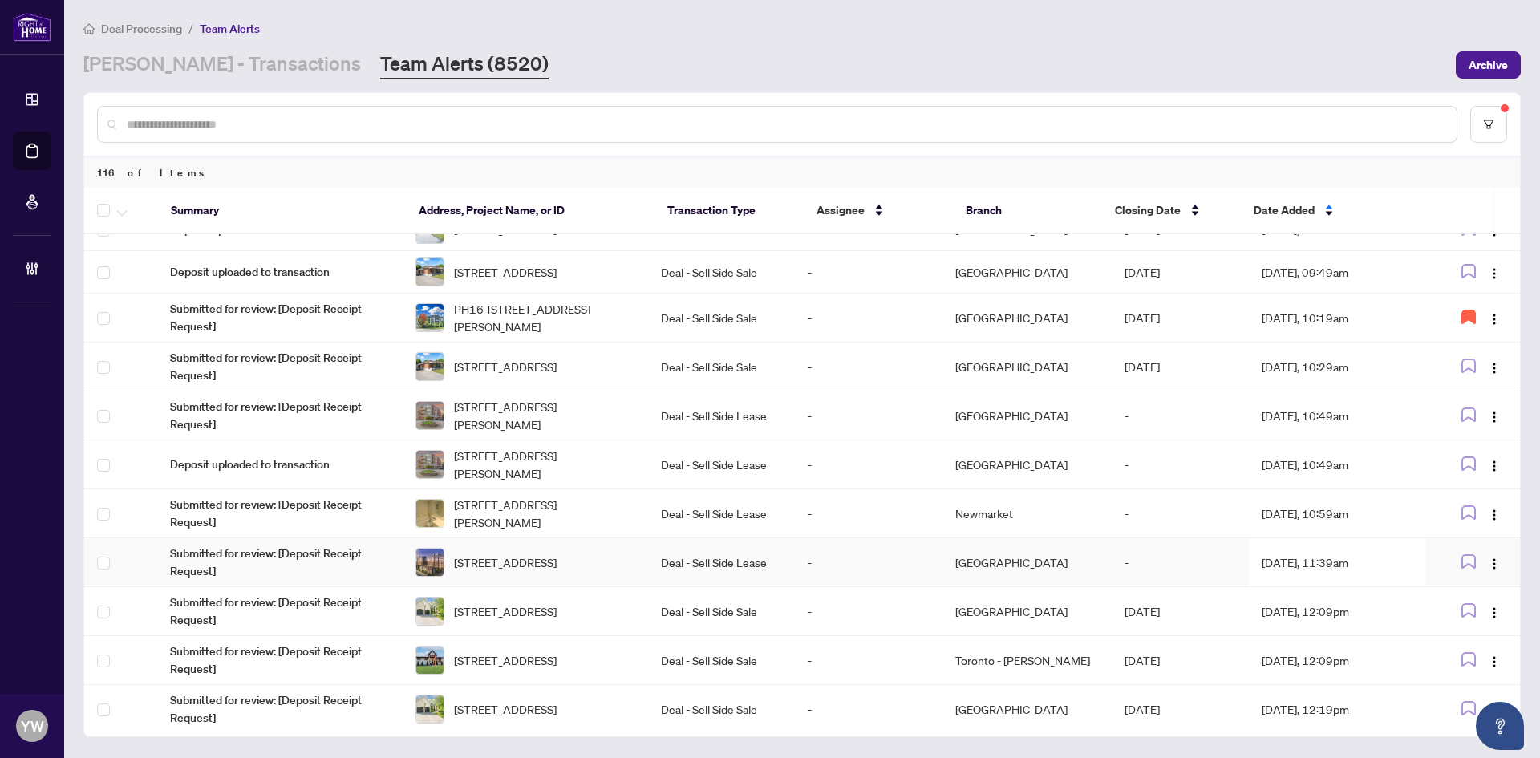
scroll to position [748, 0]
click at [1467, 278] on icon "button" at bounding box center [1469, 270] width 14 height 14
click at [1488, 374] on img "button" at bounding box center [1494, 367] width 13 height 13
click at [1483, 479] on span "Complete Item" at bounding box center [1452, 474] width 75 height 18
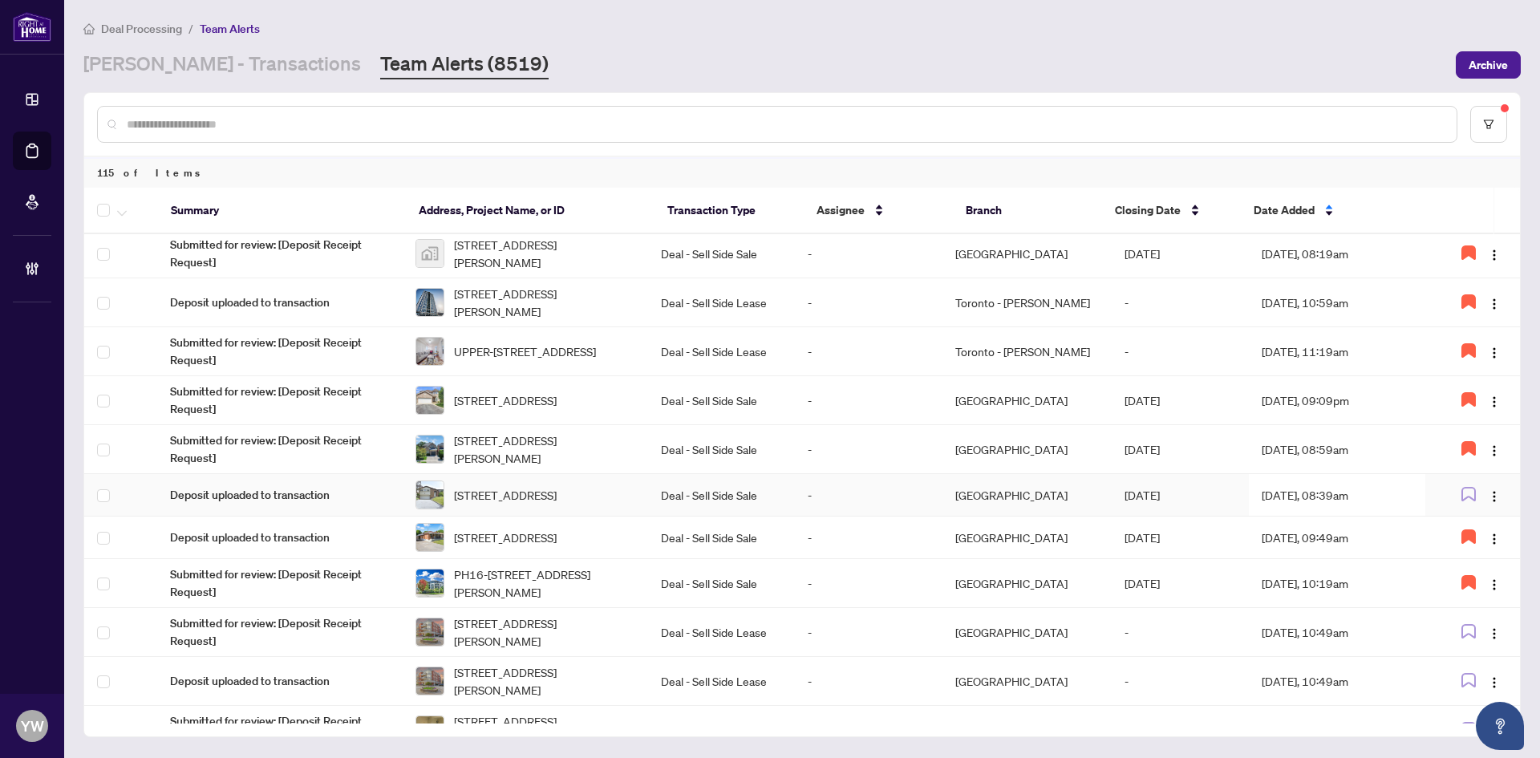
scroll to position [642, 0]
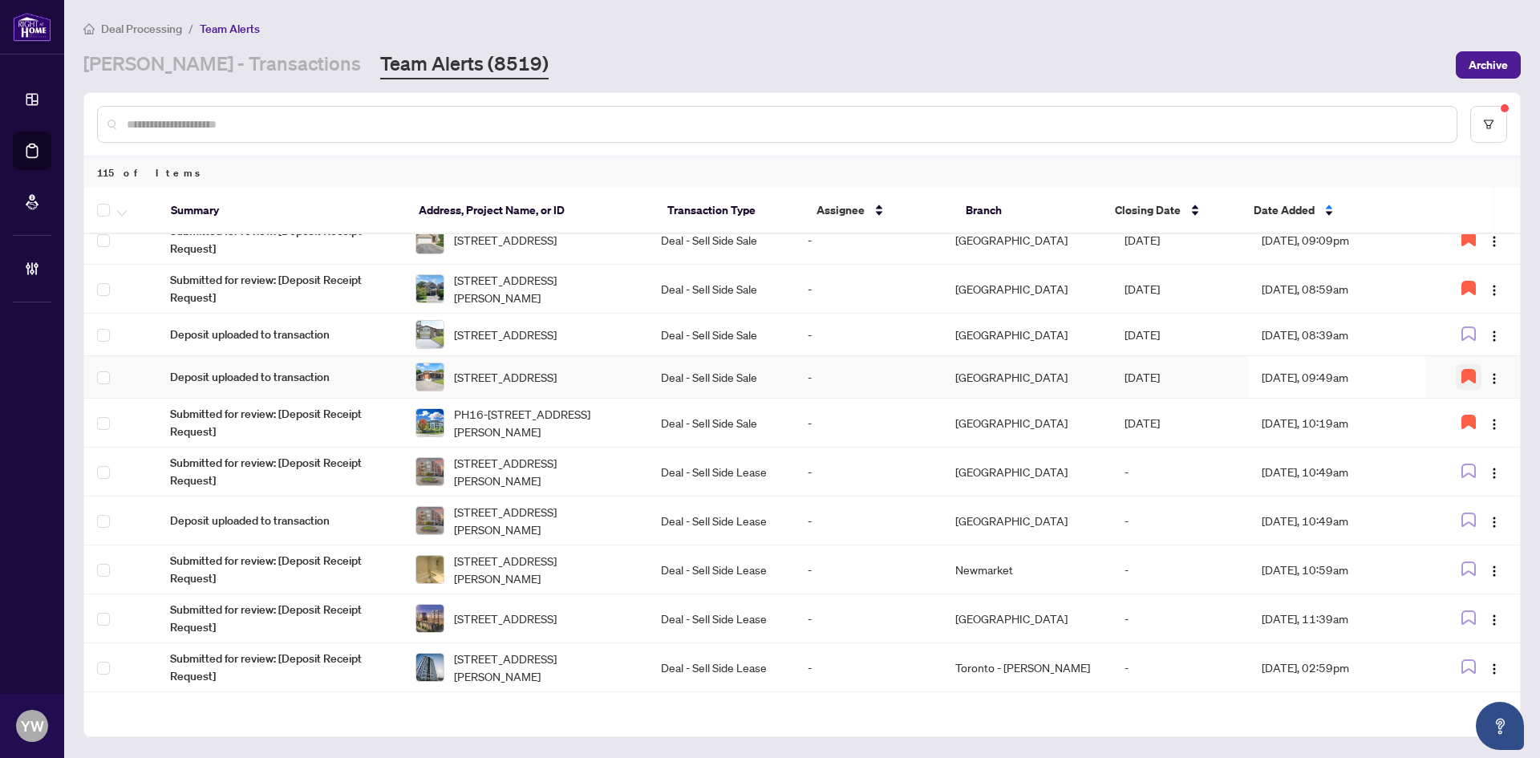
click at [1463, 383] on icon "button" at bounding box center [1469, 376] width 13 height 13
click at [558, 489] on span "208-801 Lawrence Ave, Toronto, Ontario M3C 3W2, Canada" at bounding box center [544, 471] width 181 height 35
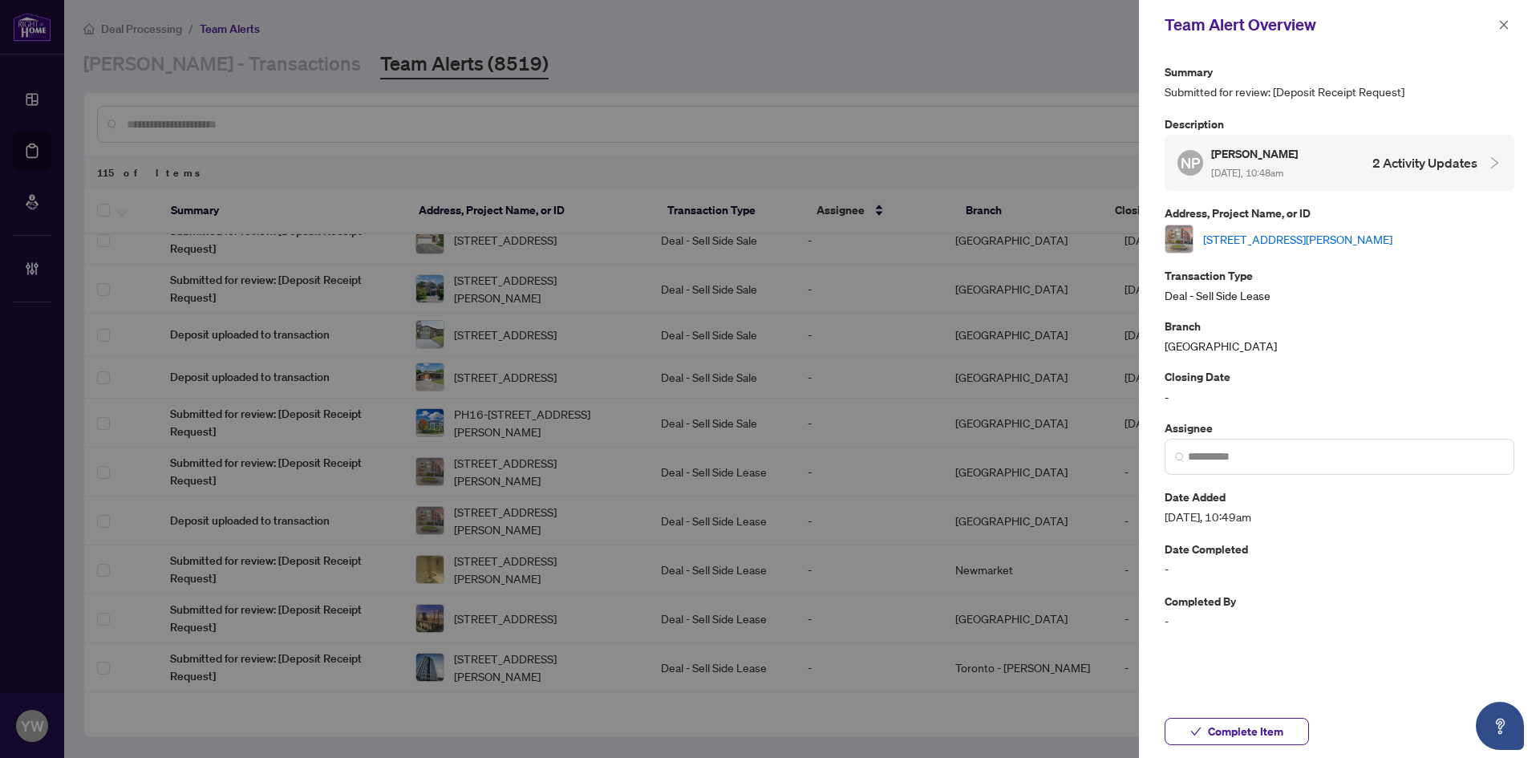
click at [1236, 234] on link "208-801 Lawrence Ave, Toronto, Ontario M3C 3W2, Canada" at bounding box center [1297, 239] width 189 height 18
click at [1243, 737] on span "Complete Item" at bounding box center [1245, 732] width 75 height 26
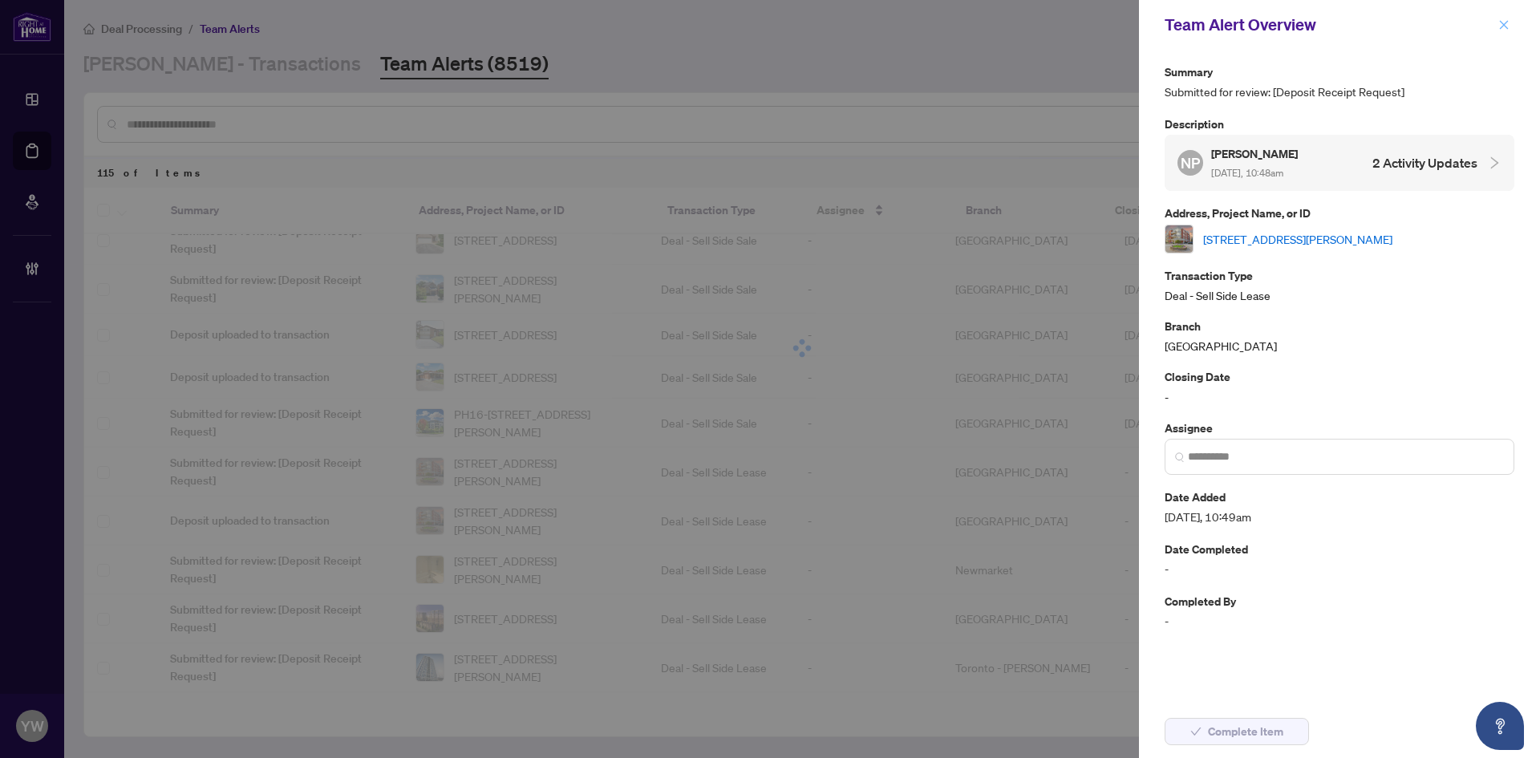
click at [1502, 26] on icon "close" at bounding box center [1504, 24] width 11 height 11
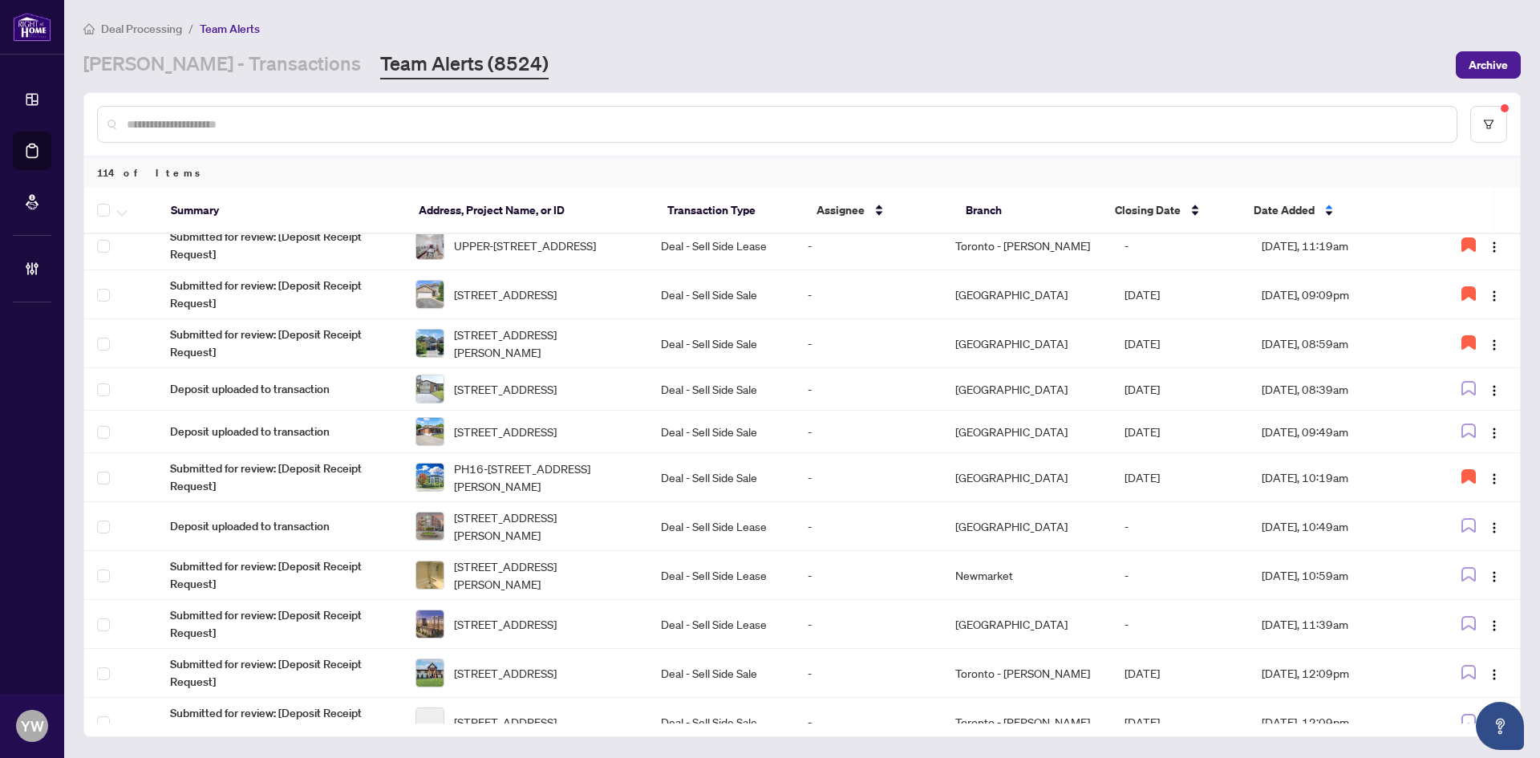
scroll to position [628, 0]
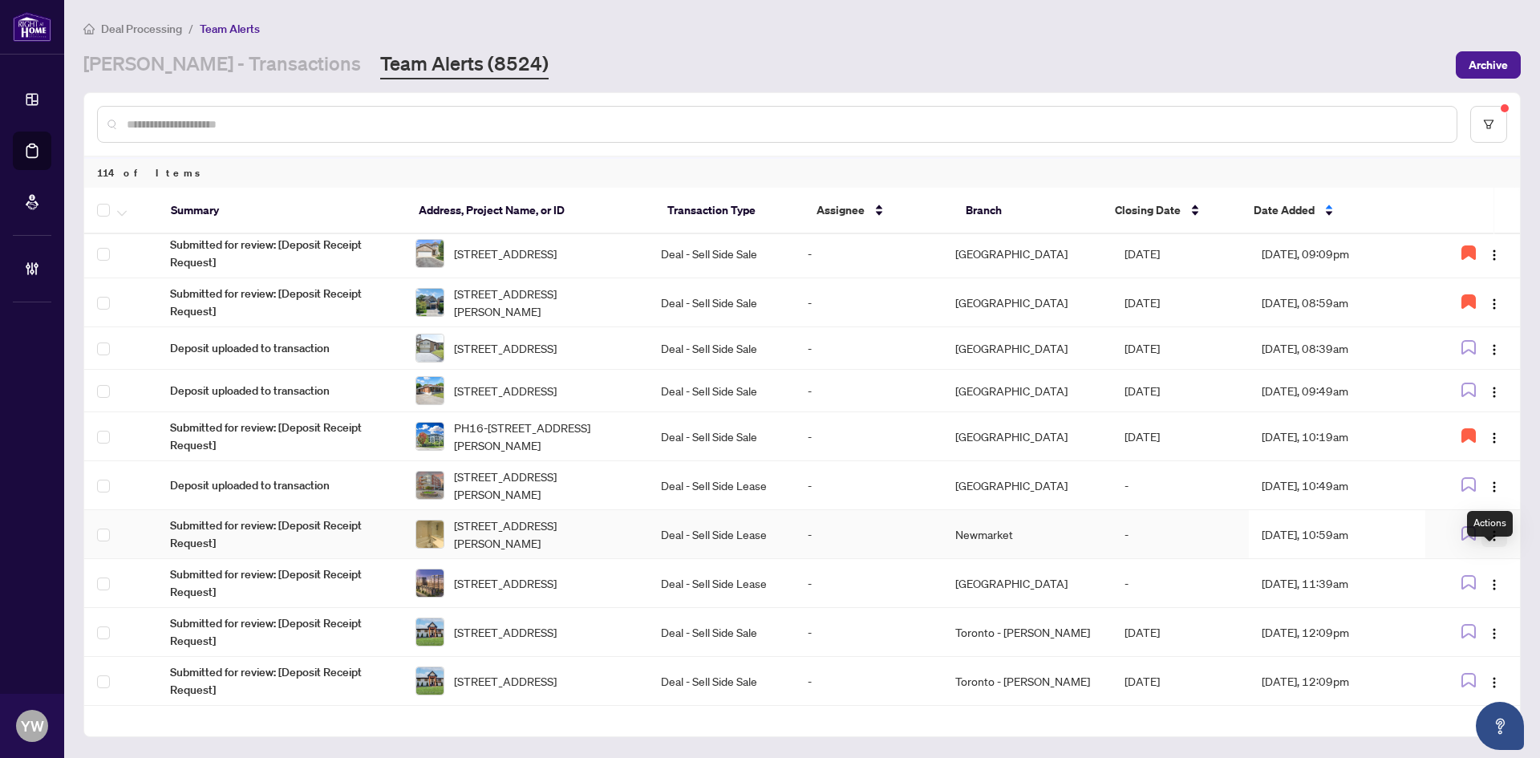
click at [1495, 542] on img "button" at bounding box center [1494, 536] width 13 height 13
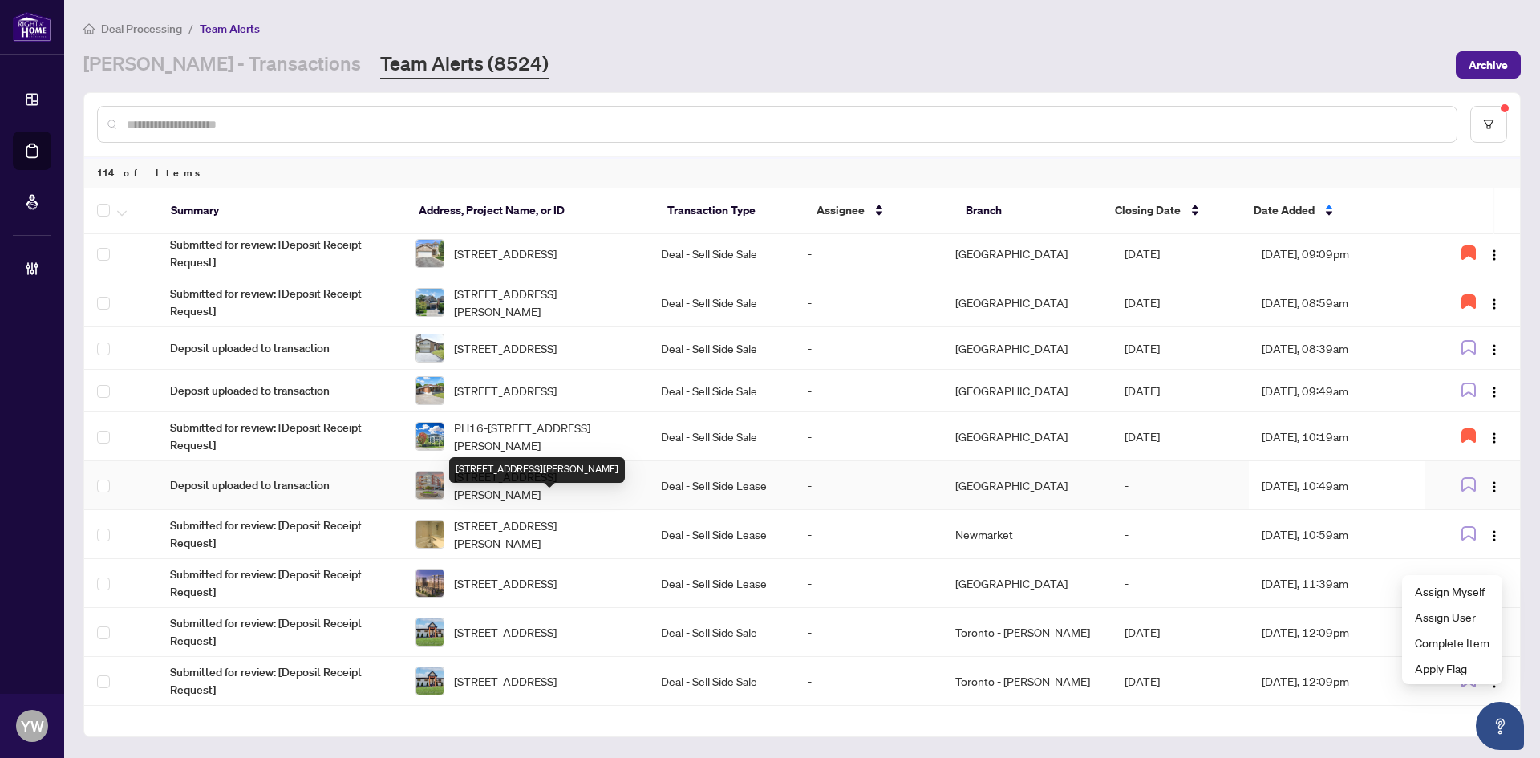
click at [522, 503] on span "208-801 Lawrence Ave, Toronto, Ontario M3C 3W2, Canada" at bounding box center [544, 485] width 181 height 35
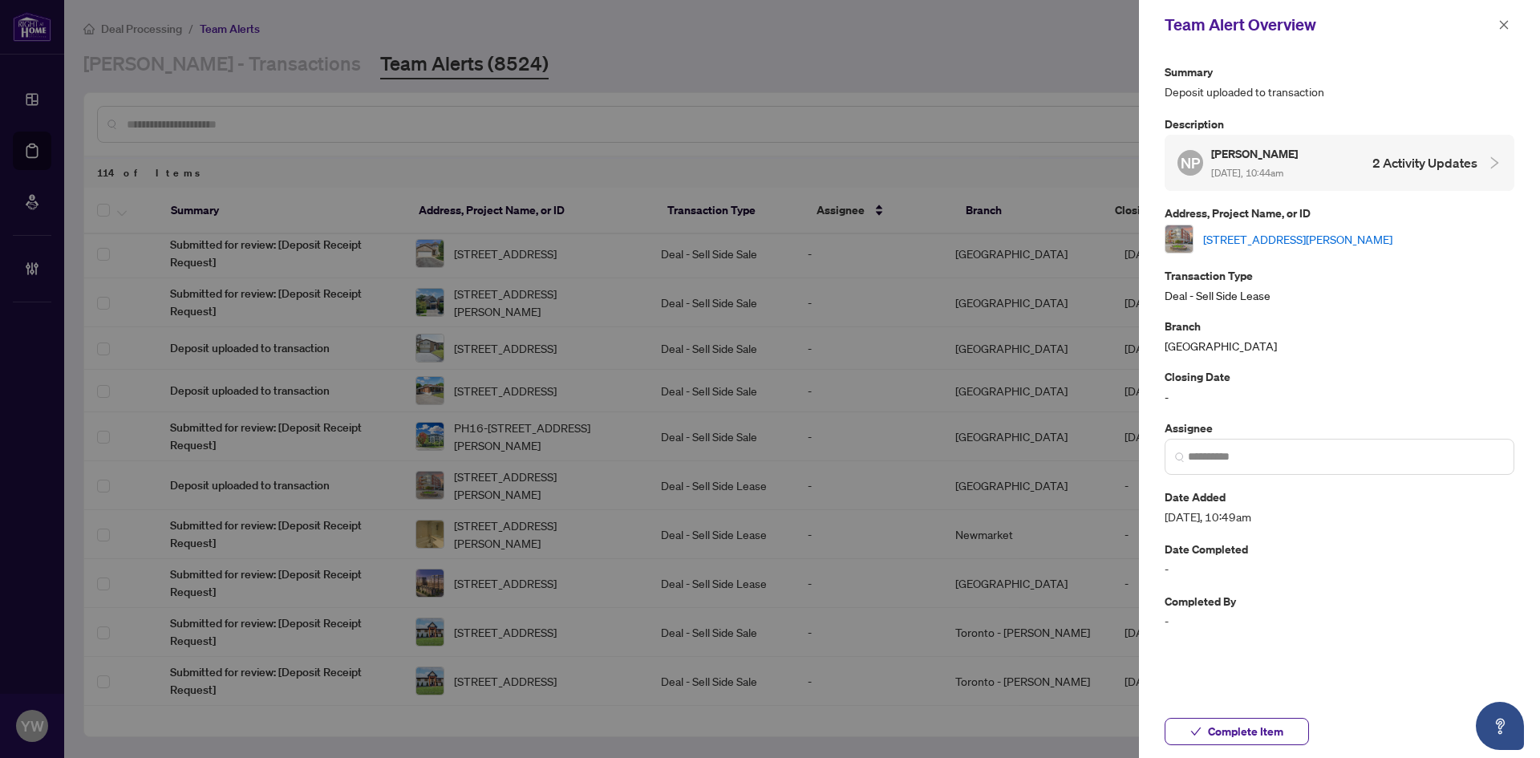
click at [1233, 237] on link "208-801 Lawrence Ave, Toronto, Ontario M3C 3W2, Canada" at bounding box center [1297, 239] width 189 height 18
click at [1254, 735] on span "Complete Item" at bounding box center [1245, 732] width 75 height 26
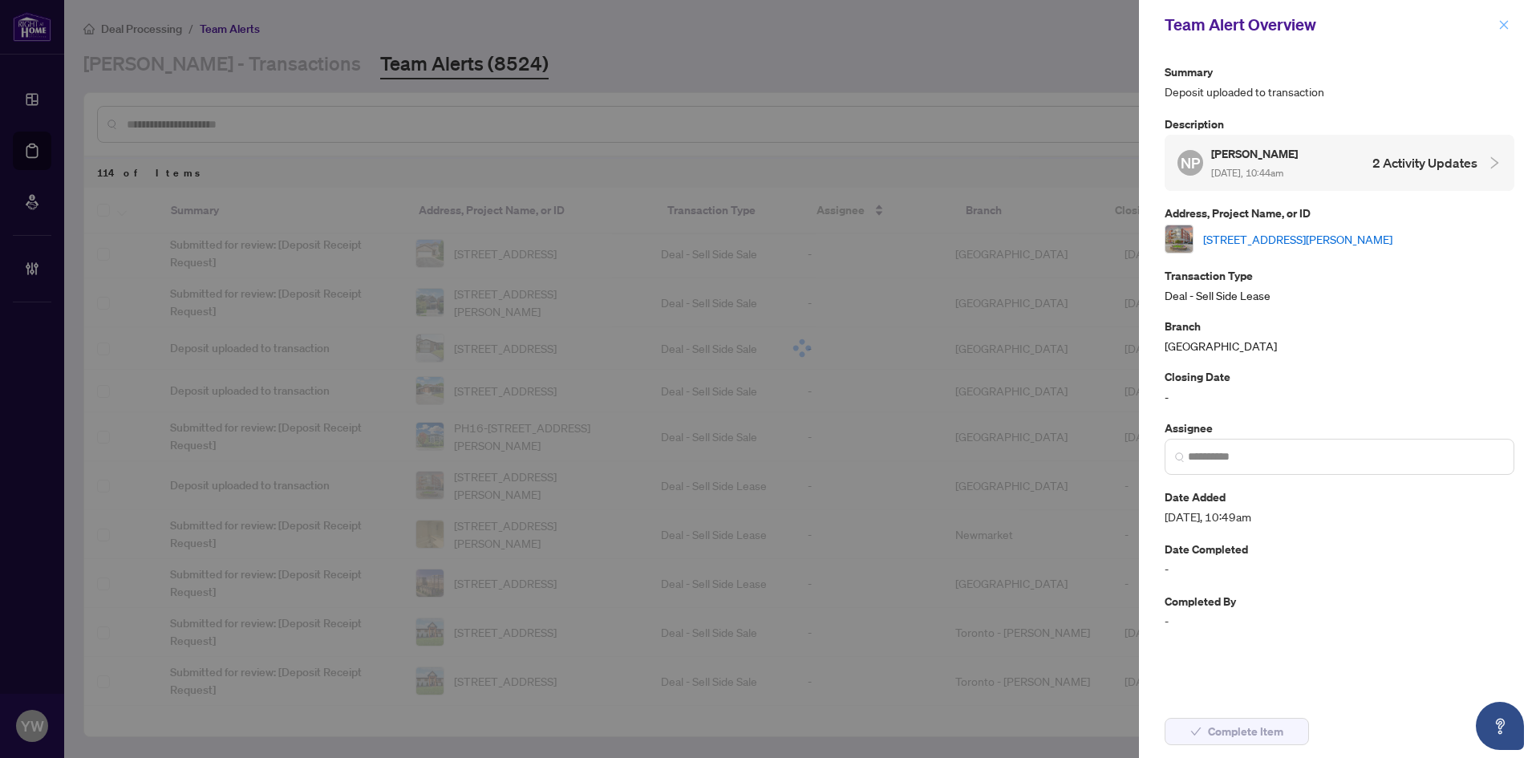
click at [1507, 23] on icon "close" at bounding box center [1504, 24] width 11 height 11
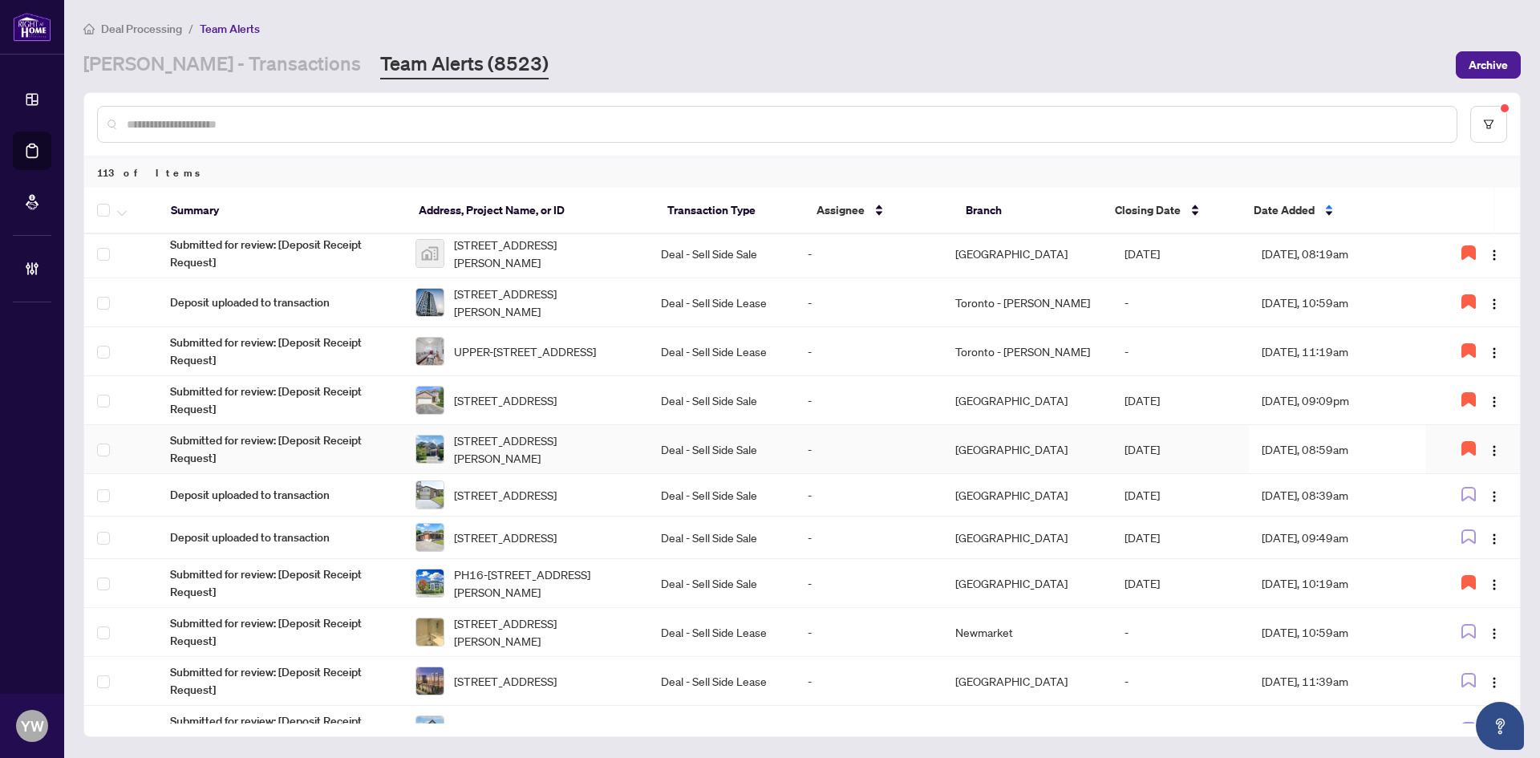
scroll to position [636, 0]
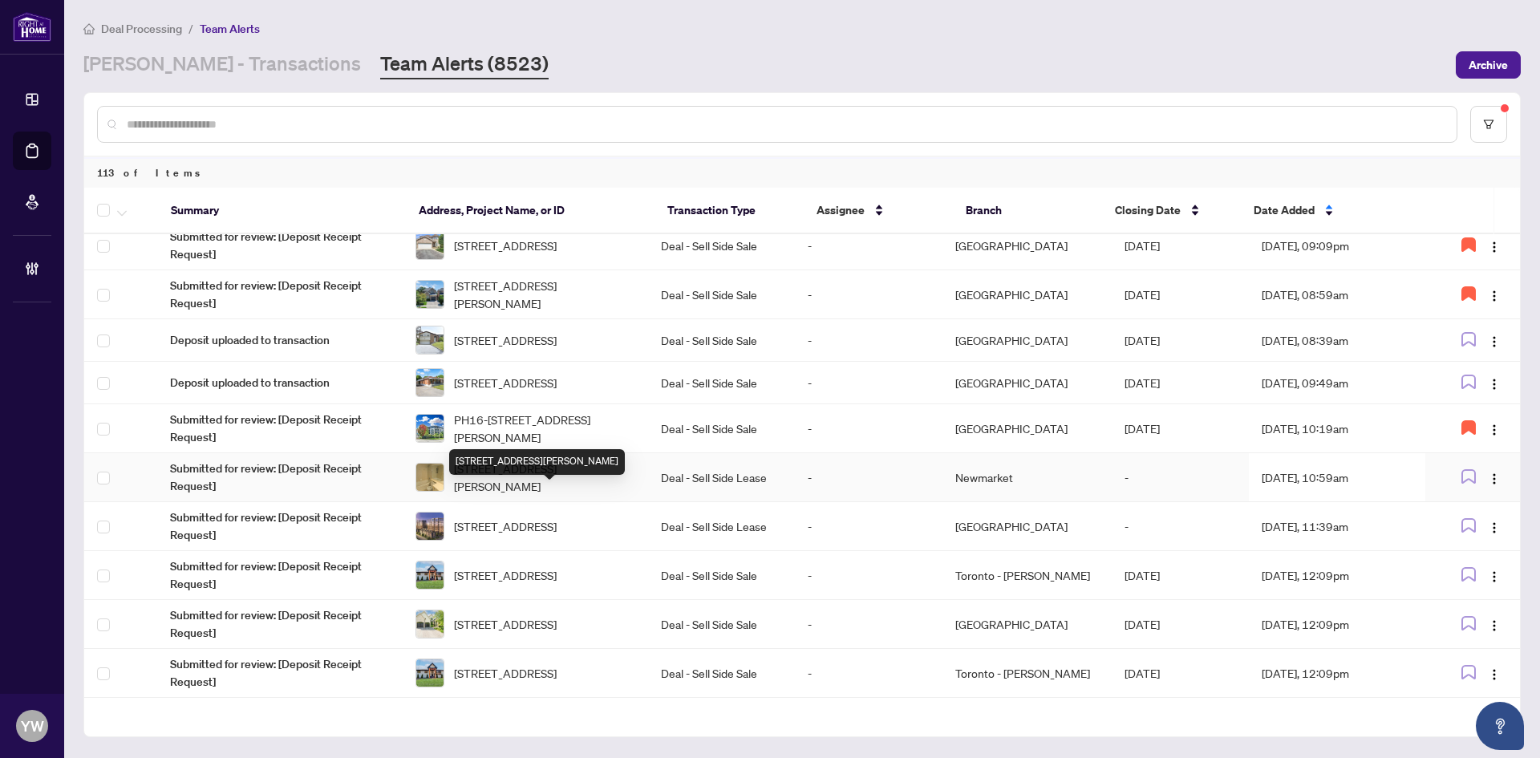
click at [510, 495] on span "1501-8 Mckee Ave, Toronto, Ontario M2N 7E5, Canada" at bounding box center [544, 477] width 181 height 35
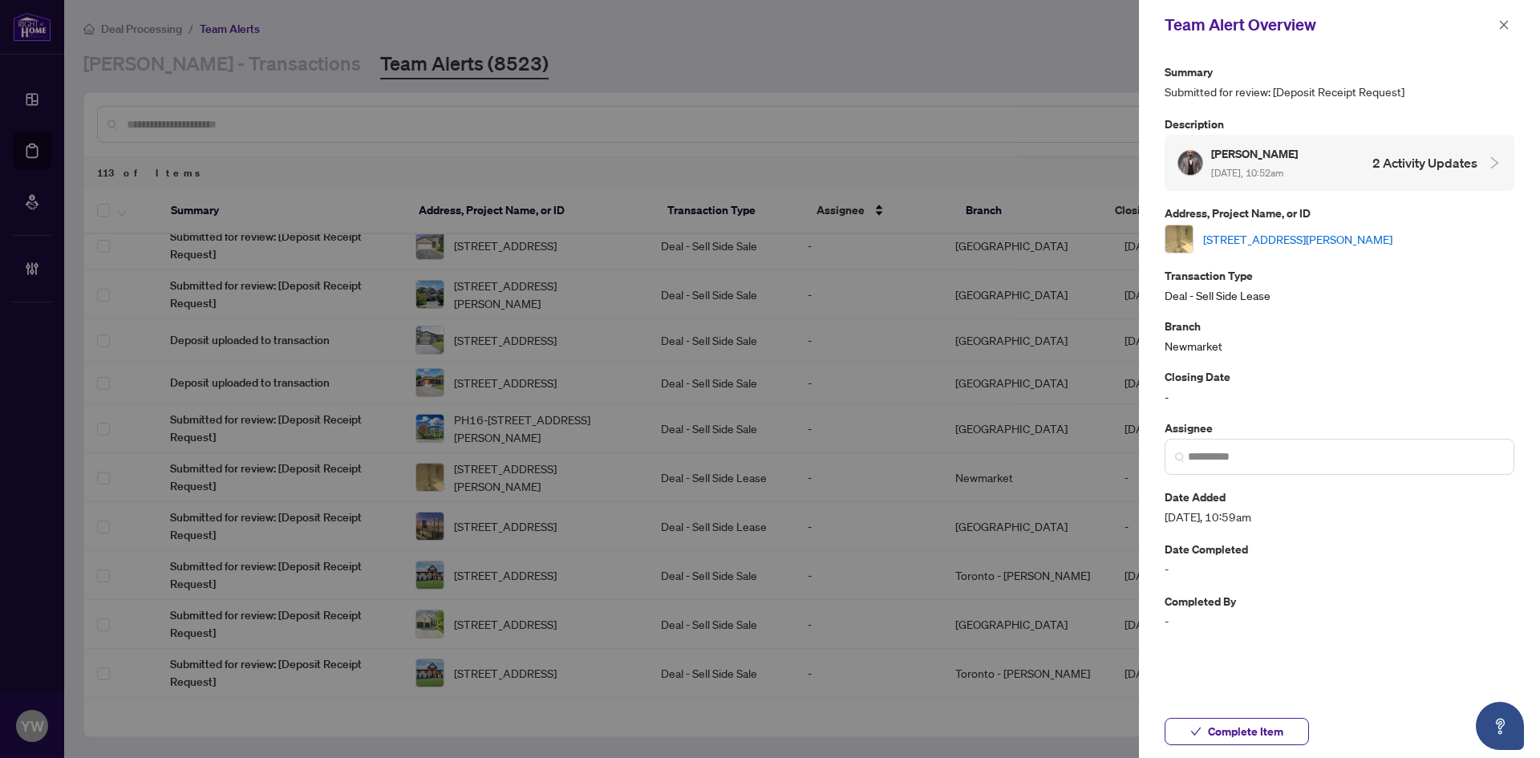
drag, startPoint x: 1239, startPoint y: 250, endPoint x: 1239, endPoint y: 235, distance: 14.4
click at [1239, 250] on div "1501-8 Mckee Ave, Toronto, Ontario M2N 7E5, Canada" at bounding box center [1340, 239] width 350 height 29
click at [1236, 225] on div "1501-8 Mckee Ave, Toronto, Ontario M2N 7E5, Canada" at bounding box center [1340, 239] width 350 height 29
click at [1279, 237] on link "1501-8 Mckee Ave, Toronto, Ontario M2N 7E5, Canada" at bounding box center [1297, 239] width 189 height 18
click at [1264, 723] on span "Complete Item" at bounding box center [1245, 732] width 75 height 26
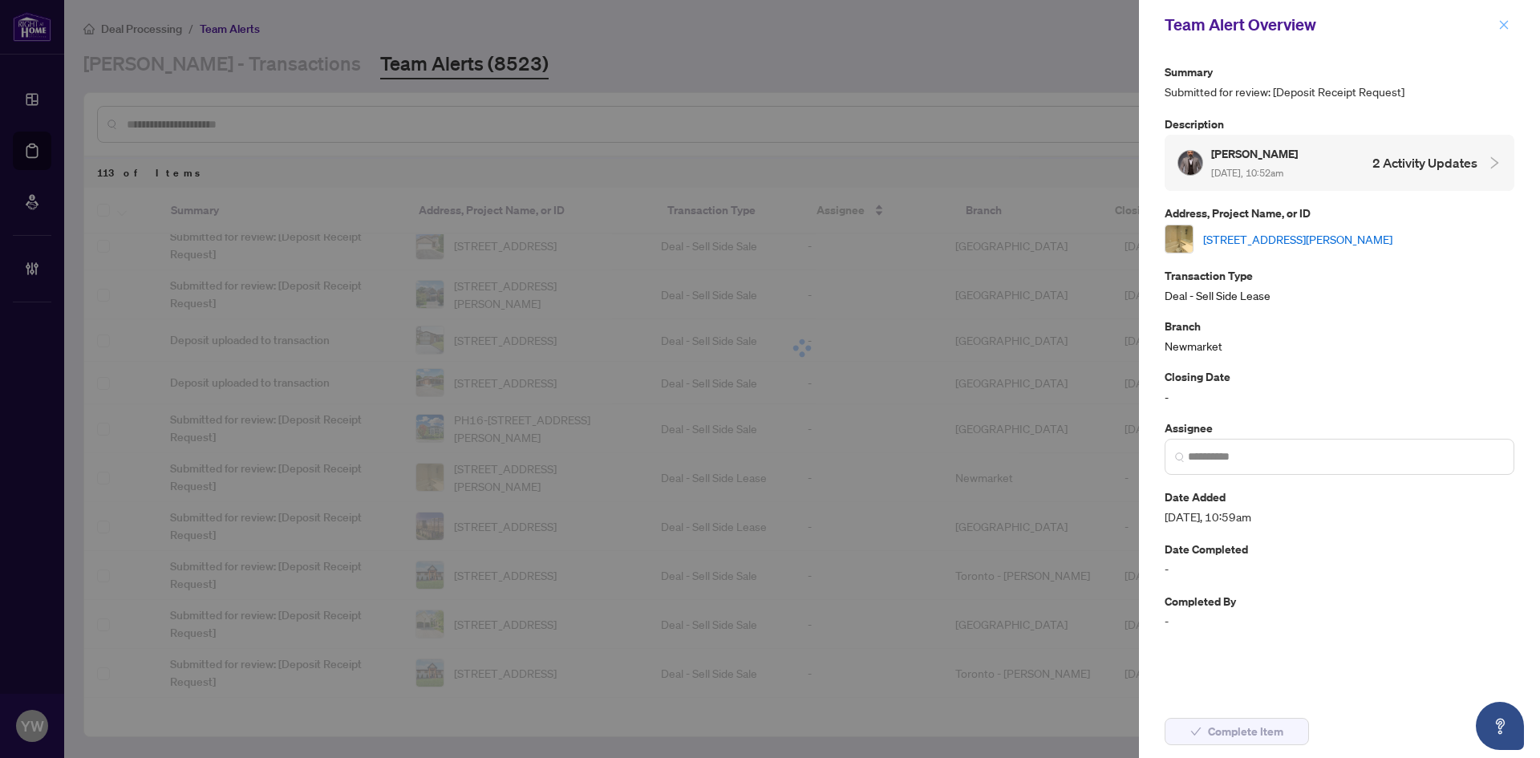
click at [1507, 27] on icon "close" at bounding box center [1504, 24] width 11 height 11
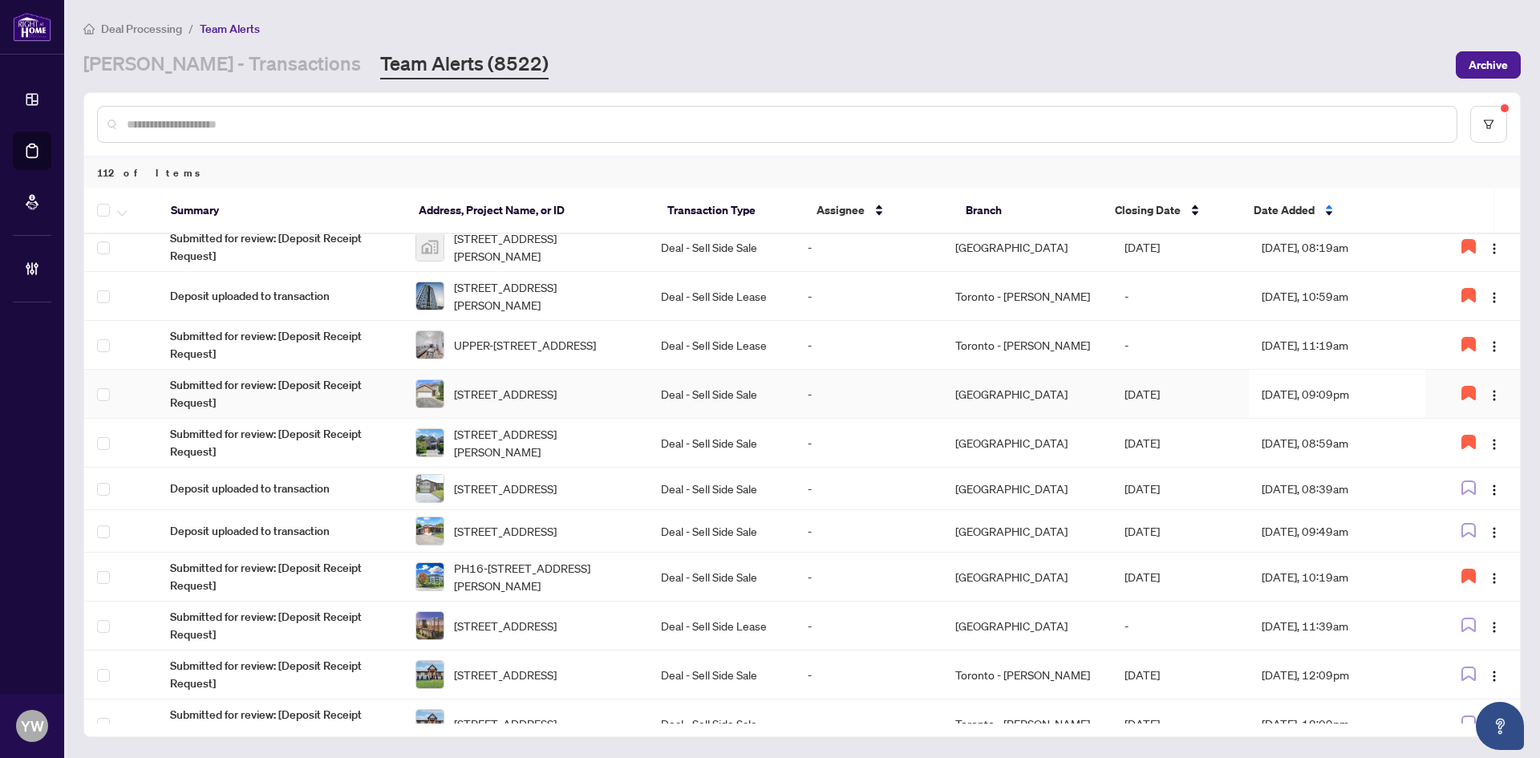
scroll to position [562, 0]
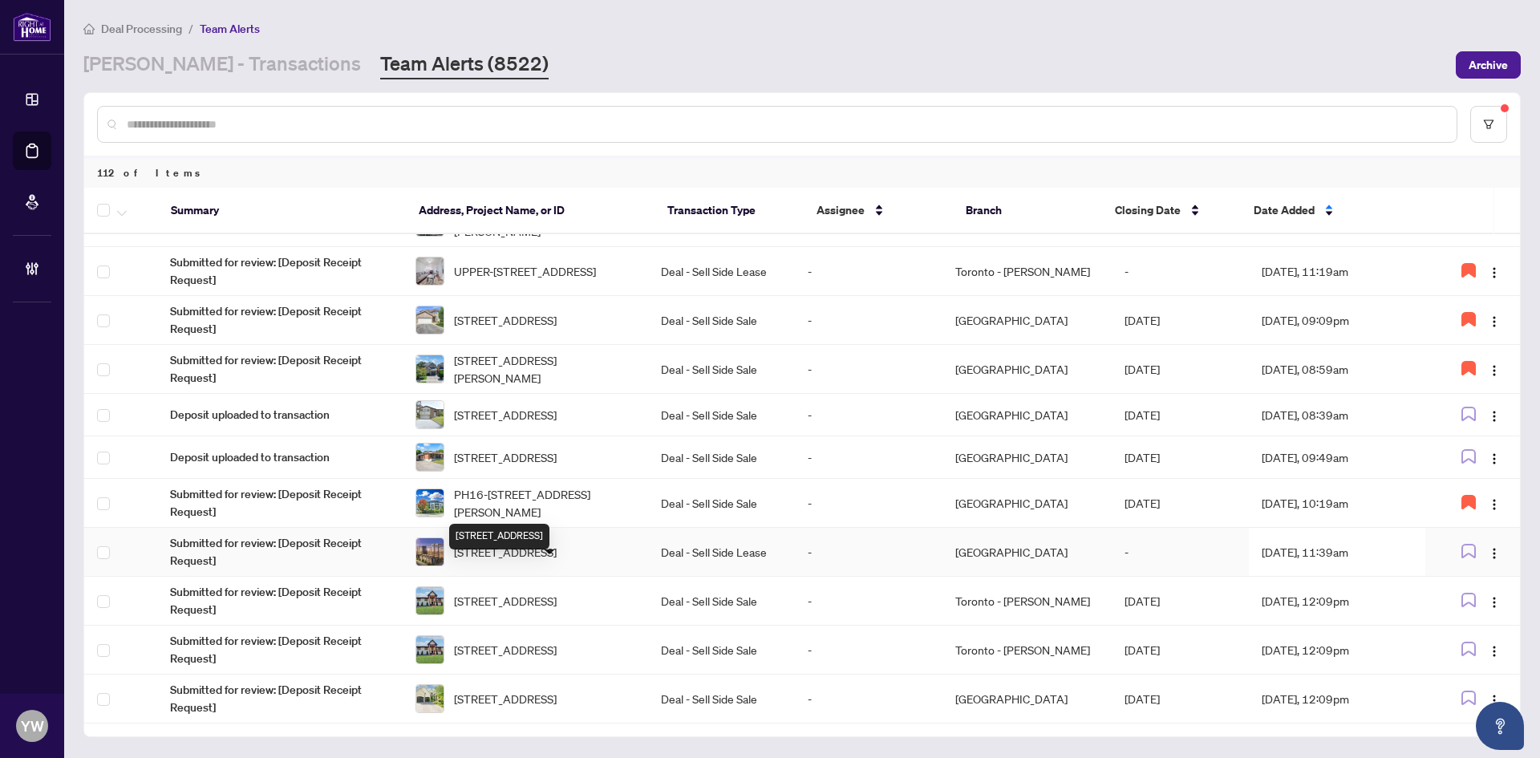
click at [521, 561] on span "1202-325 South Park Rd, Markham, Ontario L3T 0B8, Canada" at bounding box center [505, 552] width 103 height 18
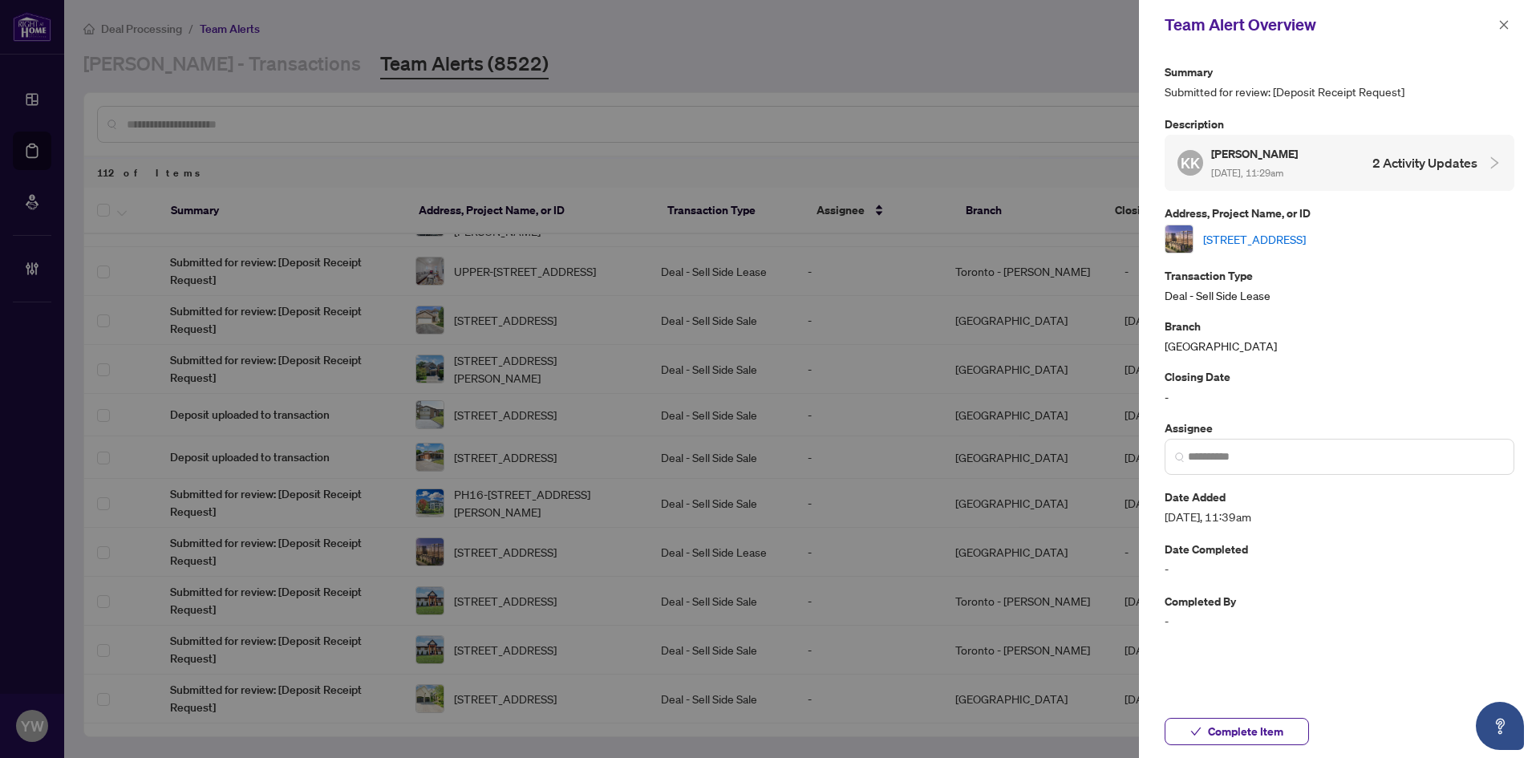
click at [1264, 240] on link "1202-325 South Park Rd, Markham, Ontario L3T 0B8, Canada" at bounding box center [1254, 239] width 103 height 18
click at [1500, 22] on icon "close" at bounding box center [1504, 24] width 11 height 11
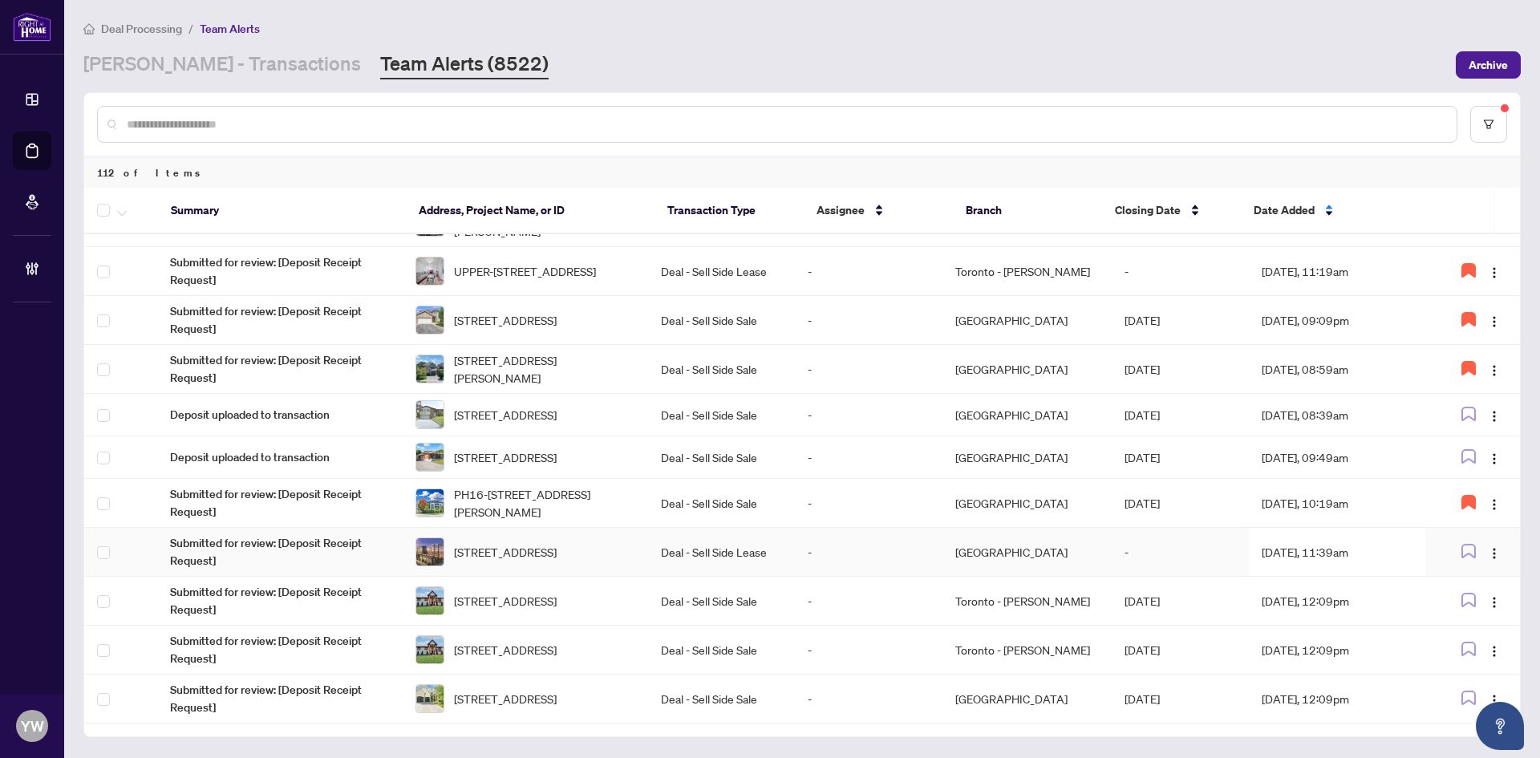
click at [556, 561] on span "1202-325 South Park Rd, Markham, Ontario L3T 0B8, Canada" at bounding box center [505, 552] width 103 height 18
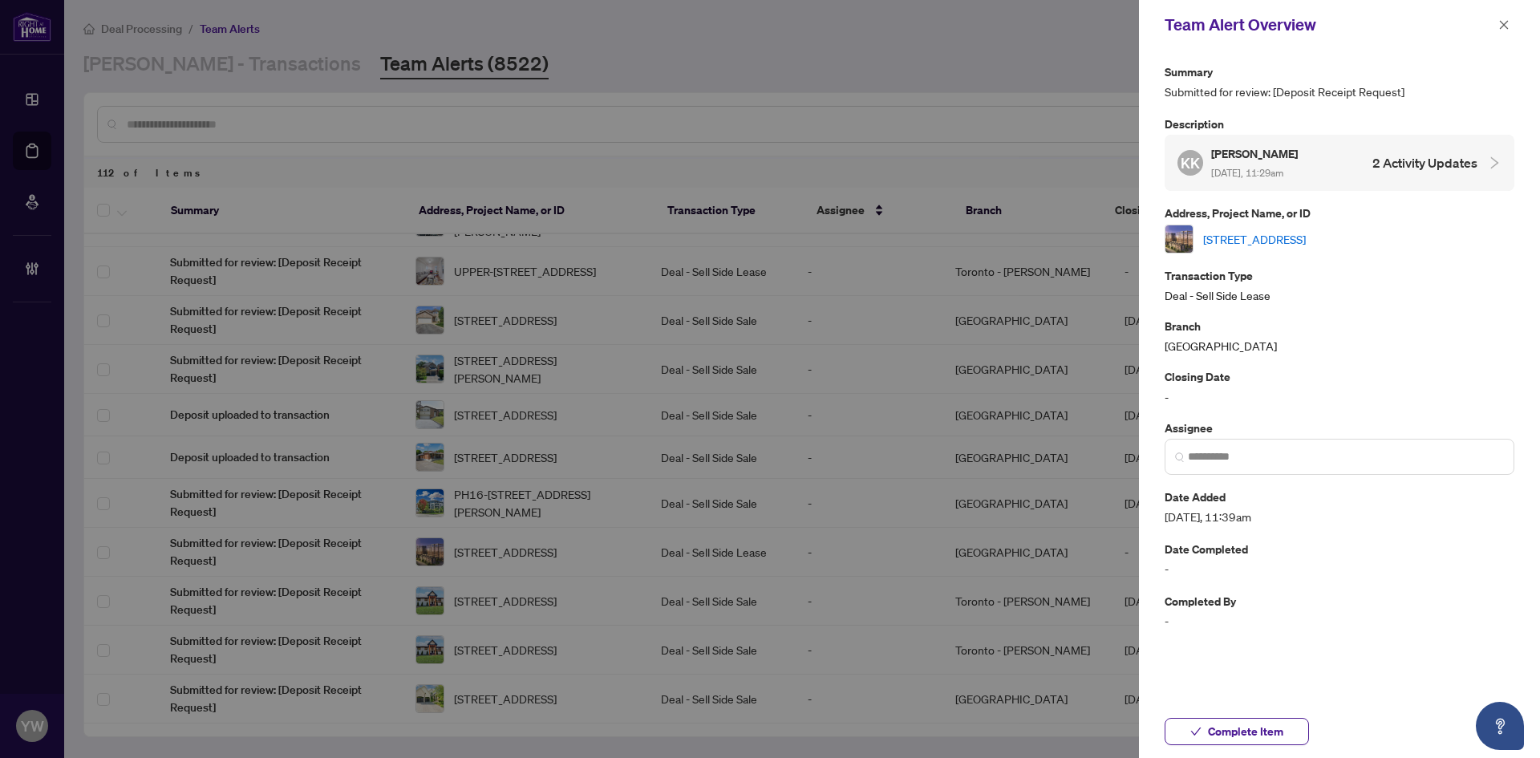
click at [1248, 237] on link "1202-325 South Park Rd, Markham, Ontario L3T 0B8, Canada" at bounding box center [1254, 239] width 103 height 18
click at [1227, 732] on span "Complete Item" at bounding box center [1245, 732] width 75 height 26
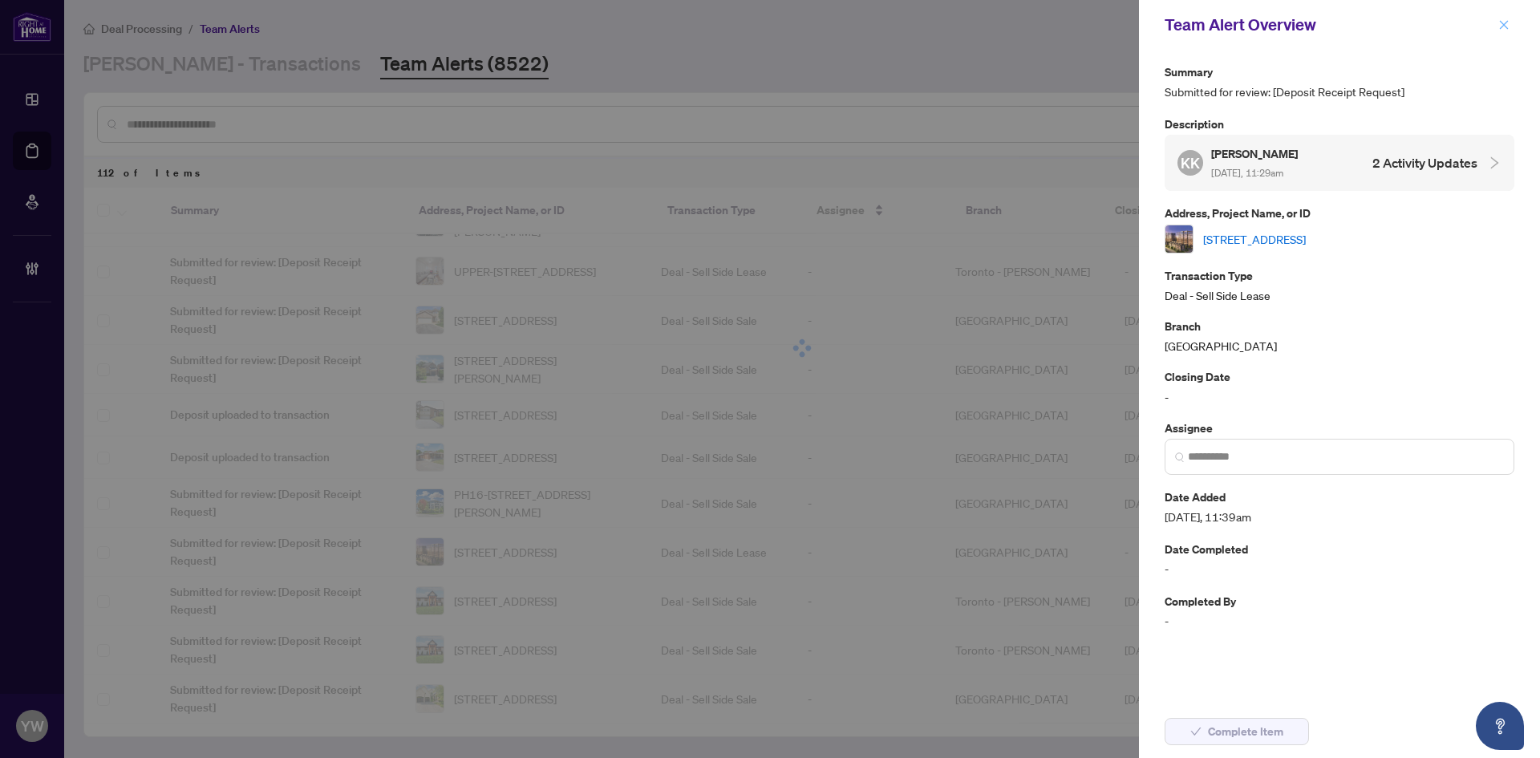
click at [1506, 21] on icon "close" at bounding box center [1504, 24] width 11 height 11
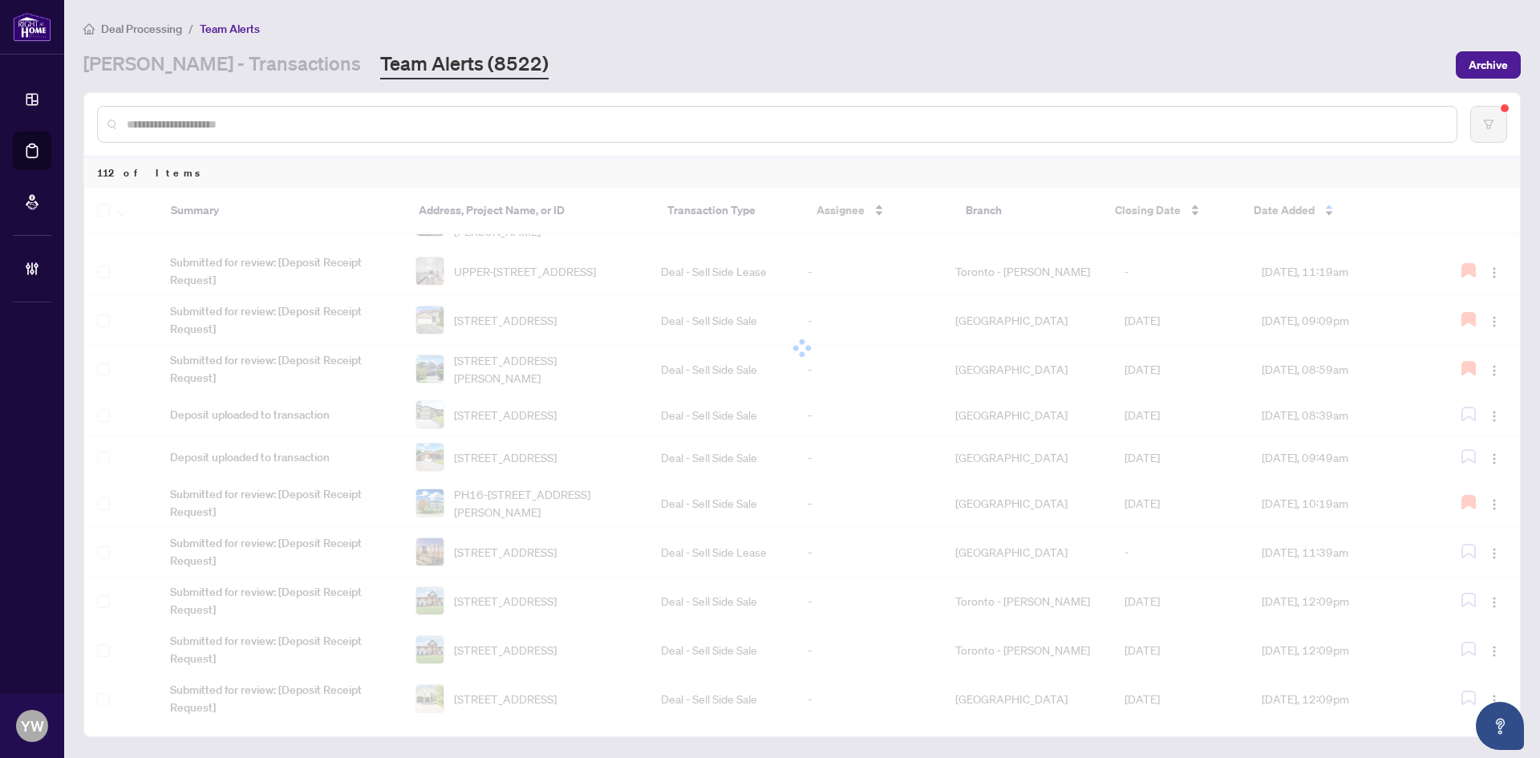
click at [296, 120] on input "text" at bounding box center [785, 125] width 1317 height 18
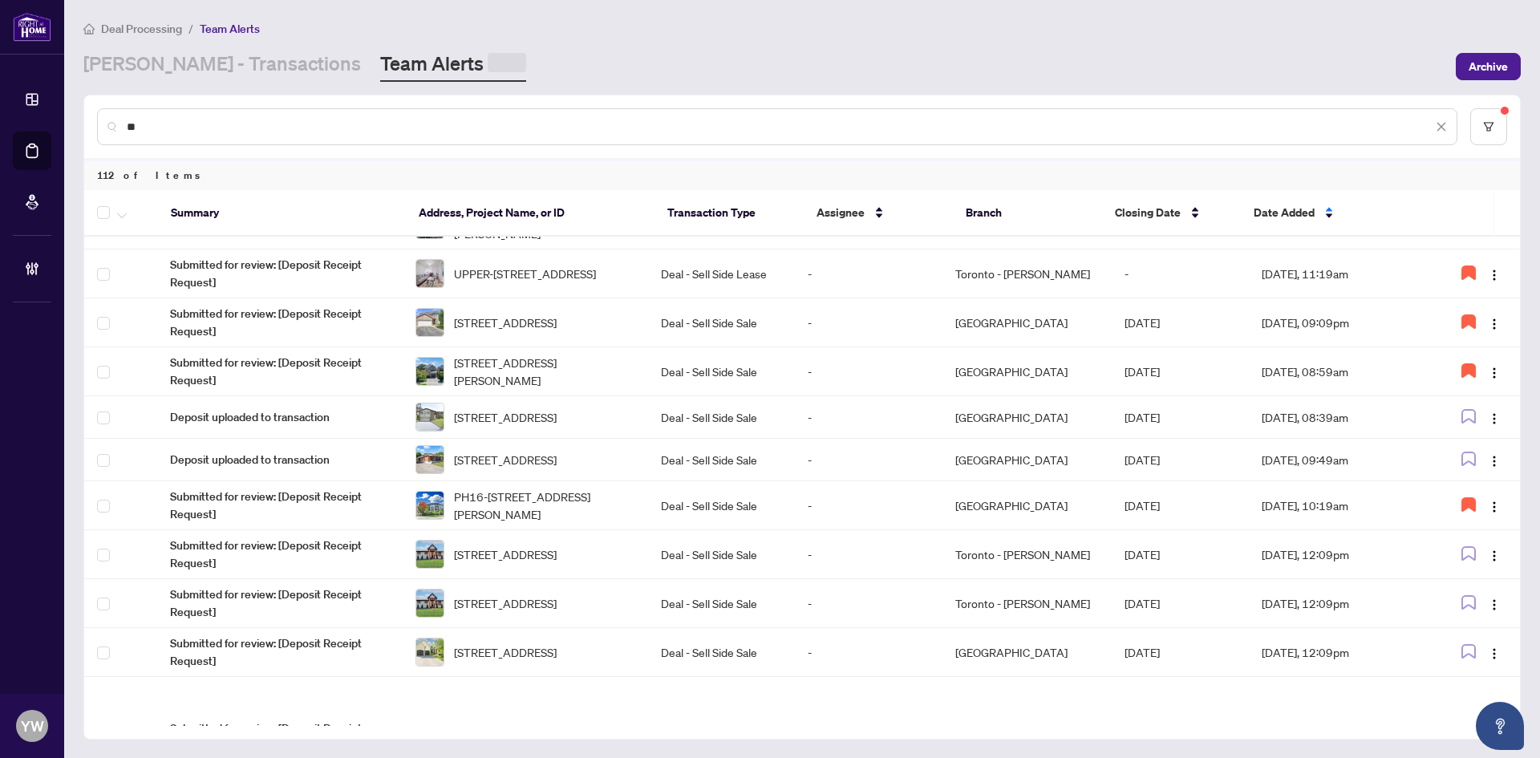
scroll to position [0, 0]
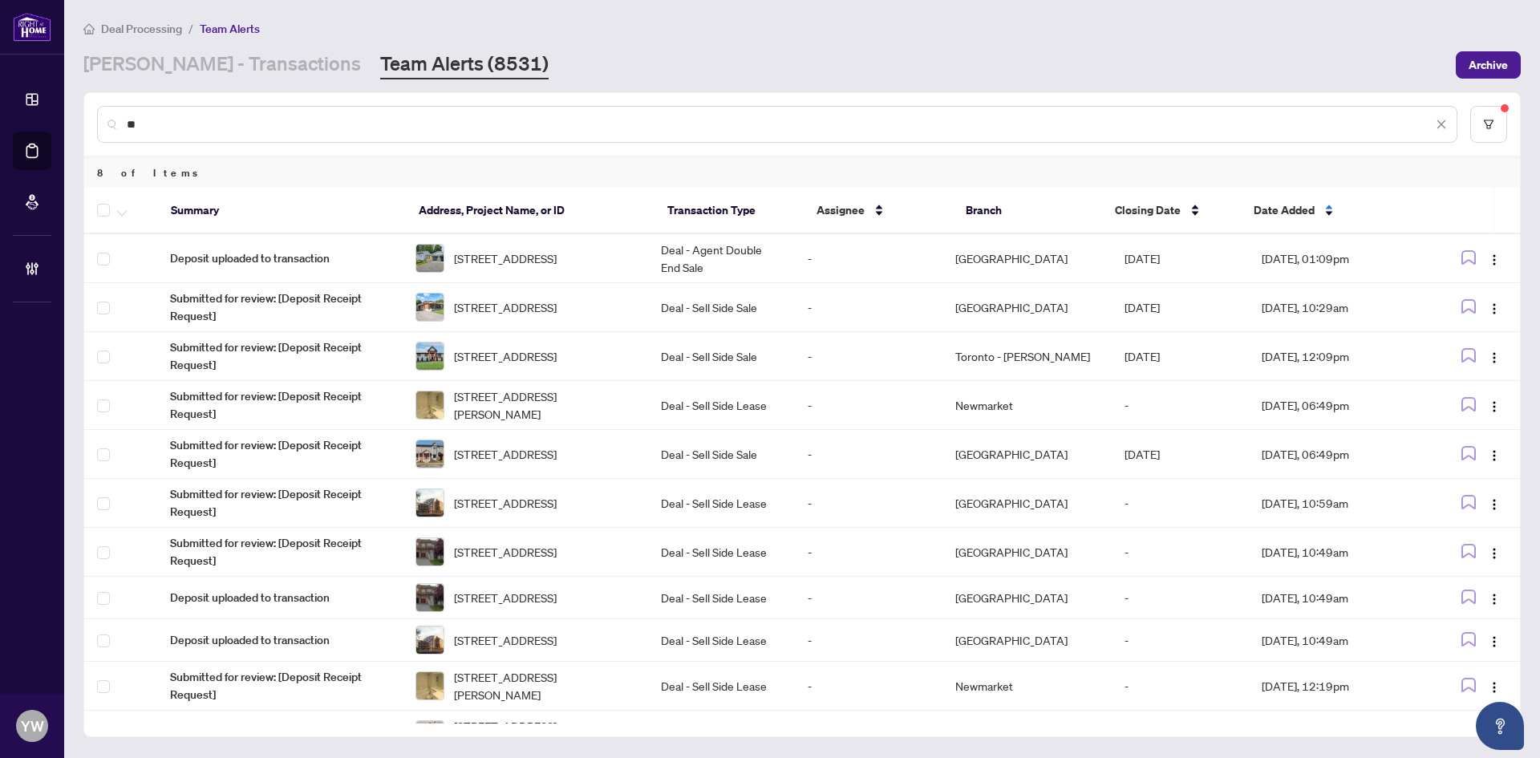
click at [153, 113] on div "**" at bounding box center [777, 124] width 1361 height 37
click at [217, 124] on input "**" at bounding box center [780, 125] width 1306 height 18
type input "*"
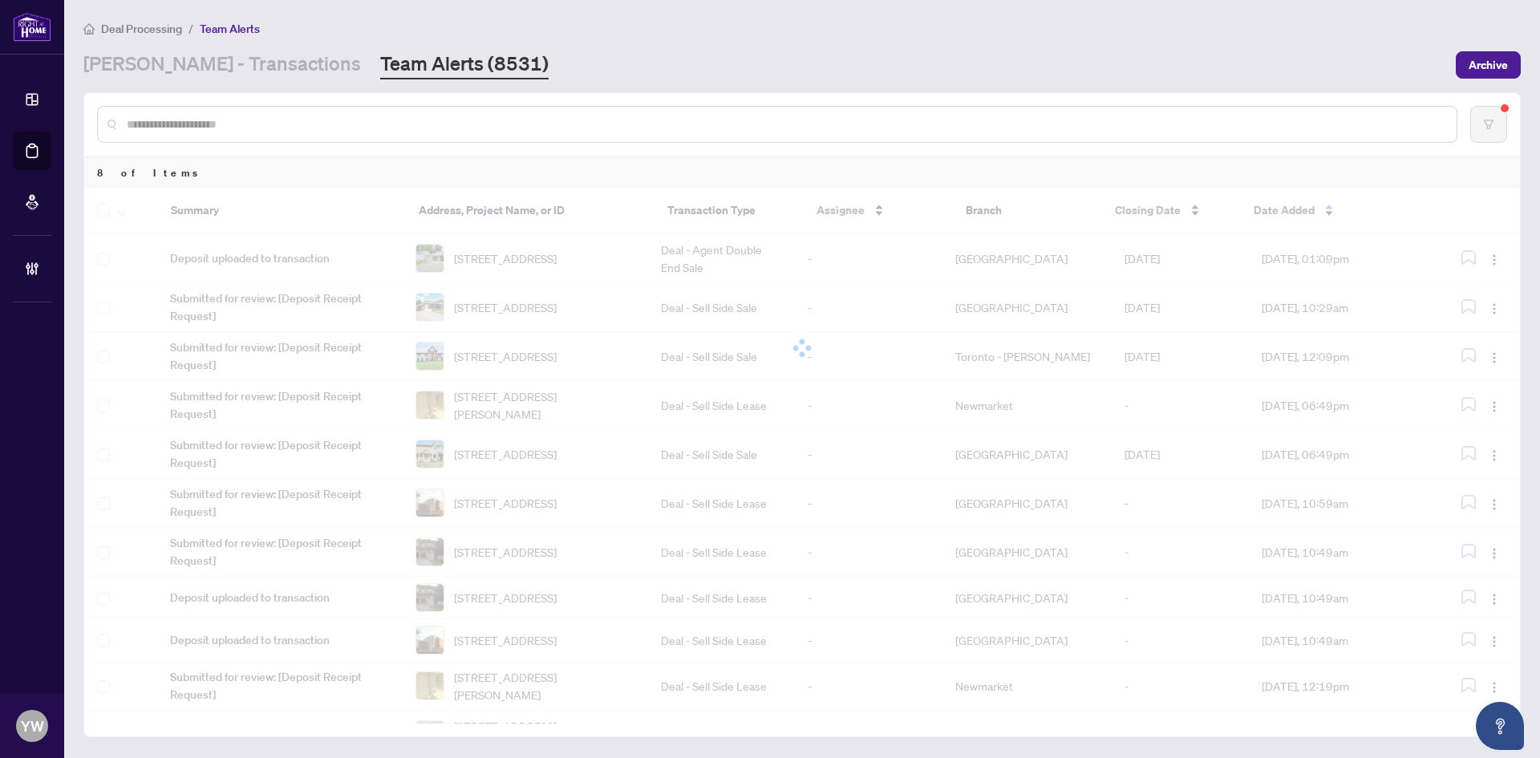
click at [263, 124] on input "text" at bounding box center [785, 125] width 1317 height 18
type input "*********"
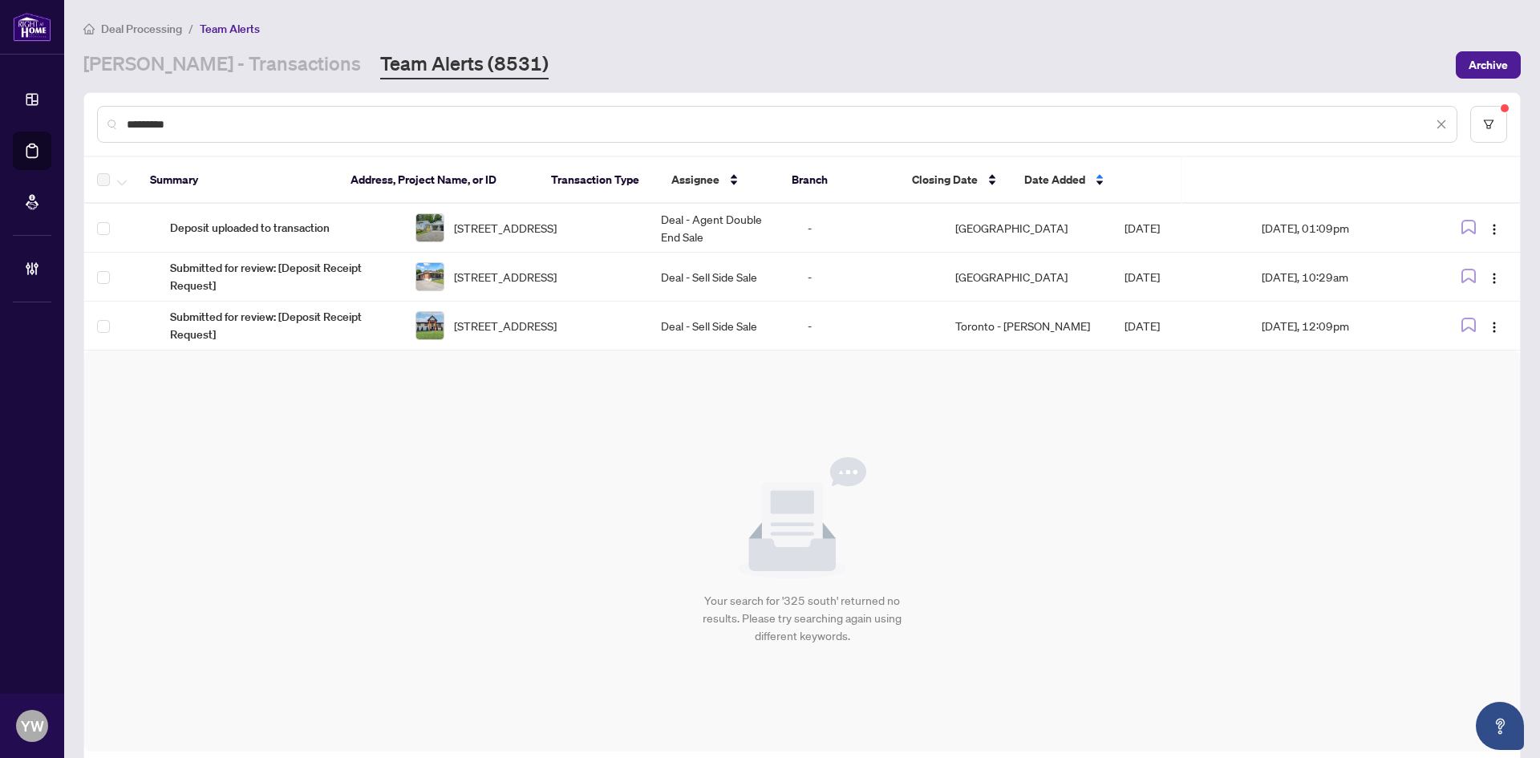
drag, startPoint x: 215, startPoint y: 119, endPoint x: 81, endPoint y: 120, distance: 134.0
click at [82, 121] on main "Deal Processing / Team Alerts RAHR - Transactions Team Alerts (8531) Archive **…" at bounding box center [802, 379] width 1476 height 758
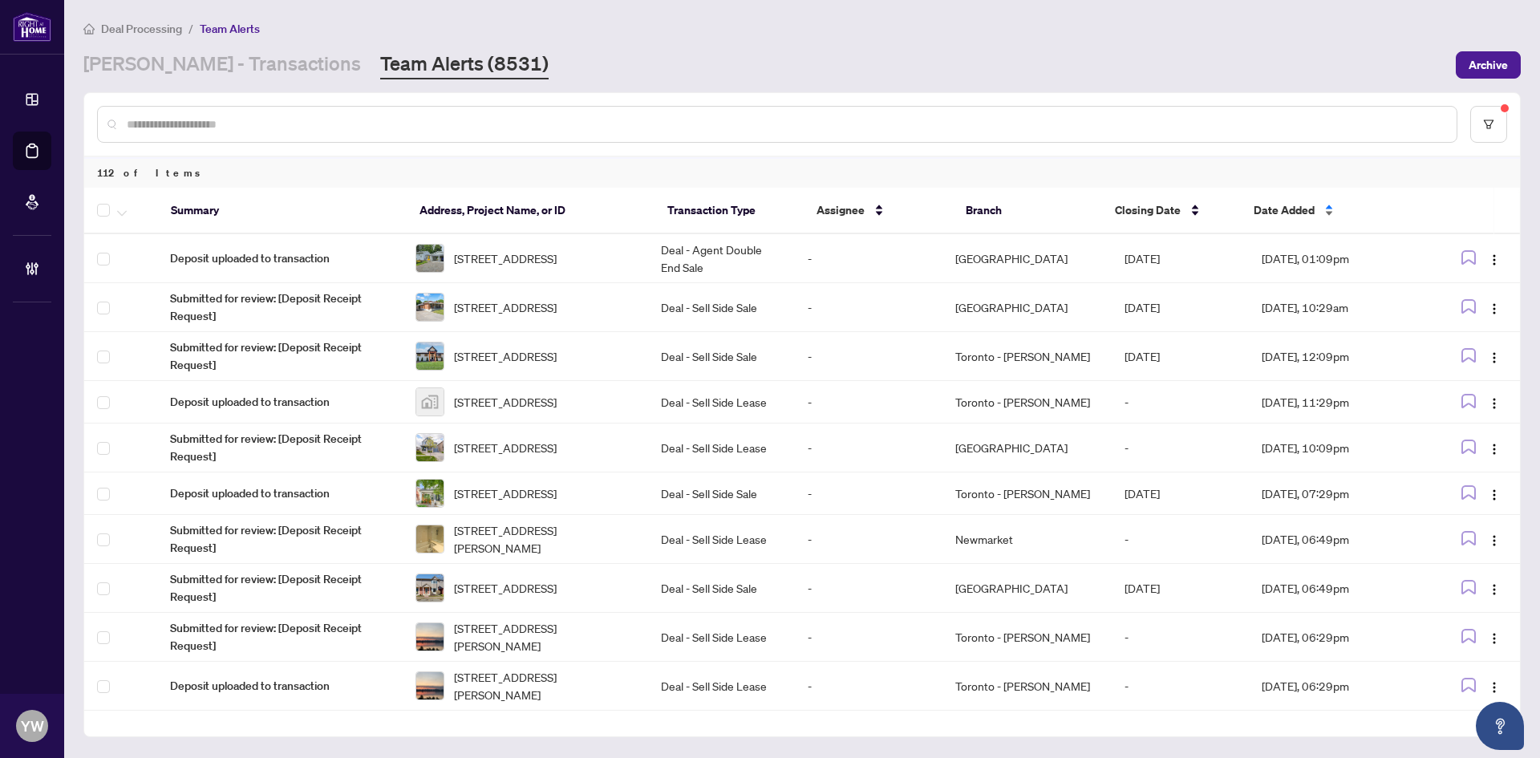
click at [1287, 202] on span "Date Added" at bounding box center [1284, 210] width 61 height 18
click at [1272, 208] on span "Date Added" at bounding box center [1284, 210] width 61 height 18
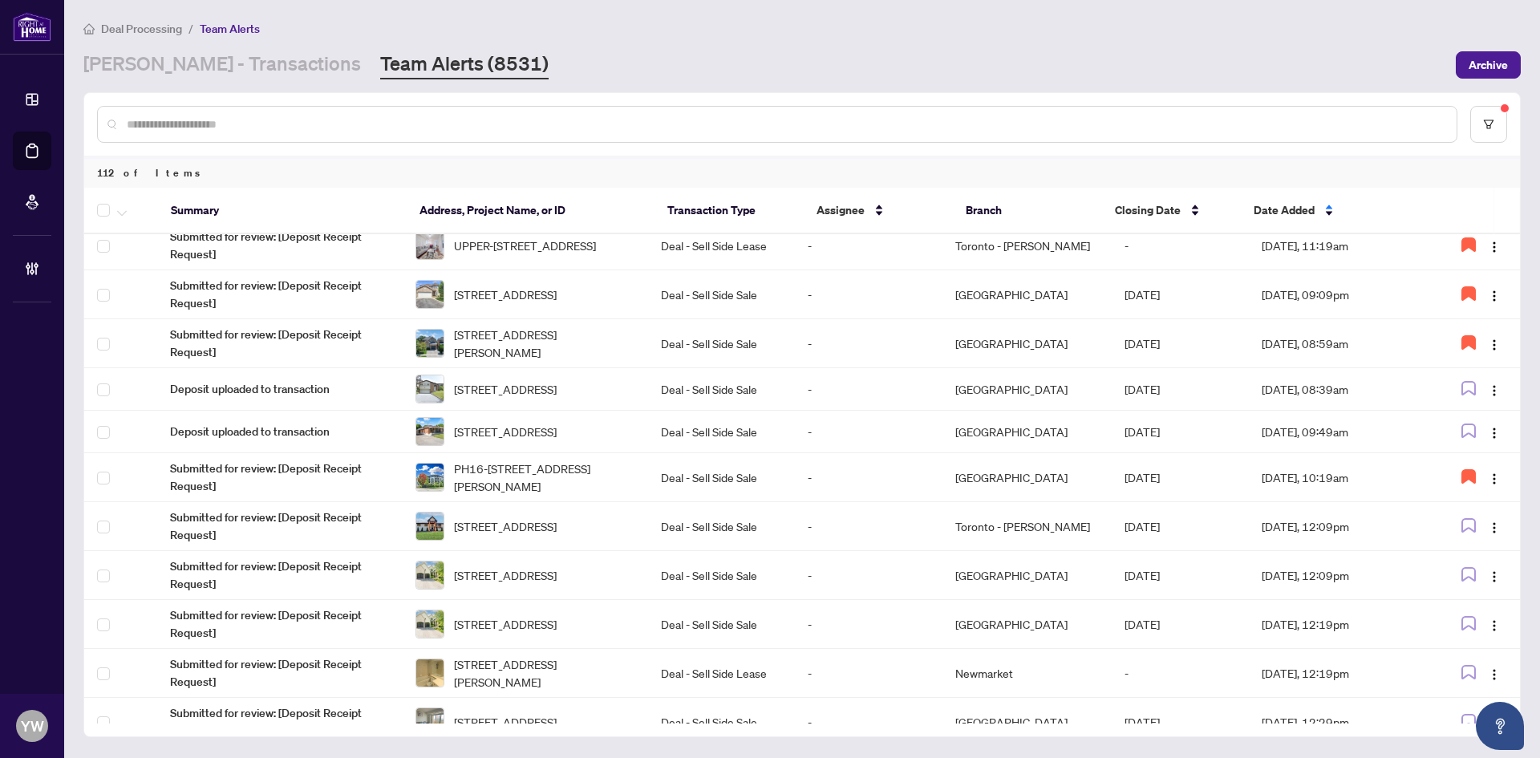
scroll to position [877, 0]
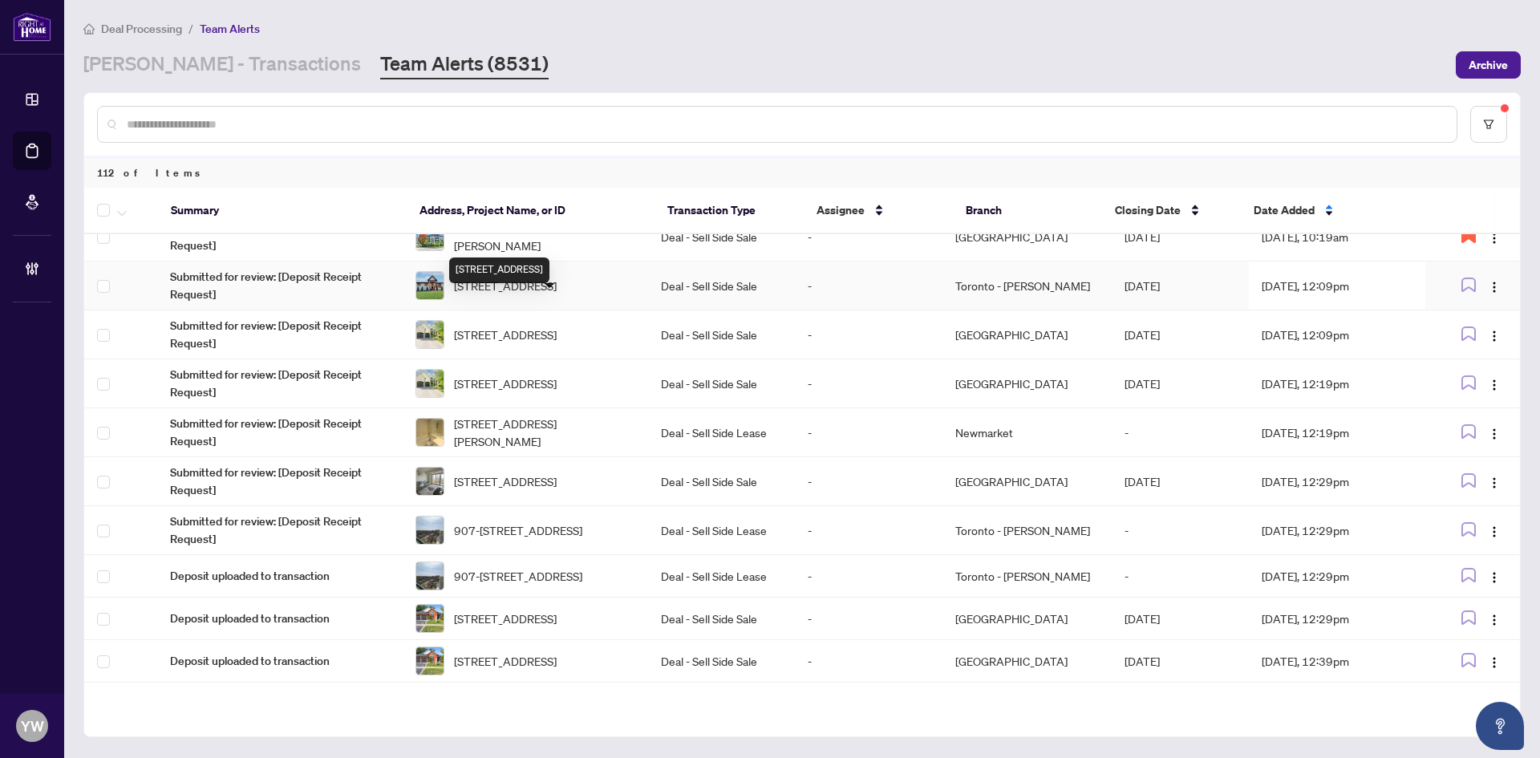
click at [481, 294] on span "33 Beech St, Uxbridge, Ontario L9P 1A8, Canada" at bounding box center [505, 286] width 103 height 18
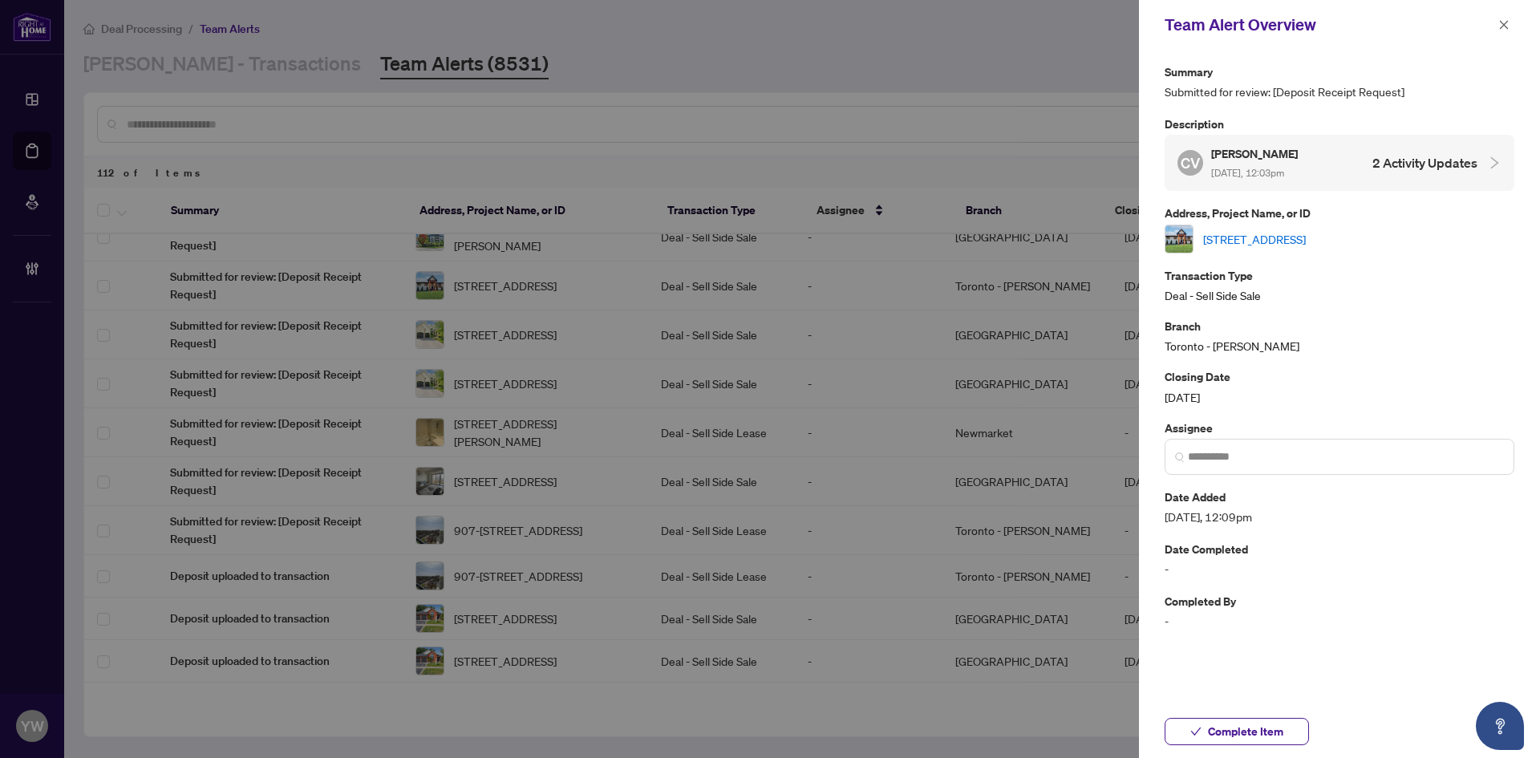
click at [1229, 235] on link "33 Beech St, Uxbridge, Ontario L9P 1A8, Canada" at bounding box center [1254, 239] width 103 height 18
click at [1212, 736] on span "Complete Item" at bounding box center [1245, 732] width 75 height 26
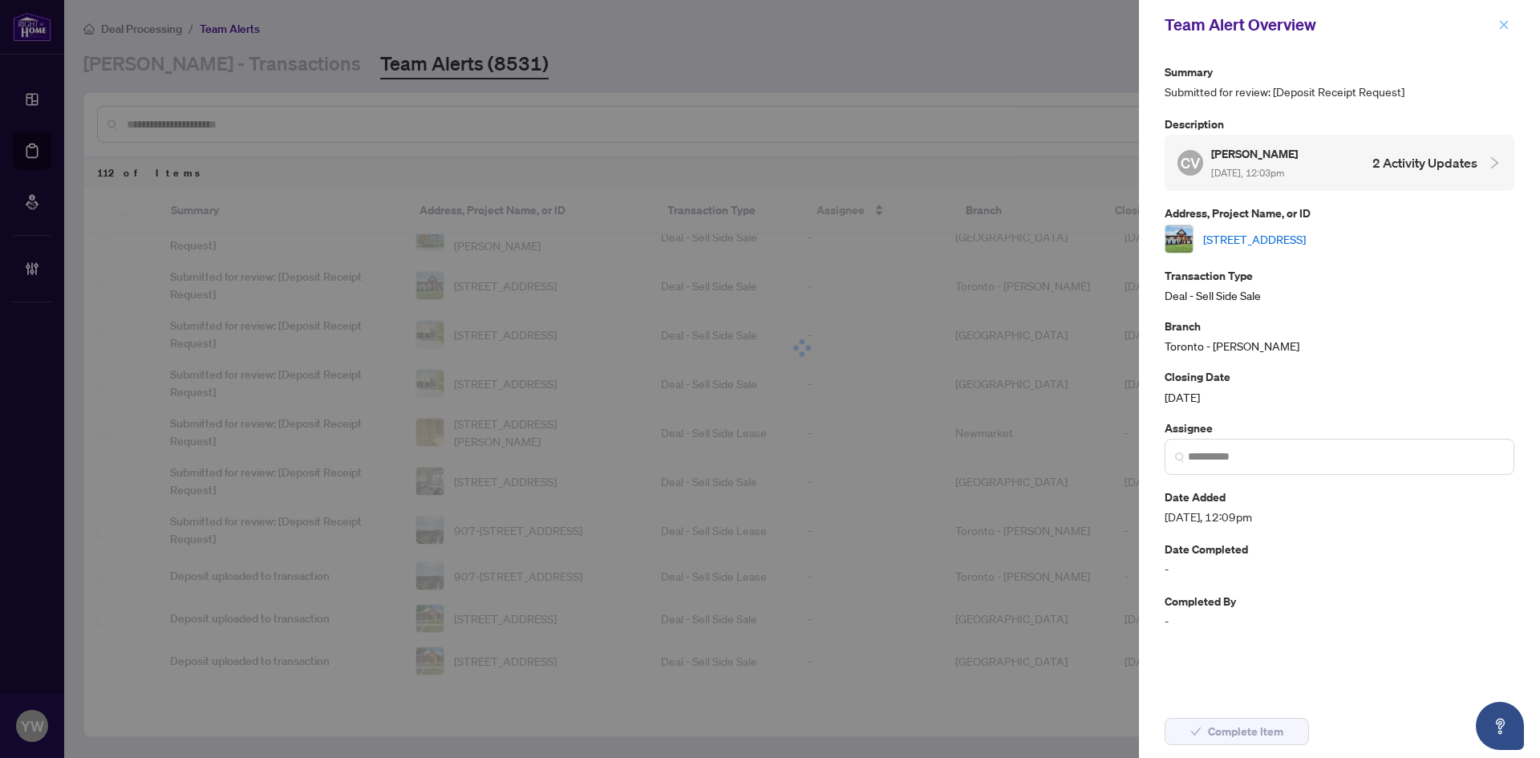
click at [1498, 26] on button "button" at bounding box center [1504, 24] width 21 height 19
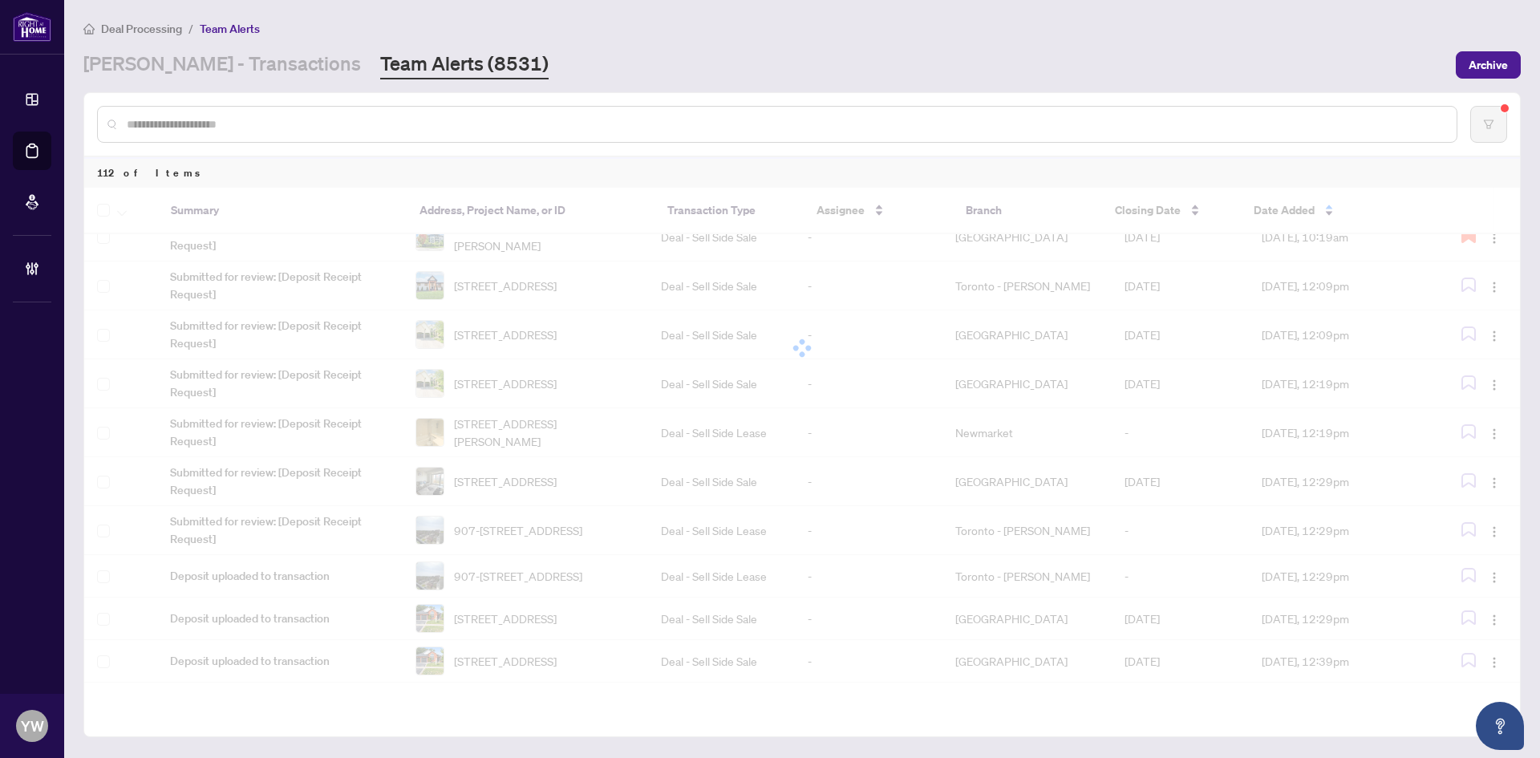
click at [268, 128] on input "text" at bounding box center [785, 125] width 1317 height 18
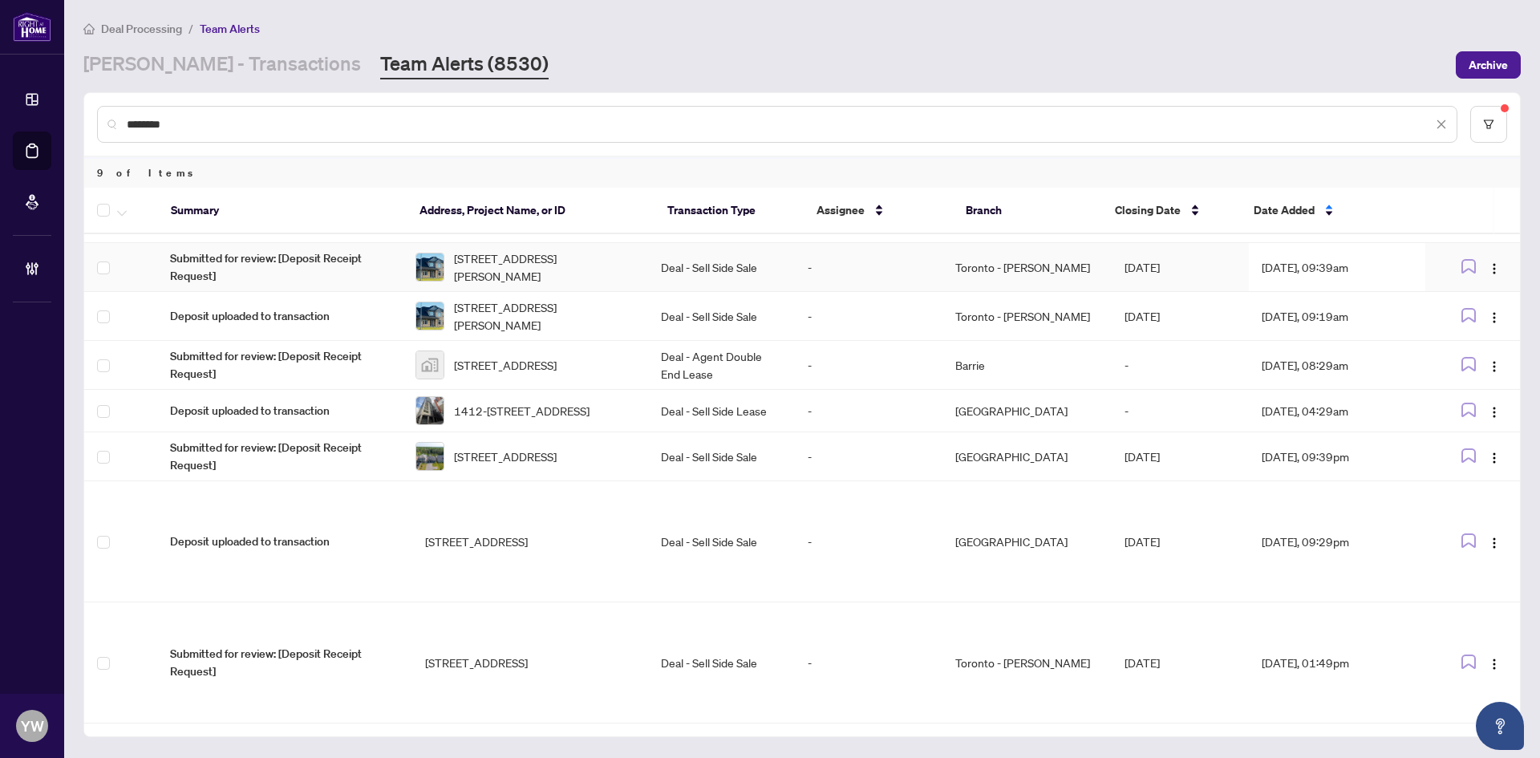
scroll to position [0, 0]
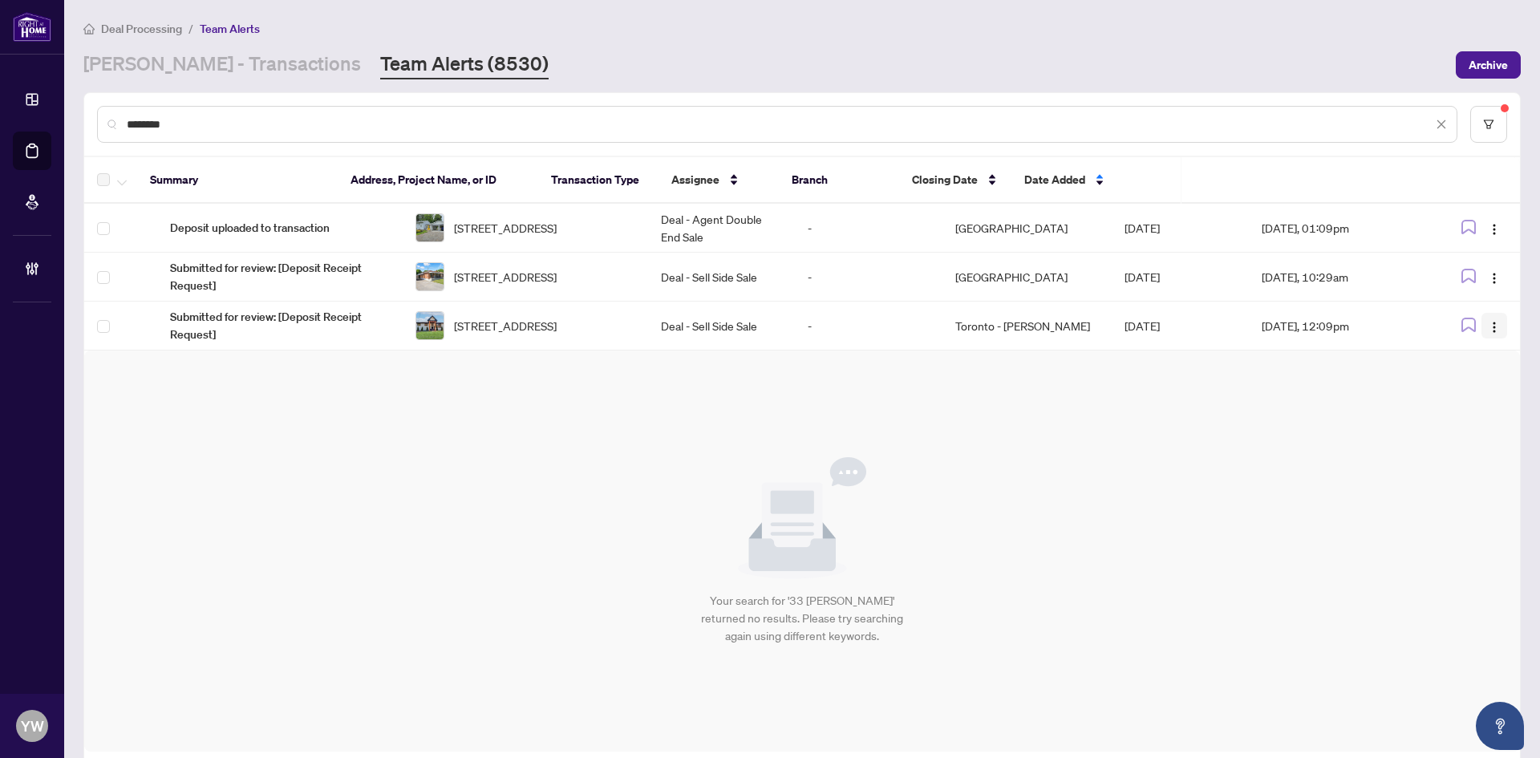
type input "********"
click at [1488, 323] on img "button" at bounding box center [1494, 327] width 13 height 13
click at [1488, 328] on img "button" at bounding box center [1494, 327] width 13 height 13
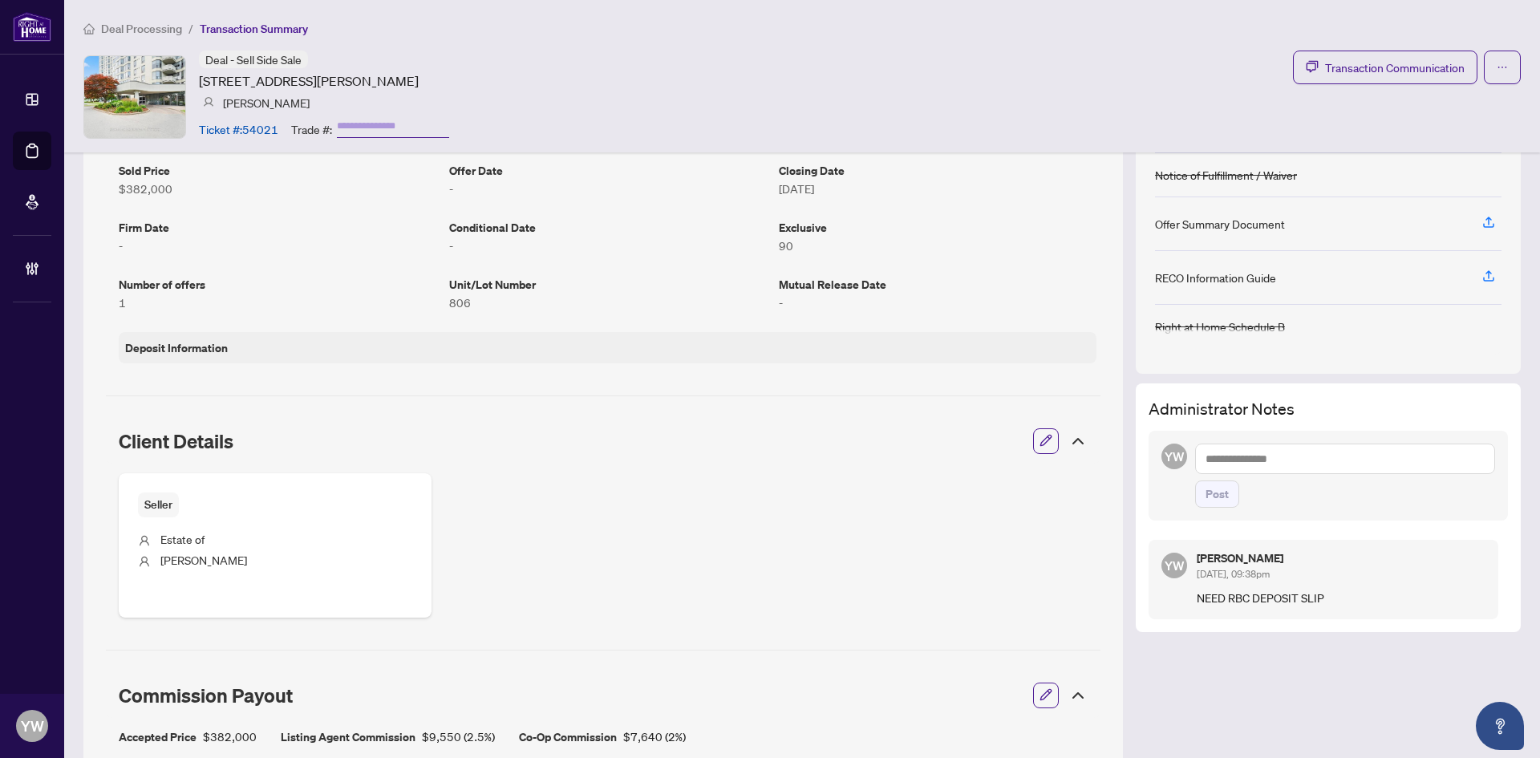
scroll to position [173, 0]
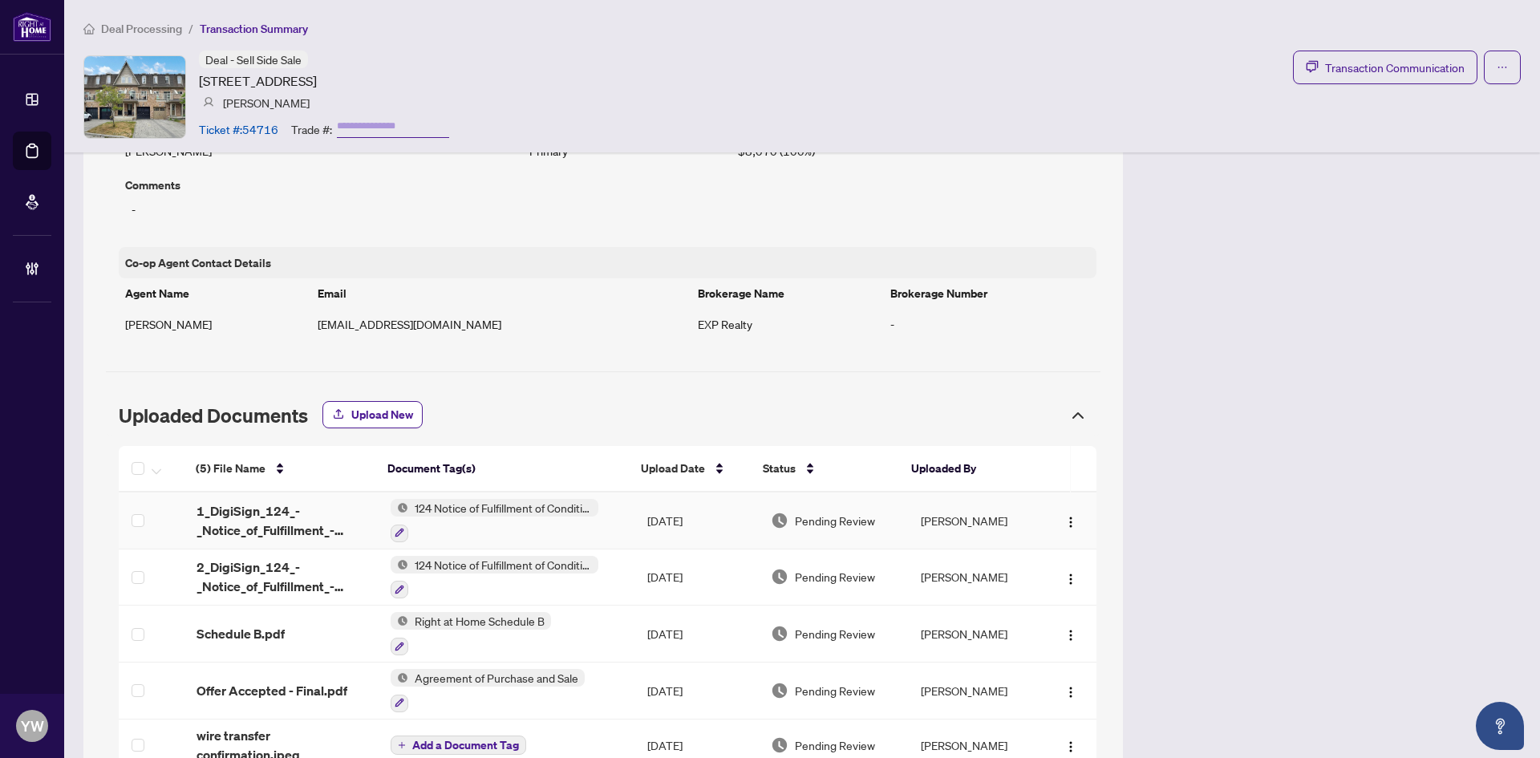
scroll to position [1183, 0]
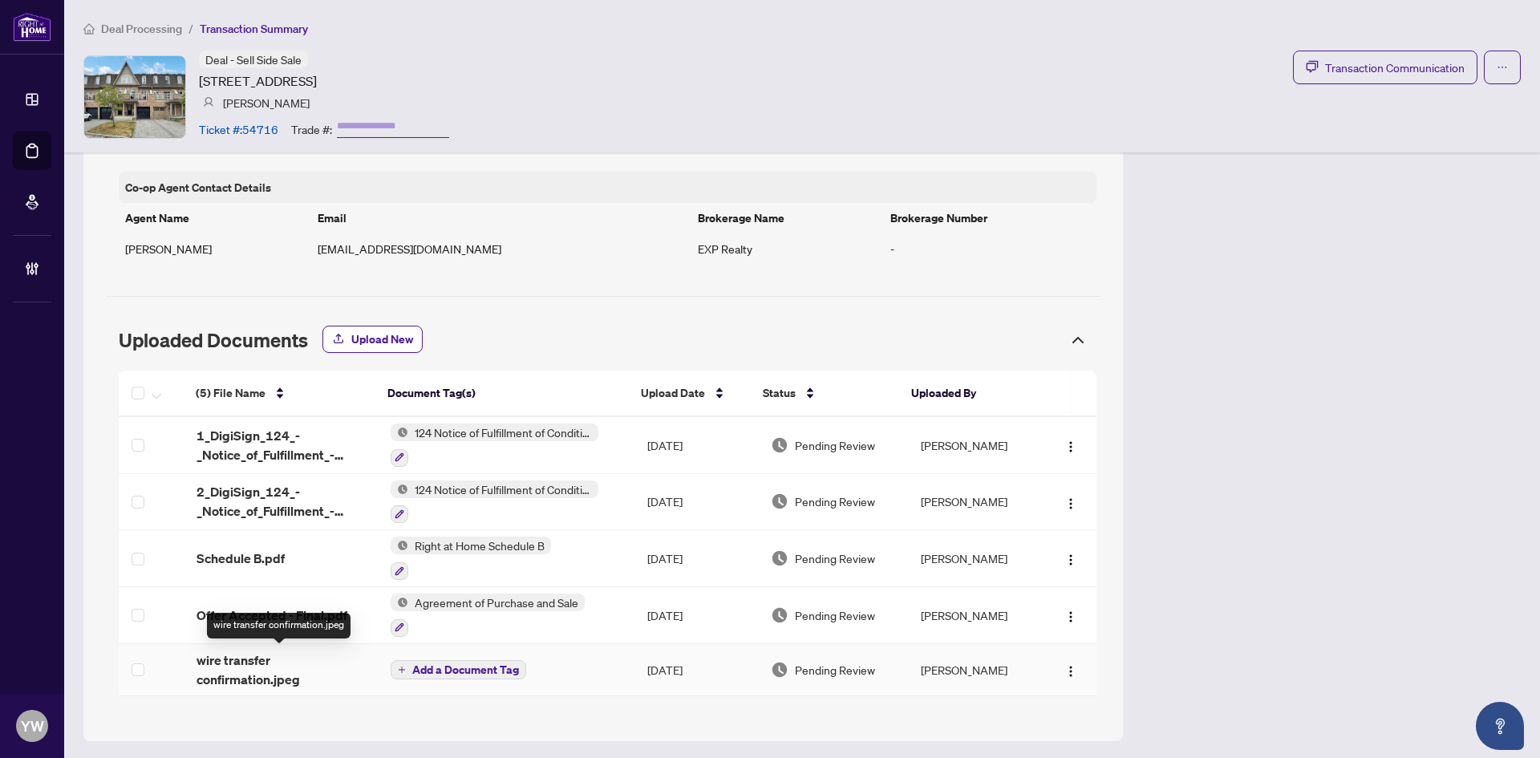
click at [232, 680] on span "wire transfer confirmation.jpeg" at bounding box center [281, 670] width 168 height 39
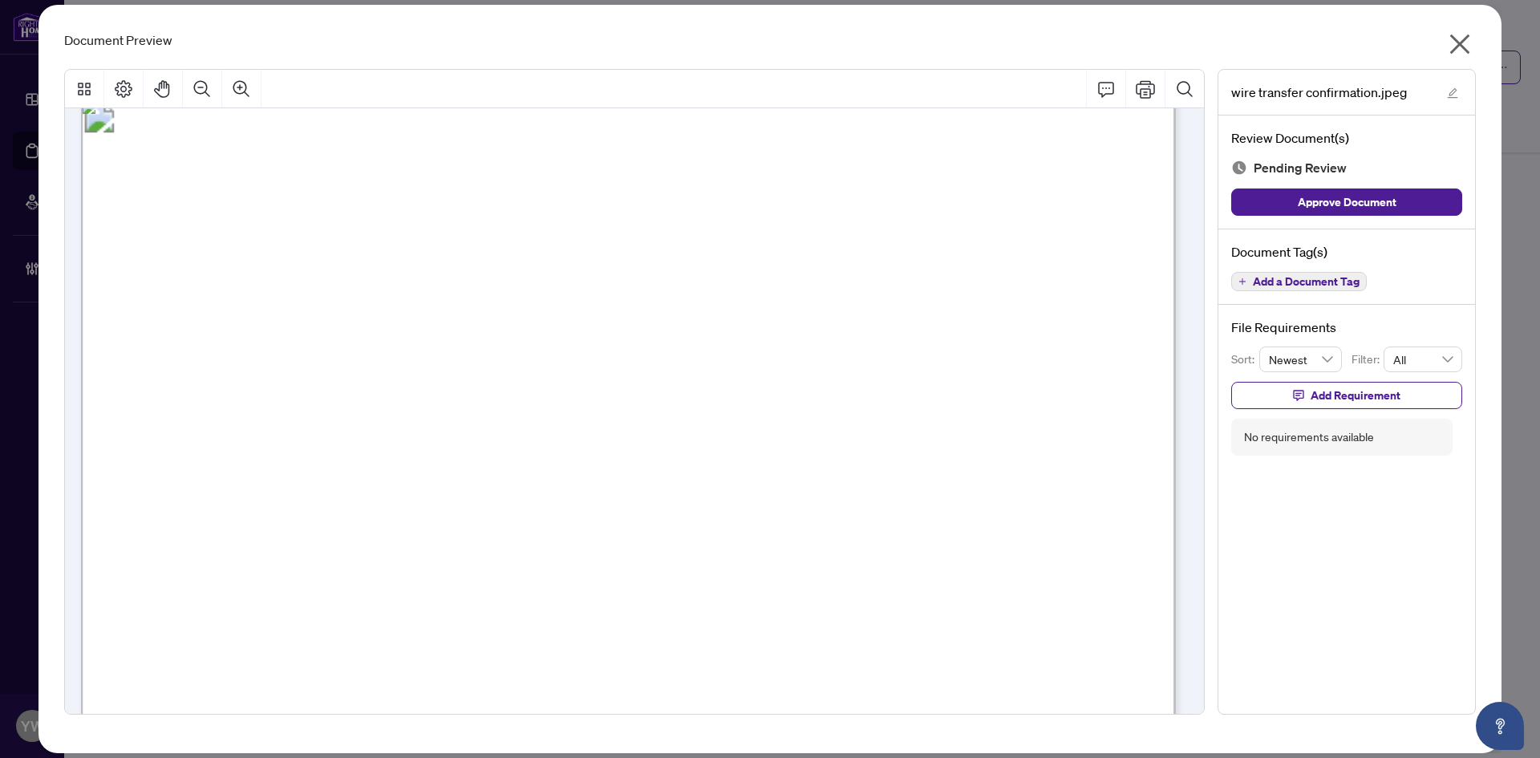
scroll to position [0, 0]
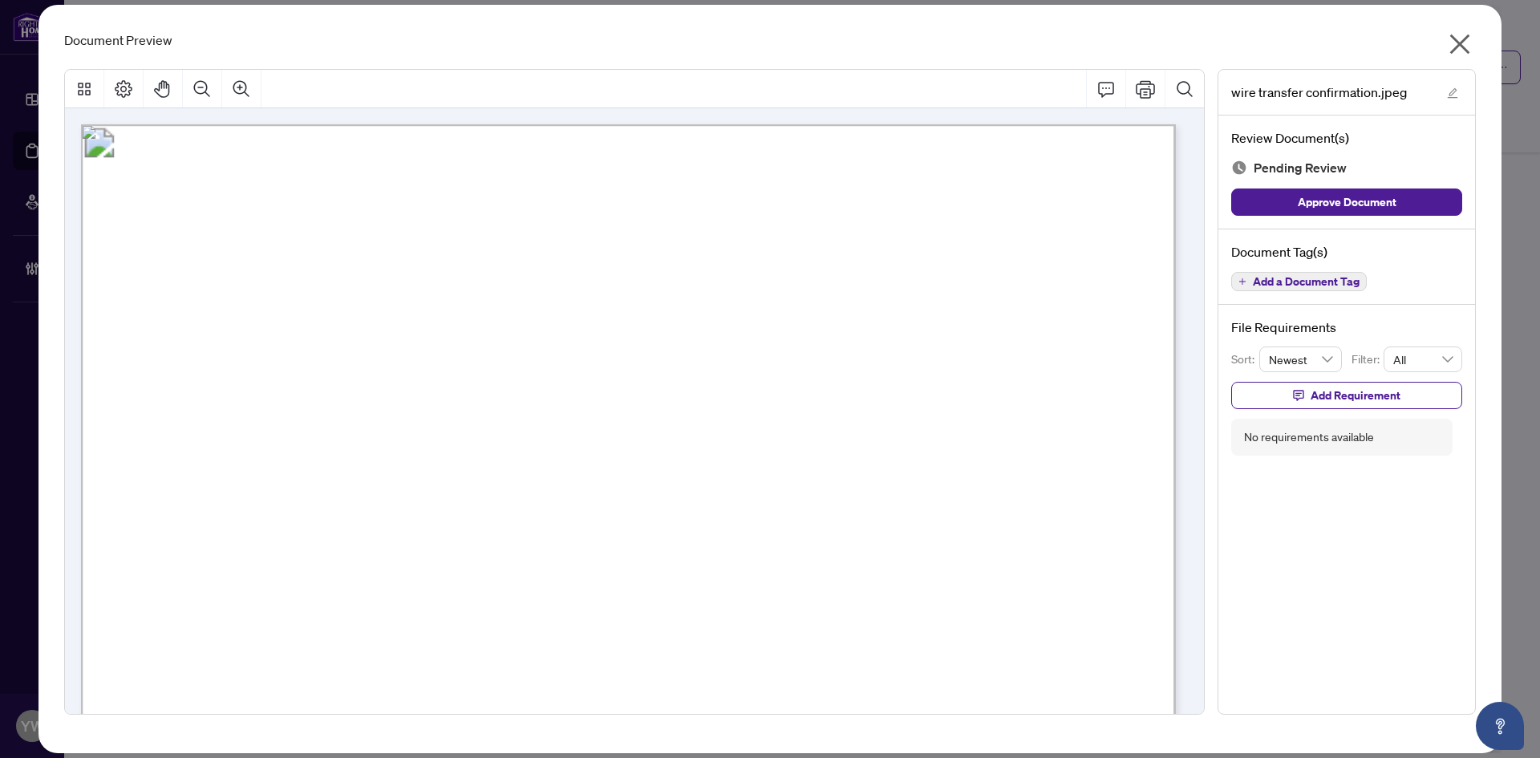
click at [1463, 39] on icon "close" at bounding box center [1460, 44] width 26 height 26
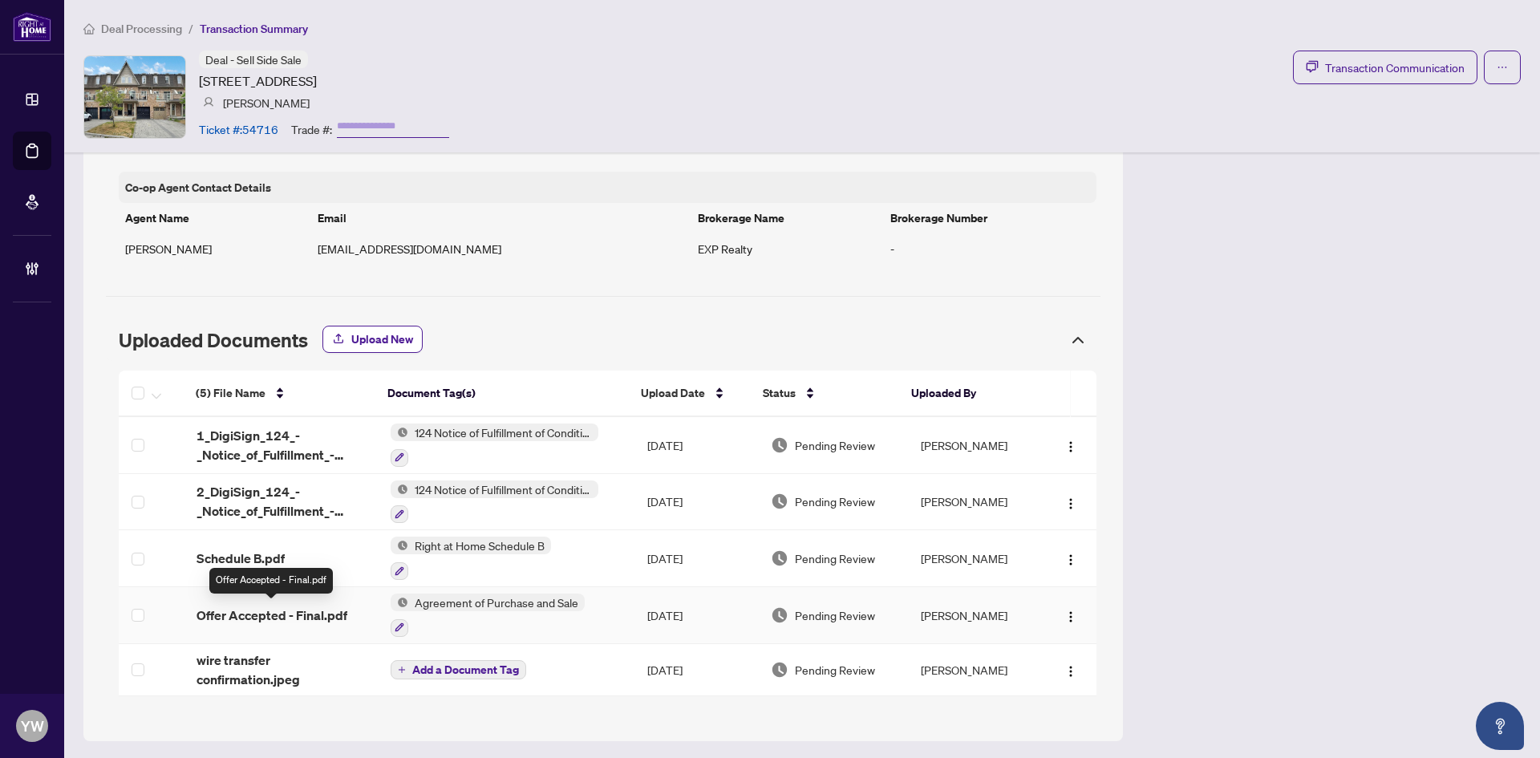
click at [306, 612] on span "Offer Accepted - Final.pdf" at bounding box center [272, 615] width 151 height 19
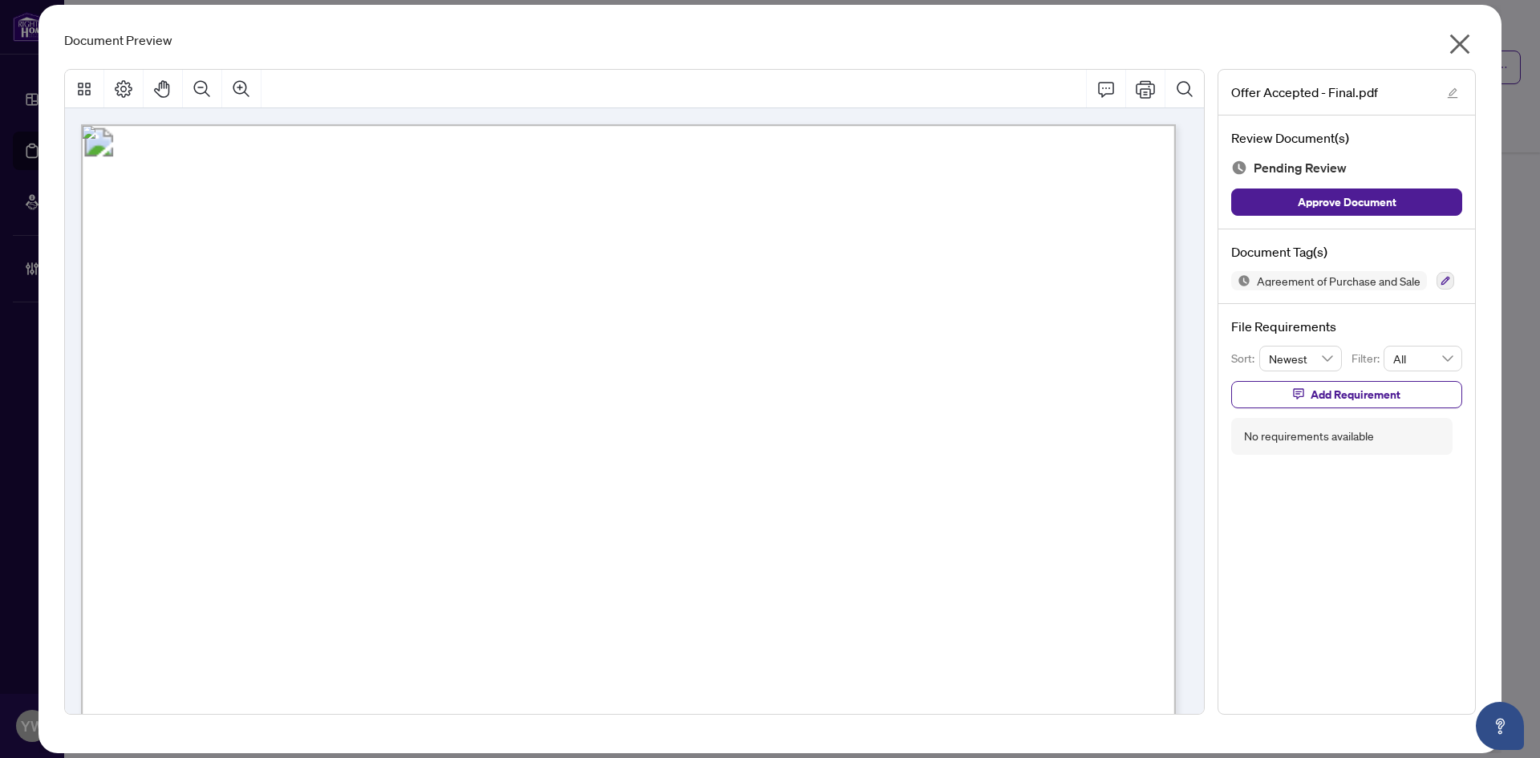
click at [1455, 42] on icon "close" at bounding box center [1460, 44] width 26 height 26
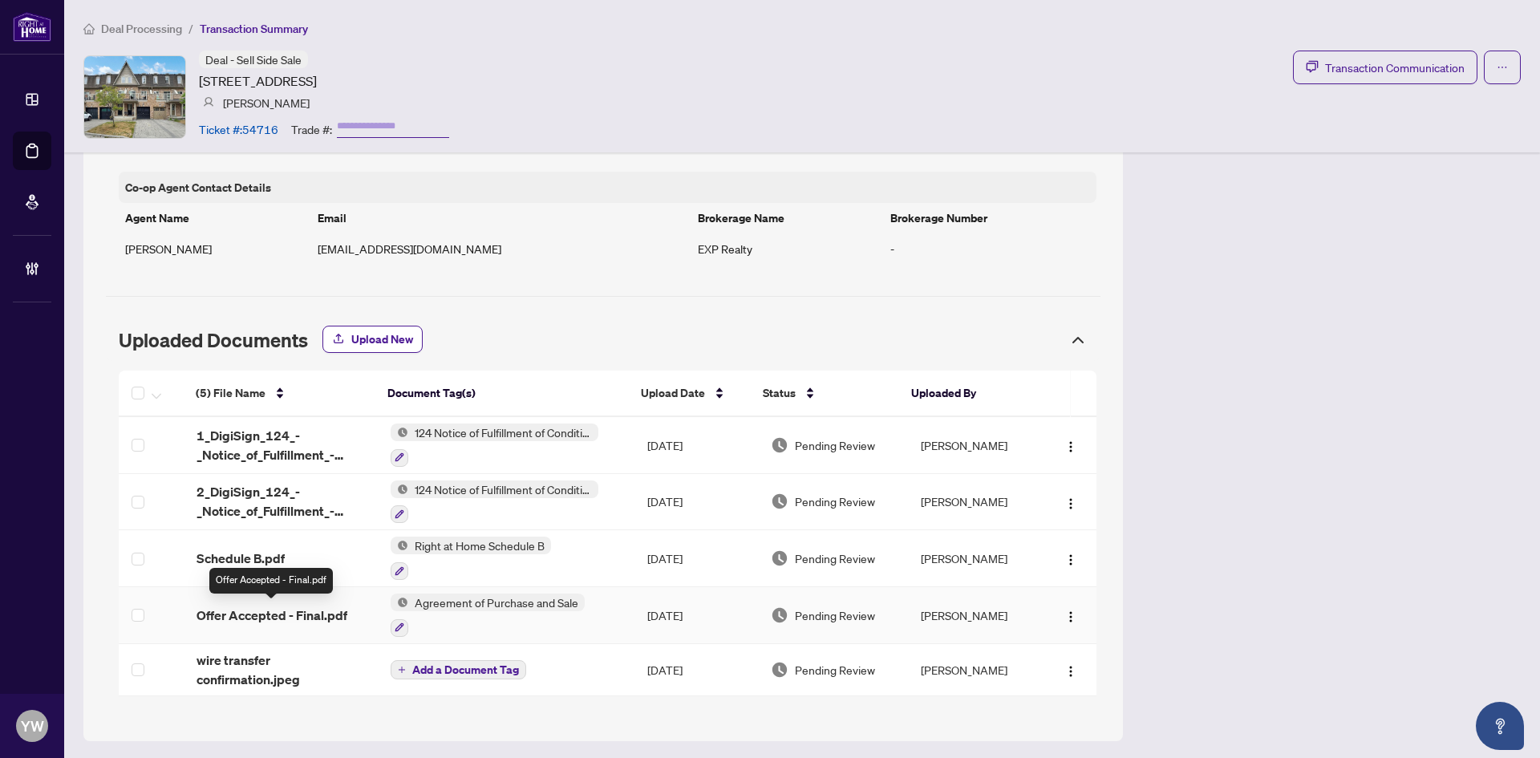
click at [278, 612] on div "(5) File Name Document Tag(s) Upload Date Status Uploaded By (5) File Name Docu…" at bounding box center [608, 534] width 978 height 326
click at [255, 667] on span "wire transfer confirmation.jpeg" at bounding box center [281, 670] width 168 height 39
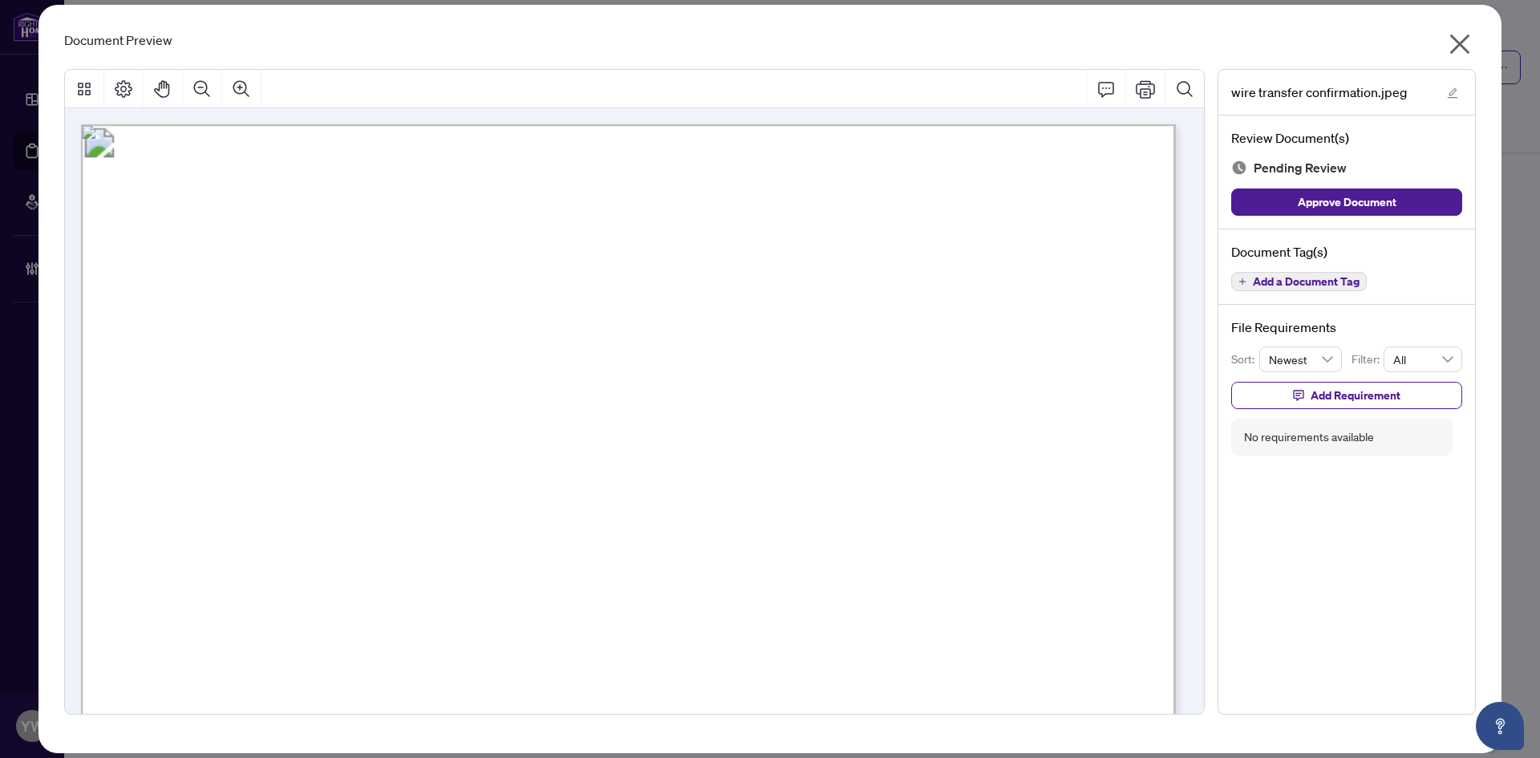
click at [1476, 42] on div "Document Preview wire transfer confirmation.jpeg Review Document(s) Pending Rev…" at bounding box center [770, 379] width 1463 height 749
click at [1453, 40] on icon "close" at bounding box center [1460, 44] width 26 height 26
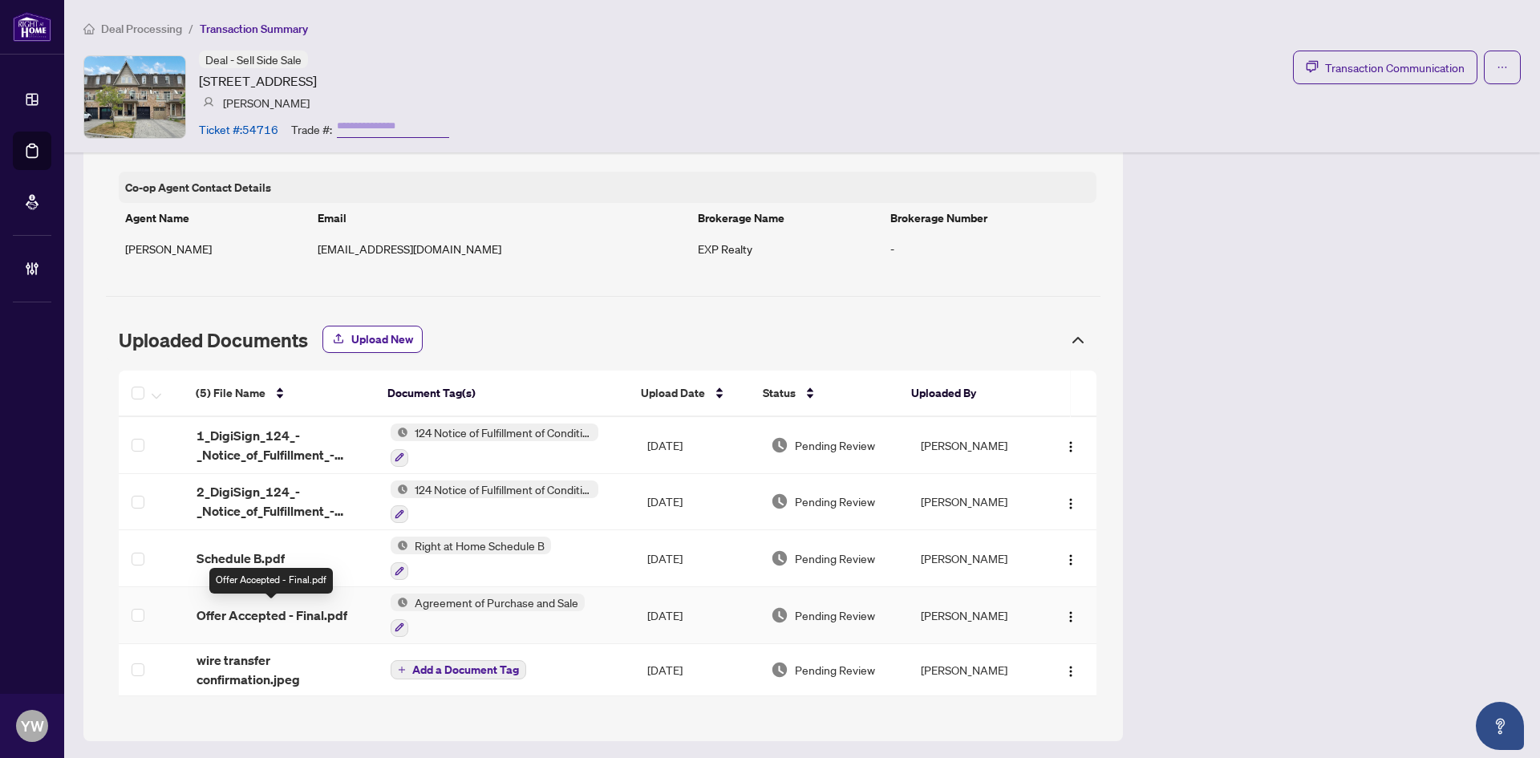
click at [279, 610] on span "Offer Accepted - Final.pdf" at bounding box center [272, 615] width 151 height 19
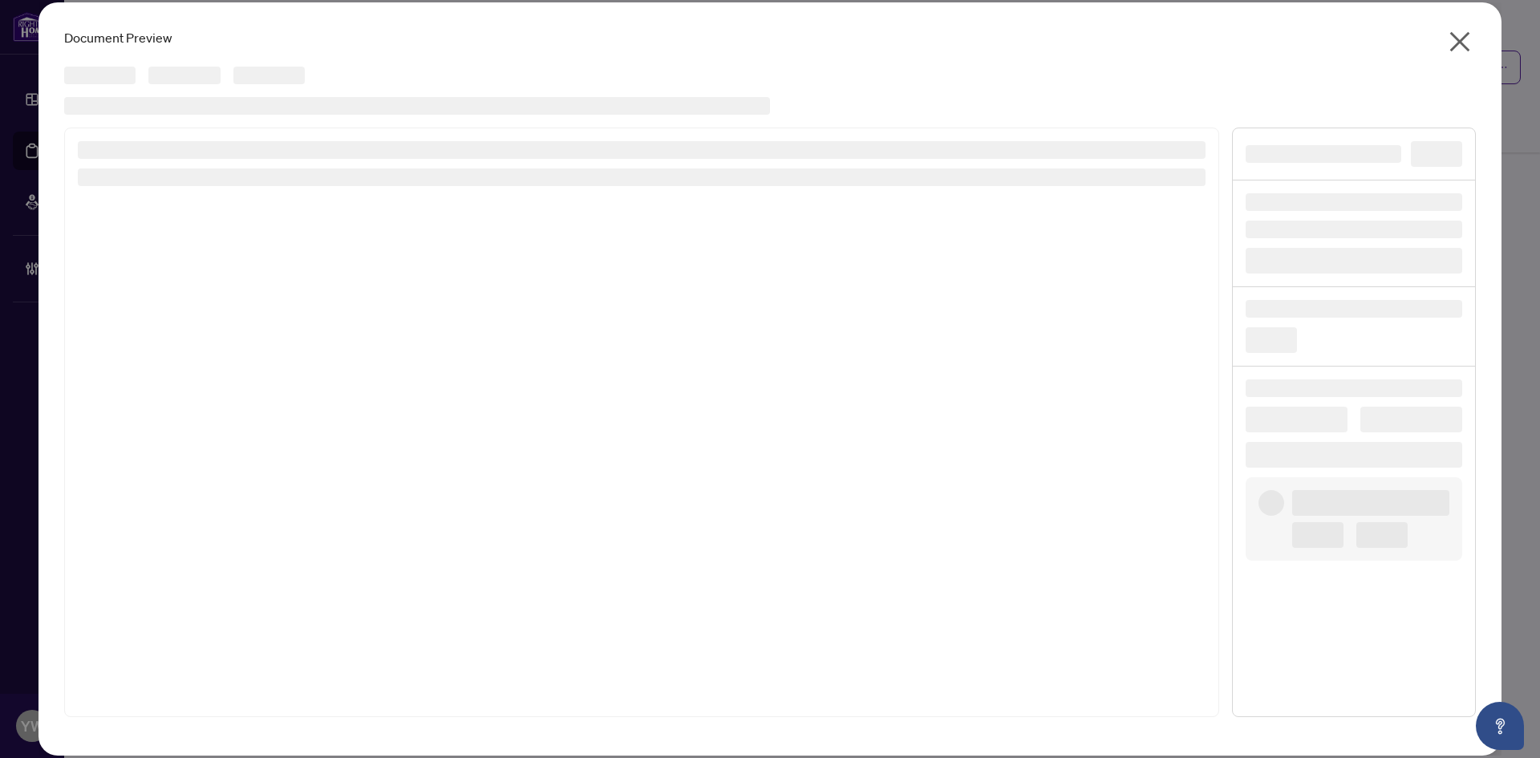
click at [318, 632] on div "Document Preview Cancel OK" at bounding box center [770, 379] width 1540 height 758
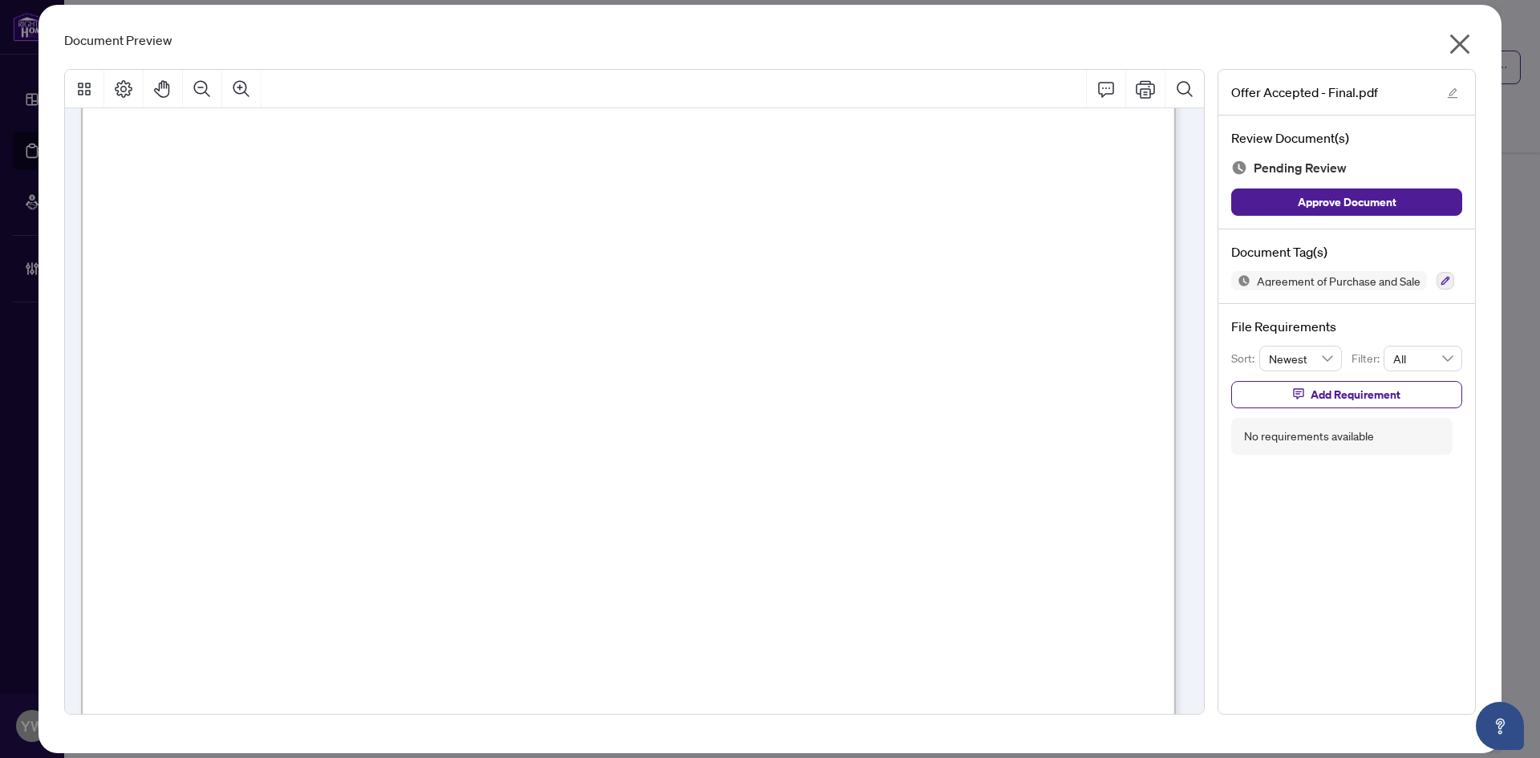
scroll to position [241, 0]
click at [1459, 49] on icon "close" at bounding box center [1460, 44] width 26 height 26
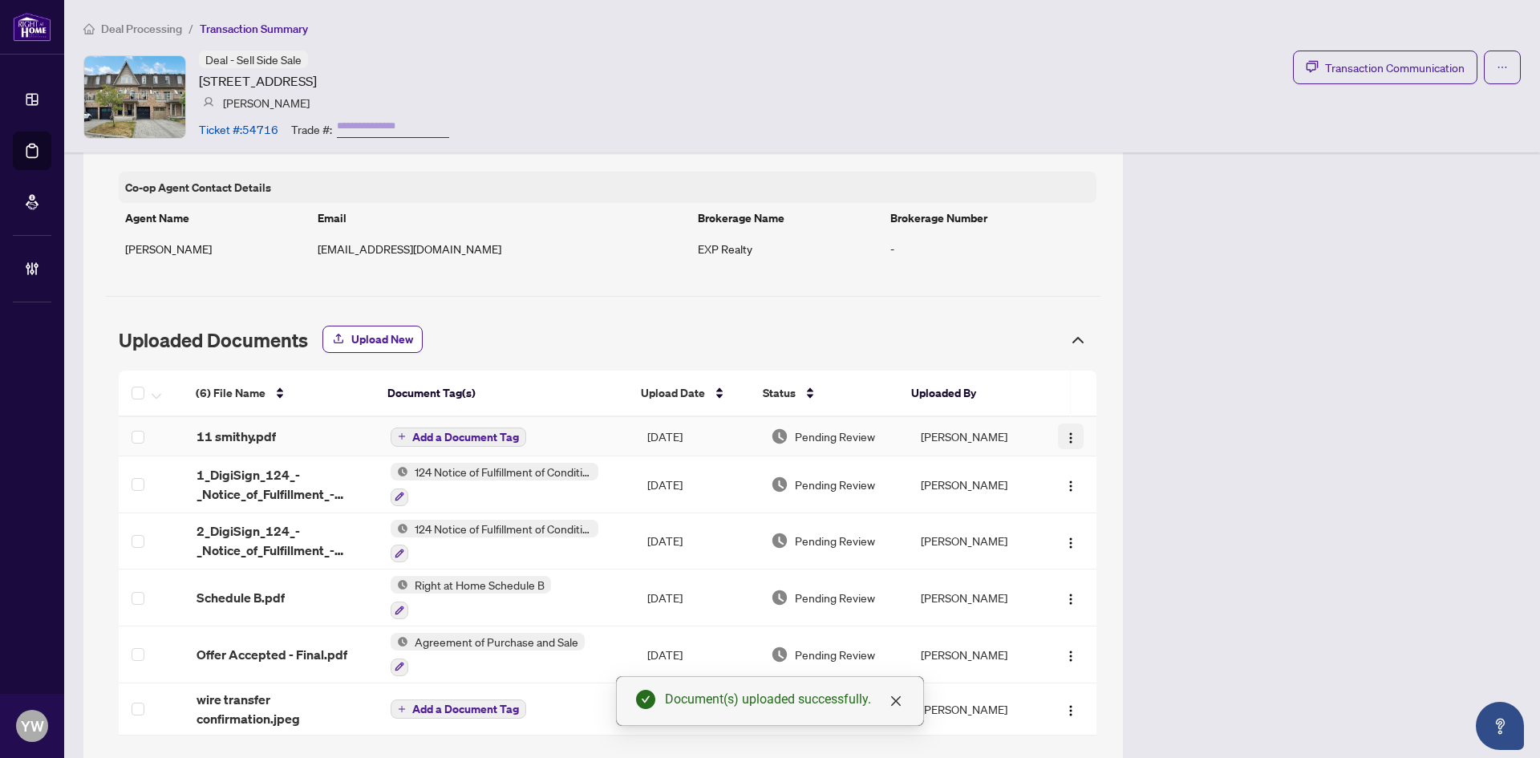
click at [1065, 440] on img "button" at bounding box center [1071, 438] width 13 height 13
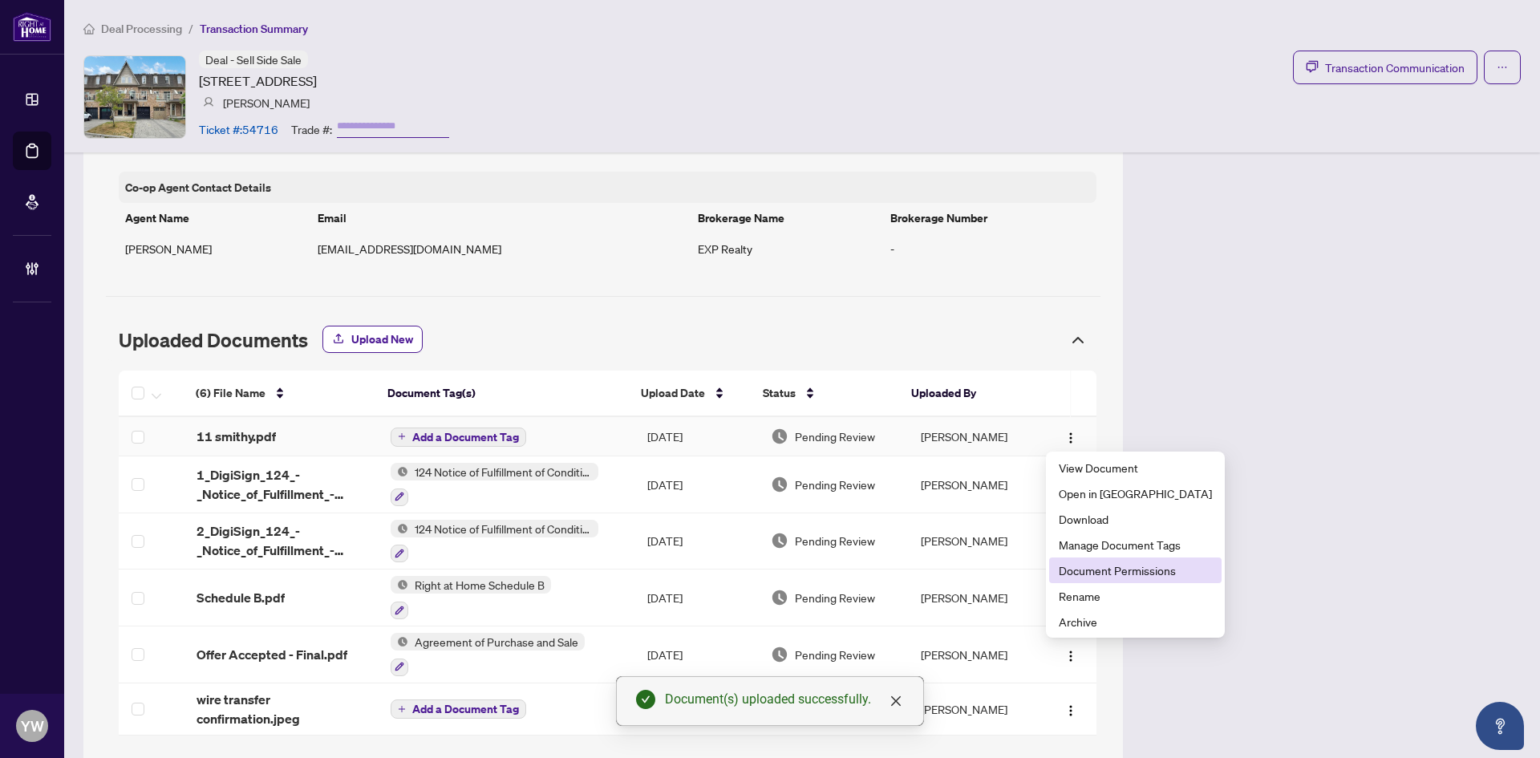
click at [1150, 569] on span "Document Permissions" at bounding box center [1135, 571] width 153 height 18
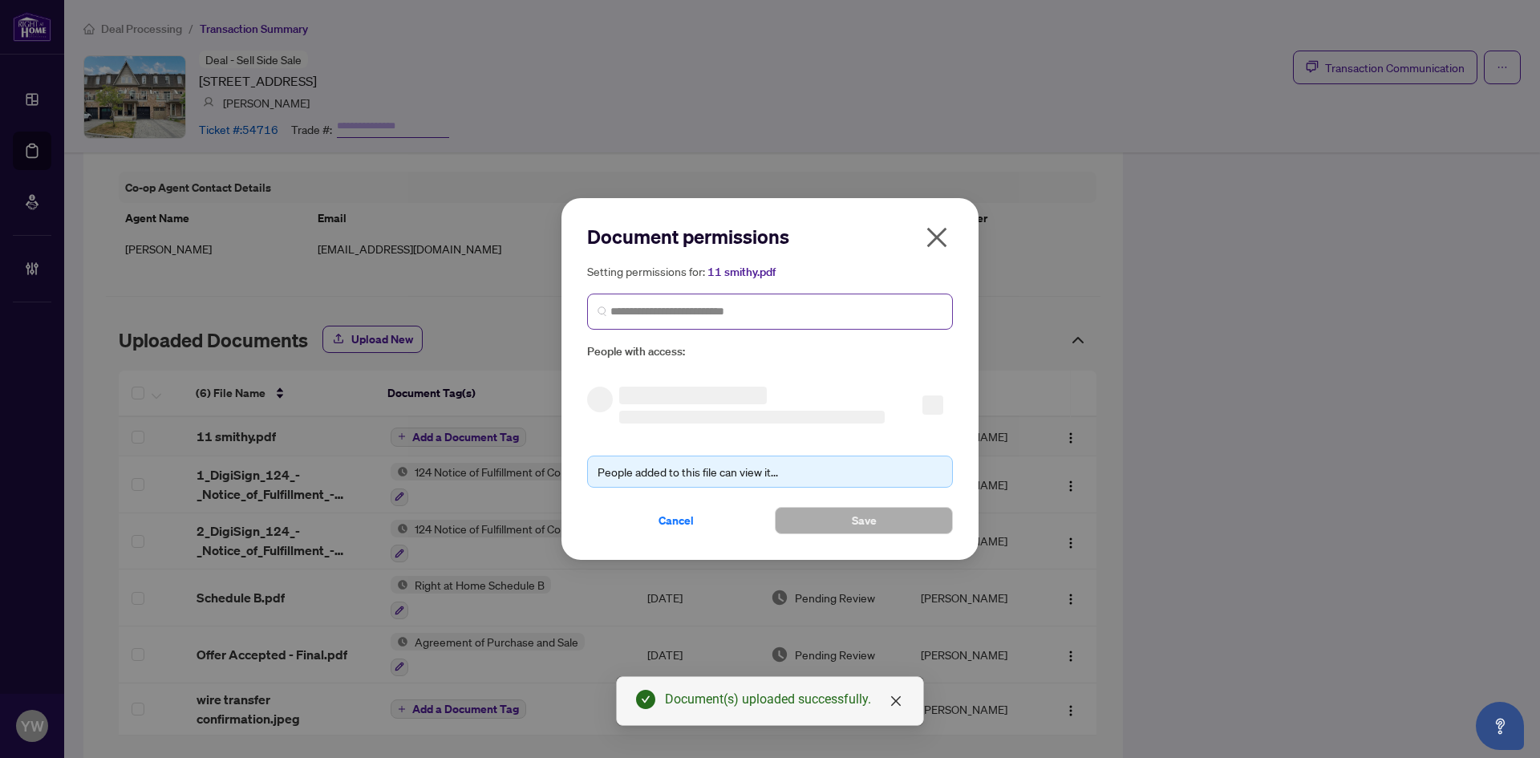
click at [666, 321] on span at bounding box center [770, 312] width 366 height 36
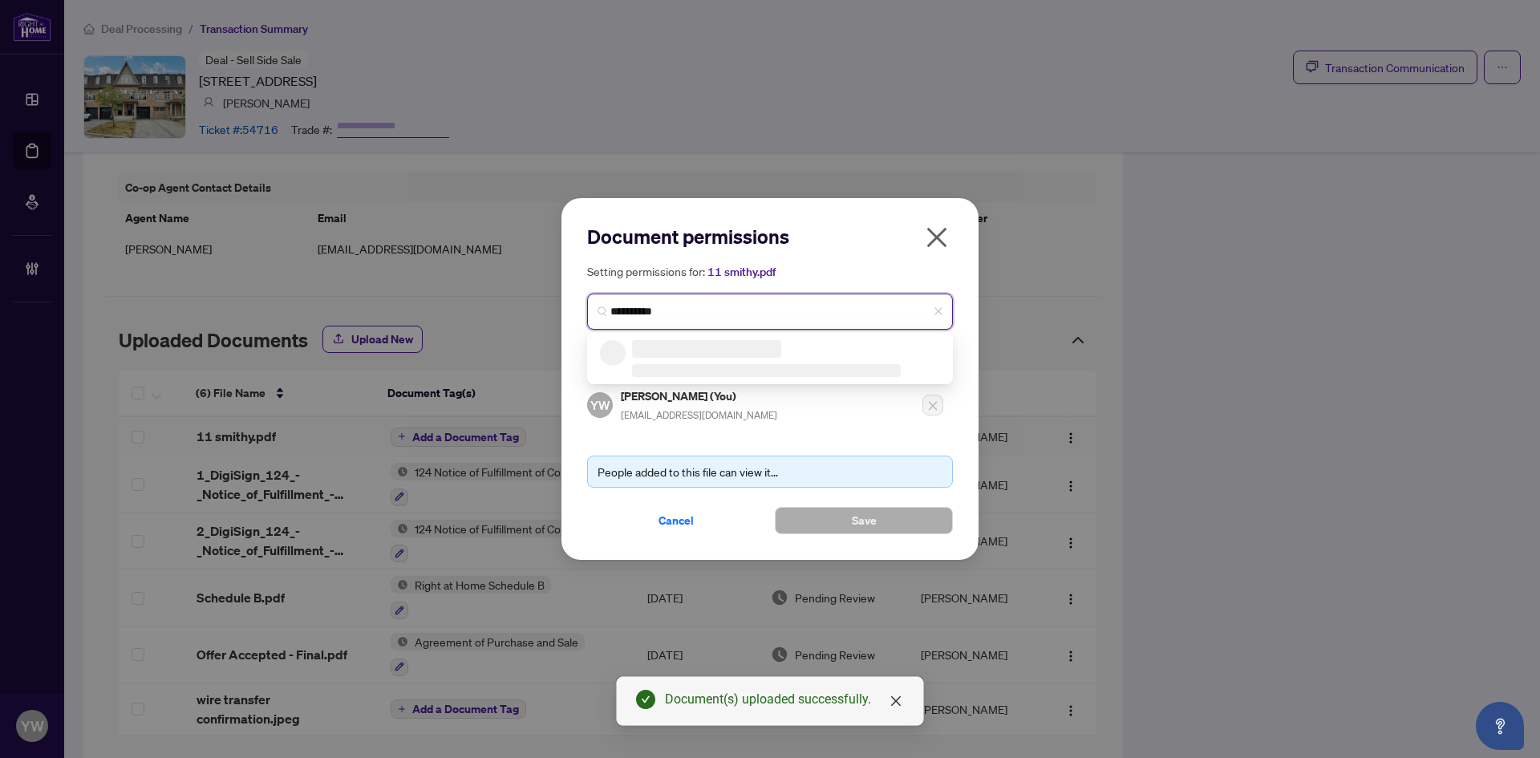
type input "**********"
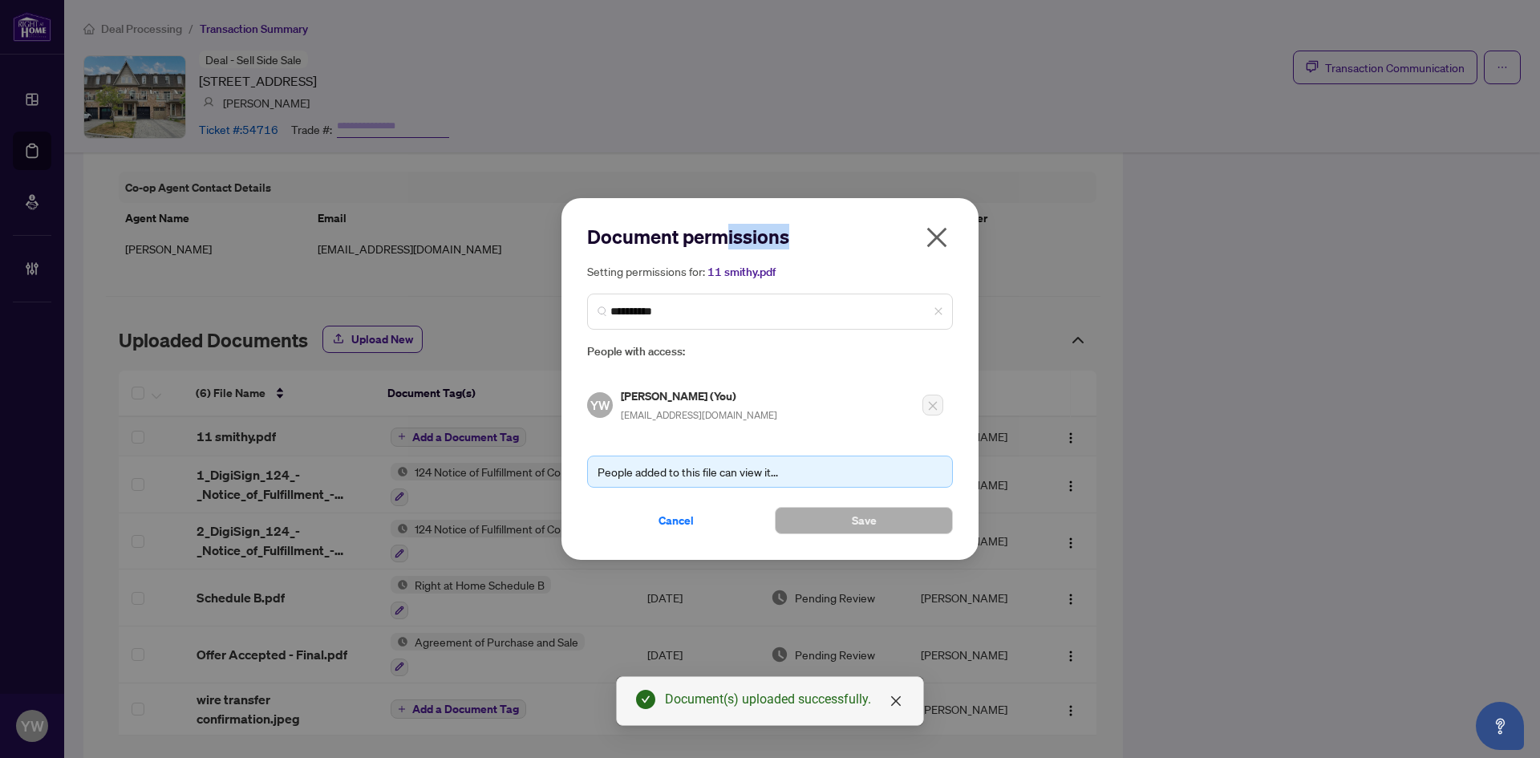
drag, startPoint x: 721, startPoint y: 211, endPoint x: 843, endPoint y: 202, distance: 122.3
click at [843, 202] on div "**********" at bounding box center [770, 379] width 417 height 362
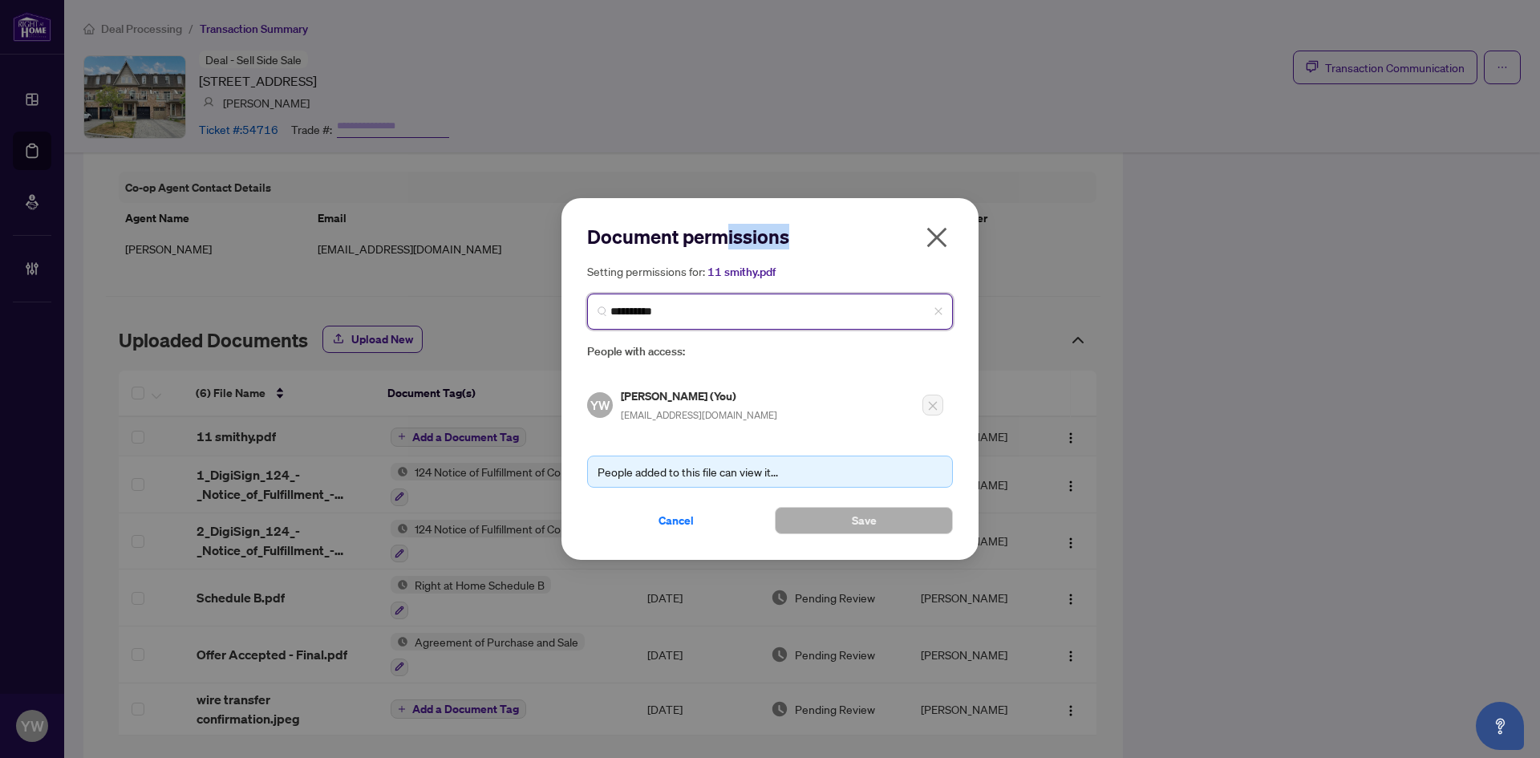
click at [704, 318] on input "**********" at bounding box center [777, 311] width 332 height 17
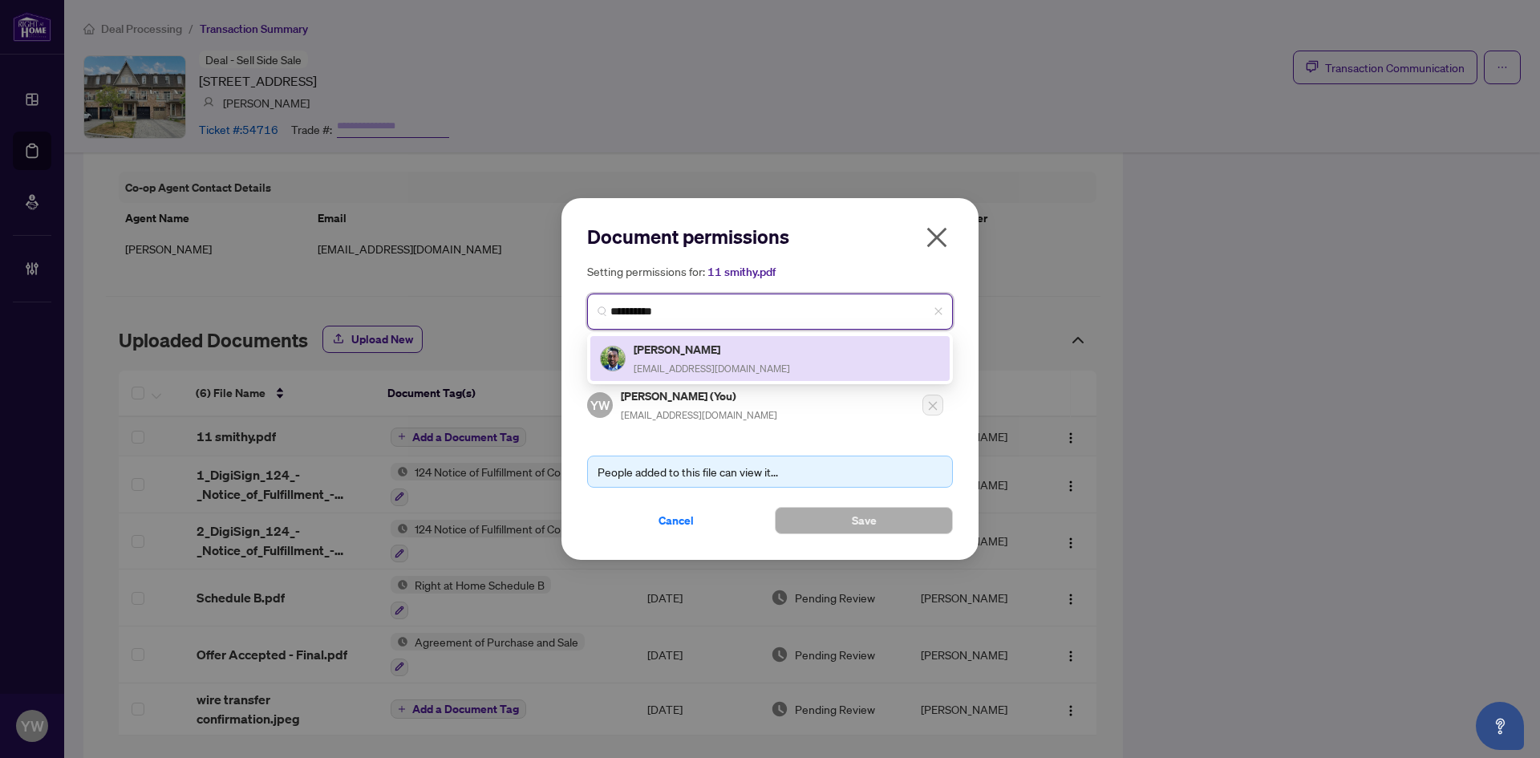
click at [744, 351] on h5 "[PERSON_NAME]" at bounding box center [712, 349] width 156 height 18
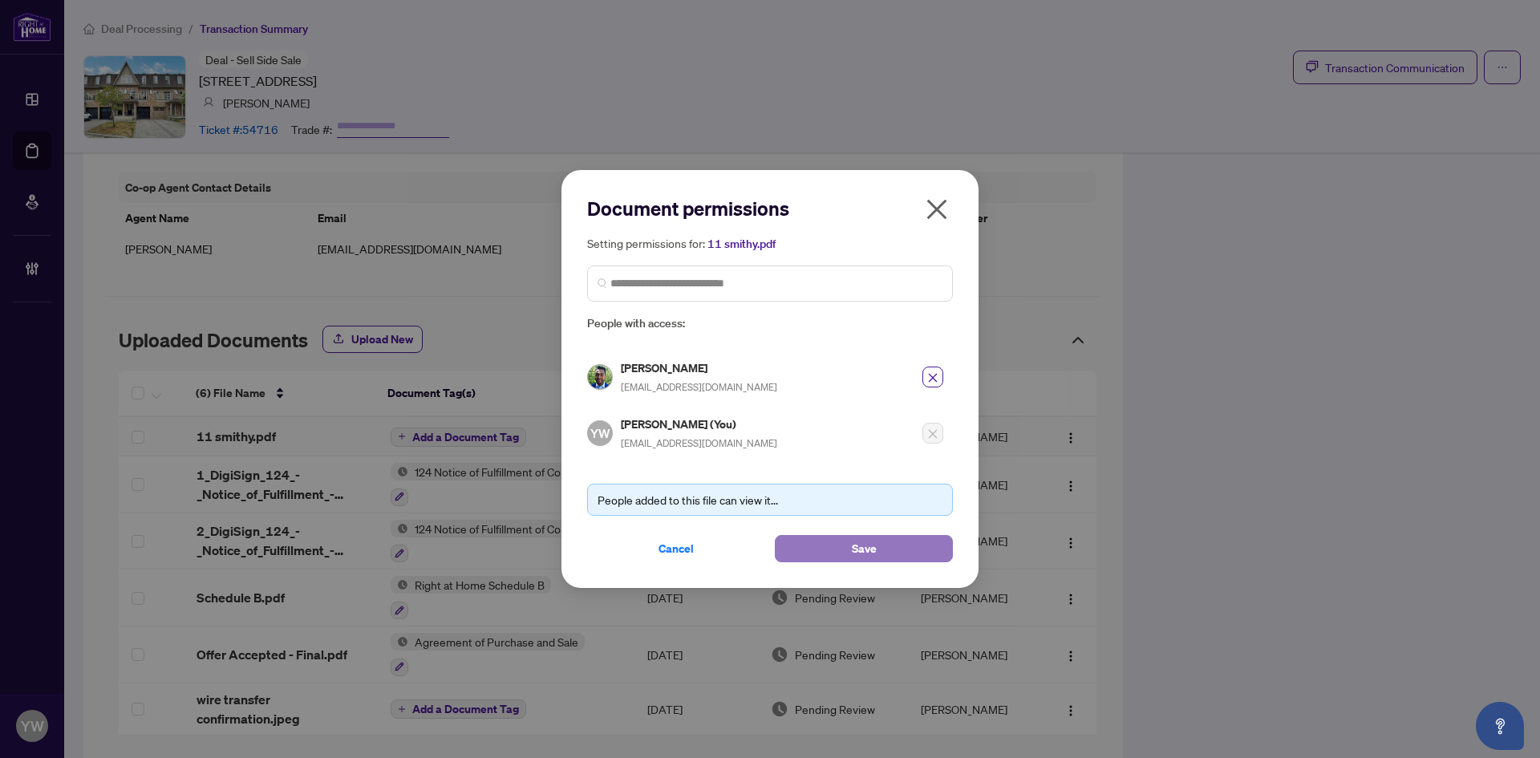
click at [854, 548] on span "Save" at bounding box center [864, 549] width 25 height 26
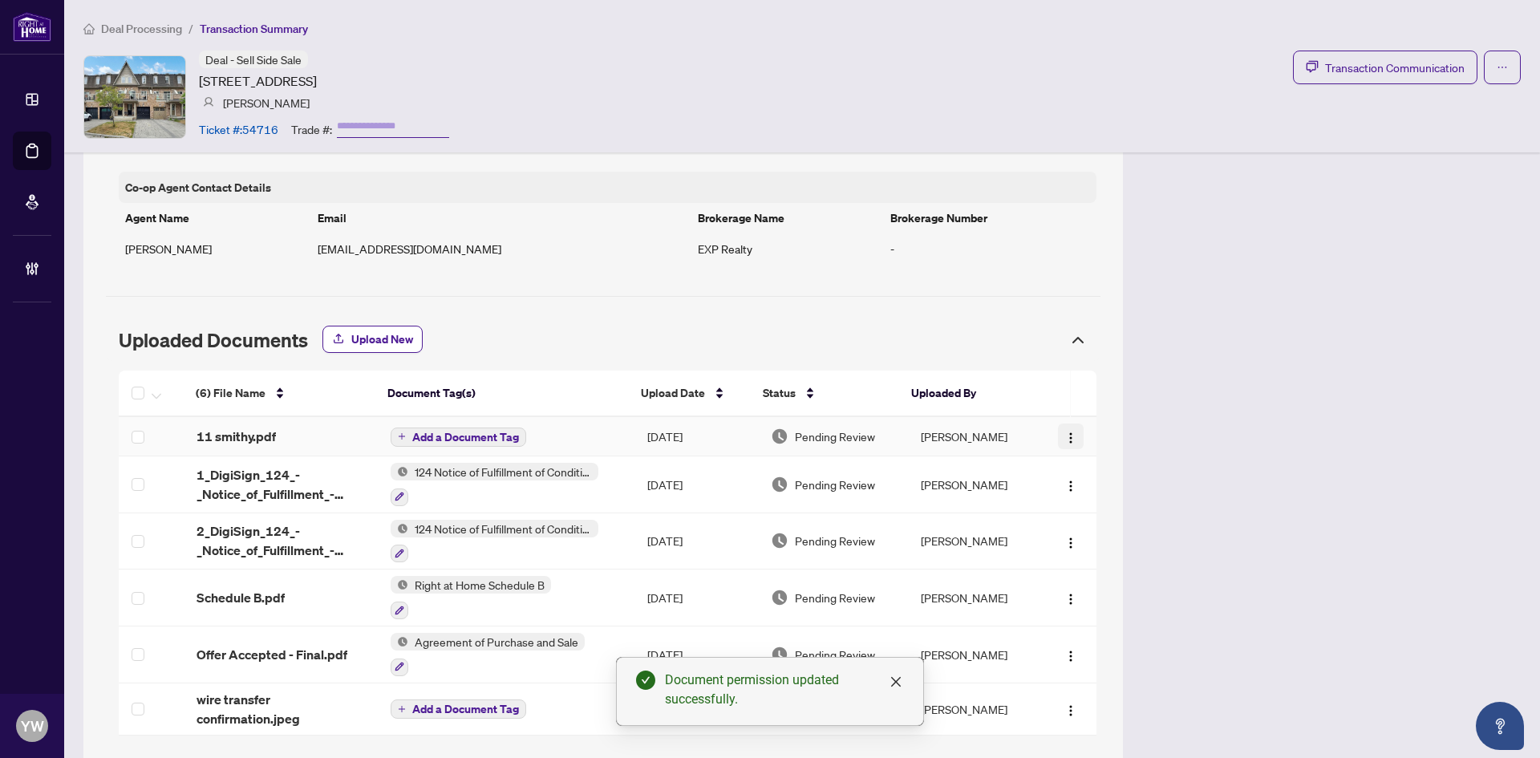
click at [1067, 434] on button "button" at bounding box center [1071, 437] width 26 height 26
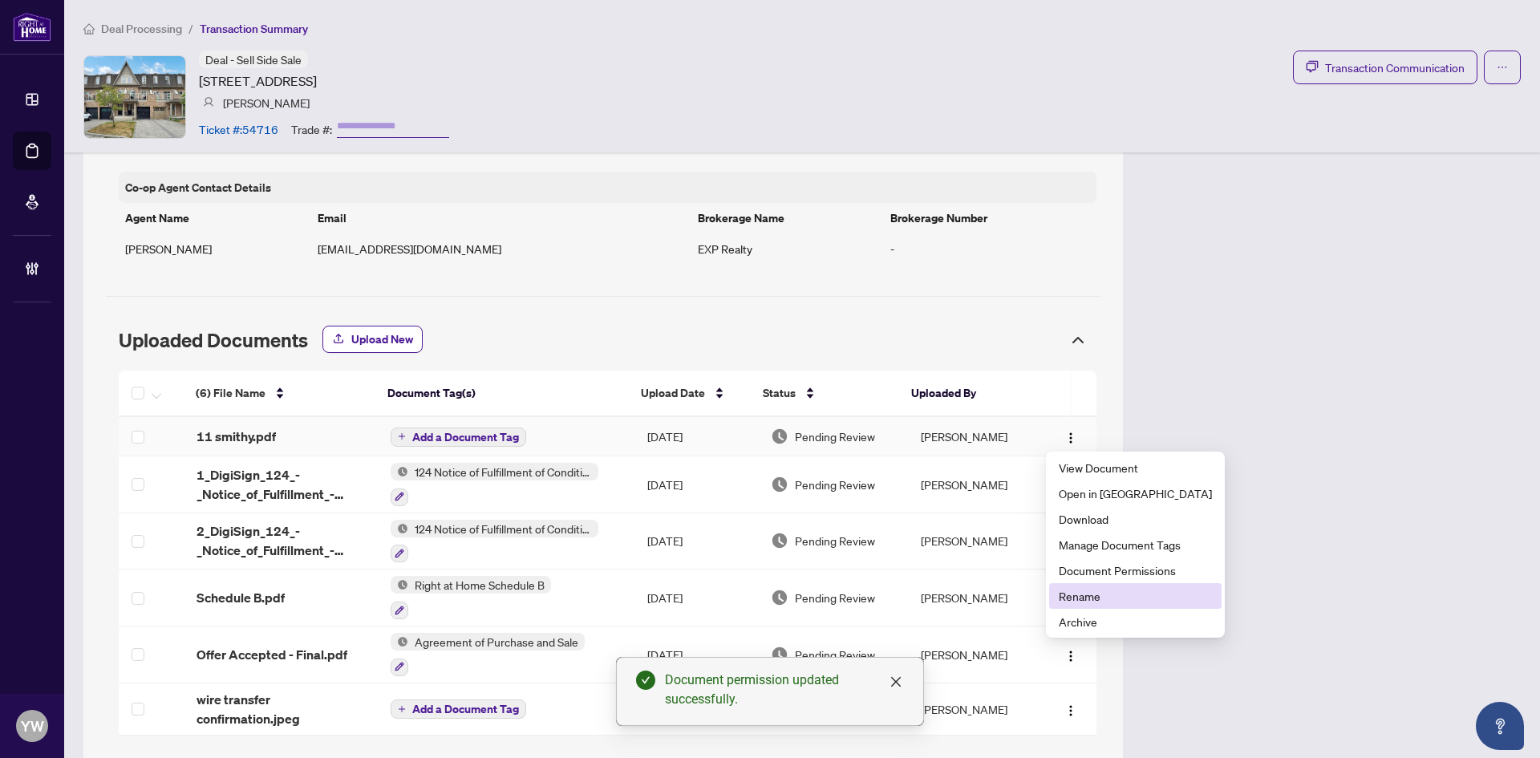
click at [1081, 594] on span "Rename" at bounding box center [1135, 596] width 153 height 18
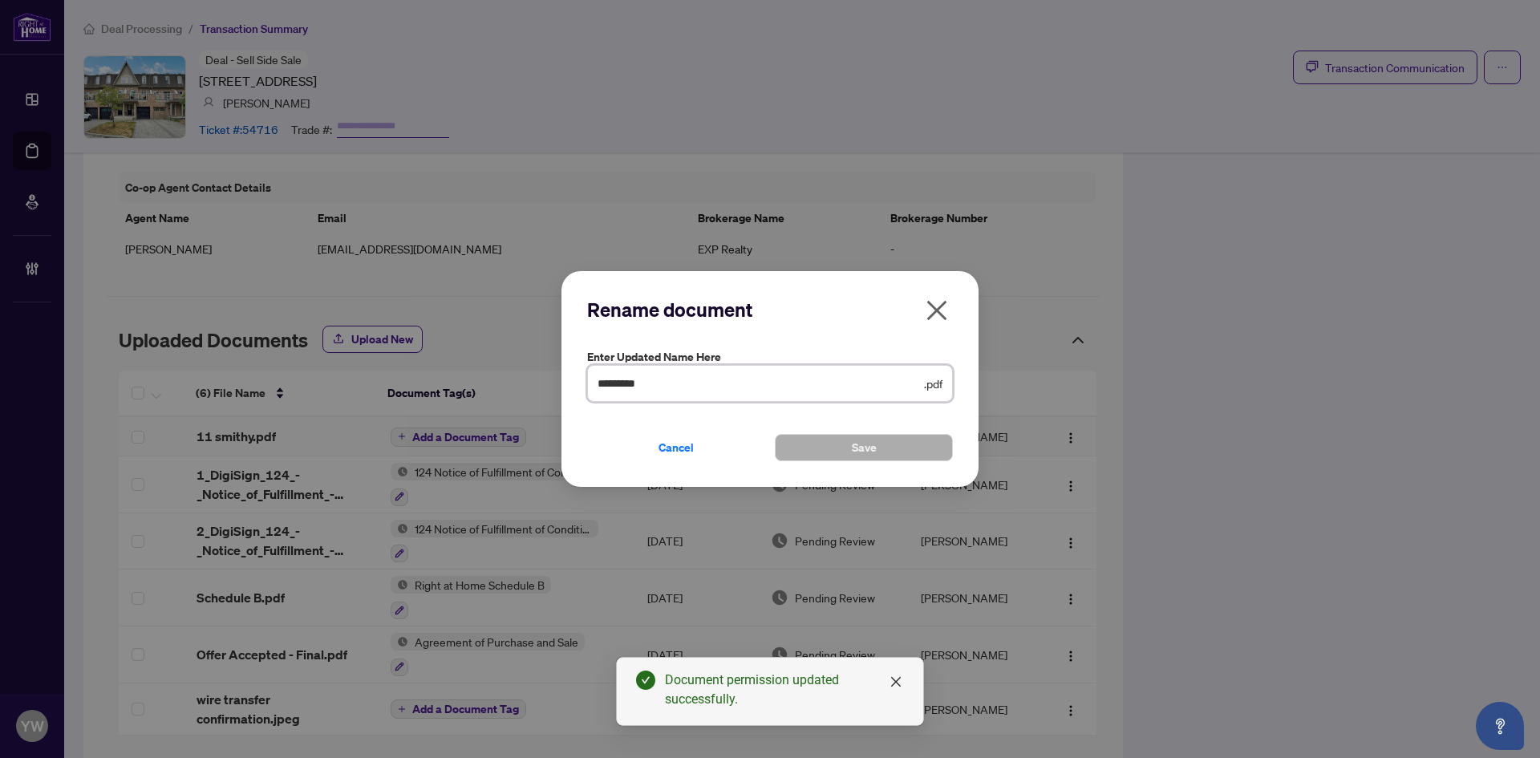
drag, startPoint x: 679, startPoint y: 378, endPoint x: 615, endPoint y: 409, distance: 71.4
click at [533, 383] on div "Rename document Enter updated name here ********* .pdf Cancel Save Cancel OK" at bounding box center [770, 379] width 1540 height 758
type input "**********"
click at [848, 465] on div "**********" at bounding box center [770, 379] width 417 height 217
click at [847, 449] on button "Save" at bounding box center [864, 447] width 178 height 27
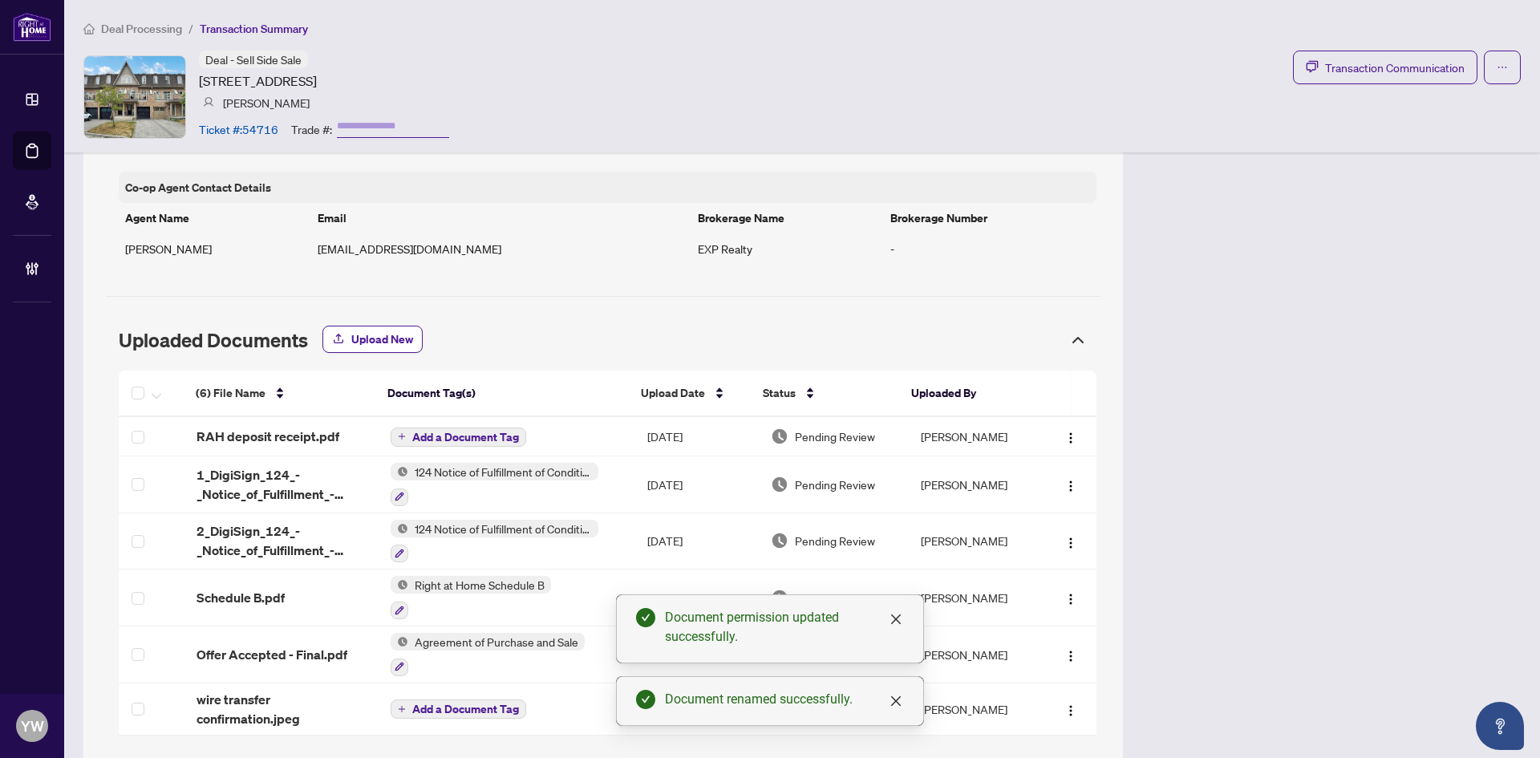
click at [495, 440] on span "Add a Document Tag" at bounding box center [465, 437] width 107 height 11
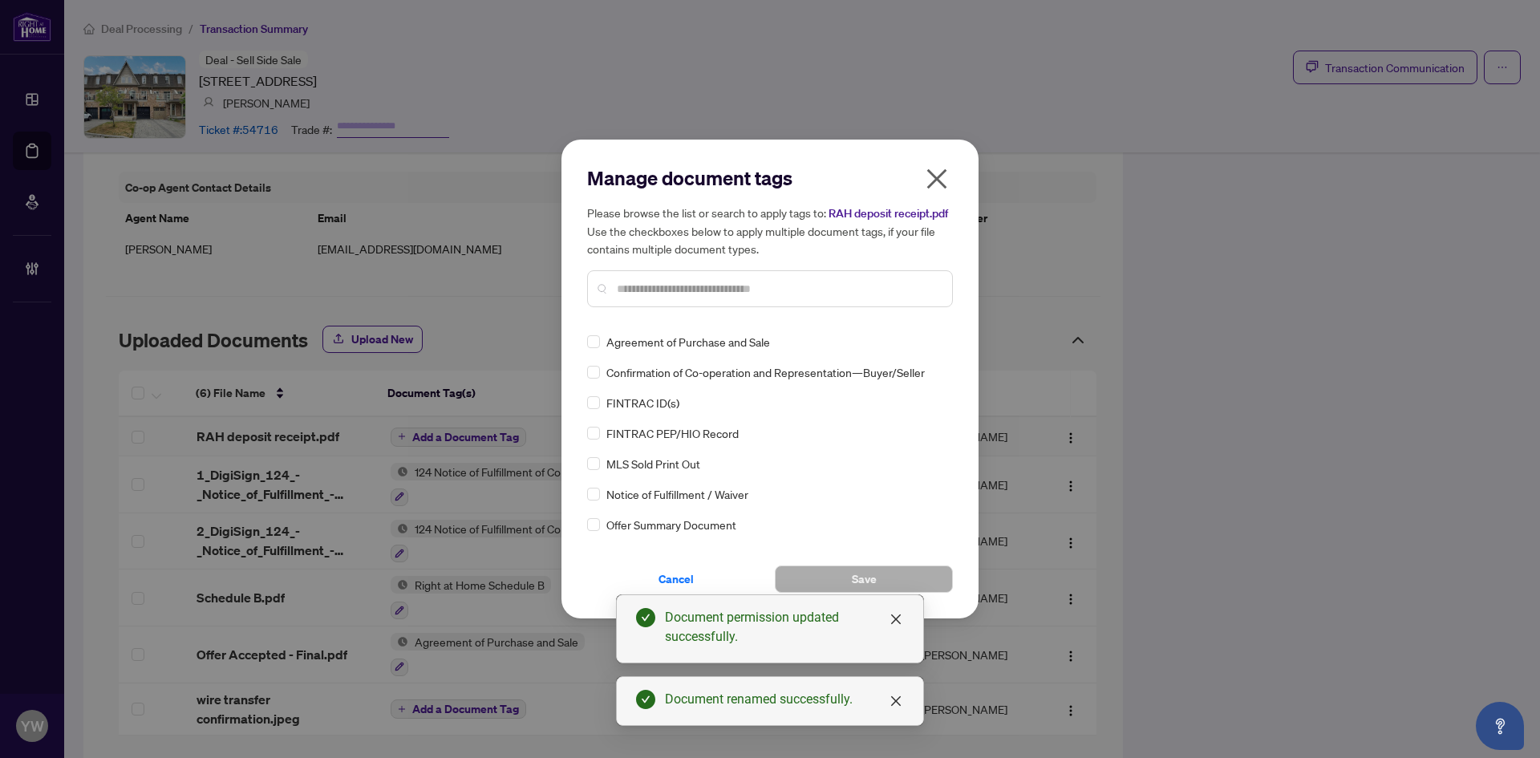
click at [665, 281] on input "text" at bounding box center [778, 289] width 323 height 18
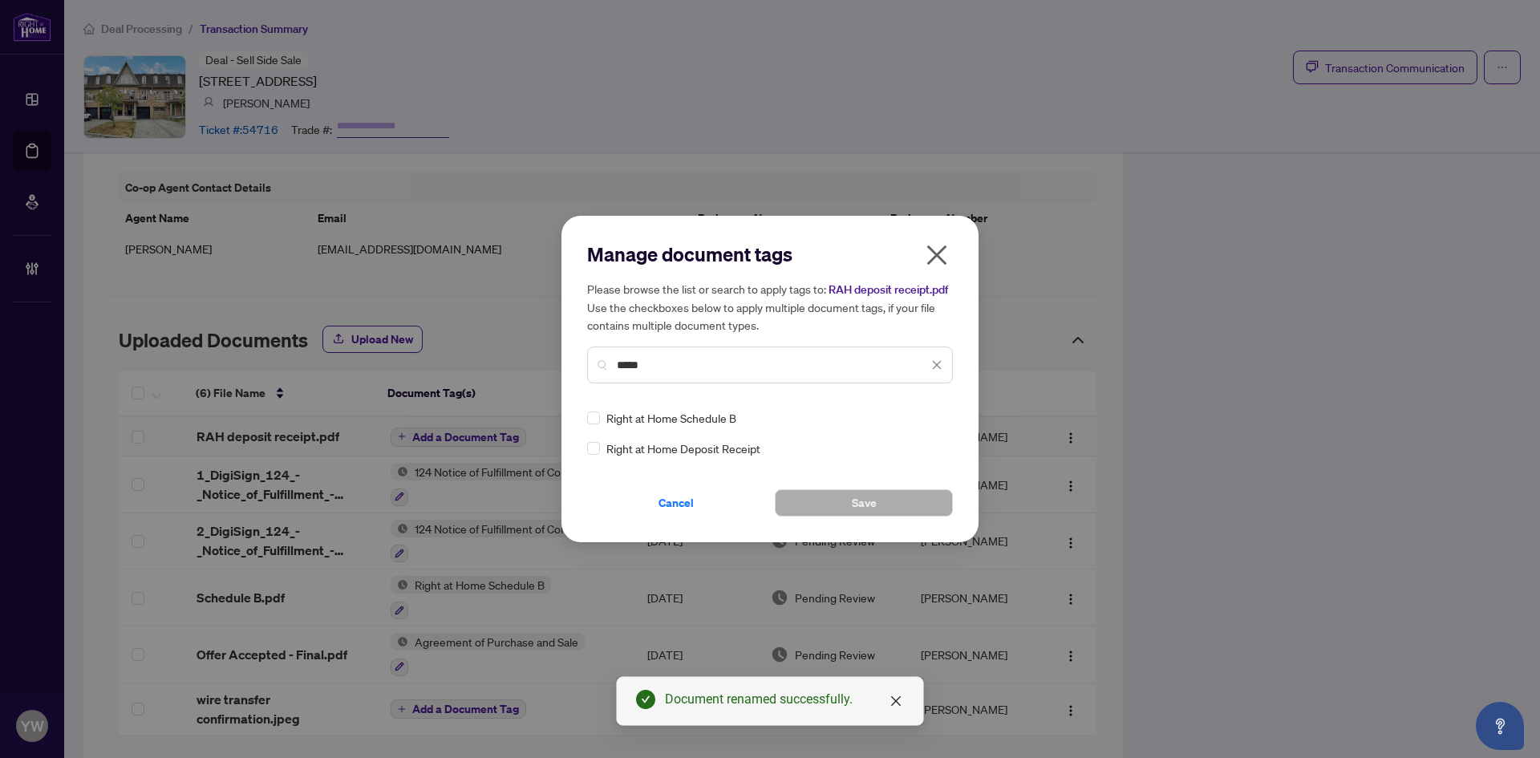
type input "*****"
click at [918, 422] on img at bounding box center [920, 418] width 16 height 16
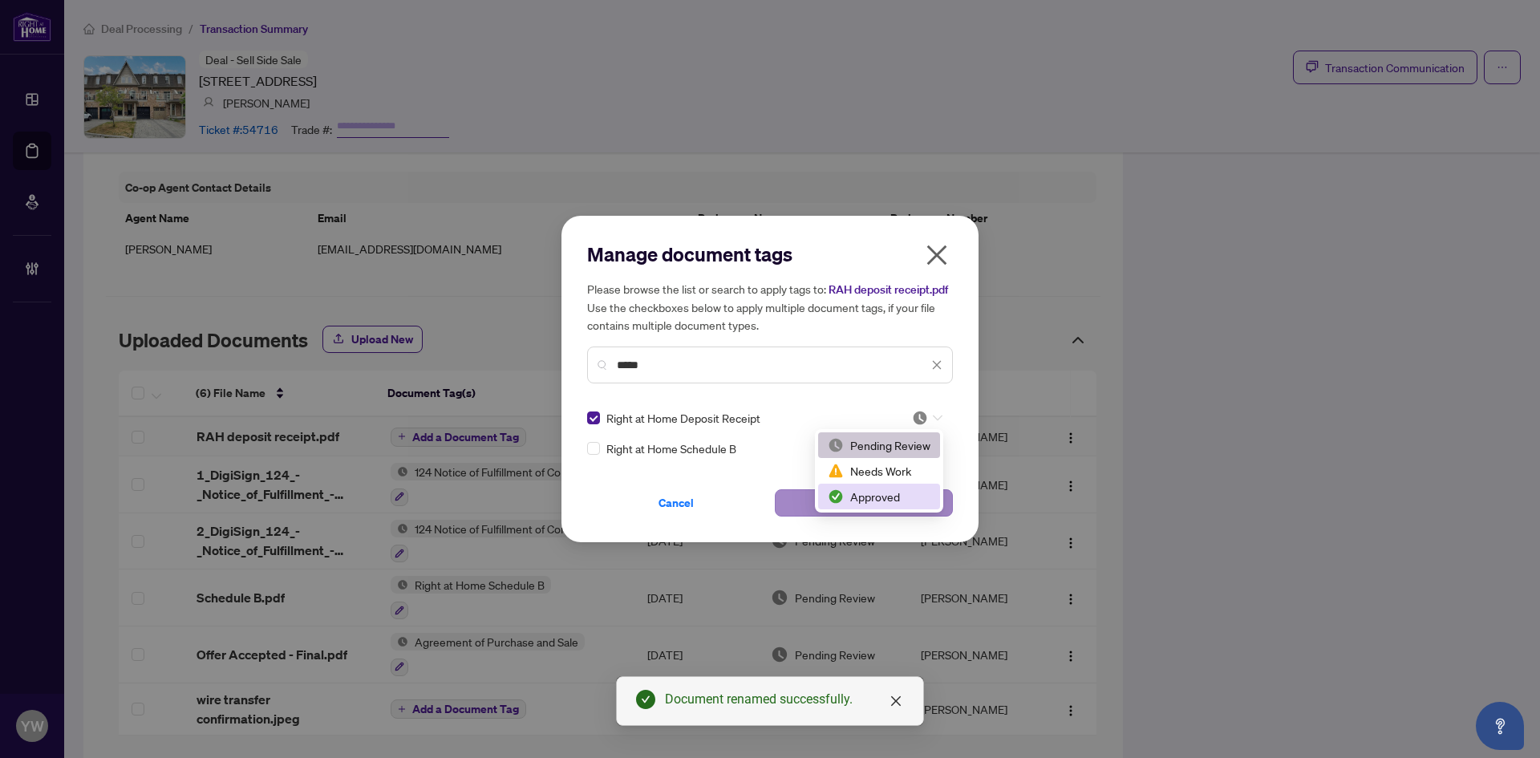
click at [883, 489] on div "Approved" at bounding box center [879, 497] width 103 height 18
click at [919, 493] on button "Save" at bounding box center [864, 502] width 178 height 27
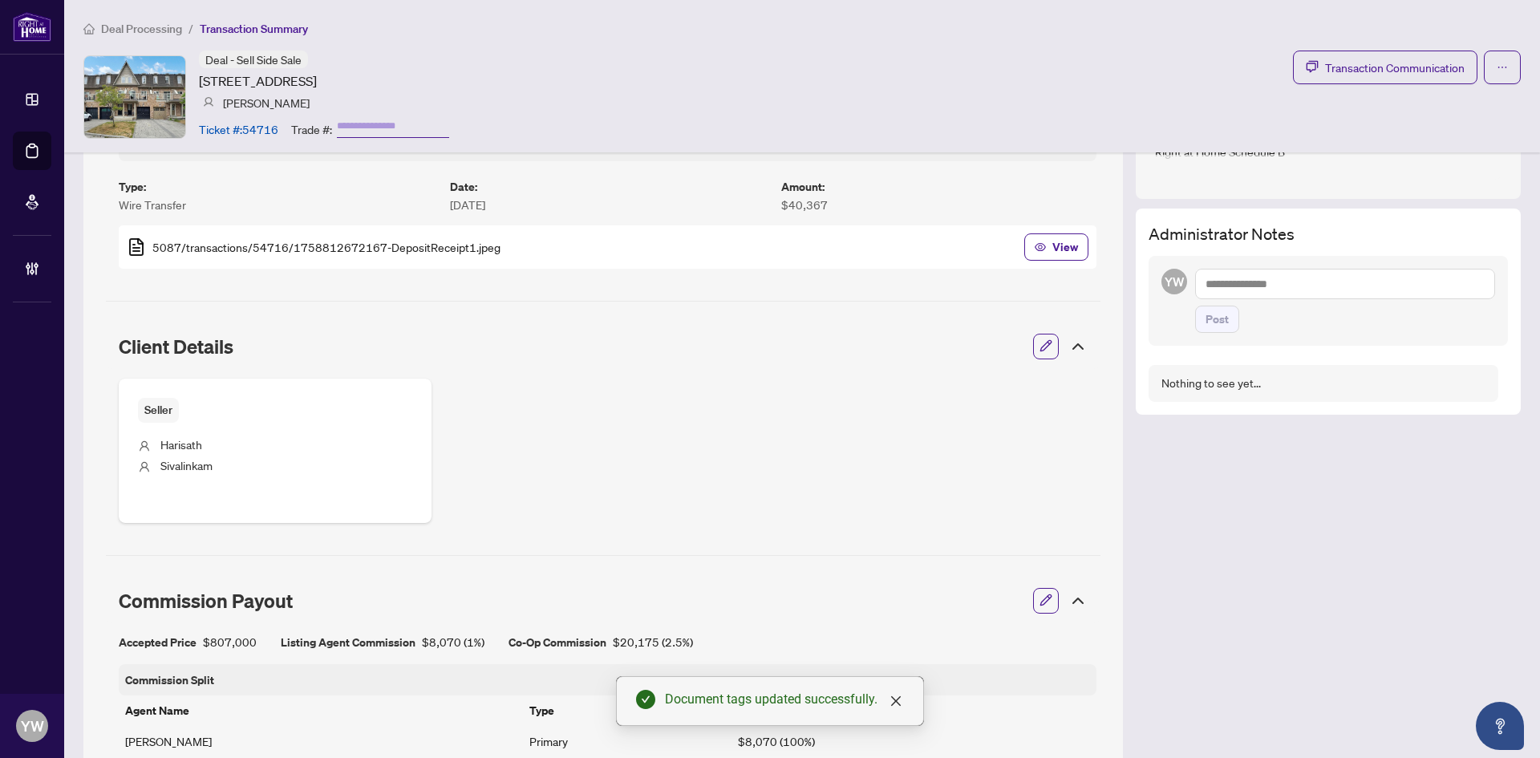
scroll to position [436, 0]
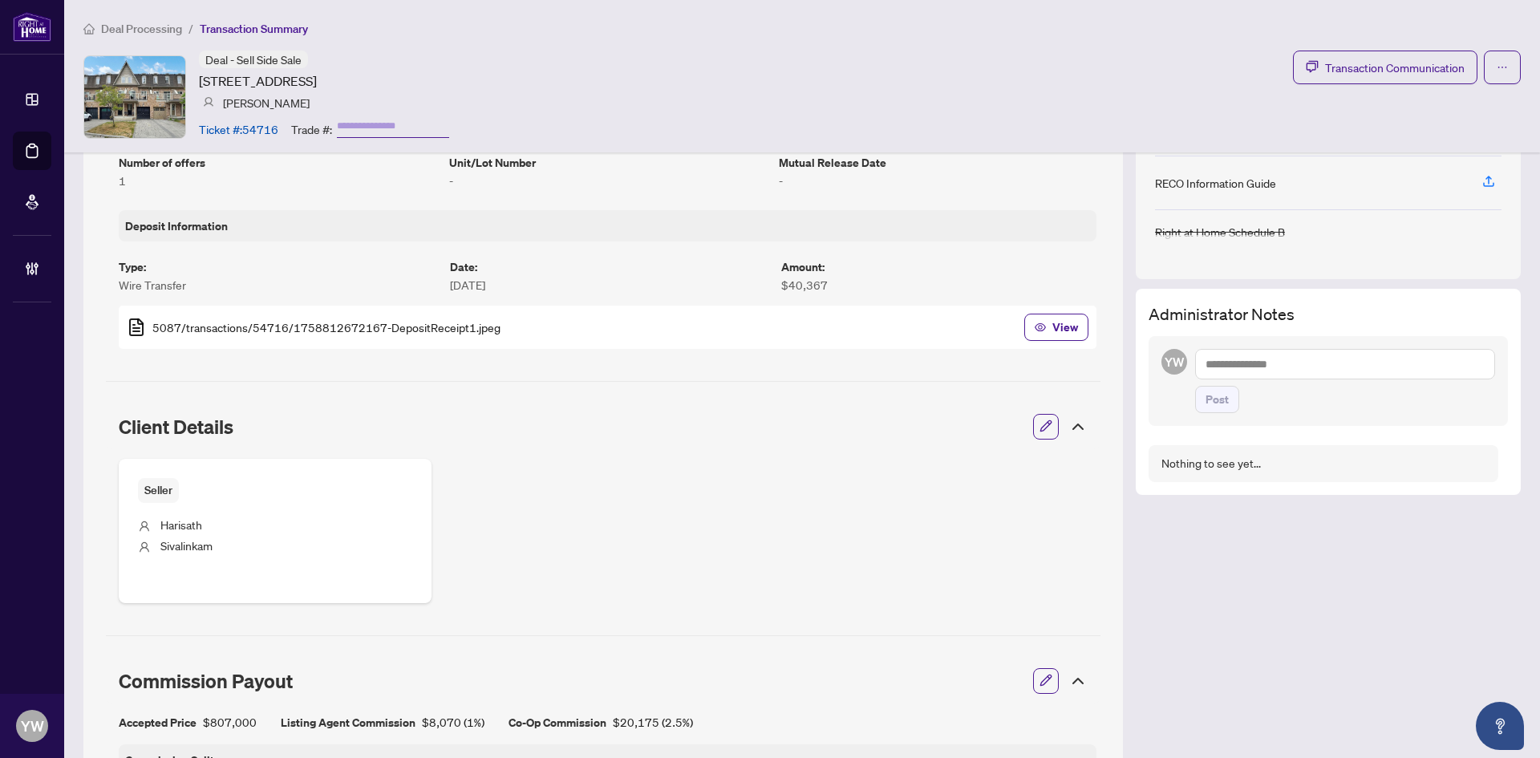
click at [1227, 364] on textarea at bounding box center [1345, 364] width 300 height 30
paste textarea "**********"
type textarea "**********"
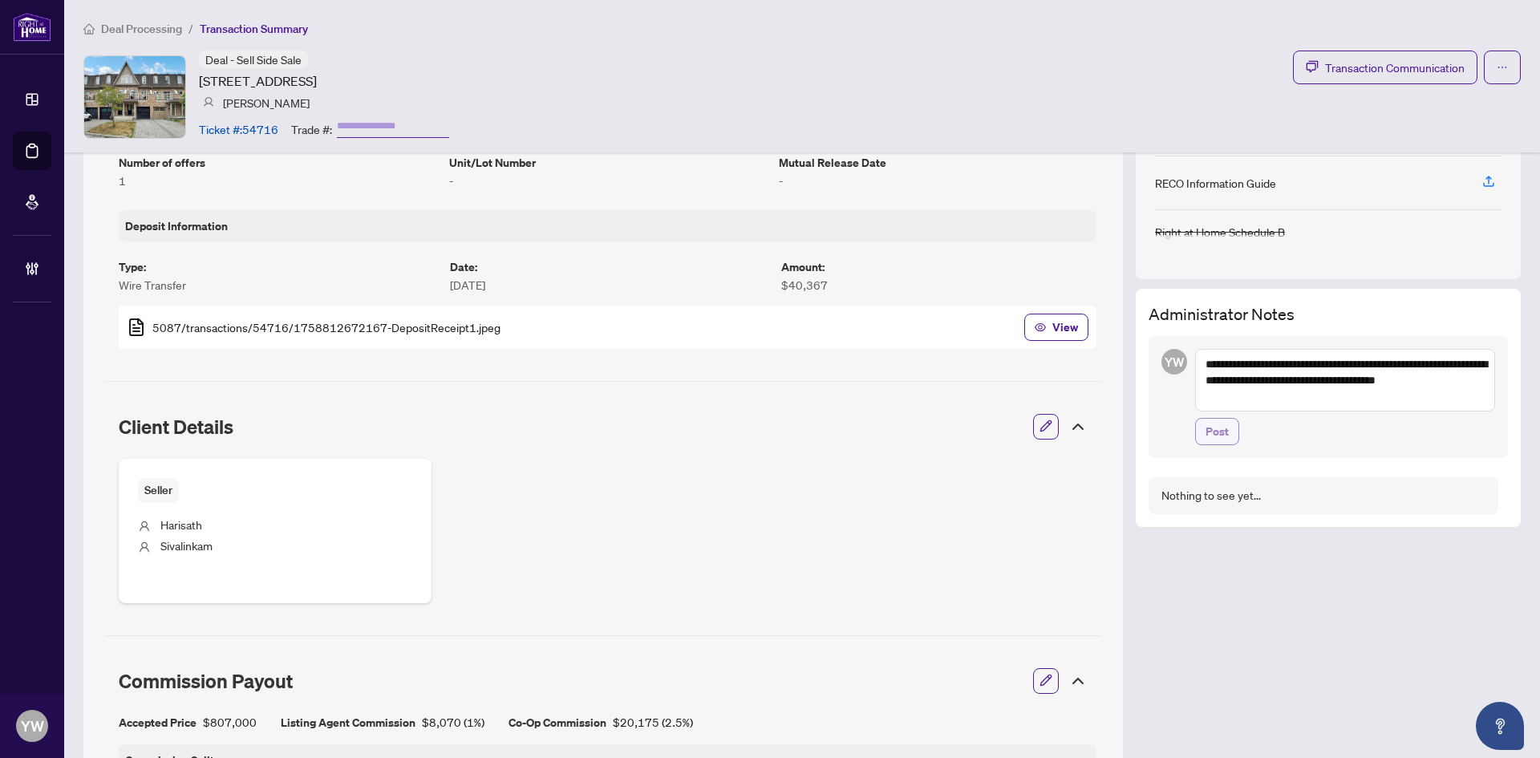
click at [1212, 433] on span "Post" at bounding box center [1217, 432] width 23 height 26
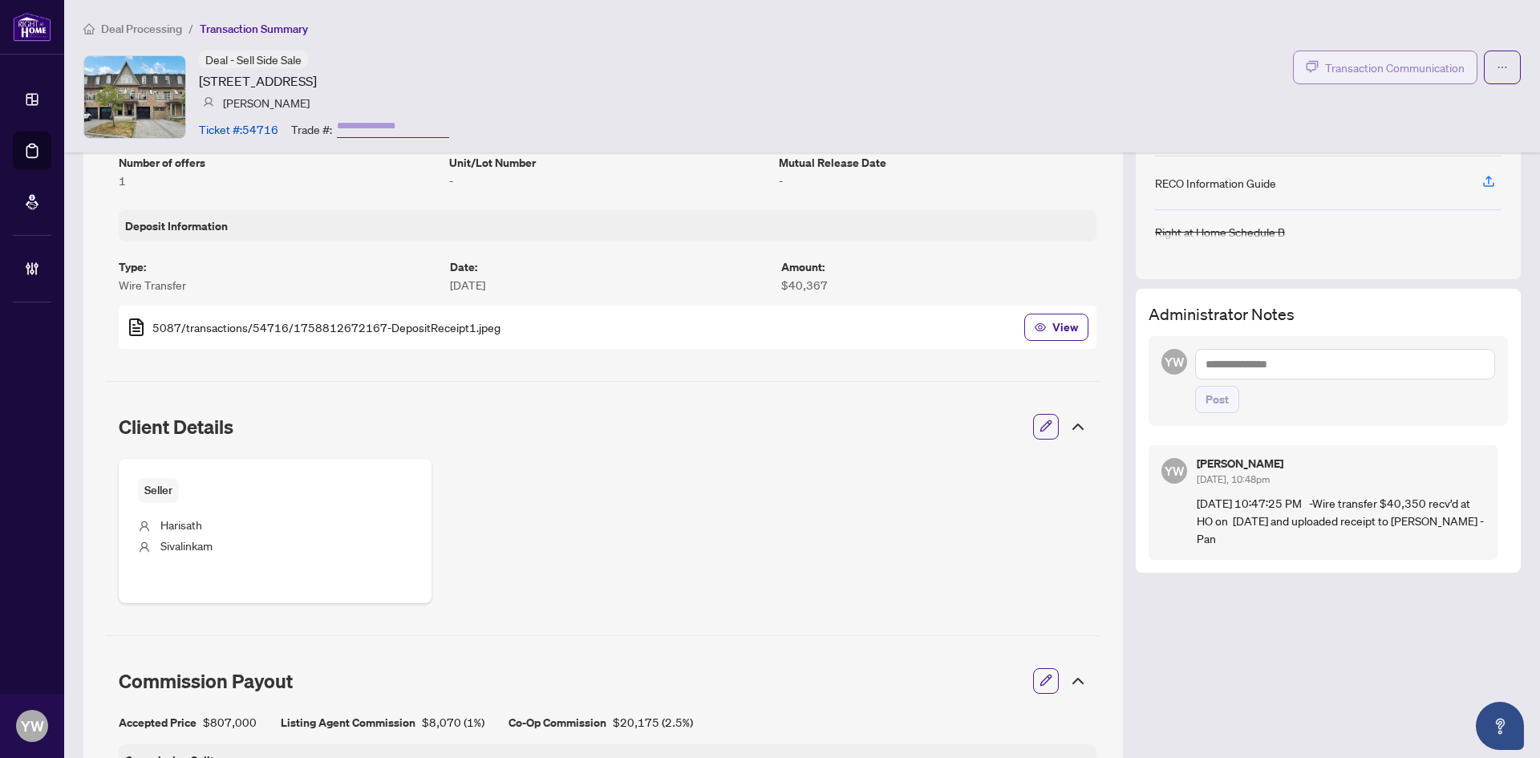
click at [1390, 59] on span "Transaction Communication" at bounding box center [1395, 68] width 140 height 18
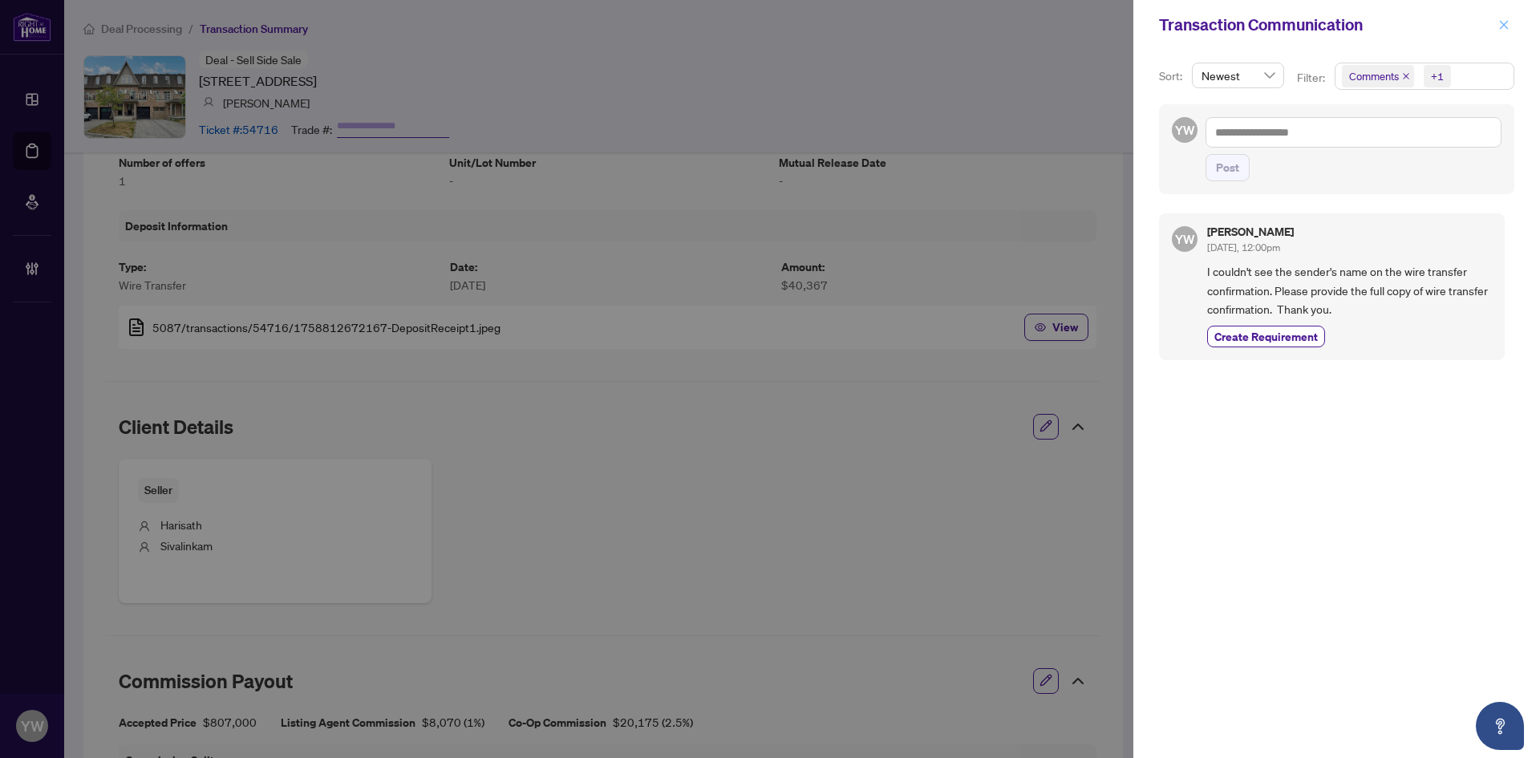
click at [1504, 23] on icon "close" at bounding box center [1504, 24] width 11 height 11
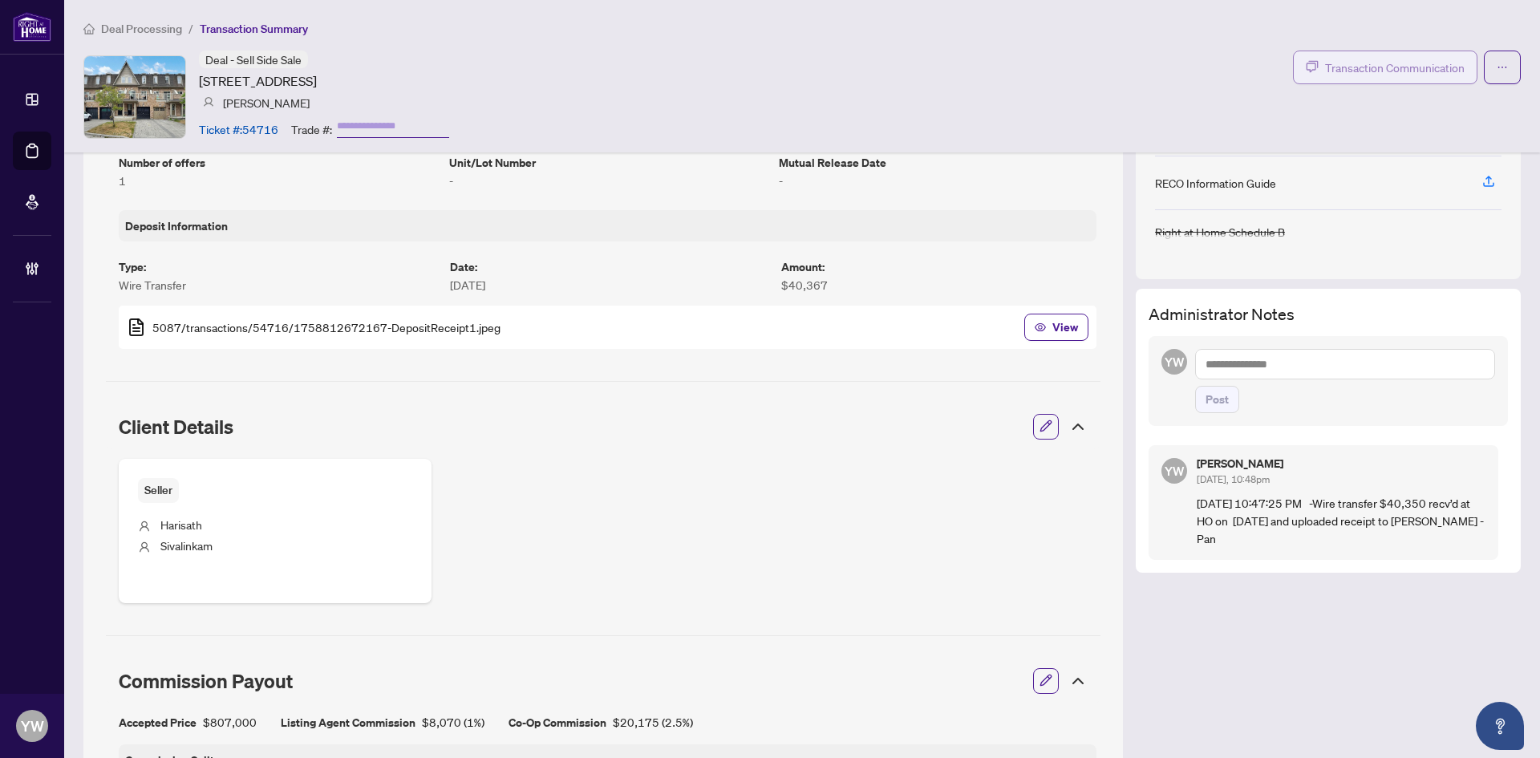
click at [1327, 74] on span "Transaction Communication" at bounding box center [1395, 68] width 140 height 18
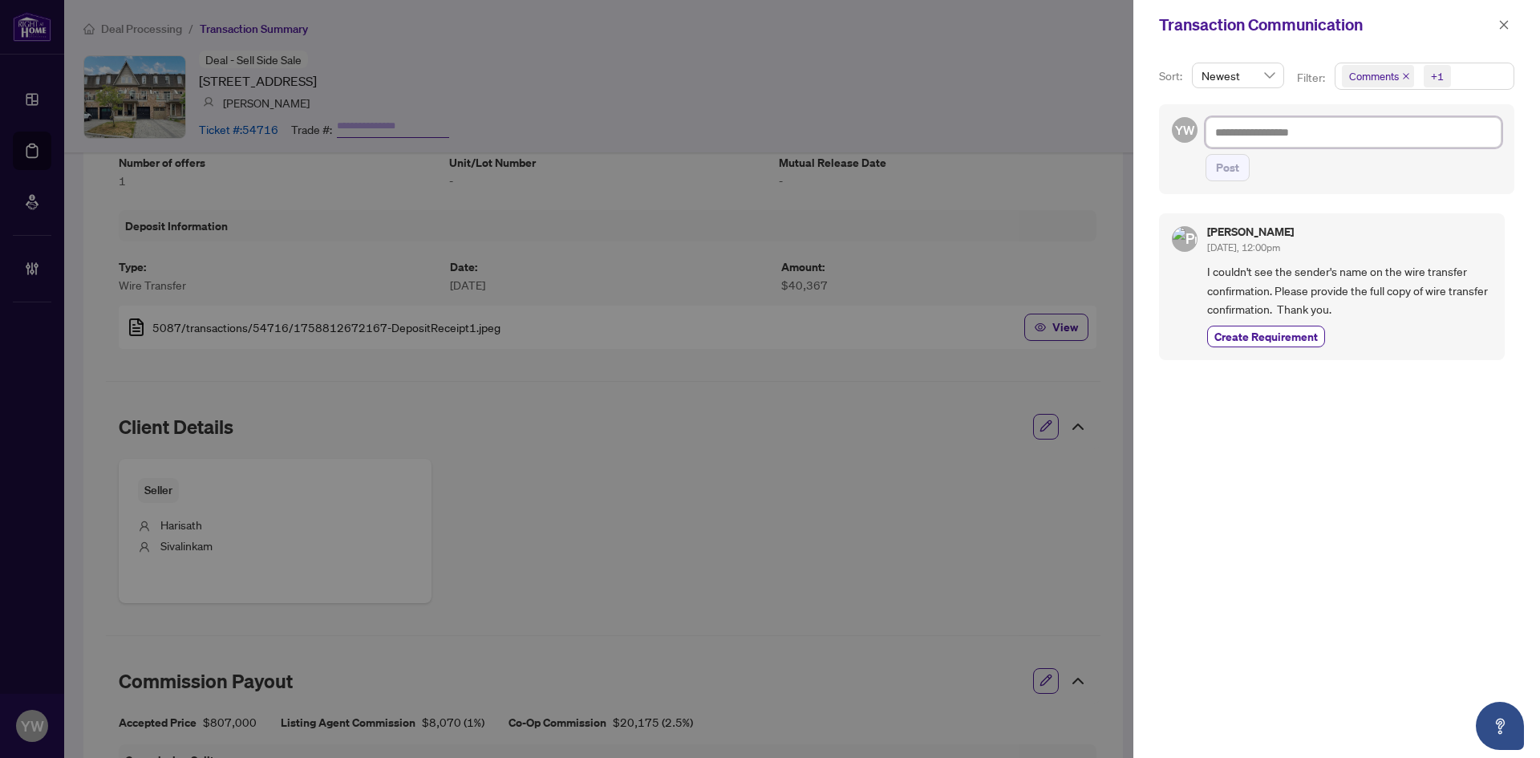
click at [1310, 133] on textarea at bounding box center [1354, 132] width 296 height 30
paste textarea "**********"
type textarea "**********"
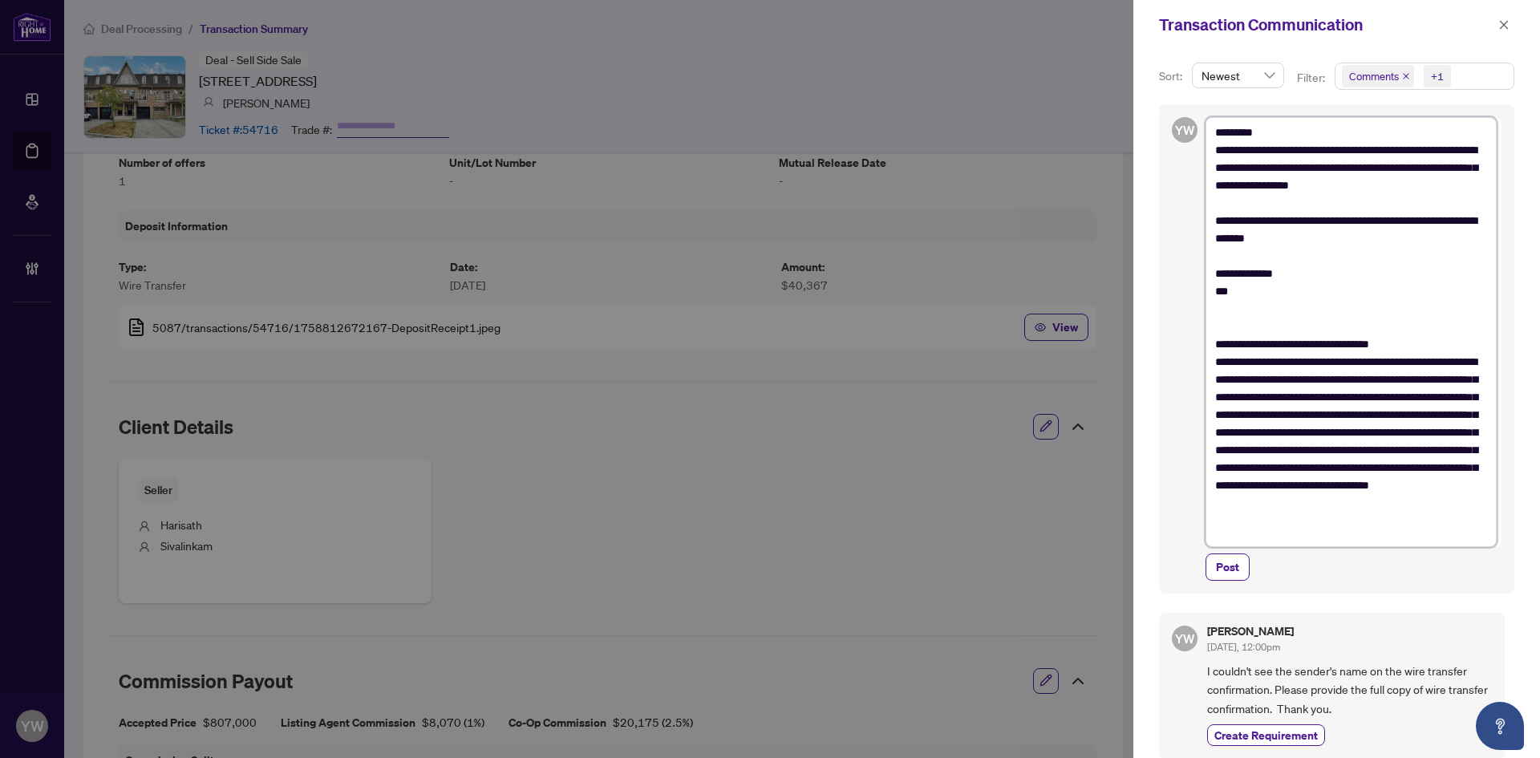
scroll to position [0, 0]
type textarea "**********"
click at [1231, 570] on span "Post" at bounding box center [1227, 574] width 23 height 26
type textarea "**********"
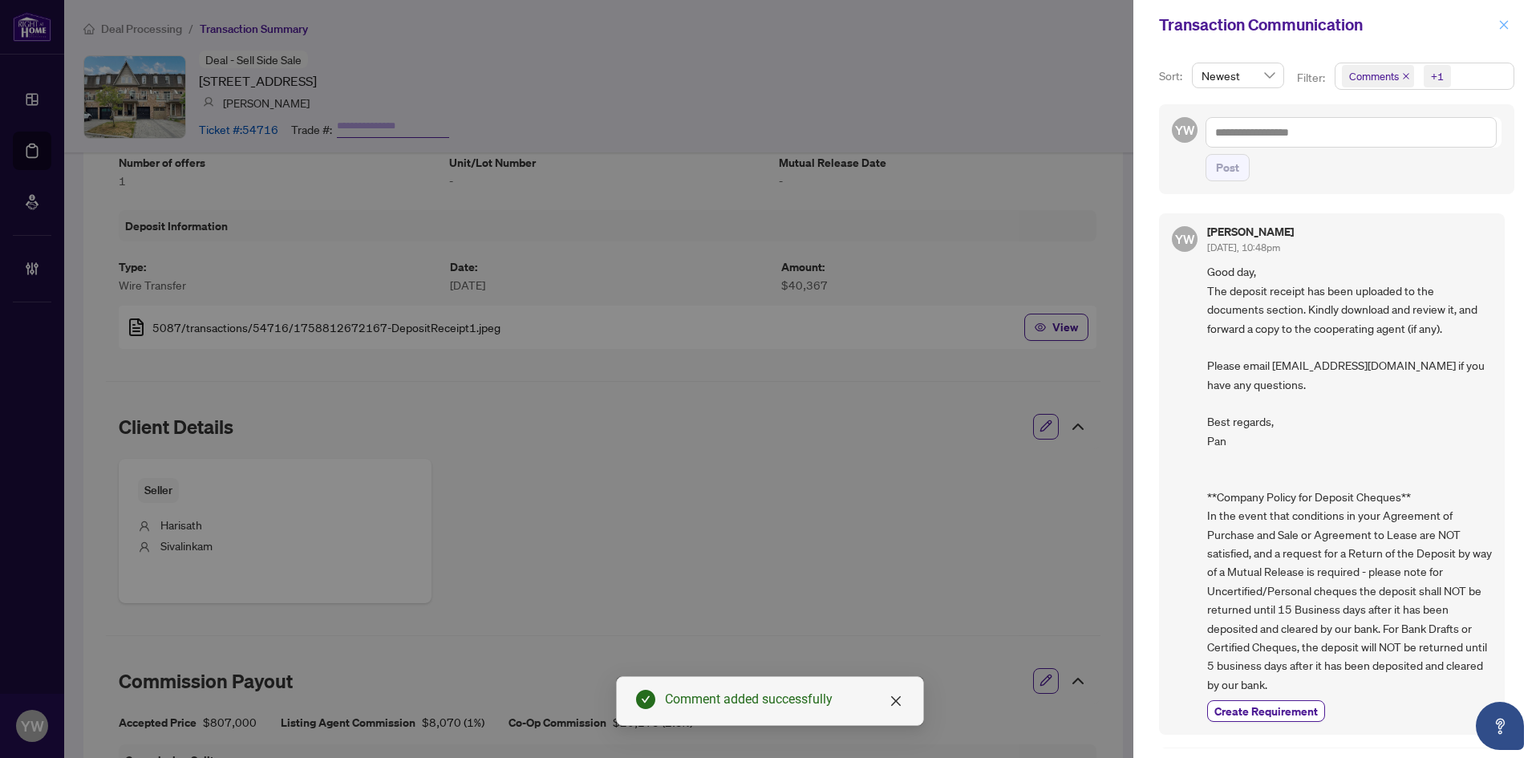
click at [1512, 18] on button "button" at bounding box center [1504, 24] width 21 height 19
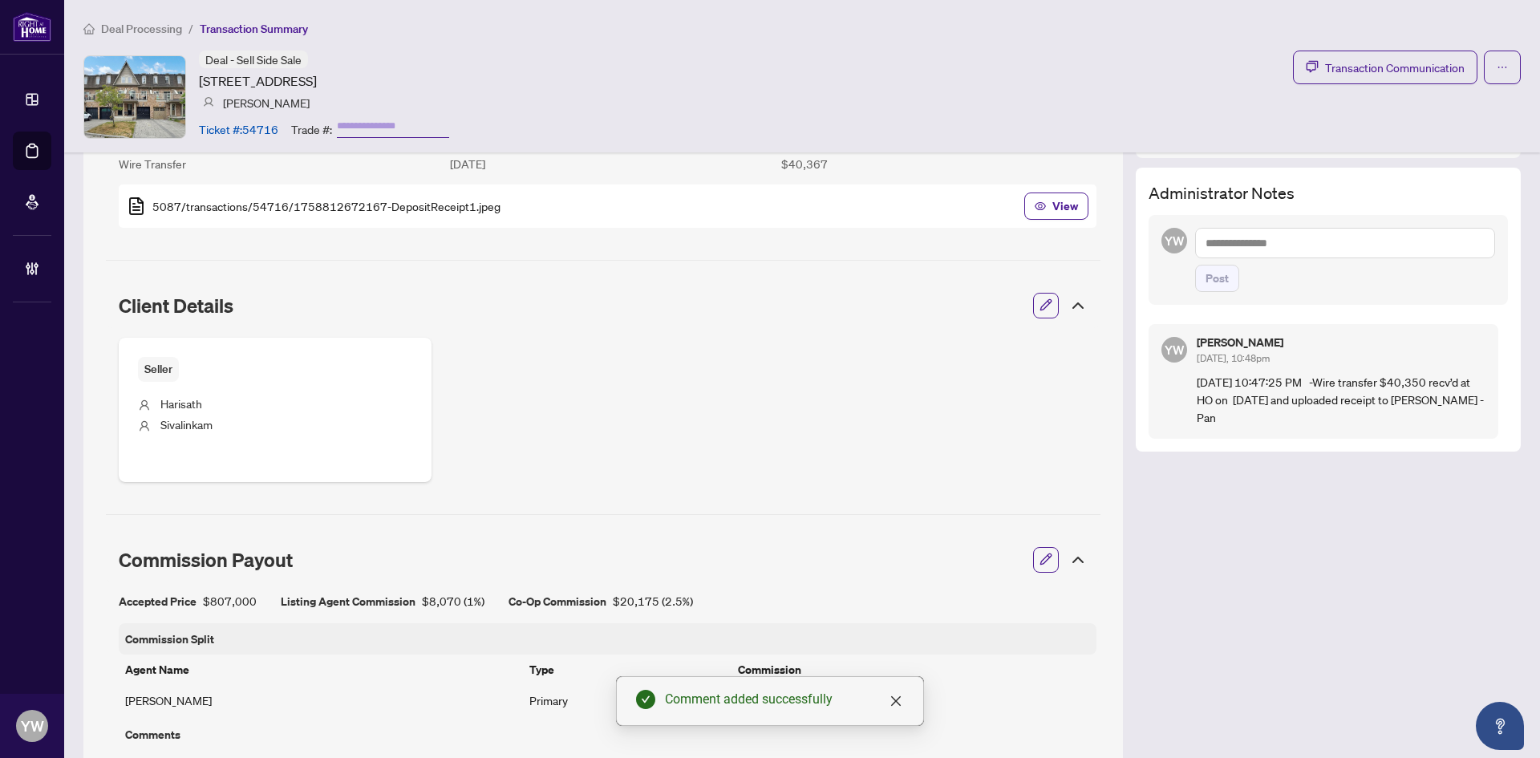
scroll to position [436, 0]
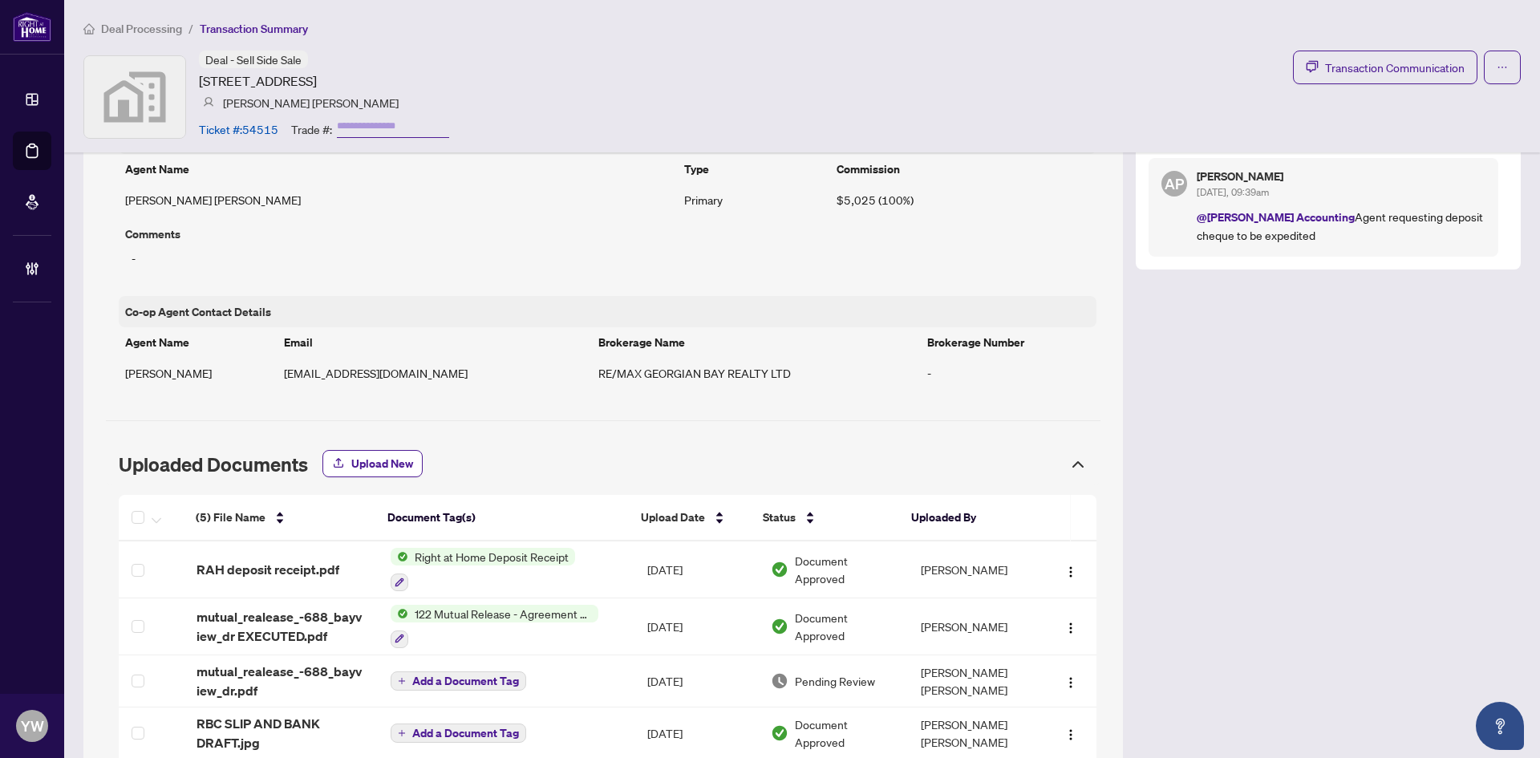
scroll to position [1079, 0]
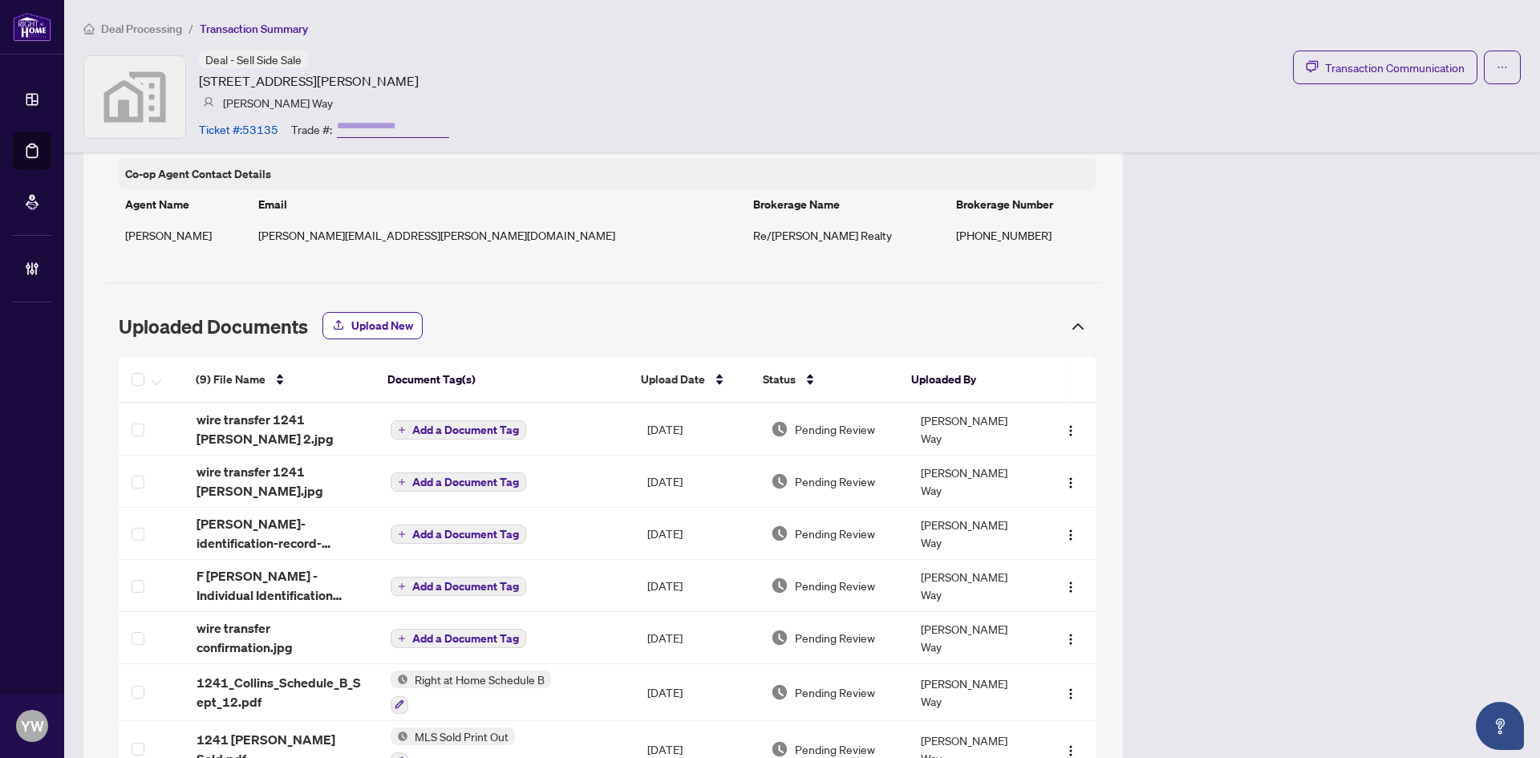
scroll to position [1250, 0]
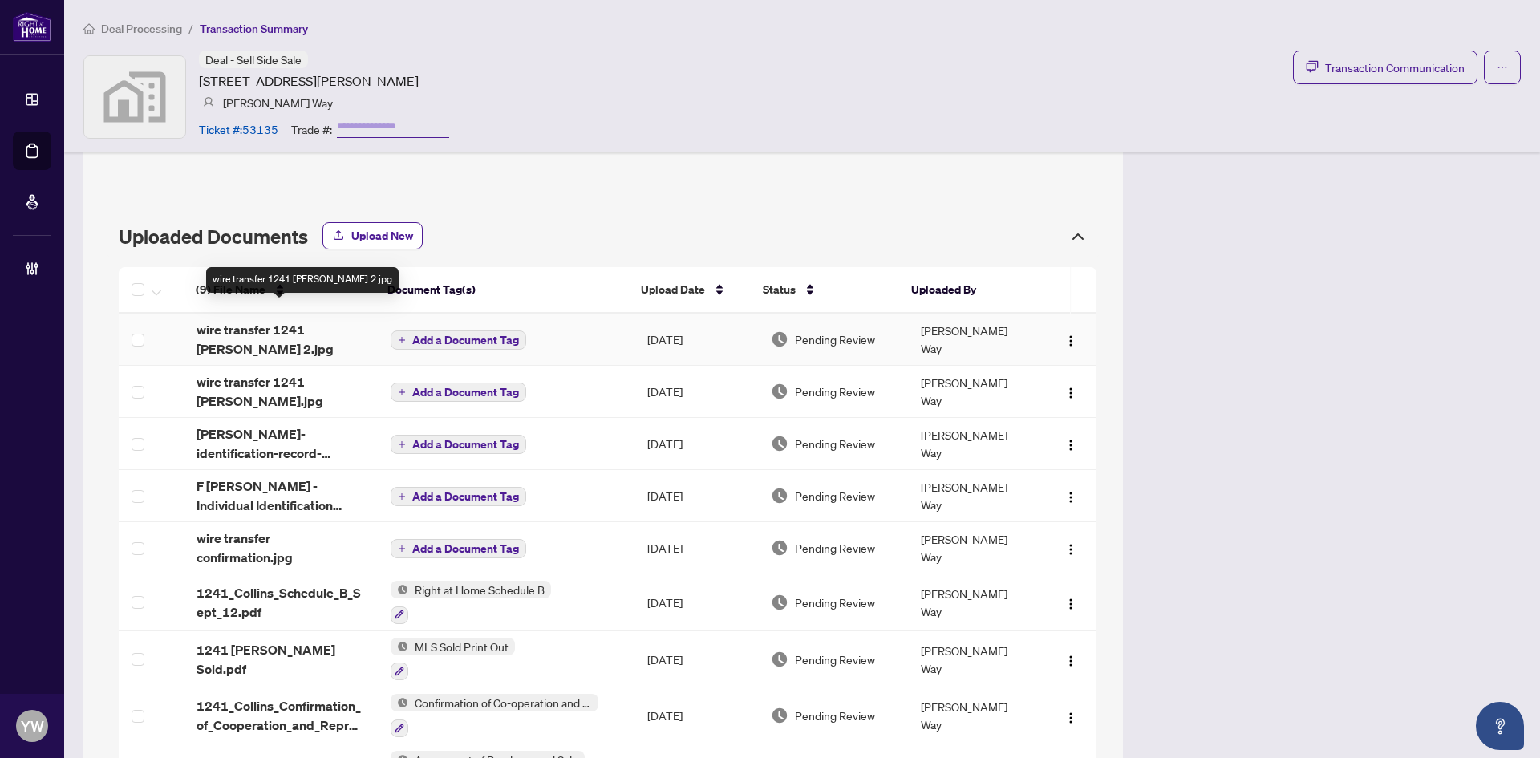
click at [338, 320] on span "wire transfer 1241 [PERSON_NAME] 2.jpg" at bounding box center [281, 339] width 168 height 39
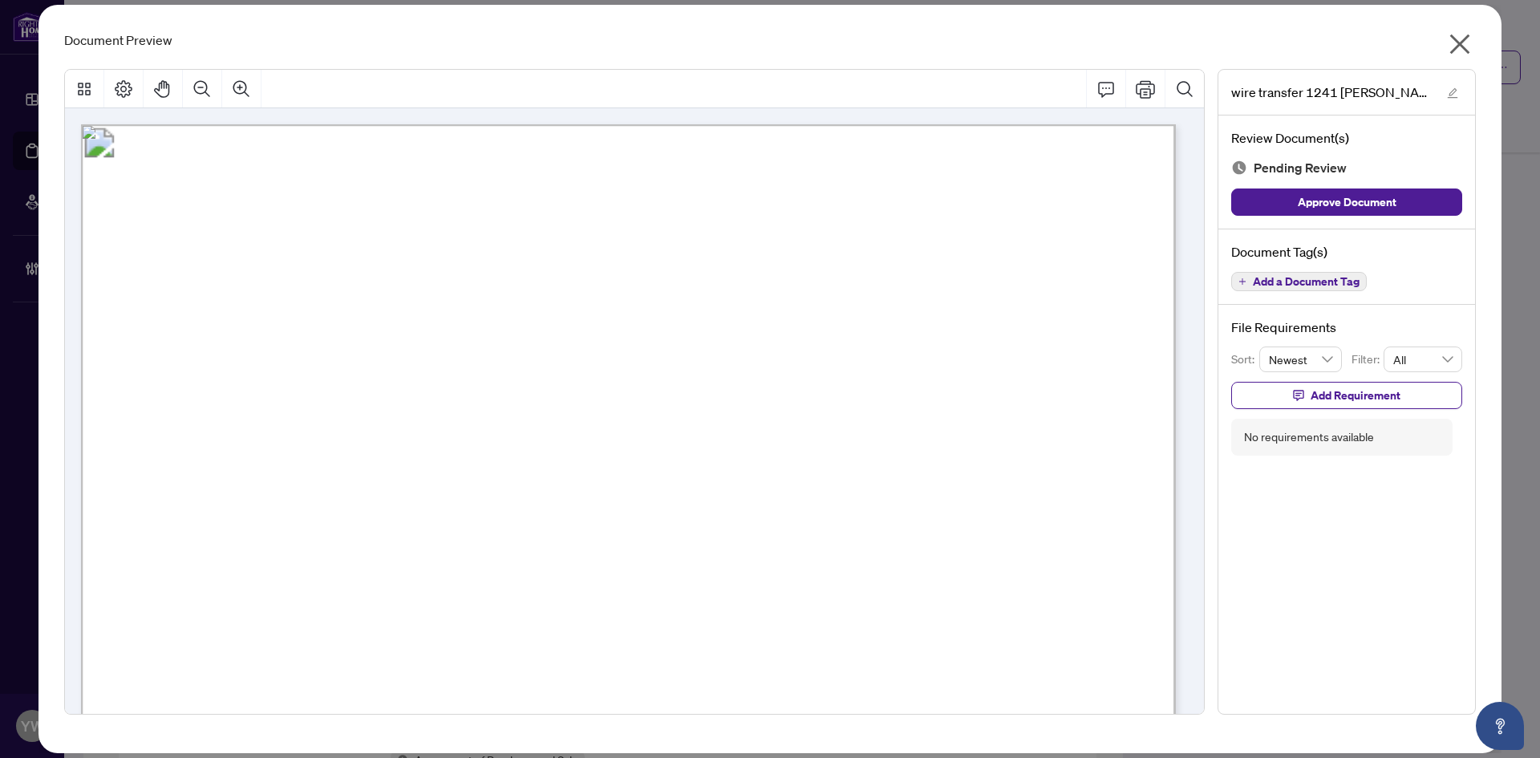
drag, startPoint x: 1422, startPoint y: 193, endPoint x: 1434, endPoint y: 177, distance: 20.1
click at [1422, 193] on button "Approve Document" at bounding box center [1346, 202] width 231 height 27
click at [1415, 99] on div "wire transfer 1241 [PERSON_NAME] 2.jpg" at bounding box center [1347, 93] width 257 height 46
click at [1447, 40] on icon "close" at bounding box center [1460, 44] width 26 height 26
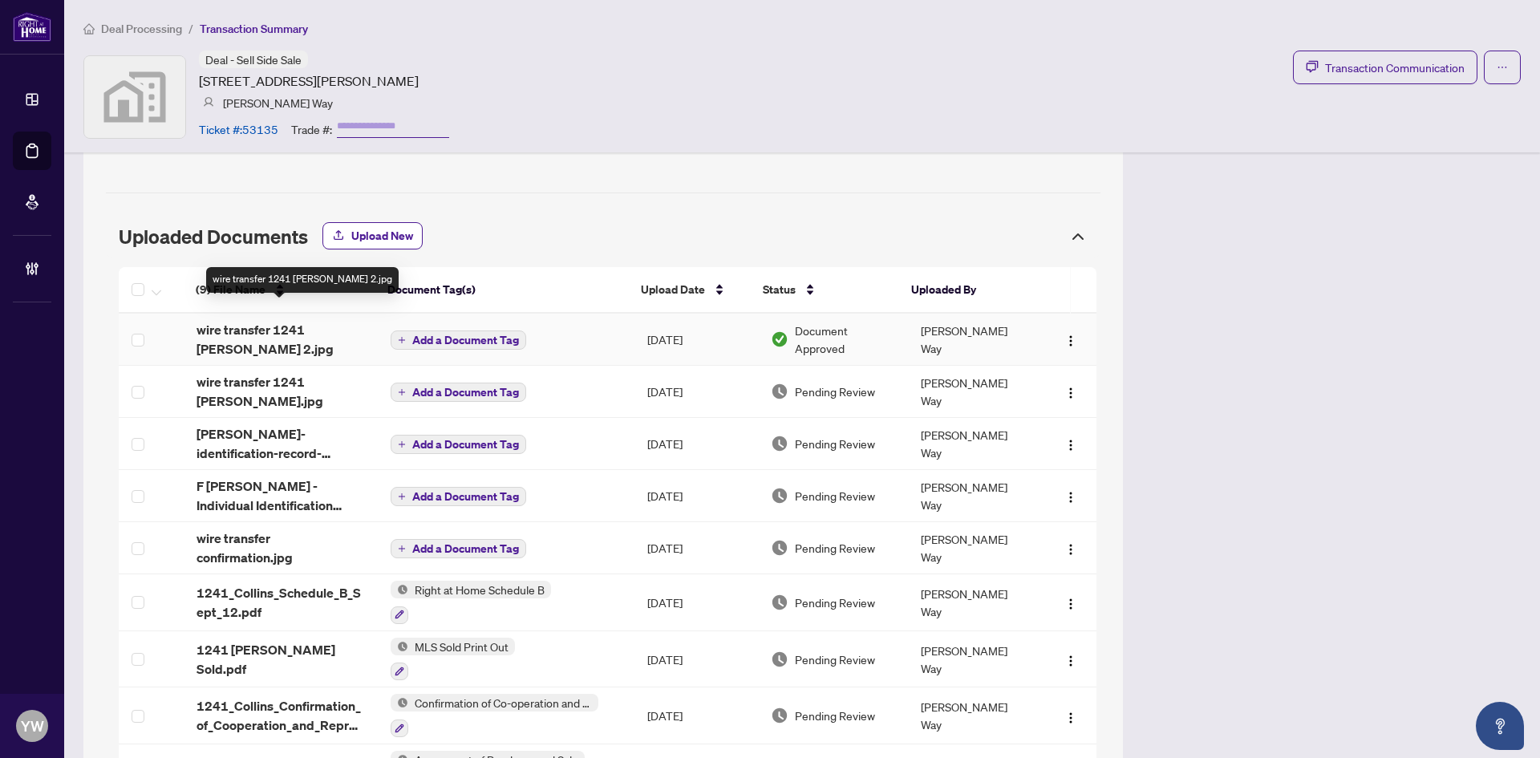
click at [299, 320] on span "wire transfer 1241 [PERSON_NAME] 2.jpg" at bounding box center [281, 339] width 168 height 39
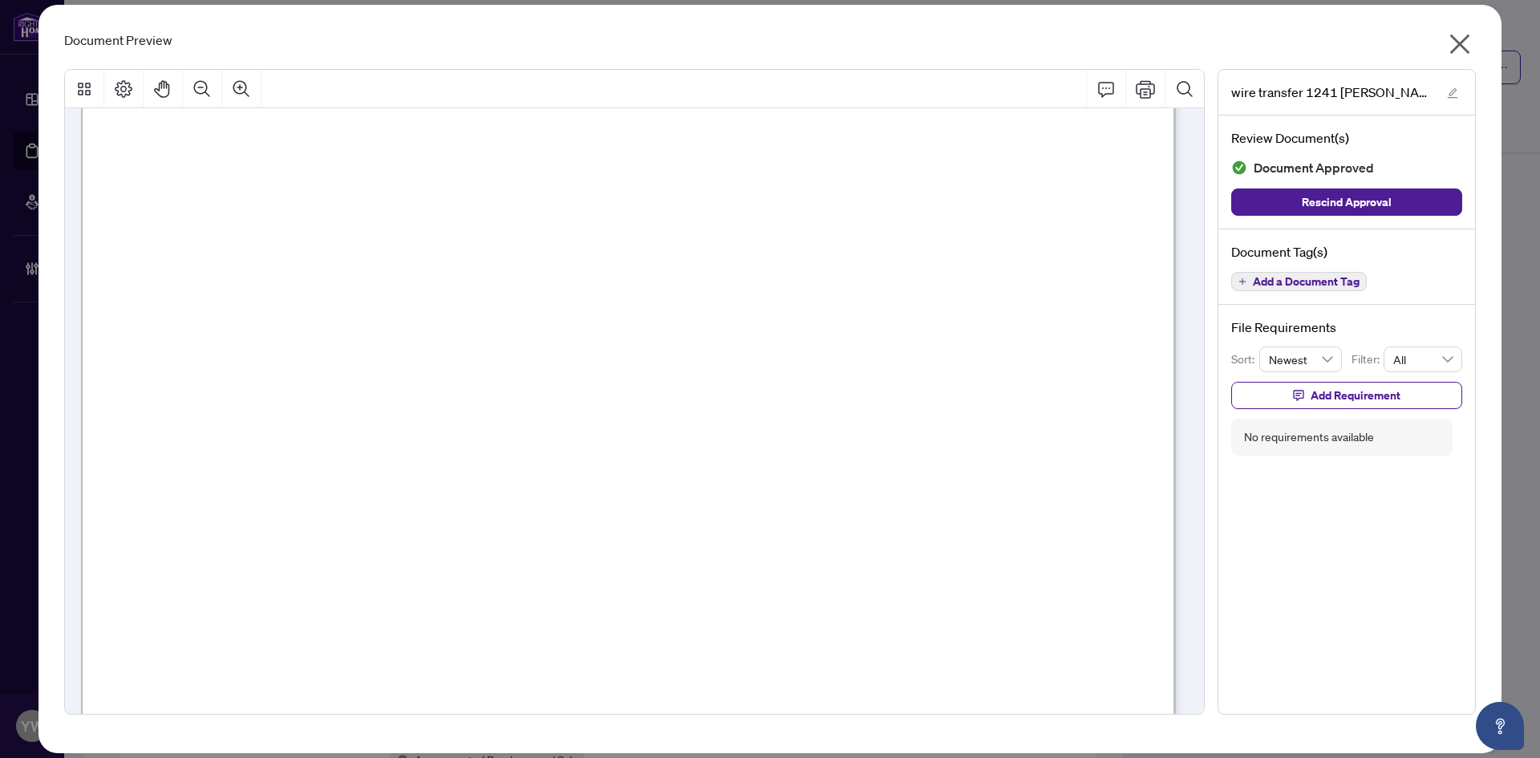
scroll to position [241, 0]
drag, startPoint x: 1468, startPoint y: 44, endPoint x: 1440, endPoint y: 41, distance: 28.3
click at [1468, 44] on icon "close" at bounding box center [1460, 44] width 26 height 26
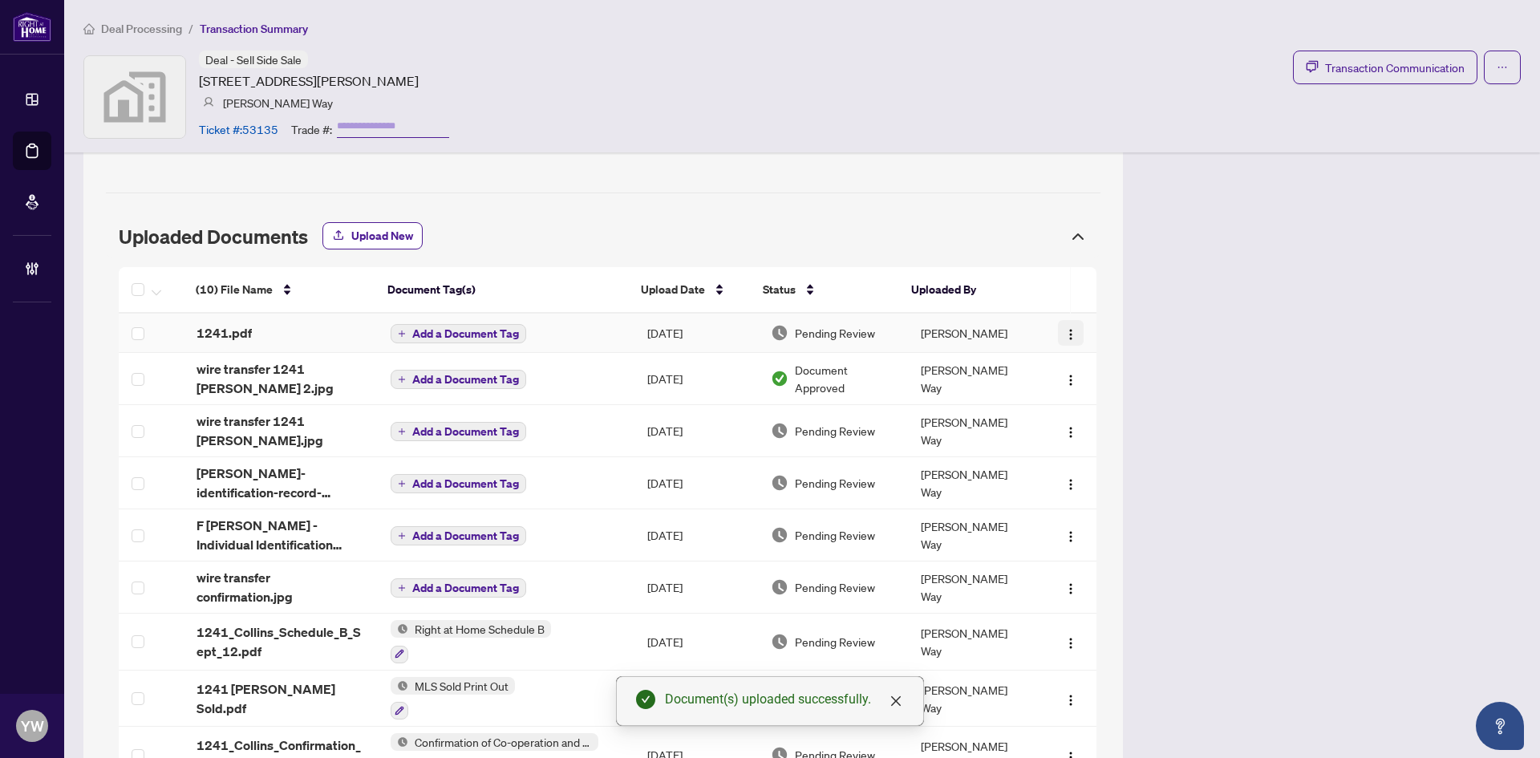
click at [1065, 328] on img "button" at bounding box center [1071, 334] width 13 height 13
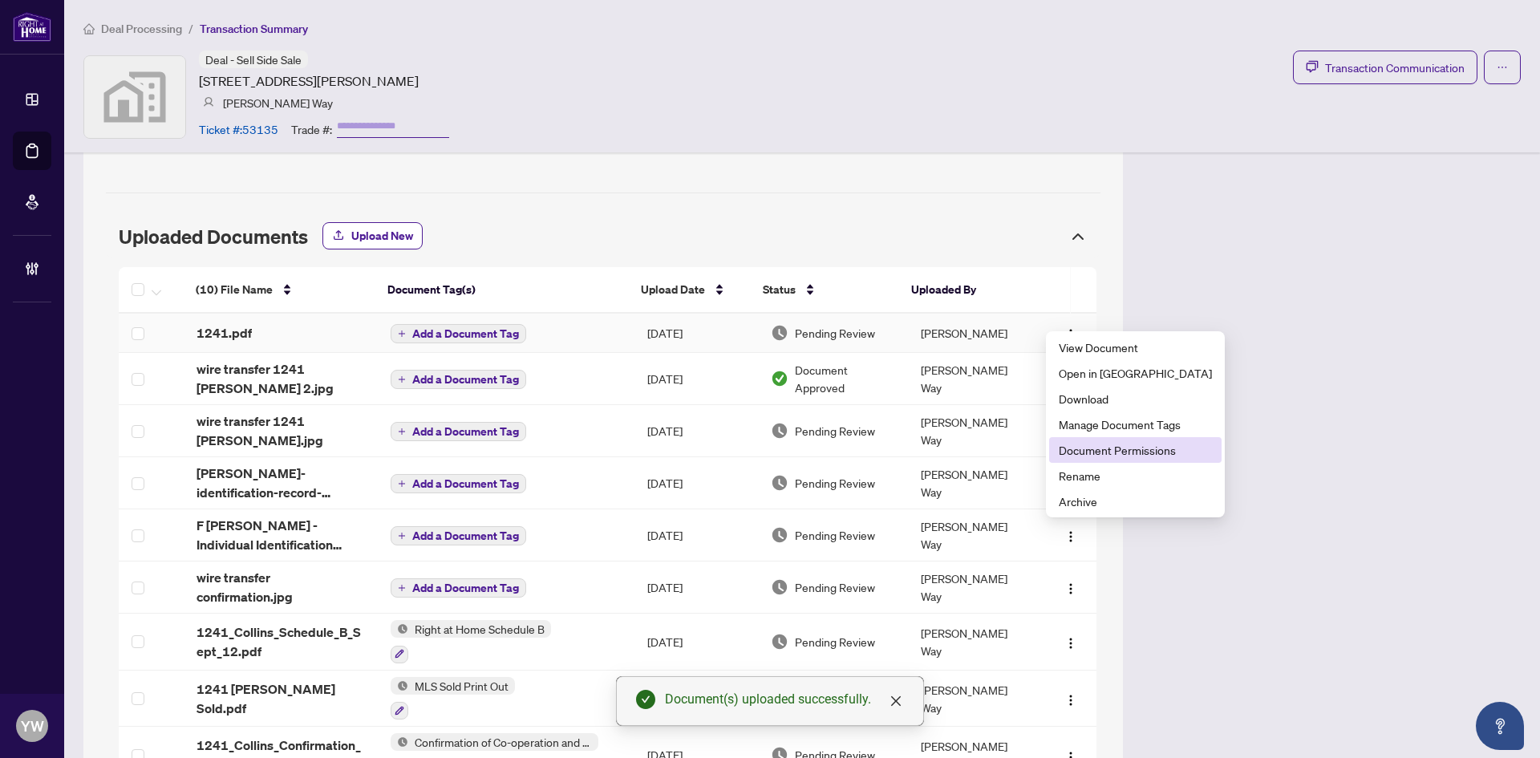
click at [1143, 449] on span "Document Permissions" at bounding box center [1135, 450] width 153 height 18
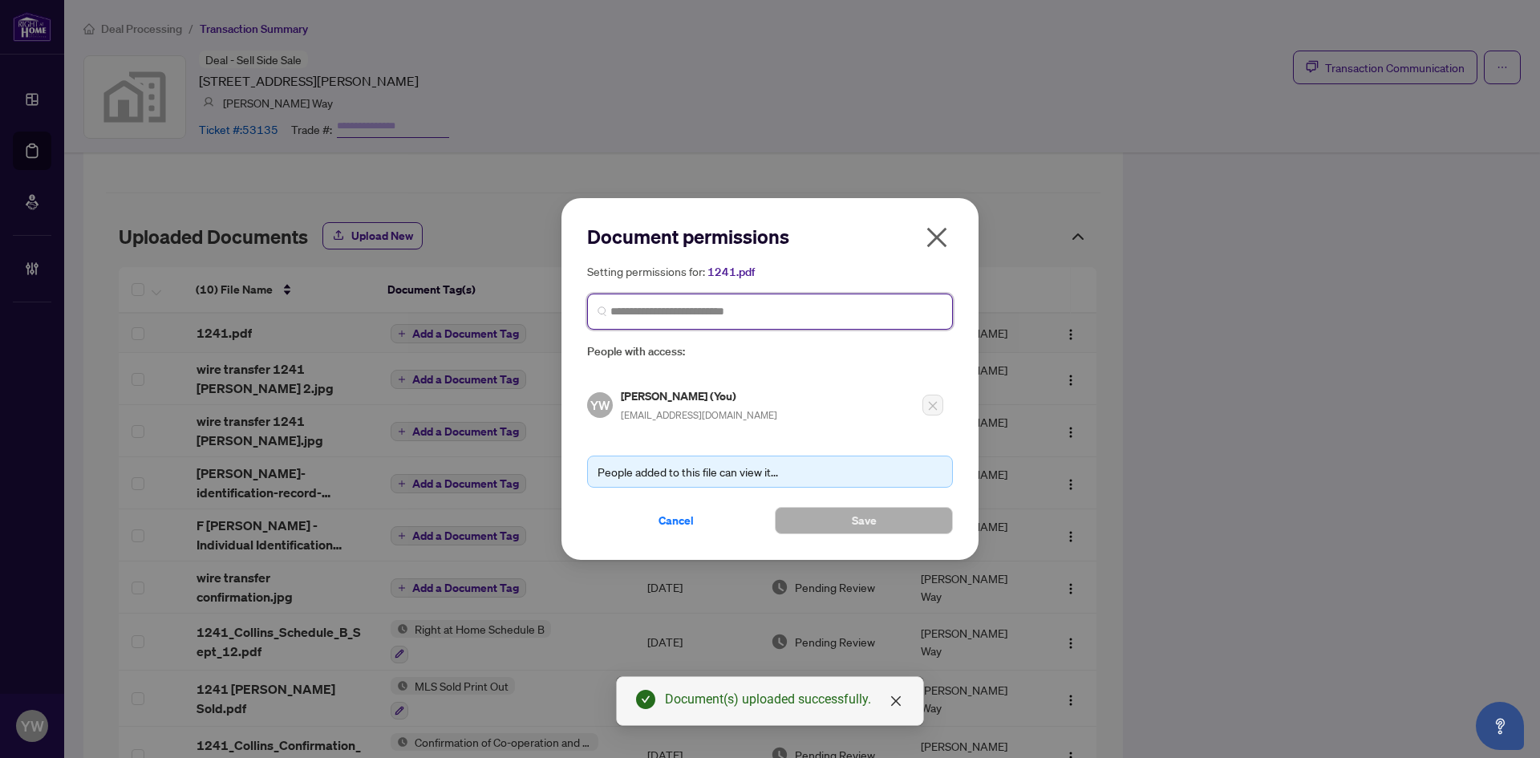
click at [772, 314] on input "search" at bounding box center [777, 311] width 332 height 17
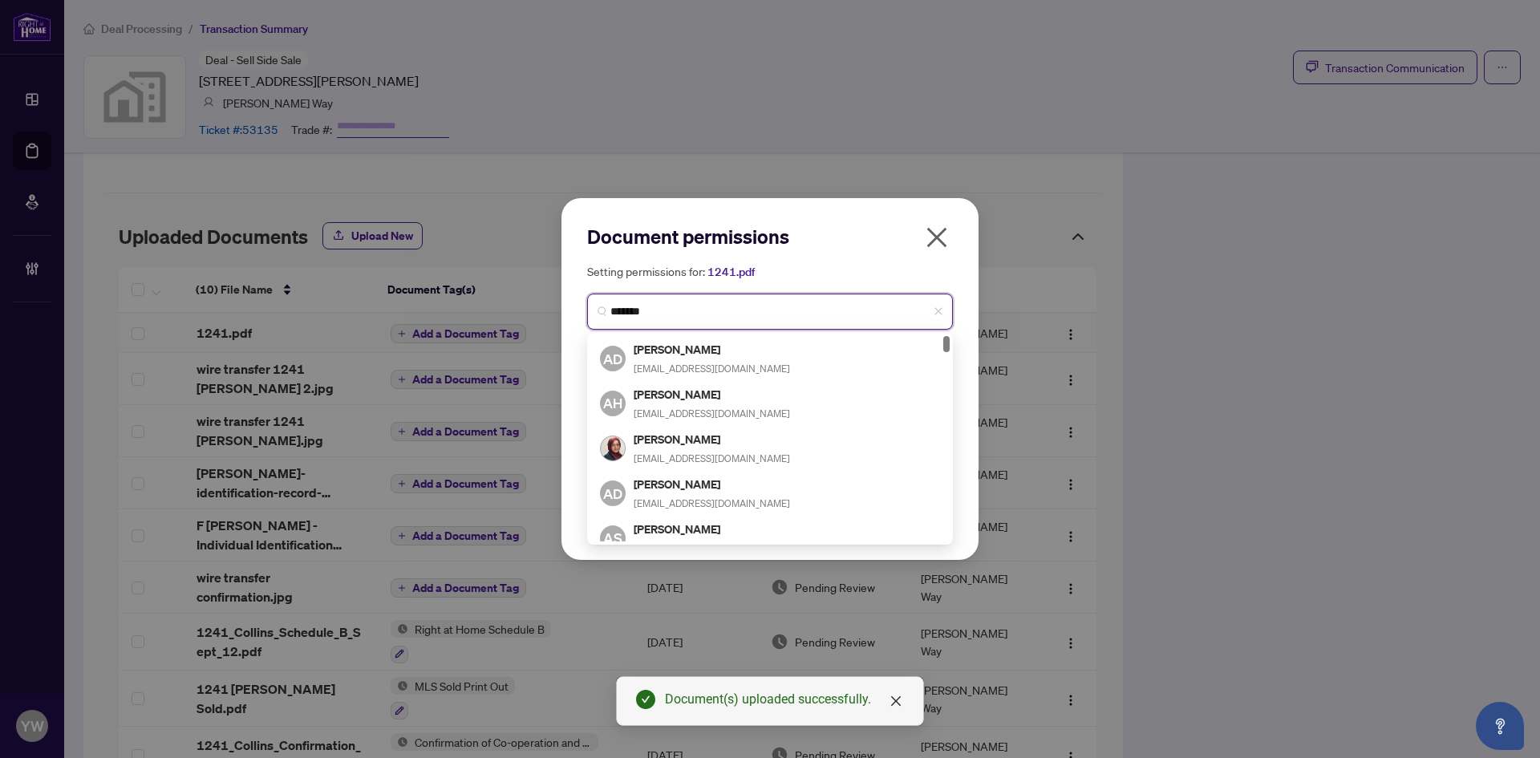
type input "********"
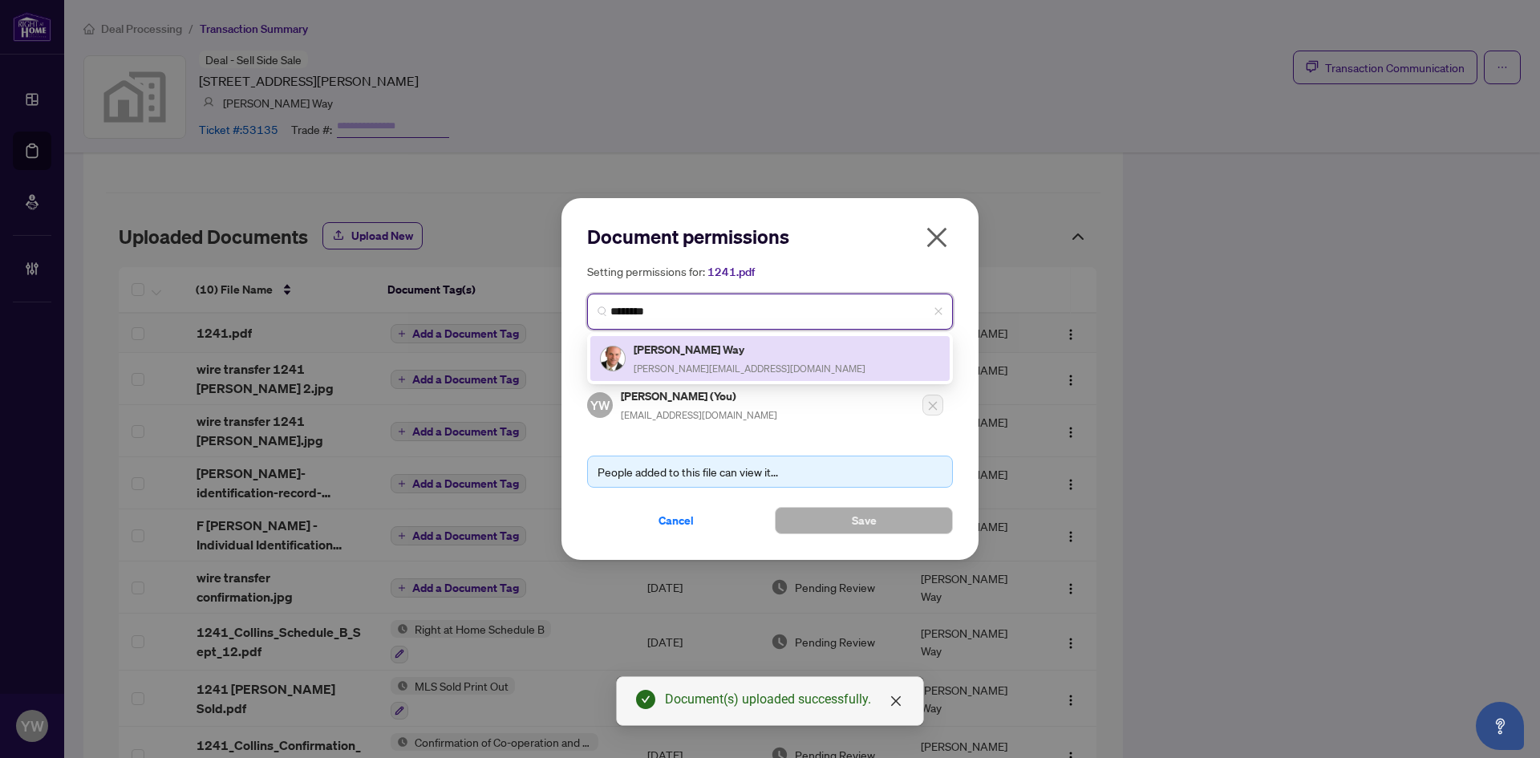
click at [713, 369] on span "[PERSON_NAME][EMAIL_ADDRESS][DOMAIN_NAME]" at bounding box center [750, 369] width 232 height 12
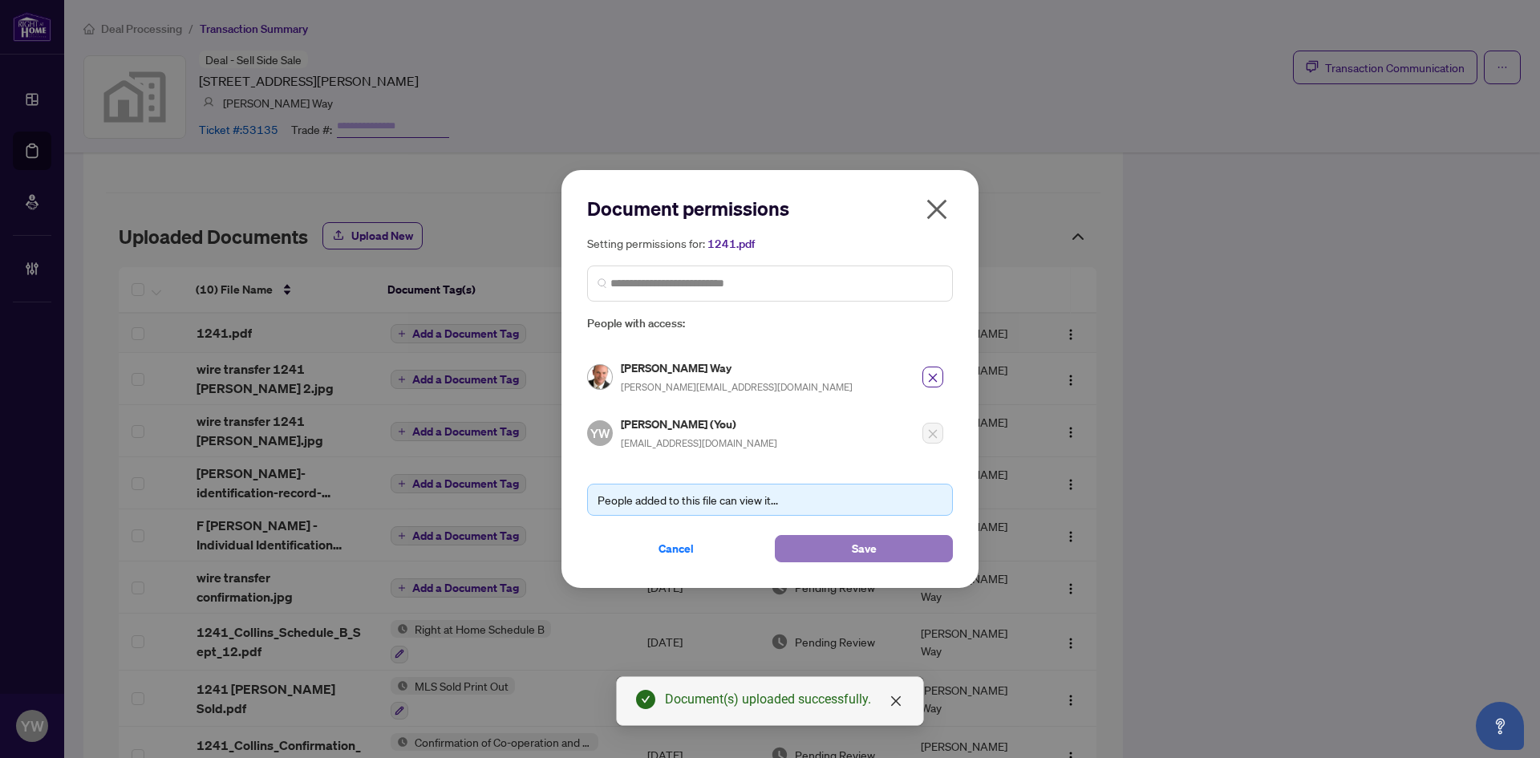
click at [844, 542] on button "Save" at bounding box center [864, 548] width 178 height 27
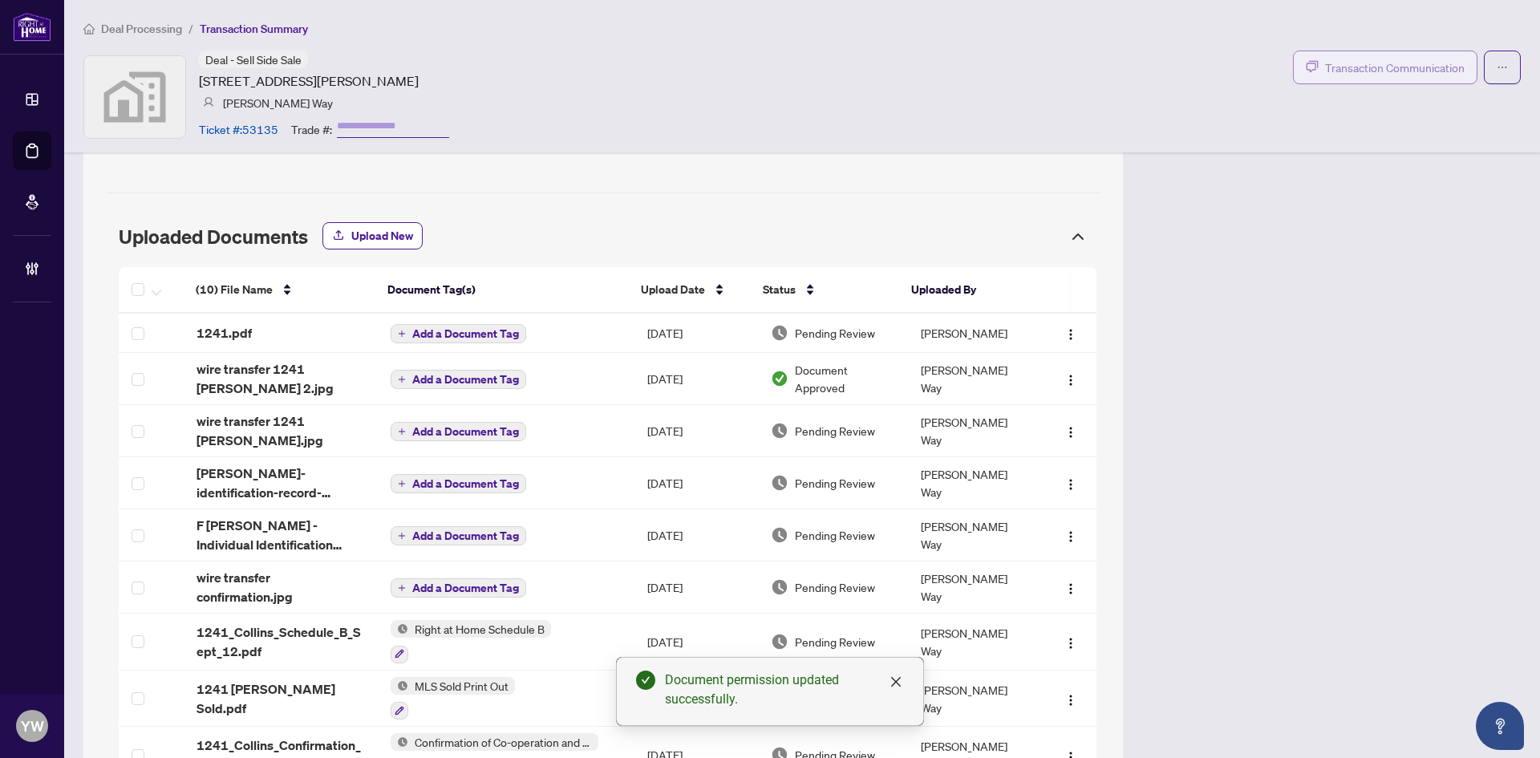
click at [1341, 72] on span "Transaction Communication" at bounding box center [1395, 68] width 140 height 18
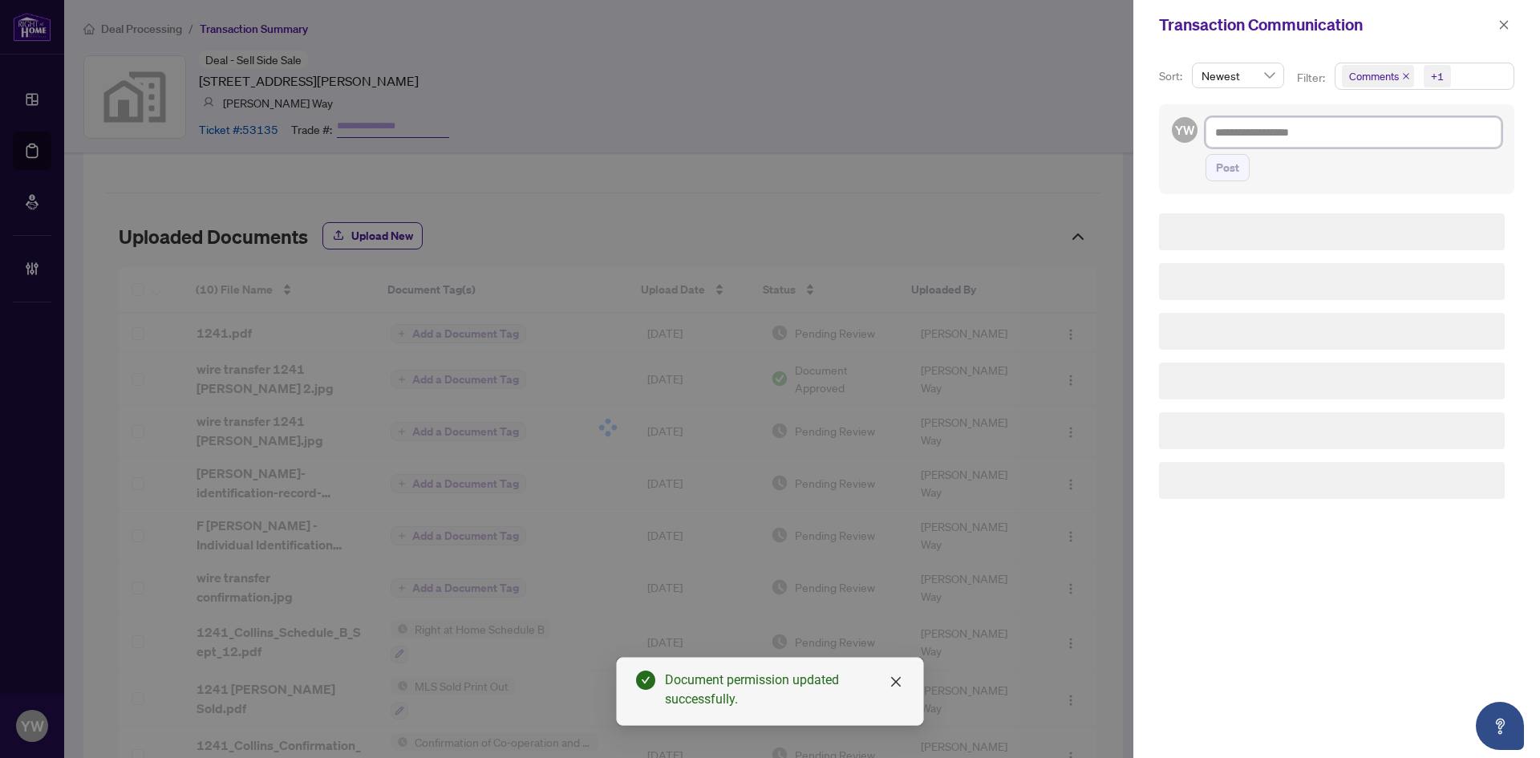
click at [1303, 135] on textarea at bounding box center [1354, 132] width 296 height 30
paste textarea "**********"
type textarea "**********"
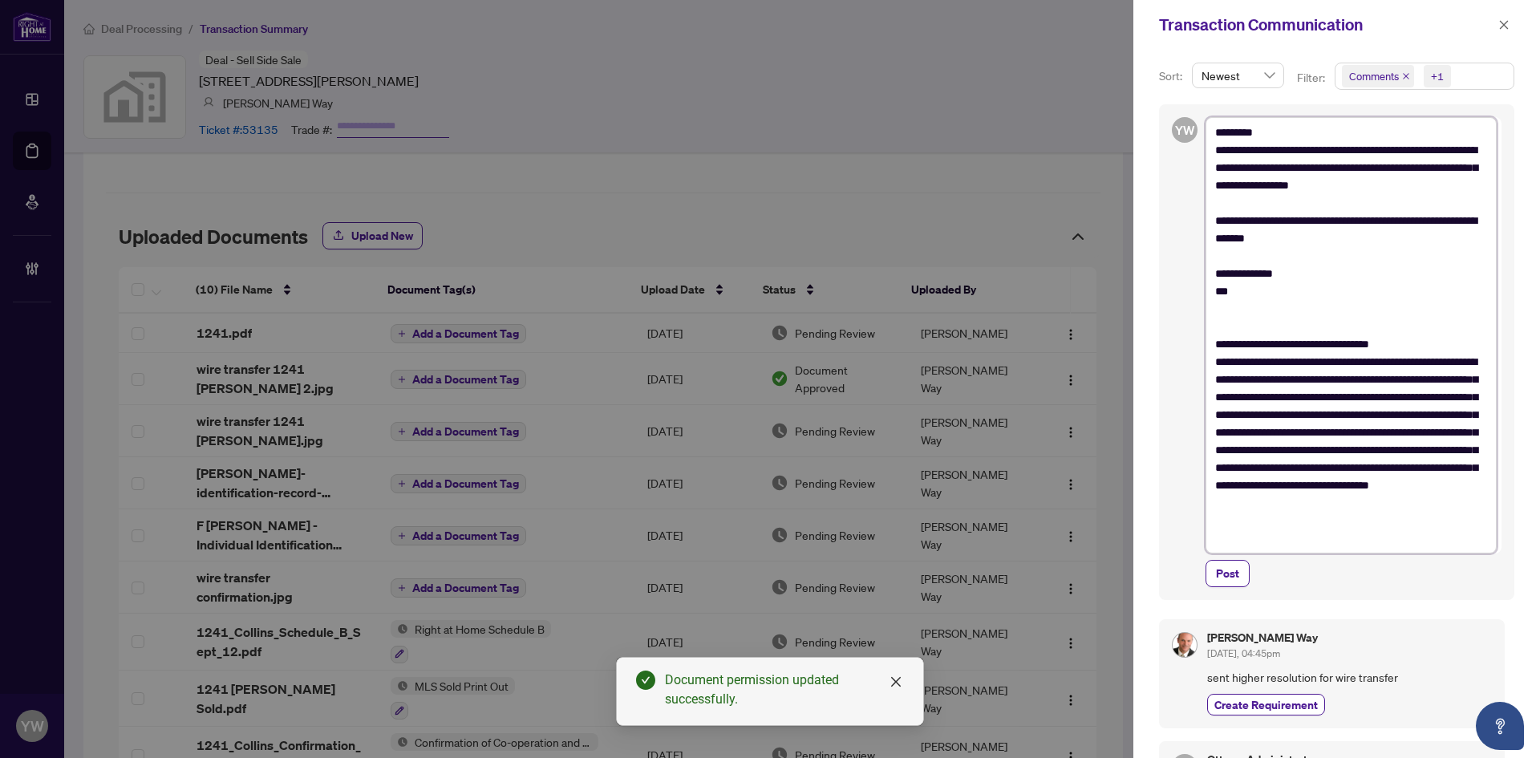
scroll to position [0, 0]
type textarea "**********"
click at [1226, 570] on span "Post" at bounding box center [1227, 574] width 23 height 26
type textarea "**********"
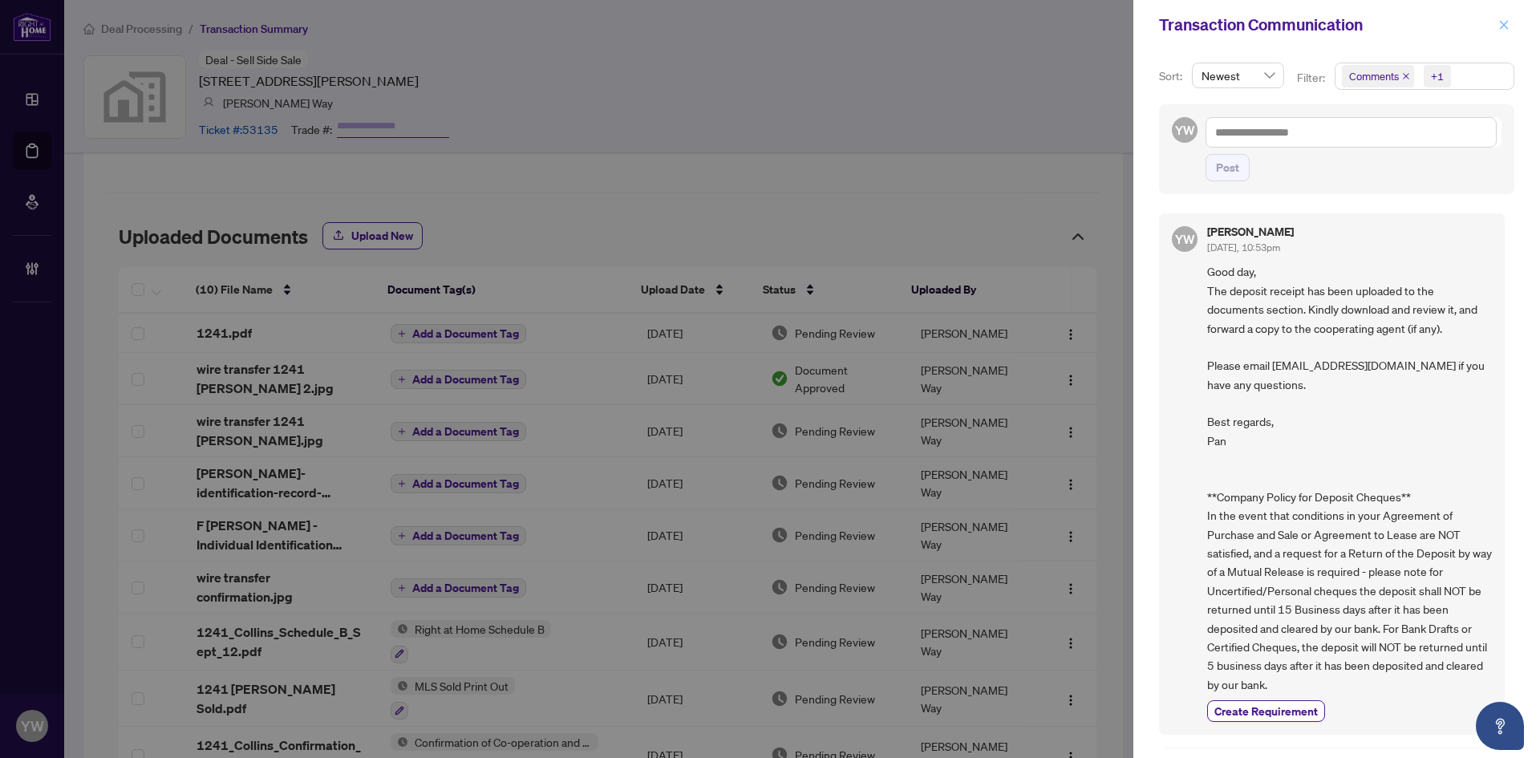
click at [1501, 26] on icon "close" at bounding box center [1504, 24] width 11 height 11
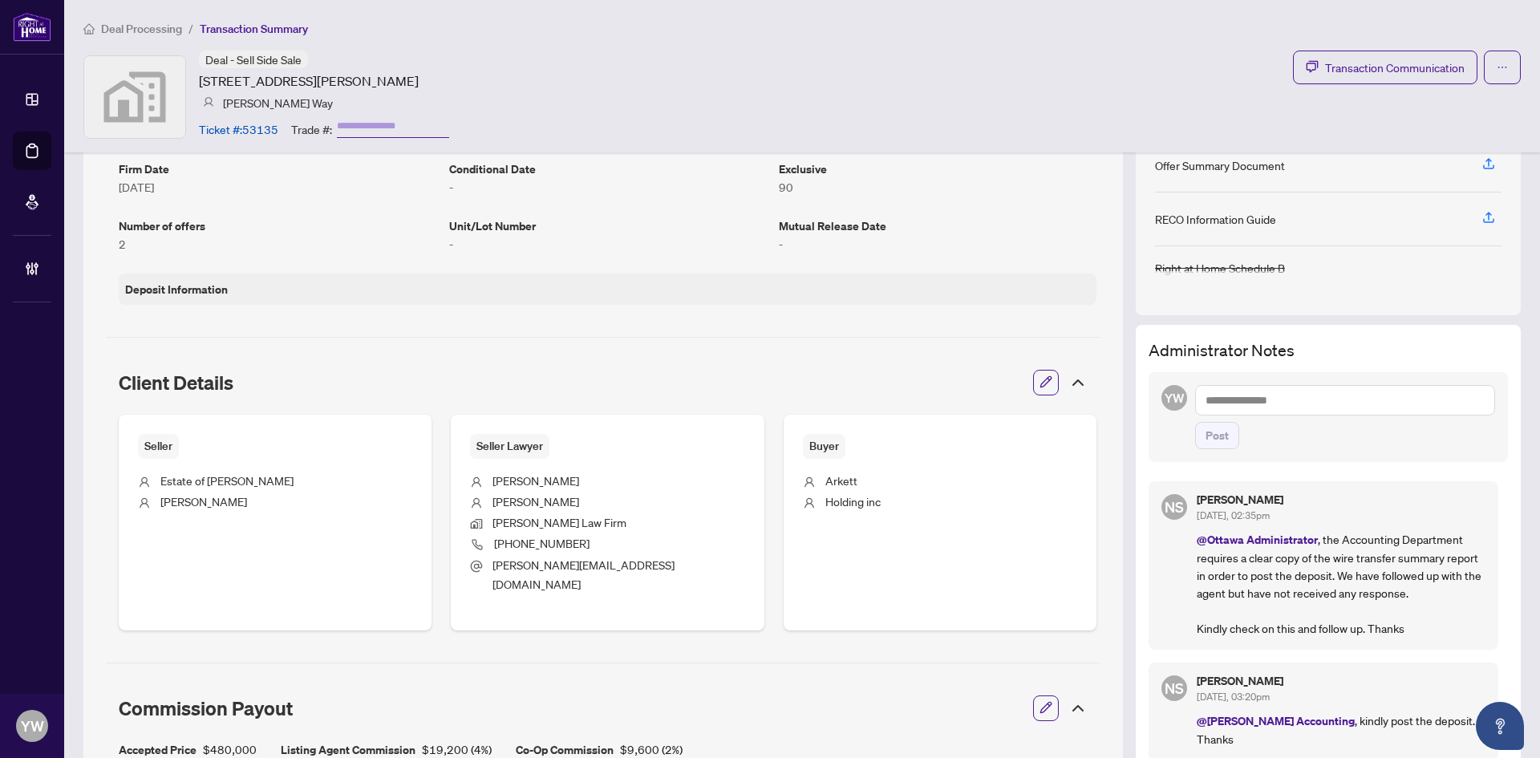
scroll to position [335, 0]
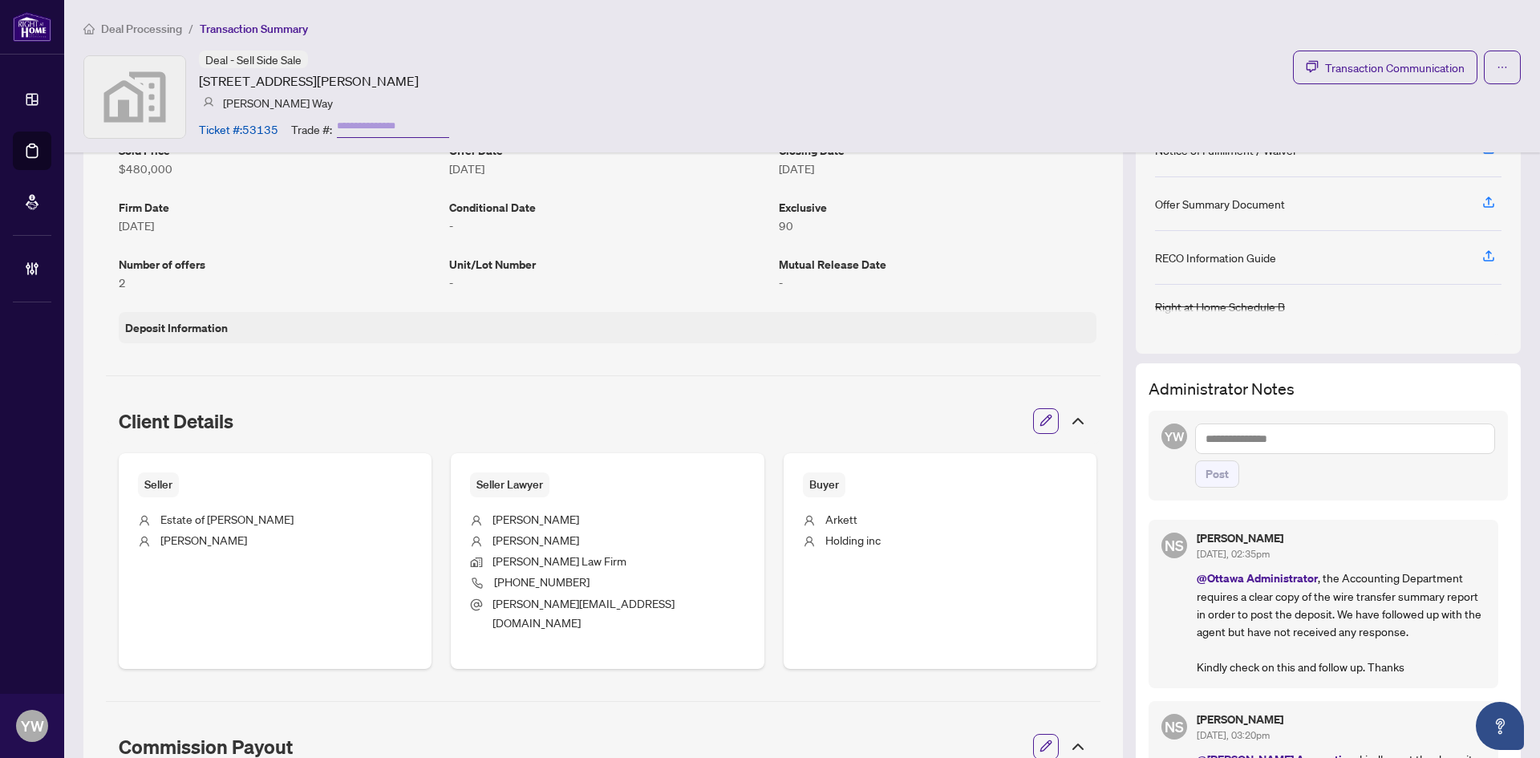
click at [1231, 436] on textarea at bounding box center [1345, 439] width 300 height 30
paste textarea "**********"
type textarea "**********"
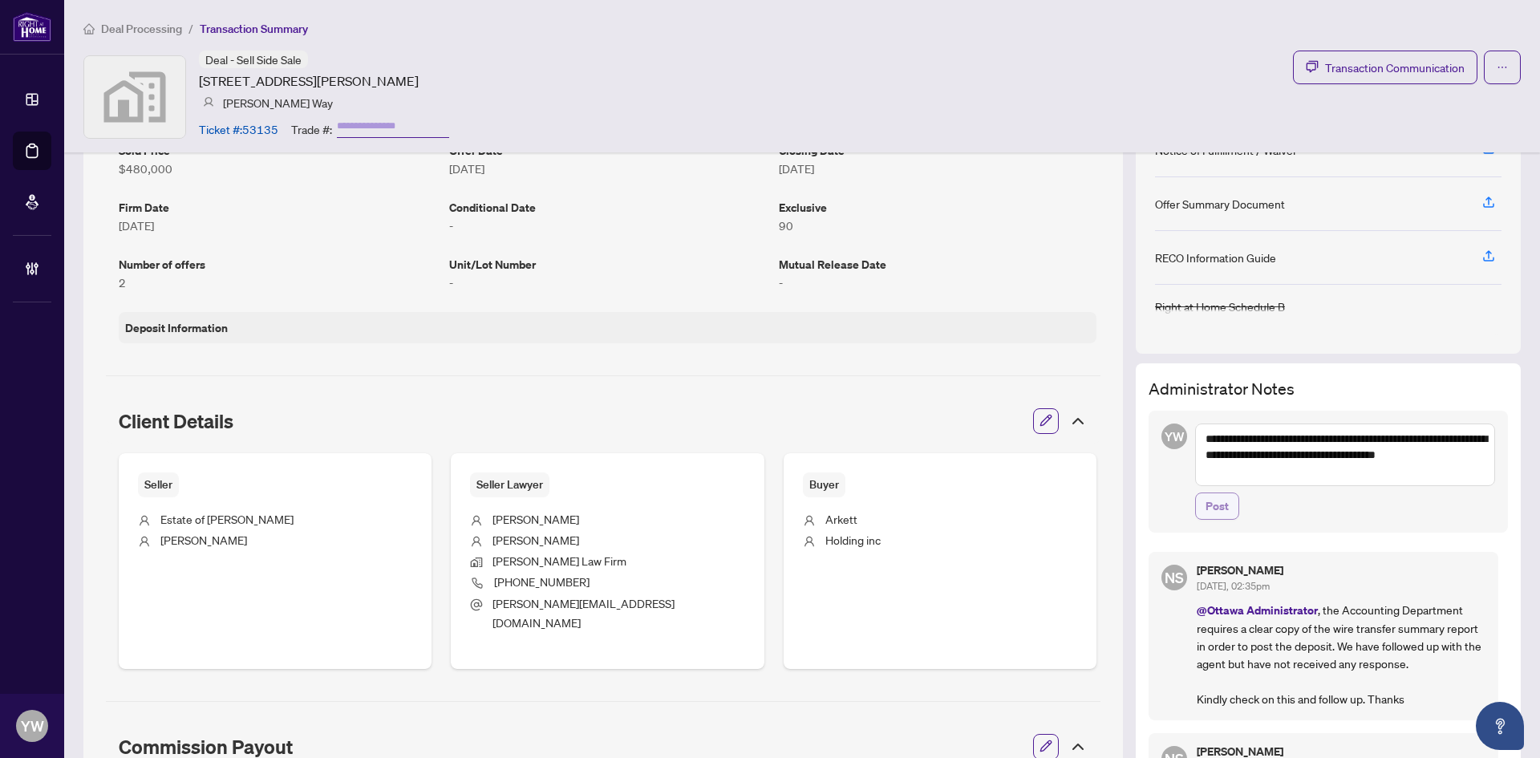
click at [1206, 502] on span "Post" at bounding box center [1217, 506] width 23 height 26
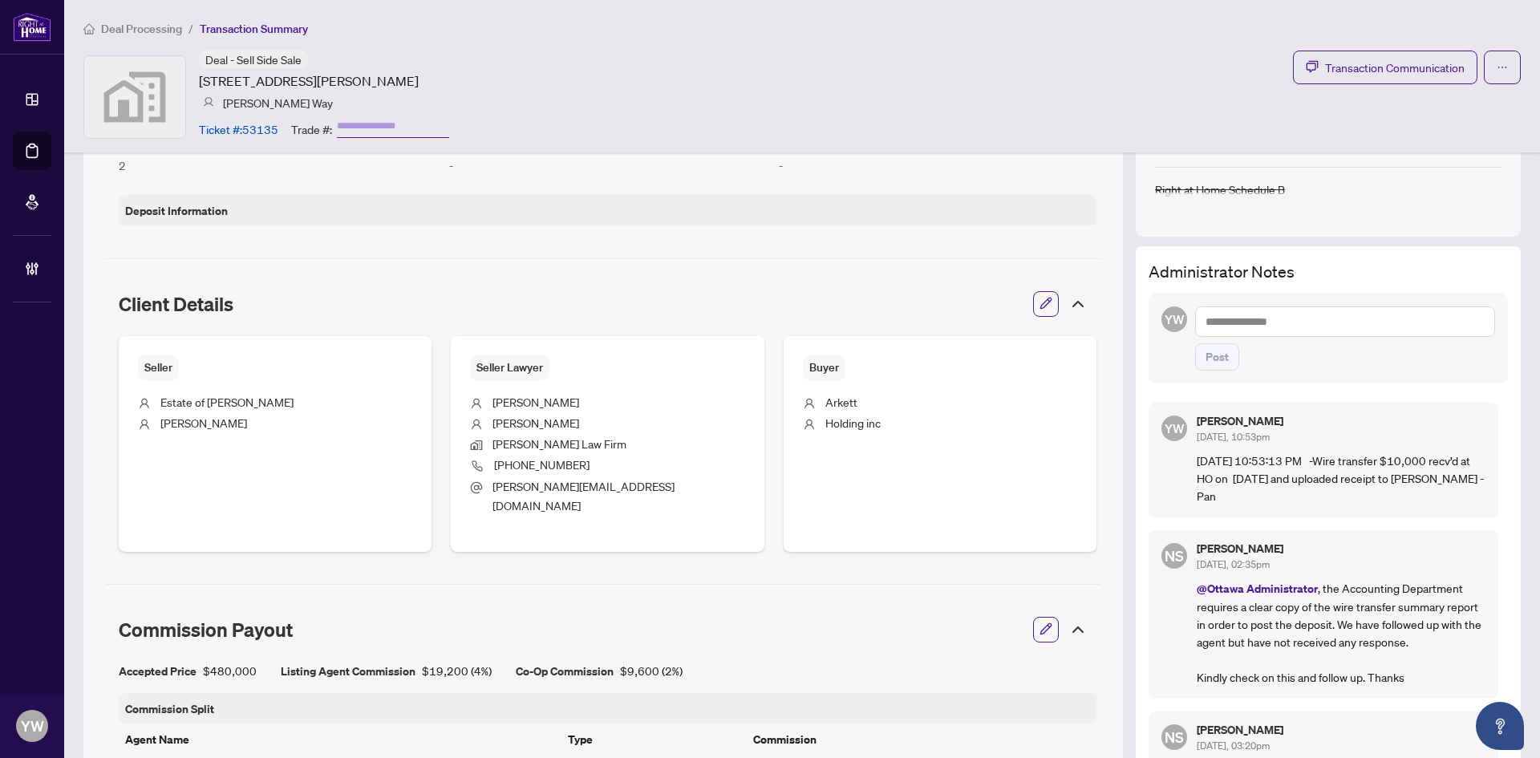
scroll to position [575, 0]
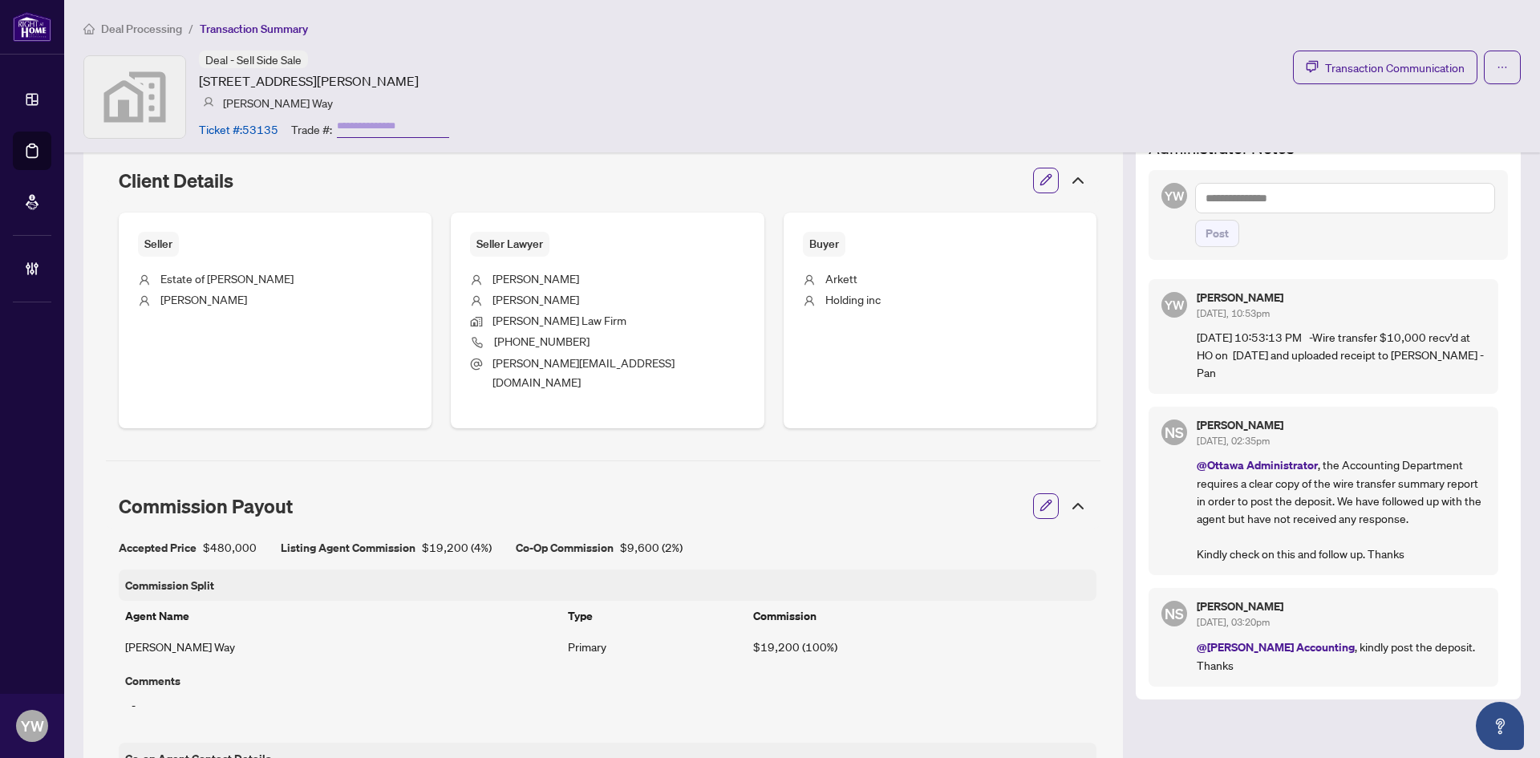
click at [1195, 195] on textarea at bounding box center [1345, 198] width 300 height 30
click at [1280, 205] on span "[PERSON_NAME]" at bounding box center [1339, 209] width 173 height 14
type textarea "**********"
click at [1214, 240] on span "Post" at bounding box center [1217, 234] width 23 height 26
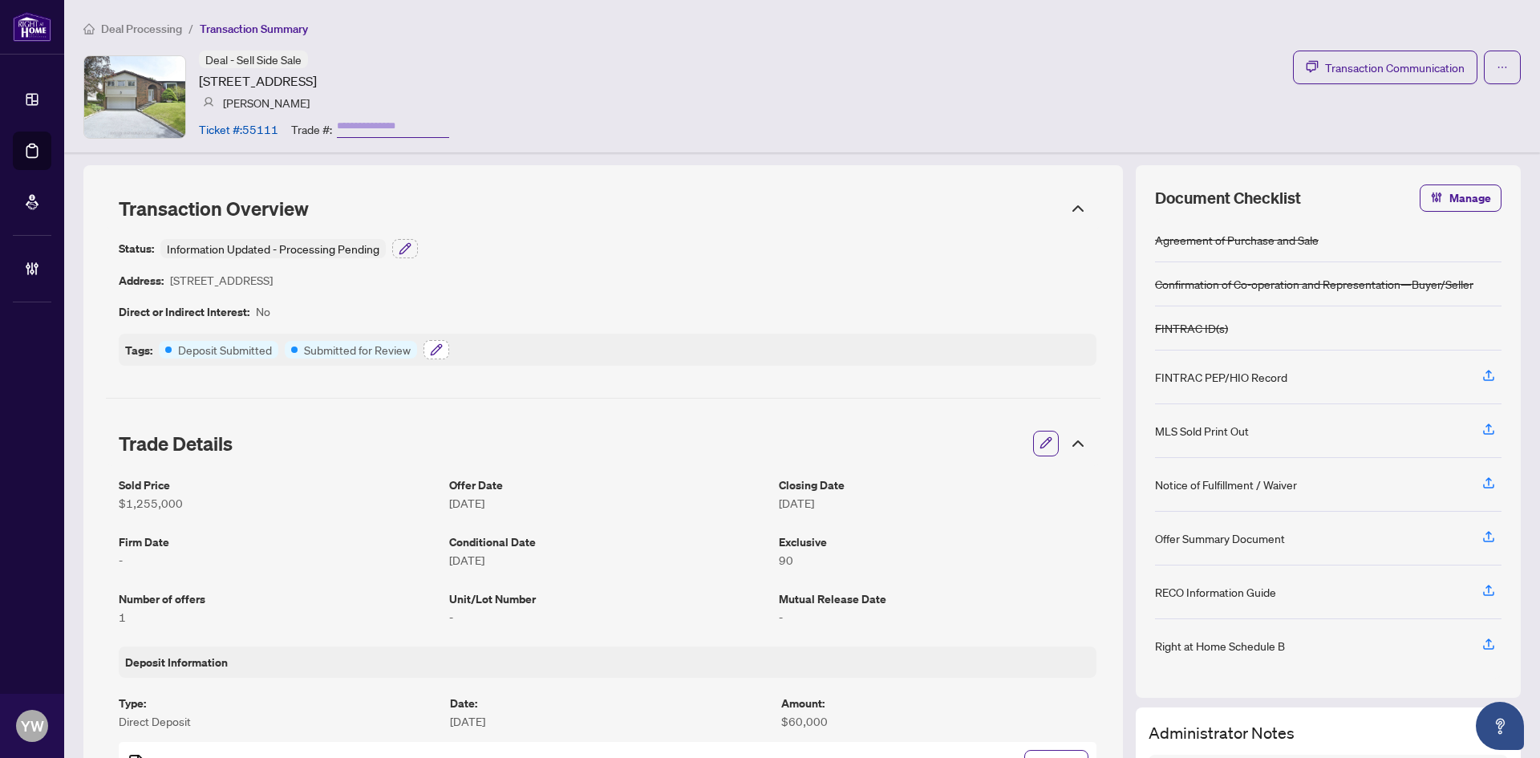
click at [432, 349] on icon "button" at bounding box center [436, 349] width 13 height 13
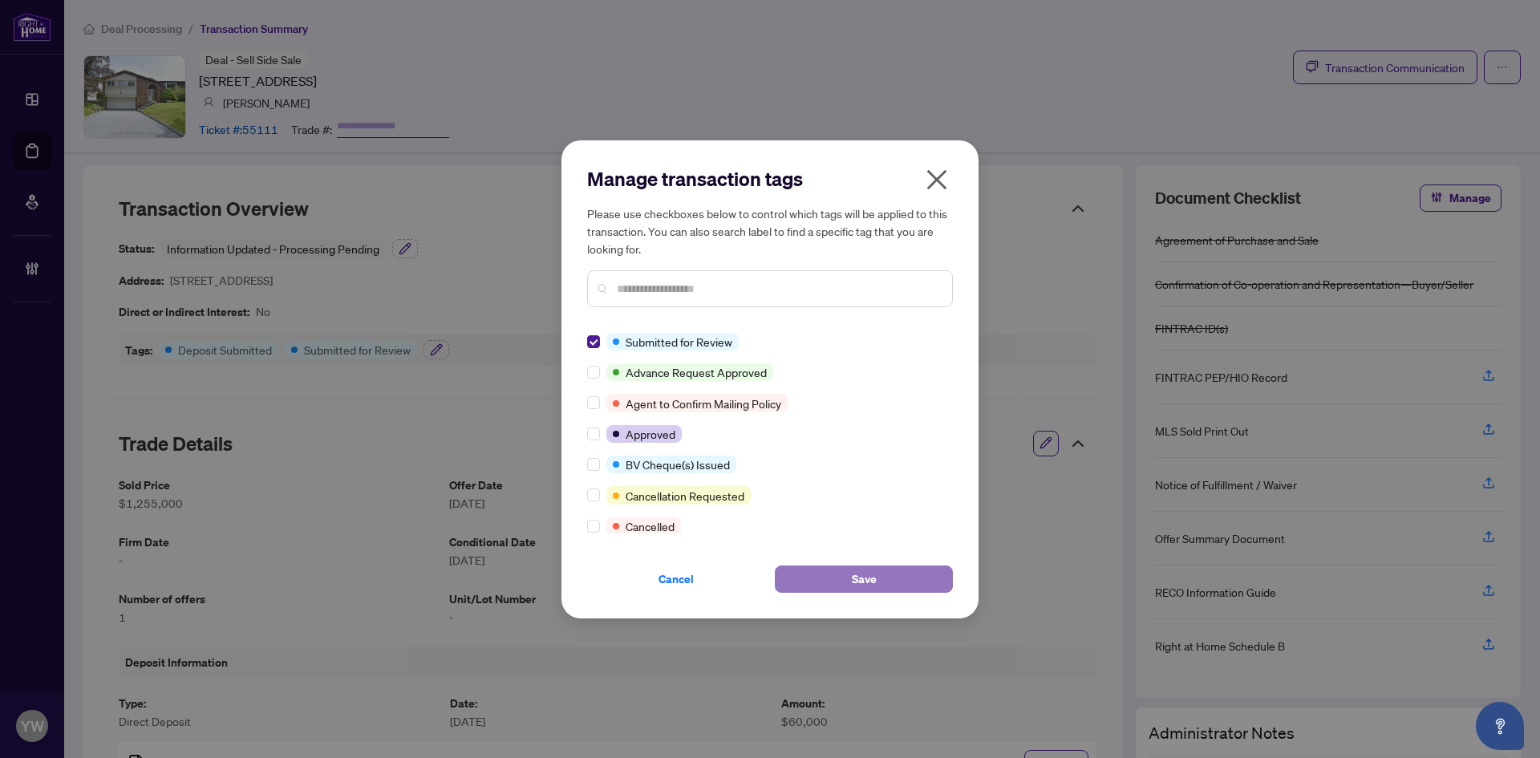
click at [854, 585] on span "Save" at bounding box center [864, 579] width 25 height 26
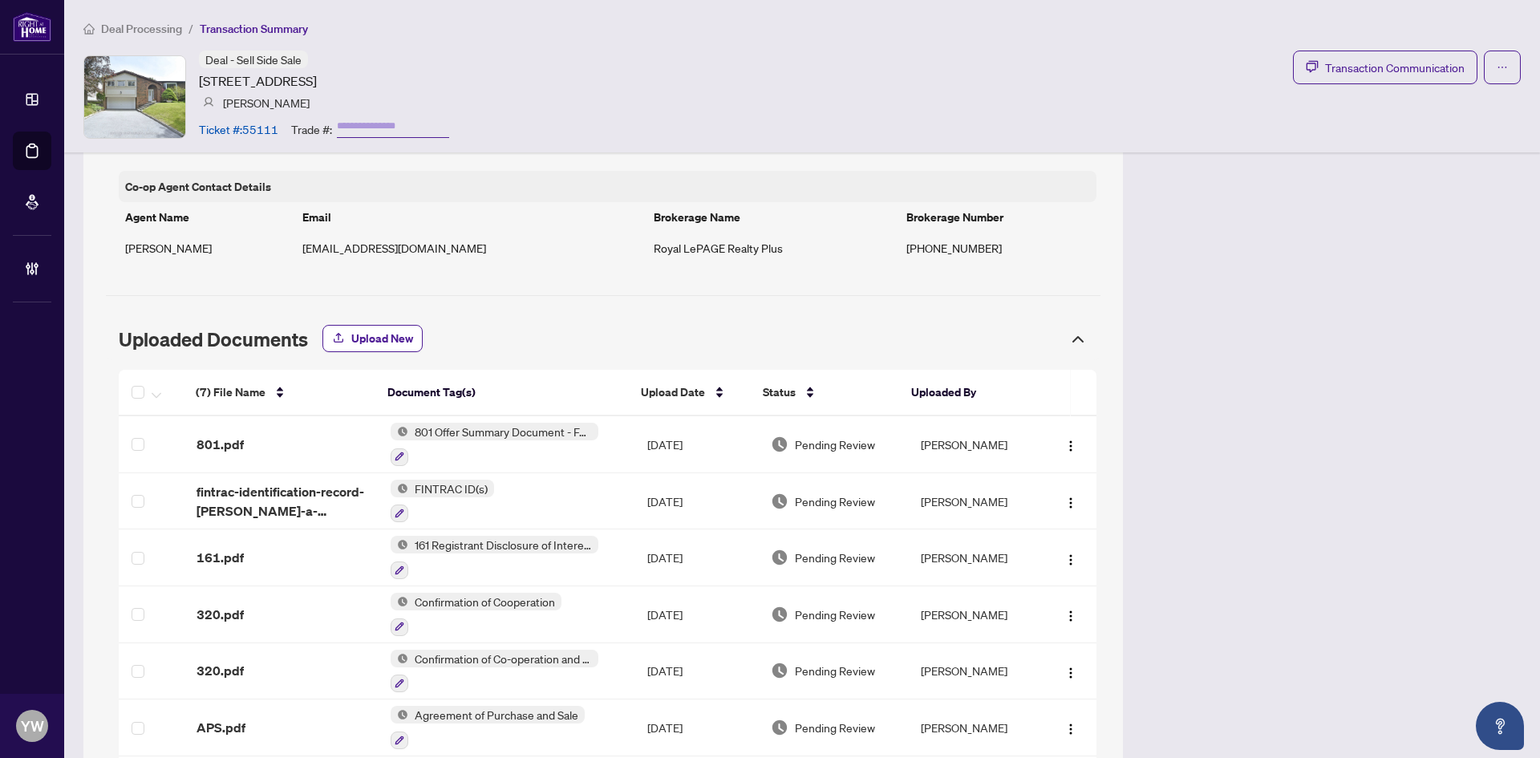
scroll to position [1333, 0]
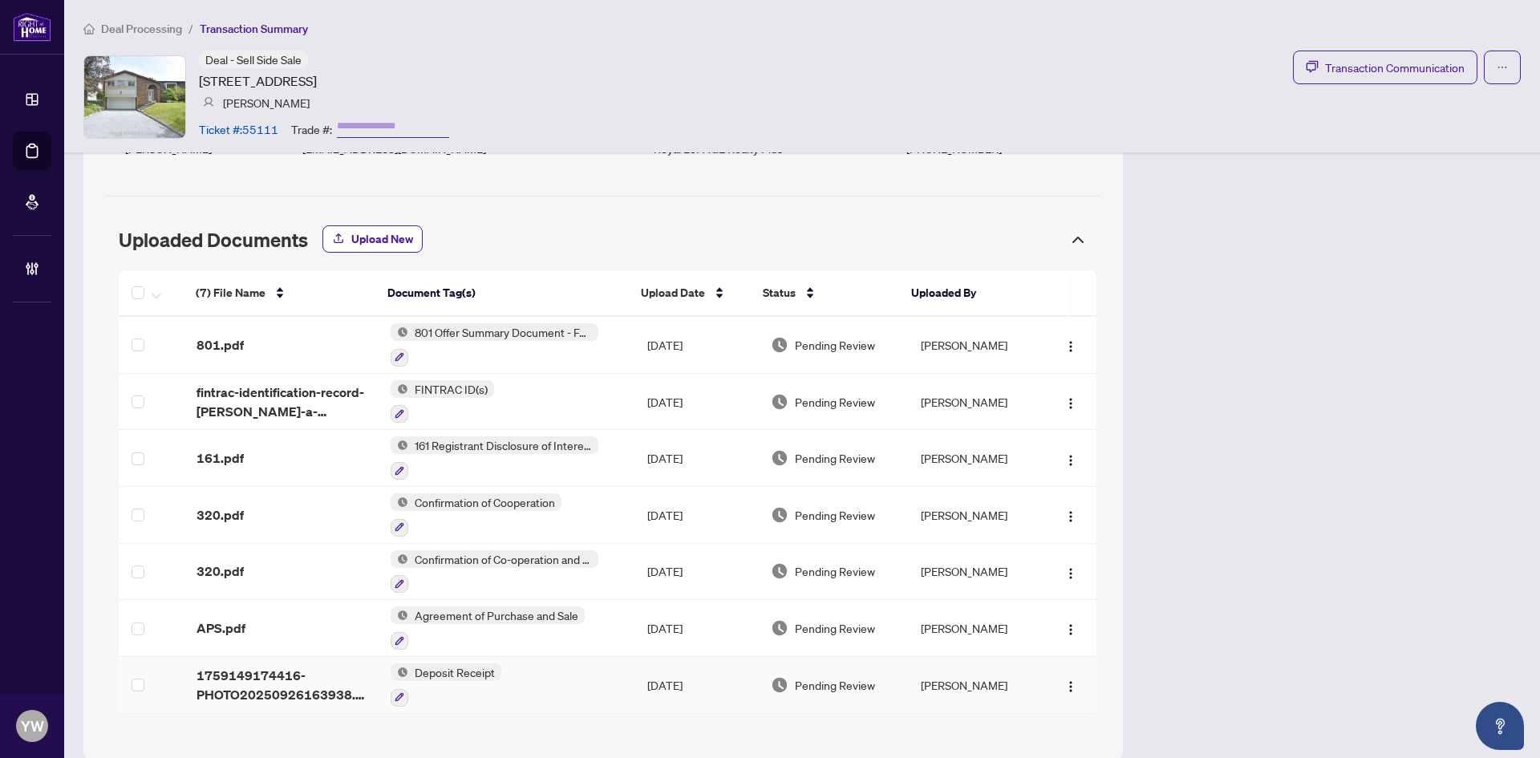
click at [288, 666] on span "1759149174416-PHOTO20250926163938.jpg" at bounding box center [281, 685] width 168 height 39
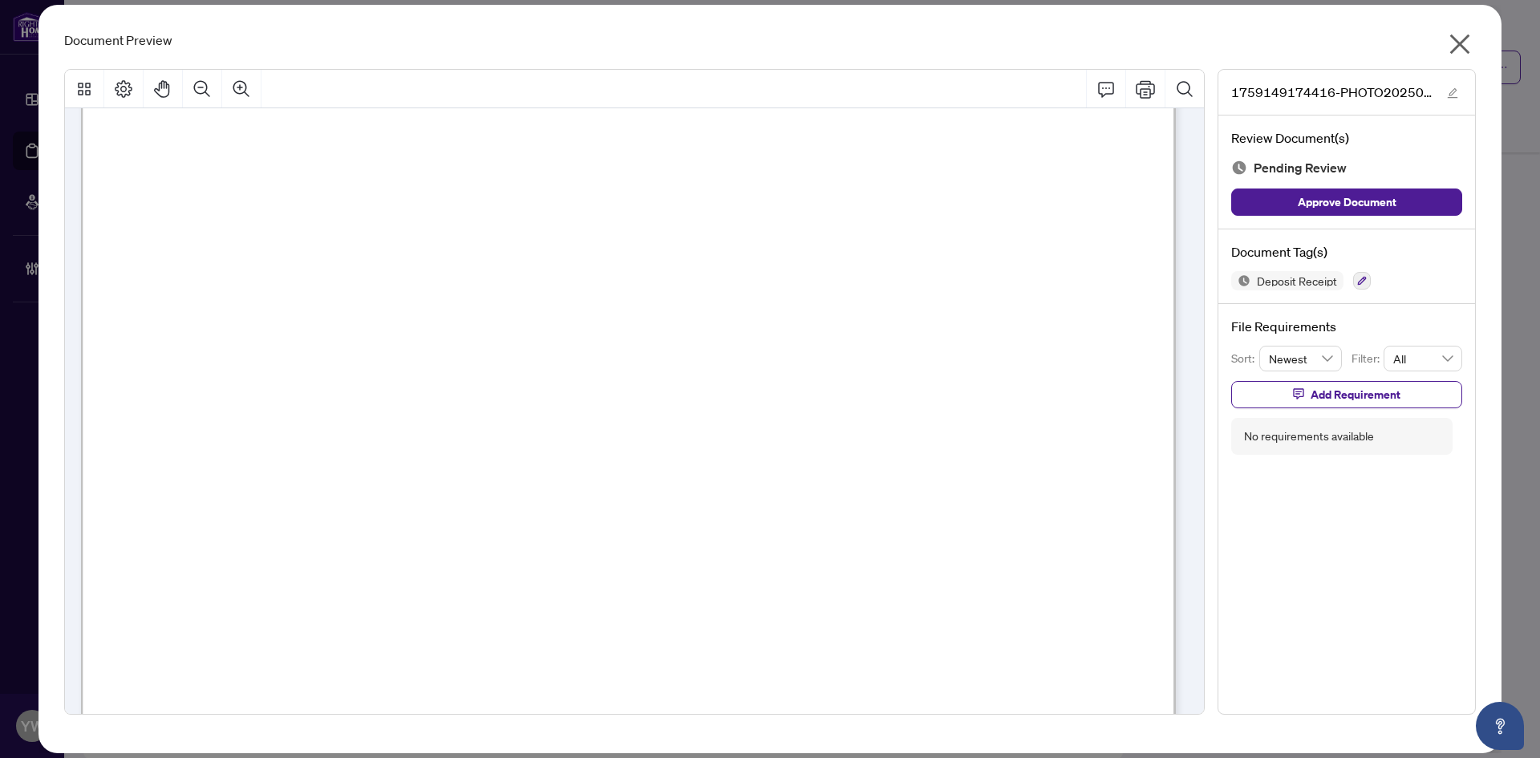
scroll to position [0, 0]
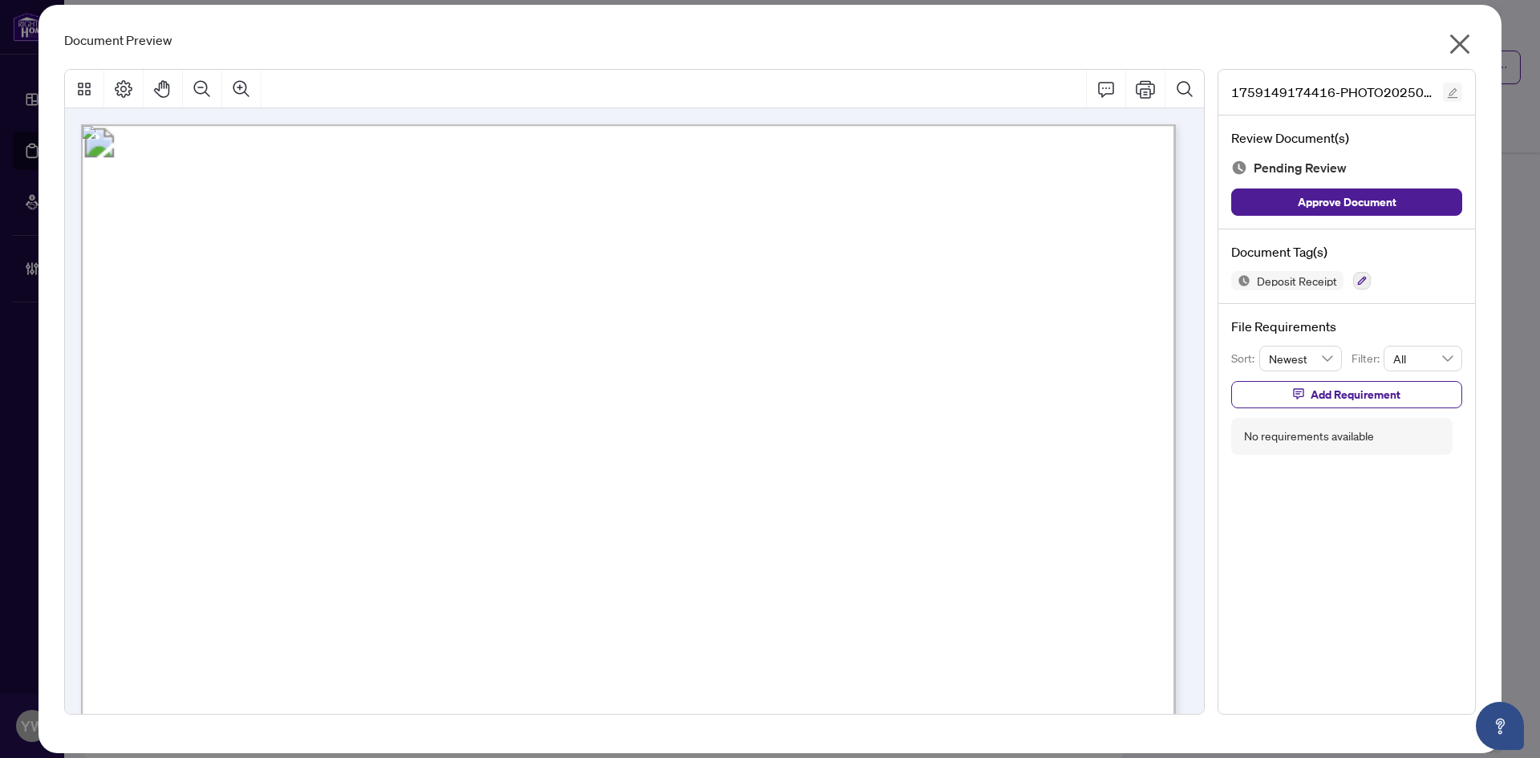
click at [1445, 98] on button "button" at bounding box center [1452, 92] width 19 height 19
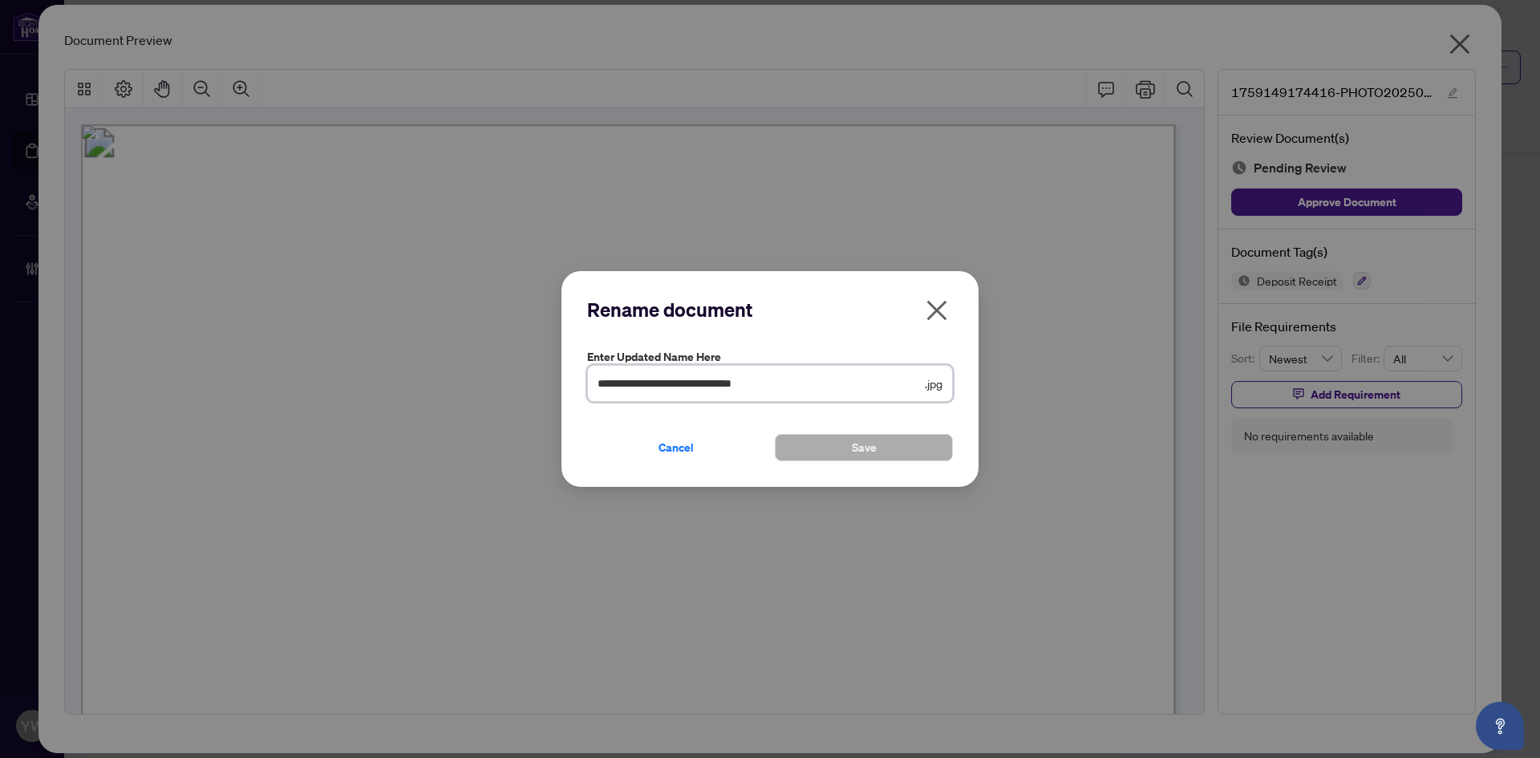
drag, startPoint x: 834, startPoint y: 392, endPoint x: 488, endPoint y: 384, distance: 345.9
click at [488, 384] on div "**********" at bounding box center [770, 379] width 1540 height 758
type input "**********"
click at [864, 443] on span "Save" at bounding box center [864, 448] width 25 height 26
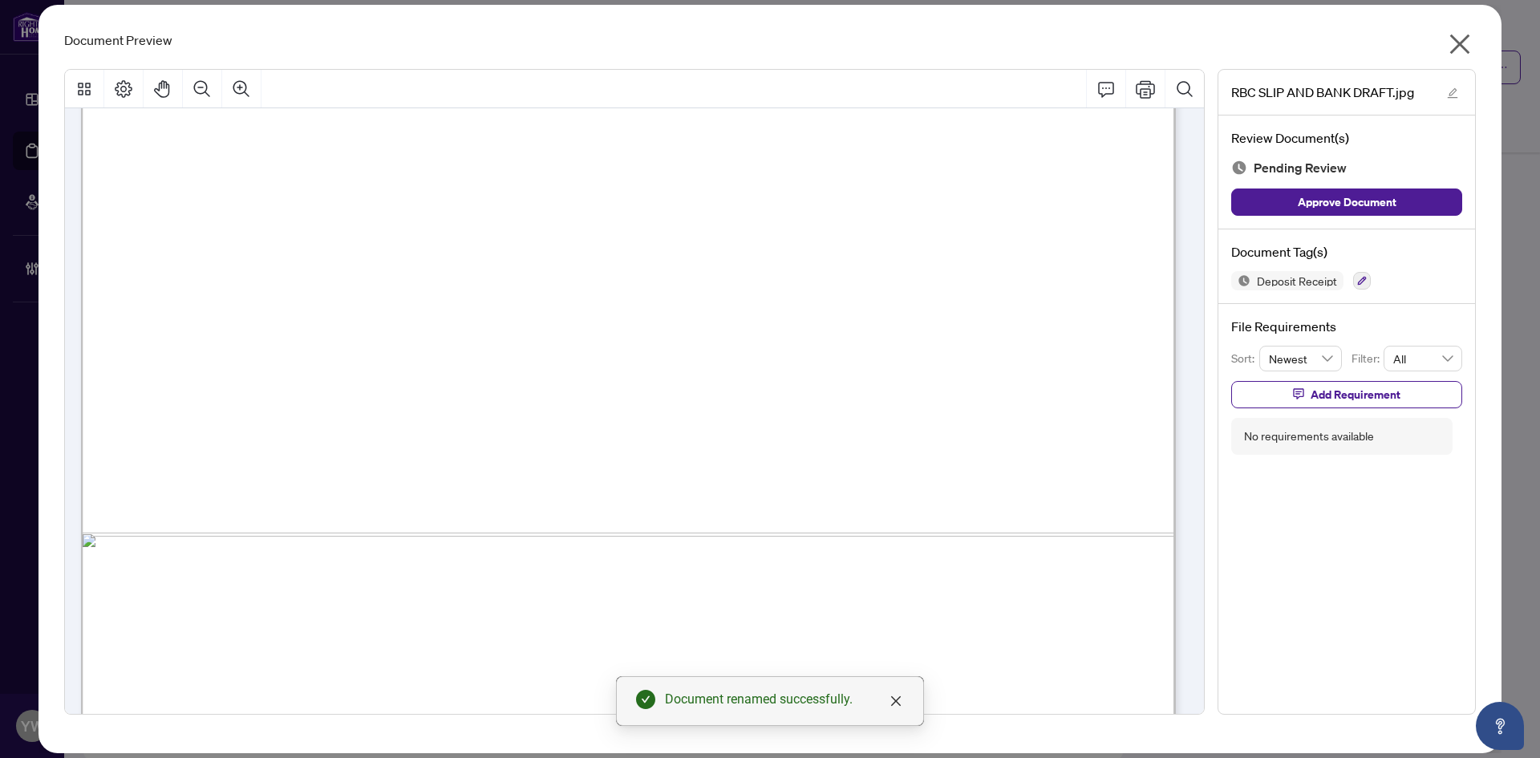
scroll to position [814, 0]
click at [1468, 47] on icon "close" at bounding box center [1460, 44] width 26 height 26
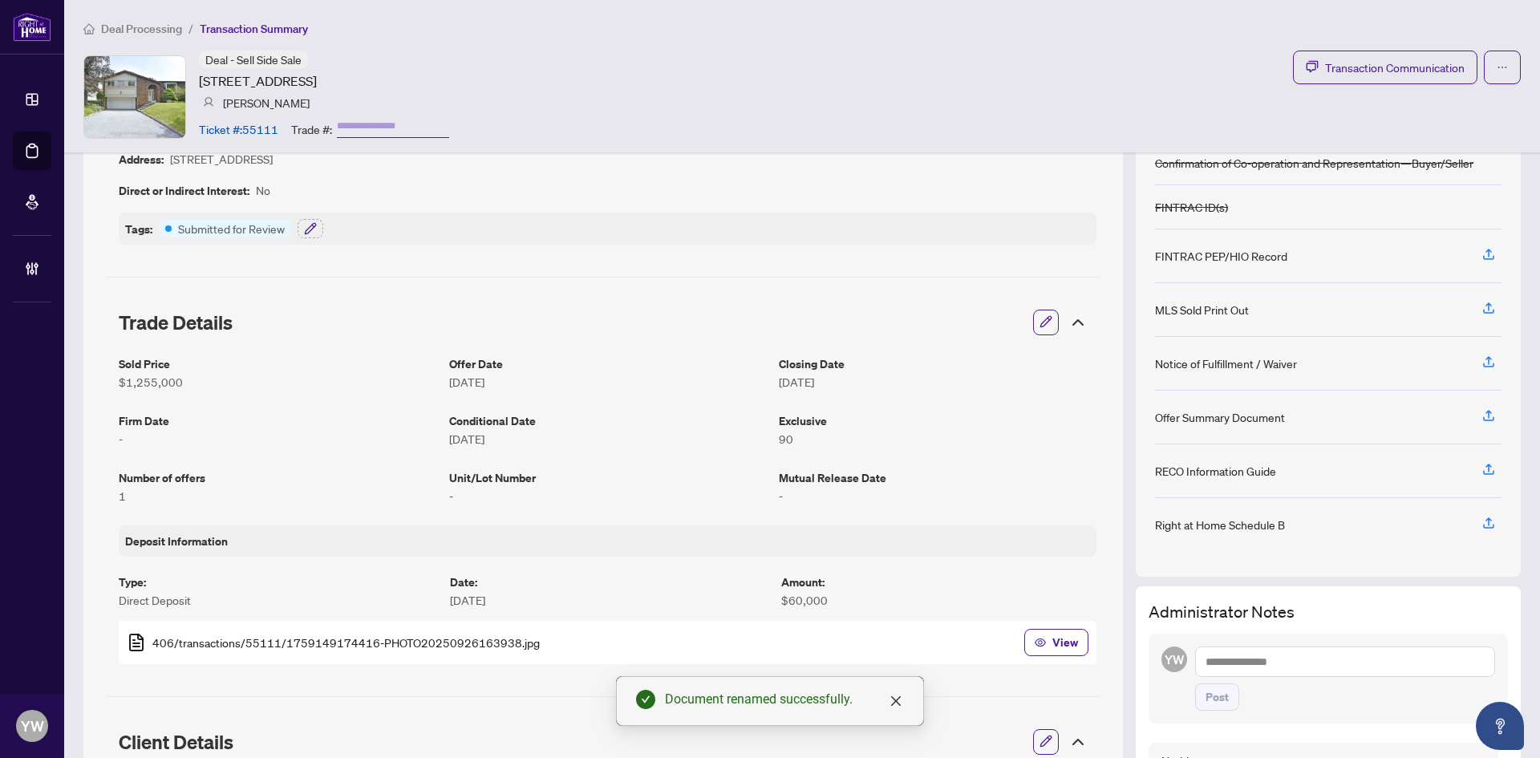
scroll to position [241, 0]
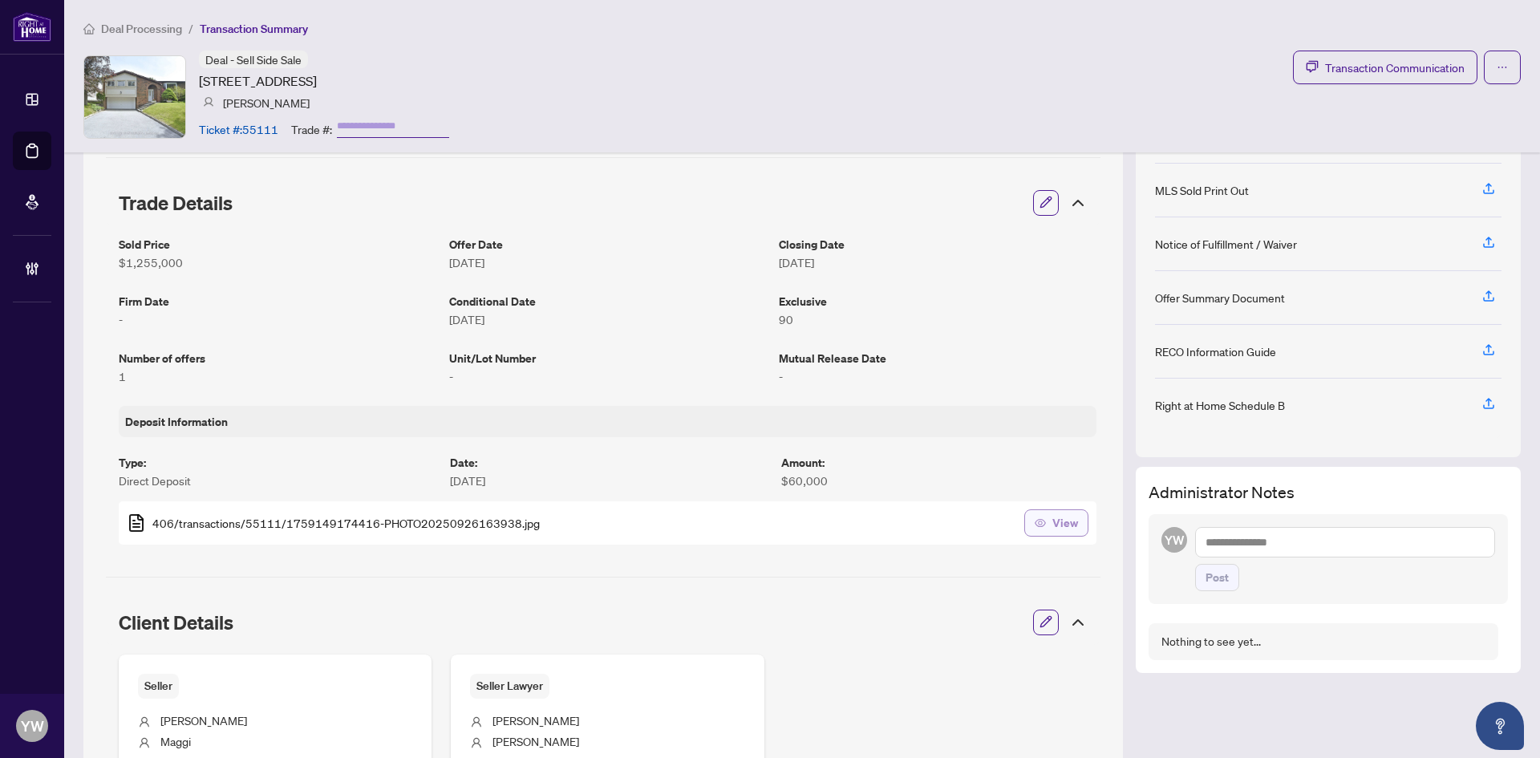
drag, startPoint x: 1059, startPoint y: 524, endPoint x: 1040, endPoint y: 521, distance: 19.5
click at [1059, 524] on span "View" at bounding box center [1066, 523] width 26 height 26
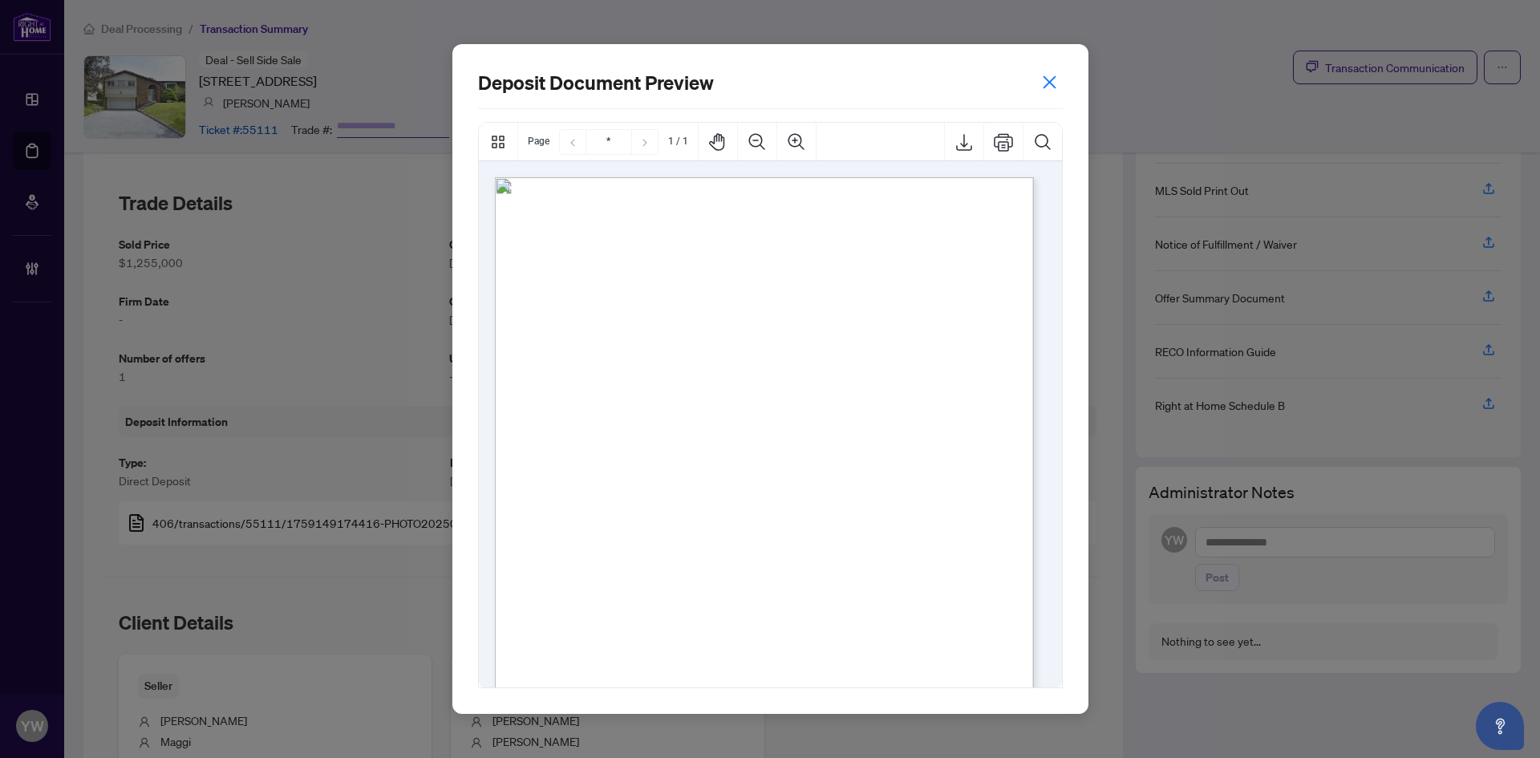
drag, startPoint x: 1055, startPoint y: 76, endPoint x: 854, endPoint y: 54, distance: 202.6
click at [1055, 76] on icon "close" at bounding box center [1049, 82] width 17 height 17
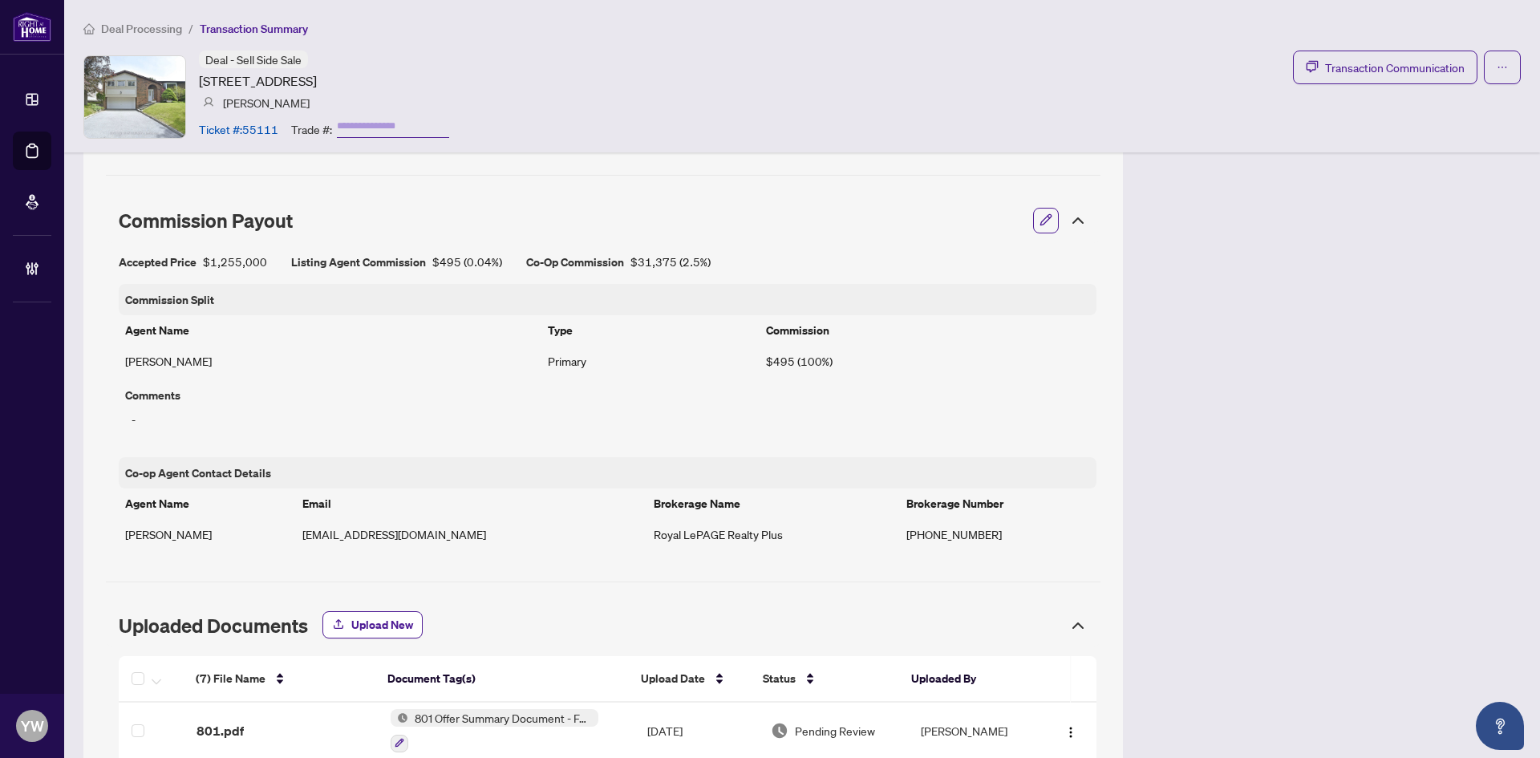
scroll to position [1043, 0]
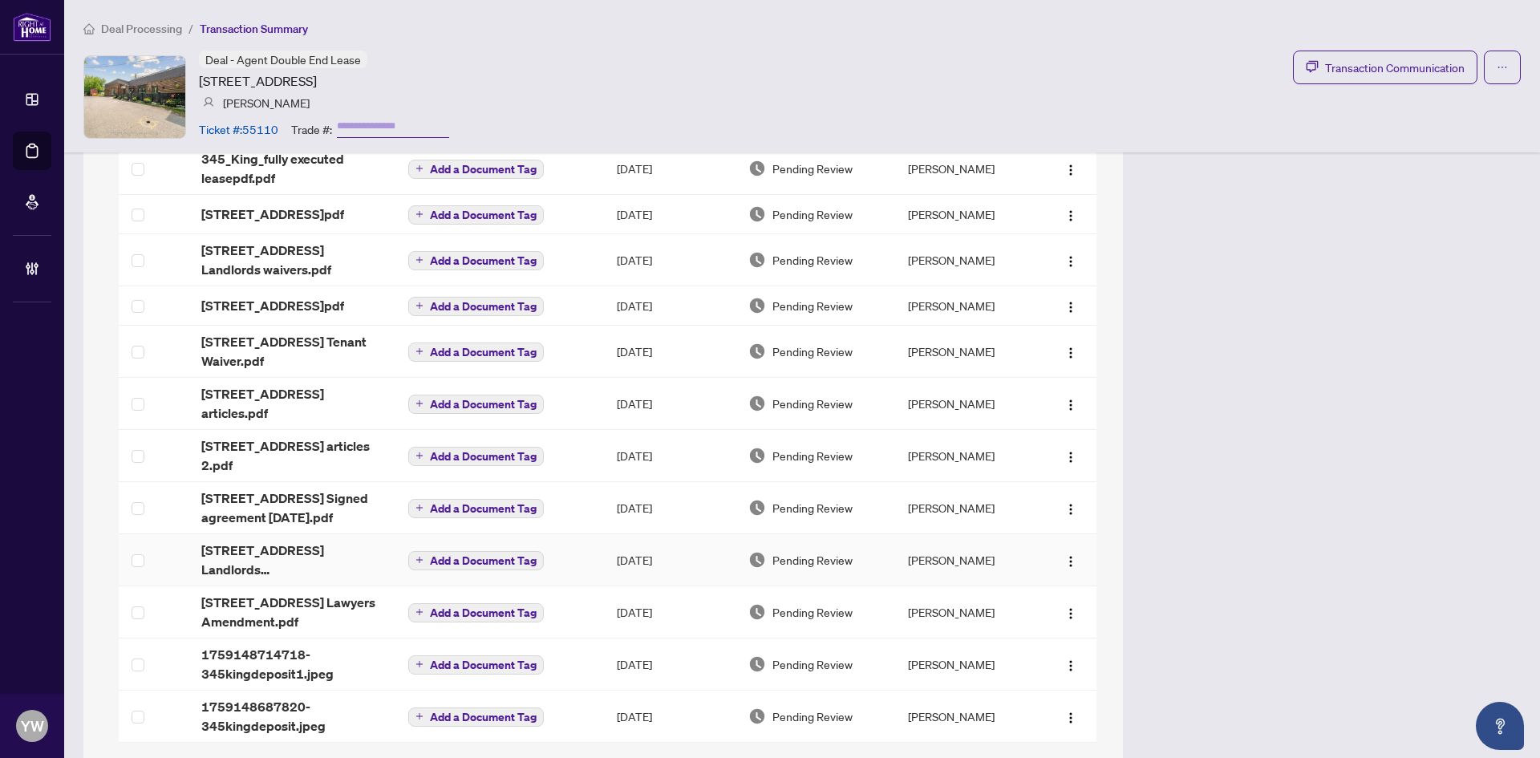
scroll to position [1587, 0]
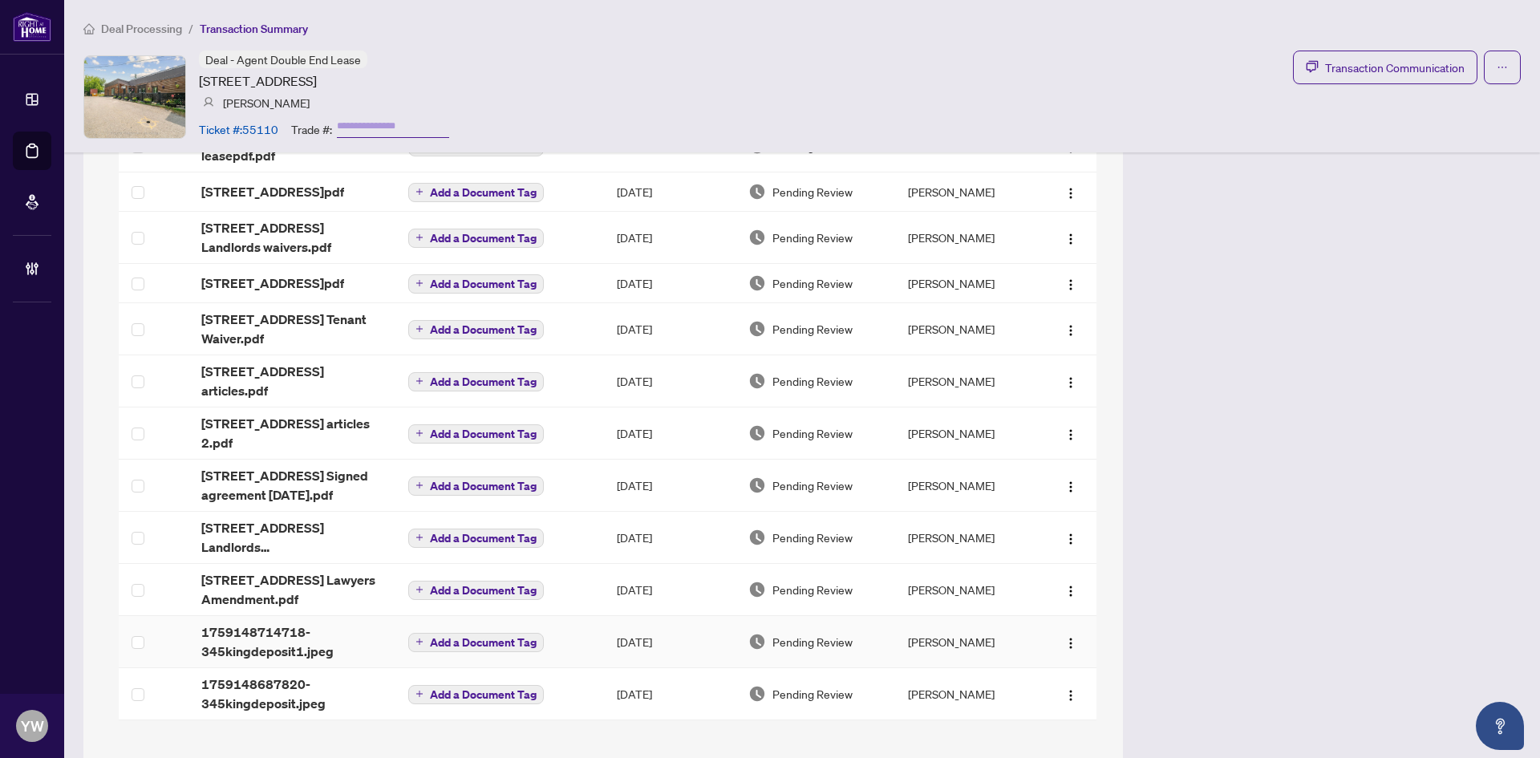
click at [285, 623] on span "1759148714718-345kingdeposit1.jpeg" at bounding box center [291, 642] width 181 height 39
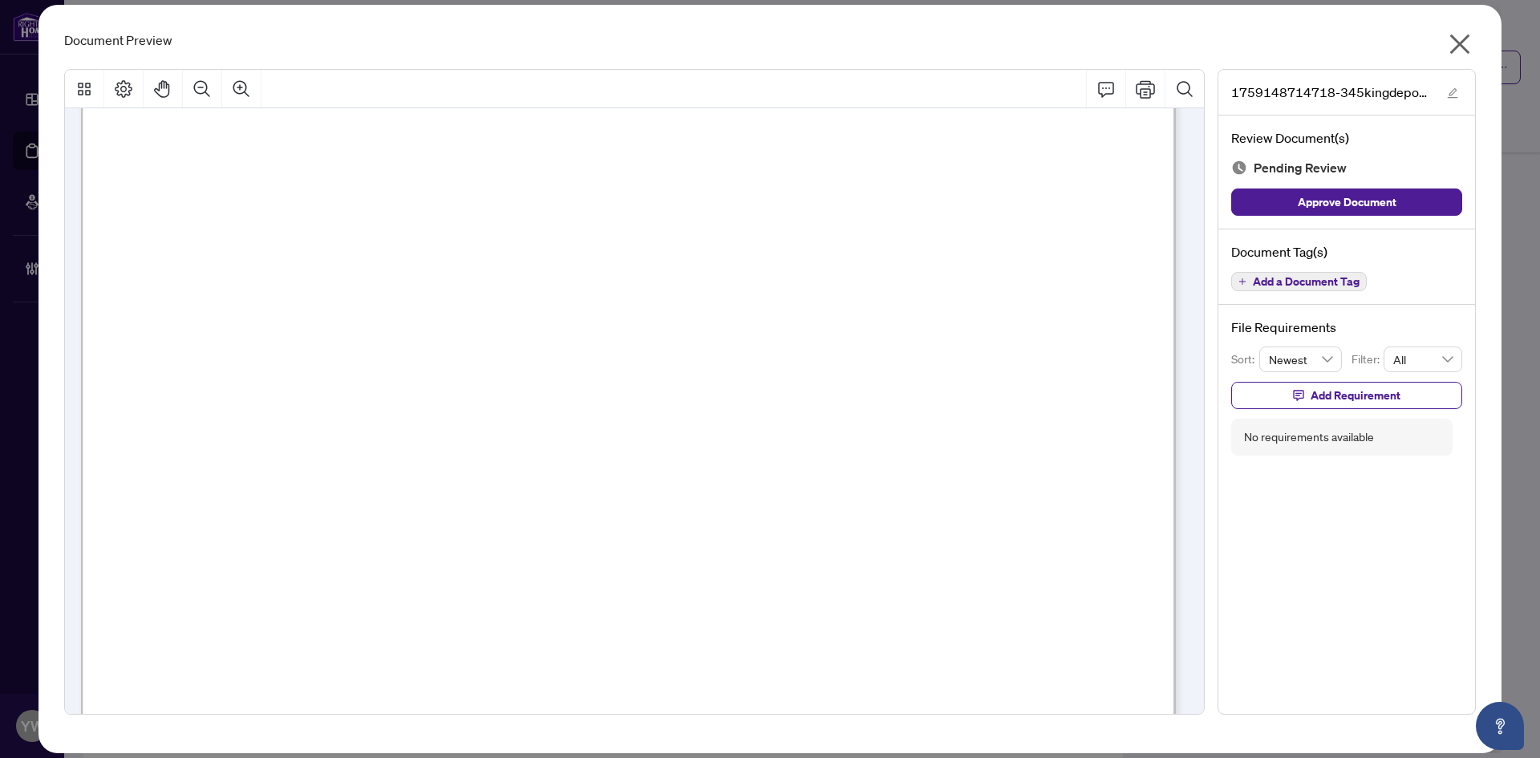
scroll to position [722, 0]
drag, startPoint x: 1398, startPoint y: 213, endPoint x: 1408, endPoint y: 186, distance: 28.5
click at [1398, 213] on button "Approve Document" at bounding box center [1346, 202] width 231 height 27
click at [1455, 89] on icon "edit" at bounding box center [1453, 93] width 10 height 10
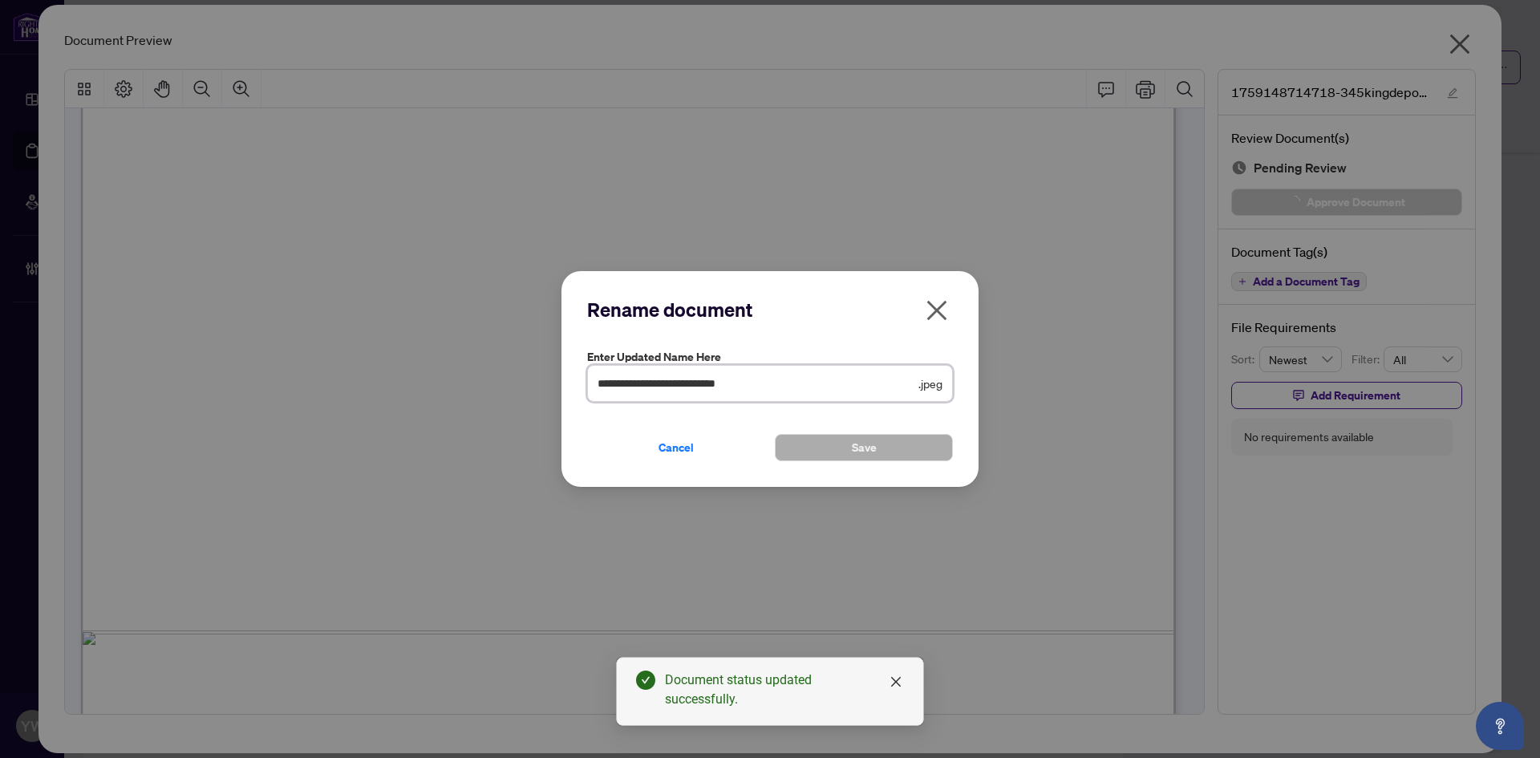
drag, startPoint x: 767, startPoint y: 385, endPoint x: 505, endPoint y: 385, distance: 262.3
click at [505, 385] on div "**********" at bounding box center [770, 379] width 1540 height 758
type input "********"
click at [819, 450] on button "Save" at bounding box center [864, 447] width 178 height 27
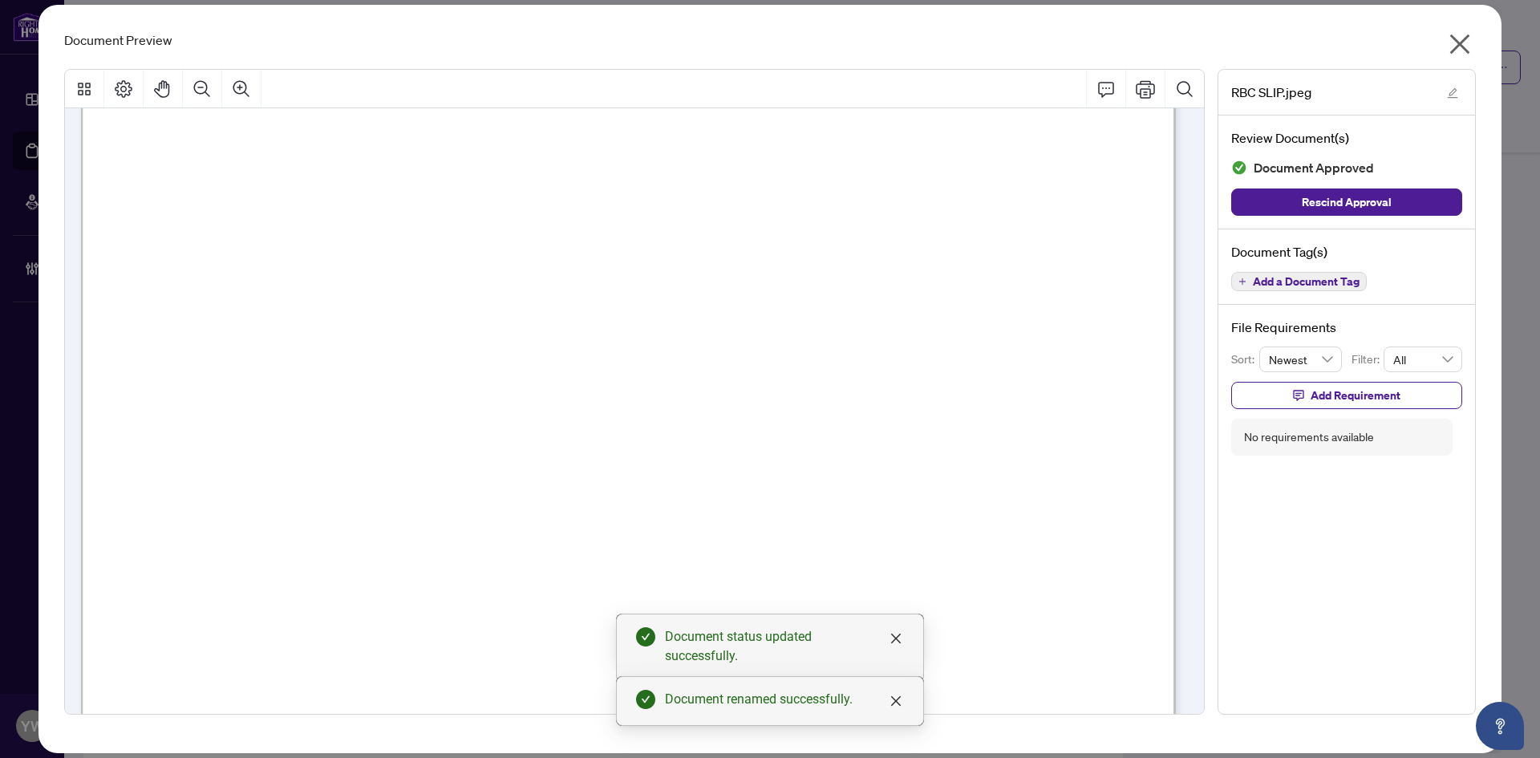
scroll to position [160, 0]
click at [1463, 40] on icon "close" at bounding box center [1461, 44] width 20 height 20
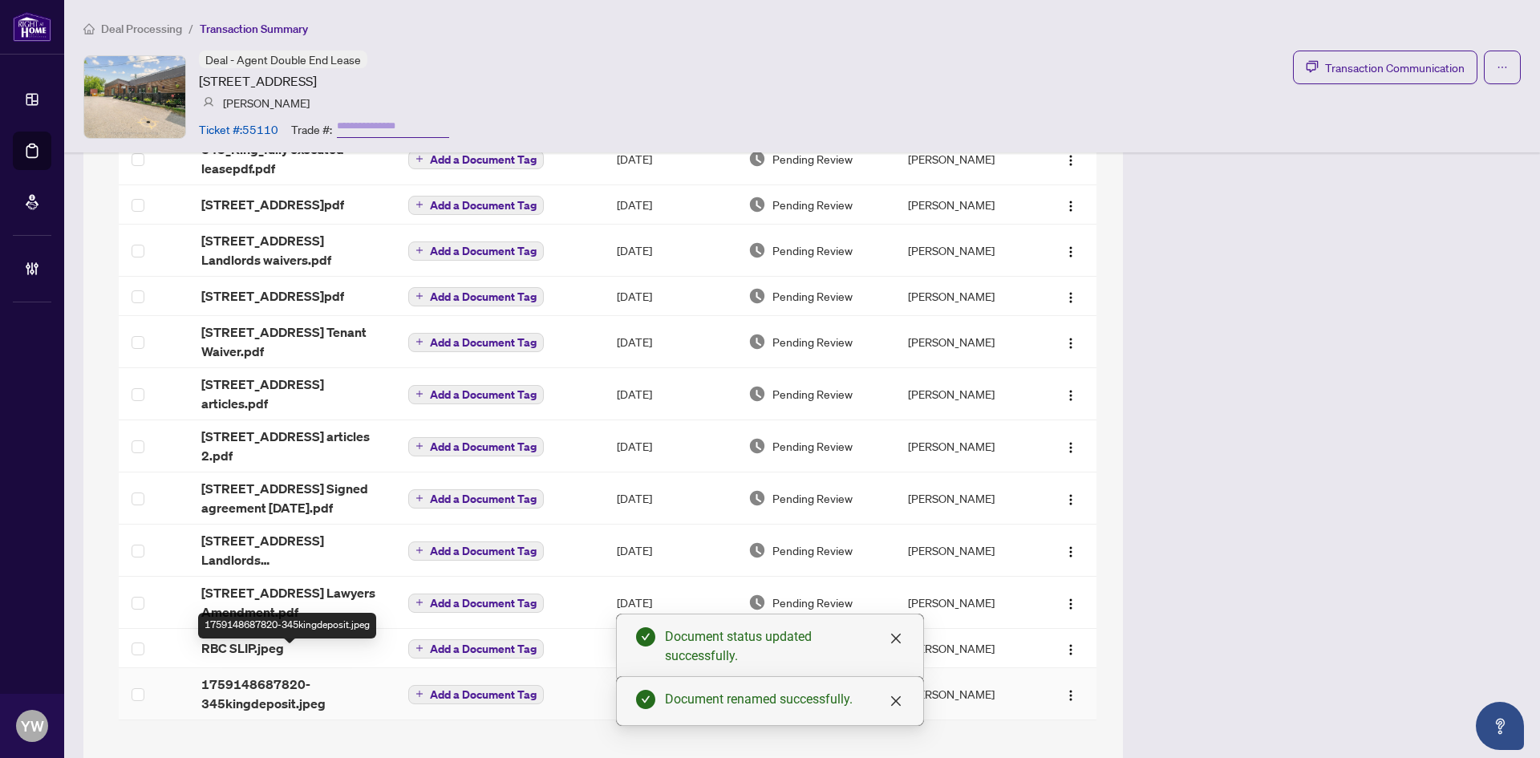
click at [281, 675] on span "1759148687820-345kingdeposit.jpeg" at bounding box center [291, 694] width 181 height 39
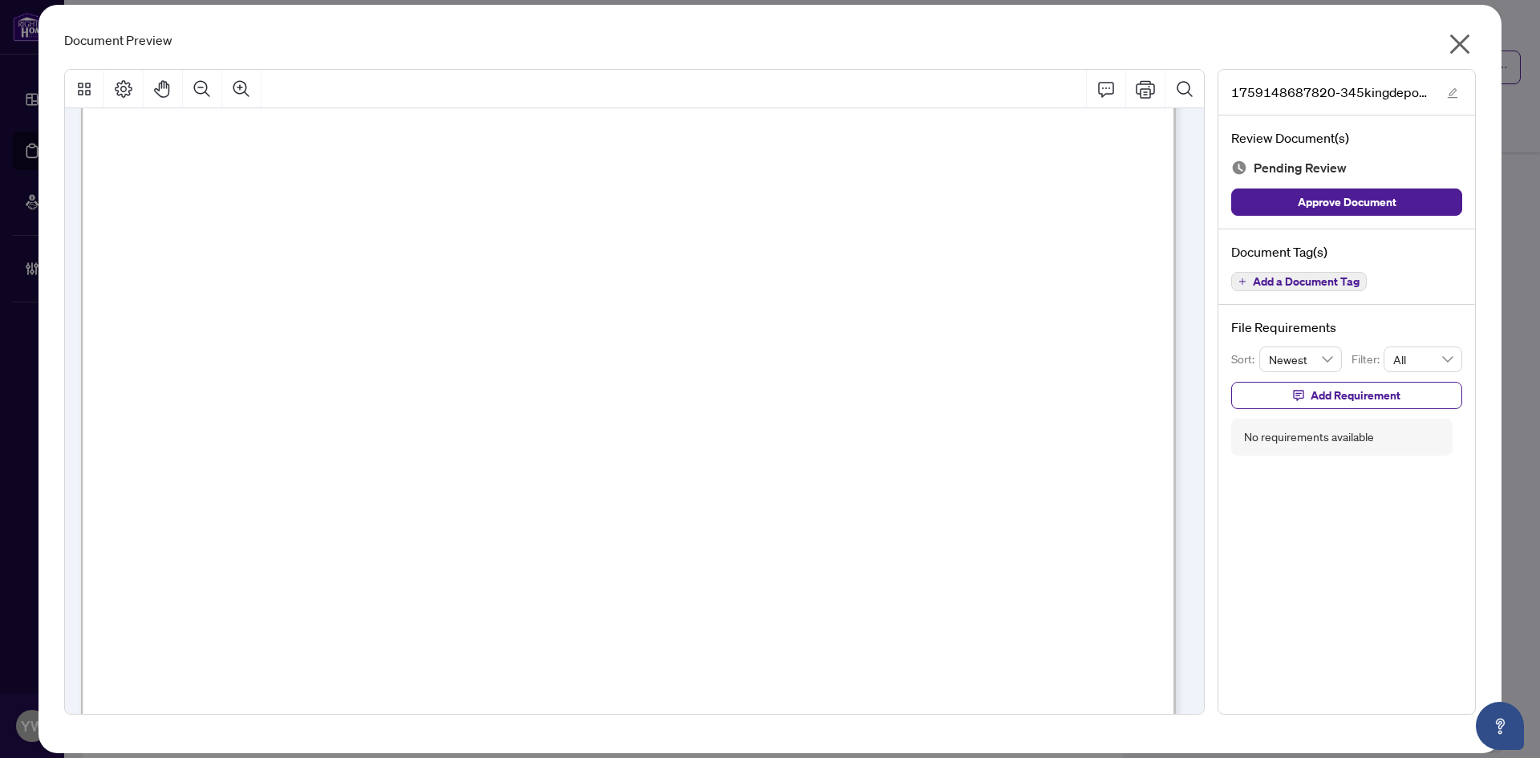
scroll to position [802, 0]
click at [1394, 217] on div "Review Document(s) Pending Review Approve Document" at bounding box center [1347, 173] width 257 height 114
click at [1400, 205] on button "Approve Document" at bounding box center [1346, 202] width 231 height 27
click at [1459, 54] on icon "close" at bounding box center [1460, 44] width 26 height 26
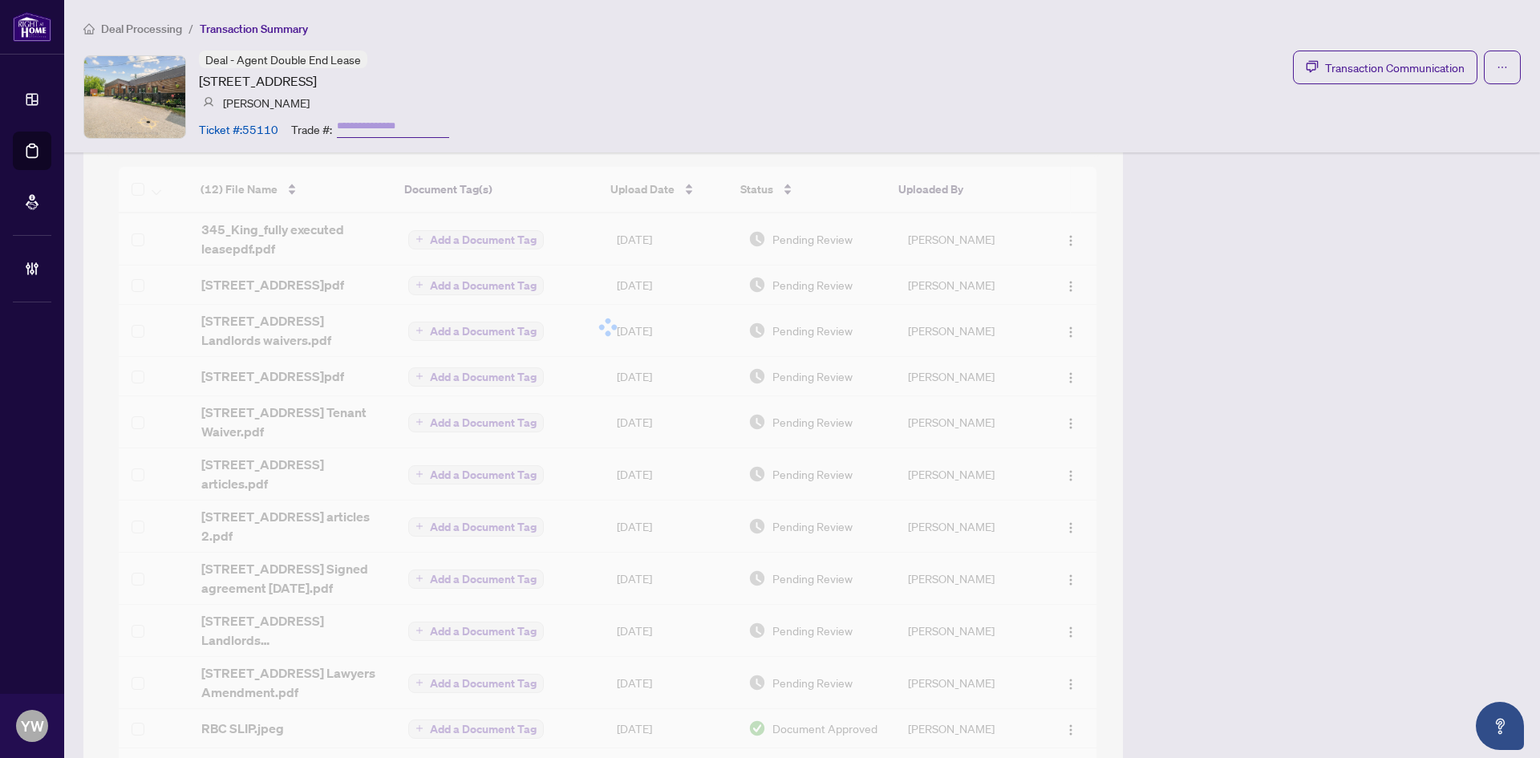
scroll to position [1574, 0]
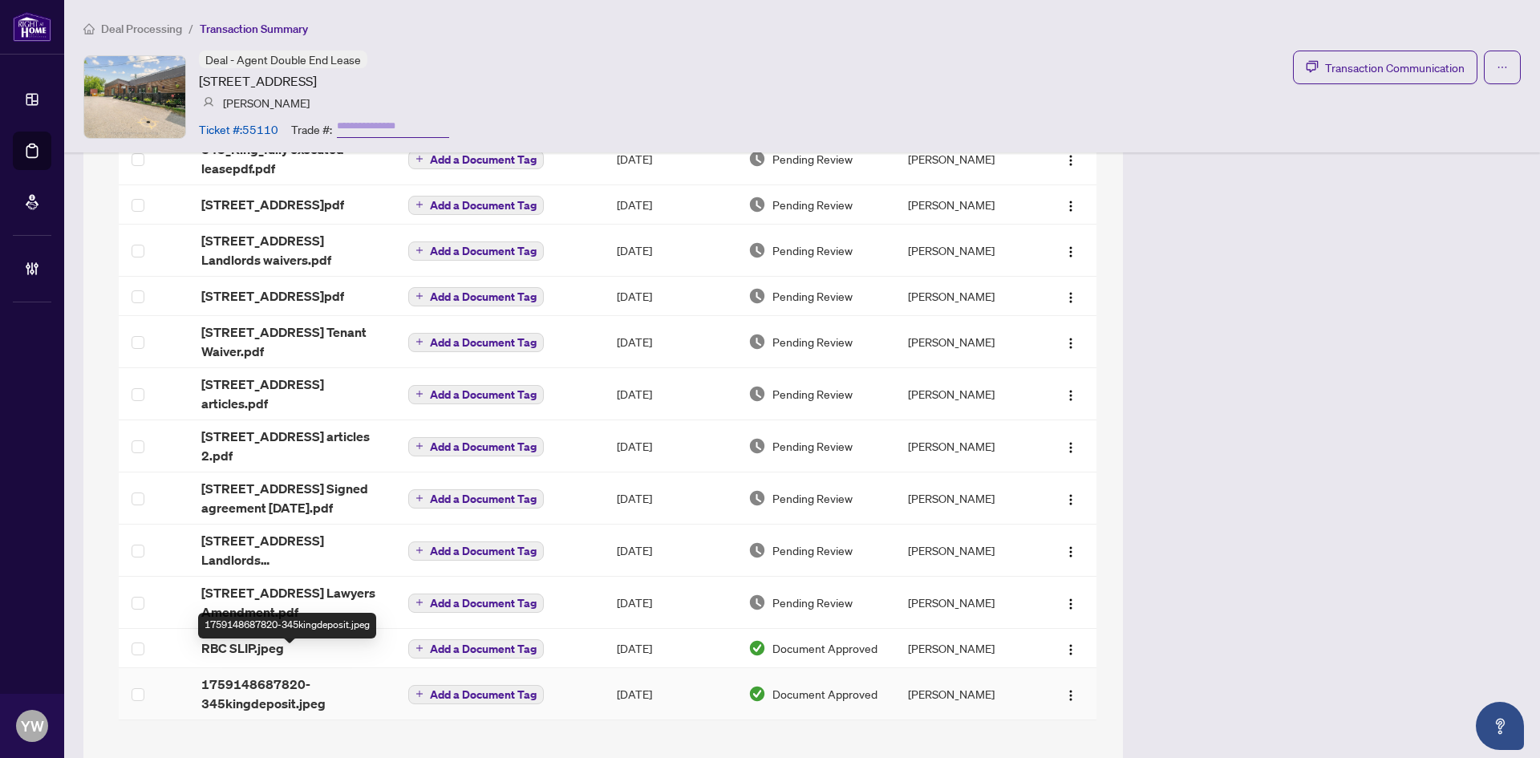
click at [285, 675] on span "1759148687820-345kingdeposit.jpeg" at bounding box center [291, 694] width 181 height 39
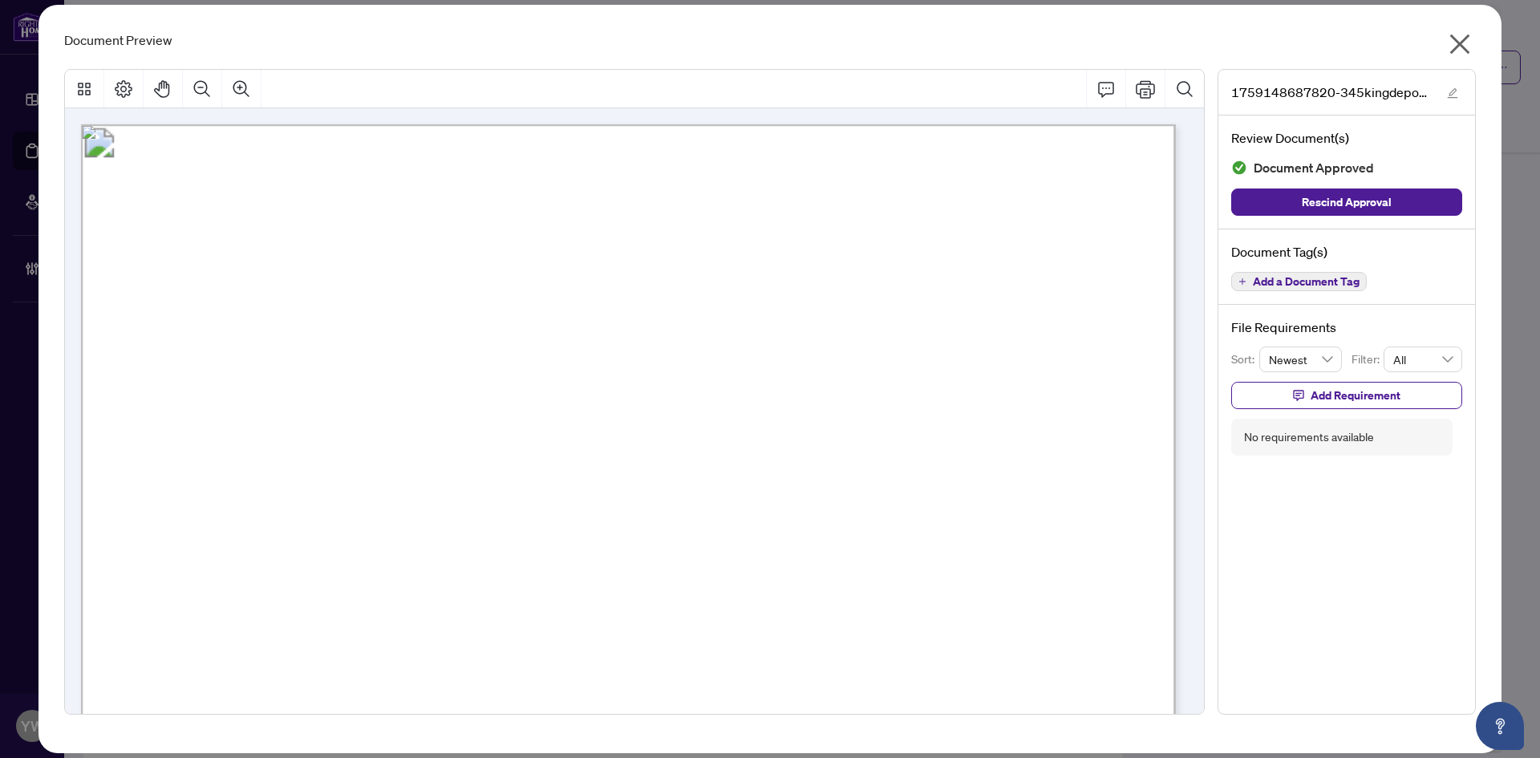
click at [1462, 45] on icon "close" at bounding box center [1461, 44] width 20 height 20
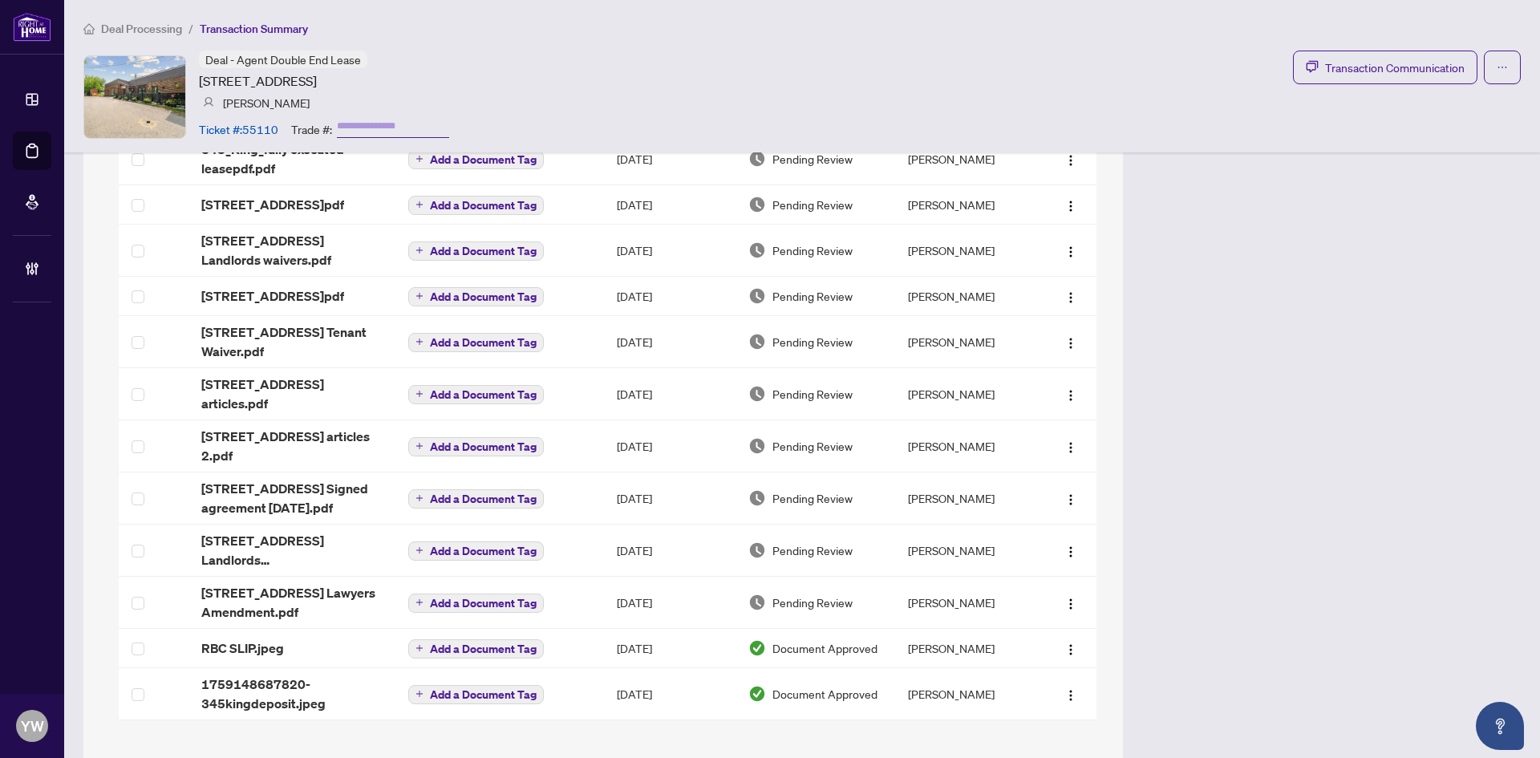
drag, startPoint x: 604, startPoint y: 82, endPoint x: 627, endPoint y: 92, distance: 24.8
click at [604, 82] on div "Deal - Agent Double End Lease 345 king St, Midland, Ontario L4R 3M7, Canada Elv…" at bounding box center [802, 97] width 1438 height 92
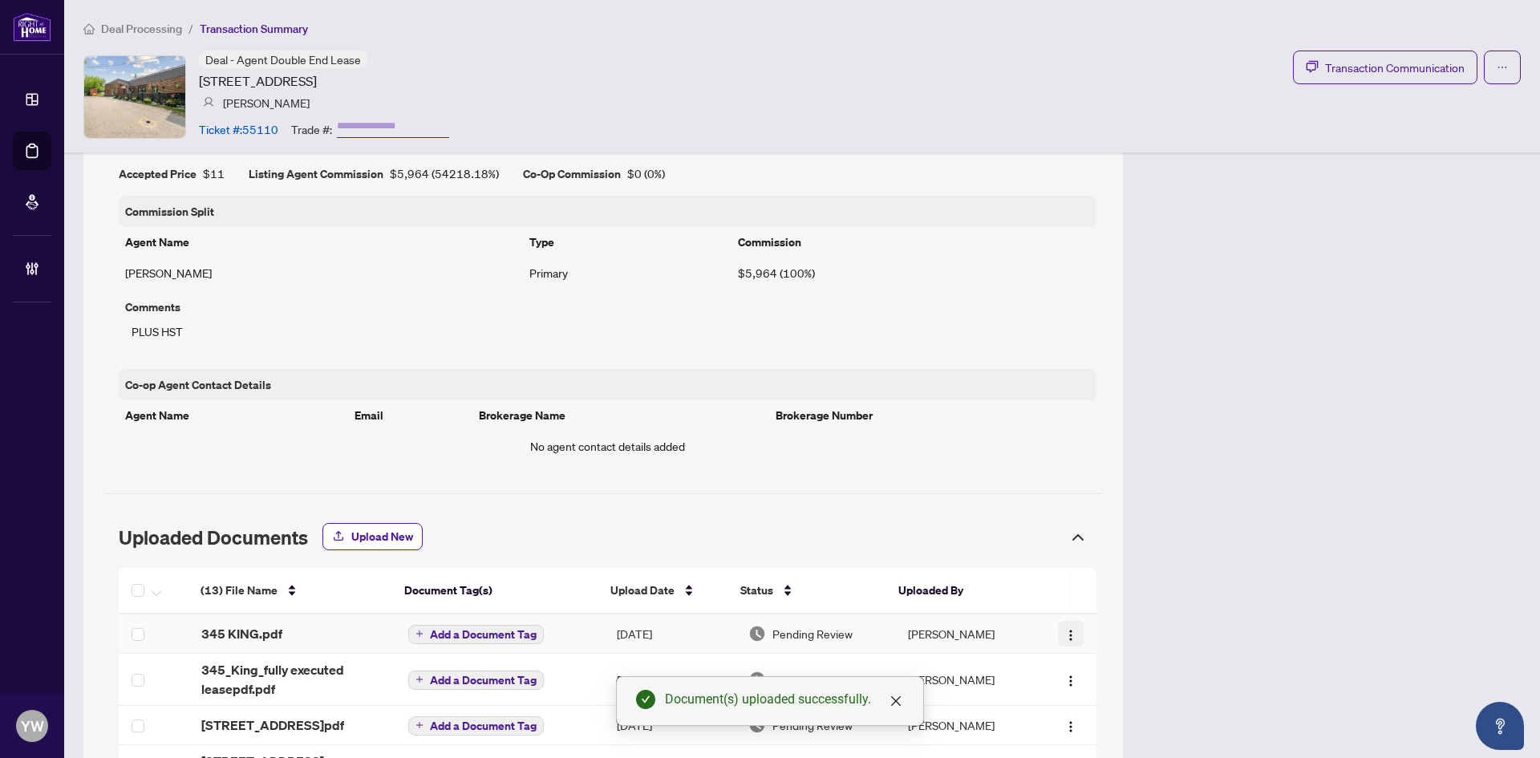
click at [1065, 632] on img "button" at bounding box center [1071, 635] width 13 height 13
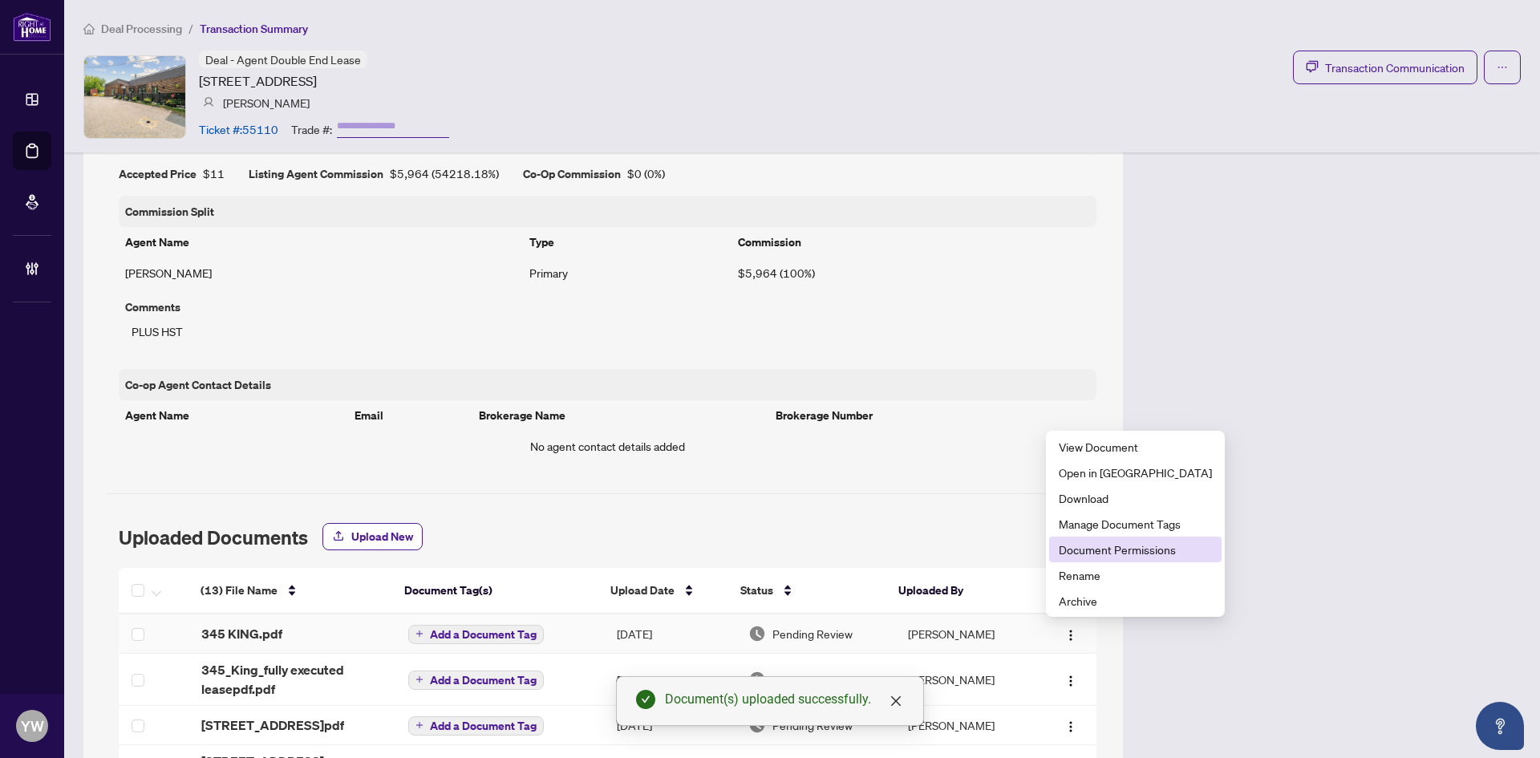
click at [1134, 547] on span "Document Permissions" at bounding box center [1135, 550] width 153 height 18
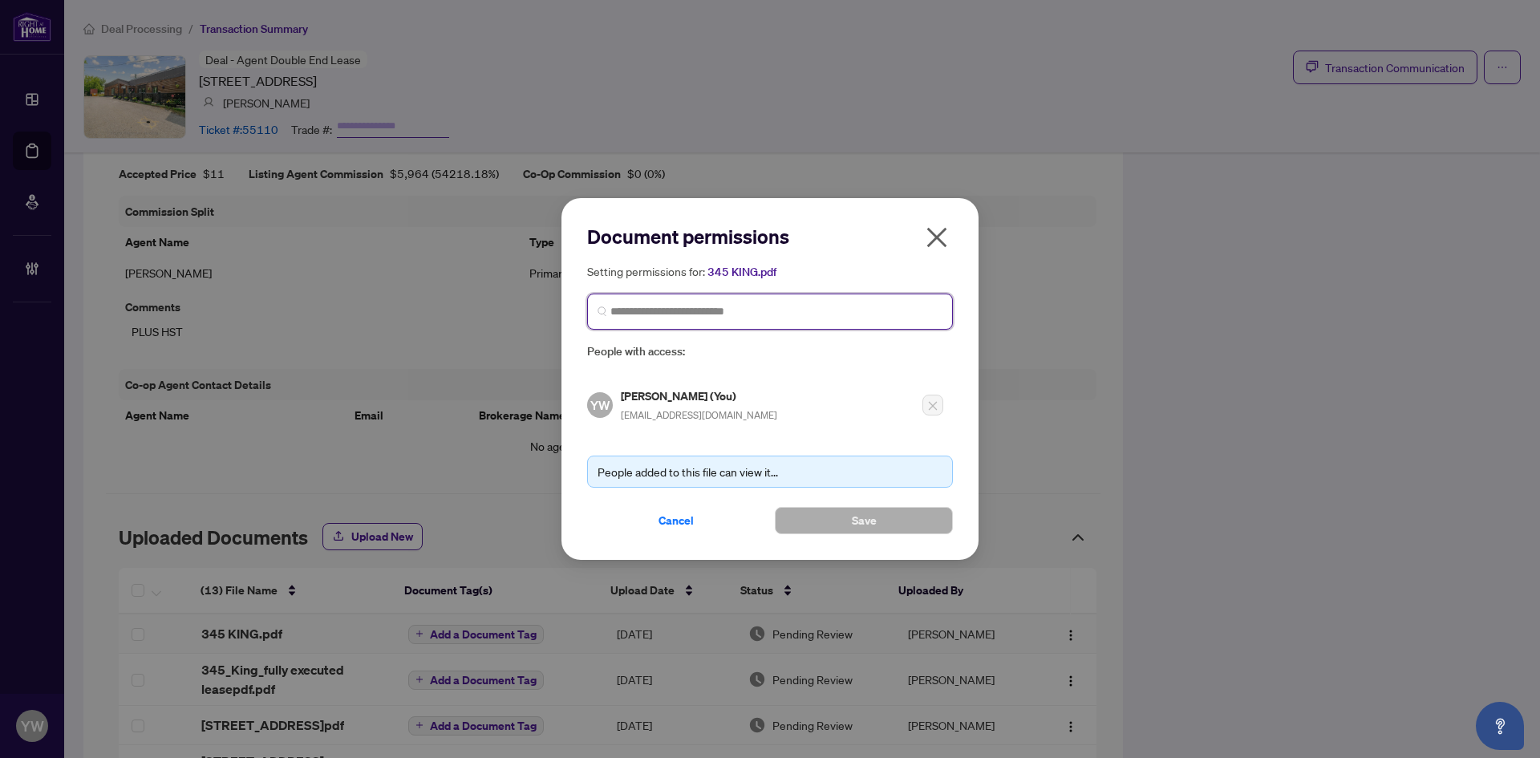
click at [658, 316] on input "search" at bounding box center [777, 311] width 332 height 17
type input "*******"
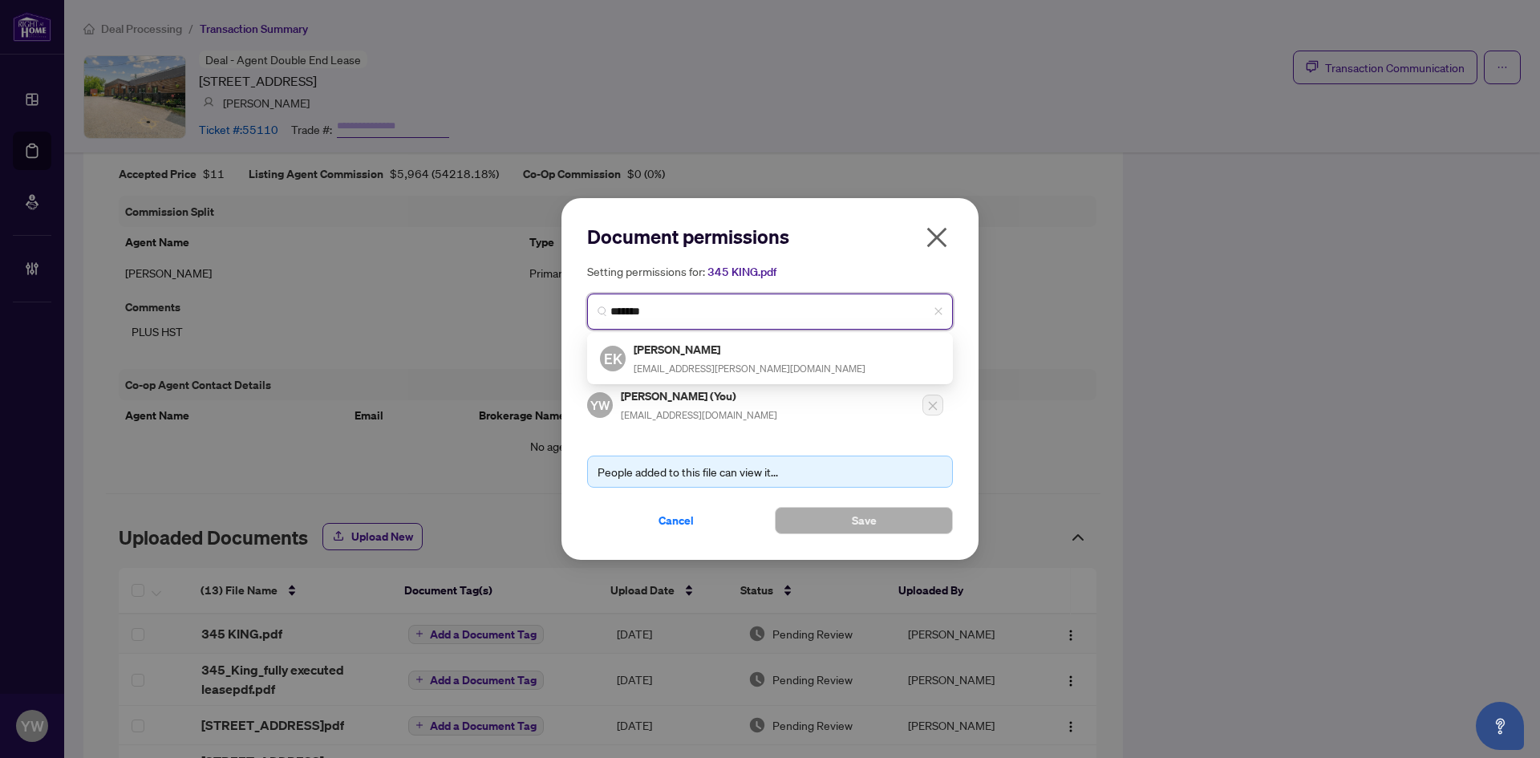
click at [680, 352] on h5 "Elvis Kmet" at bounding box center [750, 349] width 232 height 18
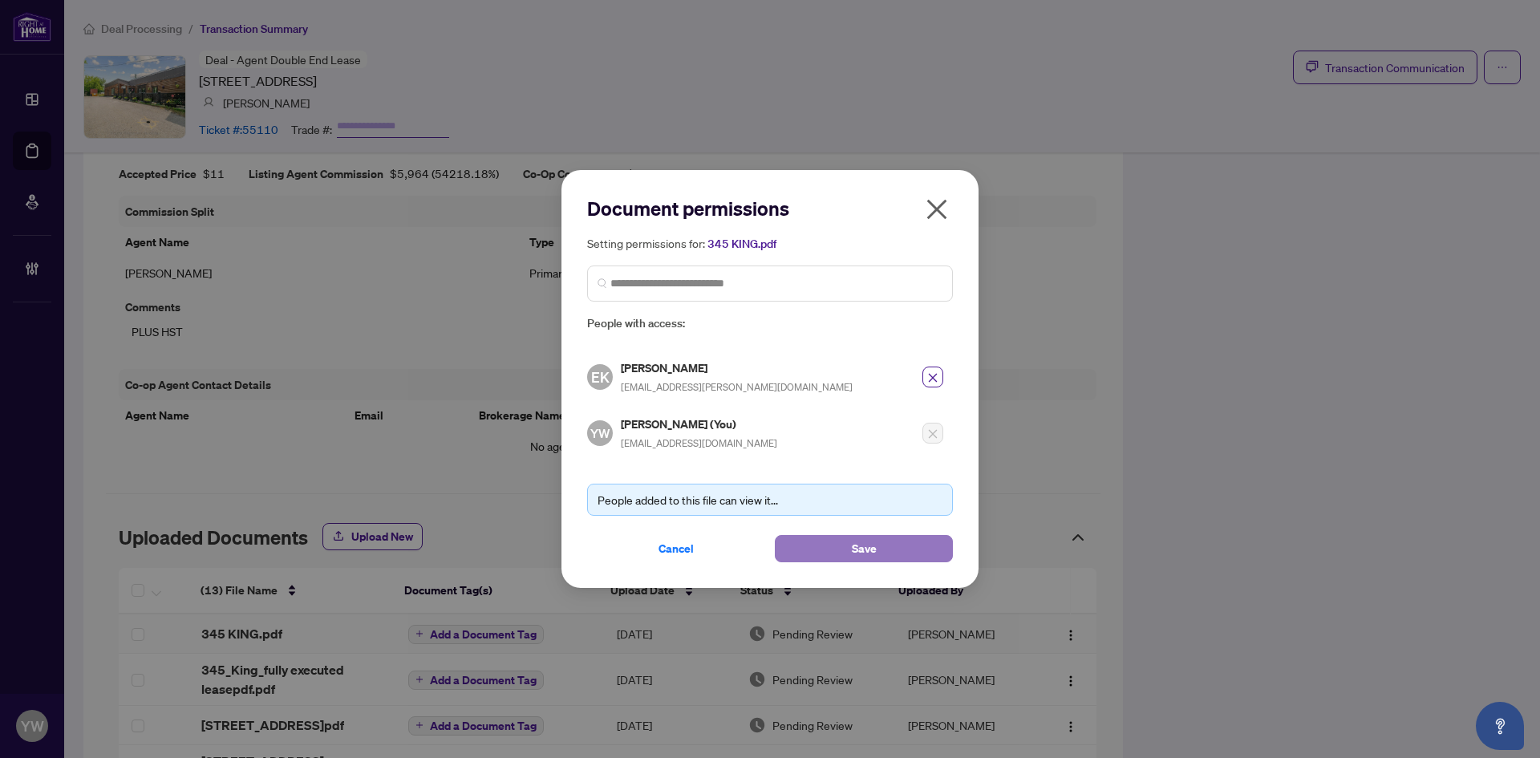
click at [821, 540] on button "Save" at bounding box center [864, 548] width 178 height 27
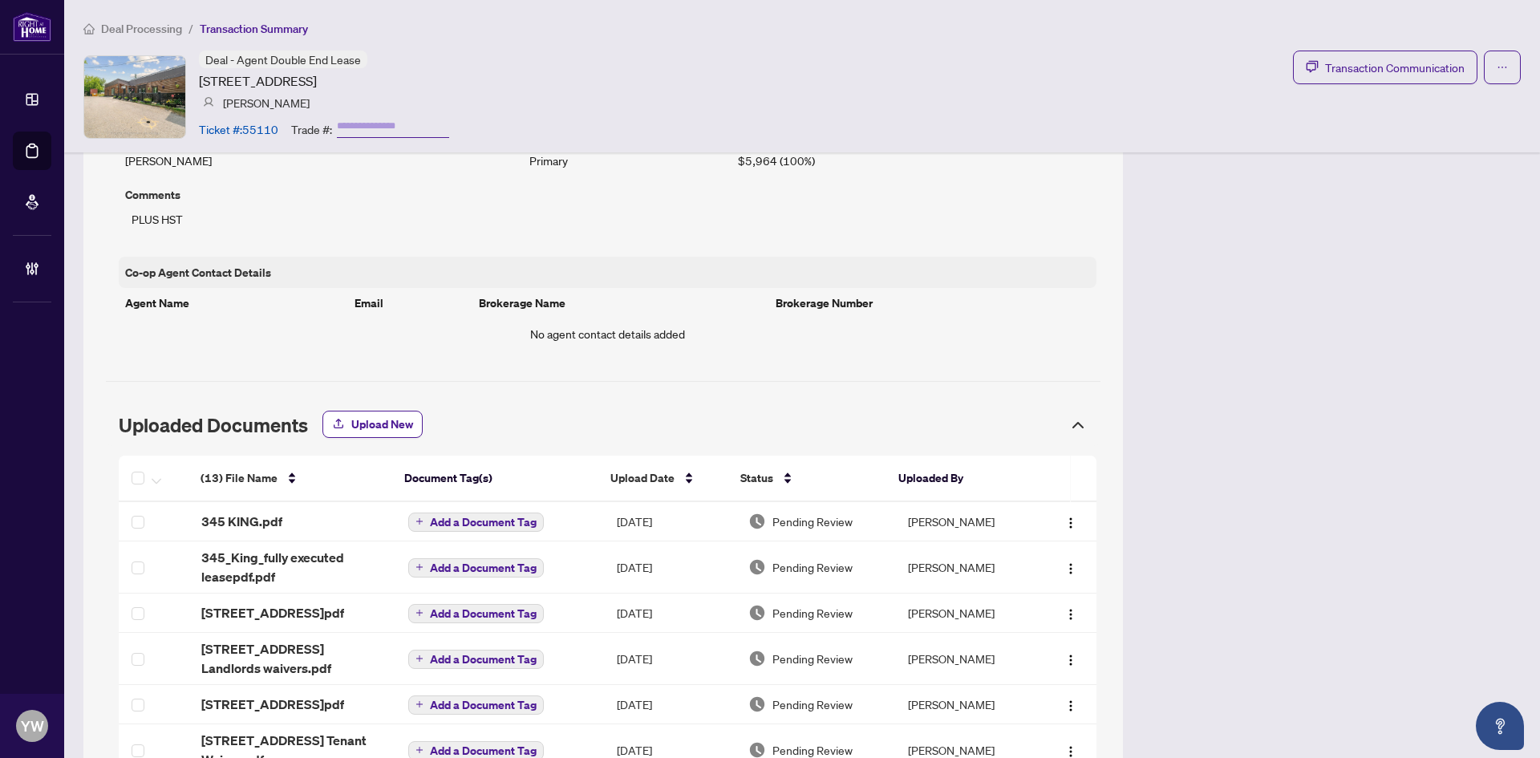
scroll to position [1333, 0]
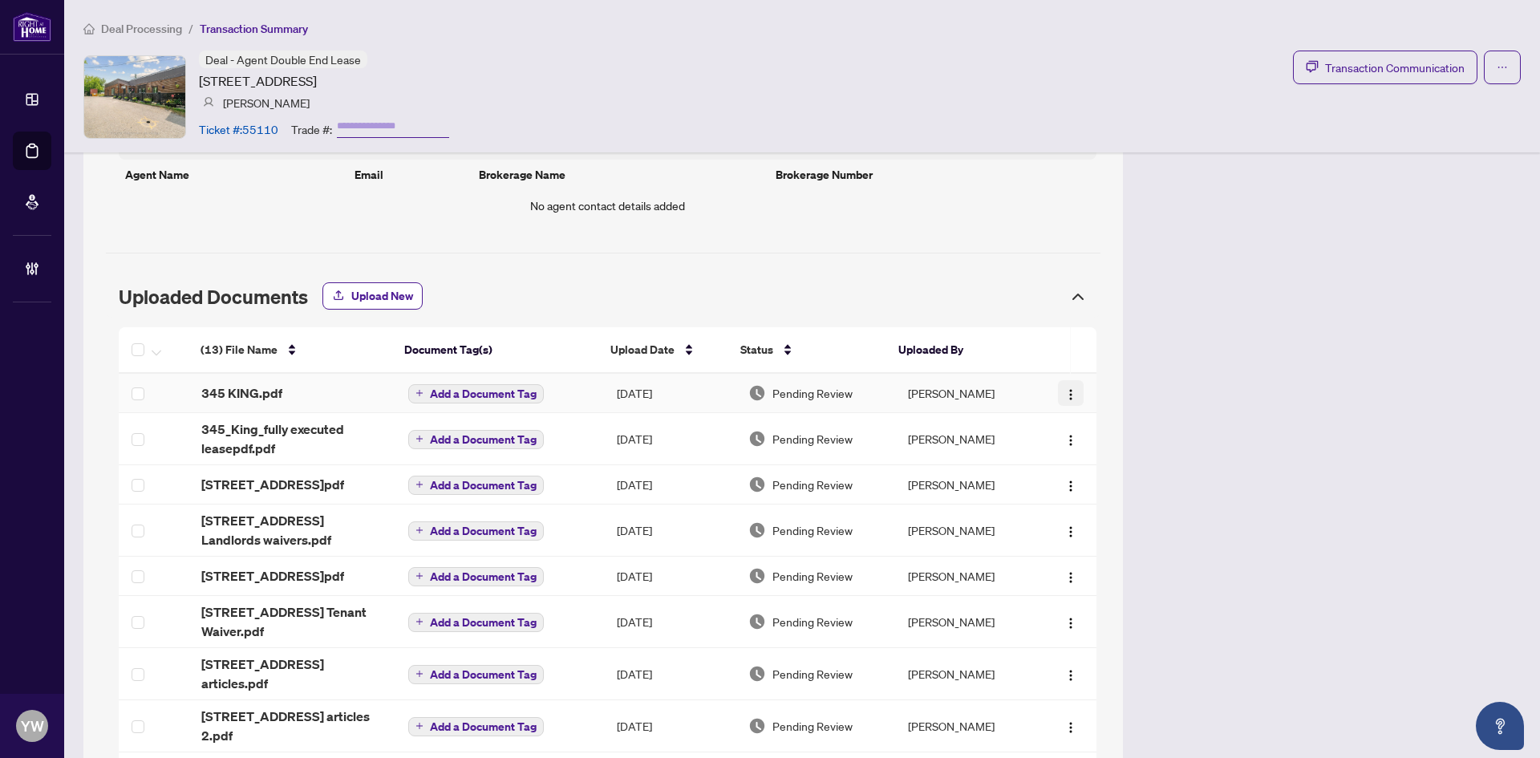
click at [1065, 395] on img "button" at bounding box center [1071, 394] width 13 height 13
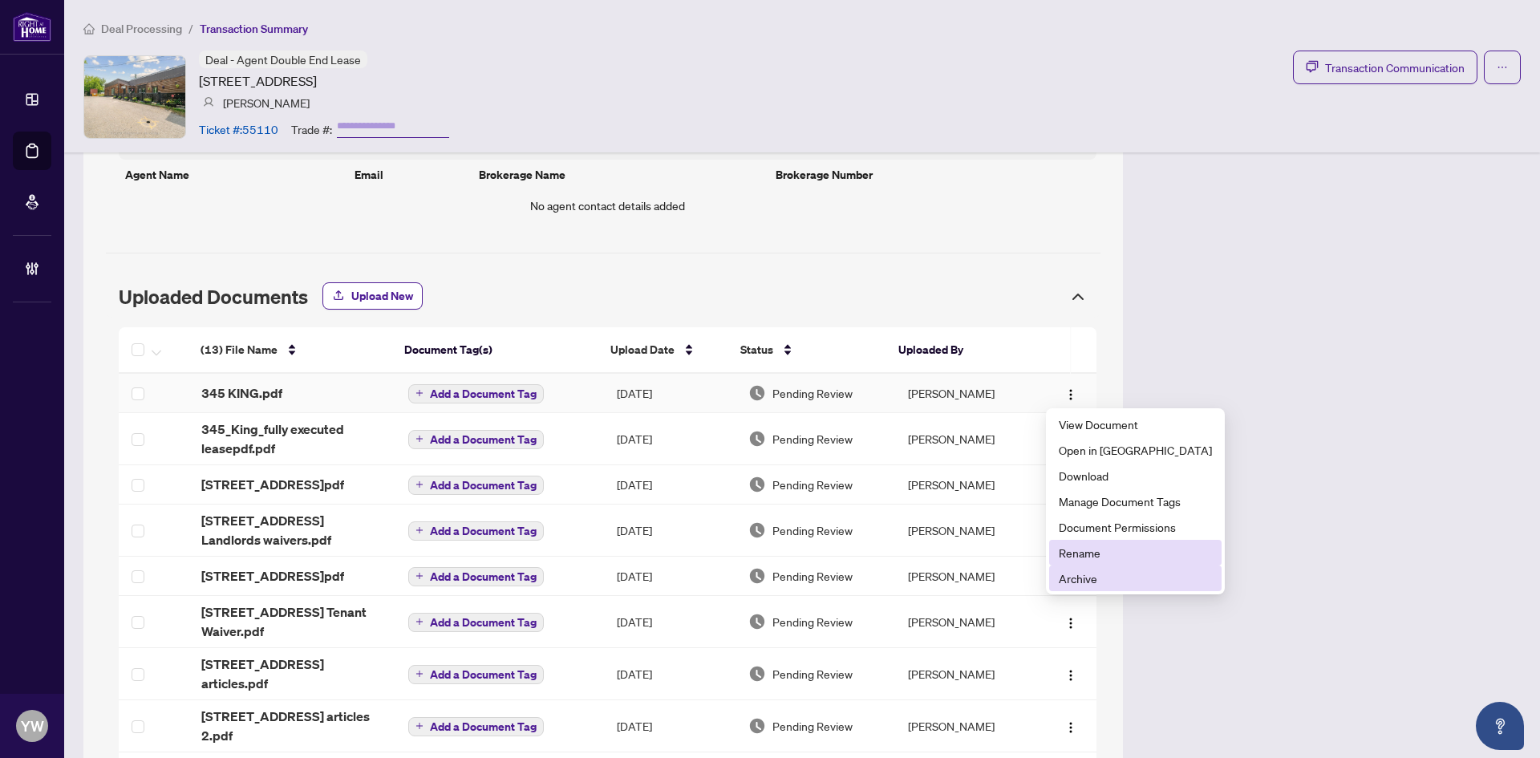
click at [1093, 553] on span "Rename" at bounding box center [1135, 553] width 153 height 18
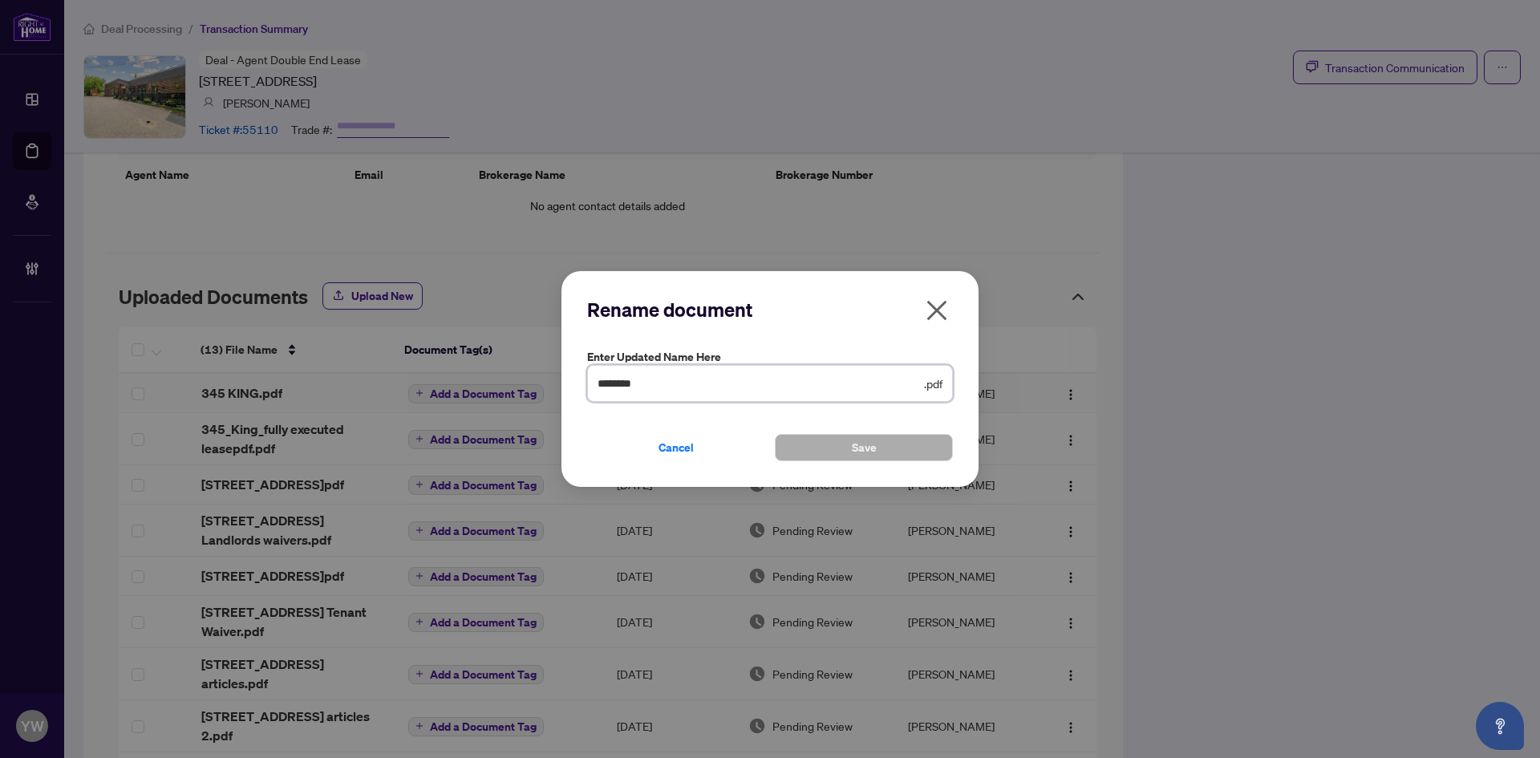
drag, startPoint x: 663, startPoint y: 383, endPoint x: 560, endPoint y: 377, distance: 102.8
click at [560, 377] on div "Rename document Enter updated name here ******** .pdf Cancel Save Cancel OK" at bounding box center [770, 379] width 1540 height 758
type input "**********"
click at [869, 450] on span "Save" at bounding box center [864, 448] width 25 height 26
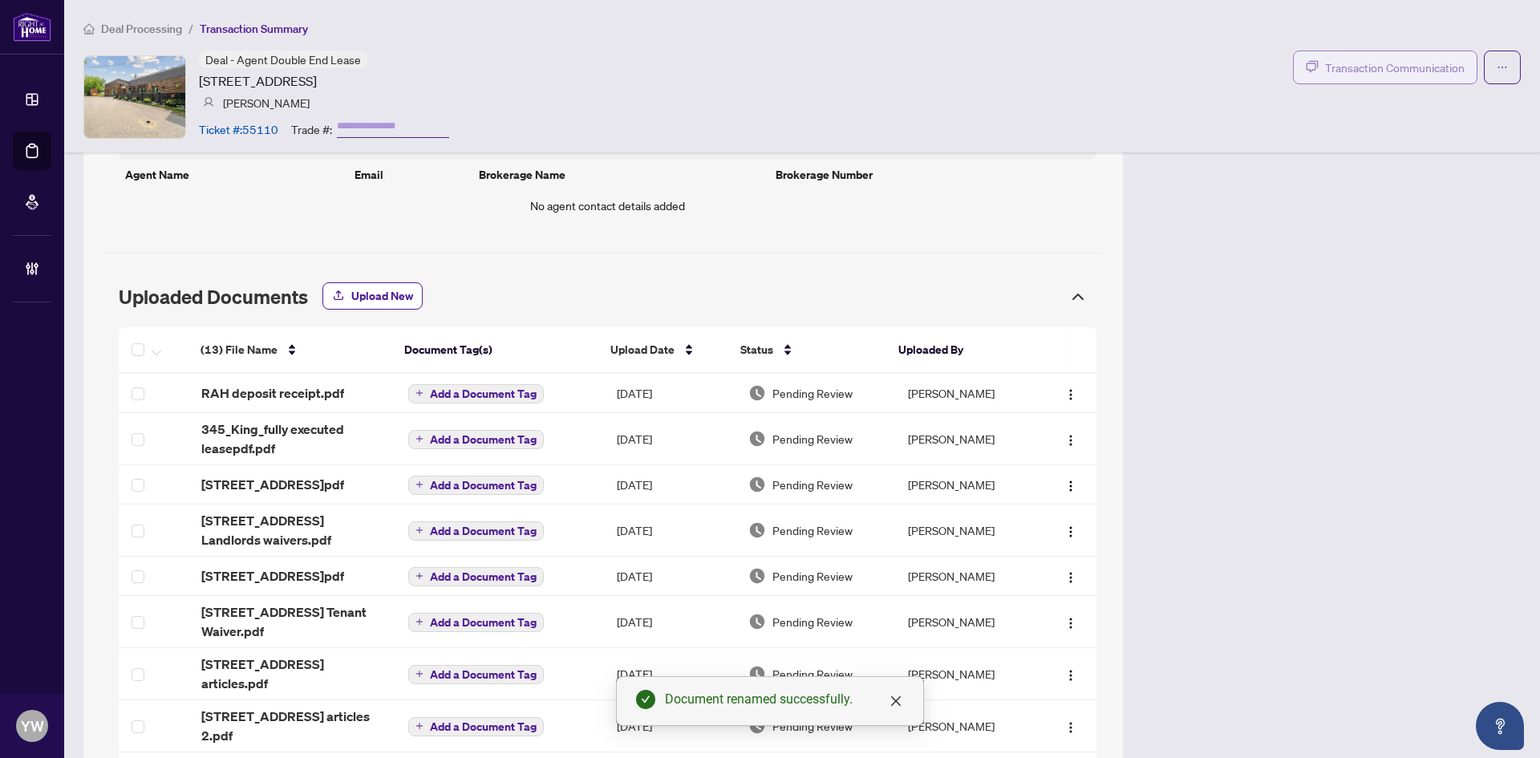
click at [1394, 67] on span "Transaction Communication" at bounding box center [1395, 68] width 140 height 18
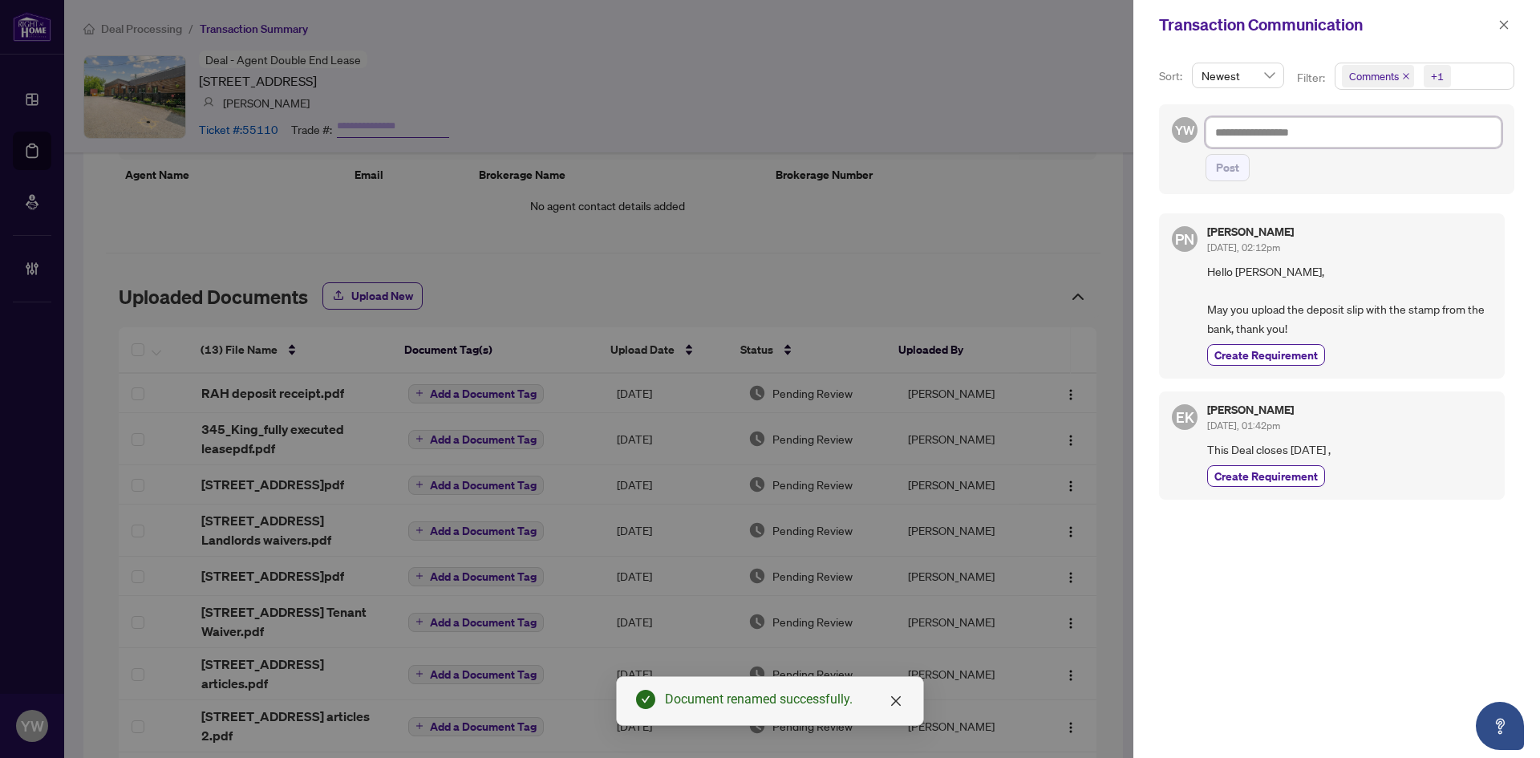
click at [1296, 119] on textarea at bounding box center [1354, 132] width 296 height 30
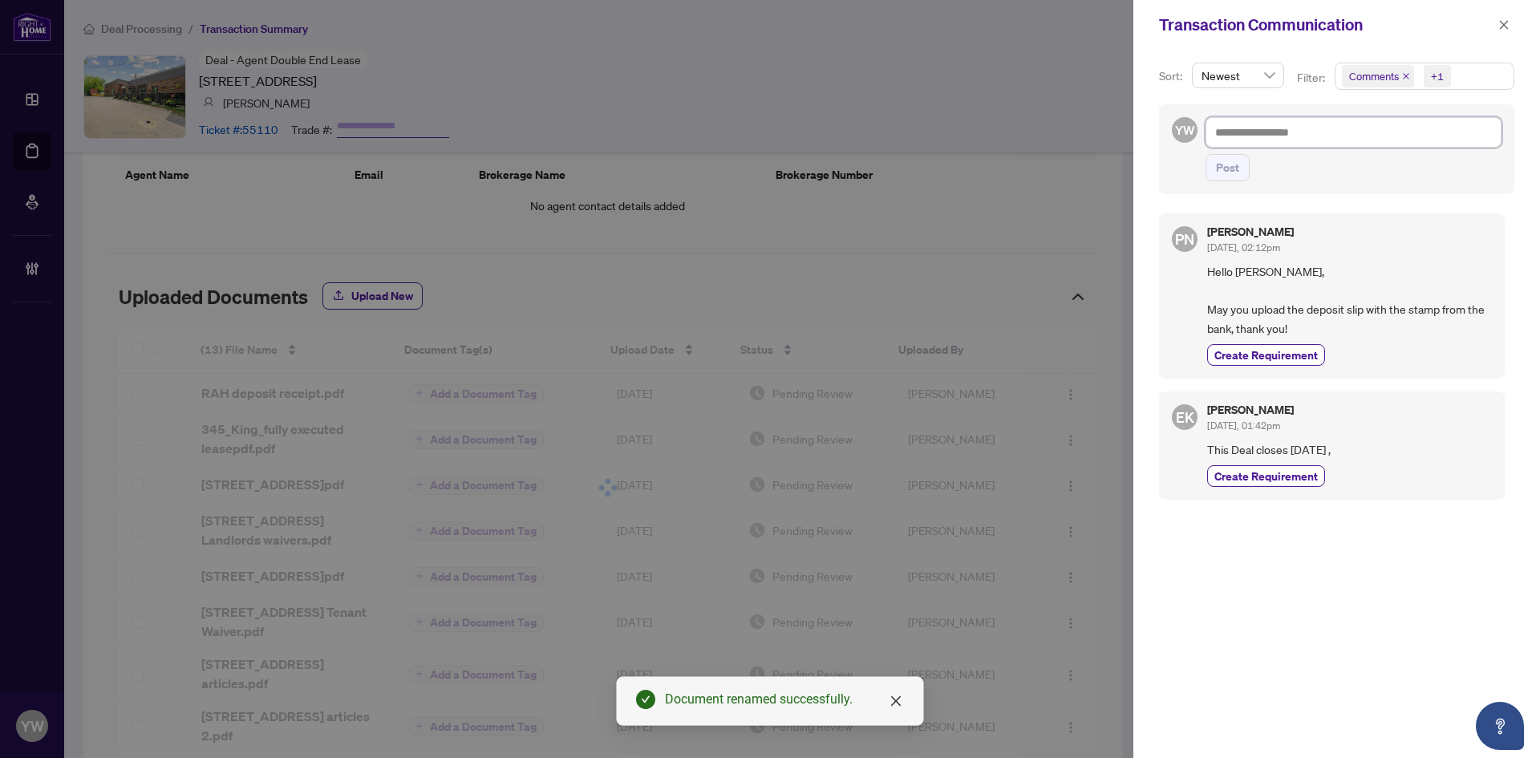
paste textarea "**********"
type textarea "**********"
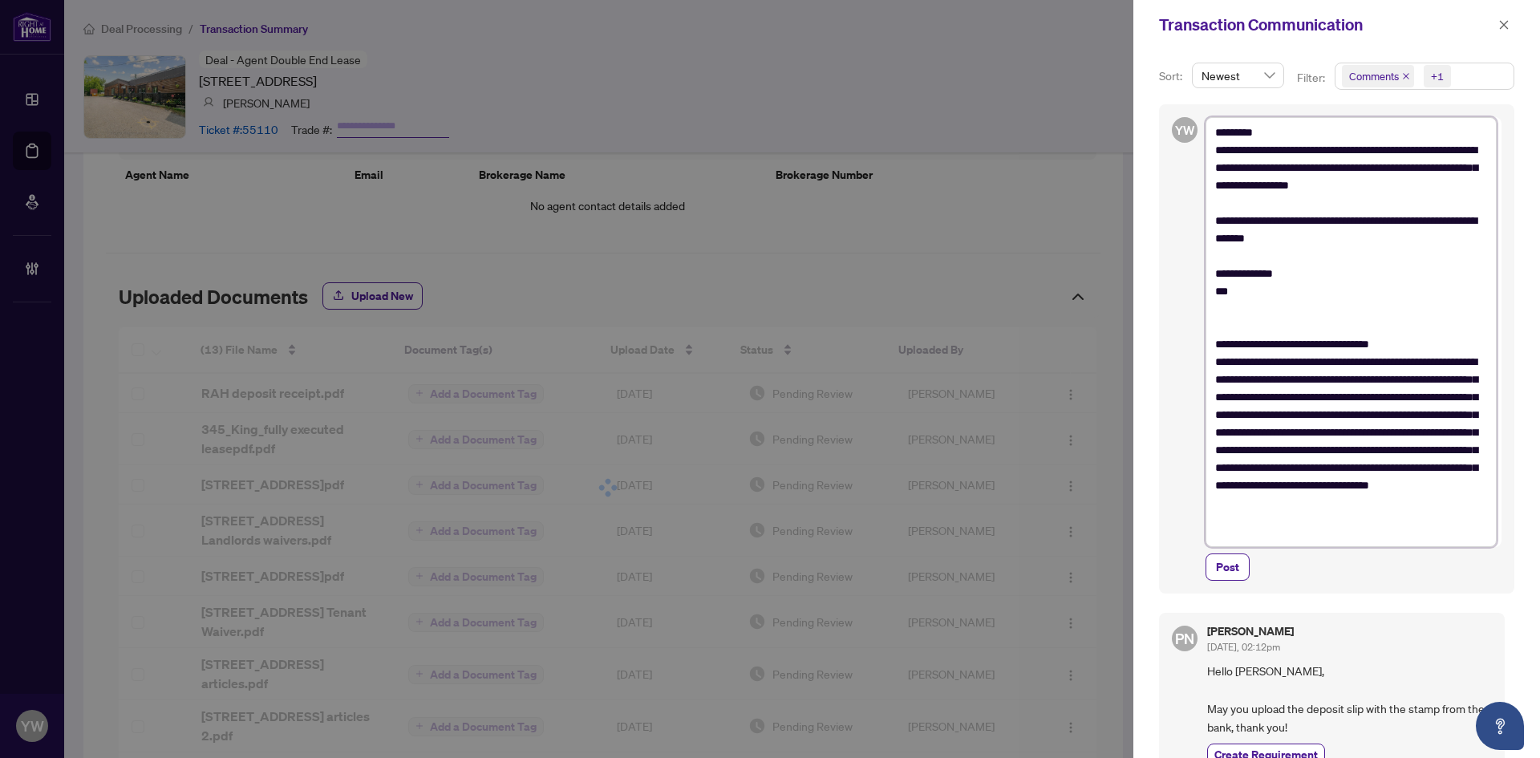
scroll to position [0, 0]
type textarea "**********"
click at [1219, 587] on button "Post" at bounding box center [1228, 573] width 44 height 27
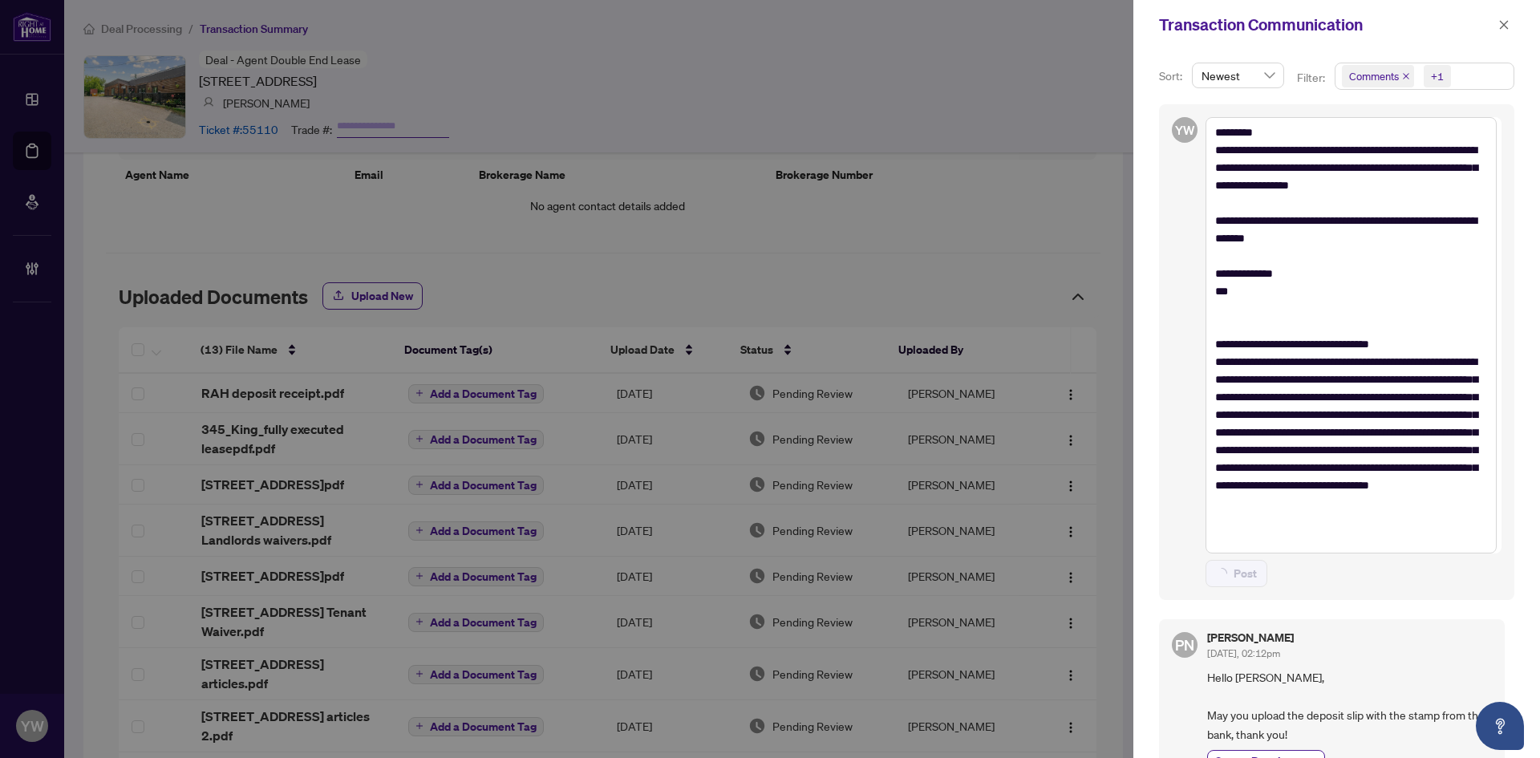
type textarea "**********"
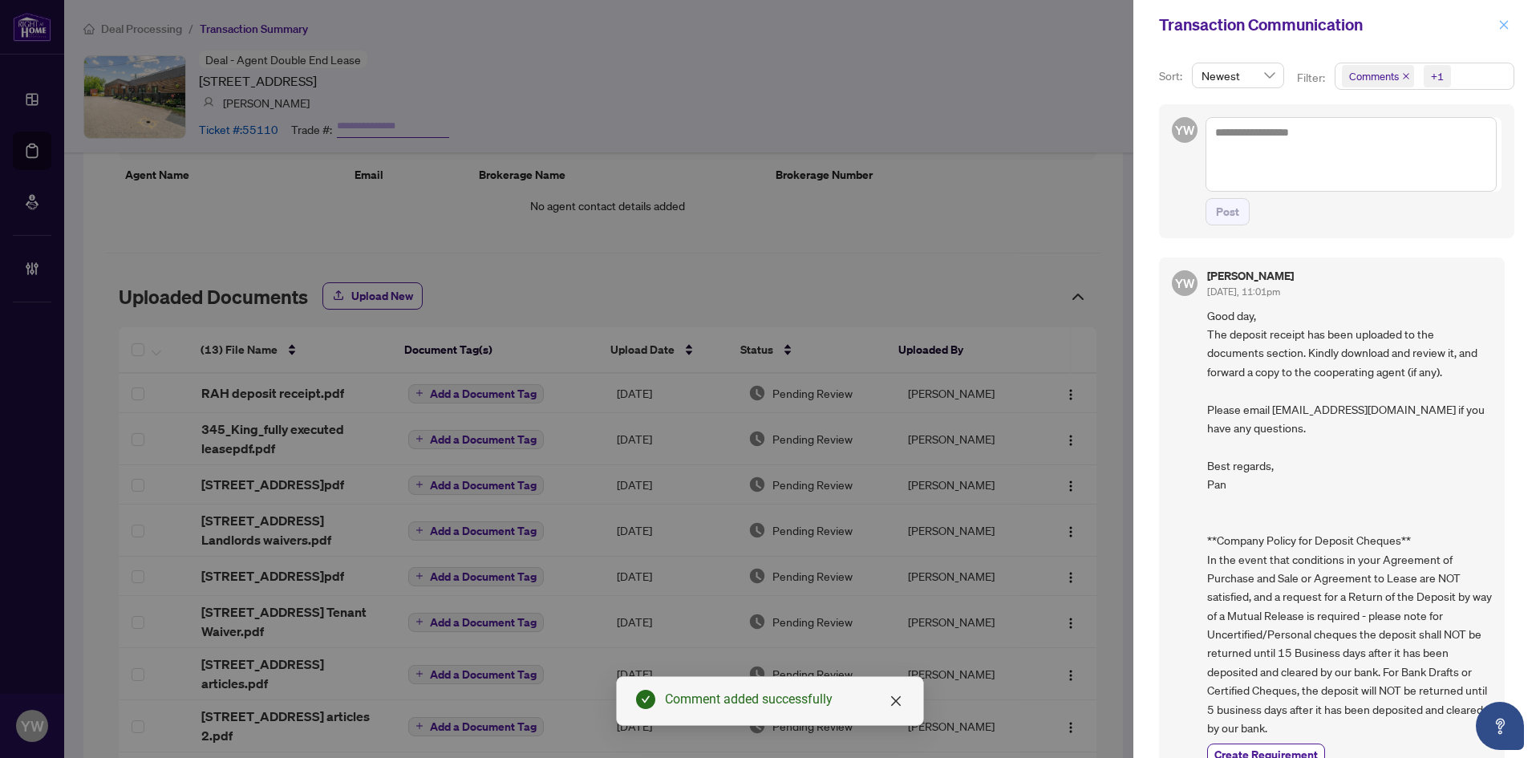
drag, startPoint x: 1505, startPoint y: 11, endPoint x: 1505, endPoint y: 22, distance: 10.4
click at [1505, 17] on div "Transaction Communication" at bounding box center [1337, 25] width 407 height 50
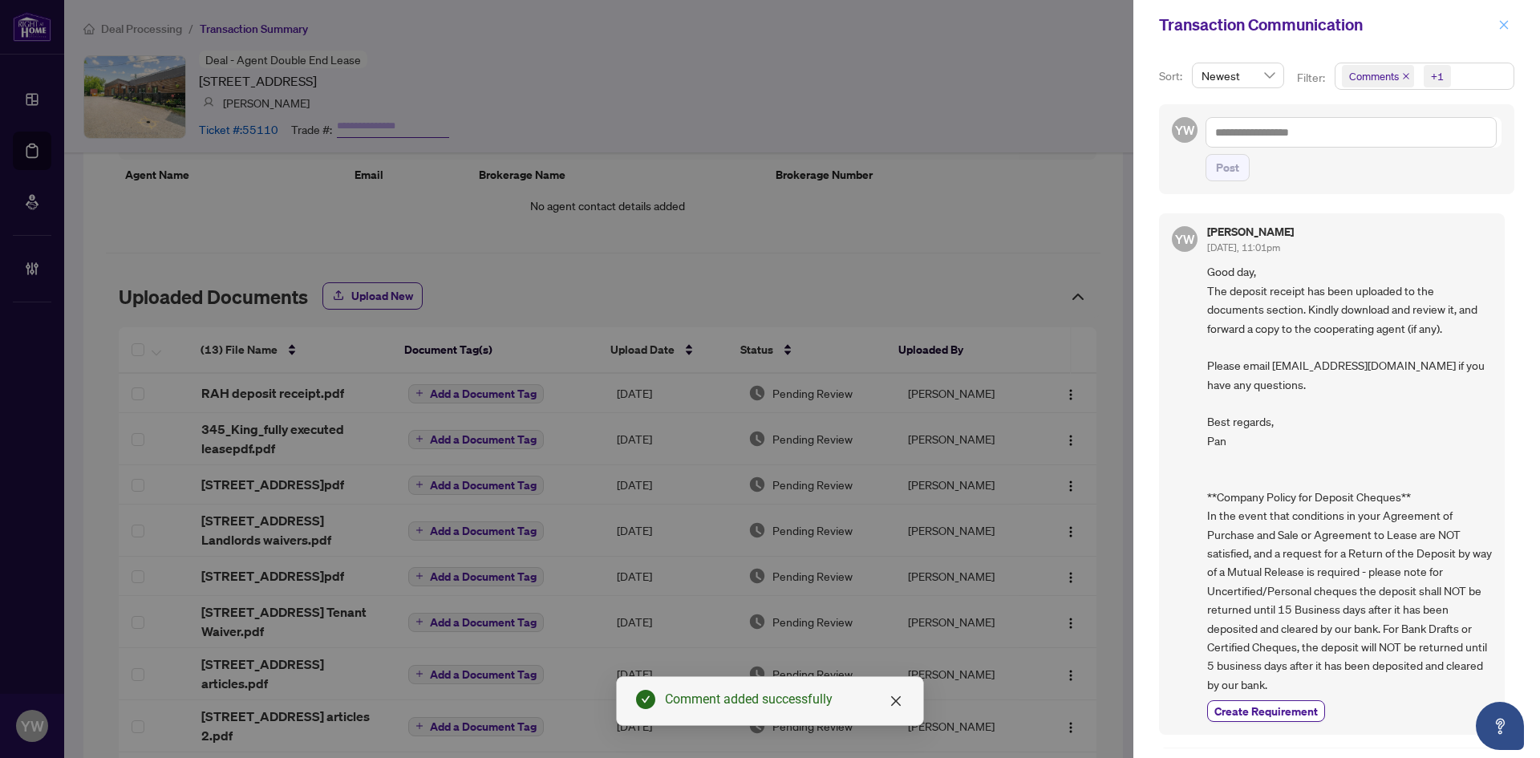
click at [1502, 30] on icon "close" at bounding box center [1504, 24] width 11 height 11
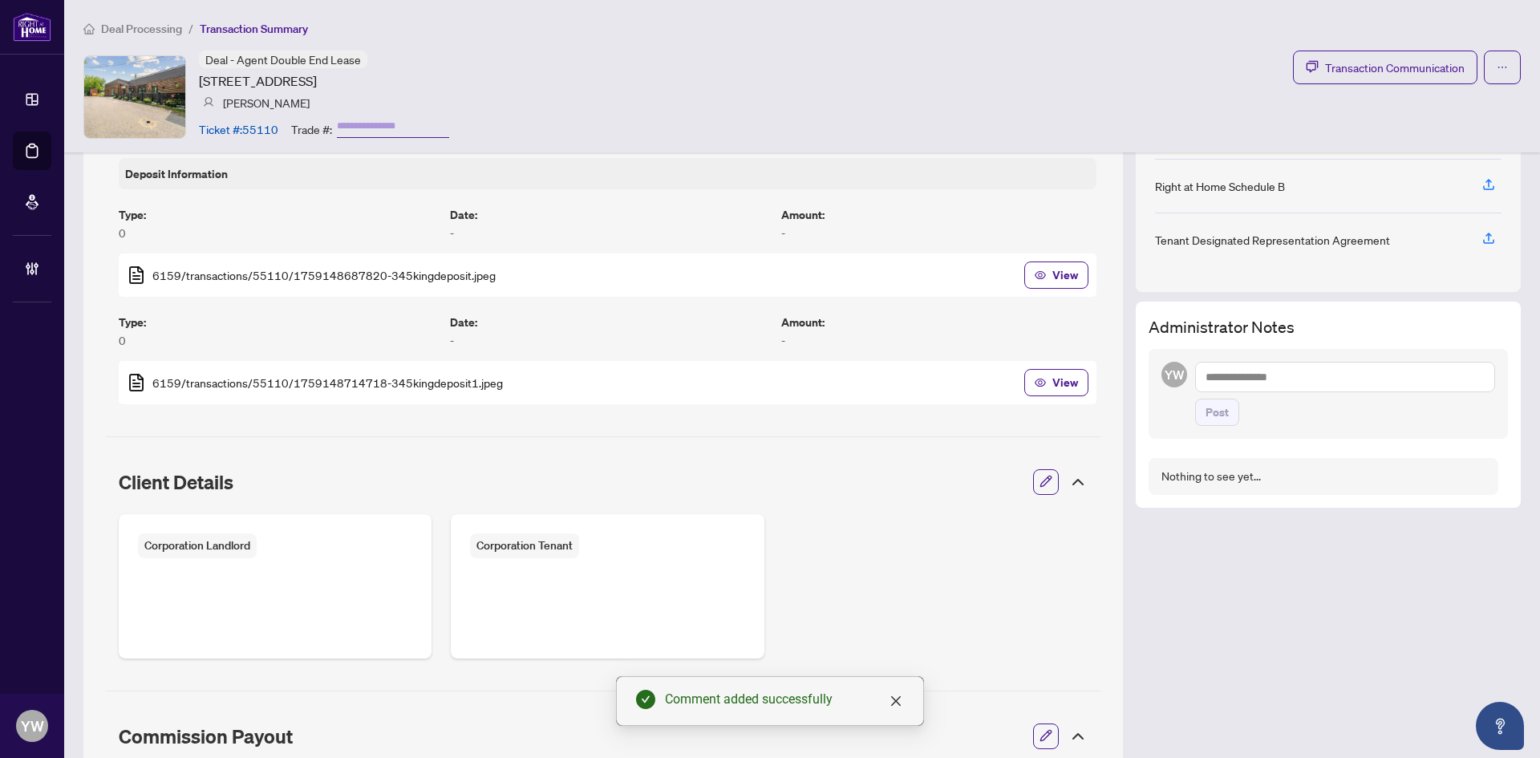
scroll to position [410, 0]
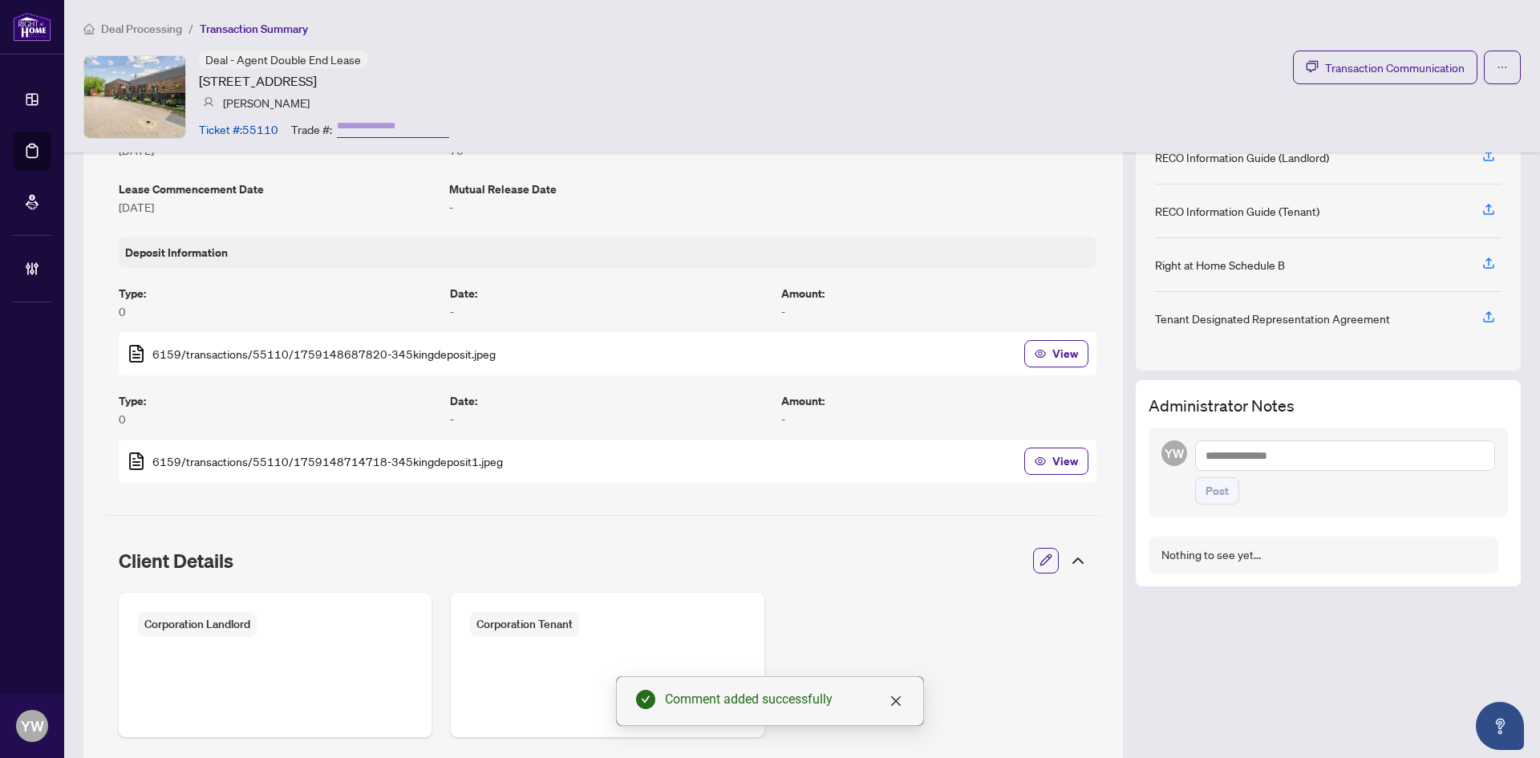
click at [1215, 451] on textarea at bounding box center [1345, 455] width 300 height 30
paste textarea "**********"
type textarea "**********"
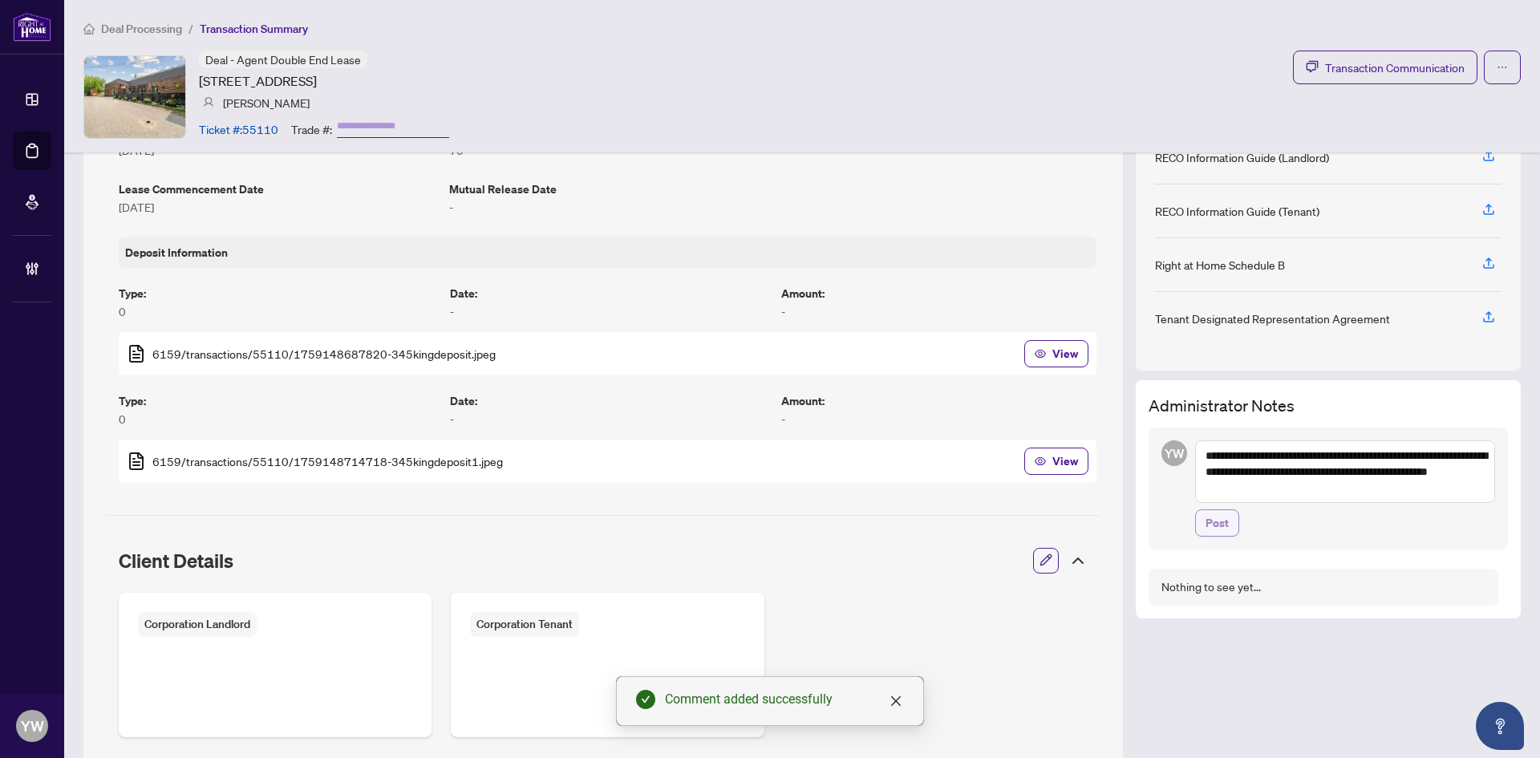
click at [1215, 521] on span "Post" at bounding box center [1217, 523] width 23 height 26
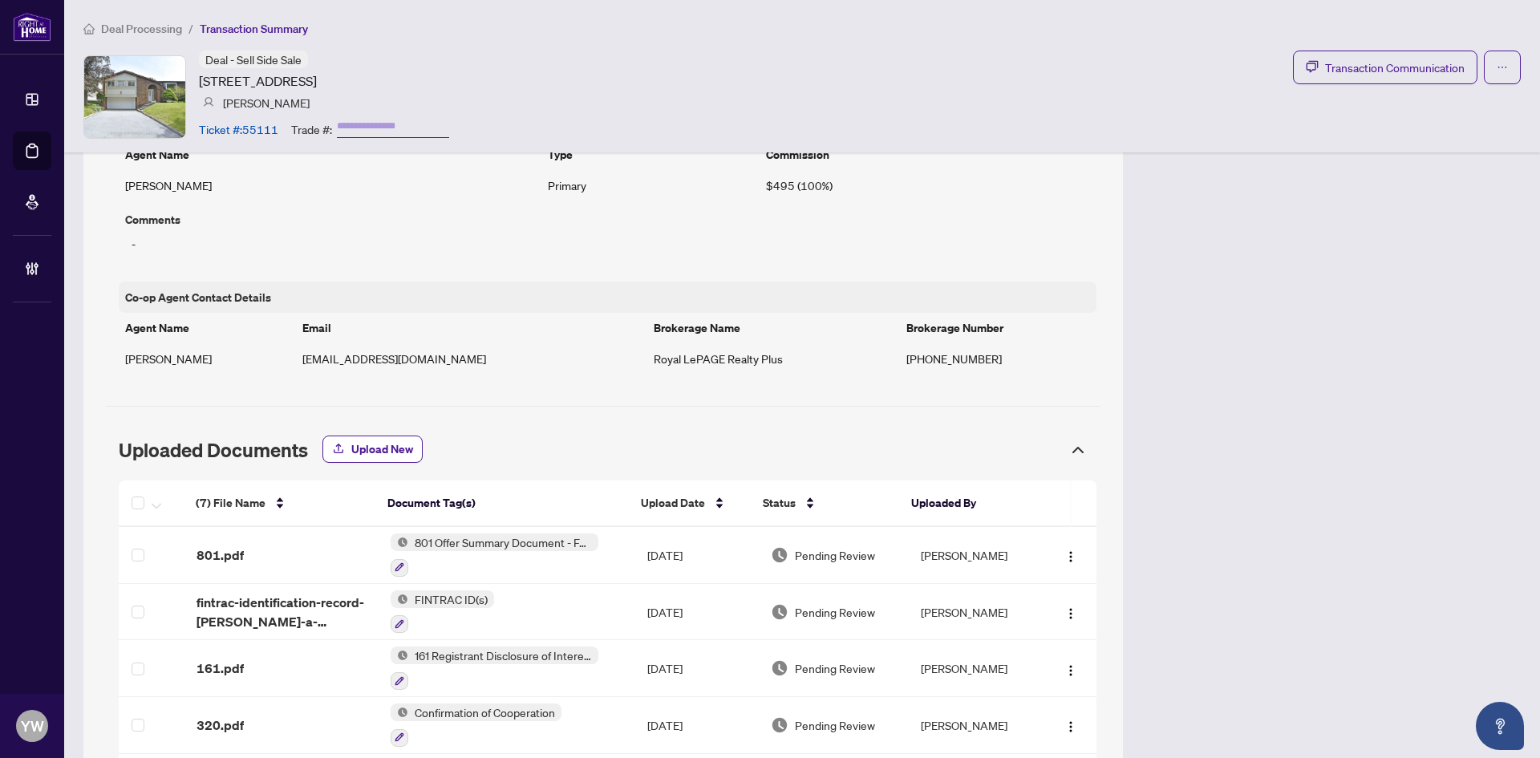
scroll to position [1333, 0]
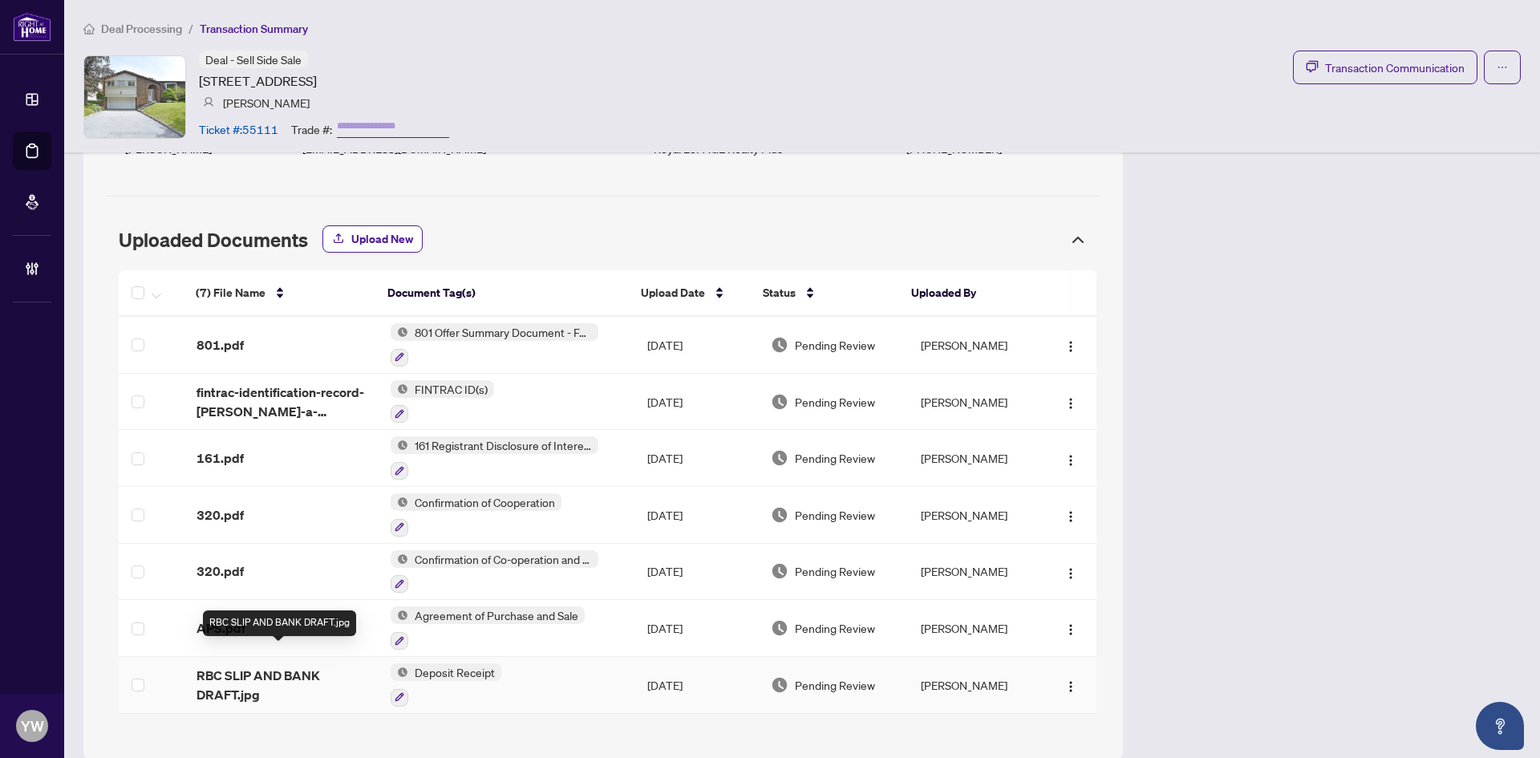
click at [294, 653] on div "(7) File Name Document Tag(s) Upload Date Status Uploaded By (7) File Name Docu…" at bounding box center [608, 491] width 978 height 443
click at [247, 666] on span "RBC SLIP AND BANK DRAFT.jpg" at bounding box center [281, 685] width 168 height 39
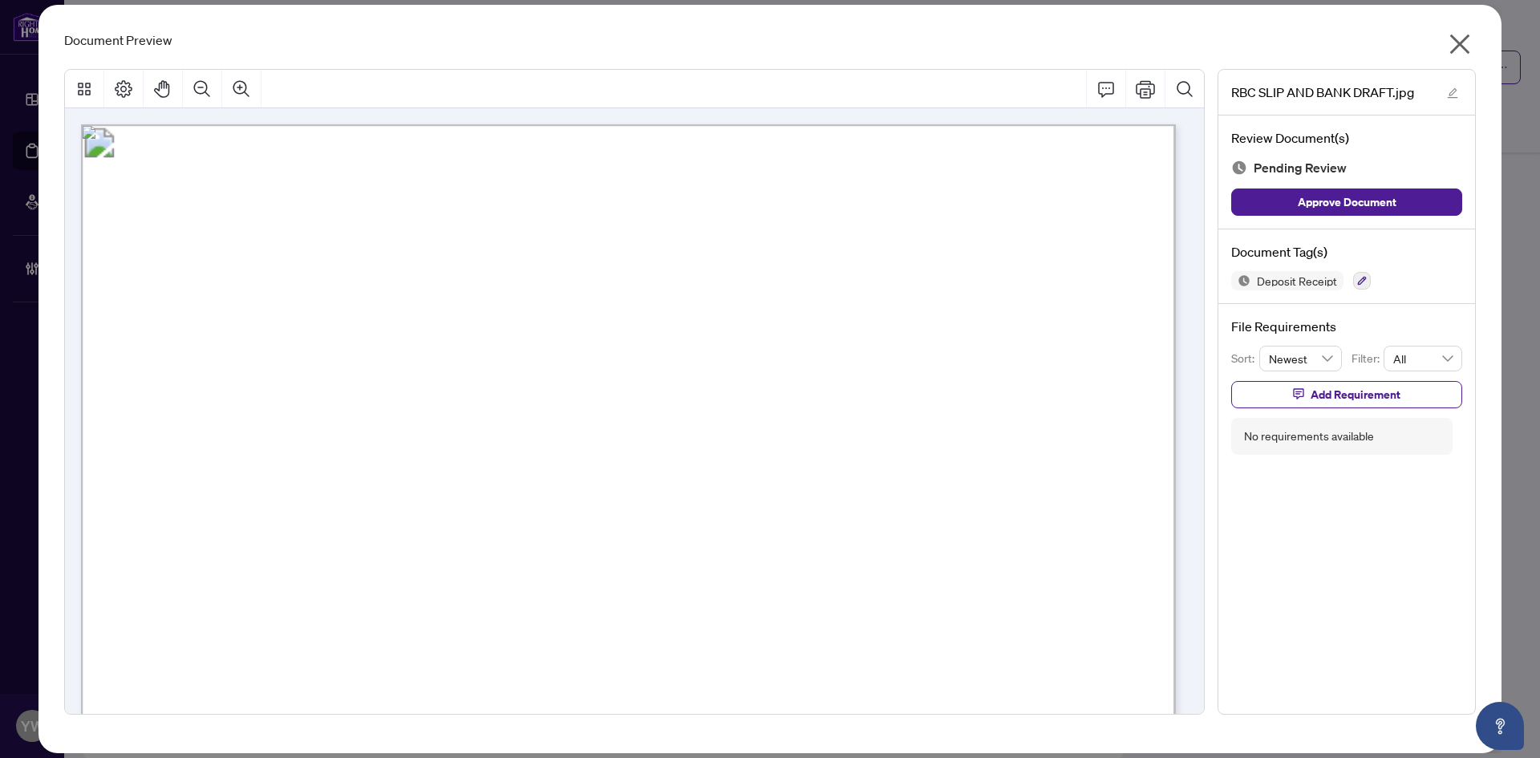
click at [1455, 44] on icon "close" at bounding box center [1460, 44] width 26 height 26
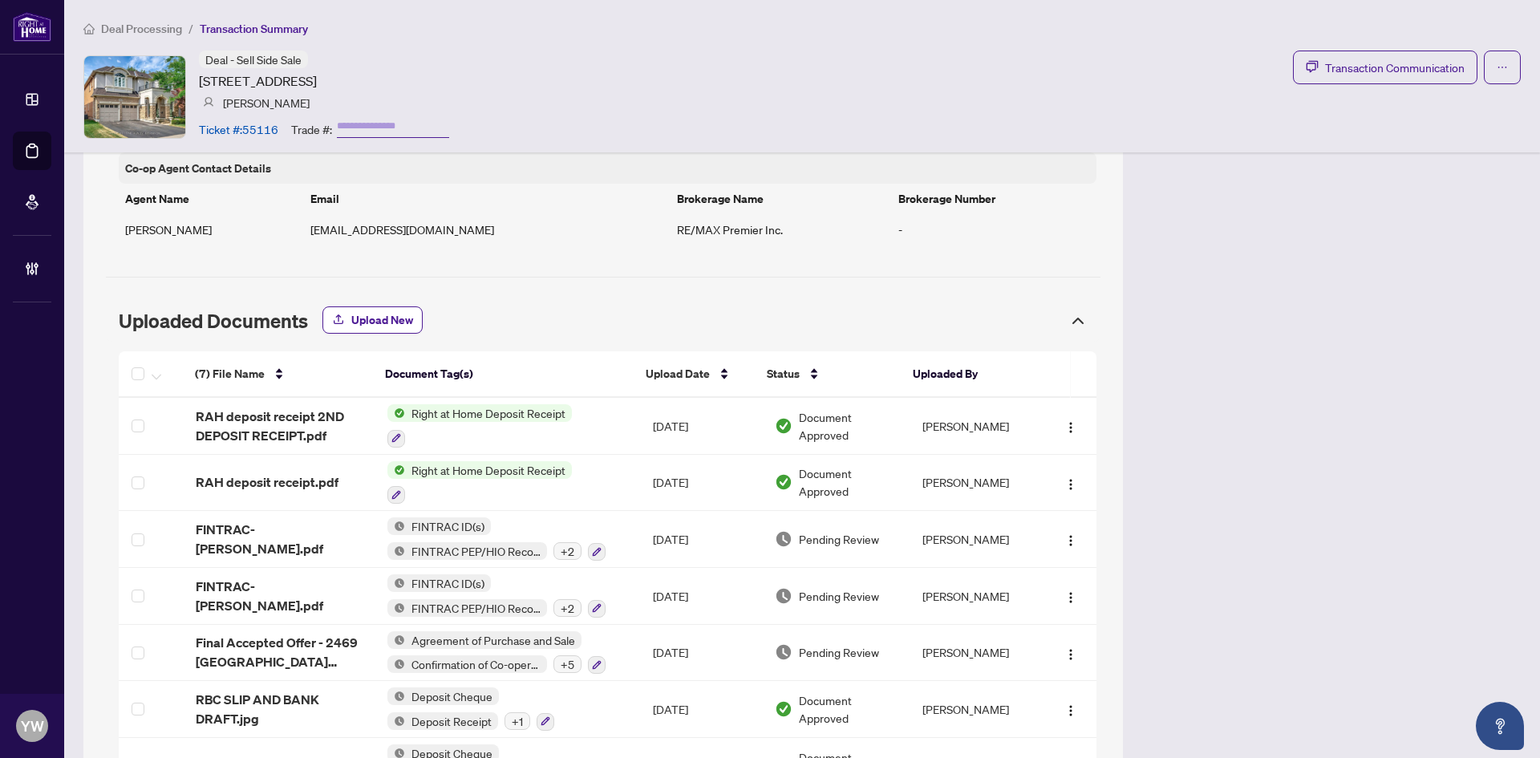
scroll to position [1571, 0]
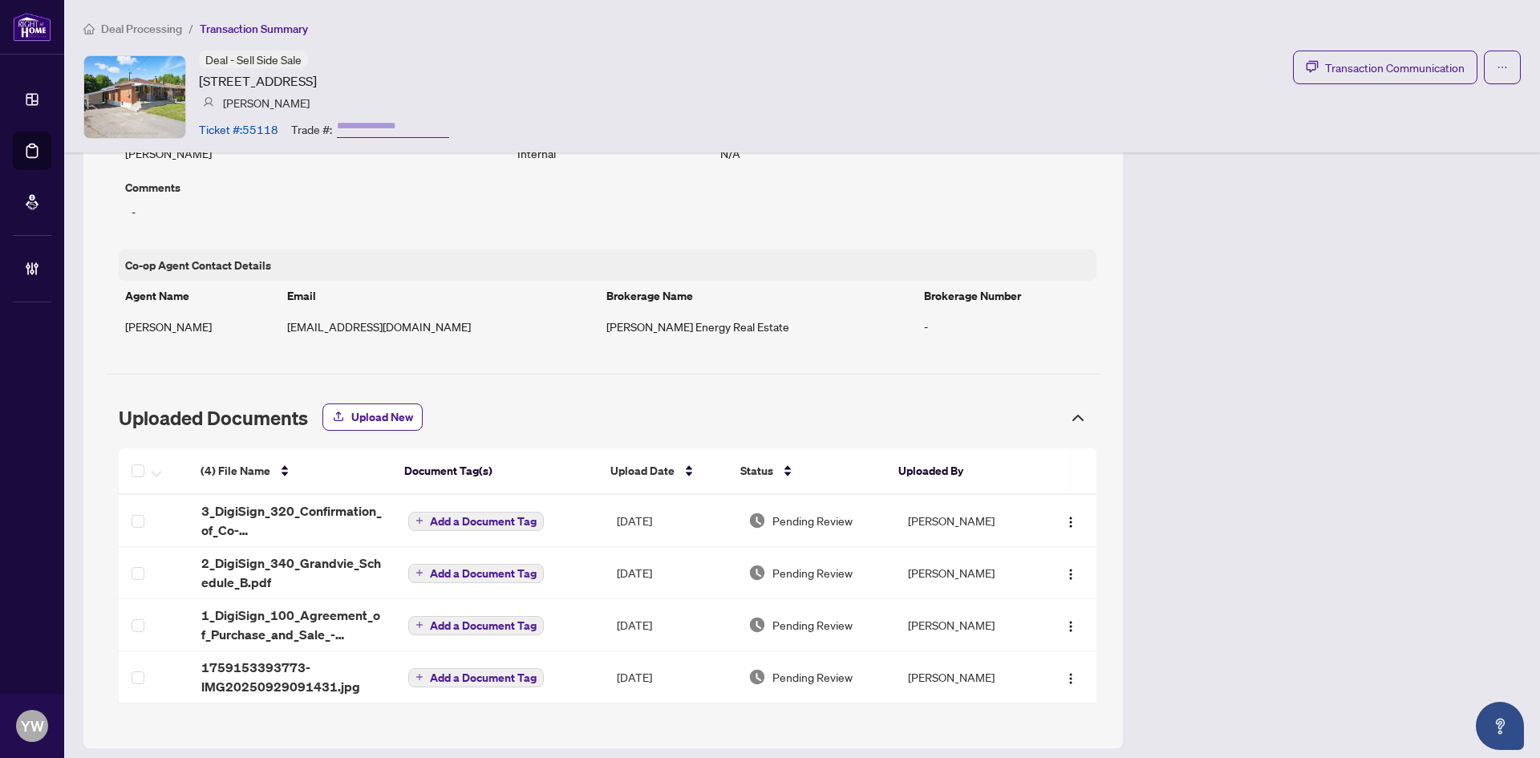
scroll to position [1144, 0]
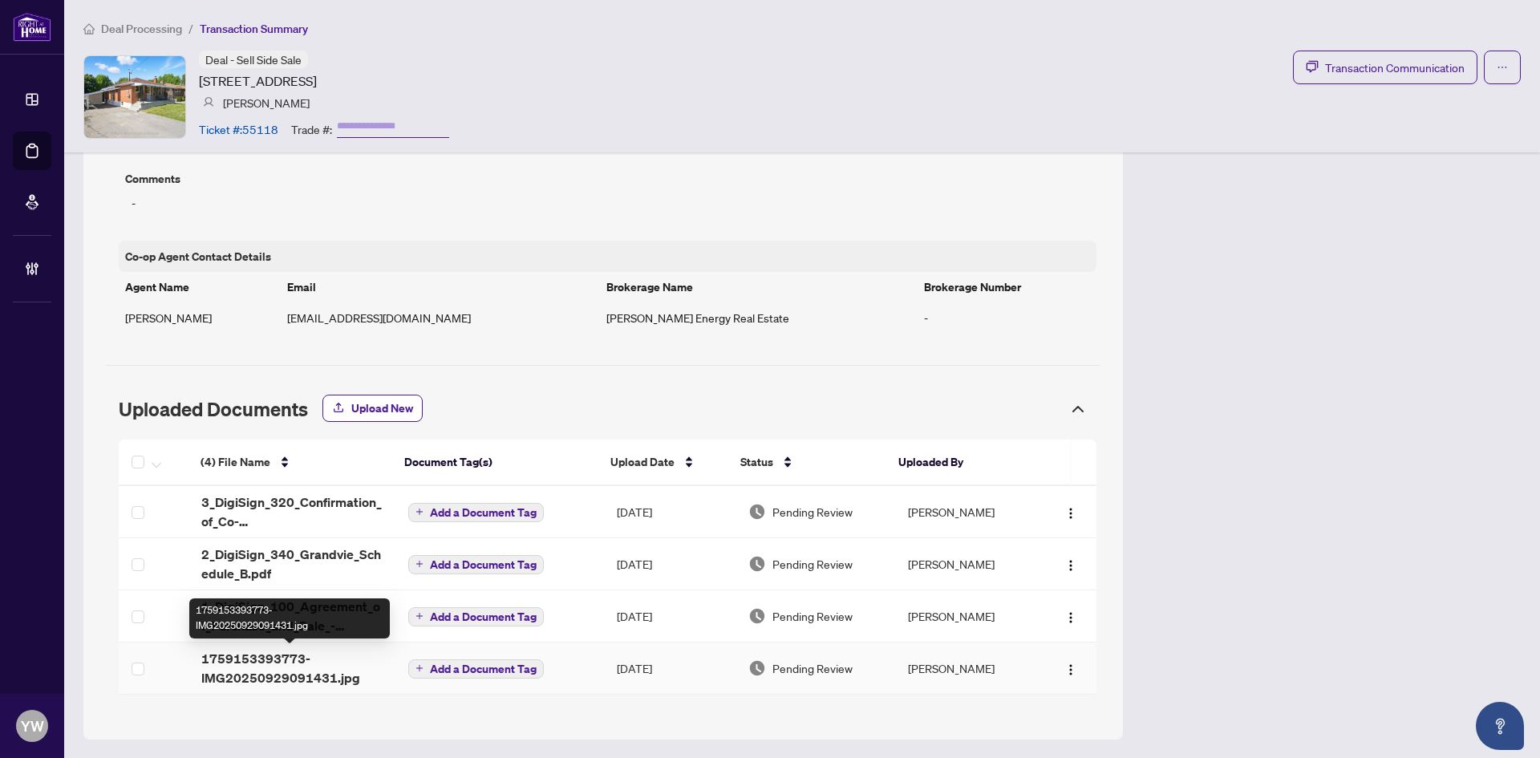
click at [270, 670] on div "(4) File Name Document Tag(s) Upload Date Status Uploaded By (4) File Name Docu…" at bounding box center [608, 567] width 978 height 255
click at [349, 679] on div "(4) File Name Document Tag(s) Upload Date Status Uploaded By (4) File Name Docu…" at bounding box center [608, 567] width 978 height 255
click at [300, 664] on span "1759153393773-IMG20250929091431.jpg" at bounding box center [291, 668] width 181 height 39
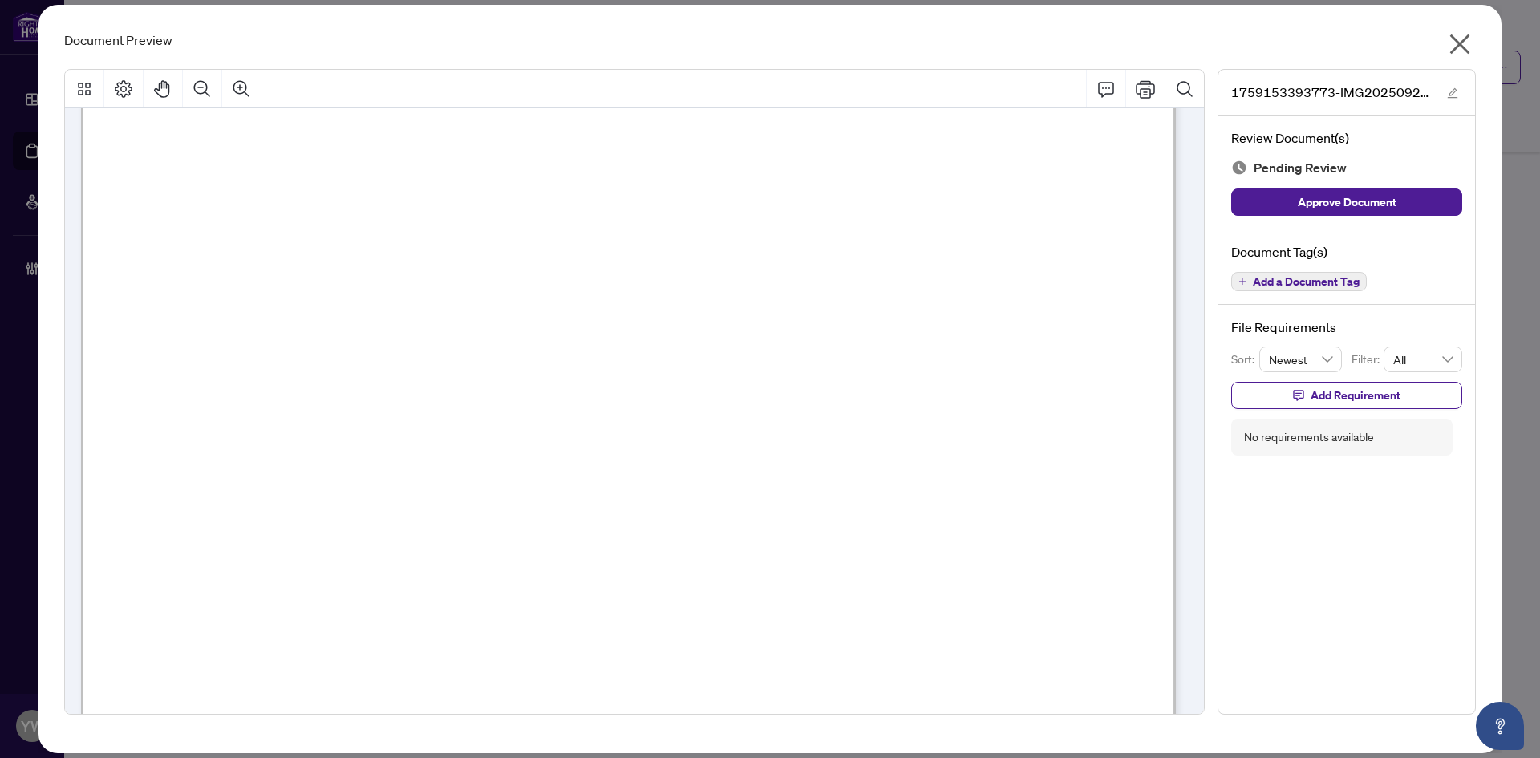
scroll to position [160, 0]
click at [1454, 96] on icon "edit" at bounding box center [1452, 92] width 11 height 11
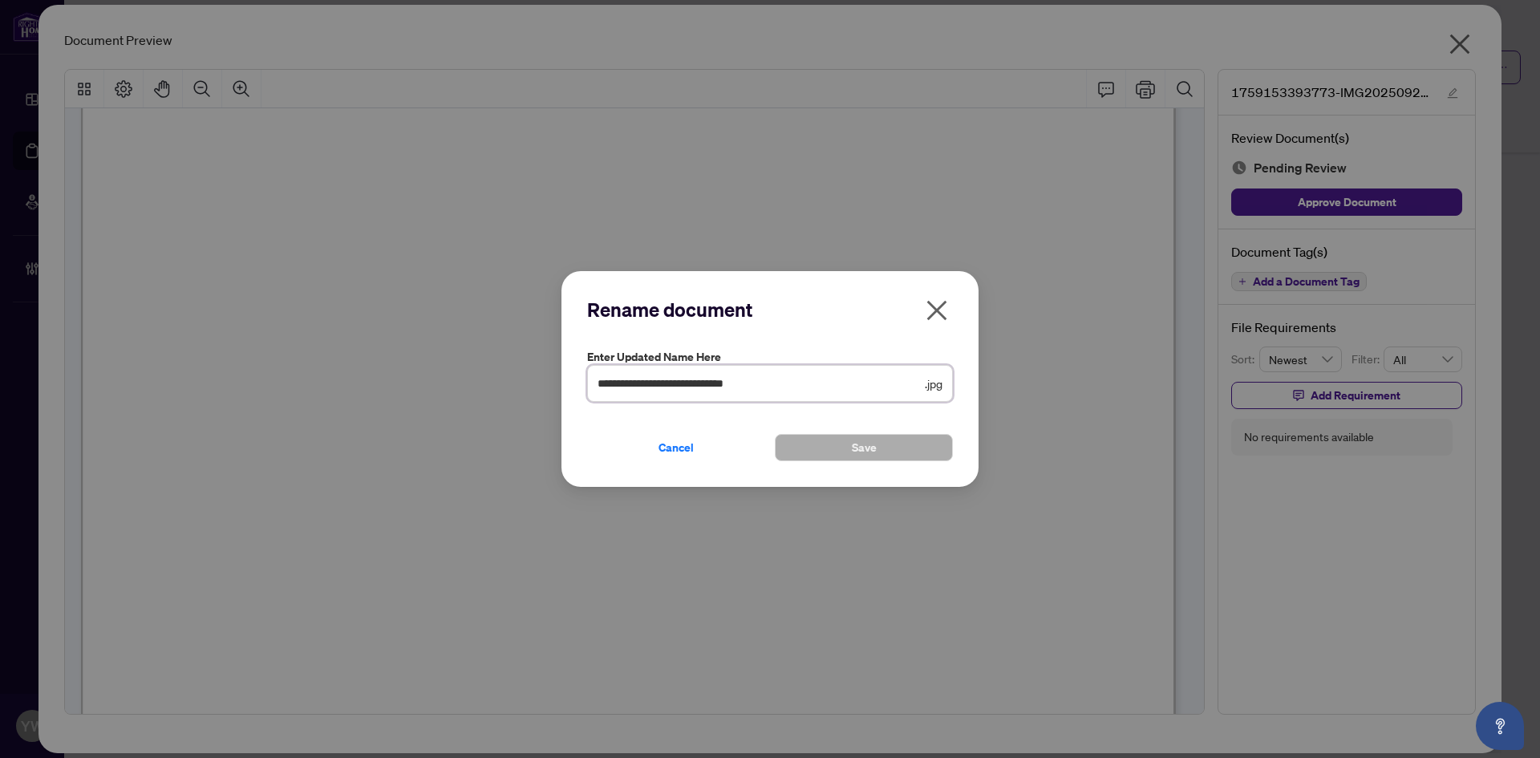
drag, startPoint x: 815, startPoint y: 382, endPoint x: 570, endPoint y: 393, distance: 245.0
click at [602, 379] on input "**********" at bounding box center [760, 384] width 324 height 18
drag, startPoint x: 630, startPoint y: 383, endPoint x: 578, endPoint y: 383, distance: 52.1
click at [578, 383] on div "Rename document Enter updated name here ** .jpg Cancel Save Cancel OK" at bounding box center [770, 379] width 417 height 217
type input "**********"
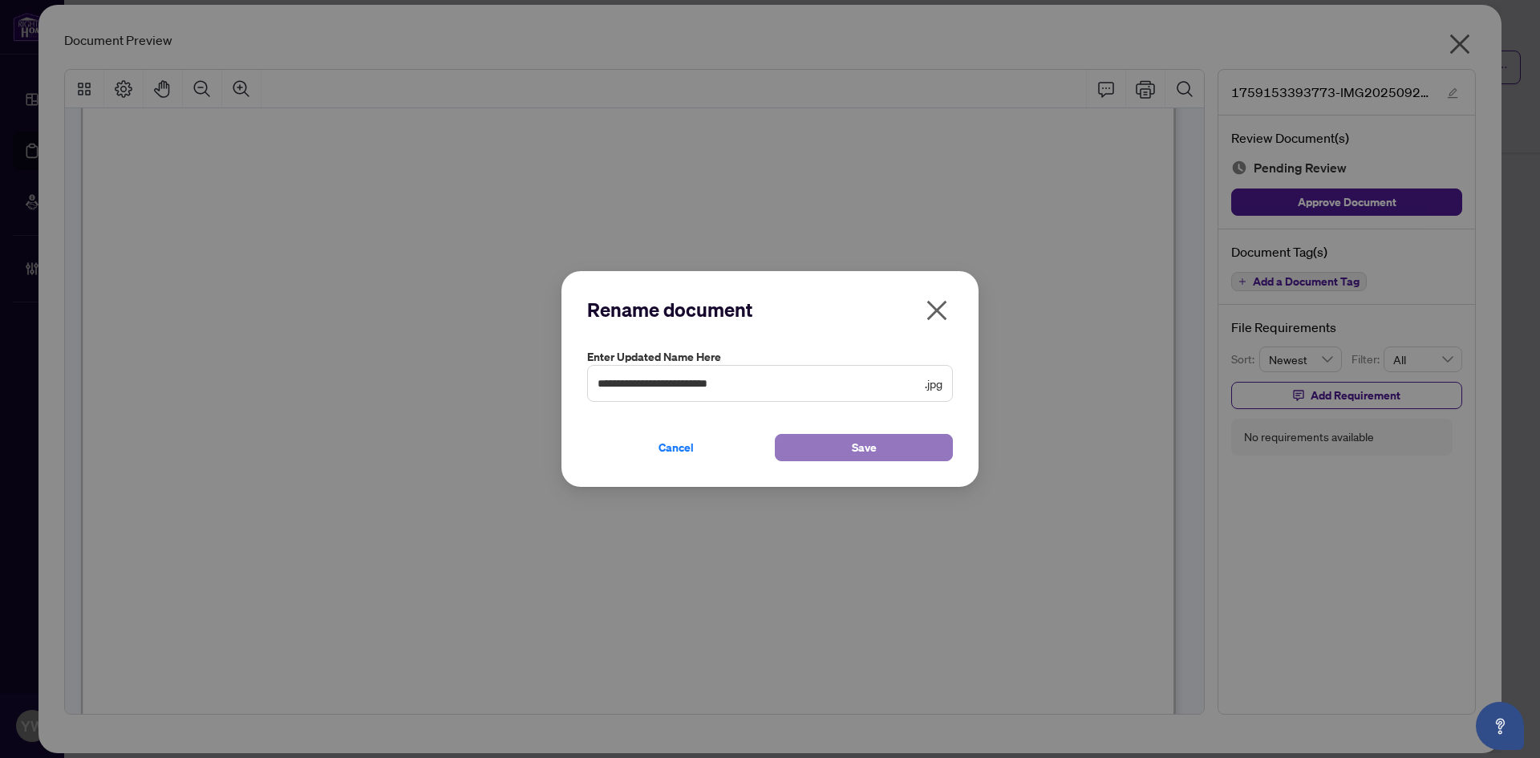
click at [905, 450] on button "Save" at bounding box center [864, 447] width 178 height 27
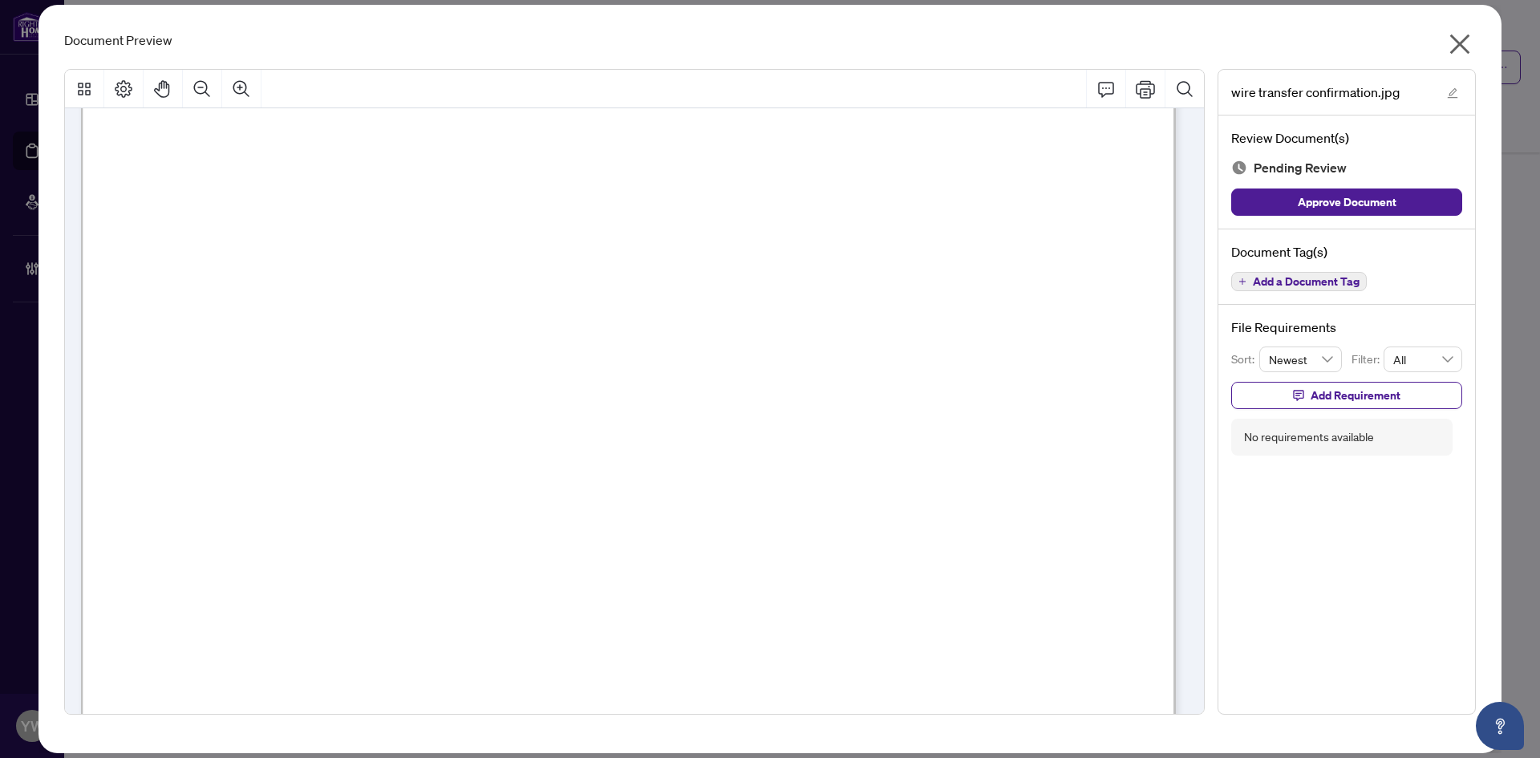
click at [1464, 44] on icon "close" at bounding box center [1460, 44] width 26 height 26
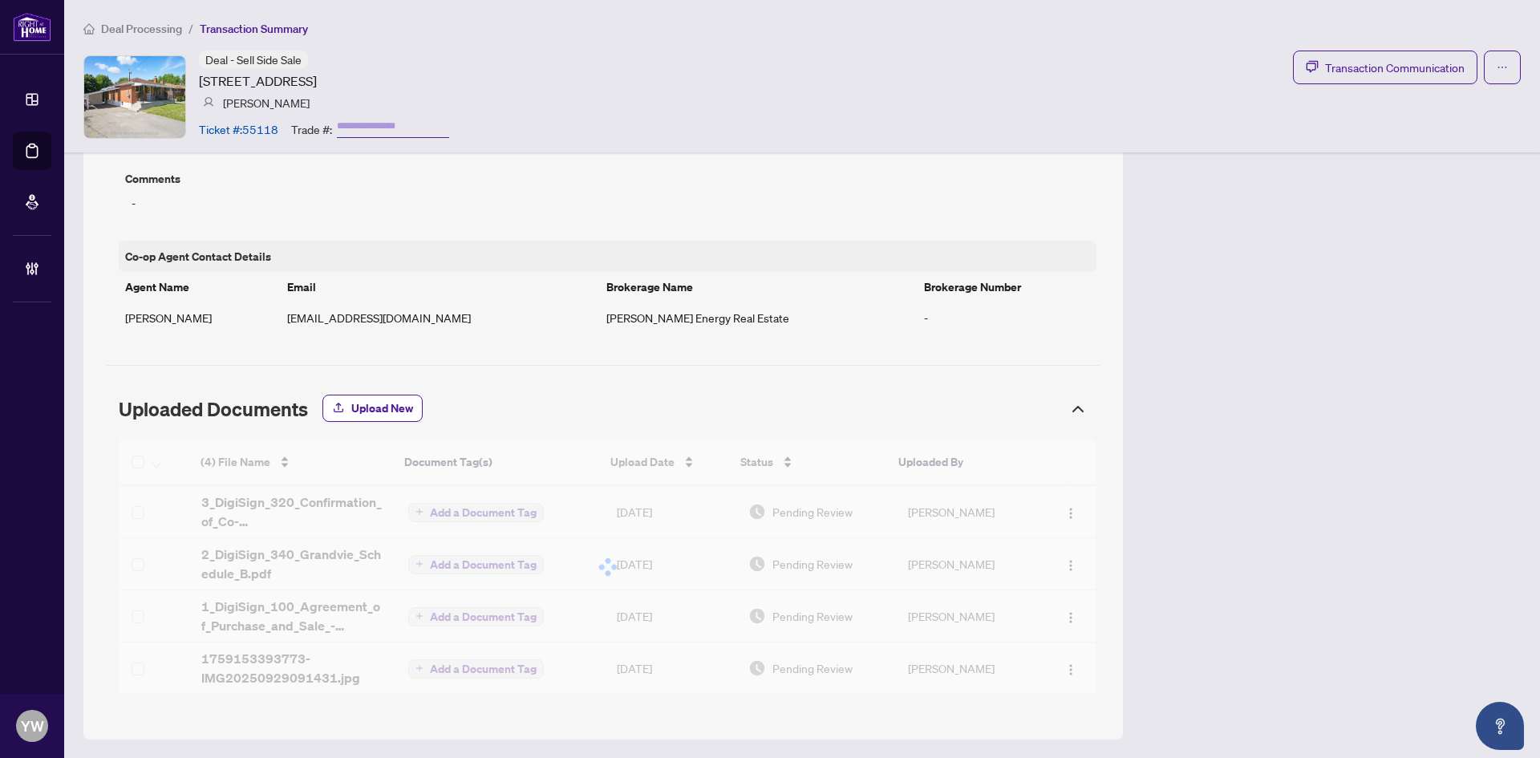
scroll to position [1131, 0]
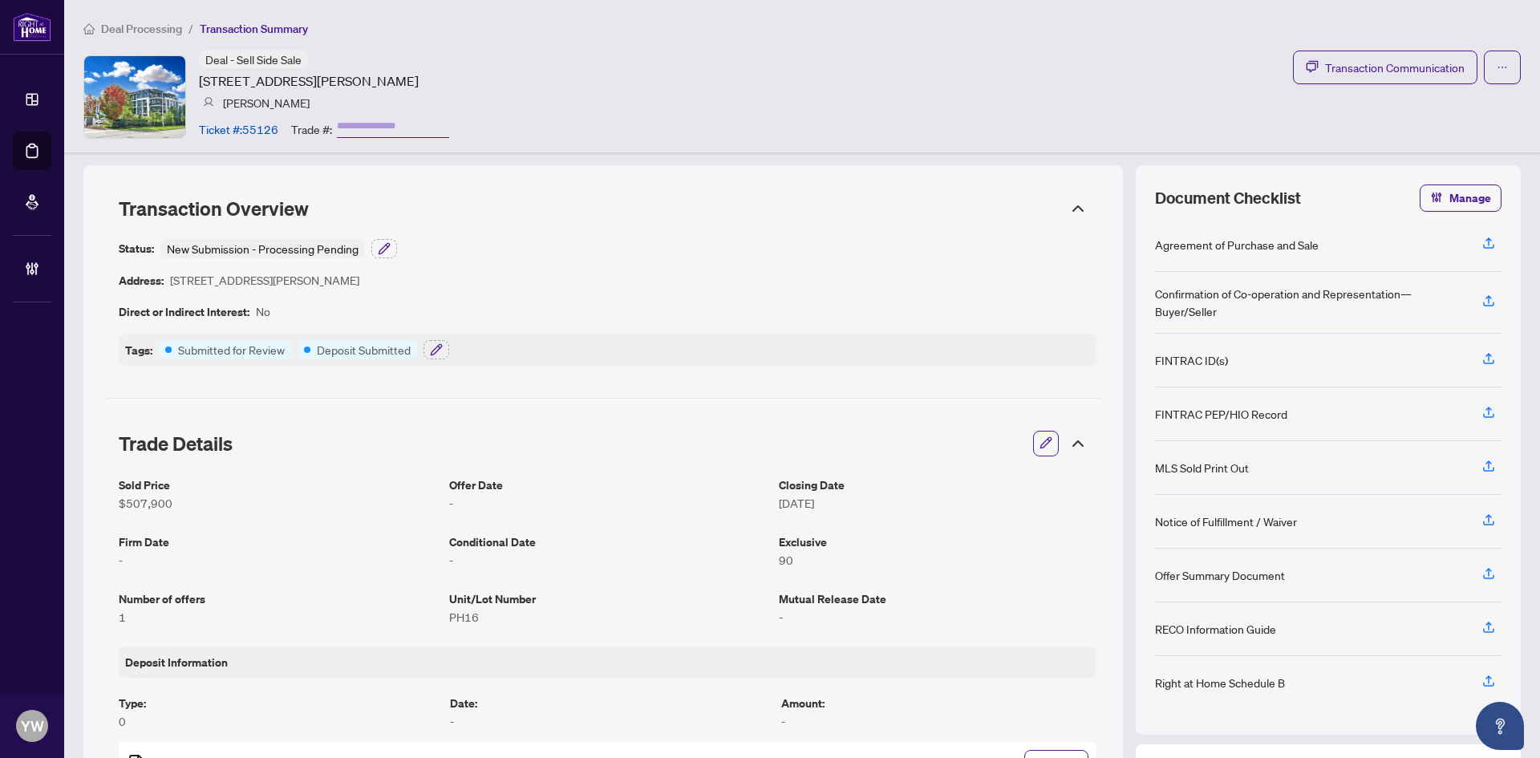
click at [681, 74] on div "Deal - Sell Side Sale 95 North Park Rd, Vaughan, Ontario L4J 0J1, Canada Mary A…" at bounding box center [802, 97] width 1438 height 92
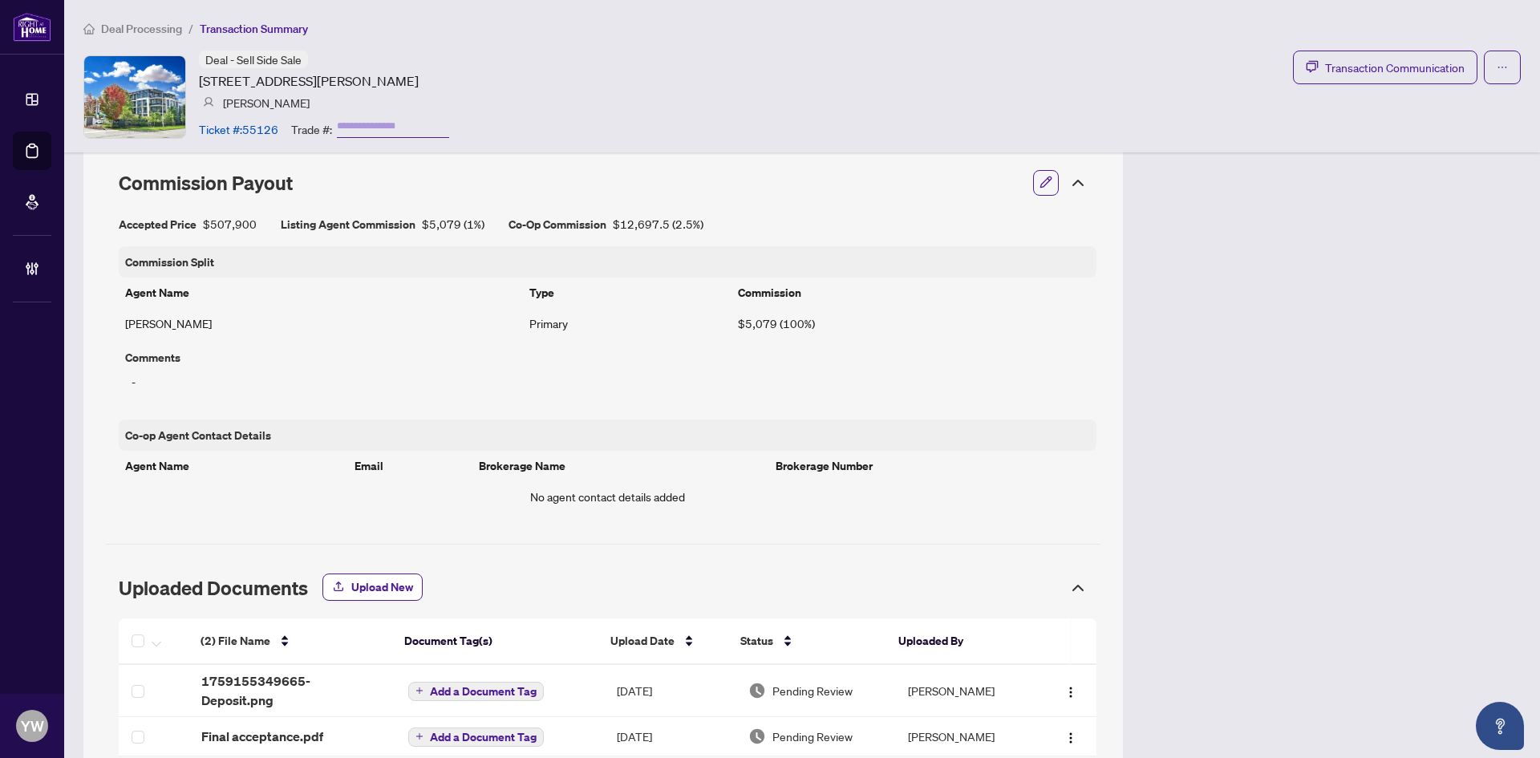
scroll to position [984, 0]
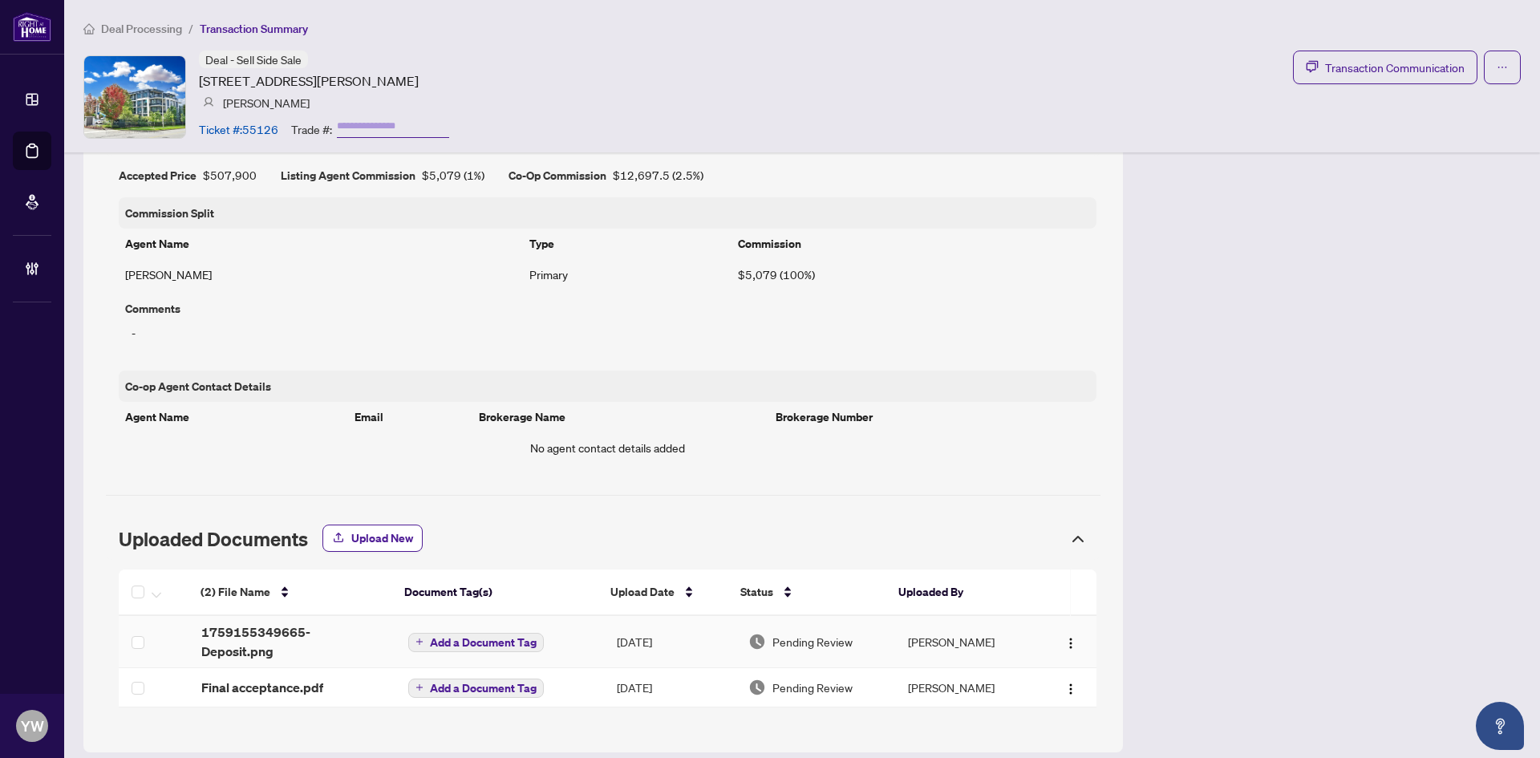
click at [331, 635] on span "1759155349665-Deposit.png" at bounding box center [291, 642] width 181 height 39
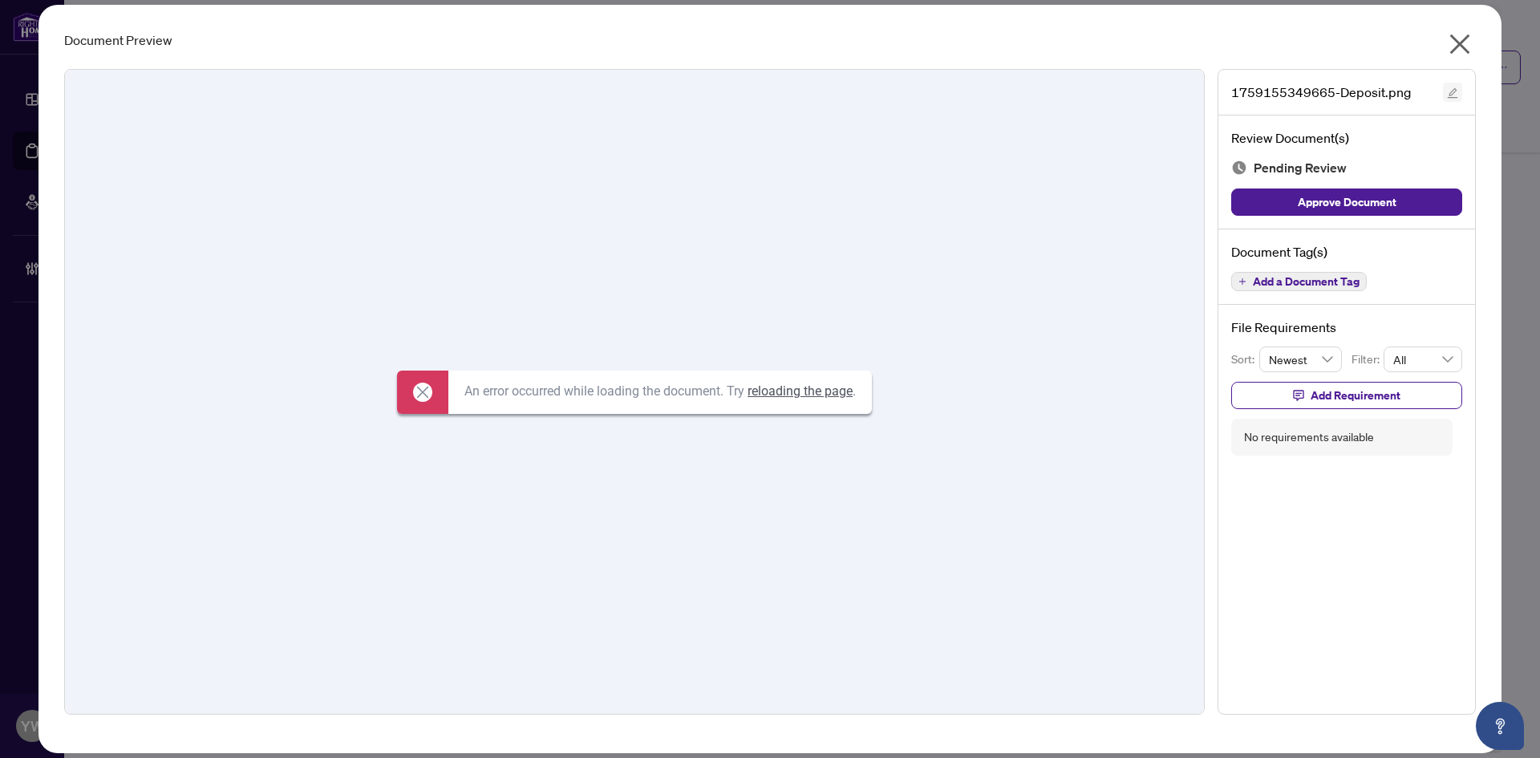
click at [1449, 91] on icon "edit" at bounding box center [1452, 92] width 11 height 11
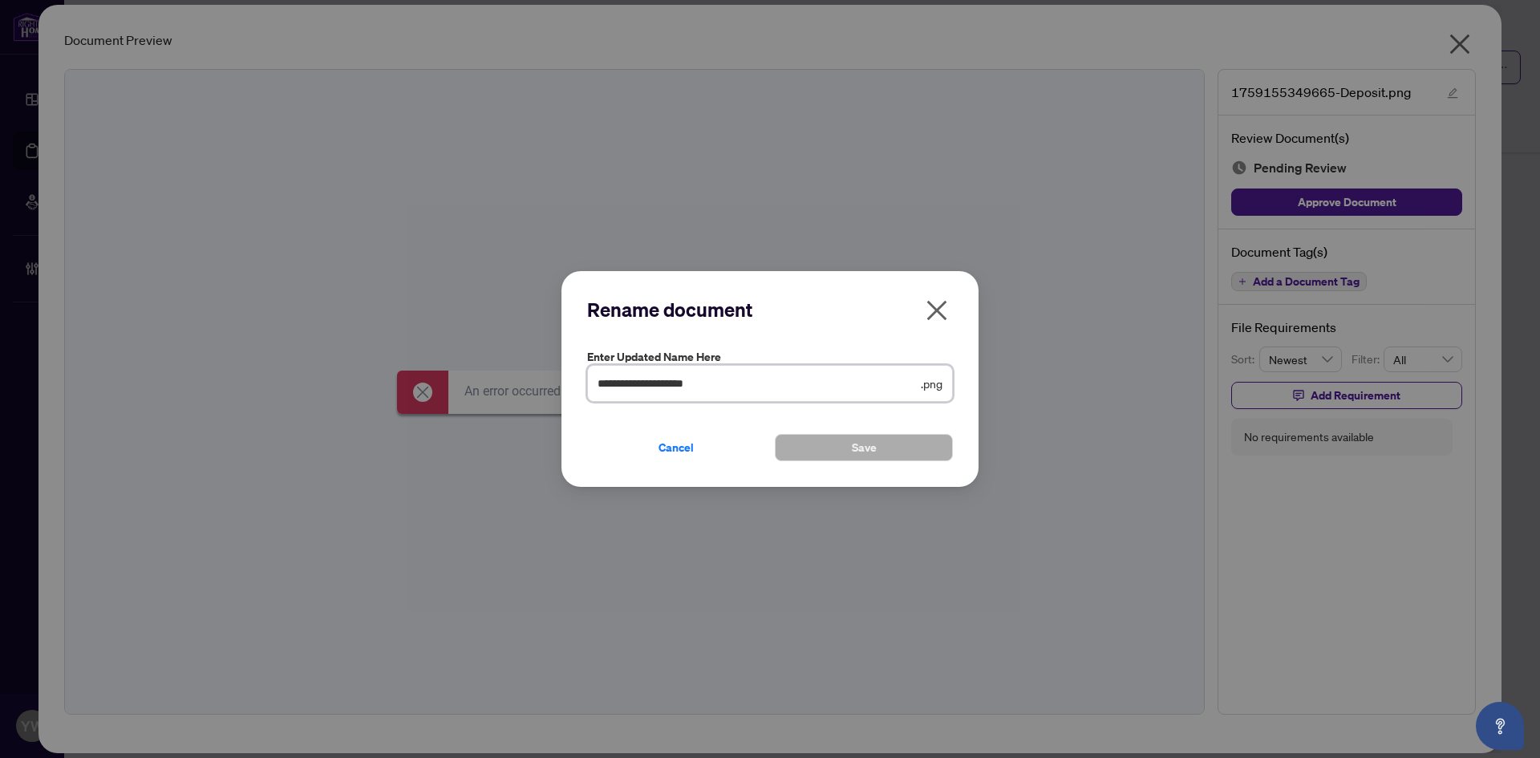
drag, startPoint x: 714, startPoint y: 391, endPoint x: 525, endPoint y: 379, distance: 189.7
click at [525, 379] on div "**********" at bounding box center [770, 379] width 1540 height 758
type input "********"
click at [873, 452] on span "Save" at bounding box center [864, 448] width 25 height 26
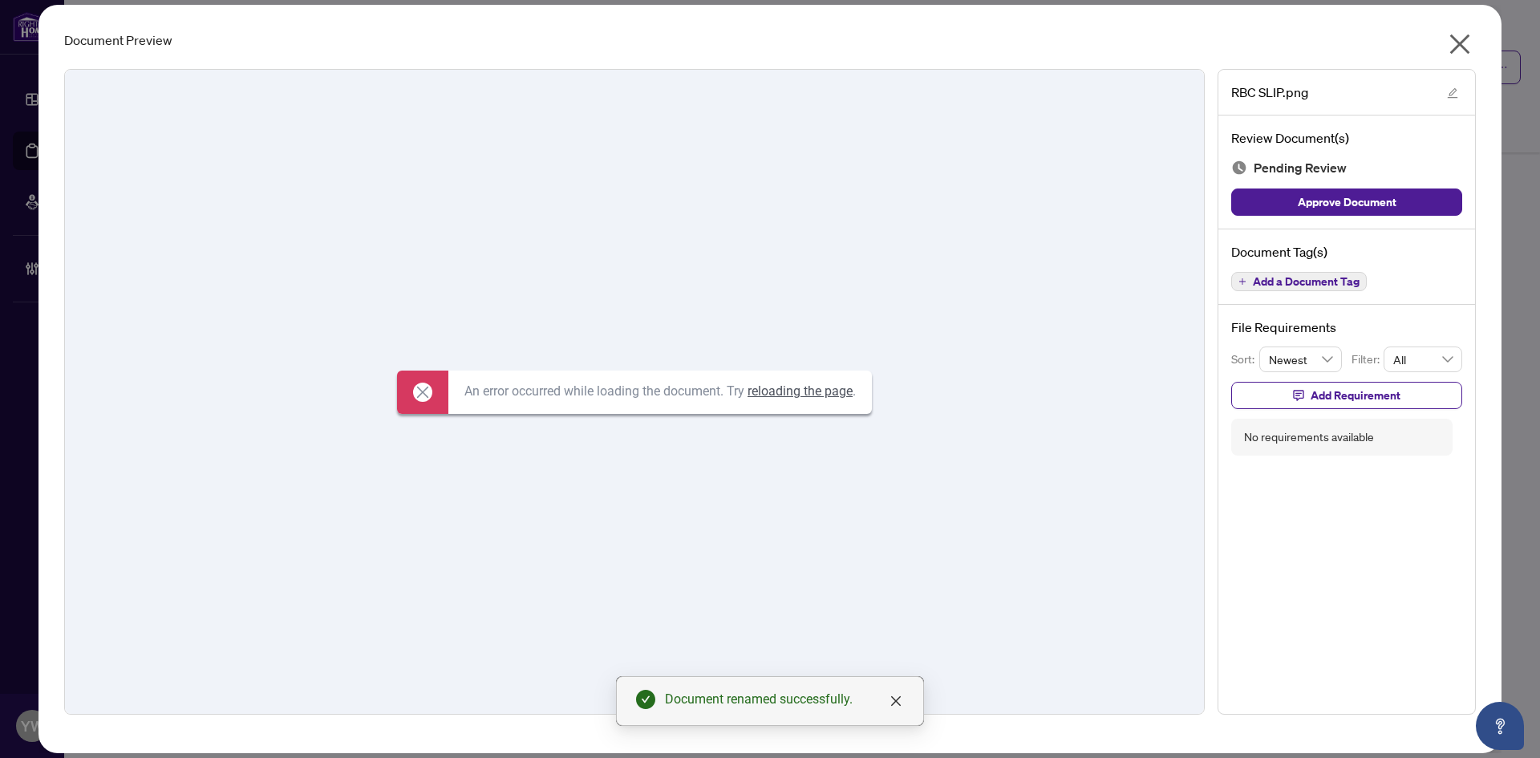
click at [1455, 45] on icon "close" at bounding box center [1460, 44] width 26 height 26
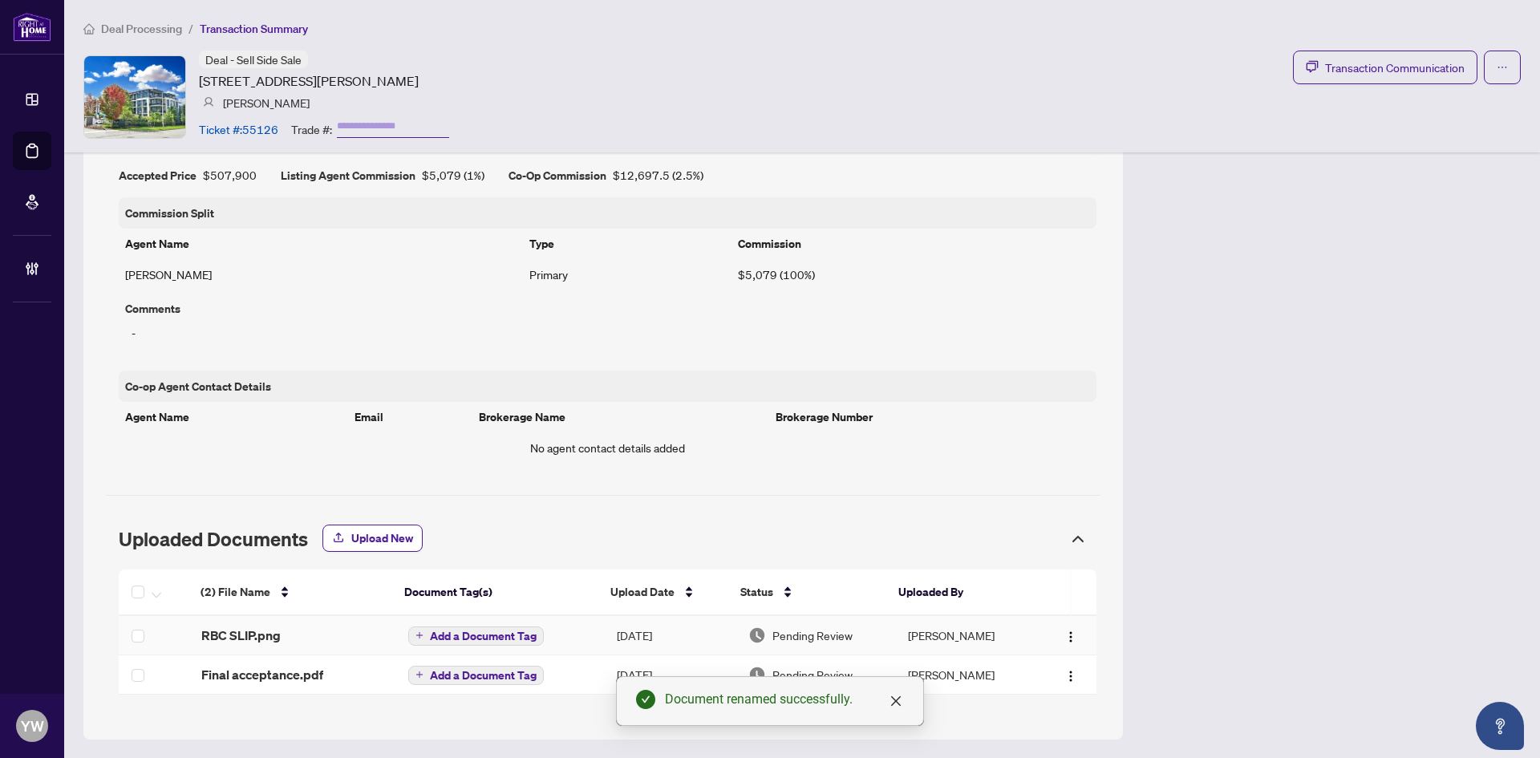
click at [261, 630] on span "RBC SLIP.png" at bounding box center [240, 635] width 79 height 19
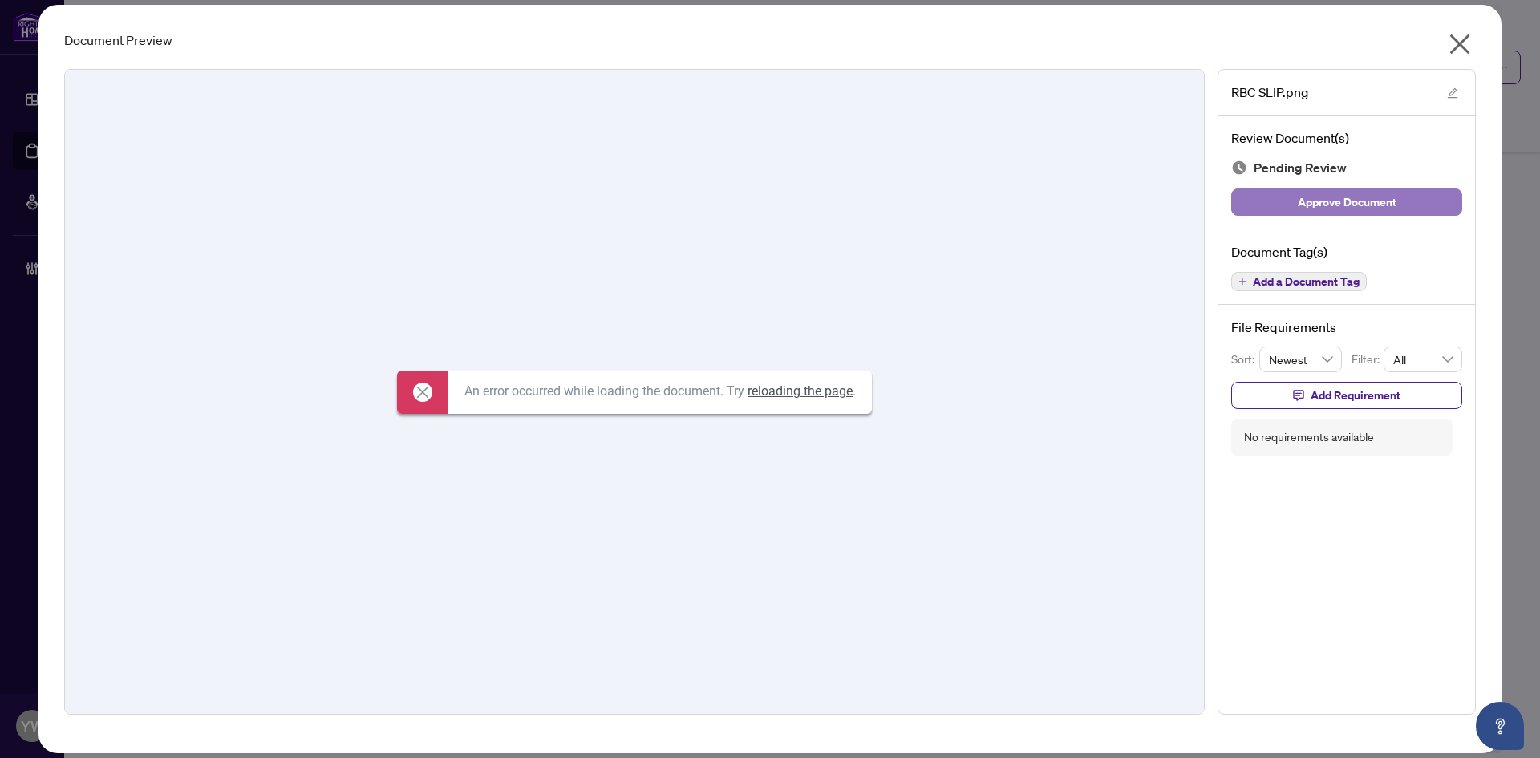
click at [1407, 197] on button "Approve Document" at bounding box center [1346, 202] width 231 height 27
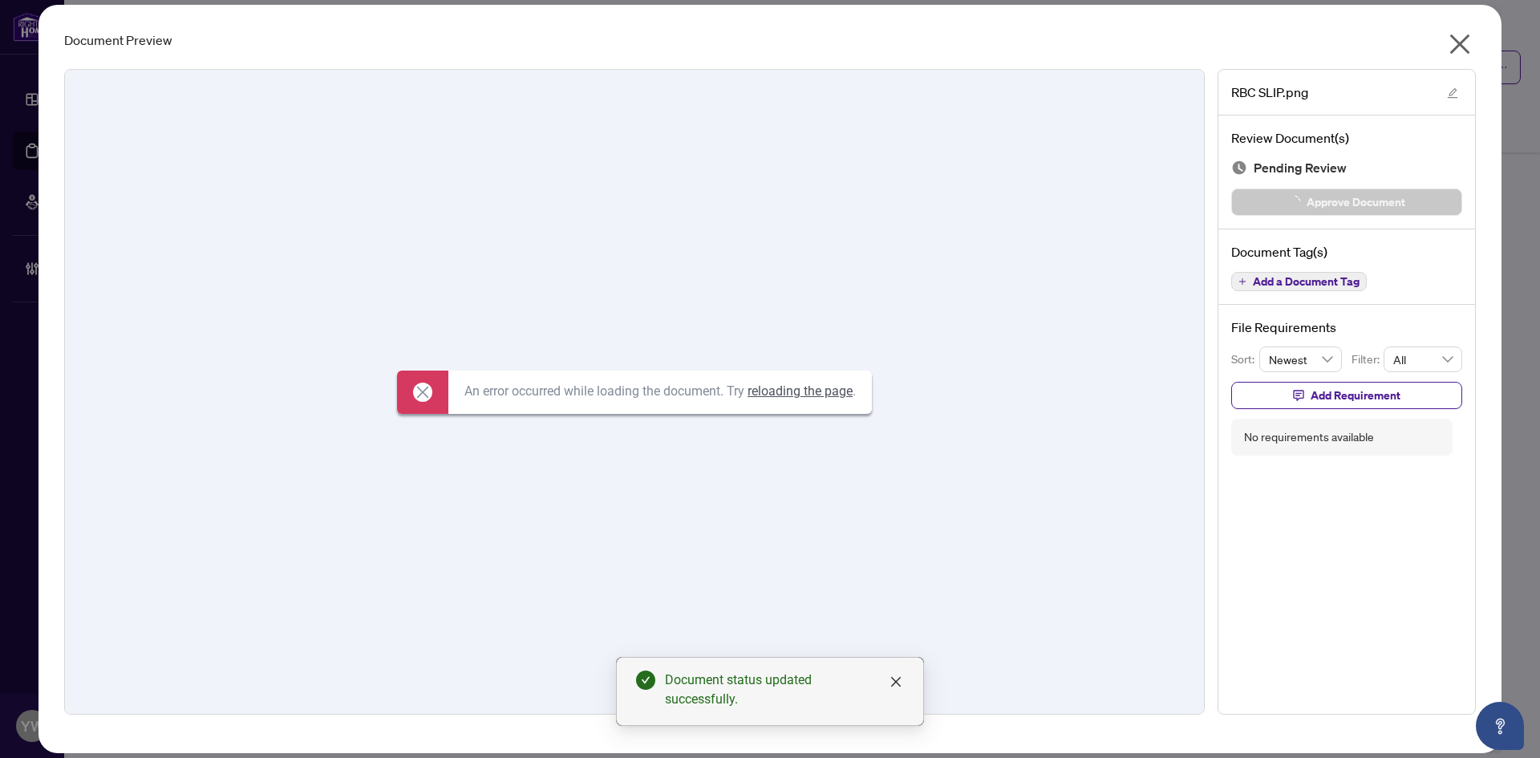
click at [1463, 41] on icon "close" at bounding box center [1461, 44] width 20 height 20
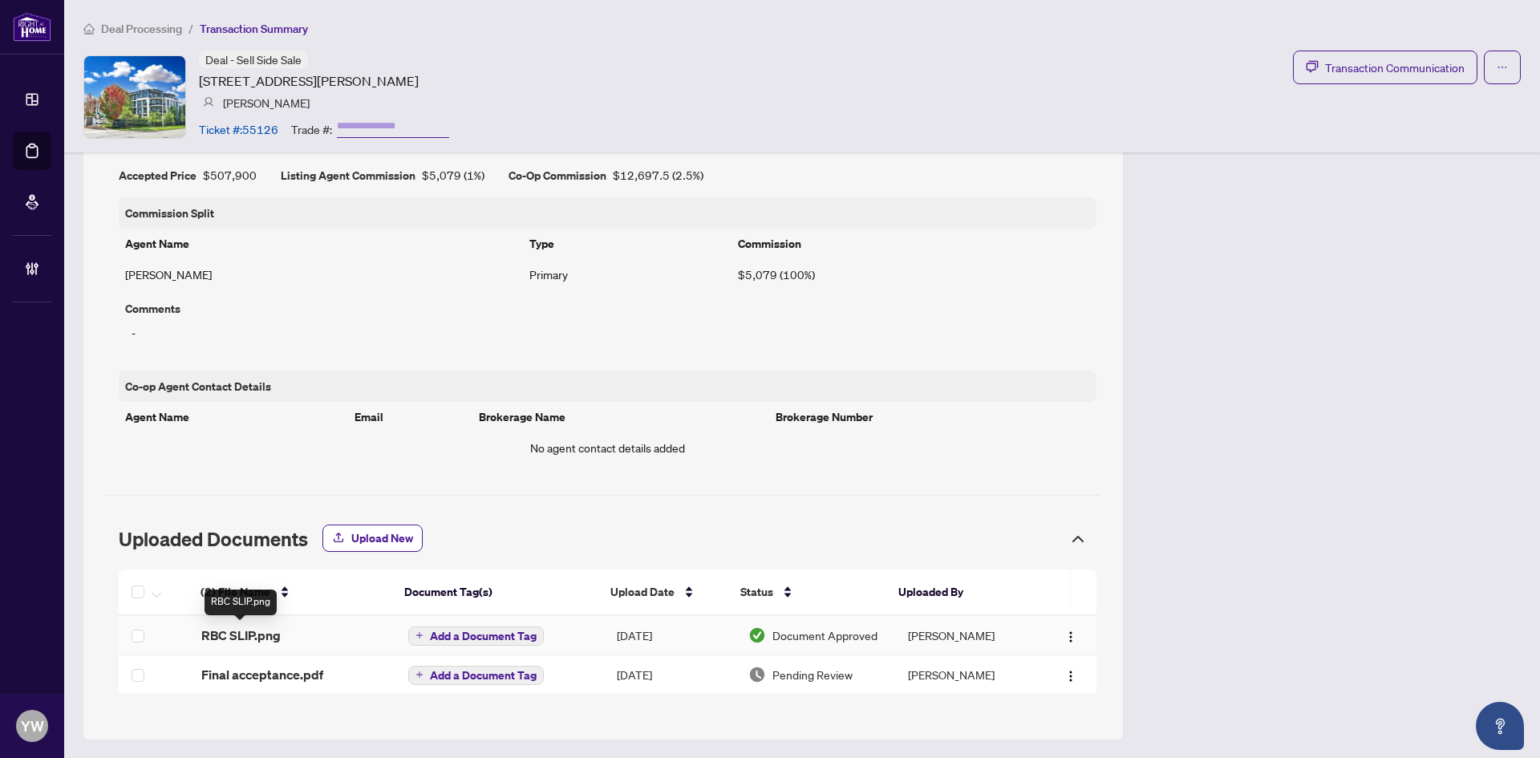
click at [249, 635] on span "RBC SLIP.png" at bounding box center [240, 635] width 79 height 19
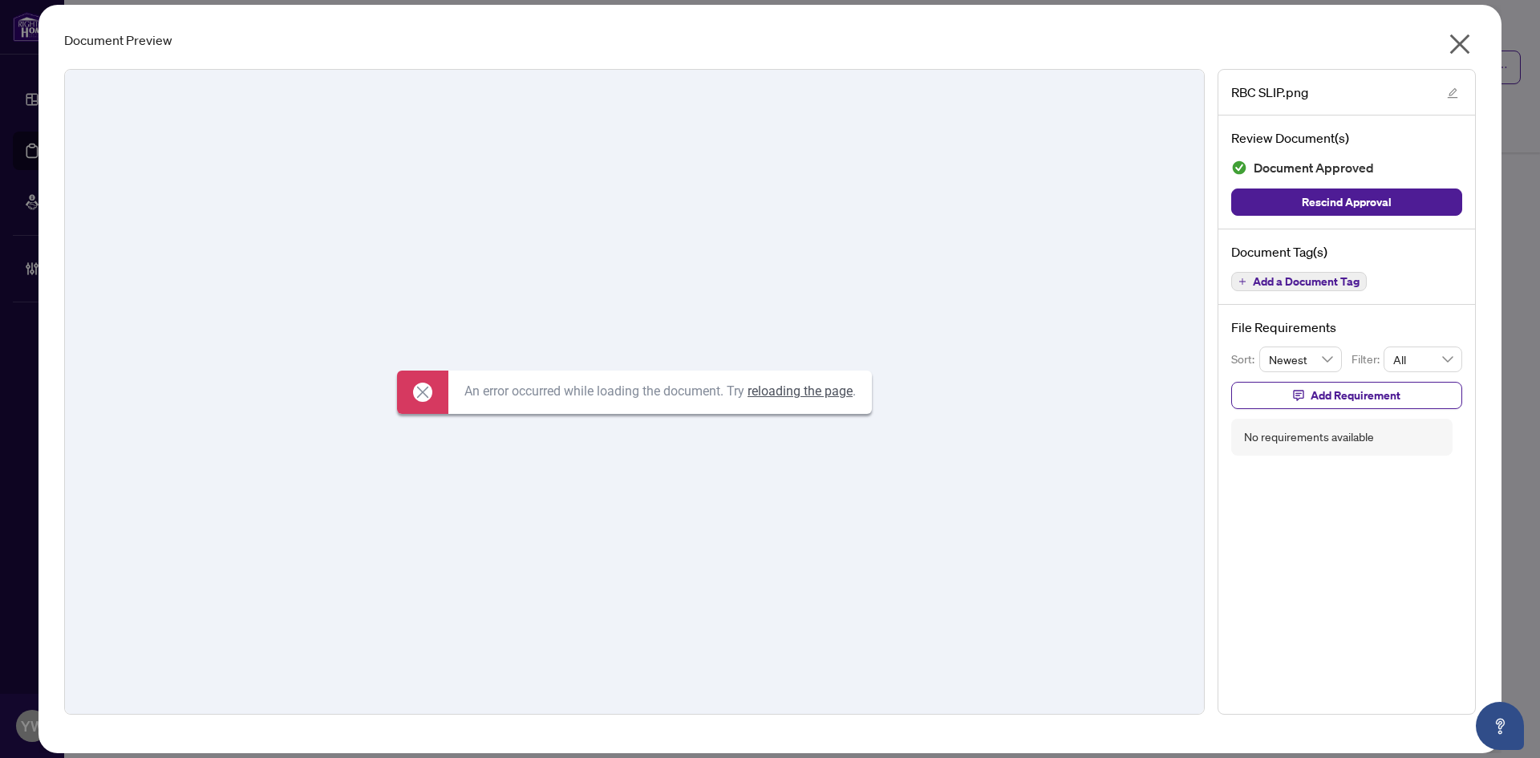
drag, startPoint x: 1460, startPoint y: 45, endPoint x: 1425, endPoint y: 47, distance: 35.3
click at [1460, 45] on icon "close" at bounding box center [1461, 44] width 20 height 20
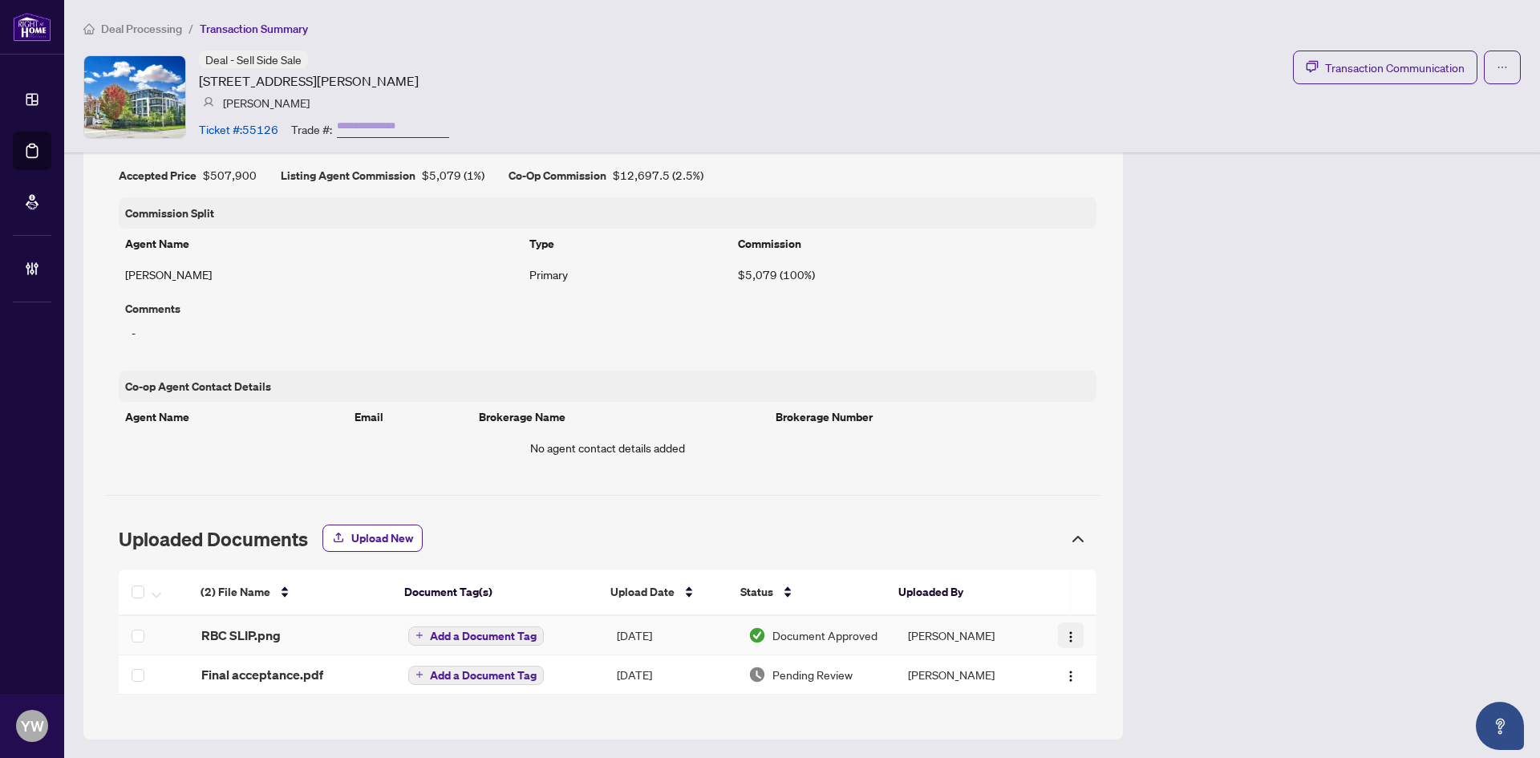
click at [1066, 638] on button "button" at bounding box center [1071, 636] width 26 height 26
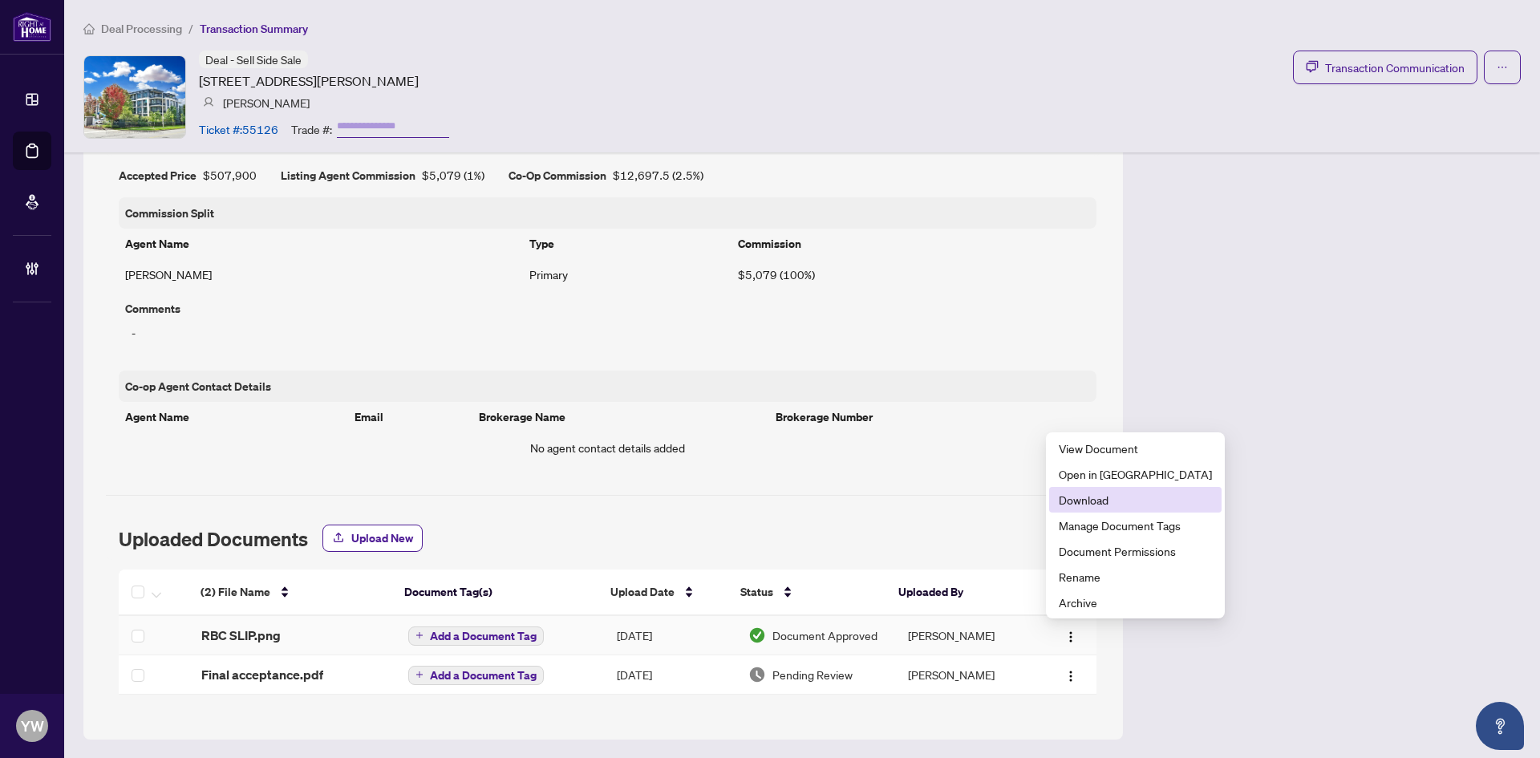
click at [1084, 501] on span "Download" at bounding box center [1135, 500] width 153 height 18
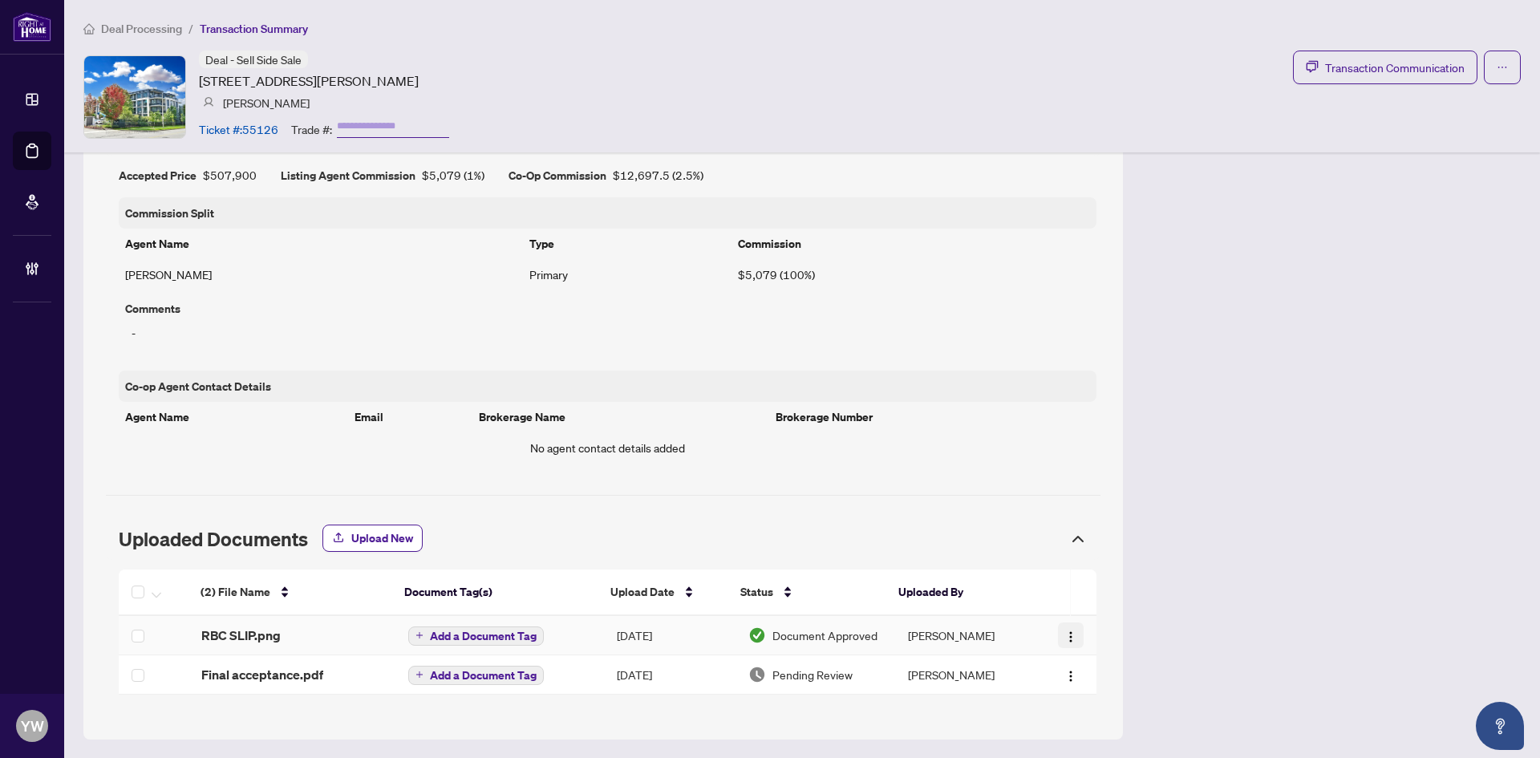
click at [1058, 633] on button "button" at bounding box center [1071, 636] width 26 height 26
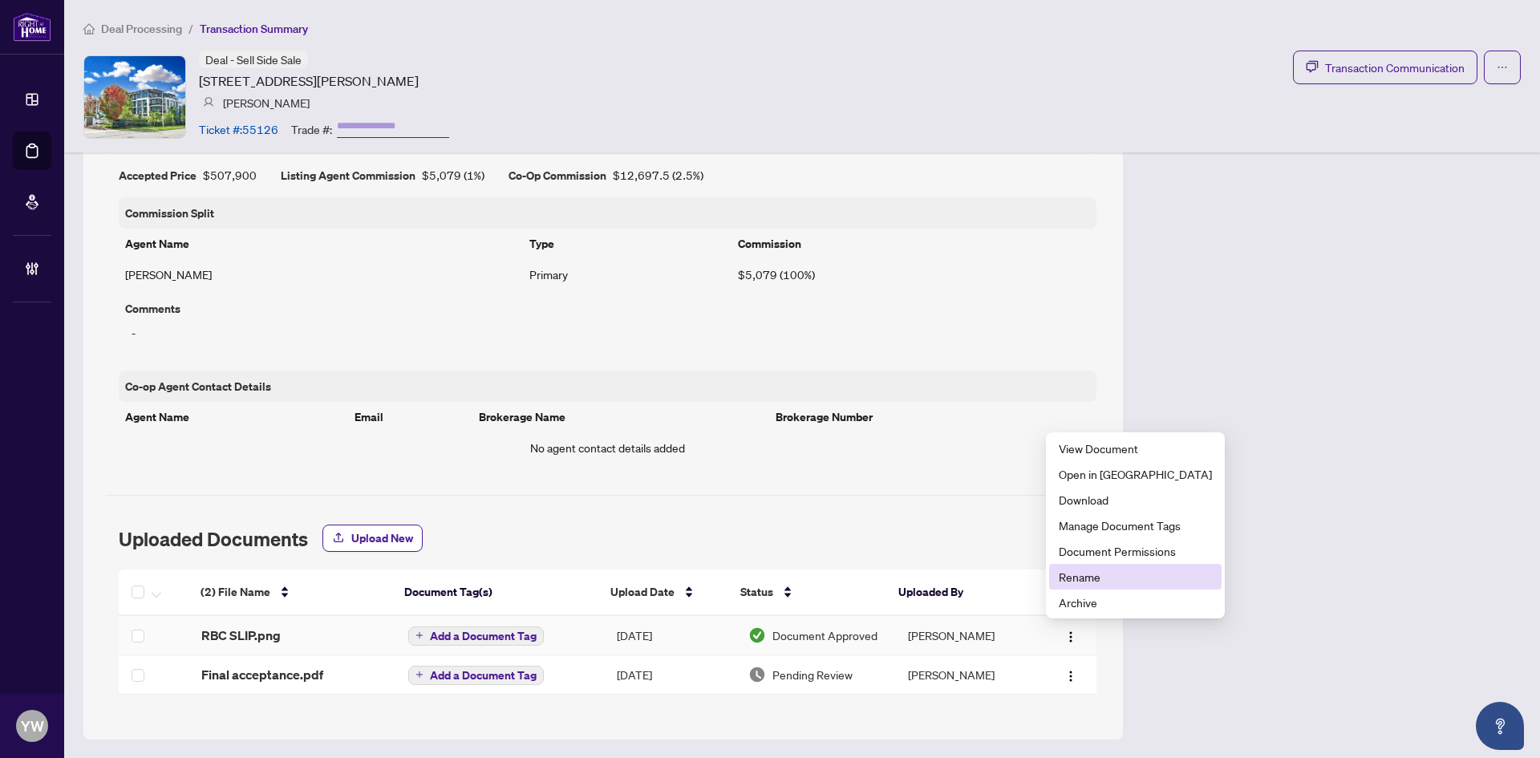
click at [1073, 574] on span "Rename" at bounding box center [1135, 577] width 153 height 18
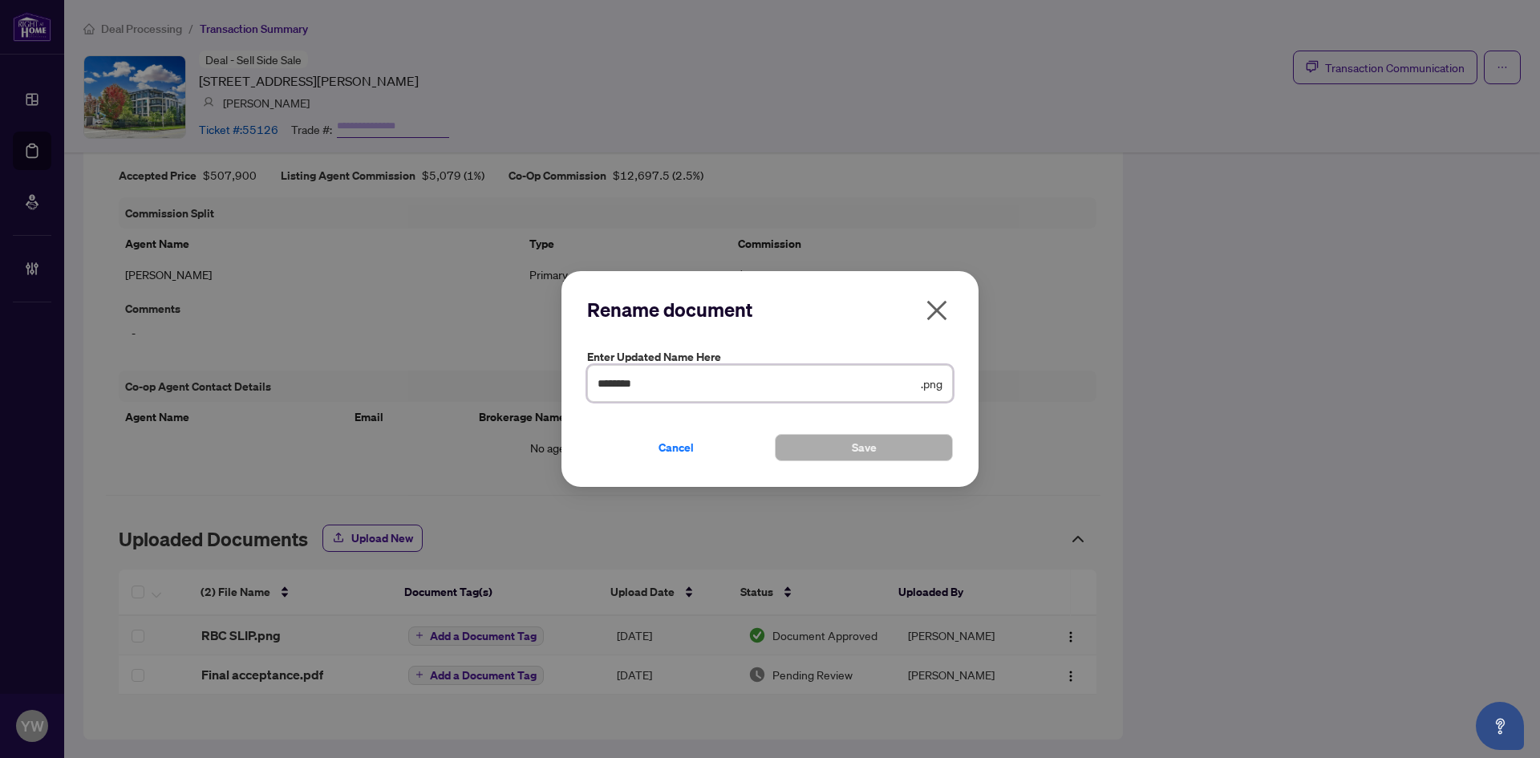
drag, startPoint x: 663, startPoint y: 383, endPoint x: 497, endPoint y: 371, distance: 166.5
click at [497, 371] on div "Rename document Enter updated name here ******** .png Cancel Save Cancel OK" at bounding box center [770, 379] width 1540 height 758
type input "**********"
click at [864, 446] on span "Save" at bounding box center [864, 448] width 25 height 26
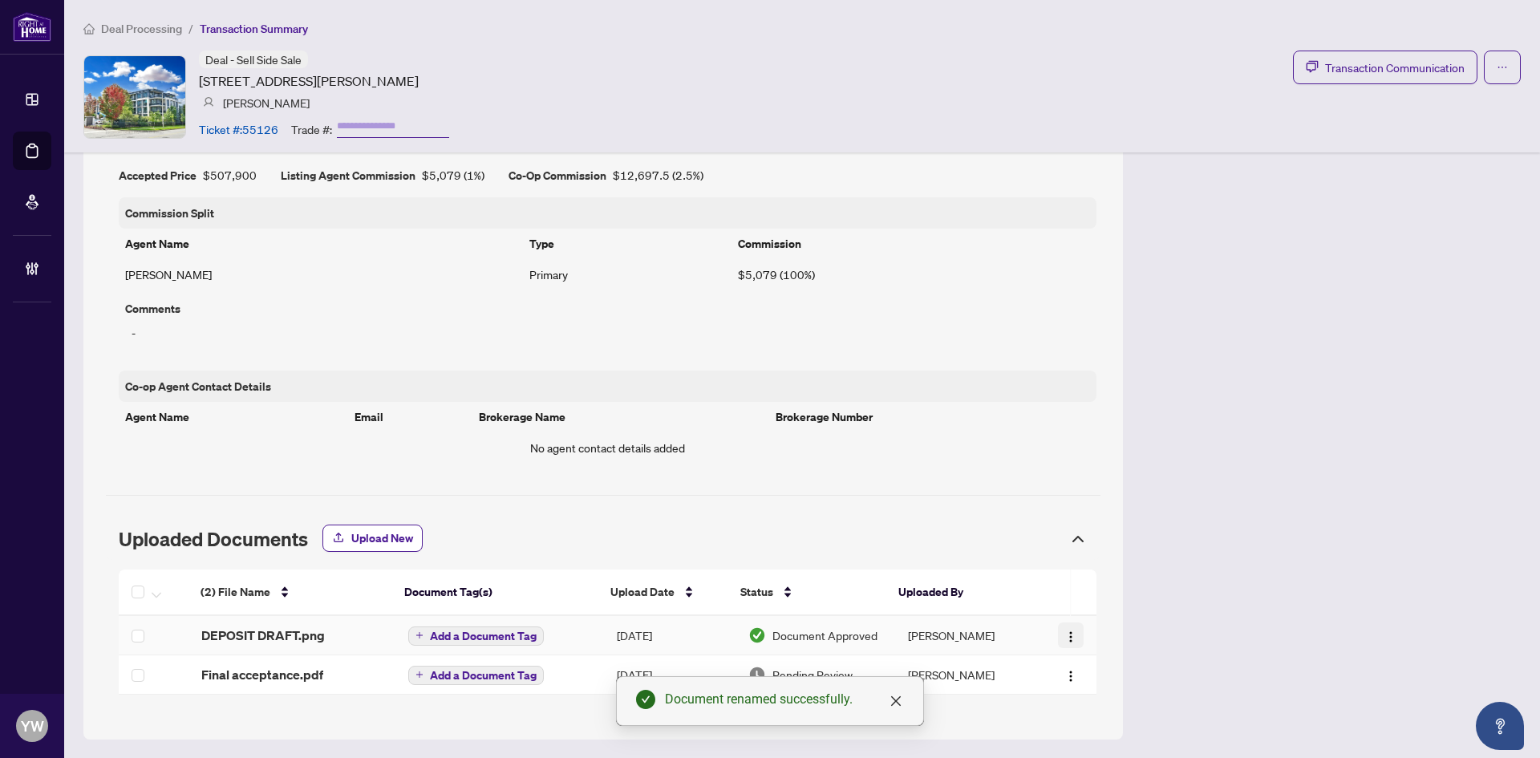
click at [1065, 636] on img "button" at bounding box center [1071, 637] width 13 height 13
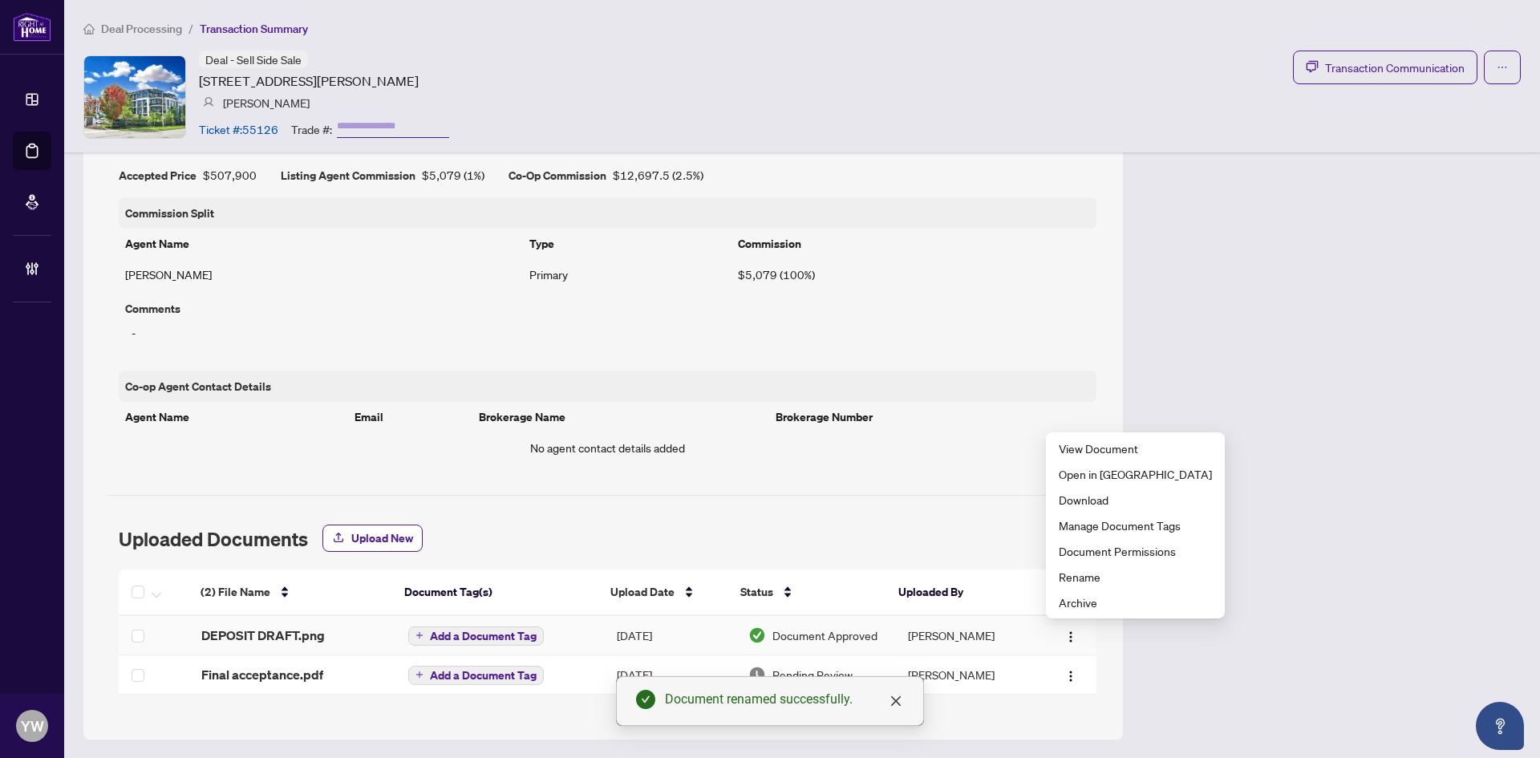
click at [282, 624] on td "DEPOSIT DRAFT.png" at bounding box center [292, 635] width 207 height 39
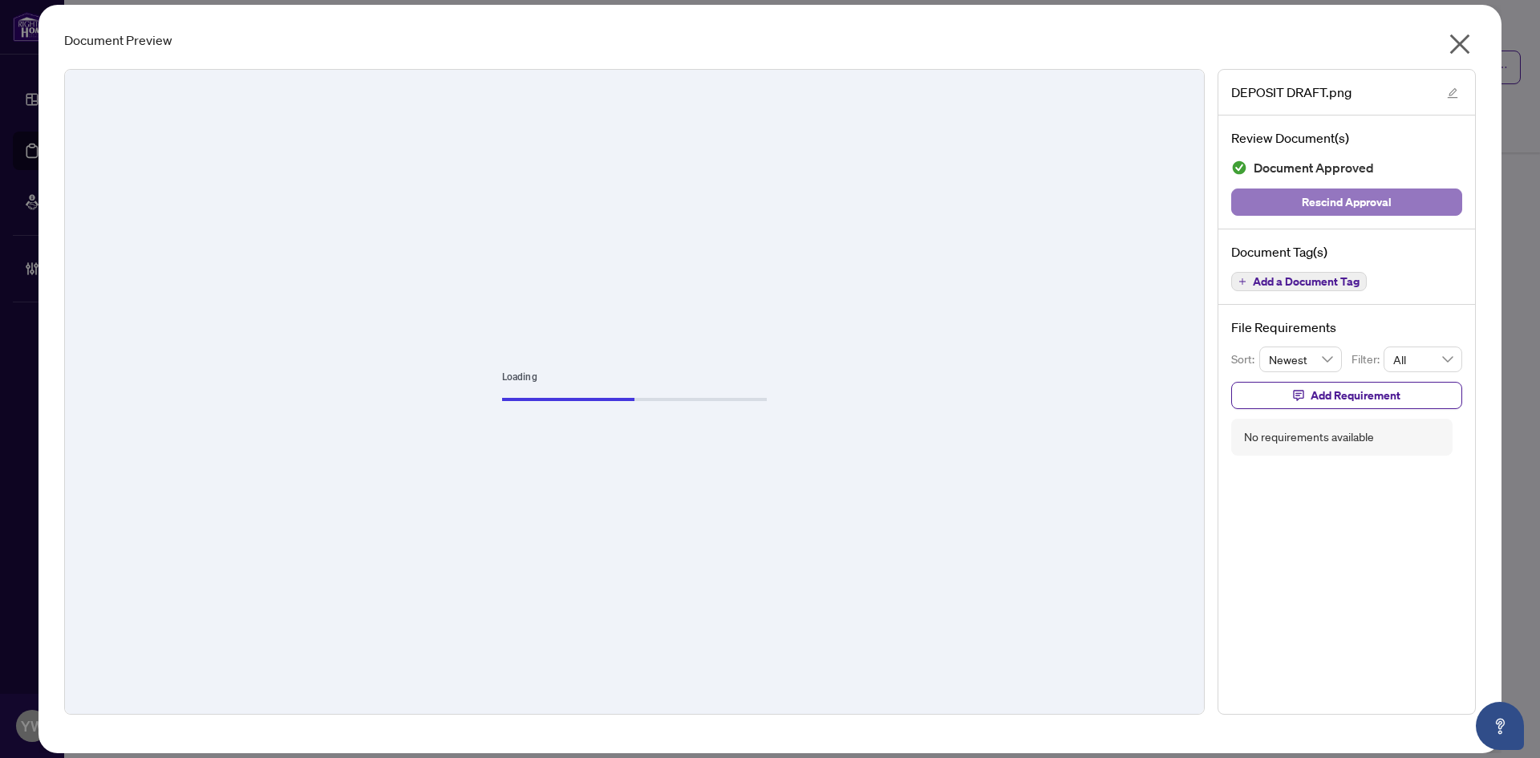
click at [1366, 204] on span "Rescind Approval" at bounding box center [1347, 202] width 90 height 26
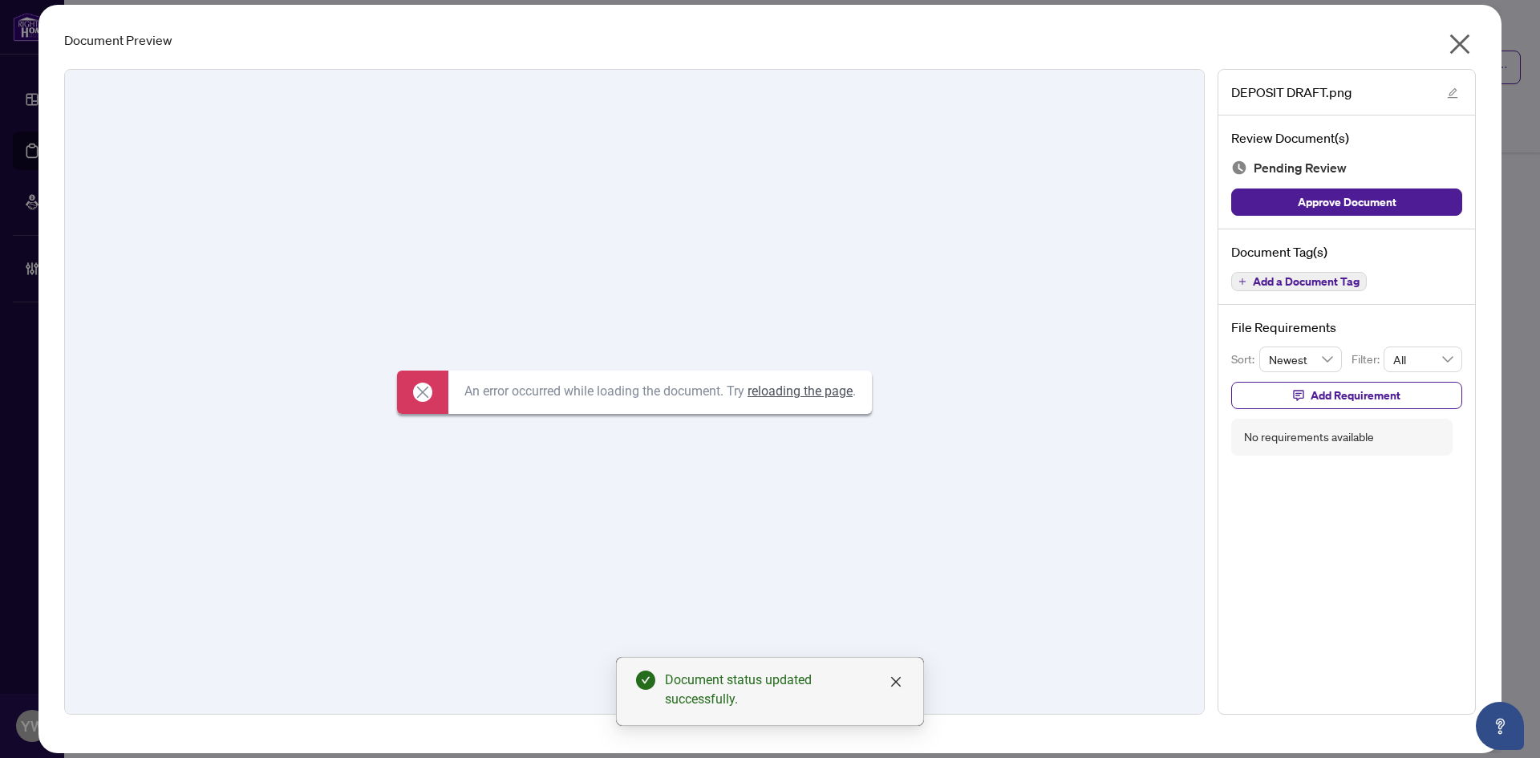
click at [1463, 42] on icon "close" at bounding box center [1461, 44] width 20 height 20
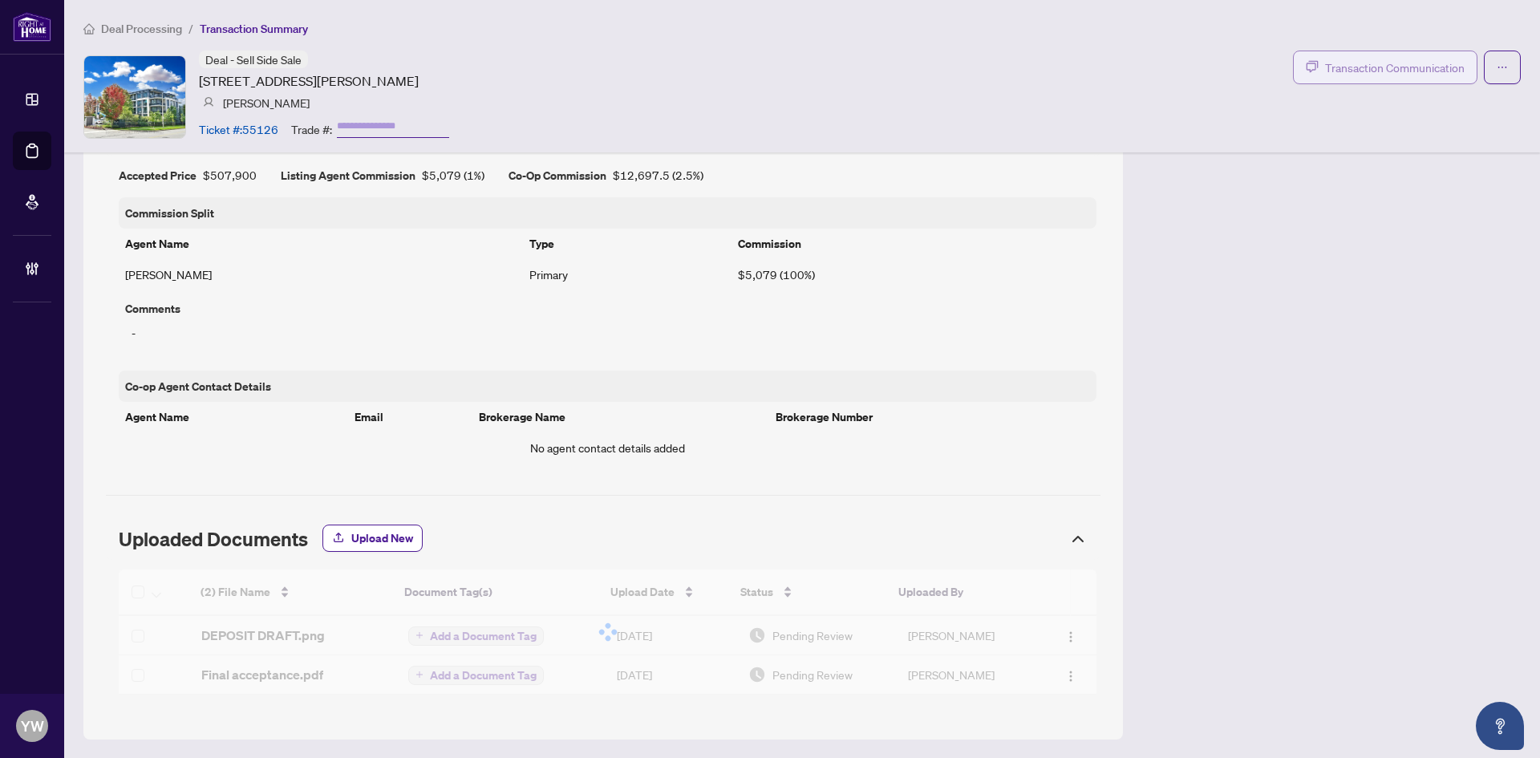
click at [1331, 67] on span "Transaction Communication" at bounding box center [1395, 68] width 140 height 18
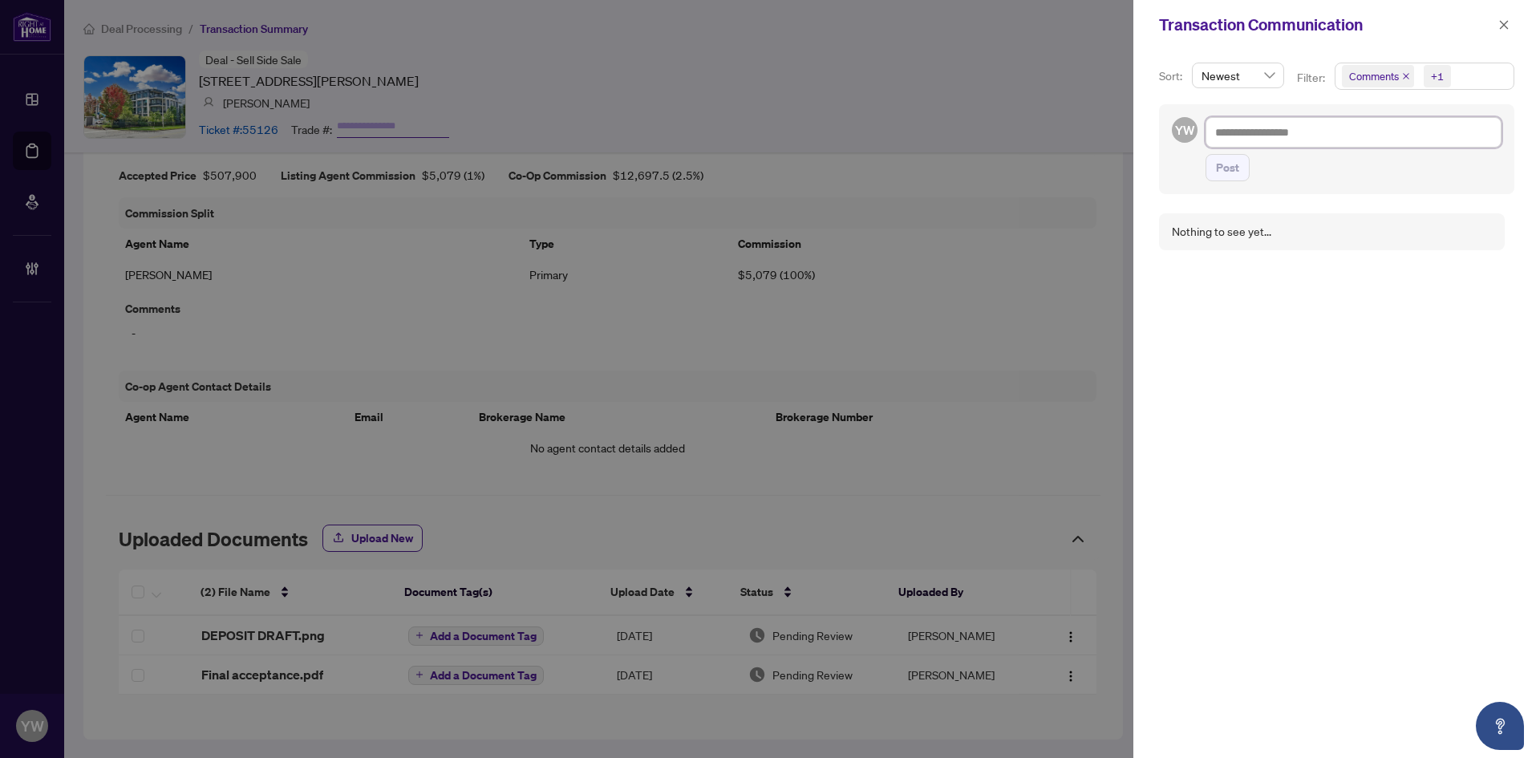
click at [1265, 137] on textarea at bounding box center [1354, 132] width 296 height 30
paste textarea "**********"
type textarea "**********"
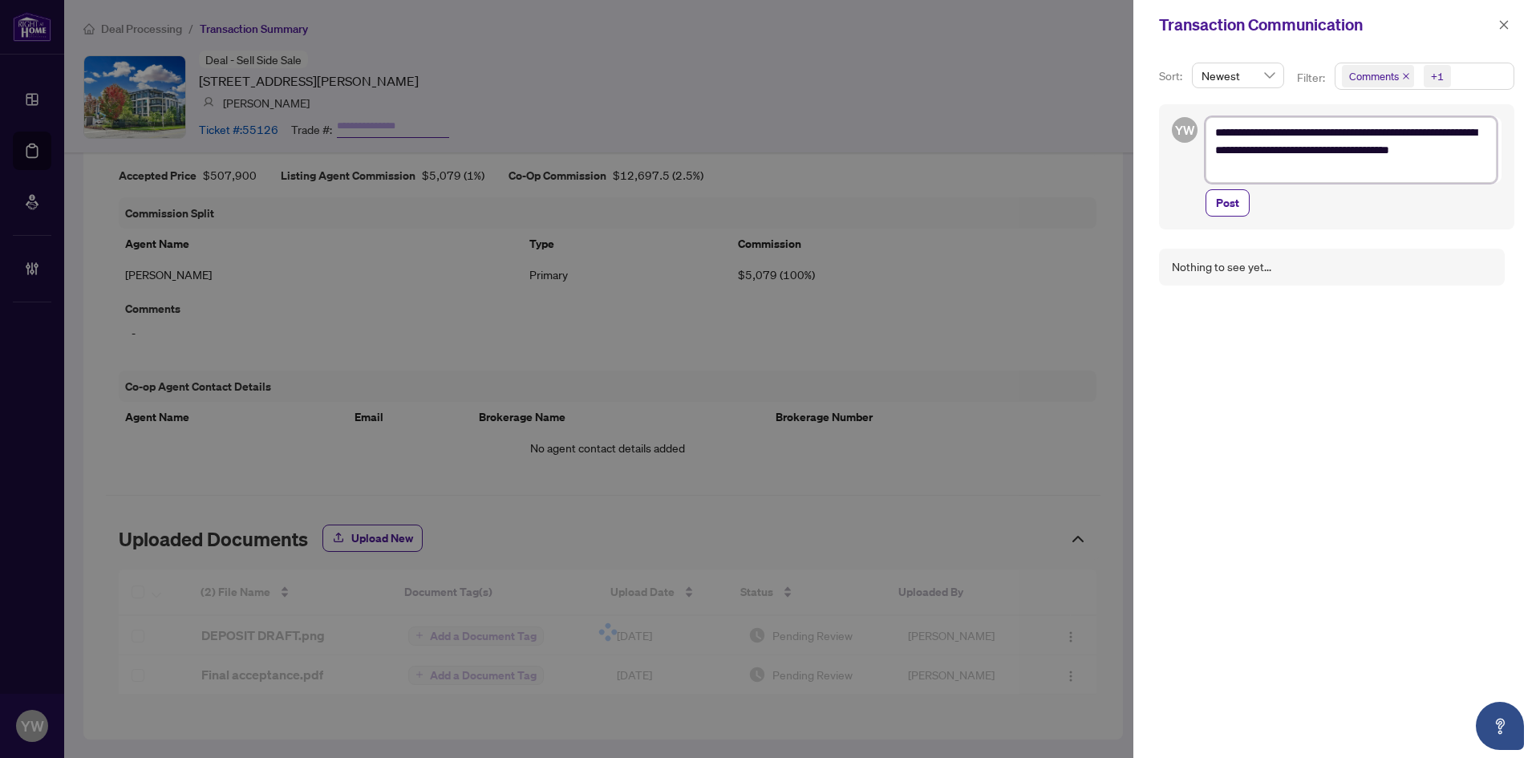
scroll to position [0, 0]
type textarea "**********"
click at [1231, 202] on span "Post" at bounding box center [1227, 203] width 23 height 26
type textarea "**********"
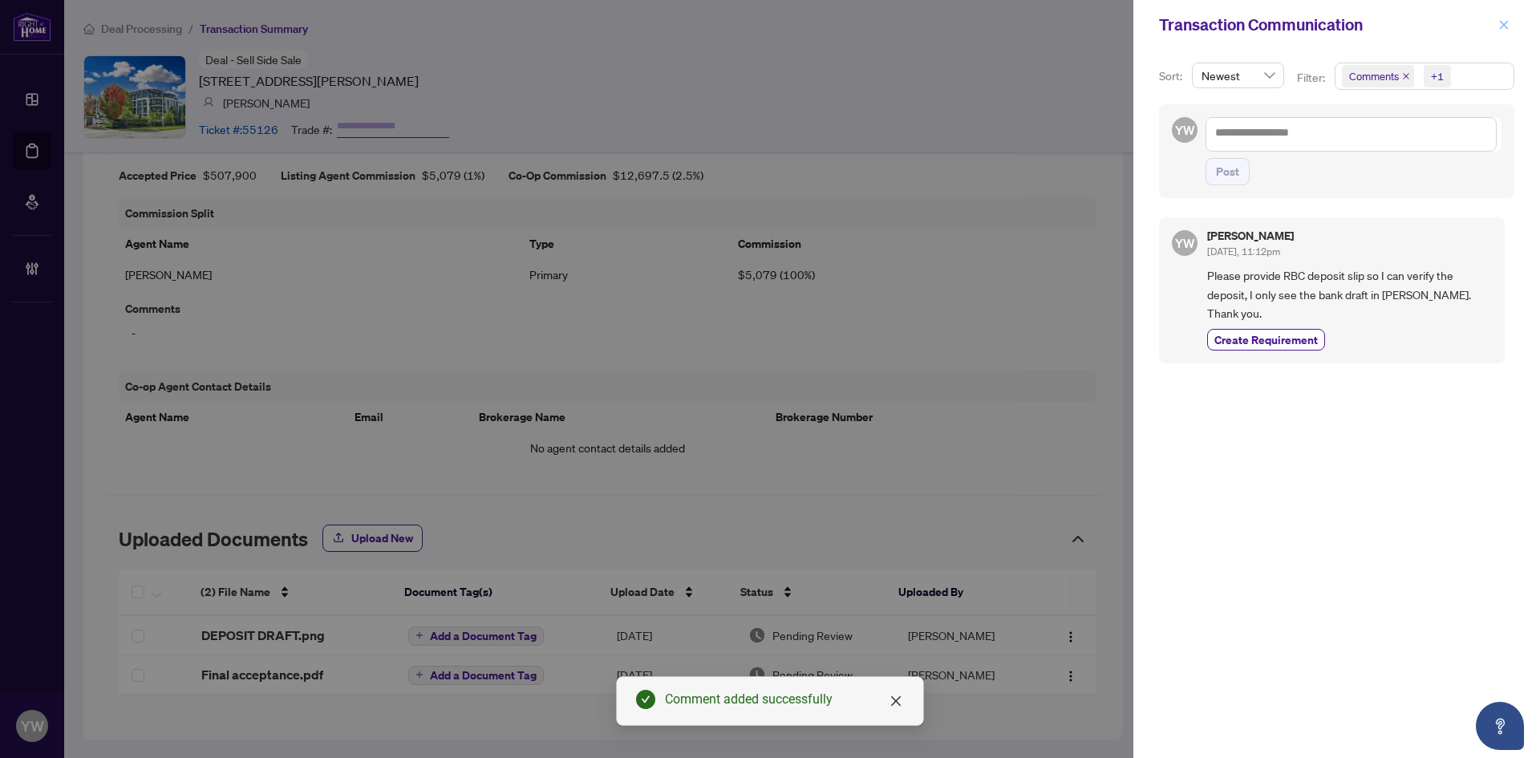
click at [1503, 26] on icon "close" at bounding box center [1504, 24] width 9 height 9
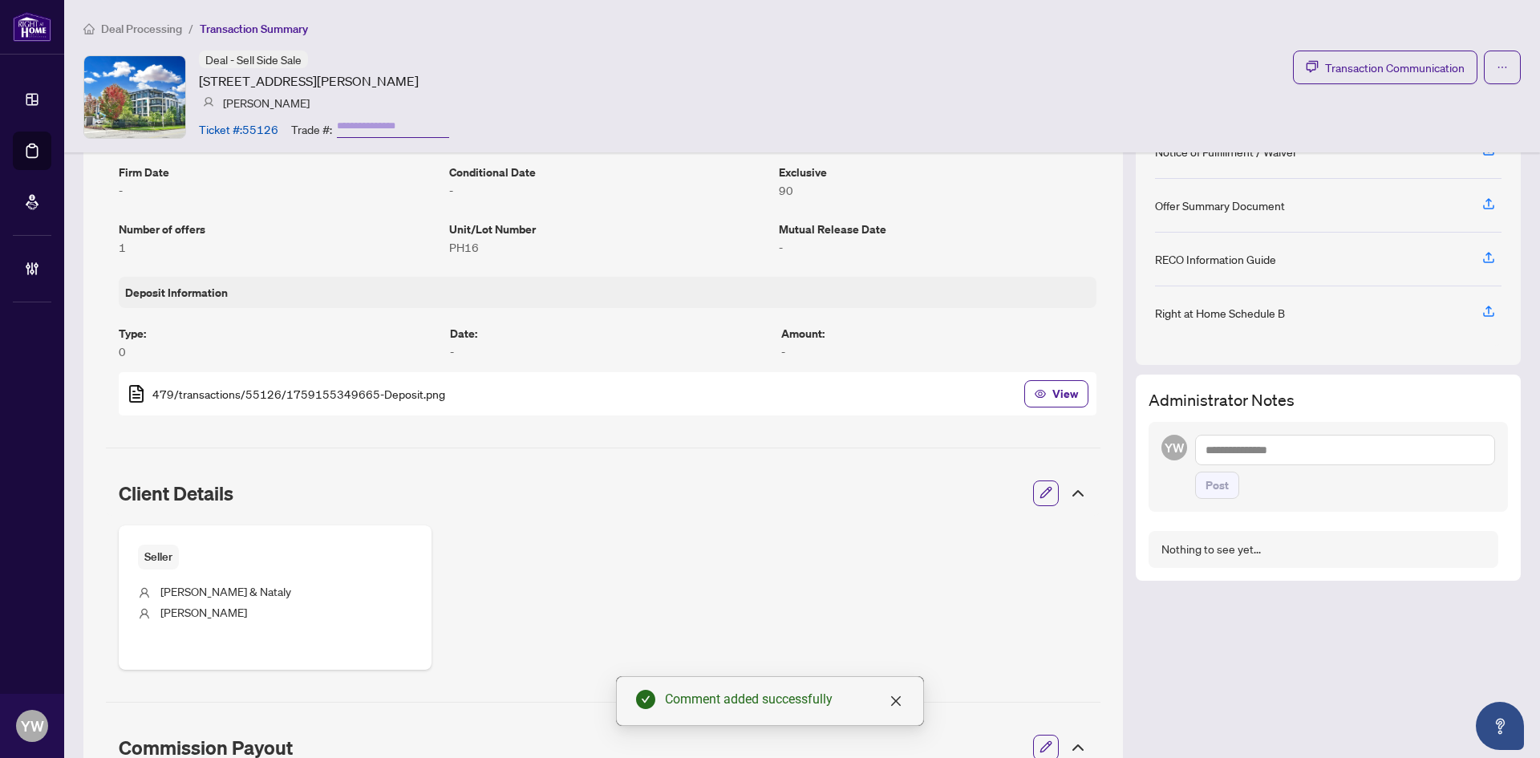
scroll to position [342, 0]
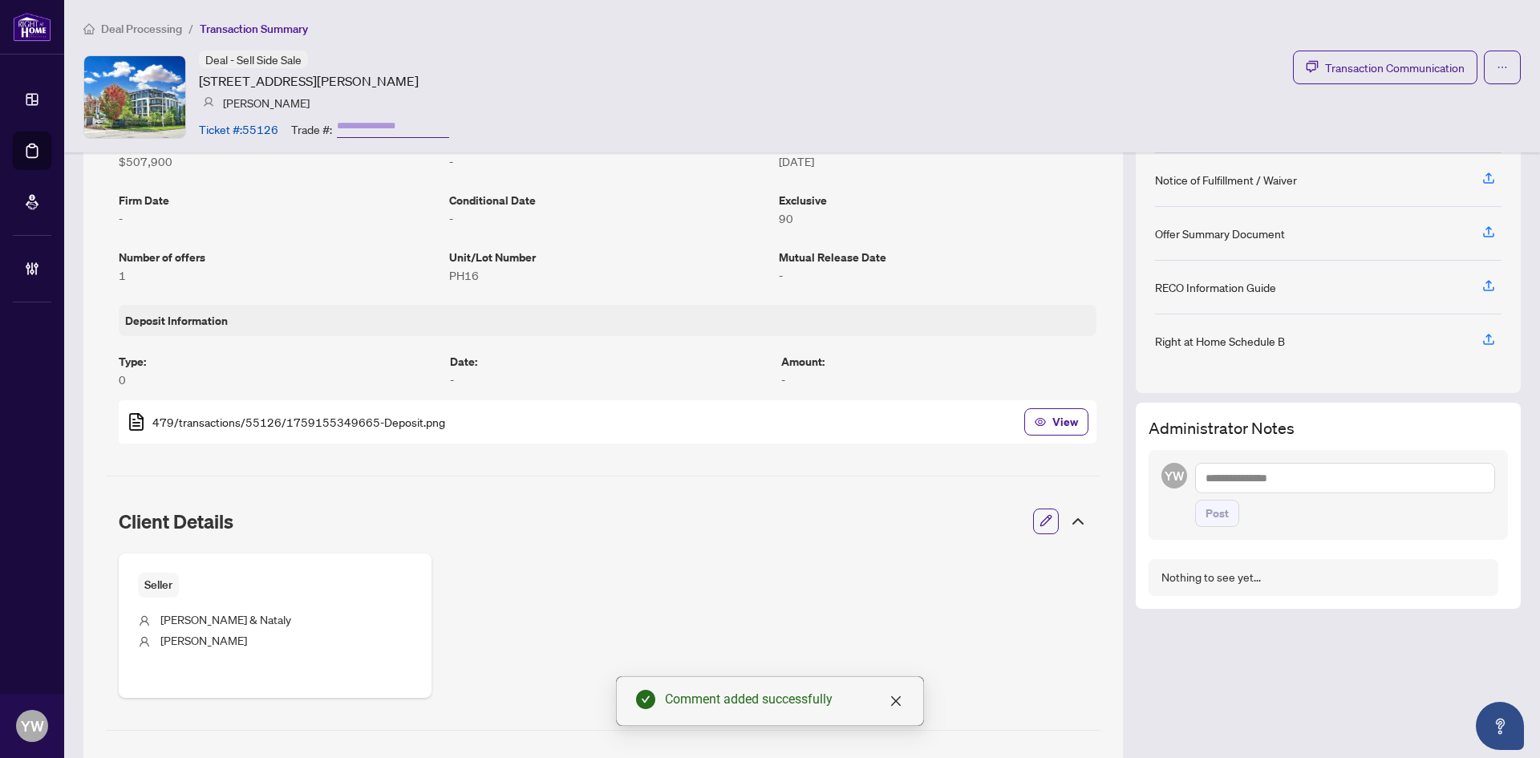
click at [1210, 481] on textarea at bounding box center [1345, 478] width 300 height 30
type textarea "*"
type textarea "**********"
click at [1211, 510] on span "Post" at bounding box center [1217, 514] width 23 height 26
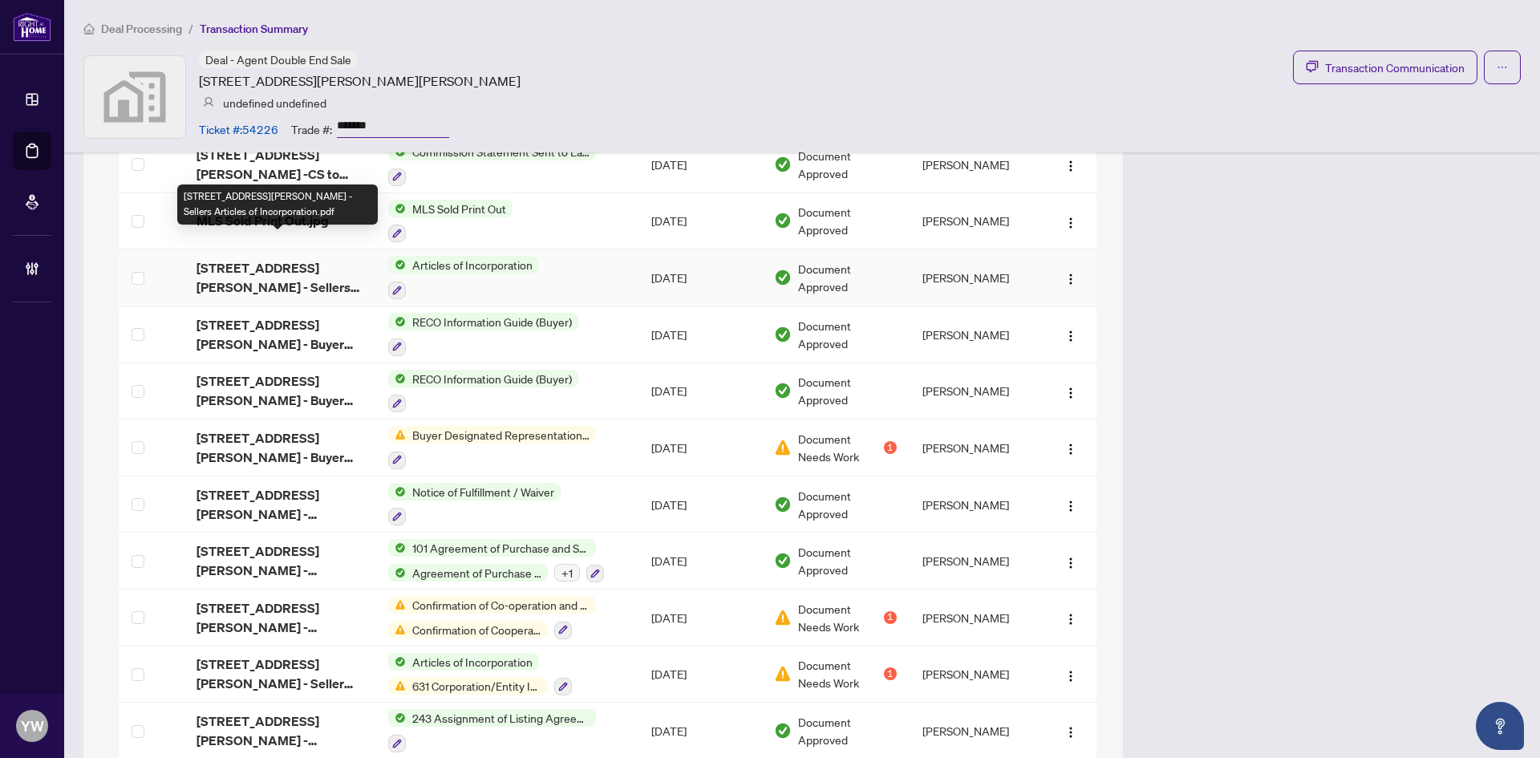
scroll to position [1742, 0]
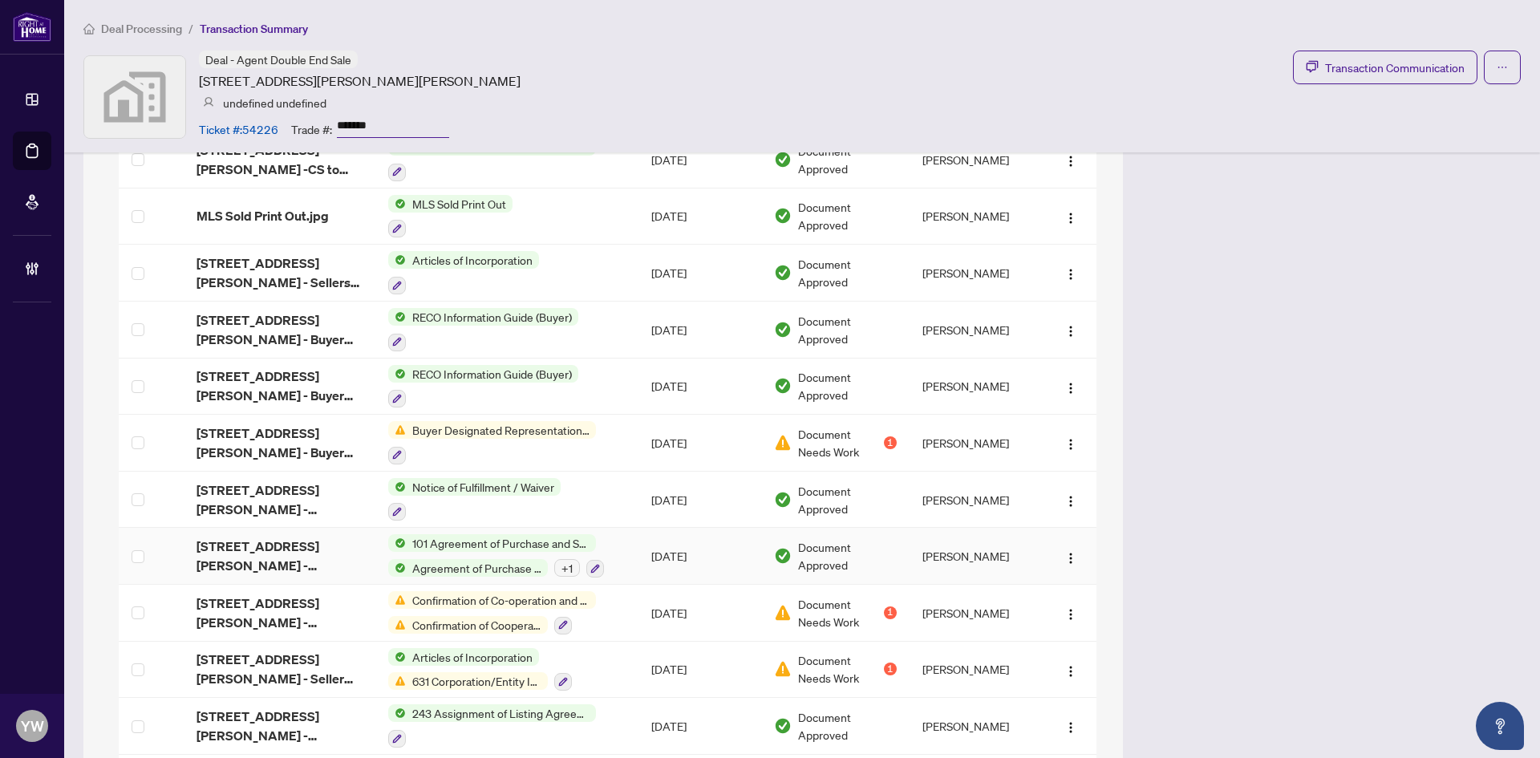
click at [289, 545] on span "[STREET_ADDRESS][PERSON_NAME] - Accepted Offer.pdf" at bounding box center [280, 556] width 167 height 39
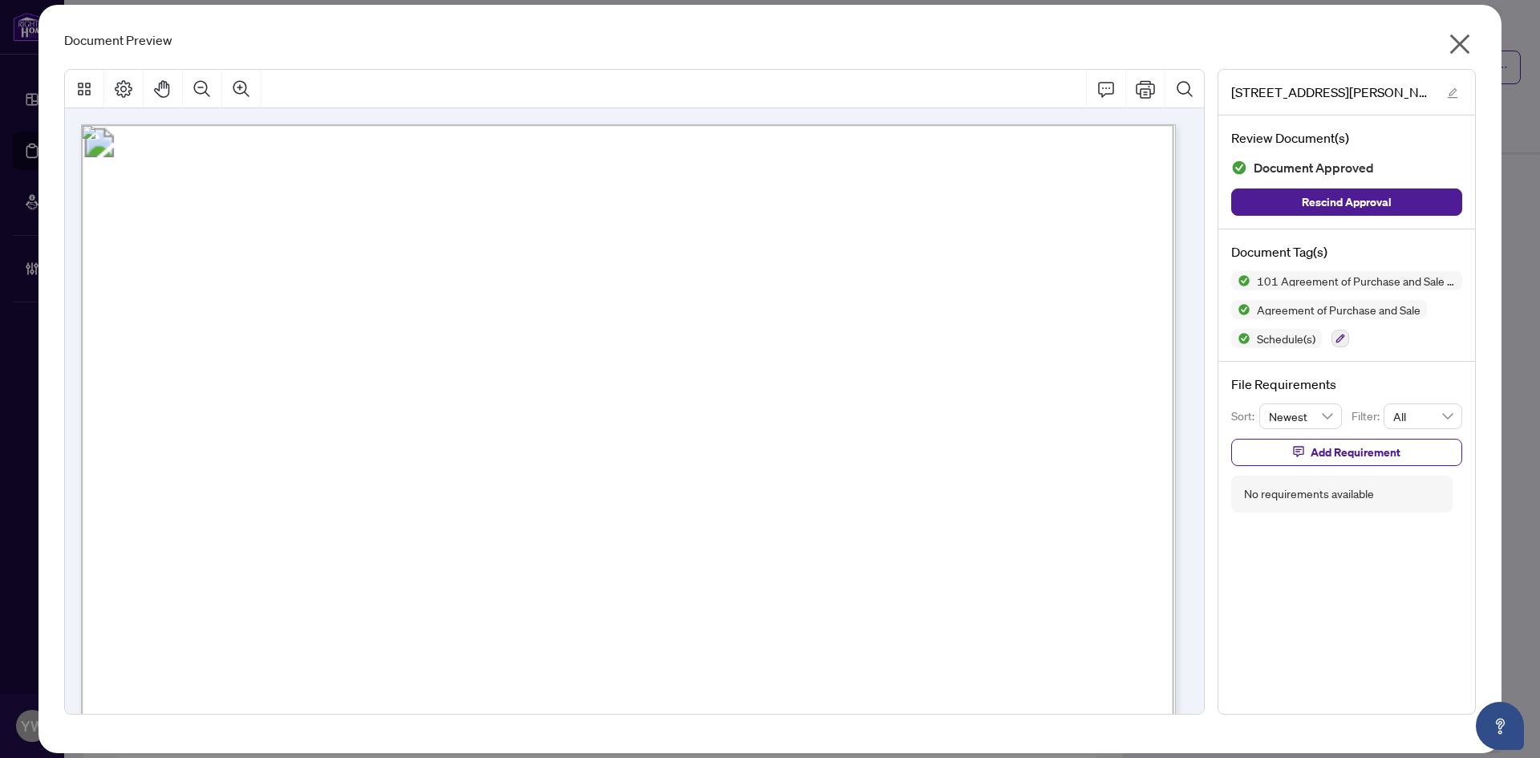
scroll to position [401, 0]
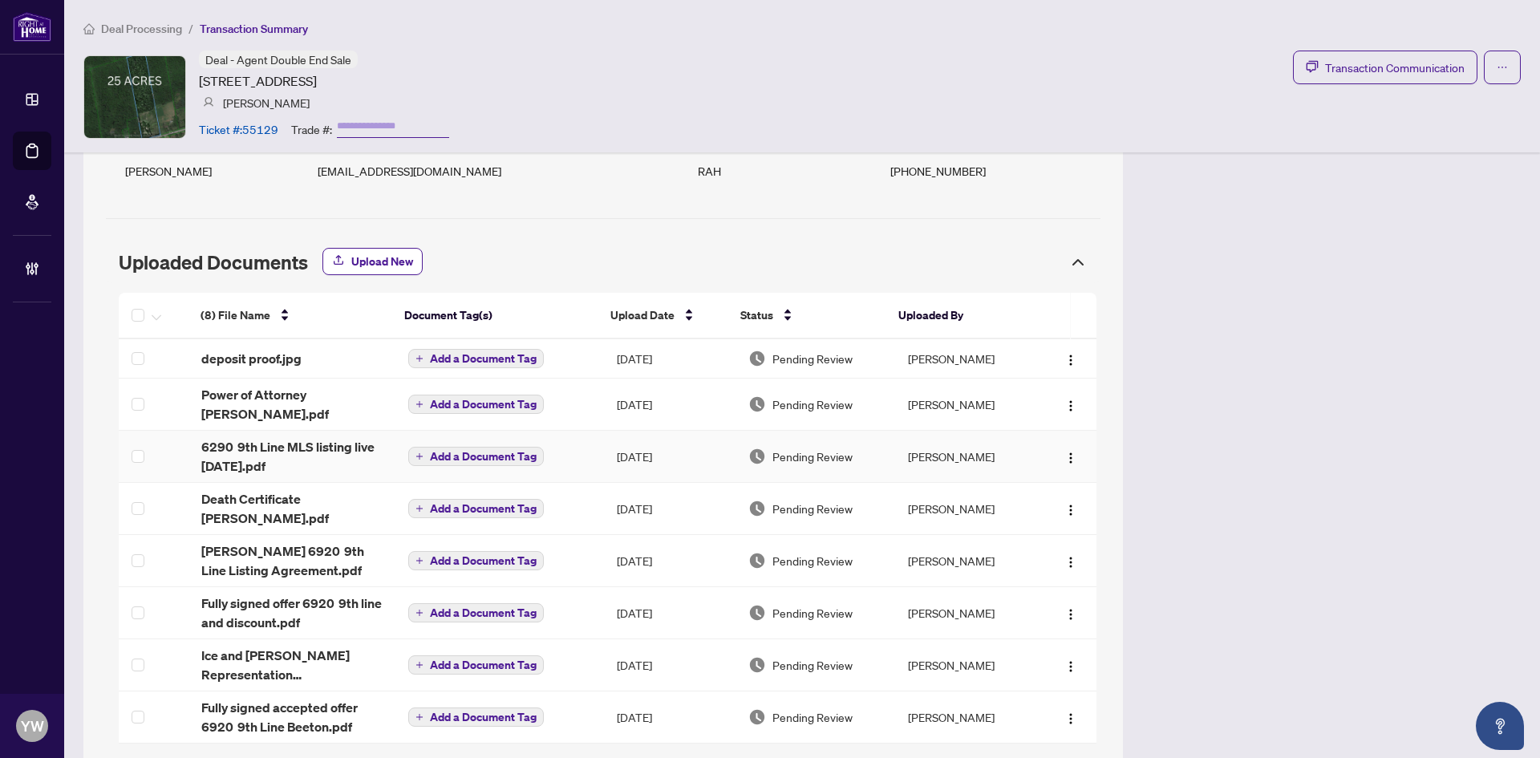
scroll to position [1434, 0]
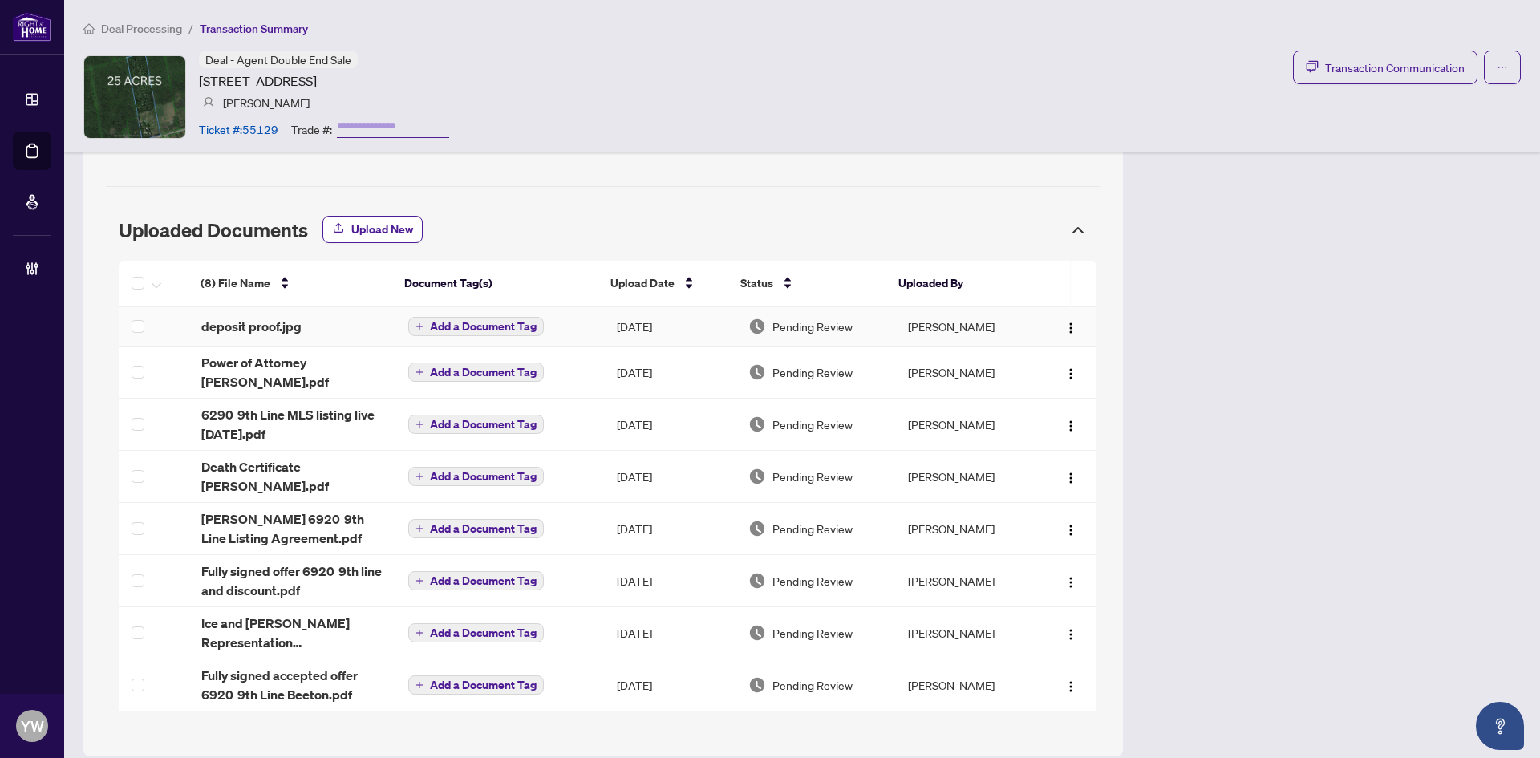
click at [294, 310] on div "(8) File Name Document Tag(s) Upload Date Status Uploaded By (8) File Name Docu…" at bounding box center [608, 486] width 978 height 451
click at [275, 305] on div "(8) File Name Document Tag(s) Upload Date Status Uploaded By (8) File Name Docu…" at bounding box center [608, 486] width 978 height 451
click at [266, 317] on span "deposit proof.jpg" at bounding box center [251, 326] width 100 height 19
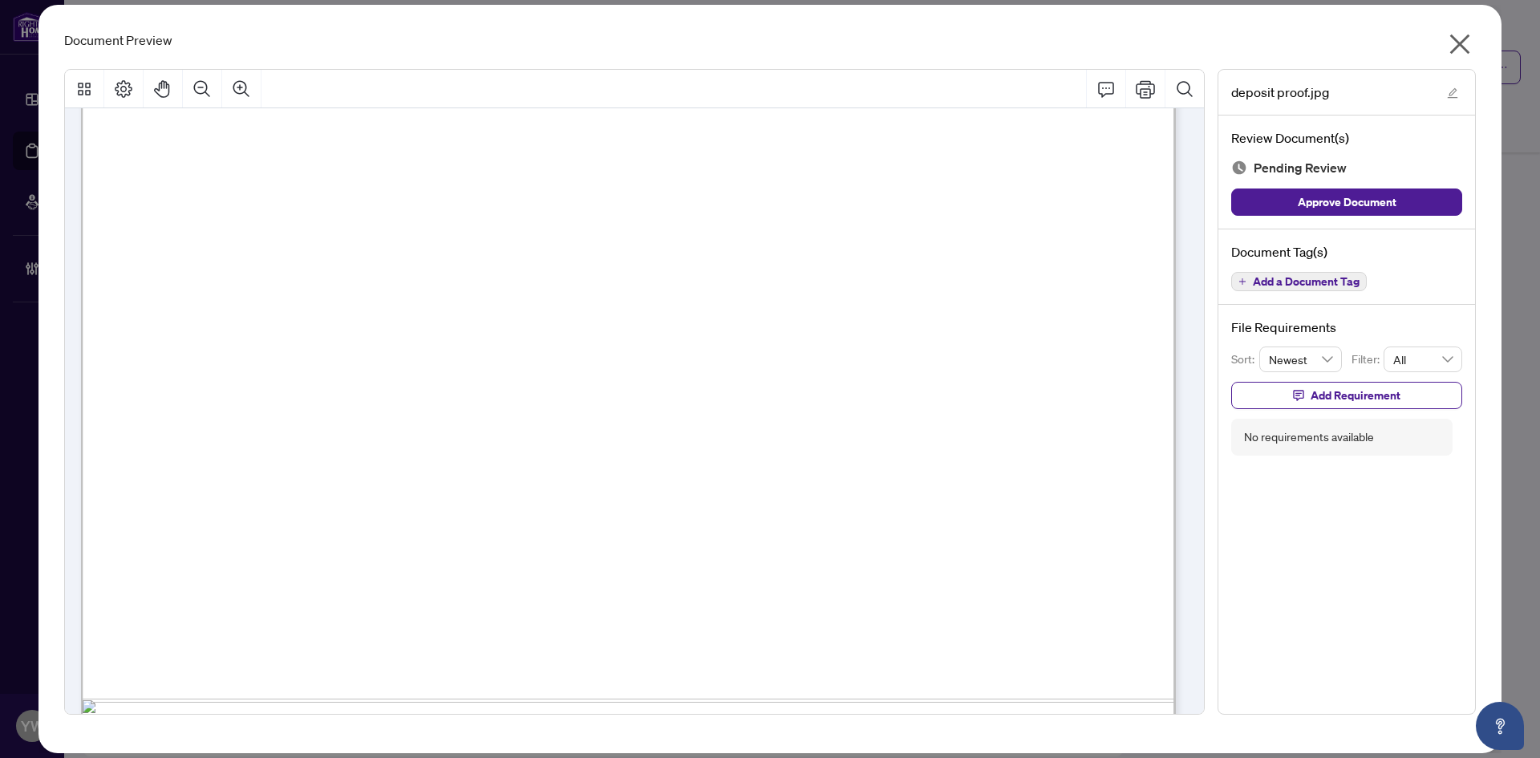
scroll to position [333, 0]
click at [1356, 205] on span "Approve Document" at bounding box center [1347, 202] width 99 height 26
click at [1458, 81] on div "deposit proof.jpg" at bounding box center [1347, 93] width 257 height 46
click at [1430, 100] on div "deposit proof.jpg" at bounding box center [1347, 93] width 257 height 46
click at [1451, 99] on span "button" at bounding box center [1452, 92] width 11 height 18
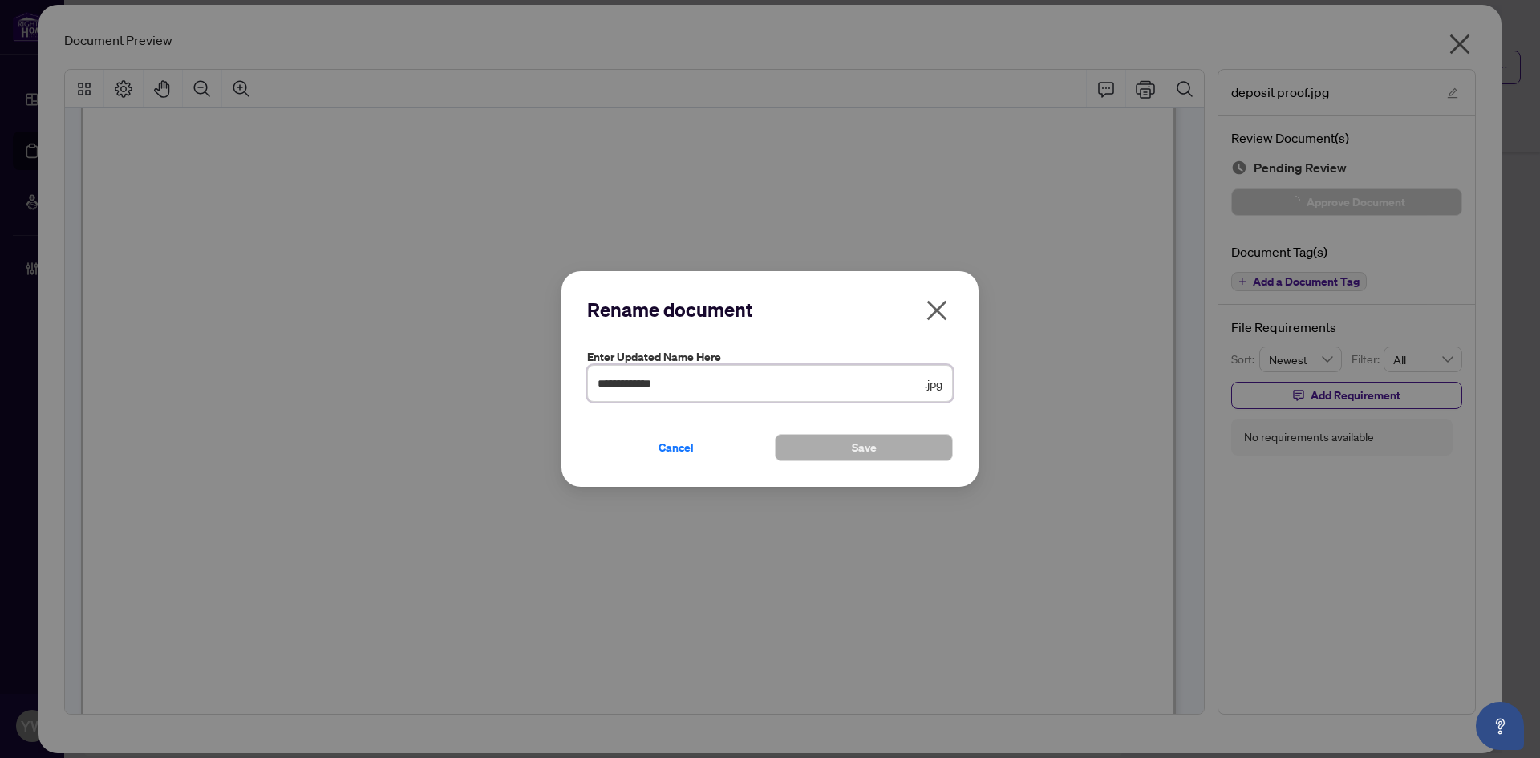
drag, startPoint x: 692, startPoint y: 381, endPoint x: 561, endPoint y: 394, distance: 131.4
click at [557, 392] on div "**********" at bounding box center [770, 379] width 1540 height 758
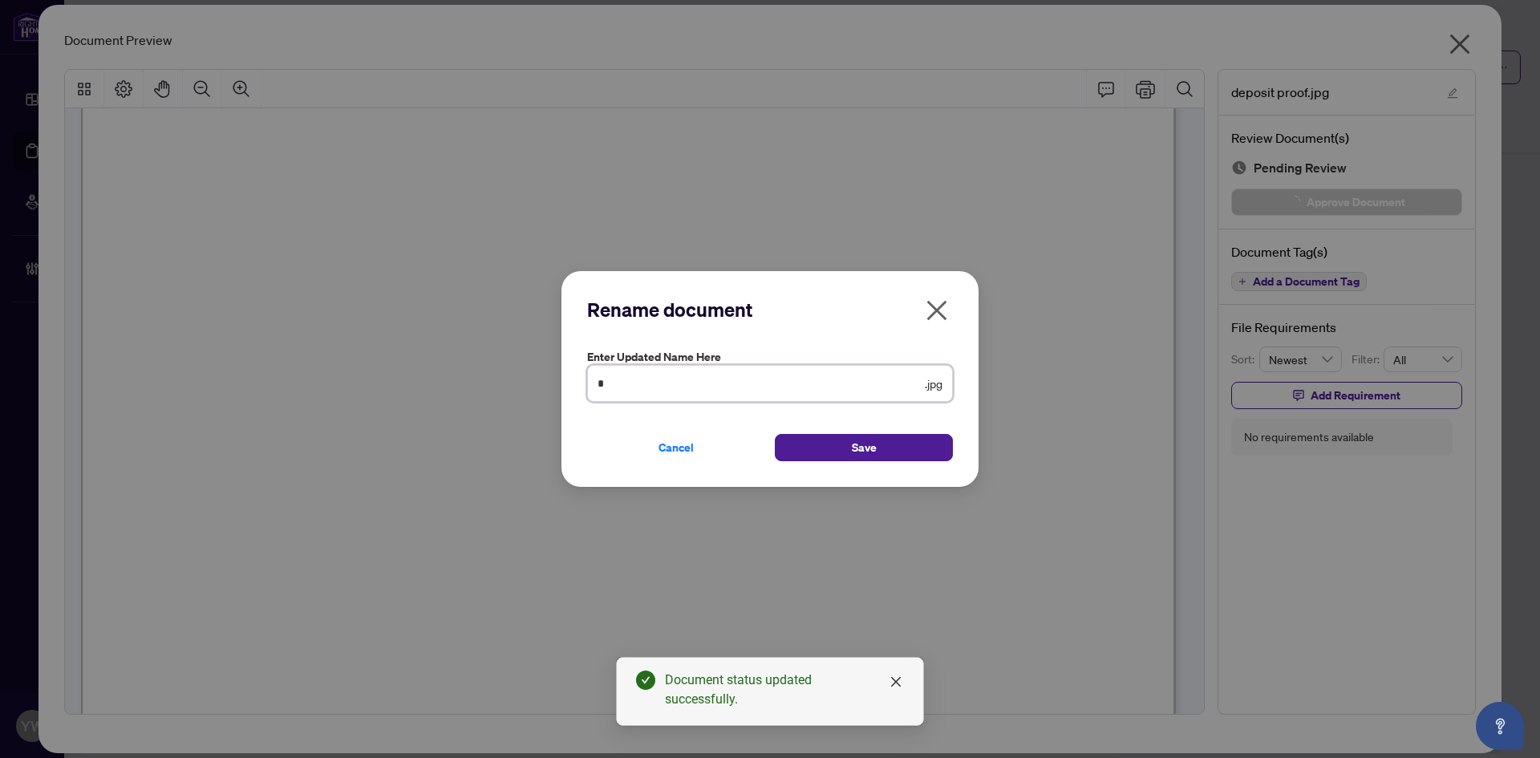
type input "**********"
click at [868, 449] on span "Save" at bounding box center [864, 448] width 25 height 26
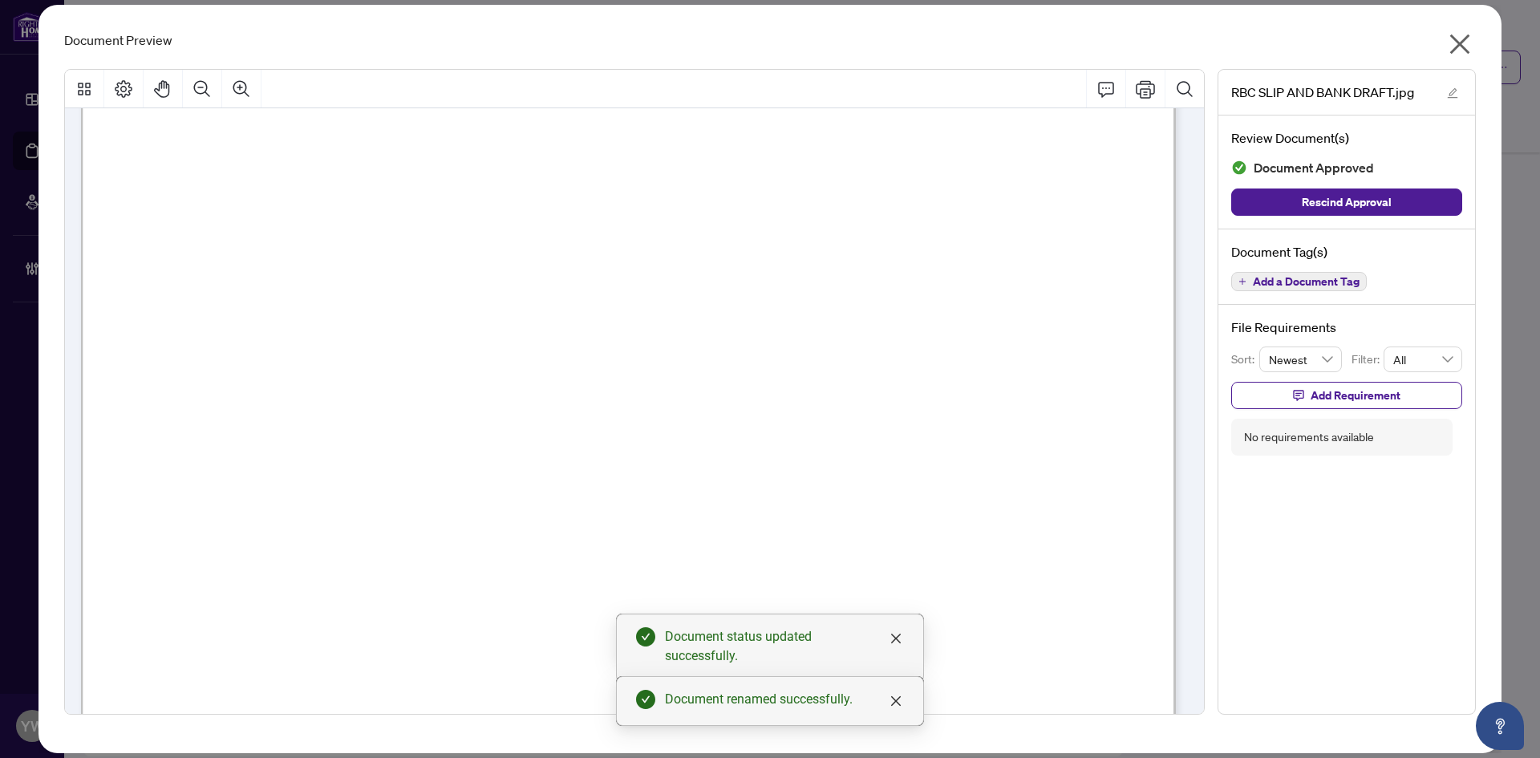
click at [1459, 43] on icon "close" at bounding box center [1461, 44] width 20 height 20
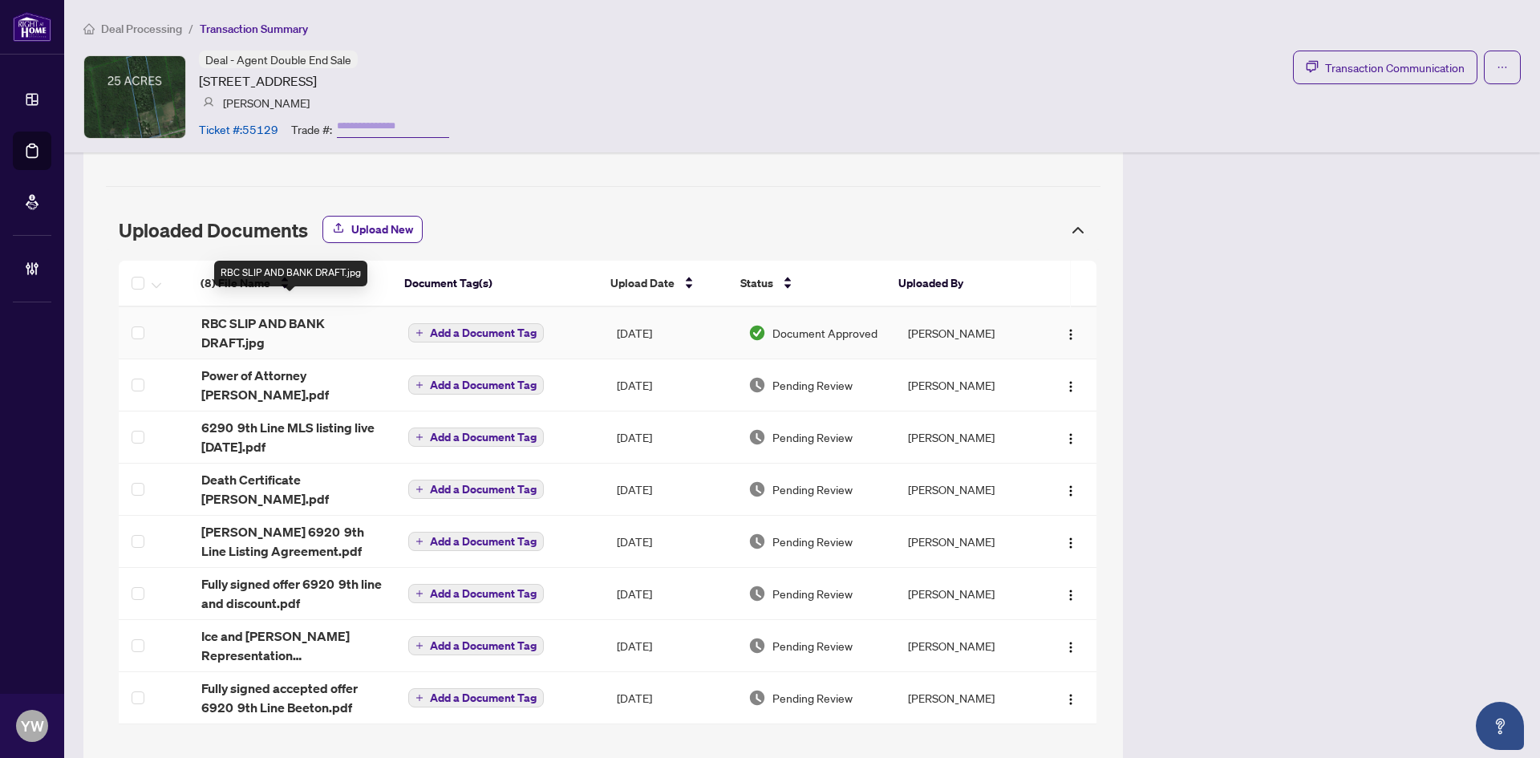
click at [275, 314] on span "RBC SLIP AND BANK DRAFT.jpg" at bounding box center [291, 333] width 181 height 39
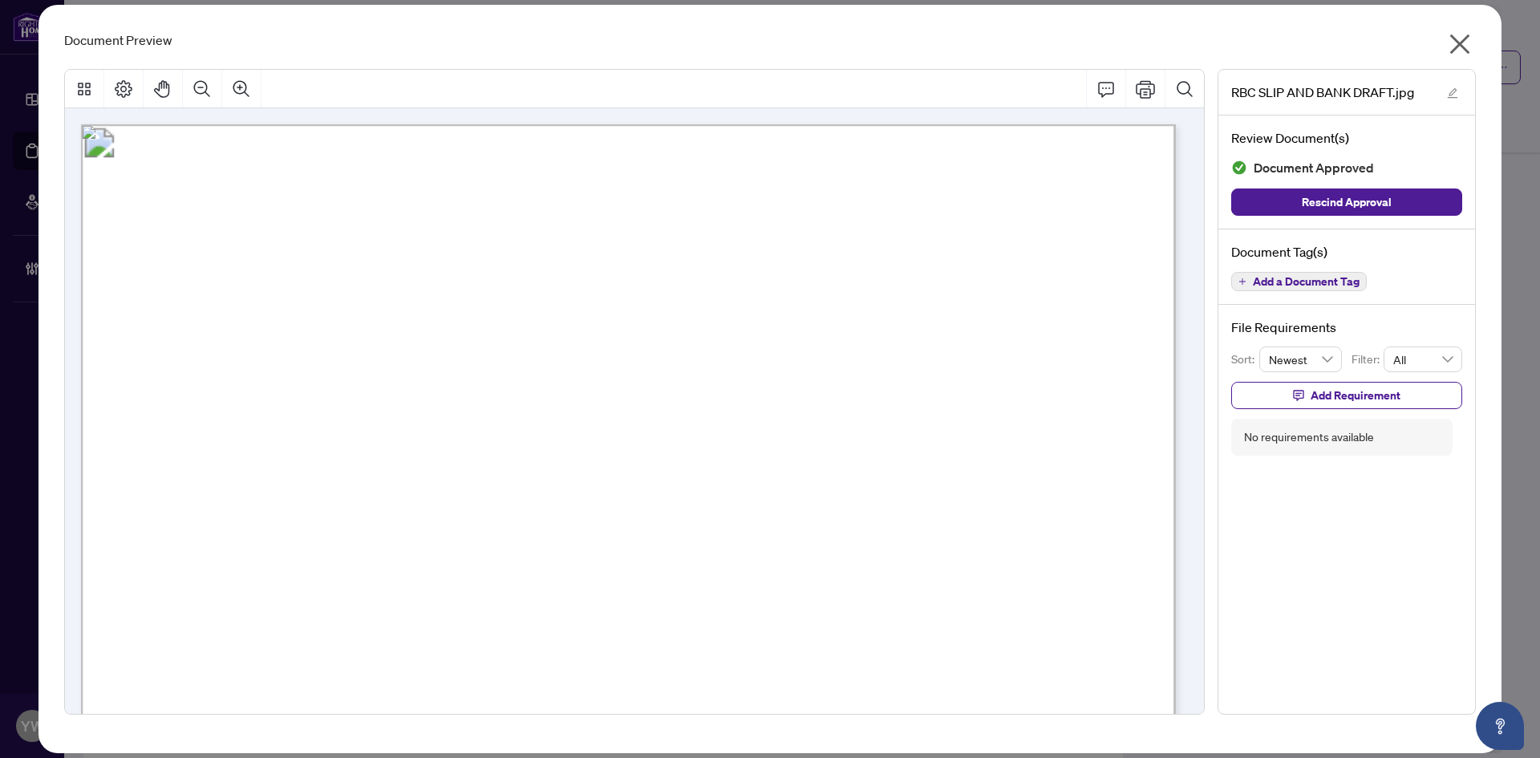
click at [1457, 27] on div "Document Preview RBC SLIP AND BANK DRAFT.jpg Review Document(s) Document Approv…" at bounding box center [770, 379] width 1463 height 749
click at [1459, 41] on icon "close" at bounding box center [1460, 44] width 26 height 26
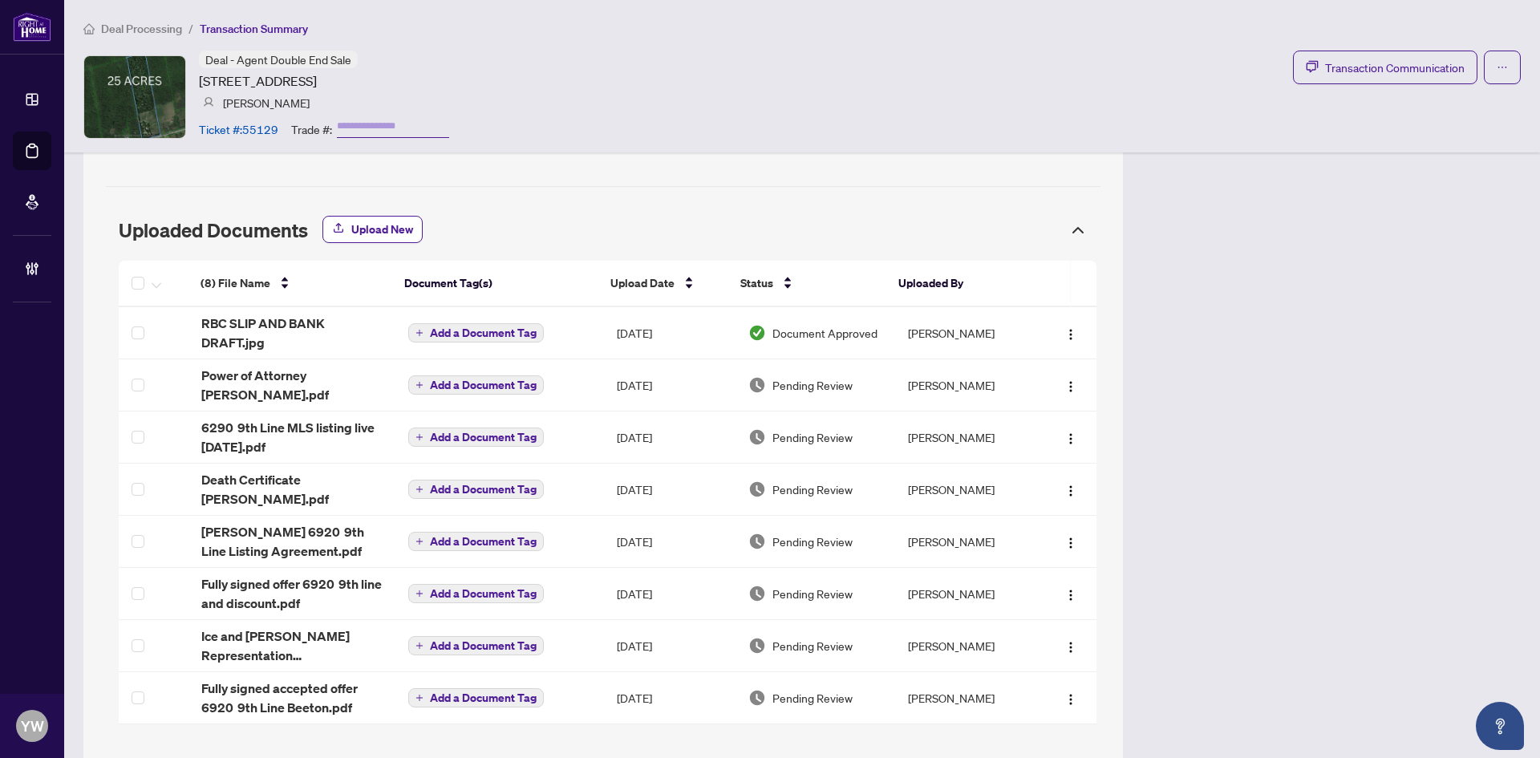
click at [684, 137] on div "Deal - Agent Double End Sale [STREET_ADDRESS] [PERSON_NAME] Ticket #: 55129 Tra…" at bounding box center [802, 97] width 1438 height 92
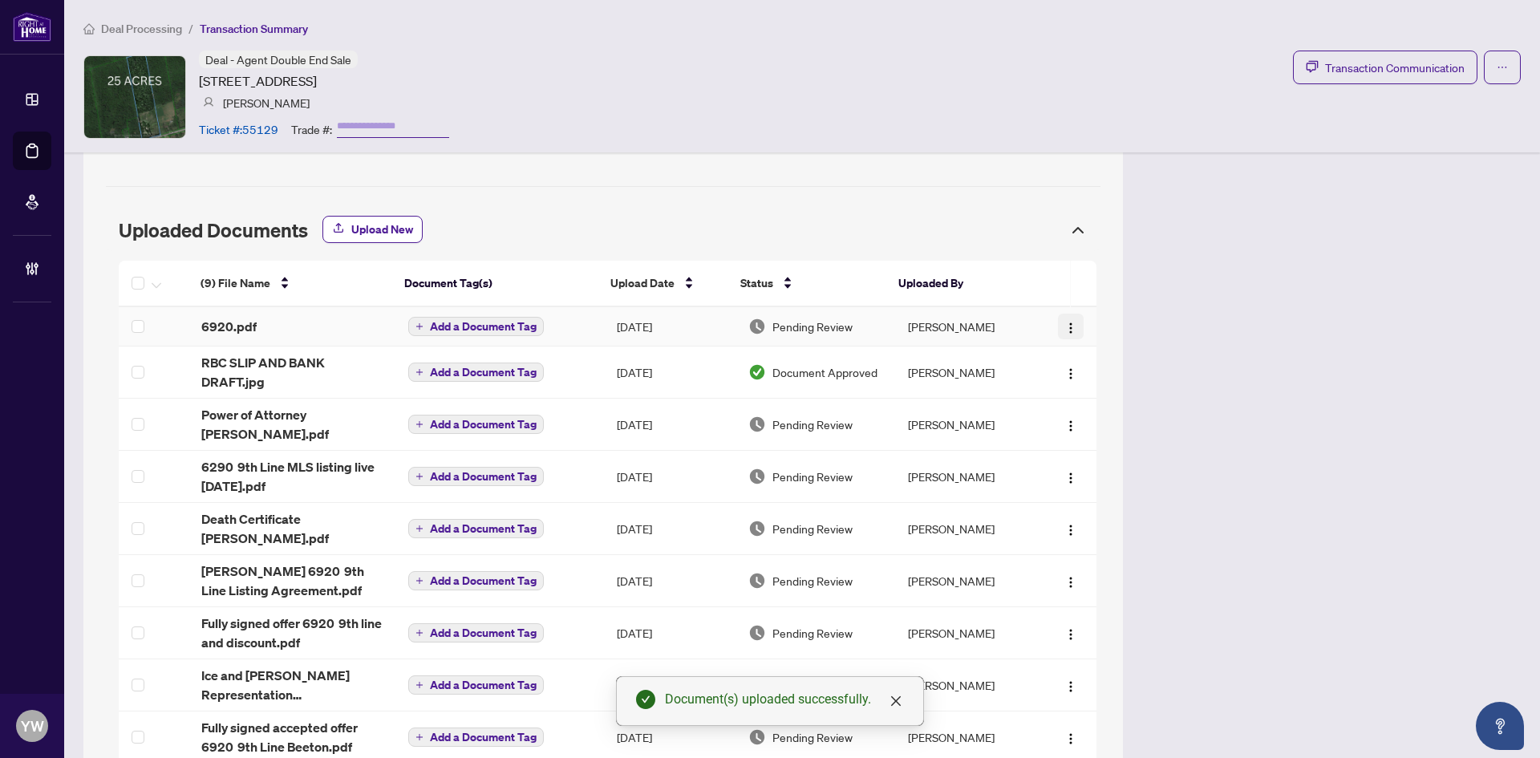
click at [1065, 322] on img "button" at bounding box center [1071, 328] width 13 height 13
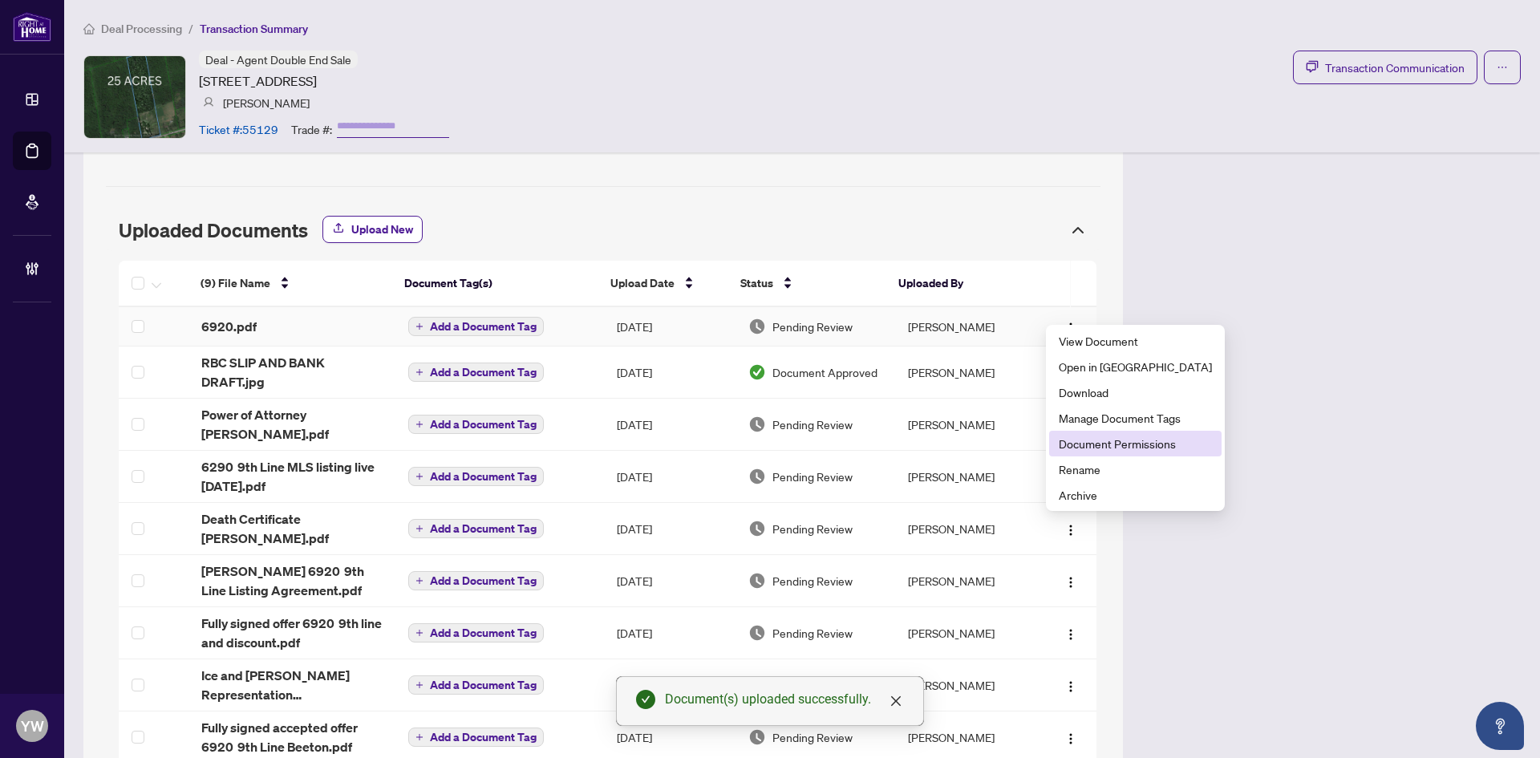
click at [1141, 444] on span "Document Permissions" at bounding box center [1135, 444] width 153 height 18
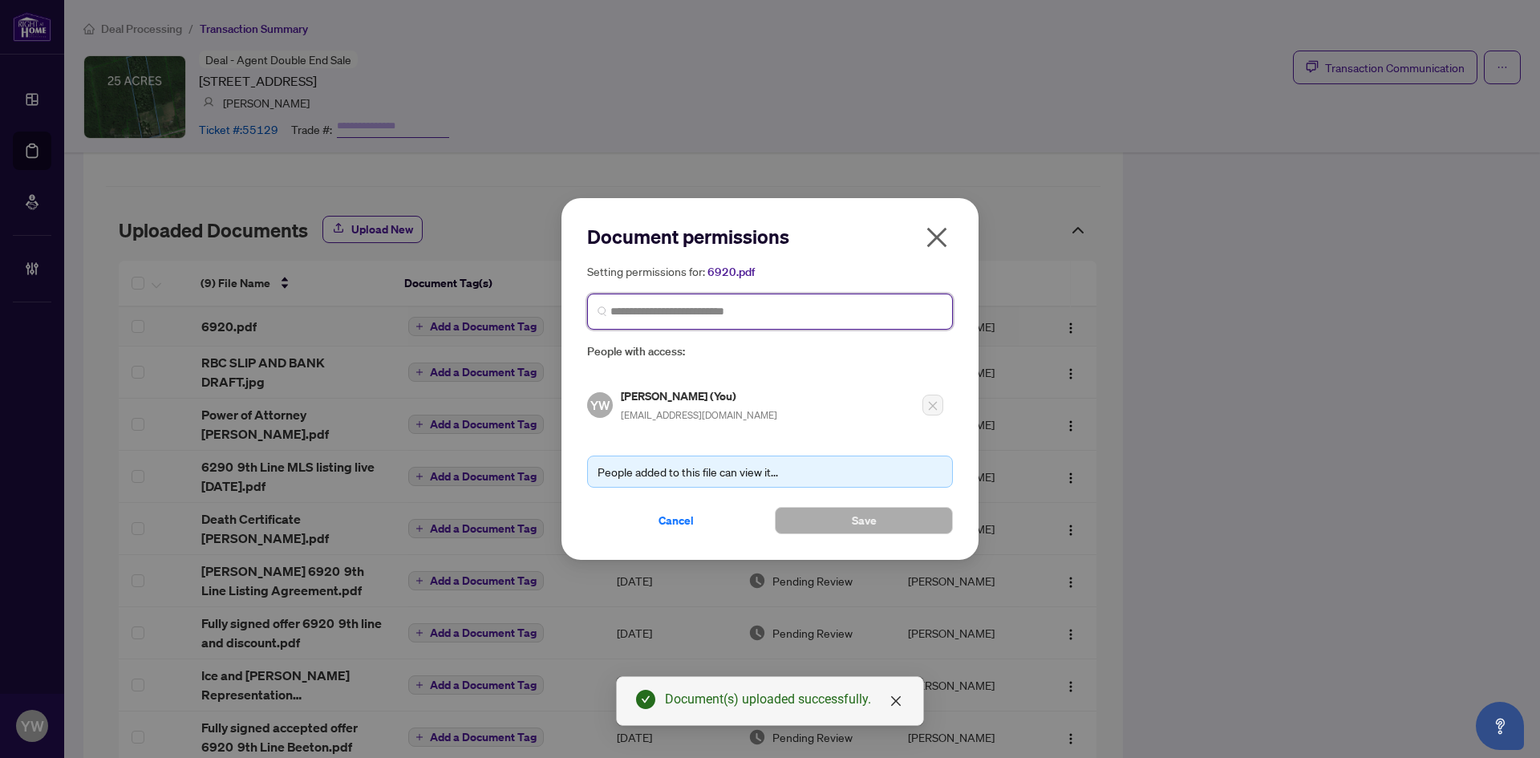
click at [700, 307] on input "search" at bounding box center [777, 311] width 332 height 17
type input "*****"
click at [696, 304] on input "*****" at bounding box center [777, 311] width 332 height 17
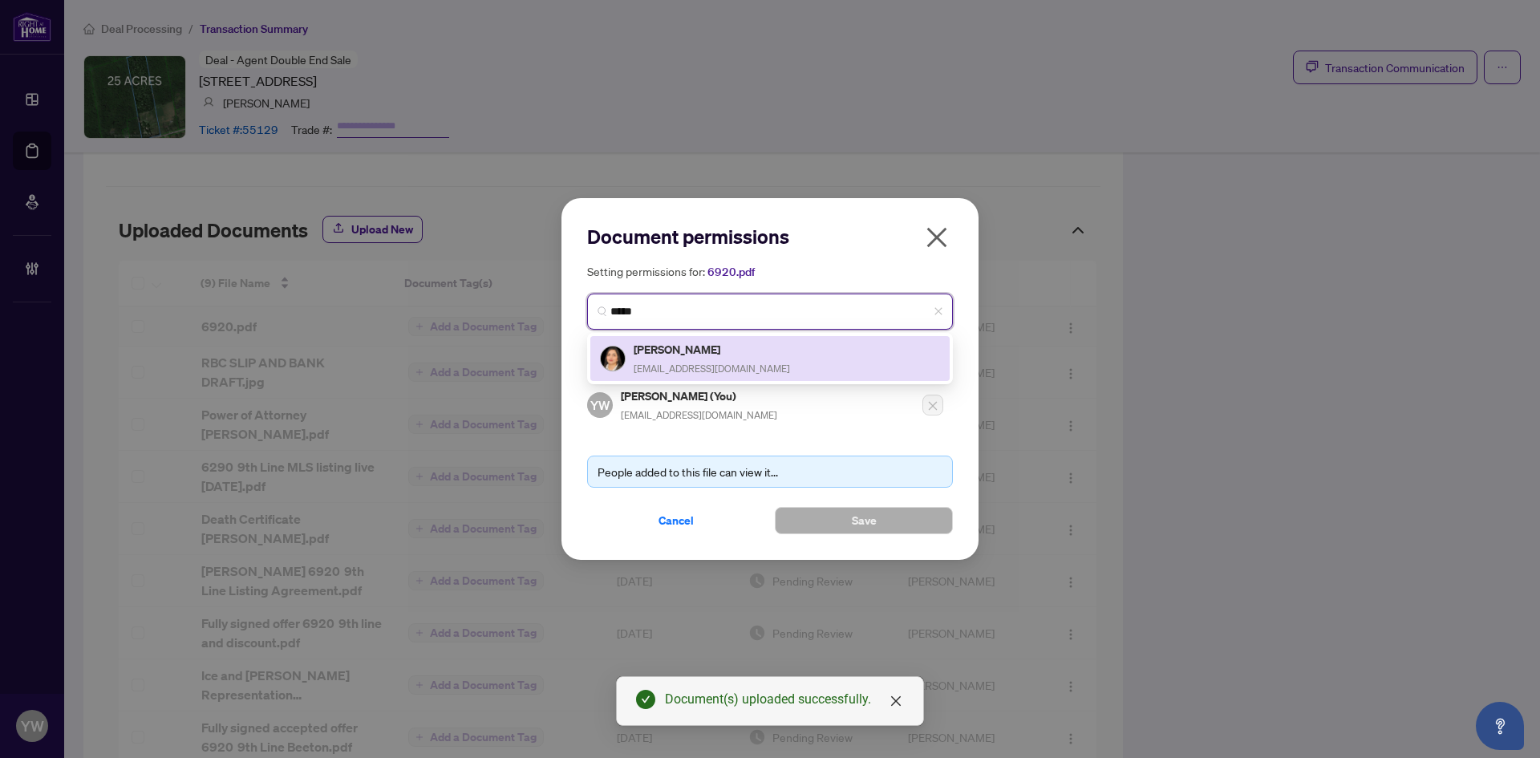
click at [704, 355] on h5 "[PERSON_NAME]" at bounding box center [712, 349] width 156 height 18
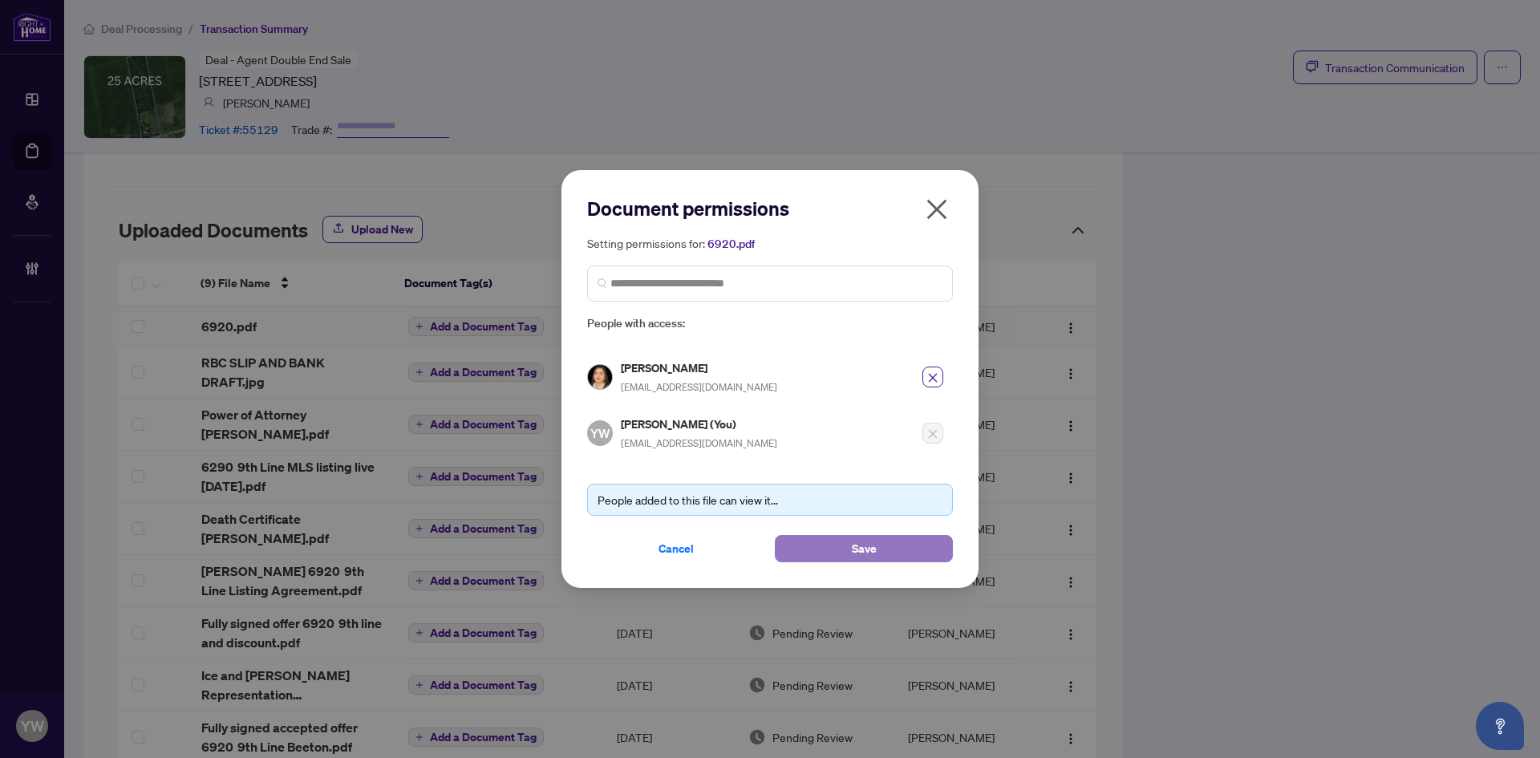
drag, startPoint x: 908, startPoint y: 542, endPoint x: 843, endPoint y: 469, distance: 97.1
click at [908, 542] on button "Save" at bounding box center [864, 548] width 178 height 27
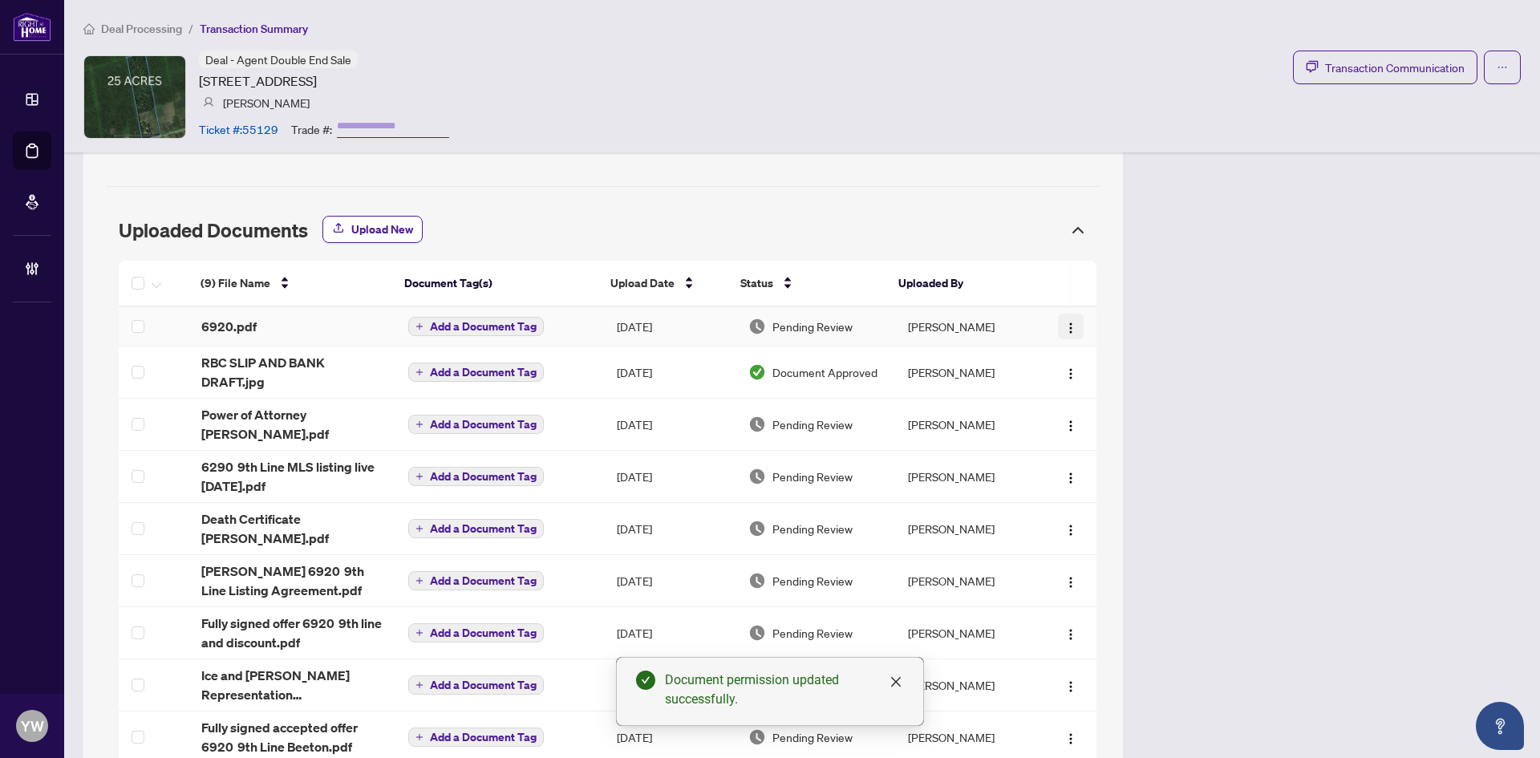
click at [1065, 322] on img "button" at bounding box center [1071, 328] width 13 height 13
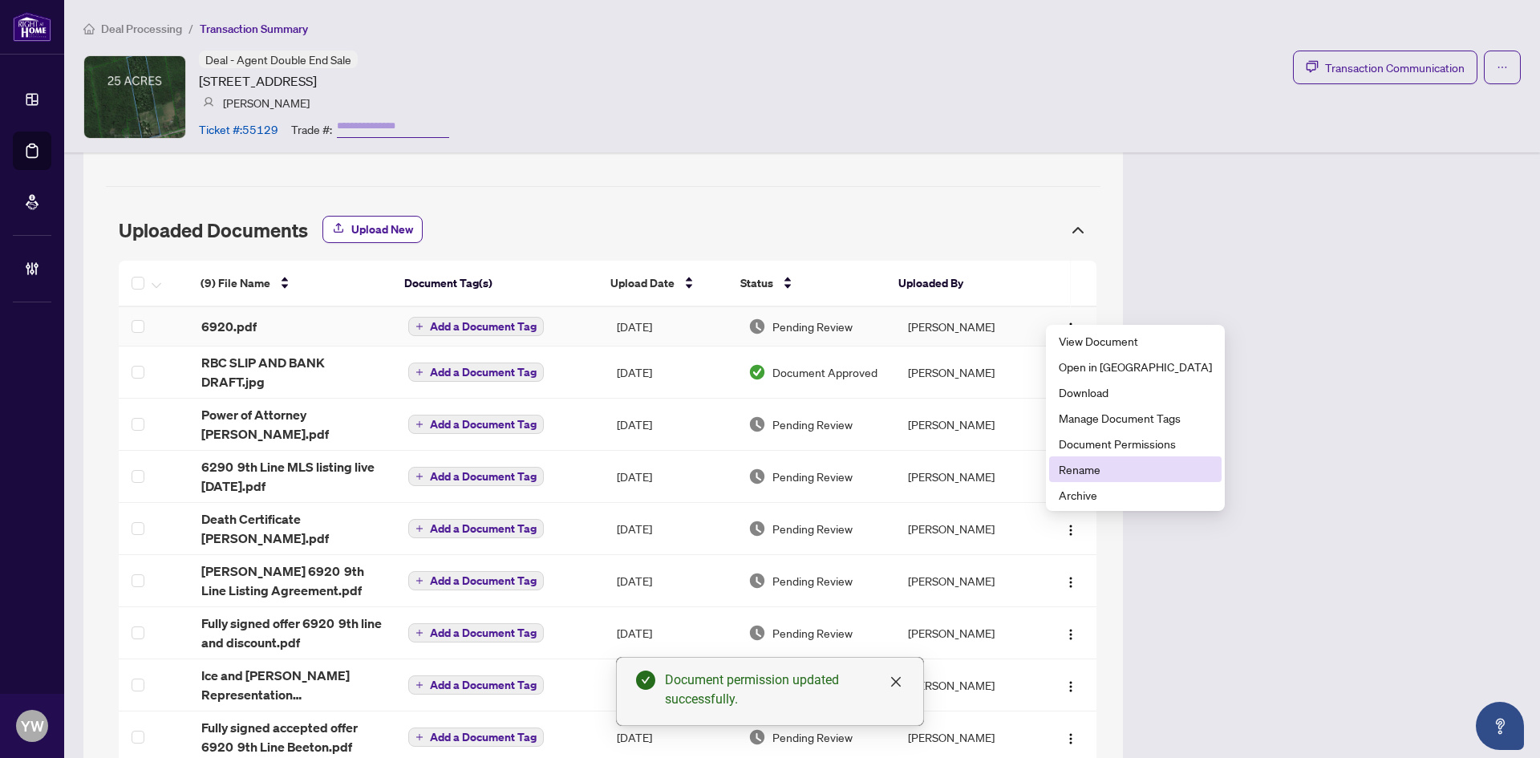
click at [1089, 476] on span "Rename" at bounding box center [1135, 470] width 153 height 18
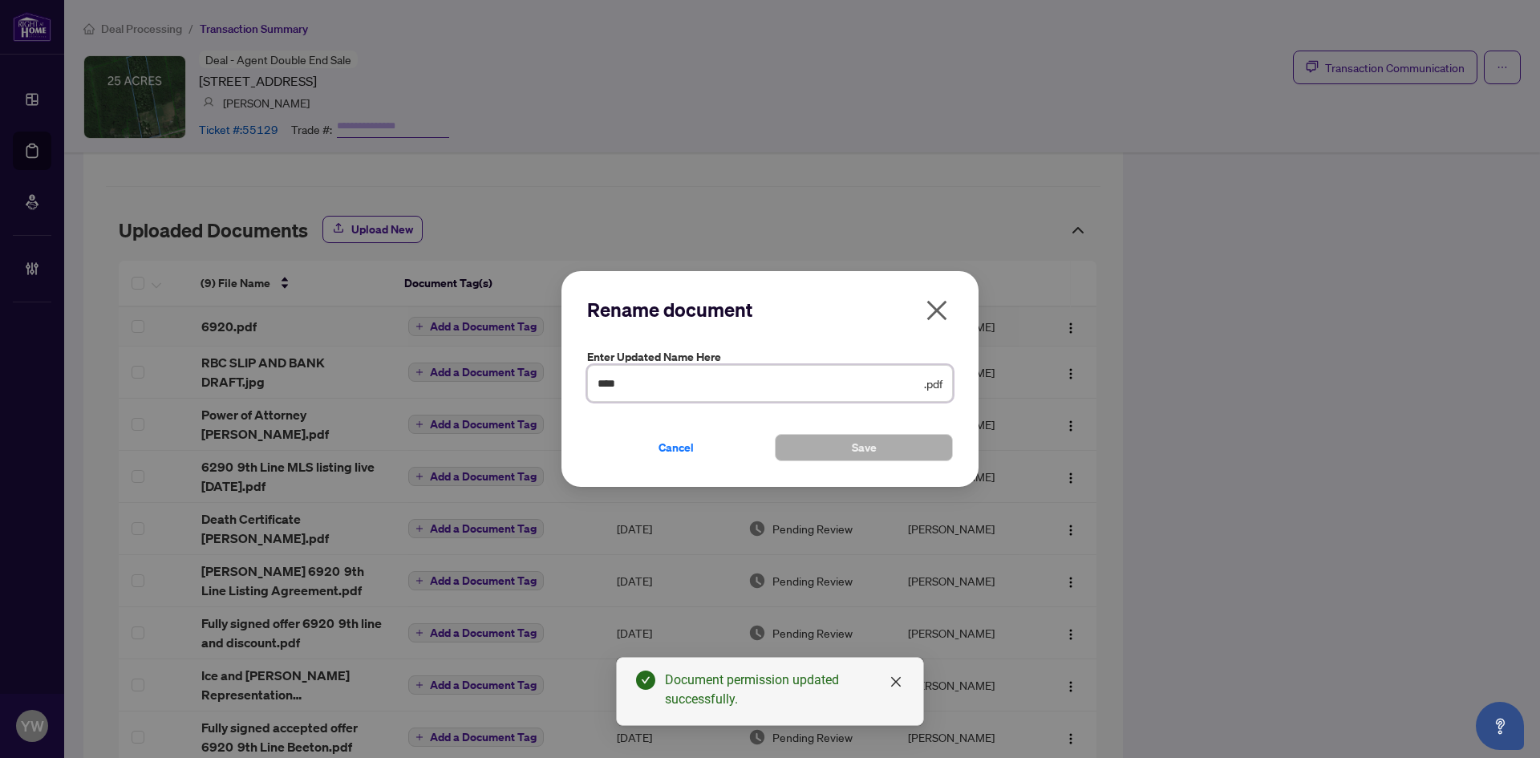
drag, startPoint x: 654, startPoint y: 387, endPoint x: 532, endPoint y: 387, distance: 121.9
click at [532, 387] on div "Rename document Enter updated name here **** .pdf Cancel Save Cancel OK" at bounding box center [770, 379] width 1540 height 758
type input "**********"
click at [835, 439] on button "Save" at bounding box center [864, 447] width 178 height 27
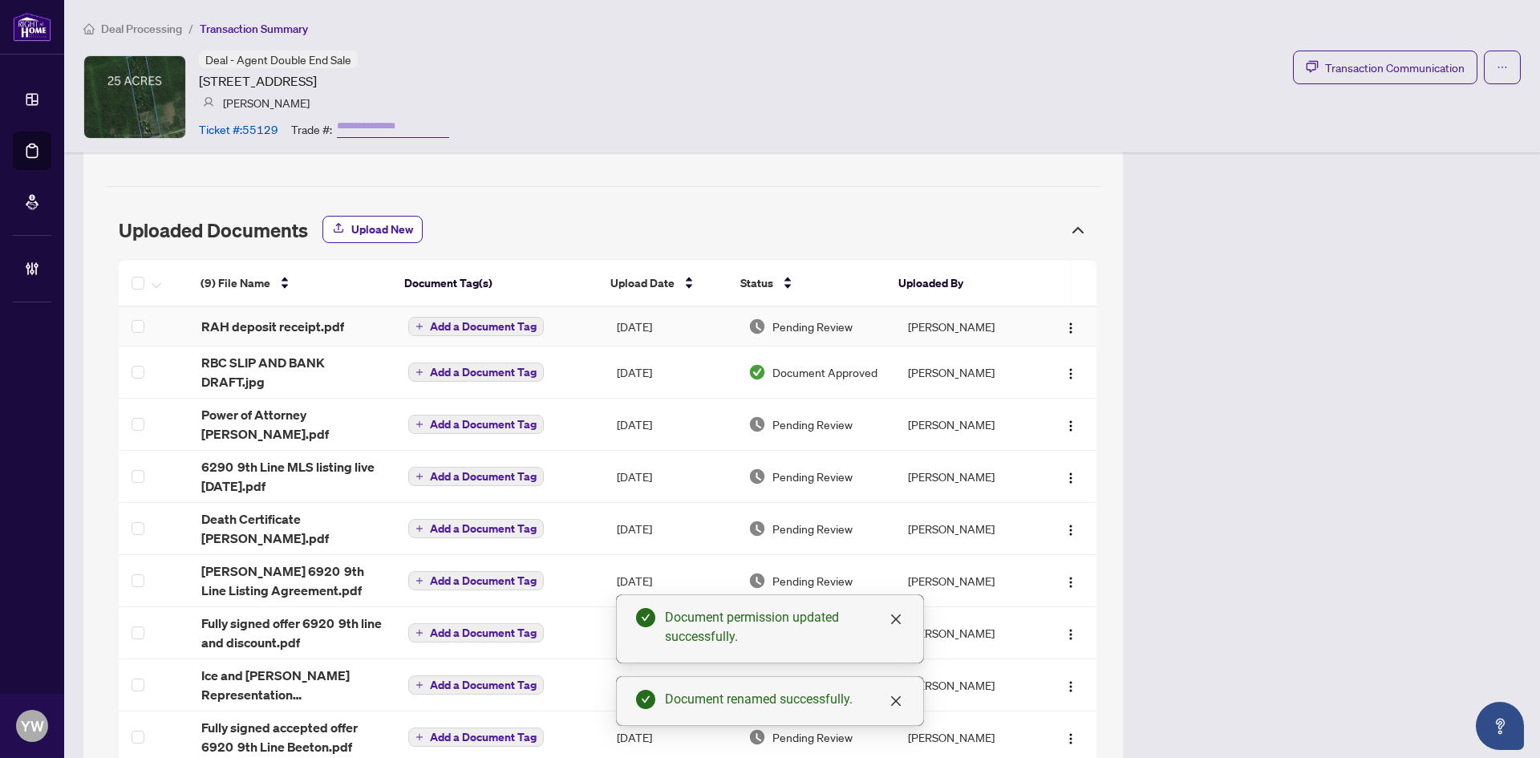
click at [448, 321] on span "Add a Document Tag" at bounding box center [483, 326] width 107 height 11
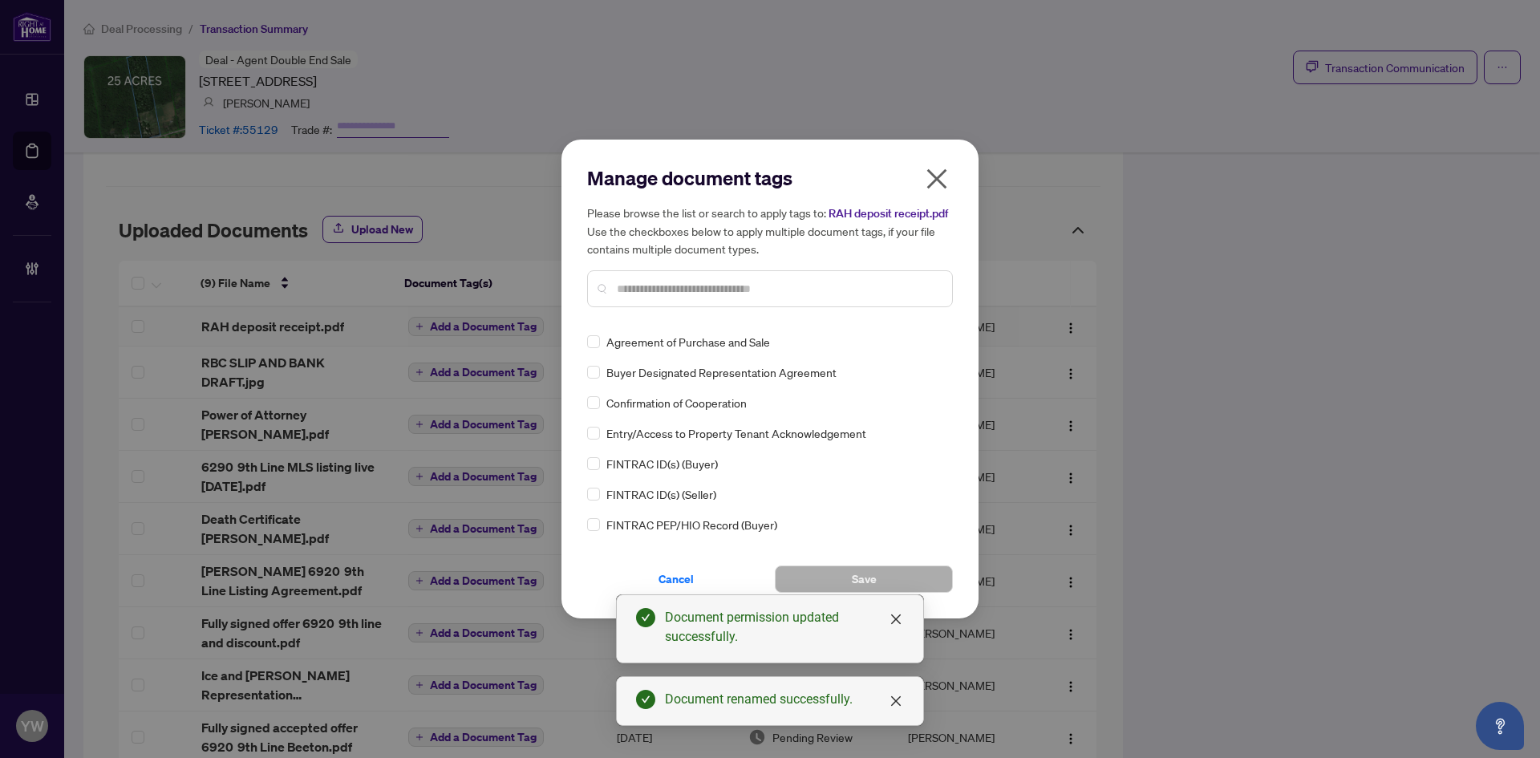
click at [676, 294] on input "text" at bounding box center [778, 289] width 323 height 18
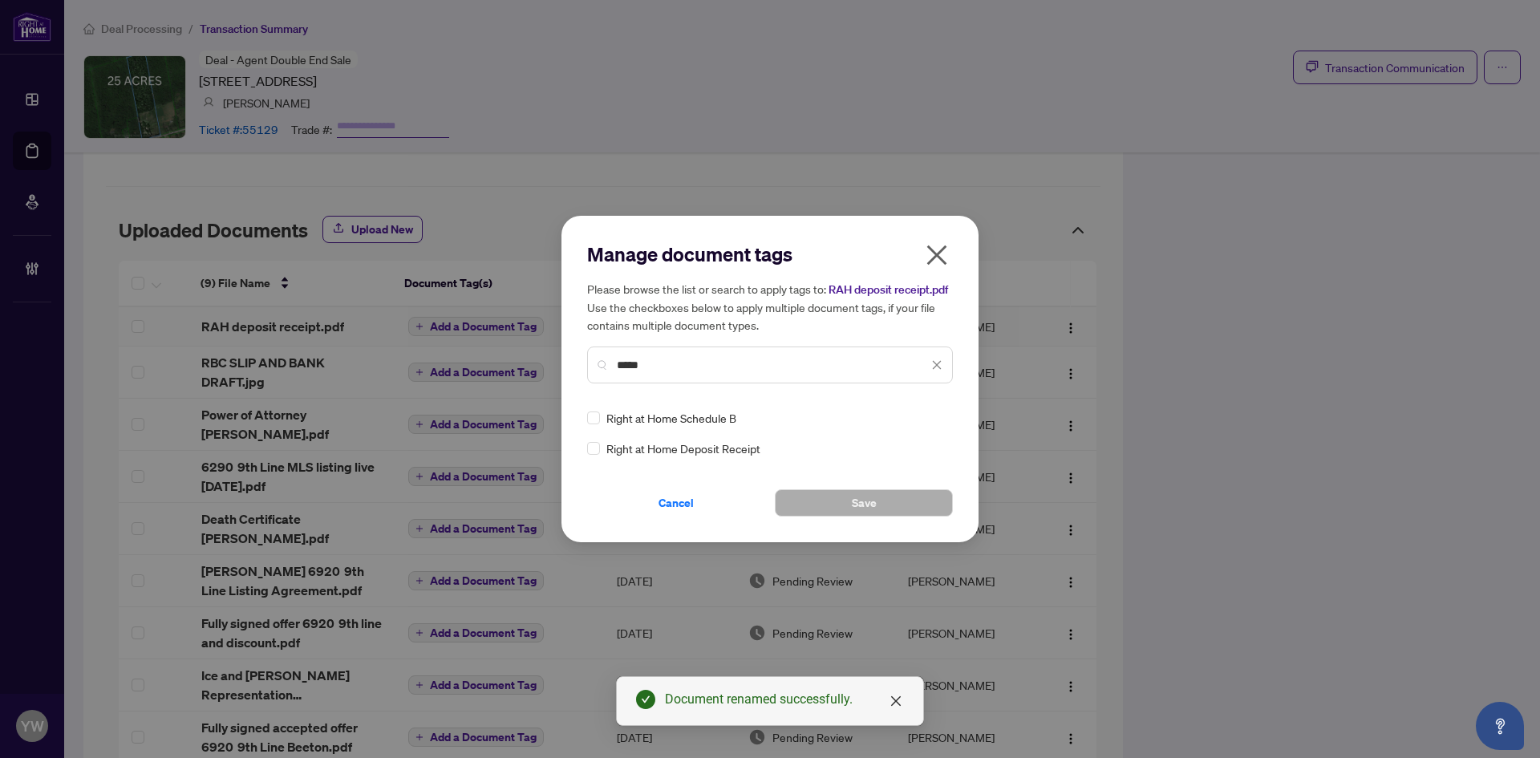
type input "*****"
click at [939, 416] on icon at bounding box center [938, 418] width 10 height 6
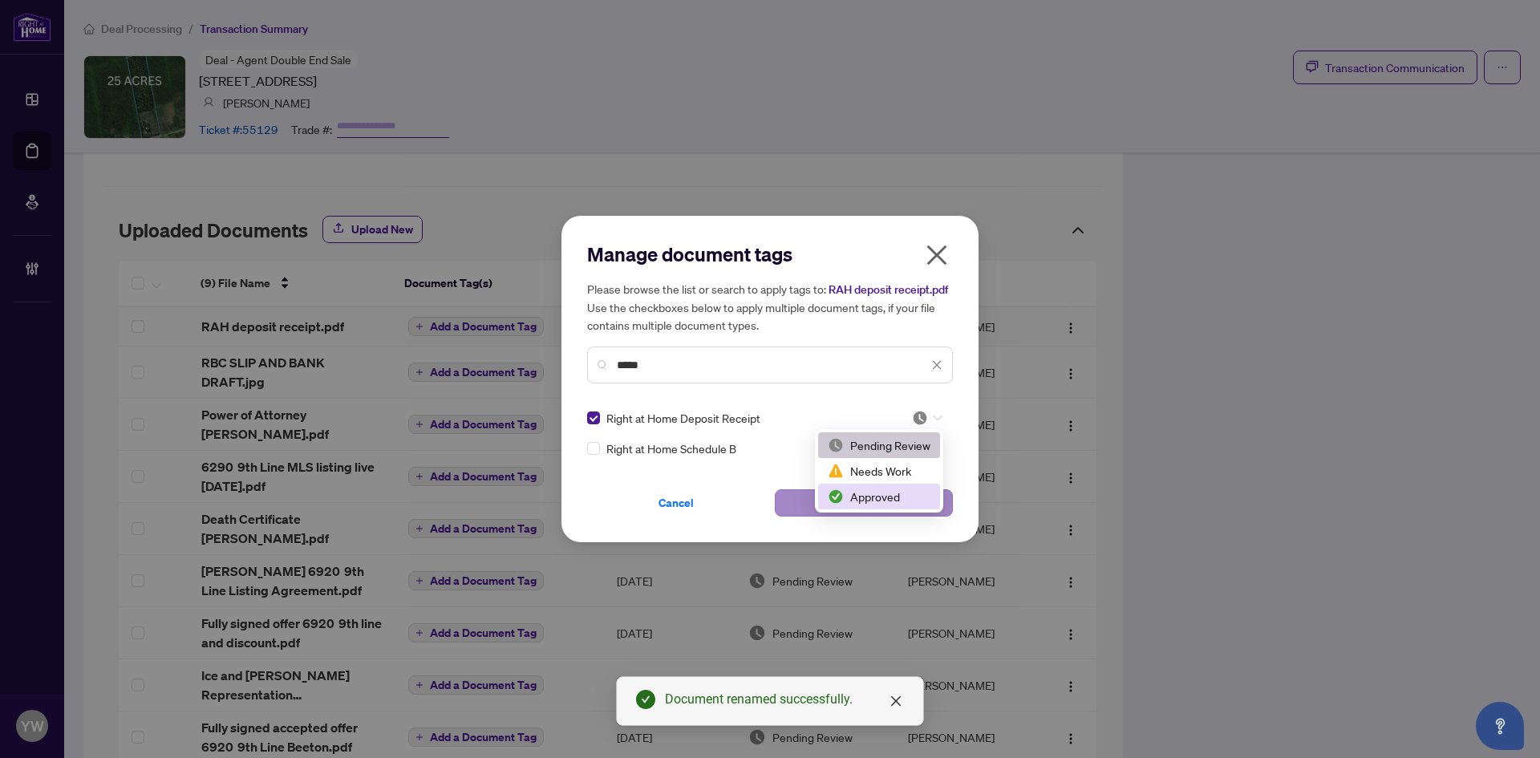
drag, startPoint x: 889, startPoint y: 501, endPoint x: 829, endPoint y: 501, distance: 60.2
click at [887, 501] on div "Approved" at bounding box center [879, 497] width 103 height 18
click at [868, 496] on span "Save" at bounding box center [864, 503] width 25 height 26
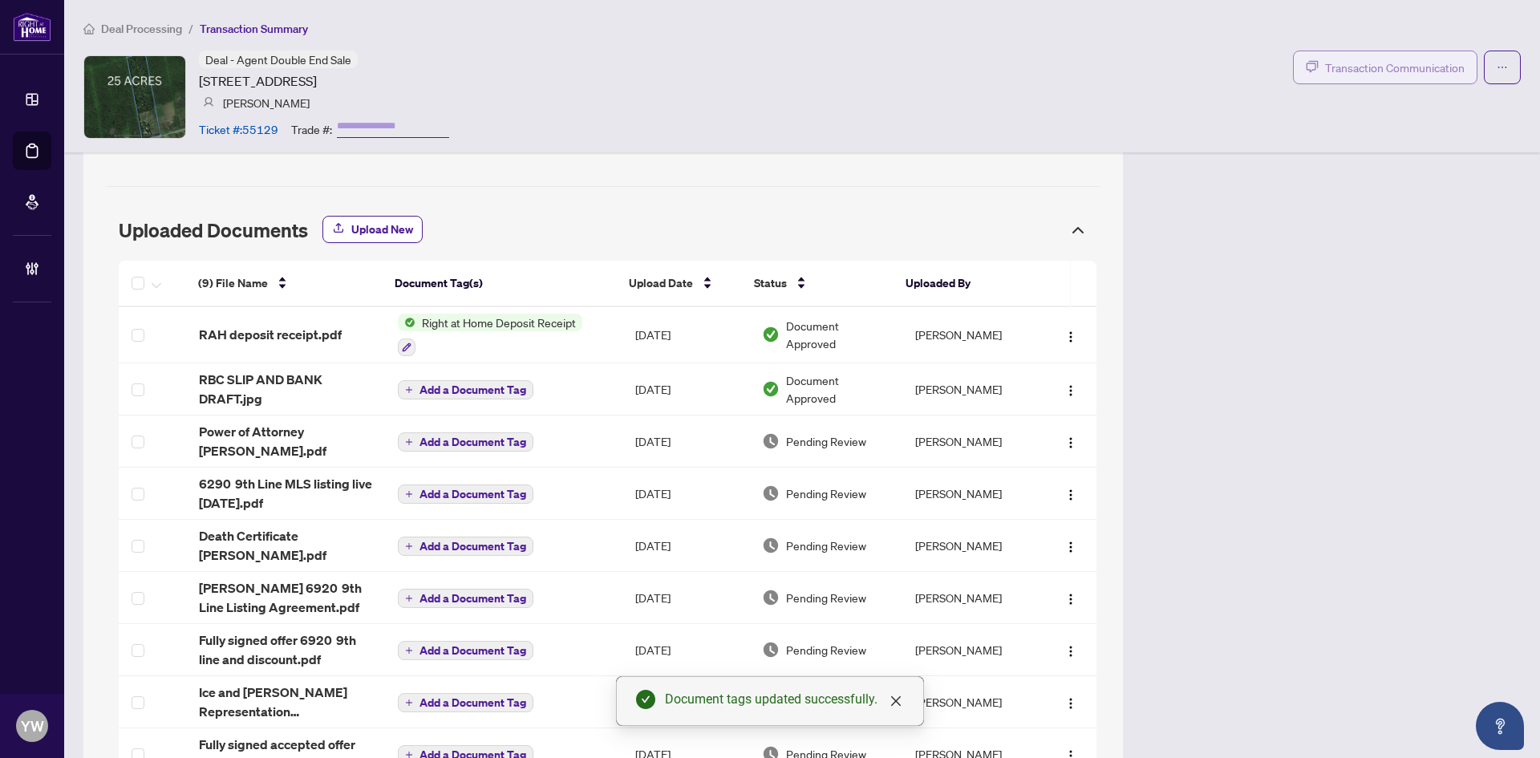
click at [1358, 74] on span "Transaction Communication" at bounding box center [1395, 68] width 140 height 18
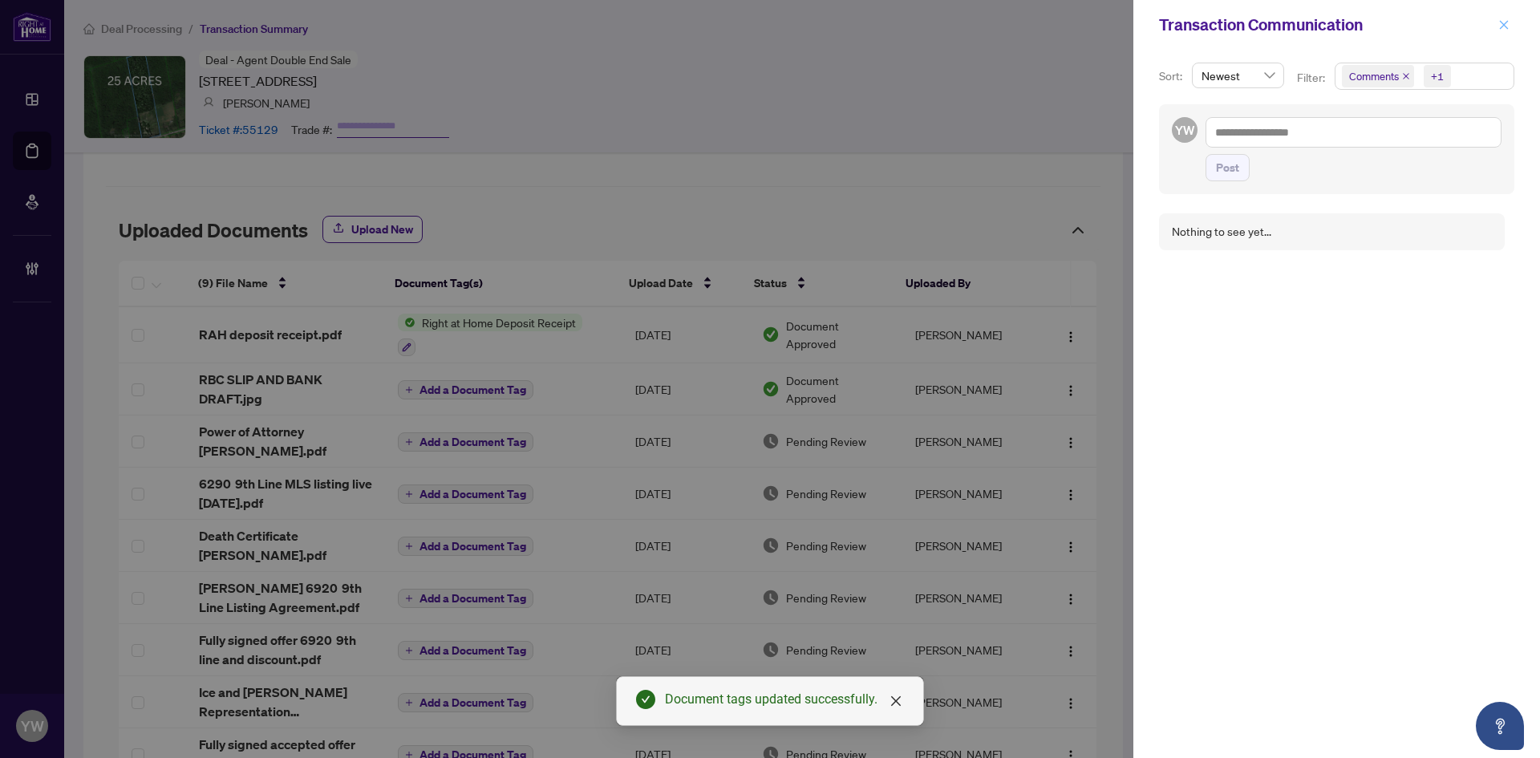
click at [1499, 25] on icon "close" at bounding box center [1504, 24] width 11 height 11
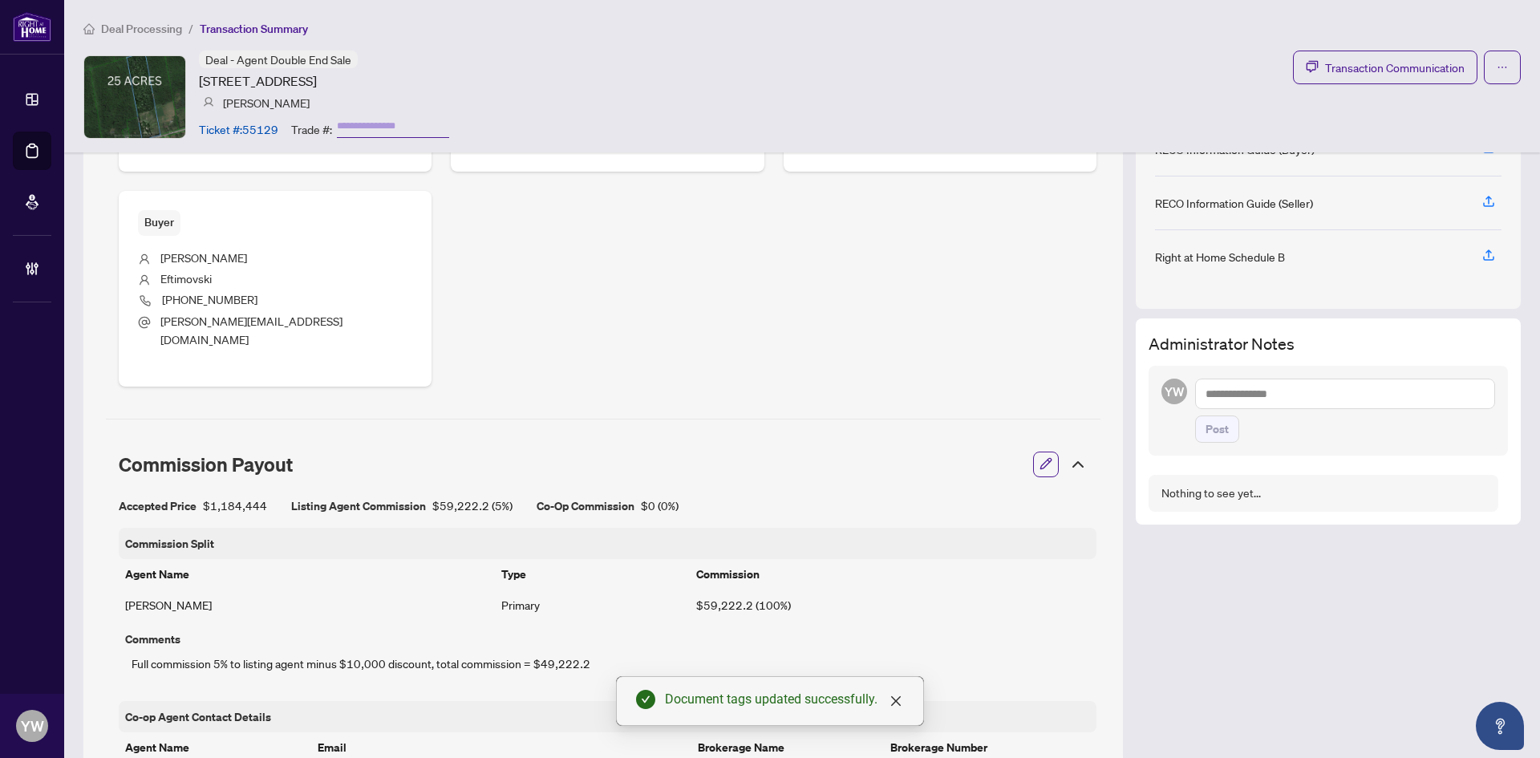
scroll to position [781, 0]
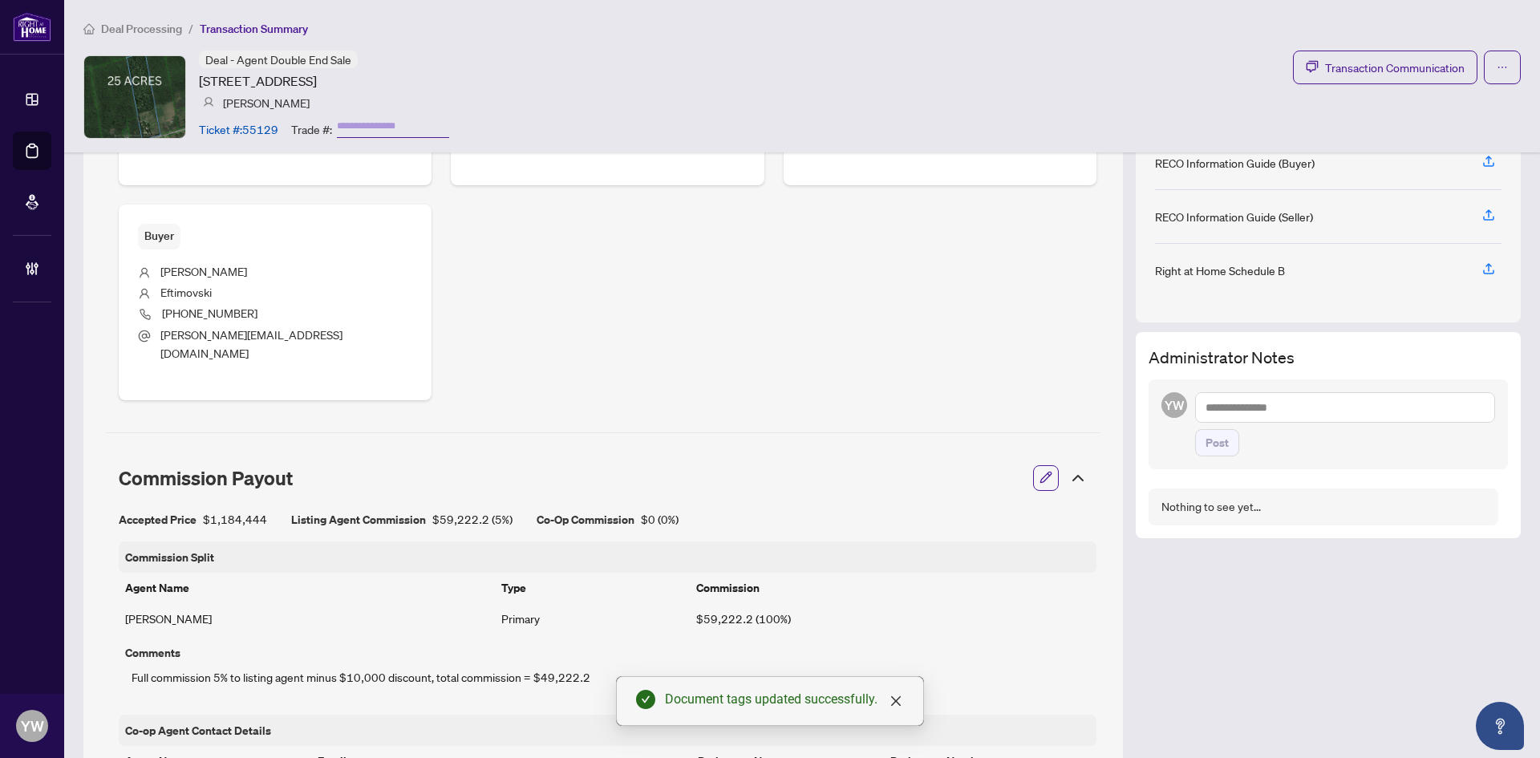
click at [1224, 418] on textarea at bounding box center [1345, 407] width 300 height 30
paste textarea "**********"
type textarea "**********"
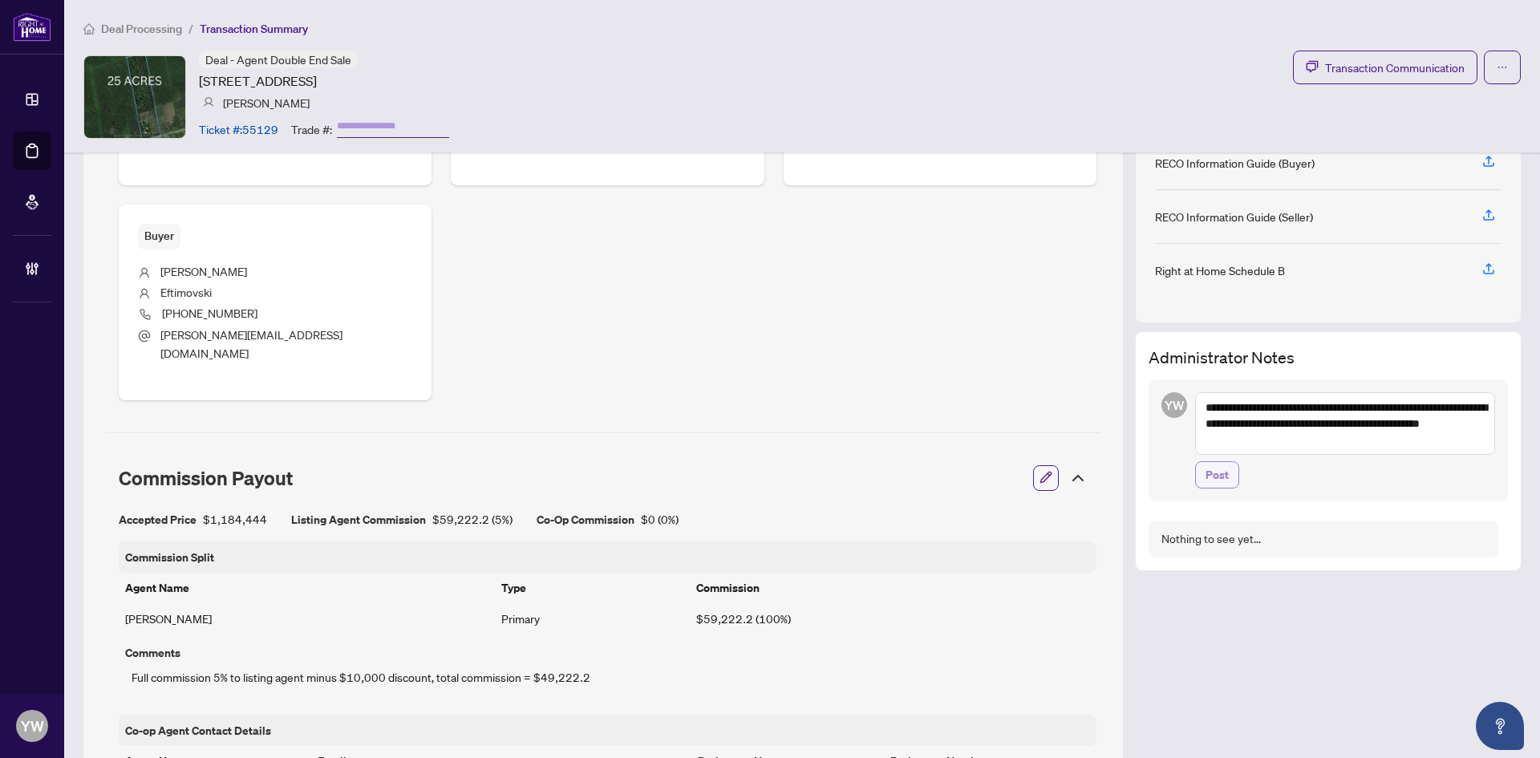
click at [1207, 481] on span "Post" at bounding box center [1217, 475] width 23 height 26
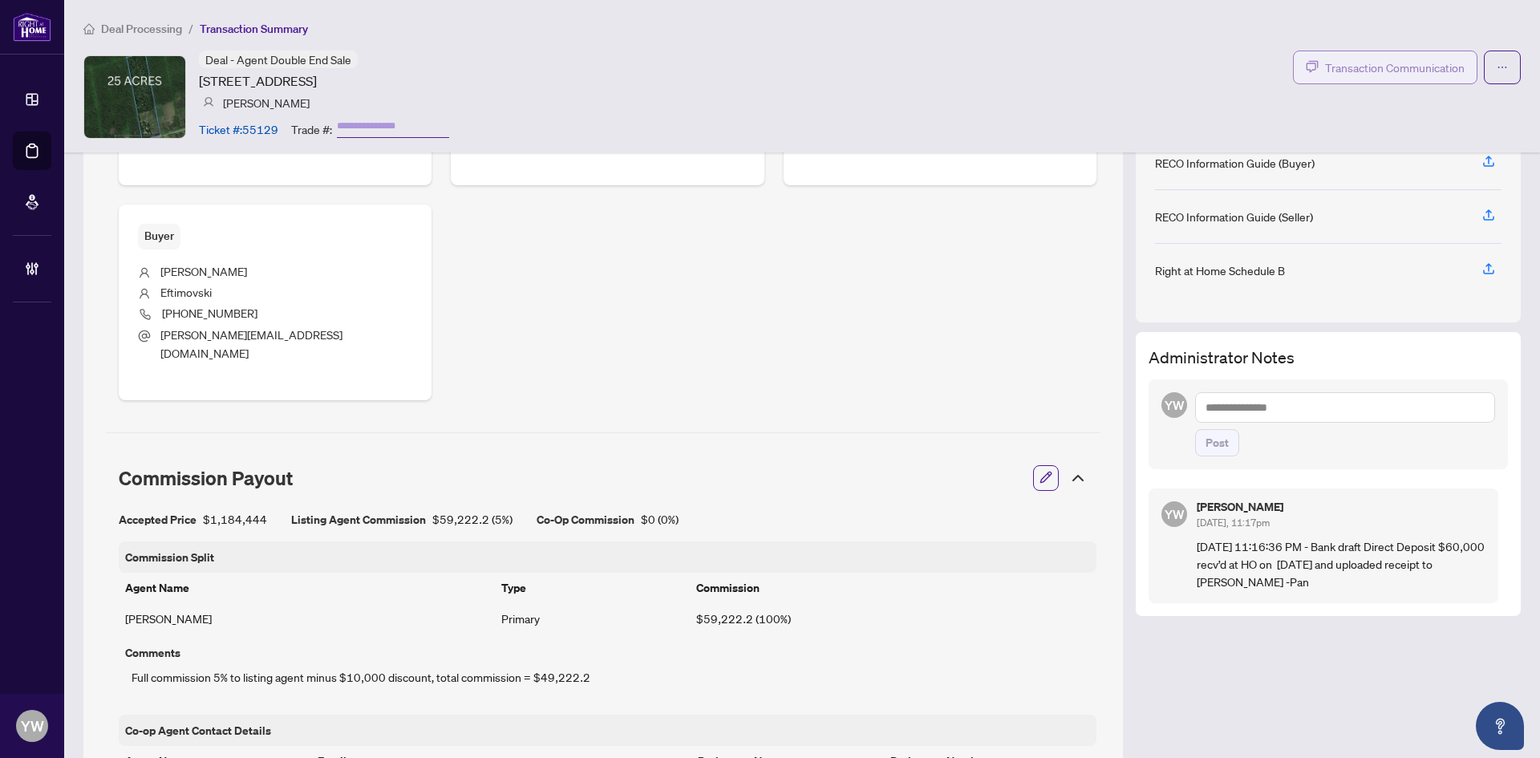
click at [1437, 65] on span "Transaction Communication" at bounding box center [1395, 68] width 140 height 18
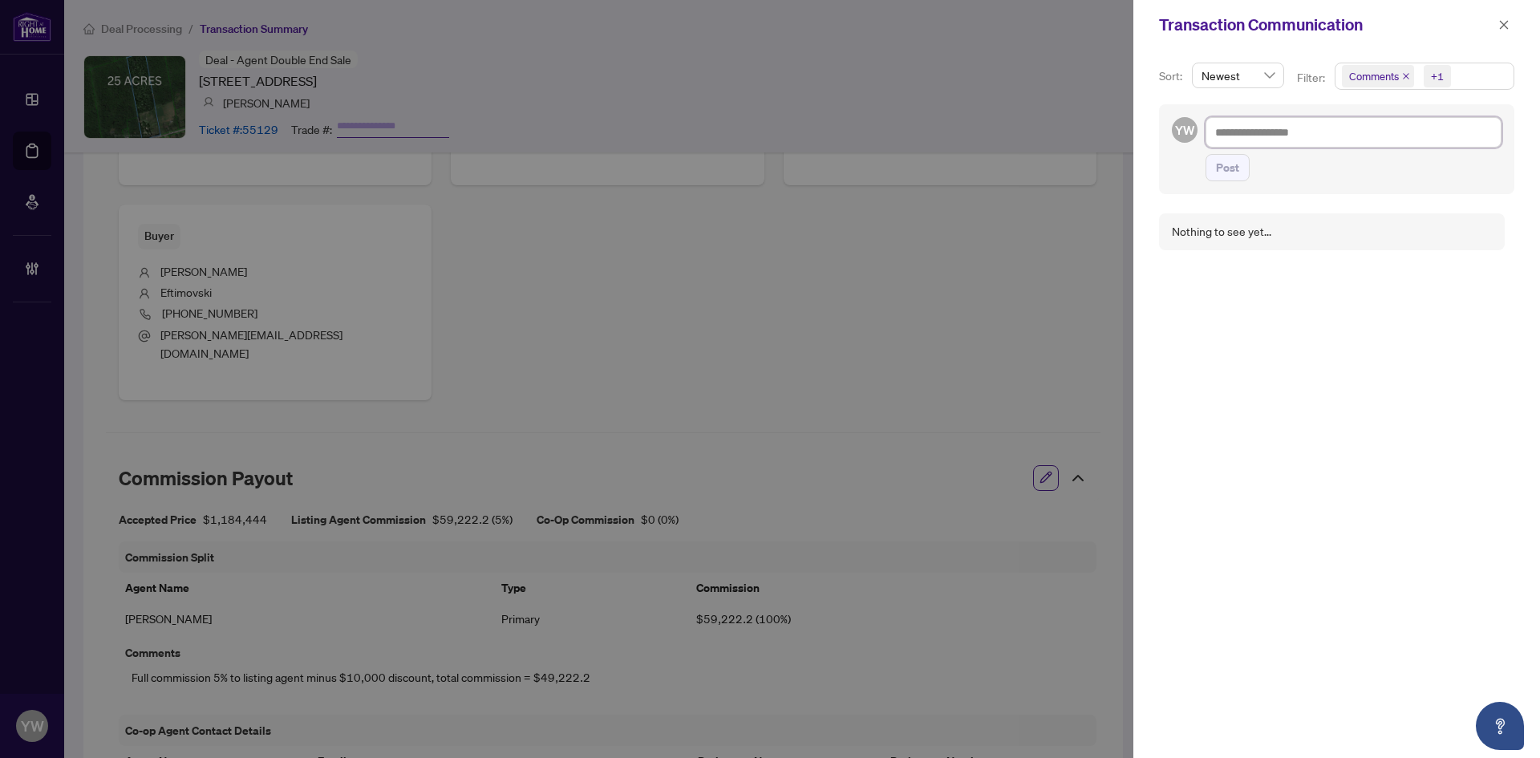
click at [1246, 146] on textarea at bounding box center [1354, 132] width 296 height 30
paste textarea "**********"
type textarea "**********"
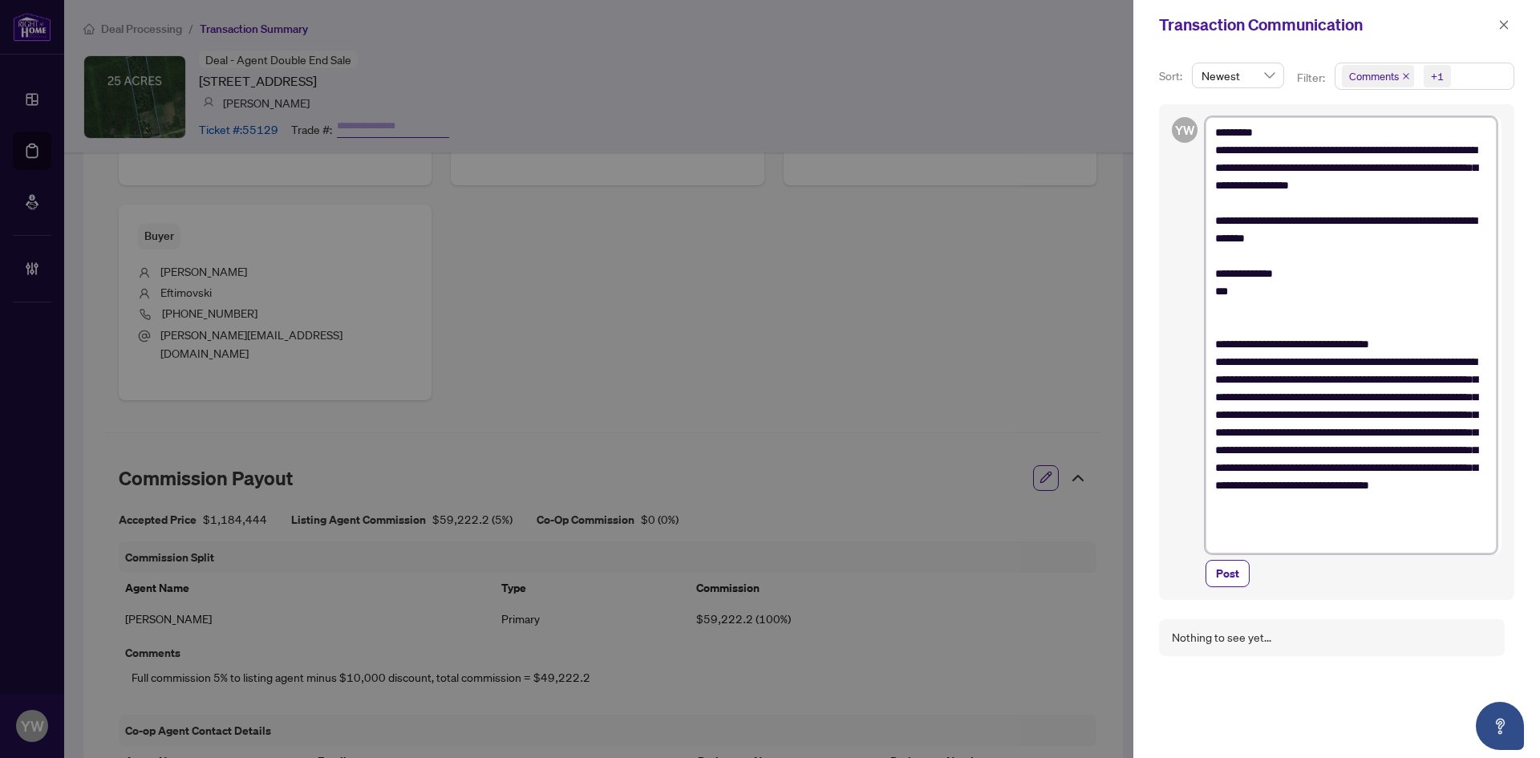
scroll to position [0, 0]
type textarea "**********"
click at [1219, 578] on span "Post" at bounding box center [1227, 574] width 23 height 26
type textarea "**********"
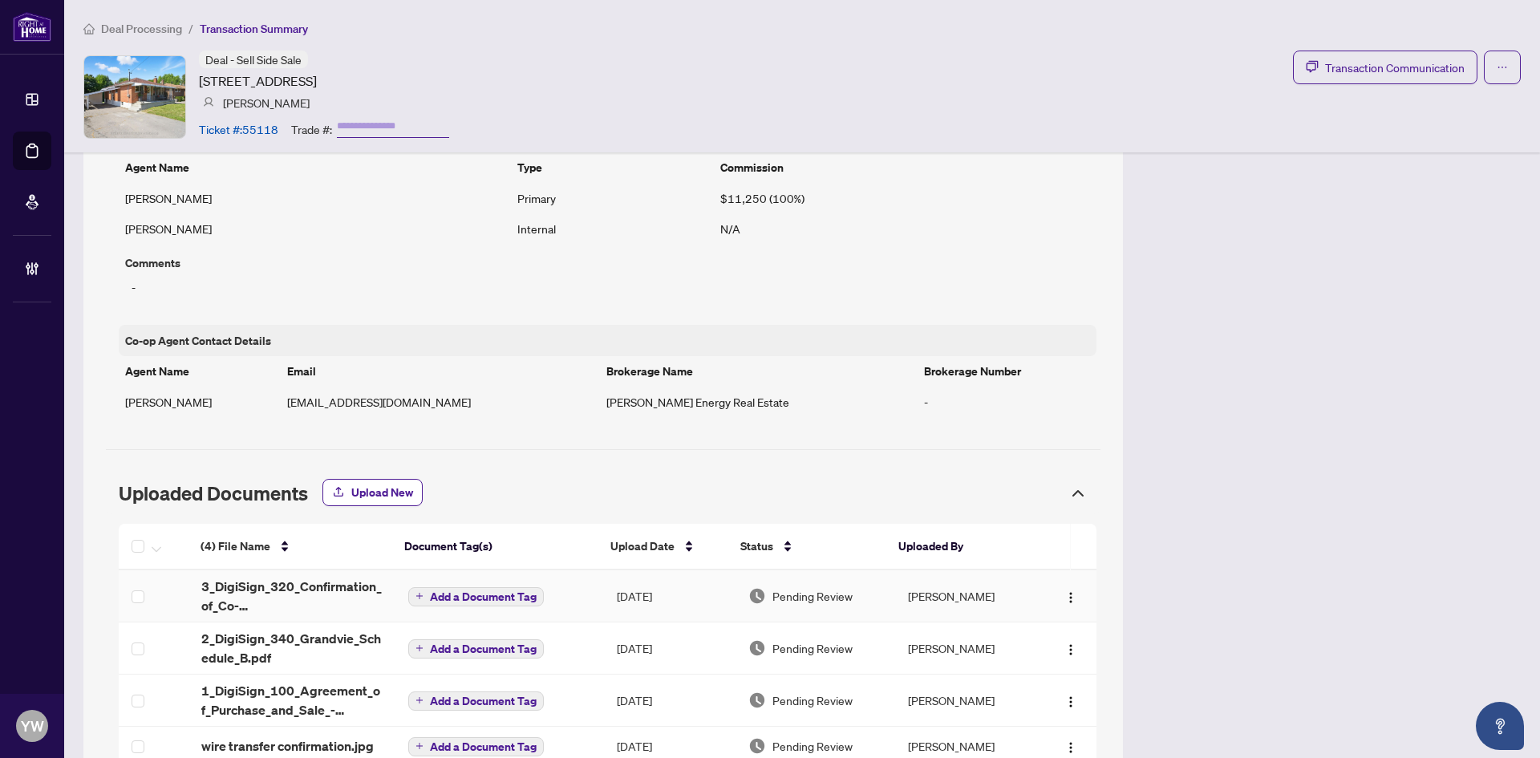
scroll to position [1131, 0]
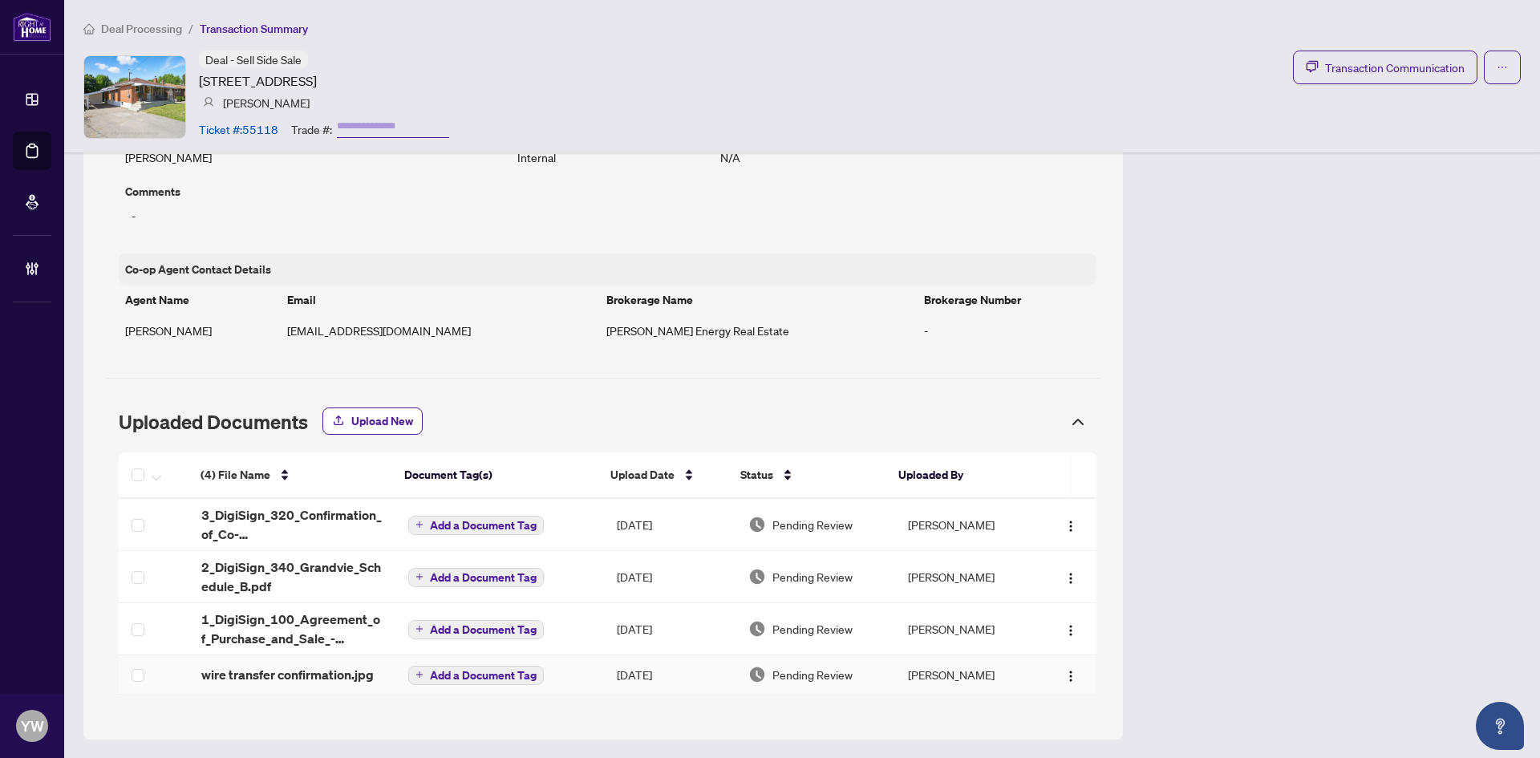
click at [298, 678] on div "(4) File Name Document Tag(s) Upload Date Status Uploaded By (4) File Name Docu…" at bounding box center [608, 573] width 978 height 242
click at [349, 673] on span "wire transfer confirmation.jpg" at bounding box center [287, 674] width 172 height 19
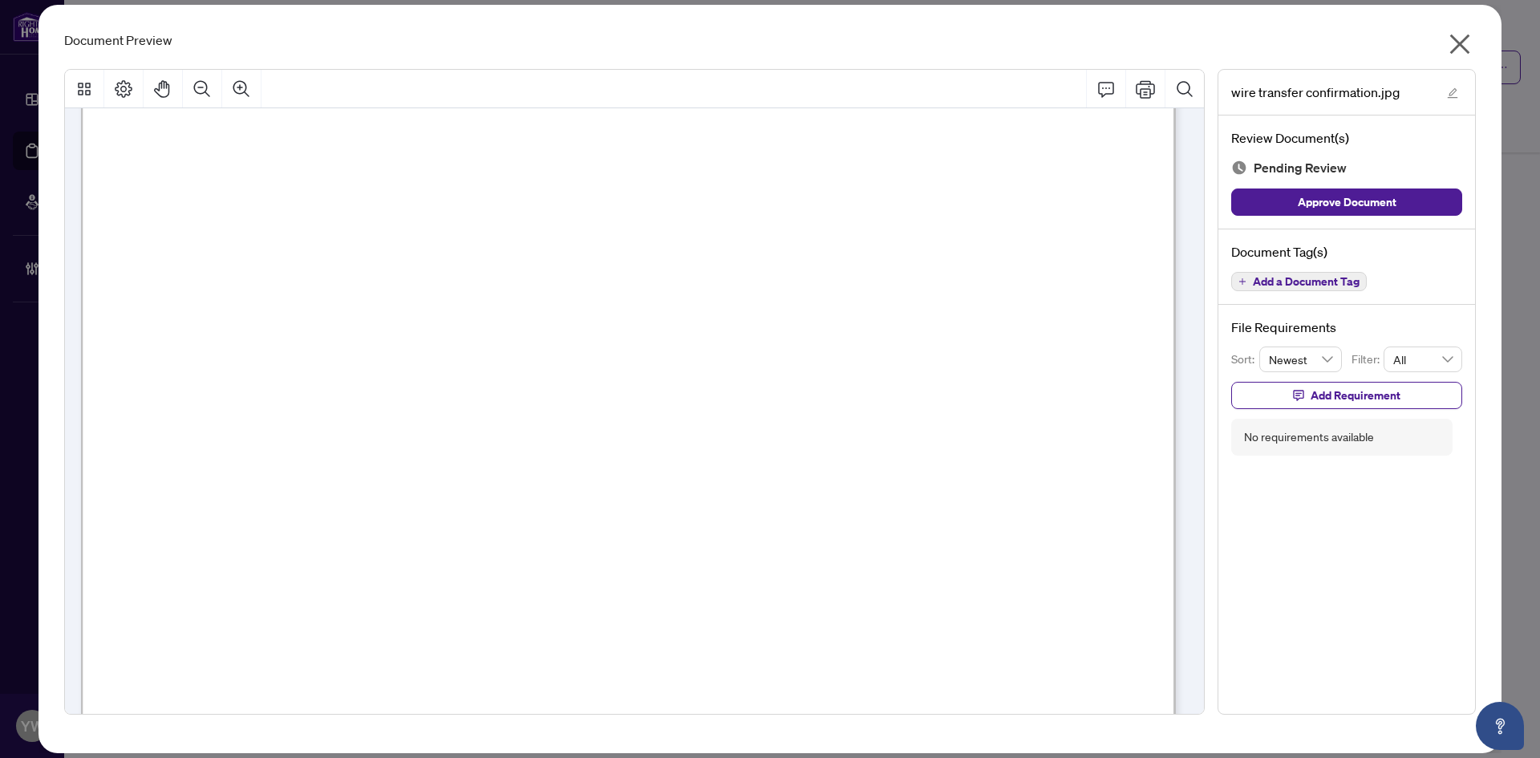
scroll to position [562, 0]
click at [1449, 47] on icon "close" at bounding box center [1460, 44] width 26 height 26
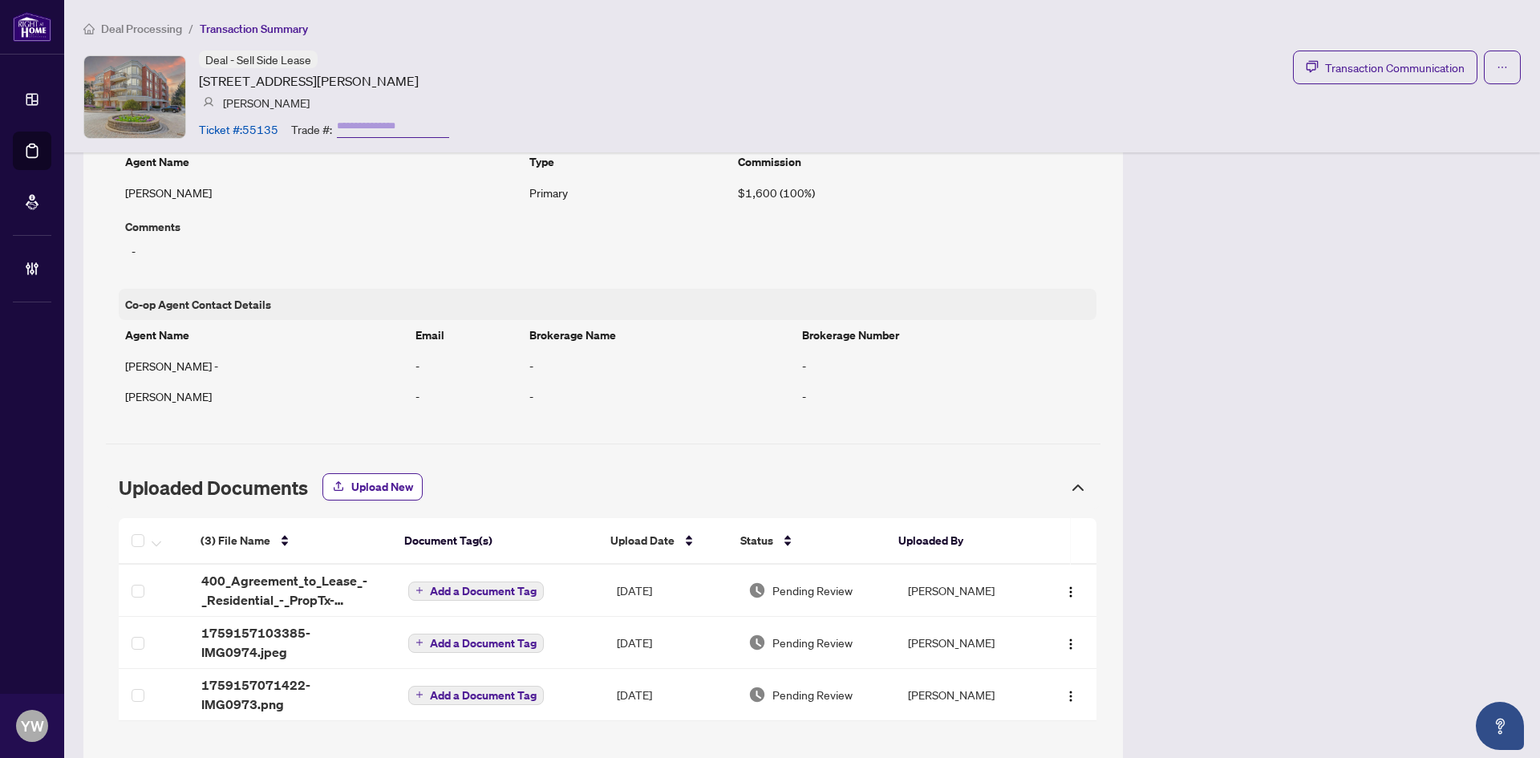
scroll to position [1199, 0]
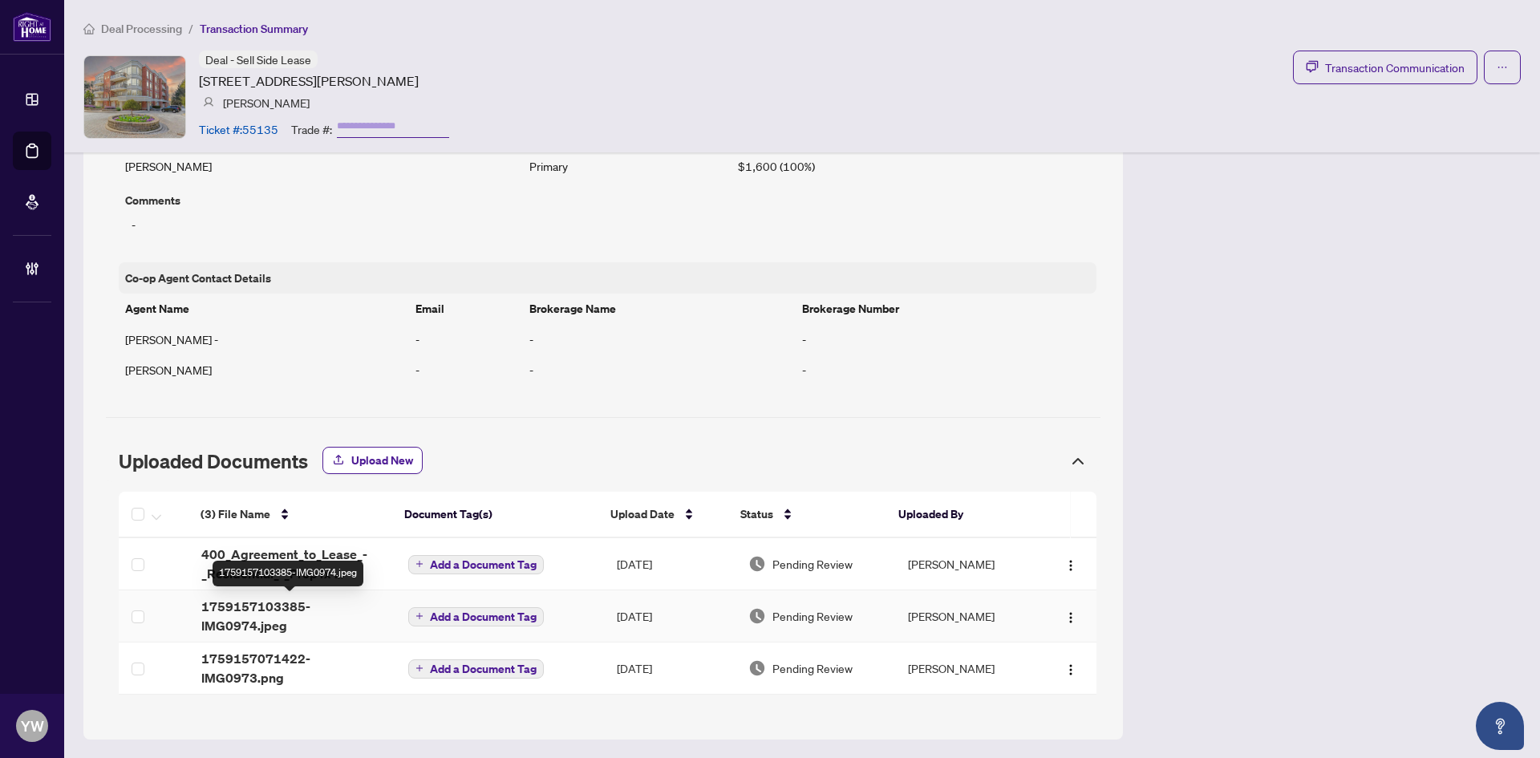
click at [257, 605] on div "(3) File Name Document Tag(s) Upload Date Status Uploaded By (3) File Name Docu…" at bounding box center [608, 593] width 978 height 203
click at [239, 618] on span "1759157103385-IMG0974.jpeg" at bounding box center [291, 616] width 181 height 39
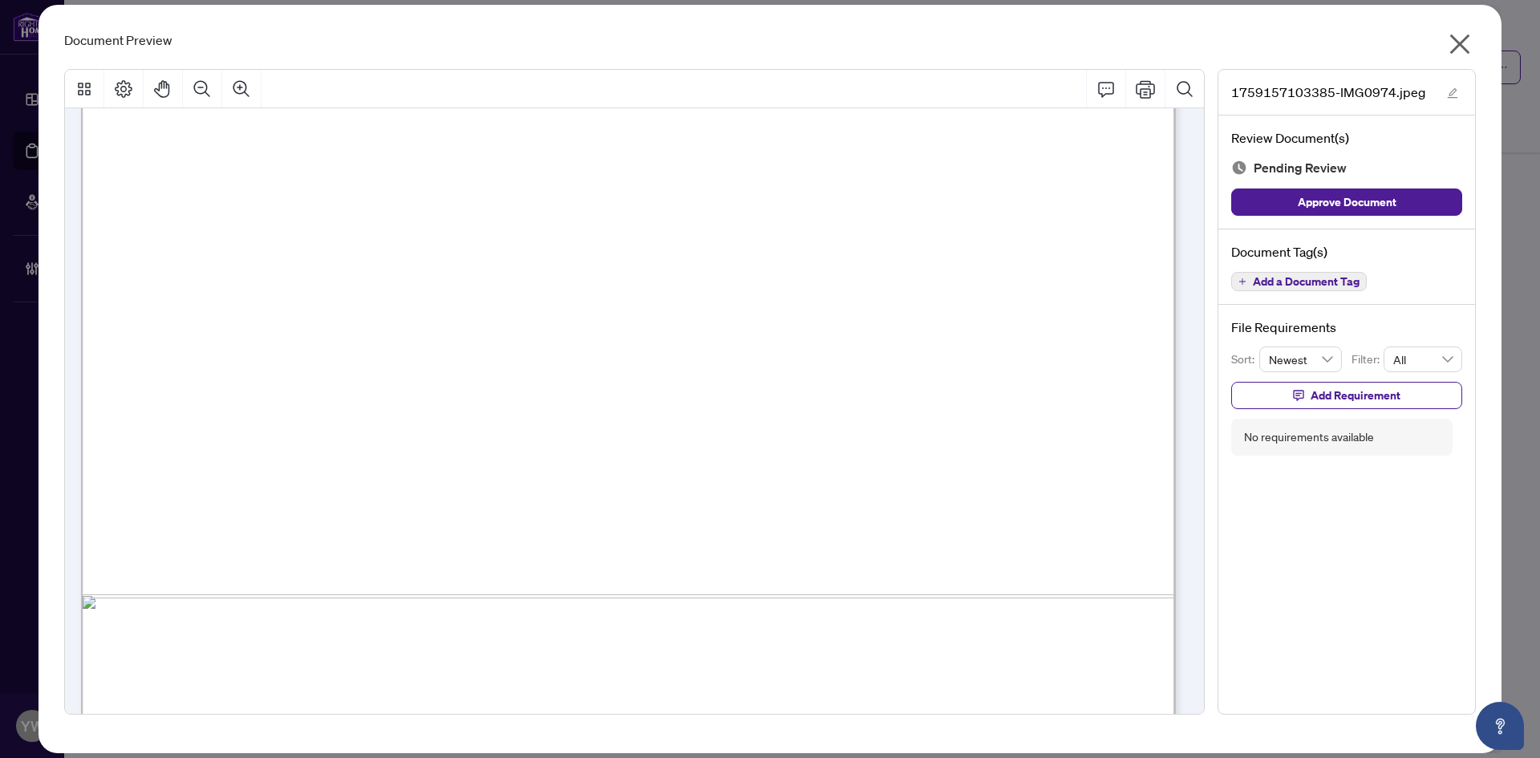
scroll to position [734, 0]
click at [1462, 93] on button "button" at bounding box center [1452, 92] width 19 height 19
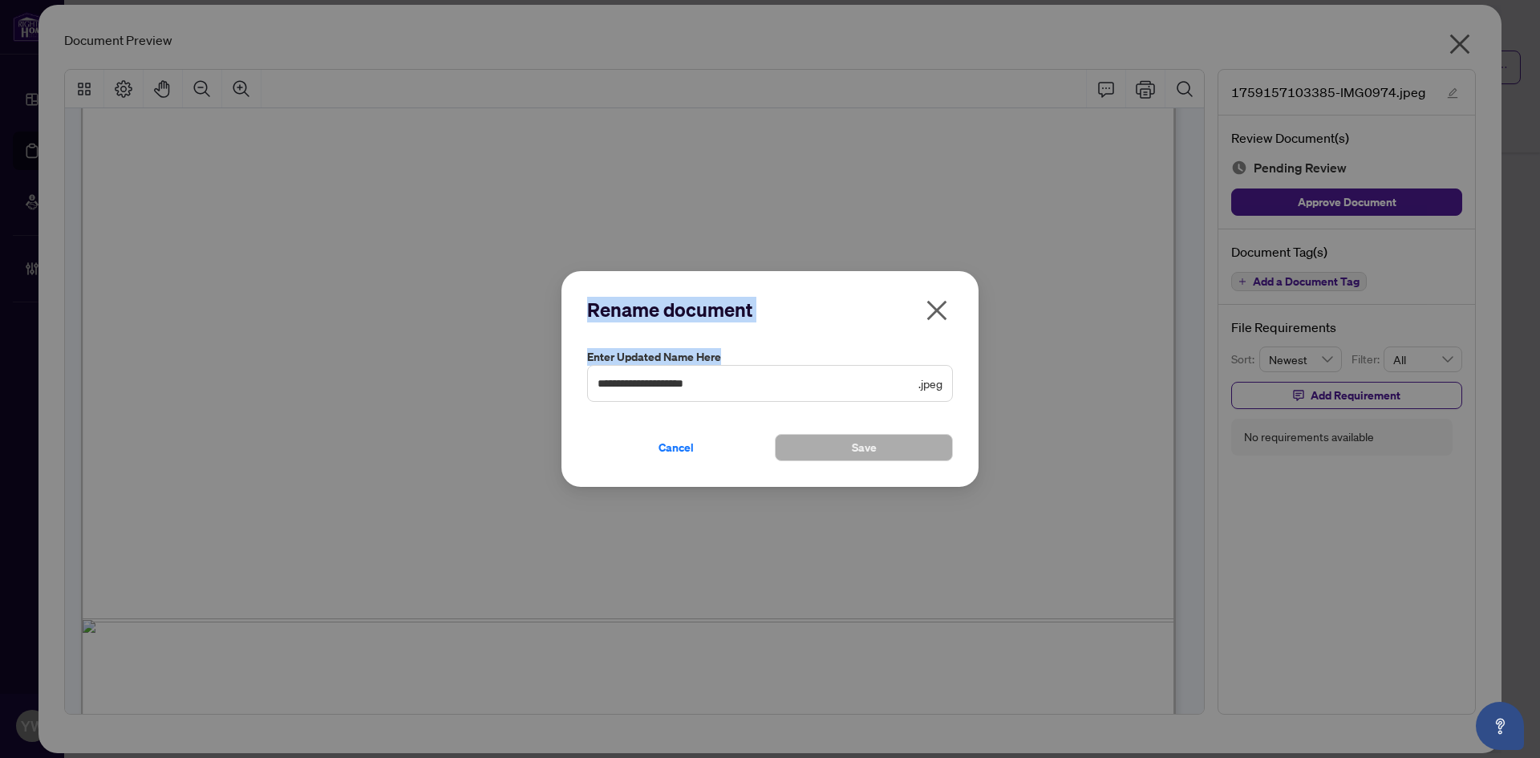
drag, startPoint x: 749, startPoint y: 393, endPoint x: 661, endPoint y: 421, distance: 91.8
click at [425, 388] on div "**********" at bounding box center [770, 379] width 1540 height 758
drag, startPoint x: 716, startPoint y: 382, endPoint x: 743, endPoint y: 381, distance: 26.5
click at [716, 381] on input "**********" at bounding box center [757, 384] width 318 height 18
drag, startPoint x: 743, startPoint y: 381, endPoint x: 562, endPoint y: 378, distance: 180.5
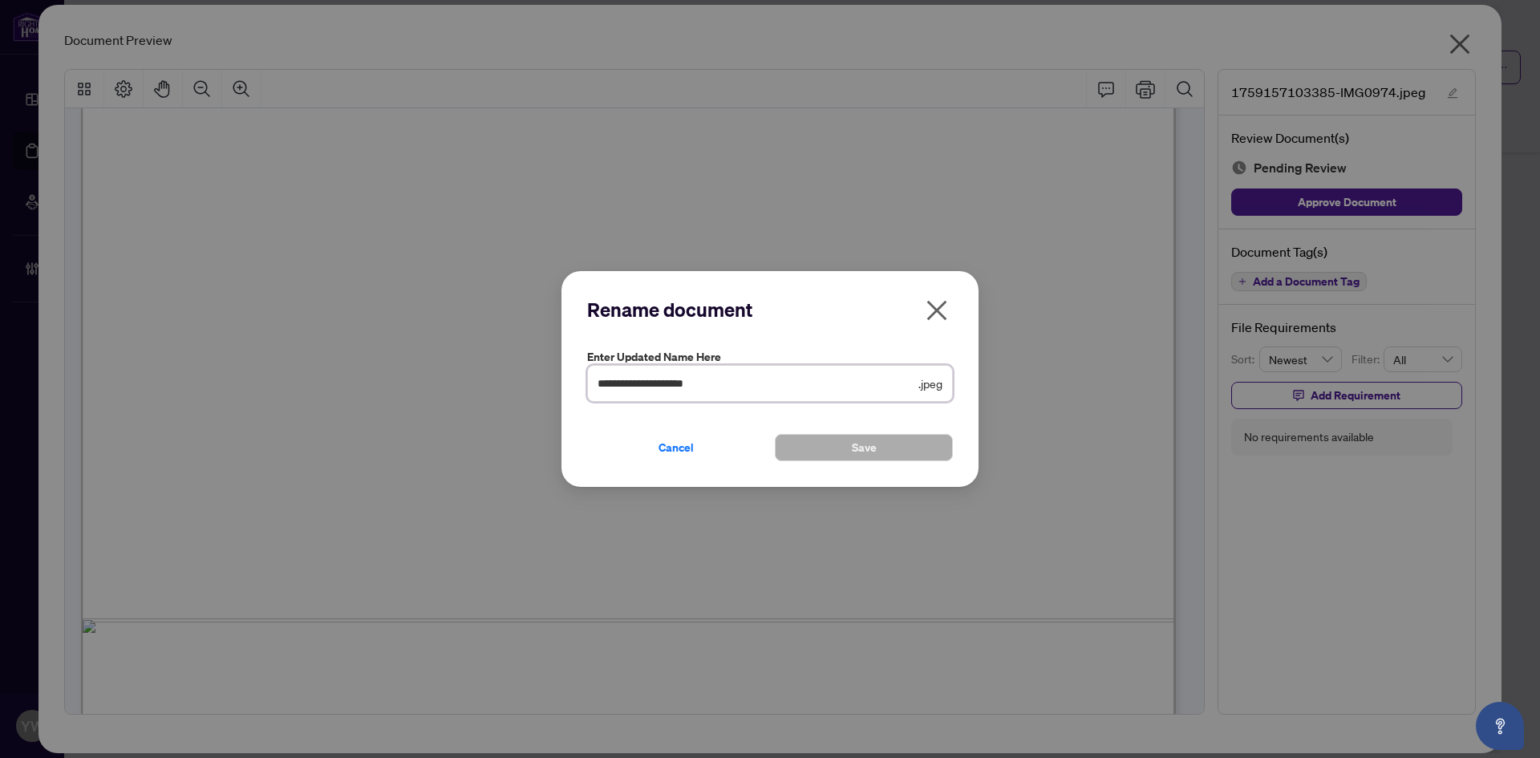
click at [562, 378] on div "**********" at bounding box center [770, 379] width 417 height 217
type input "********"
click at [852, 440] on span "Save" at bounding box center [864, 448] width 25 height 26
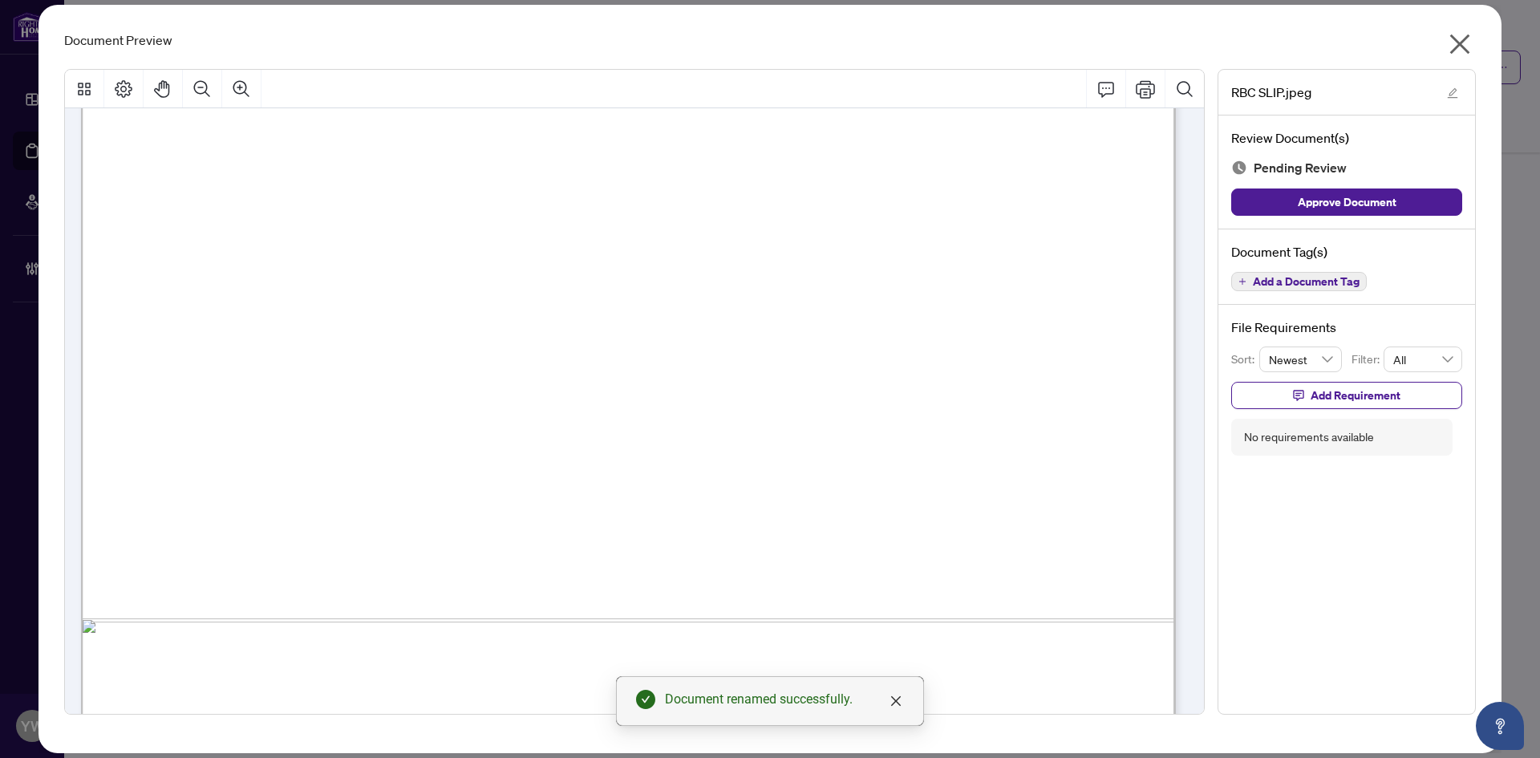
click at [1461, 43] on icon "close" at bounding box center [1461, 44] width 20 height 20
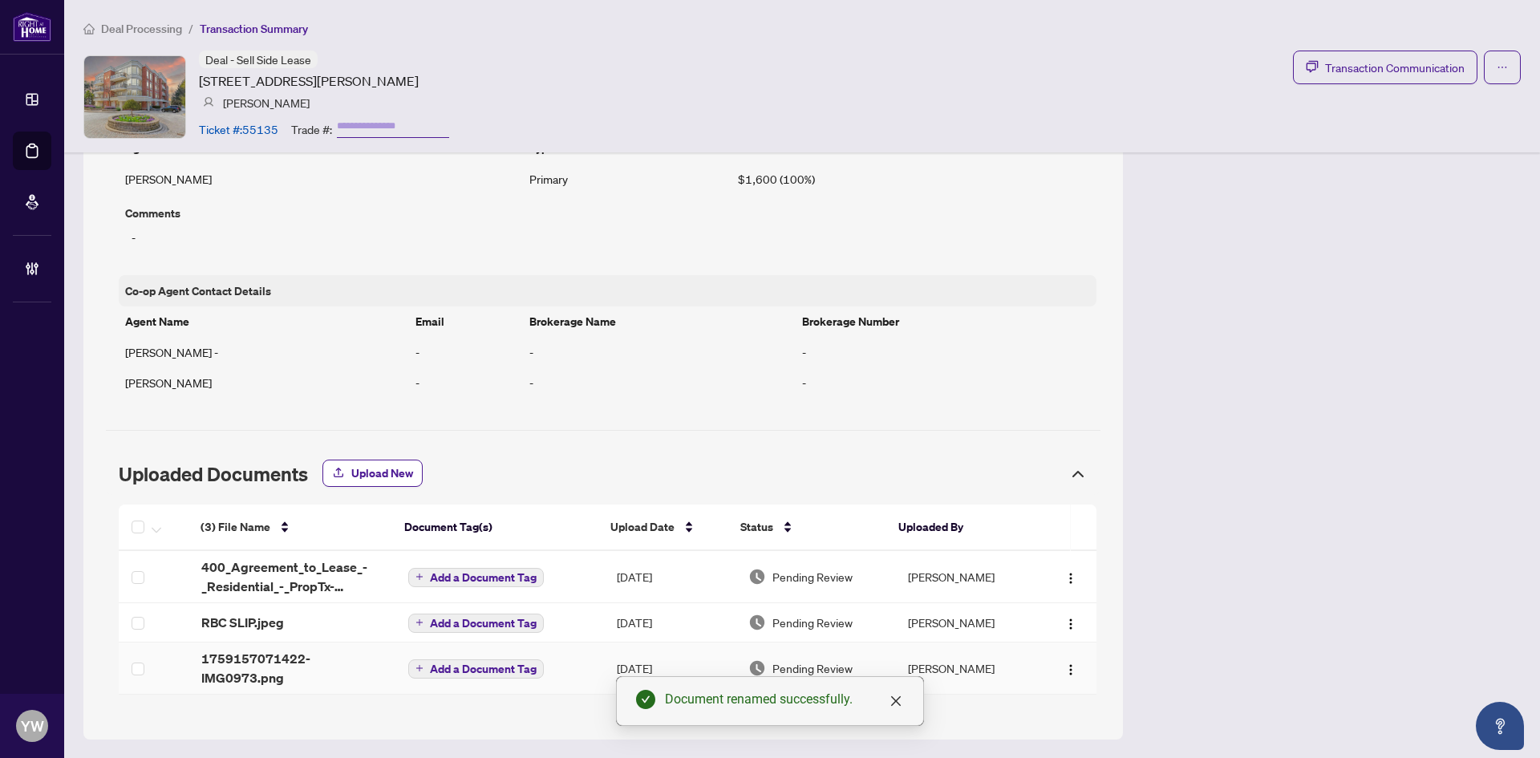
click at [293, 659] on span "1759157071422-IMG0973.png" at bounding box center [291, 668] width 181 height 39
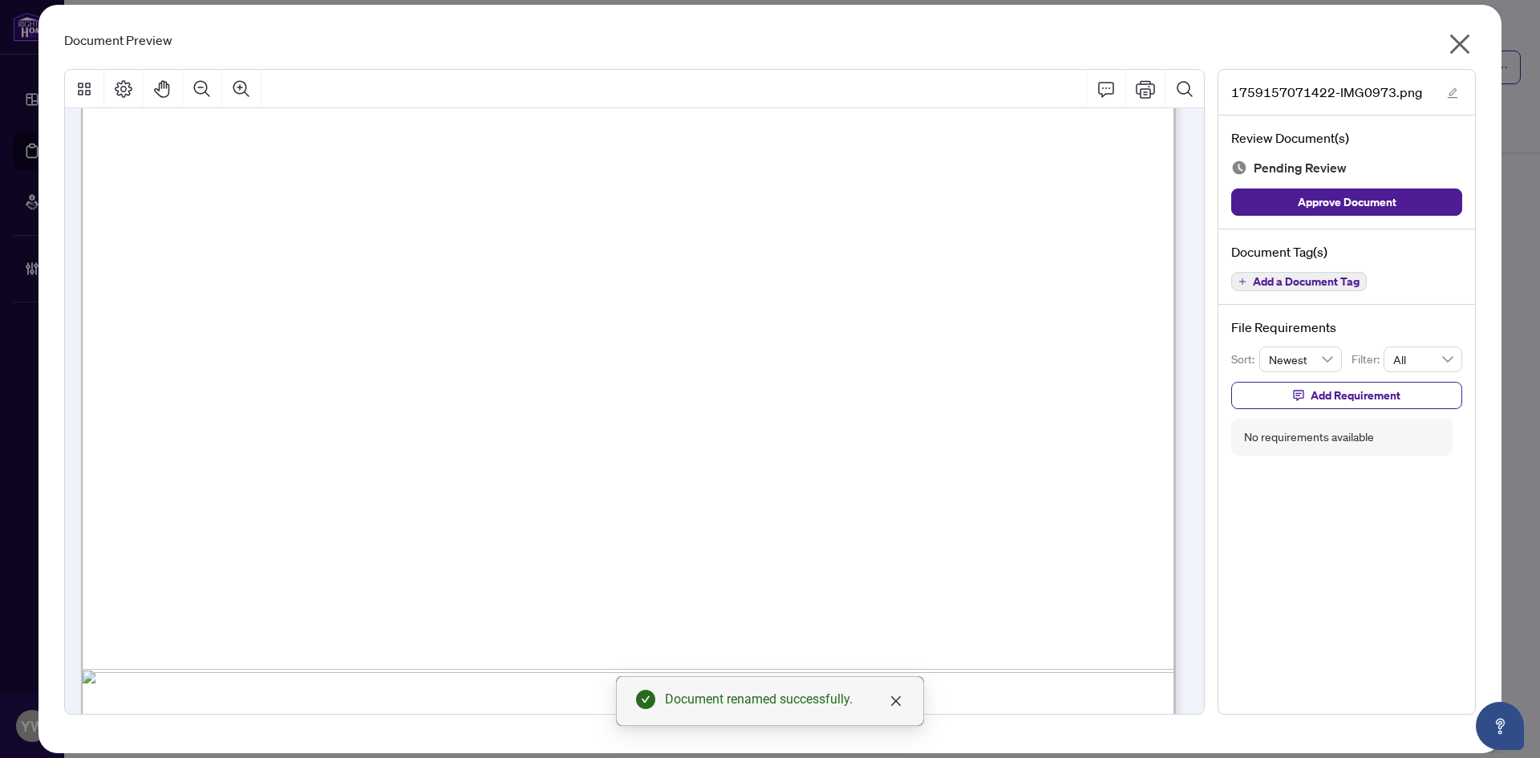
scroll to position [722, 0]
drag, startPoint x: 1260, startPoint y: 201, endPoint x: 1480, endPoint y: 71, distance: 255.8
click at [1260, 201] on button "Approve Document" at bounding box center [1346, 202] width 231 height 27
click at [1448, 95] on icon "edit" at bounding box center [1452, 92] width 11 height 11
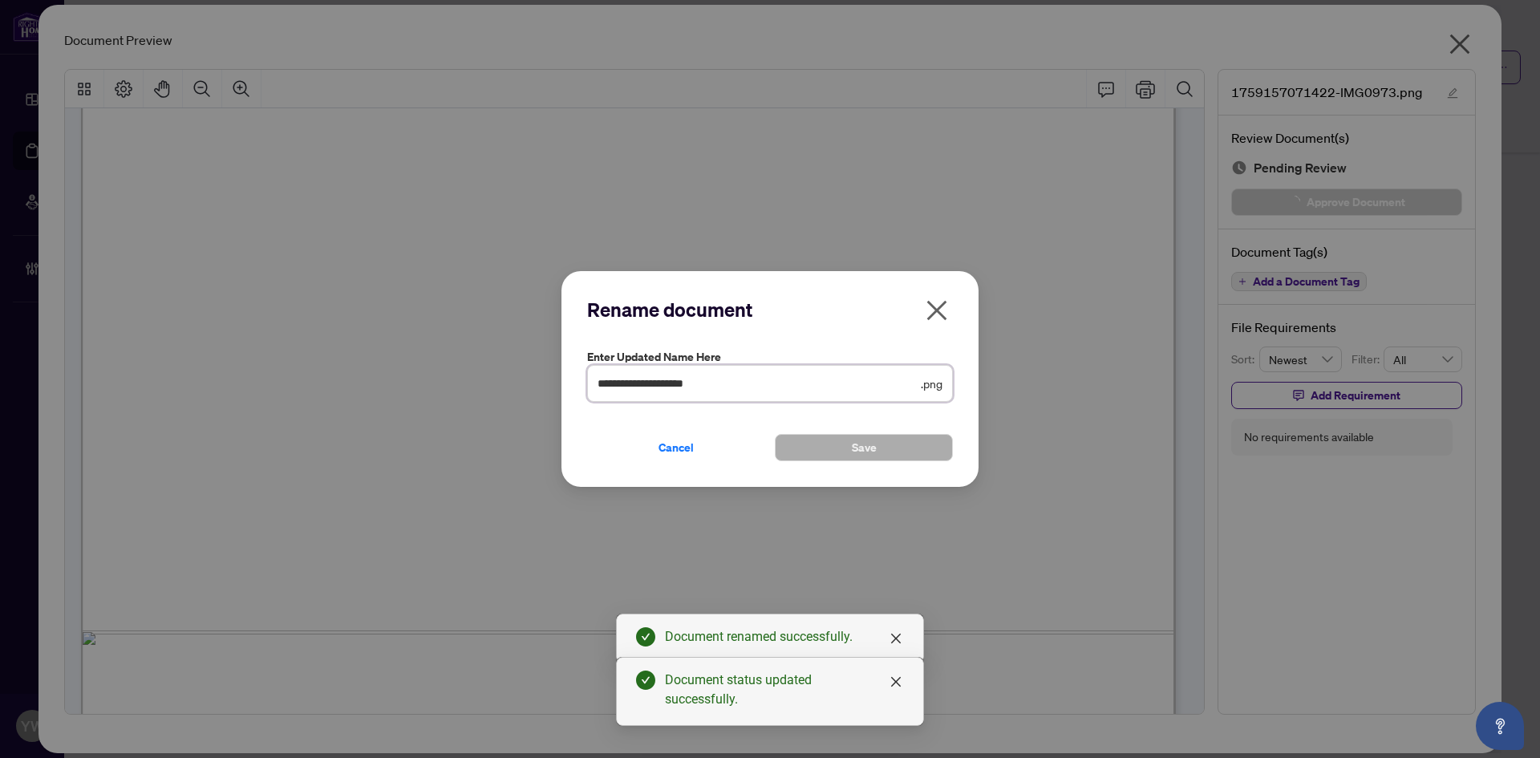
drag, startPoint x: 745, startPoint y: 384, endPoint x: 518, endPoint y: 389, distance: 226.3
click at [518, 389] on div "**********" at bounding box center [770, 379] width 1540 height 758
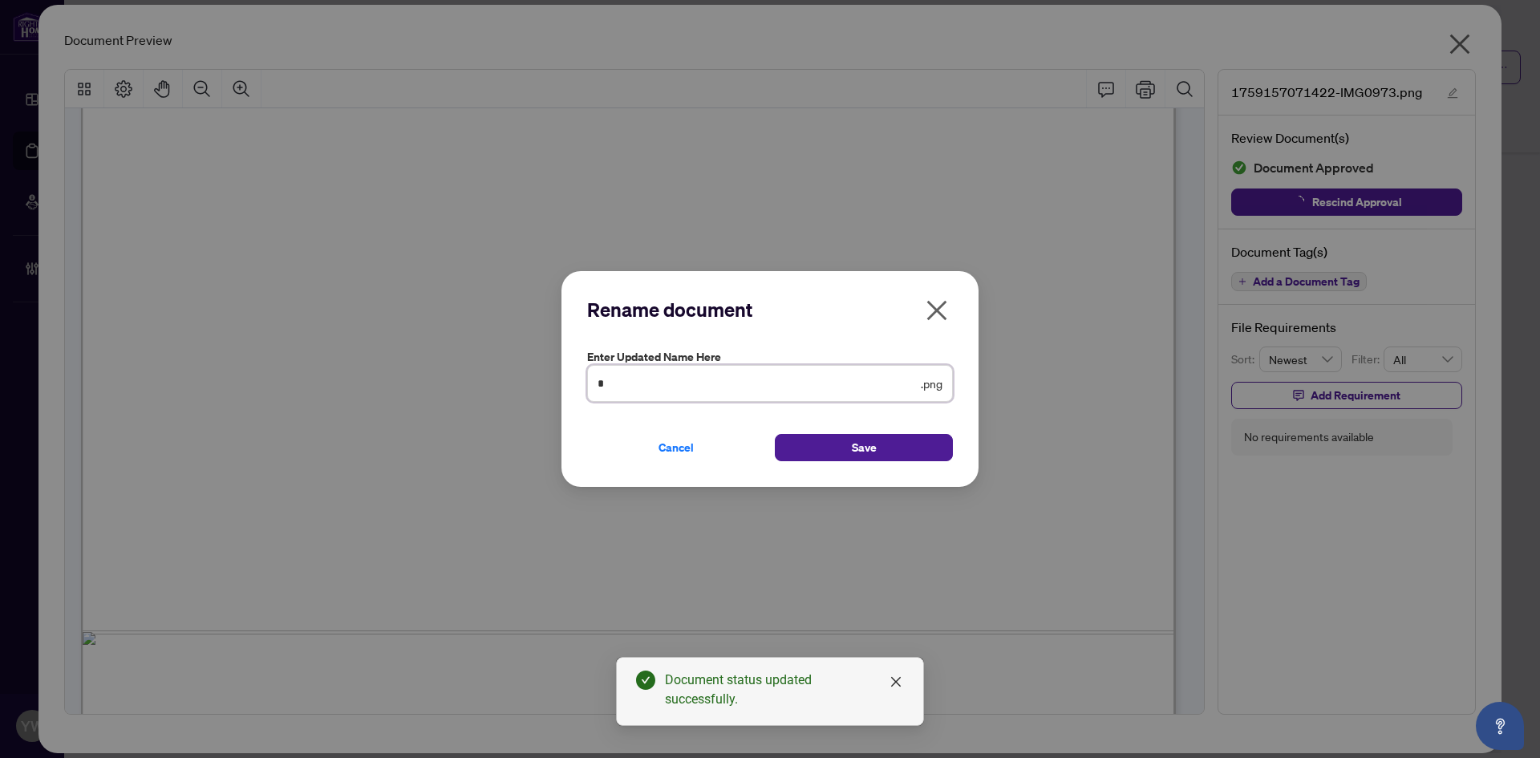
type input "**********"
click at [870, 443] on span "Save" at bounding box center [864, 448] width 25 height 26
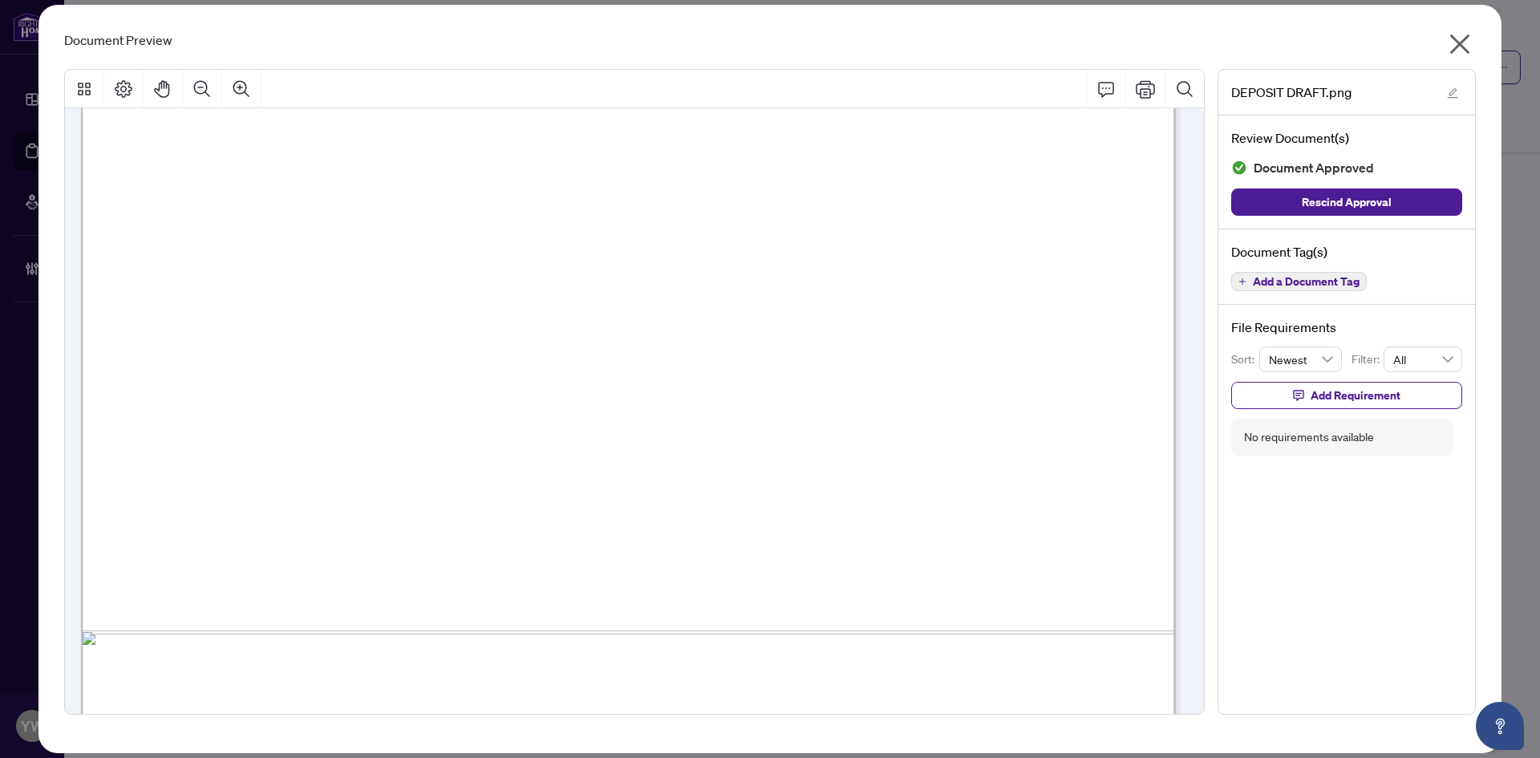
click at [1462, 44] on icon "close" at bounding box center [1461, 44] width 20 height 20
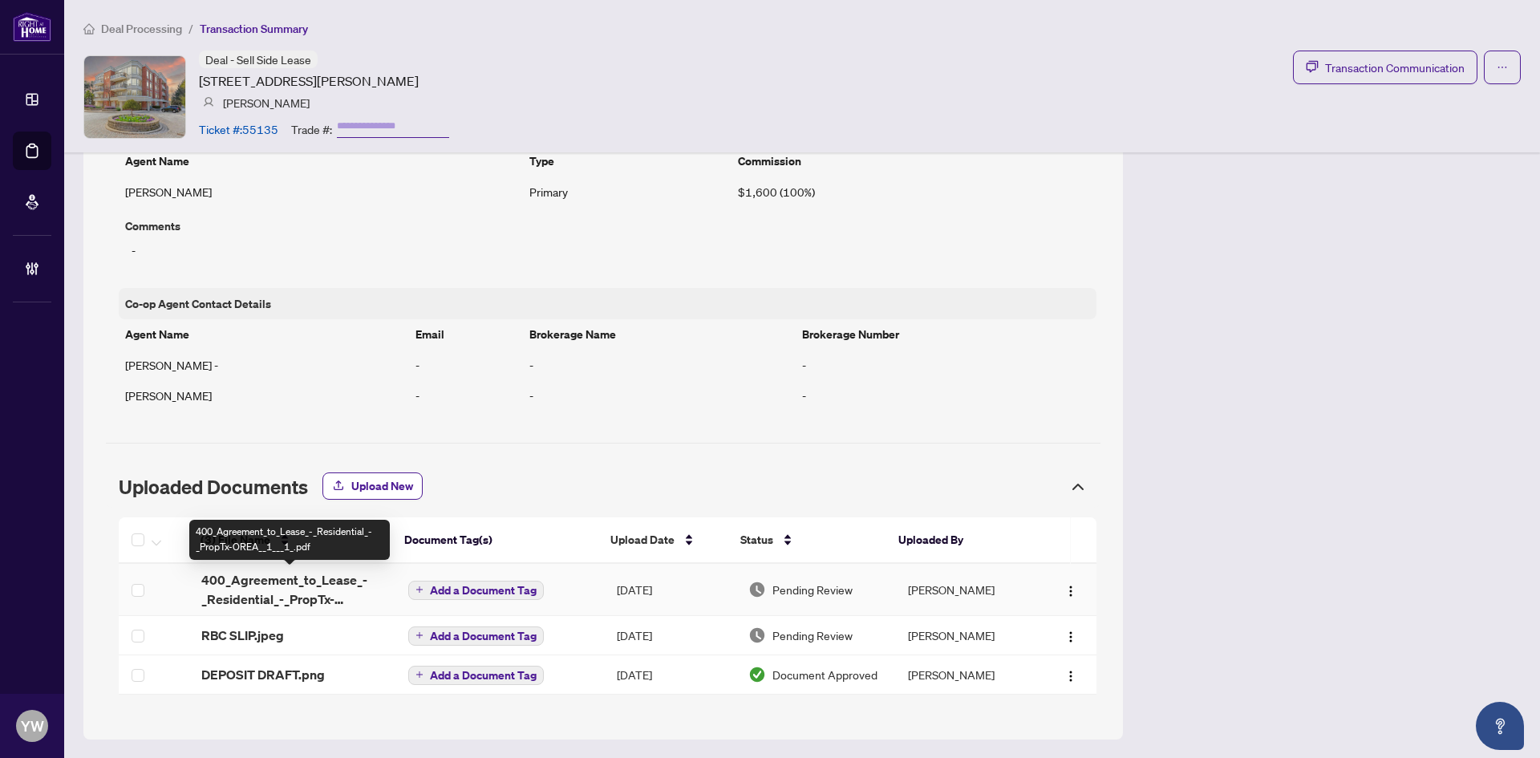
click at [319, 591] on span "400_Agreement_to_Lease_-_Residential_-_PropTx-OREA__1___1_.pdf" at bounding box center [291, 589] width 181 height 39
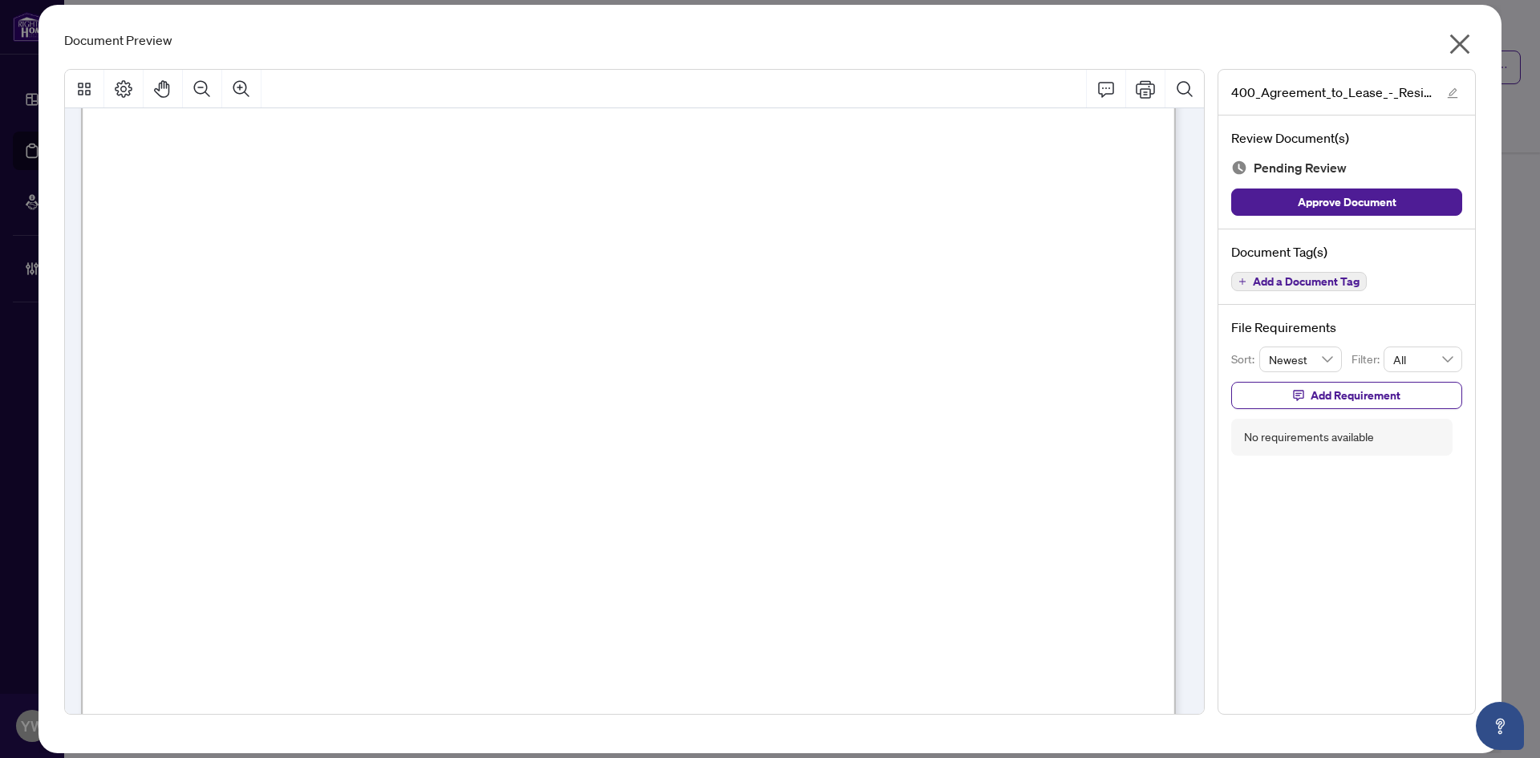
scroll to position [481, 0]
drag, startPoint x: 1460, startPoint y: 38, endPoint x: 1471, endPoint y: 38, distance: 10.4
click at [1460, 38] on icon "close" at bounding box center [1460, 44] width 26 height 26
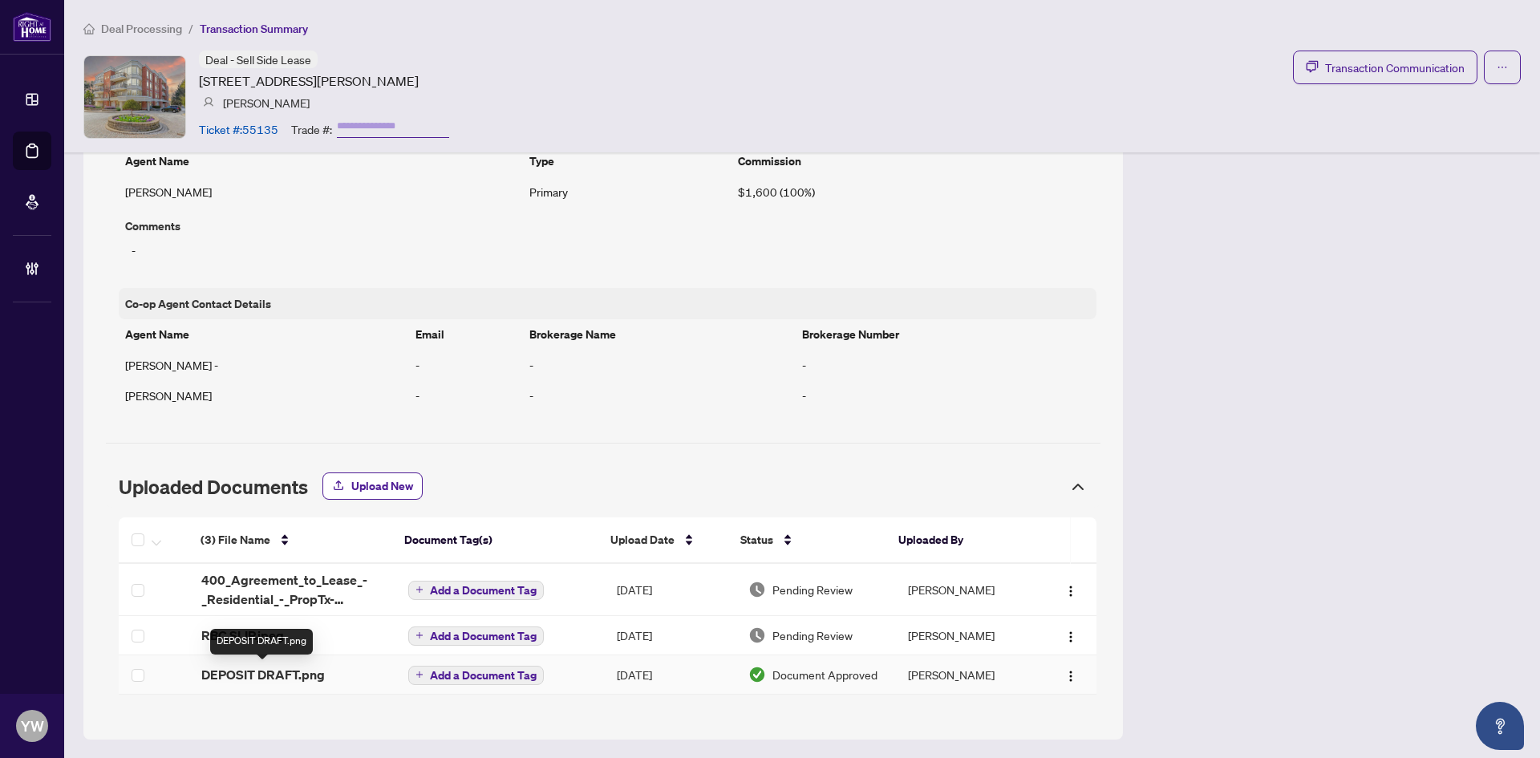
click at [296, 669] on span "DEPOSIT DRAFT.png" at bounding box center [263, 674] width 124 height 19
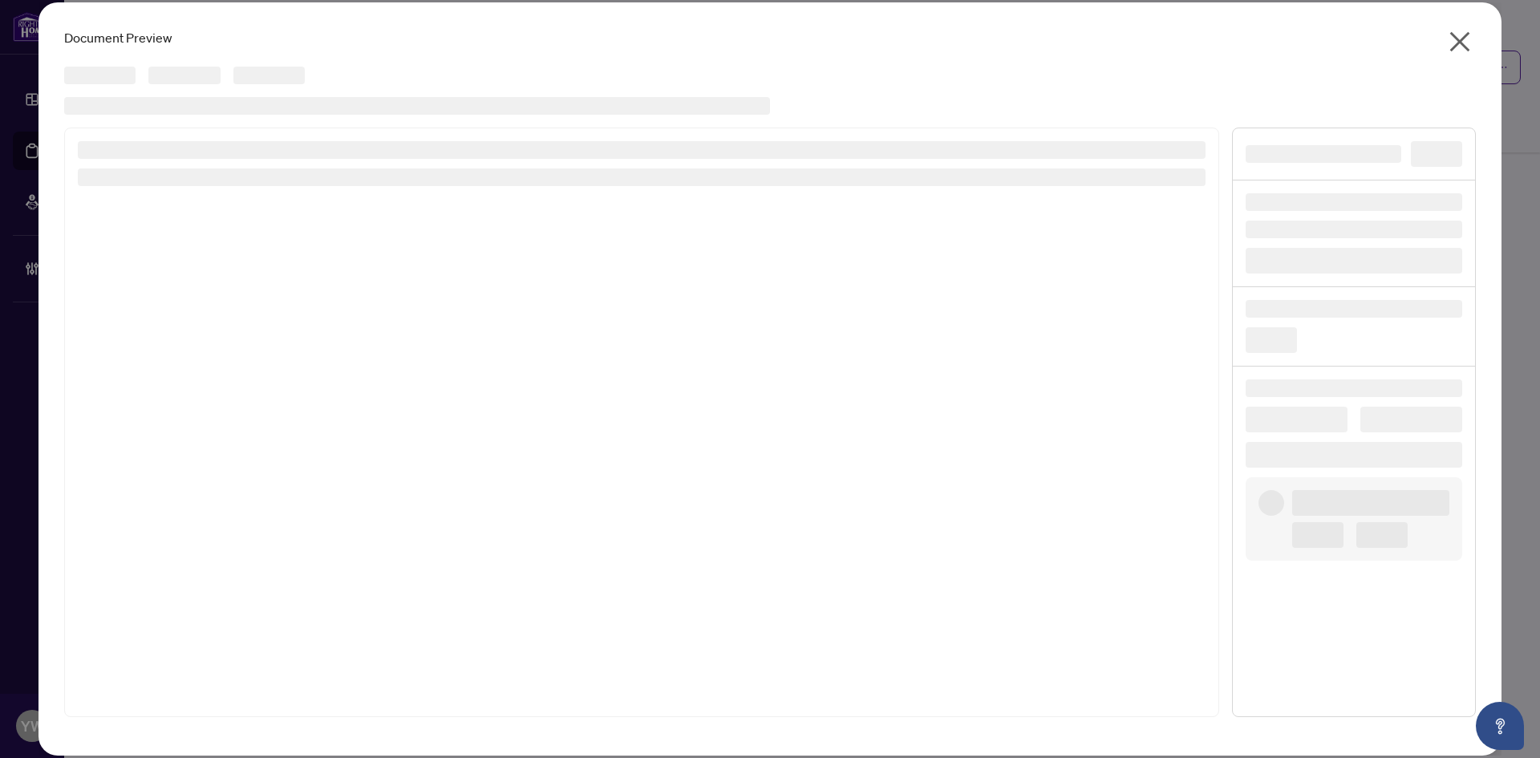
scroll to position [1174, 0]
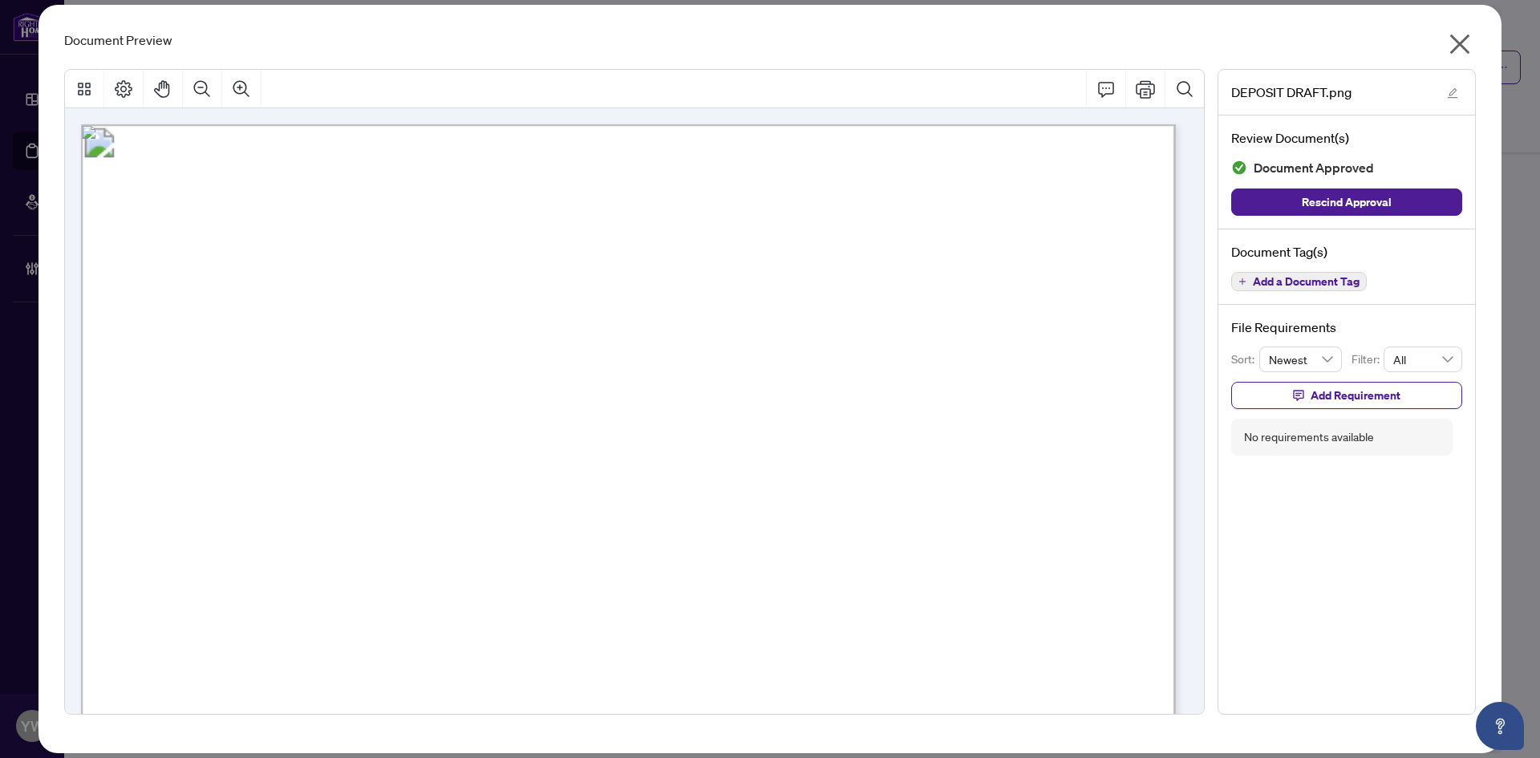
drag, startPoint x: 1464, startPoint y: 51, endPoint x: 1412, endPoint y: 59, distance: 52.6
click at [1464, 51] on icon "close" at bounding box center [1460, 44] width 26 height 26
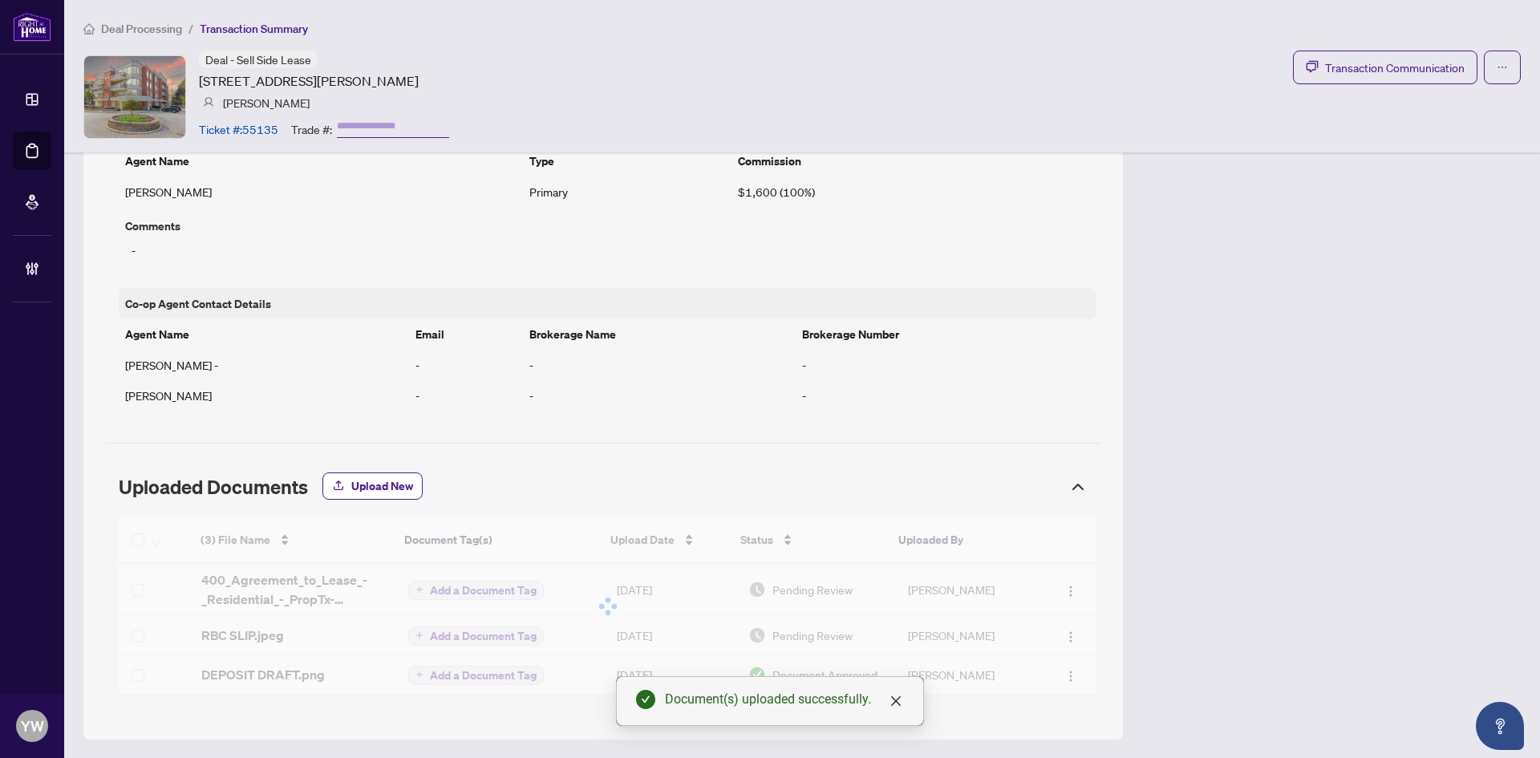
scroll to position [1199, 0]
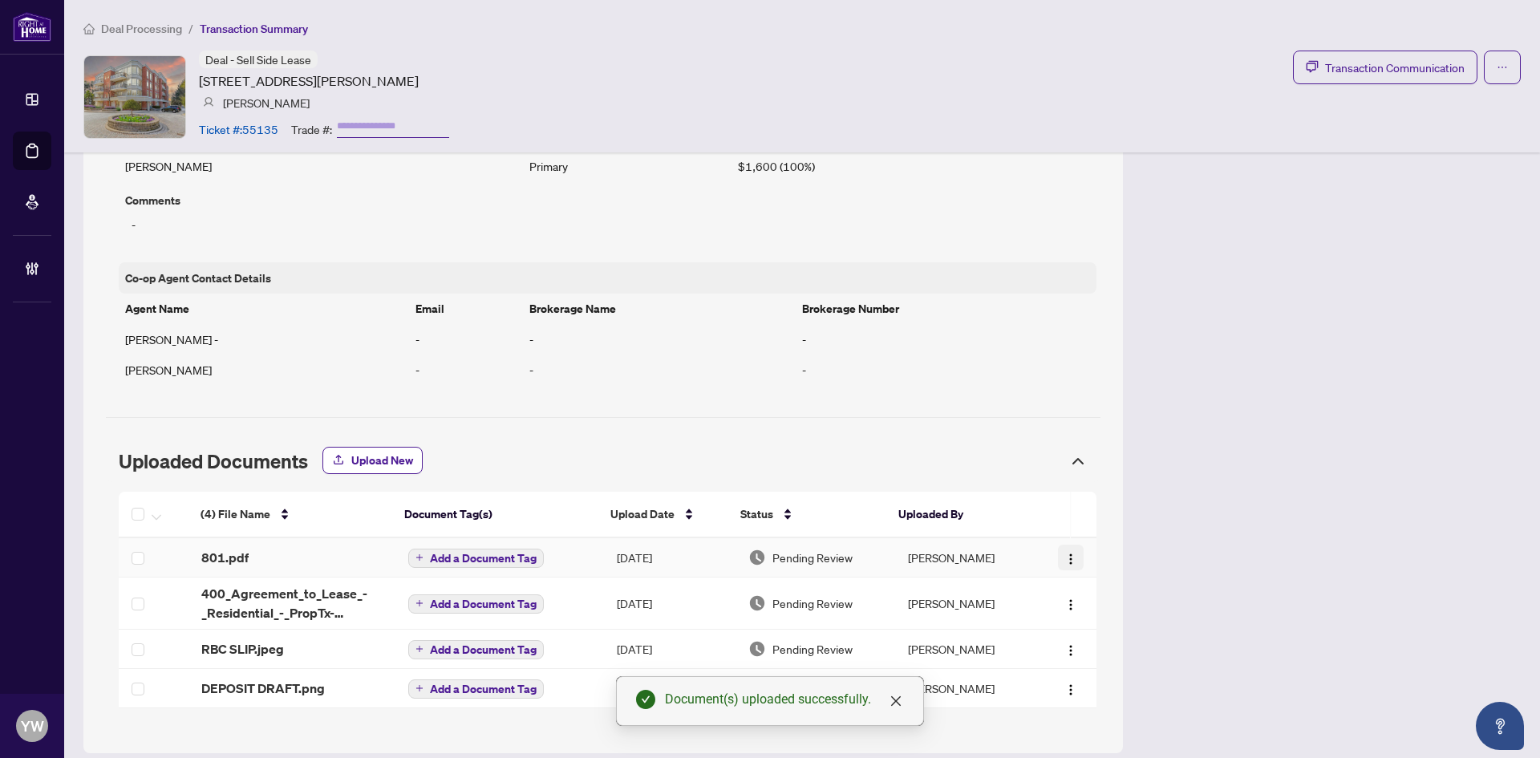
click at [1058, 558] on button "button" at bounding box center [1071, 558] width 26 height 26
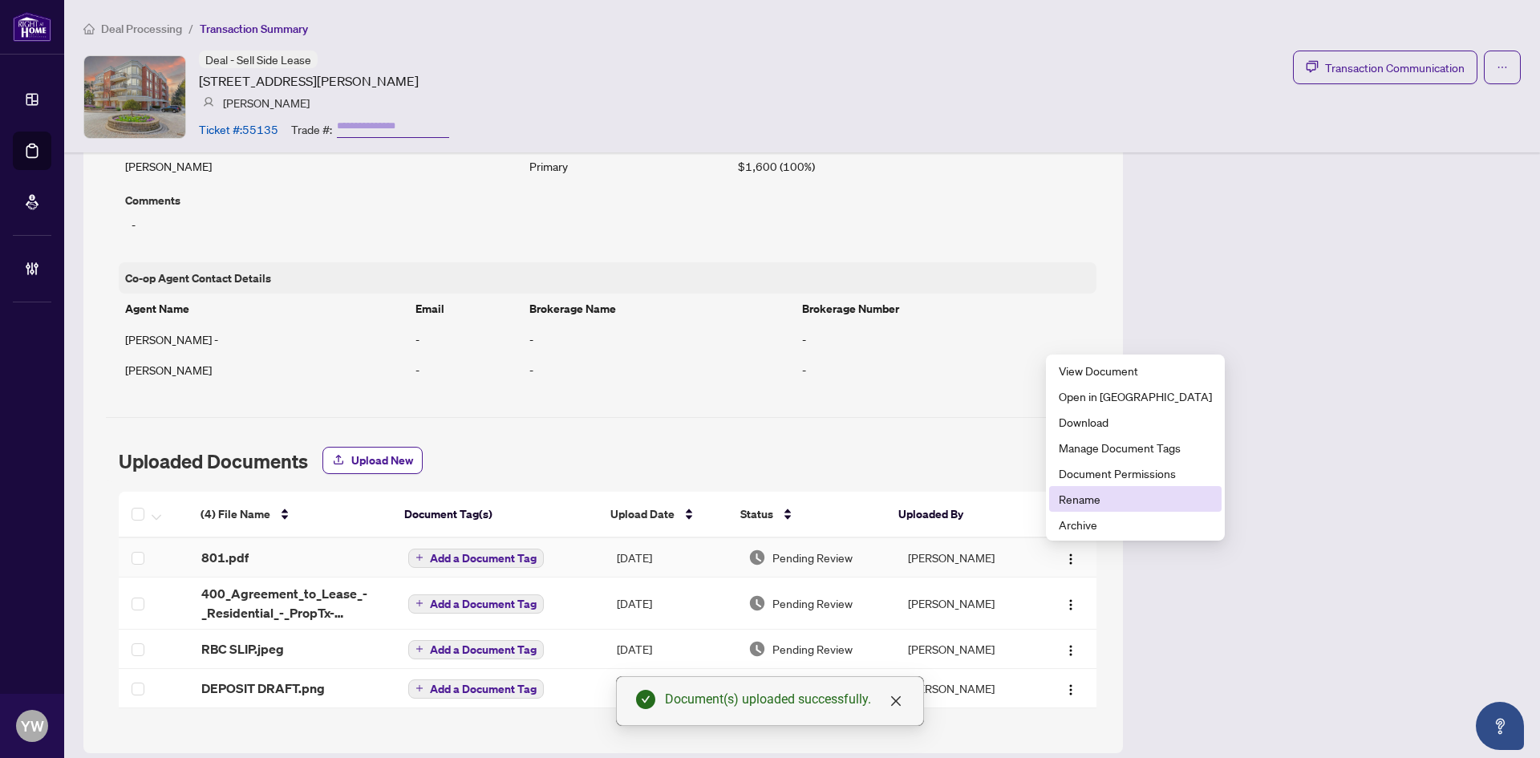
click at [1087, 498] on span "Rename" at bounding box center [1135, 499] width 153 height 18
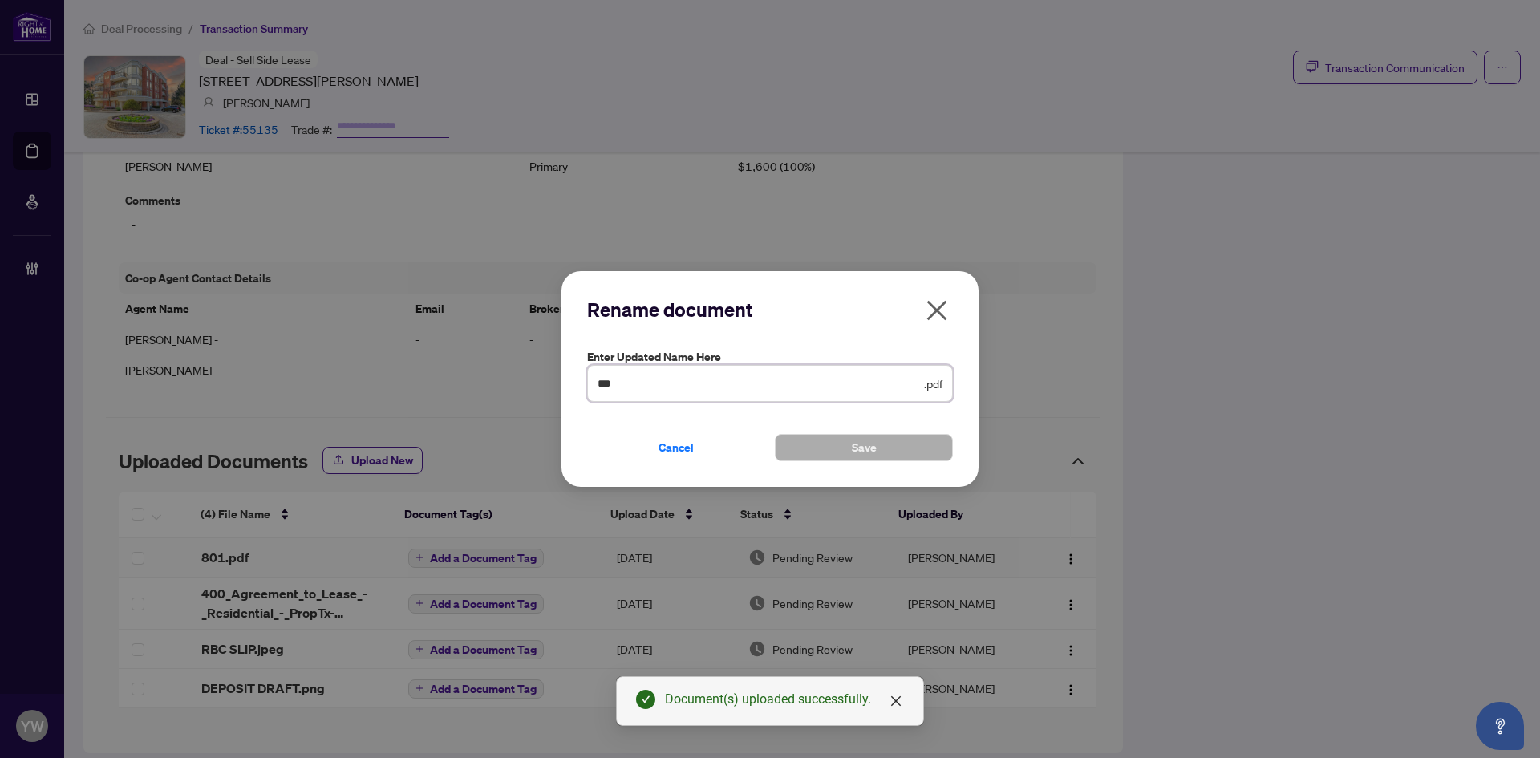
drag, startPoint x: 635, startPoint y: 381, endPoint x: 574, endPoint y: 380, distance: 61.0
click at [574, 380] on div "Rename document Enter updated name here *** .pdf Cancel Save Cancel OK" at bounding box center [770, 379] width 417 height 217
type input "**********"
click at [870, 440] on span "Save" at bounding box center [864, 448] width 25 height 26
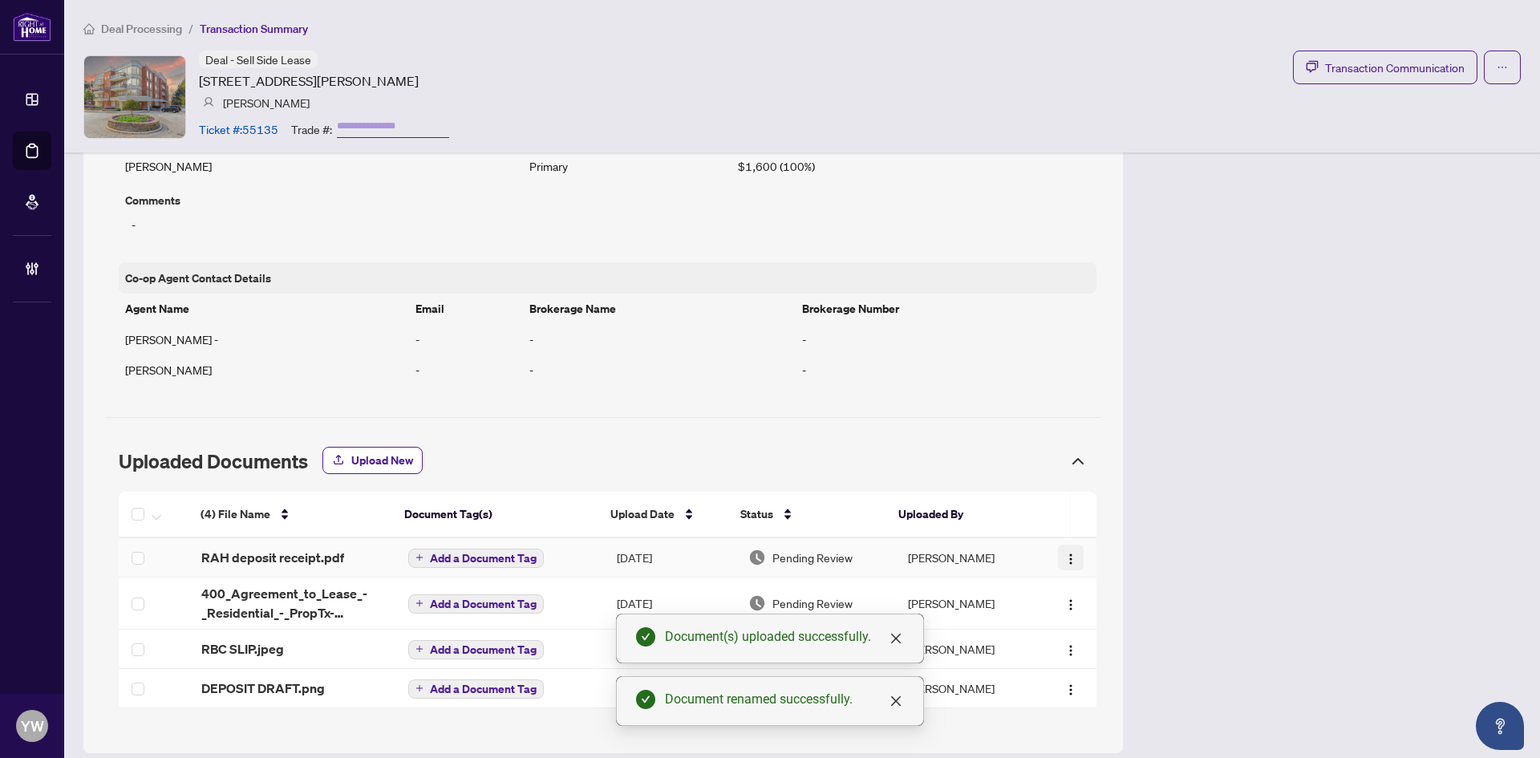
click at [1065, 558] on img "button" at bounding box center [1071, 559] width 13 height 13
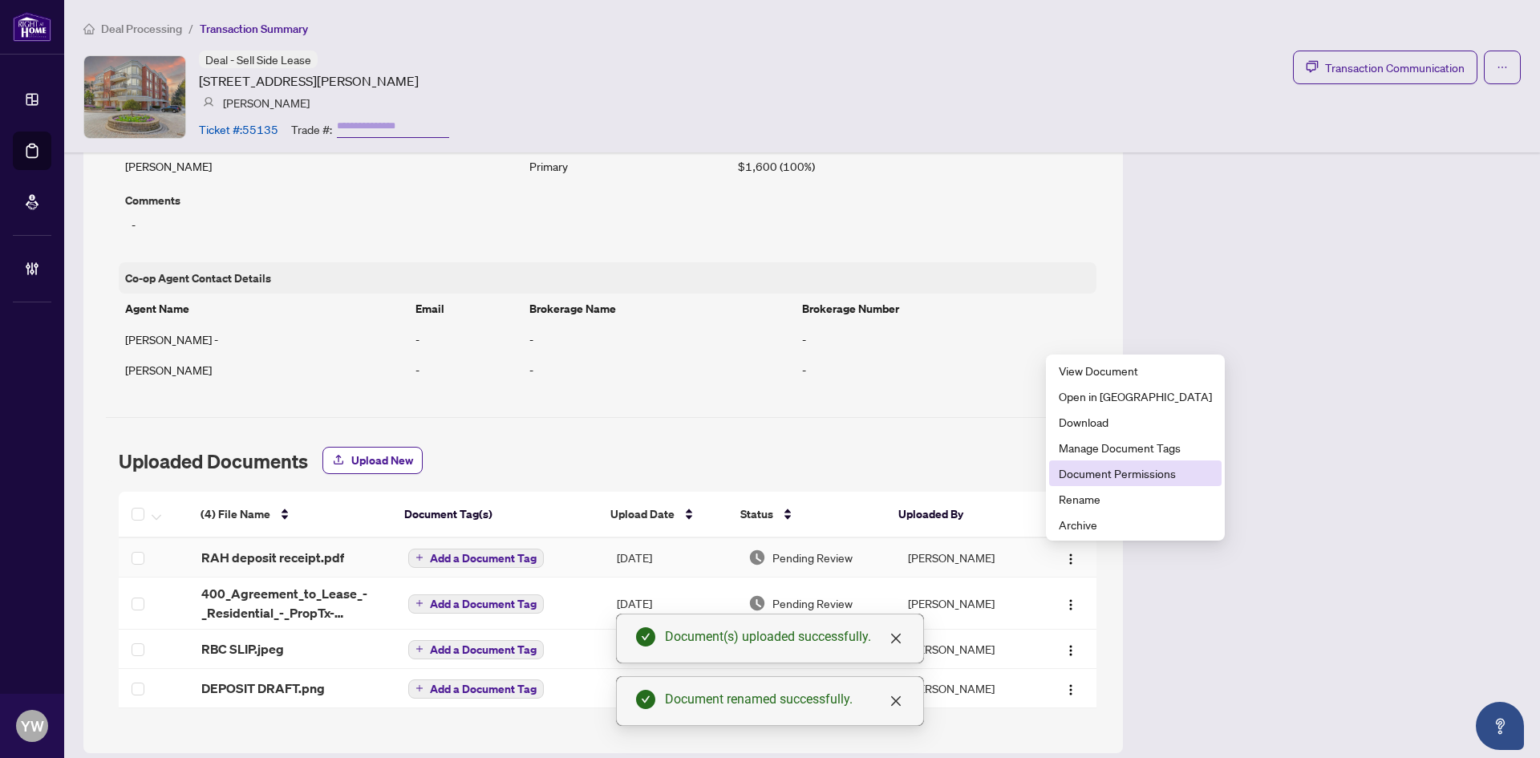
click at [1097, 467] on span "Document Permissions" at bounding box center [1135, 474] width 153 height 18
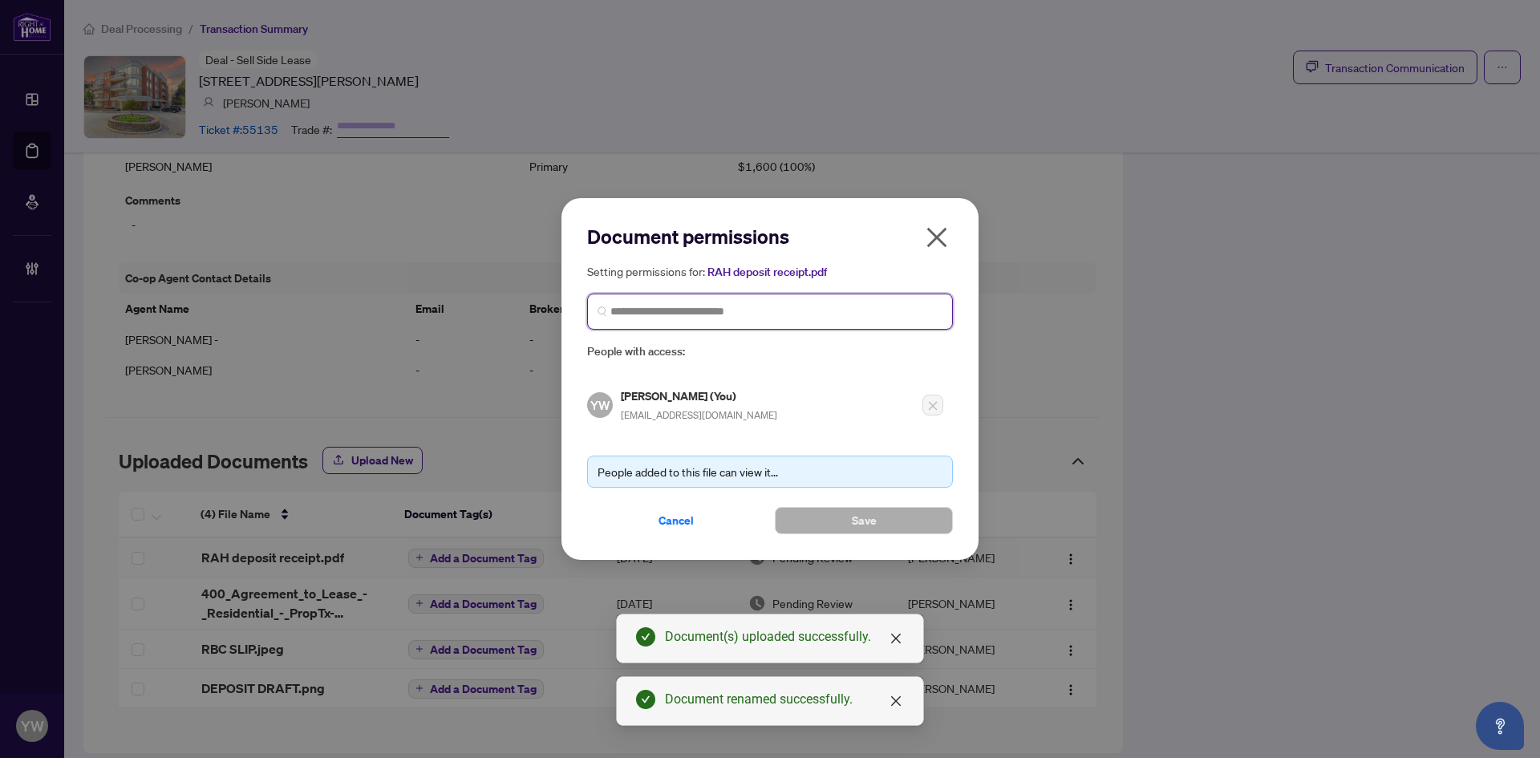
click at [646, 315] on input "search" at bounding box center [777, 311] width 332 height 17
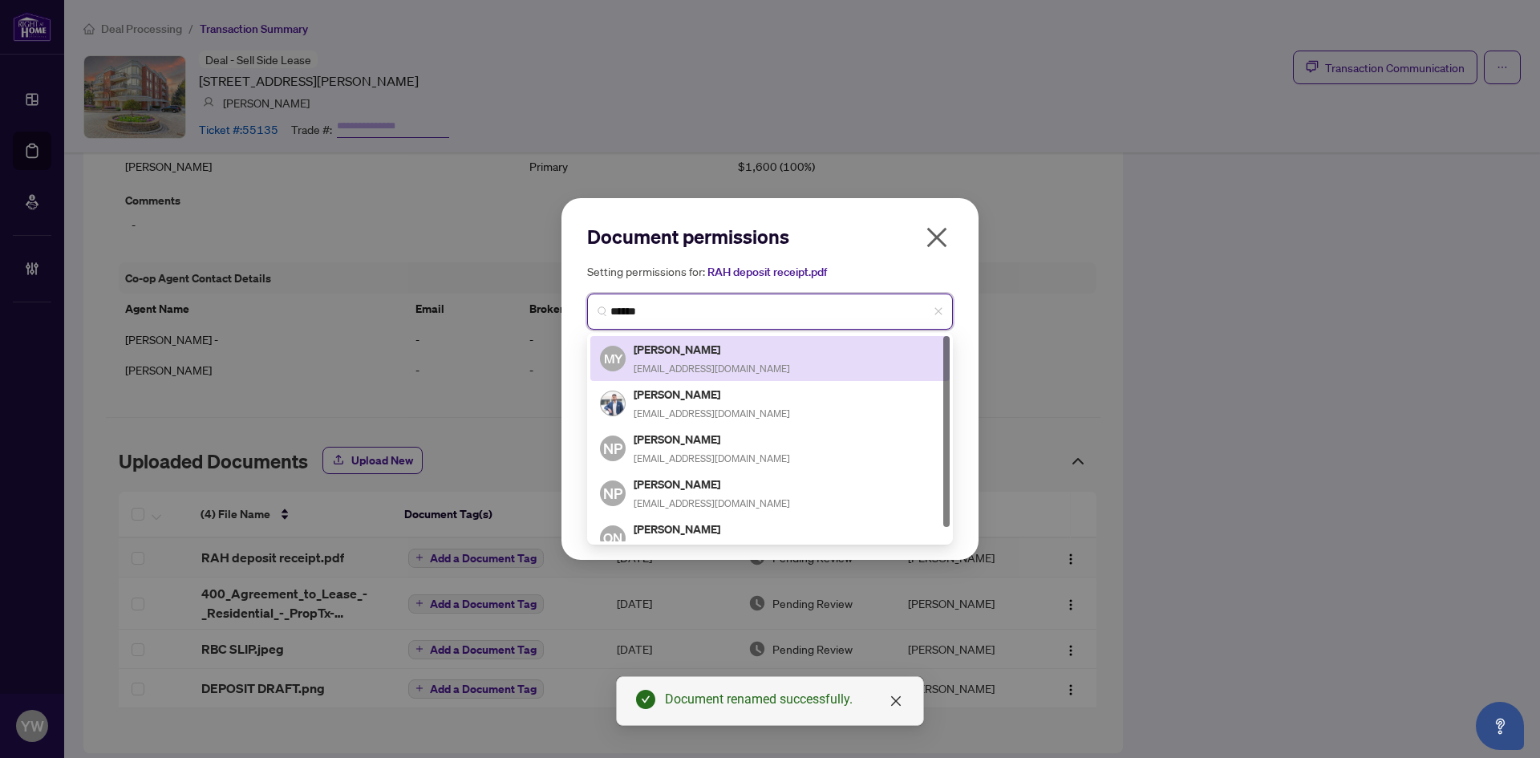
click at [684, 315] on input "******" at bounding box center [777, 311] width 332 height 17
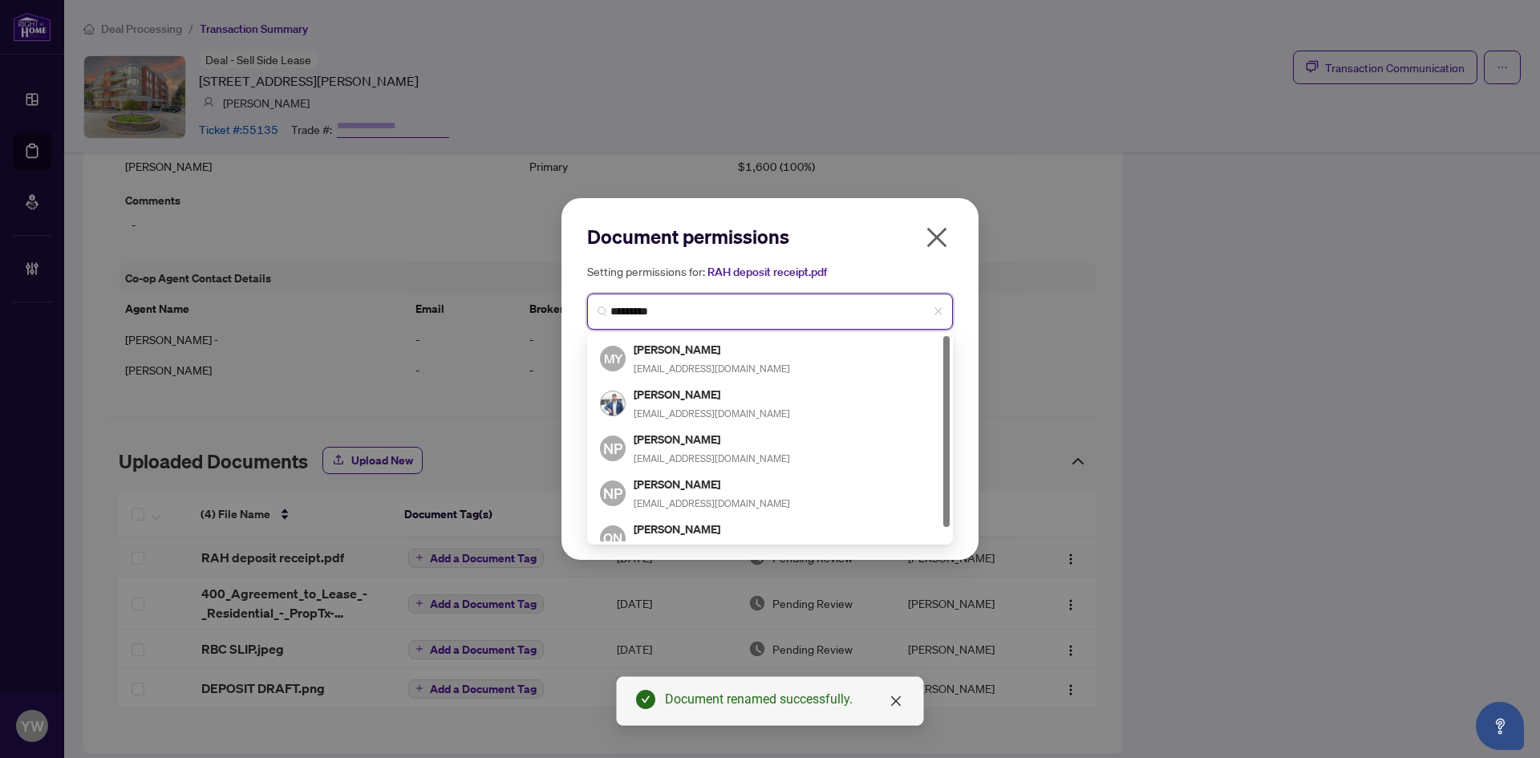
type input "**********"
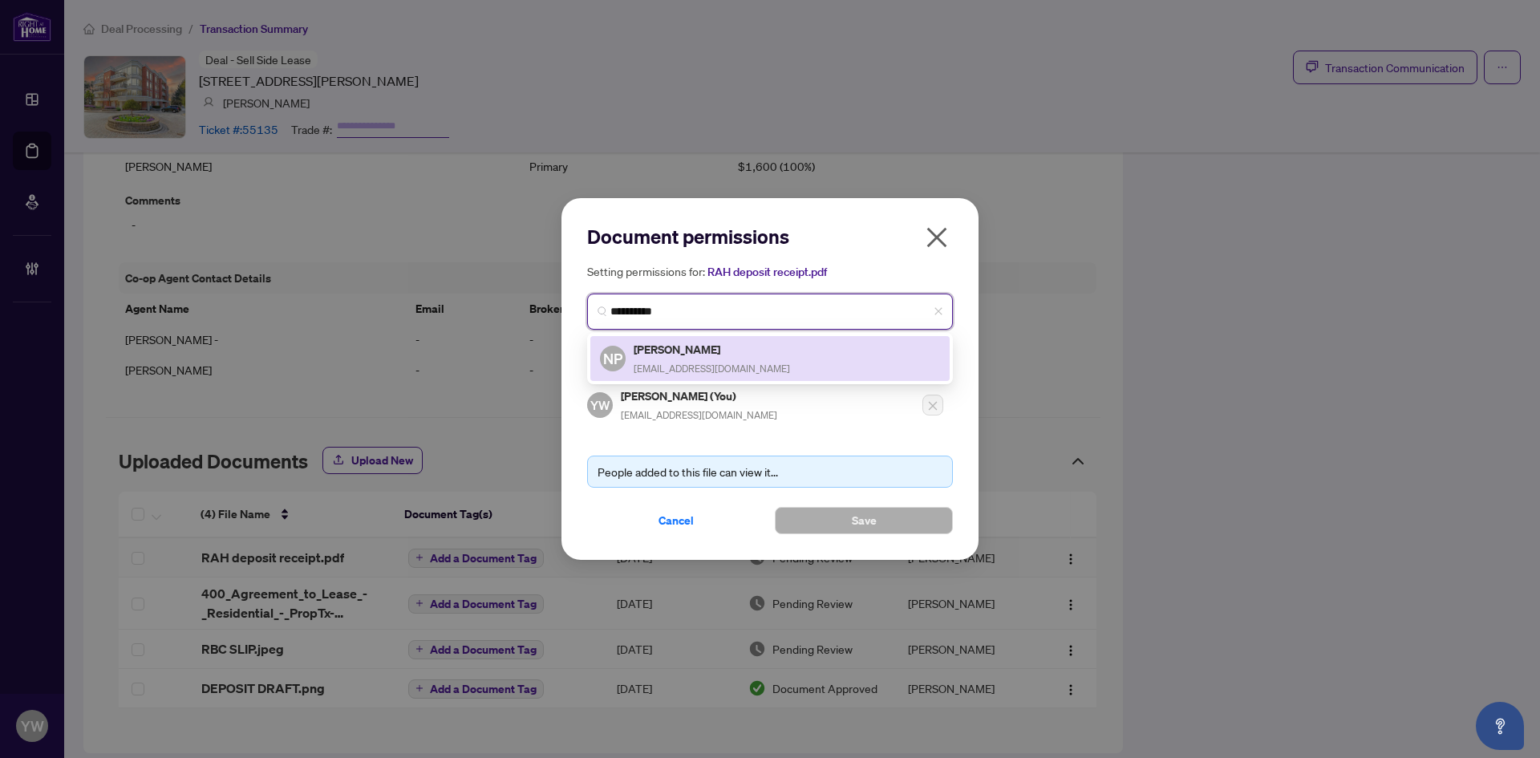
click at [721, 351] on h5 "Nikola Petkovic" at bounding box center [712, 349] width 156 height 18
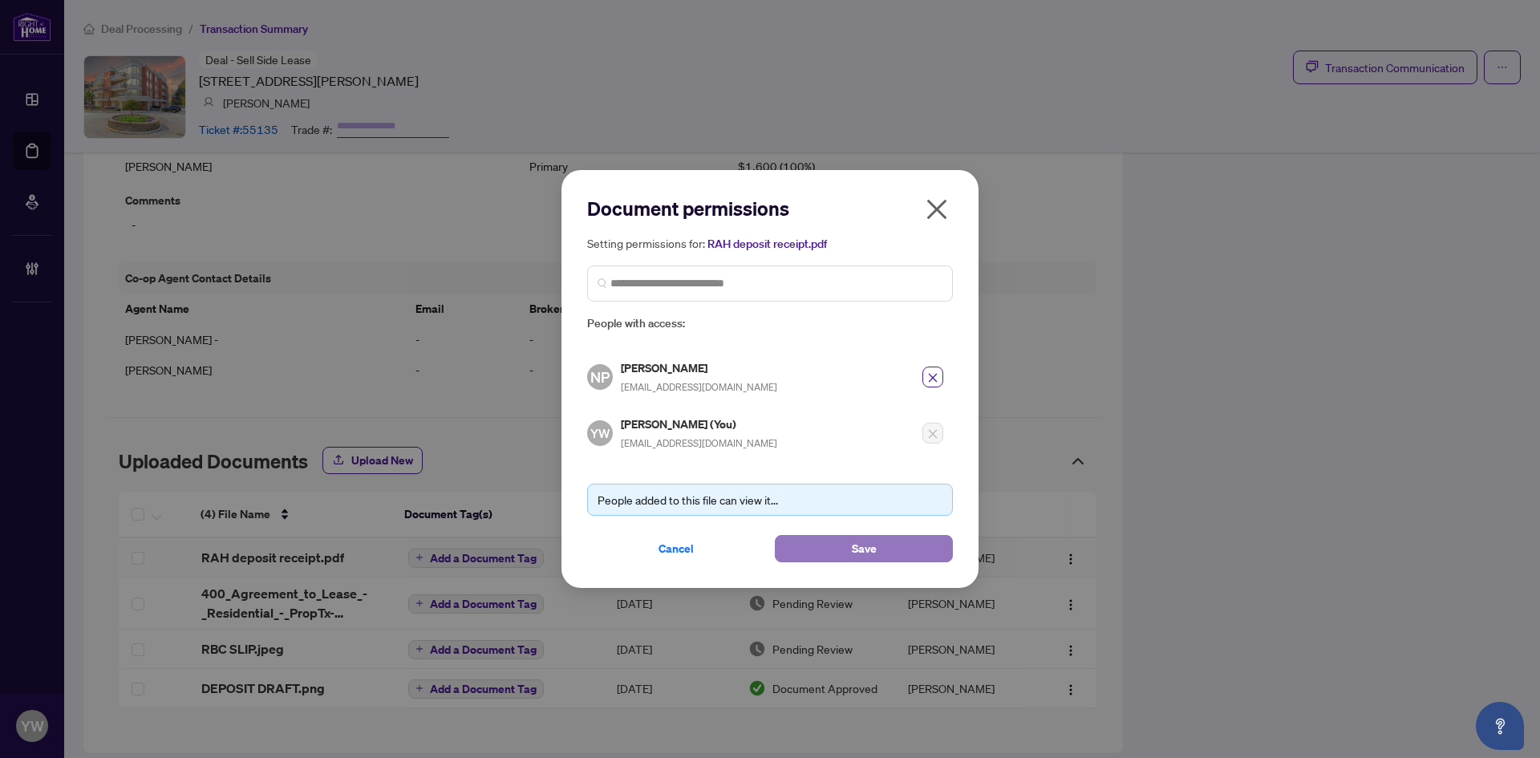
click at [870, 551] on span "Save" at bounding box center [864, 549] width 25 height 26
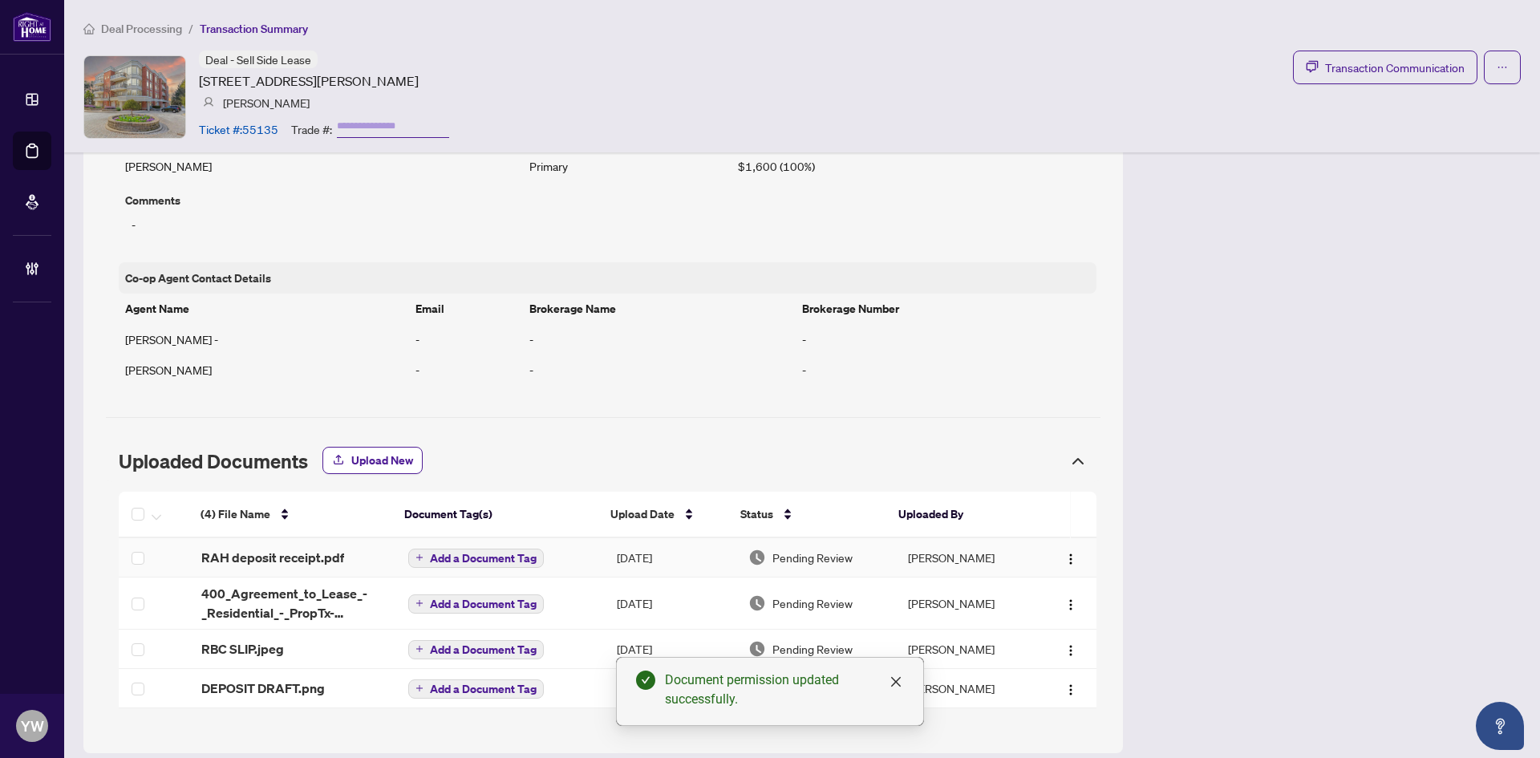
click at [507, 555] on span "Add a Document Tag" at bounding box center [483, 558] width 107 height 11
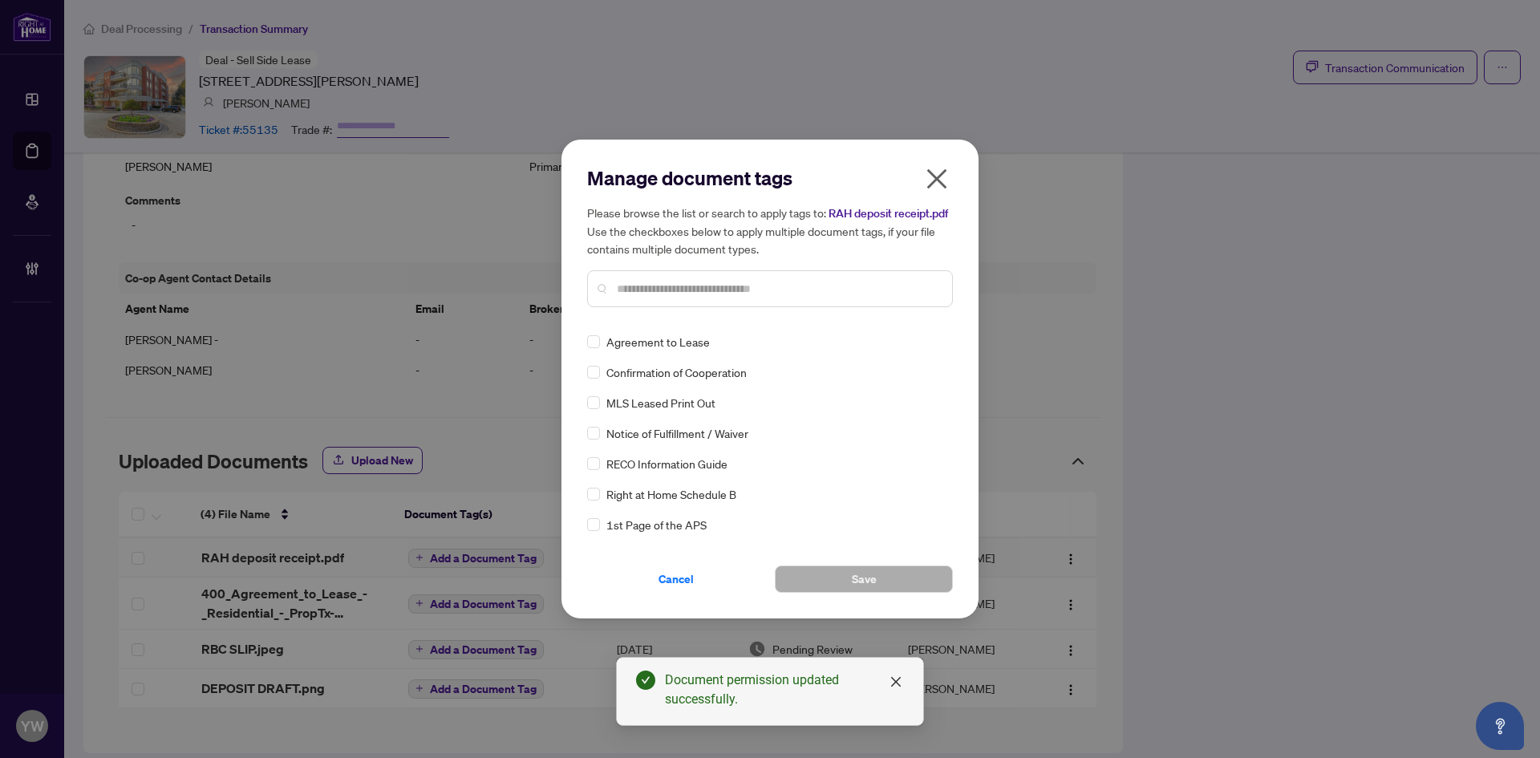
click at [647, 289] on input "text" at bounding box center [778, 289] width 323 height 18
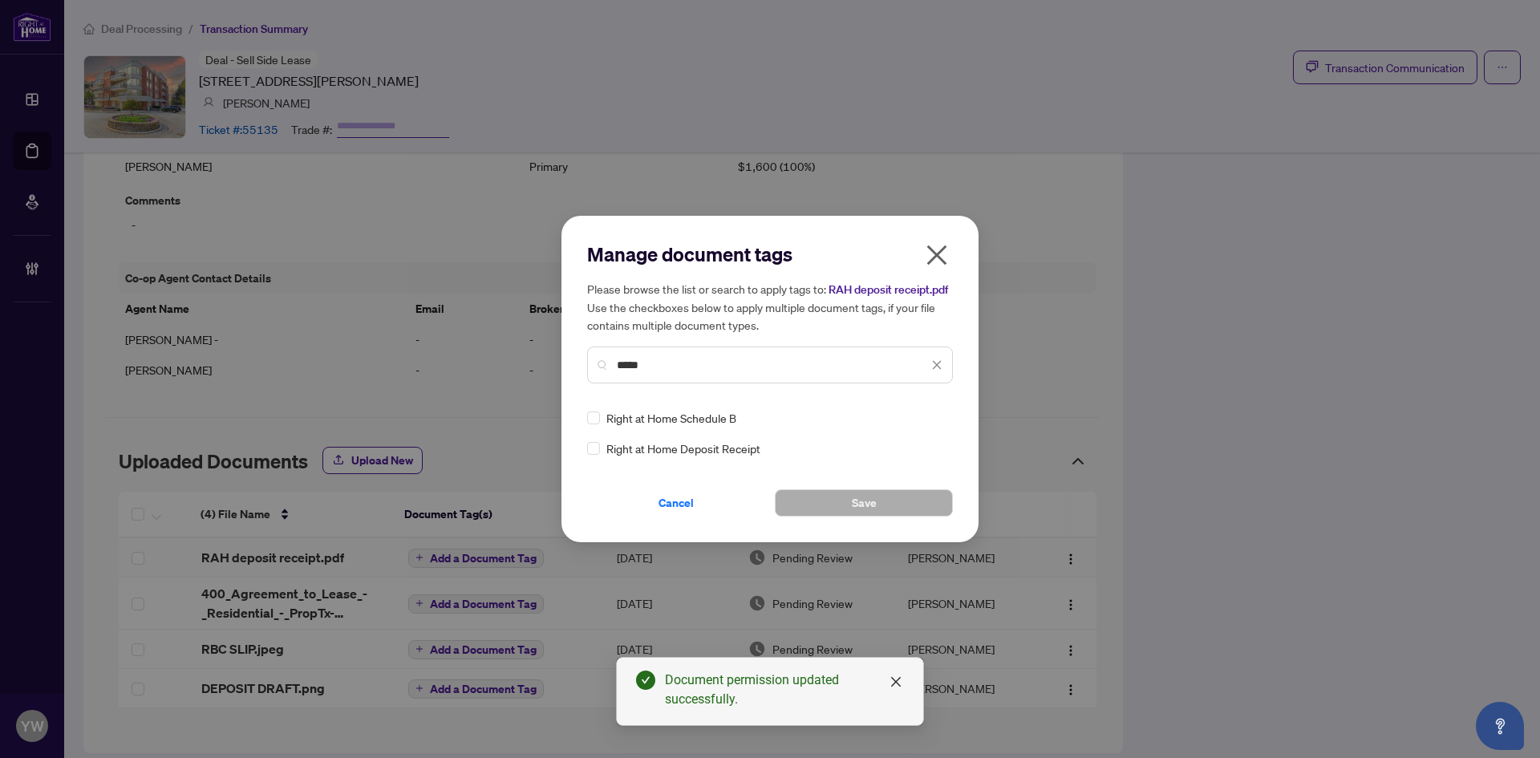
type input "*****"
click at [586, 453] on div "Manage document tags Please browse the list or search to apply tags to: RAH dep…" at bounding box center [770, 379] width 417 height 327
click at [927, 420] on img at bounding box center [920, 418] width 16 height 16
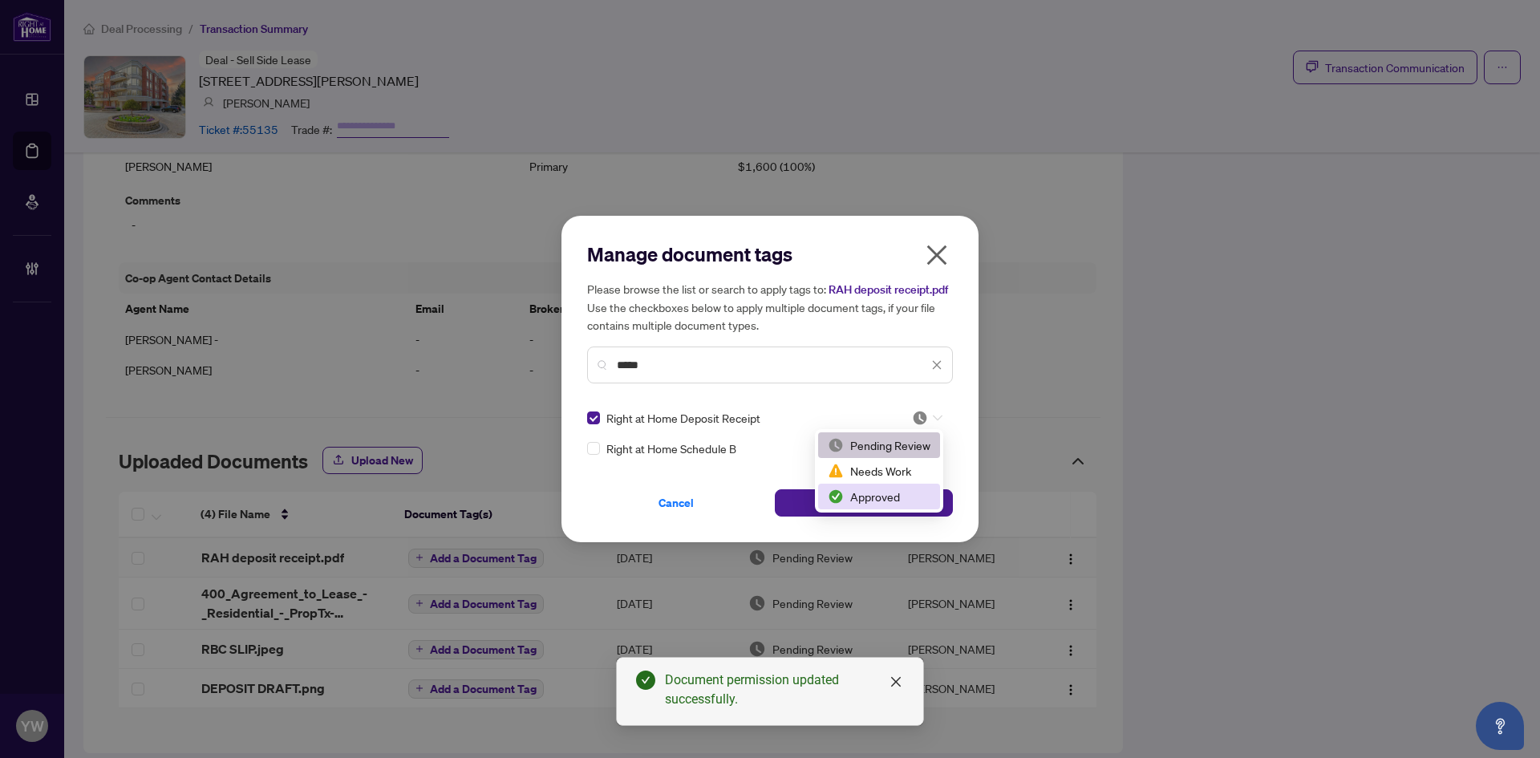
drag, startPoint x: 886, startPoint y: 502, endPoint x: 768, endPoint y: 501, distance: 117.9
click at [885, 502] on div "Approved" at bounding box center [879, 497] width 103 height 18
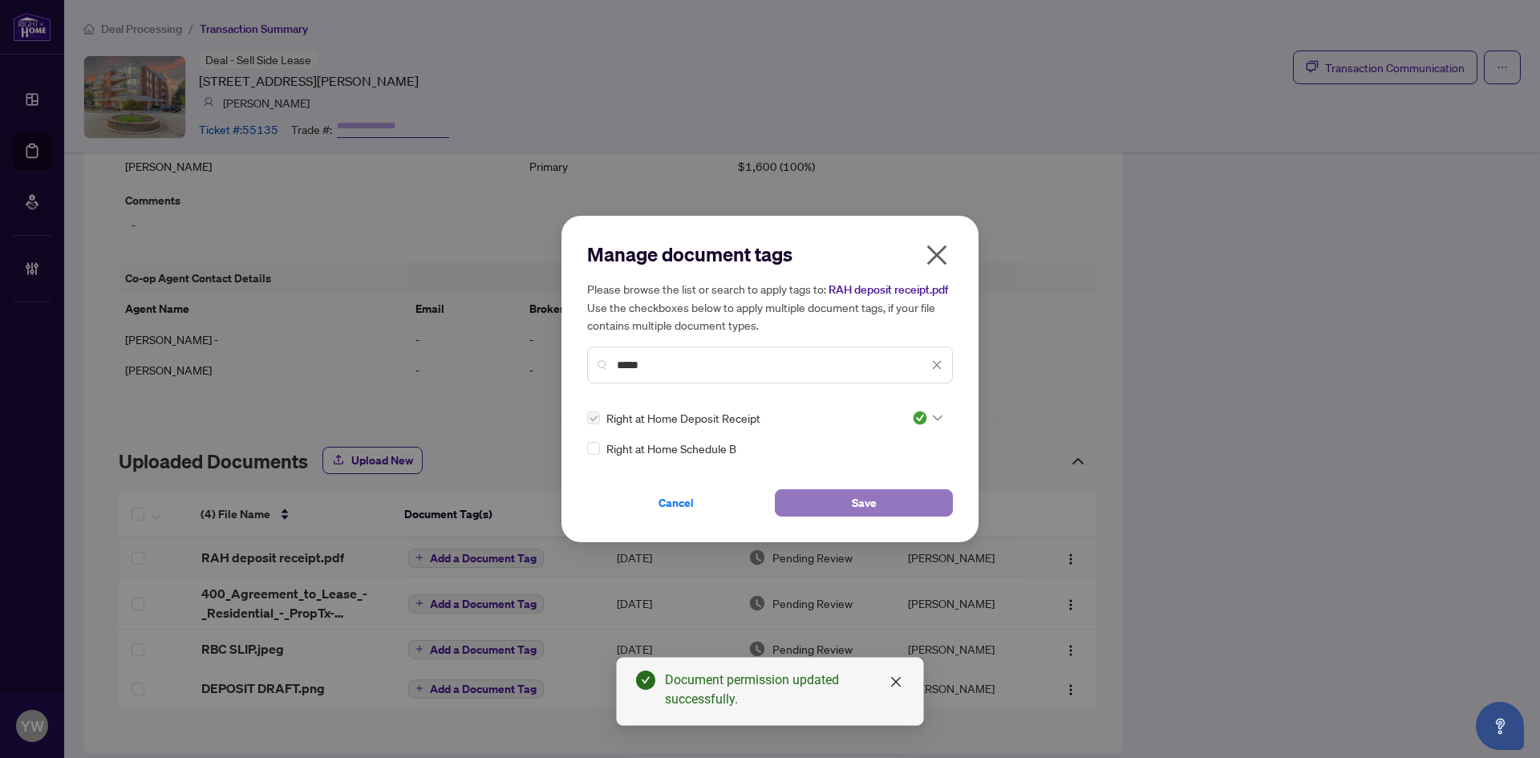
click at [814, 496] on button "Save" at bounding box center [864, 502] width 178 height 27
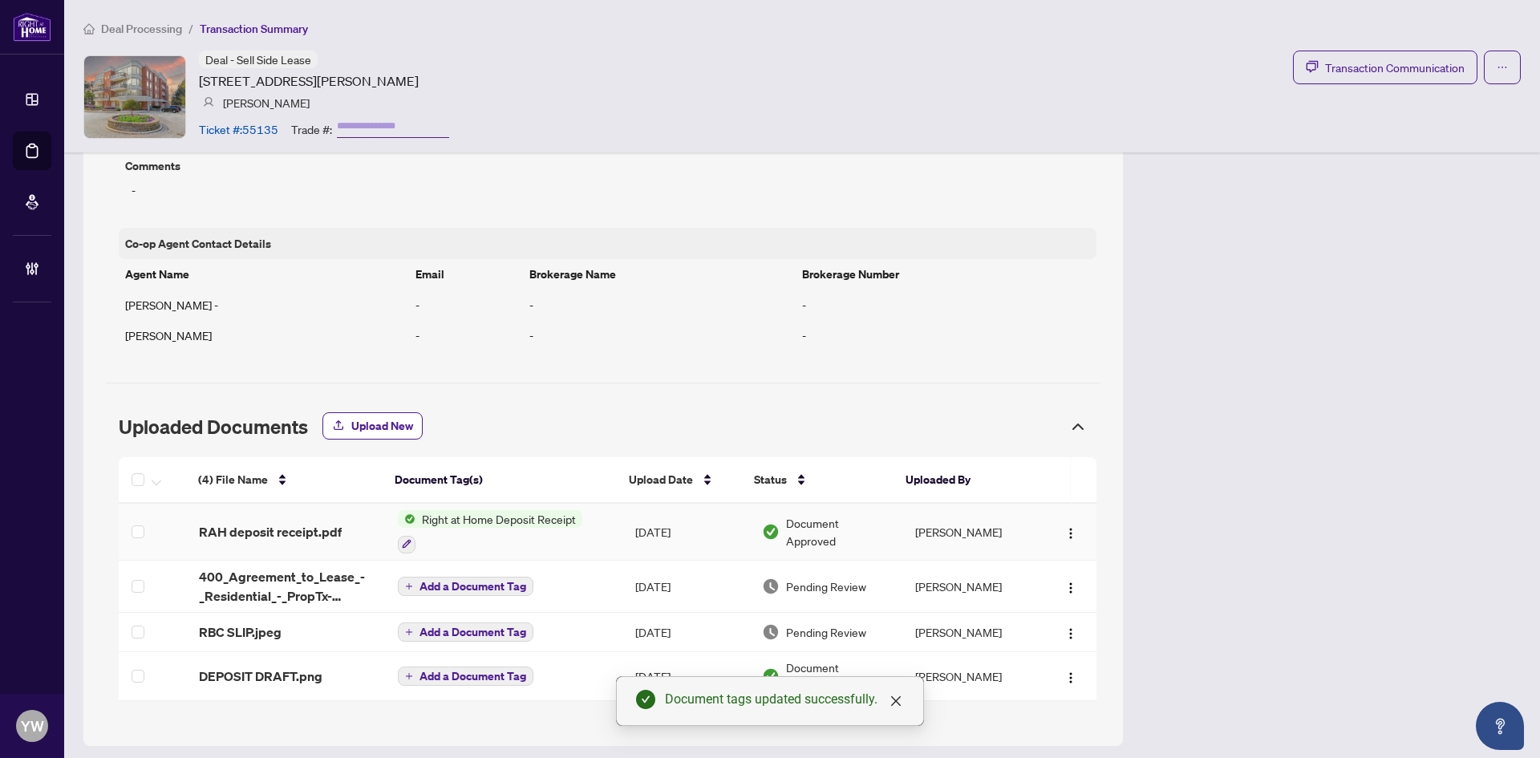
scroll to position [1240, 0]
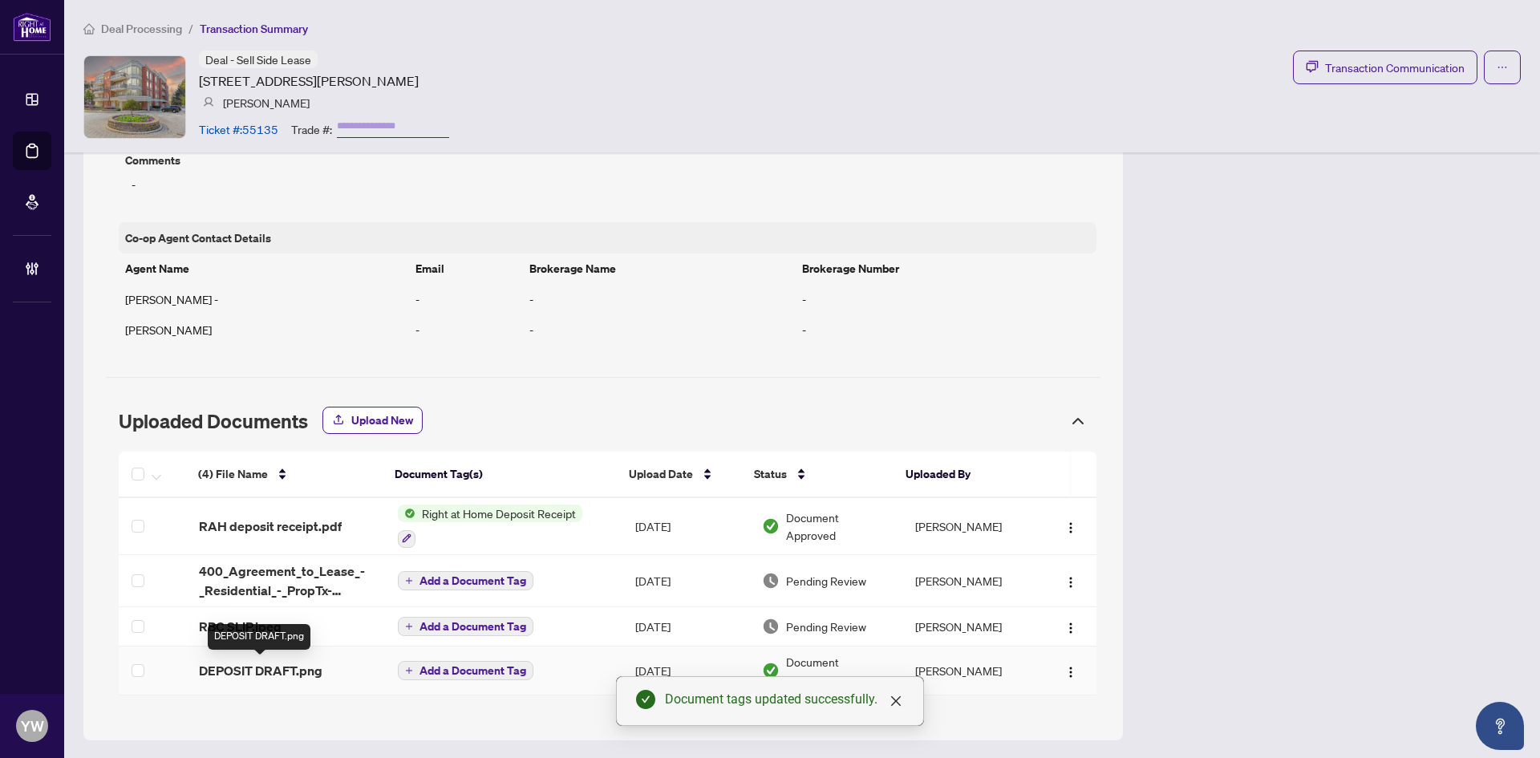
click at [283, 669] on div "(4) File Name Document Tag(s) Upload Date Status Uploaded By (4) File Name Docu…" at bounding box center [608, 574] width 978 height 244
click at [293, 669] on span "DEPOSIT DRAFT.png" at bounding box center [261, 670] width 124 height 19
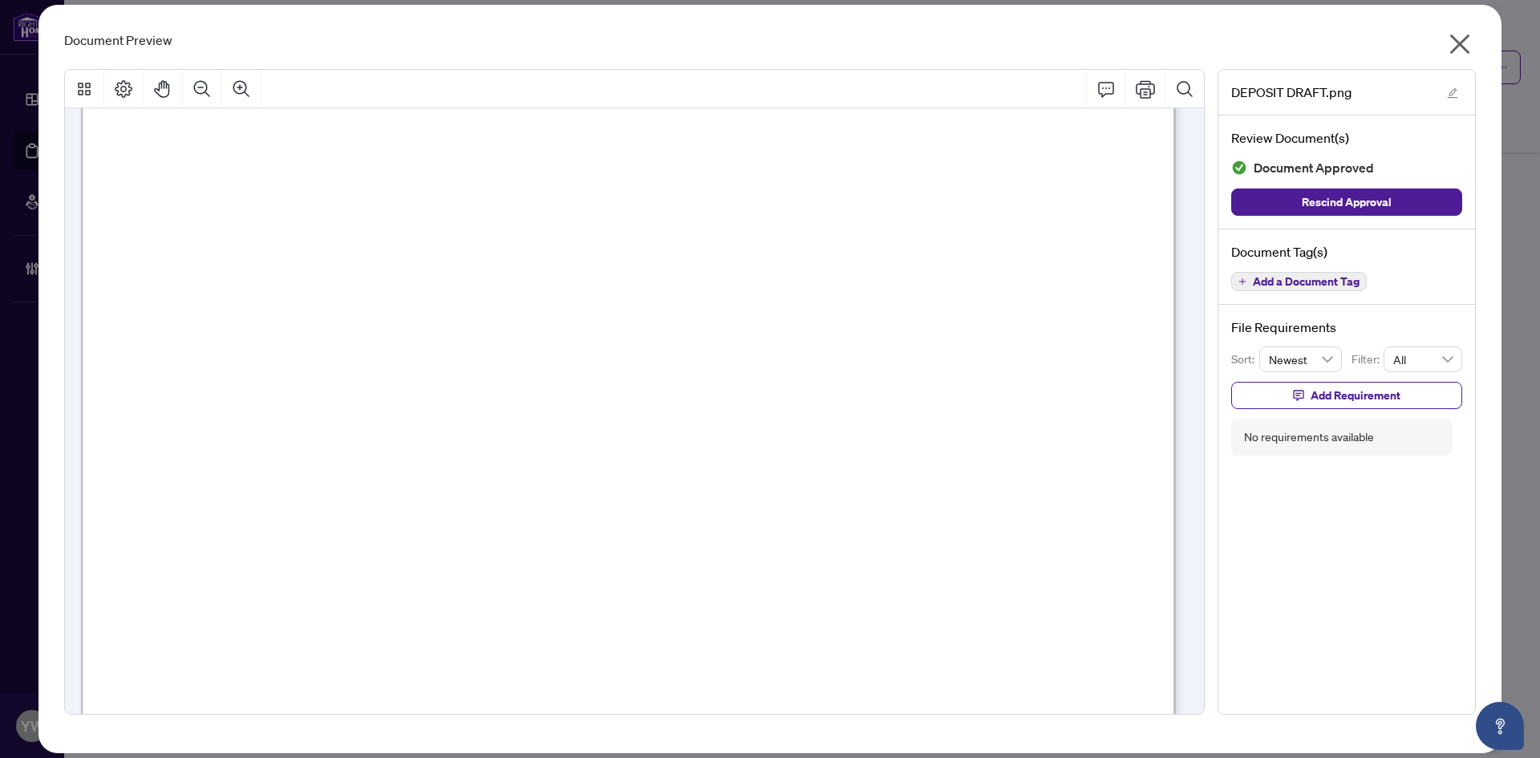
scroll to position [481, 0]
click at [1460, 46] on icon "close" at bounding box center [1461, 44] width 20 height 20
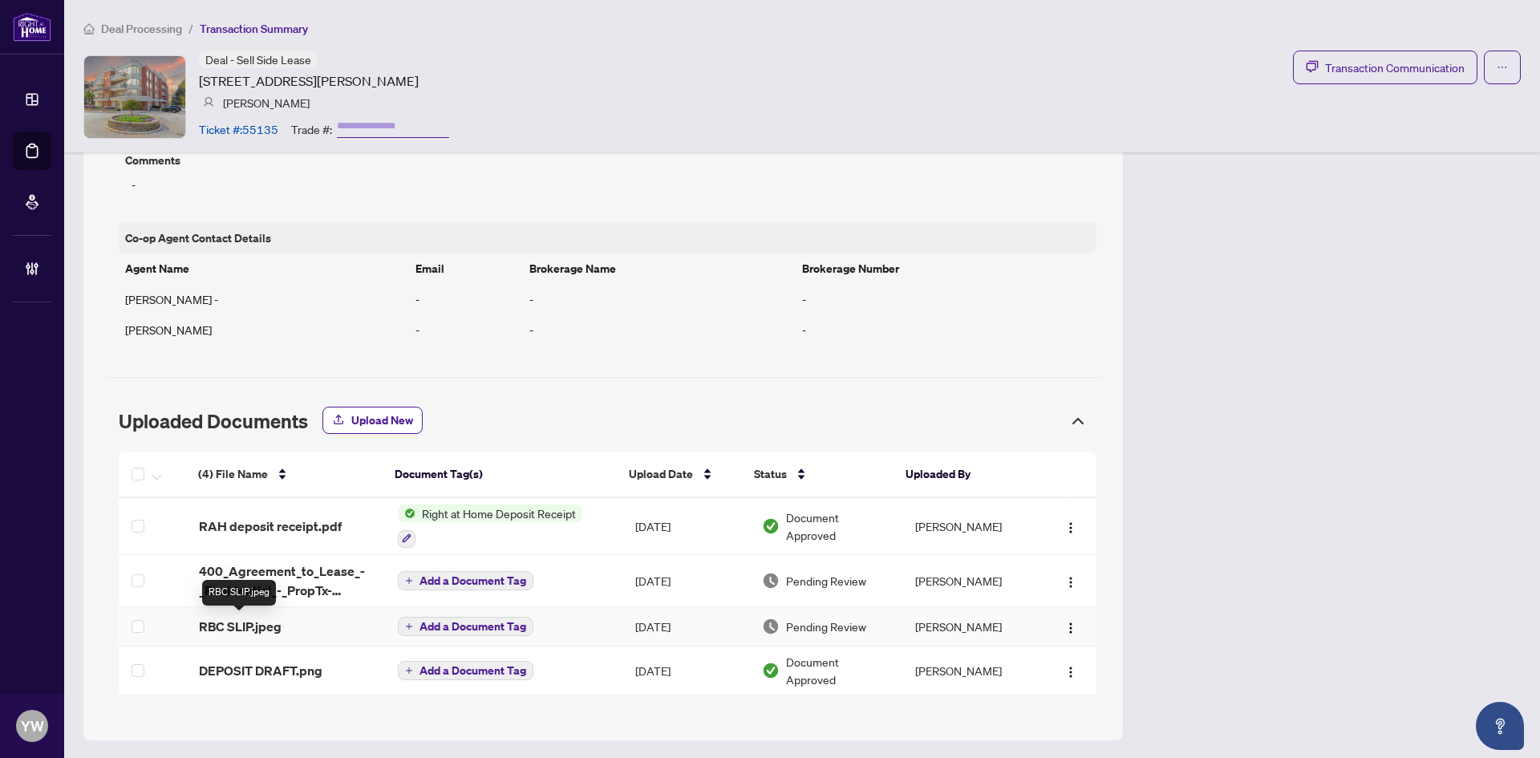
click at [264, 631] on span "RBC SLIP.jpeg" at bounding box center [240, 626] width 83 height 19
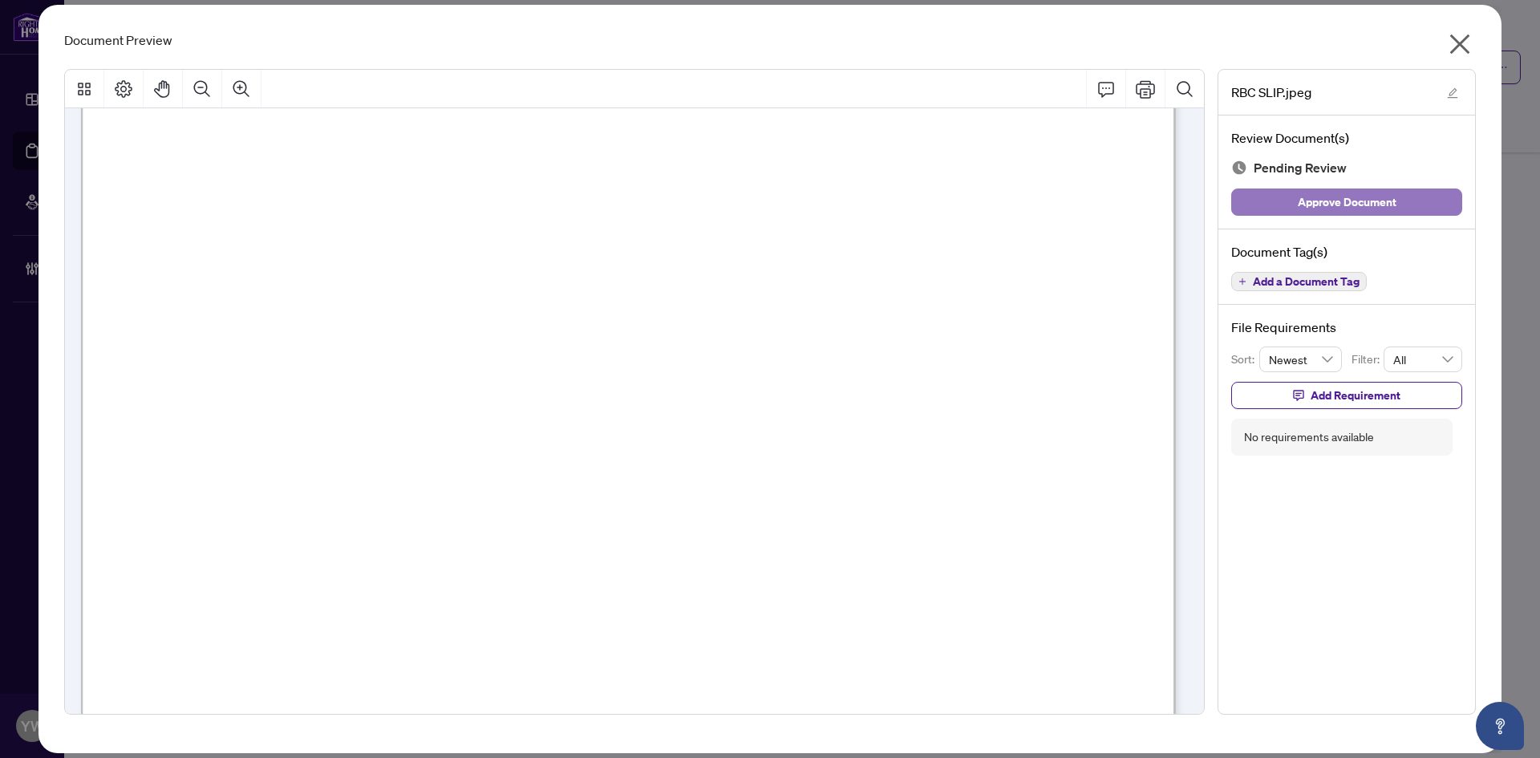
click at [1394, 198] on span "Approve Document" at bounding box center [1347, 202] width 99 height 26
click at [1459, 41] on icon "close" at bounding box center [1461, 44] width 20 height 20
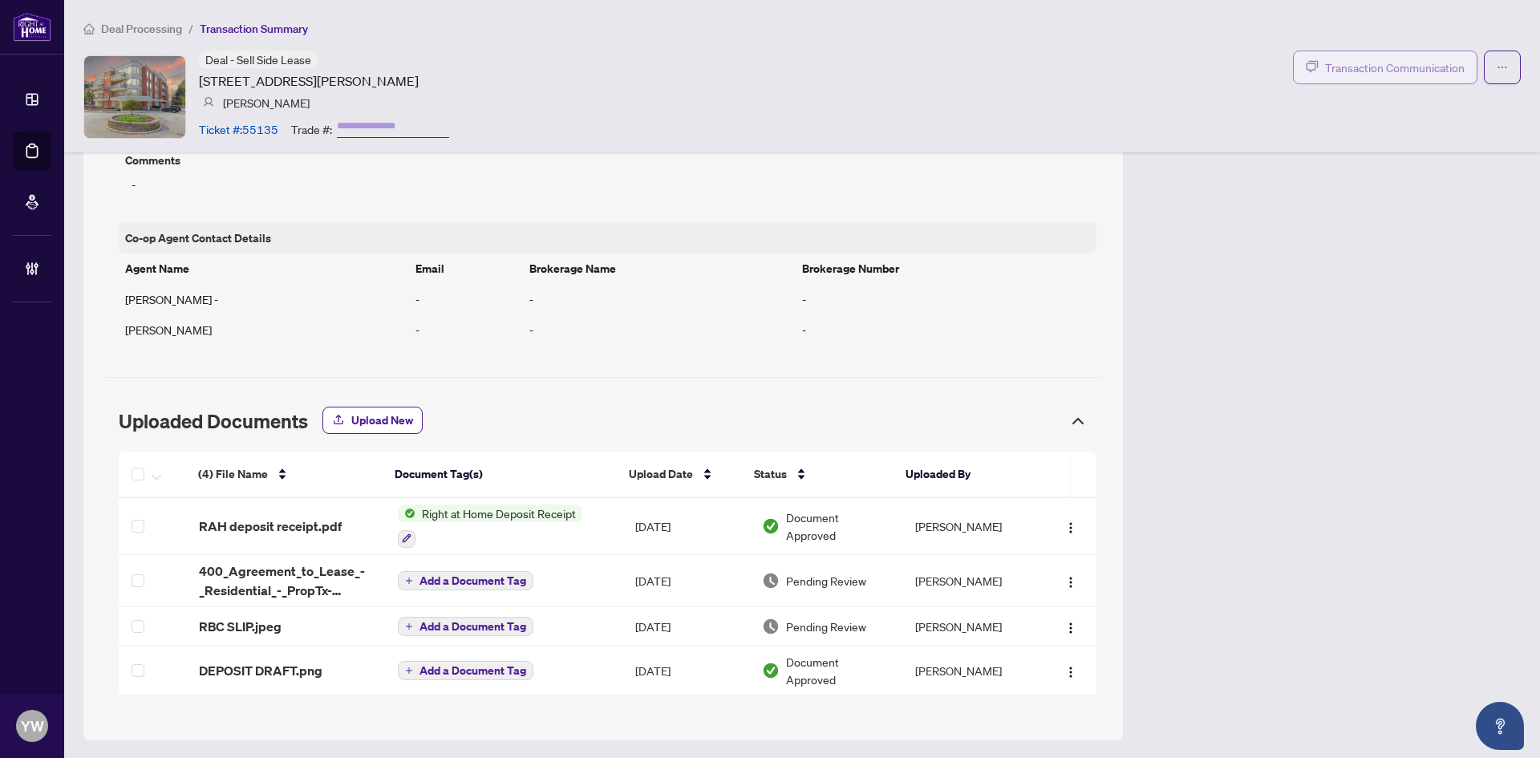
click at [1386, 67] on span "Transaction Communication" at bounding box center [1395, 68] width 140 height 18
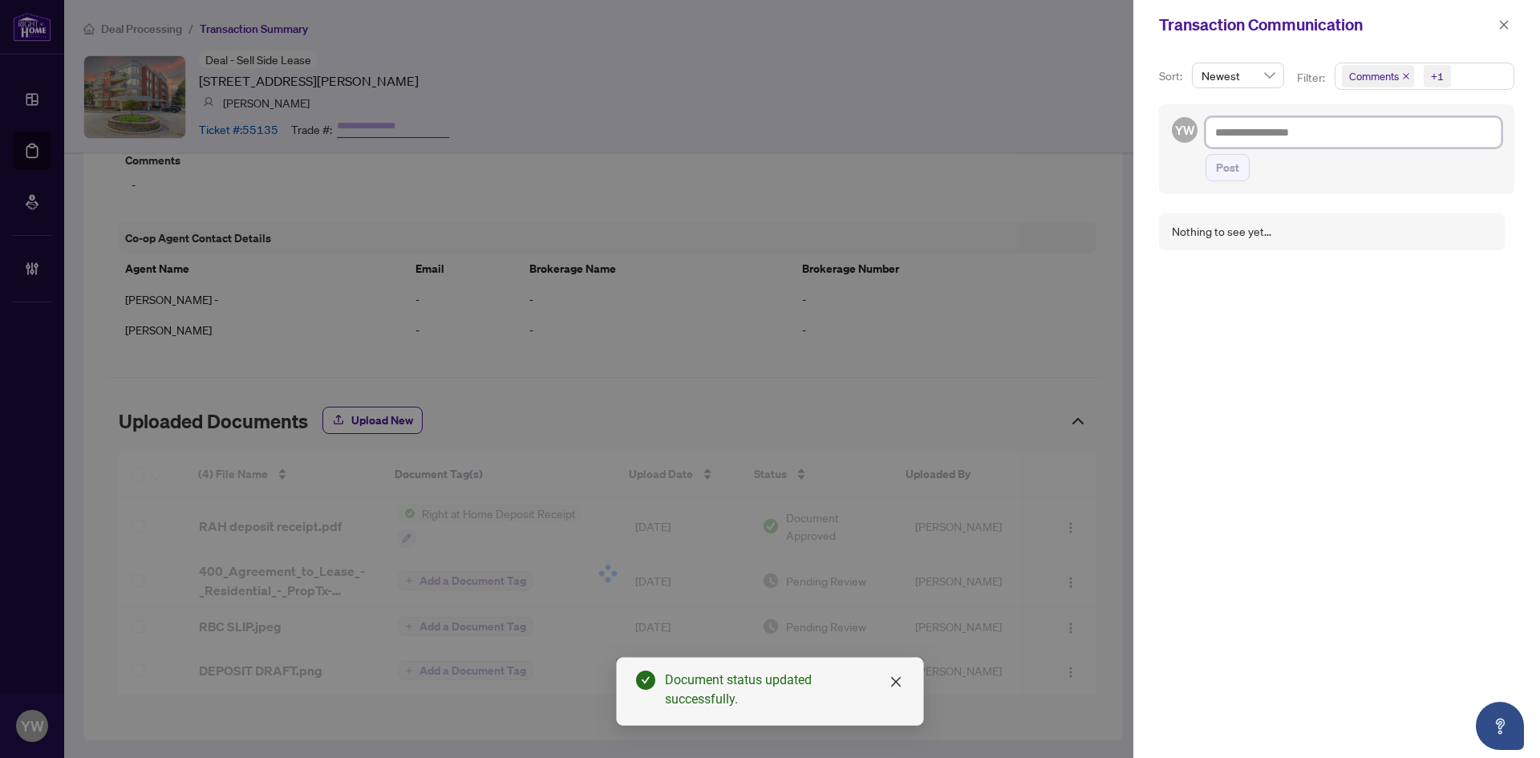
click at [1252, 136] on textarea at bounding box center [1354, 132] width 296 height 30
paste textarea "**********"
type textarea "**********"
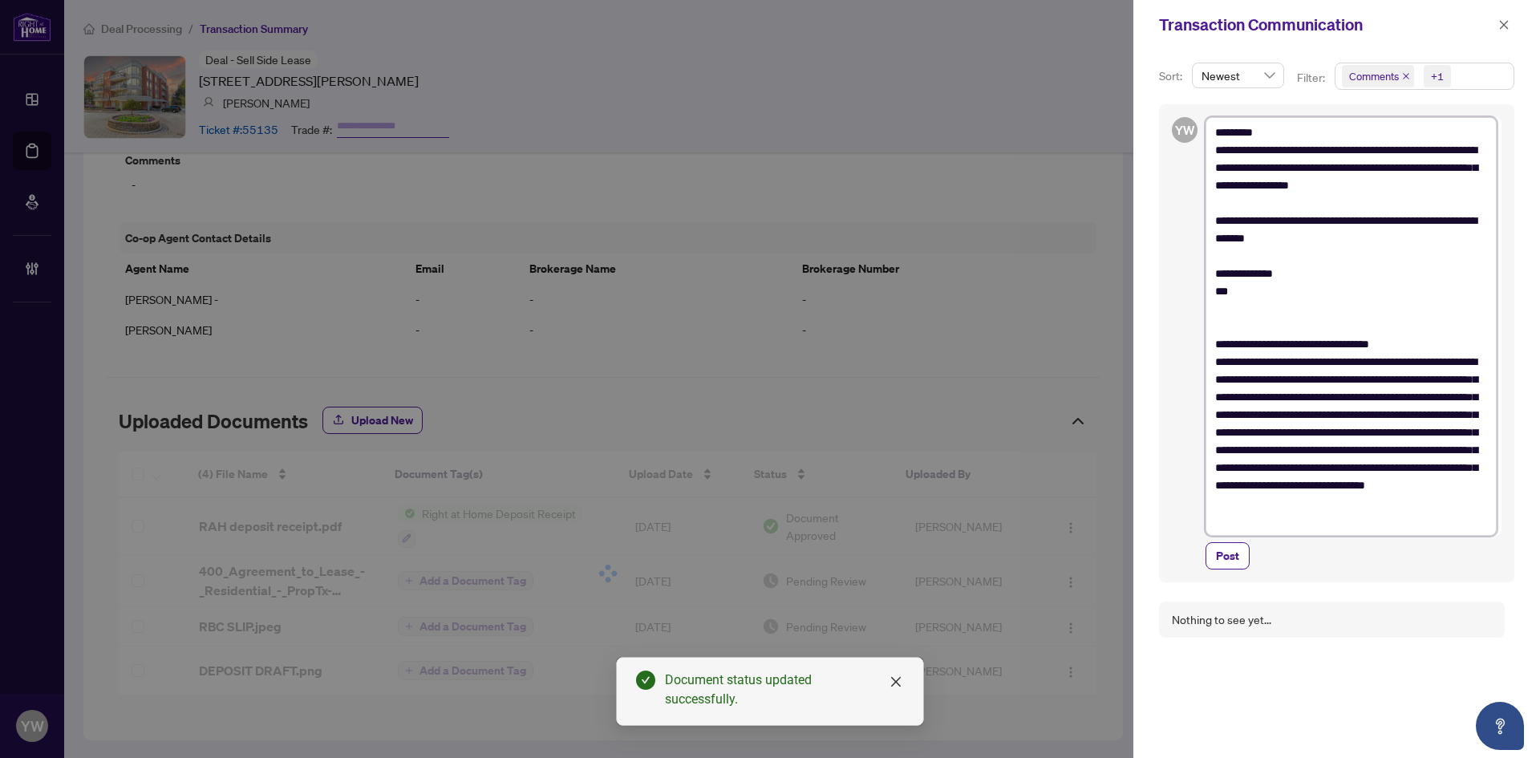
scroll to position [0, 0]
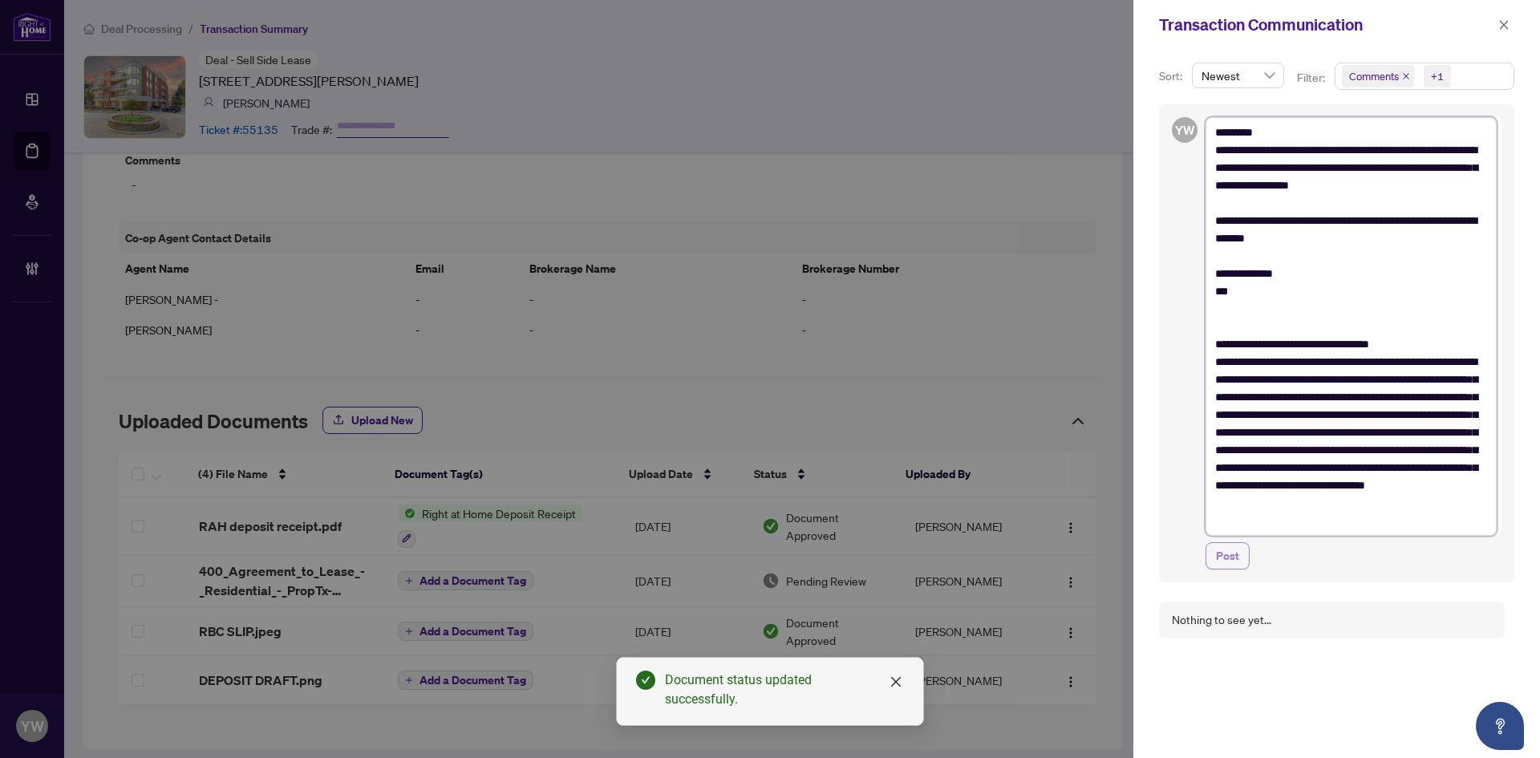
type textarea "**********"
click at [1240, 558] on button "Post" at bounding box center [1228, 555] width 44 height 27
type textarea "**********"
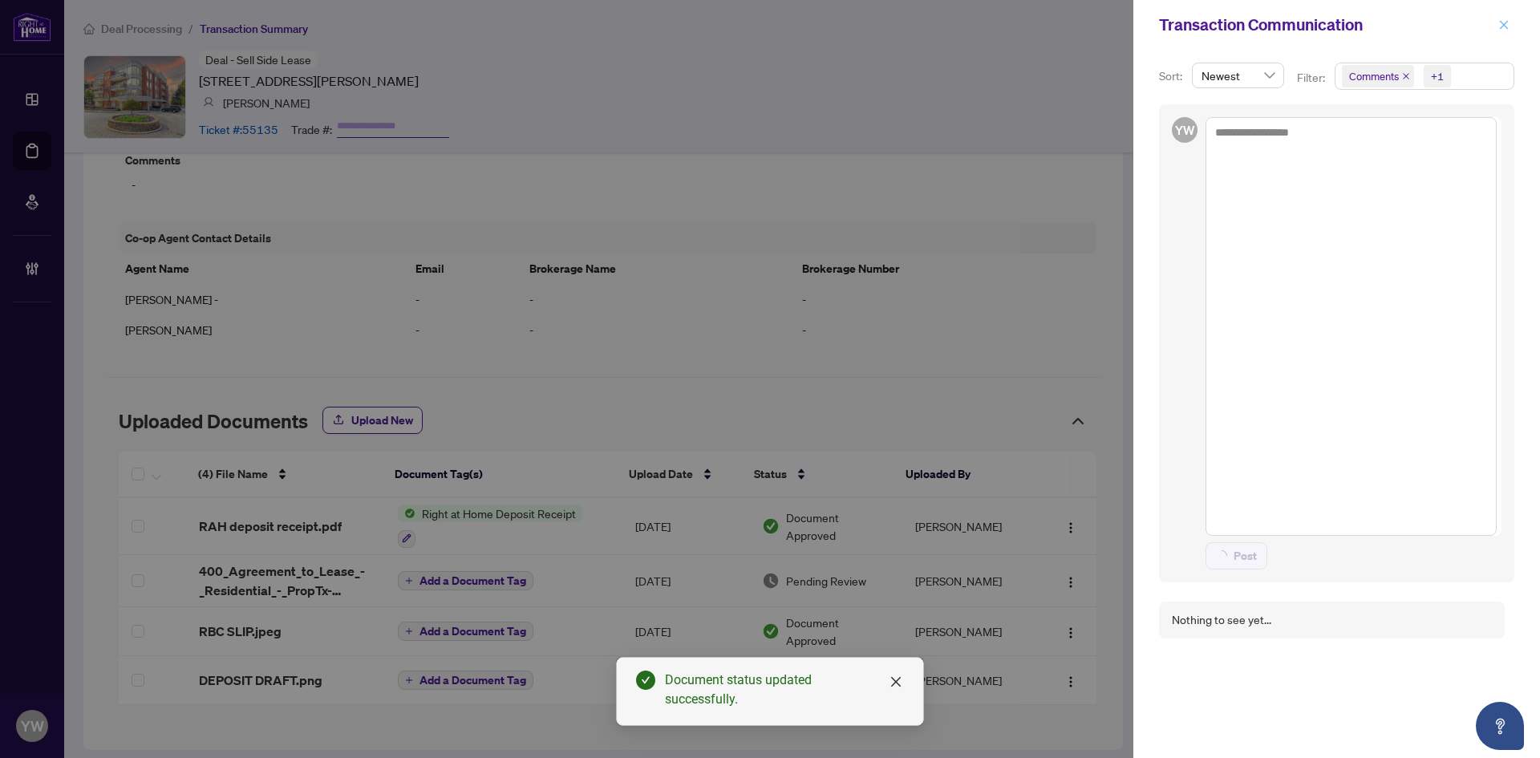
click at [1507, 15] on span "button" at bounding box center [1504, 25] width 11 height 26
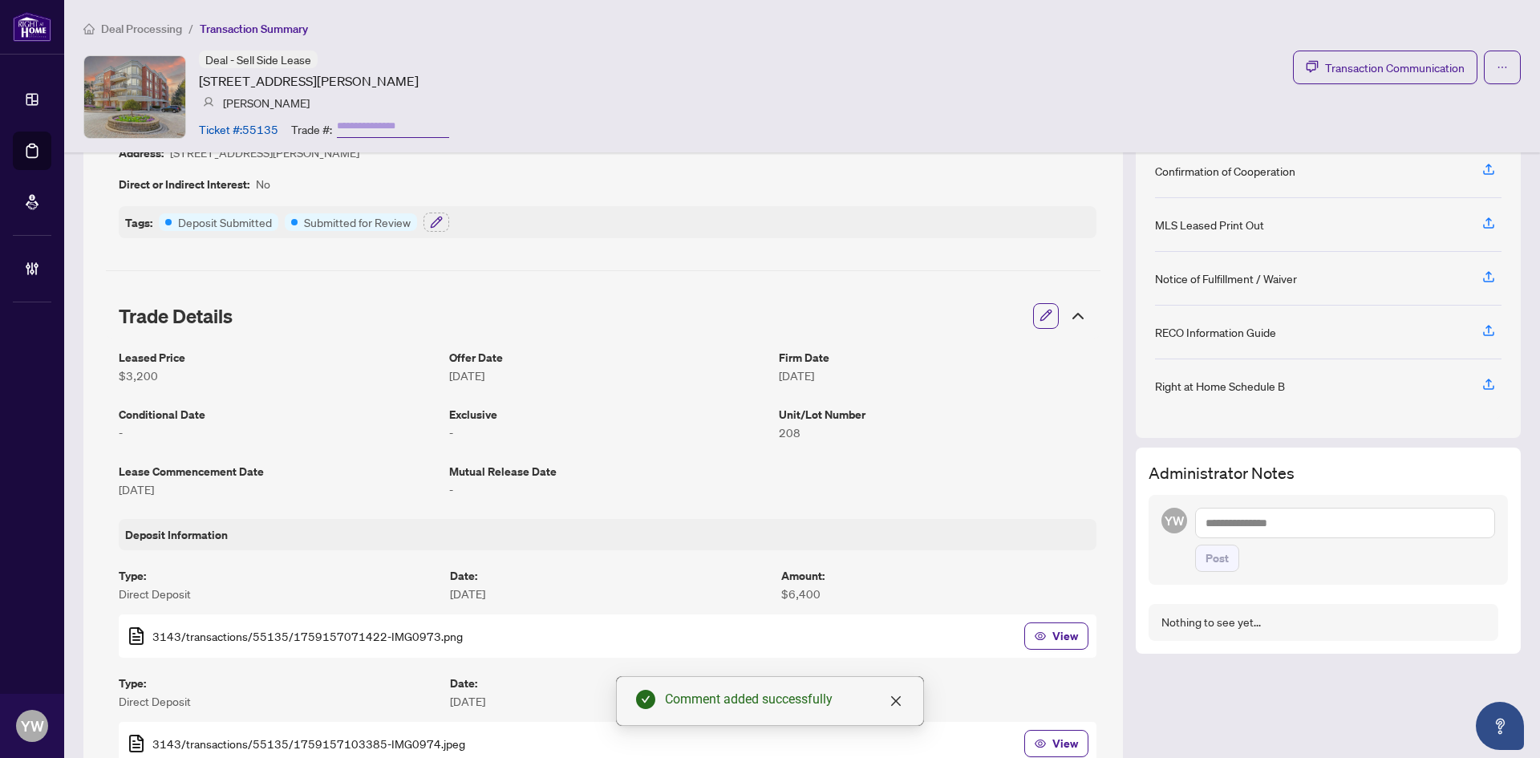
scroll to position [126, 0]
drag, startPoint x: 1231, startPoint y: 509, endPoint x: 1250, endPoint y: 528, distance: 27.2
click at [1230, 511] on textarea at bounding box center [1345, 524] width 300 height 30
paste textarea "**********"
type textarea "**********"
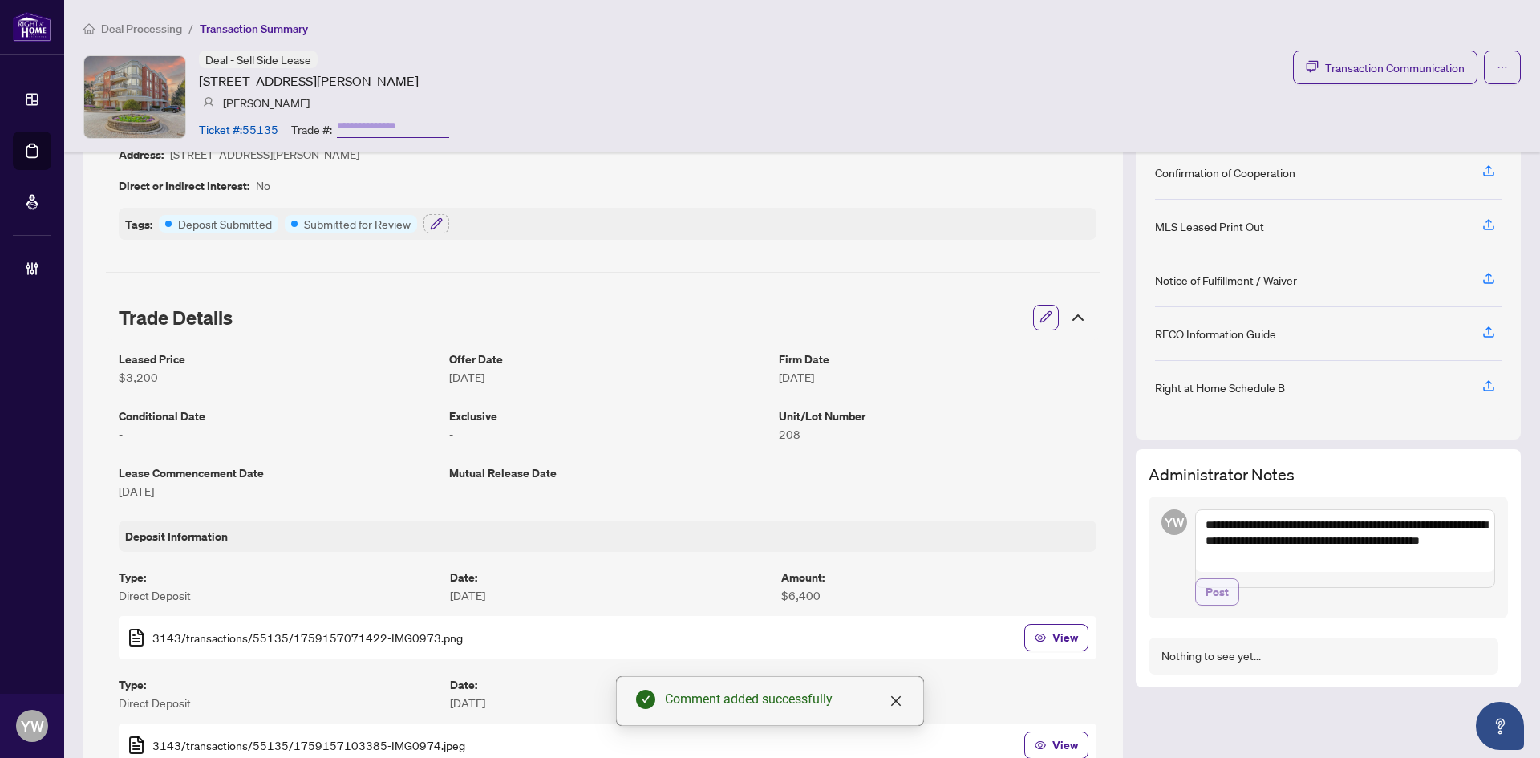
click at [1212, 600] on span "Post" at bounding box center [1217, 592] width 23 height 26
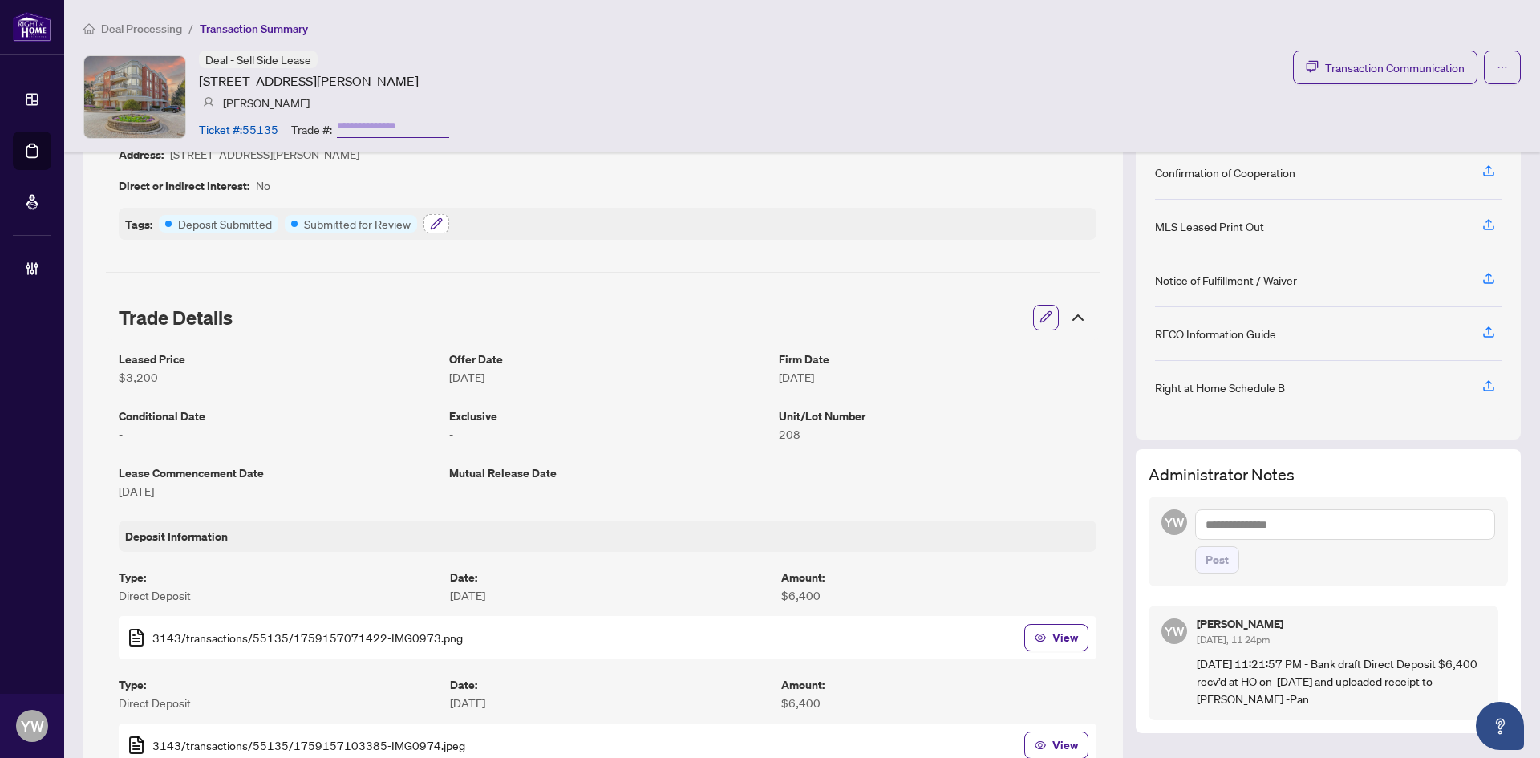
click at [438, 225] on icon "button" at bounding box center [436, 223] width 13 height 13
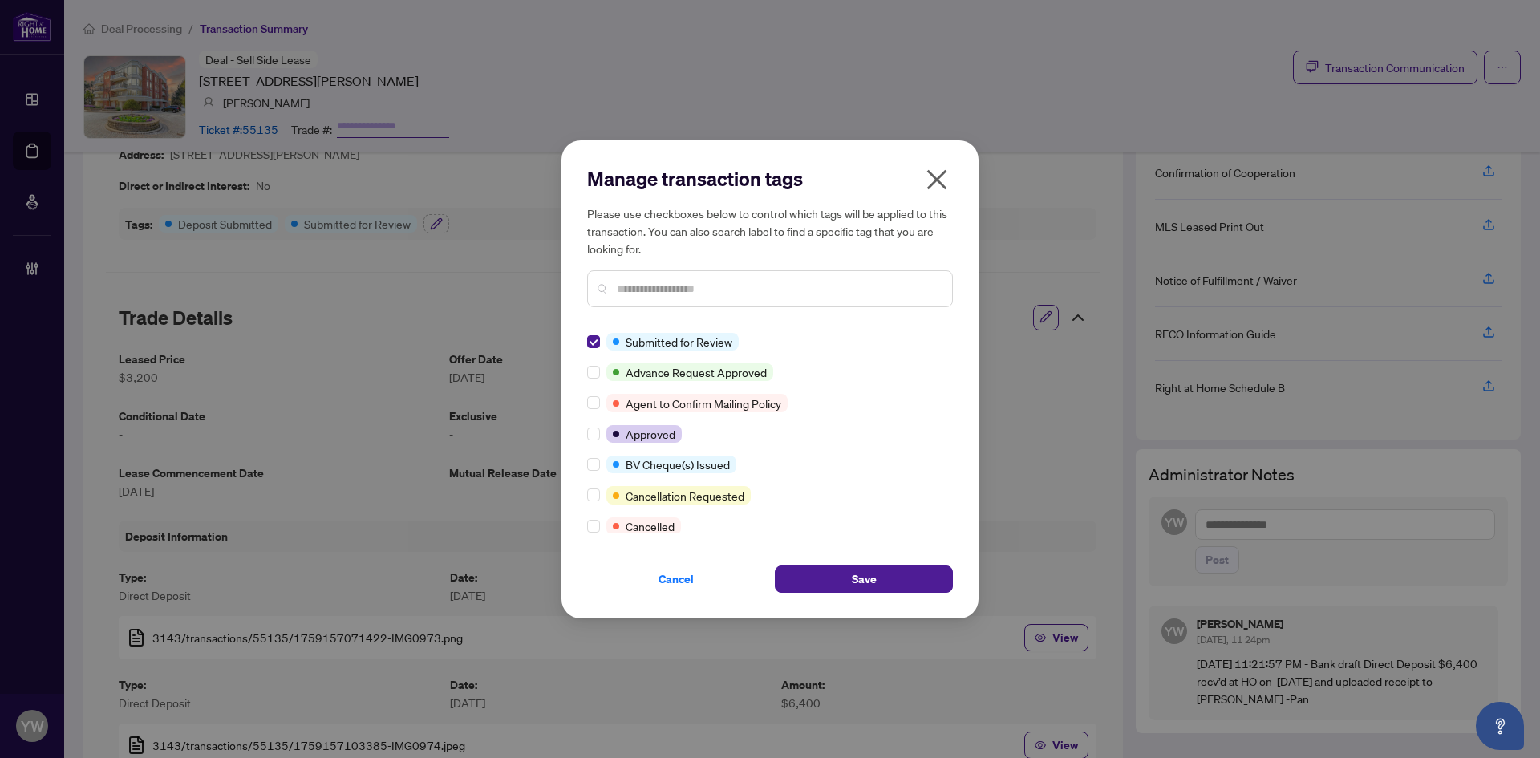
scroll to position [0, 0]
click at [888, 586] on button "Save" at bounding box center [864, 579] width 178 height 27
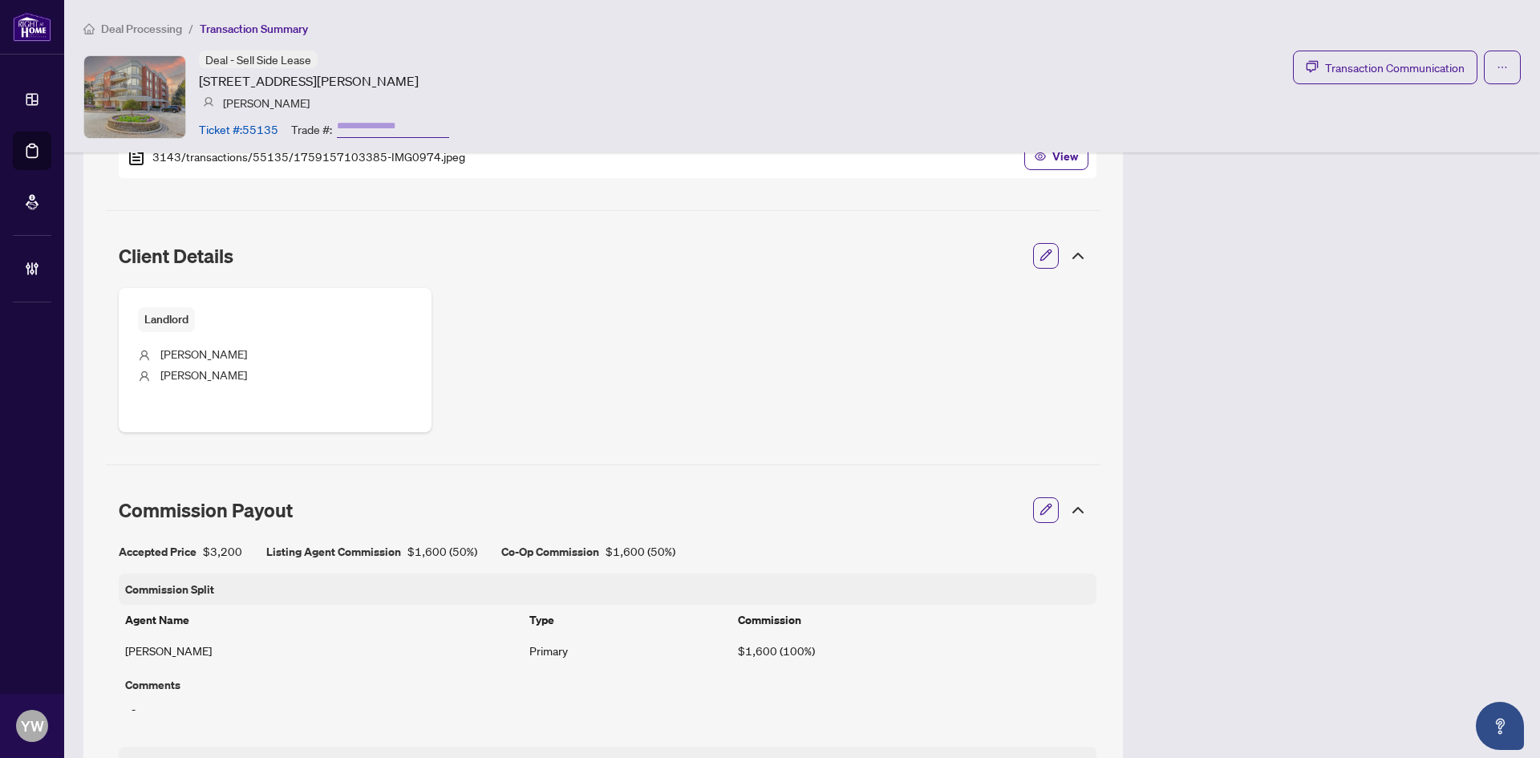
scroll to position [688, 0]
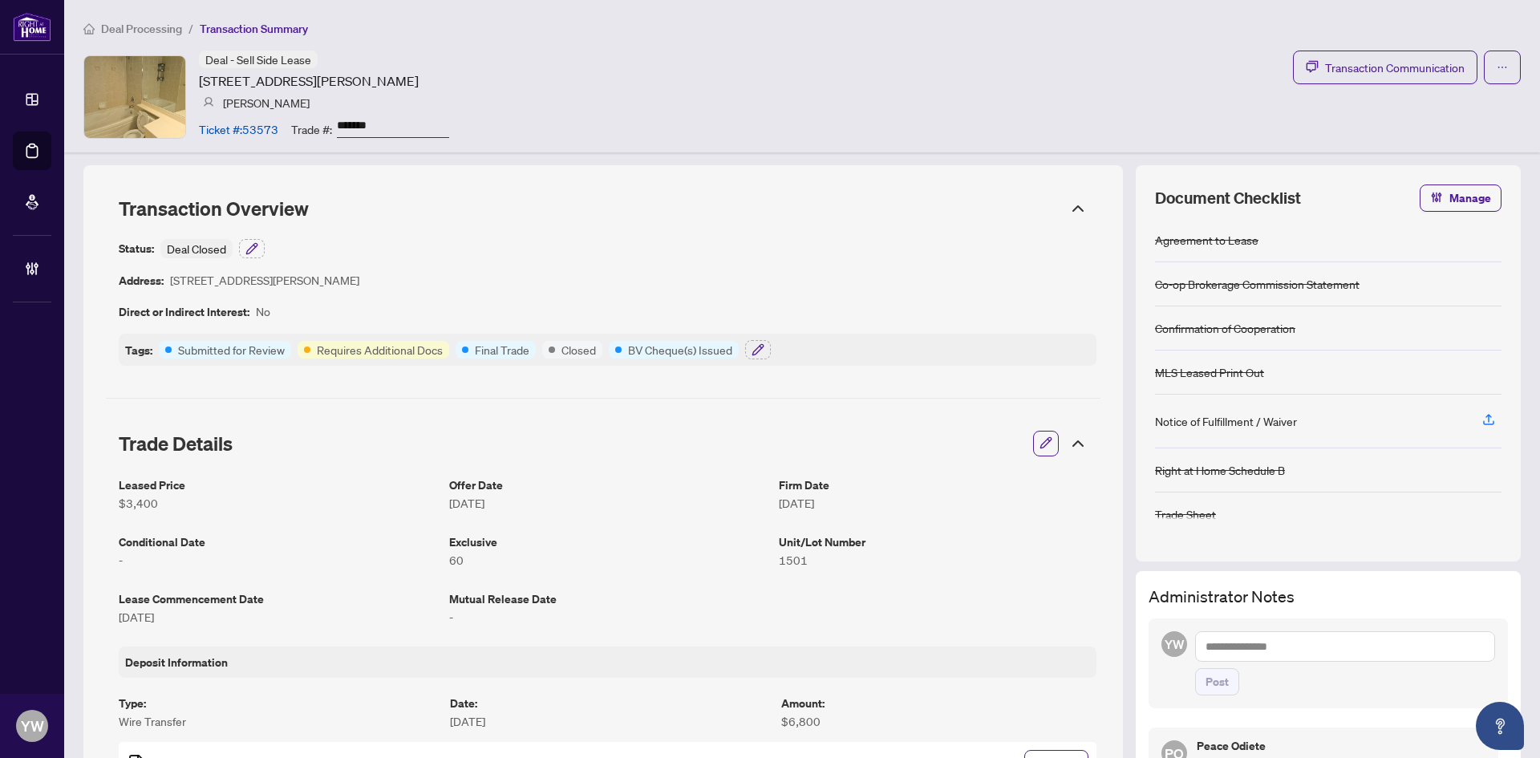
click at [406, 125] on input "*******" at bounding box center [393, 126] width 112 height 23
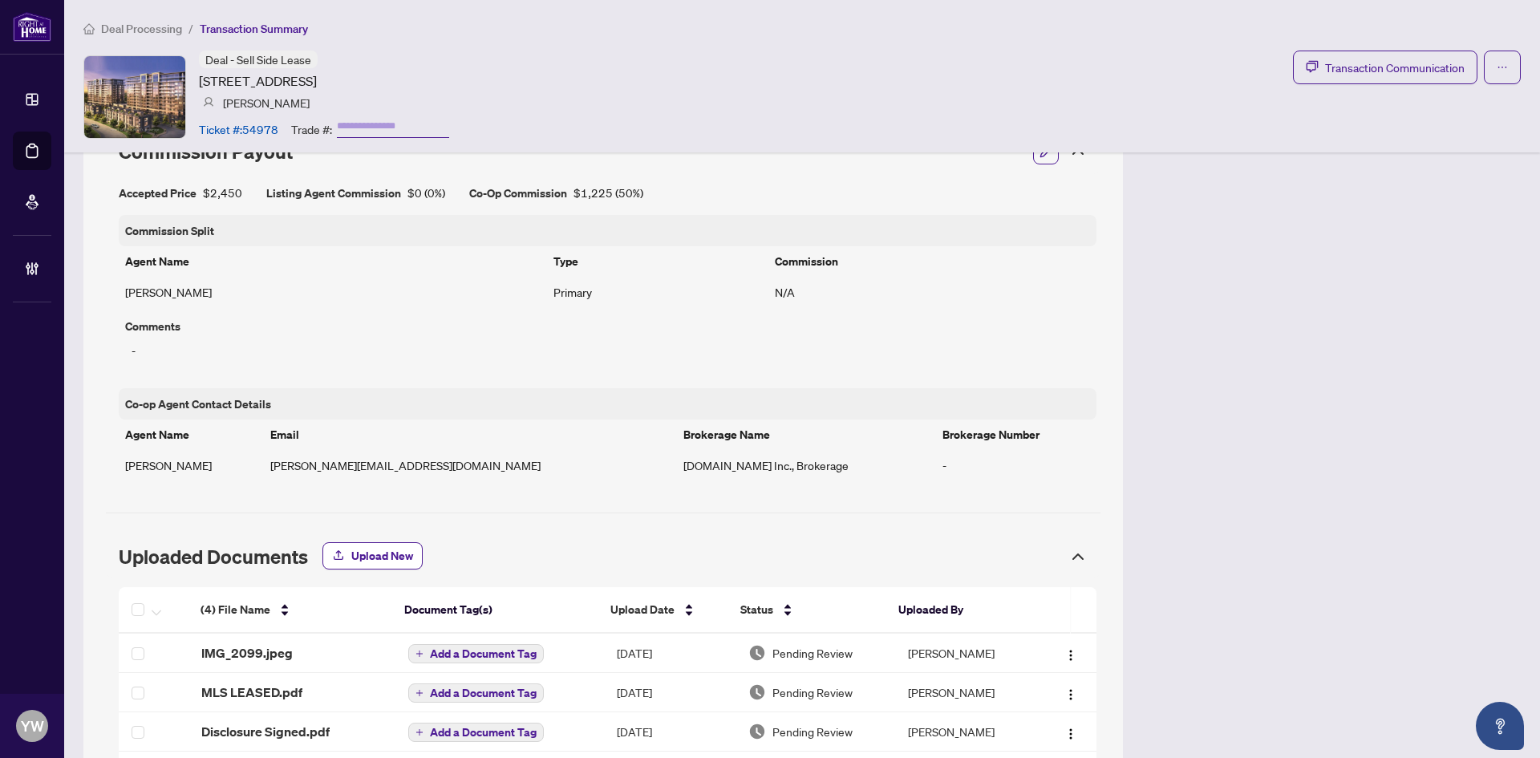
scroll to position [1001, 0]
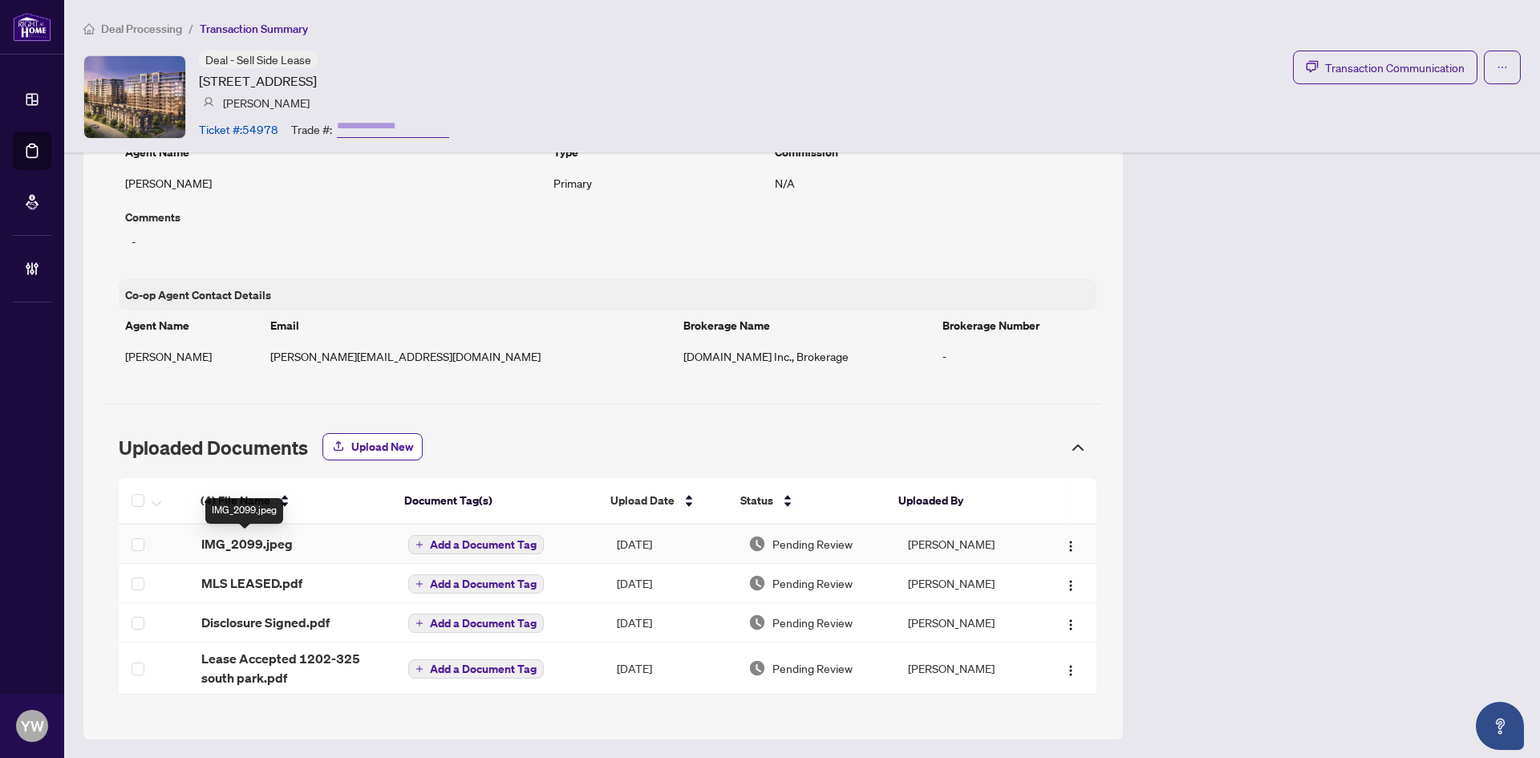
click at [263, 534] on span "IMG_2099.jpeg" at bounding box center [246, 543] width 91 height 19
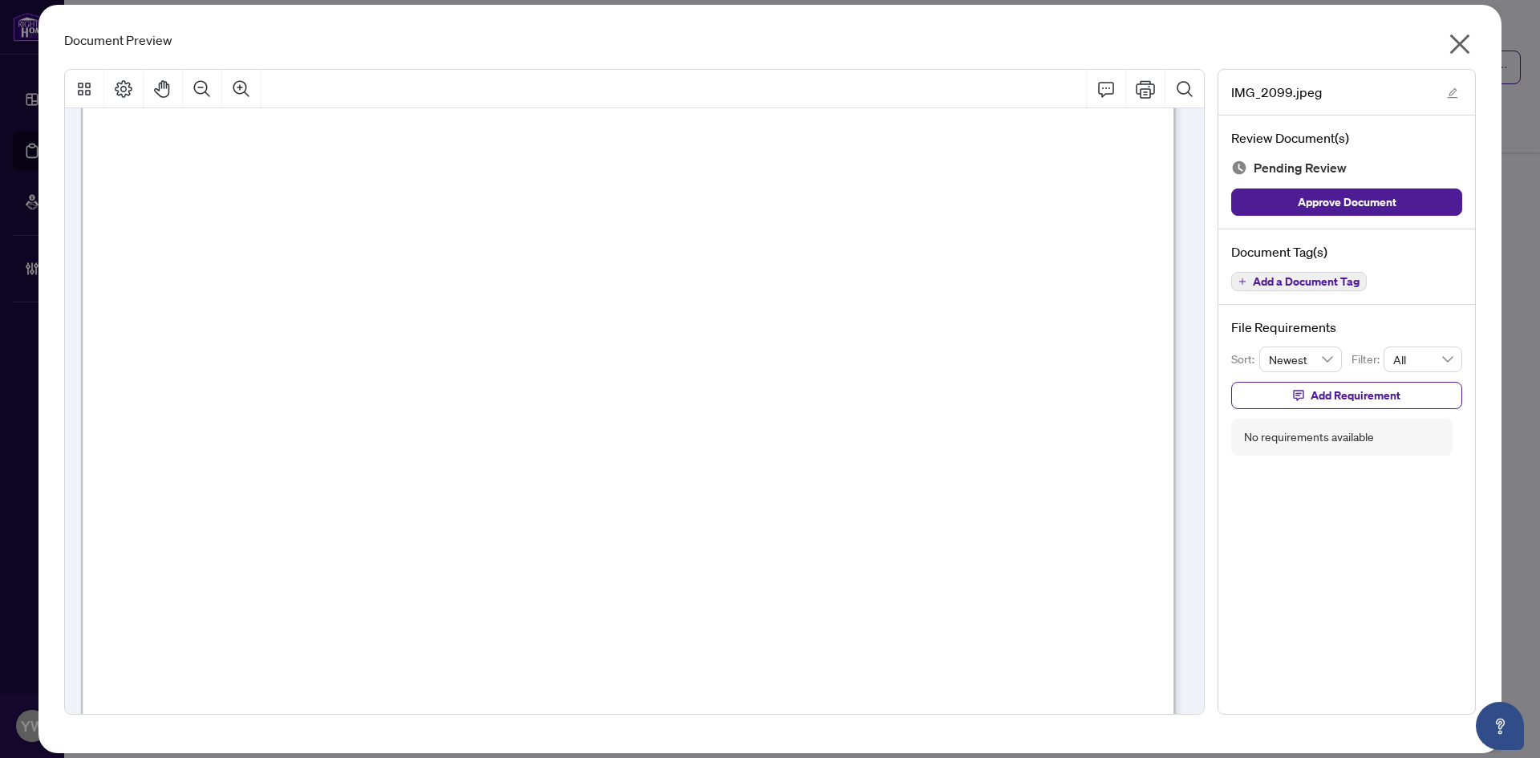
scroll to position [80, 0]
click at [1410, 208] on button "Approve Document" at bounding box center [1346, 202] width 231 height 27
click at [1448, 95] on icon "edit" at bounding box center [1452, 92] width 11 height 11
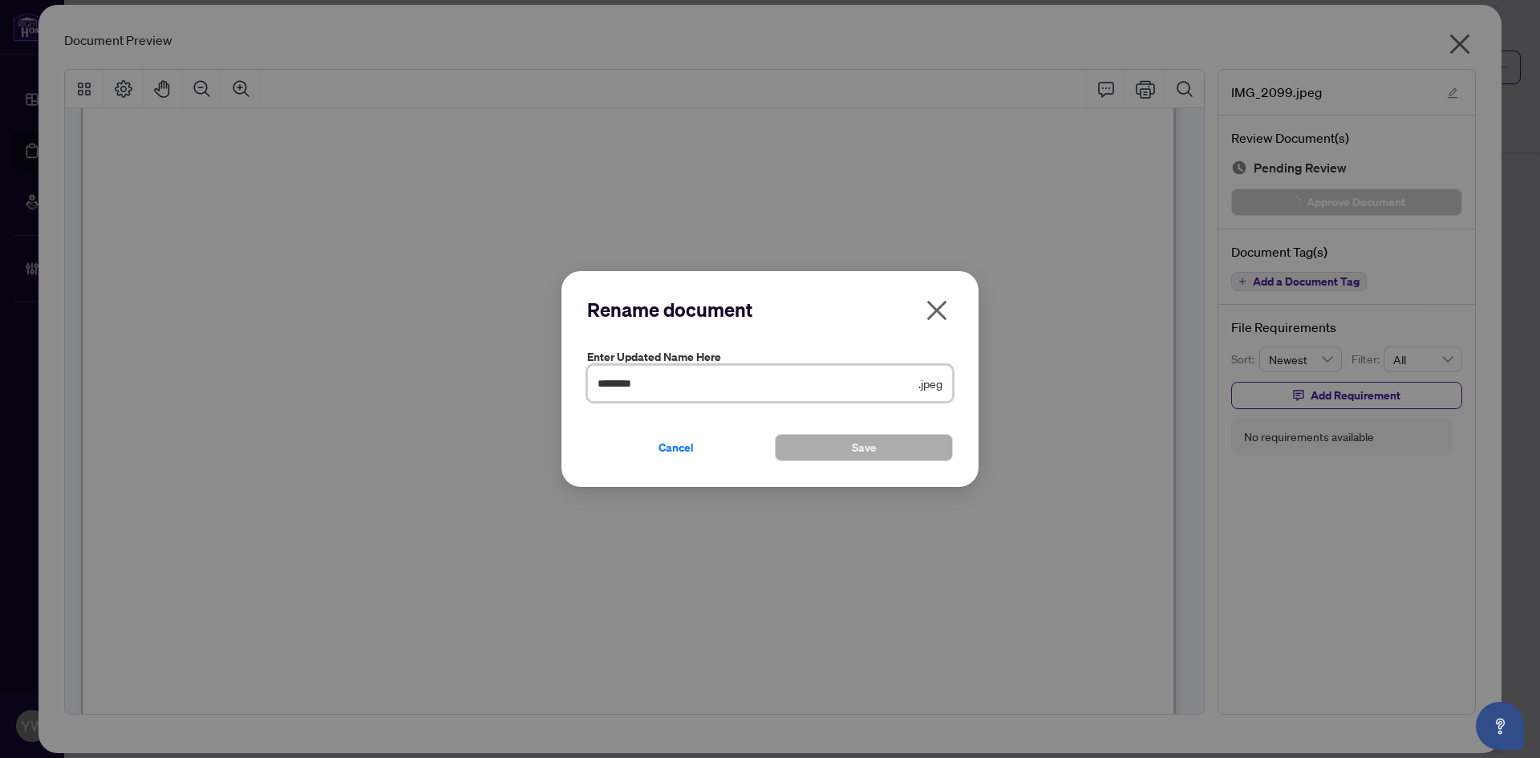
drag, startPoint x: 646, startPoint y: 383, endPoint x: 494, endPoint y: 377, distance: 151.7
click at [500, 375] on div "Rename document Enter updated name here ******** .jpeg Cancel Save Cancel OK" at bounding box center [770, 379] width 1540 height 758
type input "**********"
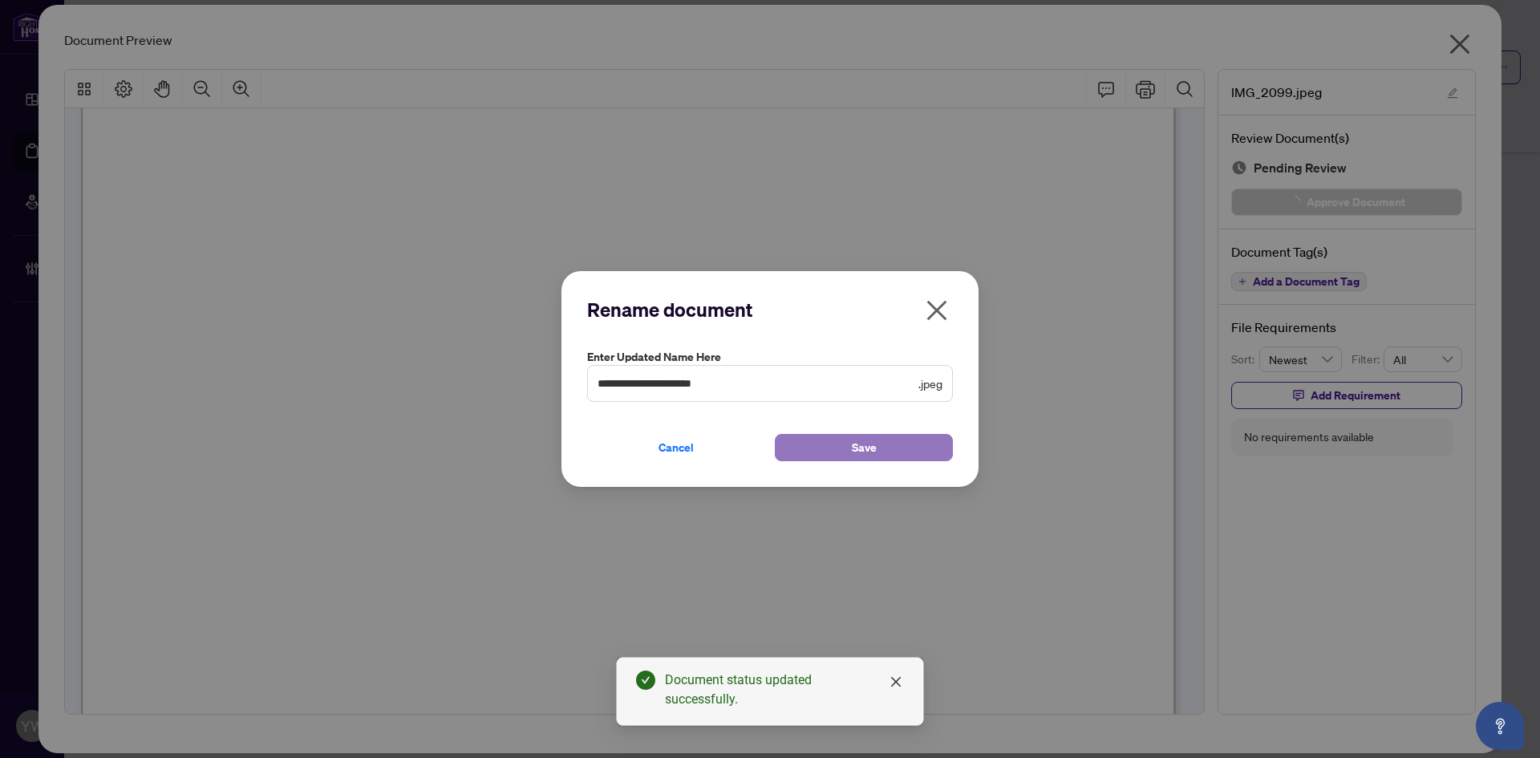
click at [868, 444] on span "Save" at bounding box center [864, 448] width 25 height 26
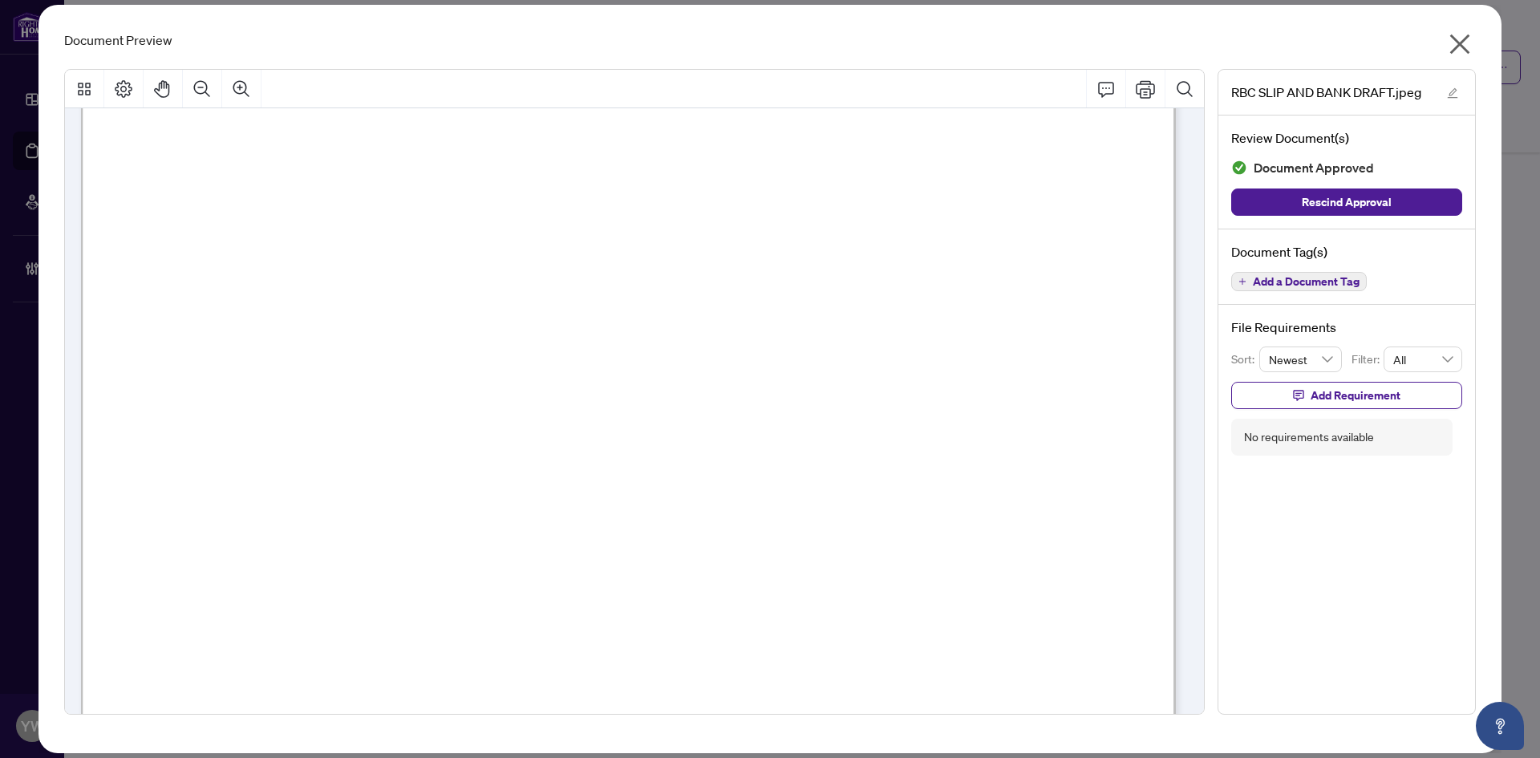
scroll to position [0, 0]
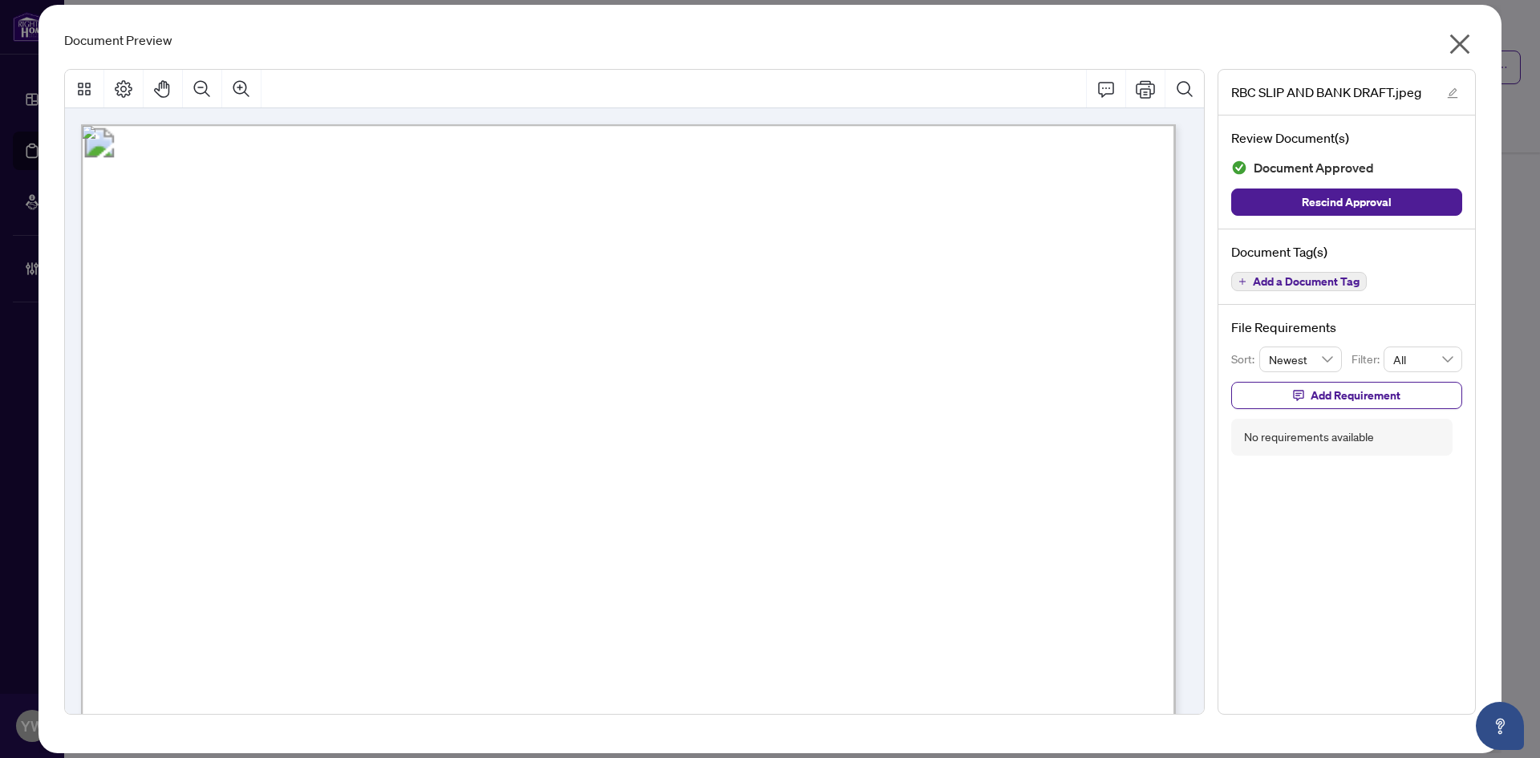
click at [1462, 45] on icon "close" at bounding box center [1461, 44] width 20 height 20
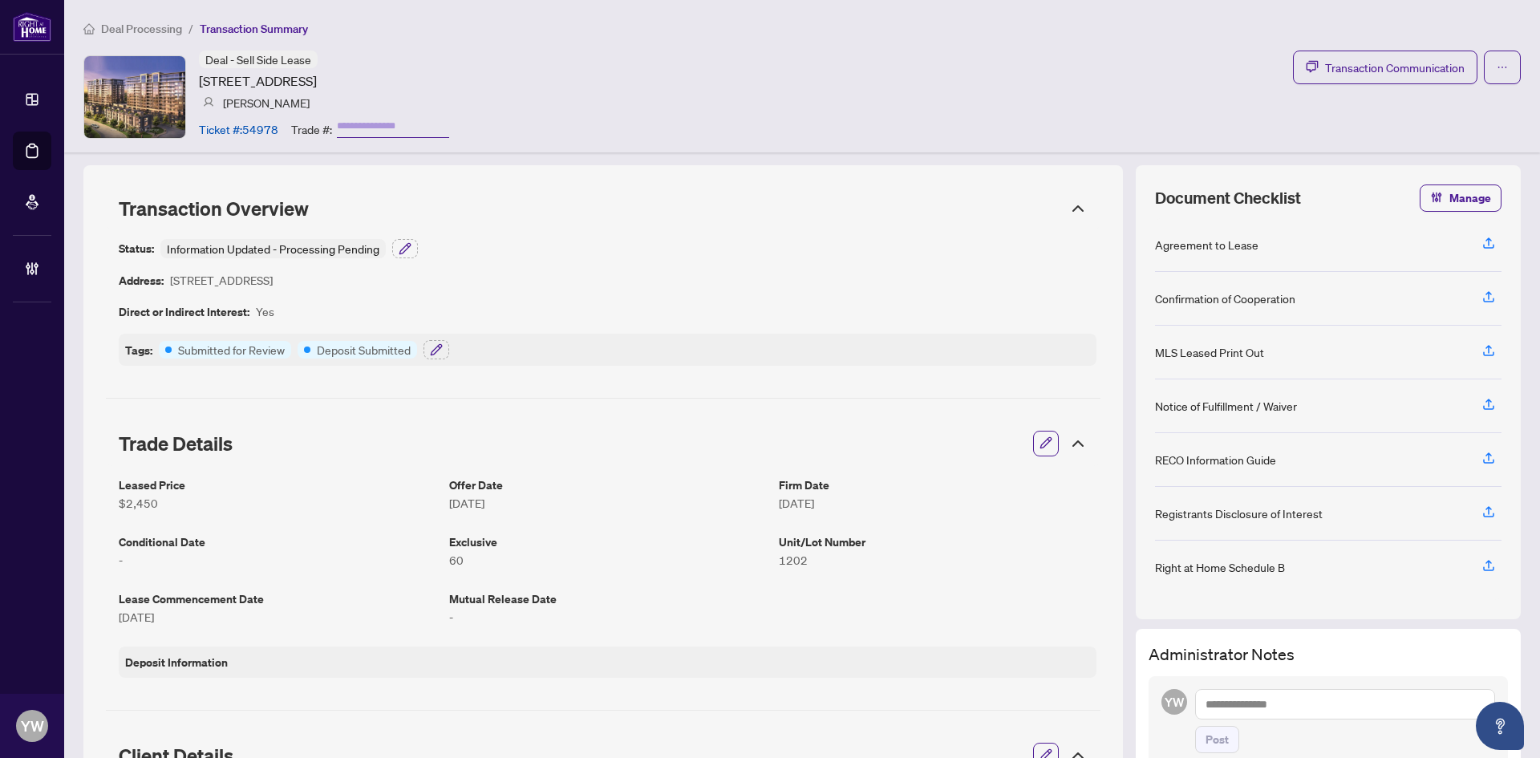
scroll to position [80, 0]
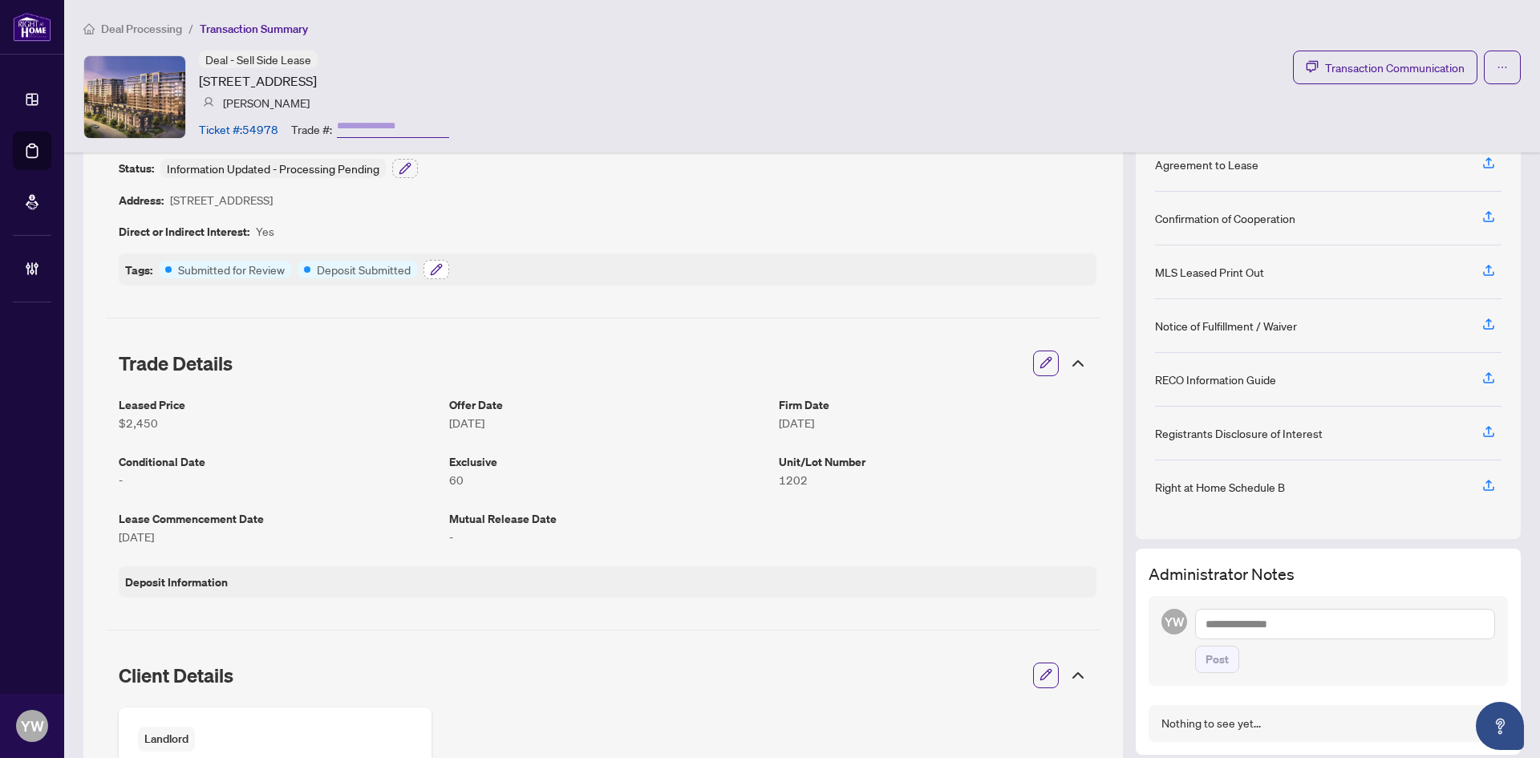
click at [430, 272] on icon "button" at bounding box center [436, 269] width 13 height 13
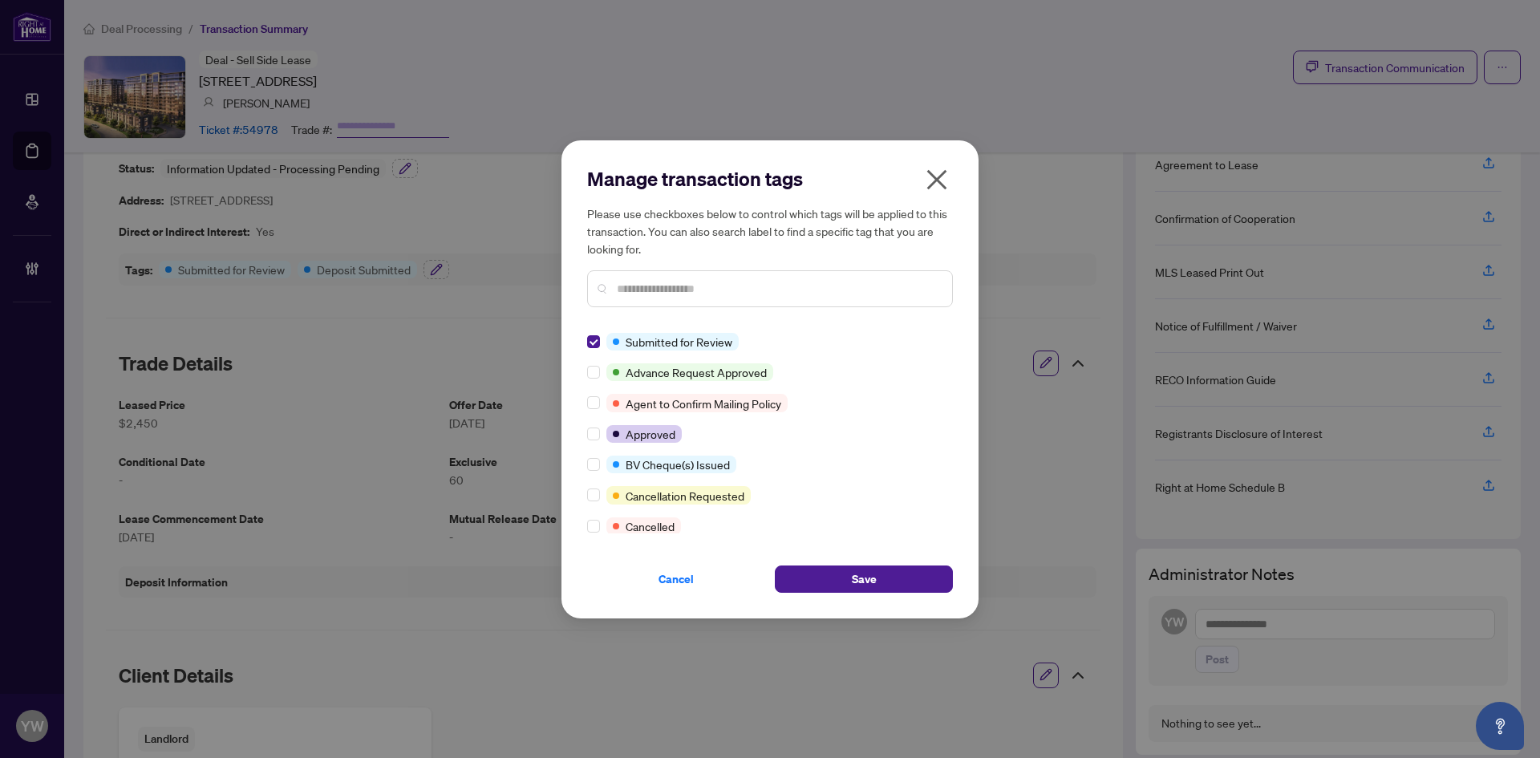
scroll to position [0, 0]
click at [847, 570] on button "Save" at bounding box center [864, 579] width 178 height 27
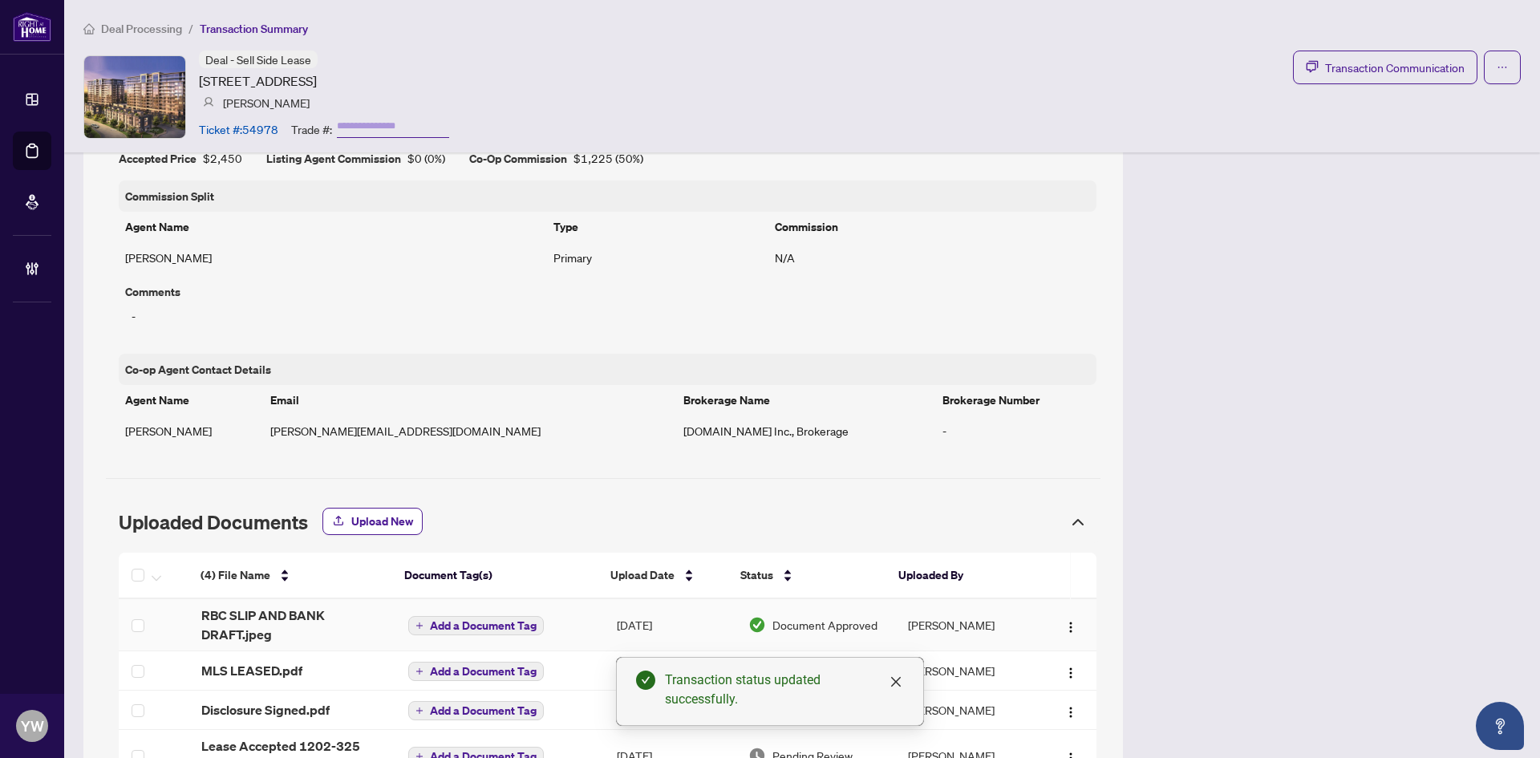
scroll to position [1014, 0]
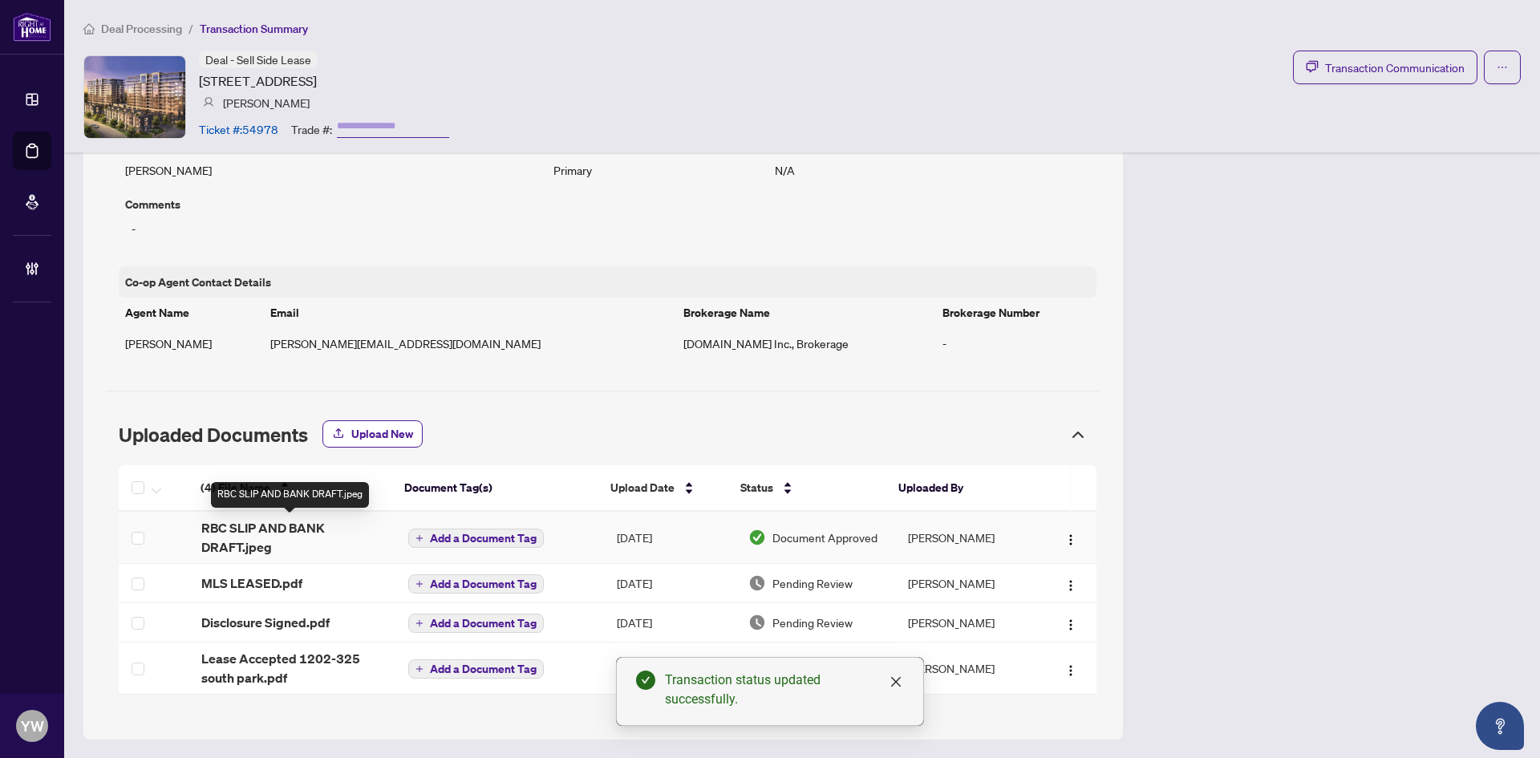
click at [252, 537] on span "RBC SLIP AND BANK DRAFT.jpeg" at bounding box center [291, 537] width 181 height 39
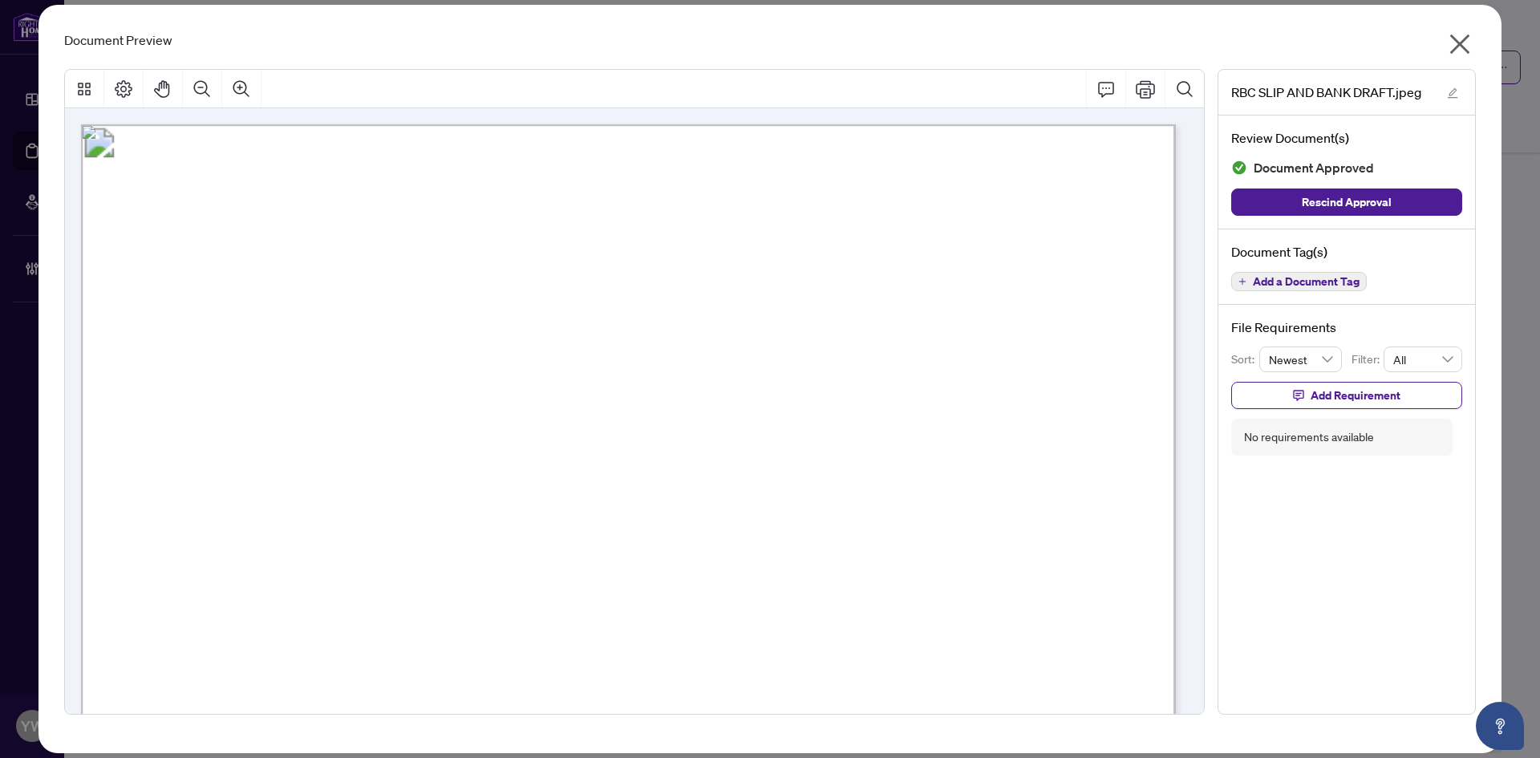
click at [1459, 39] on icon "close" at bounding box center [1460, 44] width 26 height 26
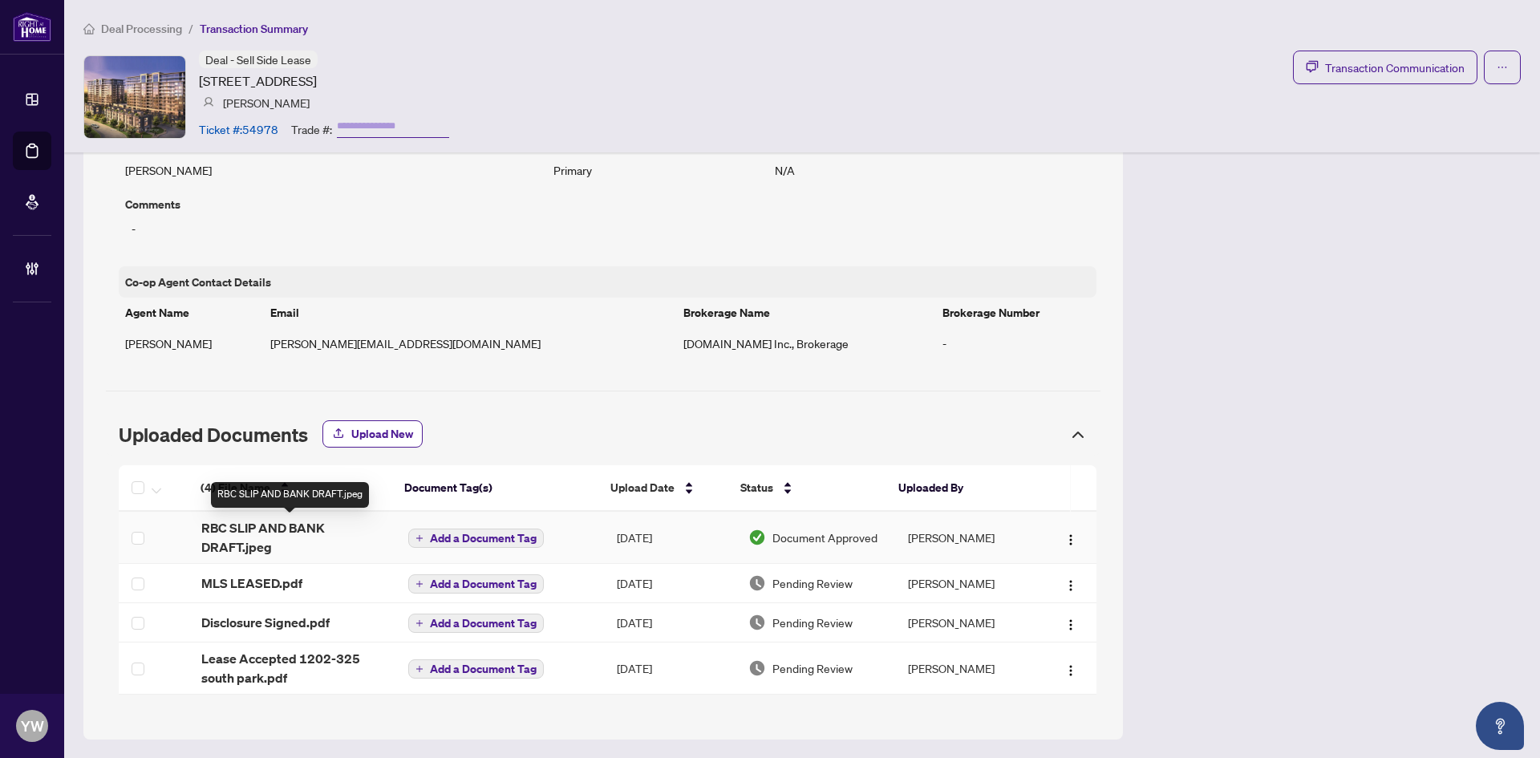
click at [309, 529] on span "RBC SLIP AND BANK DRAFT.jpeg" at bounding box center [291, 537] width 181 height 39
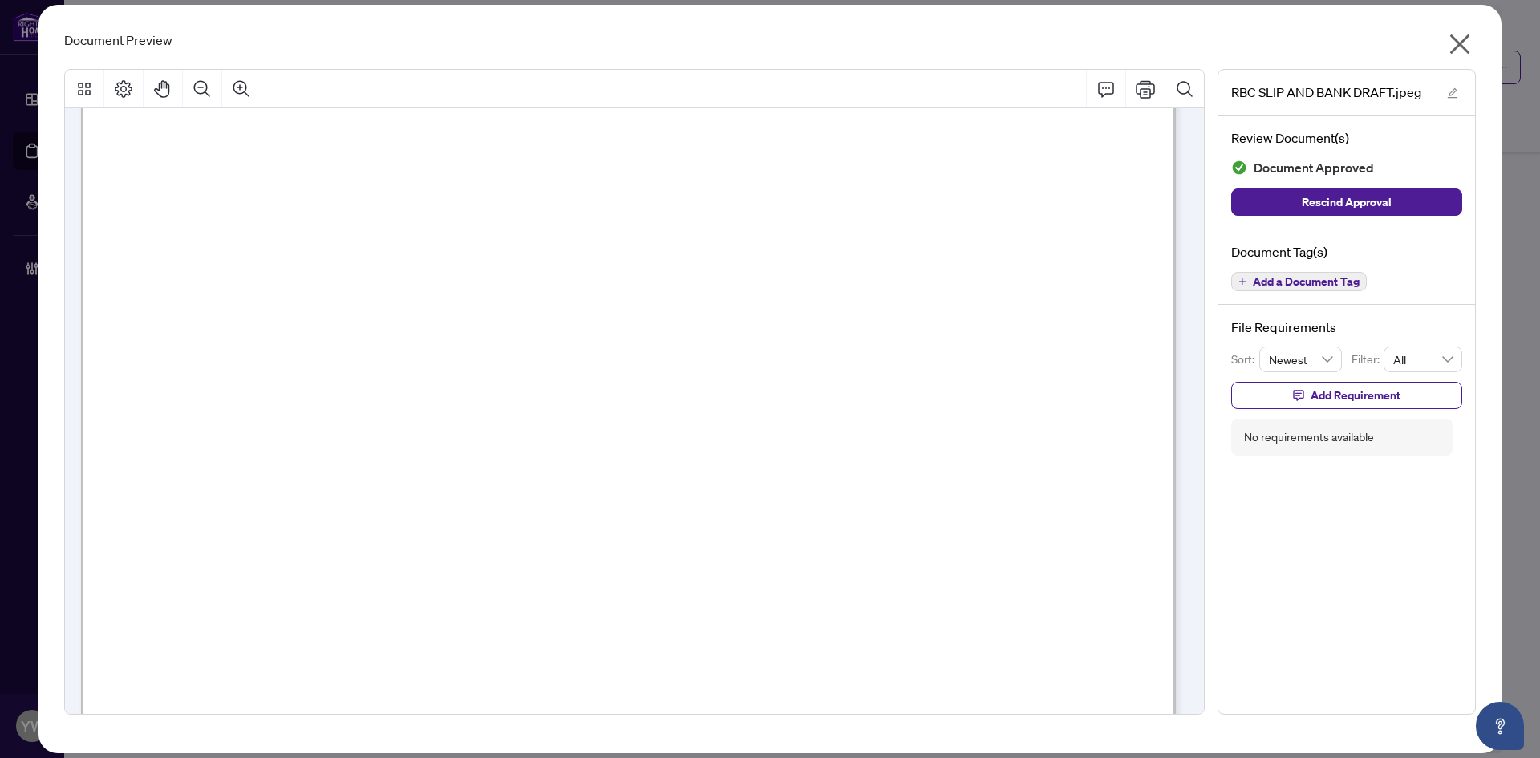
scroll to position [241, 0]
click at [1456, 43] on icon "close" at bounding box center [1460, 44] width 26 height 26
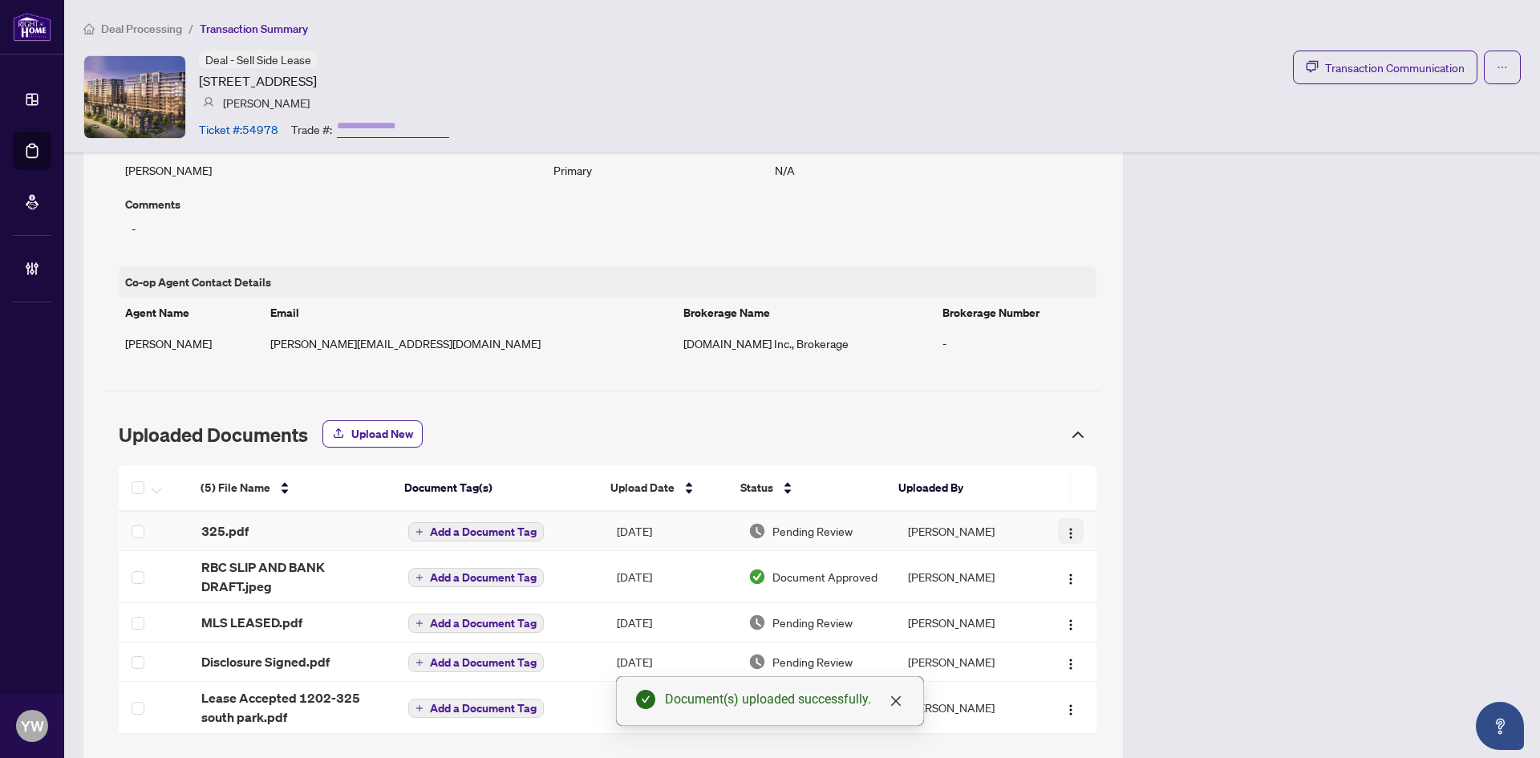
click at [1071, 524] on button "button" at bounding box center [1071, 531] width 26 height 26
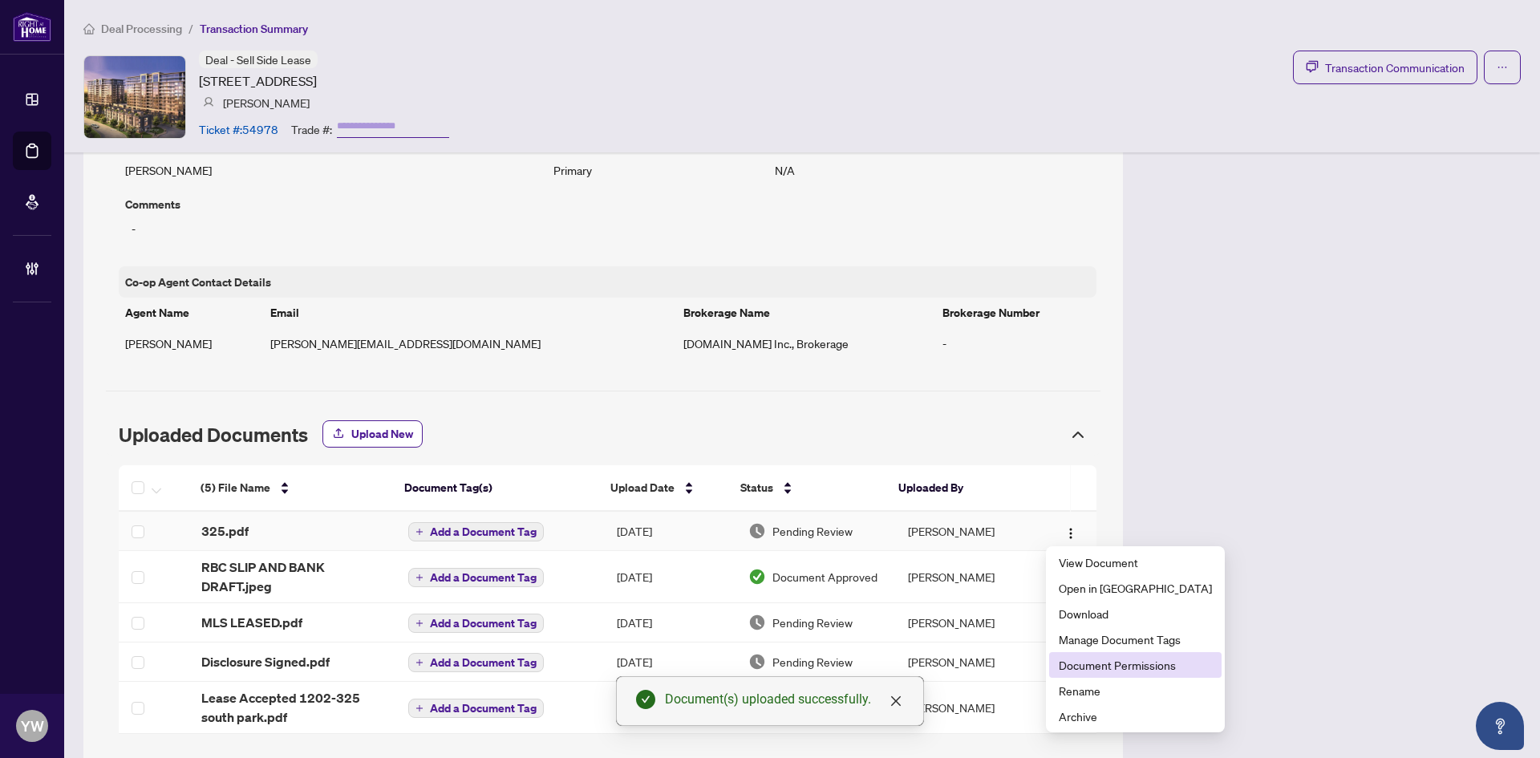
click at [1101, 667] on span "Document Permissions" at bounding box center [1135, 665] width 153 height 18
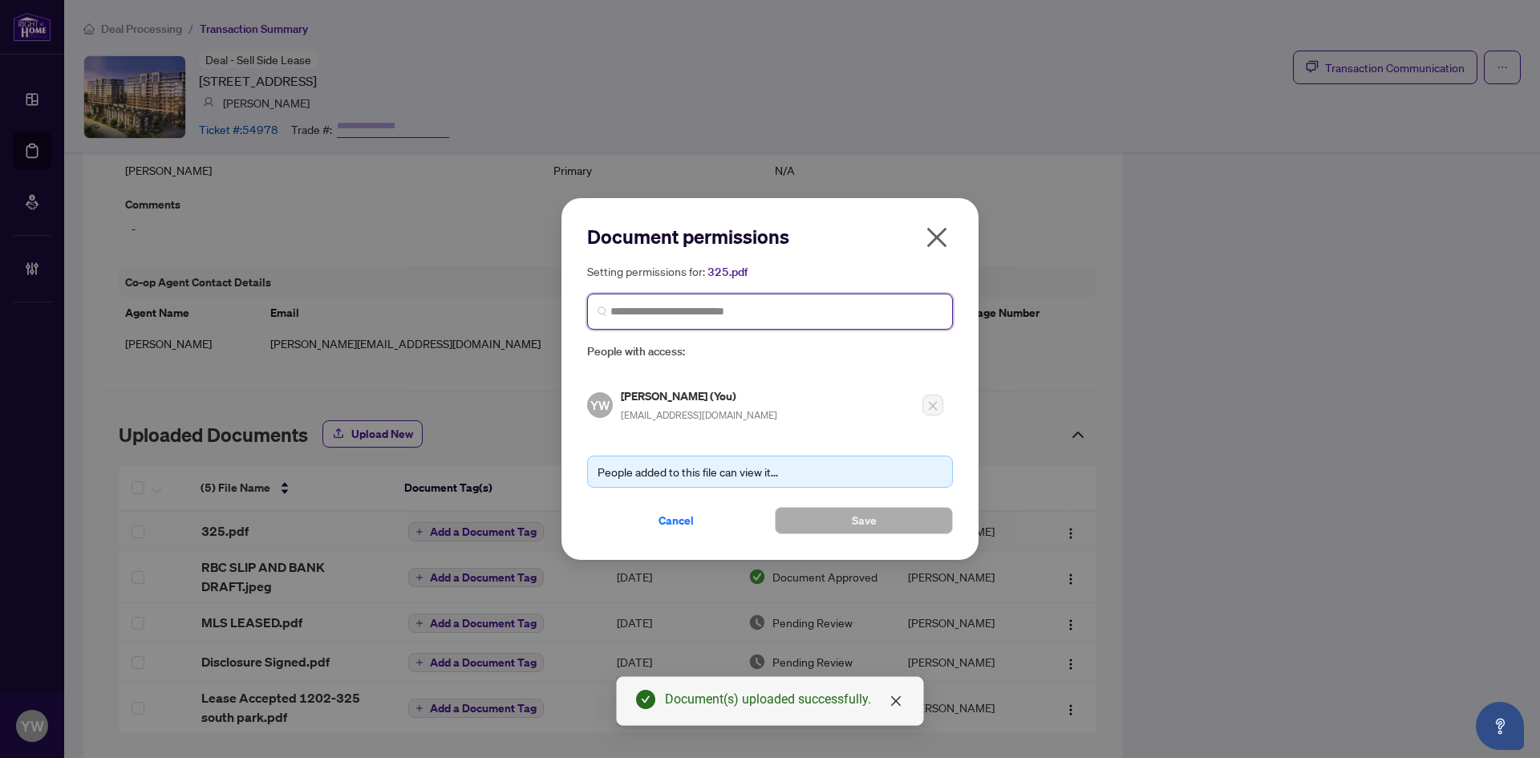
click at [722, 311] on input "search" at bounding box center [777, 311] width 332 height 17
type input "********"
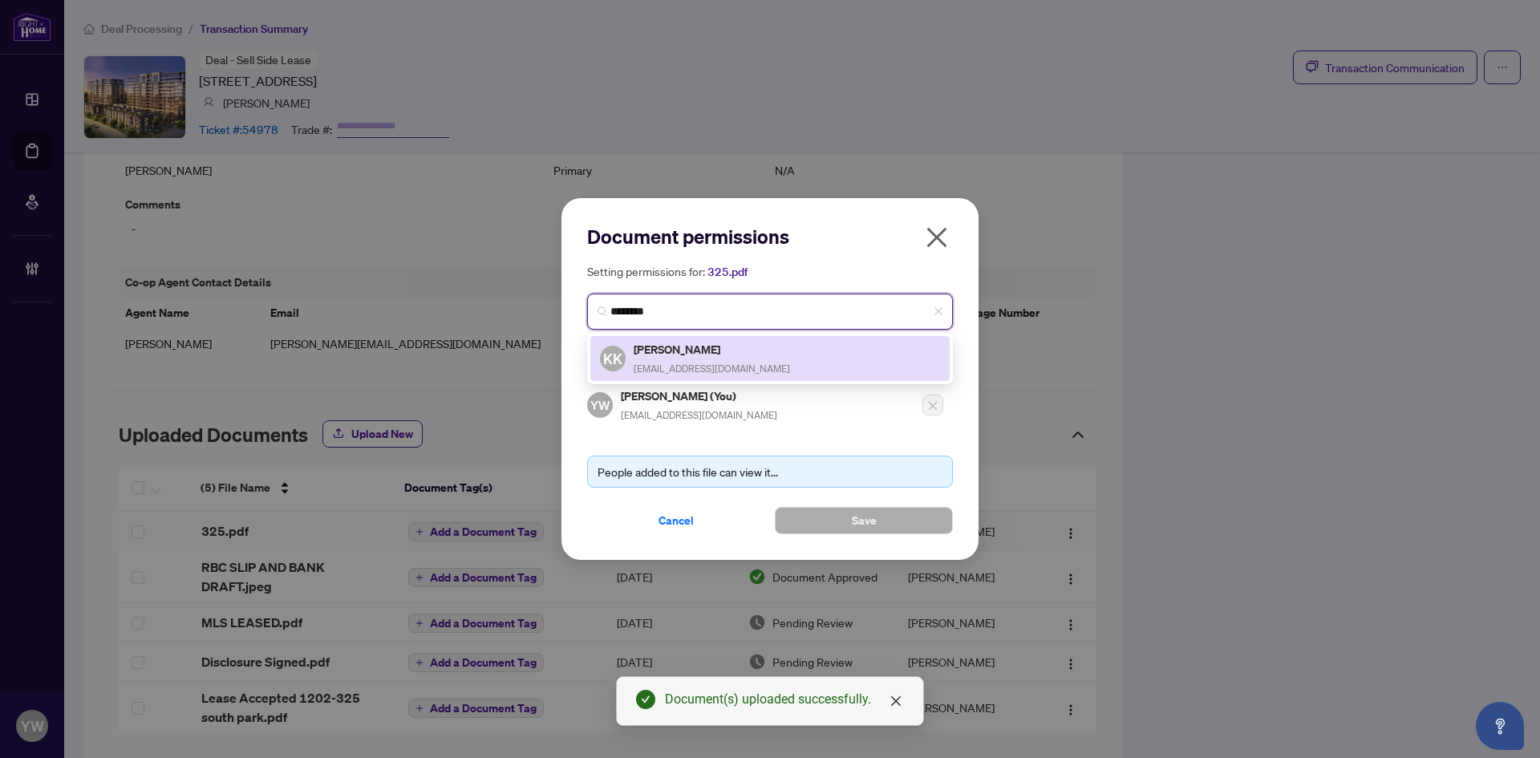
click at [698, 367] on span "[EMAIL_ADDRESS][DOMAIN_NAME]" at bounding box center [712, 369] width 156 height 12
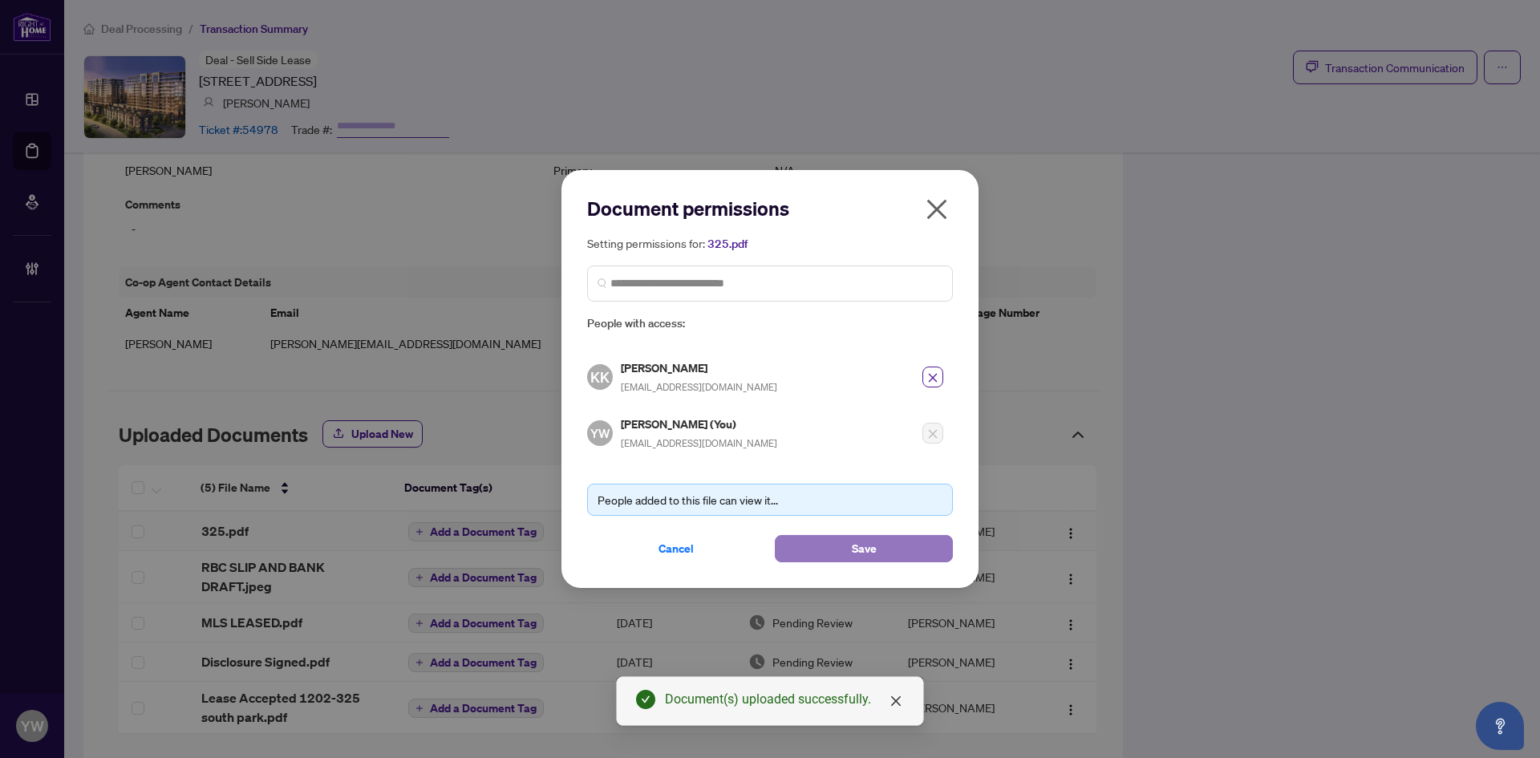
click at [852, 550] on span "Save" at bounding box center [864, 549] width 25 height 26
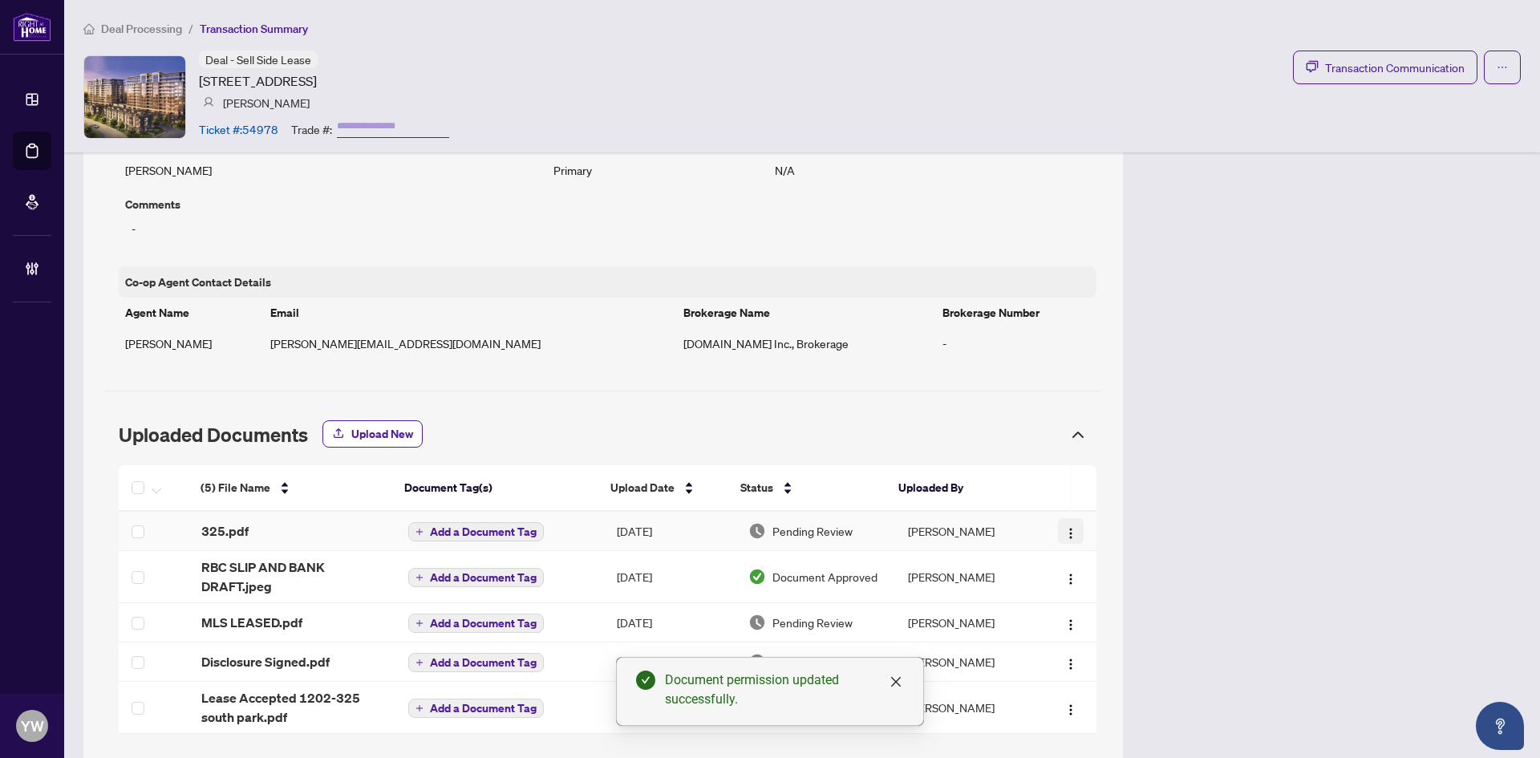
click at [1065, 531] on img "button" at bounding box center [1071, 533] width 13 height 13
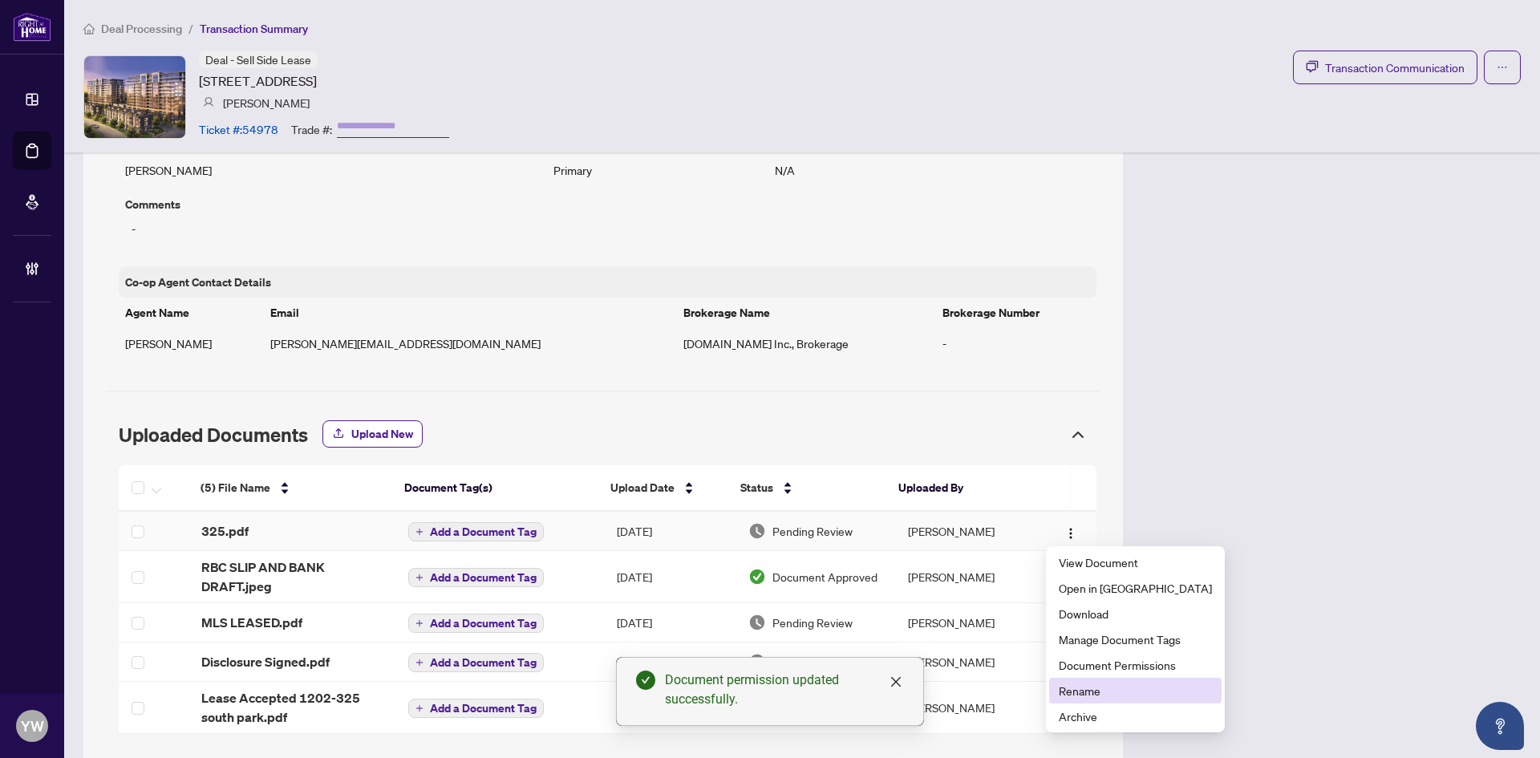
click at [1082, 693] on span "Rename" at bounding box center [1135, 691] width 153 height 18
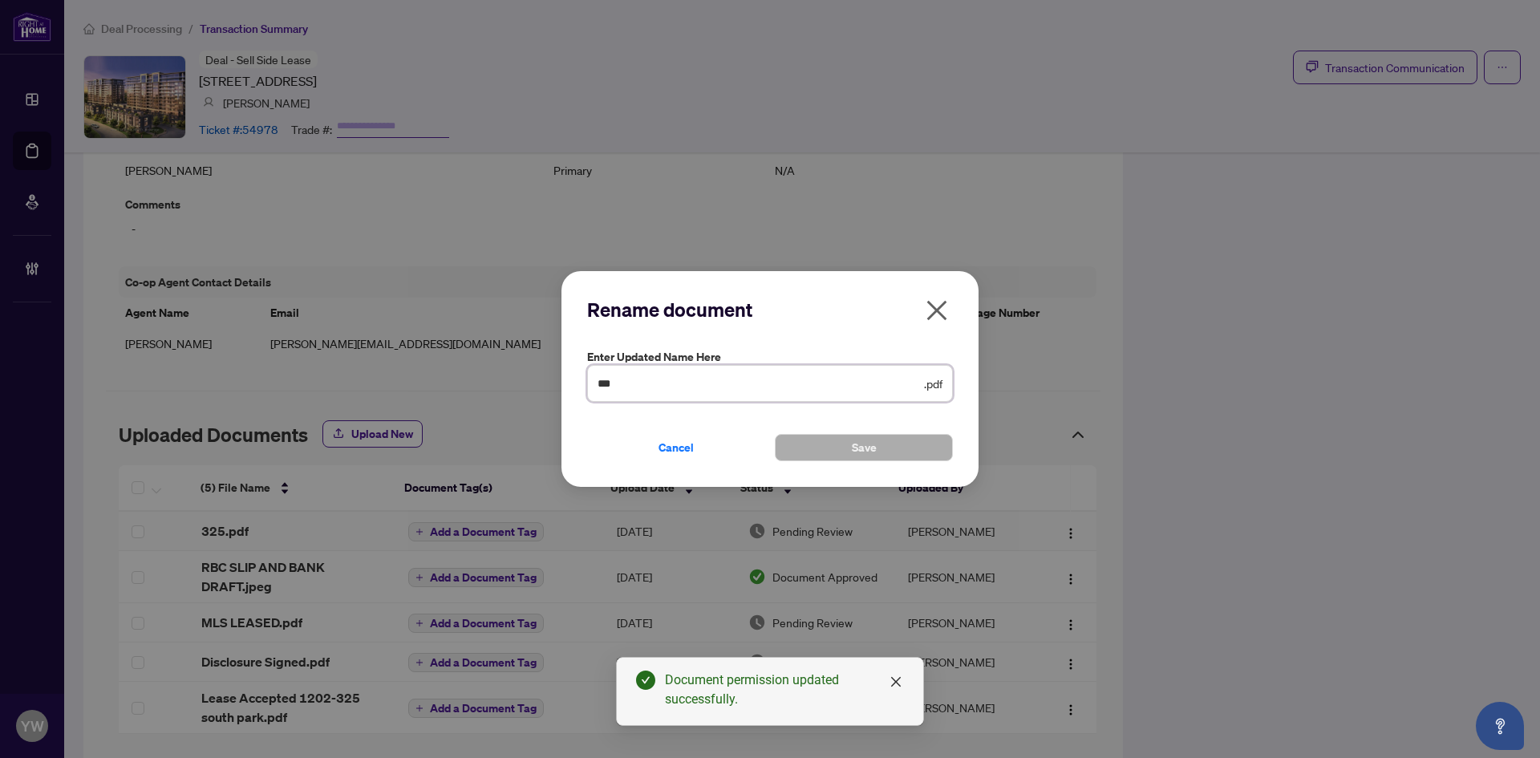
drag, startPoint x: 552, startPoint y: 385, endPoint x: 534, endPoint y: 385, distance: 18.5
click at [534, 385] on div "Rename document Enter updated name here *** .pdf Cancel Save Cancel OK" at bounding box center [770, 379] width 1540 height 758
type input "**********"
click at [854, 441] on span "Save" at bounding box center [864, 448] width 25 height 26
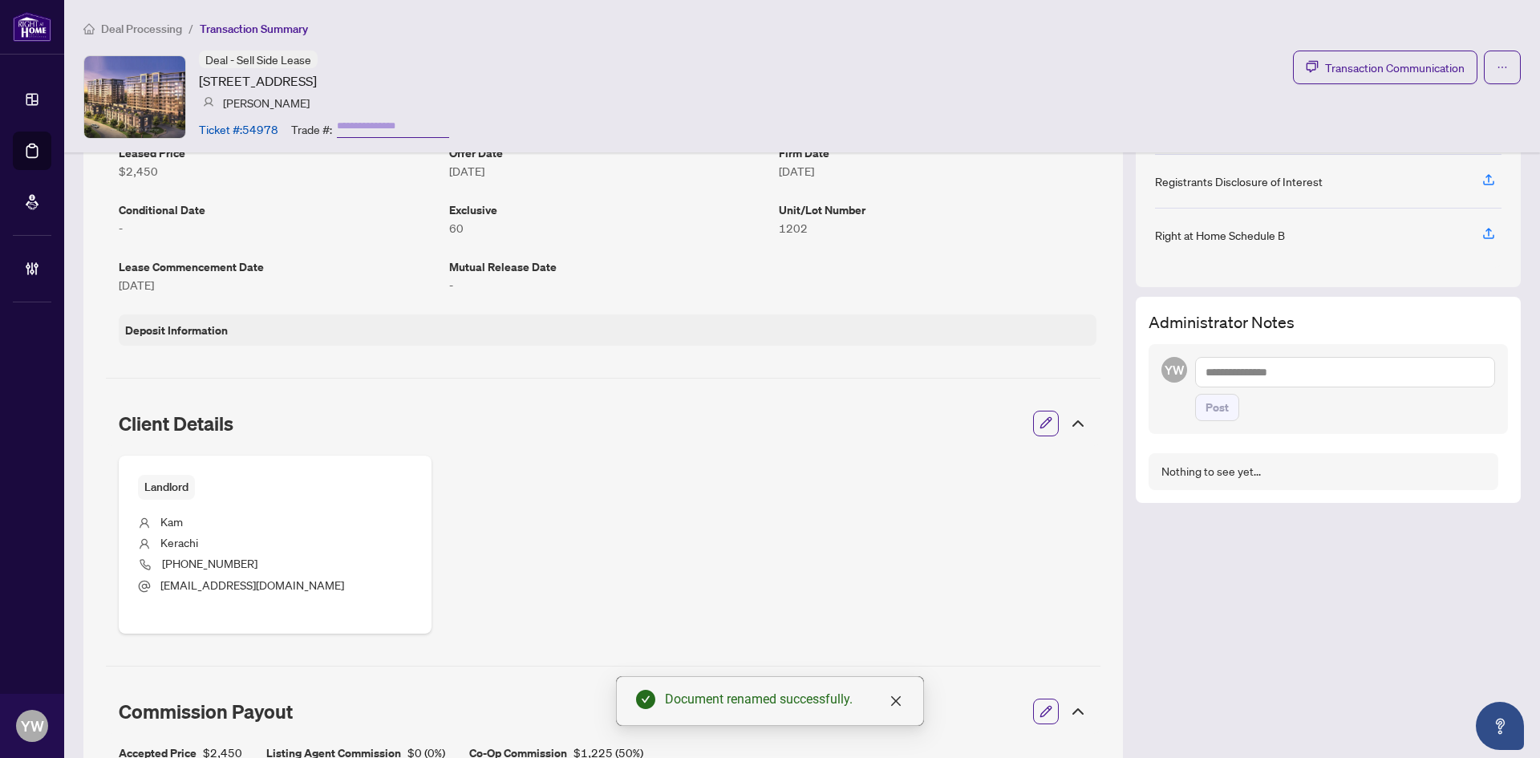
scroll to position [331, 0]
click at [1269, 370] on textarea at bounding box center [1345, 373] width 300 height 30
drag, startPoint x: 1226, startPoint y: 375, endPoint x: 1242, endPoint y: 381, distance: 17.0
click at [1226, 375] on textarea at bounding box center [1345, 373] width 300 height 30
paste textarea "**********"
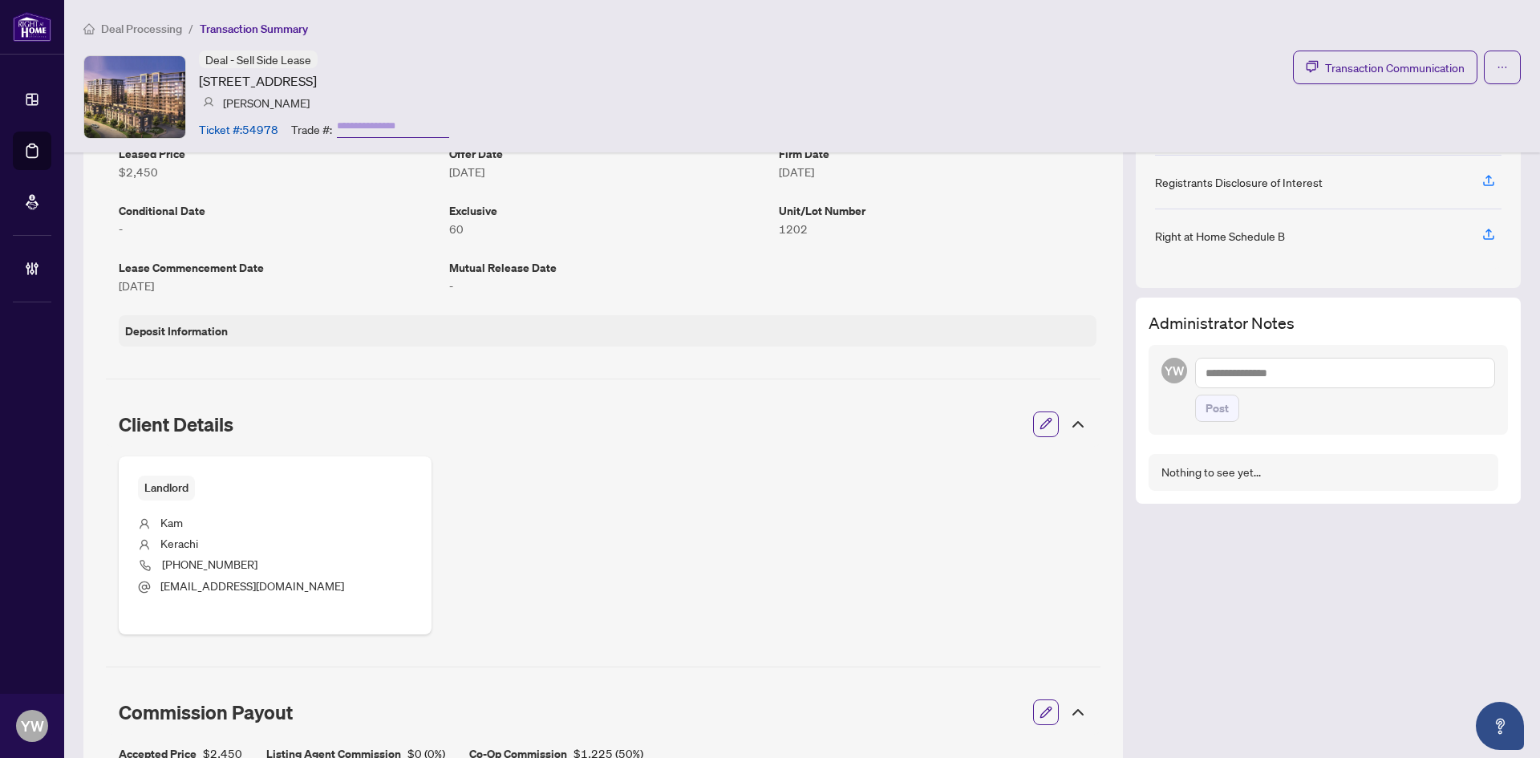
type textarea "**********"
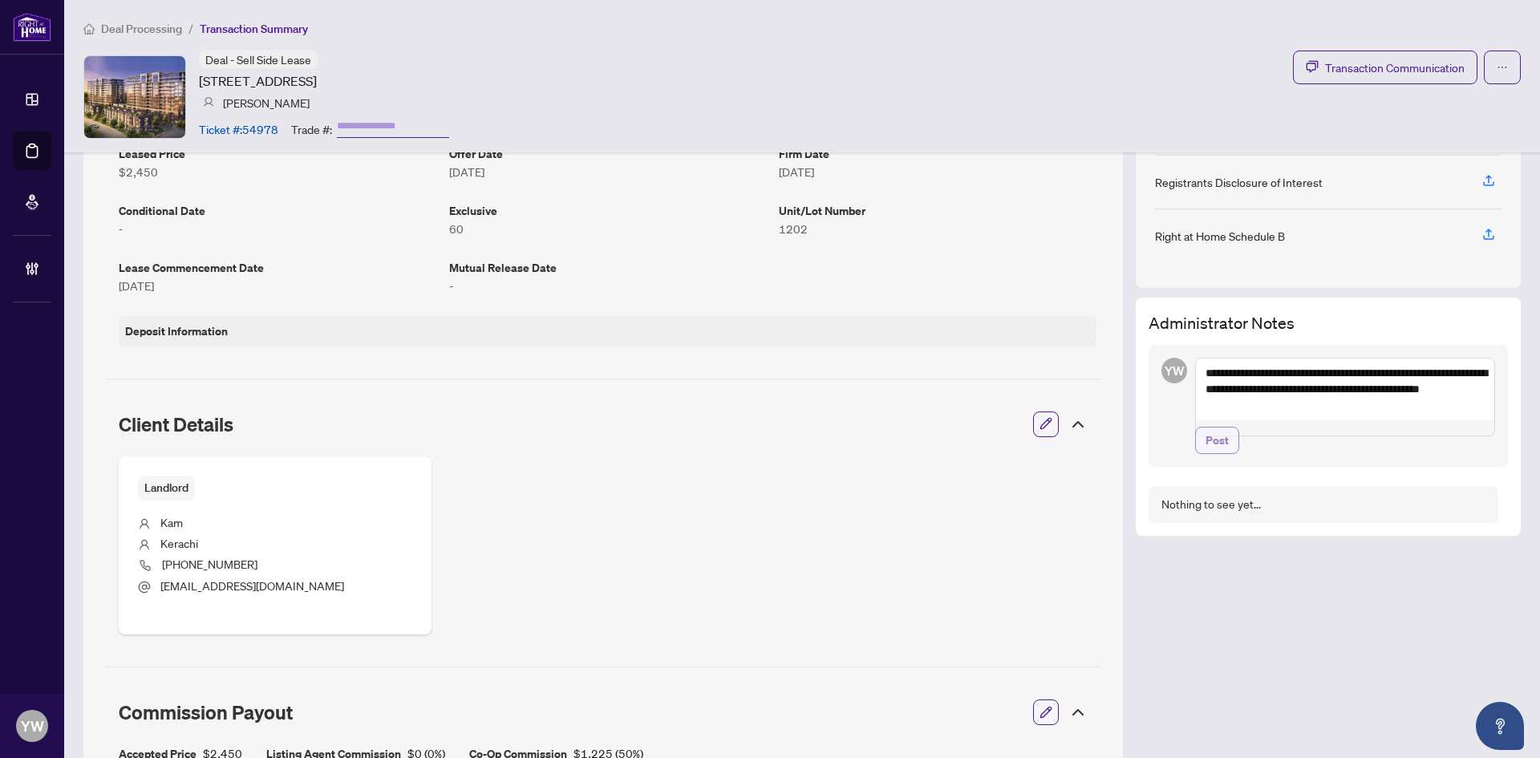
click at [1209, 453] on span "Post" at bounding box center [1217, 441] width 23 height 26
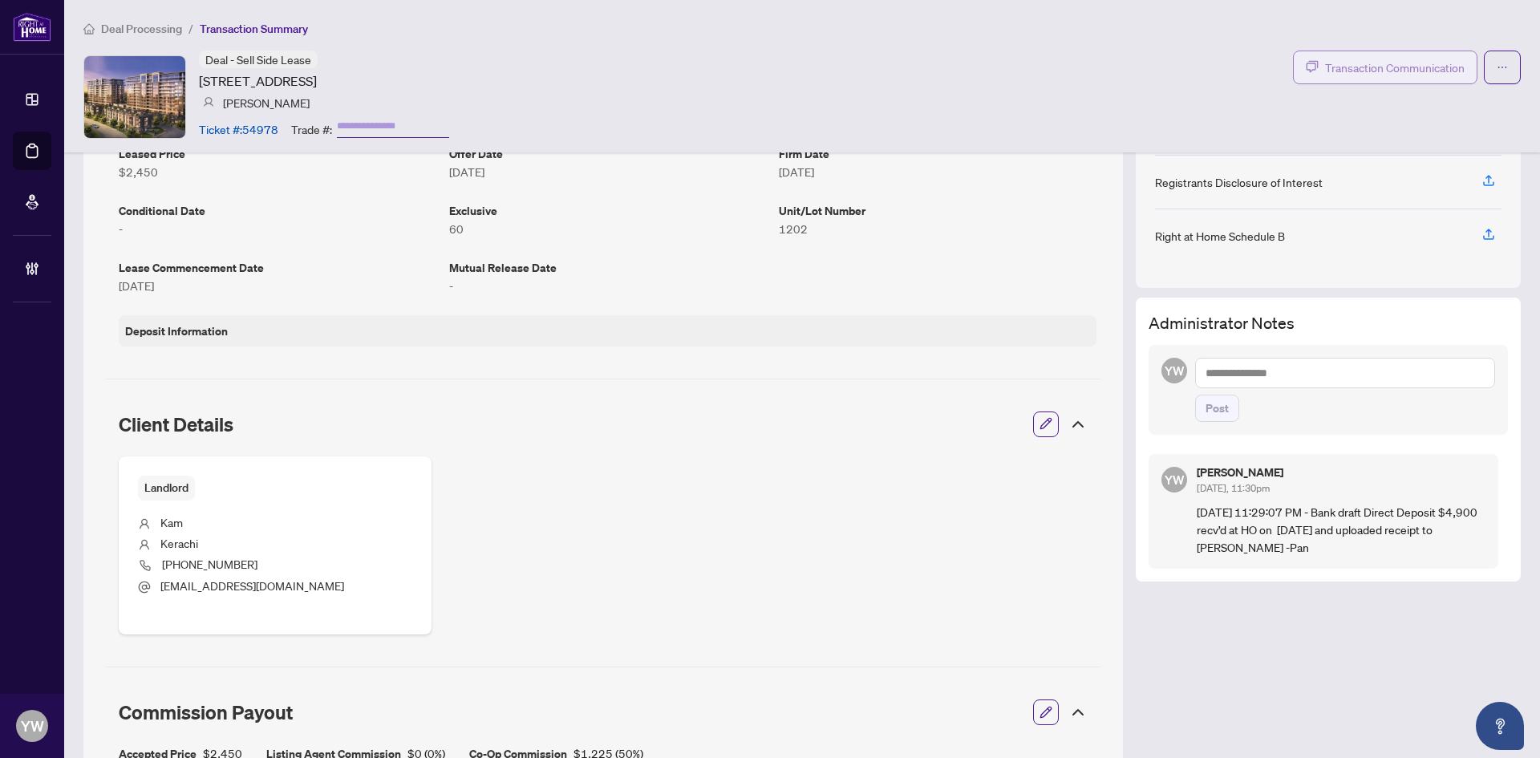
click at [1412, 66] on span "Transaction Communication" at bounding box center [1395, 68] width 140 height 18
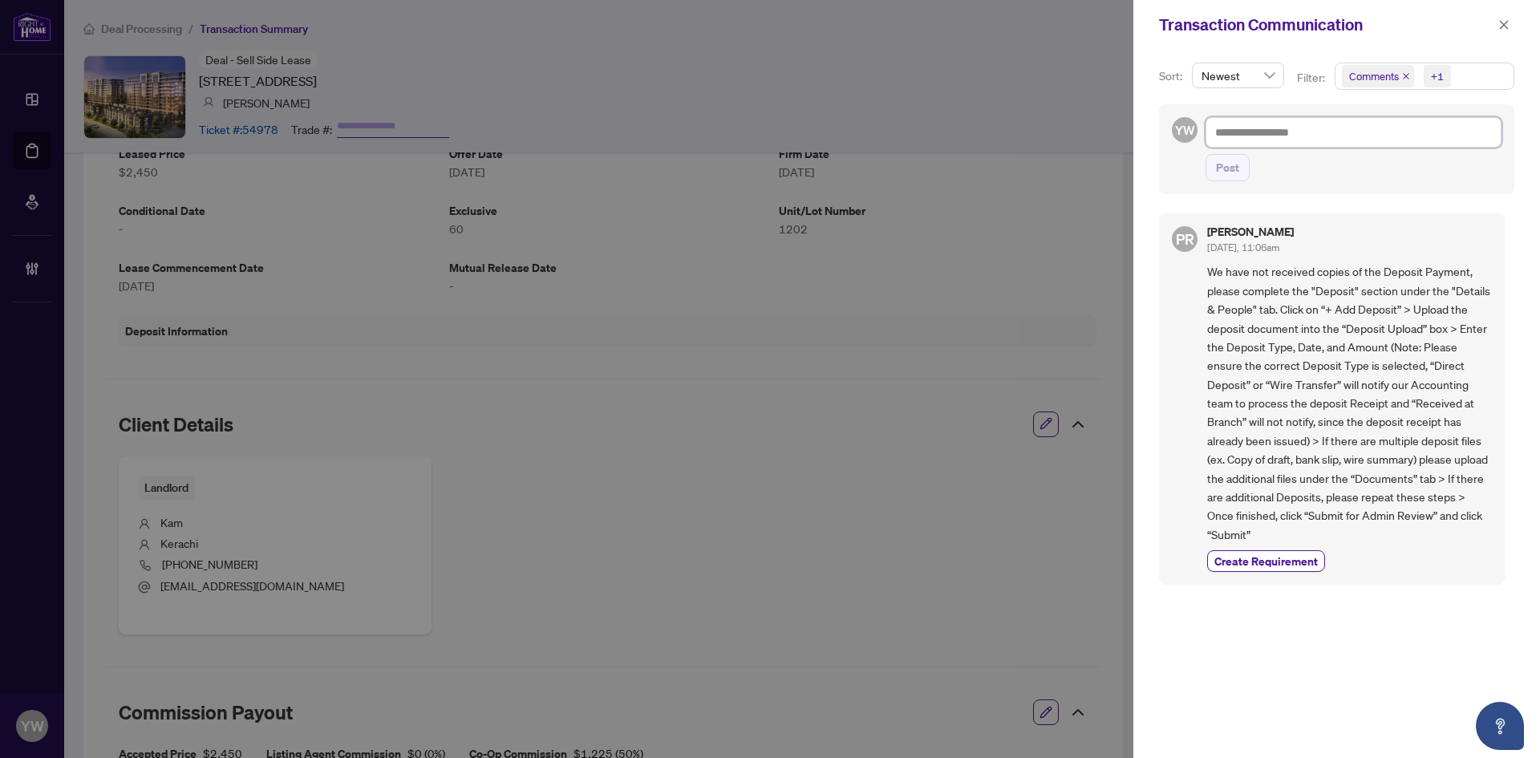
click at [1269, 134] on textarea at bounding box center [1354, 132] width 296 height 30
paste textarea "**********"
type textarea "**********"
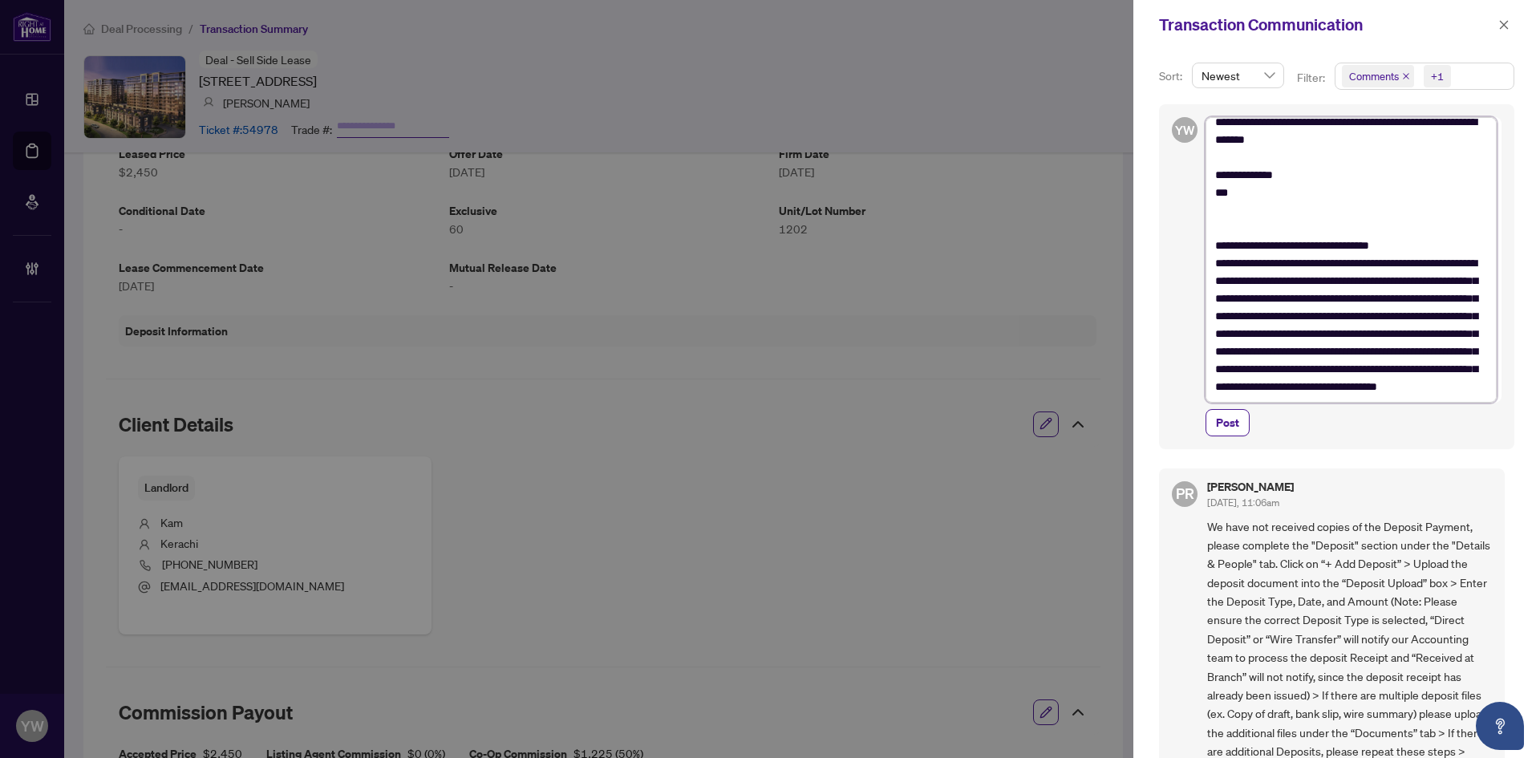
scroll to position [0, 0]
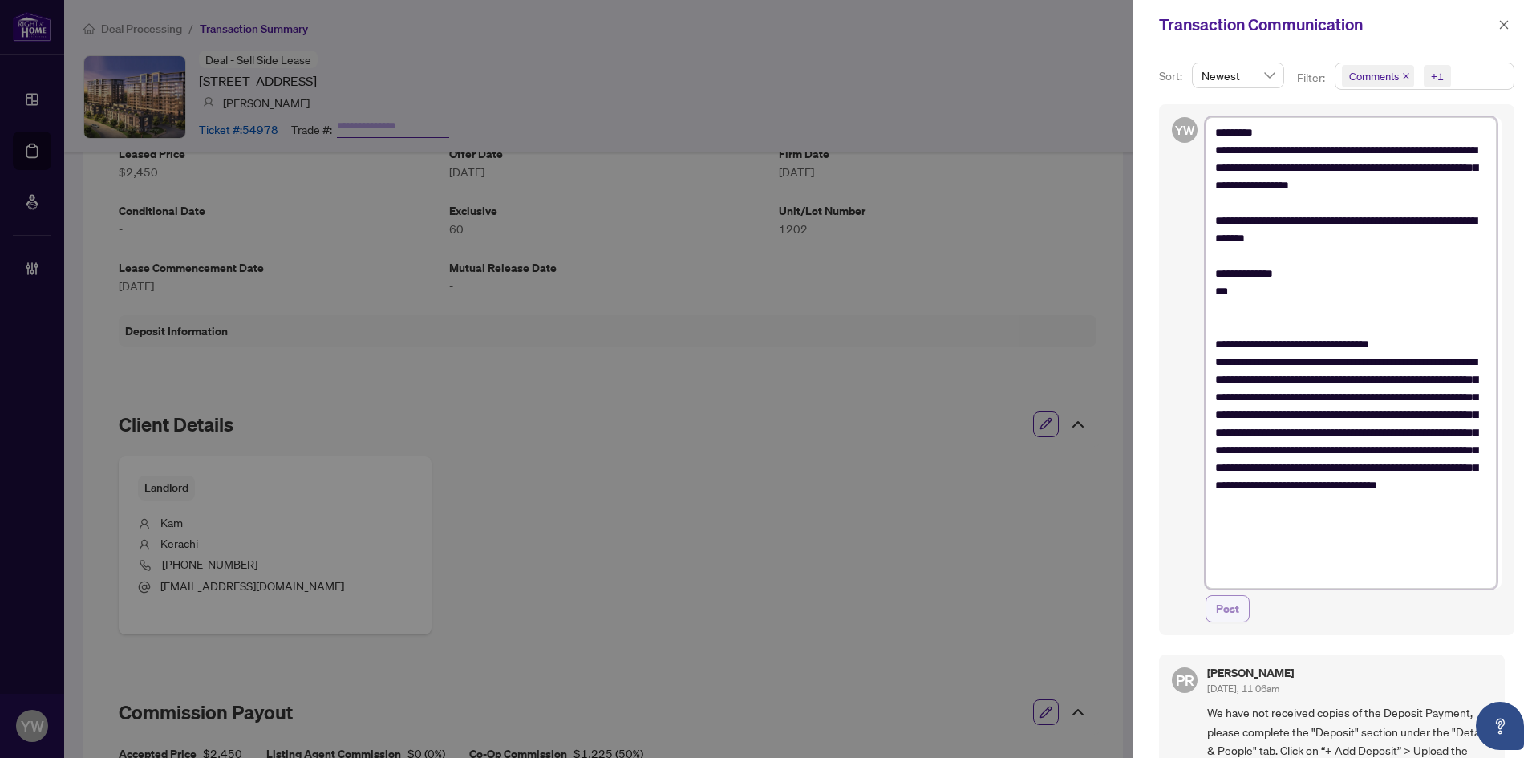
type textarea "**********"
click at [1220, 606] on span "Post" at bounding box center [1227, 609] width 23 height 26
type textarea "**********"
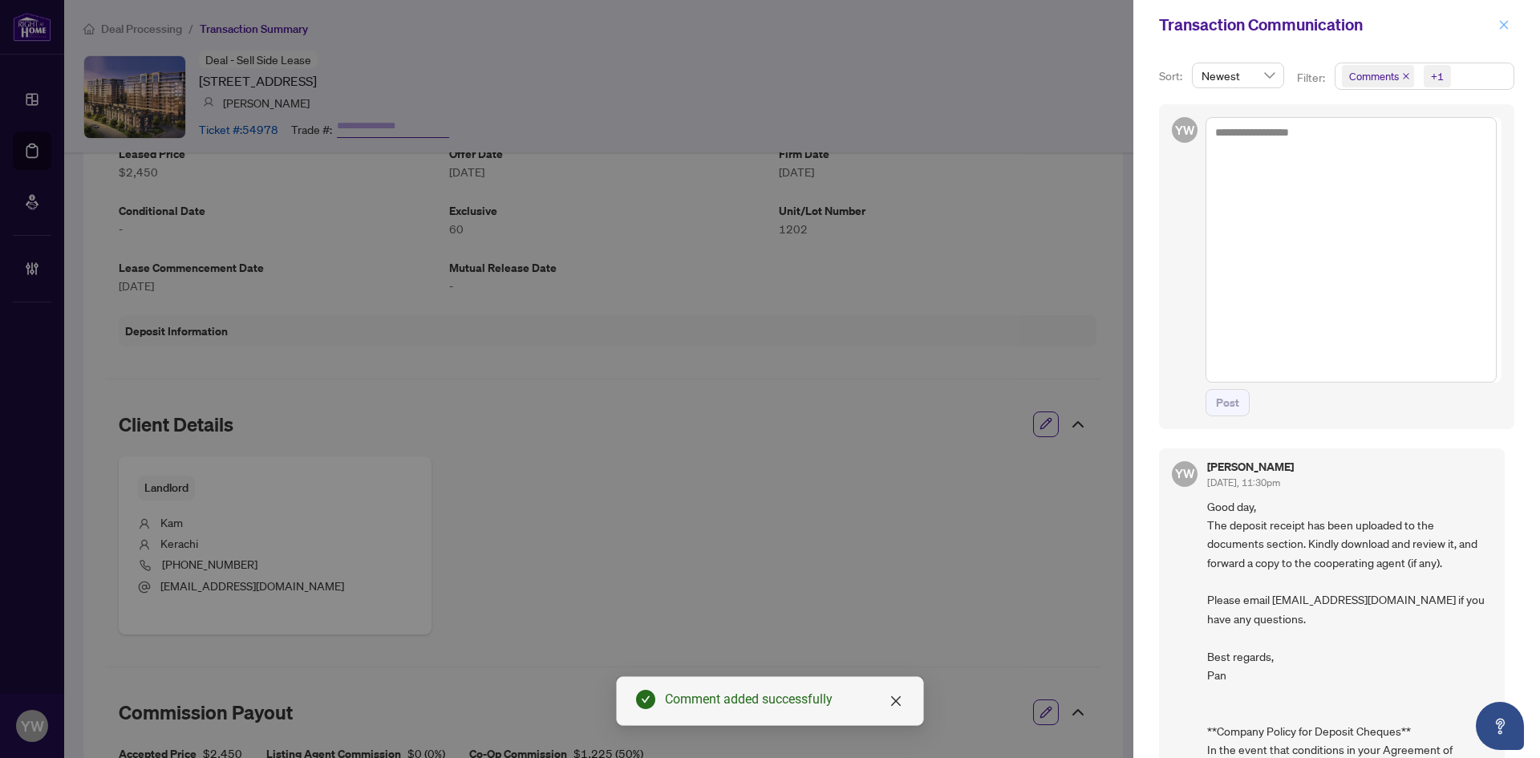
click at [1508, 26] on icon "close" at bounding box center [1504, 24] width 11 height 11
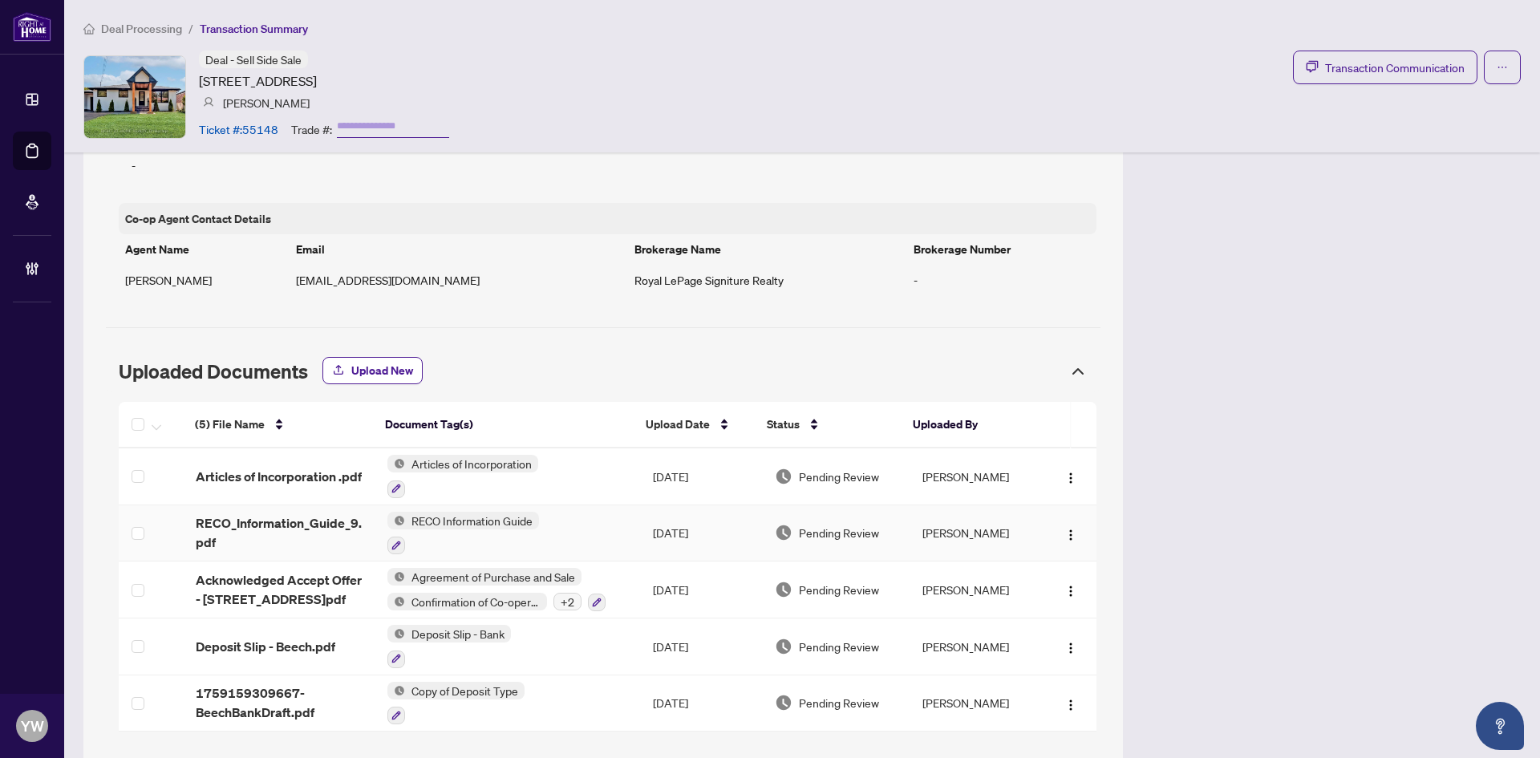
scroll to position [1187, 0]
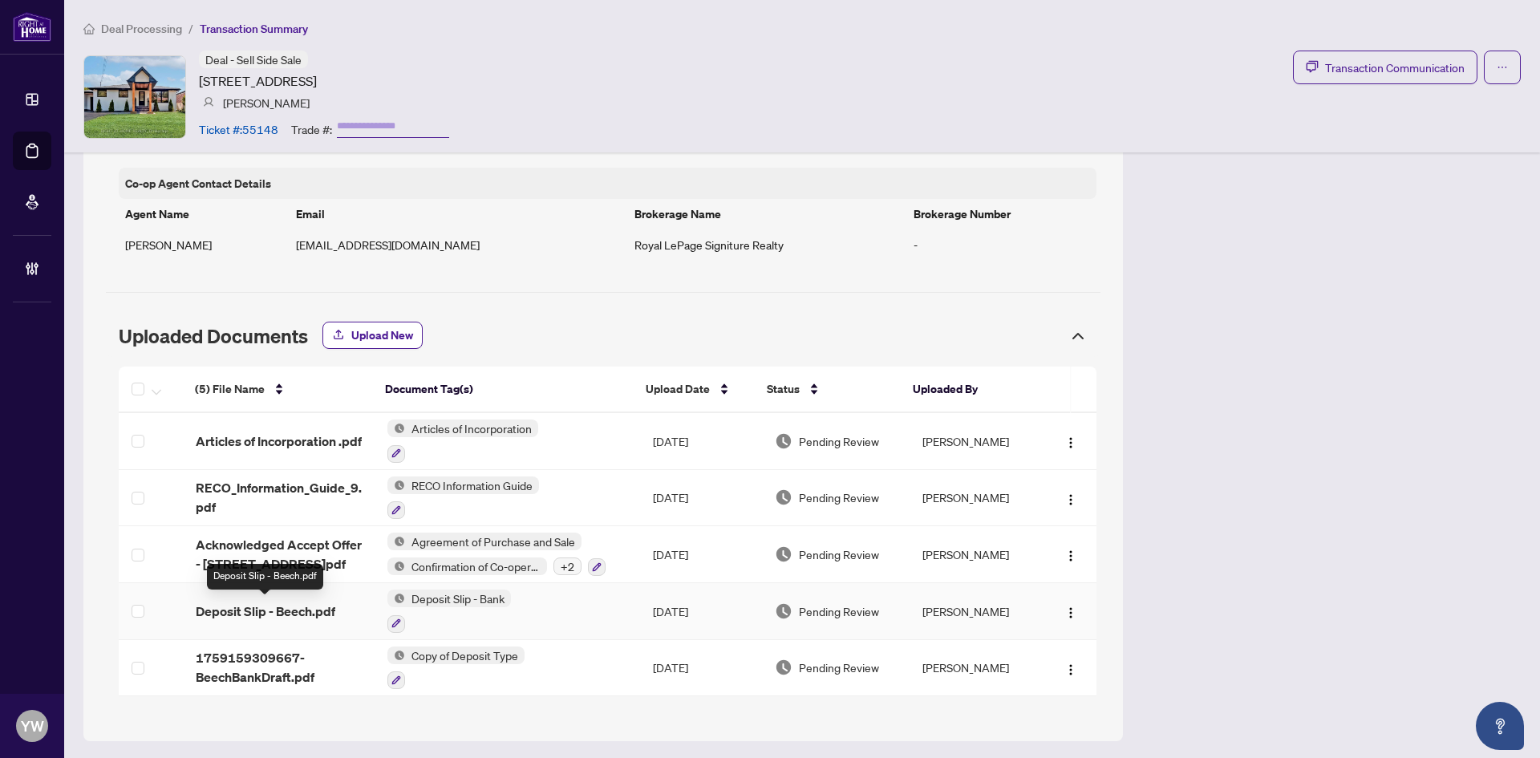
click at [278, 608] on span "Deposit Slip - Beech.pdf" at bounding box center [266, 611] width 140 height 19
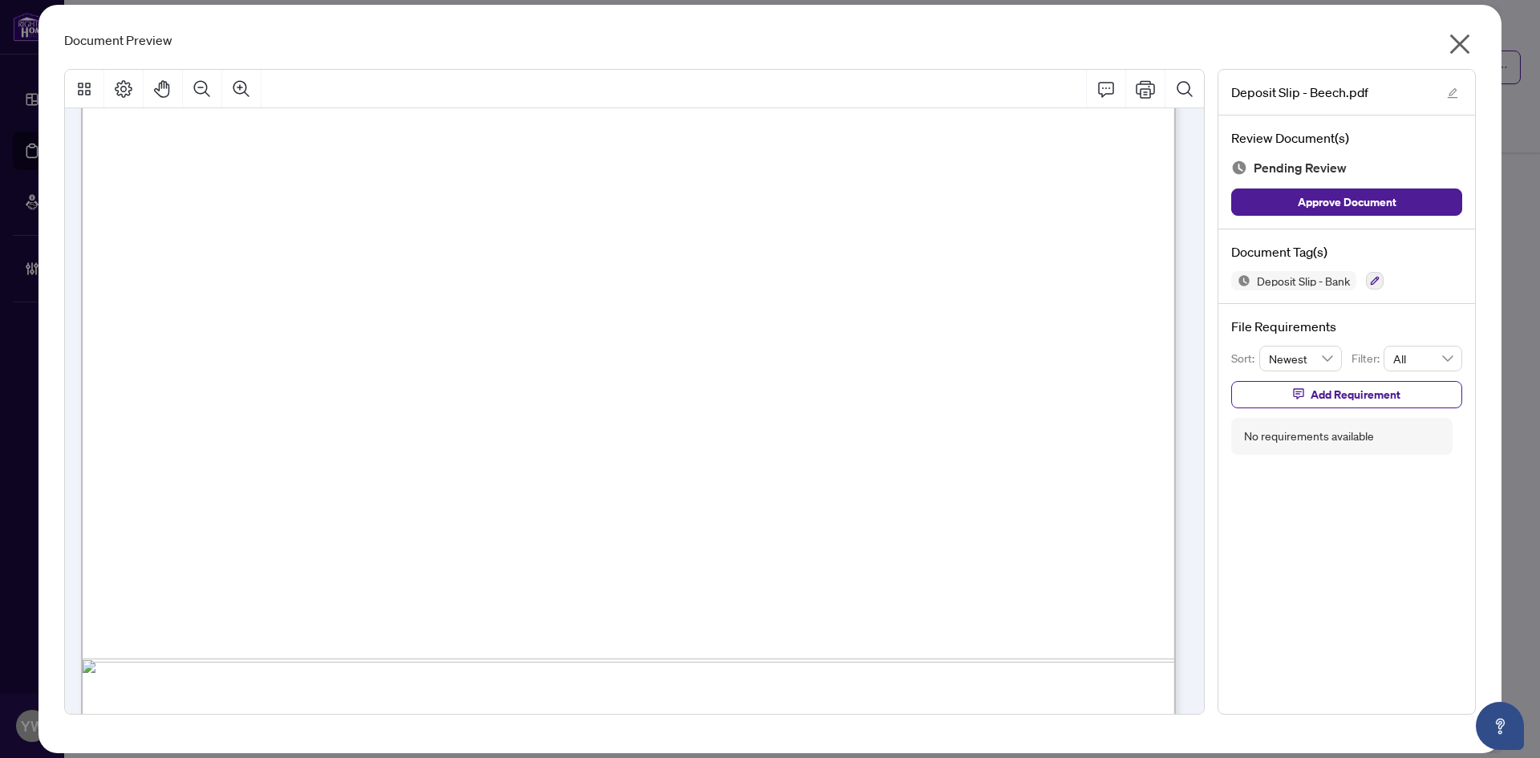
scroll to position [642, 0]
click at [1386, 199] on span "Approve Document" at bounding box center [1347, 202] width 99 height 26
click at [1458, 93] on icon "edit" at bounding box center [1452, 92] width 11 height 11
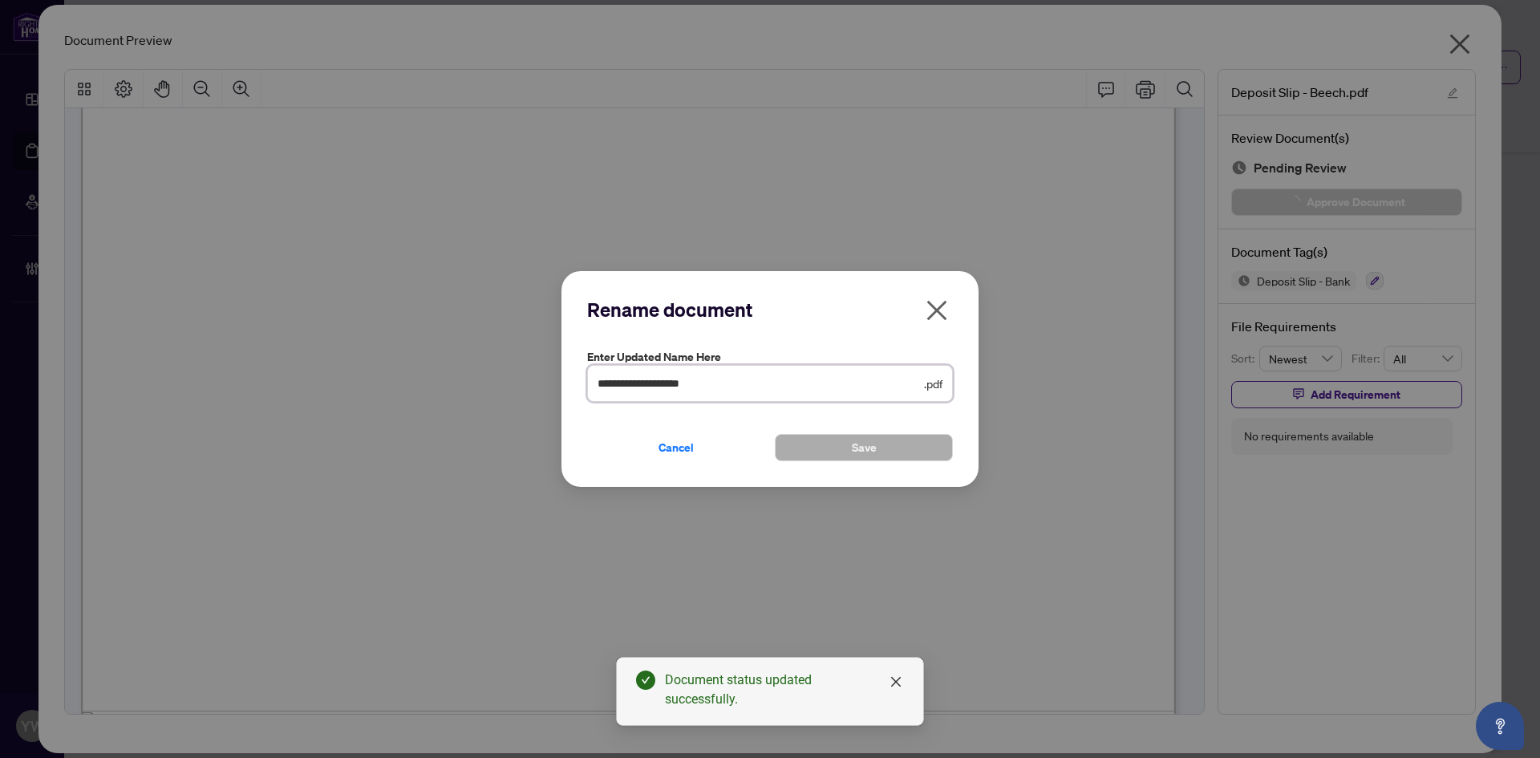
drag, startPoint x: 707, startPoint y: 383, endPoint x: 525, endPoint y: 380, distance: 181.3
click at [525, 380] on div "**********" at bounding box center [770, 379] width 1540 height 758
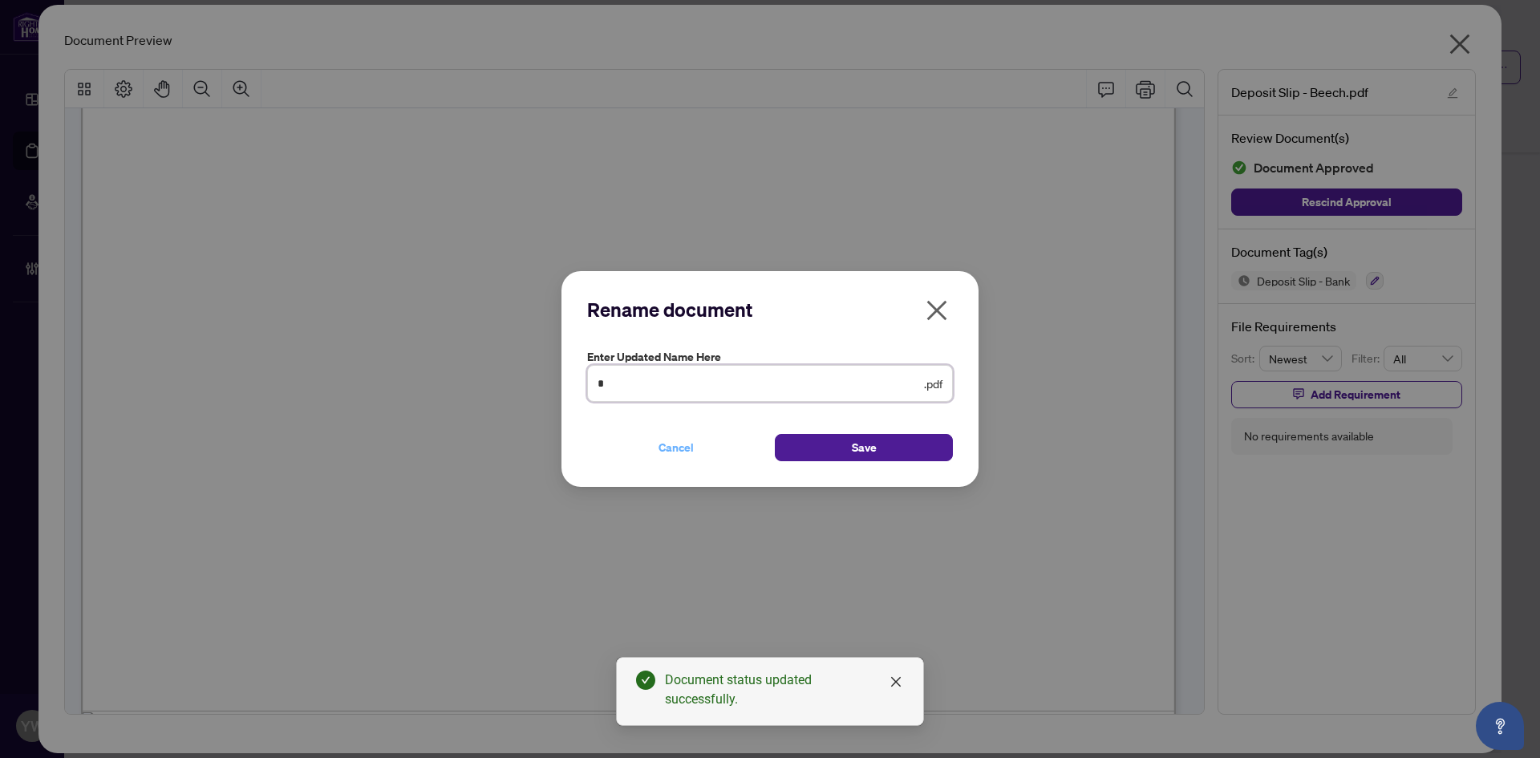
type input "********"
click at [824, 450] on button "Save" at bounding box center [864, 447] width 178 height 27
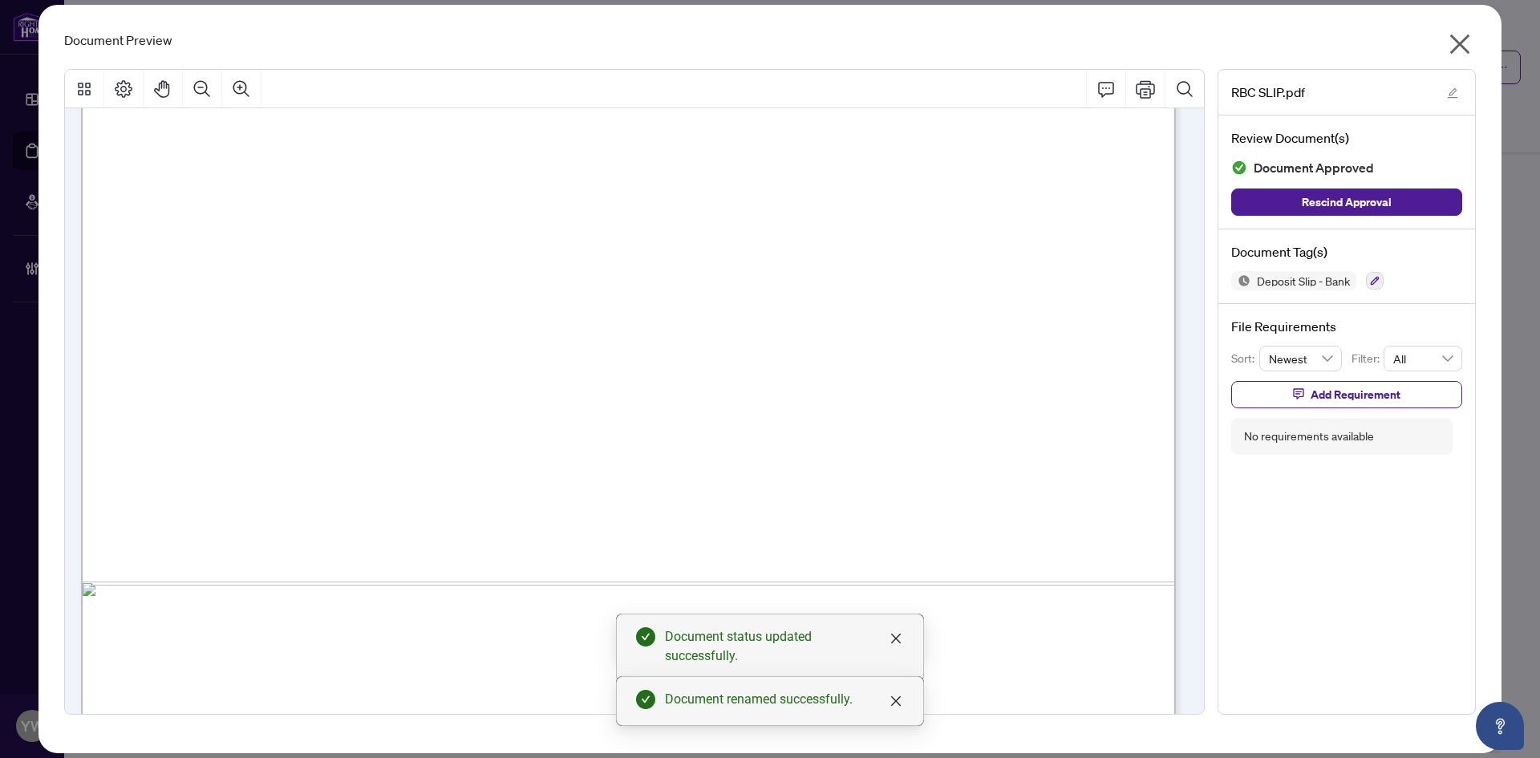
scroll to position [843, 0]
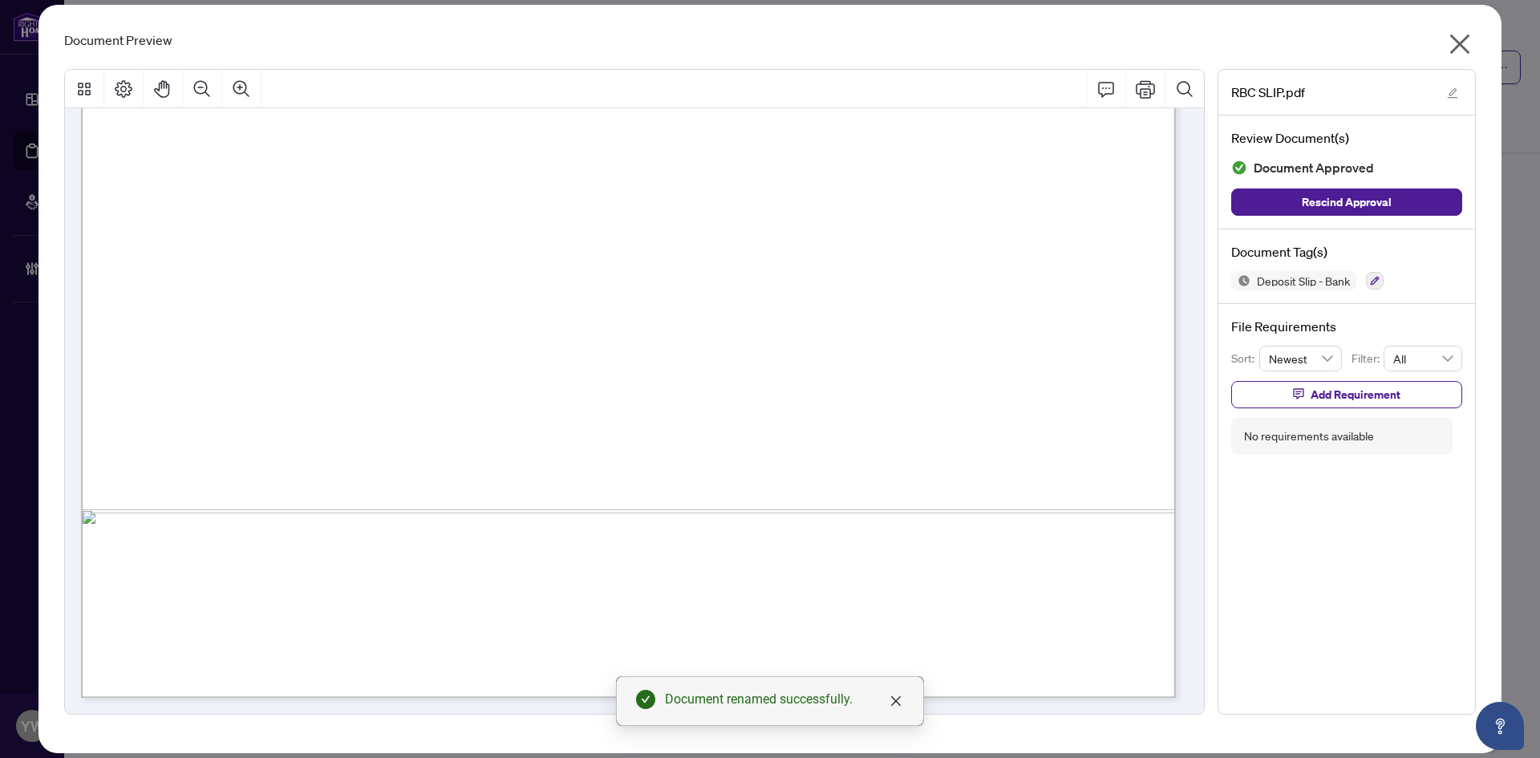
drag, startPoint x: 1466, startPoint y: 42, endPoint x: 1315, endPoint y: 80, distance: 155.7
click at [1466, 42] on icon "close" at bounding box center [1460, 44] width 26 height 26
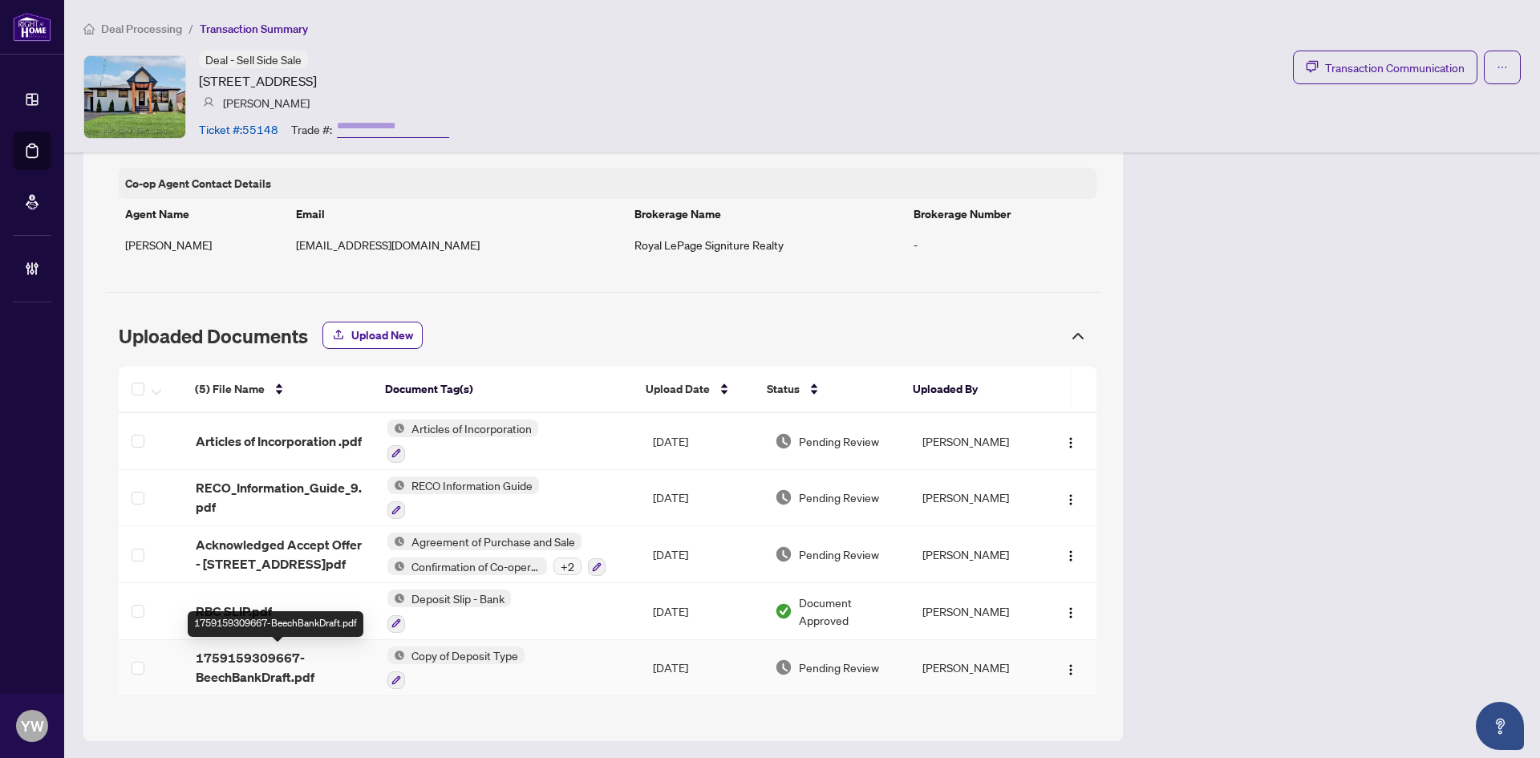
click at [257, 658] on span "1759159309667-BeechBankDraft.pdf" at bounding box center [279, 667] width 166 height 39
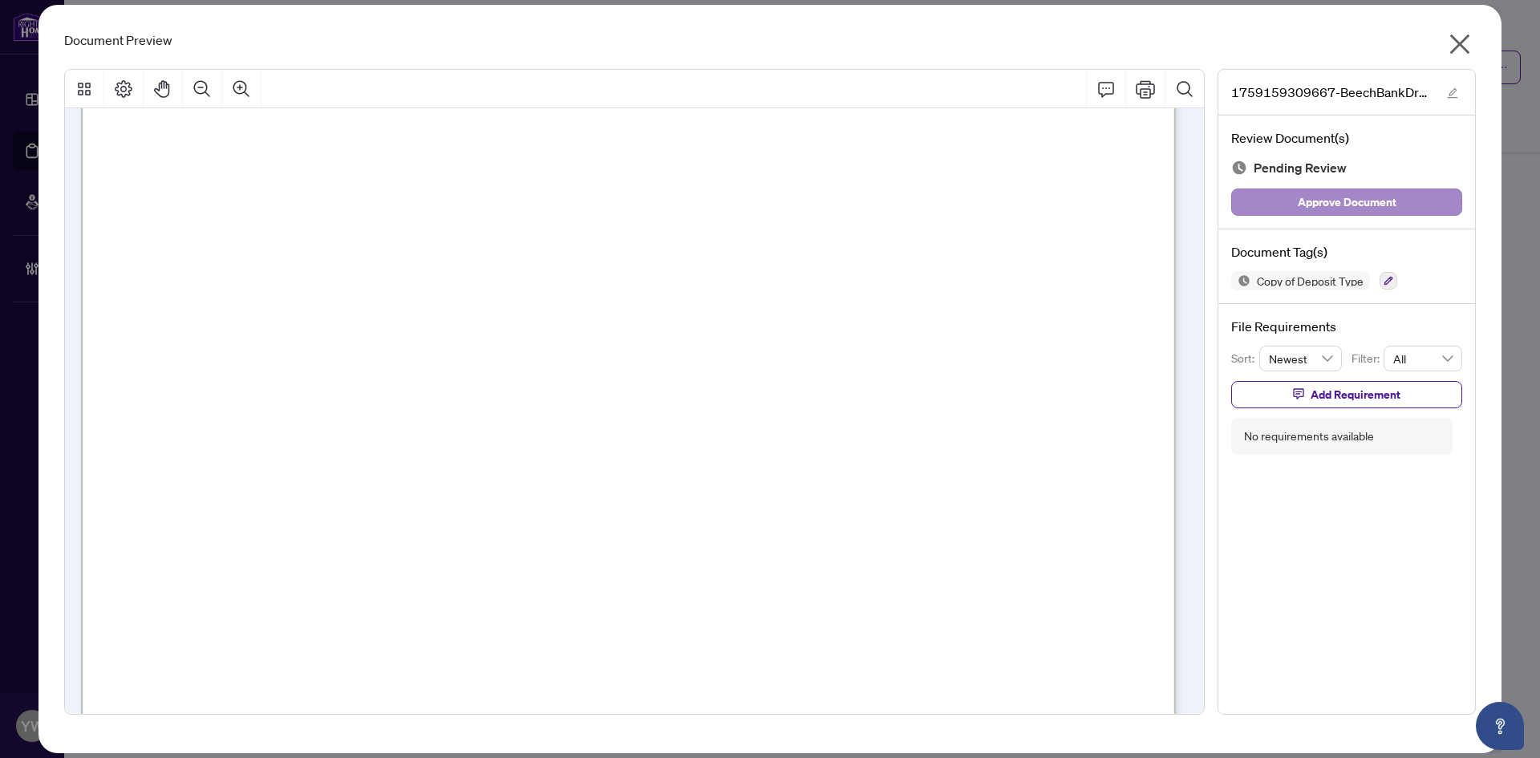
scroll to position [321, 0]
drag, startPoint x: 1356, startPoint y: 200, endPoint x: 1457, endPoint y: 91, distance: 148.2
click at [1445, 95] on div "1759159309667-BeechBankDraft.pdf" at bounding box center [1347, 93] width 257 height 46
click at [1454, 99] on span "button" at bounding box center [1452, 92] width 11 height 18
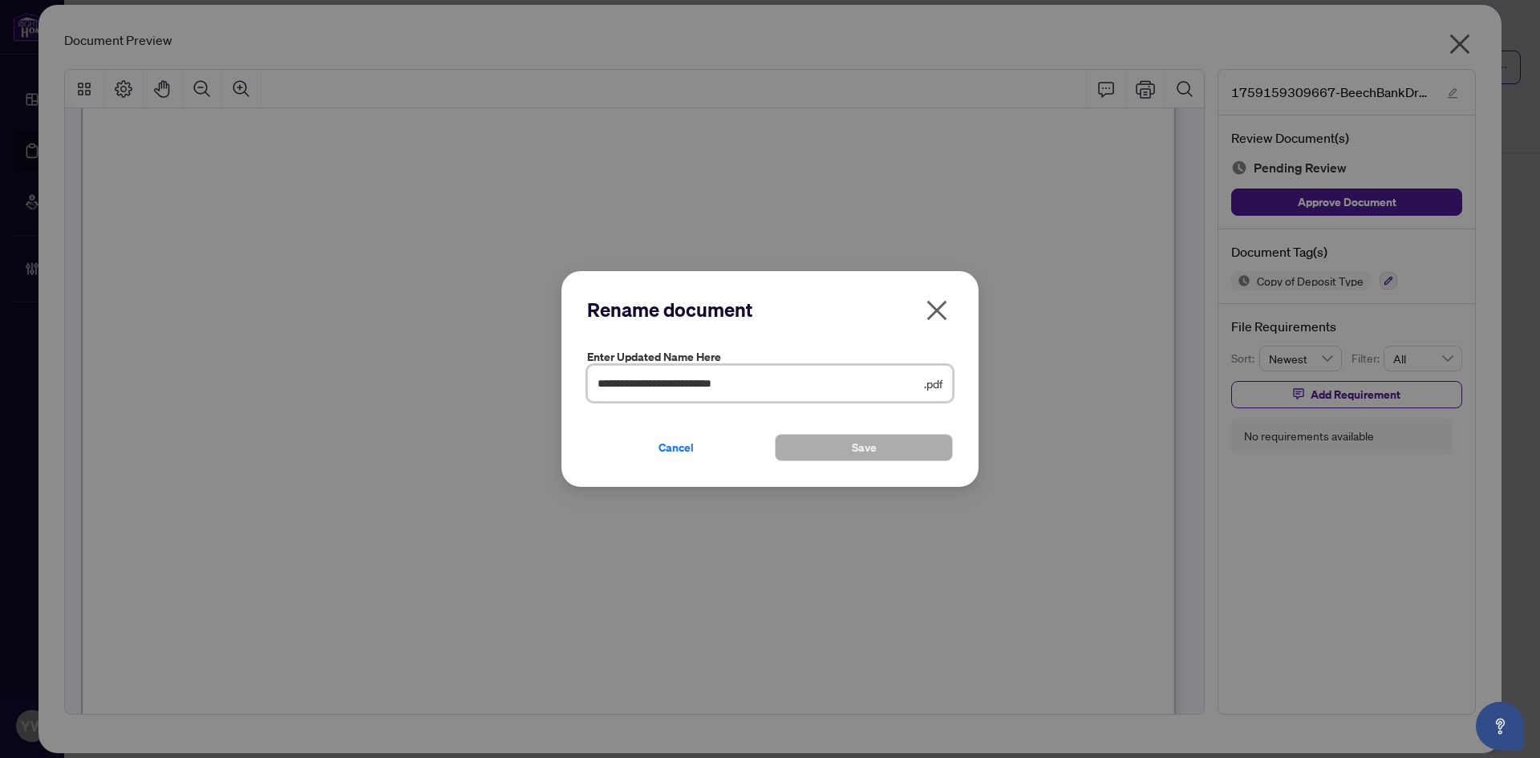
drag, startPoint x: 770, startPoint y: 383, endPoint x: 435, endPoint y: 385, distance: 335.4
click at [435, 385] on div "**********" at bounding box center [770, 379] width 1540 height 758
type input "**********"
click at [870, 452] on span "Save" at bounding box center [864, 448] width 25 height 26
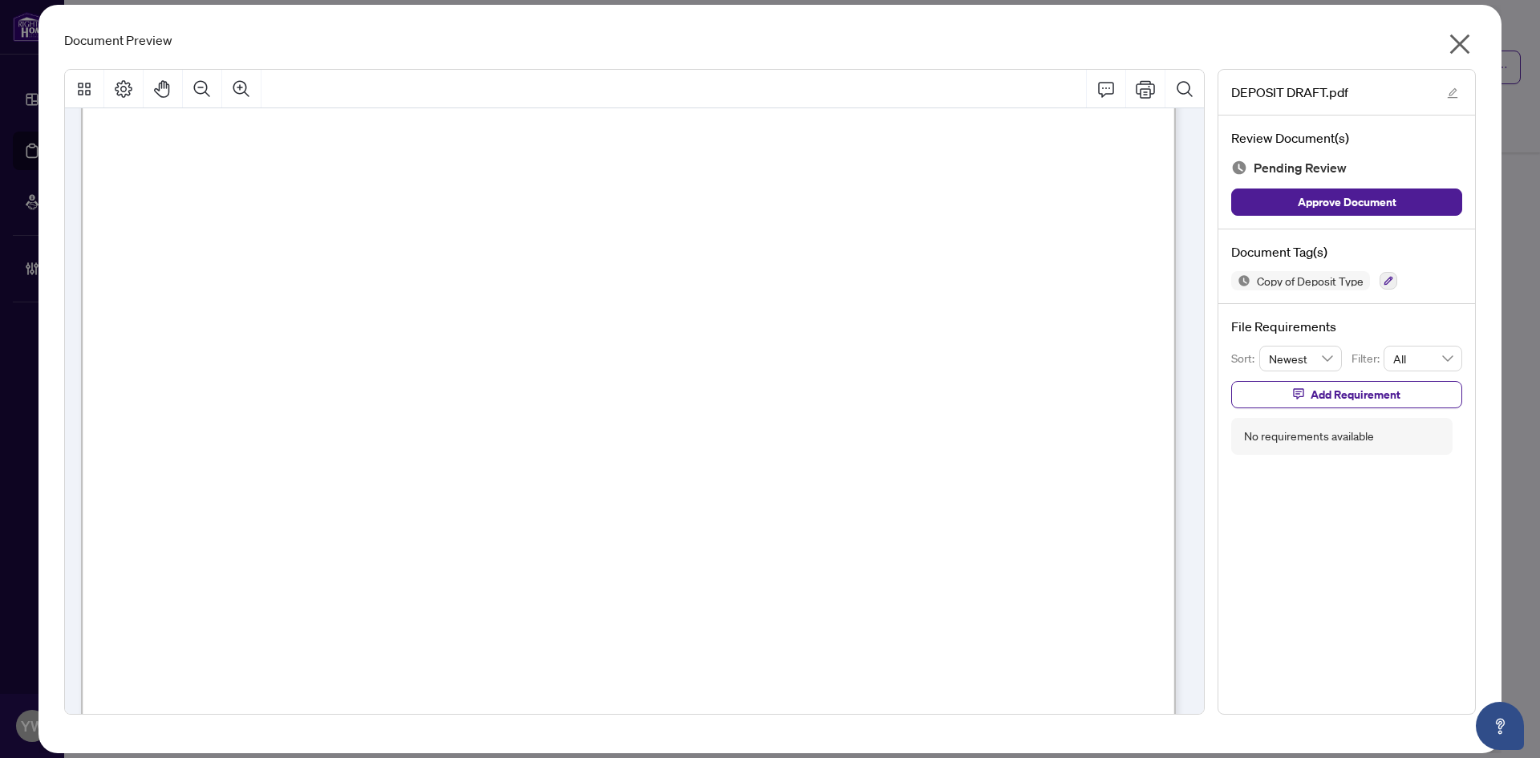
scroll to position [802, 0]
click at [1398, 196] on button "Approve Document" at bounding box center [1346, 202] width 231 height 27
drag, startPoint x: 1459, startPoint y: 47, endPoint x: 915, endPoint y: 98, distance: 546.4
click at [1459, 47] on icon "close" at bounding box center [1461, 44] width 20 height 20
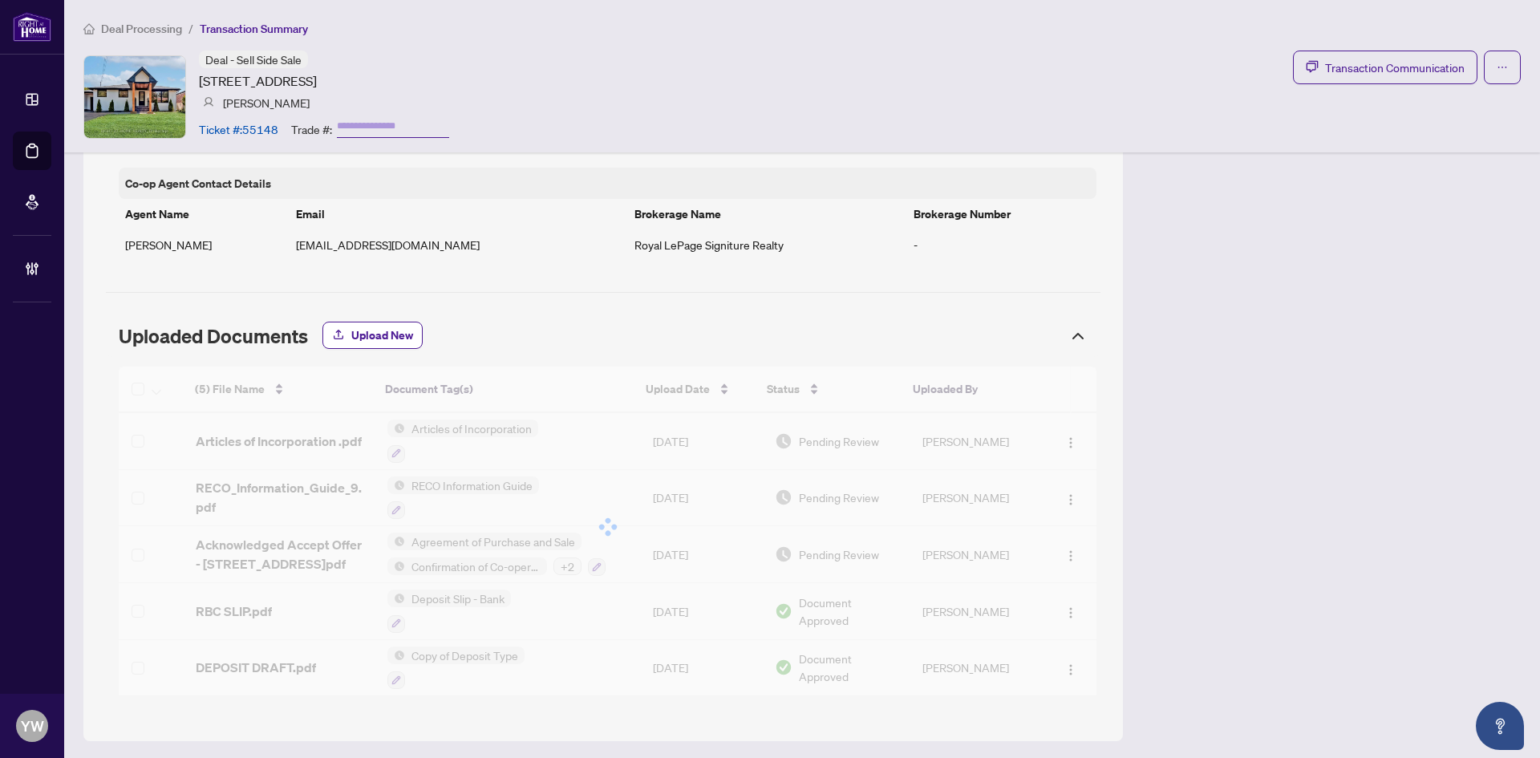
click at [656, 71] on div "Deal - Sell Side Sale [STREET_ADDRESS] [PERSON_NAME] Ticket #: 55148 Trade #: T…" at bounding box center [802, 97] width 1438 height 92
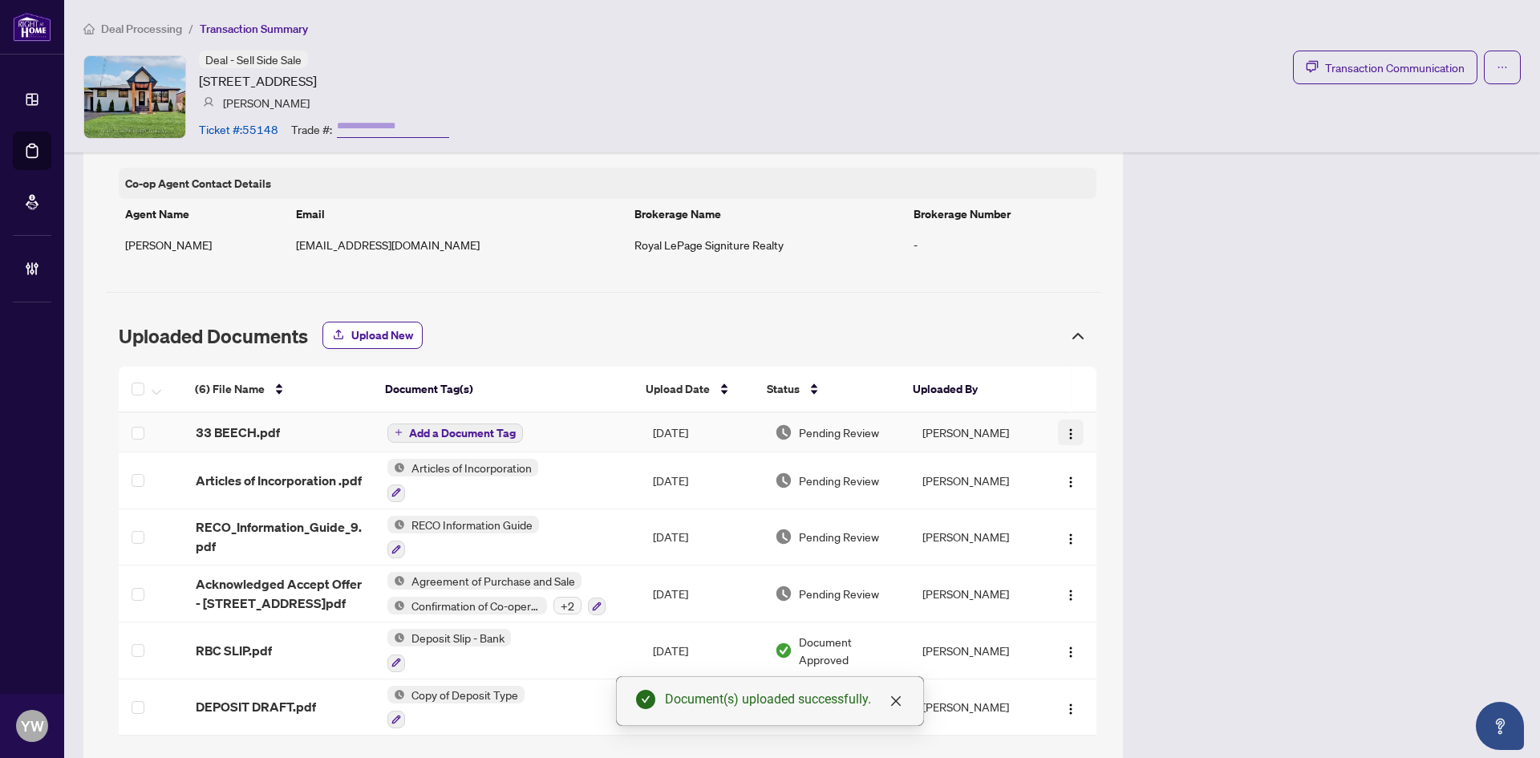
click at [1065, 425] on span "button" at bounding box center [1071, 433] width 13 height 18
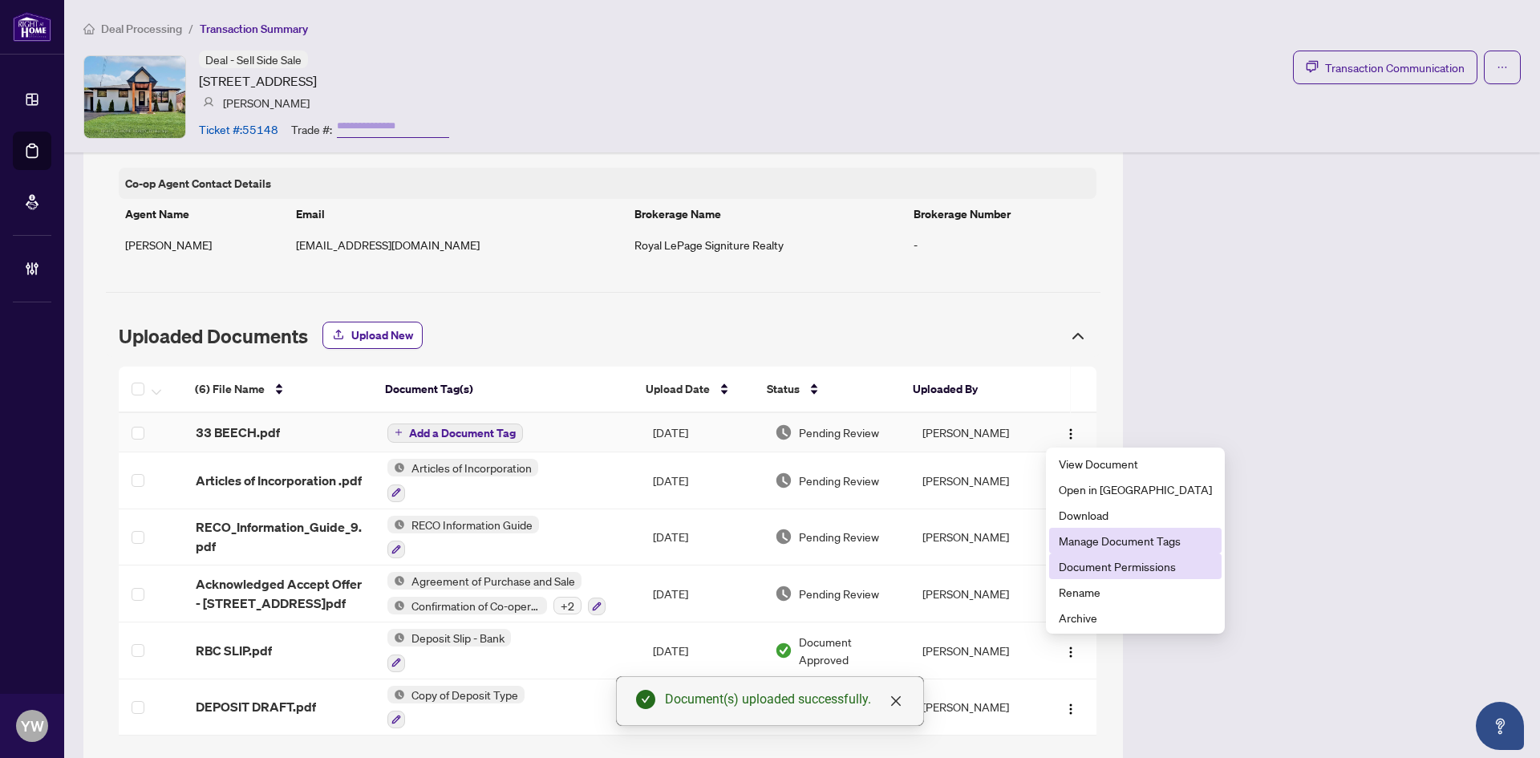
click at [1113, 566] on span "Document Permissions" at bounding box center [1135, 567] width 153 height 18
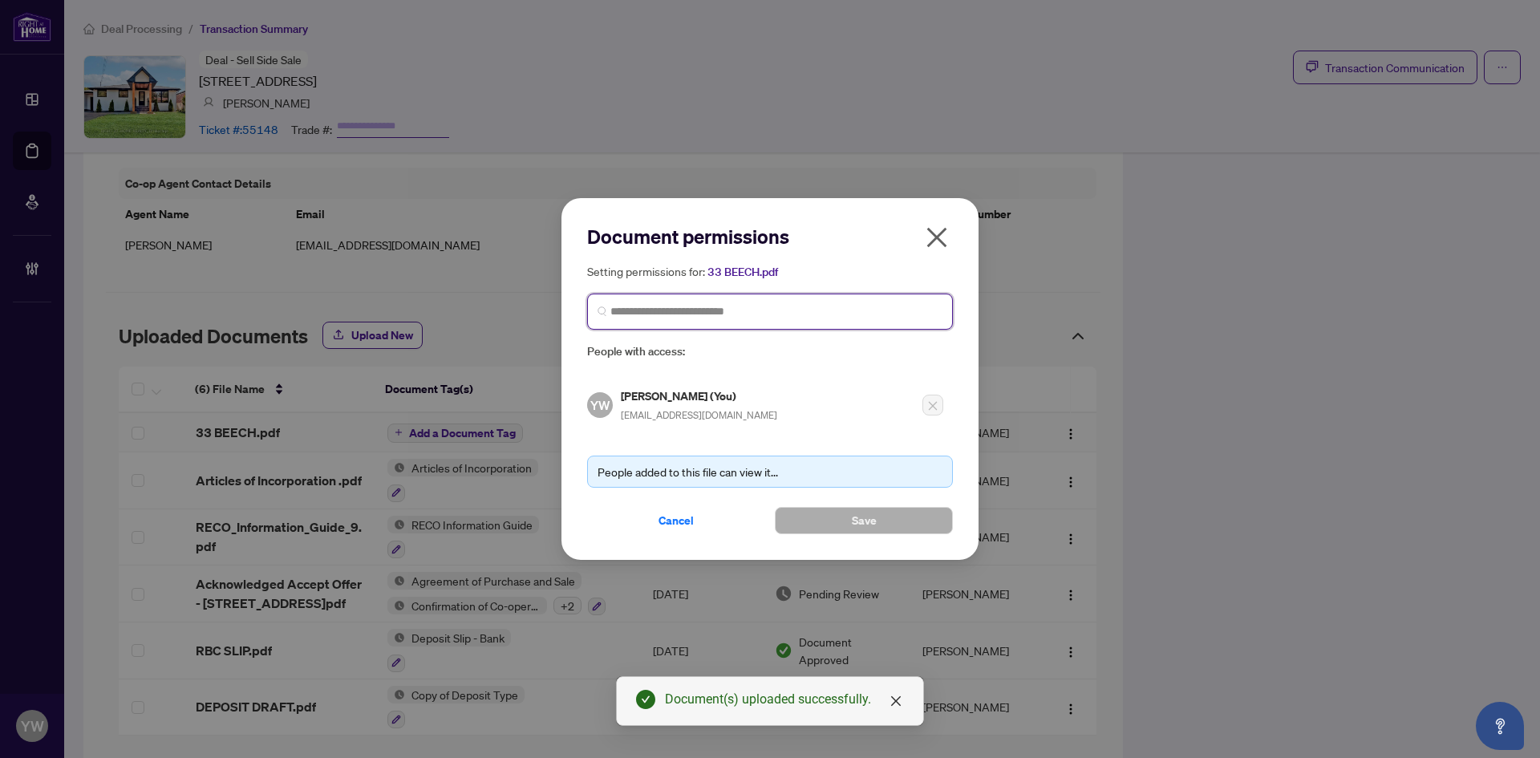
click at [651, 305] on input "search" at bounding box center [777, 311] width 332 height 17
type input "*********"
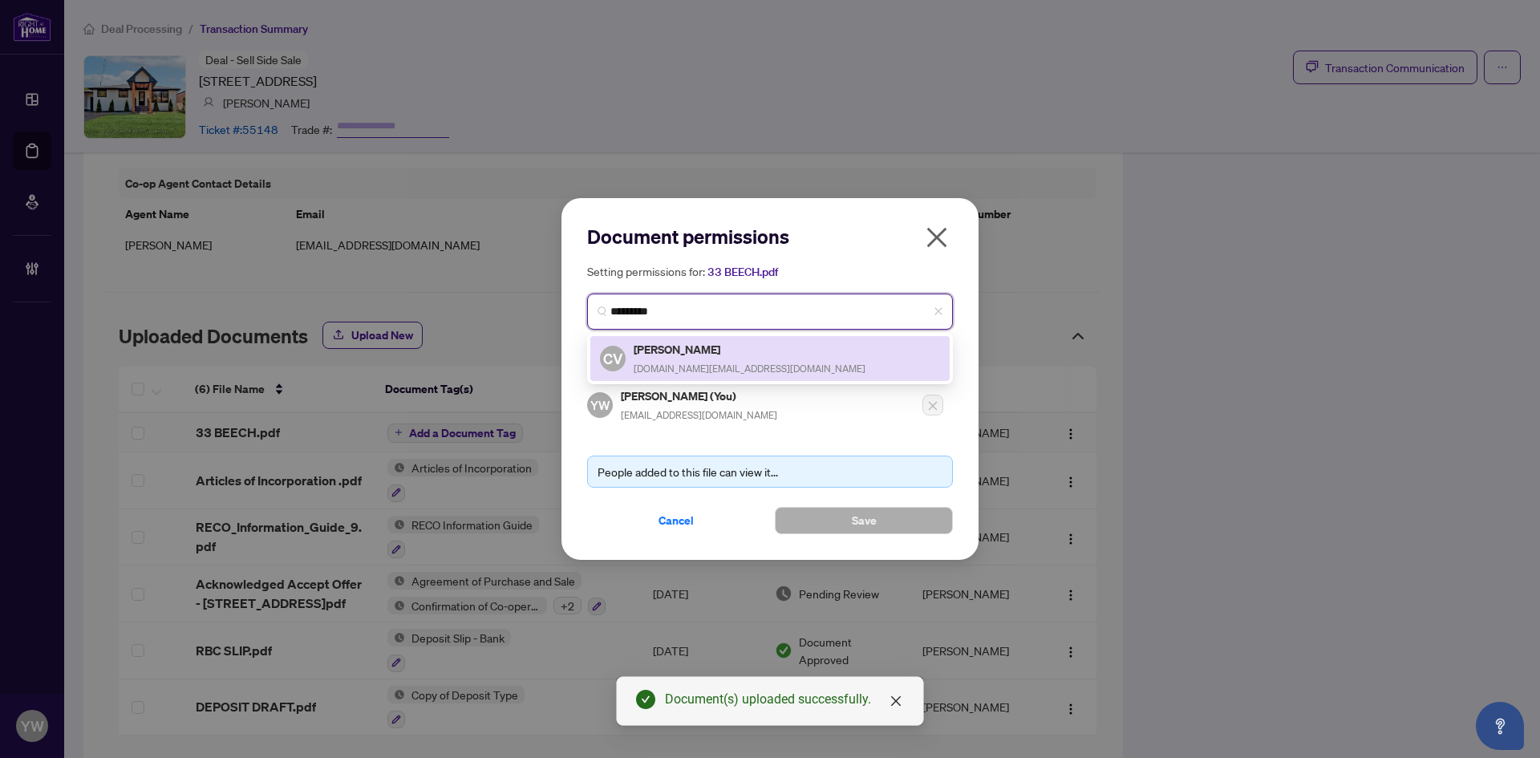
click at [728, 359] on div "[PERSON_NAME] [DOMAIN_NAME][EMAIL_ADDRESS][DOMAIN_NAME]" at bounding box center [750, 358] width 232 height 37
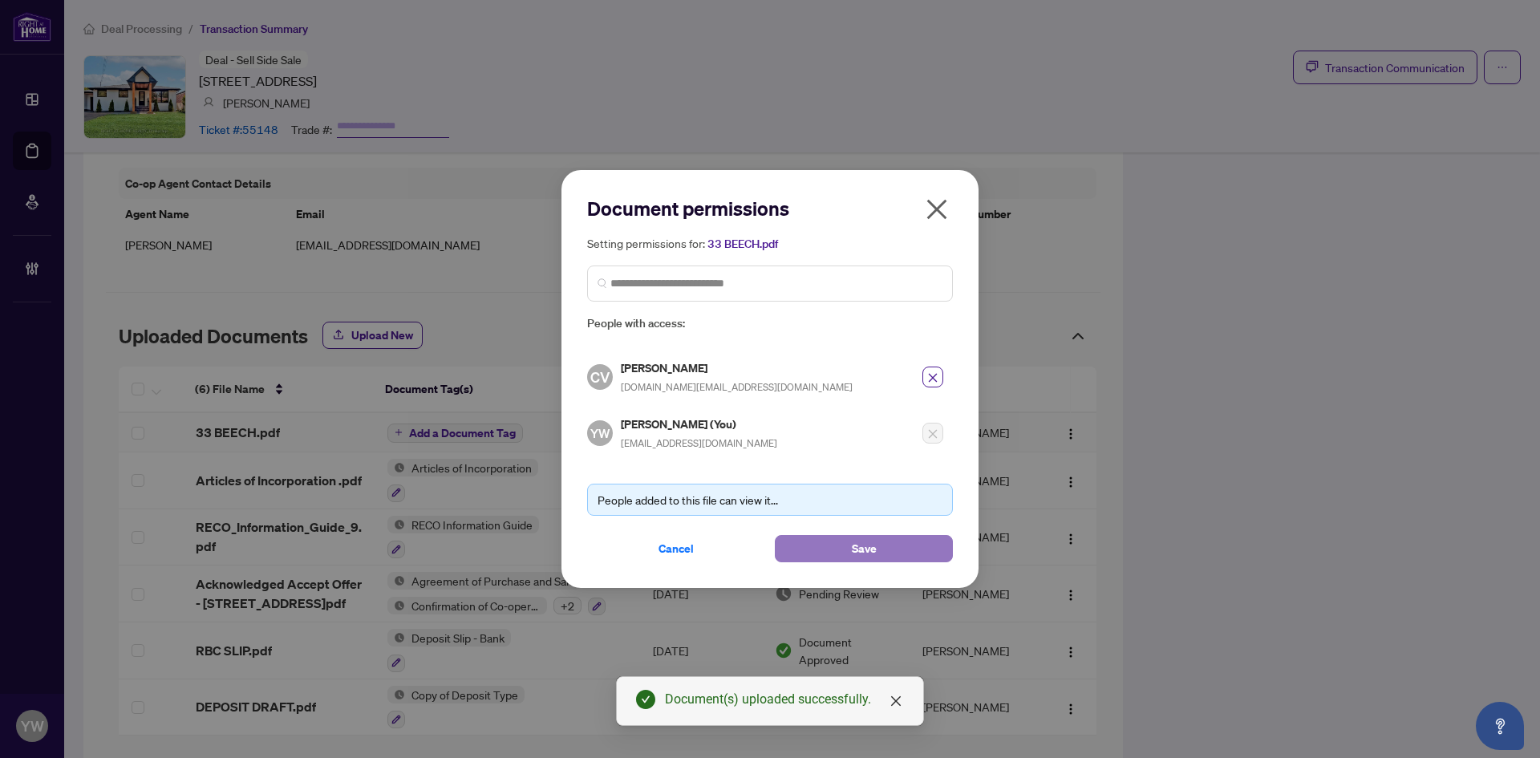
click at [814, 550] on button "Save" at bounding box center [864, 548] width 178 height 27
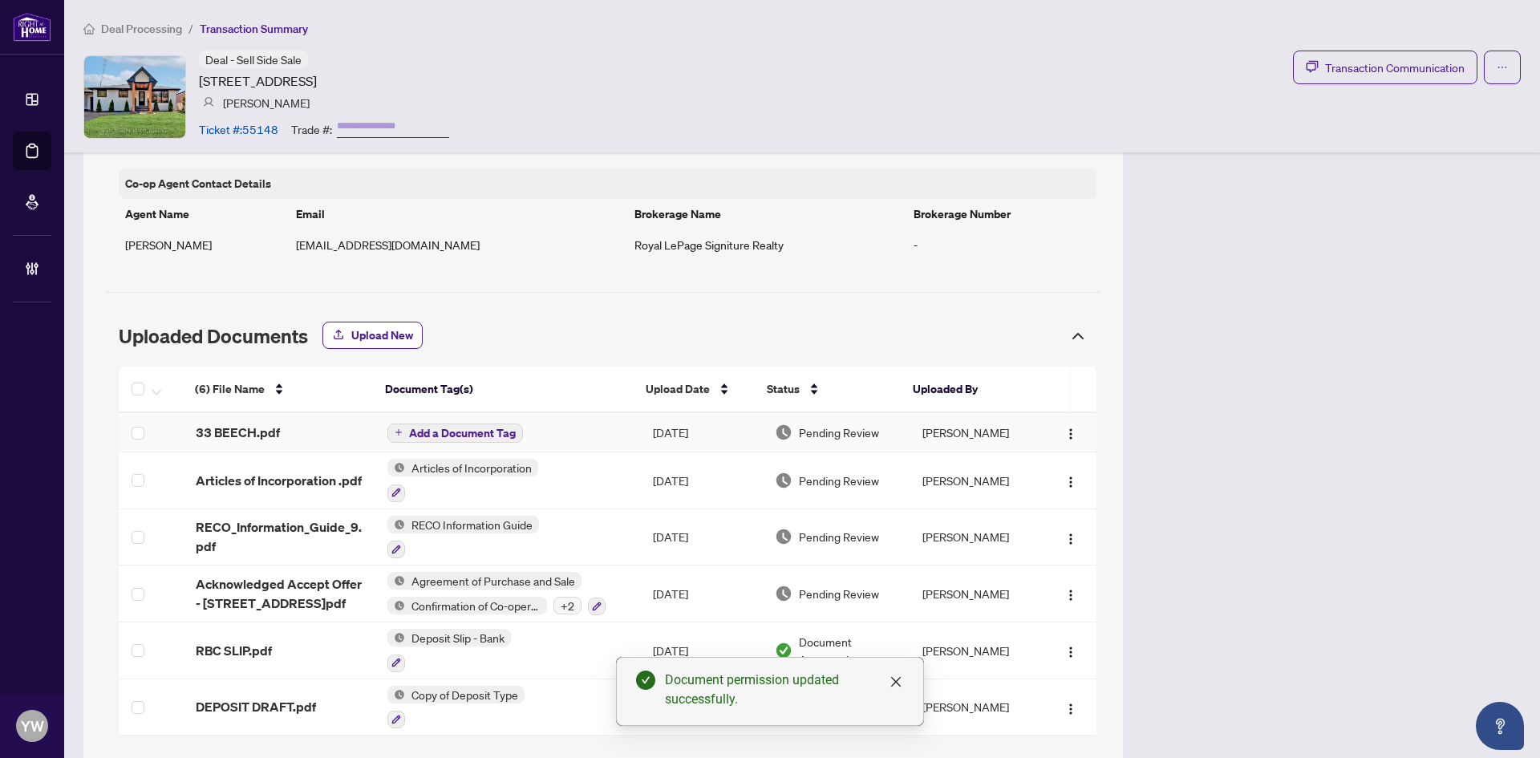
drag, startPoint x: 1051, startPoint y: 433, endPoint x: 477, endPoint y: 432, distance: 574.4
click at [477, 432] on span "Add a Document Tag" at bounding box center [462, 433] width 107 height 11
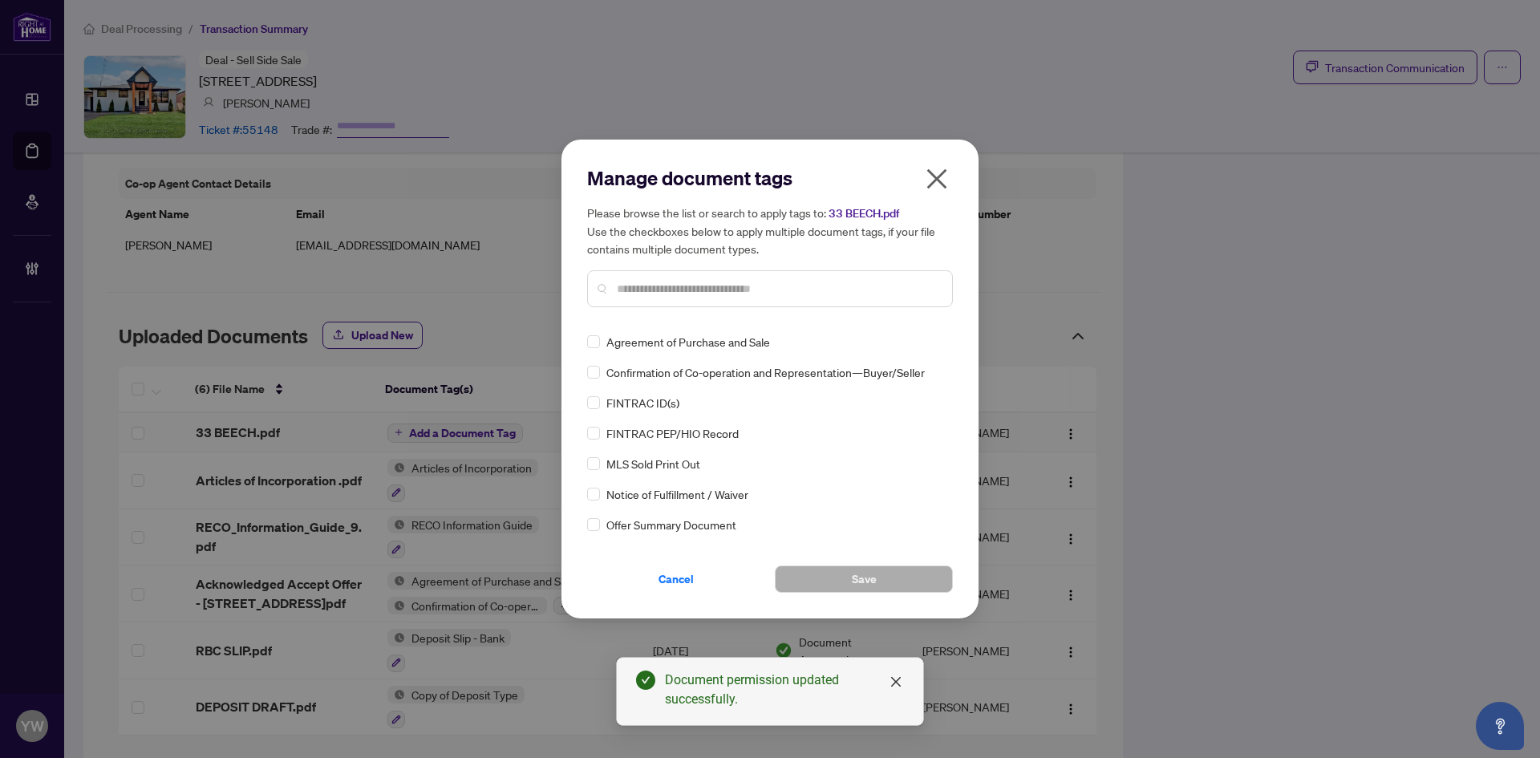
click at [934, 181] on icon "close" at bounding box center [937, 179] width 26 height 26
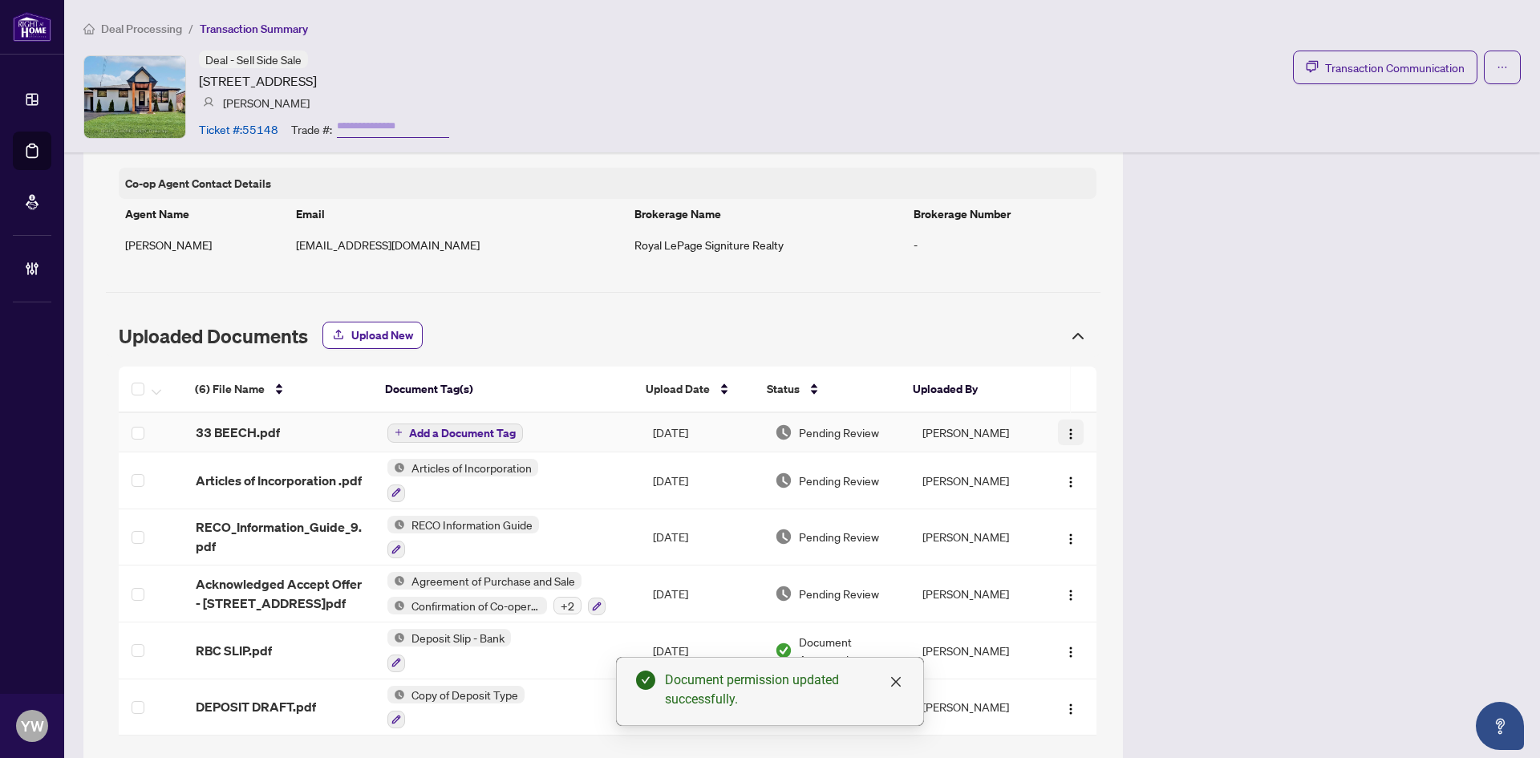
click at [1065, 426] on span "button" at bounding box center [1071, 433] width 13 height 18
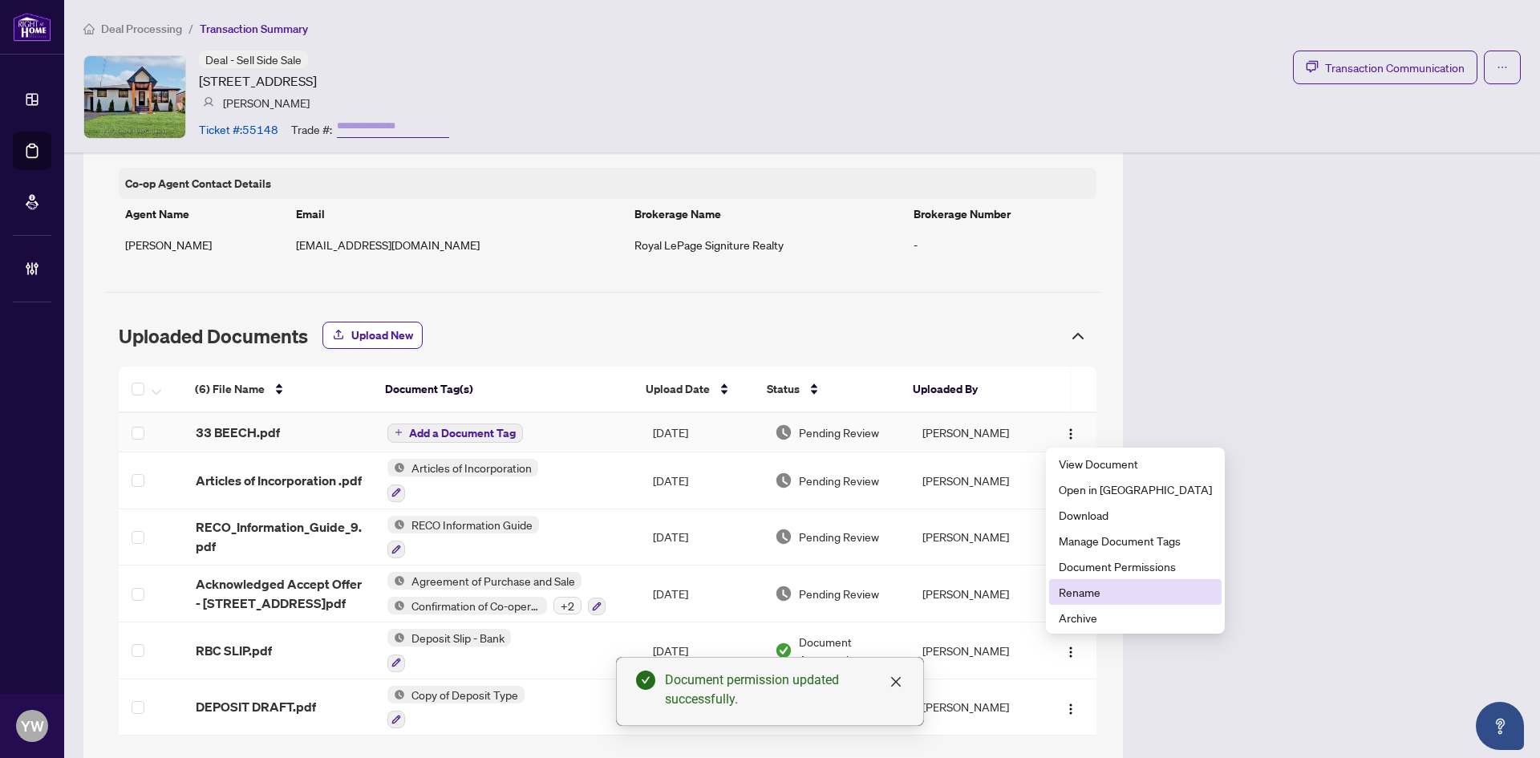
click at [1078, 601] on li "Rename" at bounding box center [1135, 592] width 172 height 26
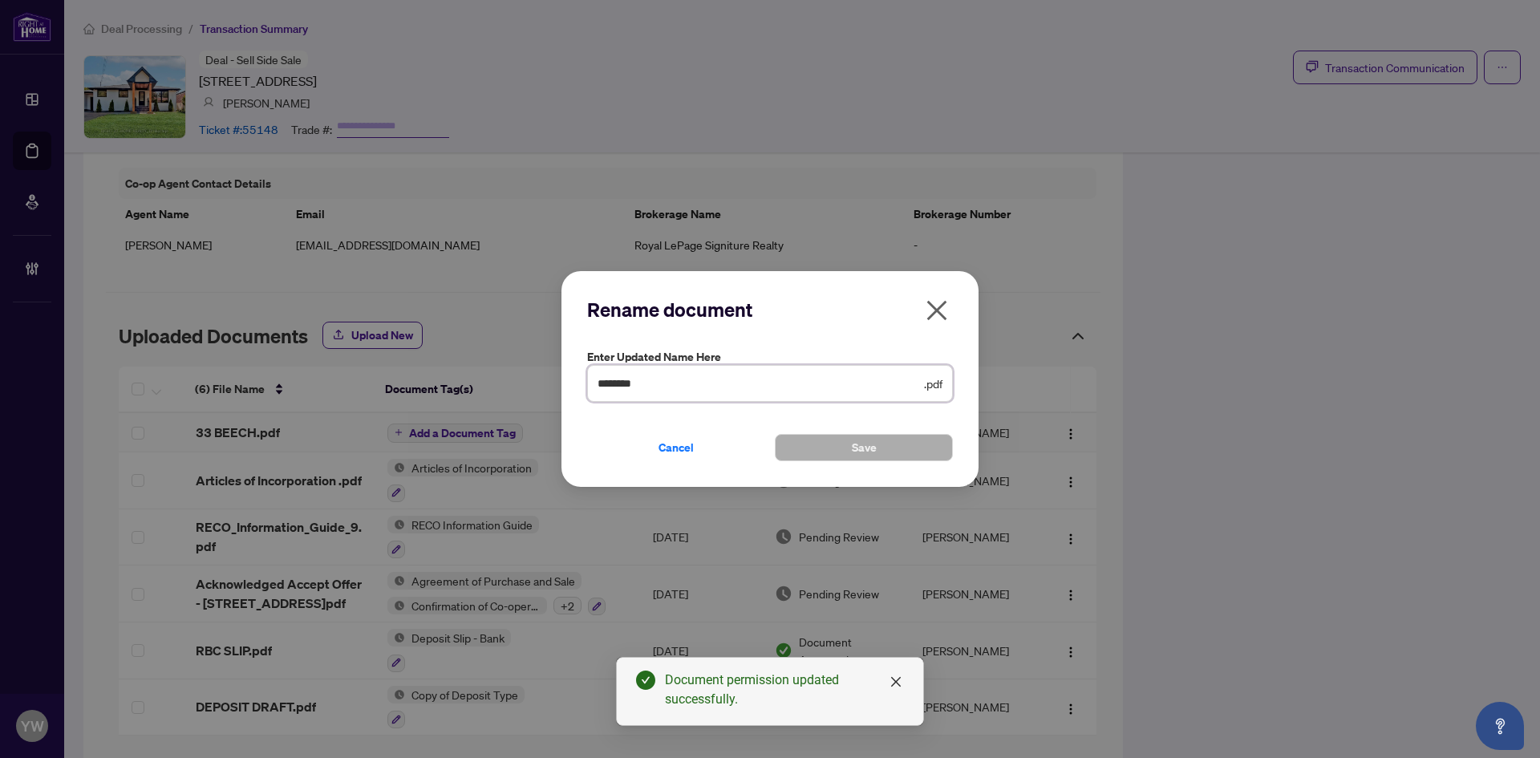
drag, startPoint x: 548, startPoint y: 388, endPoint x: 530, endPoint y: 388, distance: 18.5
click at [530, 388] on div "Rename document Enter updated name here ******** .pdf Cancel Save Cancel OK" at bounding box center [770, 379] width 1540 height 758
type input "**********"
click at [858, 447] on span "Save" at bounding box center [864, 448] width 25 height 26
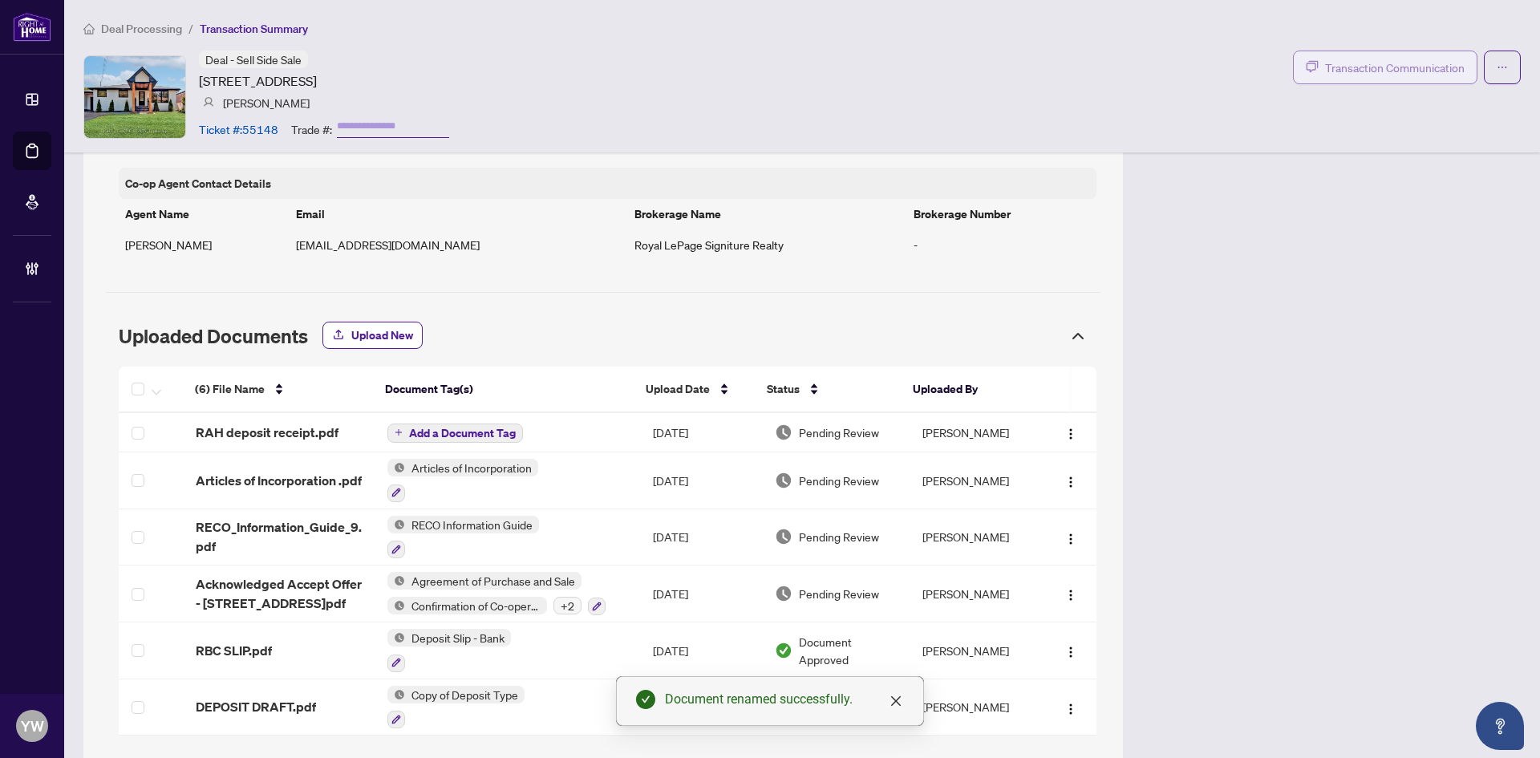
click at [1306, 68] on icon "button" at bounding box center [1312, 66] width 13 height 13
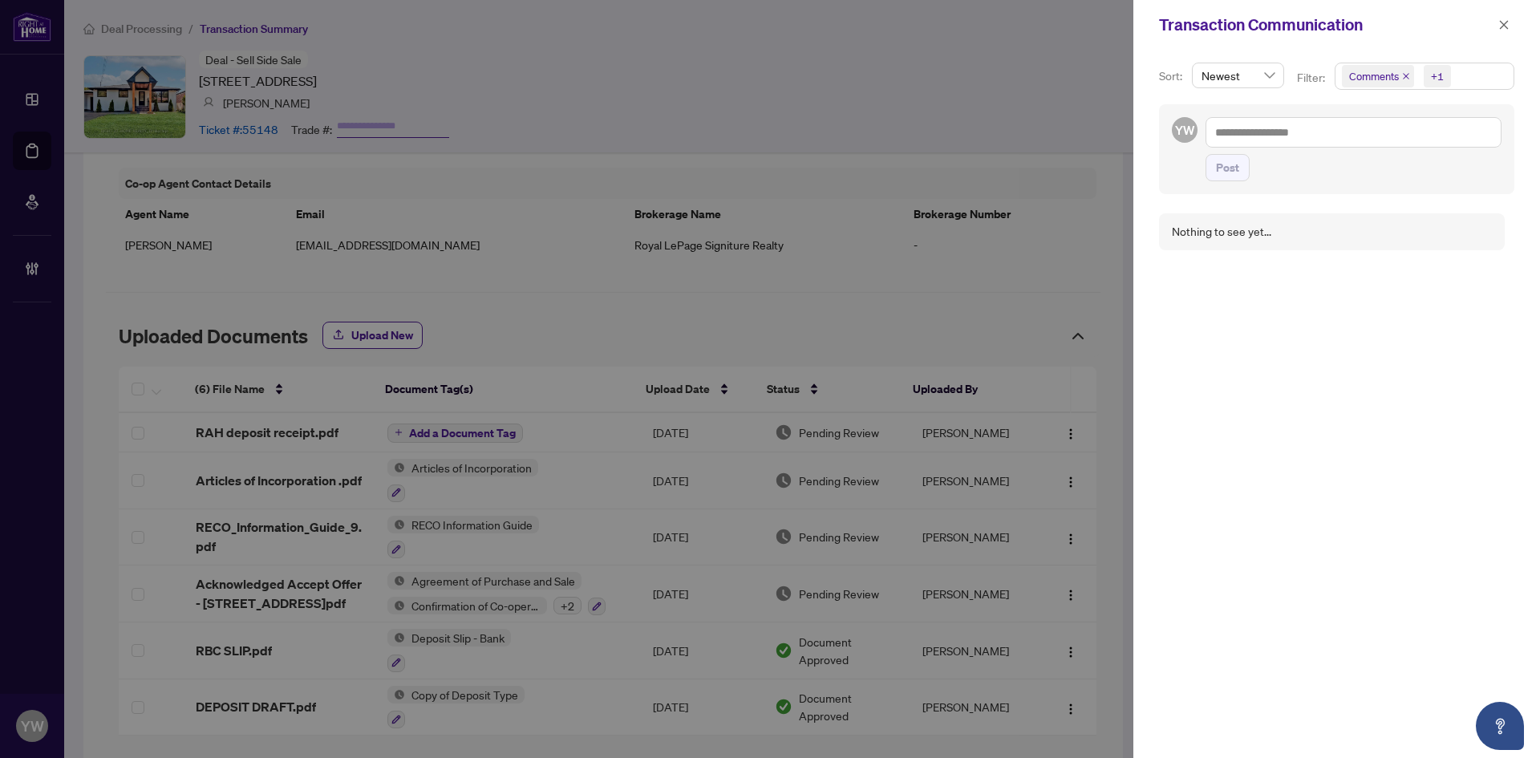
drag, startPoint x: 922, startPoint y: 310, endPoint x: 922, endPoint y: 335, distance: 24.9
click at [922, 310] on div at bounding box center [770, 379] width 1540 height 758
click at [1278, 137] on textarea at bounding box center [1354, 132] width 296 height 30
paste textarea "**********"
type textarea "**********"
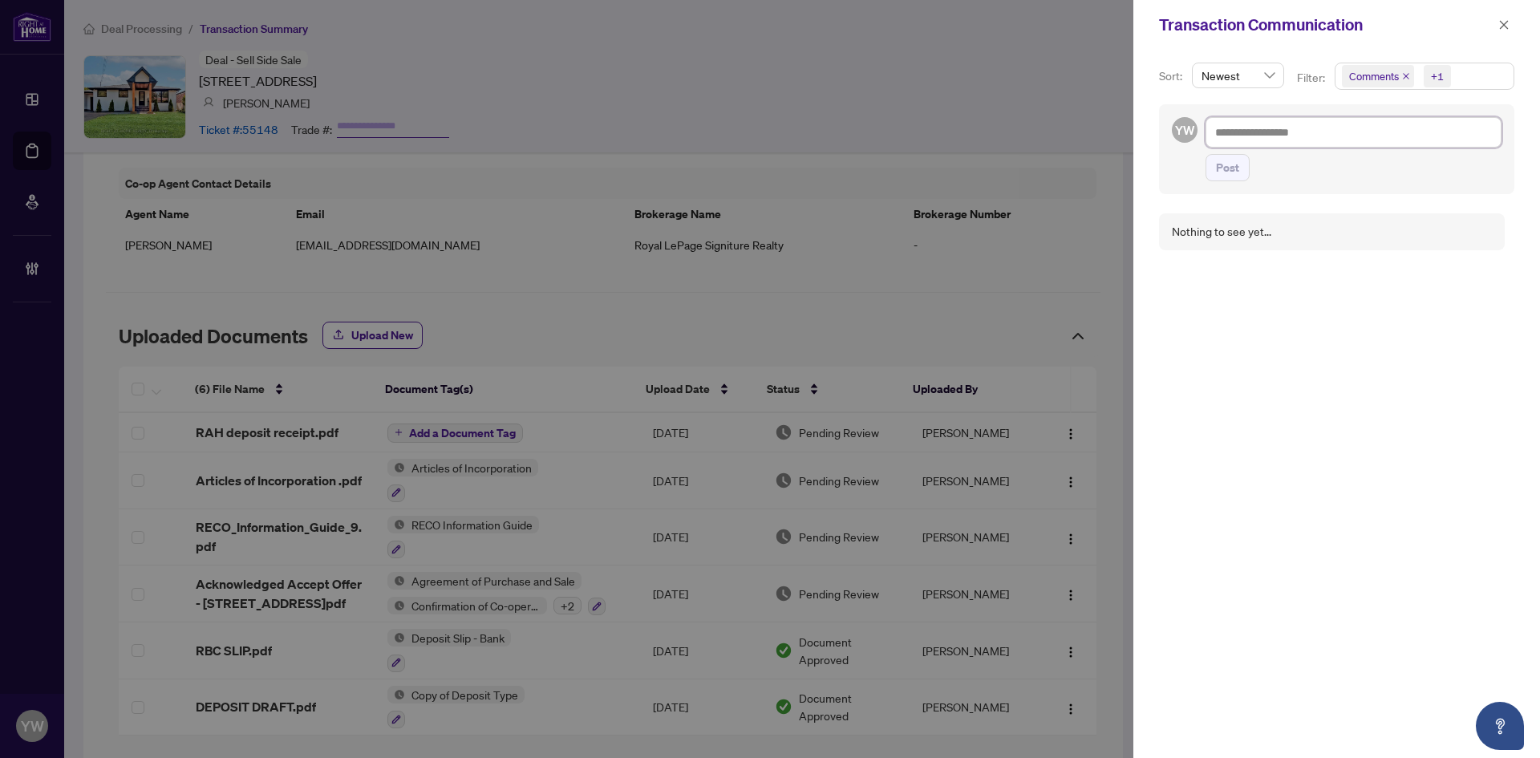
type textarea "**********"
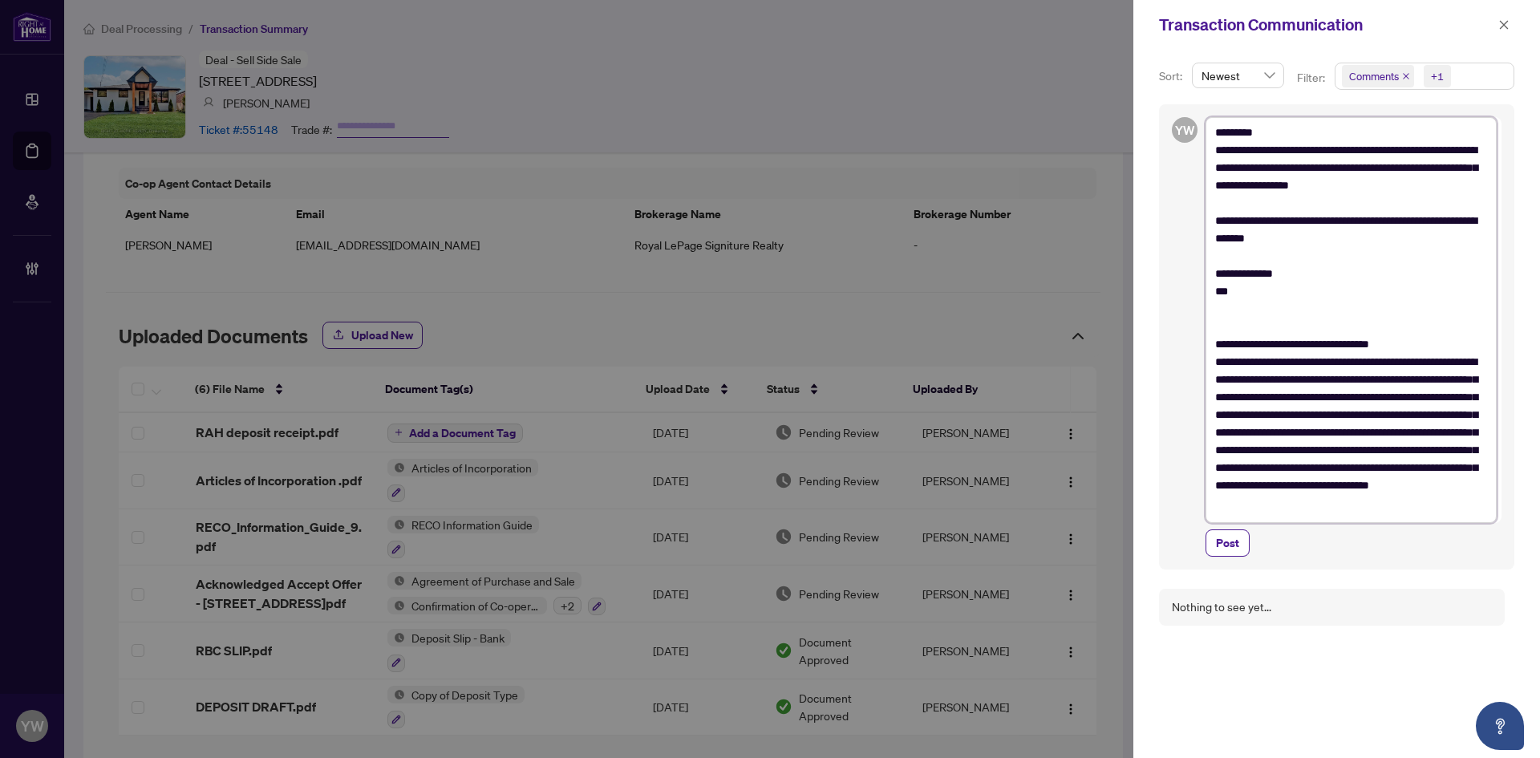
scroll to position [0, 0]
type textarea "**********"
click at [1237, 575] on span "Post" at bounding box center [1227, 574] width 23 height 26
type textarea "**********"
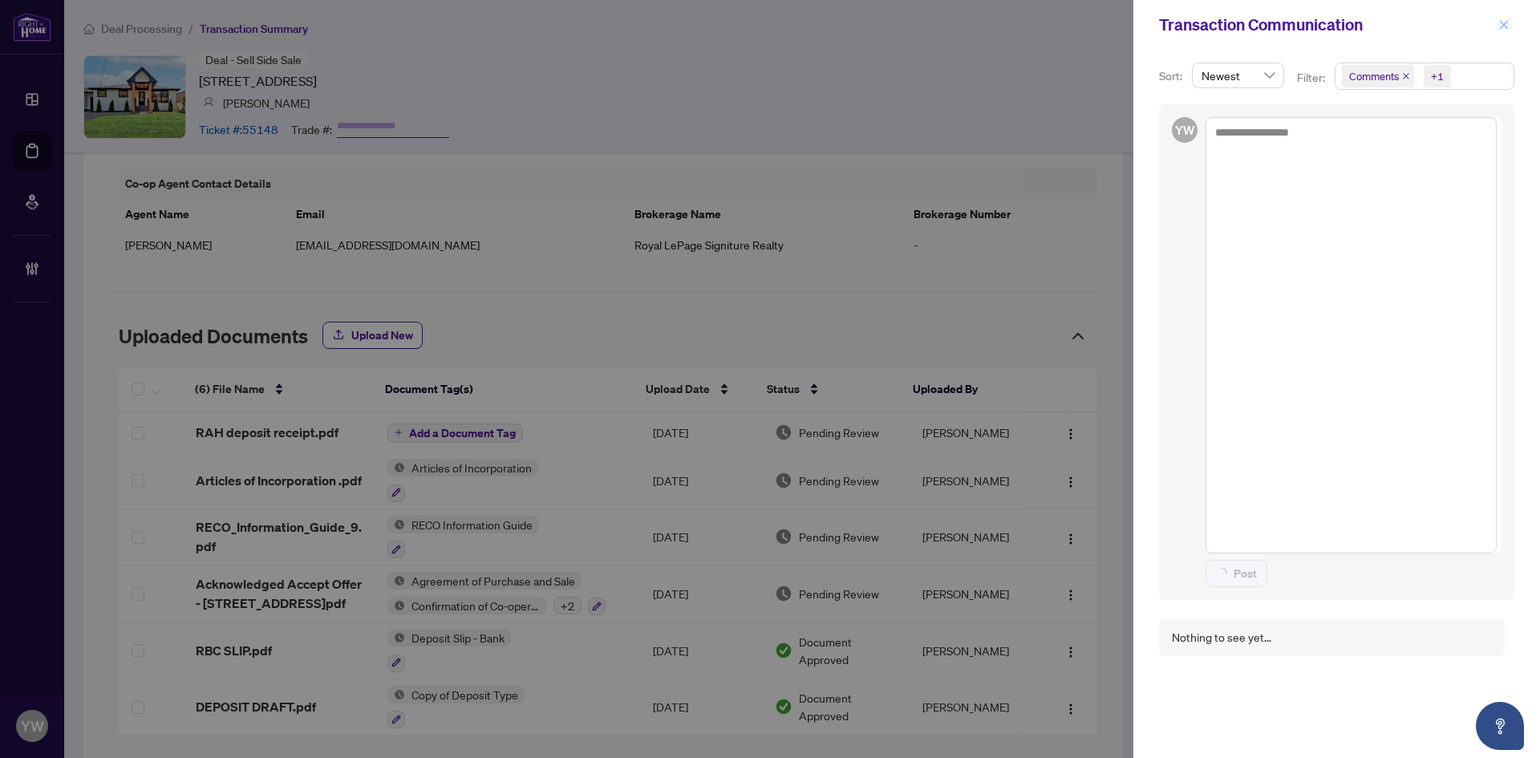
click at [1495, 27] on button "button" at bounding box center [1504, 24] width 21 height 19
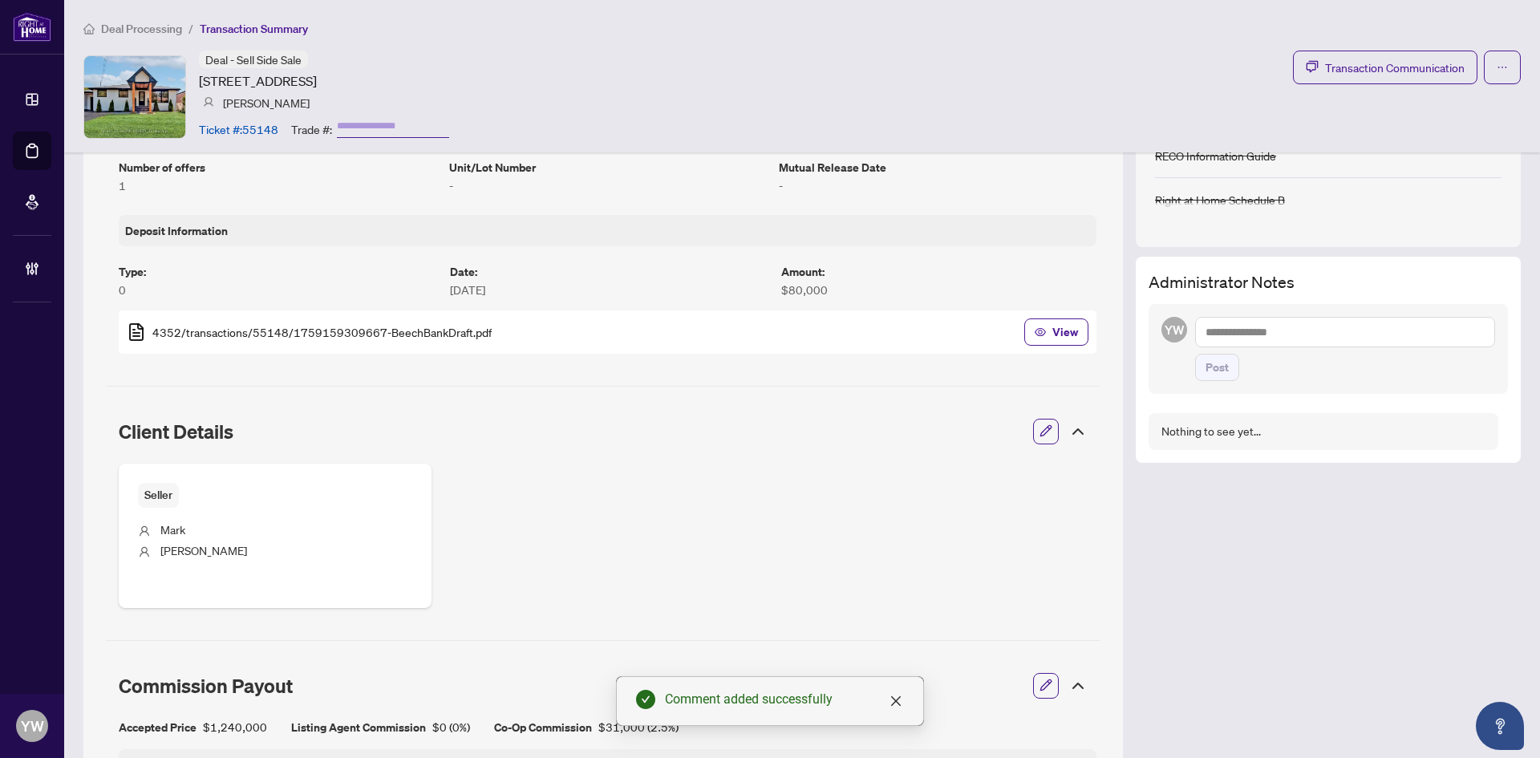
scroll to position [424, 0]
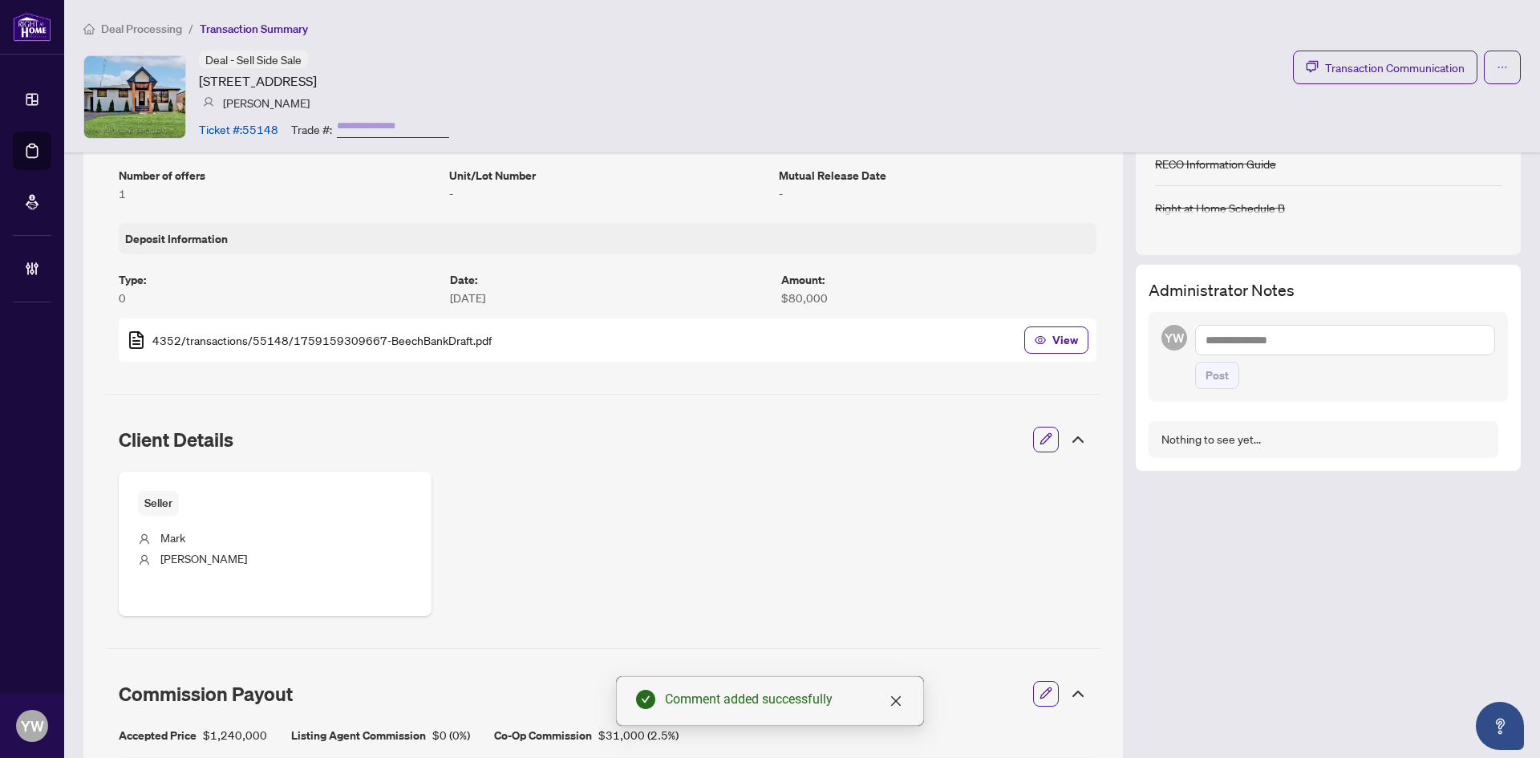
click at [1237, 343] on textarea at bounding box center [1345, 340] width 300 height 30
click at [1219, 329] on textarea at bounding box center [1345, 340] width 300 height 30
paste textarea "**********"
type textarea "**********"
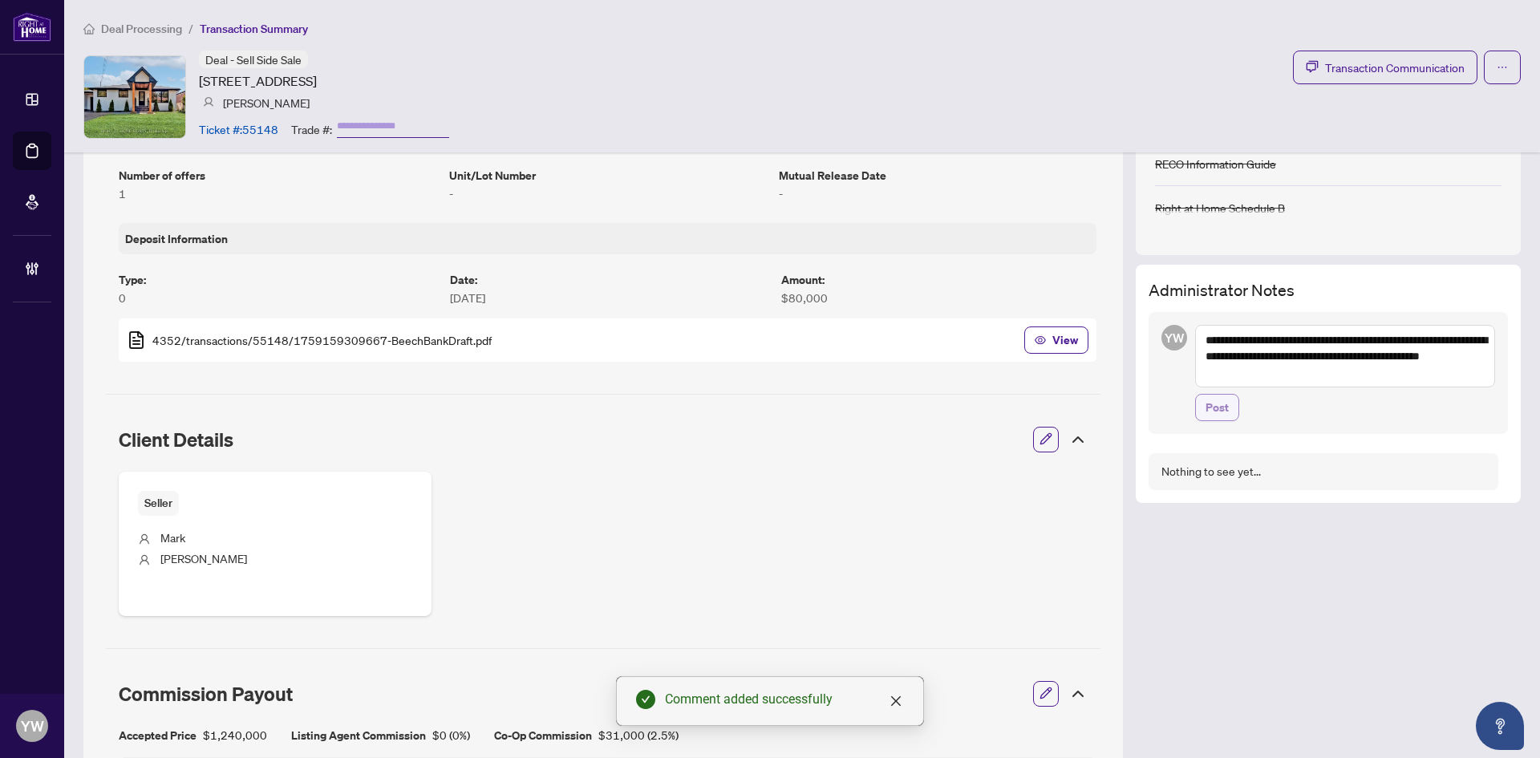
click at [1206, 408] on span "Post" at bounding box center [1217, 408] width 23 height 26
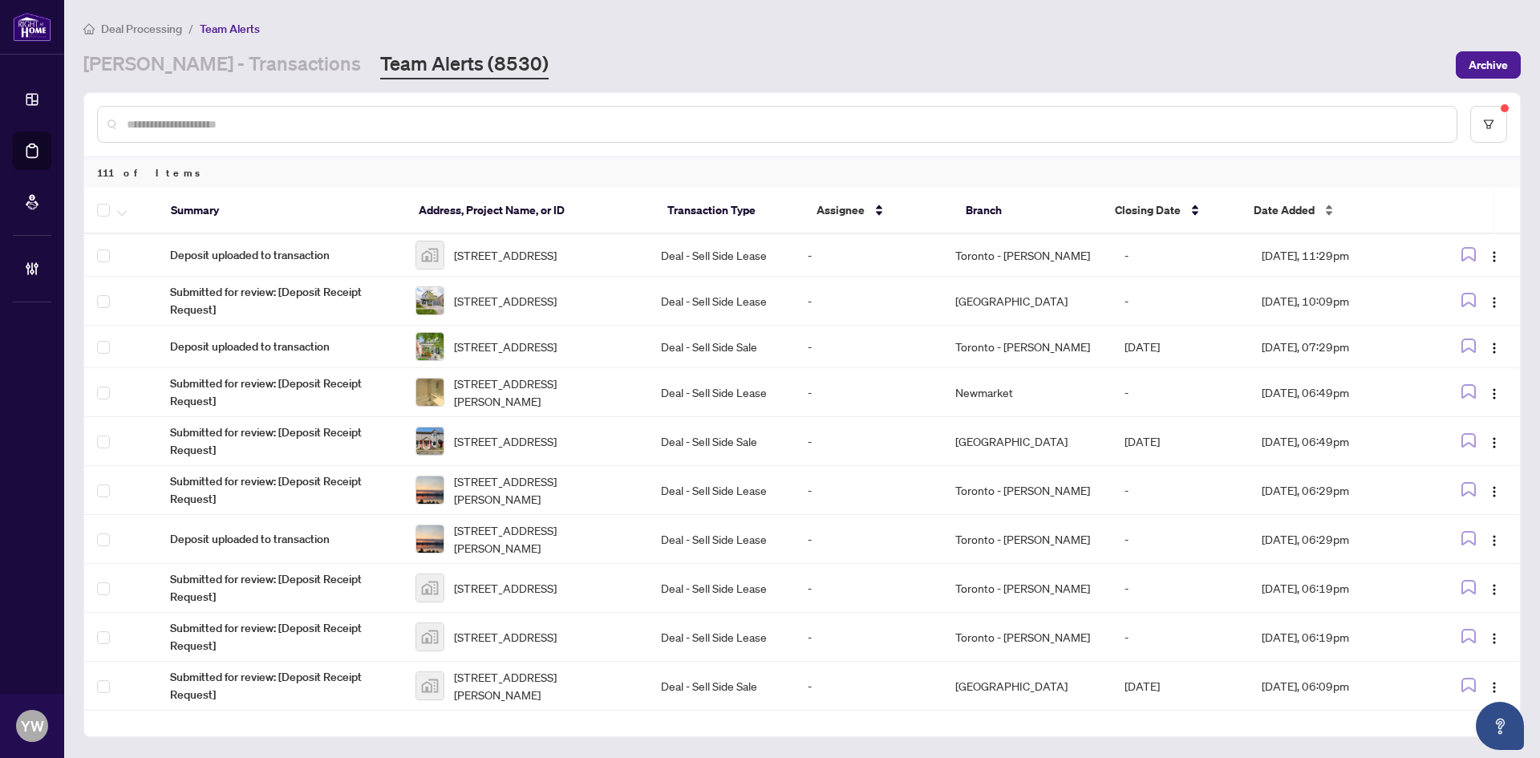
click at [1264, 201] on div "Date Added" at bounding box center [1330, 210] width 153 height 18
click at [1271, 207] on span "Date Added" at bounding box center [1284, 210] width 61 height 18
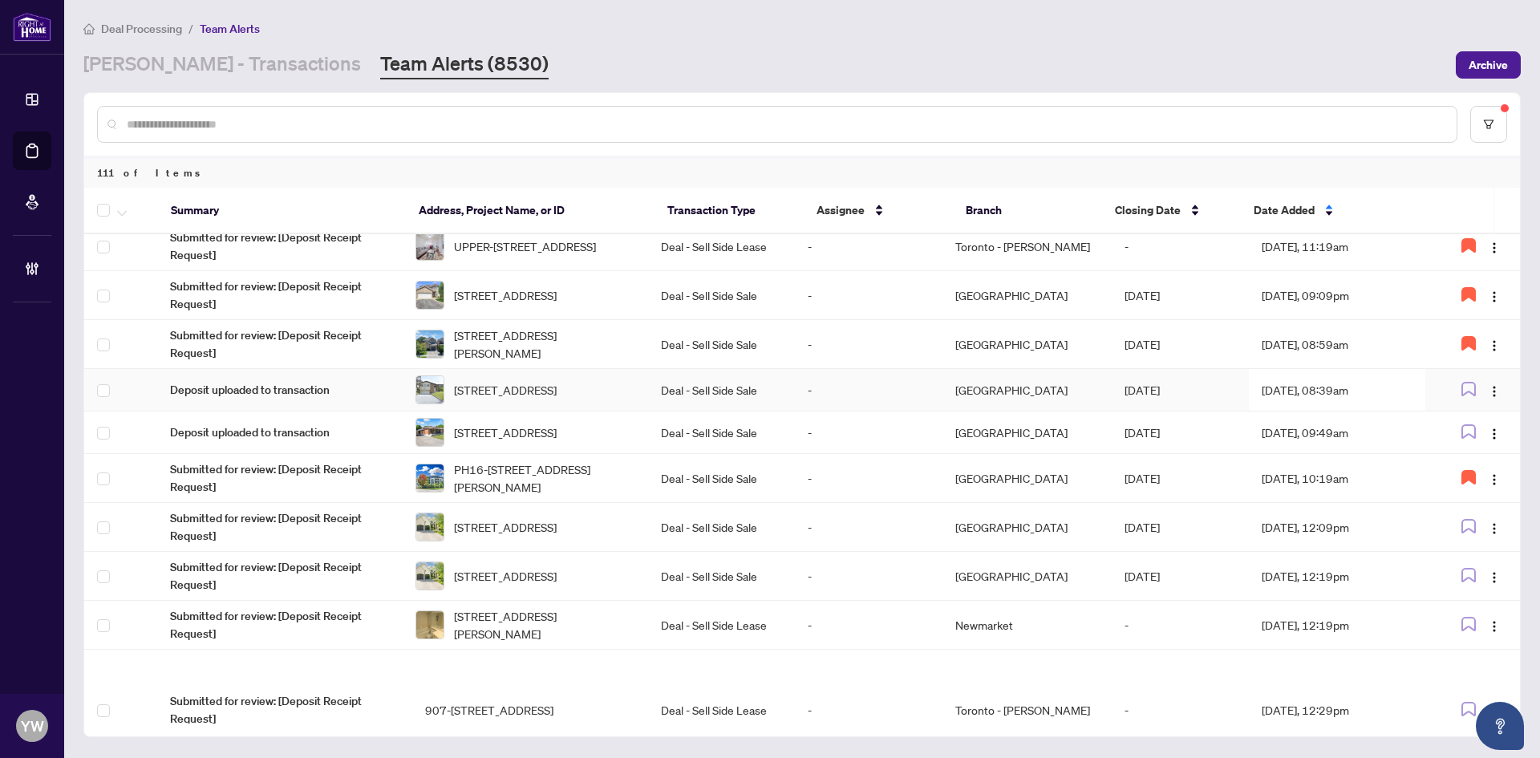
scroll to position [489, 0]
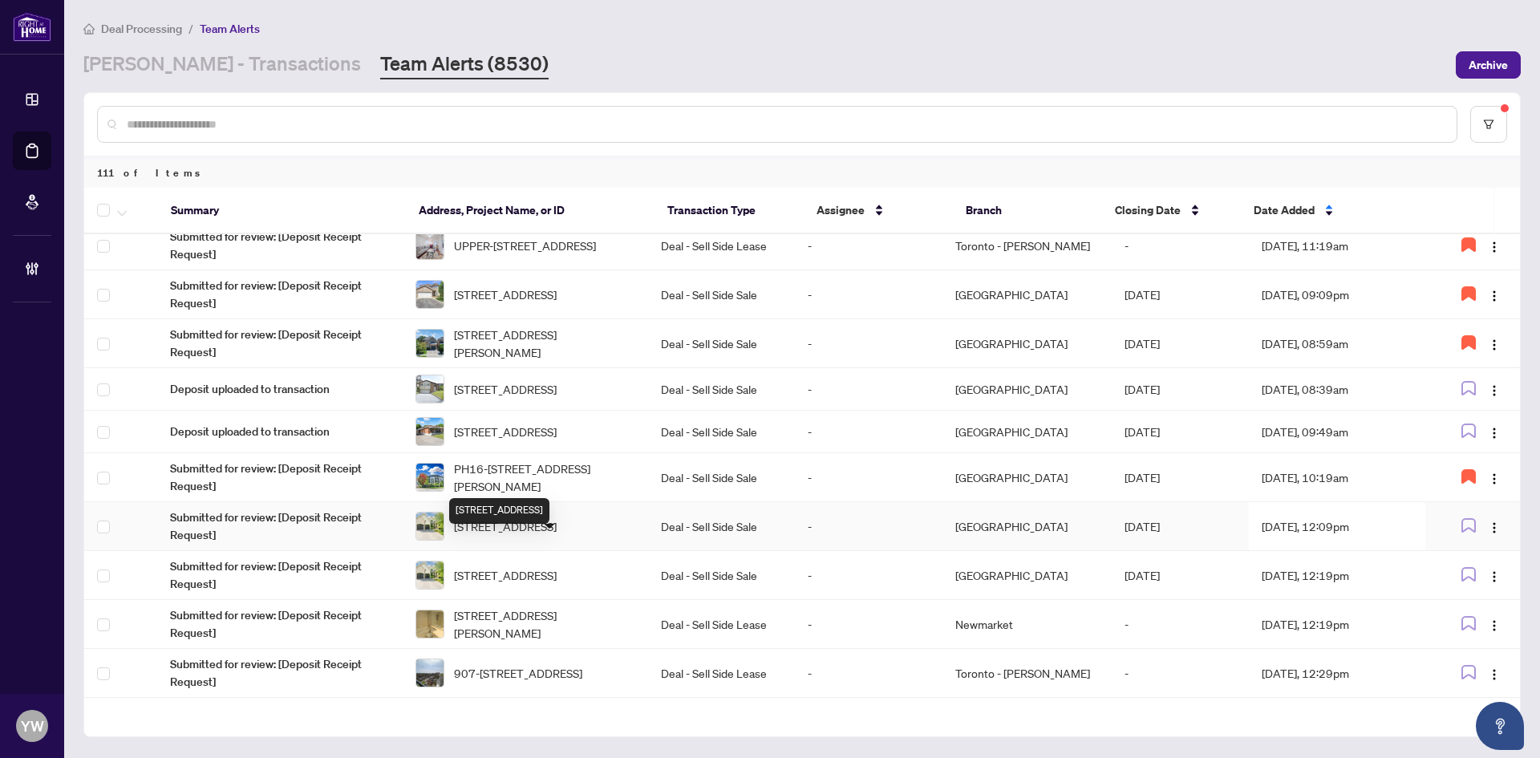
click at [513, 535] on span "[STREET_ADDRESS]" at bounding box center [505, 526] width 103 height 18
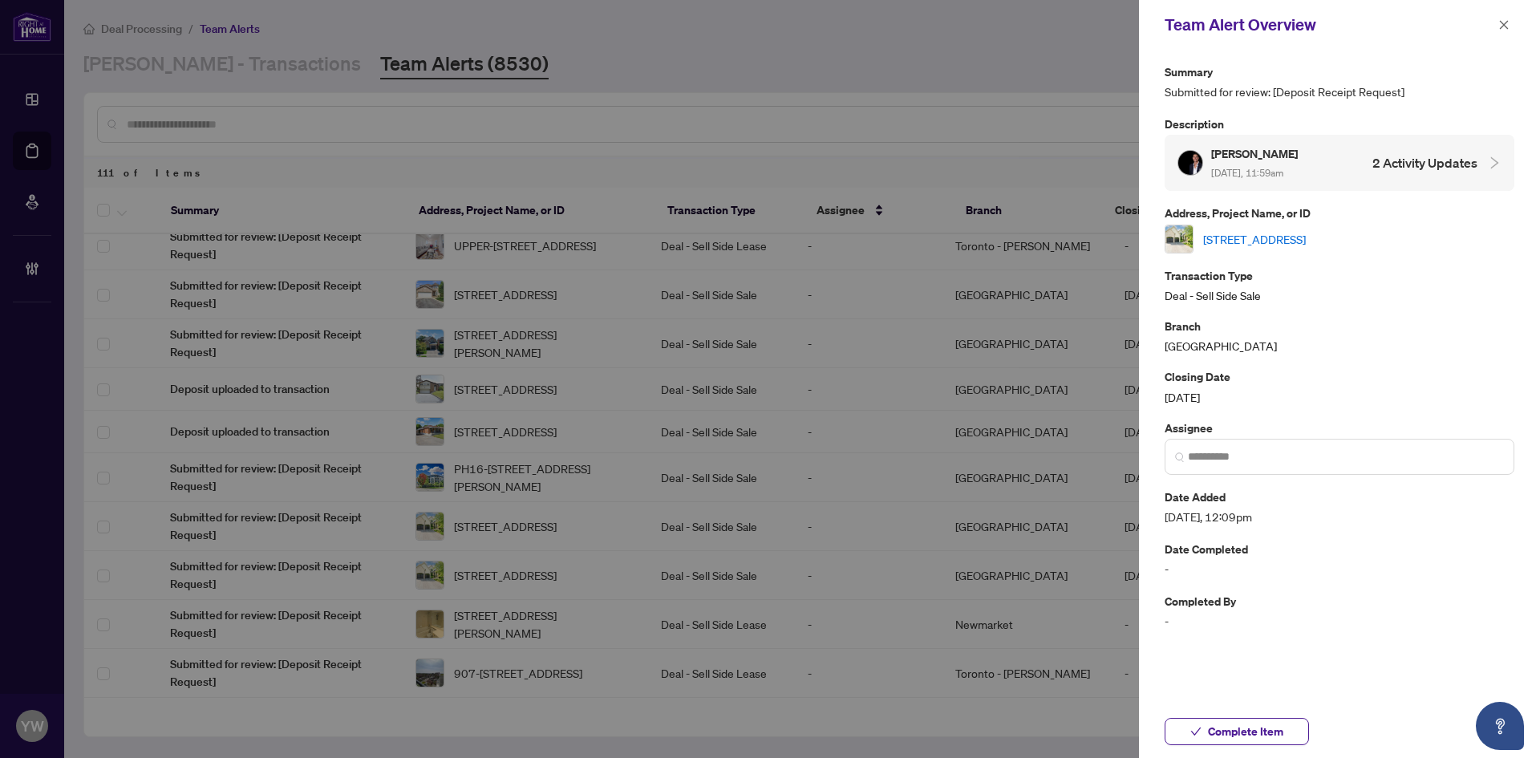
click at [1236, 233] on link "[STREET_ADDRESS]" at bounding box center [1254, 239] width 103 height 18
click at [1244, 733] on span "Complete Item" at bounding box center [1245, 732] width 75 height 26
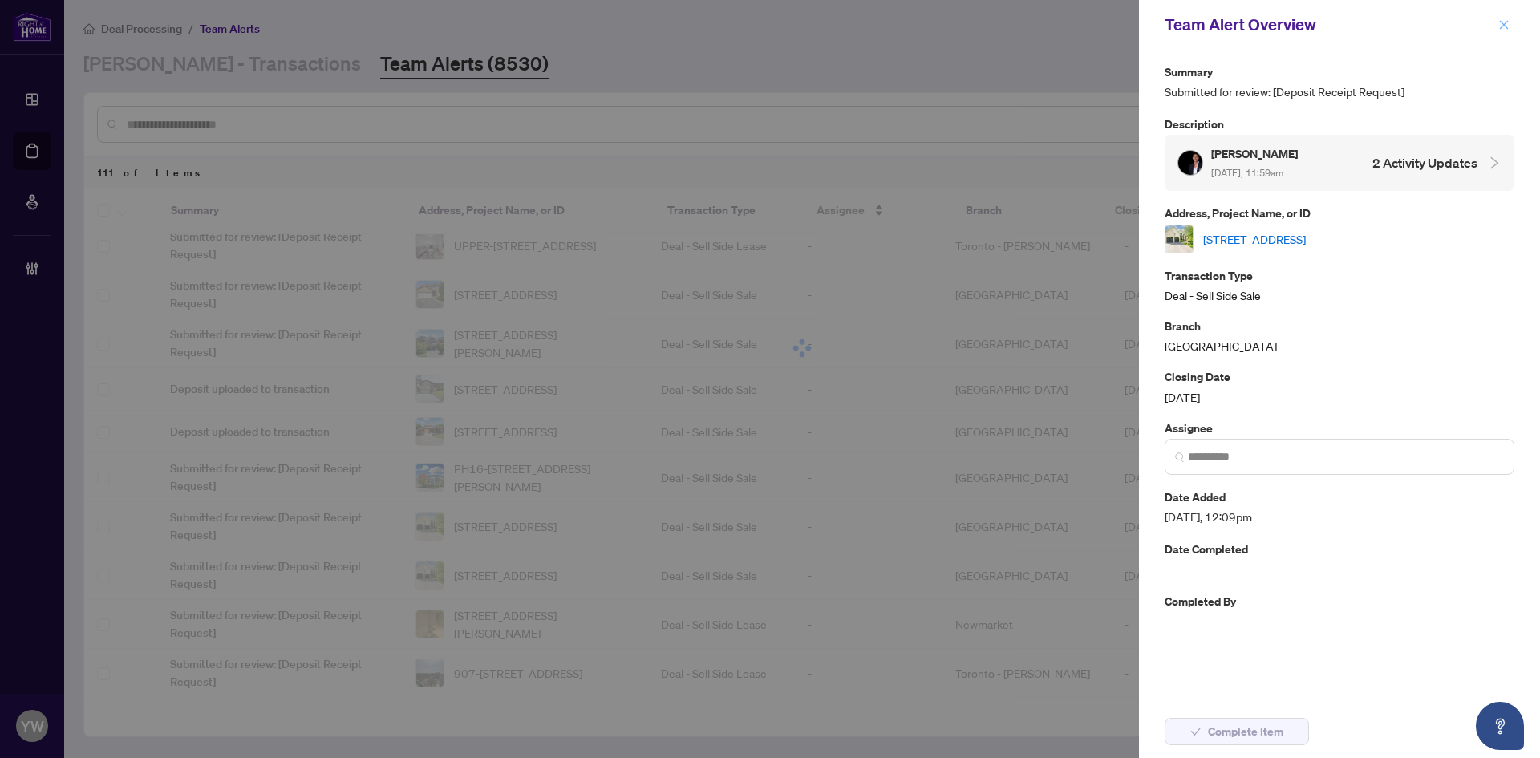
click at [1507, 26] on icon "close" at bounding box center [1504, 24] width 11 height 11
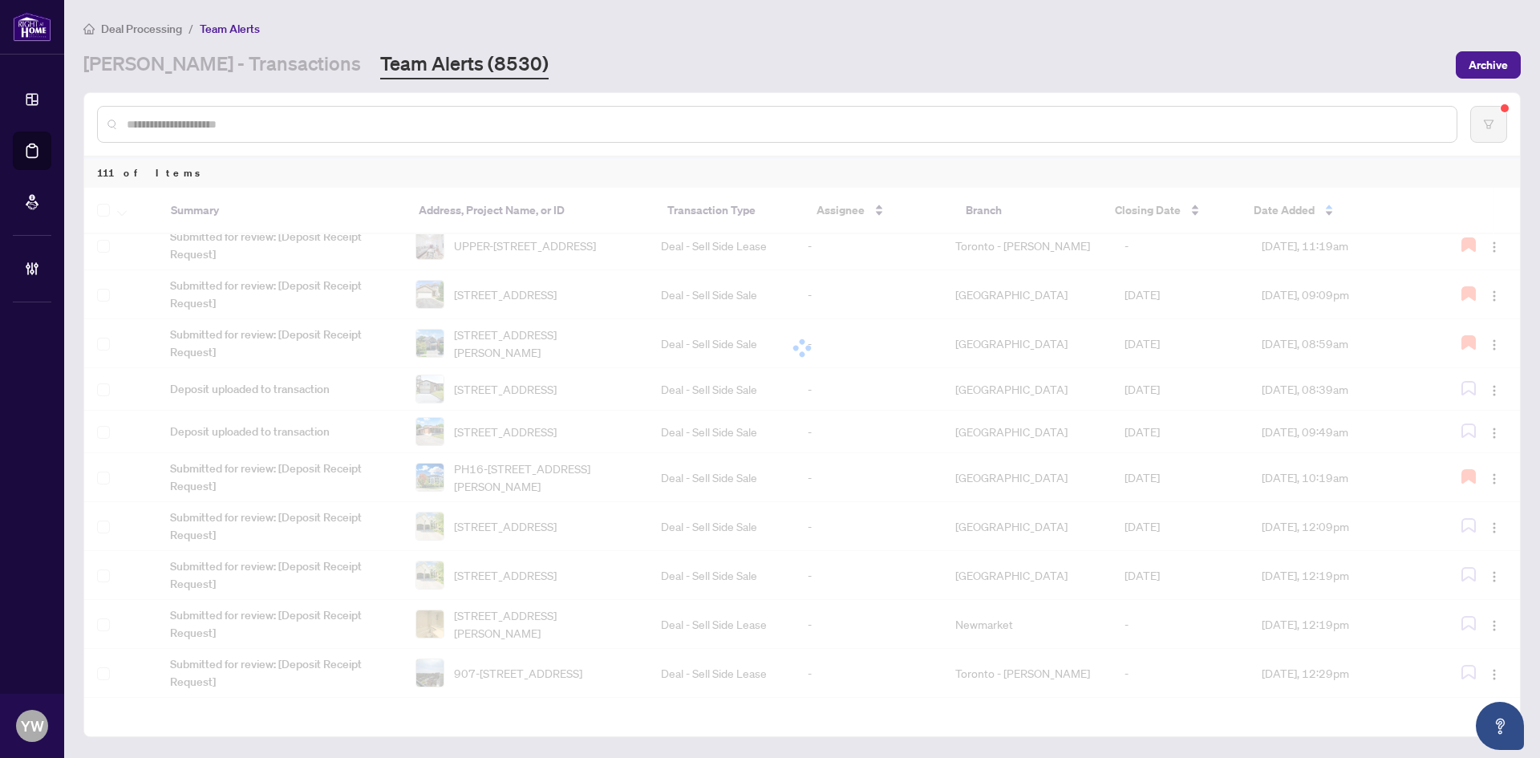
scroll to position [0, 0]
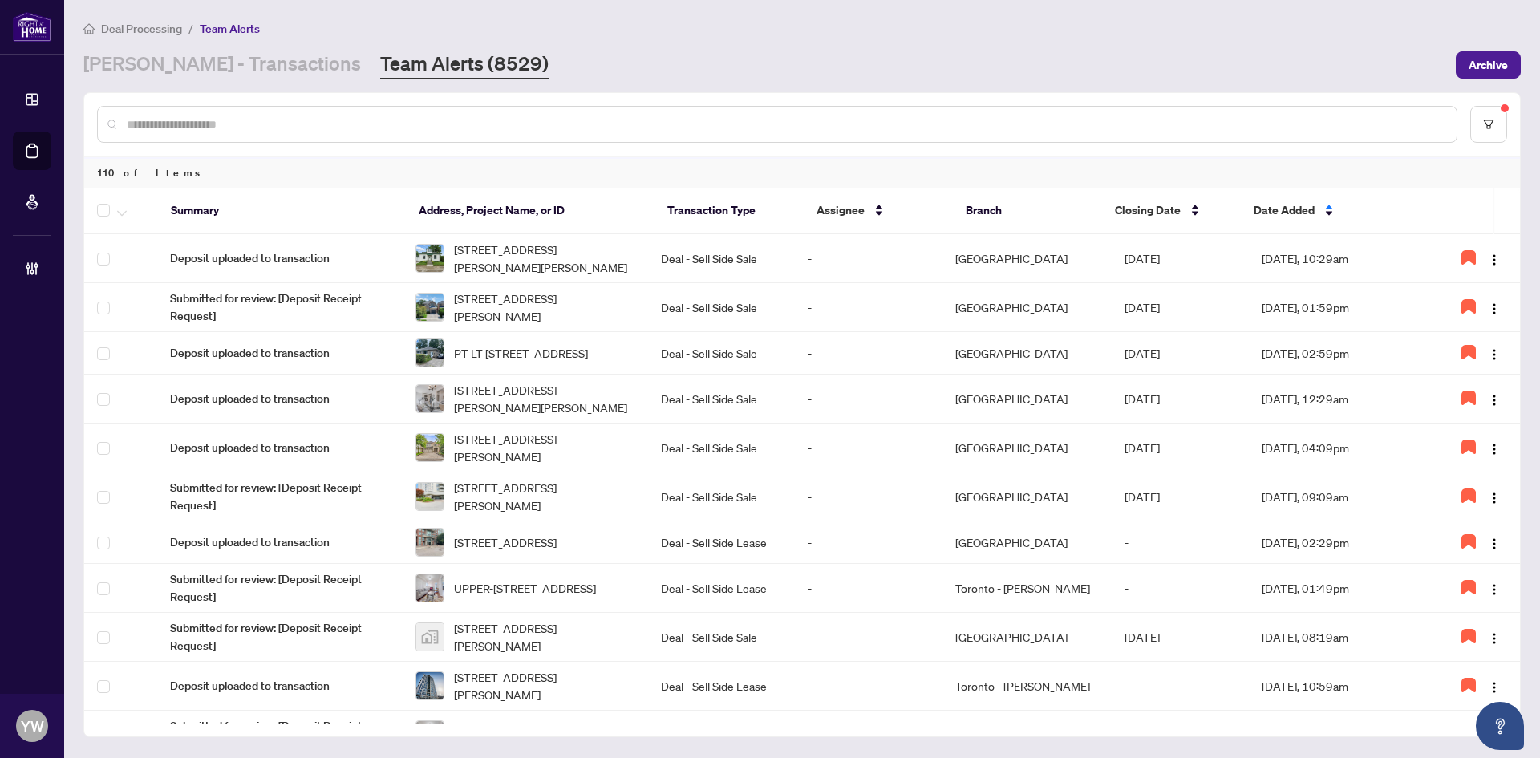
click at [250, 136] on div at bounding box center [777, 124] width 1361 height 37
click at [244, 121] on input "text" at bounding box center [785, 125] width 1317 height 18
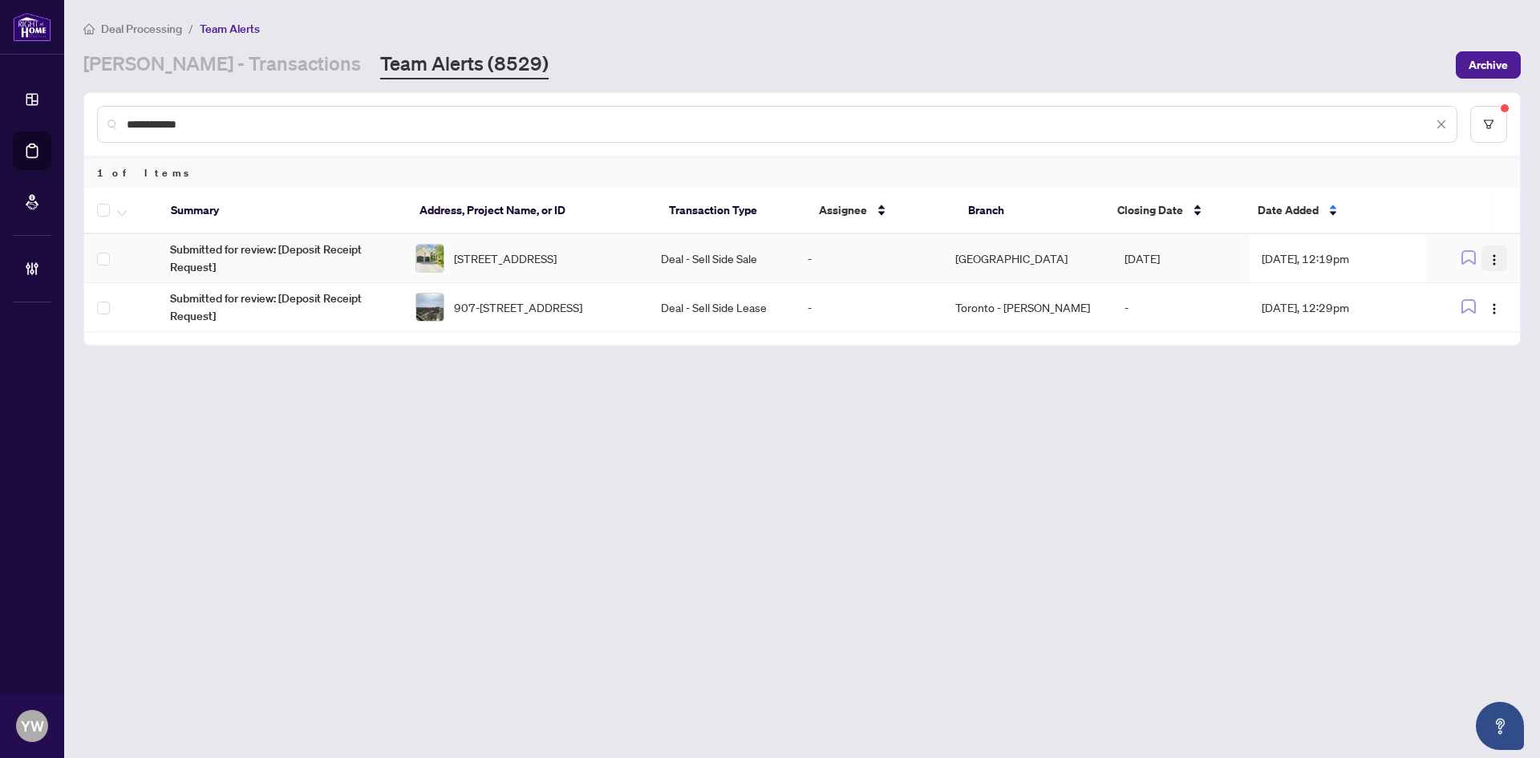
type input "**********"
click at [1497, 257] on img "button" at bounding box center [1494, 260] width 13 height 13
click at [1470, 344] on span "Complete Item" at bounding box center [1457, 341] width 75 height 18
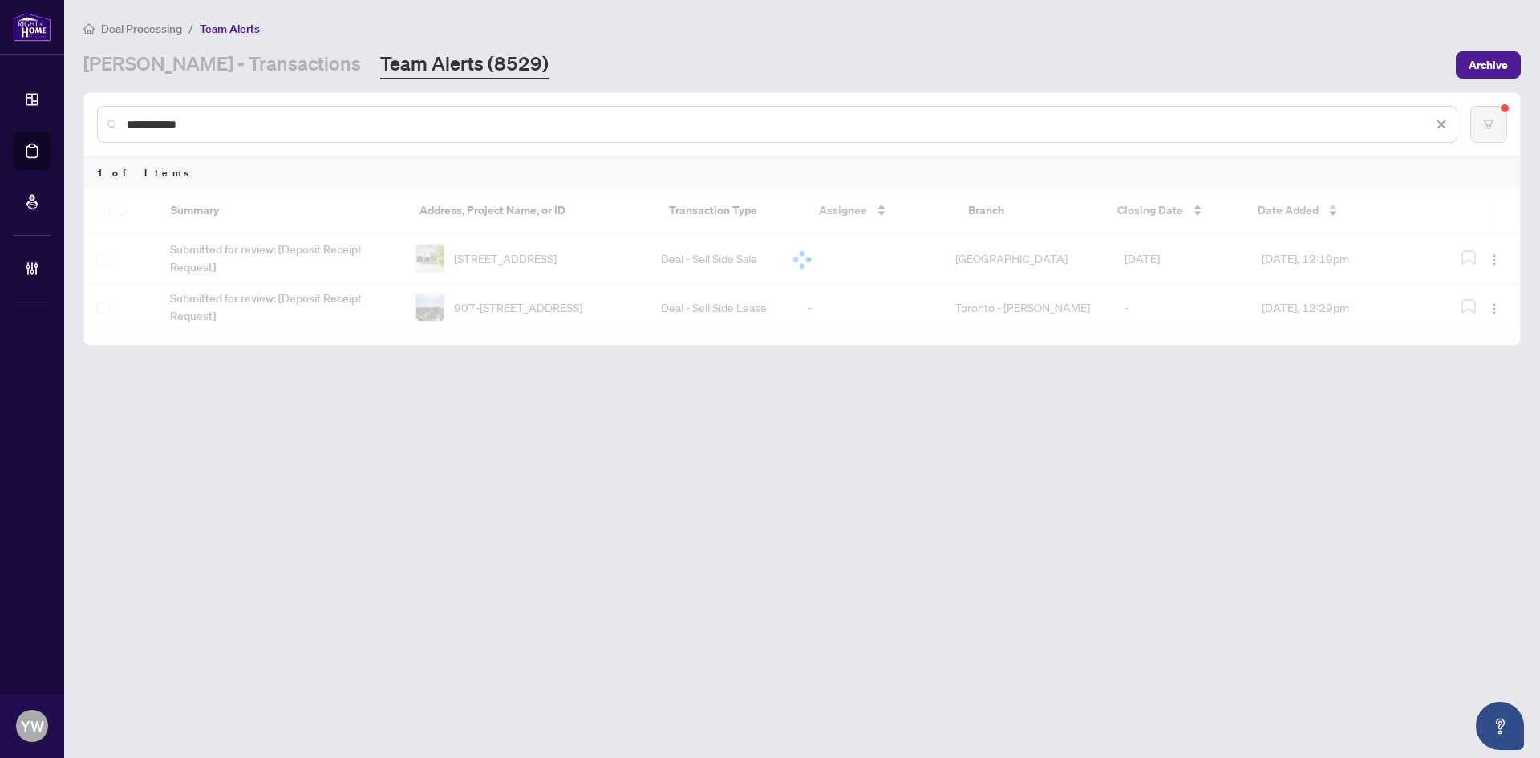
click at [855, 420] on main "**********" at bounding box center [802, 379] width 1476 height 758
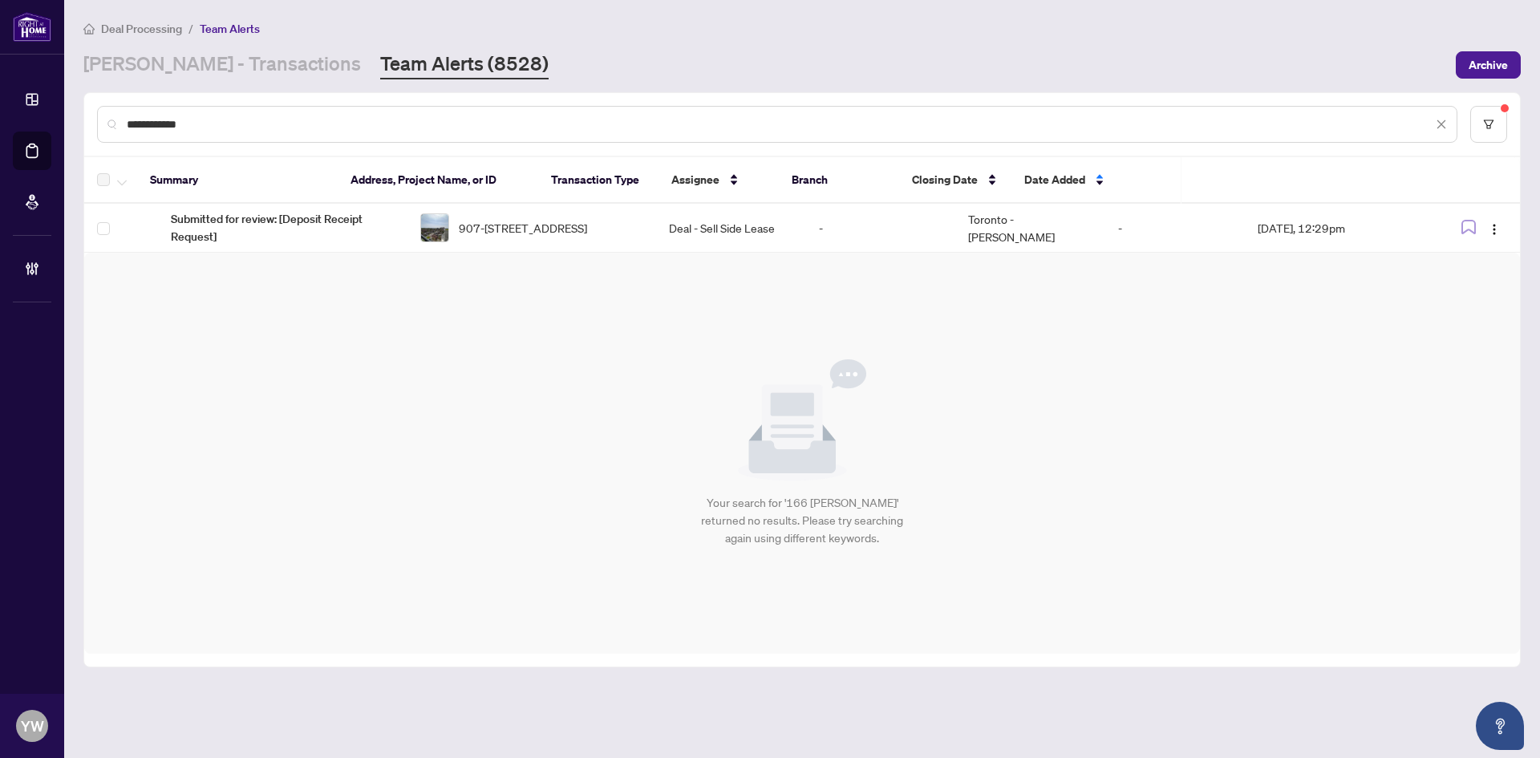
drag, startPoint x: 252, startPoint y: 131, endPoint x: 55, endPoint y: 120, distance: 196.8
click at [63, 120] on div "**********" at bounding box center [770, 379] width 1540 height 758
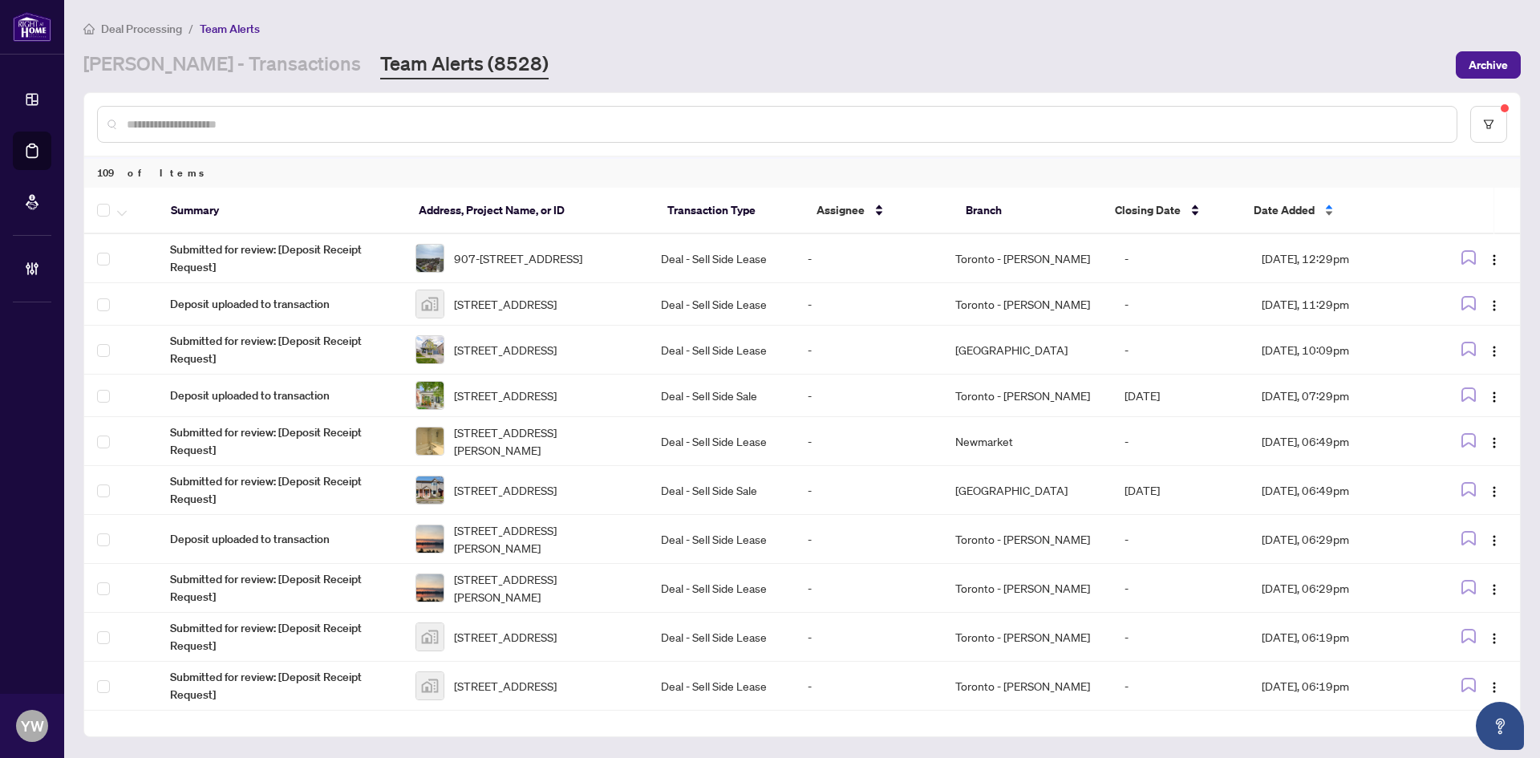
click at [1257, 201] on span "Date Added" at bounding box center [1284, 210] width 61 height 18
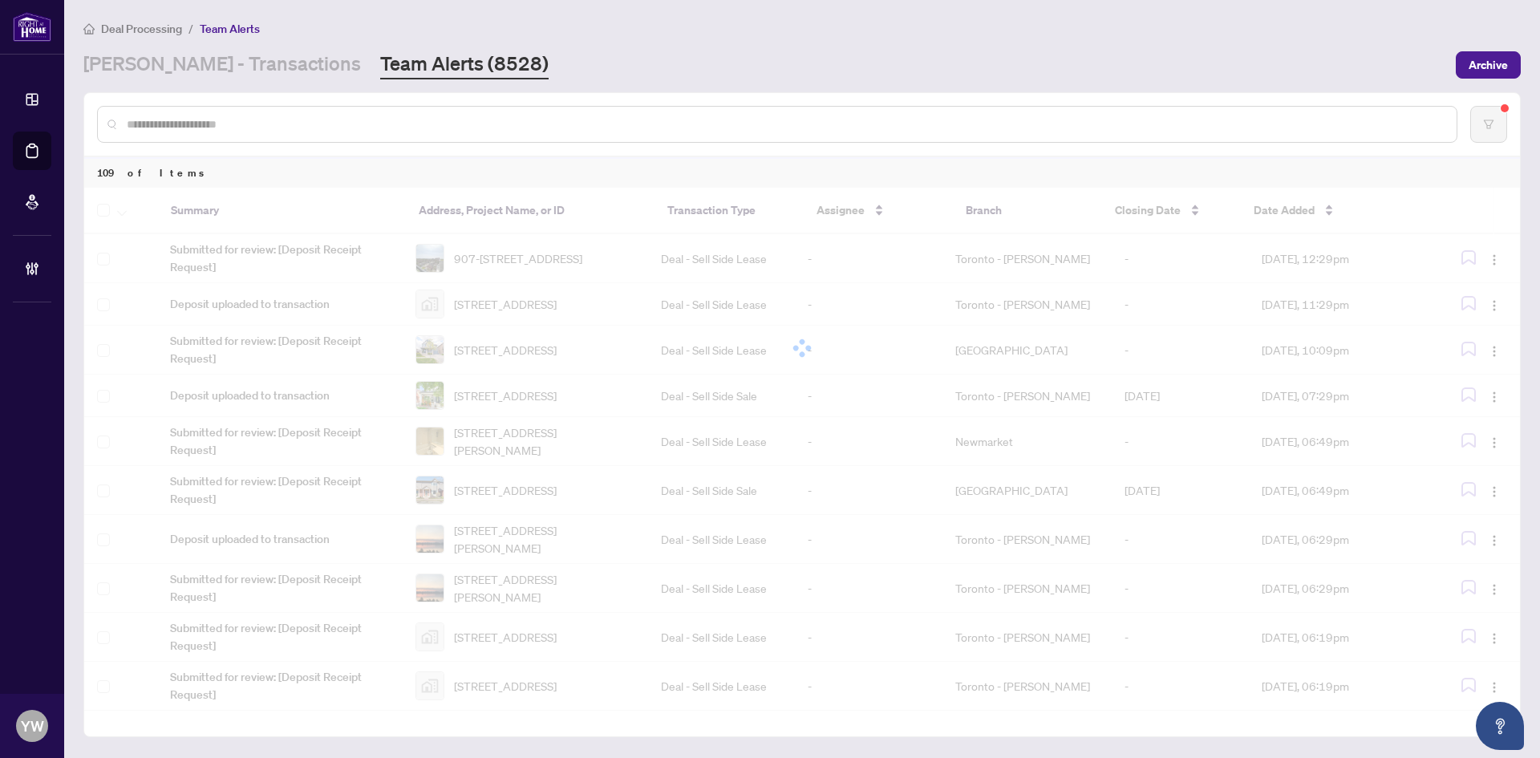
click at [1280, 211] on div at bounding box center [802, 348] width 1436 height 321
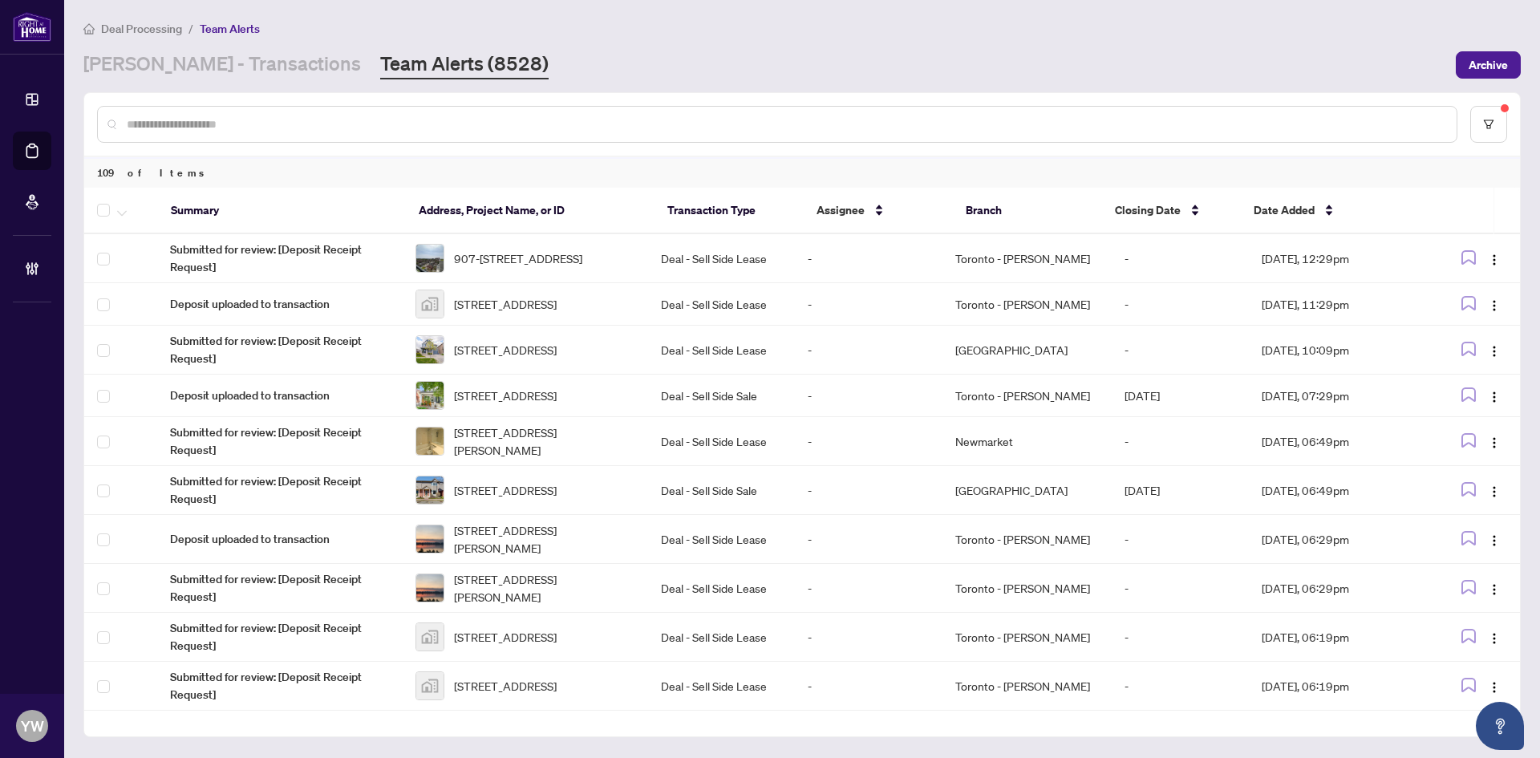
click at [1280, 211] on span "Date Added" at bounding box center [1284, 210] width 61 height 18
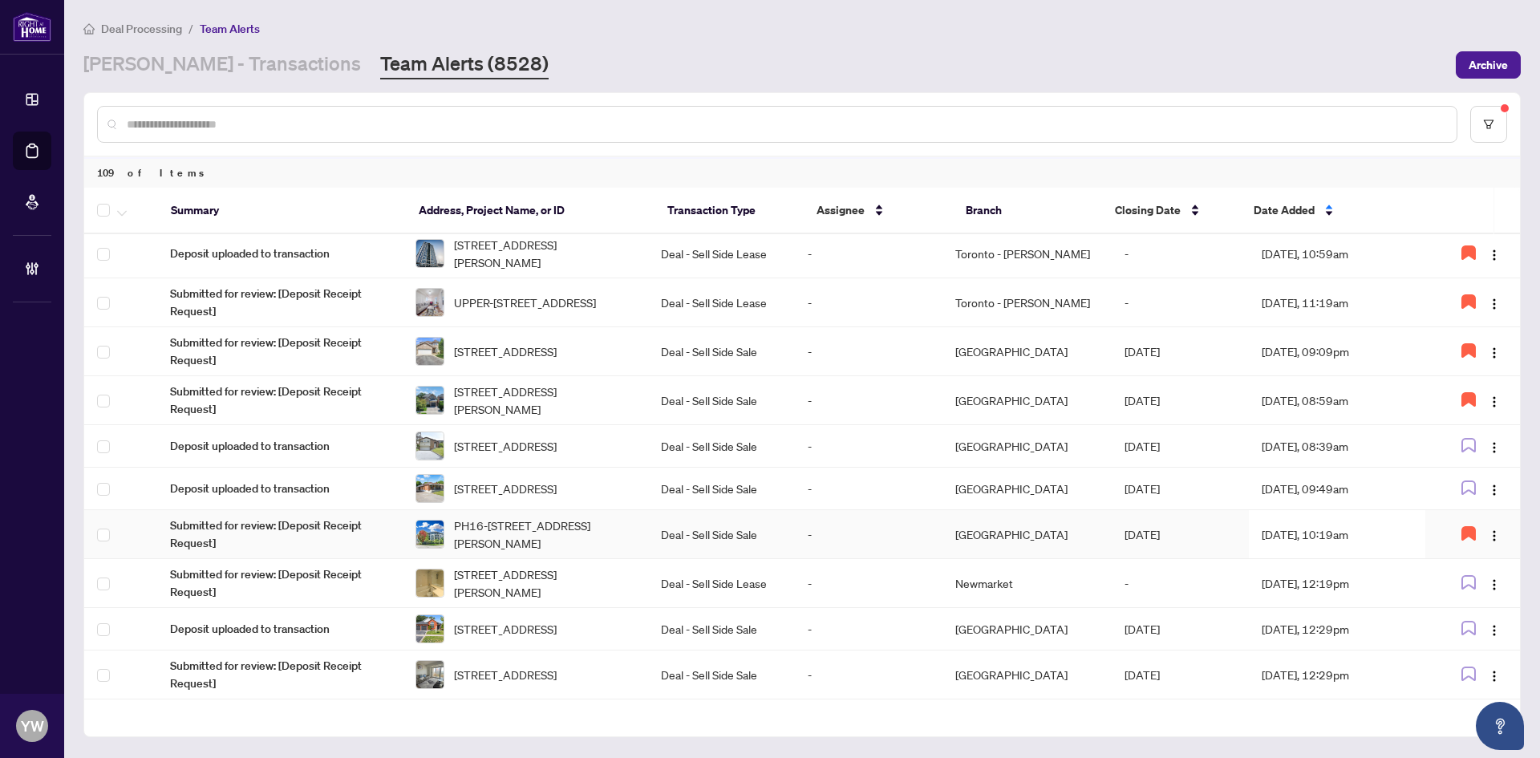
scroll to position [538, 0]
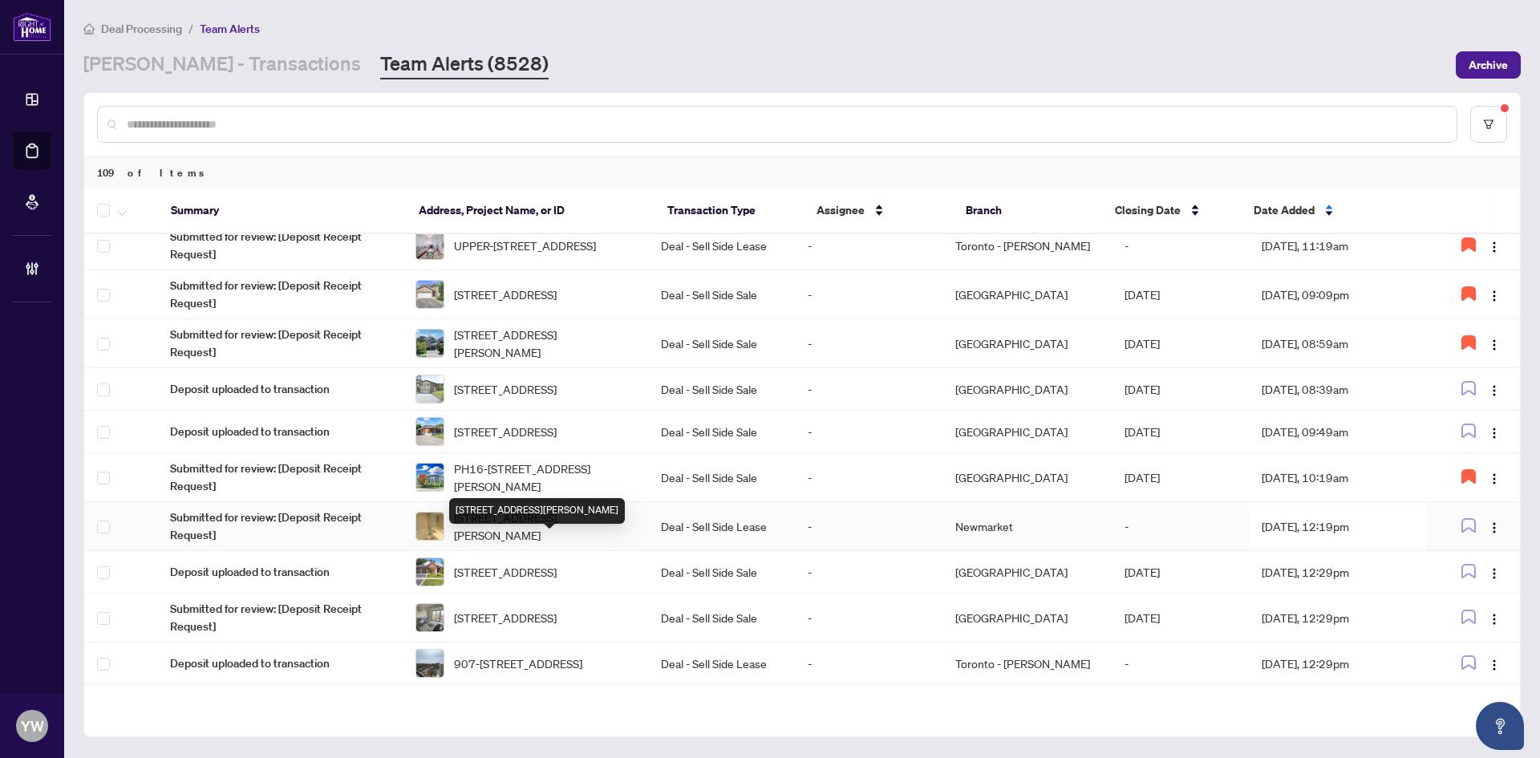
click at [501, 544] on span "[STREET_ADDRESS][PERSON_NAME]" at bounding box center [544, 526] width 181 height 35
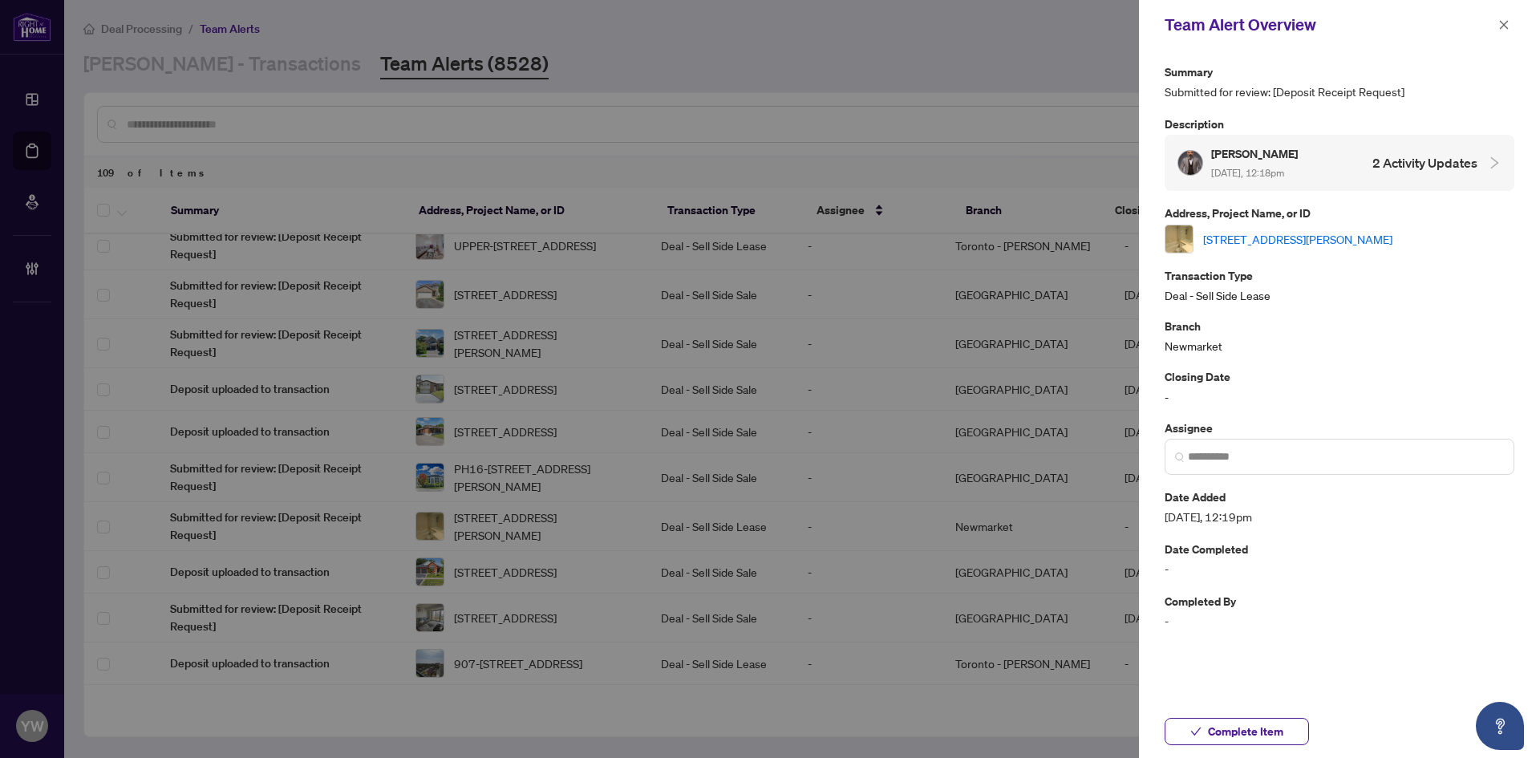
click at [1256, 237] on link "[STREET_ADDRESS][PERSON_NAME]" at bounding box center [1297, 239] width 189 height 18
drag, startPoint x: 1499, startPoint y: 23, endPoint x: 1471, endPoint y: 23, distance: 28.1
click at [1499, 23] on icon "close" at bounding box center [1504, 24] width 11 height 11
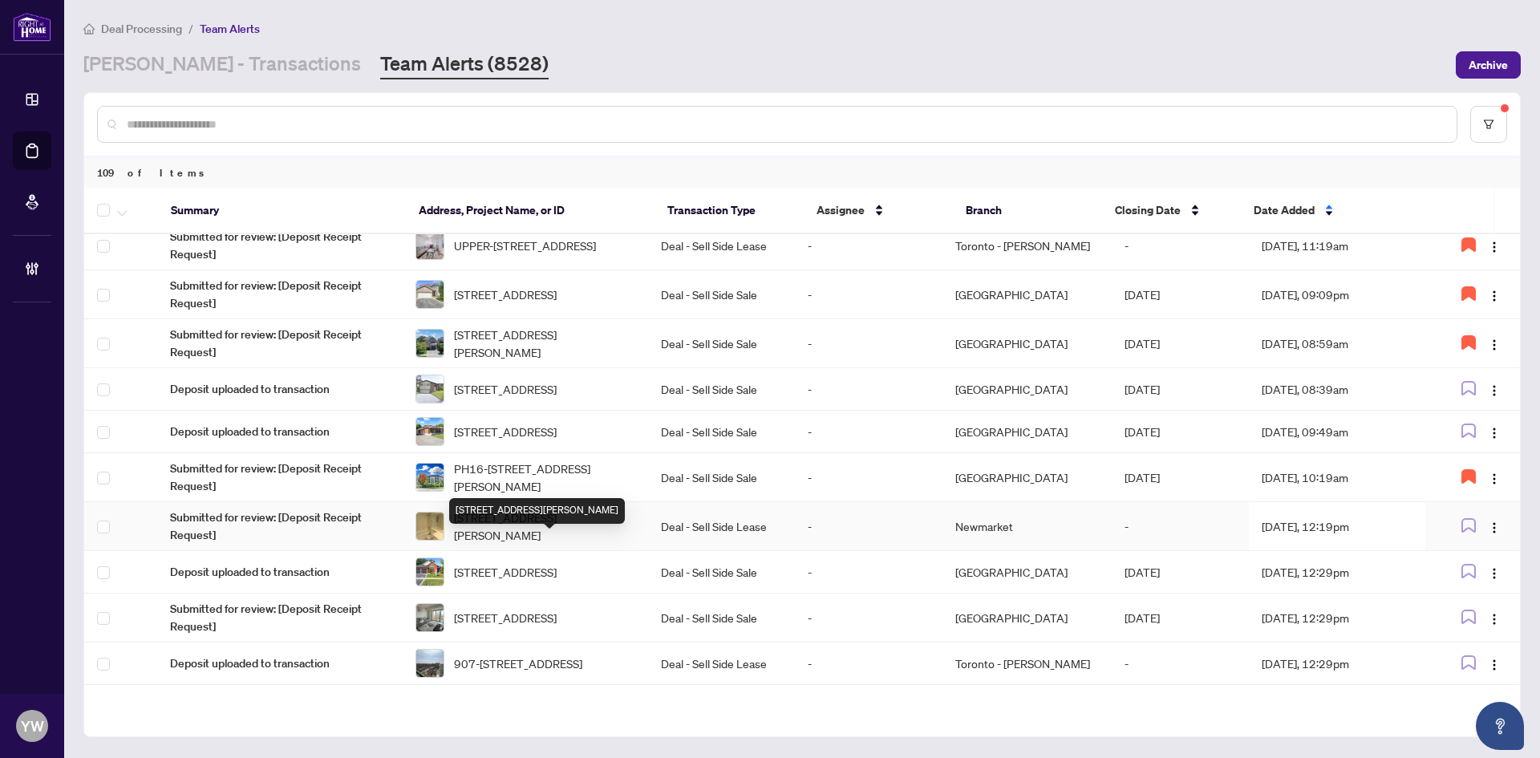
click at [488, 544] on span "[STREET_ADDRESS][PERSON_NAME]" at bounding box center [544, 526] width 181 height 35
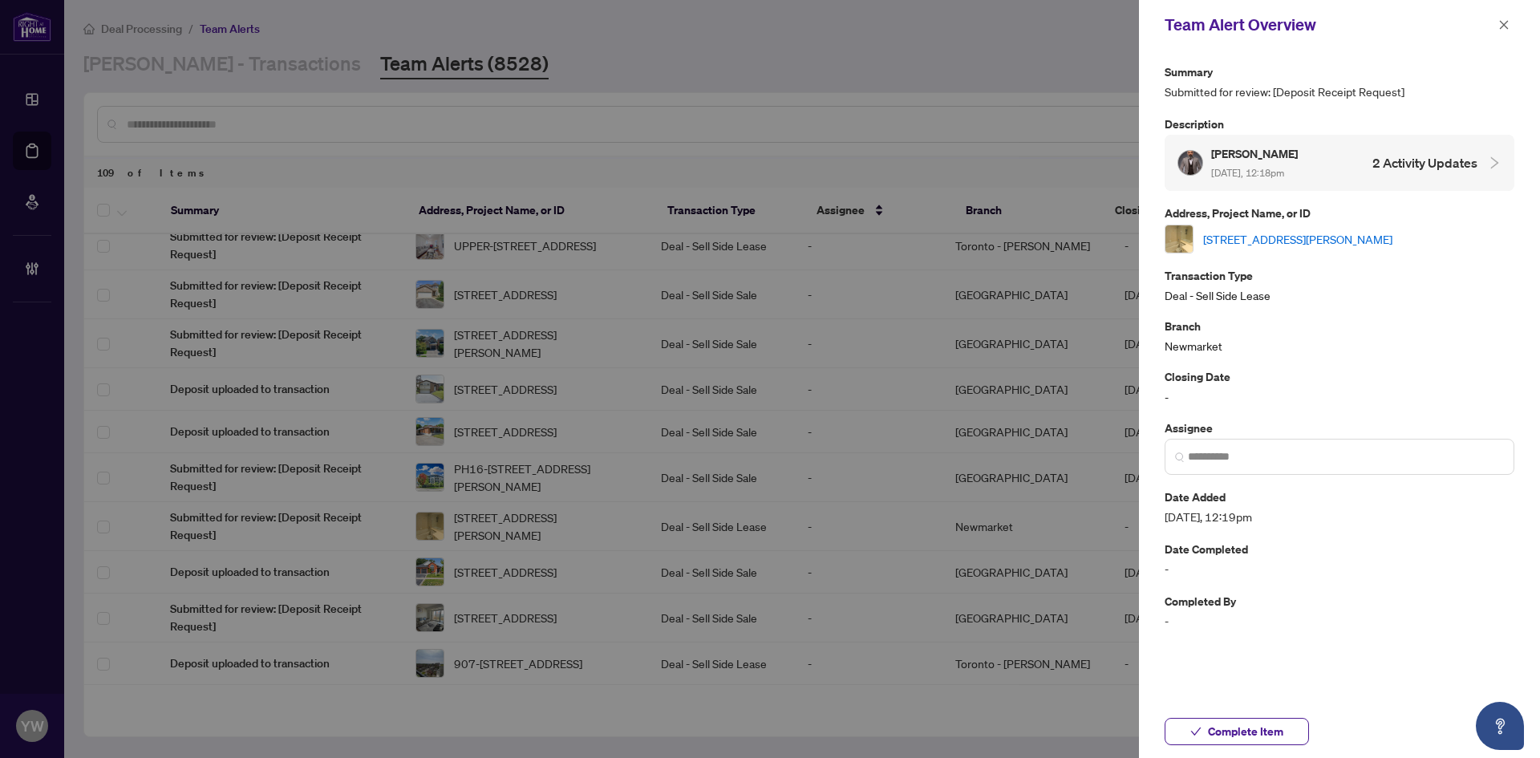
click at [1224, 733] on span "Complete Item" at bounding box center [1245, 732] width 75 height 26
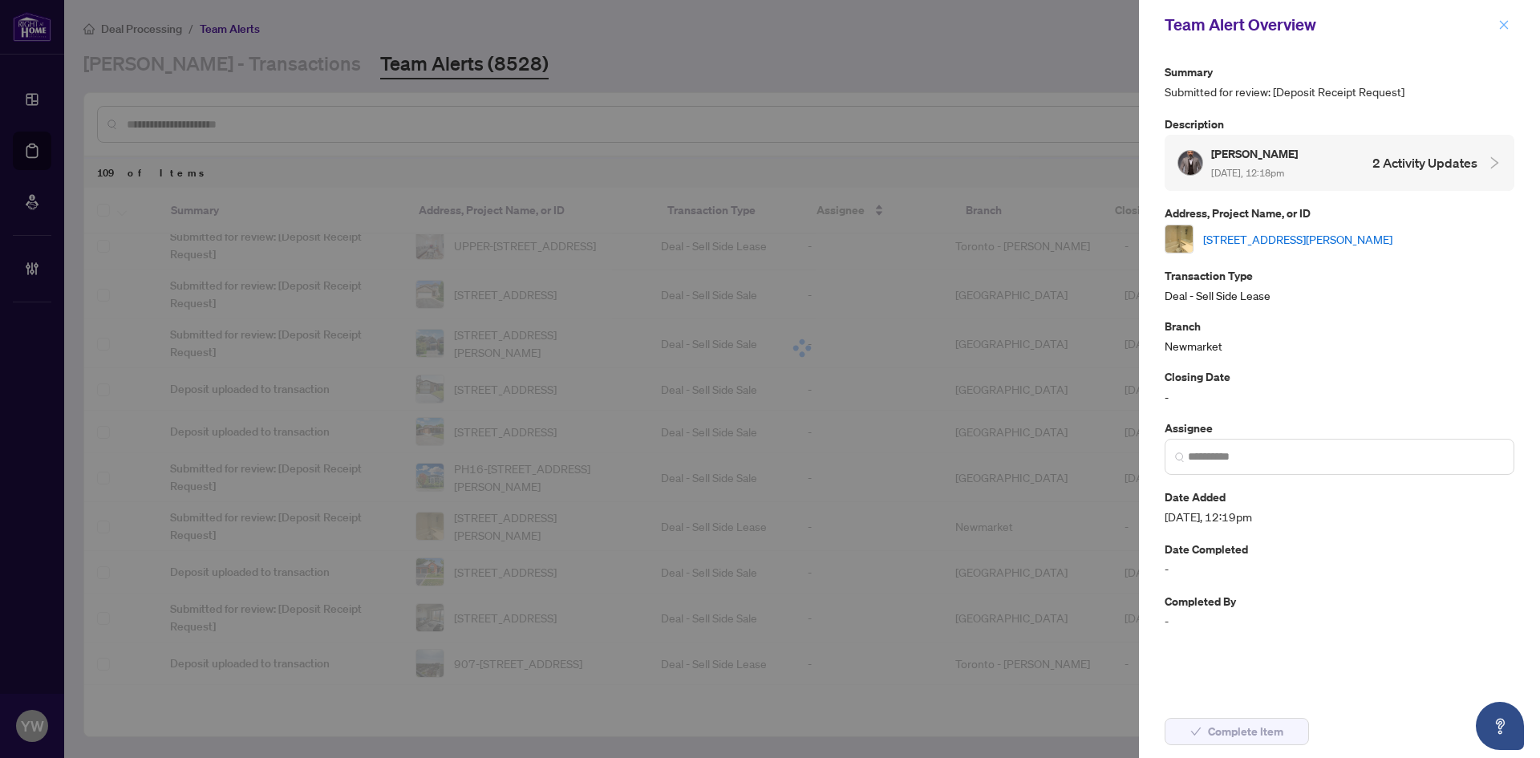
click at [1497, 24] on button "button" at bounding box center [1504, 24] width 21 height 19
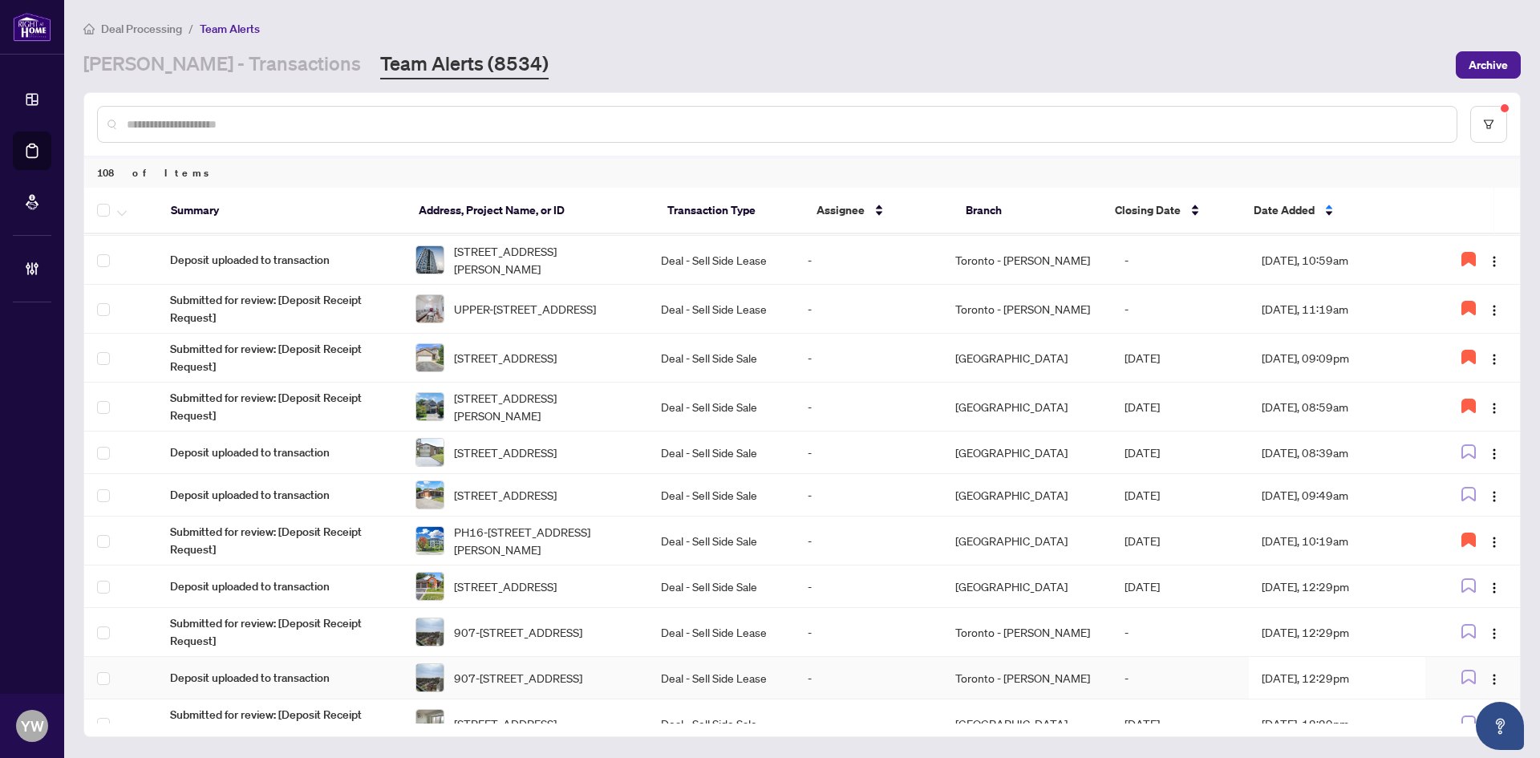
scroll to position [562, 0]
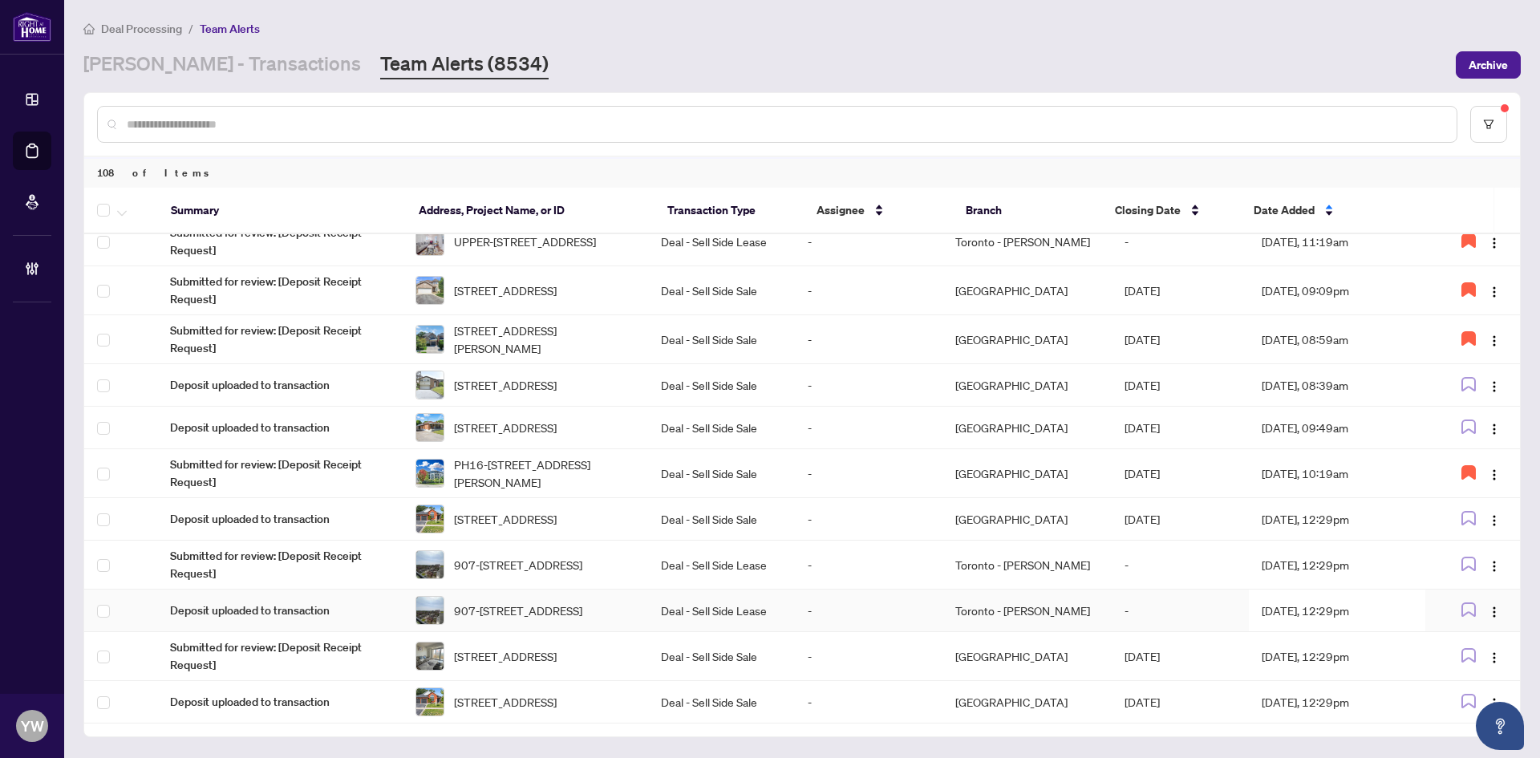
click at [488, 521] on span "[STREET_ADDRESS]" at bounding box center [505, 519] width 103 height 18
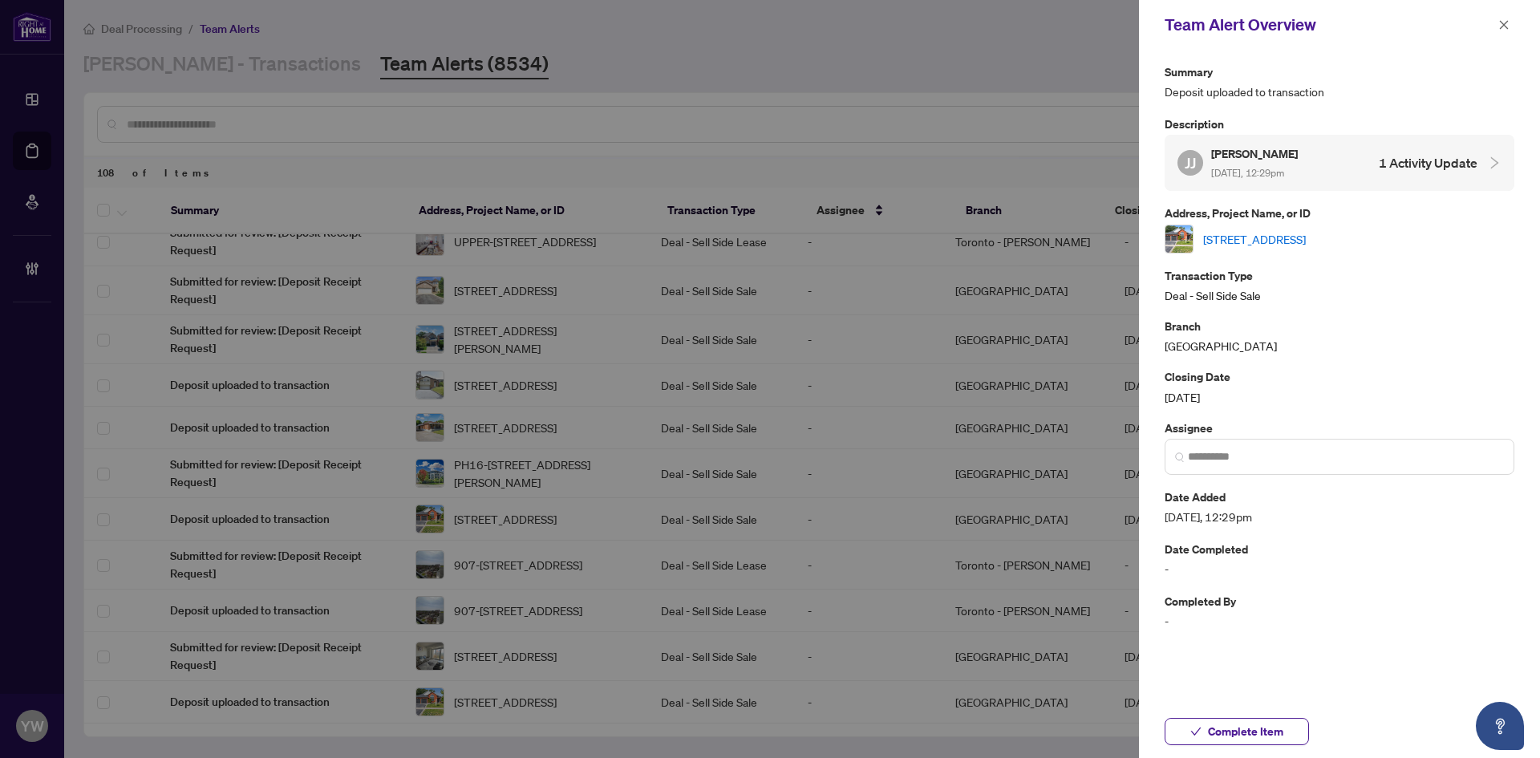
click at [1222, 237] on link "311 Waterbury Cres, Scugog, Ontario L9L 1S5, Canada" at bounding box center [1254, 239] width 103 height 18
click at [1503, 22] on icon "close" at bounding box center [1504, 24] width 11 height 11
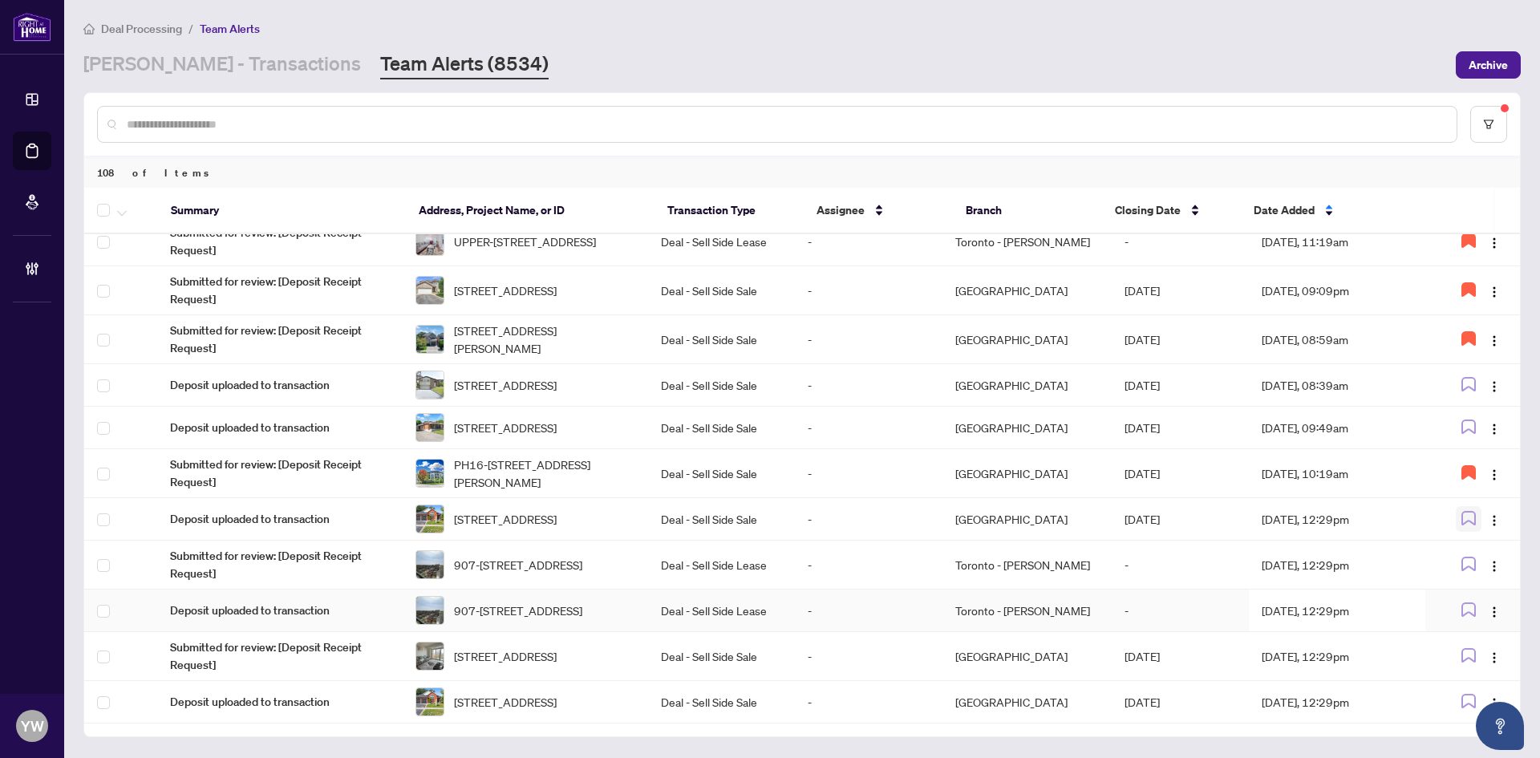
click at [1467, 524] on icon "button" at bounding box center [1469, 518] width 14 height 14
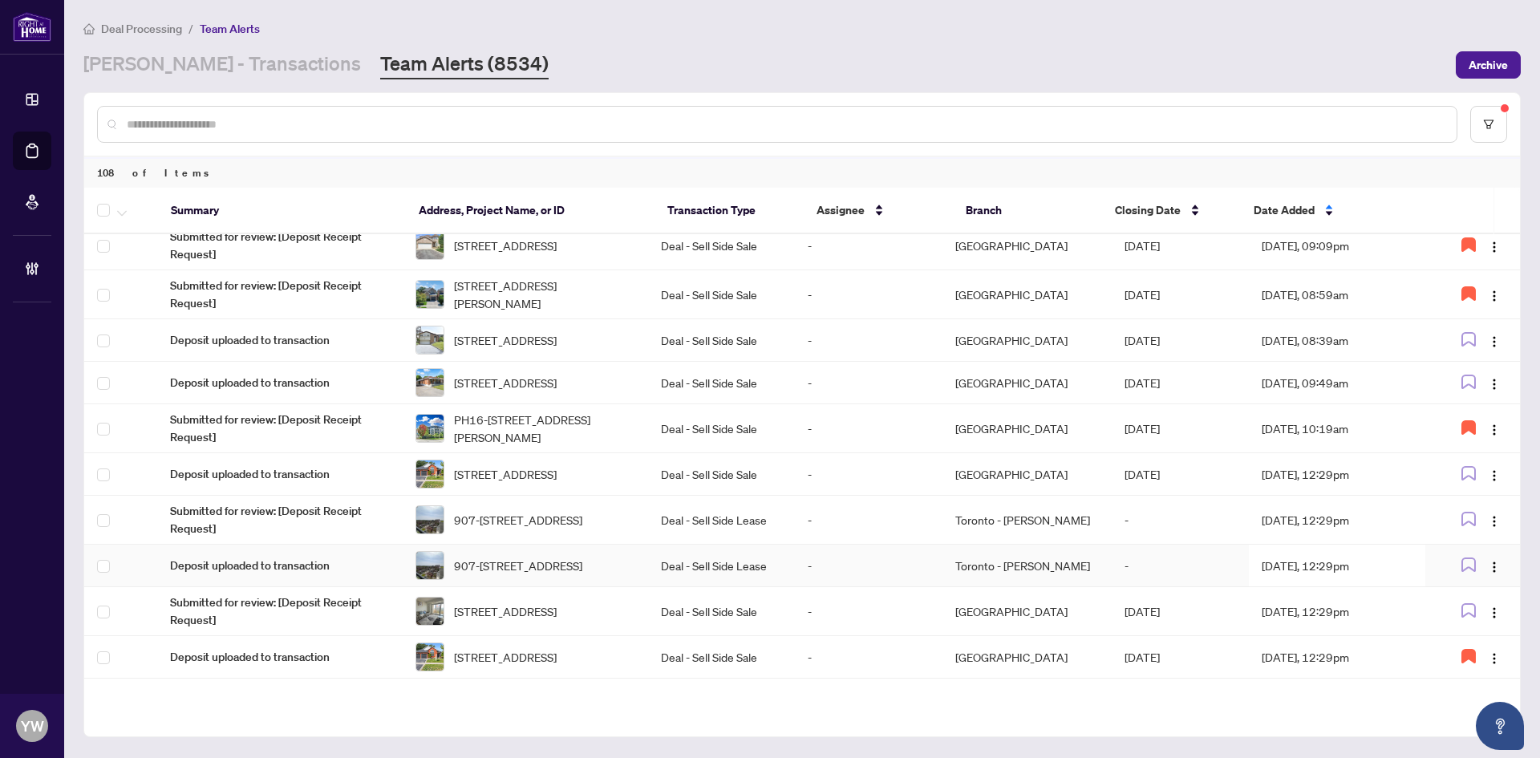
click at [510, 483] on span "311 Waterbury Cres, Scugog, Ontario L9L 1S5, Canada" at bounding box center [505, 474] width 103 height 18
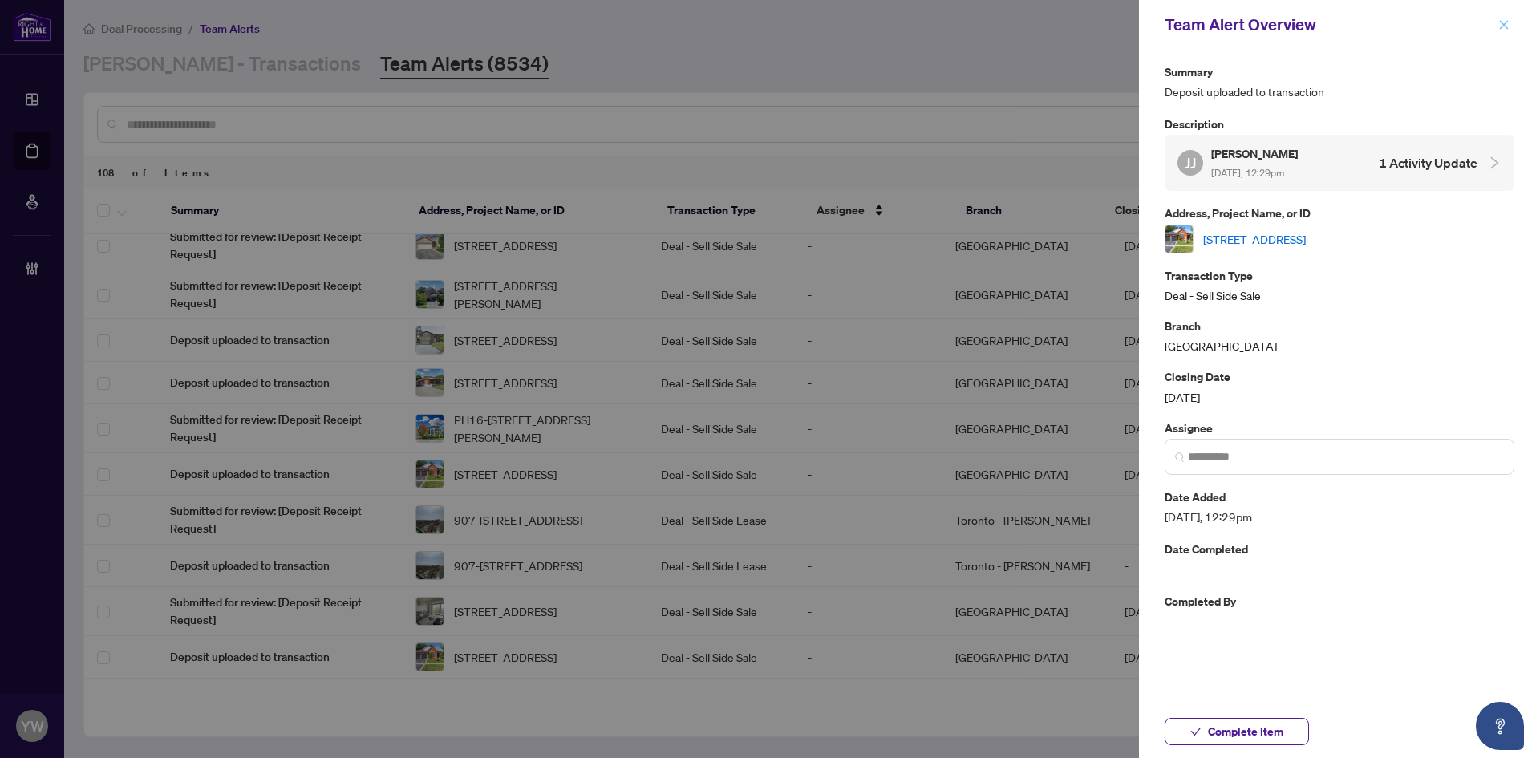
click at [1508, 15] on span "button" at bounding box center [1504, 25] width 11 height 26
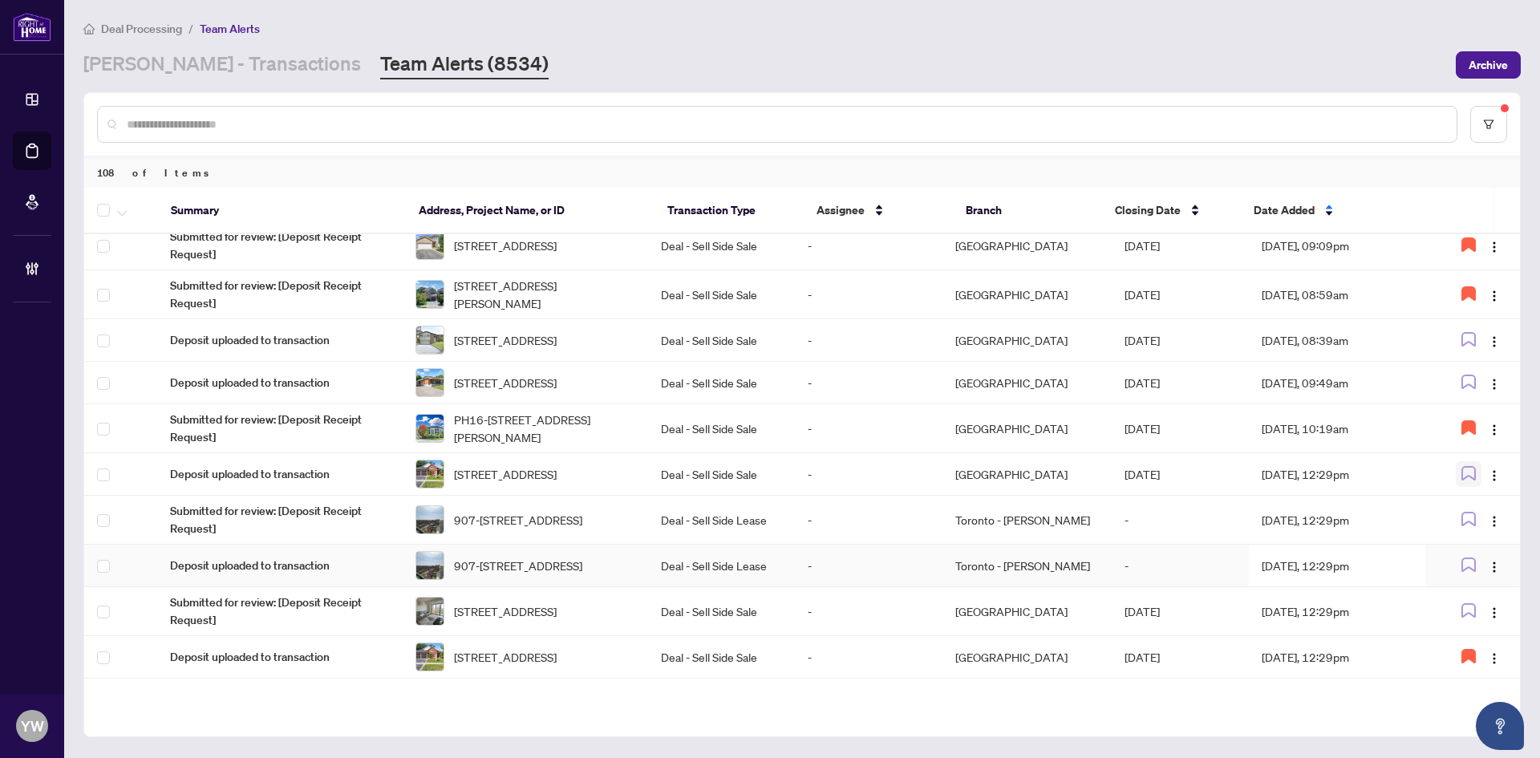
click at [1467, 481] on icon "button" at bounding box center [1469, 473] width 14 height 14
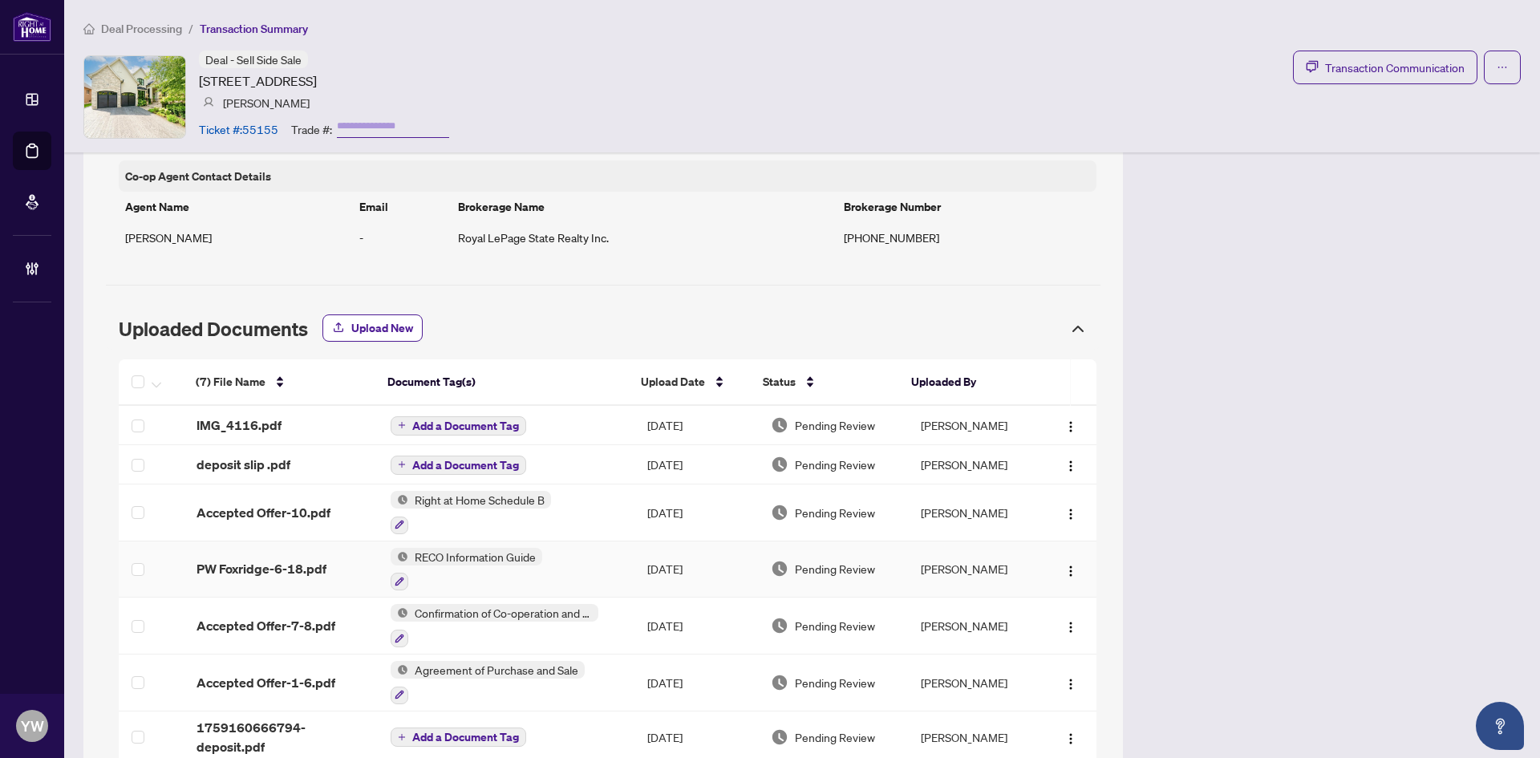
scroll to position [1284, 0]
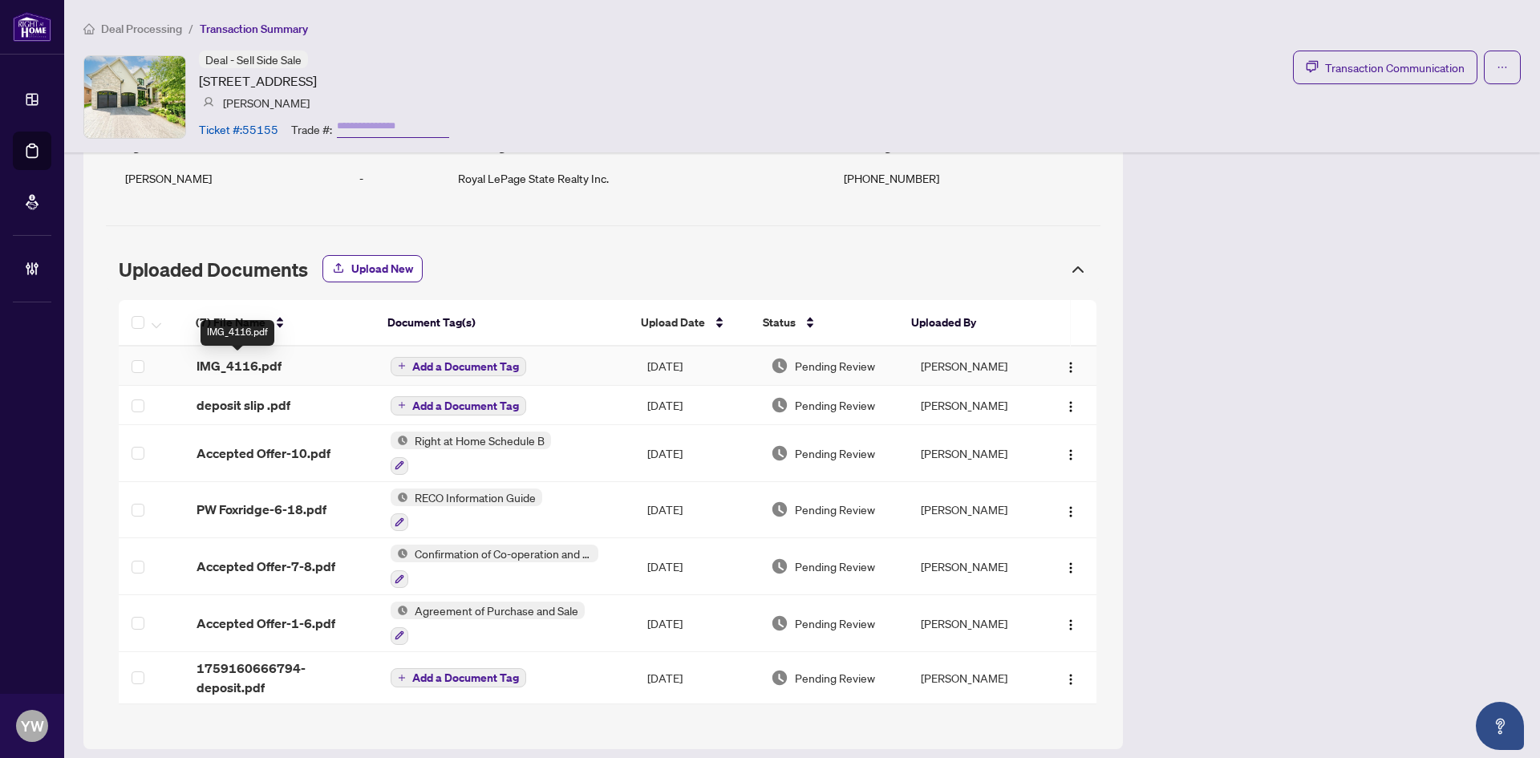
click at [229, 367] on div "(7) File Name Document Tag(s) Upload Date Status Uploaded By (7) File Name Docu…" at bounding box center [608, 502] width 978 height 404
click at [262, 365] on span "IMG_4116.pdf" at bounding box center [239, 365] width 85 height 19
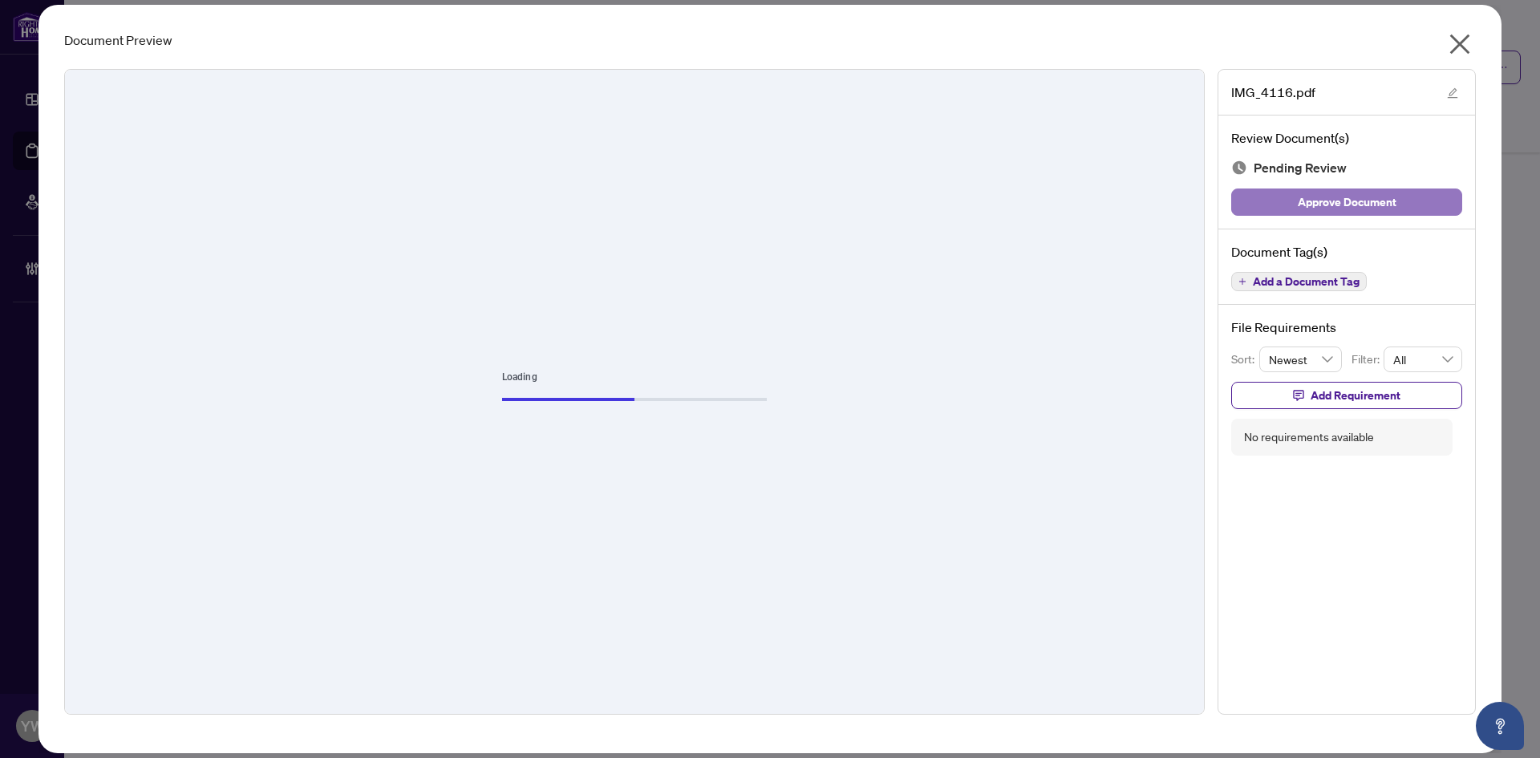
click at [1356, 205] on span "Approve Document" at bounding box center [1347, 202] width 99 height 26
click at [1451, 90] on icon "edit" at bounding box center [1452, 92] width 11 height 11
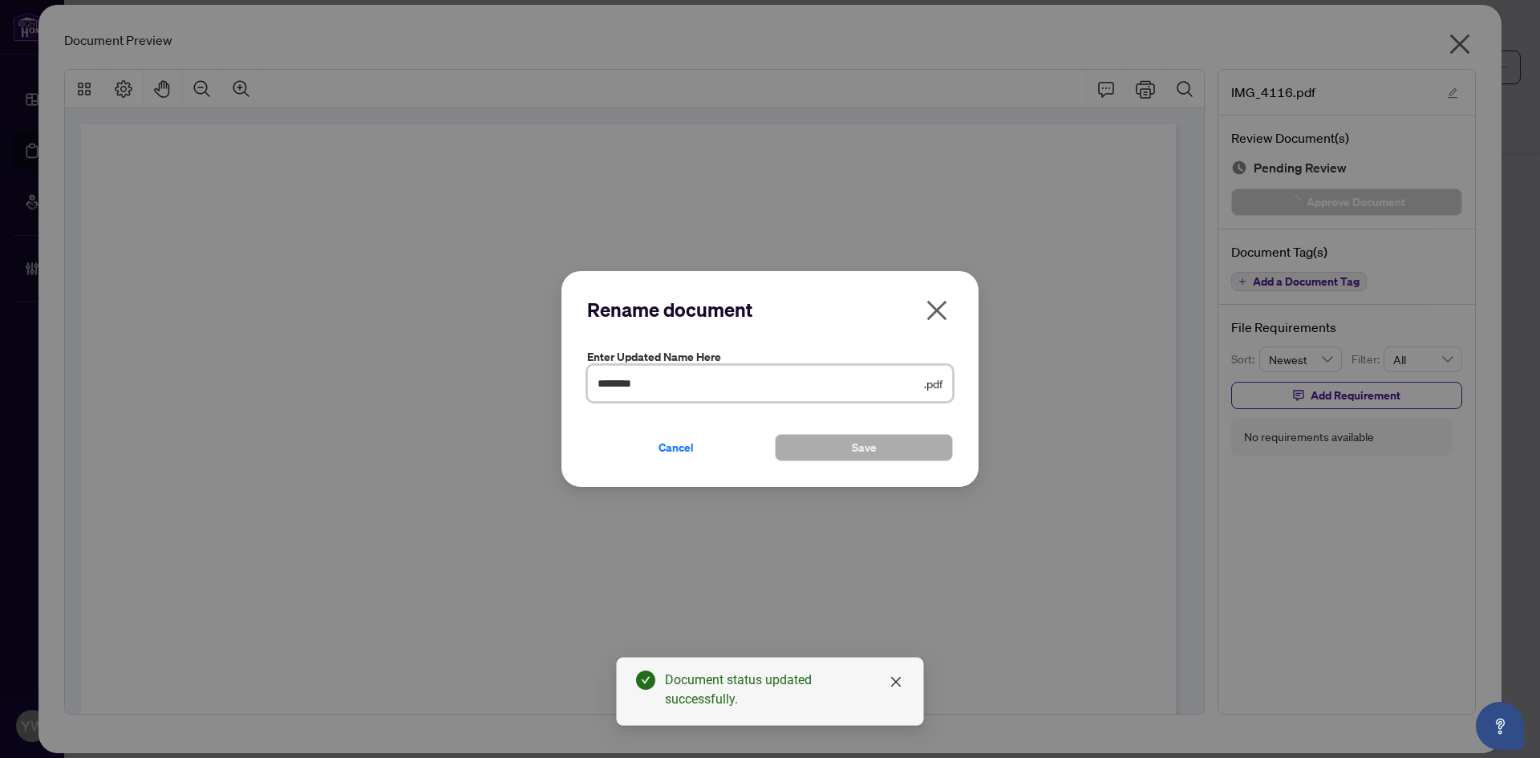
drag, startPoint x: 663, startPoint y: 388, endPoint x: 516, endPoint y: 382, distance: 147.7
click at [517, 381] on div "Rename document Enter updated name here ******** .pdf Cancel Save Cancel OK" at bounding box center [770, 379] width 1540 height 758
drag, startPoint x: 616, startPoint y: 383, endPoint x: 578, endPoint y: 383, distance: 37.7
click at [582, 383] on div "Rename document Enter updated name here * .pdf Cancel Save Cancel OK" at bounding box center [770, 379] width 417 height 217
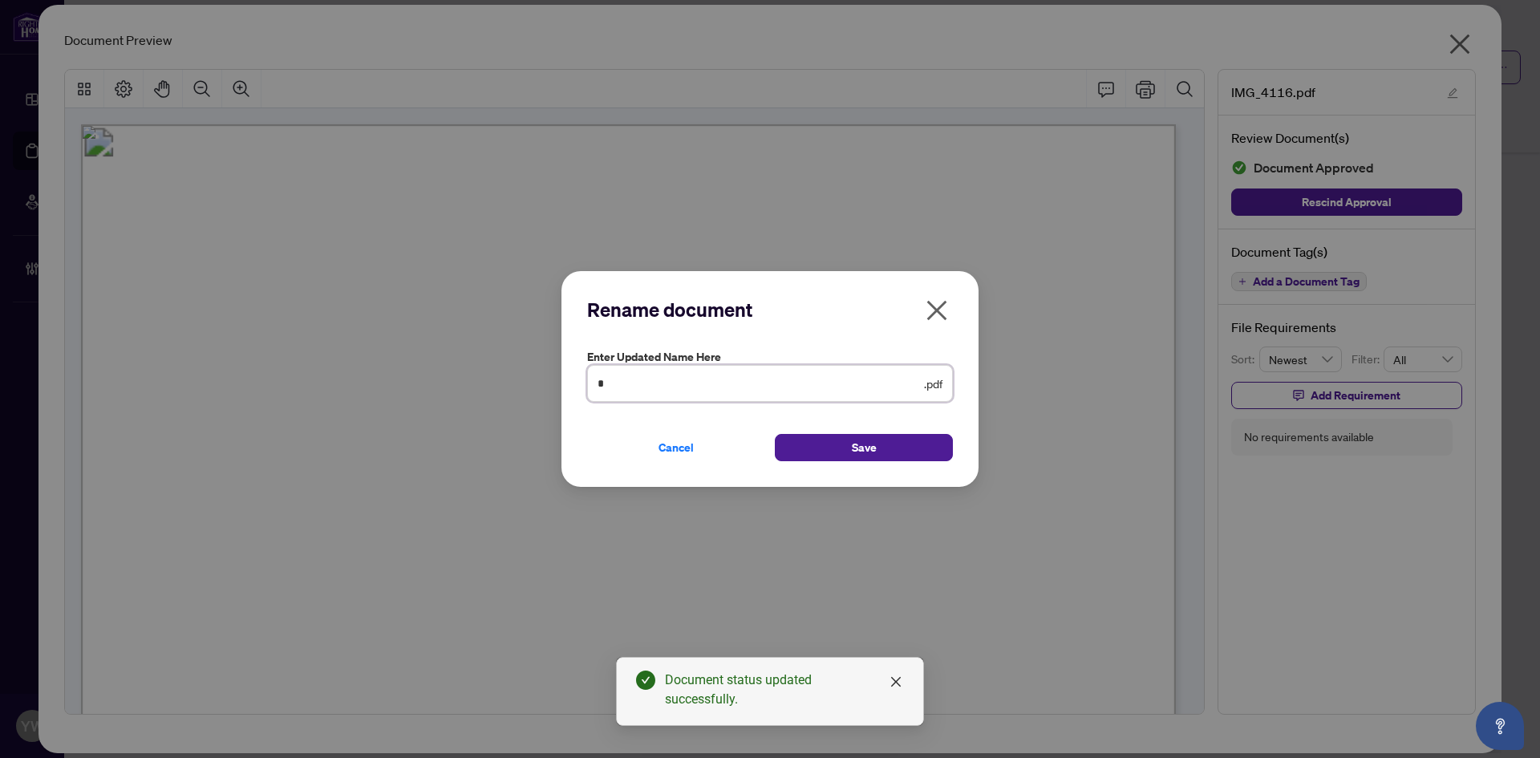
type input "**********"
click at [867, 442] on span "Save" at bounding box center [864, 448] width 25 height 26
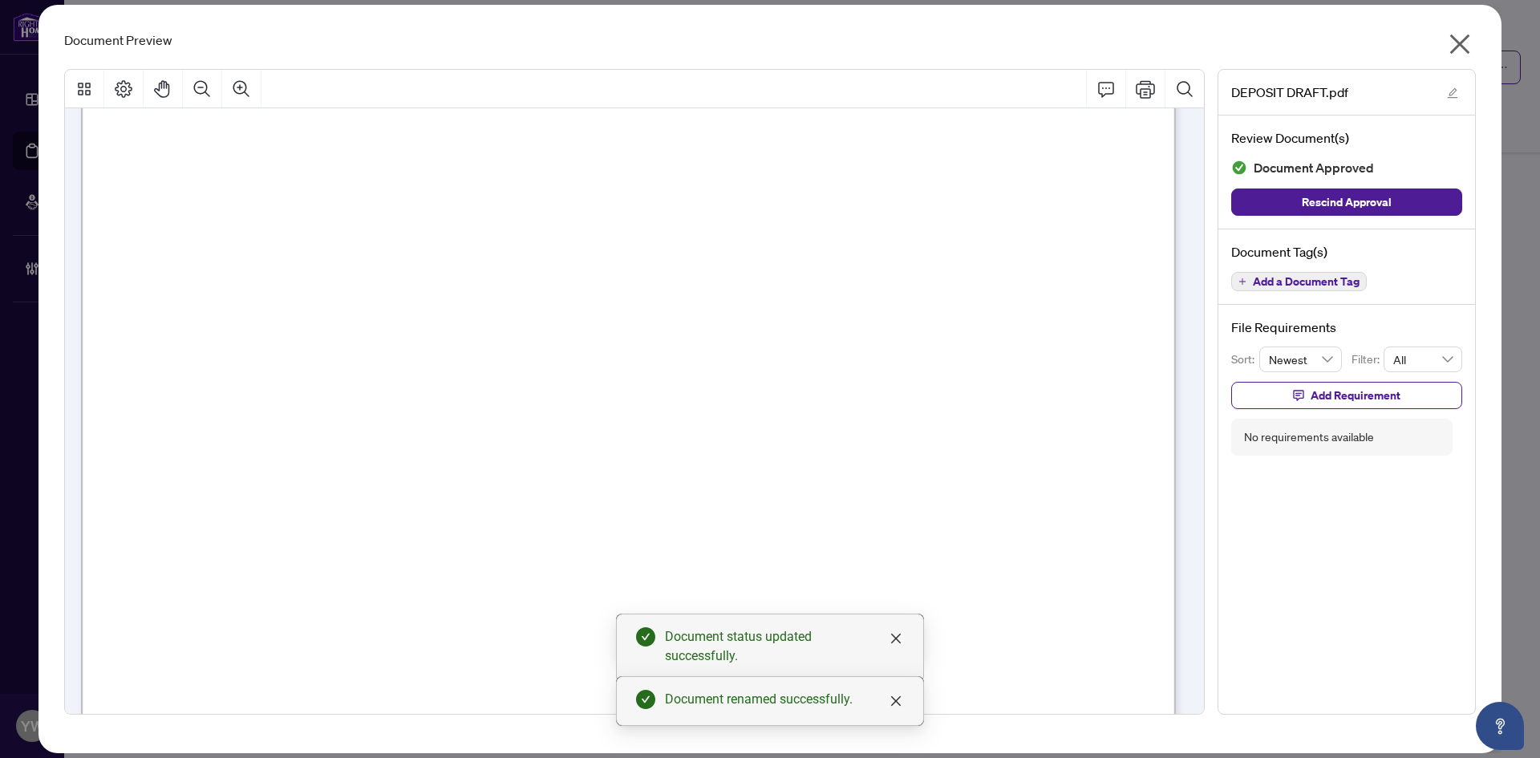
scroll to position [843, 0]
click at [1462, 48] on icon "close" at bounding box center [1460, 44] width 26 height 26
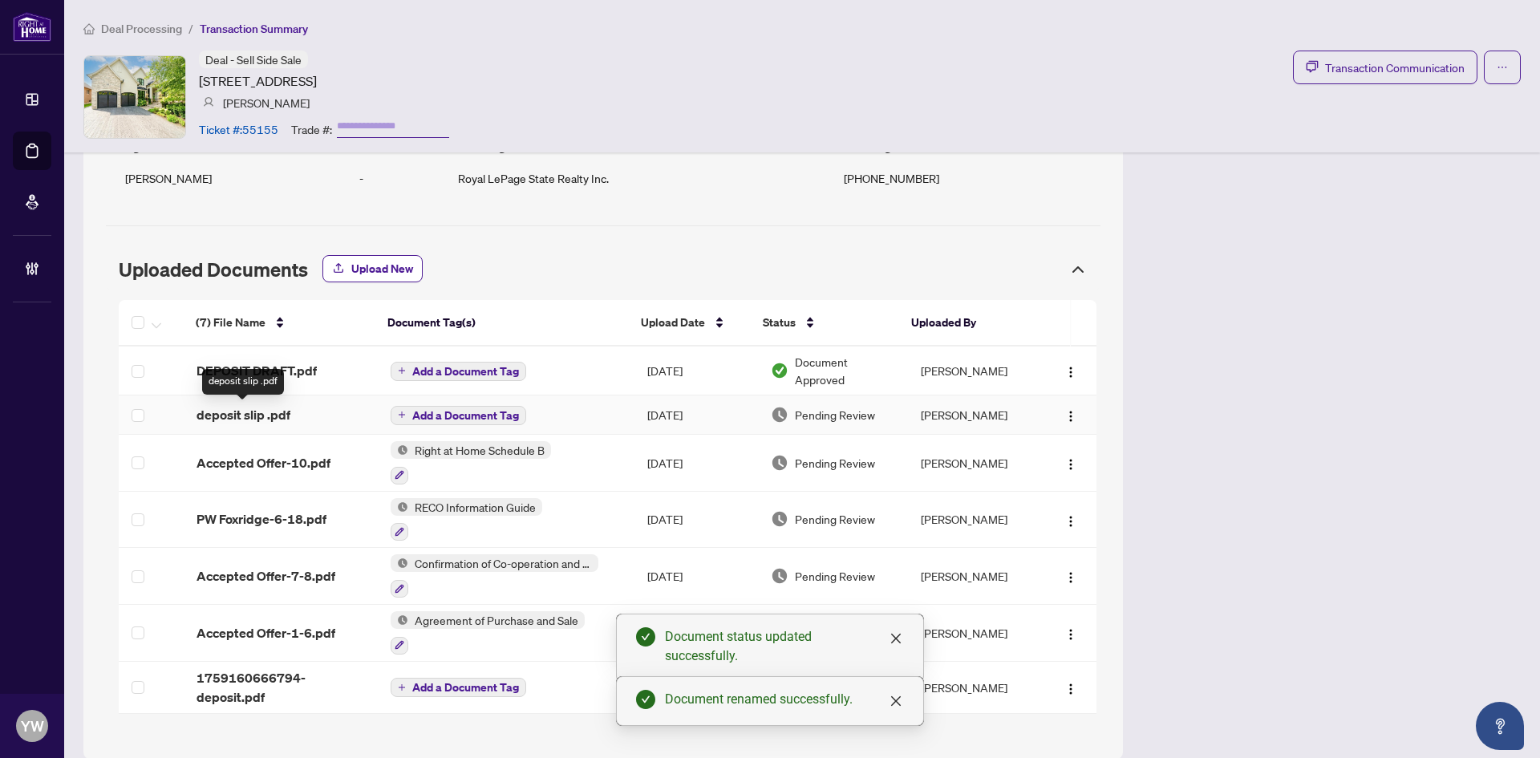
click at [267, 415] on span "deposit slip .pdf" at bounding box center [244, 414] width 94 height 19
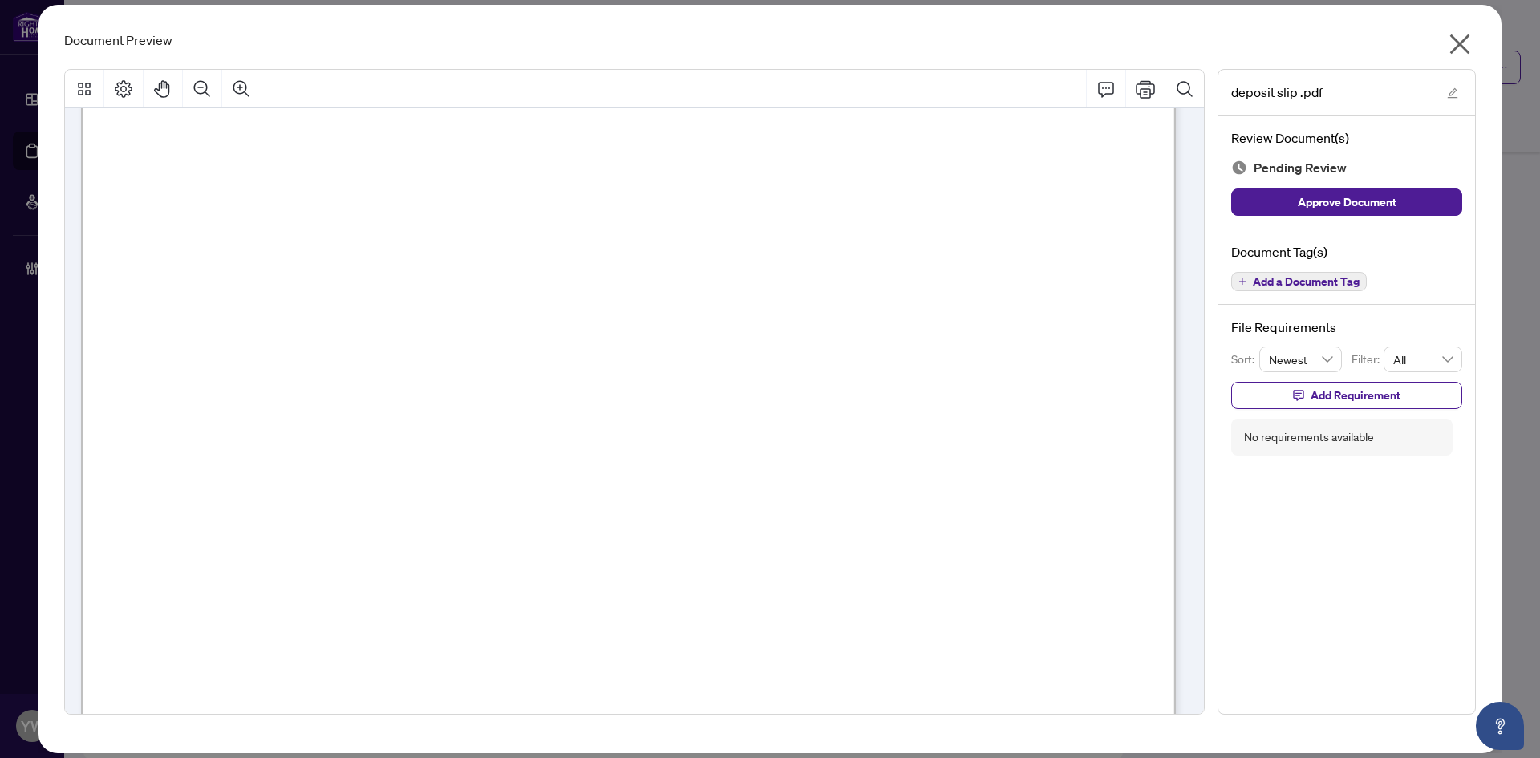
scroll to position [321, 0]
click at [1348, 209] on span "Approve Document" at bounding box center [1347, 202] width 99 height 26
click at [1465, 35] on icon "close" at bounding box center [1460, 44] width 26 height 26
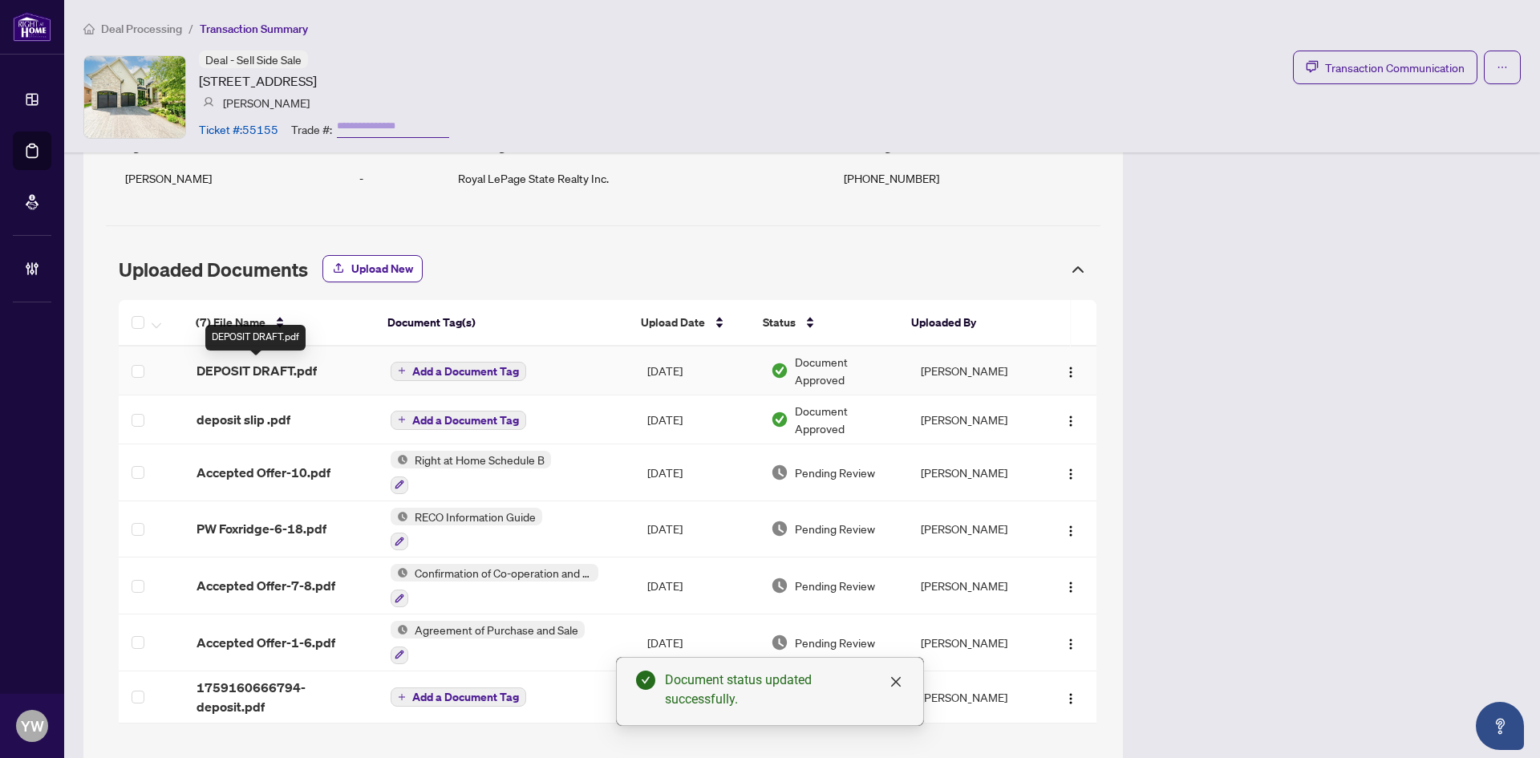
click at [292, 376] on span "DEPOSIT DRAFT.pdf" at bounding box center [257, 370] width 120 height 19
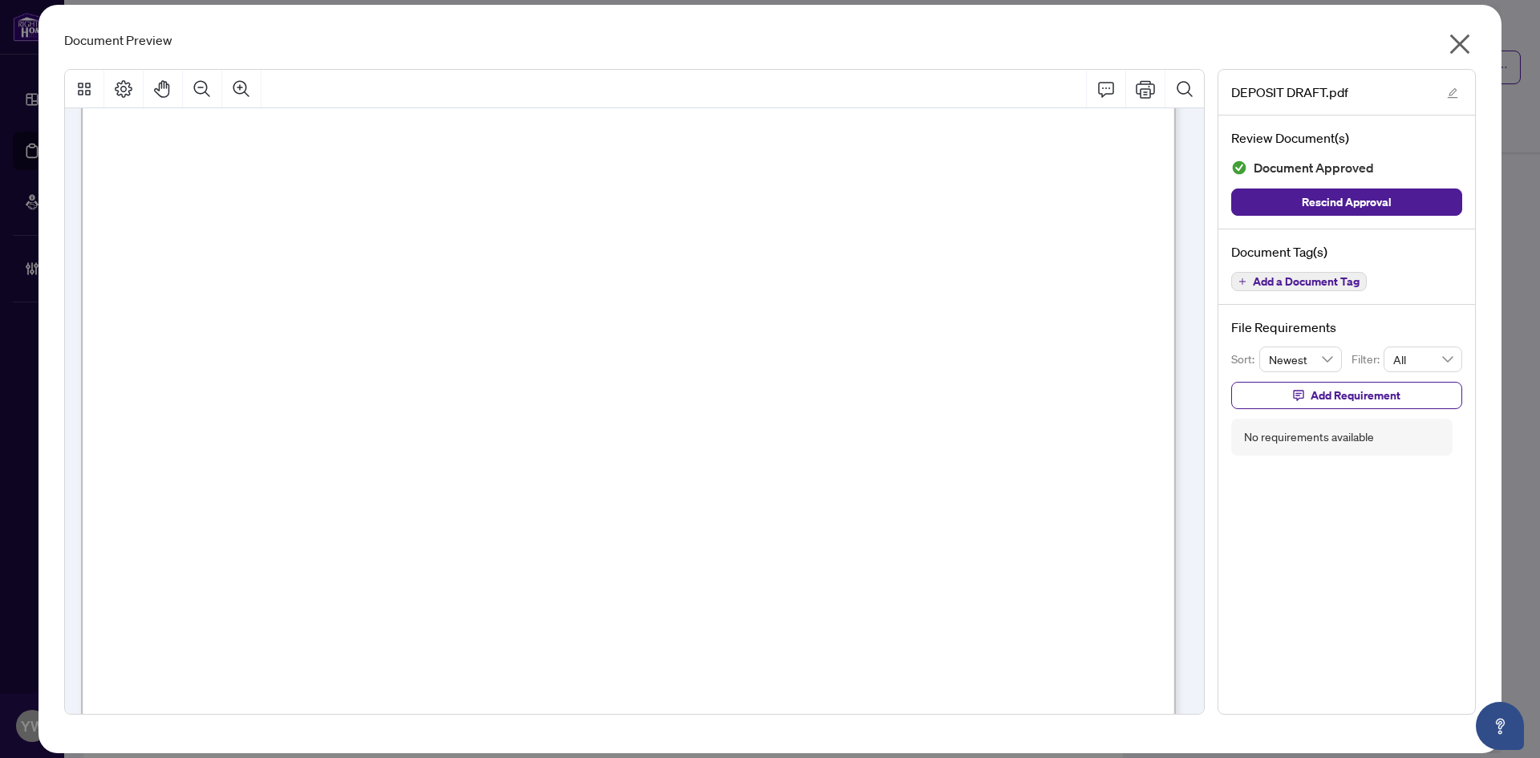
scroll to position [722, 0]
click at [1453, 41] on icon "close" at bounding box center [1460, 44] width 26 height 26
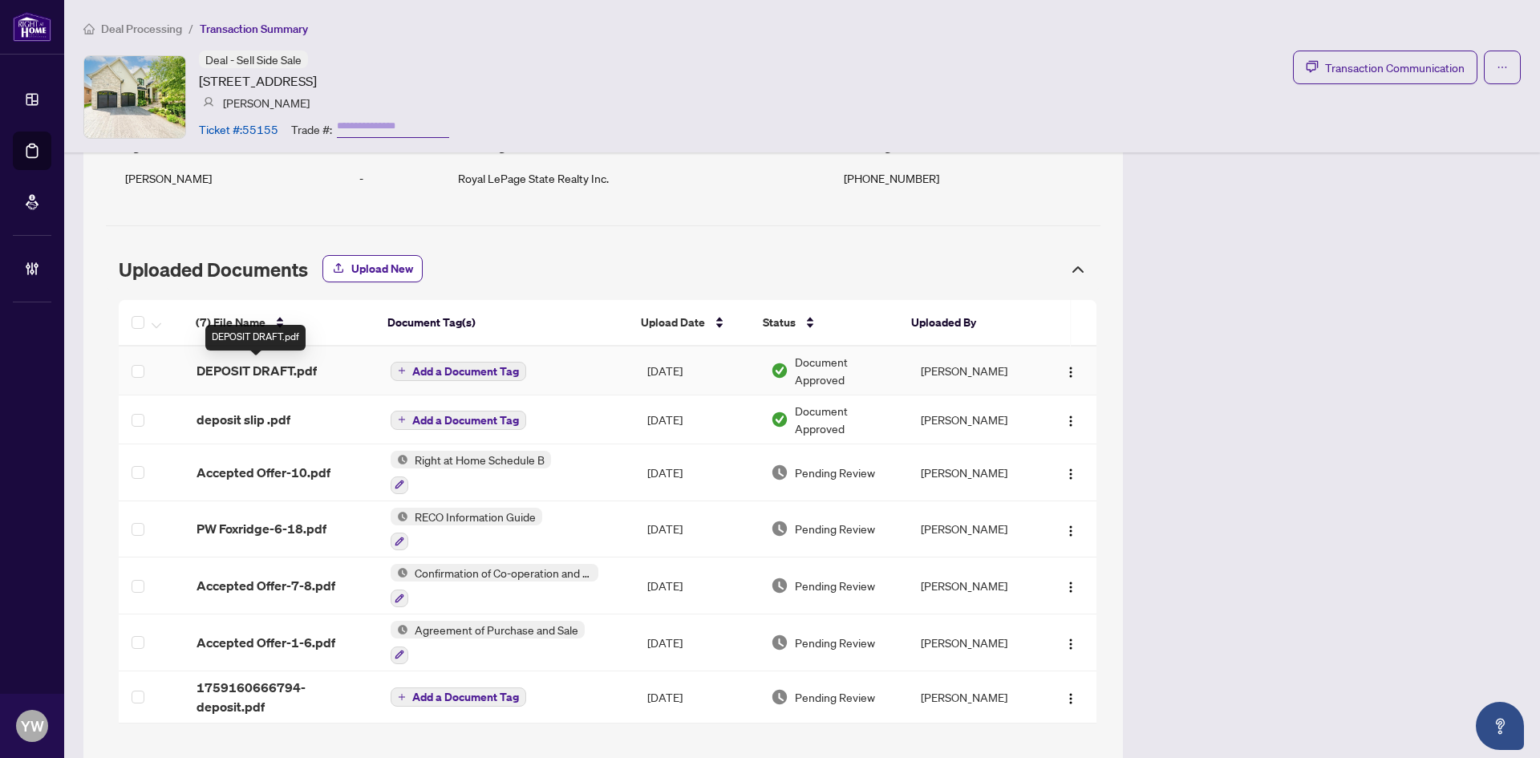
click at [294, 373] on span "DEPOSIT DRAFT.pdf" at bounding box center [257, 370] width 120 height 19
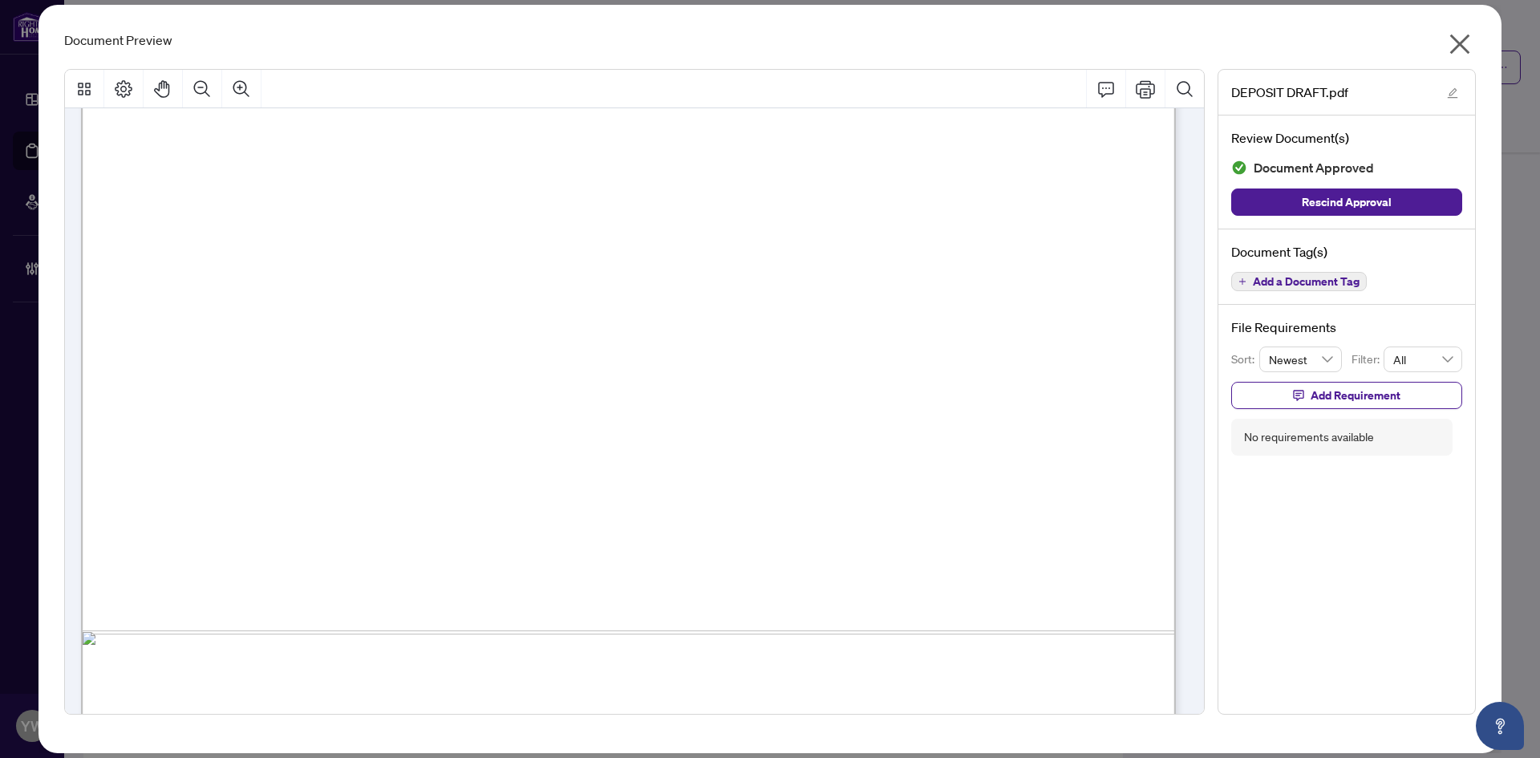
drag, startPoint x: 1462, startPoint y: 43, endPoint x: 1394, endPoint y: 61, distance: 69.7
click at [1462, 43] on icon "close" at bounding box center [1461, 44] width 20 height 20
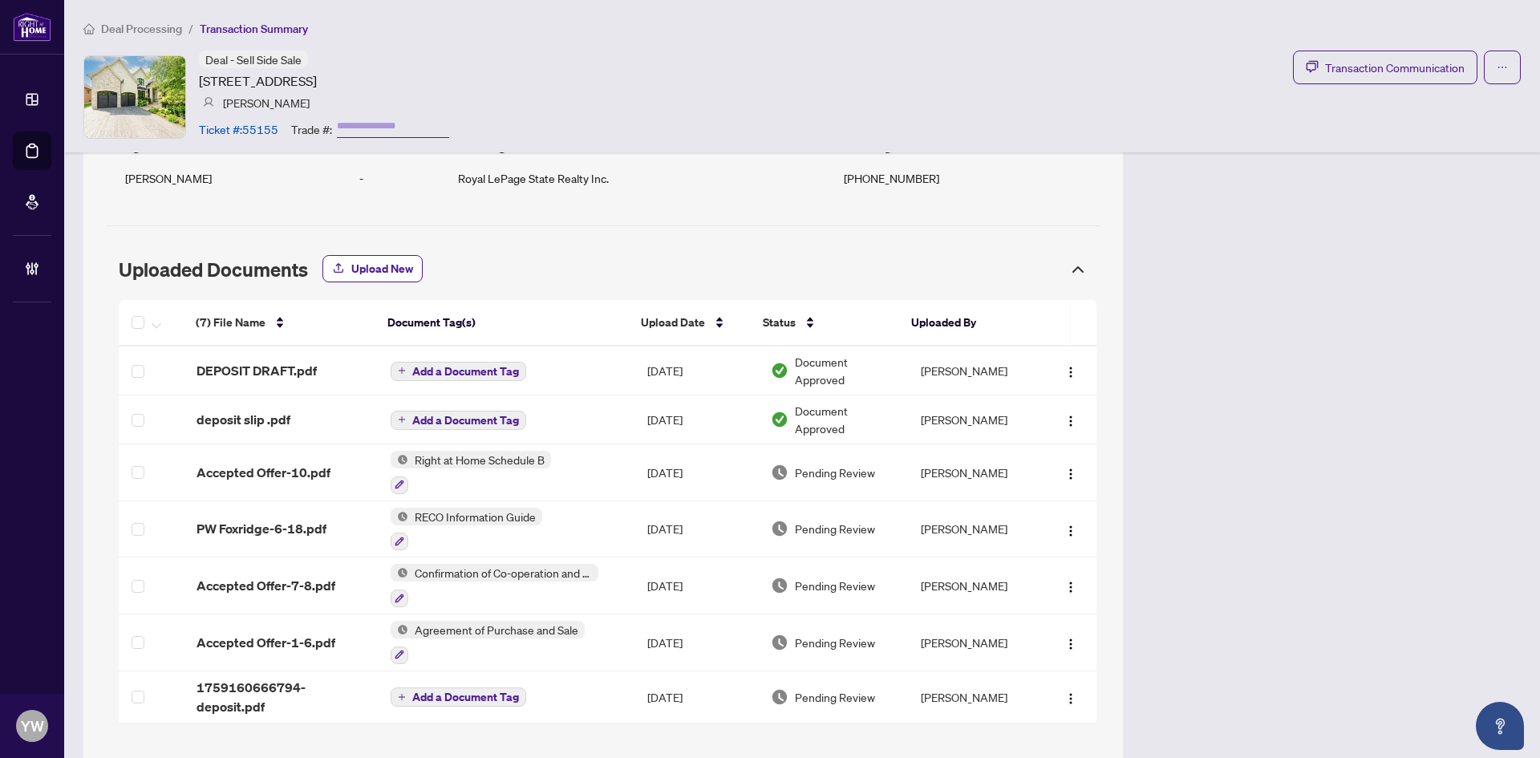
click at [627, 99] on div "Deal - Sell Side Sale 166 Foxridge Drive, Ancaster, ON L9G 5B9, Canada Nathan F…" at bounding box center [802, 97] width 1438 height 92
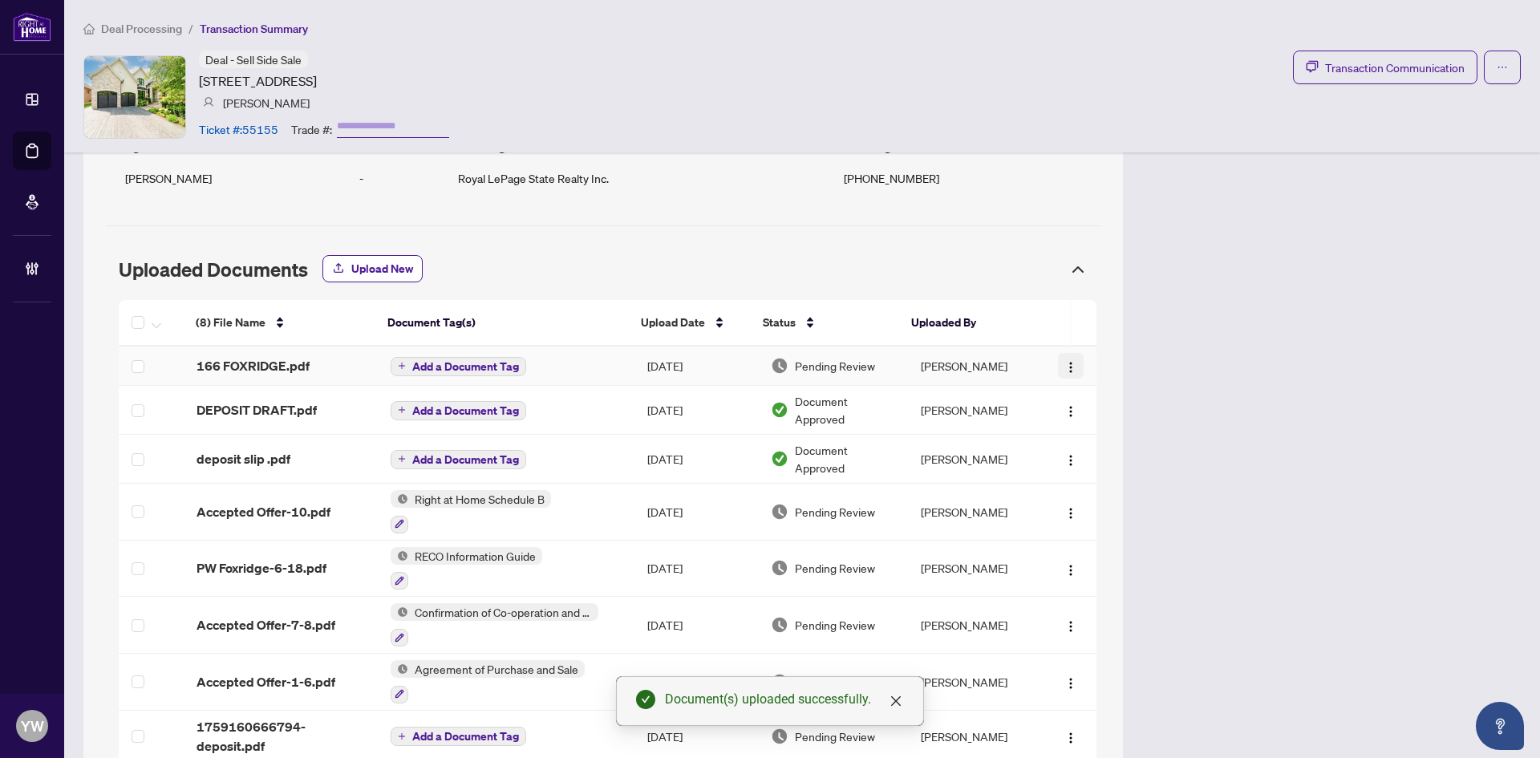
click at [1065, 367] on img "button" at bounding box center [1071, 367] width 13 height 13
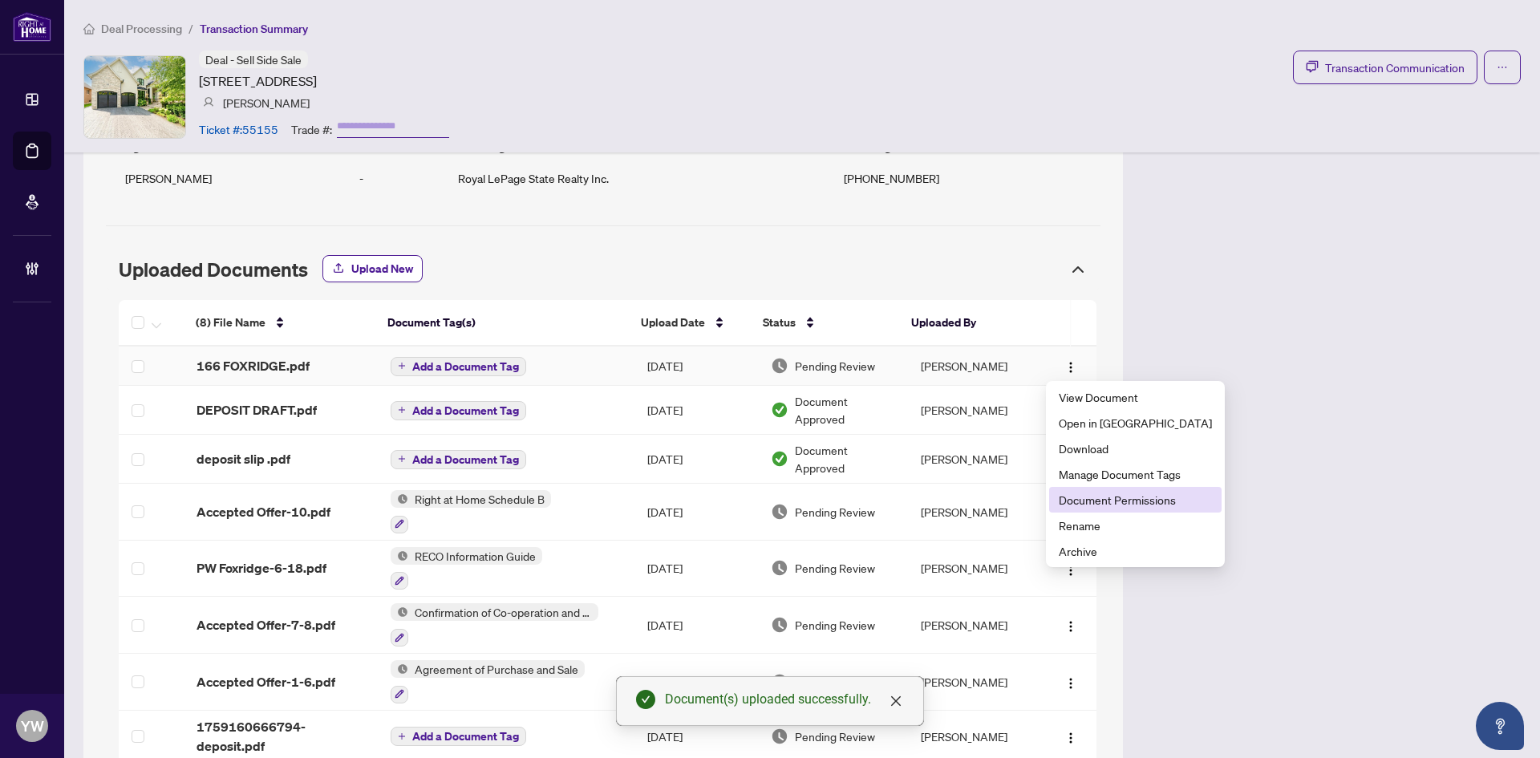
click at [1118, 493] on span "Document Permissions" at bounding box center [1135, 500] width 153 height 18
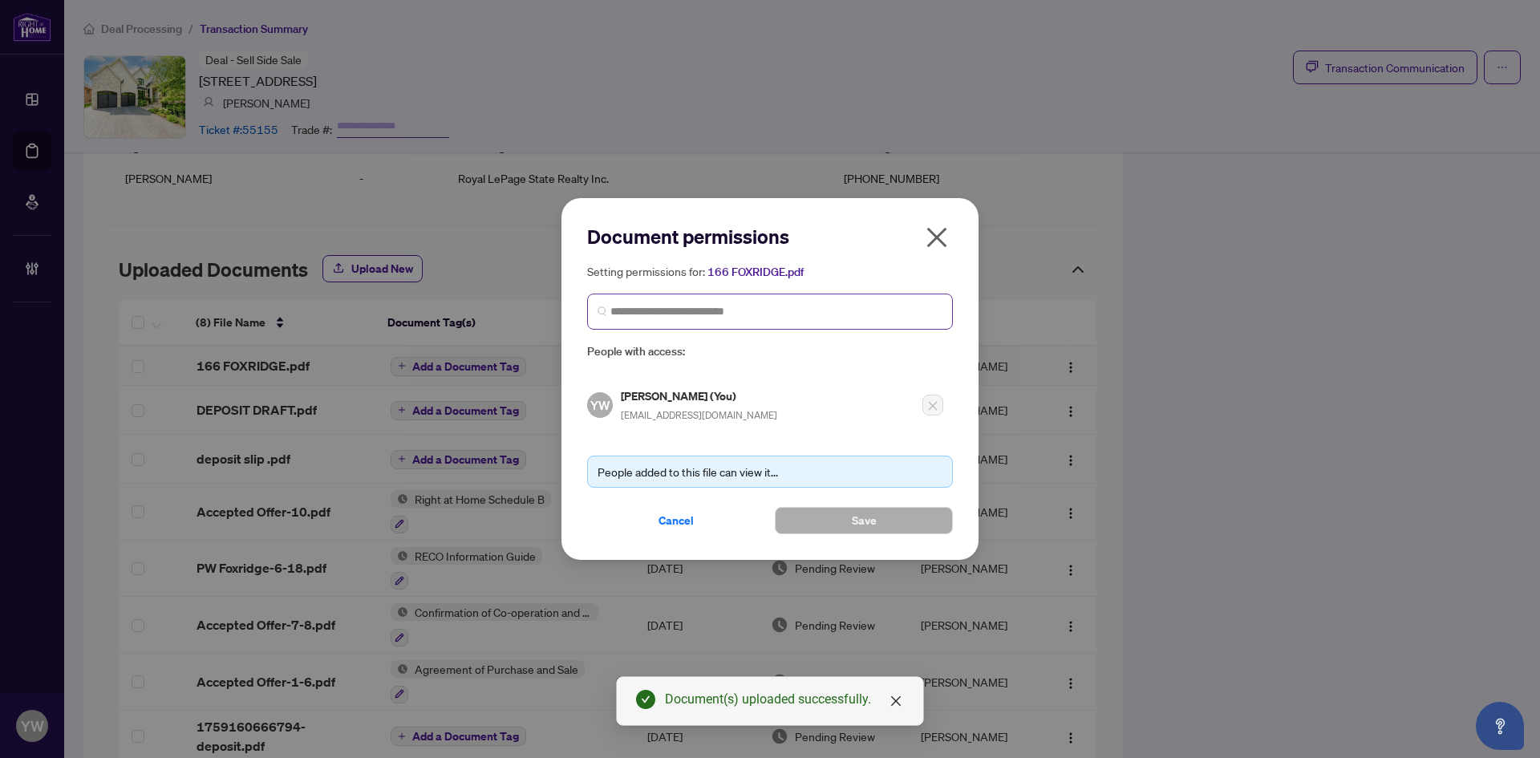
click at [707, 321] on span at bounding box center [770, 312] width 366 height 36
type input "**********"
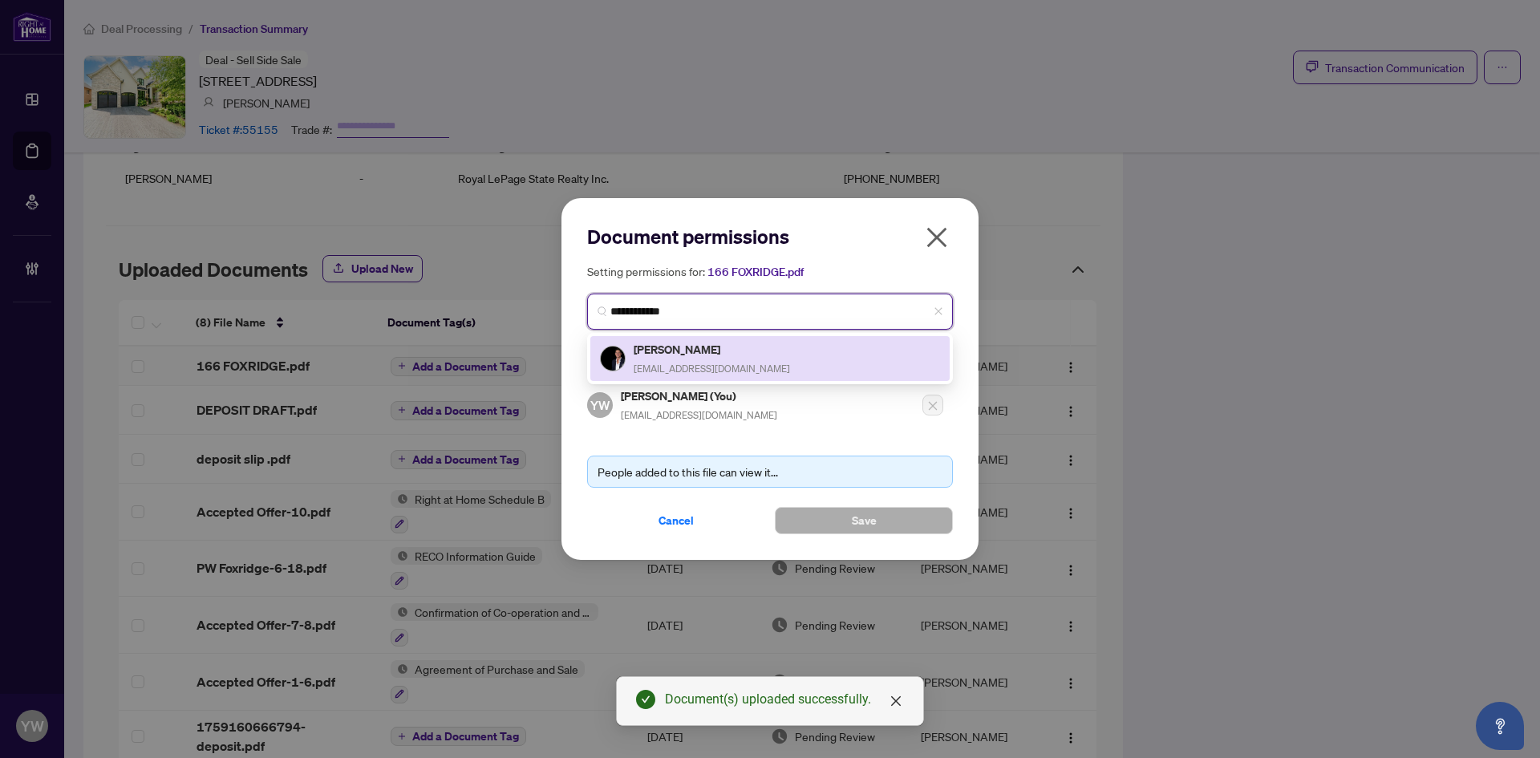
click at [716, 358] on div "Nathan Ferro Natedferro@gmail.com" at bounding box center [712, 358] width 156 height 37
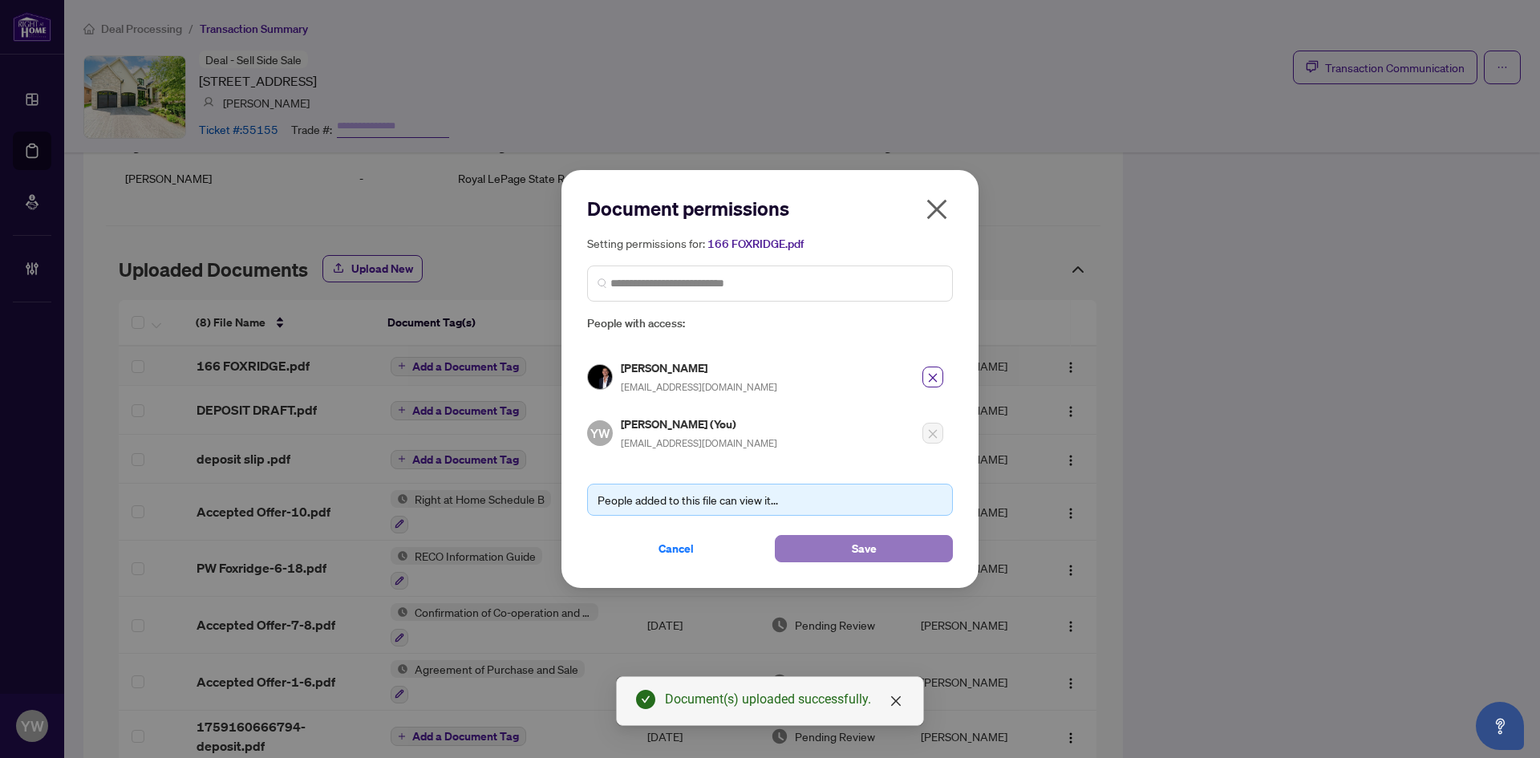
click at [832, 543] on button "Save" at bounding box center [864, 548] width 178 height 27
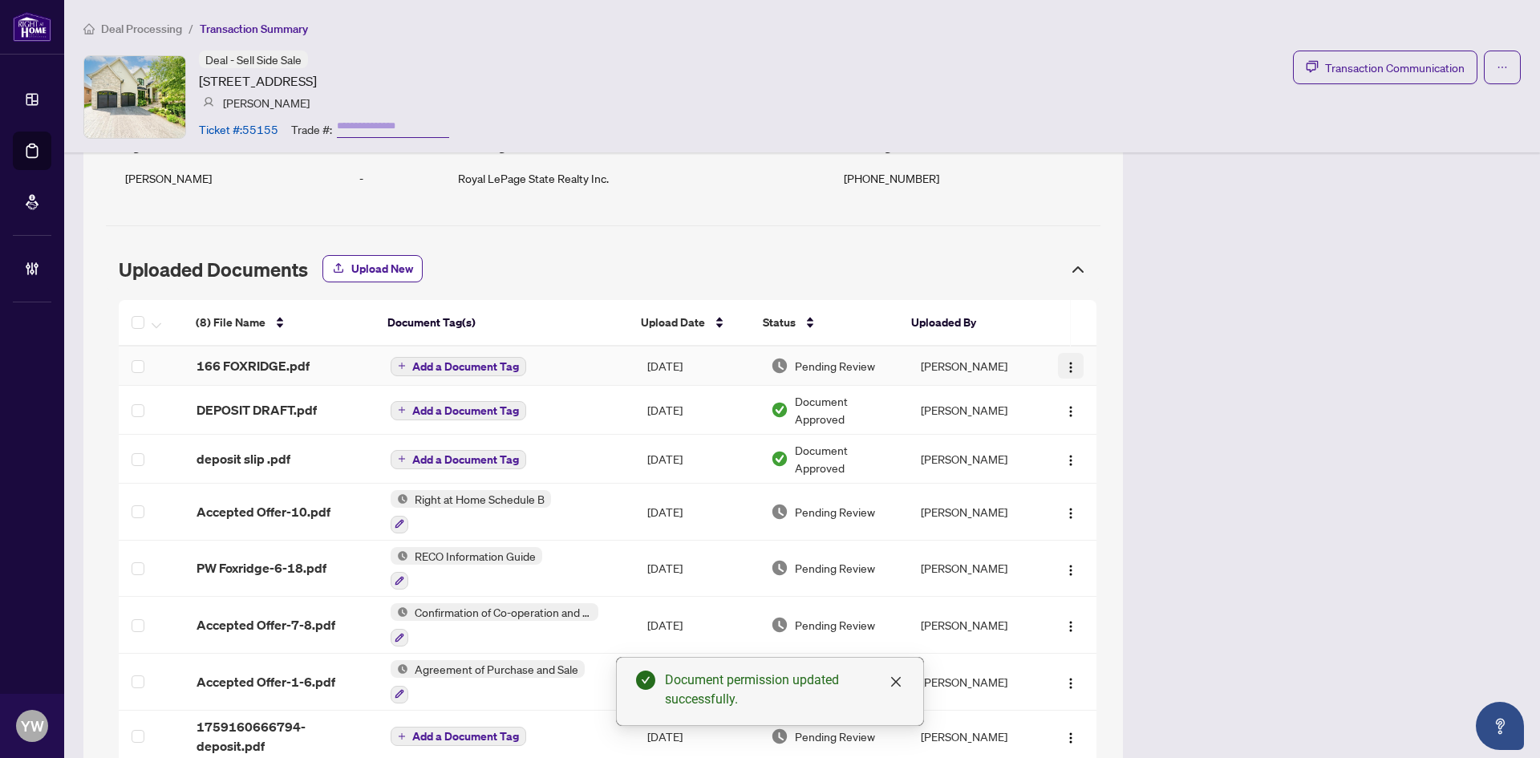
click at [1054, 362] on div "(8) File Name Document Tag(s) Upload Date Status Uploaded By (8) File Name Docu…" at bounding box center [608, 531] width 978 height 463
click at [1065, 367] on img "button" at bounding box center [1071, 367] width 13 height 13
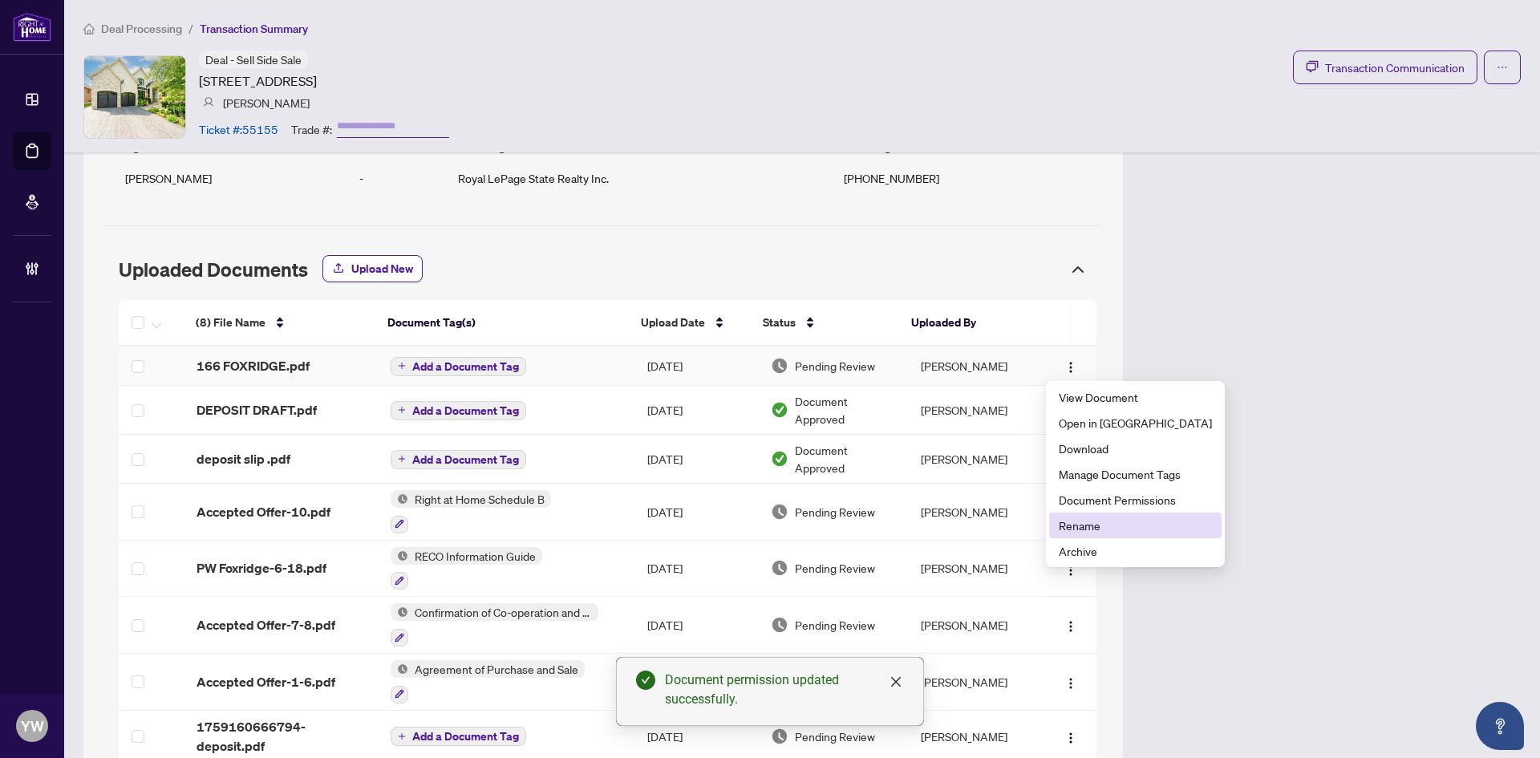
click at [1070, 530] on span "Rename" at bounding box center [1135, 526] width 153 height 18
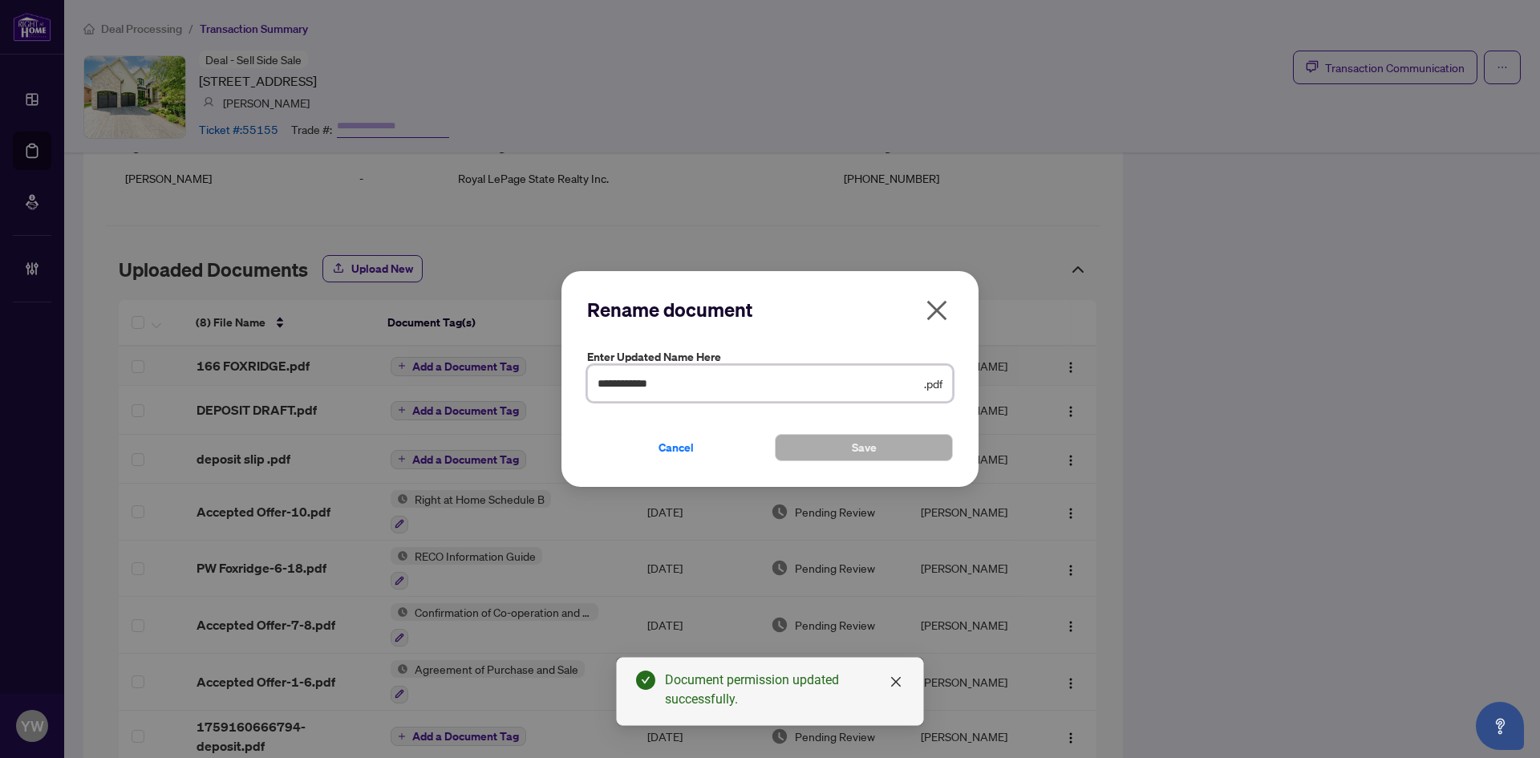
drag, startPoint x: 696, startPoint y: 385, endPoint x: 505, endPoint y: 391, distance: 191.0
click at [492, 385] on div "**********" at bounding box center [770, 379] width 1540 height 758
type input "**********"
click at [834, 452] on button "Save" at bounding box center [864, 447] width 178 height 27
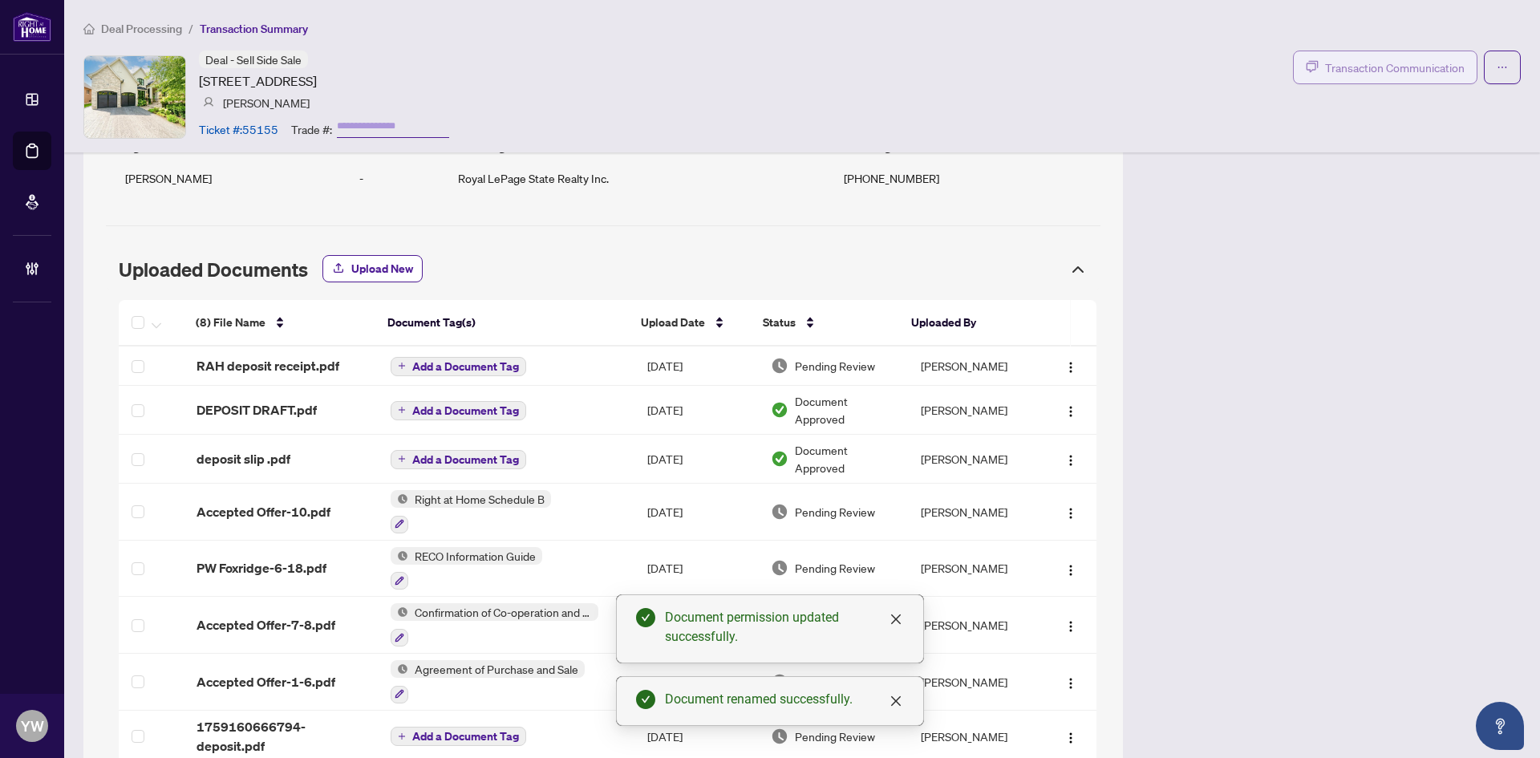
click at [1325, 63] on span "Transaction Communication" at bounding box center [1395, 68] width 140 height 18
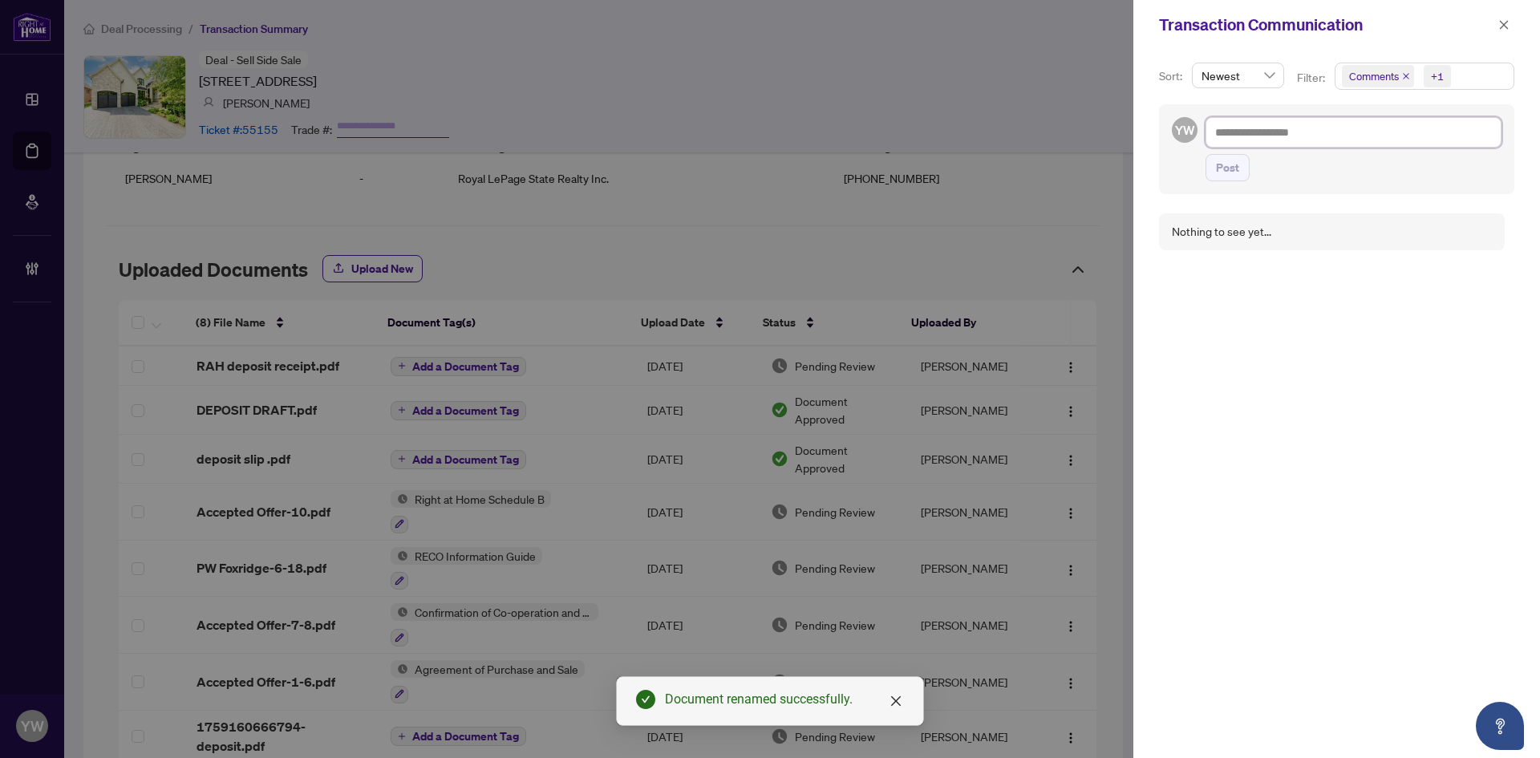
click at [1291, 130] on textarea at bounding box center [1354, 132] width 296 height 30
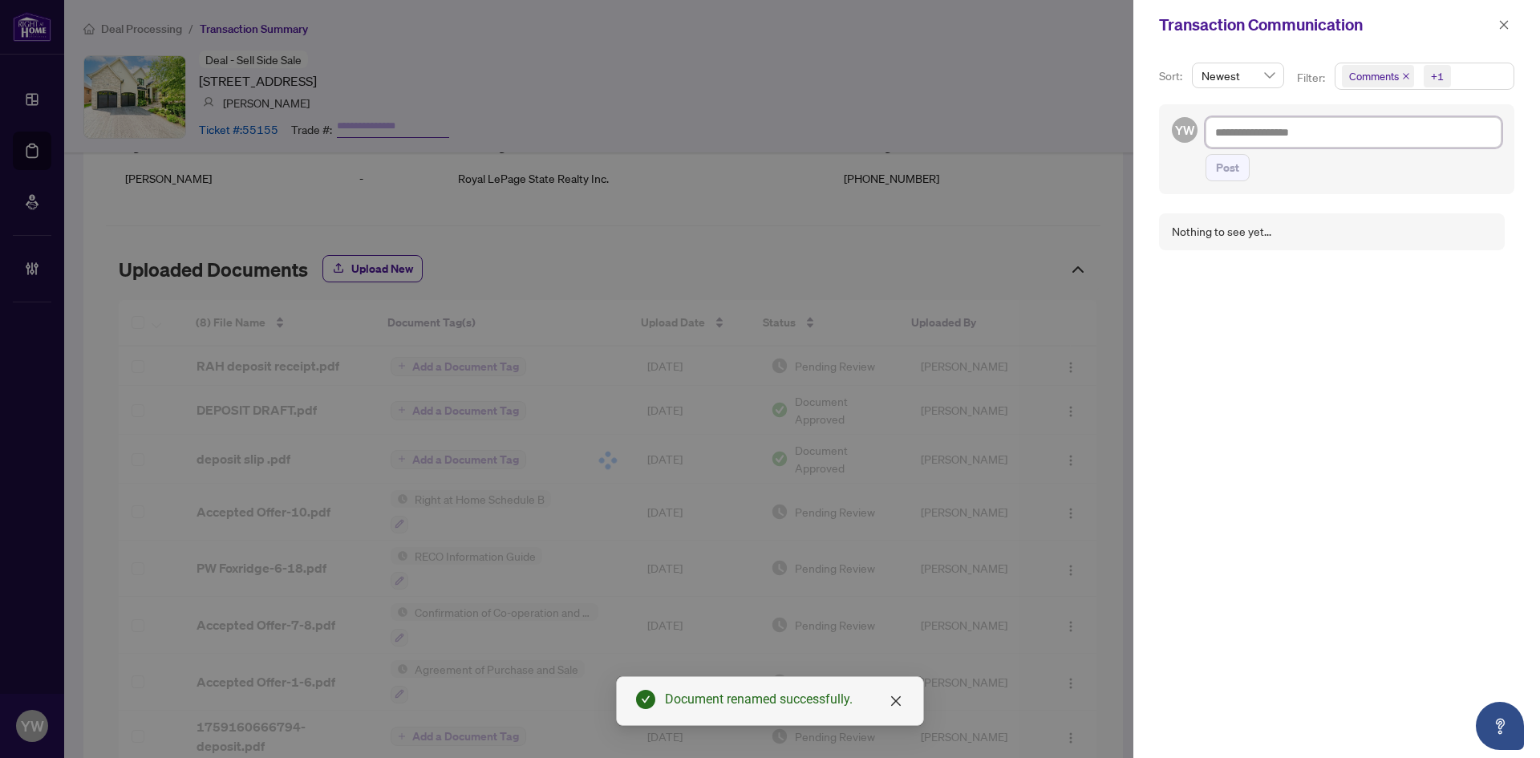
paste textarea "**********"
type textarea "**********"
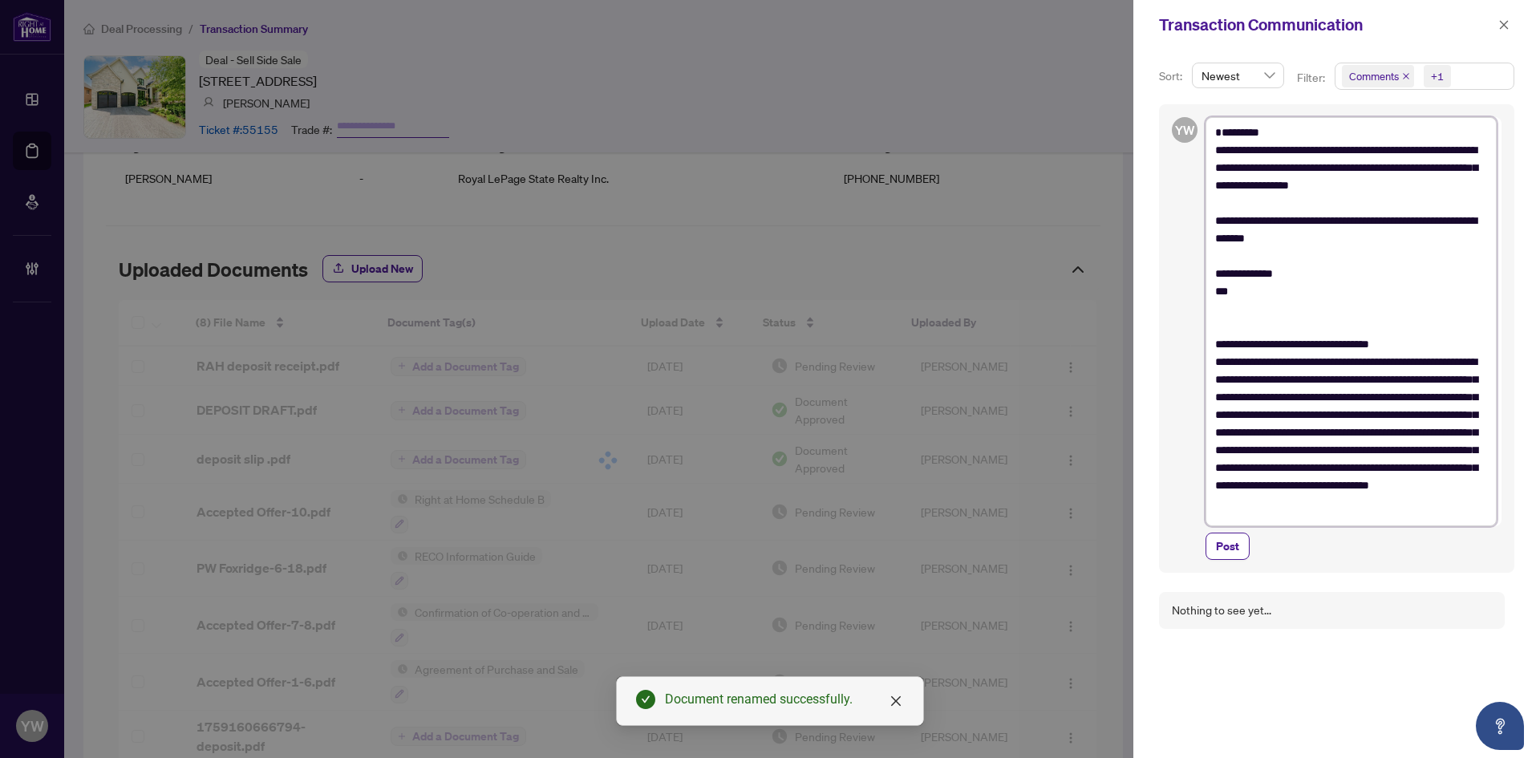
scroll to position [0, 0]
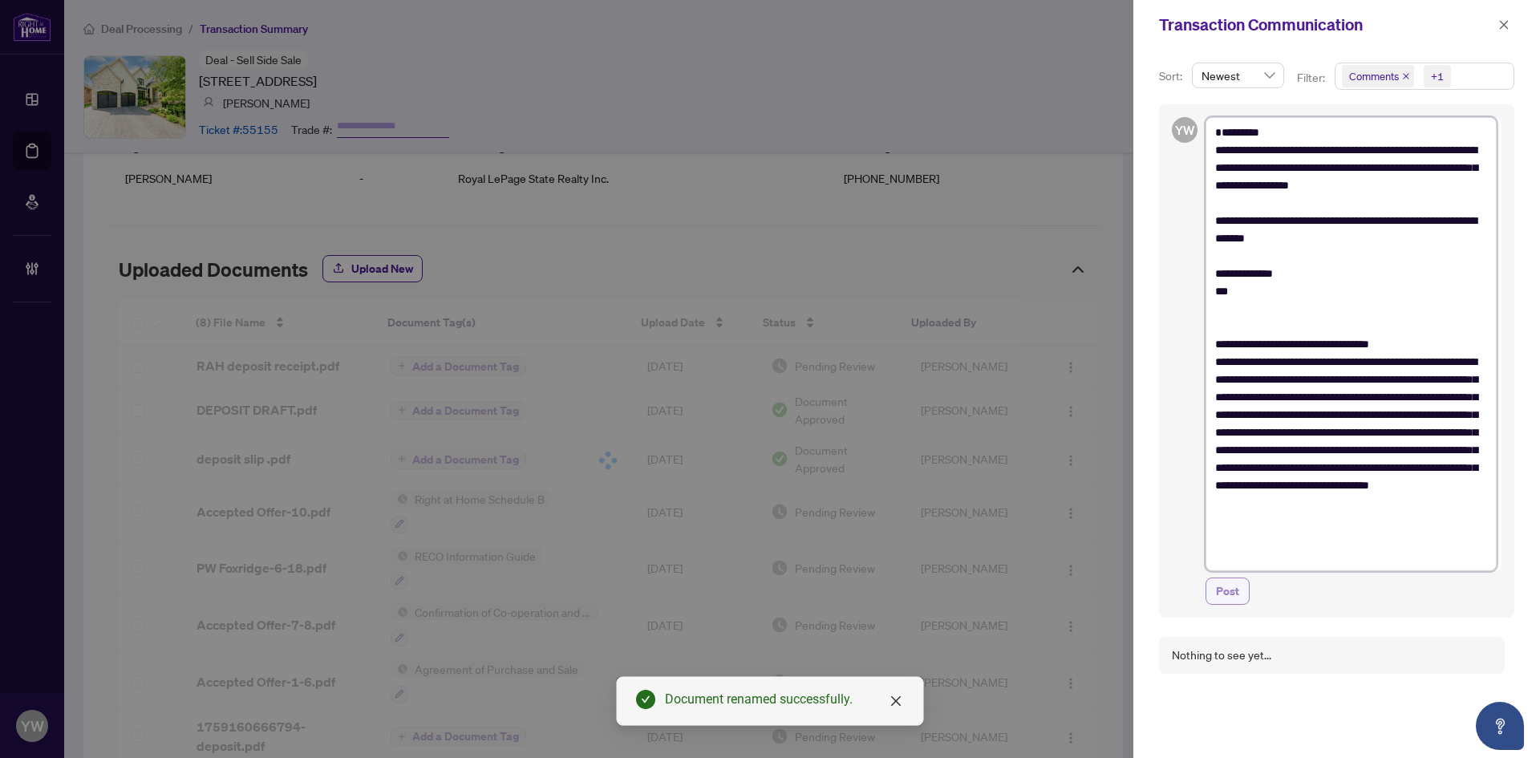
type textarea "**********"
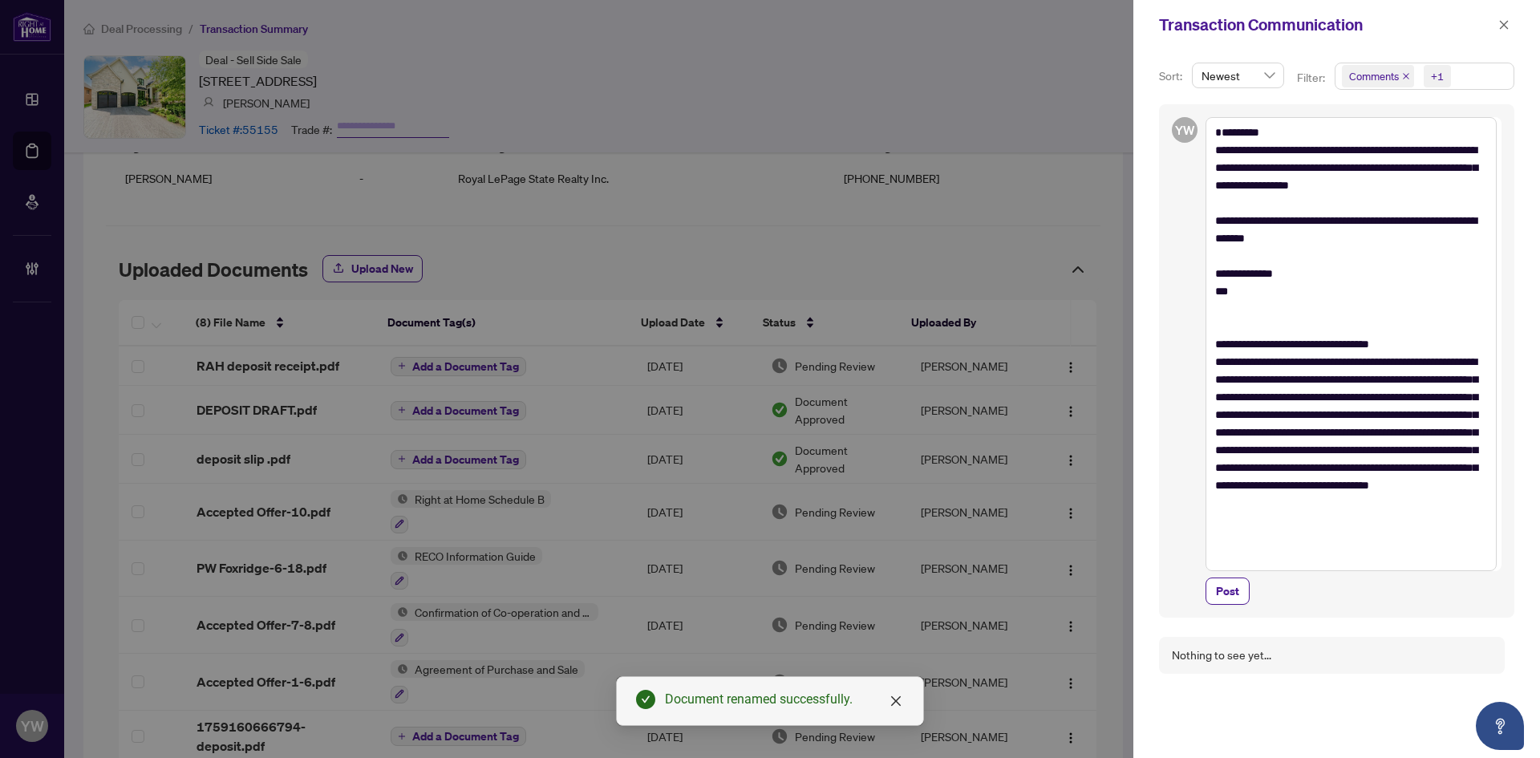
drag, startPoint x: 1235, startPoint y: 590, endPoint x: 1444, endPoint y: 95, distance: 537.5
click at [1235, 591] on span "Post" at bounding box center [1227, 591] width 23 height 26
type textarea "**********"
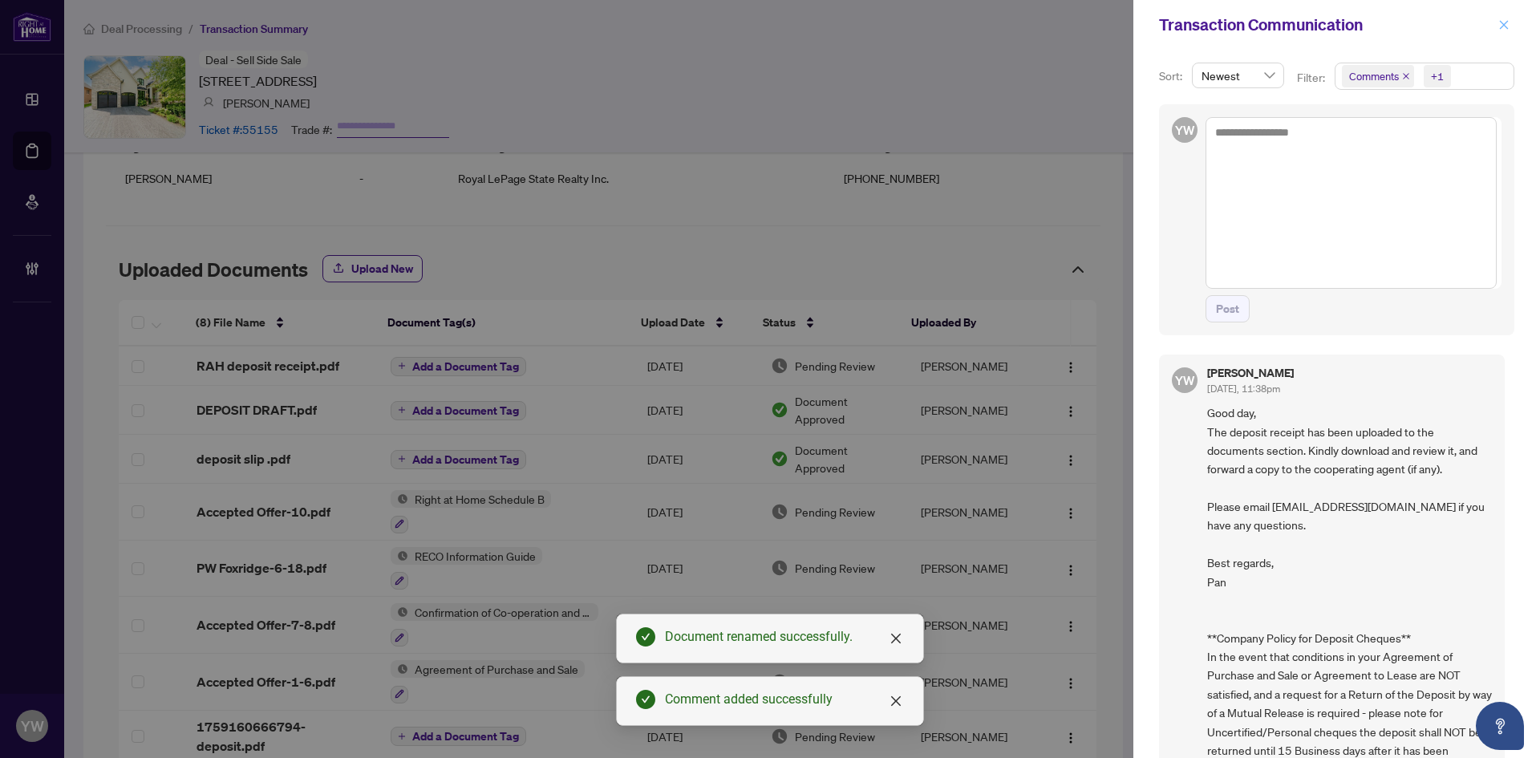
click at [1500, 24] on icon "close" at bounding box center [1504, 24] width 11 height 11
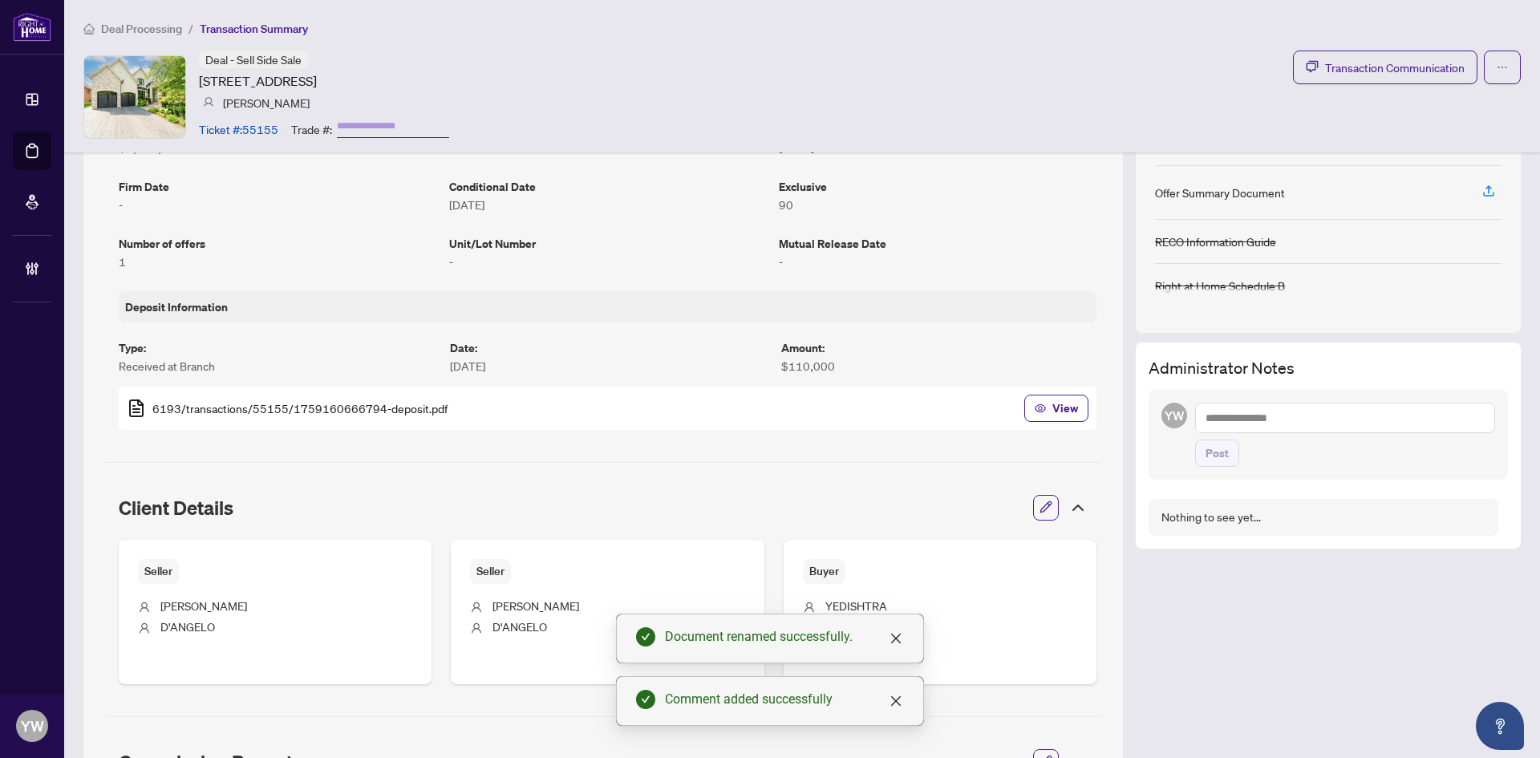
scroll to position [307, 0]
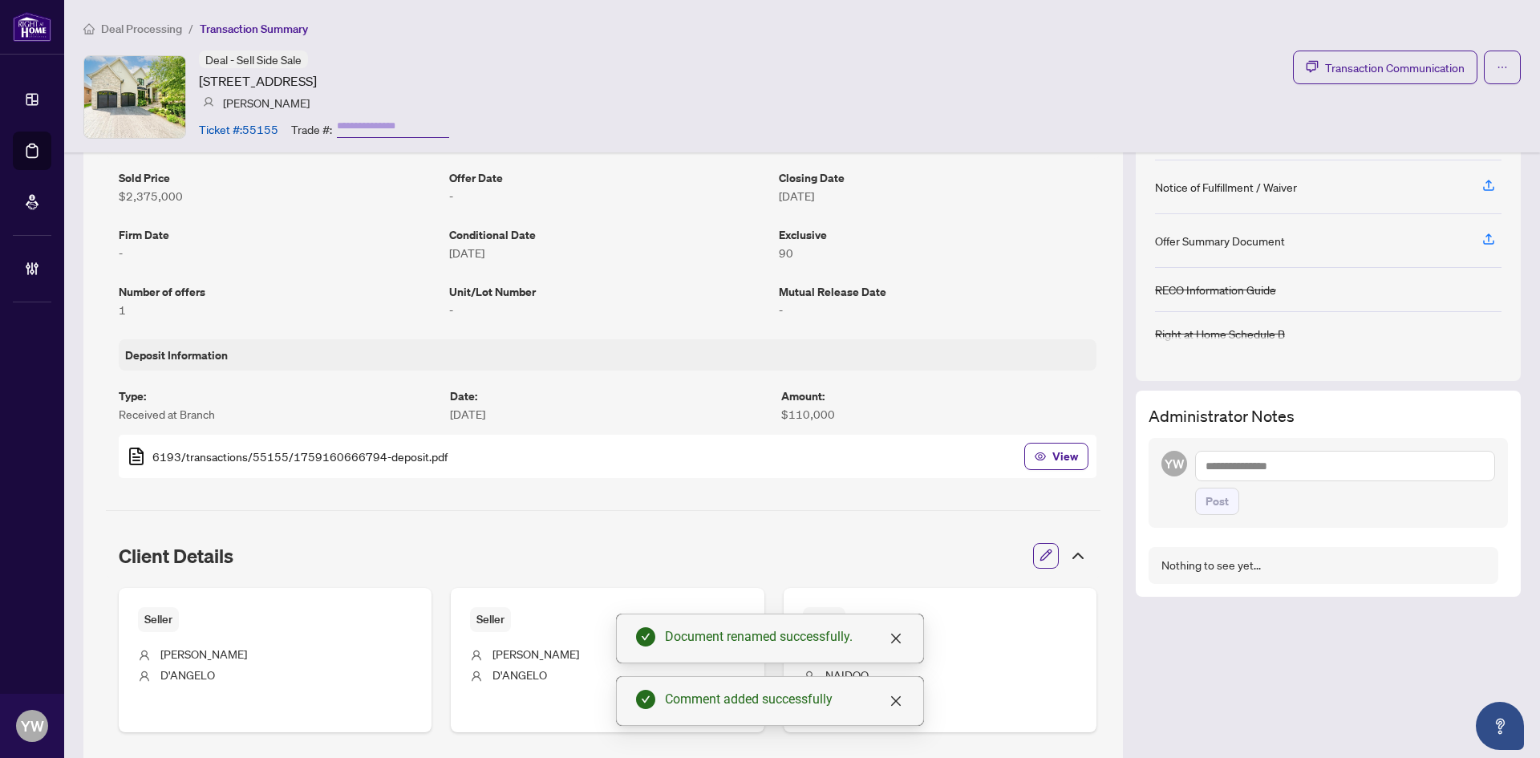
click at [1215, 471] on textarea at bounding box center [1345, 466] width 300 height 30
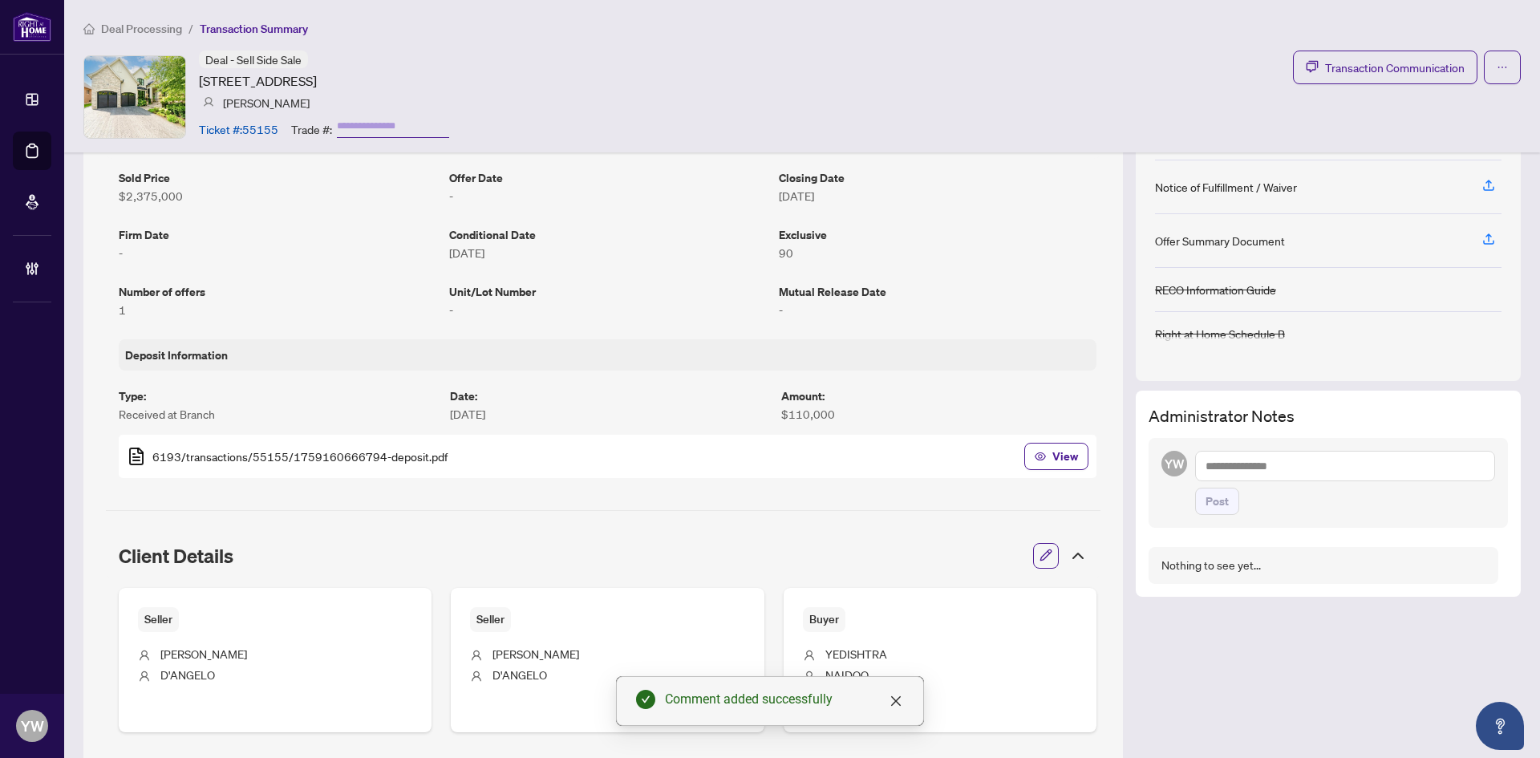
click at [1222, 468] on textarea at bounding box center [1345, 466] width 300 height 30
paste textarea "**********"
type textarea "**********"
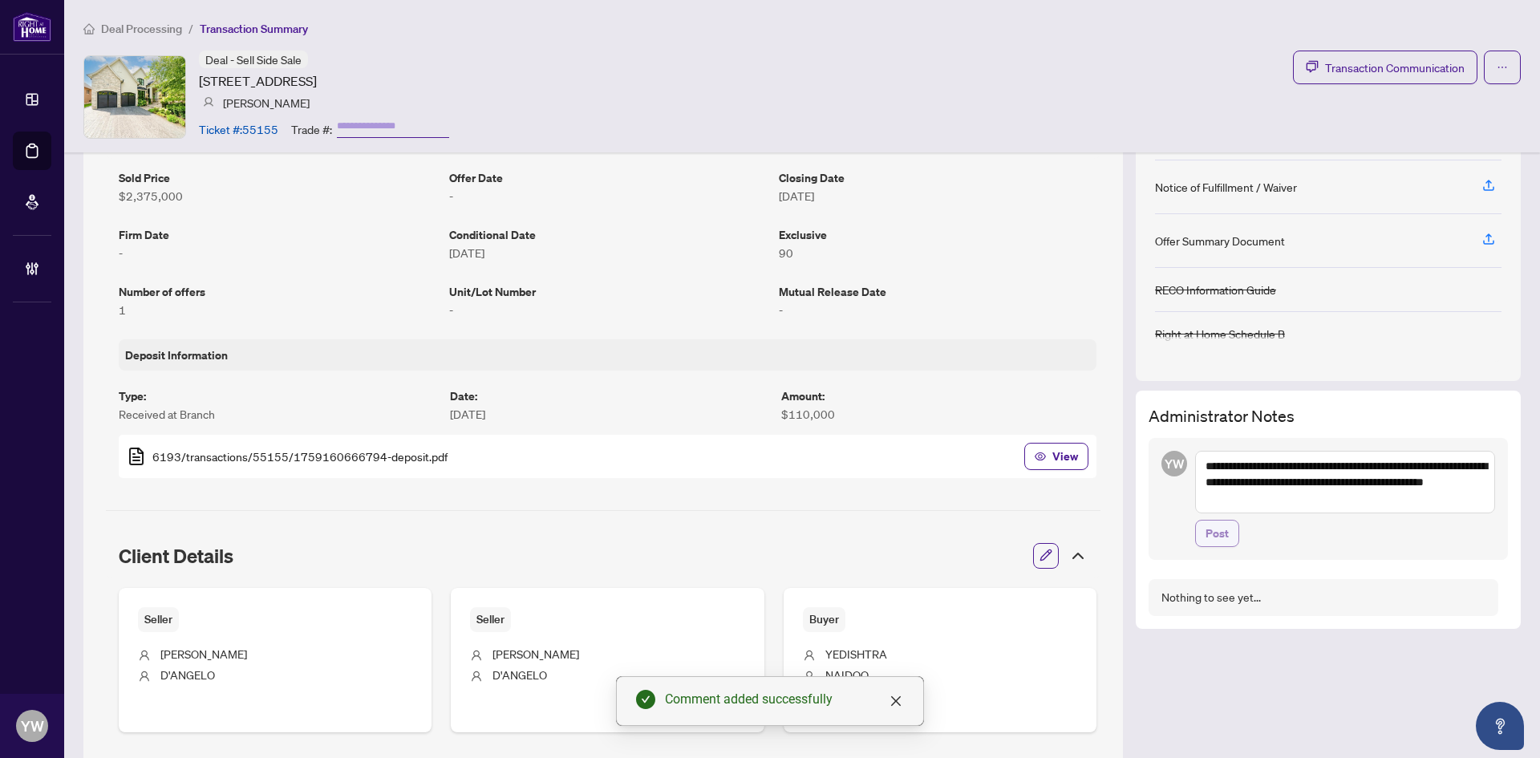
click at [1215, 529] on span "Post" at bounding box center [1217, 534] width 23 height 26
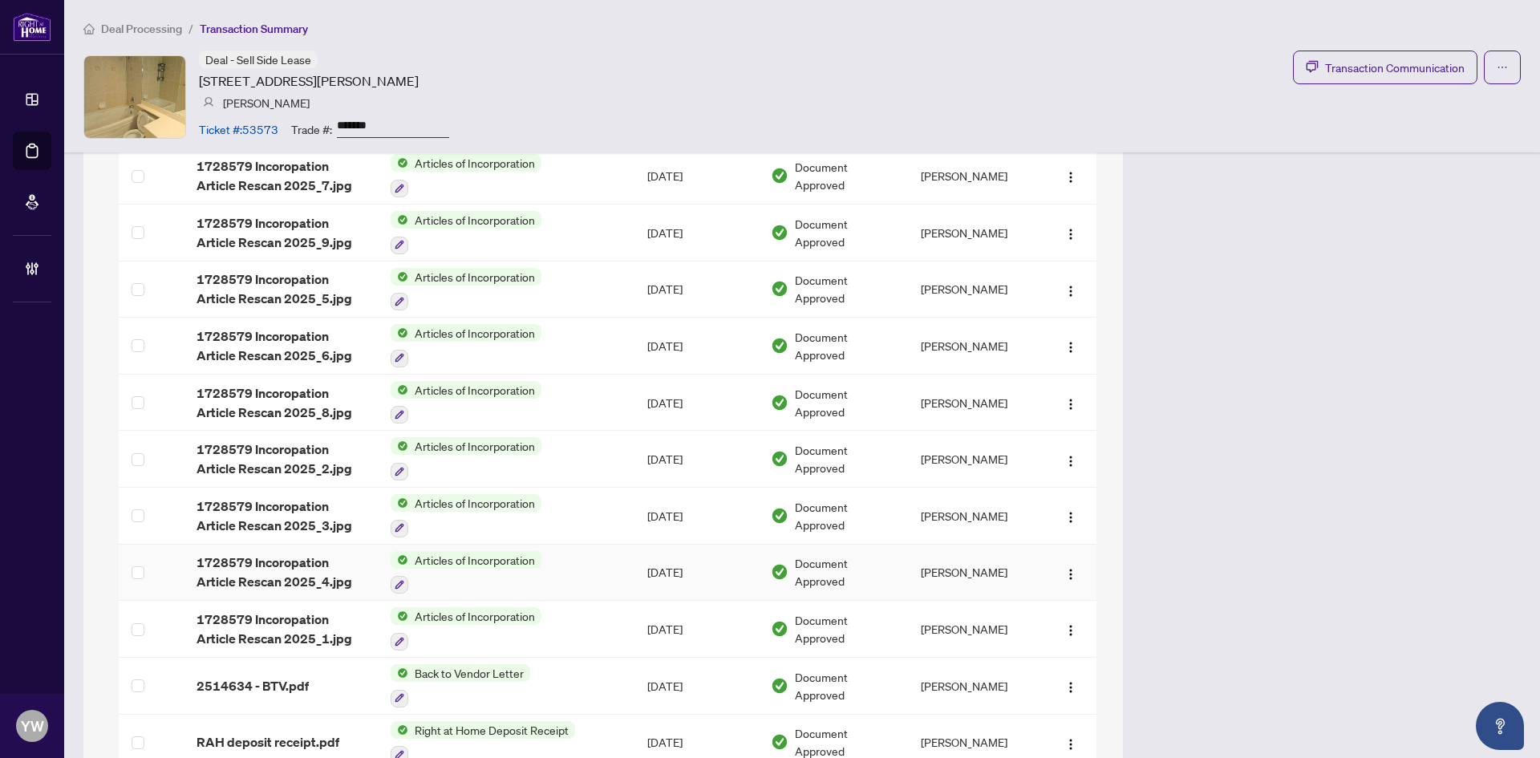
scroll to position [2006, 0]
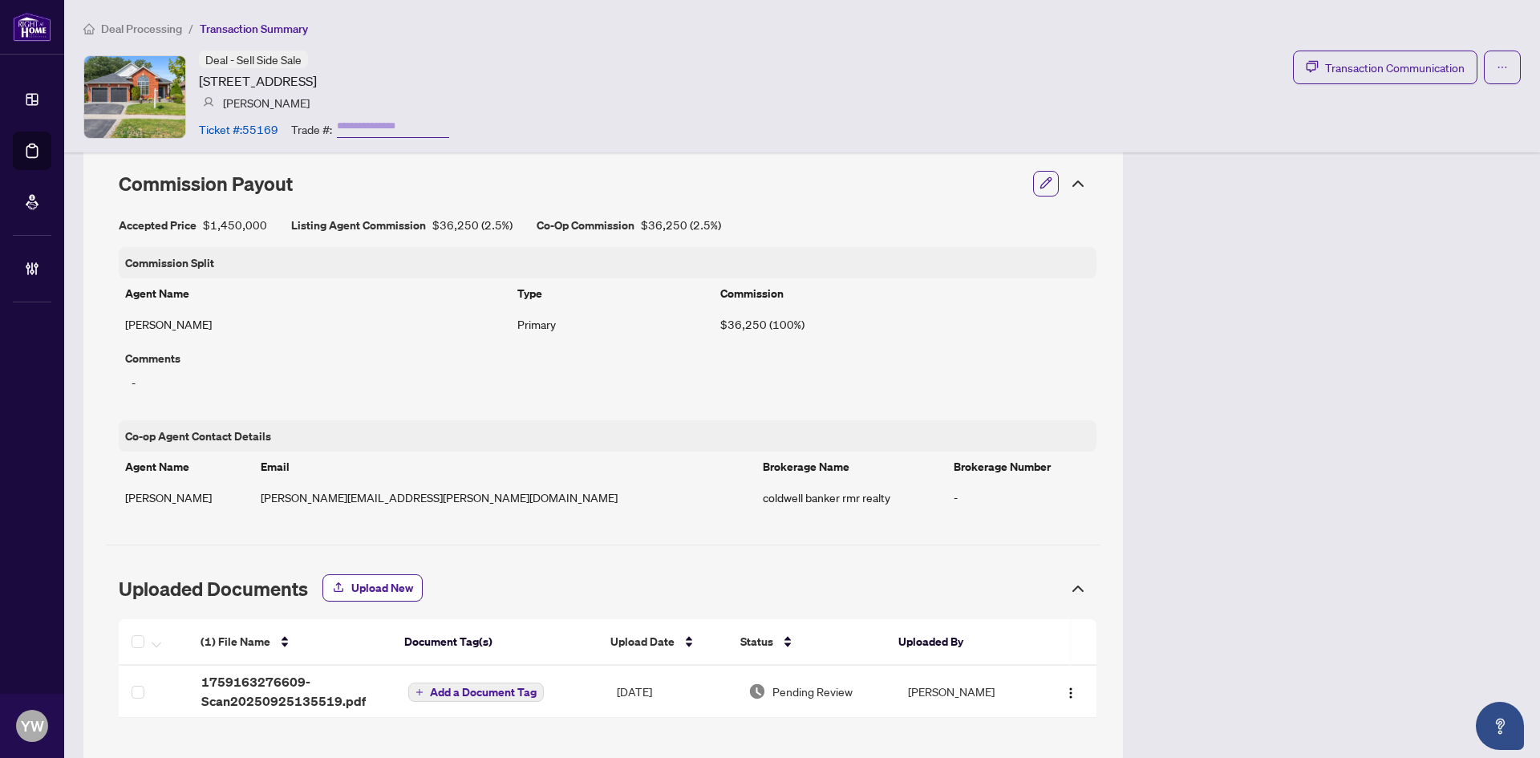
scroll to position [969, 0]
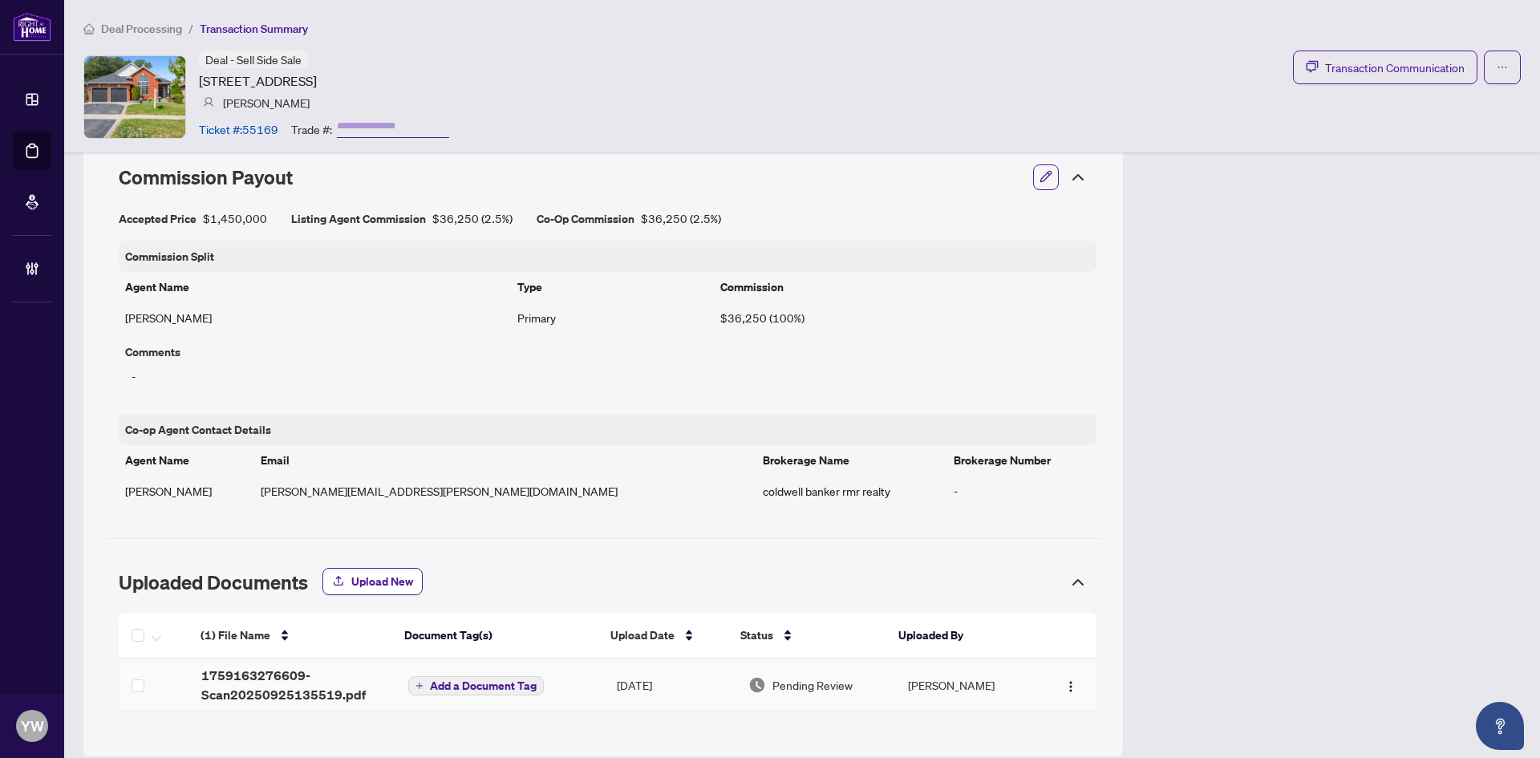
click at [290, 666] on span "1759163276609-Scan20250925135519.pdf" at bounding box center [291, 685] width 181 height 39
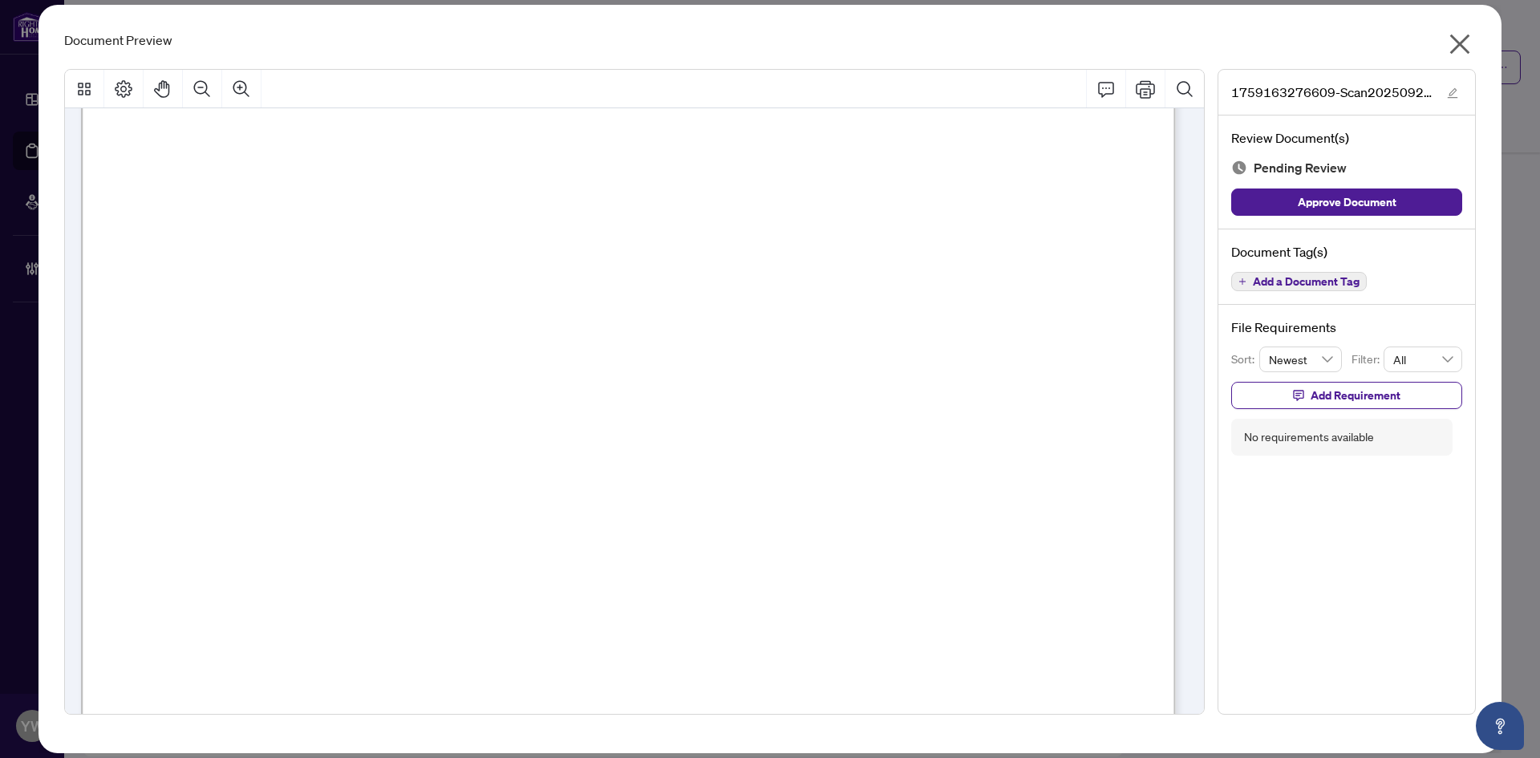
scroll to position [13469, 0]
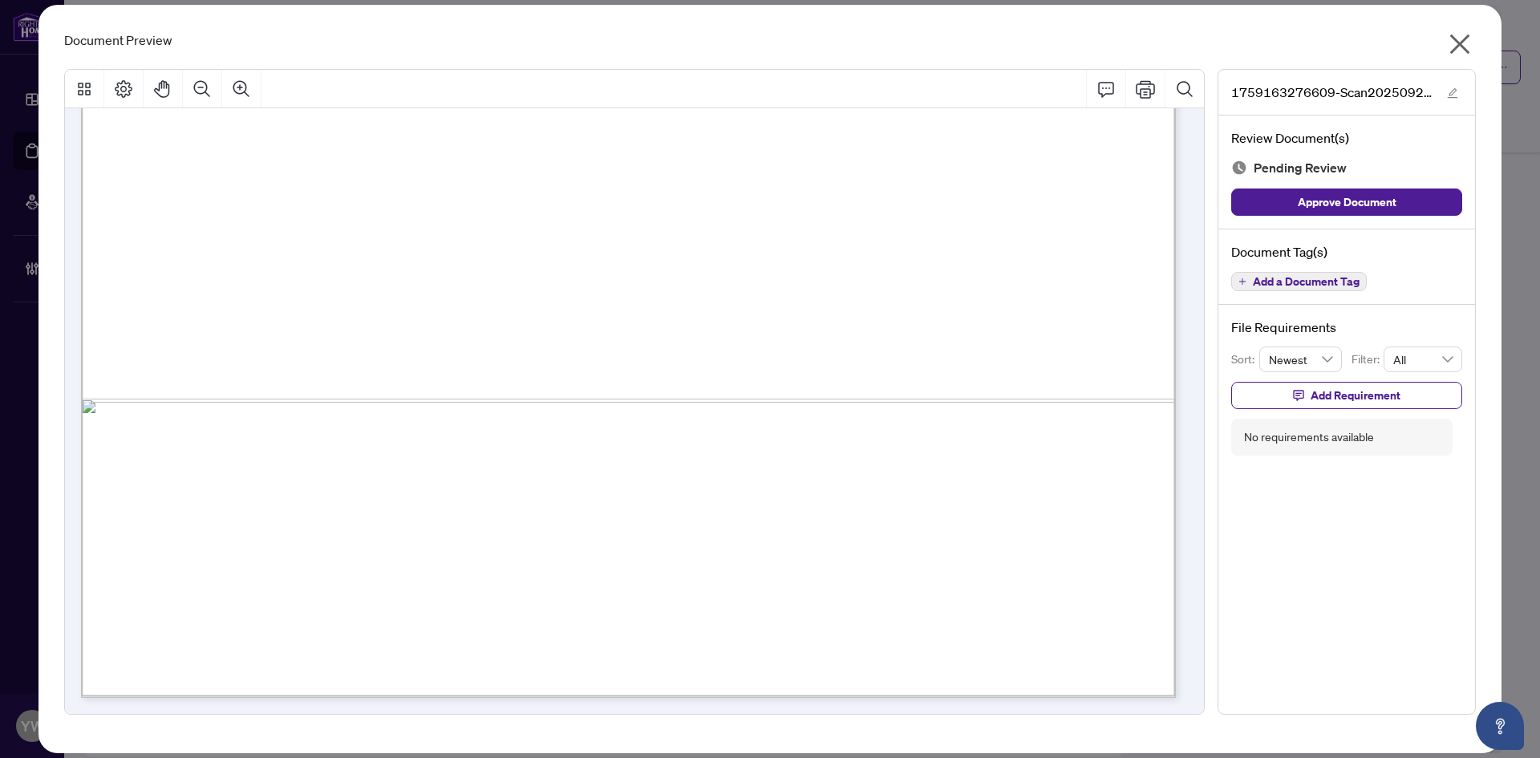
click at [1463, 43] on icon "close" at bounding box center [1460, 44] width 26 height 26
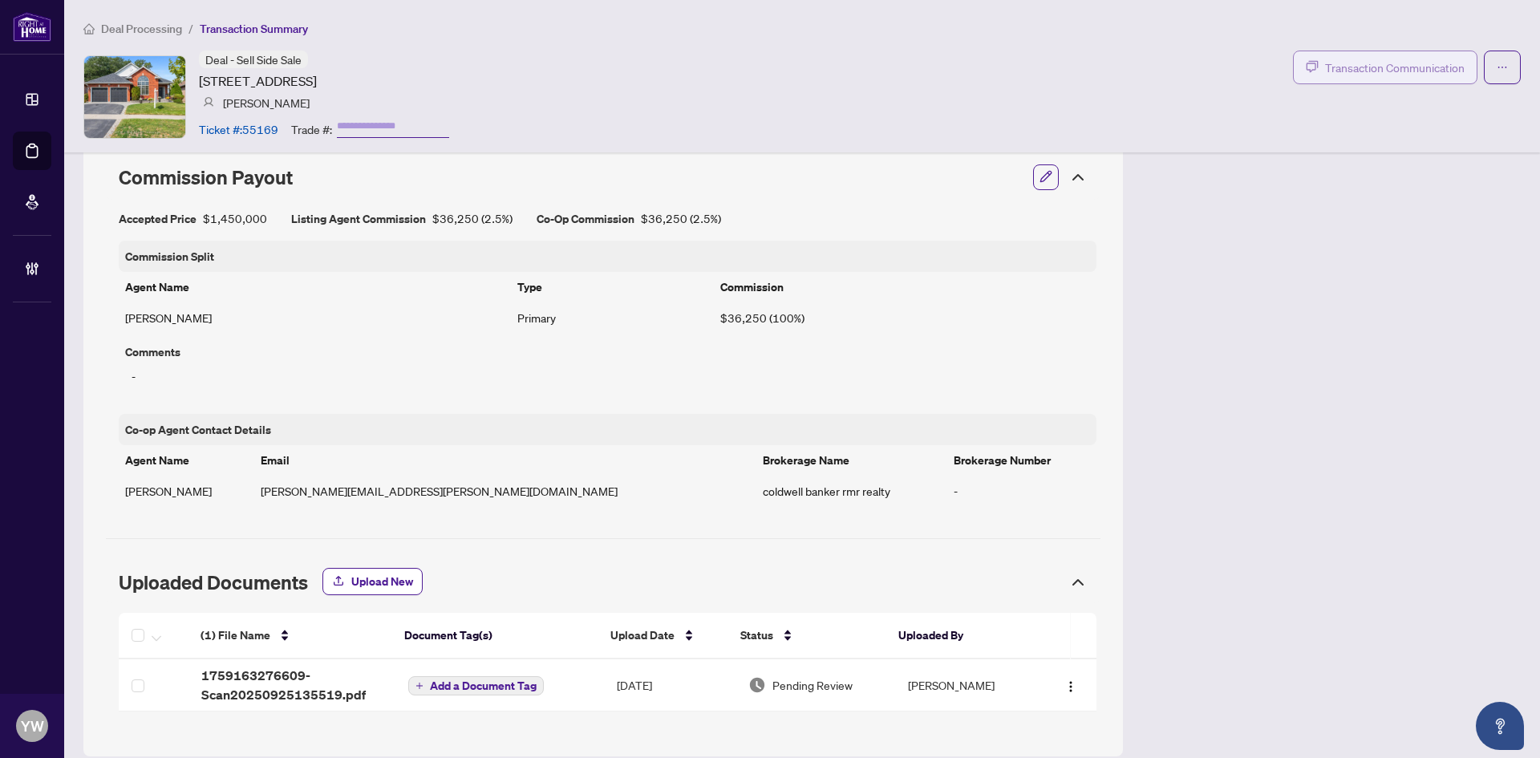
click at [1325, 75] on span "Transaction Communication" at bounding box center [1395, 68] width 140 height 18
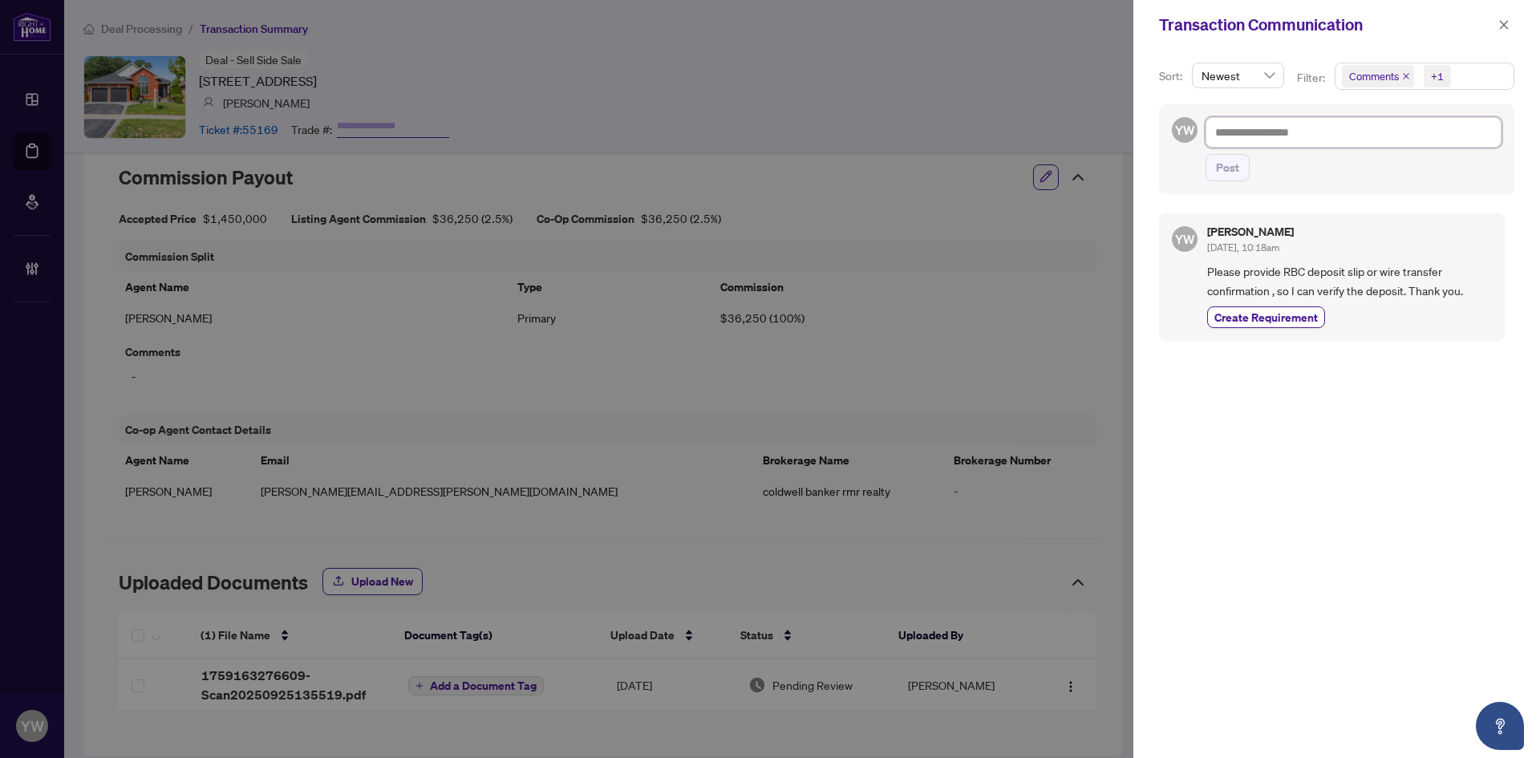
drag, startPoint x: 1238, startPoint y: 139, endPoint x: 1273, endPoint y: 145, distance: 35.9
click at [1238, 139] on textarea at bounding box center [1354, 132] width 296 height 30
paste textarea "**********"
type textarea "**********"
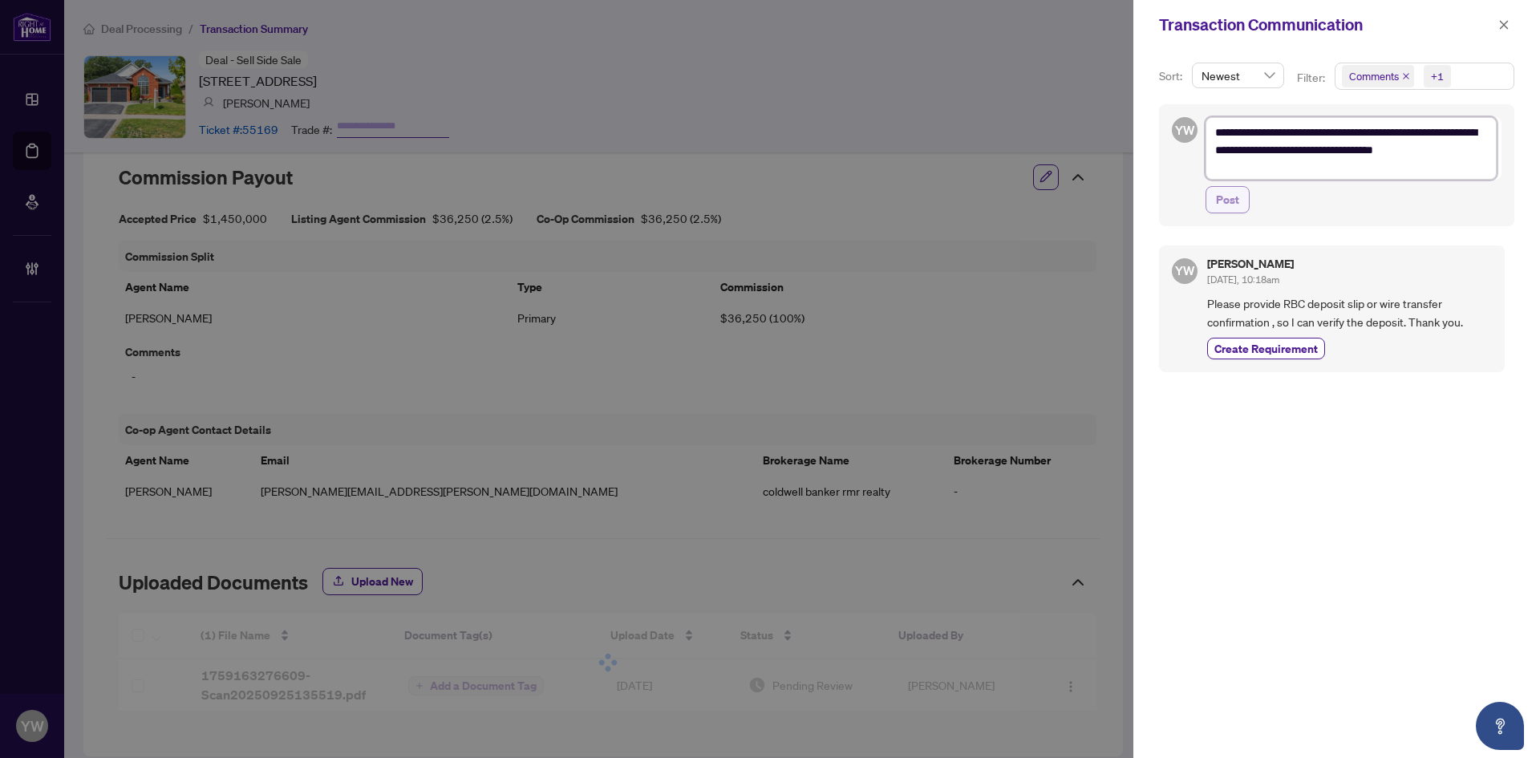
scroll to position [0, 0]
type textarea "**********"
click at [1237, 199] on span "Post" at bounding box center [1227, 203] width 23 height 26
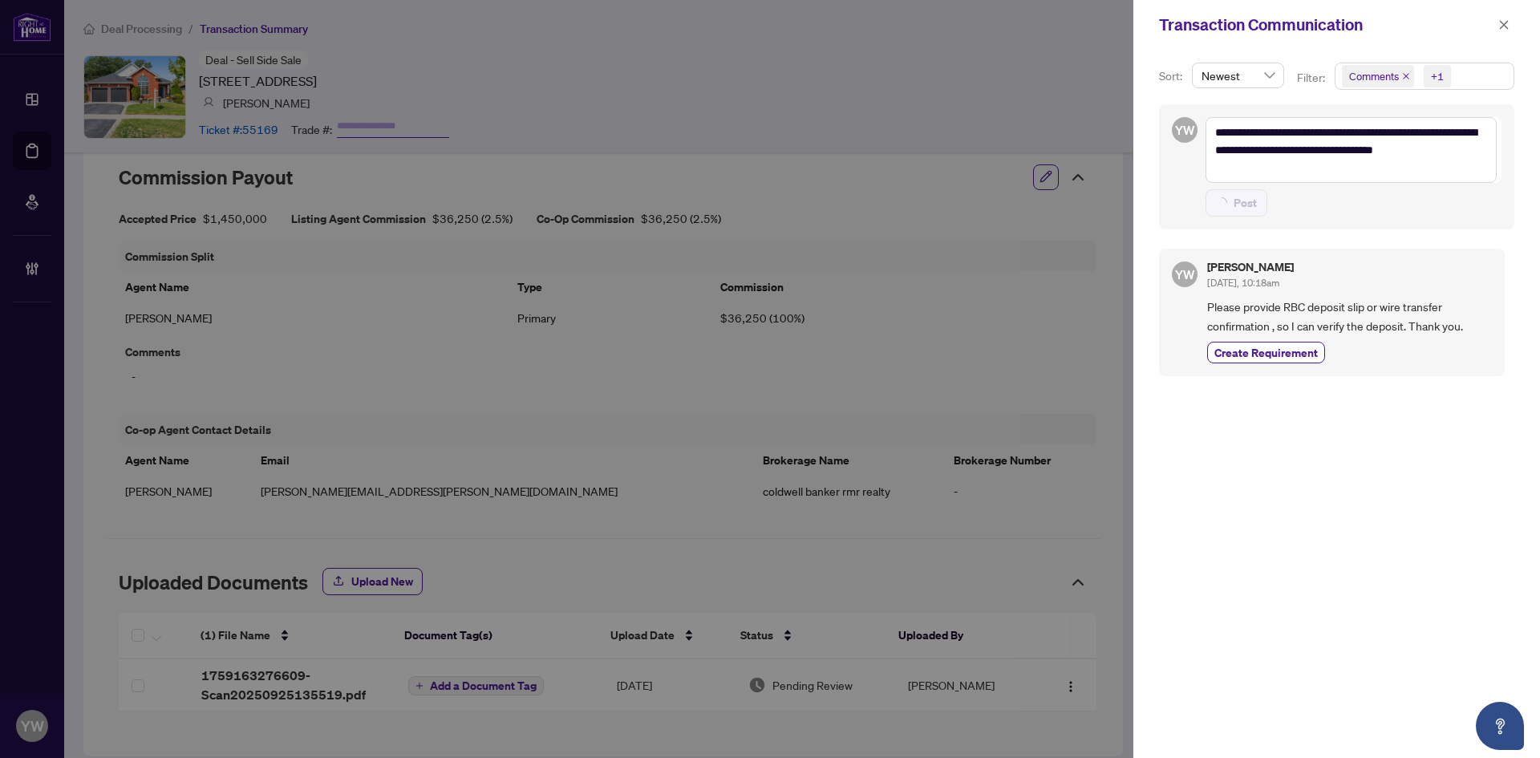
type textarea "**********"
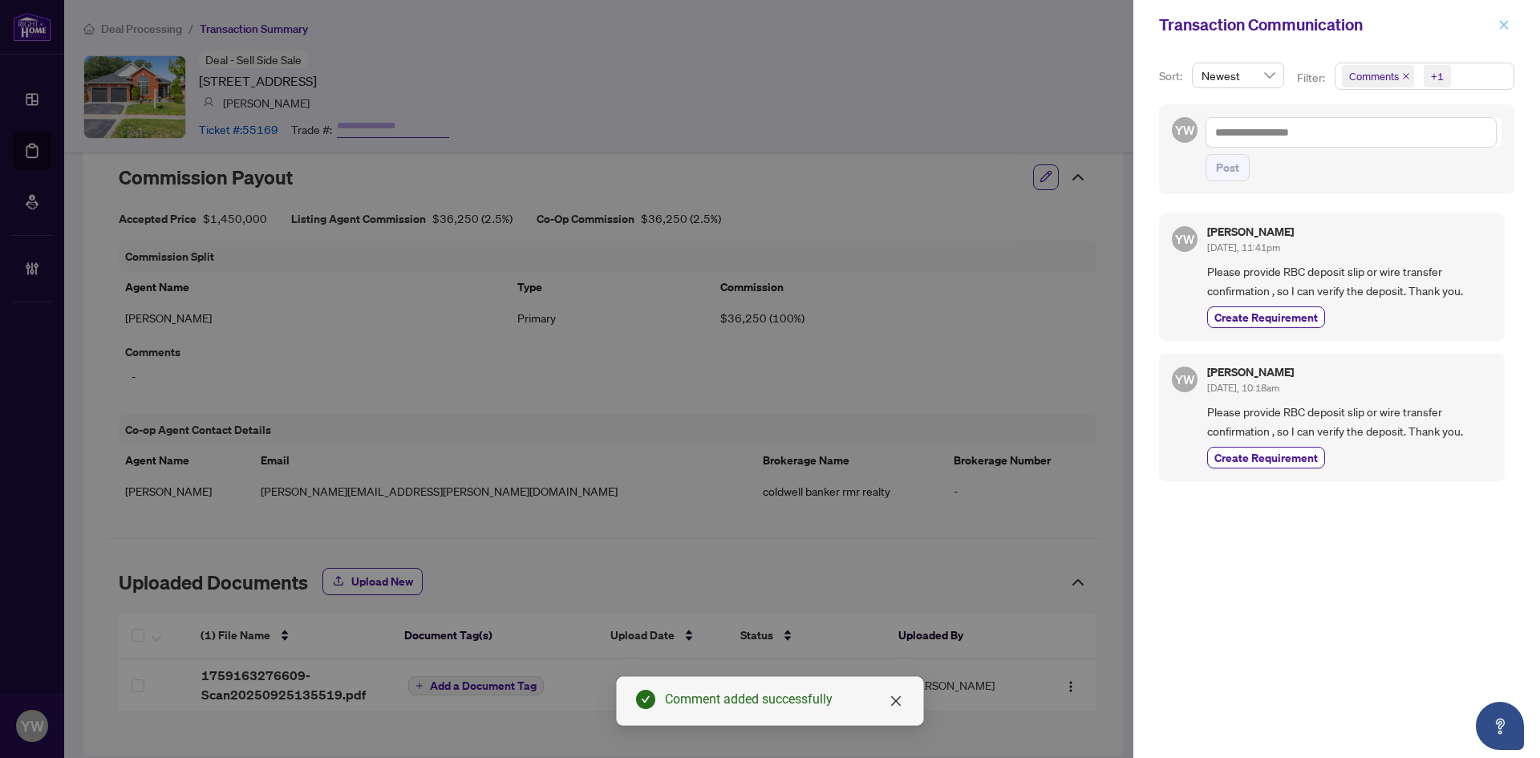
click at [1498, 22] on button "button" at bounding box center [1504, 24] width 21 height 19
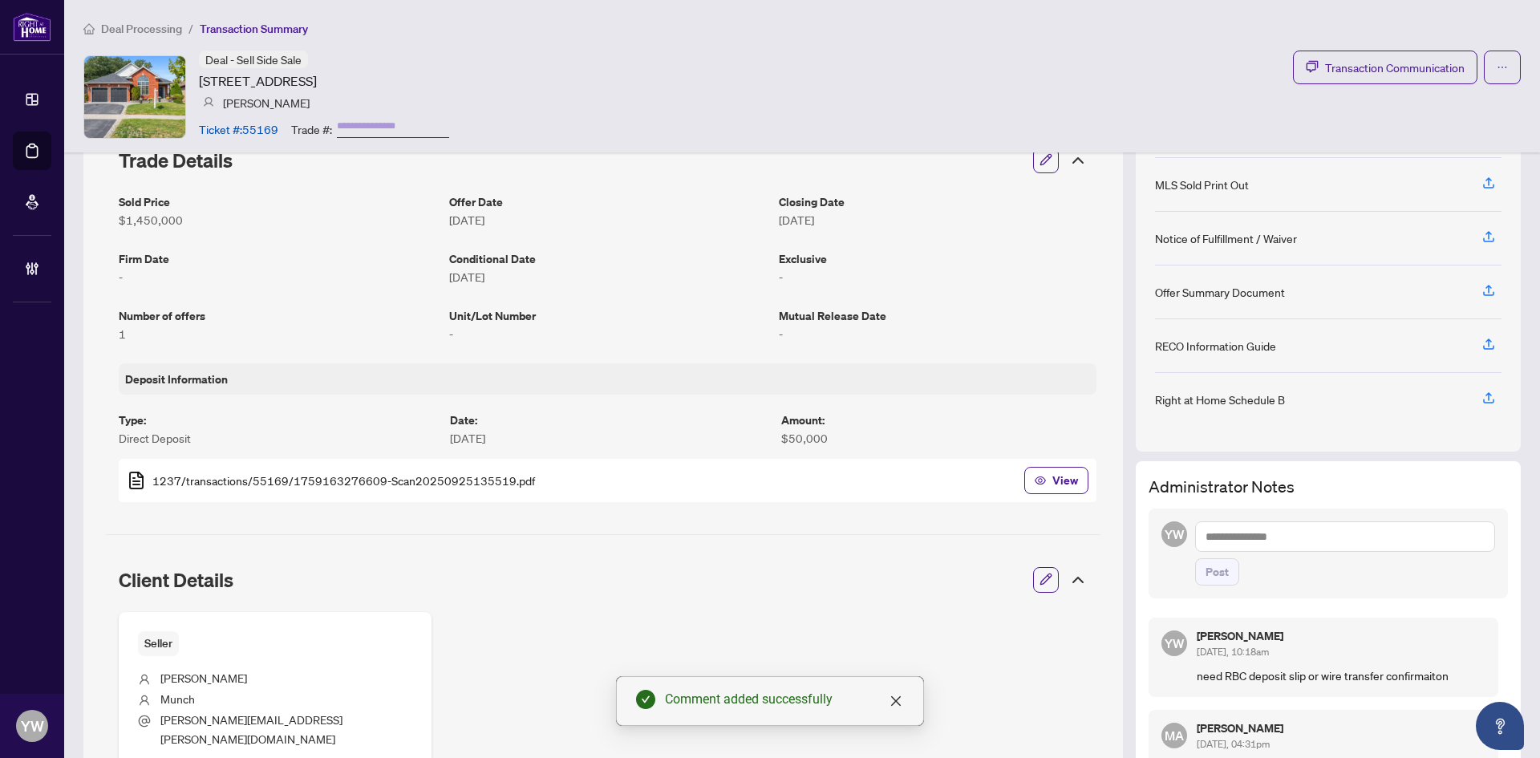
scroll to position [167, 0]
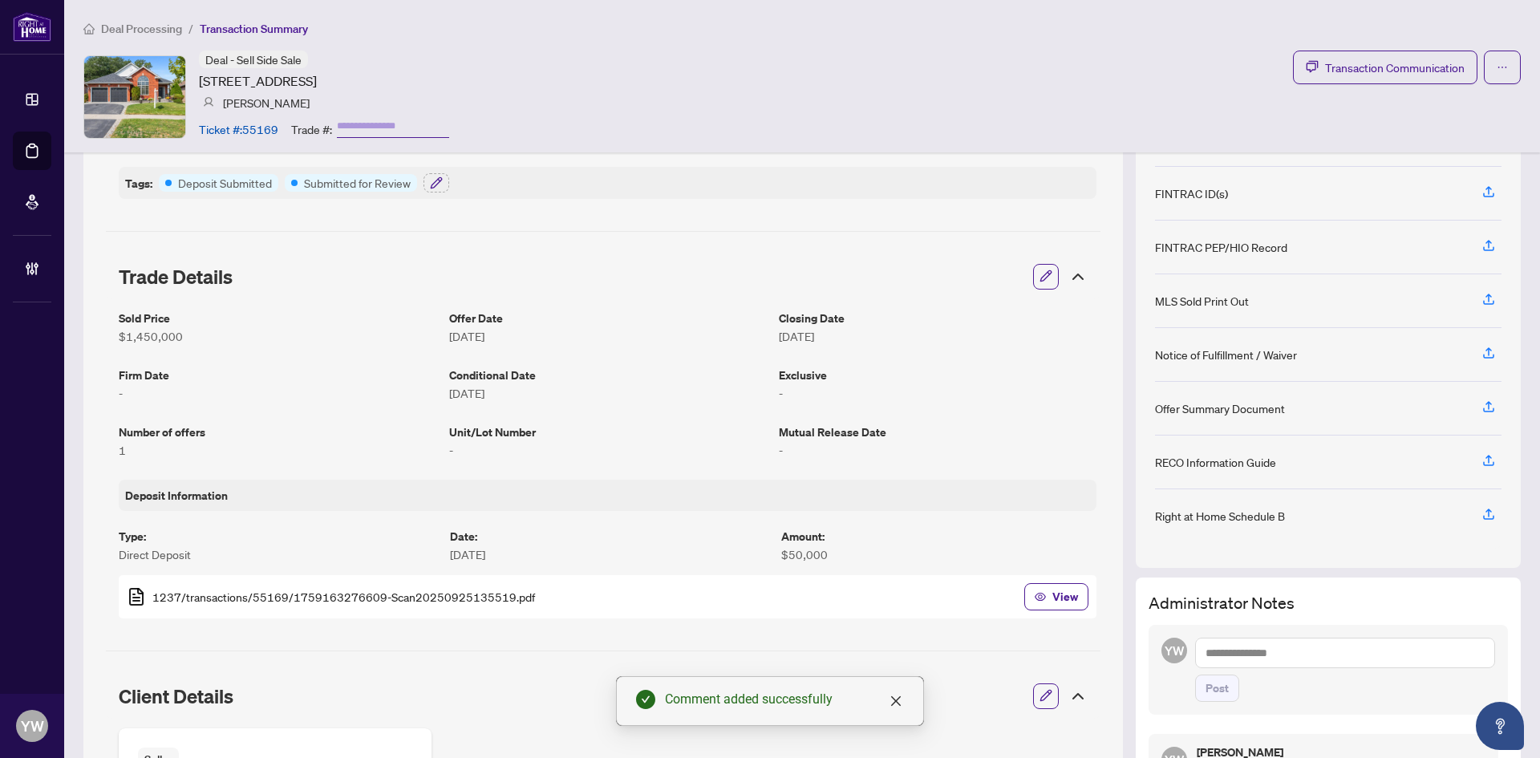
click at [419, 593] on span "1237/transactions/55169/1759163276609-Scan20250925135519.pdf" at bounding box center [343, 597] width 383 height 18
click at [1038, 597] on button "View" at bounding box center [1057, 596] width 64 height 27
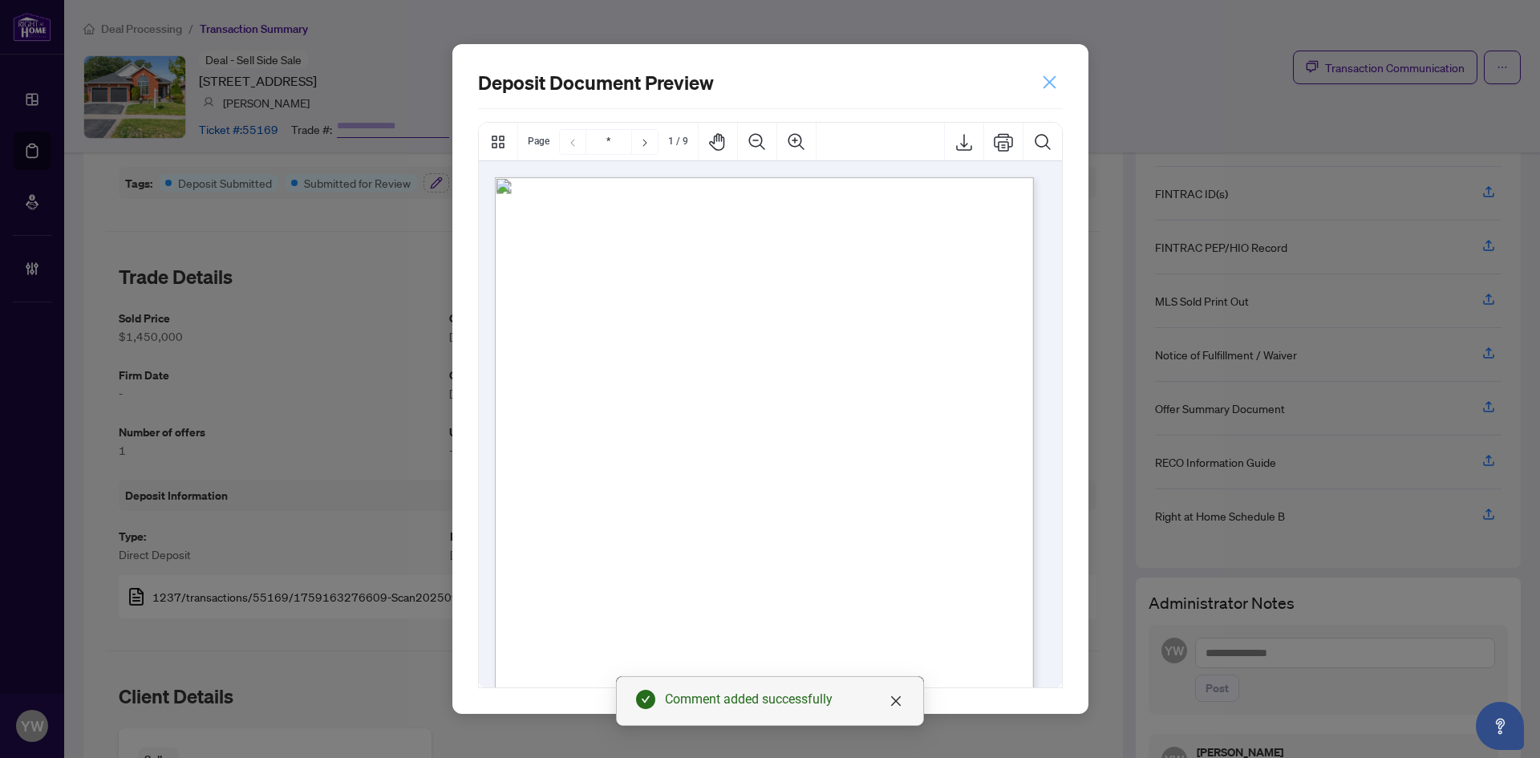
click at [1047, 79] on icon "close" at bounding box center [1049, 82] width 17 height 17
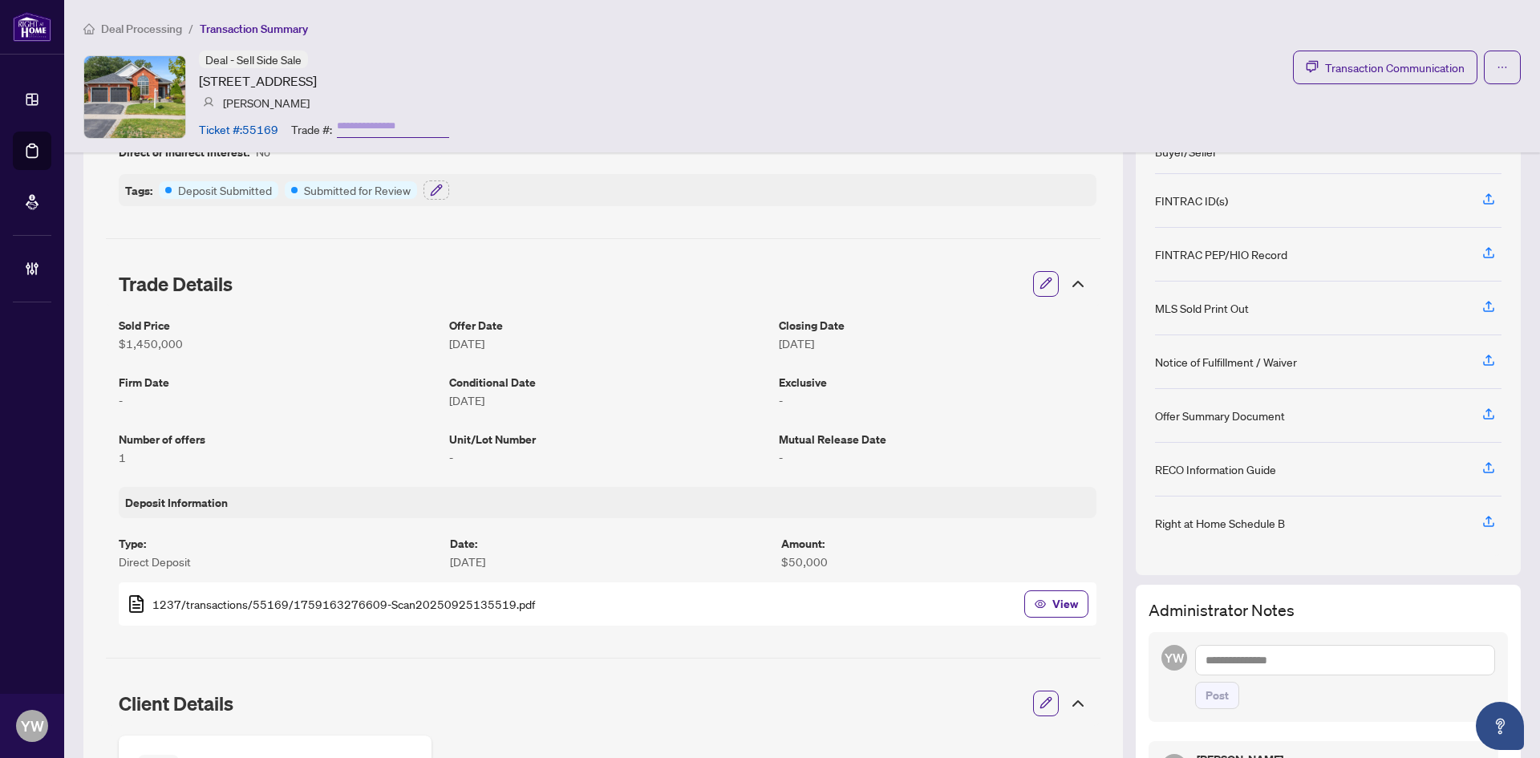
scroll to position [241, 0]
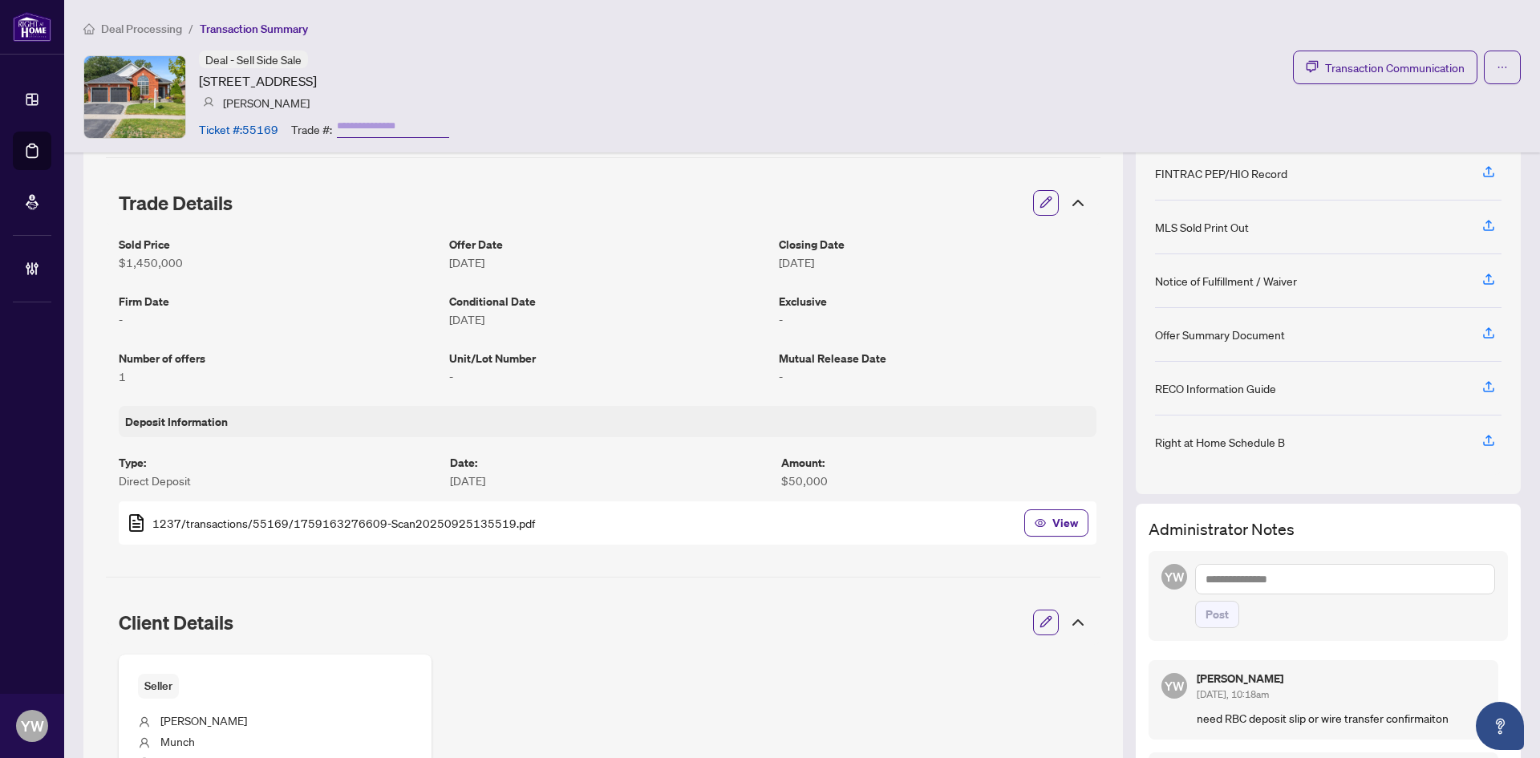
click at [1233, 578] on textarea at bounding box center [1345, 579] width 300 height 30
type textarea "**********"
click at [1206, 615] on span "Post" at bounding box center [1217, 615] width 23 height 26
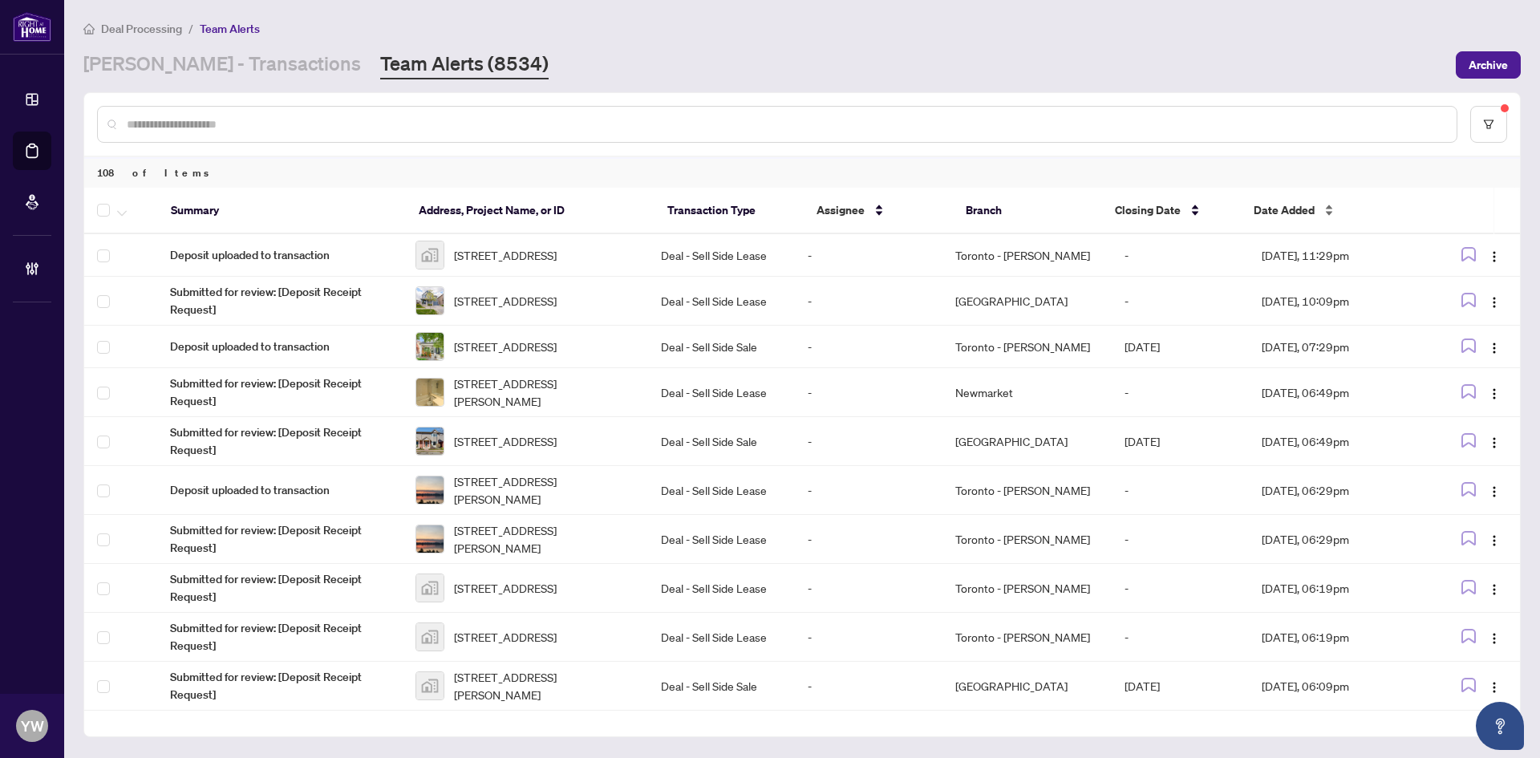
click at [1277, 206] on span "Date Added" at bounding box center [1284, 210] width 61 height 18
click at [1274, 209] on span "Date Added" at bounding box center [1284, 210] width 61 height 18
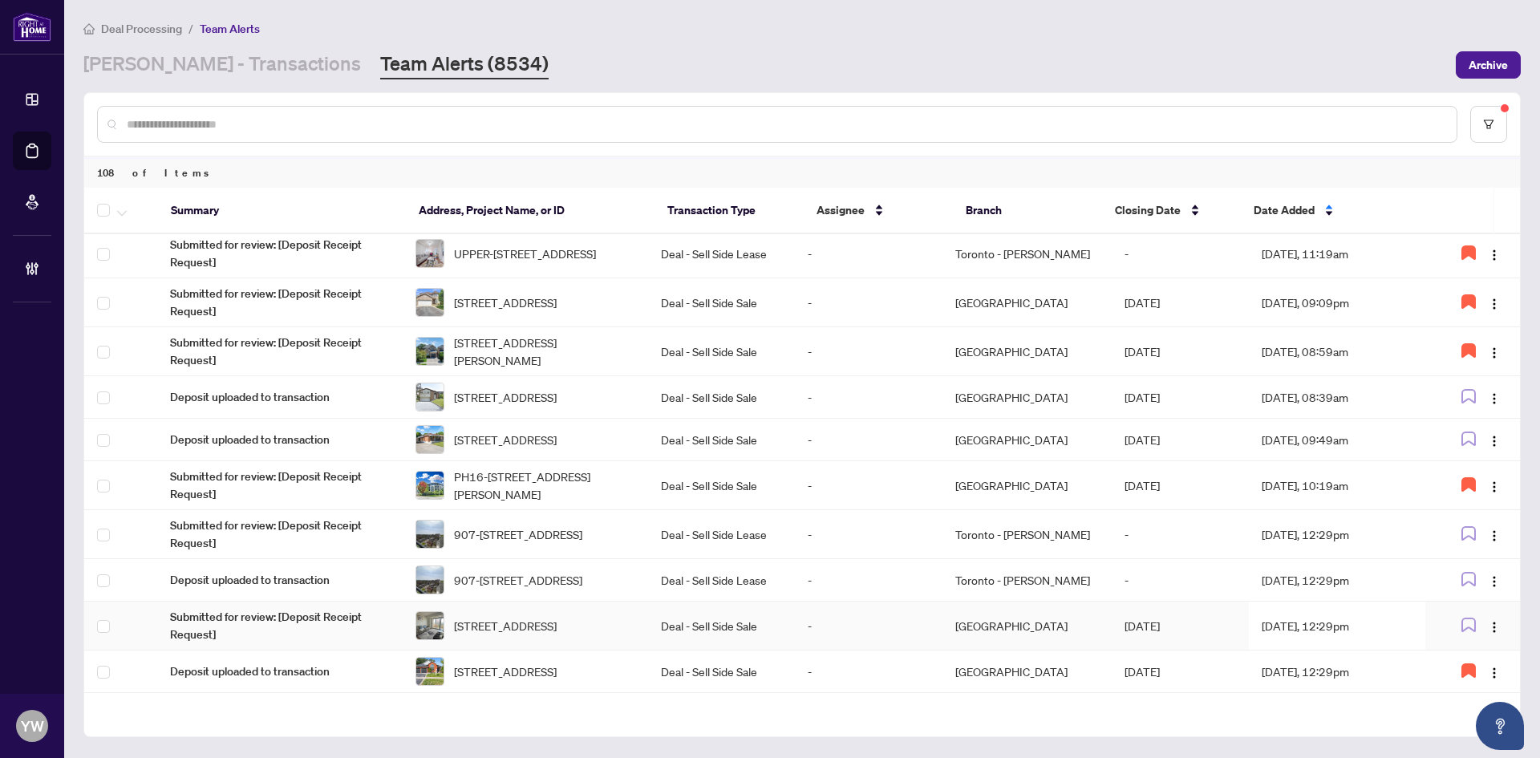
scroll to position [562, 0]
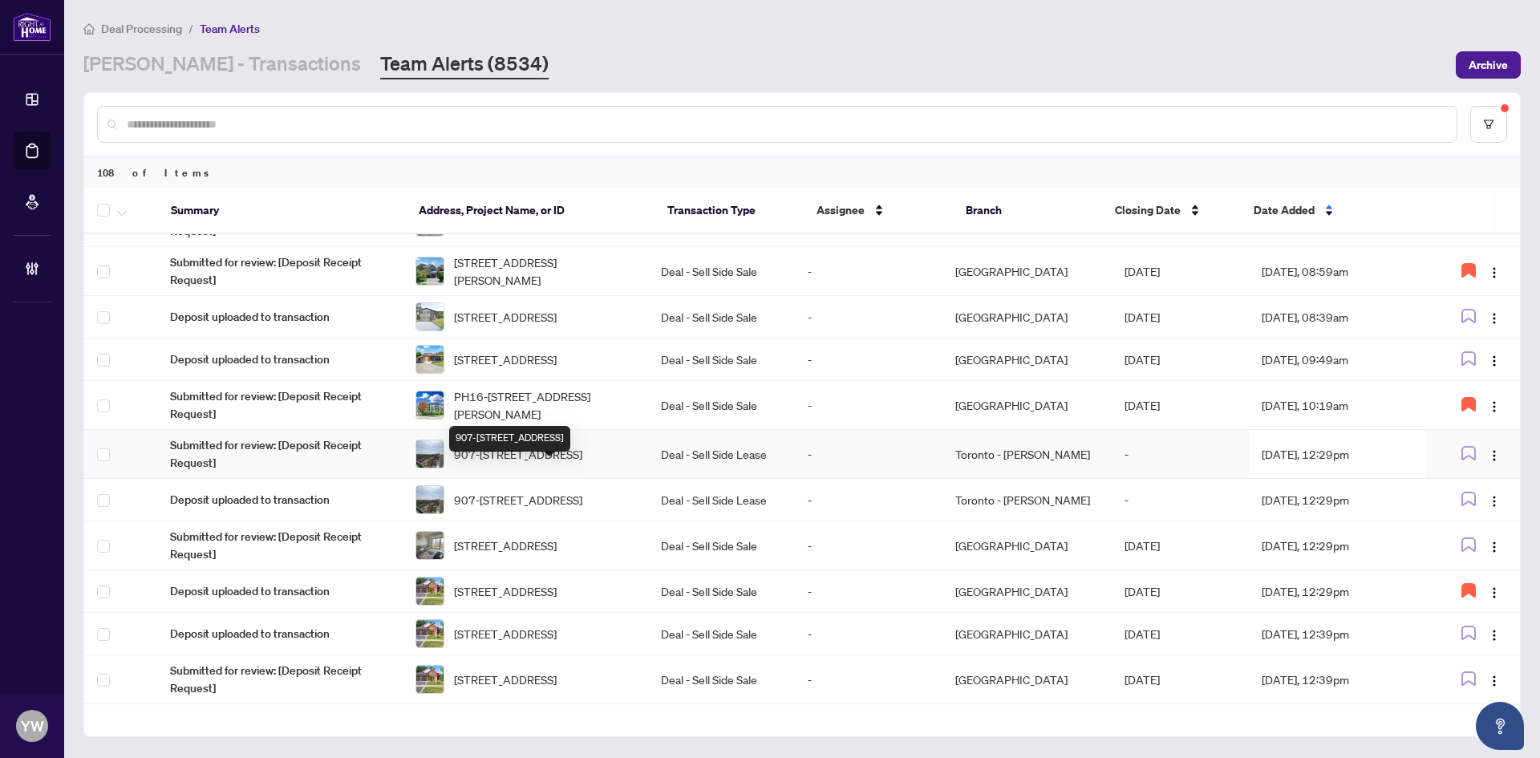
click at [541, 463] on span "907-[STREET_ADDRESS]" at bounding box center [518, 454] width 128 height 18
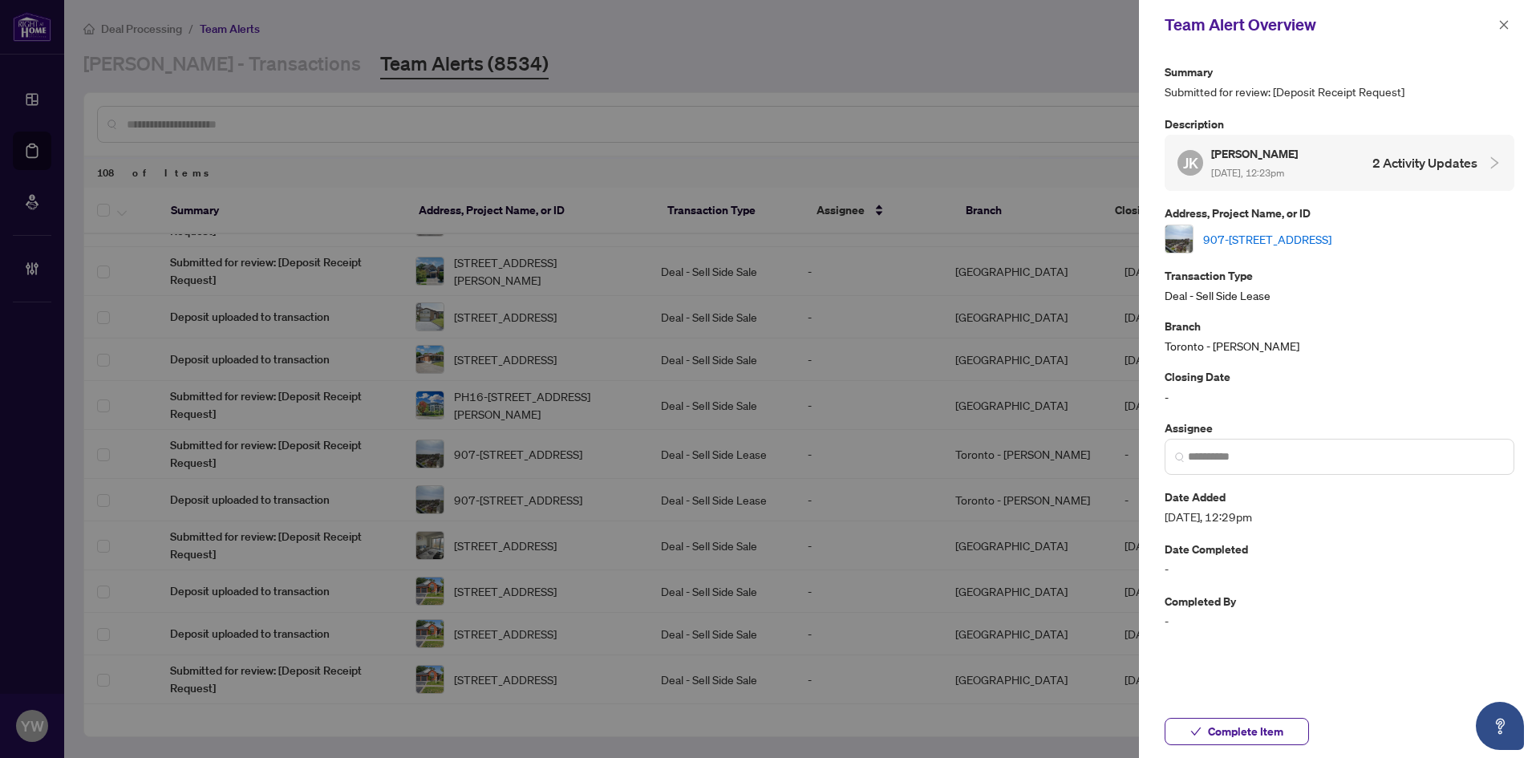
click at [1276, 241] on link "907-[STREET_ADDRESS]" at bounding box center [1267, 239] width 128 height 18
click at [1247, 726] on span "Complete Item" at bounding box center [1245, 732] width 75 height 26
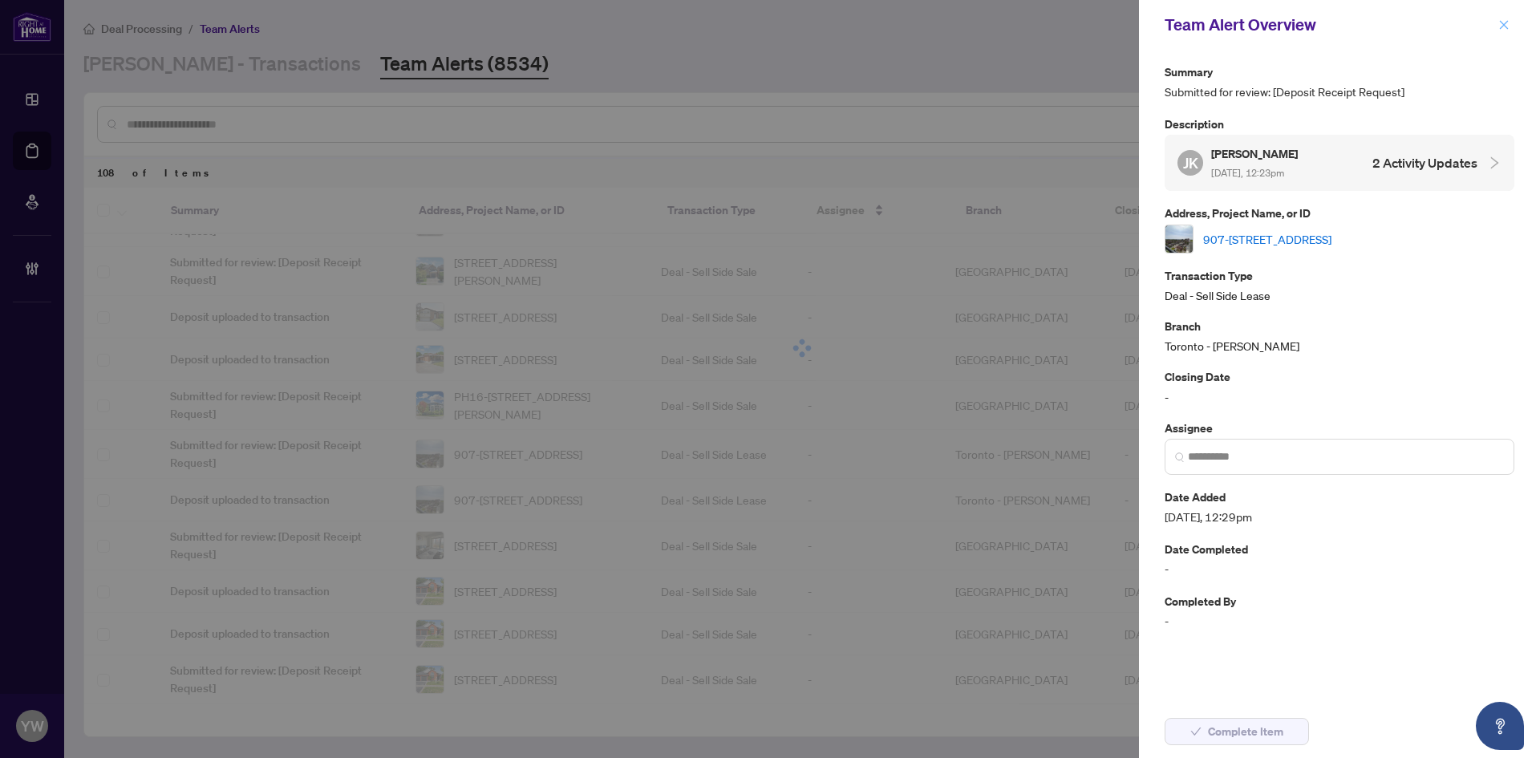
click at [1499, 22] on icon "close" at bounding box center [1504, 24] width 11 height 11
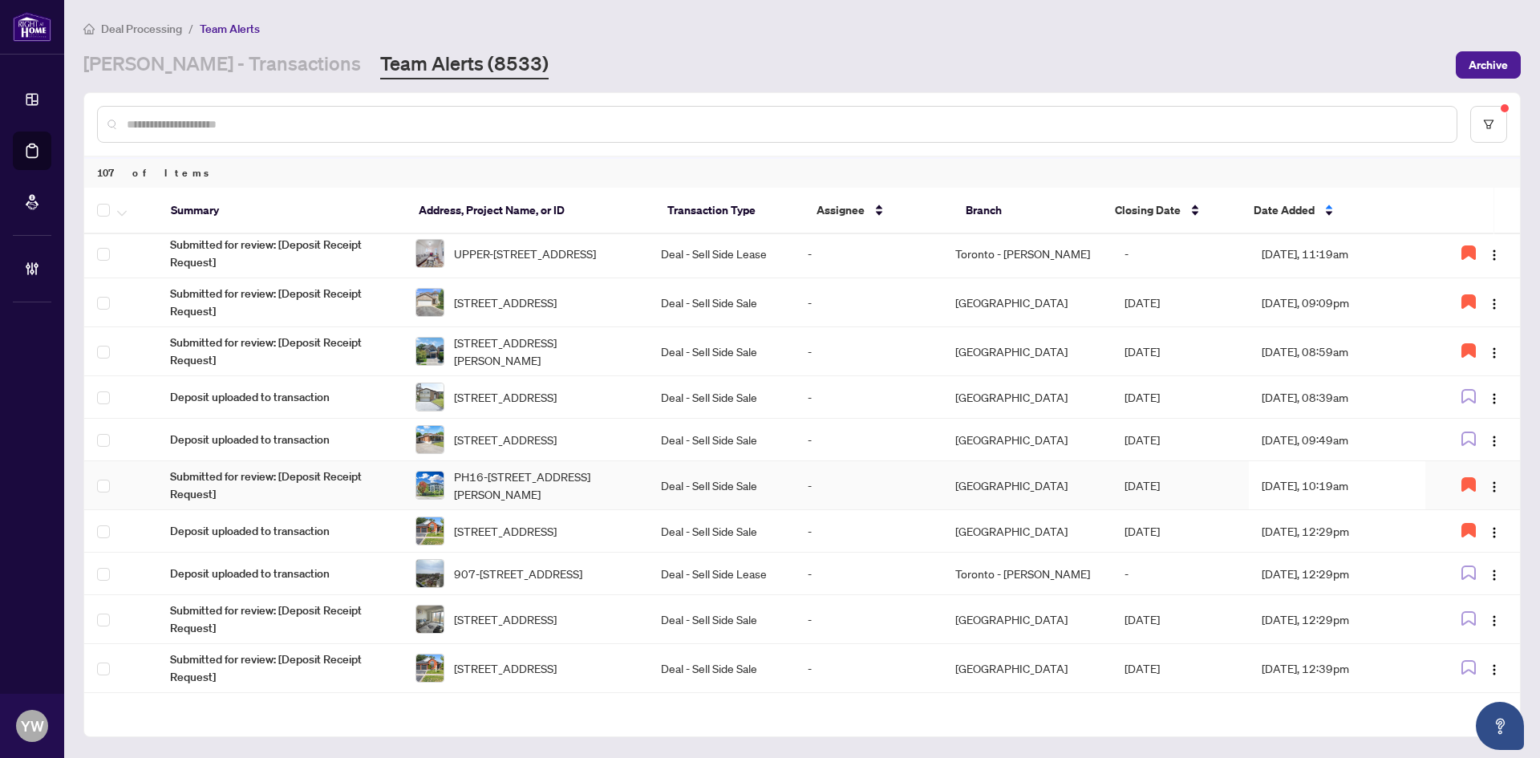
scroll to position [642, 0]
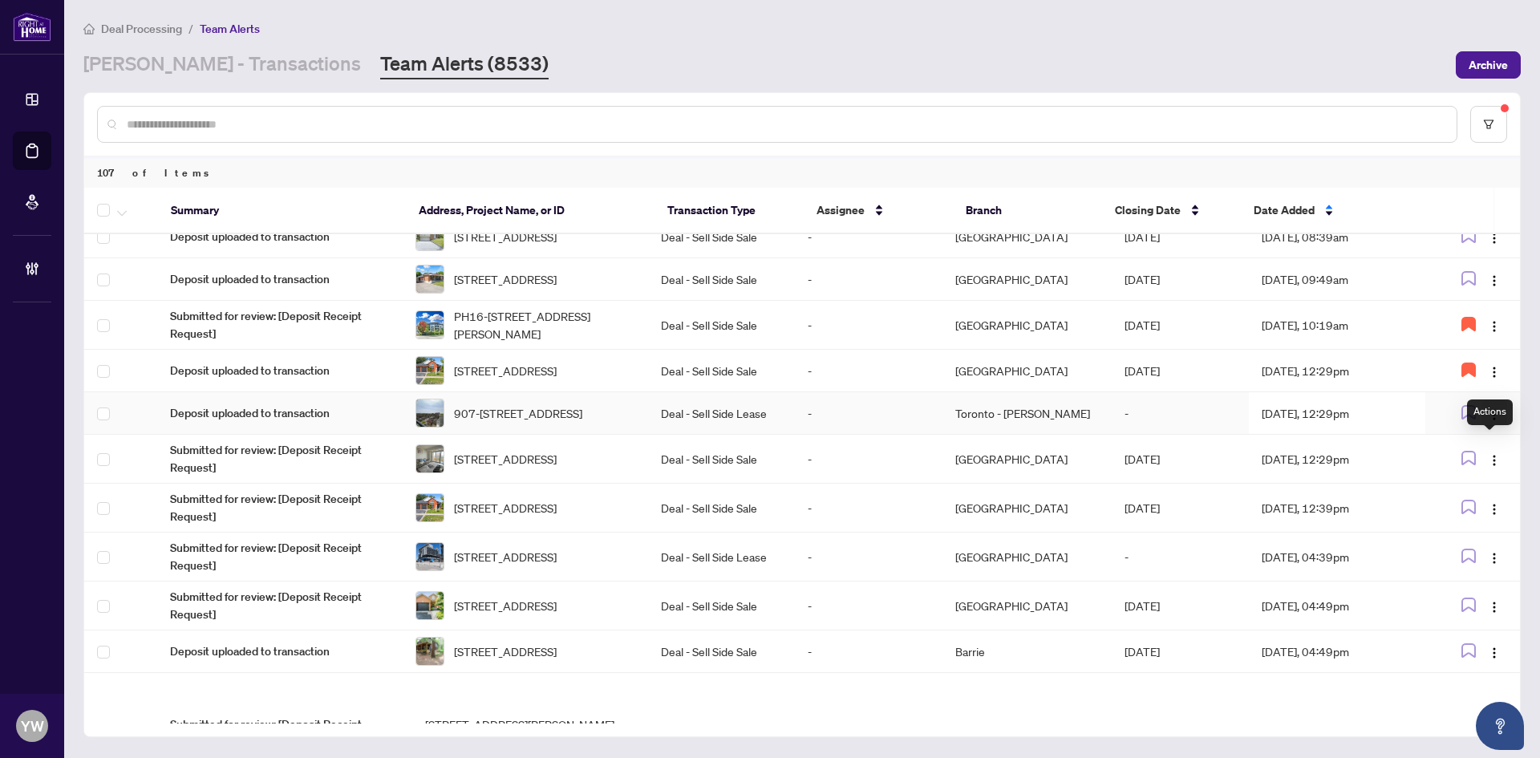
click at [1489, 422] on span "button" at bounding box center [1494, 413] width 13 height 18
click at [1471, 527] on span "Complete Item" at bounding box center [1452, 531] width 75 height 18
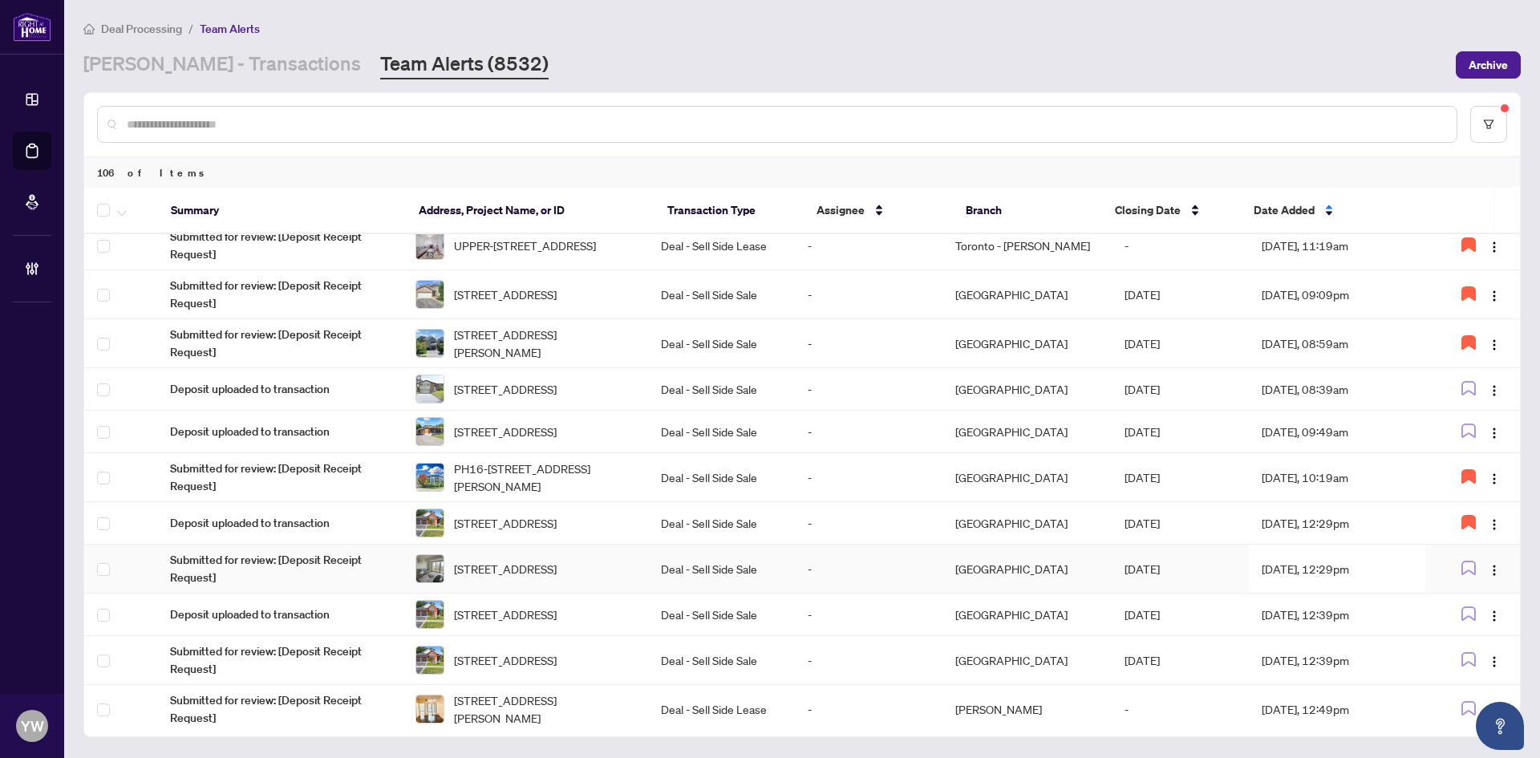
scroll to position [650, 0]
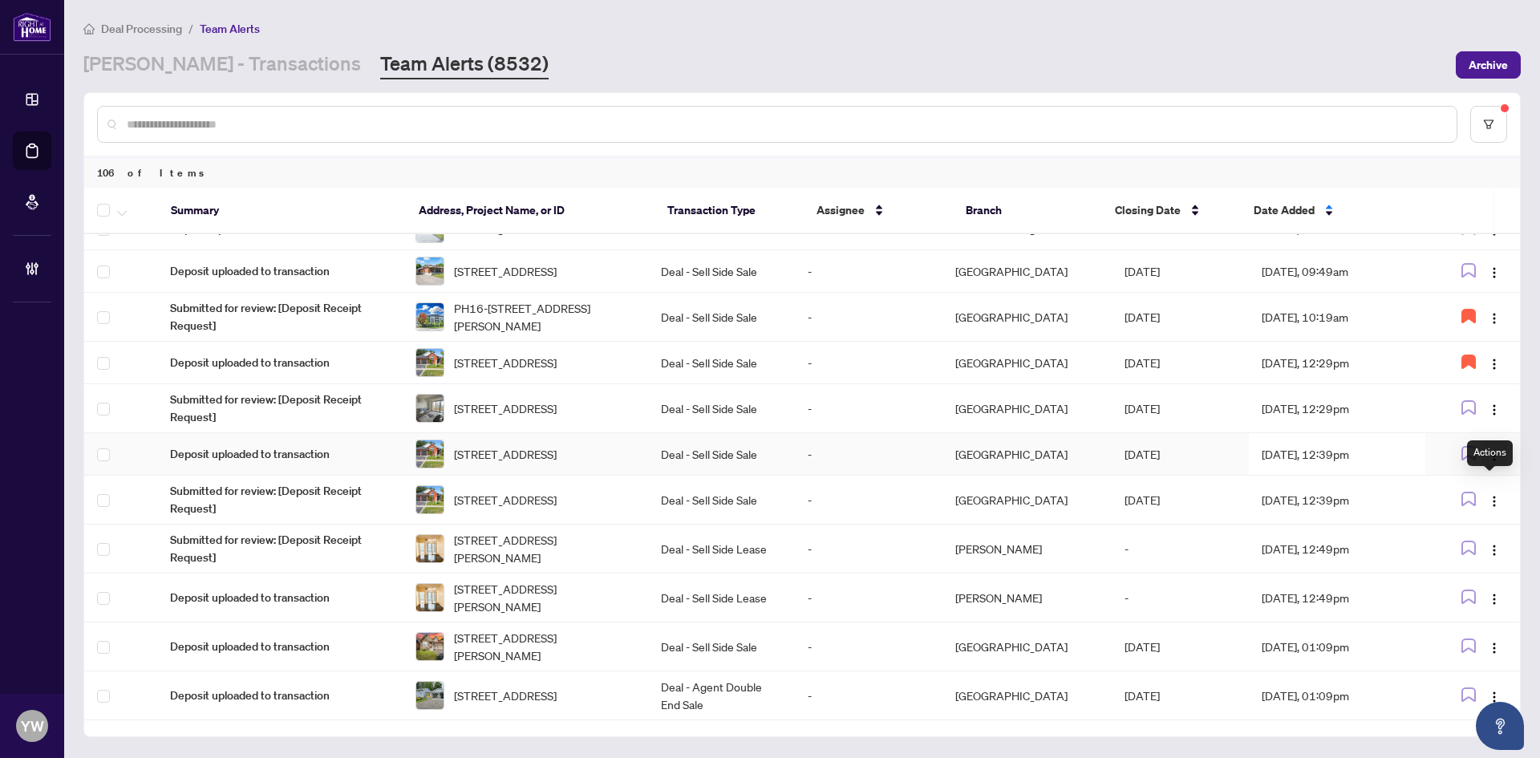
click at [1494, 462] on img "button" at bounding box center [1494, 455] width 13 height 13
click at [1485, 570] on span "Complete Item" at bounding box center [1452, 572] width 75 height 18
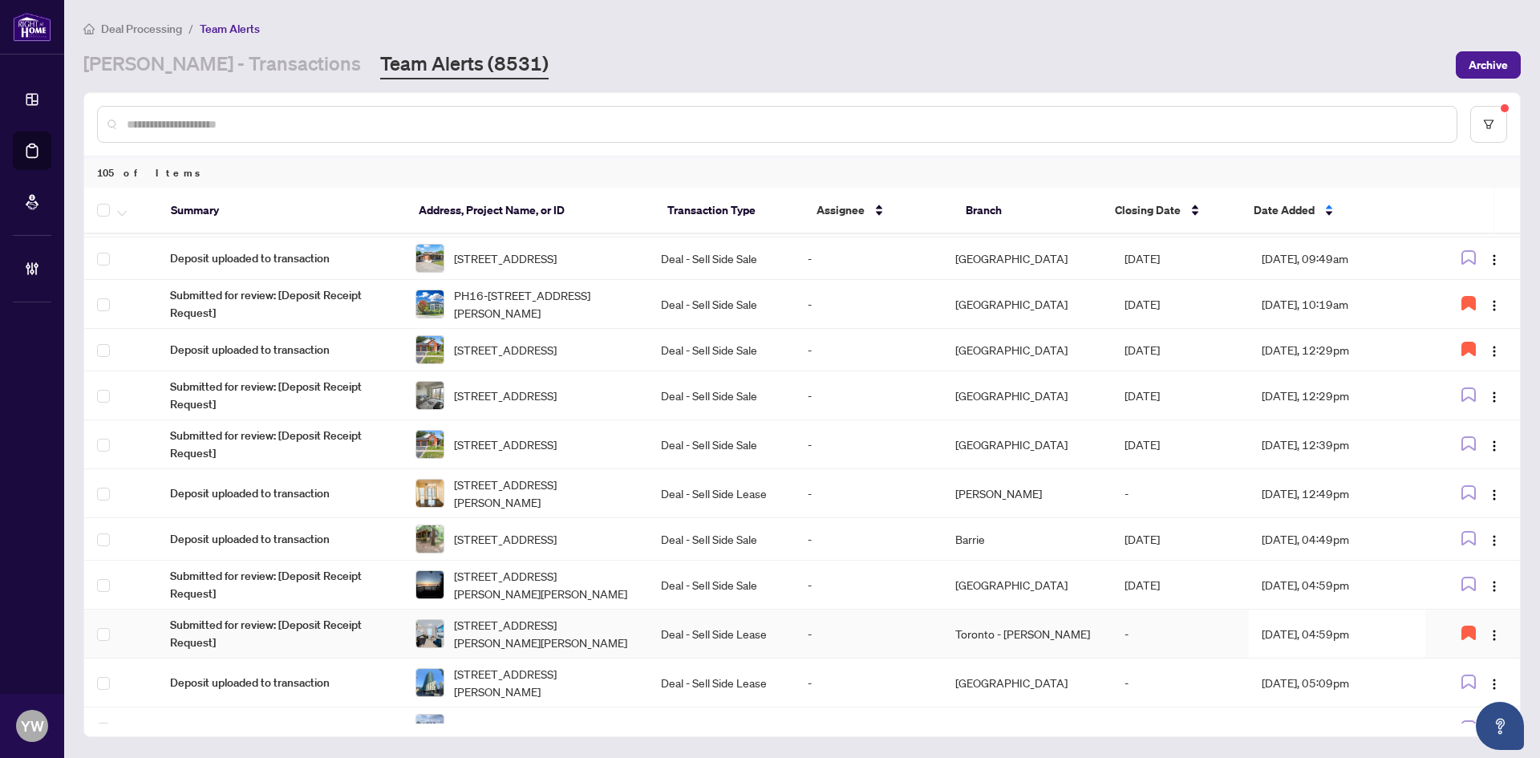
scroll to position [642, 0]
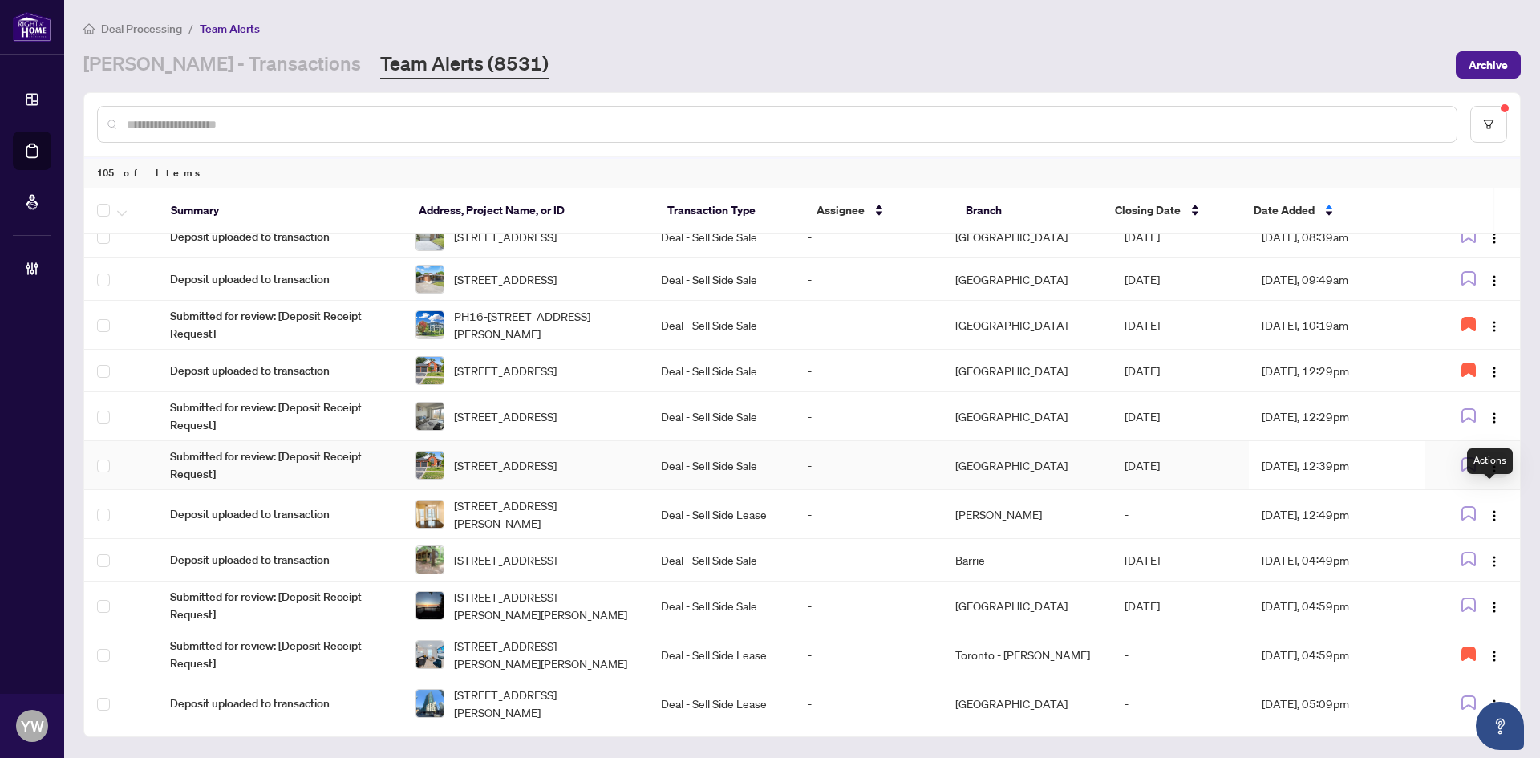
click at [1491, 473] on img "button" at bounding box center [1494, 467] width 13 height 13
click at [1483, 574] on span "Complete Item" at bounding box center [1452, 580] width 75 height 18
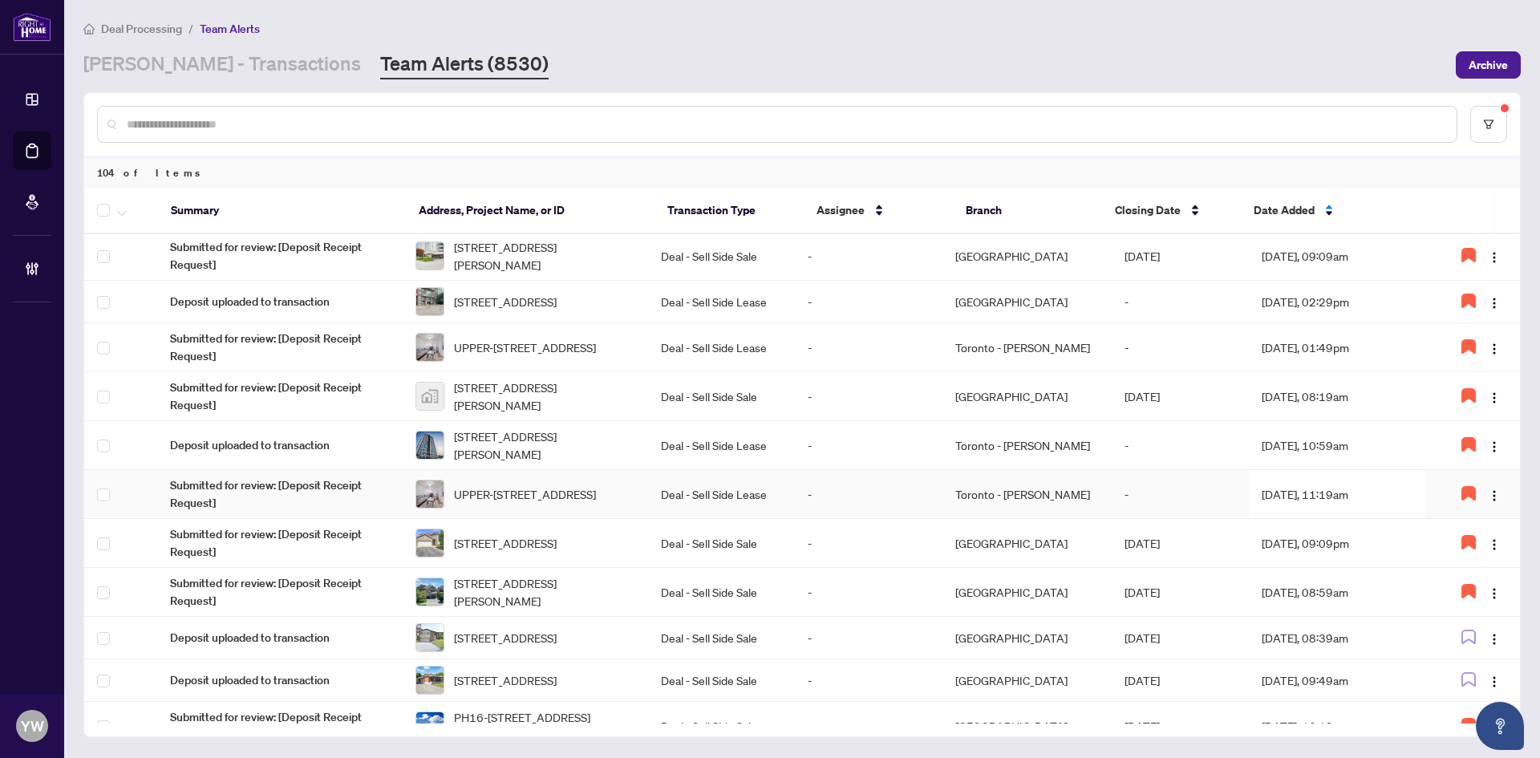
scroll to position [481, 0]
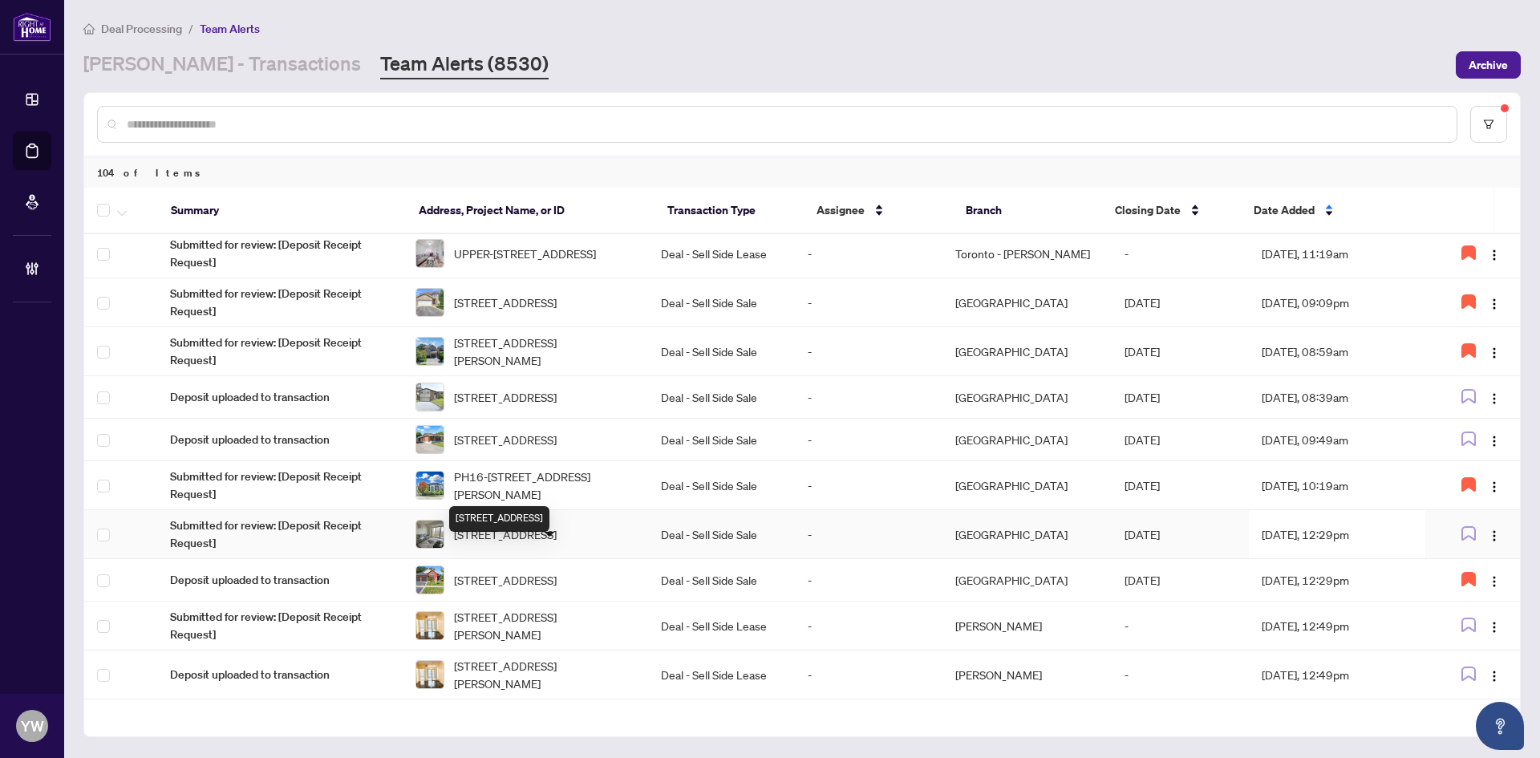
click at [557, 543] on span "3303-310 BURNHAMTHORPE Rd, Mississauga, Ontario L5B 4P9, Canada" at bounding box center [505, 534] width 103 height 18
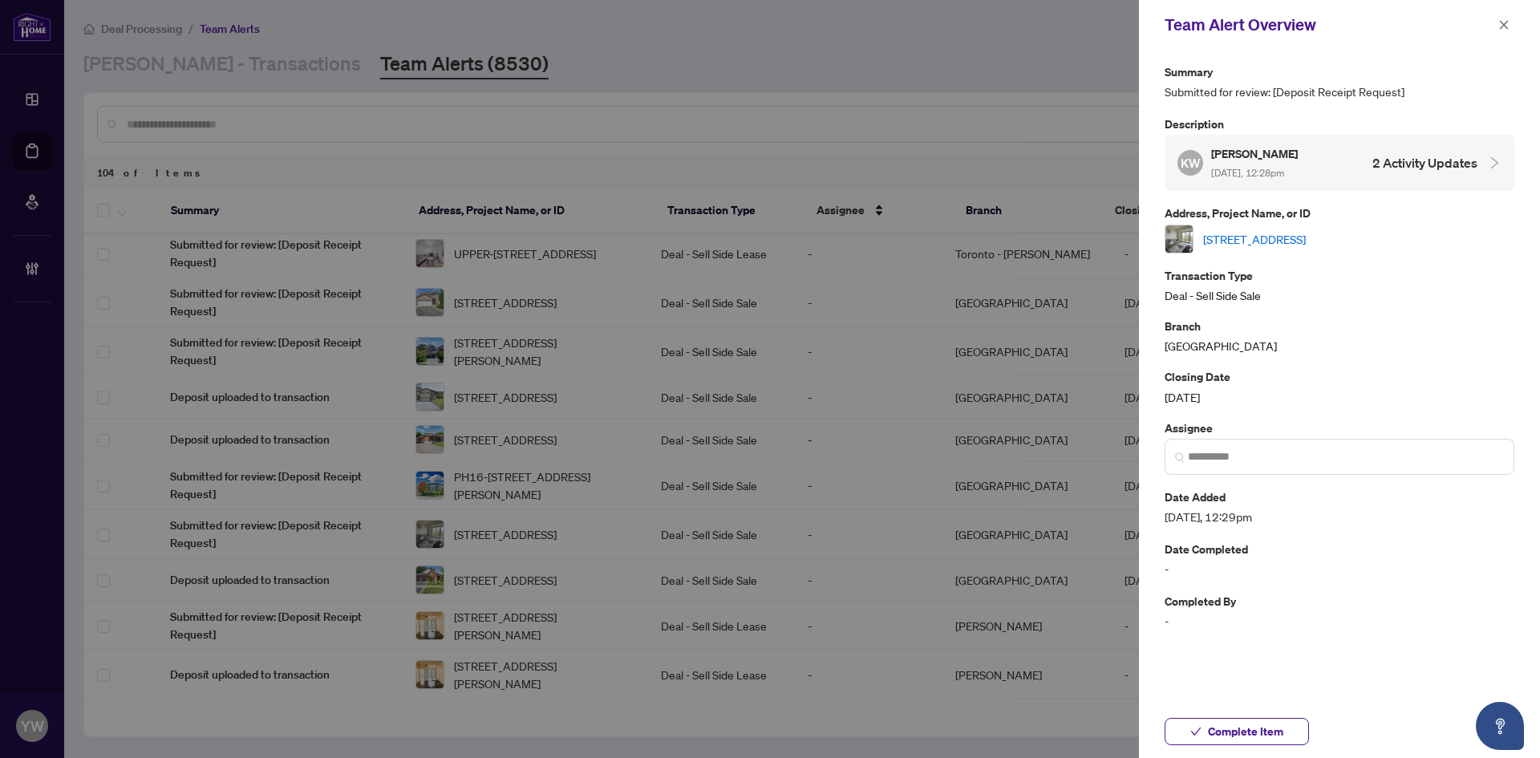
click at [1248, 231] on link "3303-310 BURNHAMTHORPE Rd, Mississauga, Ontario L5B 4P9, Canada" at bounding box center [1254, 239] width 103 height 18
drag, startPoint x: 1501, startPoint y: 20, endPoint x: 1418, endPoint y: 7, distance: 84.4
click at [1501, 20] on icon "close" at bounding box center [1504, 24] width 11 height 11
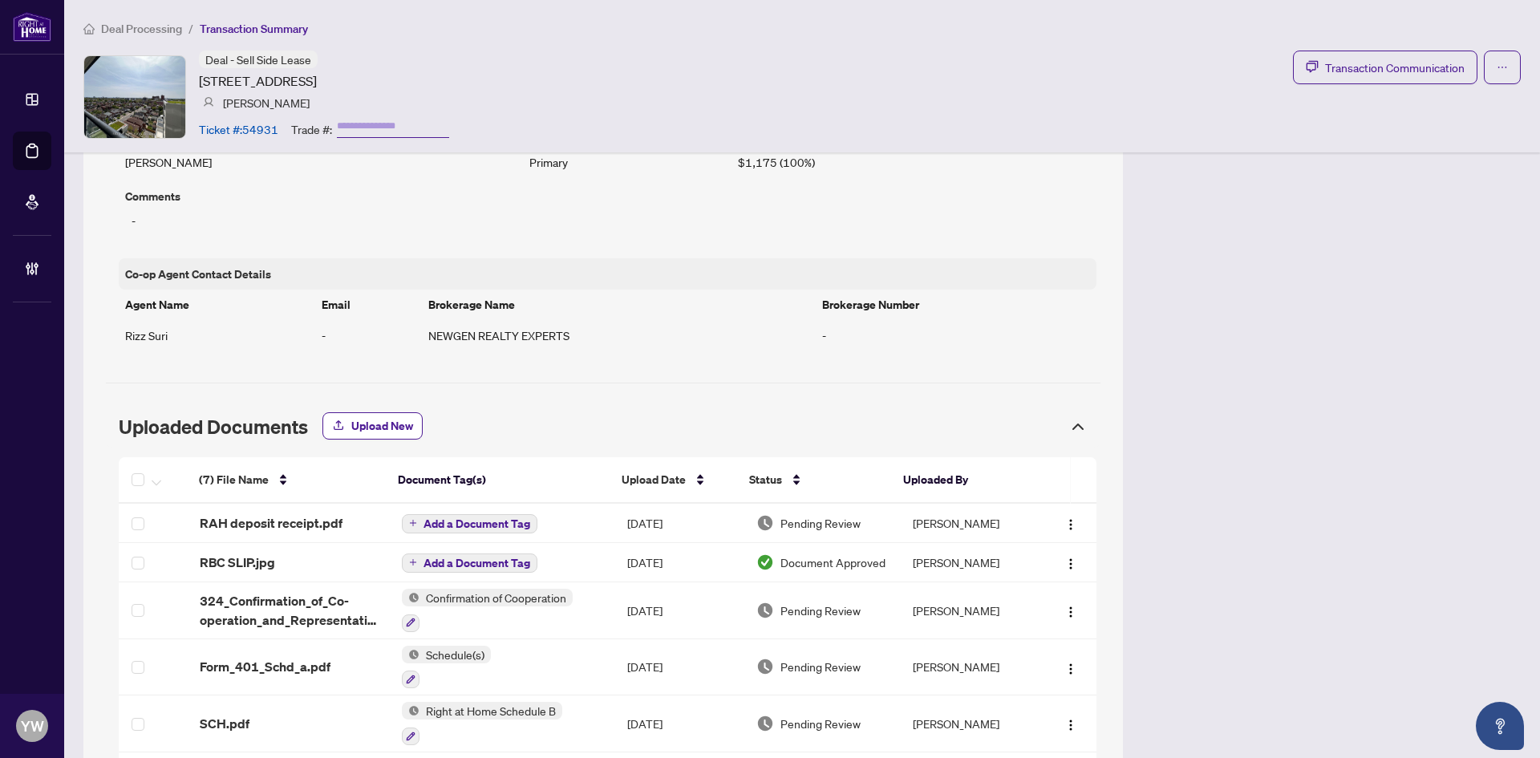
scroll to position [1373, 0]
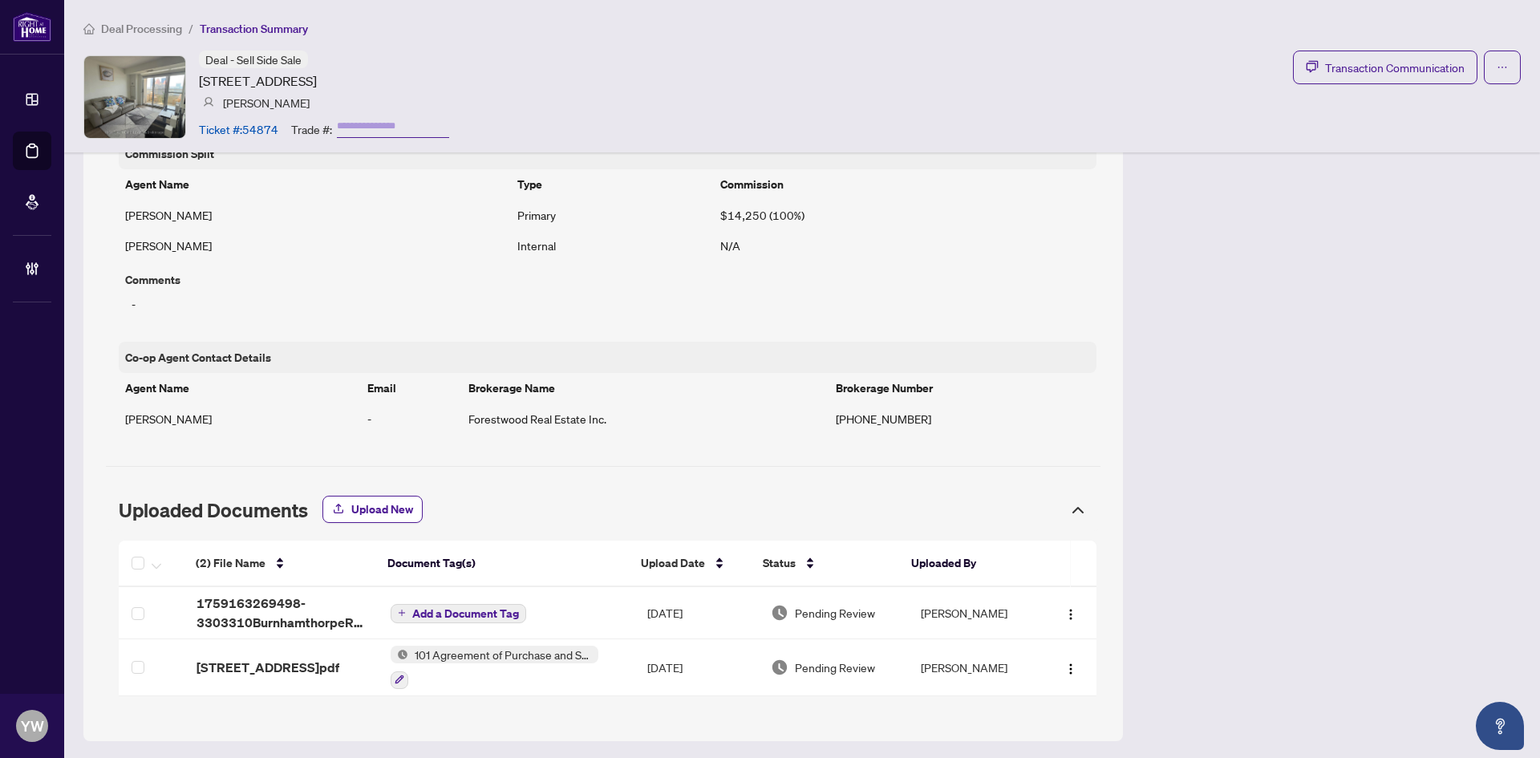
scroll to position [1044, 0]
click at [318, 620] on div "(2) File Name Document Tag(s) Upload Date Status Uploaded By (2) File Name Docu…" at bounding box center [608, 618] width 978 height 156
click at [310, 627] on span "1759163269498-3303310BurnhamthorpeRdDeposit.pdf" at bounding box center [281, 612] width 168 height 39
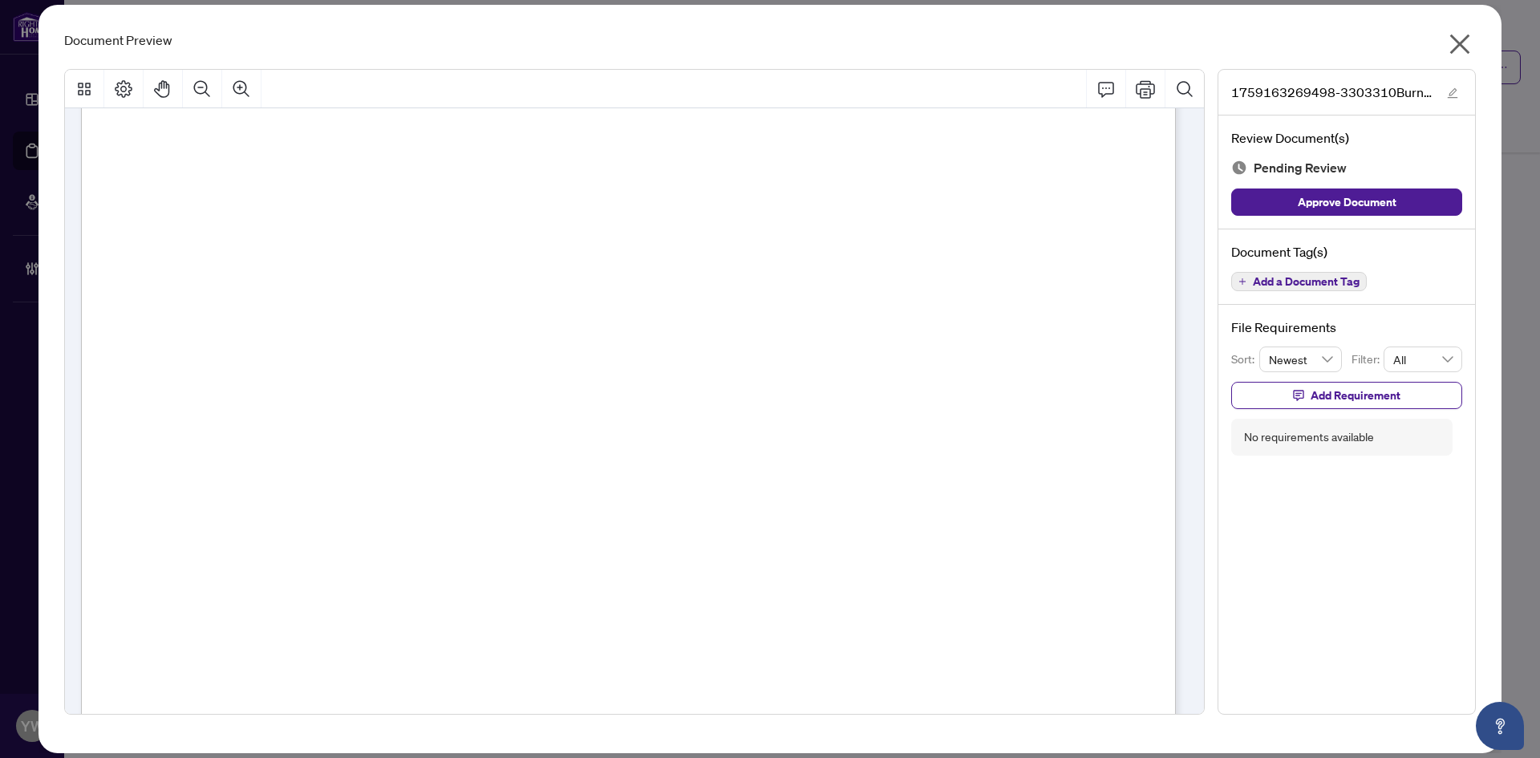
scroll to position [80, 0]
click at [1448, 84] on span "button" at bounding box center [1452, 92] width 11 height 18
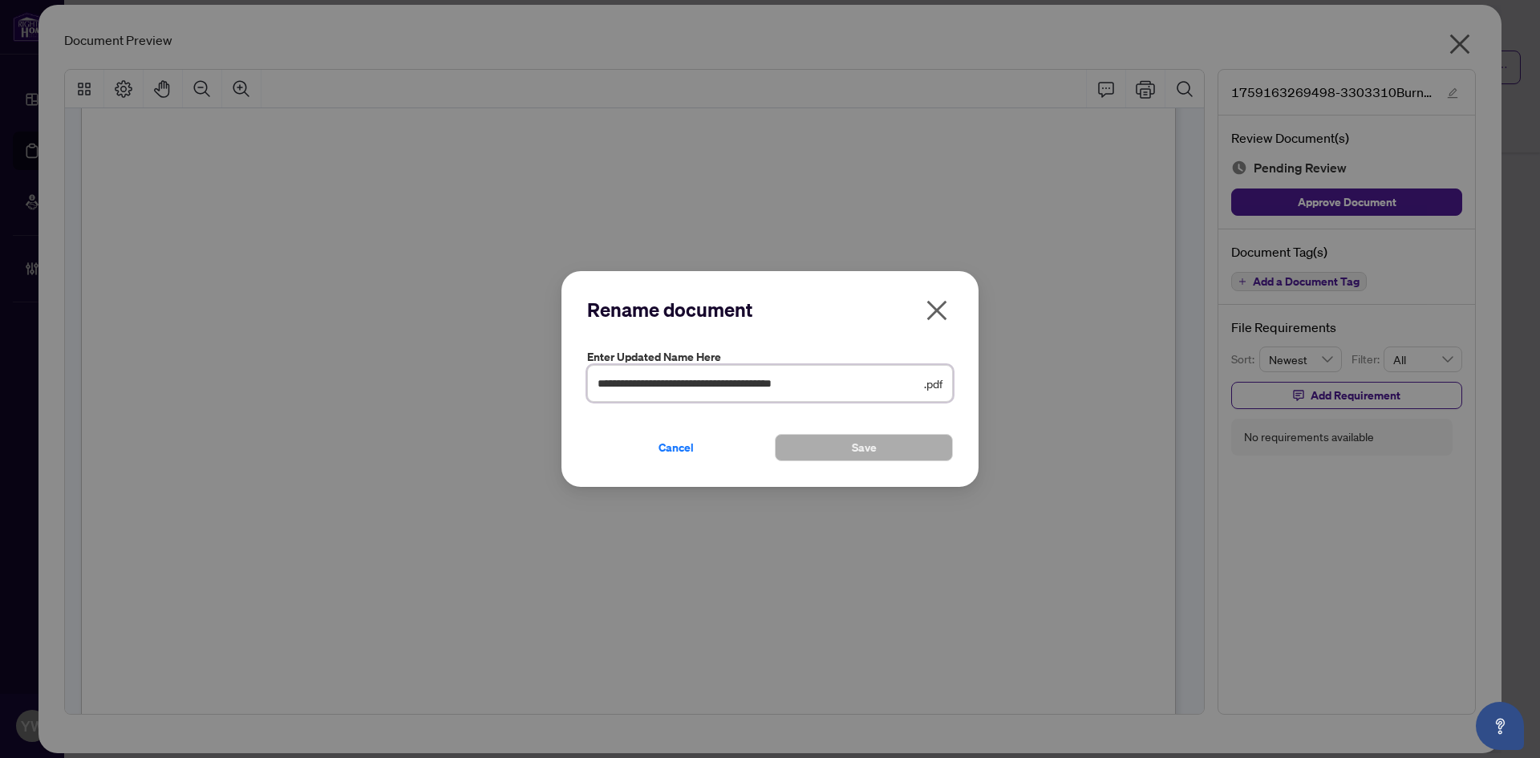
drag, startPoint x: 588, startPoint y: 390, endPoint x: 597, endPoint y: 420, distance: 31.7
click at [521, 390] on div "**********" at bounding box center [770, 379] width 1540 height 758
type input "**********"
click at [849, 452] on button "Save" at bounding box center [864, 447] width 178 height 27
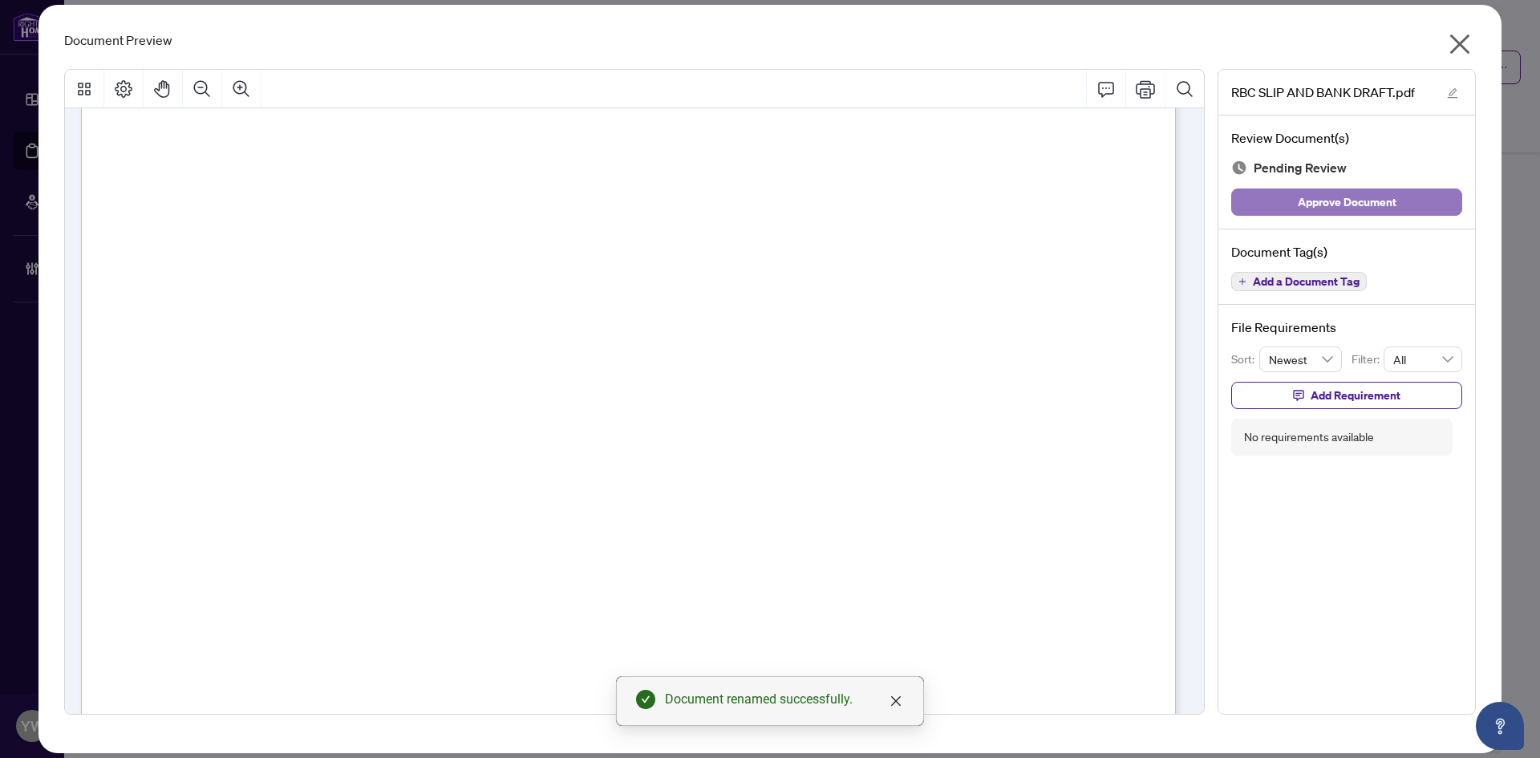
click at [1397, 201] on button "Approve Document" at bounding box center [1346, 202] width 231 height 27
click at [1459, 39] on icon "close" at bounding box center [1460, 44] width 26 height 26
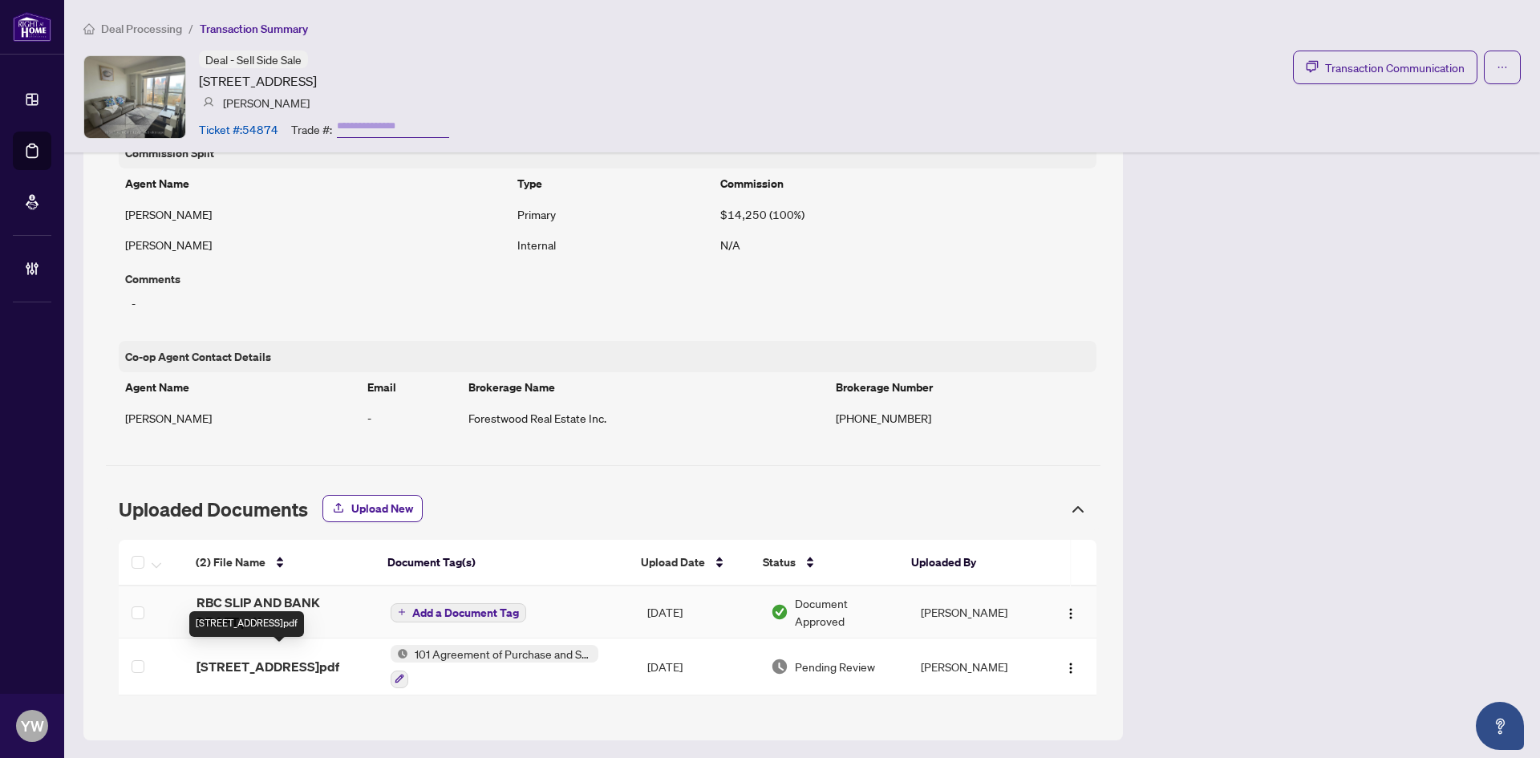
click at [258, 604] on span "RBC SLIP AND BANK DRAFT.pdf" at bounding box center [281, 612] width 168 height 39
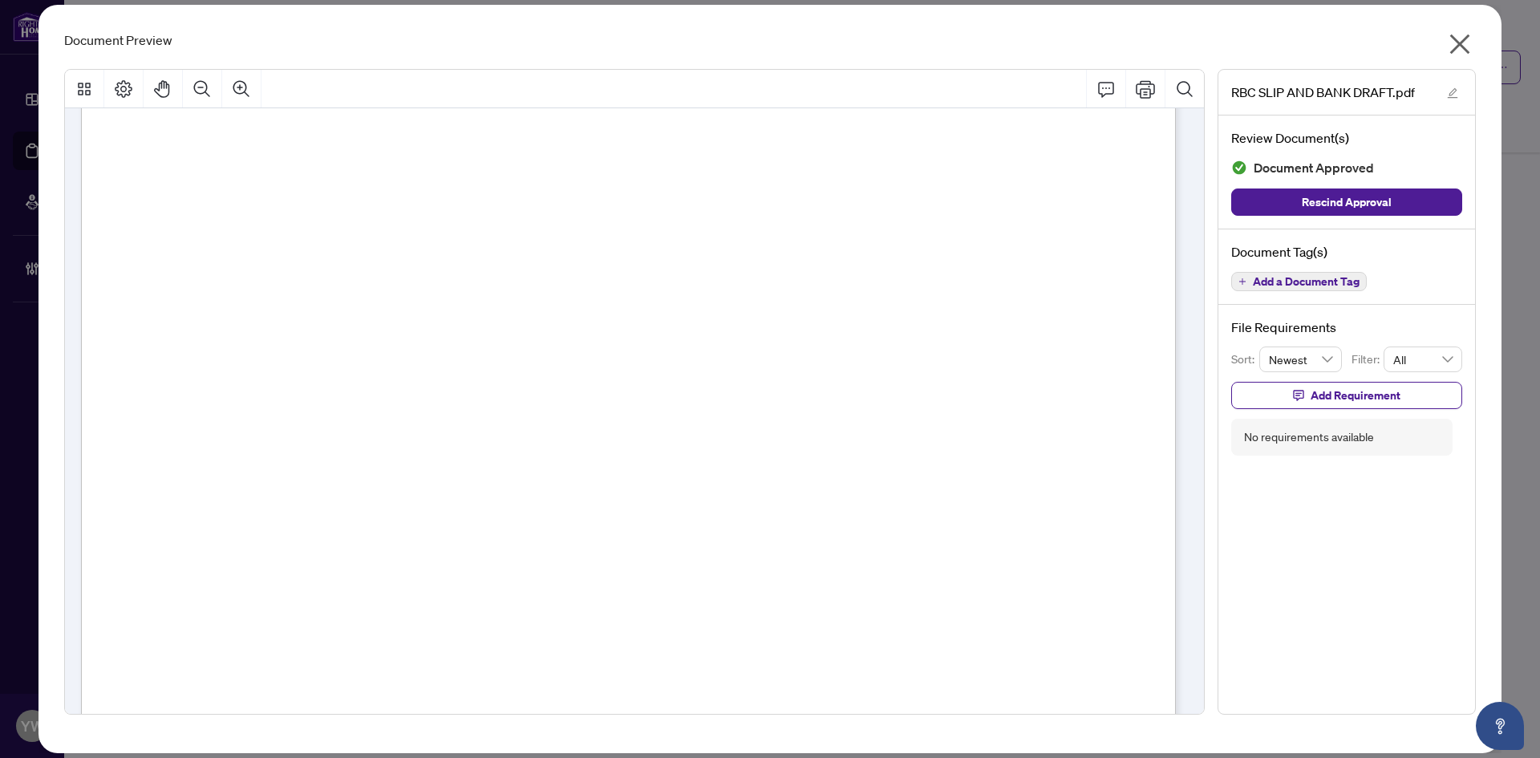
scroll to position [401, 0]
drag, startPoint x: 1459, startPoint y: 43, endPoint x: 399, endPoint y: 128, distance: 1064.0
click at [1459, 43] on icon "close" at bounding box center [1461, 44] width 20 height 20
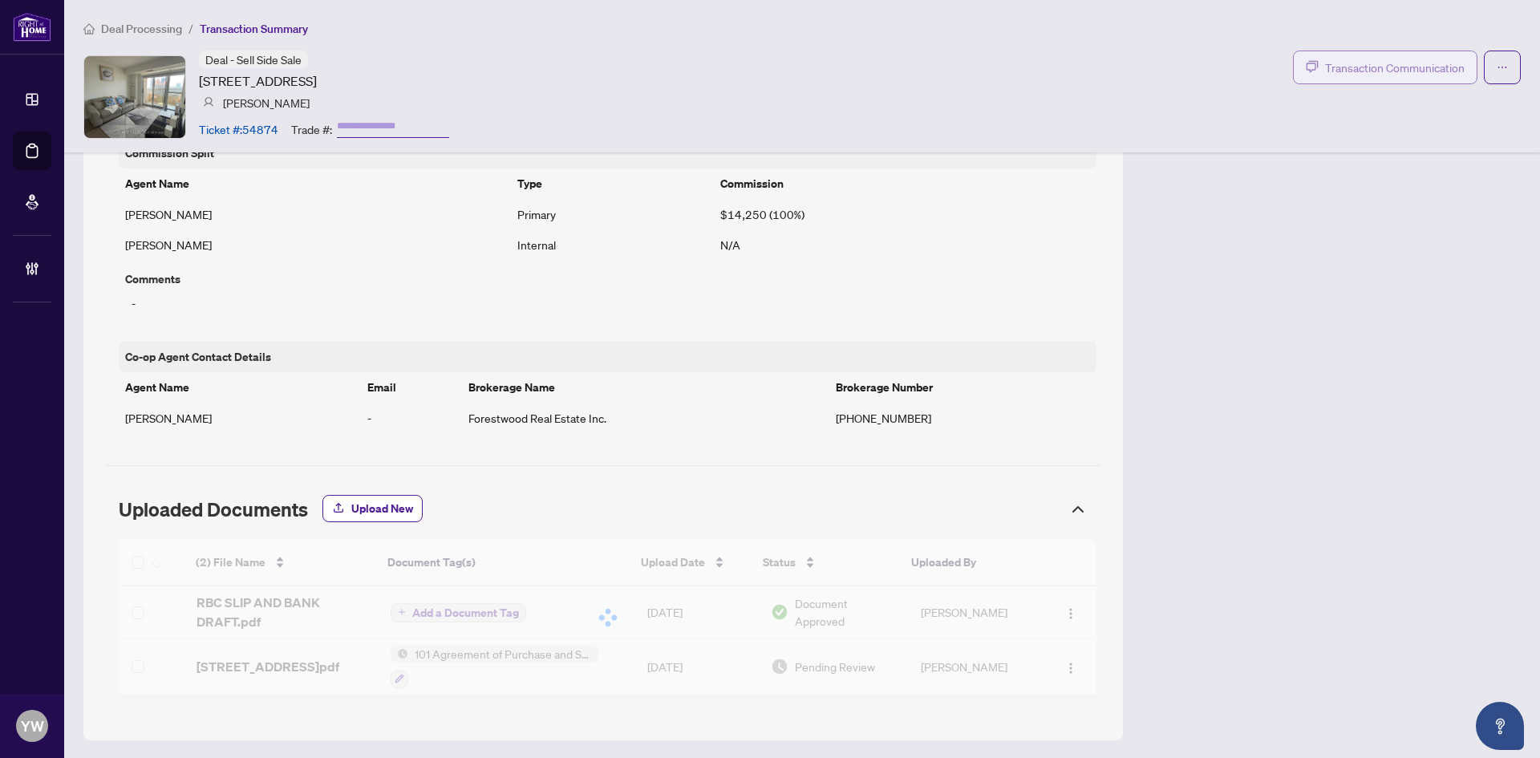
click at [1369, 68] on span "Transaction Communication" at bounding box center [1395, 68] width 140 height 18
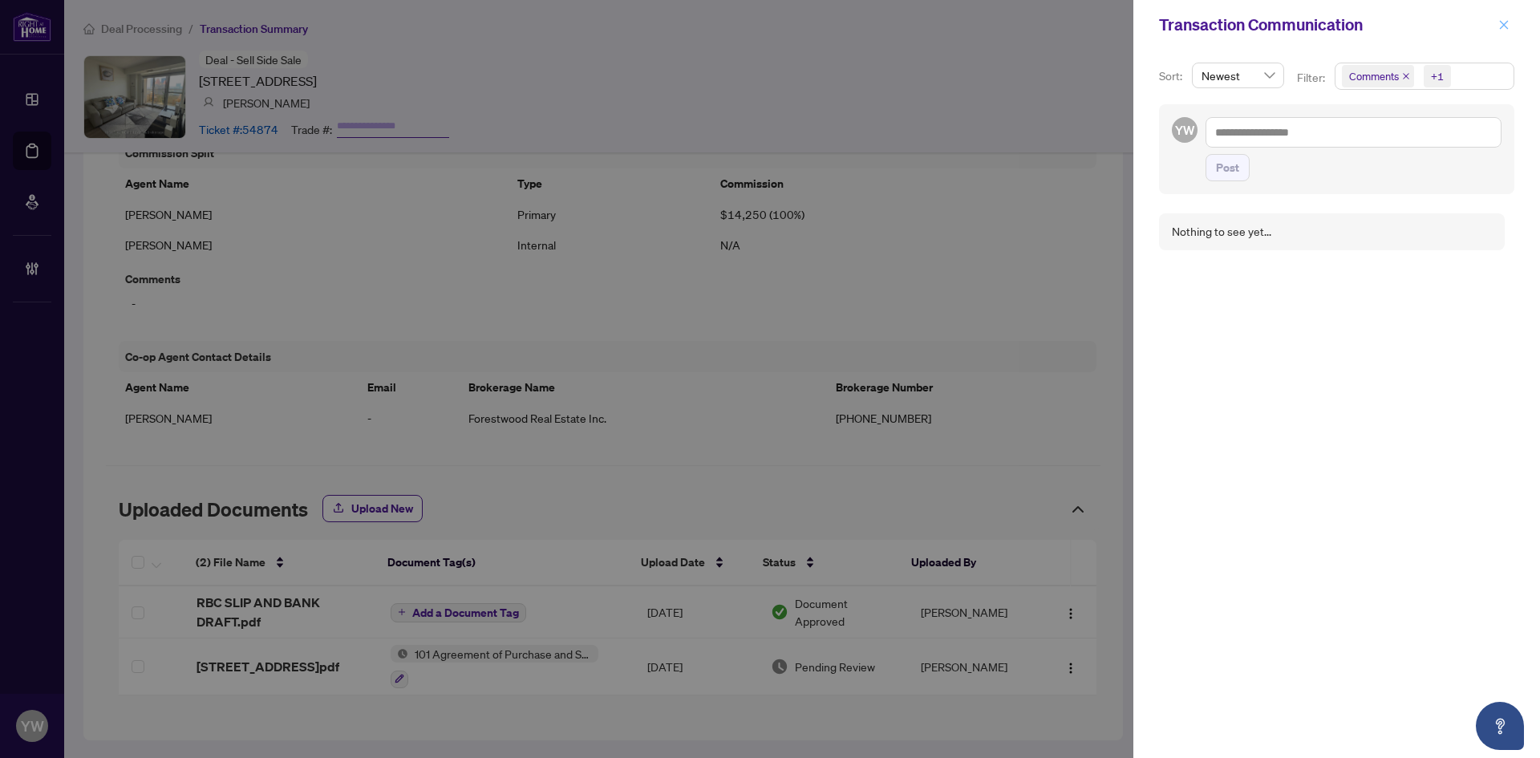
click at [1498, 23] on button "button" at bounding box center [1504, 24] width 21 height 19
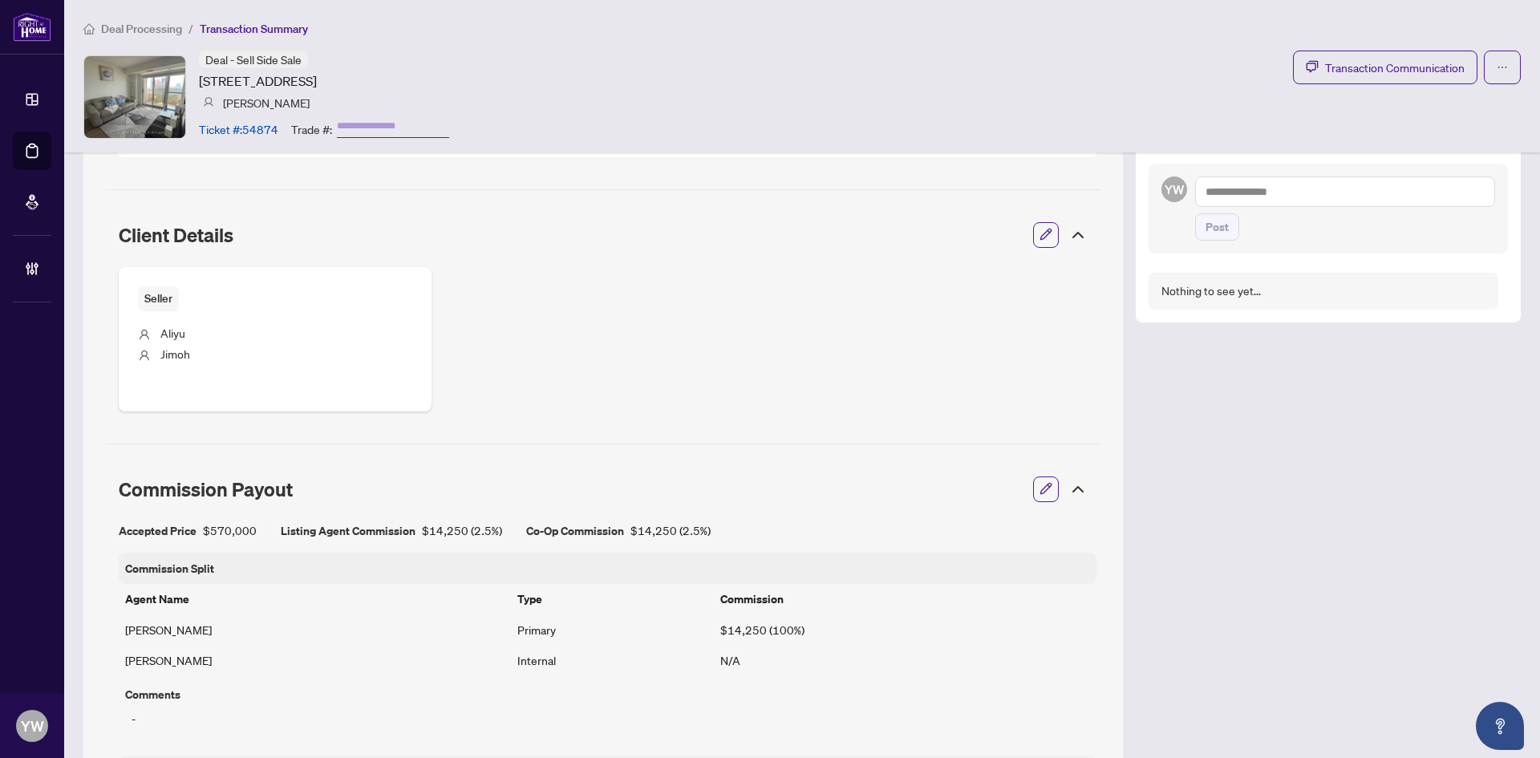
scroll to position [482, 0]
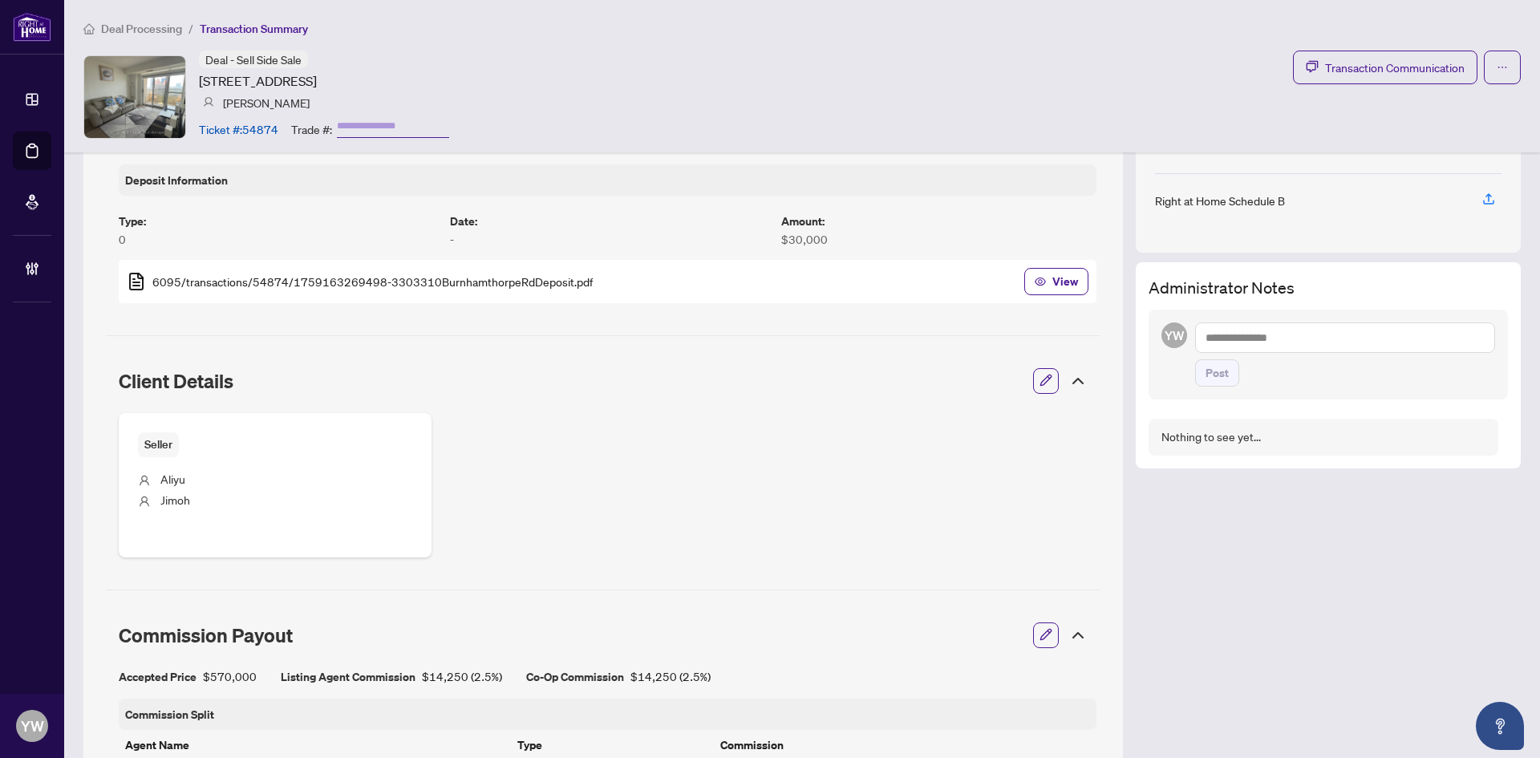
click at [1235, 343] on textarea at bounding box center [1345, 338] width 300 height 30
paste textarea "**********"
type textarea "**********"
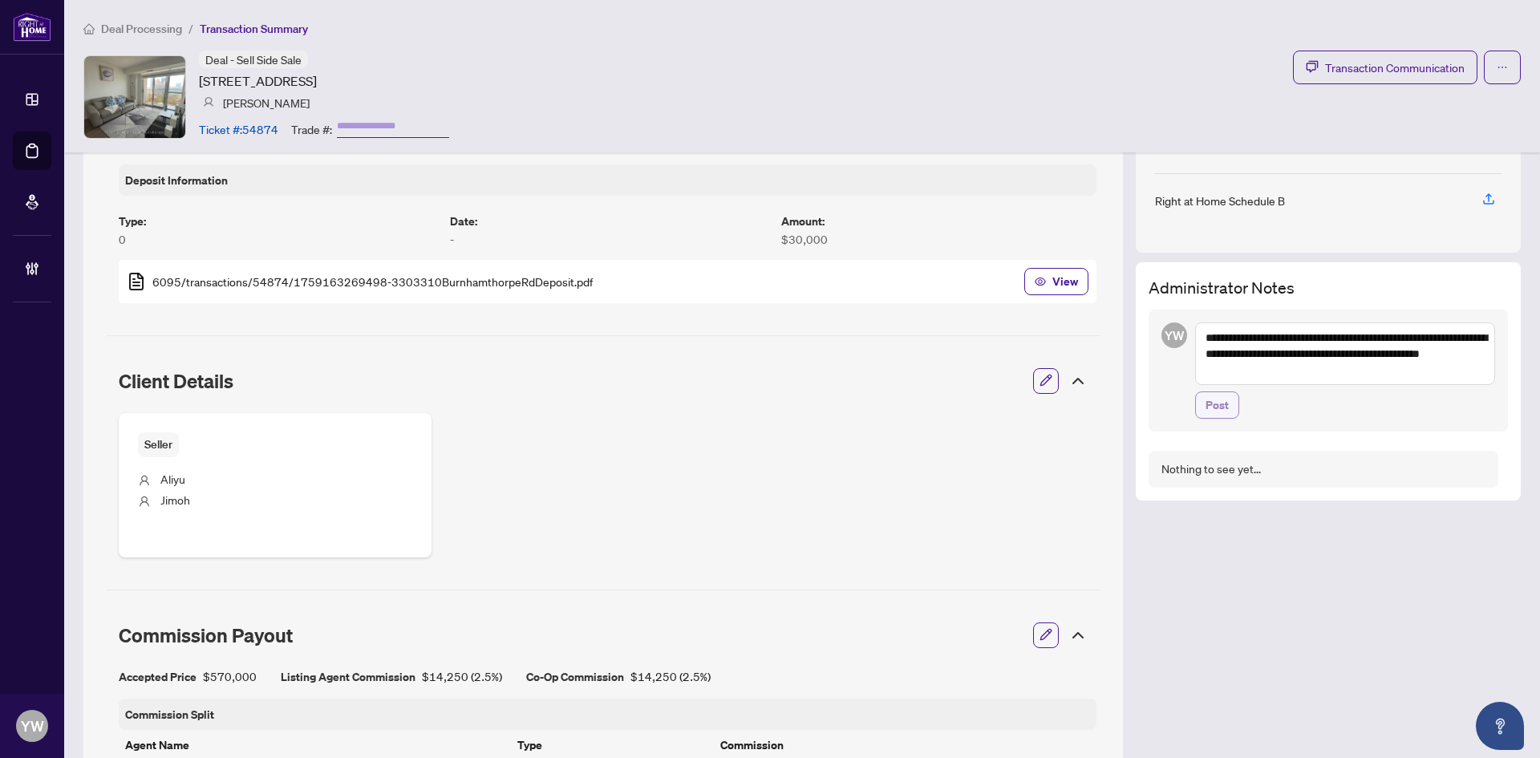
click at [1213, 399] on span "Post" at bounding box center [1217, 405] width 23 height 26
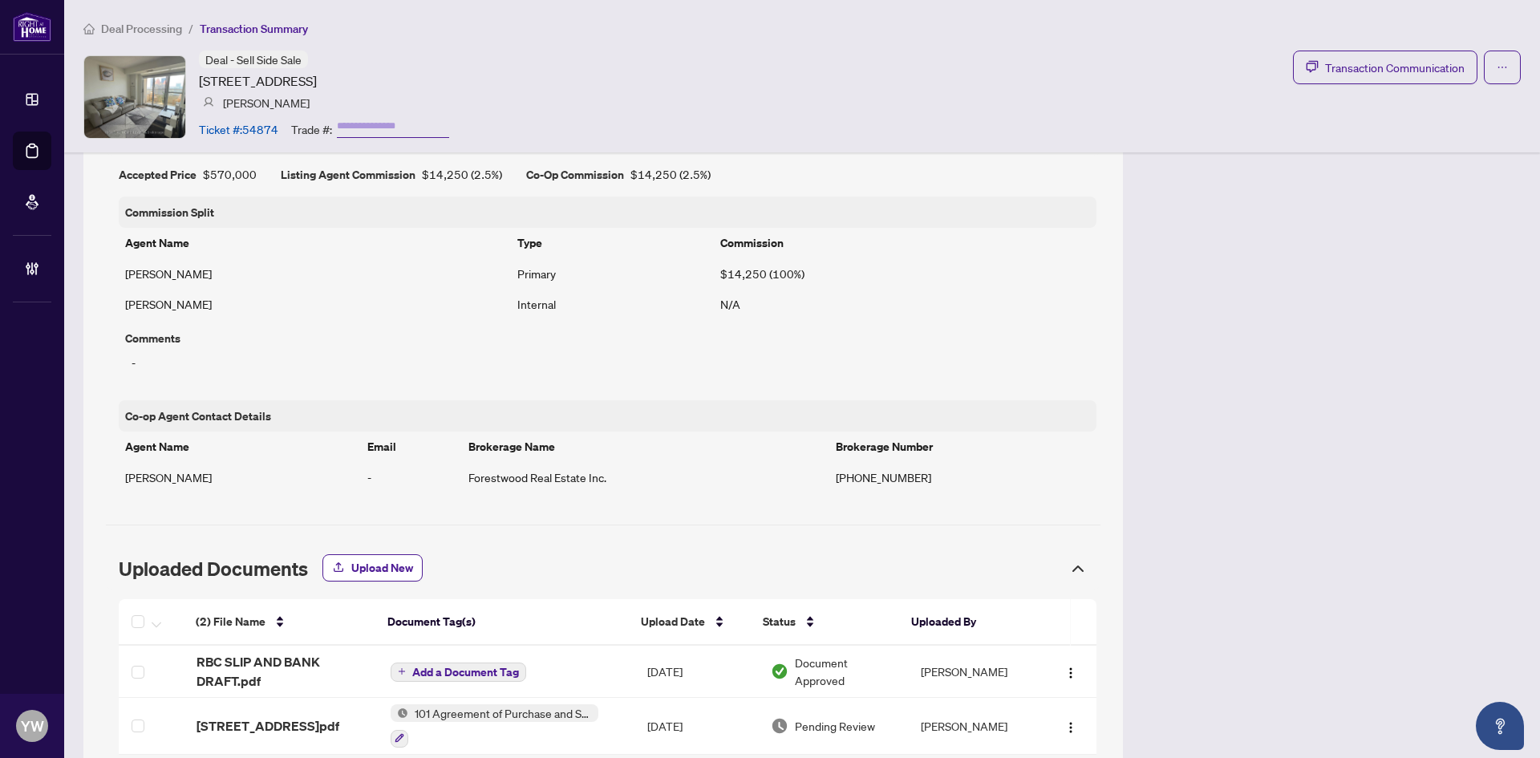
scroll to position [1044, 0]
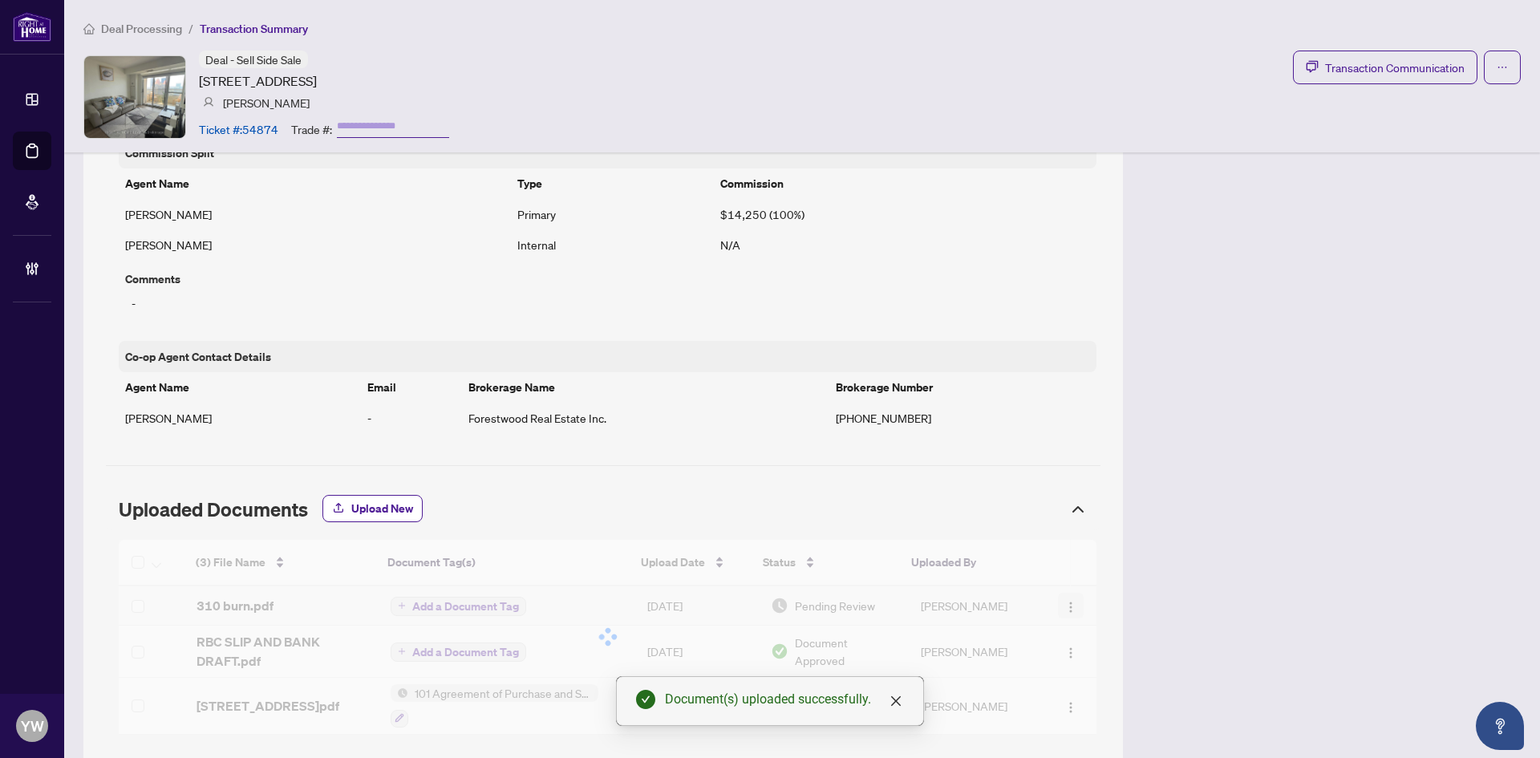
click at [1057, 605] on div "(3) File Name Document Tag(s) Upload Date Status Uploaded By (3) File Name Docu…" at bounding box center [608, 637] width 978 height 195
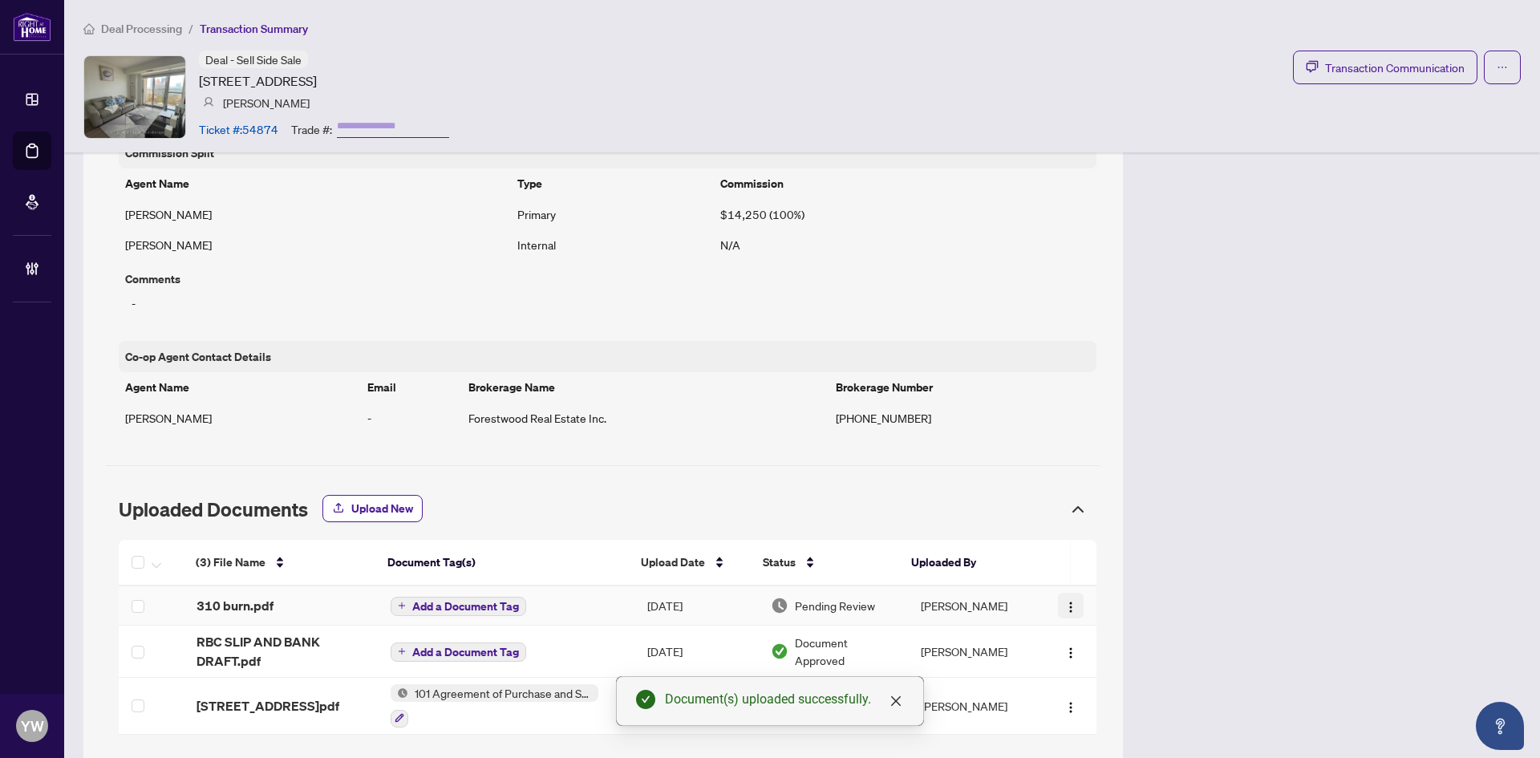
click at [1065, 608] on img "button" at bounding box center [1071, 607] width 13 height 13
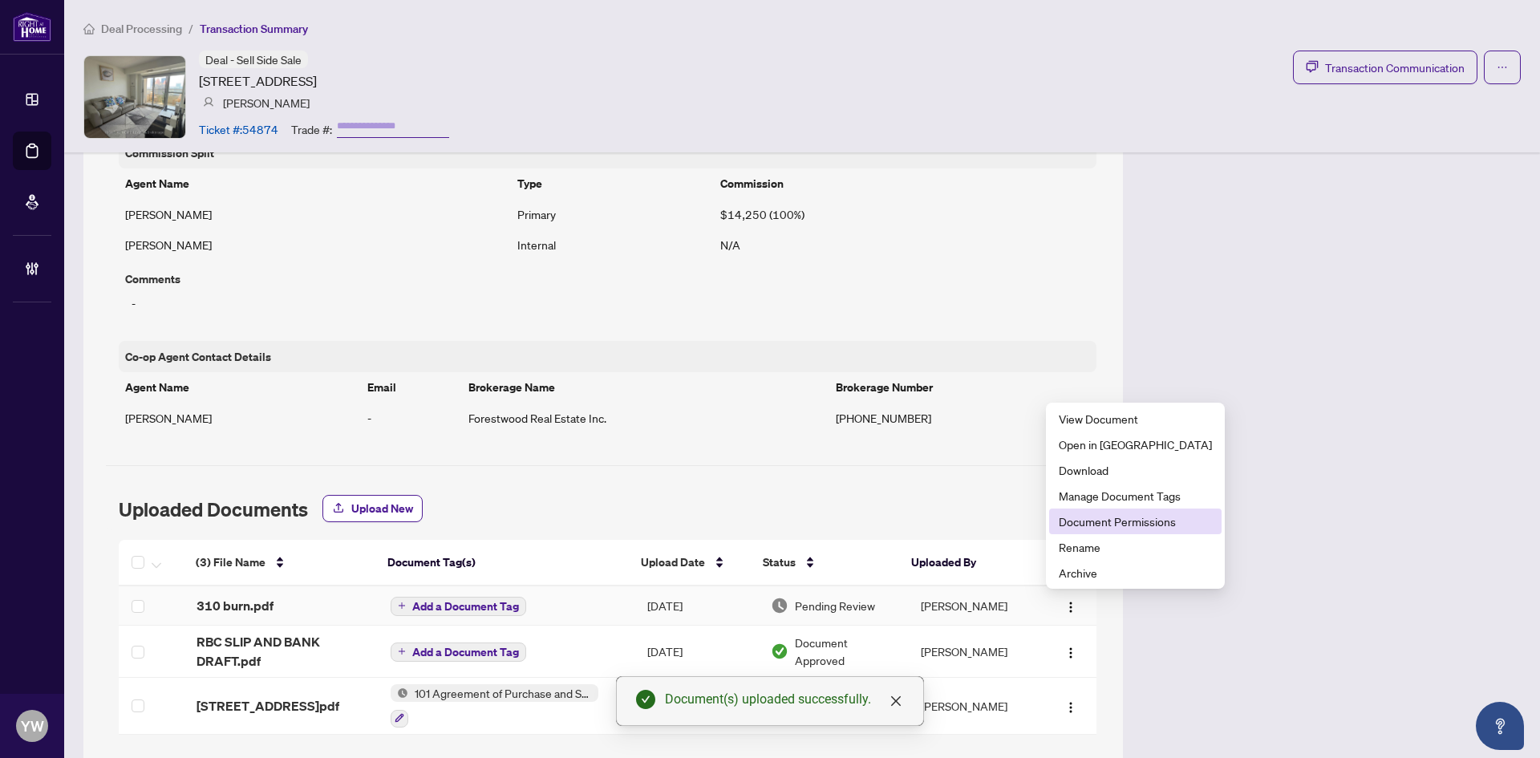
click at [1092, 526] on span "Document Permissions" at bounding box center [1135, 522] width 153 height 18
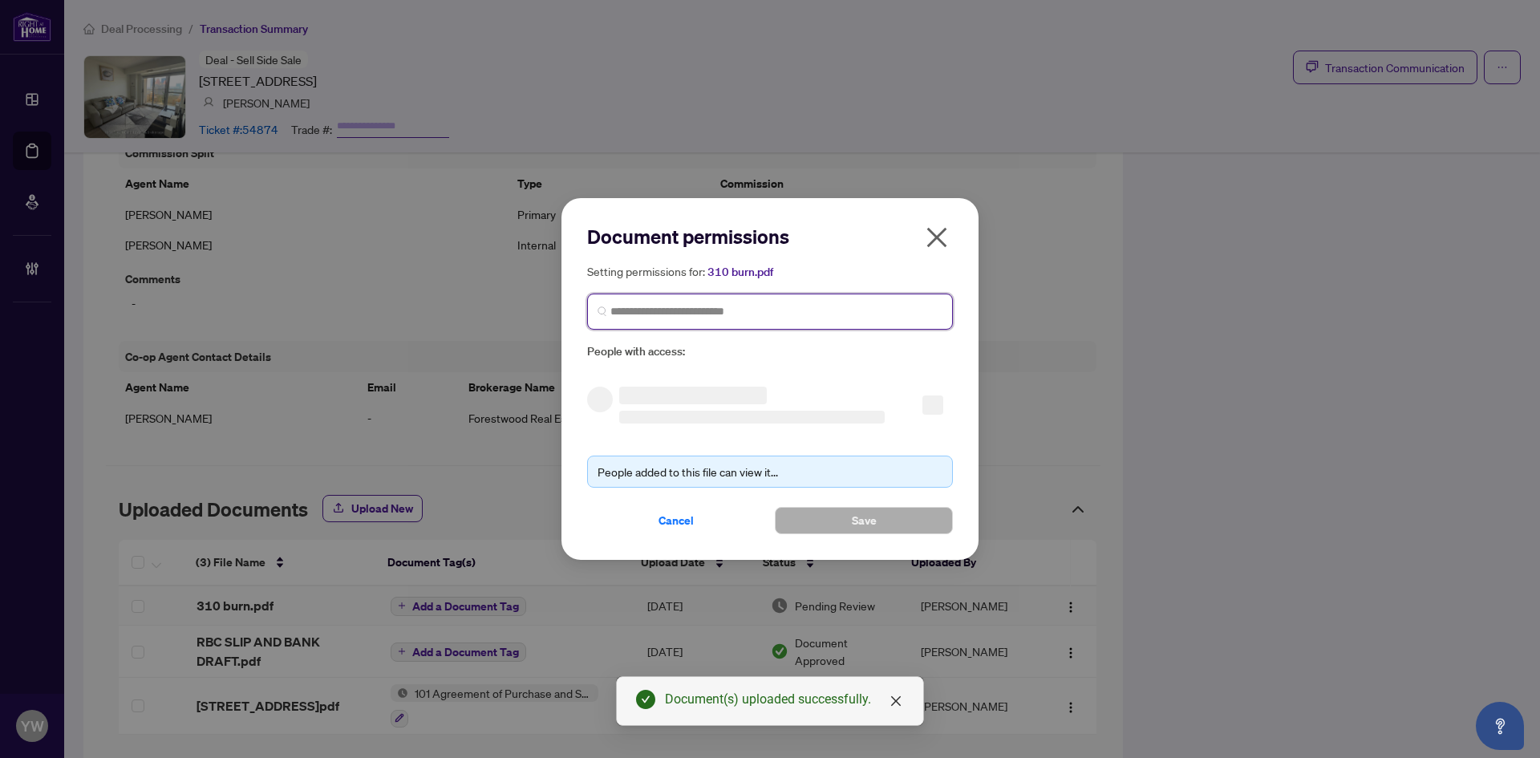
click at [687, 310] on input "search" at bounding box center [777, 311] width 332 height 17
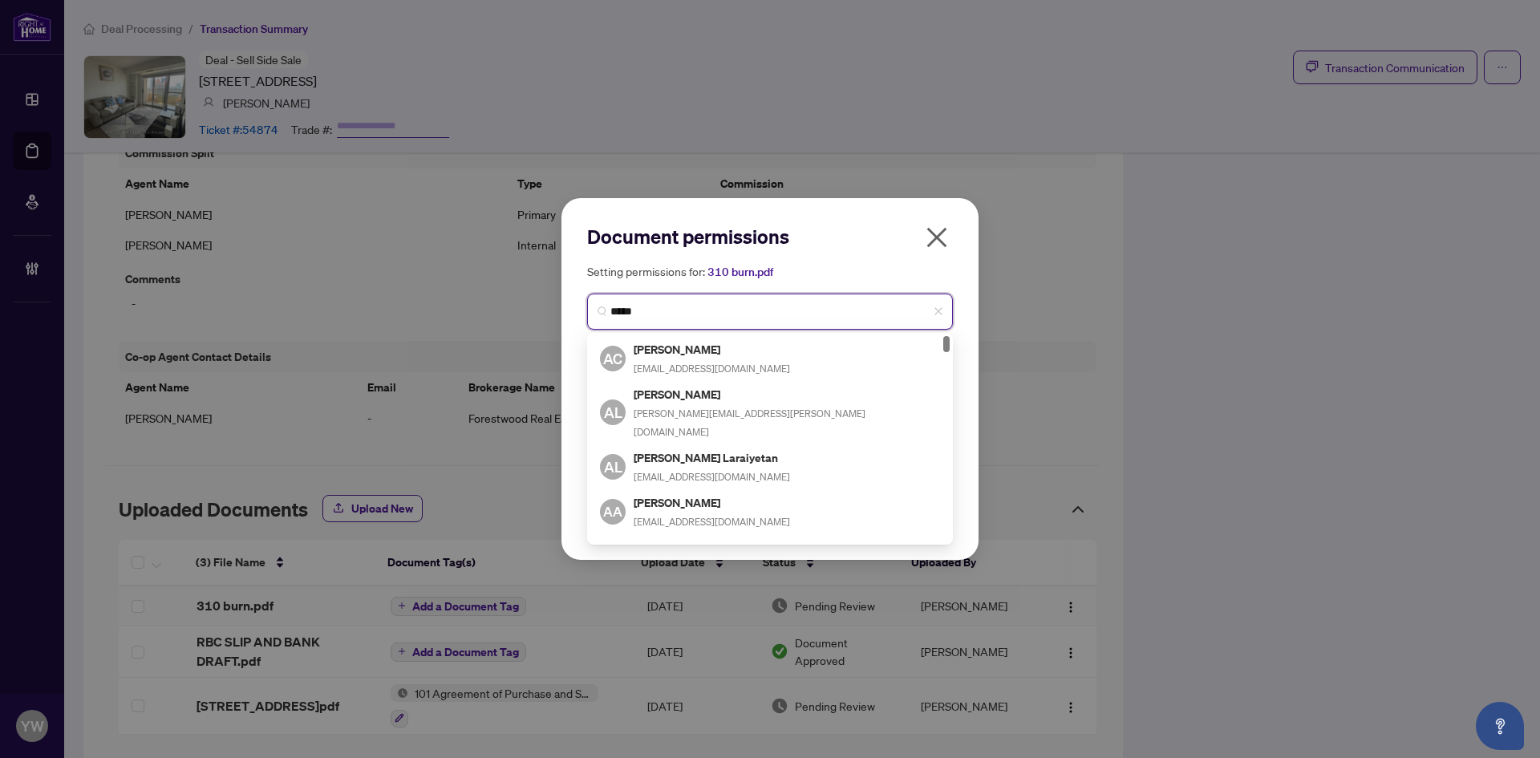
type input "******"
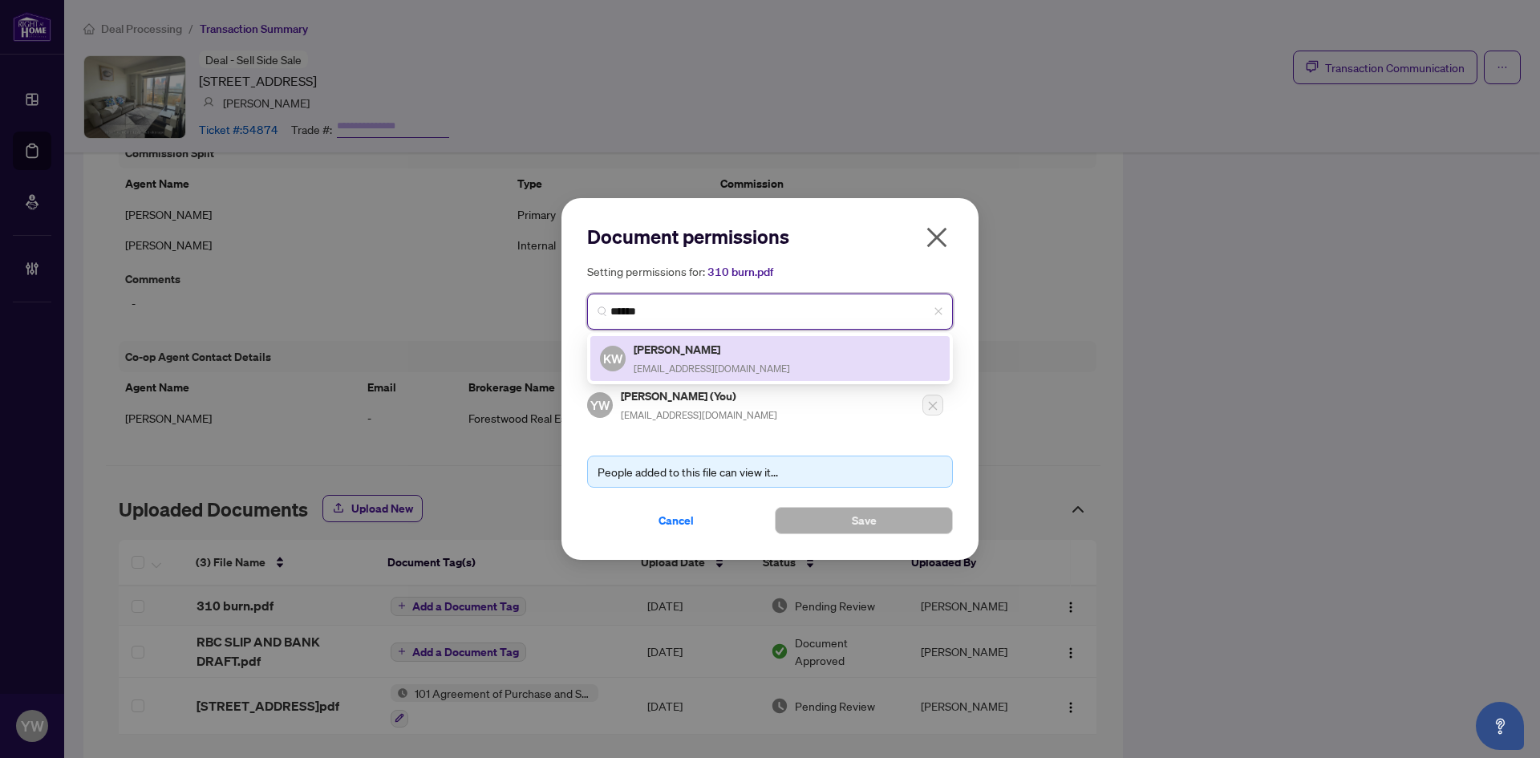
click at [717, 360] on div "[PERSON_NAME] [EMAIL_ADDRESS][DOMAIN_NAME]" at bounding box center [712, 358] width 156 height 37
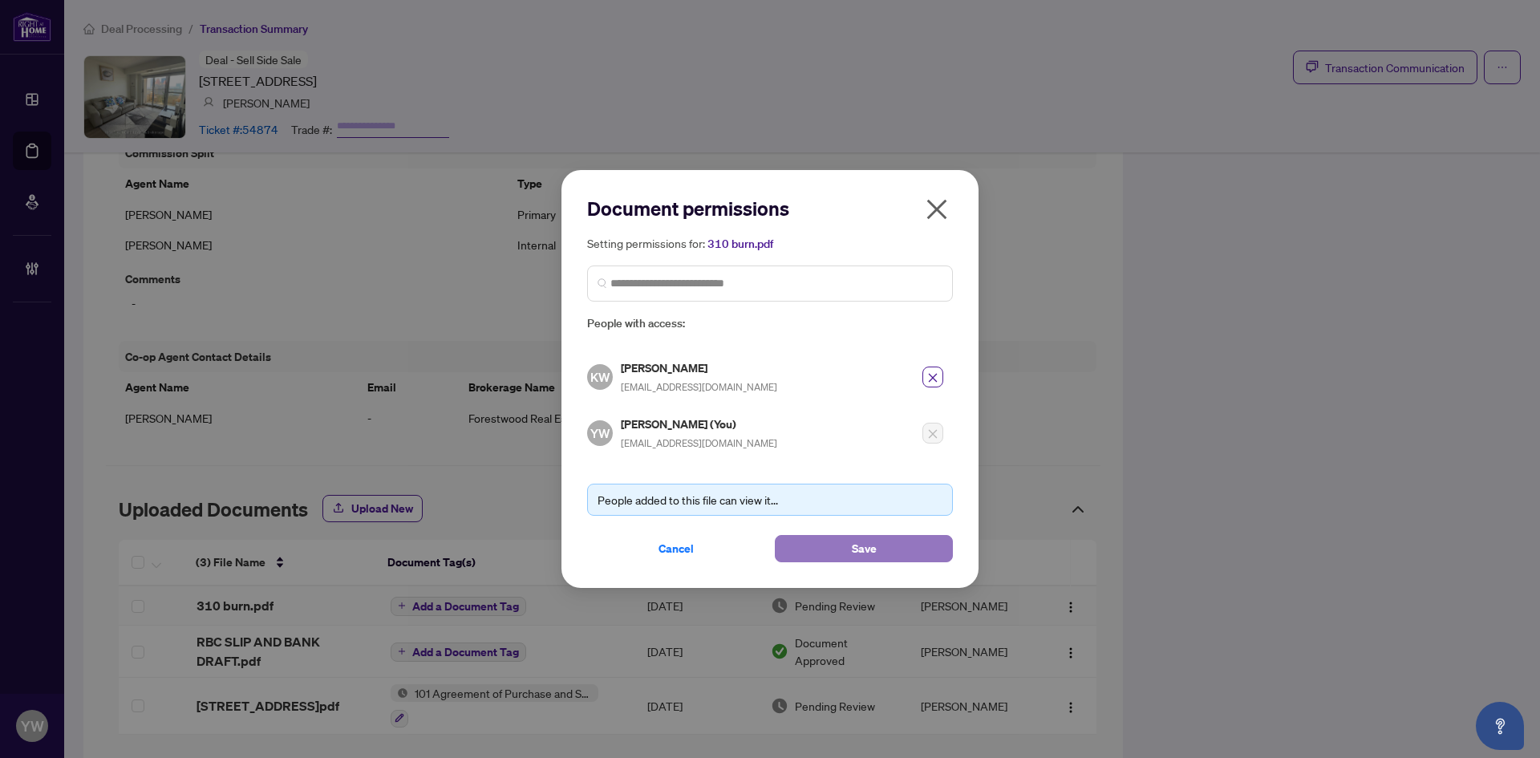
click at [826, 543] on button "Save" at bounding box center [864, 548] width 178 height 27
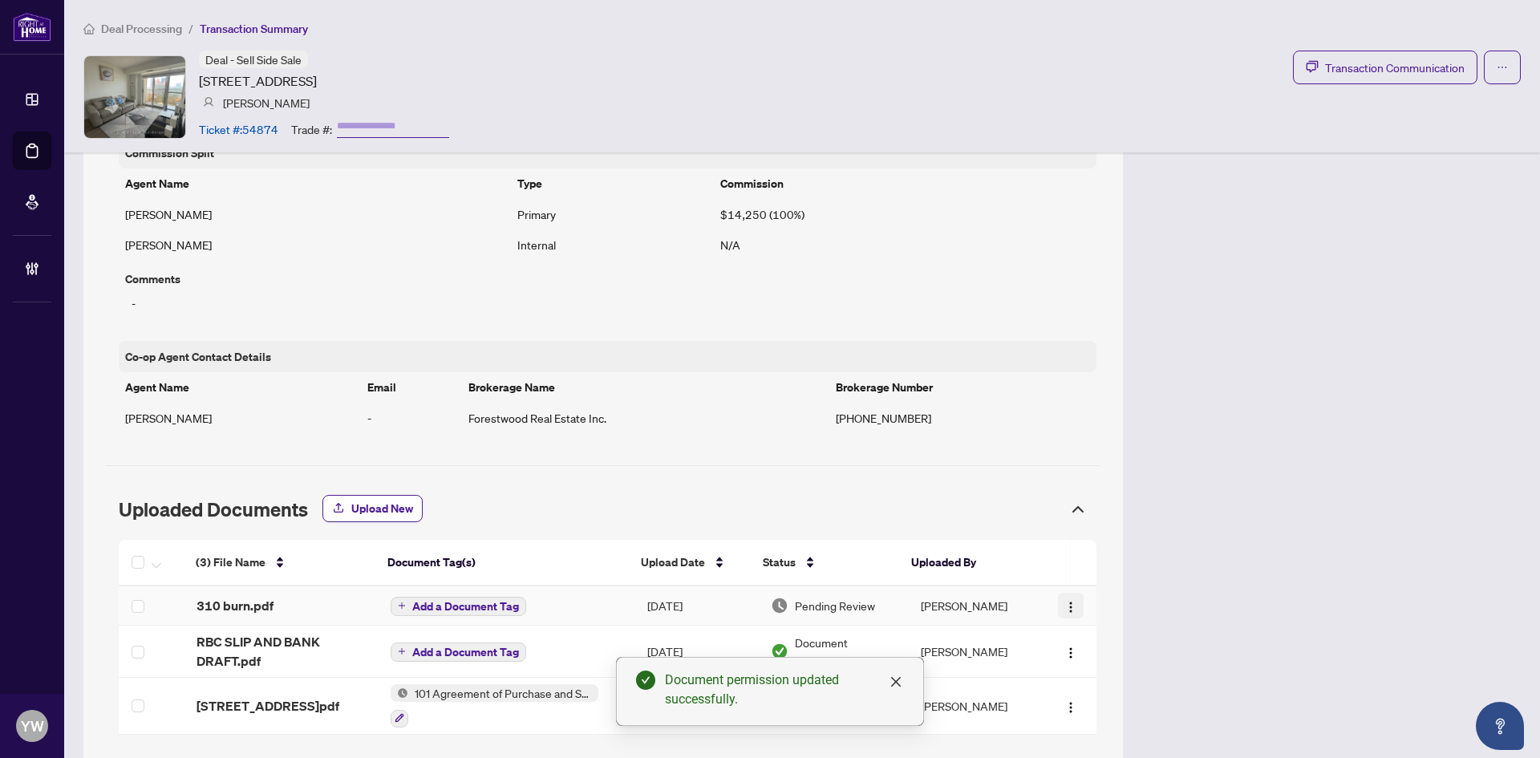
click at [1065, 607] on img "button" at bounding box center [1071, 607] width 13 height 13
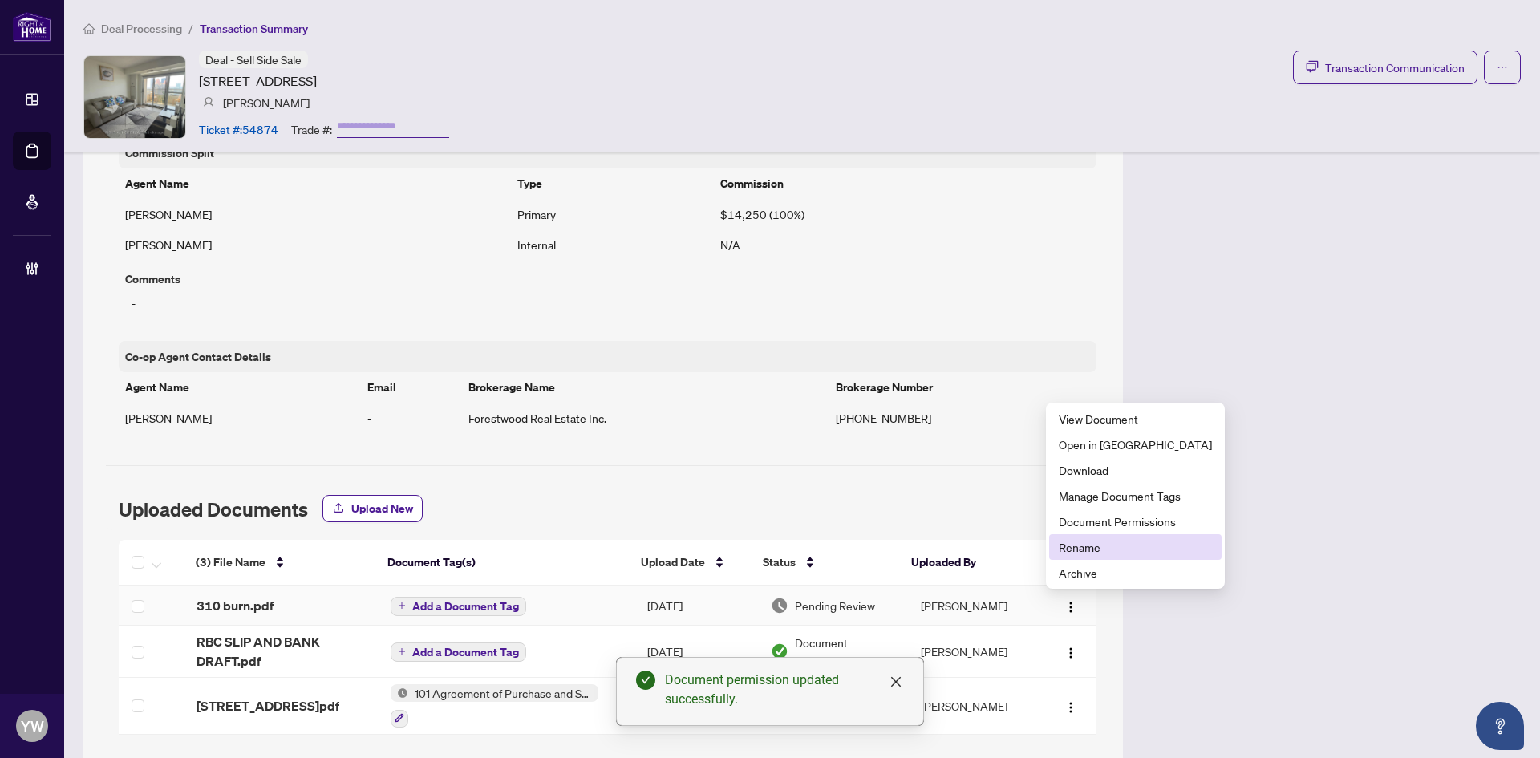
click at [1076, 550] on span "Rename" at bounding box center [1135, 547] width 153 height 18
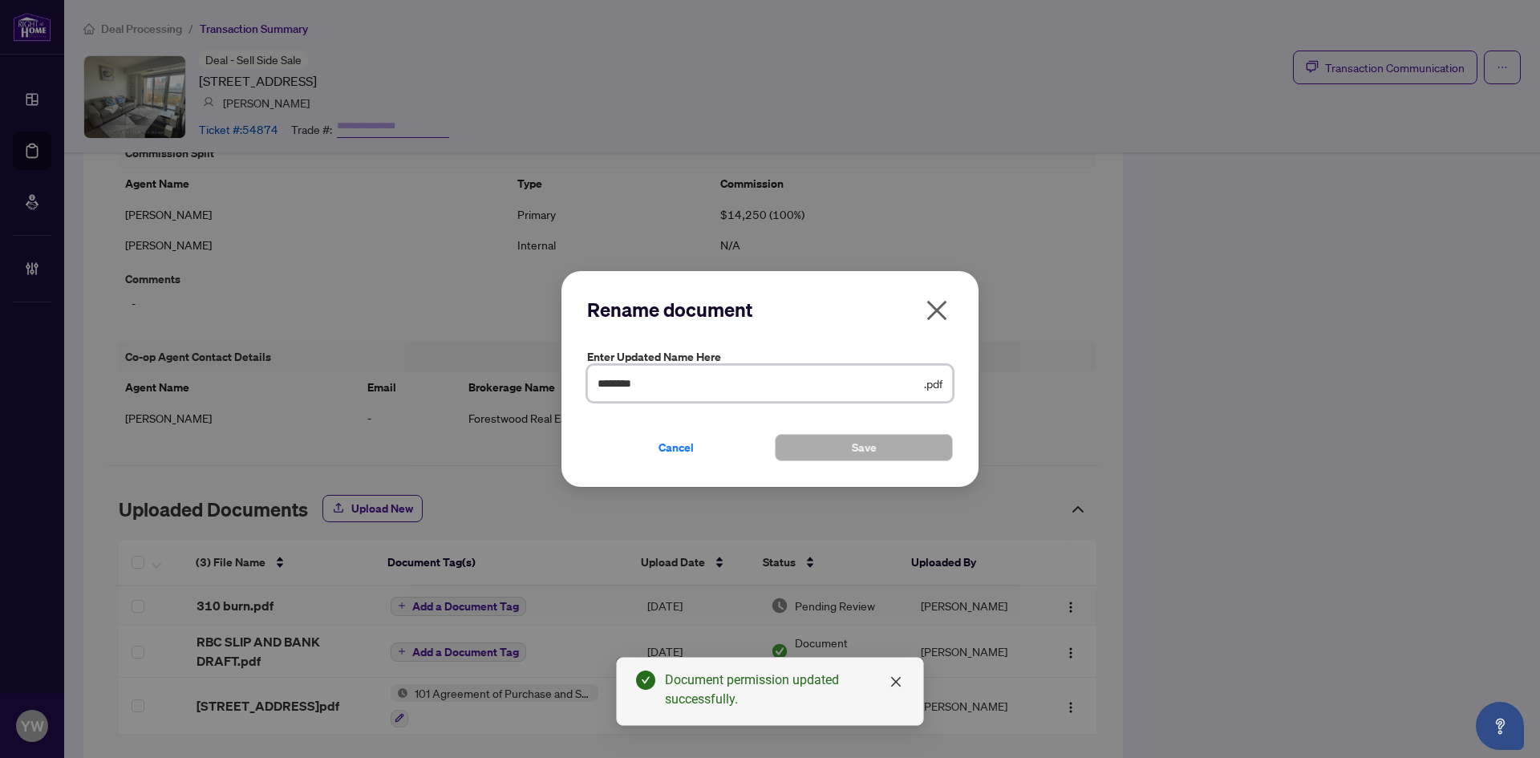
drag, startPoint x: 668, startPoint y: 387, endPoint x: 552, endPoint y: 383, distance: 116.4
click at [552, 383] on div "Rename document Enter updated name here ******** .pdf Cancel Save Cancel OK" at bounding box center [770, 379] width 1540 height 758
type input "**********"
click at [827, 445] on button "Save" at bounding box center [864, 447] width 178 height 27
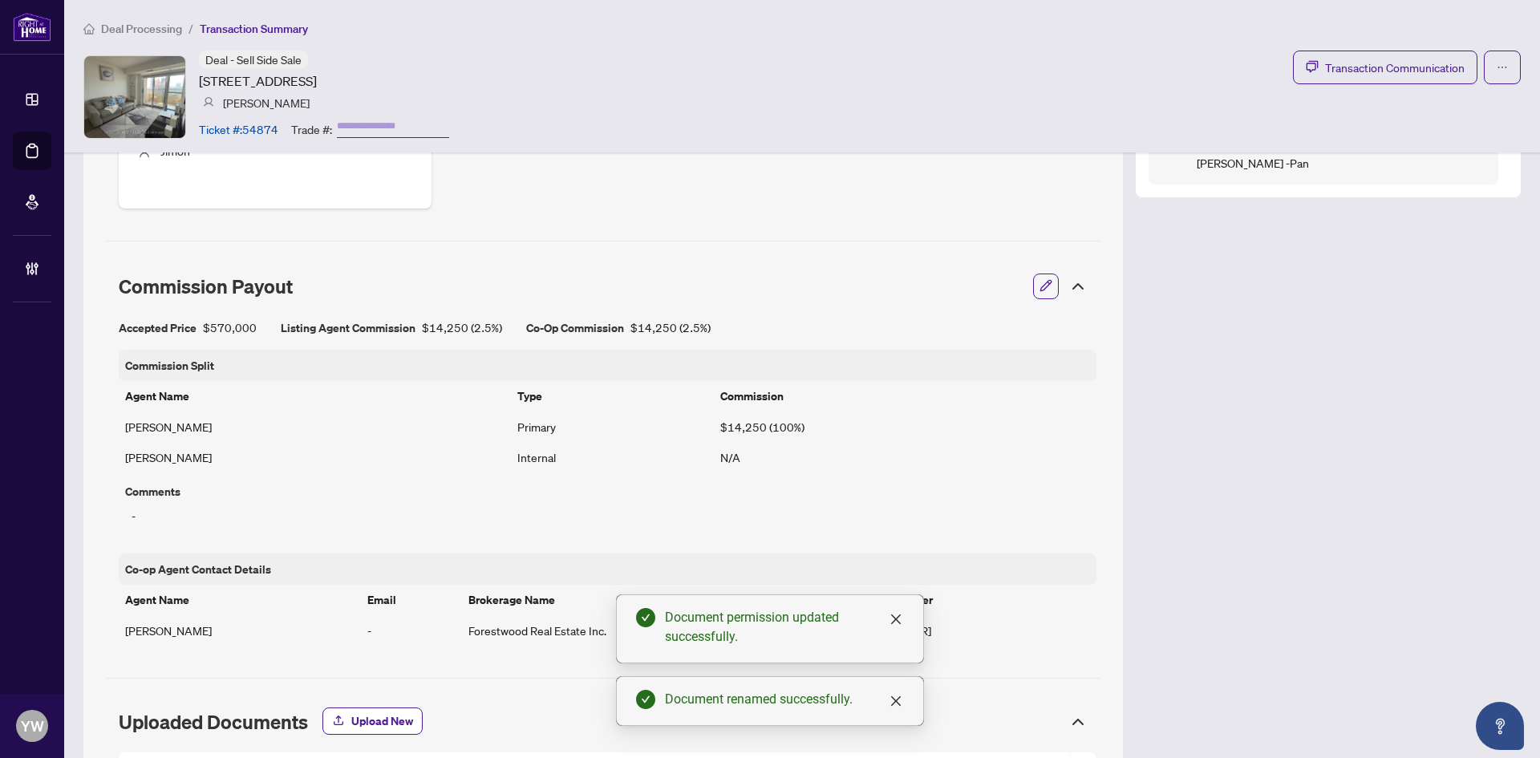
scroll to position [803, 0]
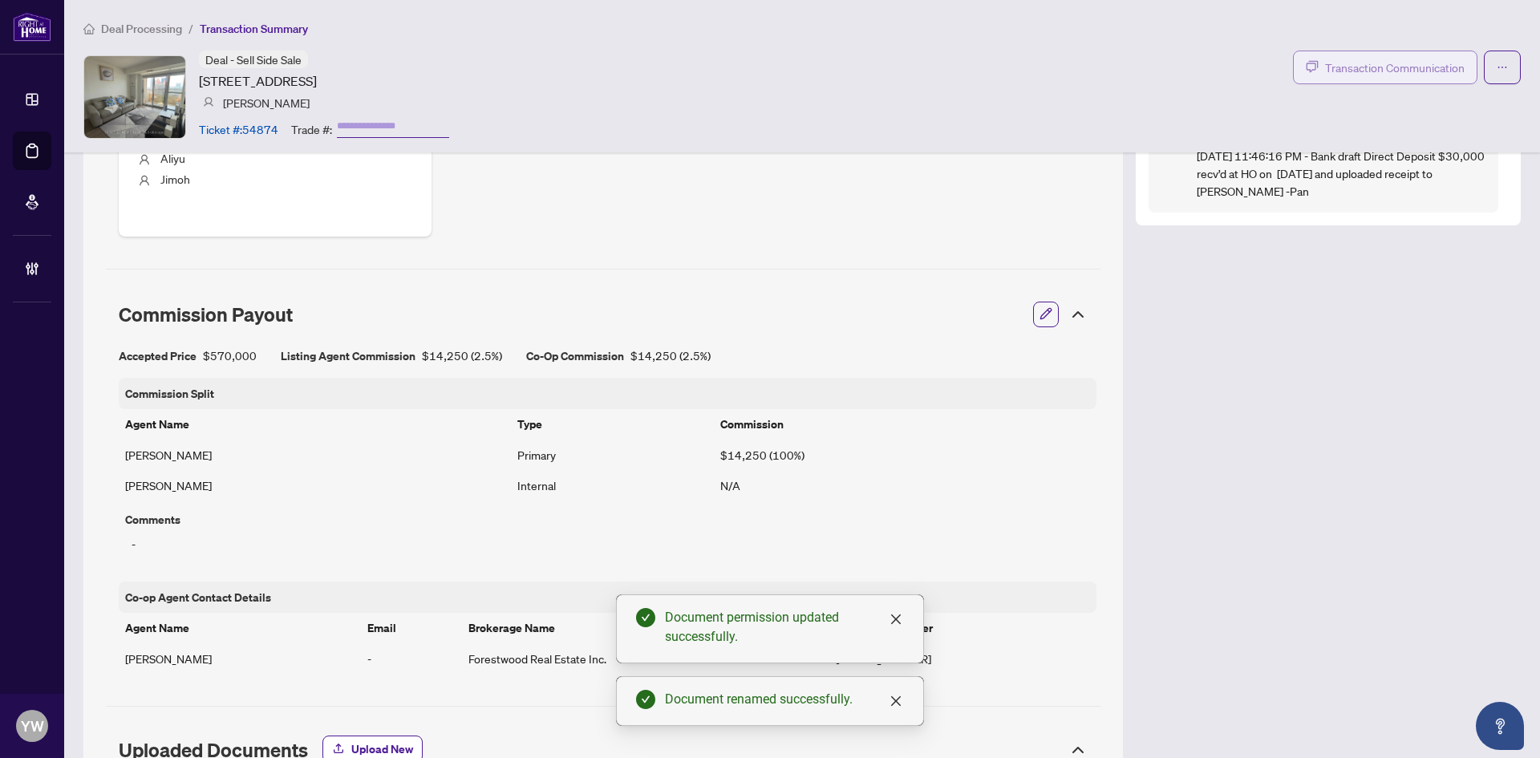
click at [1382, 63] on span "Transaction Communication" at bounding box center [1395, 68] width 140 height 18
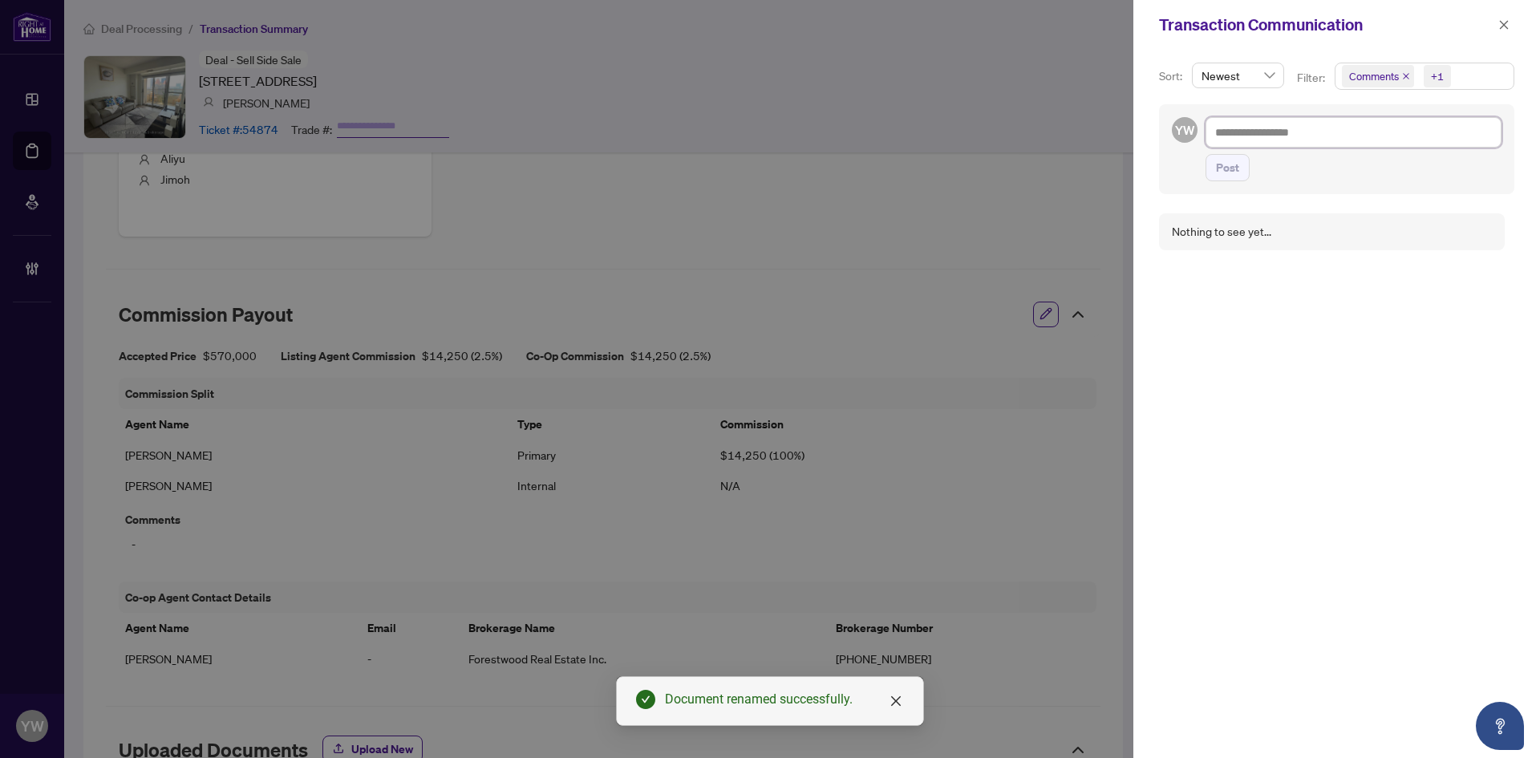
click at [1293, 132] on textarea at bounding box center [1354, 132] width 296 height 30
paste textarea "**********"
type textarea "**********"
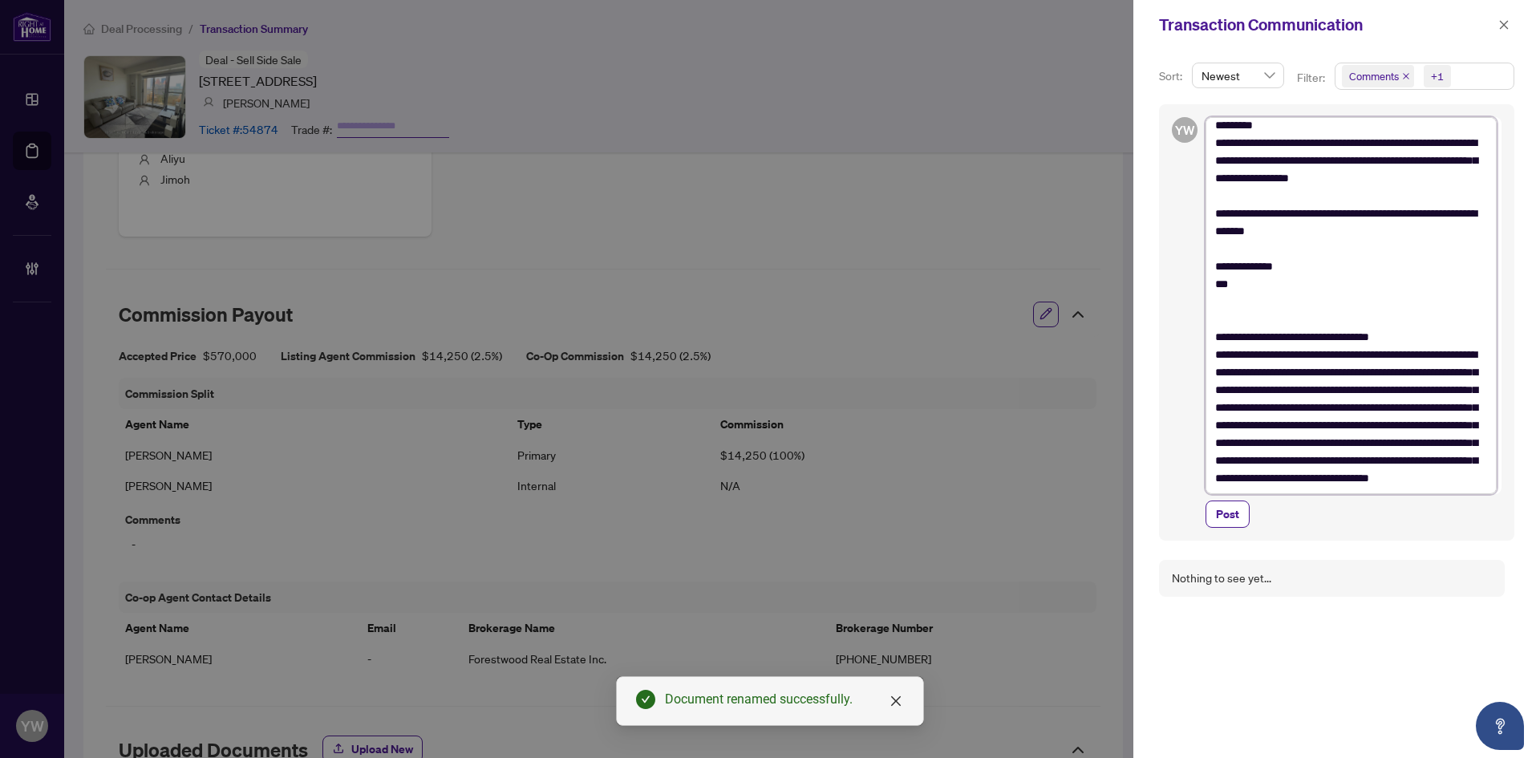
scroll to position [0, 0]
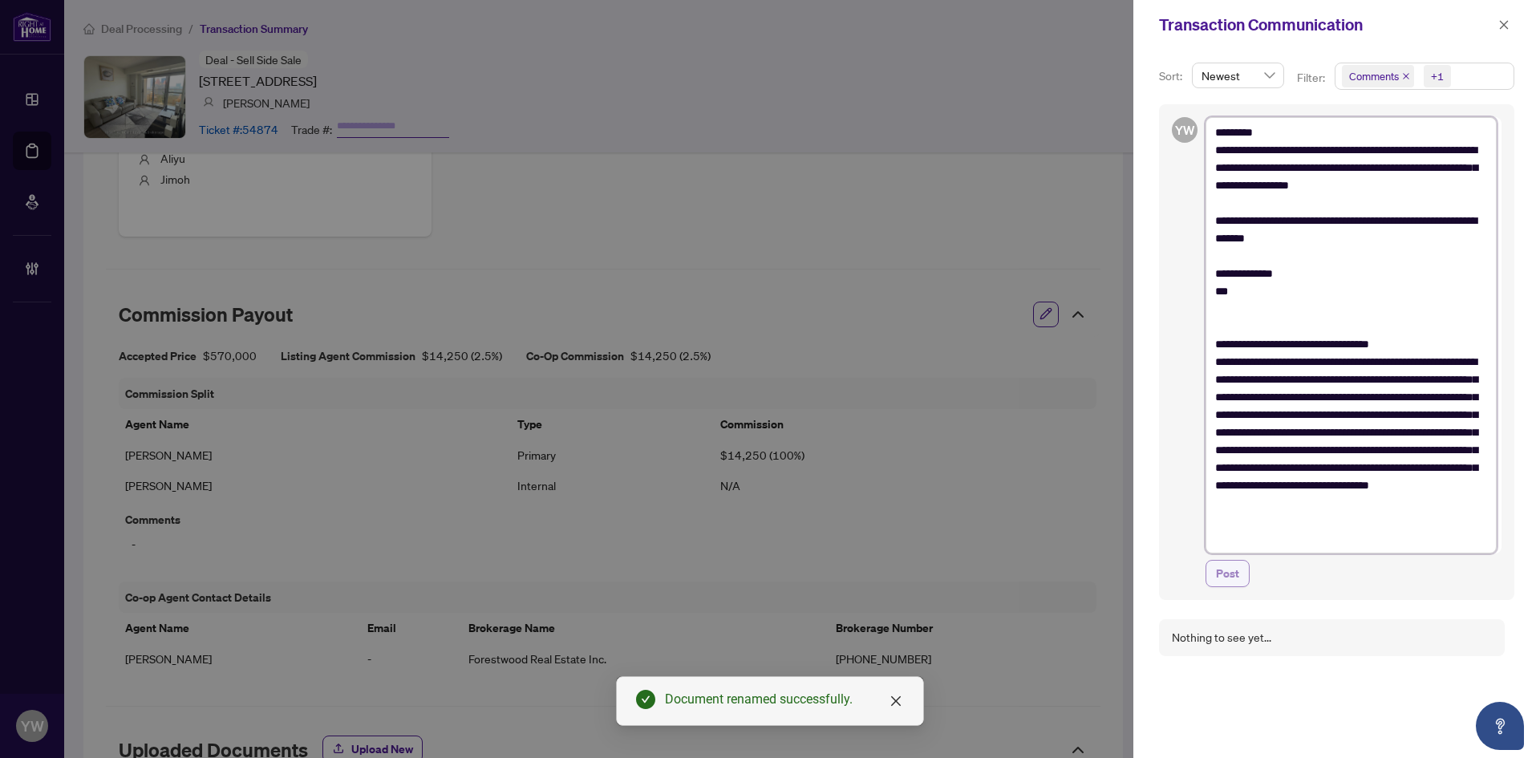
type textarea "**********"
click at [1228, 569] on span "Post" at bounding box center [1227, 574] width 23 height 26
type textarea "**********"
